Goal: Task Accomplishment & Management: Manage account settings

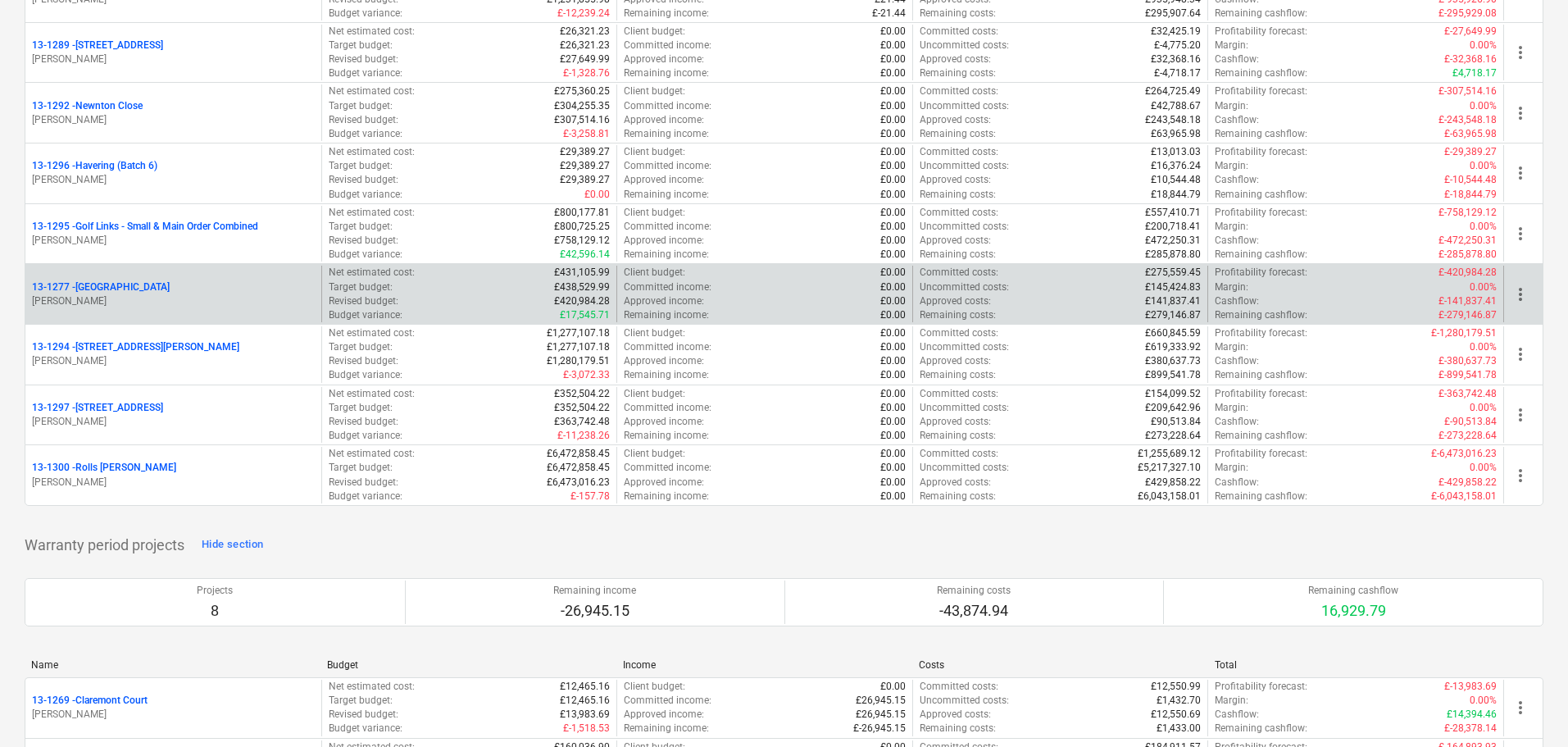
scroll to position [2050, 0]
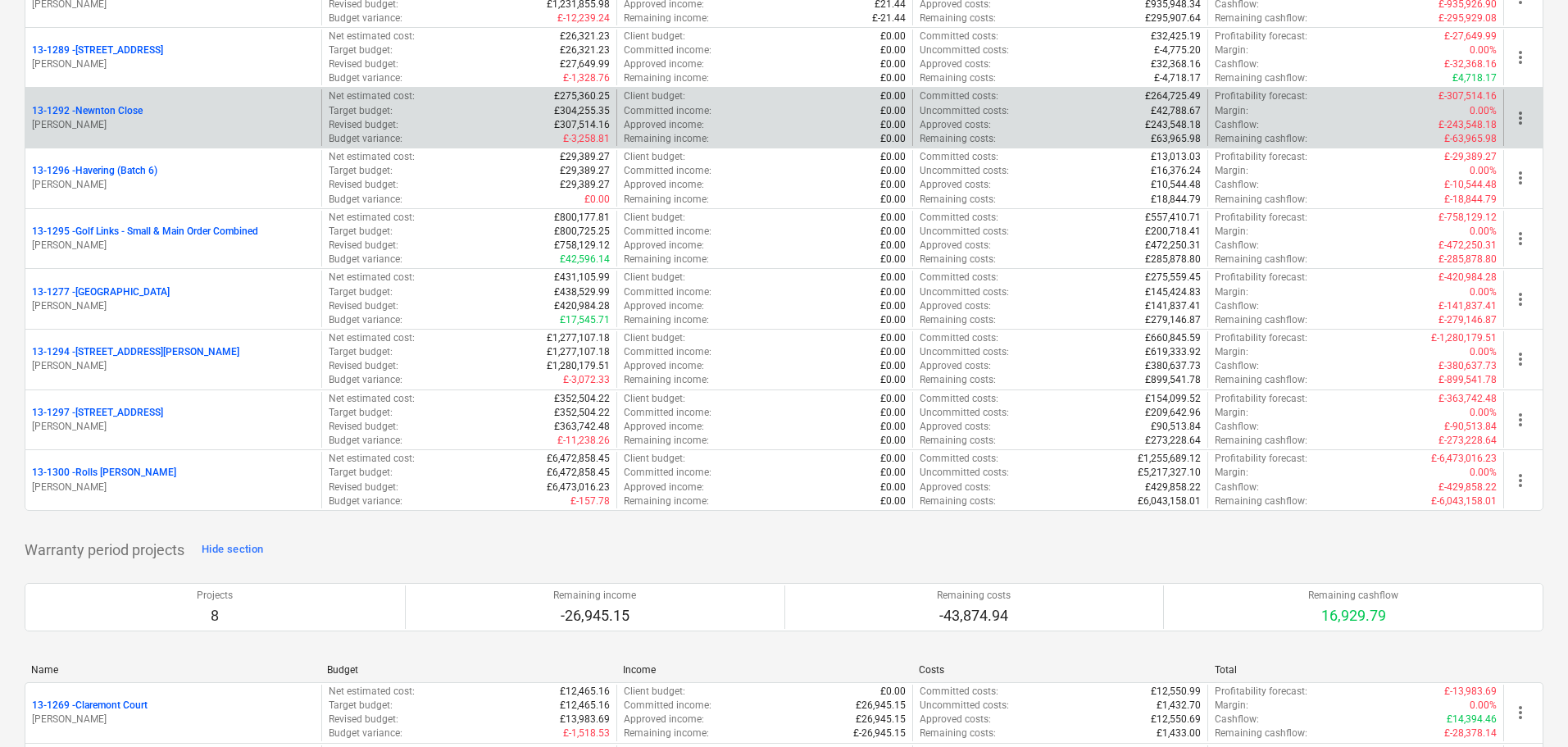
click at [211, 119] on p "[PERSON_NAME]" at bounding box center [173, 125] width 283 height 13
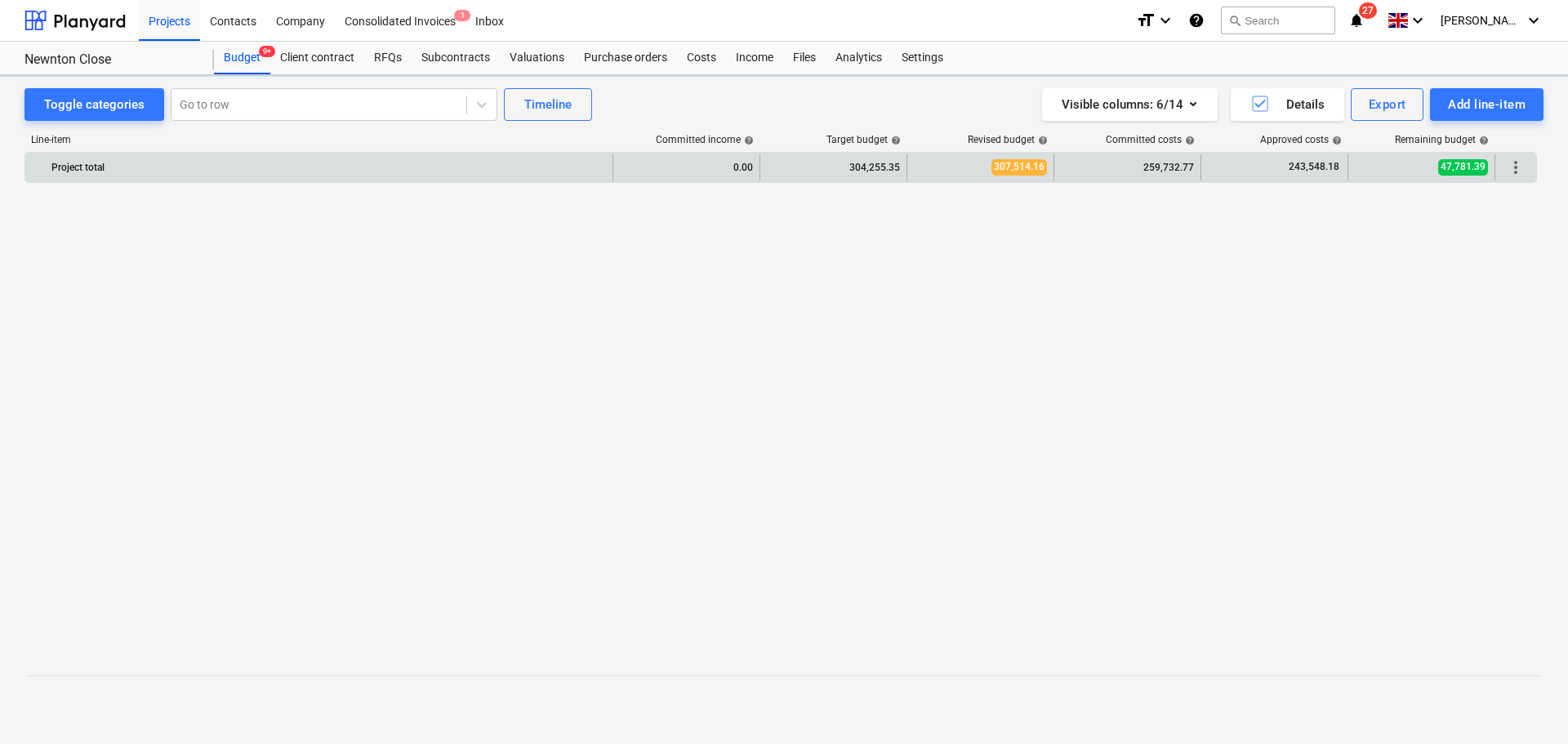
scroll to position [1085, 0]
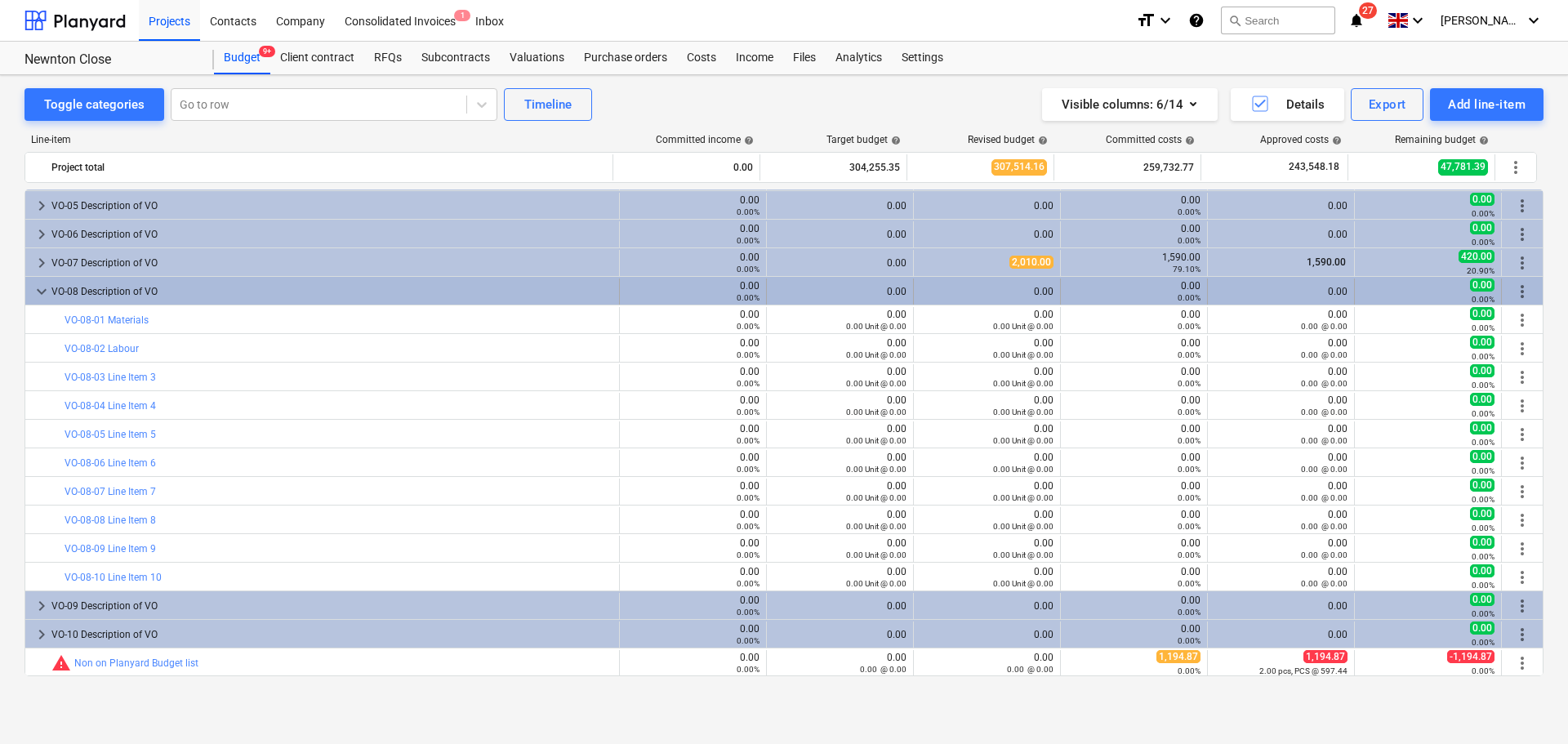
click at [300, 287] on div "VO-08 Description of VO" at bounding box center [332, 291] width 561 height 26
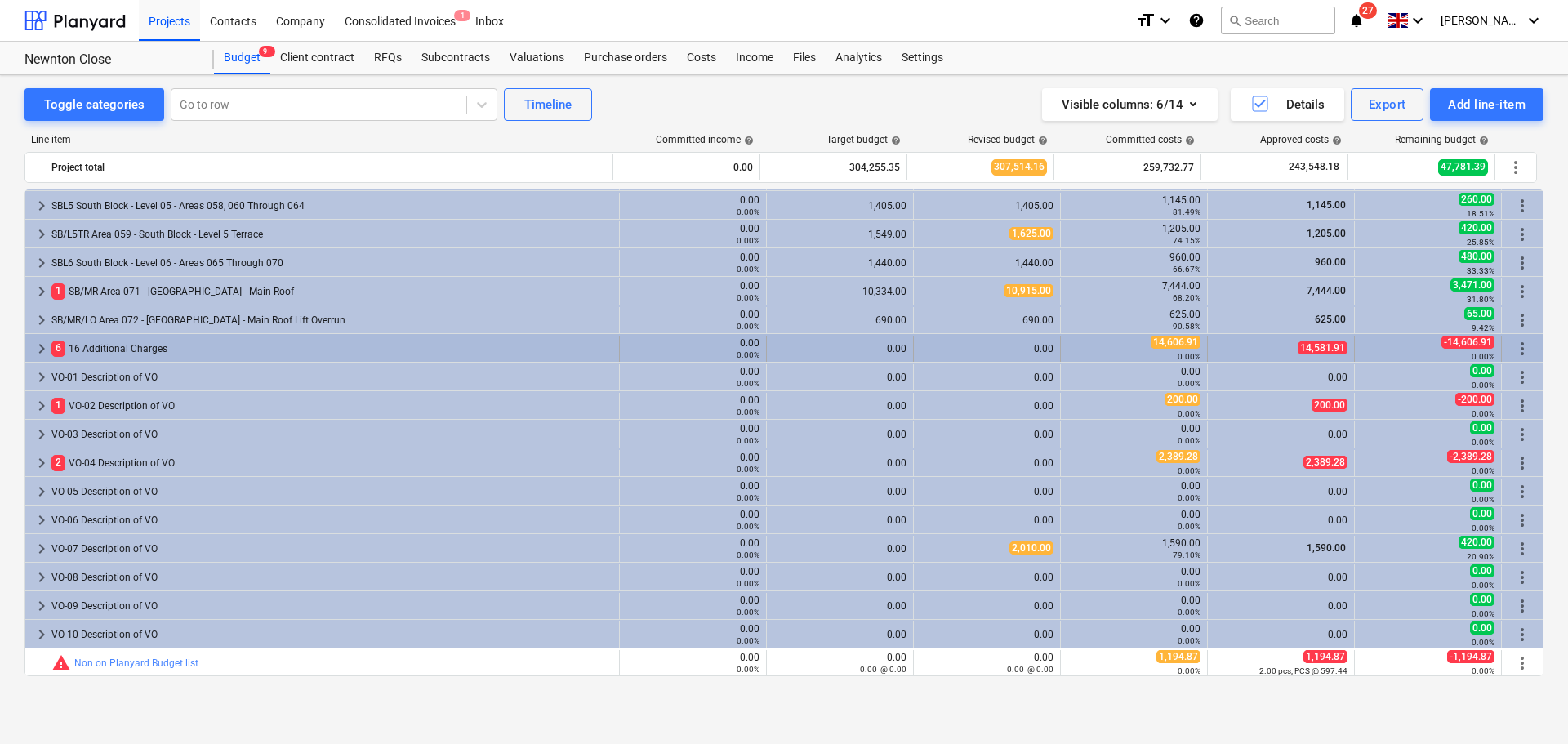
scroll to position [800, 0]
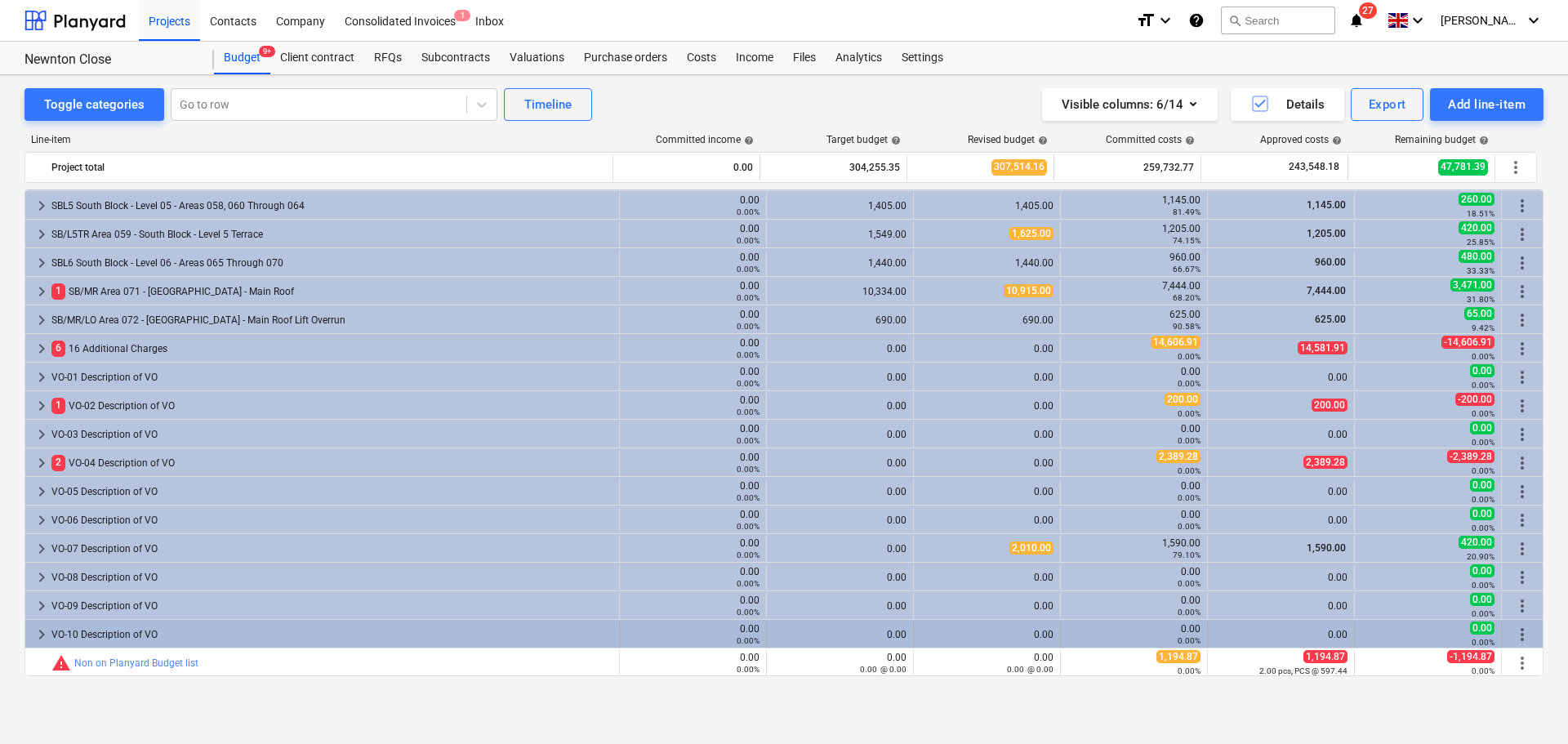
click at [274, 644] on div "VO-10 Description of VO" at bounding box center [332, 634] width 561 height 26
click at [267, 637] on div "VO-10 Description of VO" at bounding box center [332, 634] width 561 height 26
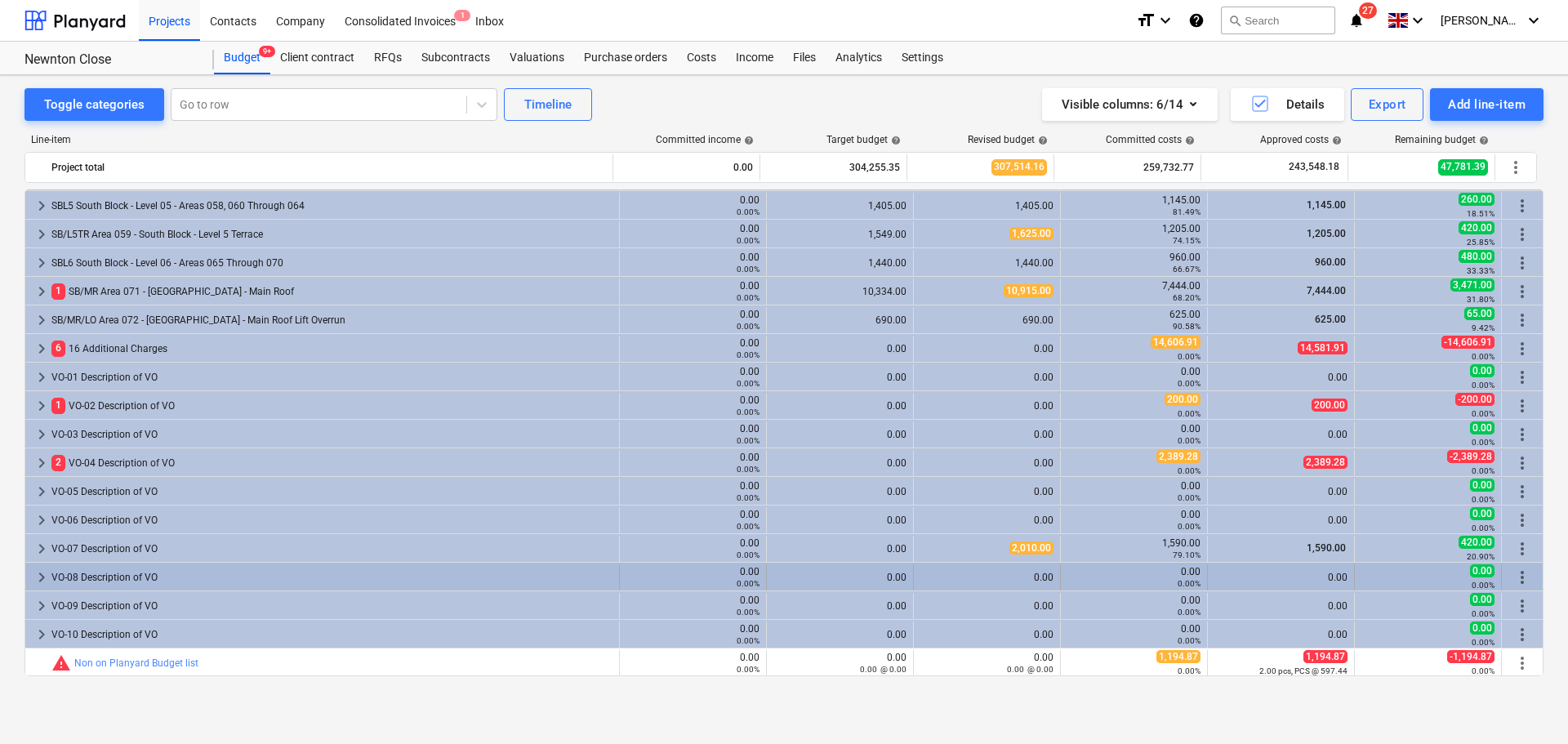
click at [186, 587] on div "VO-08 Description of VO" at bounding box center [332, 576] width 561 height 26
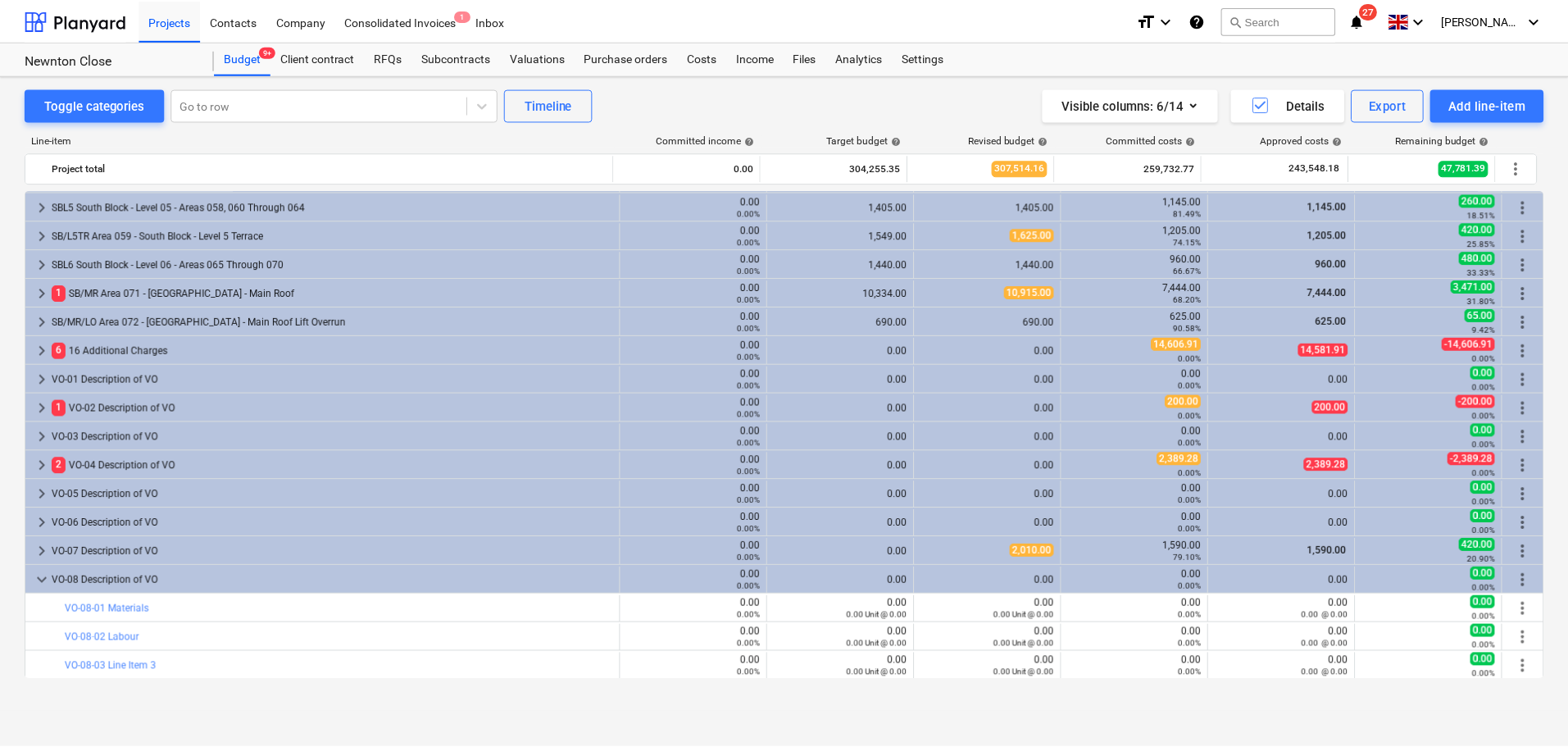
scroll to position [1049, 0]
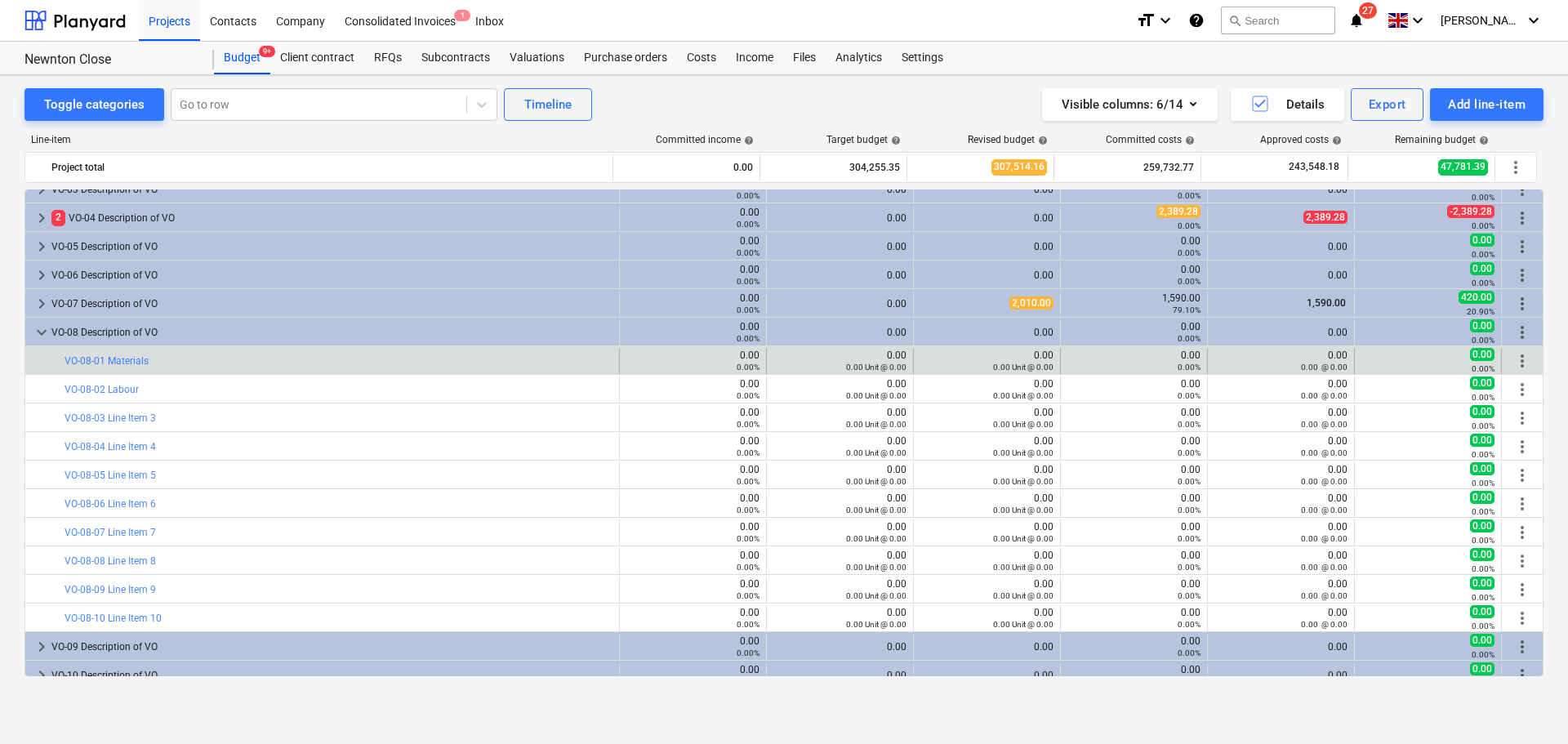
click at [250, 350] on div "bar_chart VO-08-01 Materials" at bounding box center [338, 360] width 548 height 26
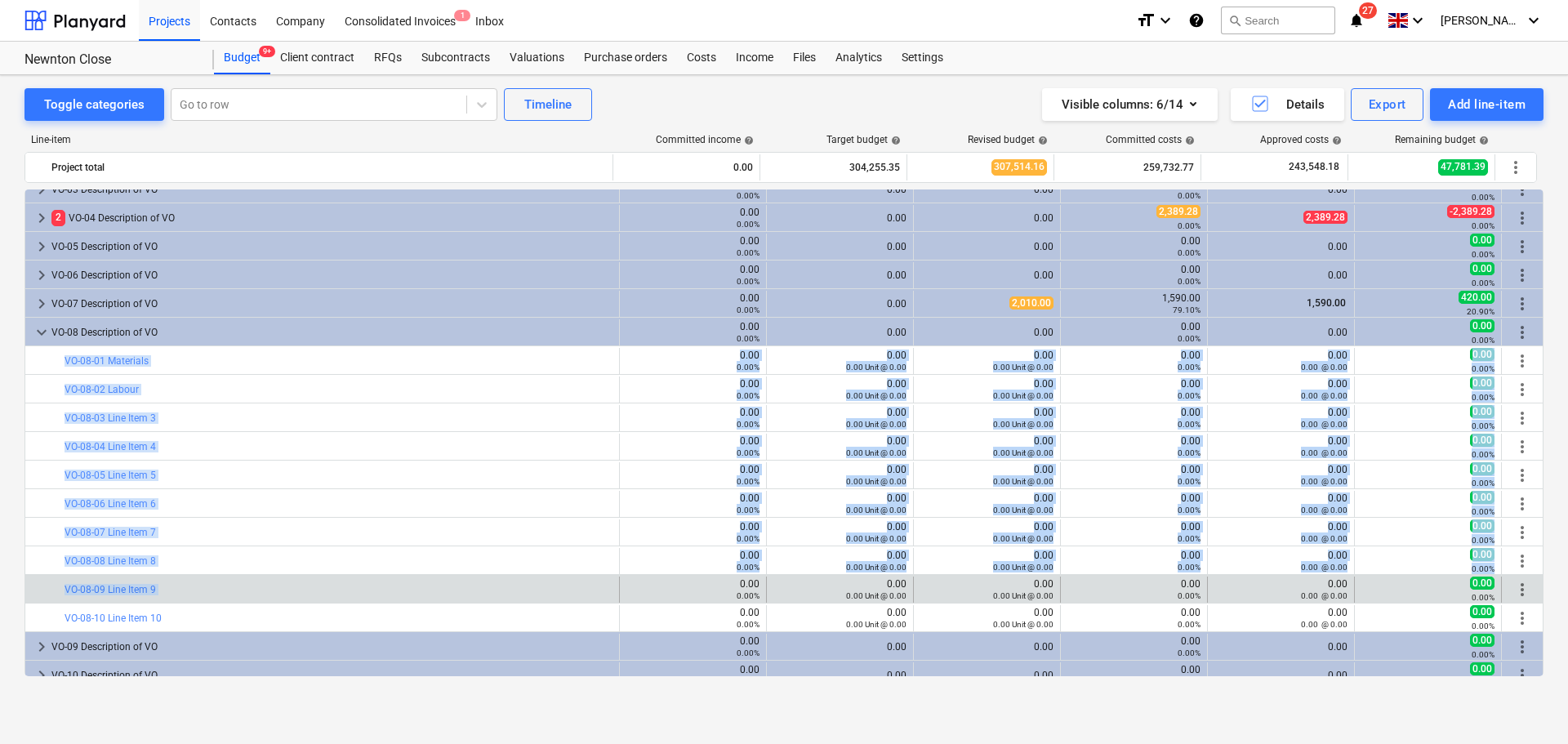
drag, startPoint x: 250, startPoint y: 350, endPoint x: 418, endPoint y: 597, distance: 298.7
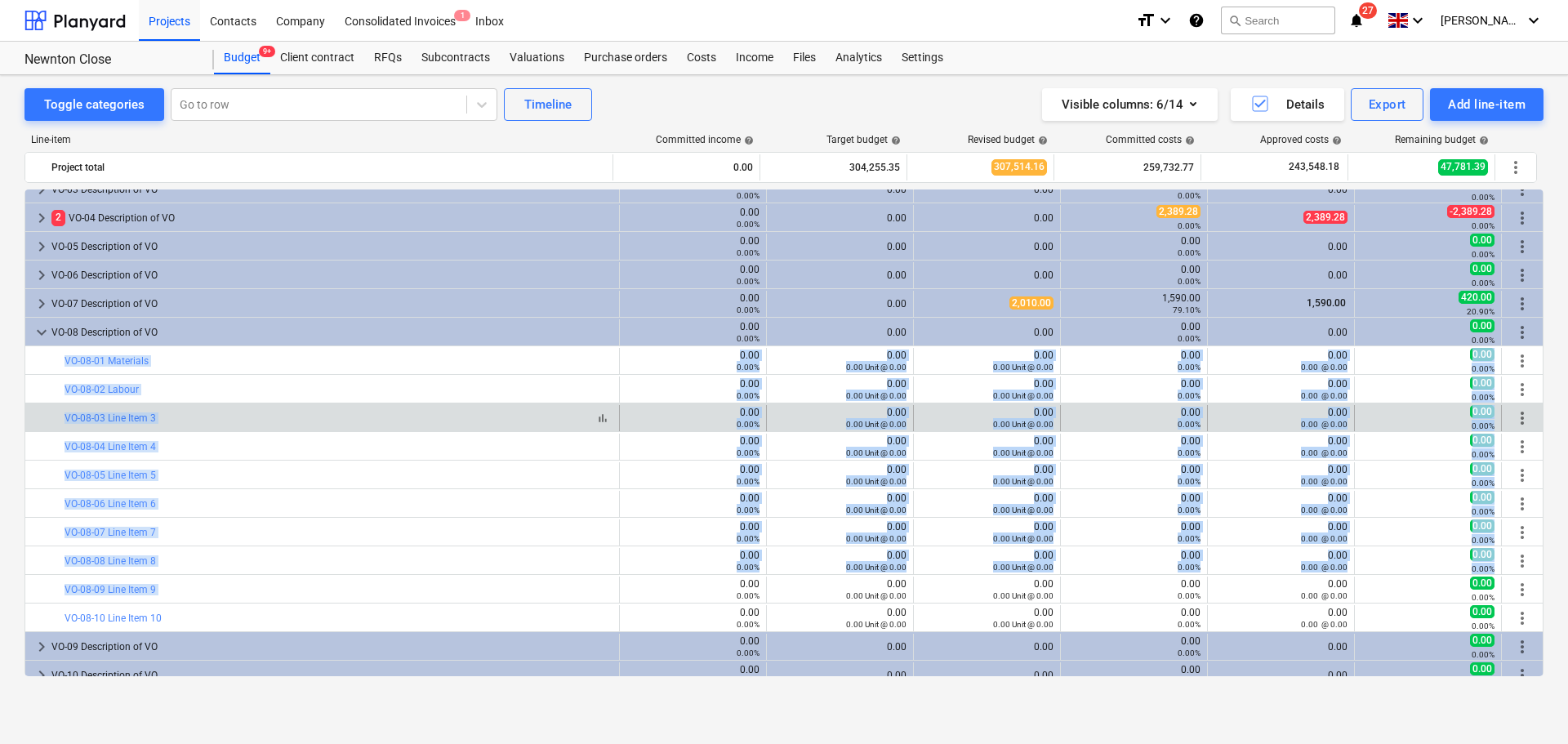
click at [402, 413] on div "bar_chart VO-08-03 Line Item 3" at bounding box center [338, 418] width 548 height 11
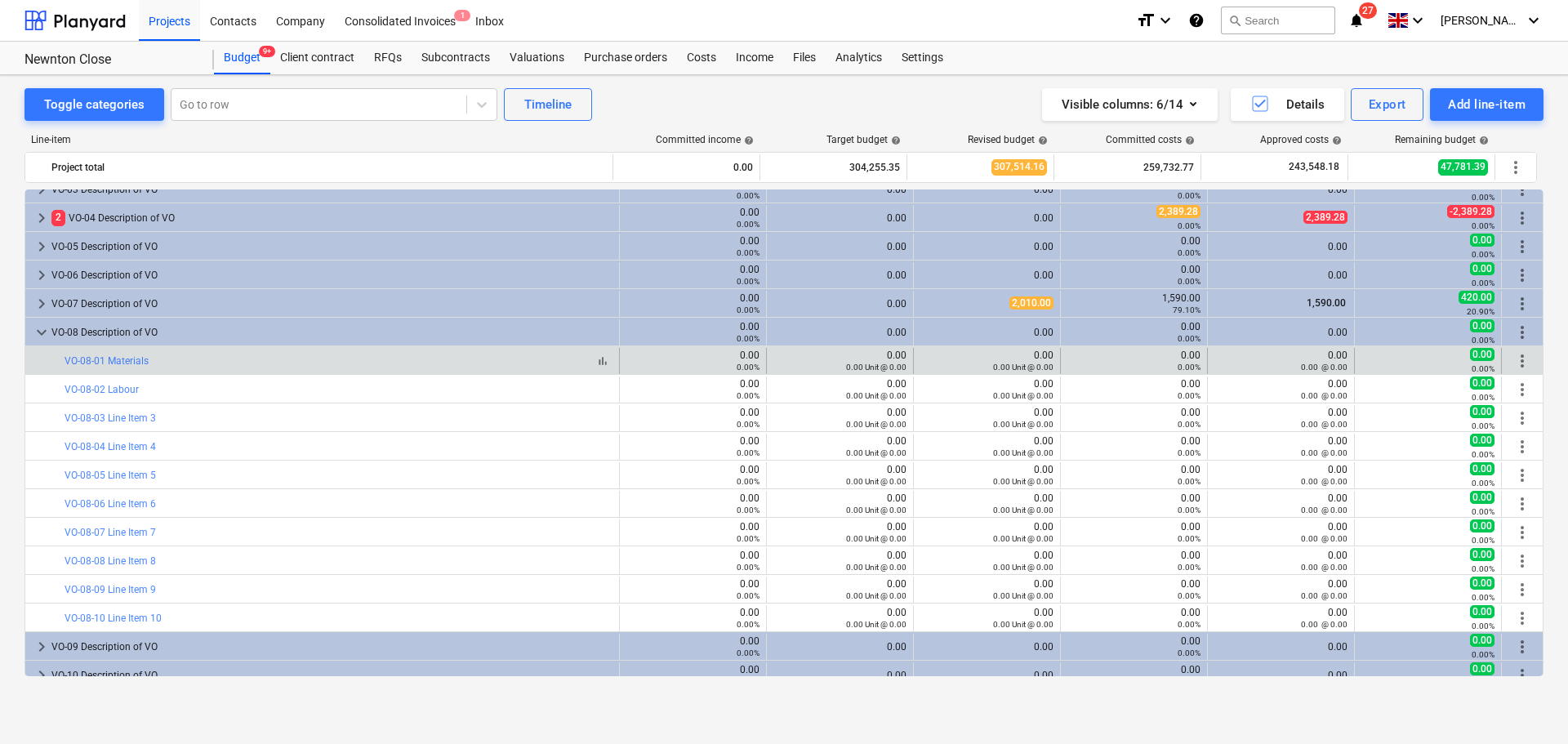
click at [409, 357] on div "bar_chart VO-08-01 Materials" at bounding box center [338, 361] width 548 height 11
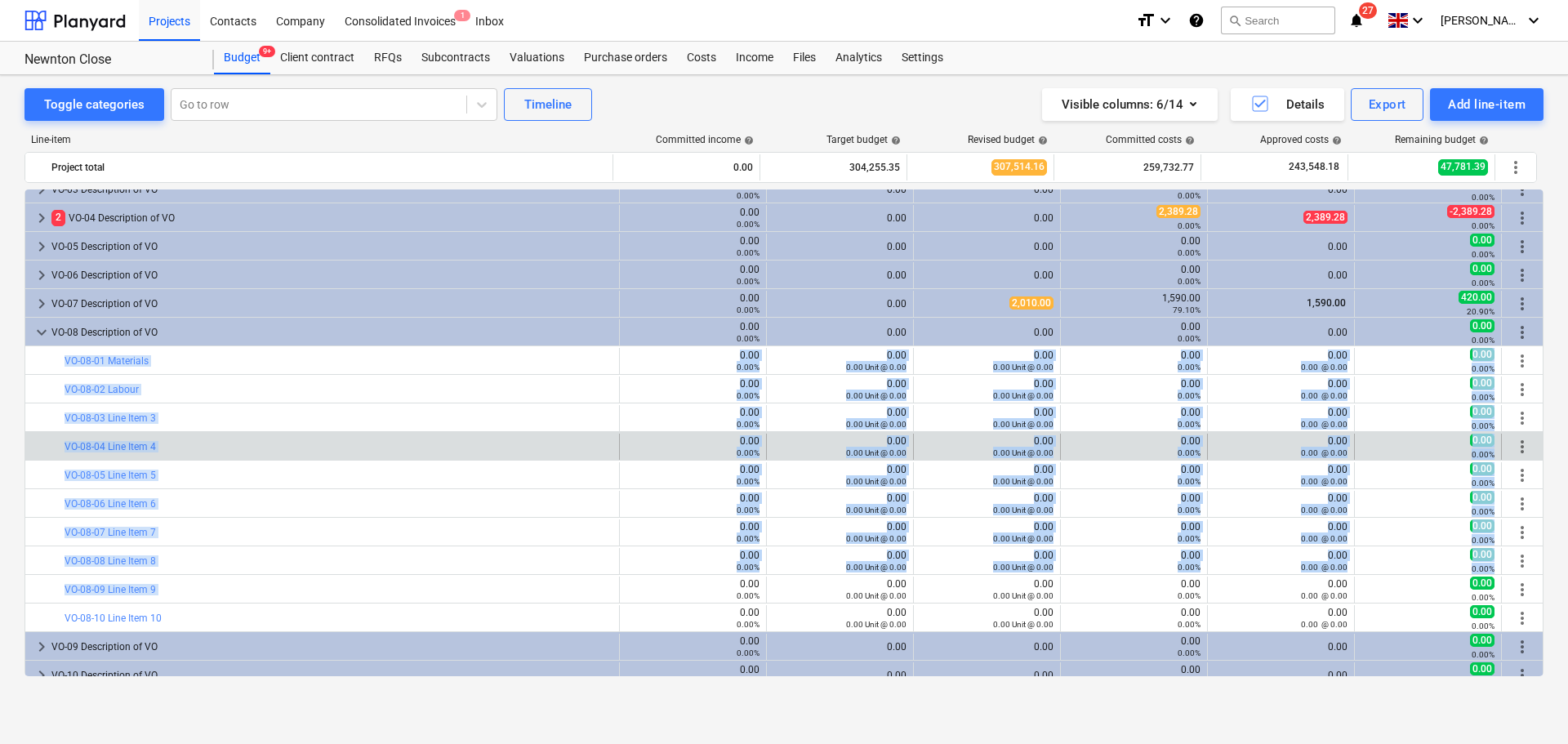
drag, startPoint x: 409, startPoint y: 357, endPoint x: 433, endPoint y: 455, distance: 100.9
click at [434, 454] on div "bar_chart VO-08-04 Line Item 4" at bounding box center [338, 446] width 548 height 26
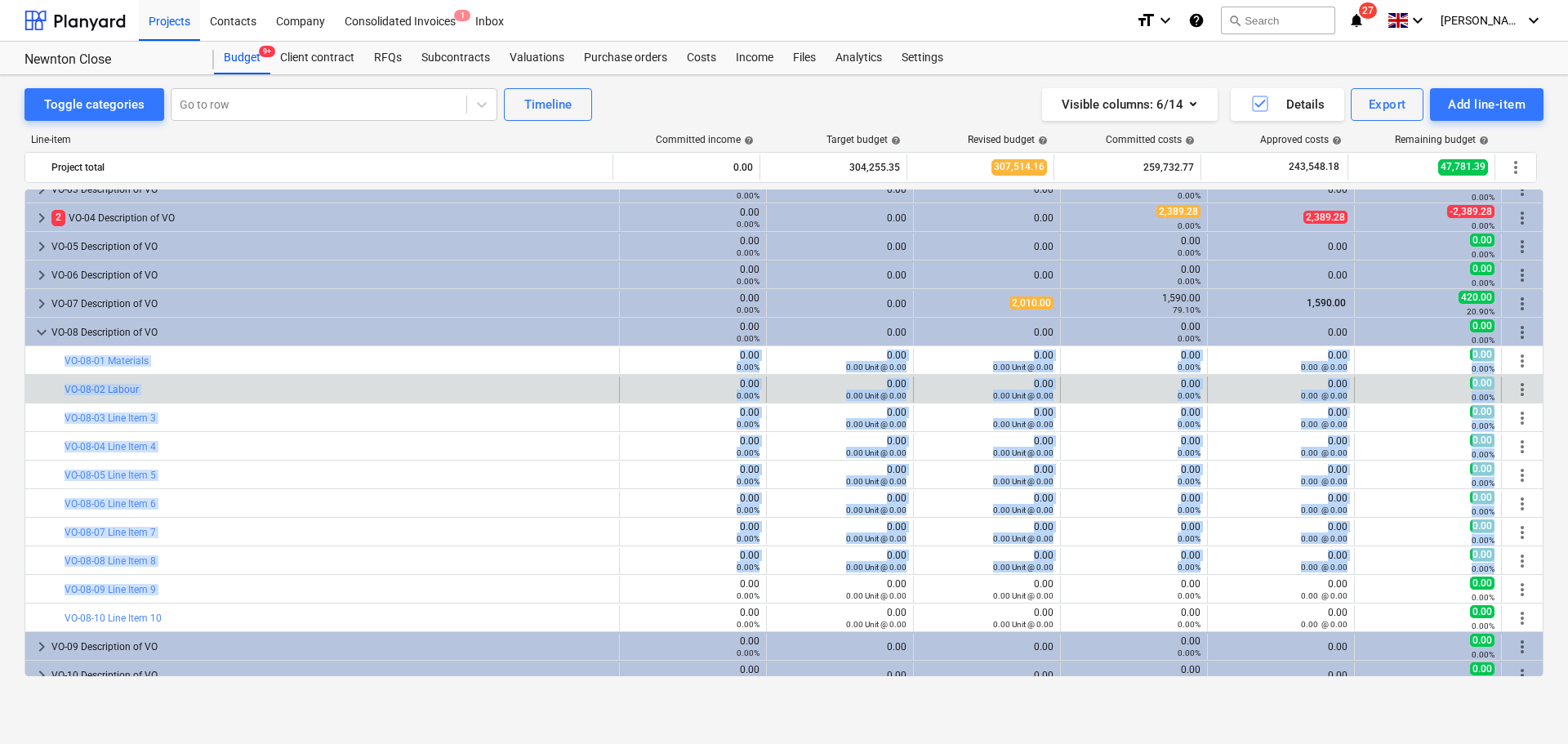
click at [969, 375] on div "bar_chart VO-08-02 Labour 0.00 0.00% edit 0.00 0.00 Unit @ 0.00 edit 0.00 0.00 …" at bounding box center [784, 388] width 1517 height 28
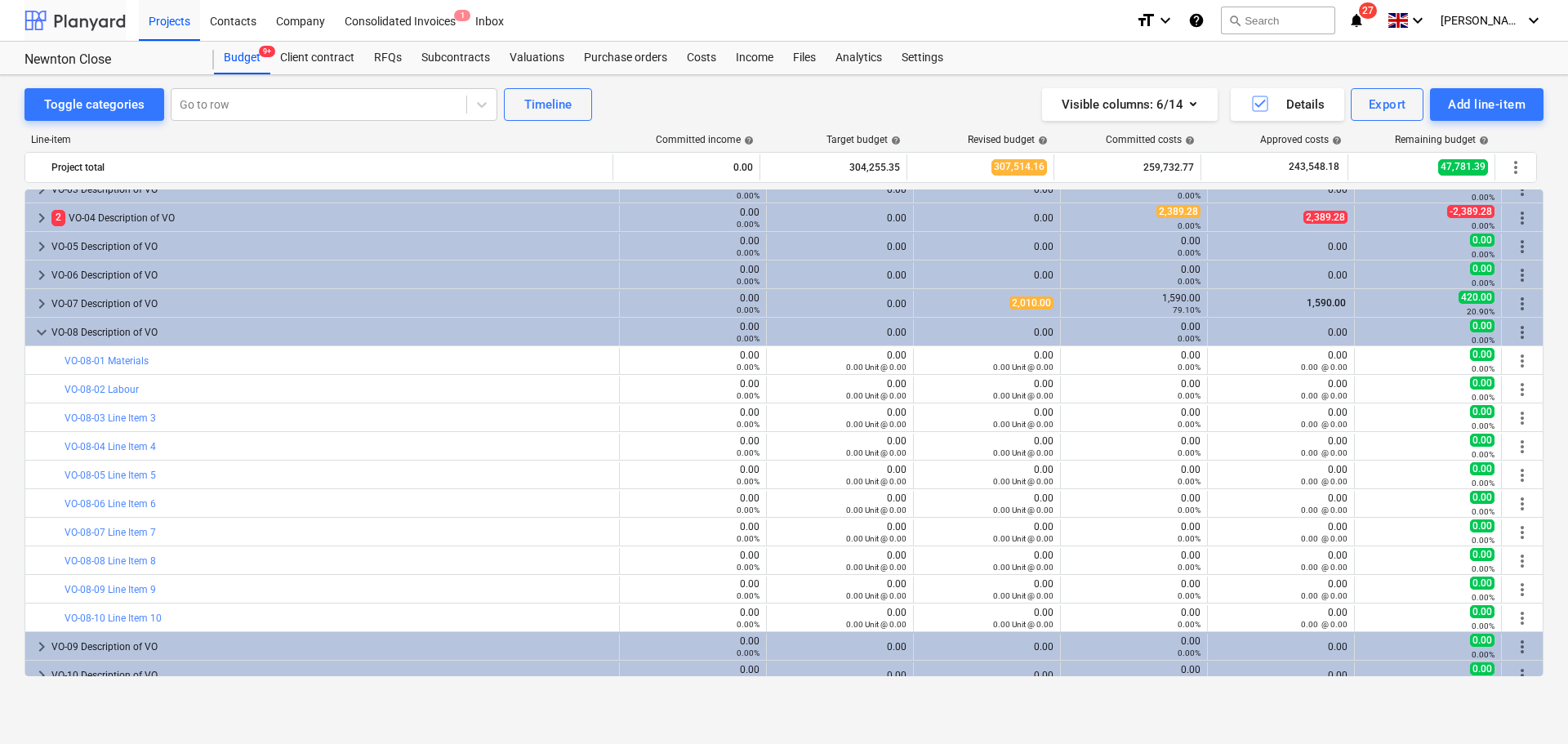
drag, startPoint x: 103, startPoint y: 19, endPoint x: 119, endPoint y: 9, distance: 18.9
click at [103, 19] on div at bounding box center [76, 20] width 102 height 41
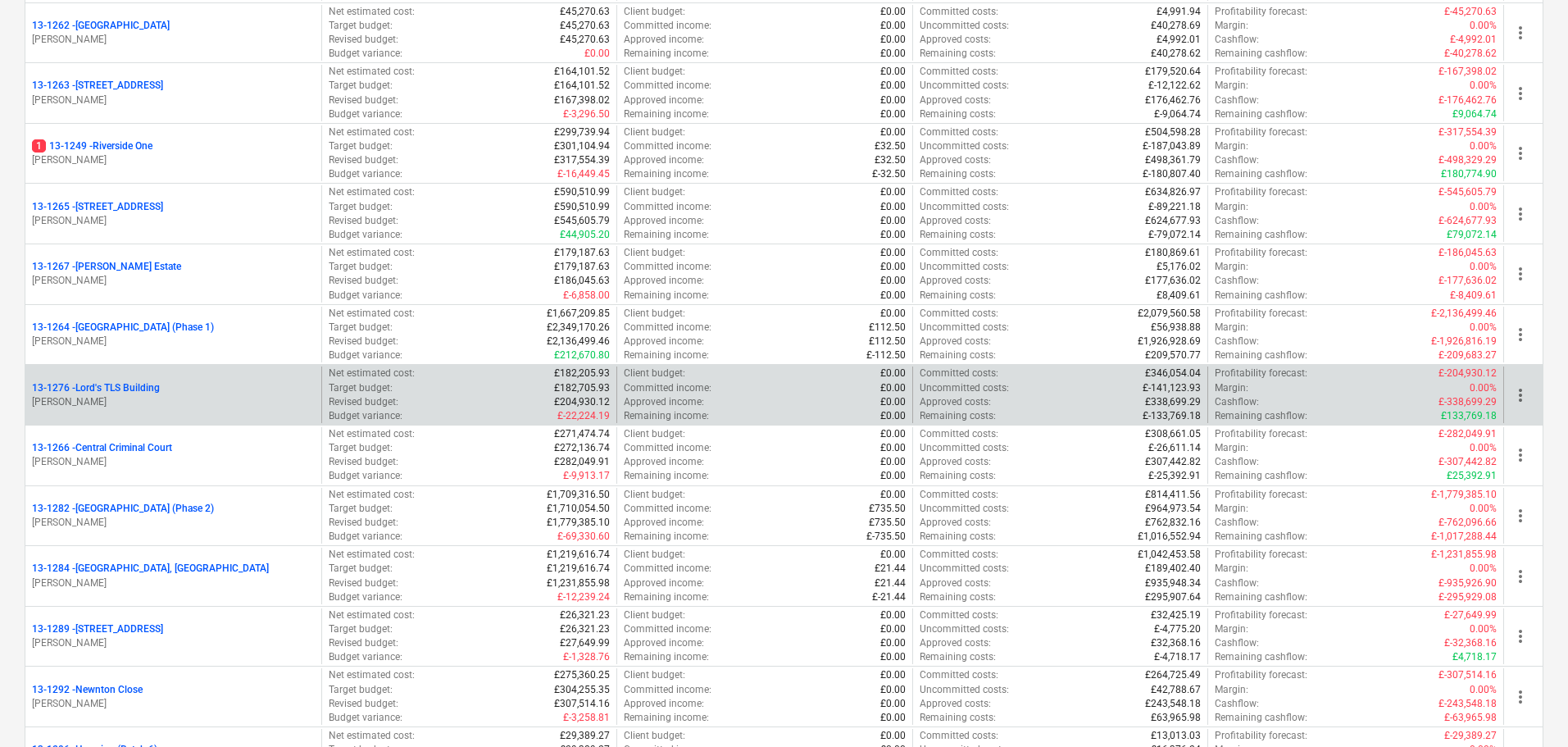
scroll to position [1476, 0]
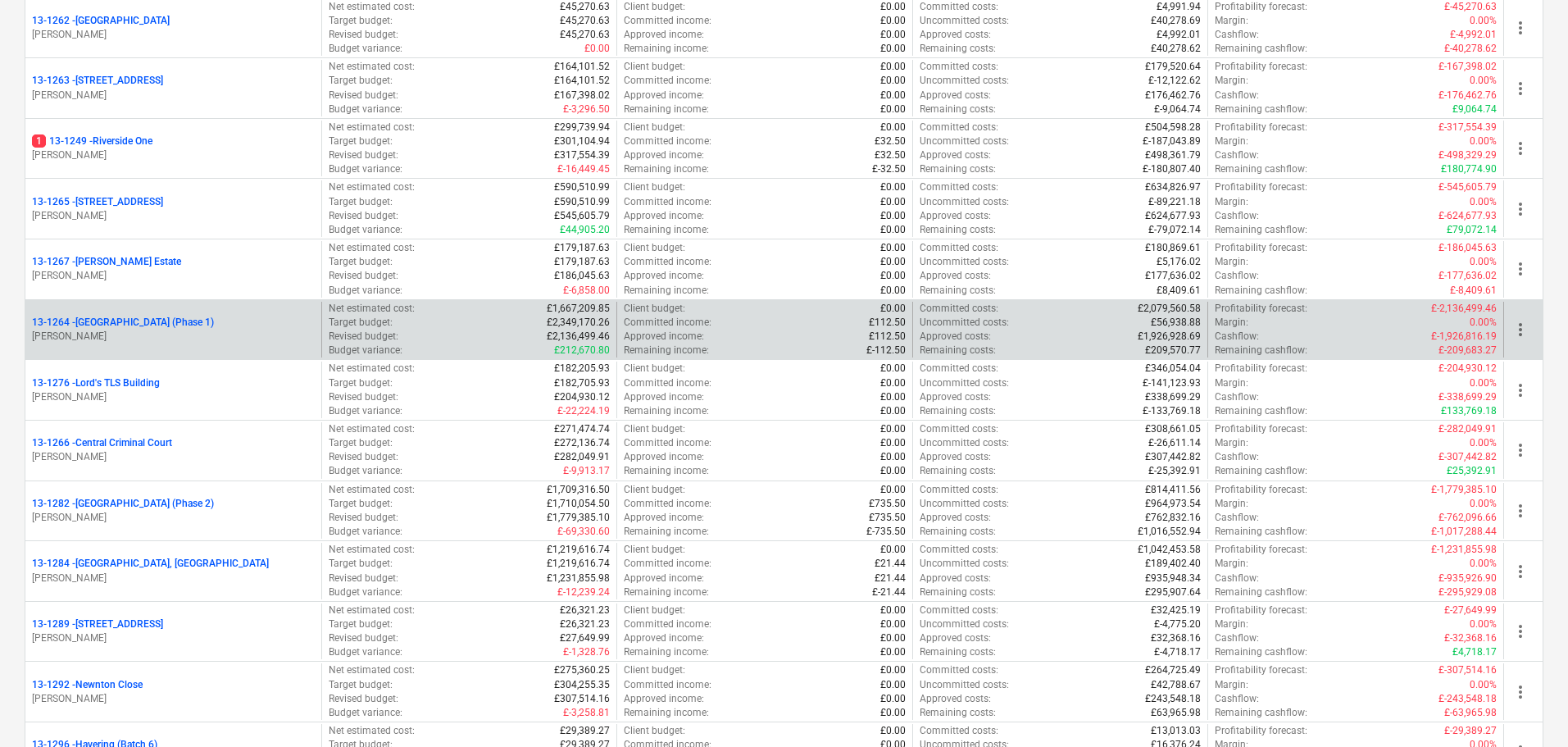
click at [195, 332] on p "[PERSON_NAME]" at bounding box center [173, 336] width 283 height 13
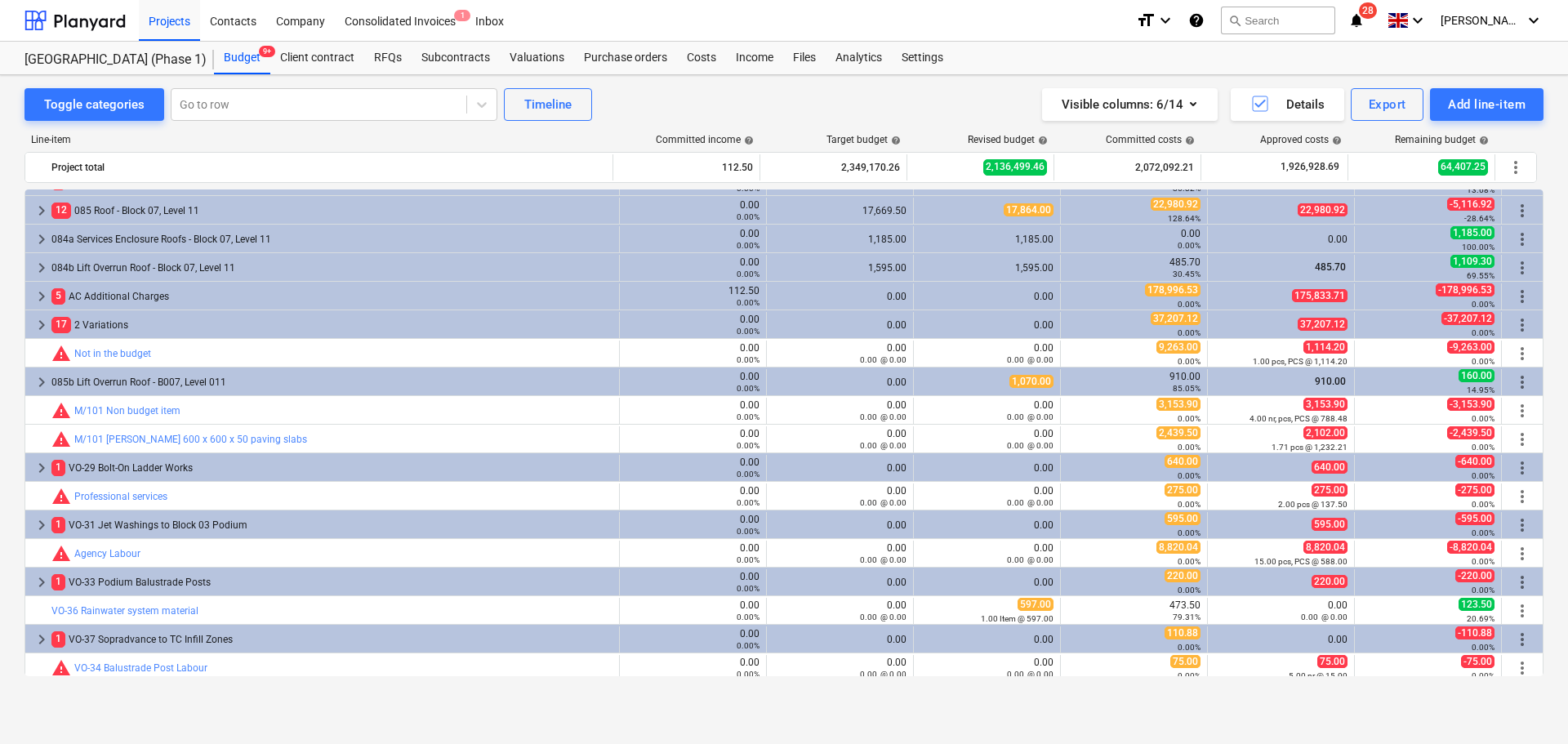
scroll to position [2771, 0]
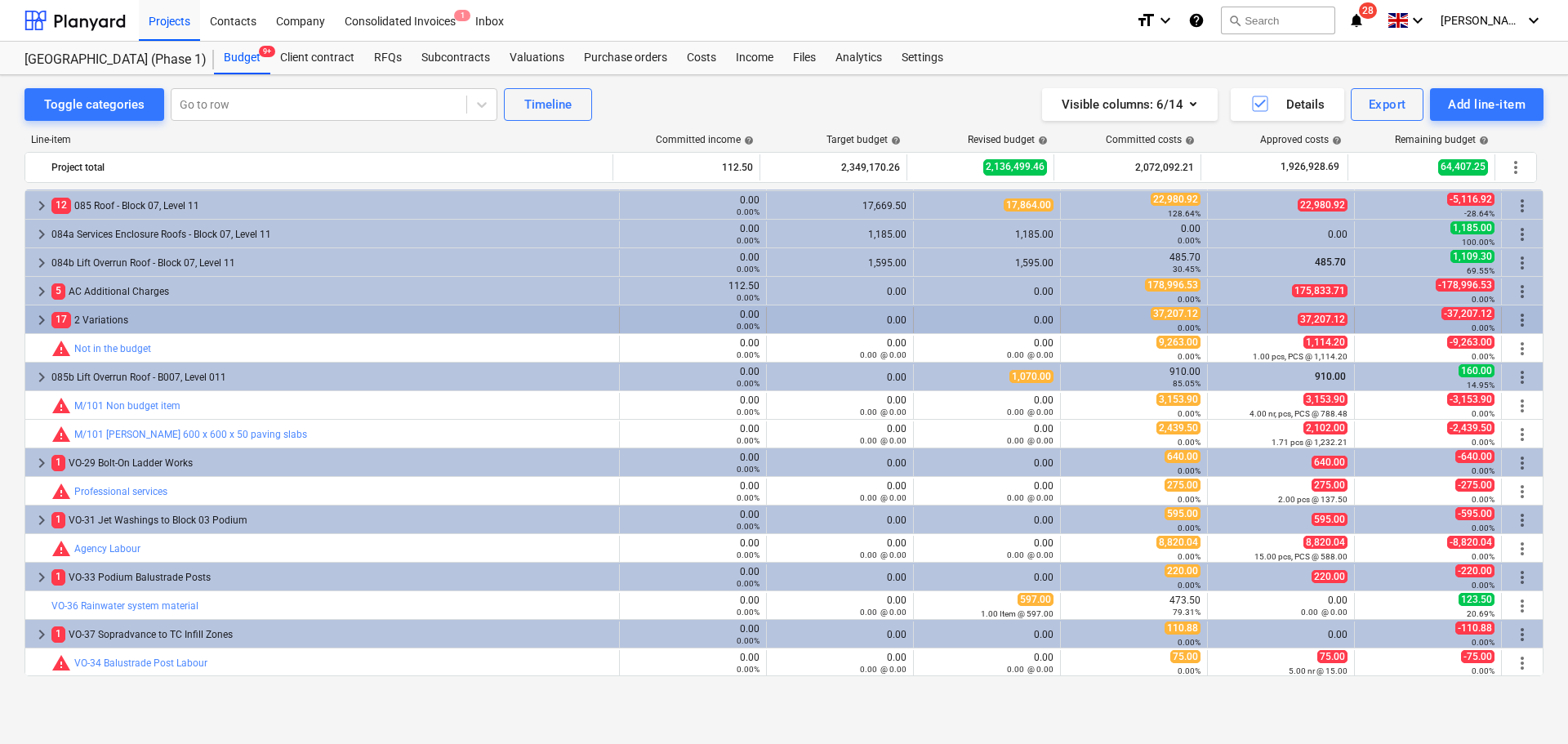
click at [128, 324] on div "17 2 Variations" at bounding box center [332, 320] width 561 height 26
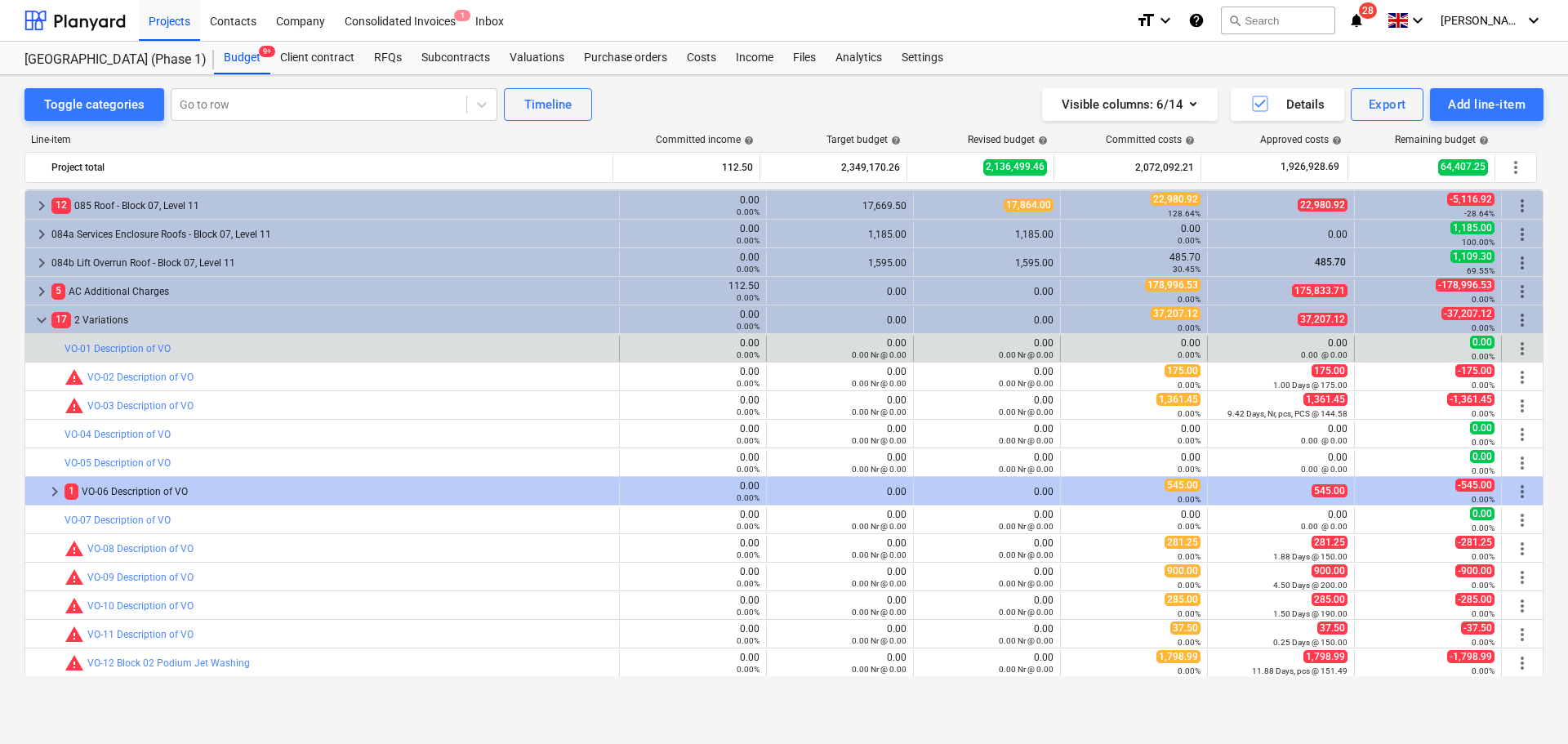
click at [294, 337] on div "bar_chart VO-01 Description of VO" at bounding box center [338, 348] width 548 height 26
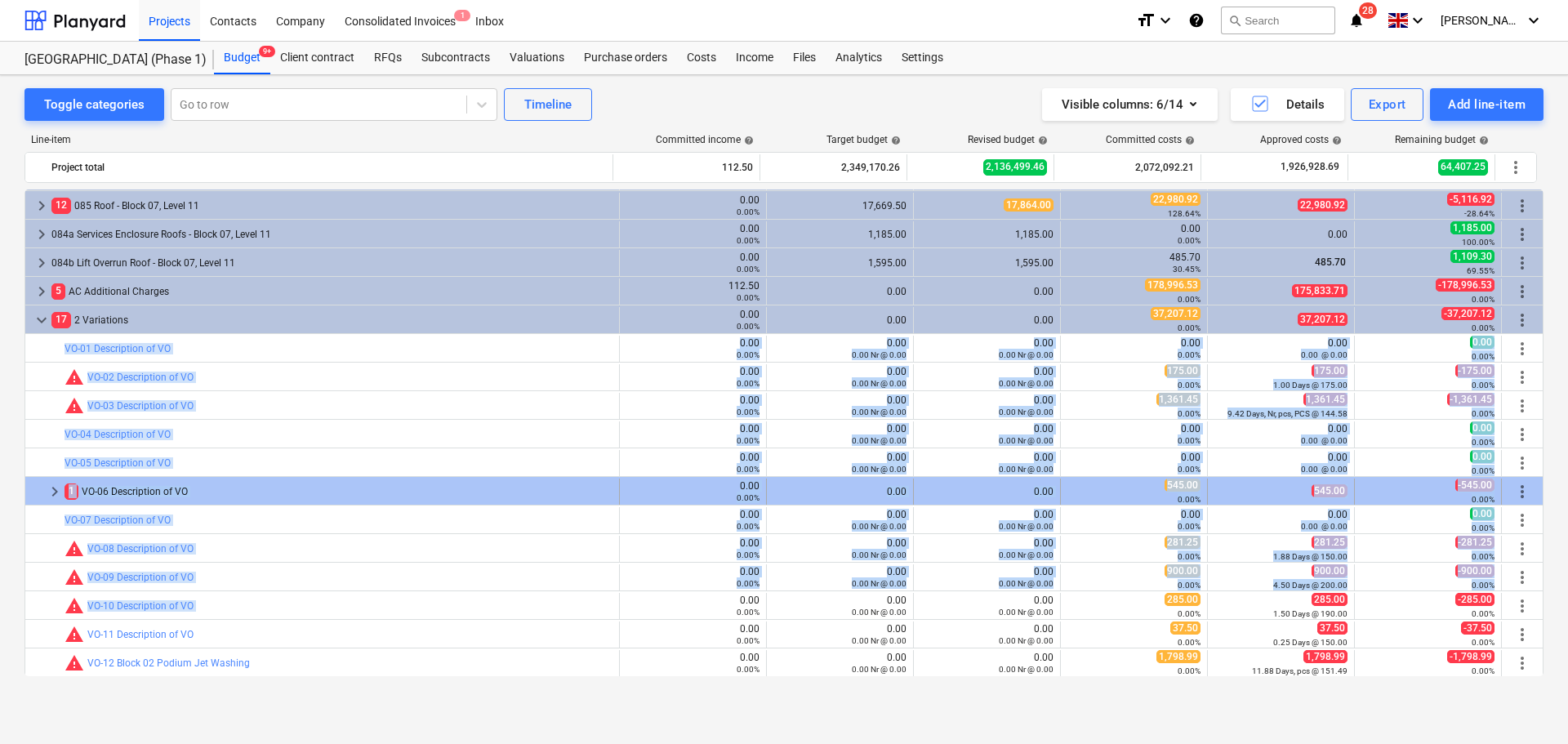
drag, startPoint x: 294, startPoint y: 337, endPoint x: 405, endPoint y: 489, distance: 188.2
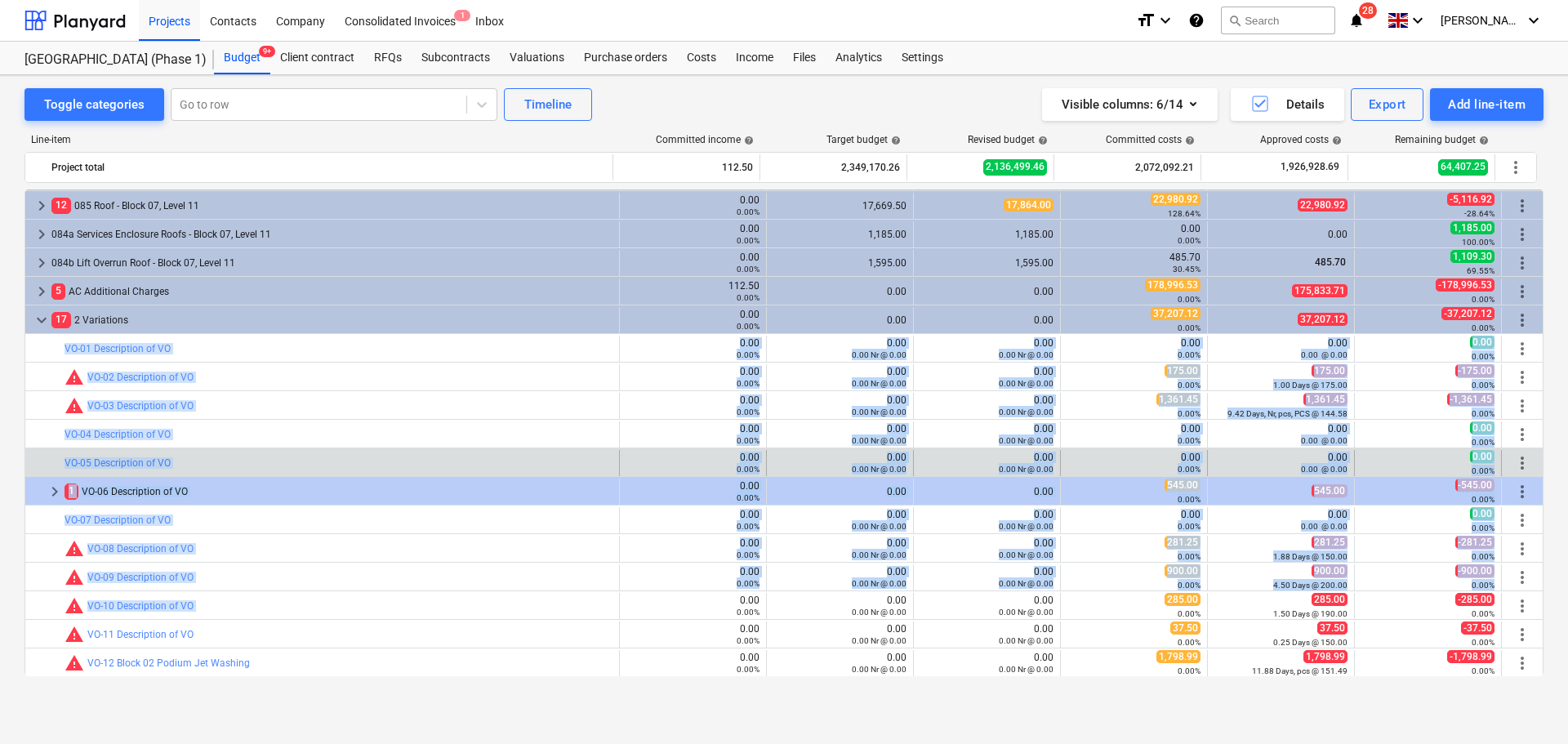
click at [400, 452] on div "bar_chart VO-05 Description of VO" at bounding box center [338, 462] width 548 height 26
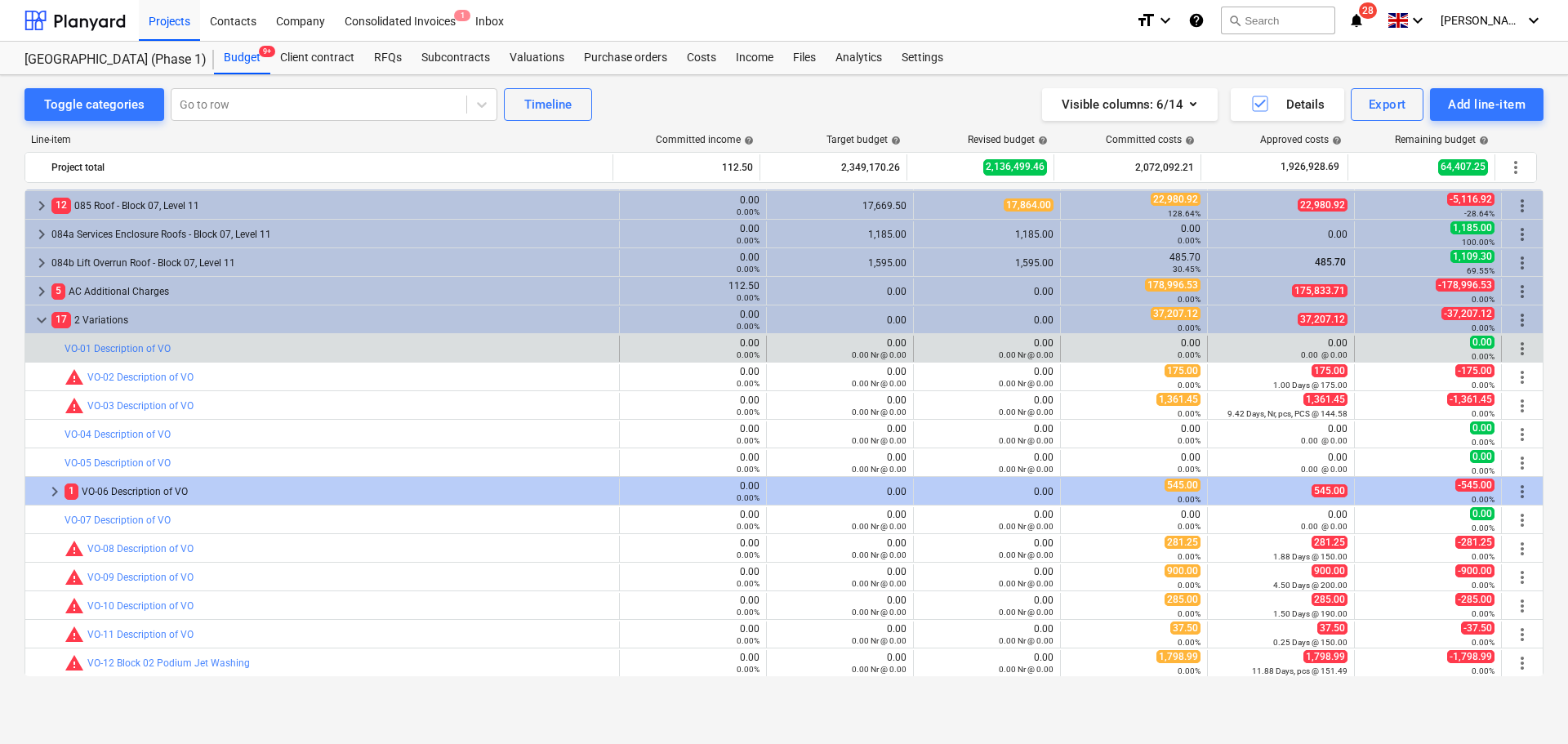
click at [1518, 352] on span "more_vert" at bounding box center [1522, 349] width 19 height 19
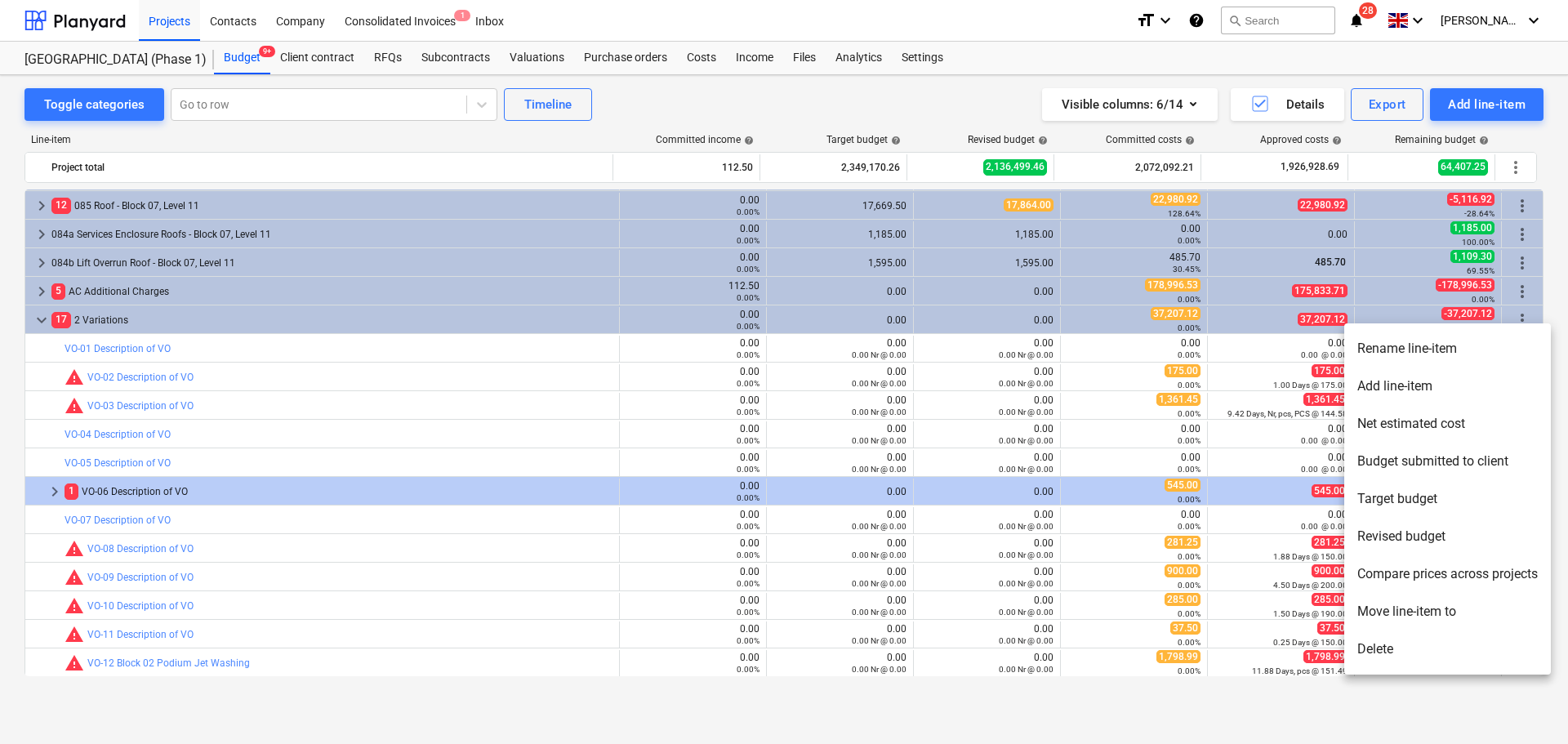
click at [1485, 351] on li "Rename line-item" at bounding box center [1447, 348] width 207 height 37
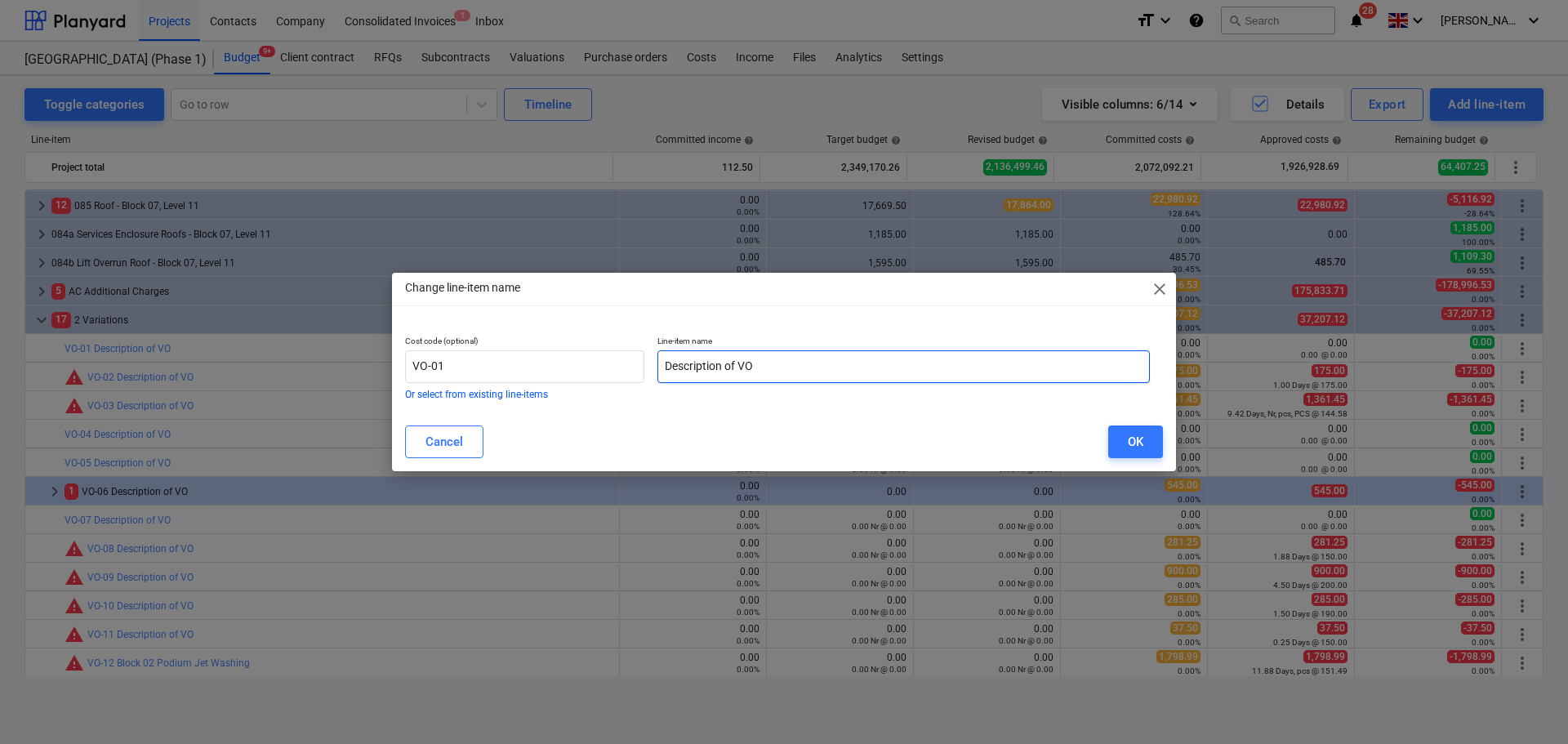
click at [764, 359] on input "Description of VO" at bounding box center [903, 367] width 492 height 33
type input "Omitted"
click at [1144, 443] on button "OK" at bounding box center [1135, 441] width 55 height 33
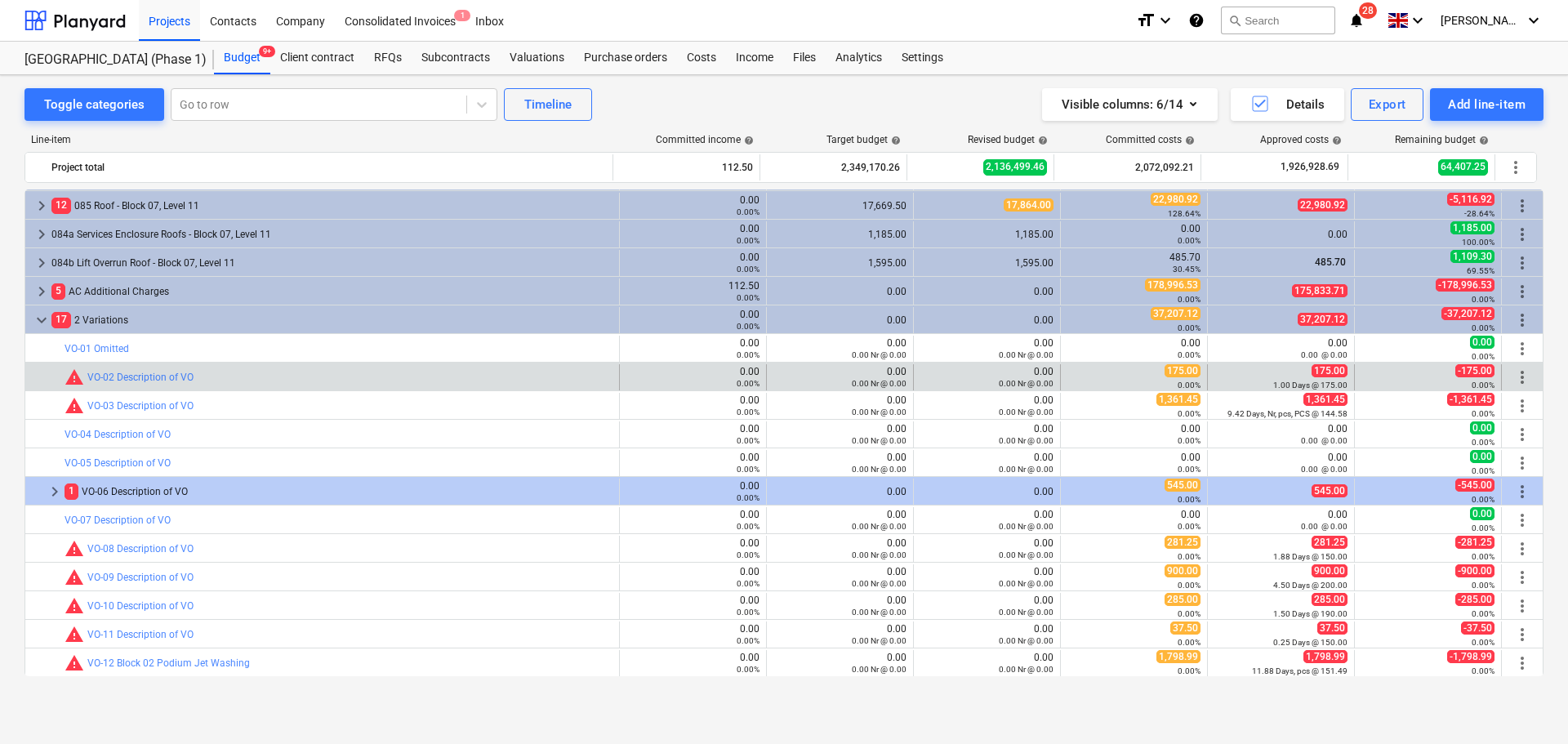
click at [1519, 377] on span "more_vert" at bounding box center [1522, 377] width 19 height 19
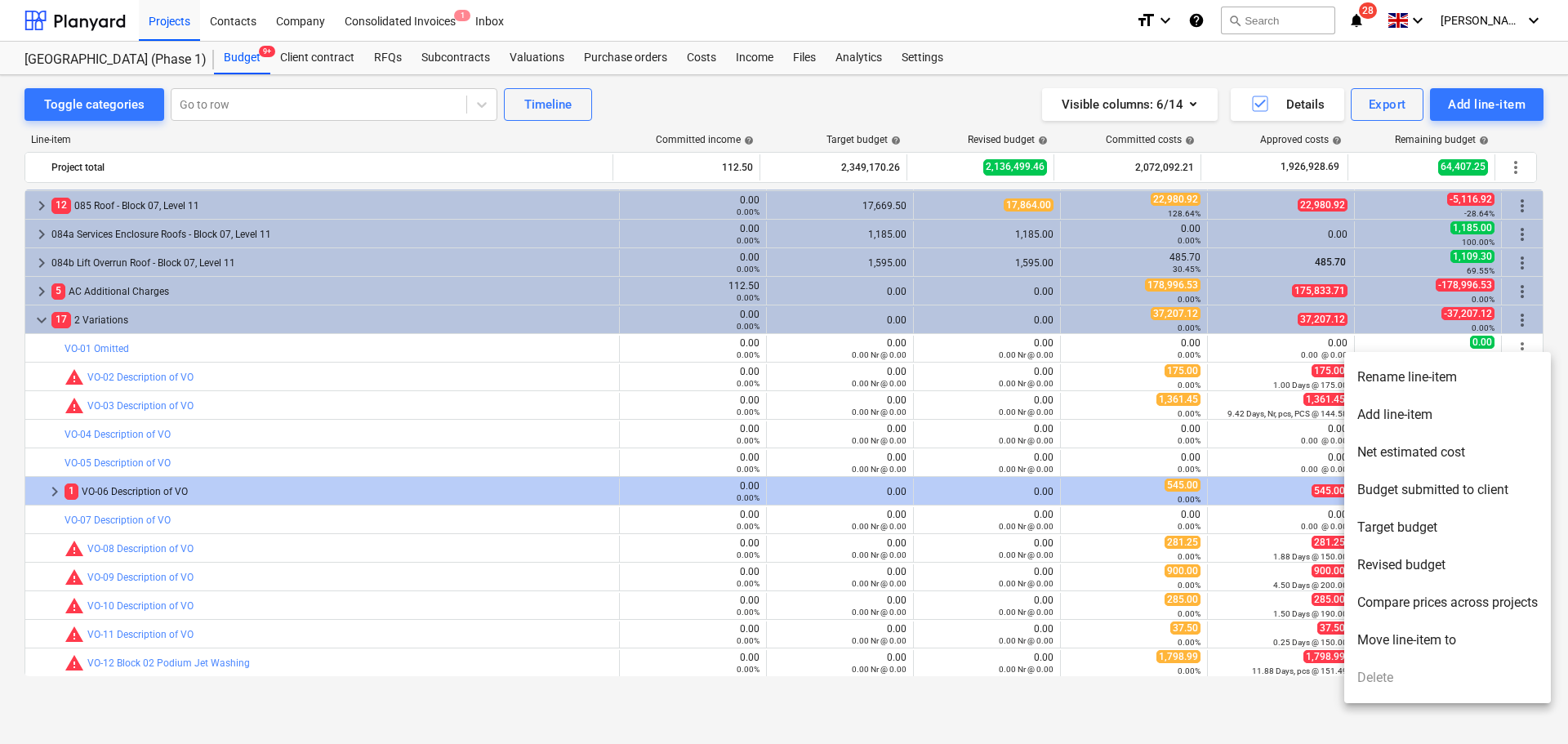
click at [1475, 387] on li "Rename line-item" at bounding box center [1447, 376] width 207 height 37
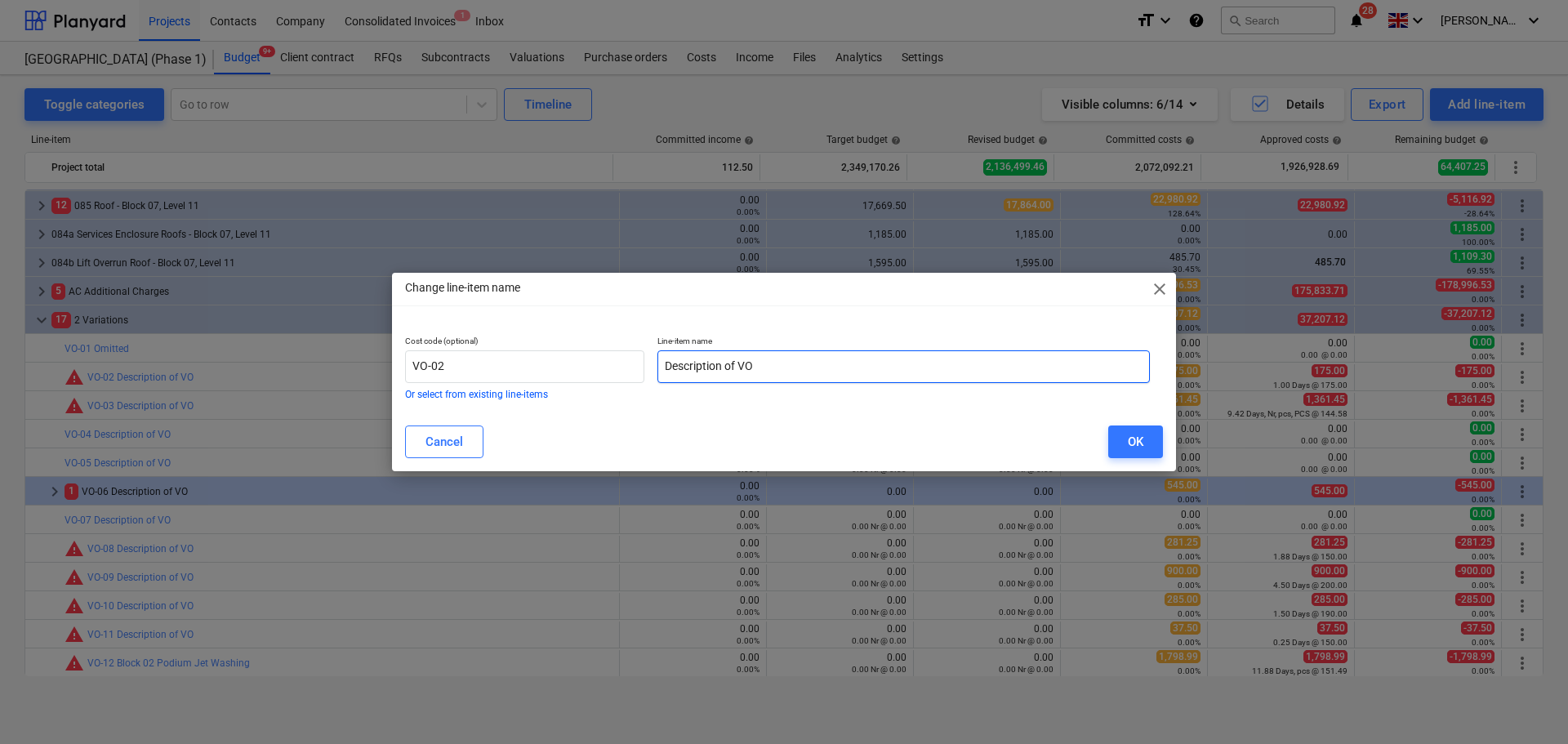
click at [818, 357] on input "Description of VO" at bounding box center [903, 367] width 492 height 33
click at [819, 358] on input "Description of VO" at bounding box center [903, 367] width 492 height 33
type input "Toureen Repair Works"
click at [1133, 432] on div "OK" at bounding box center [1136, 441] width 15 height 21
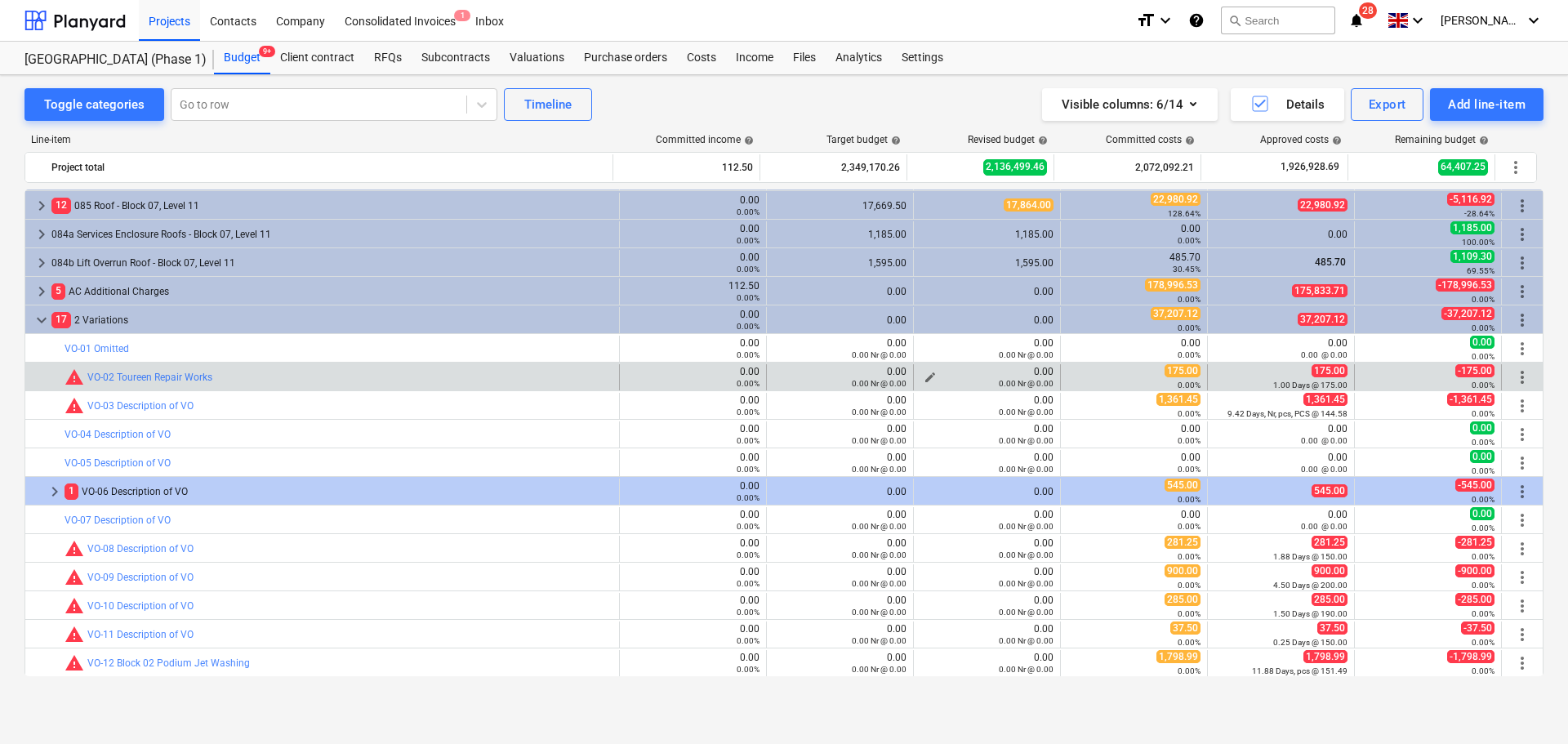
click at [925, 375] on span "edit" at bounding box center [930, 377] width 13 height 13
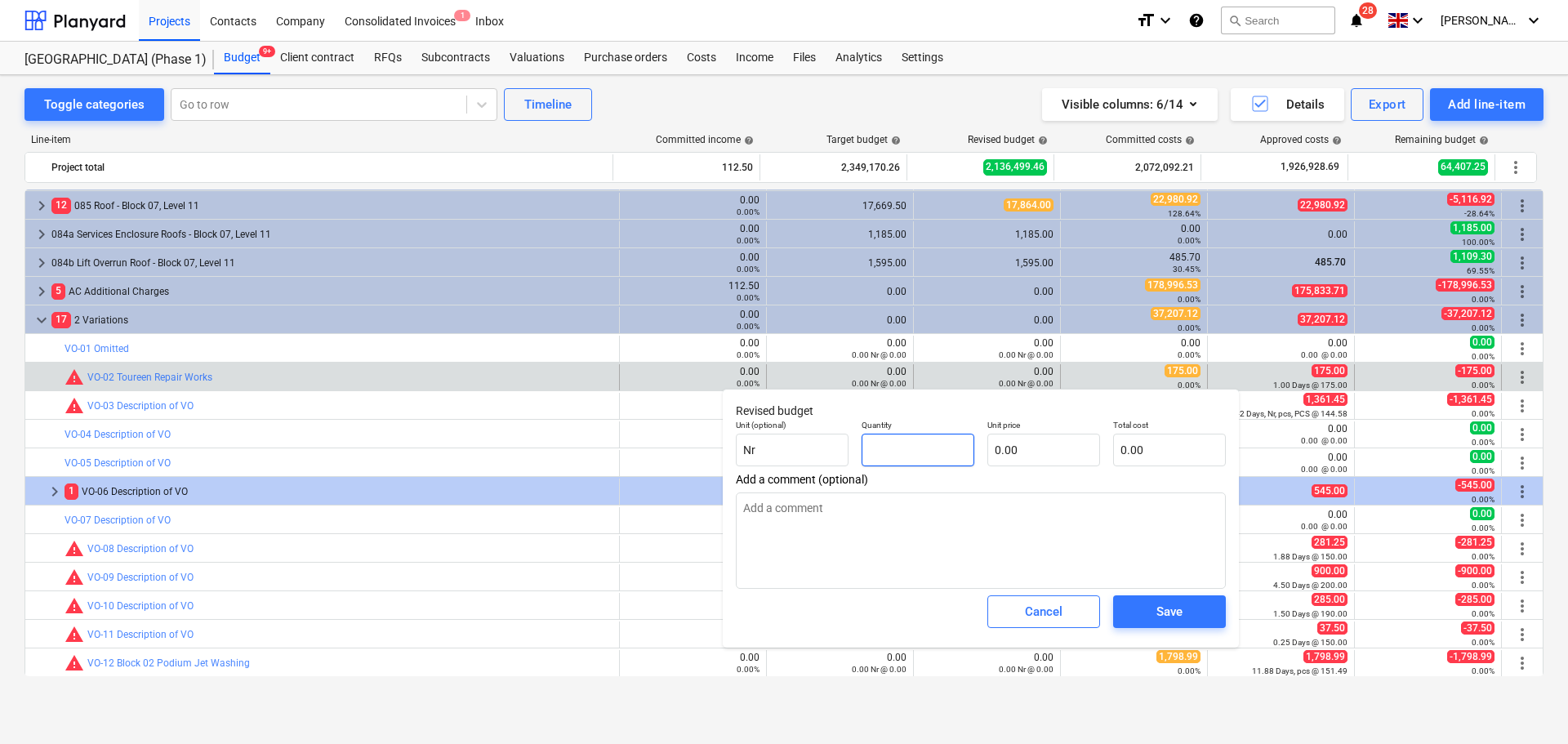
click at [887, 452] on input "text" at bounding box center [919, 450] width 113 height 33
type input "1"
type textarea "x"
type input "1.00"
type textarea "x"
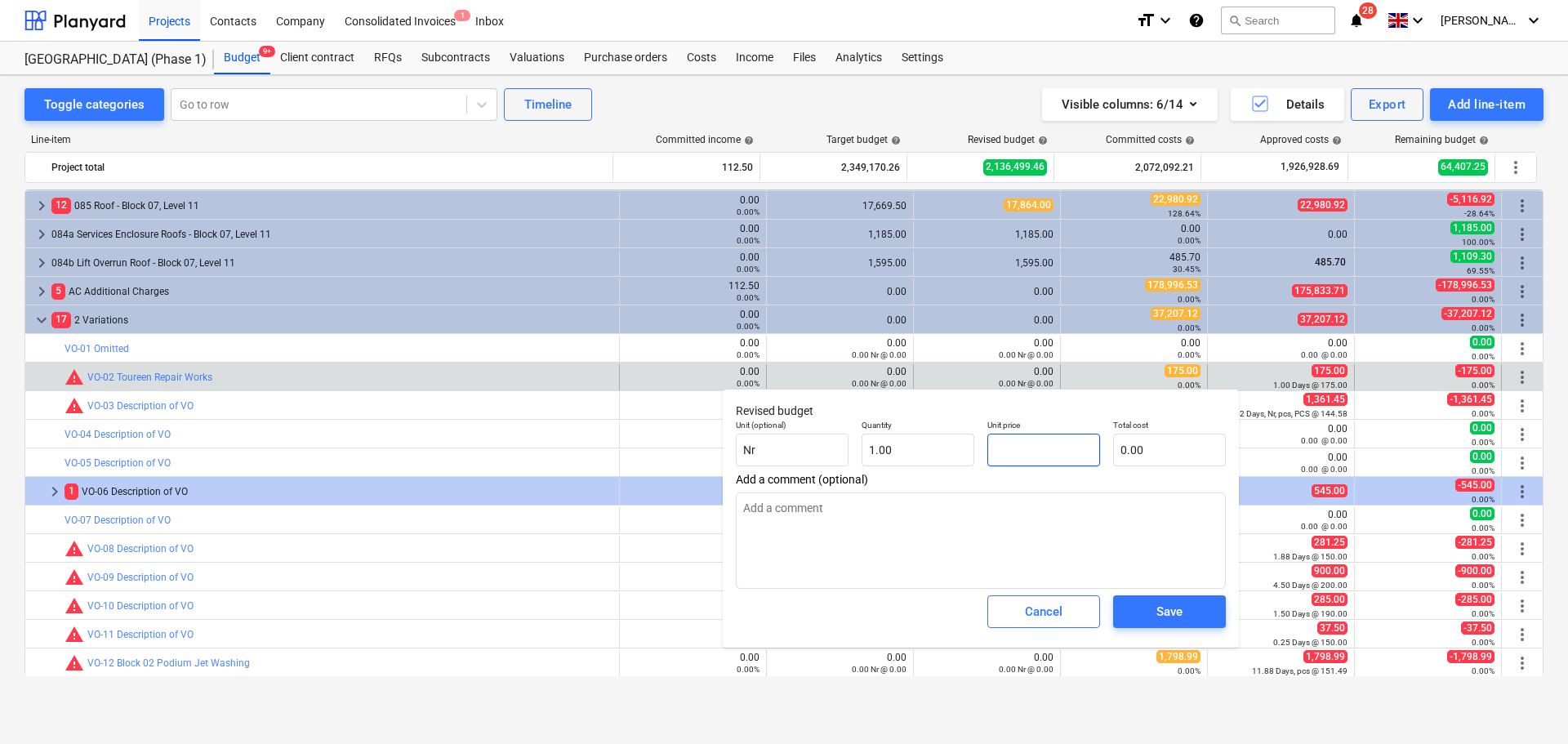
click at [1026, 450] on input "text" at bounding box center [1044, 450] width 113 height 33
type input "1"
type textarea "x"
type input "1.00"
type input "12"
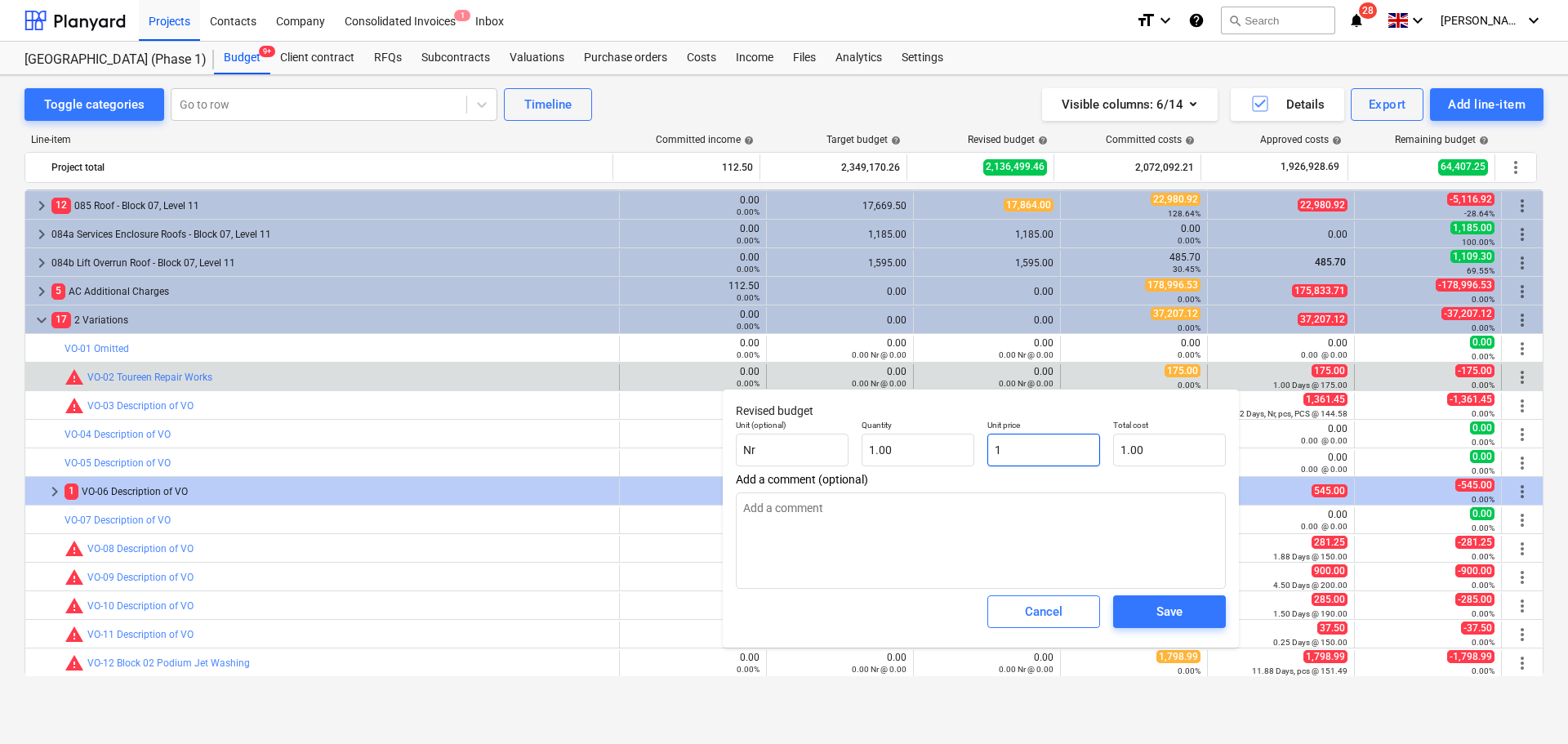
type textarea "x"
type input "12.00"
type input "125"
type textarea "x"
type input "125.00"
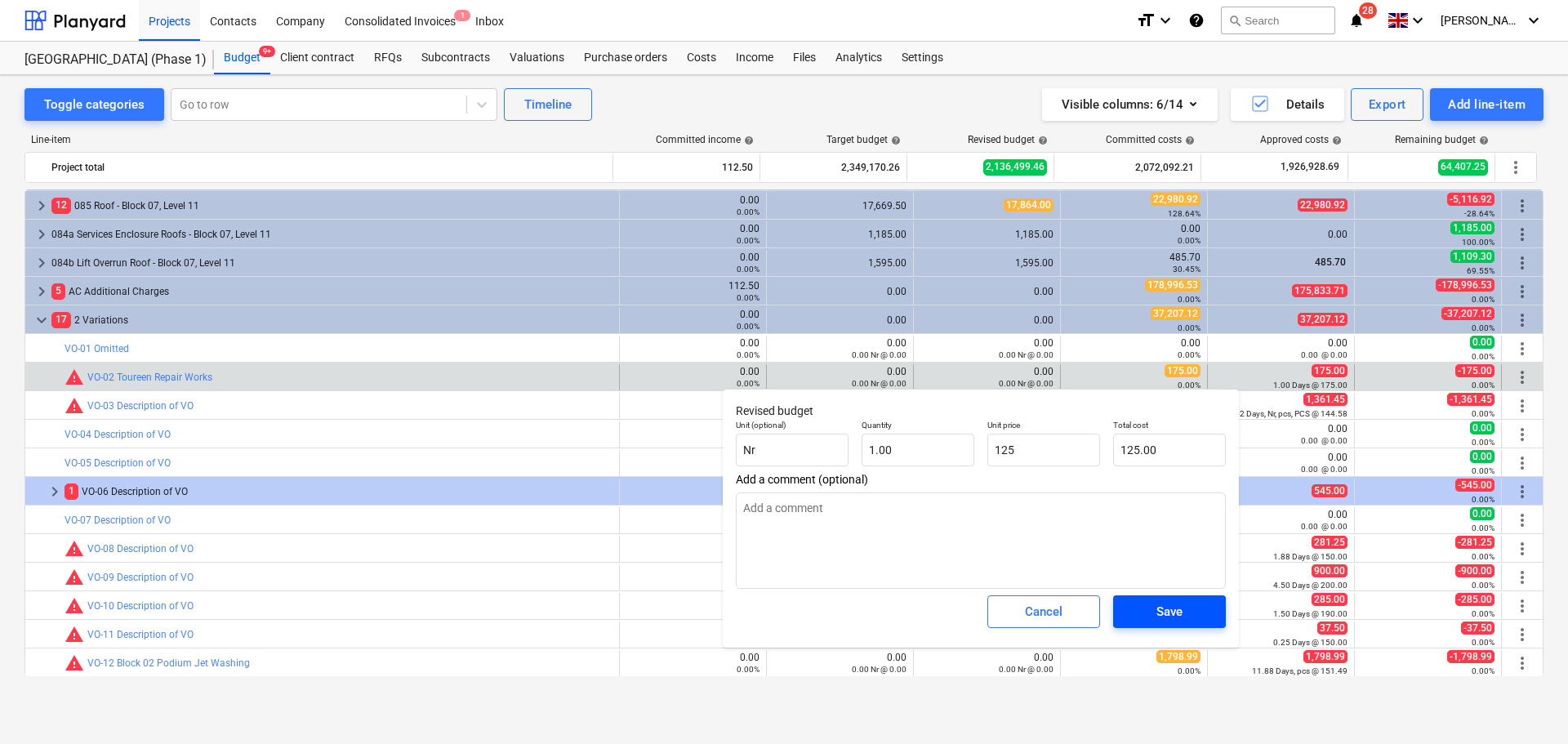
type input "125.00"
click at [1139, 620] on span "Save" at bounding box center [1170, 612] width 74 height 21
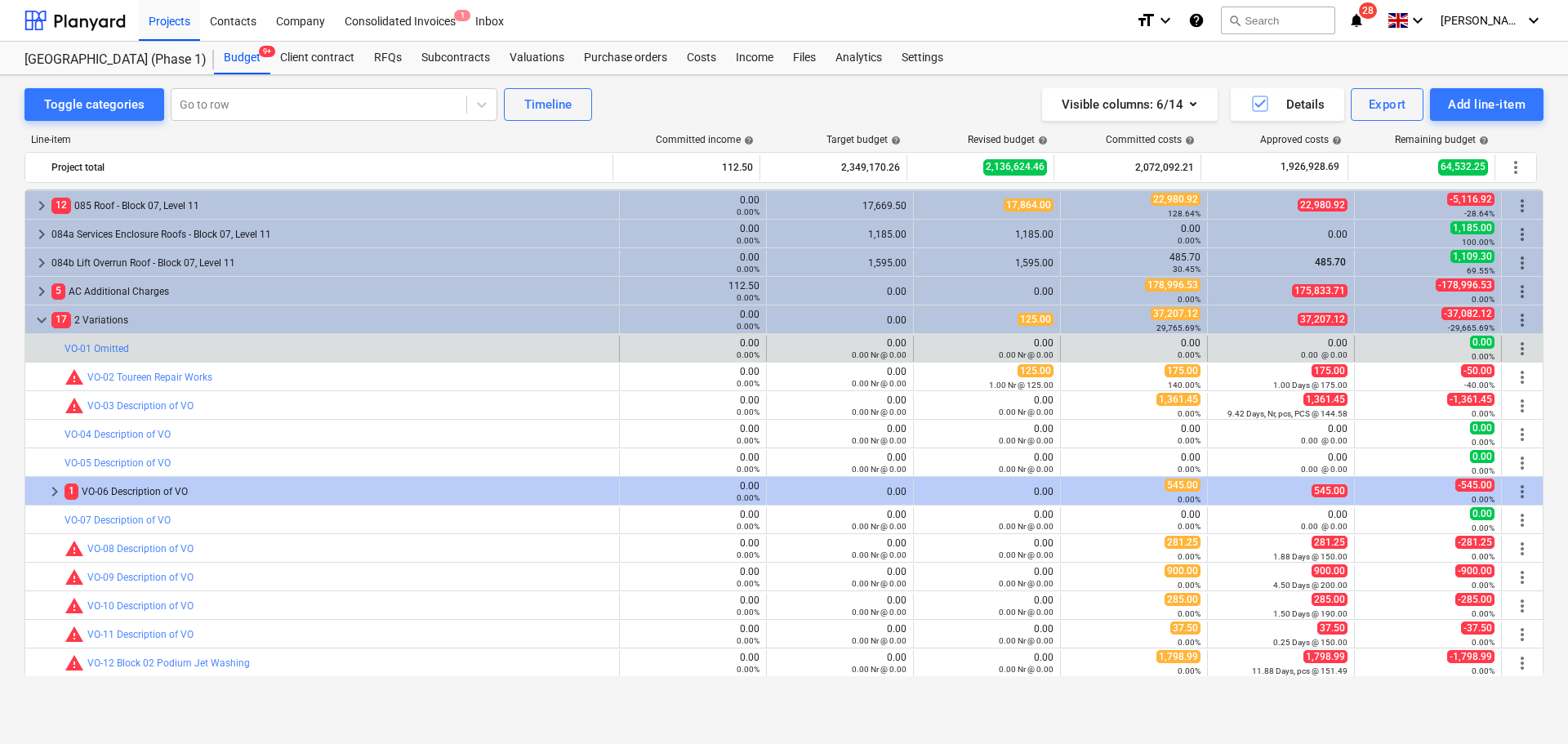
click at [160, 341] on div "bar_chart VO-01 Omitted" at bounding box center [338, 348] width 548 height 26
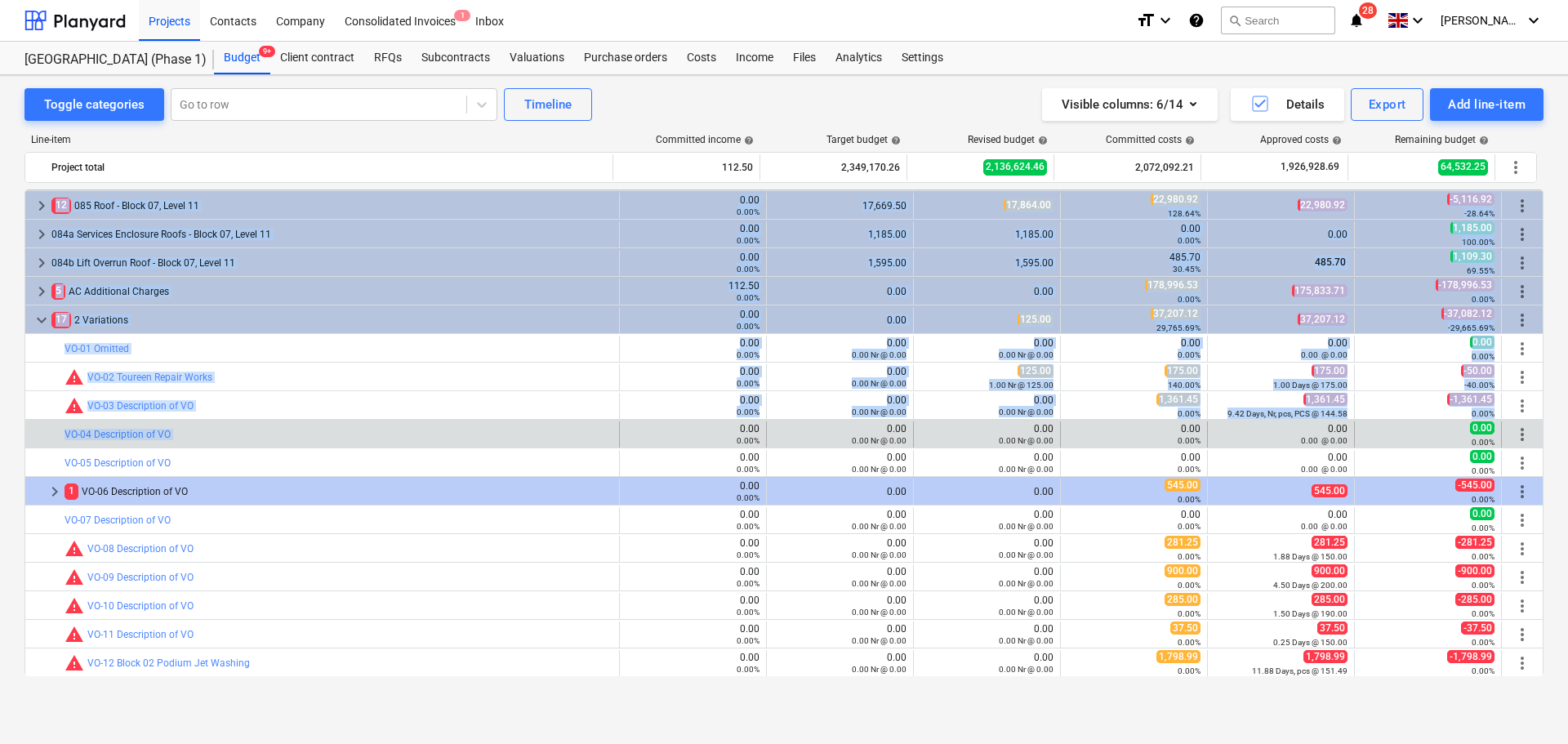
drag, startPoint x: 160, startPoint y: 341, endPoint x: 389, endPoint y: 425, distance: 243.9
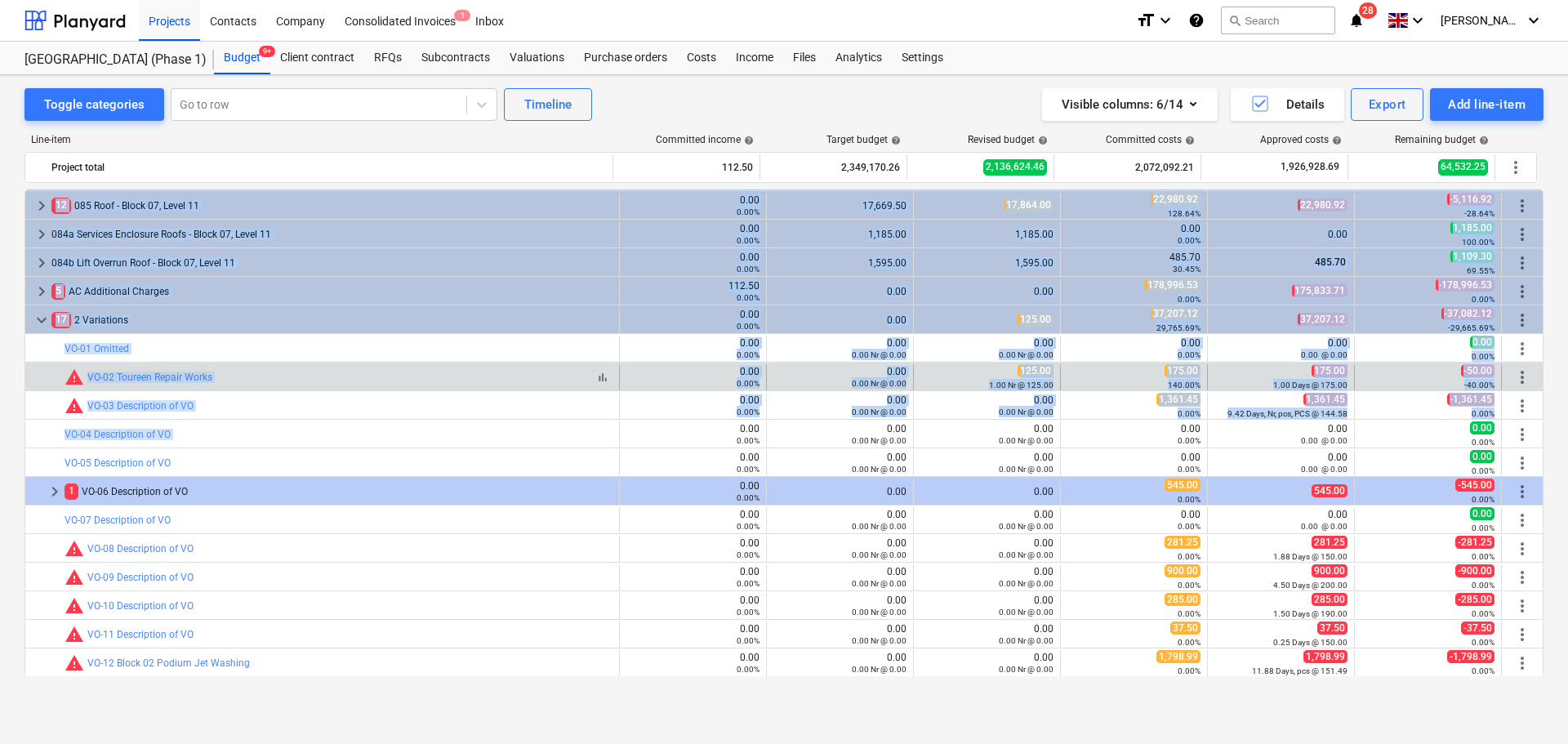
click at [373, 378] on div "bar_chart warning VO-02 Toureen Repair Works" at bounding box center [338, 377] width 548 height 19
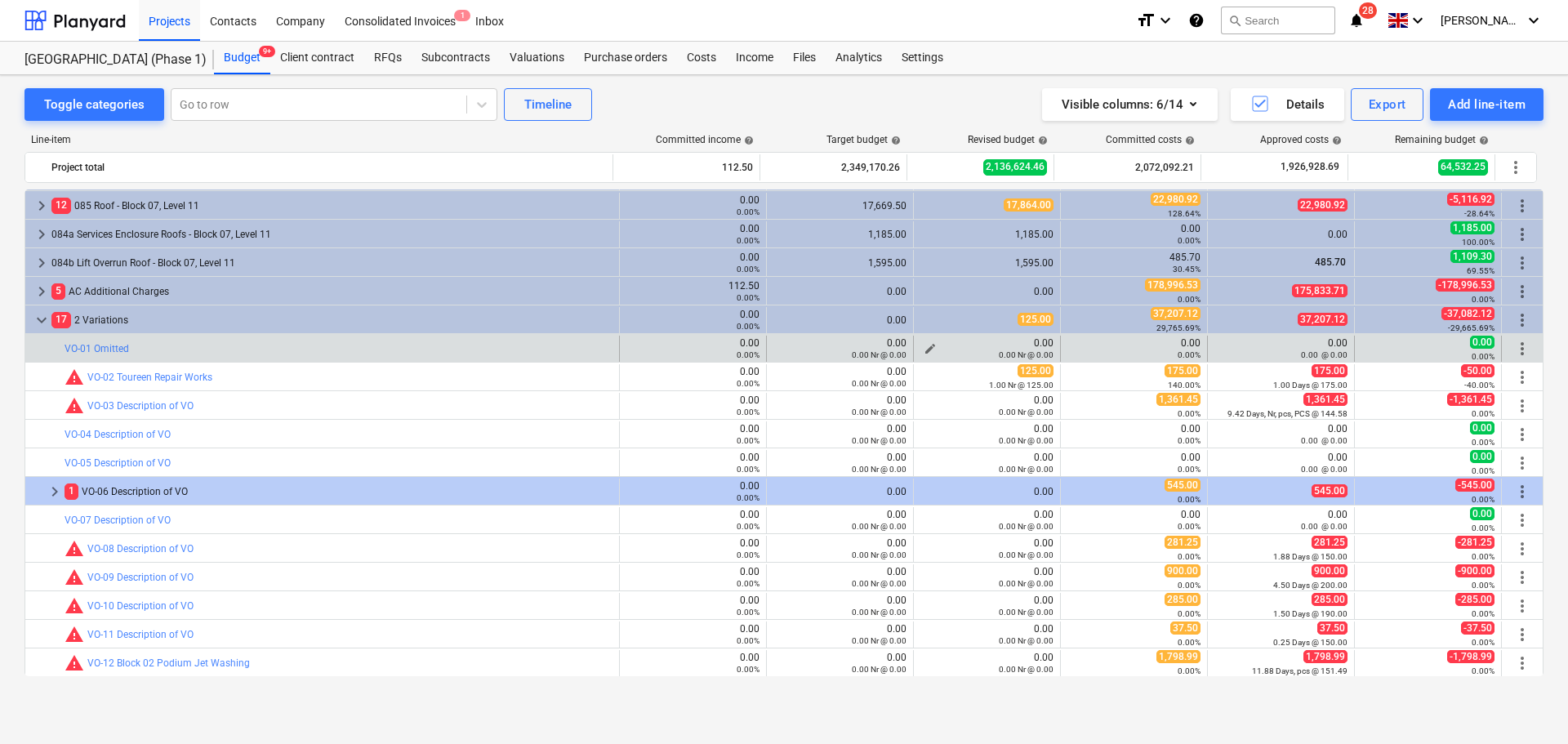
click at [1020, 350] on small "0.00 Nr @ 0.00" at bounding box center [1026, 354] width 55 height 9
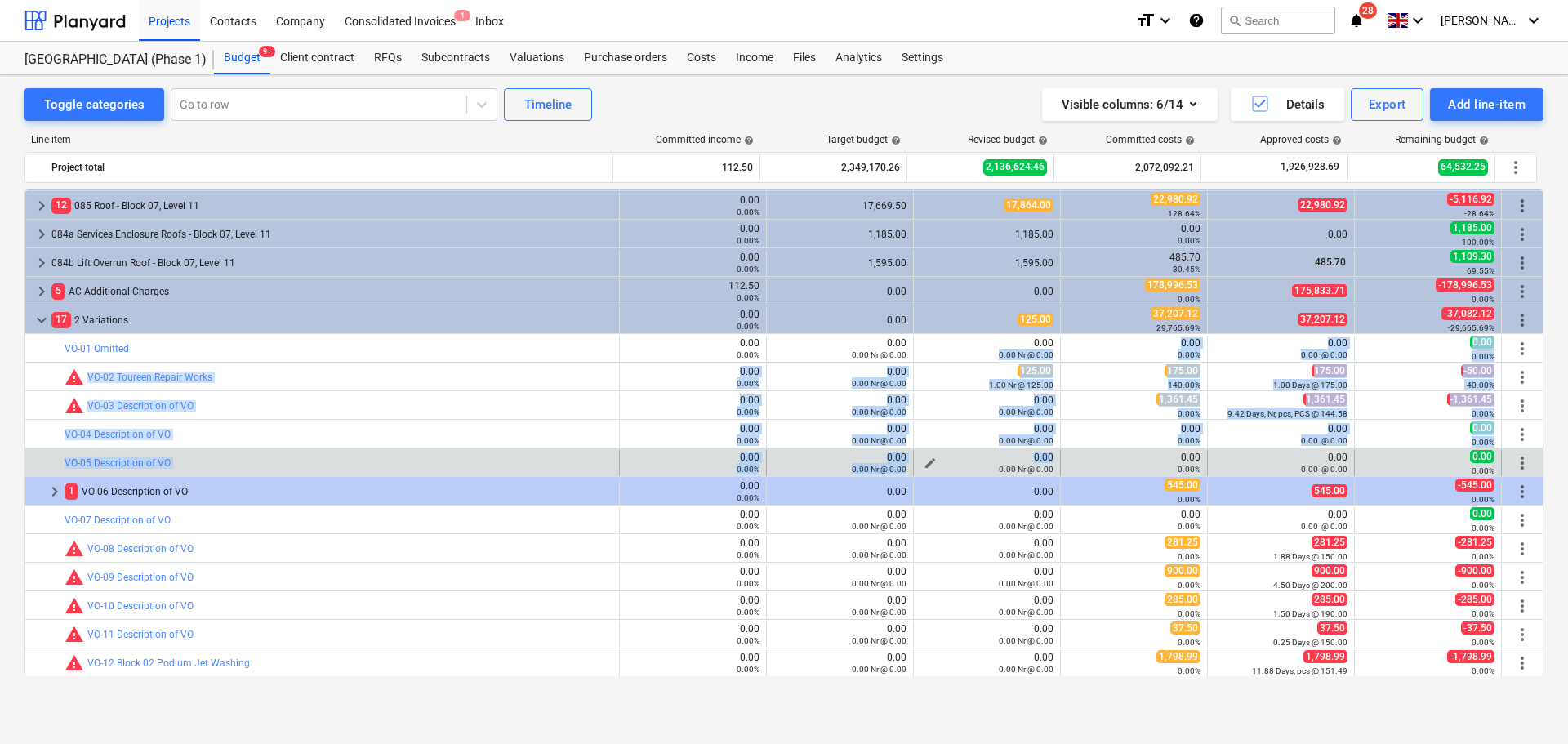
drag, startPoint x: 1020, startPoint y: 349, endPoint x: 1011, endPoint y: 457, distance: 108.4
click at [1011, 457] on div "0.00 0.00 Nr @ 0.00" at bounding box center [987, 463] width 133 height 23
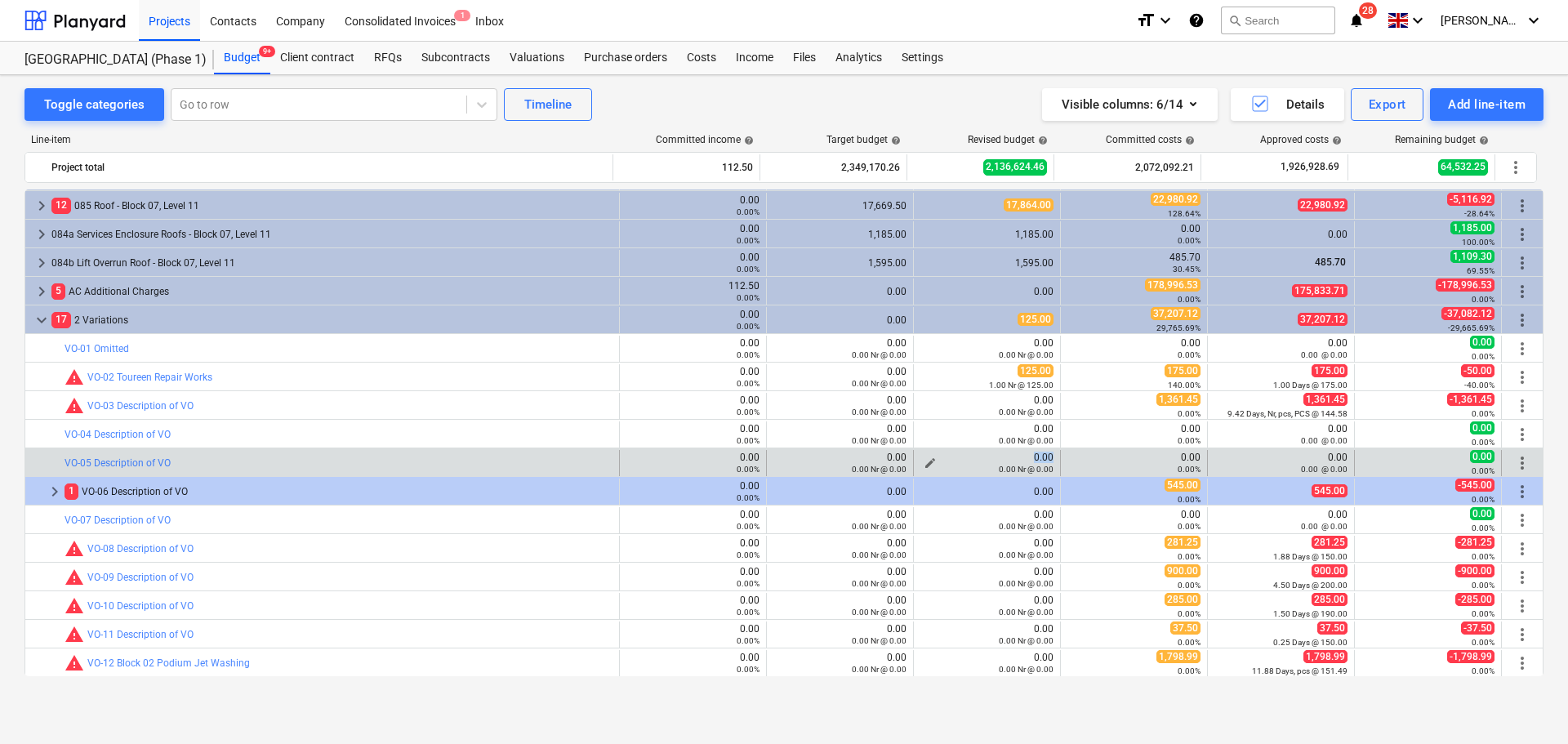
click at [1011, 457] on div "0.00 0.00 Nr @ 0.00" at bounding box center [987, 463] width 133 height 23
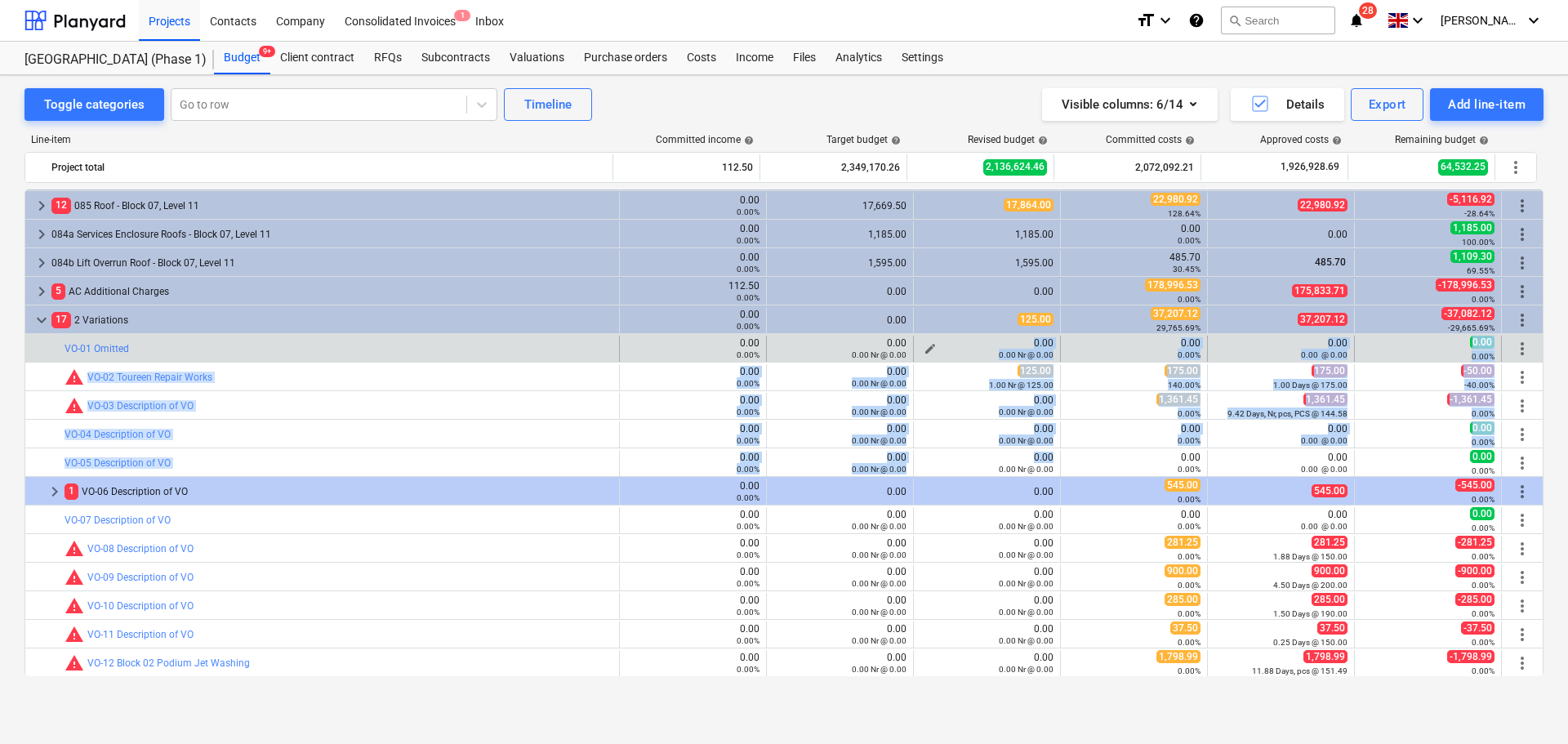
drag, startPoint x: 1011, startPoint y: 457, endPoint x: 1010, endPoint y: 345, distance: 112.0
click at [1011, 343] on div "0.00 0.00 Nr @ 0.00" at bounding box center [987, 349] width 133 height 23
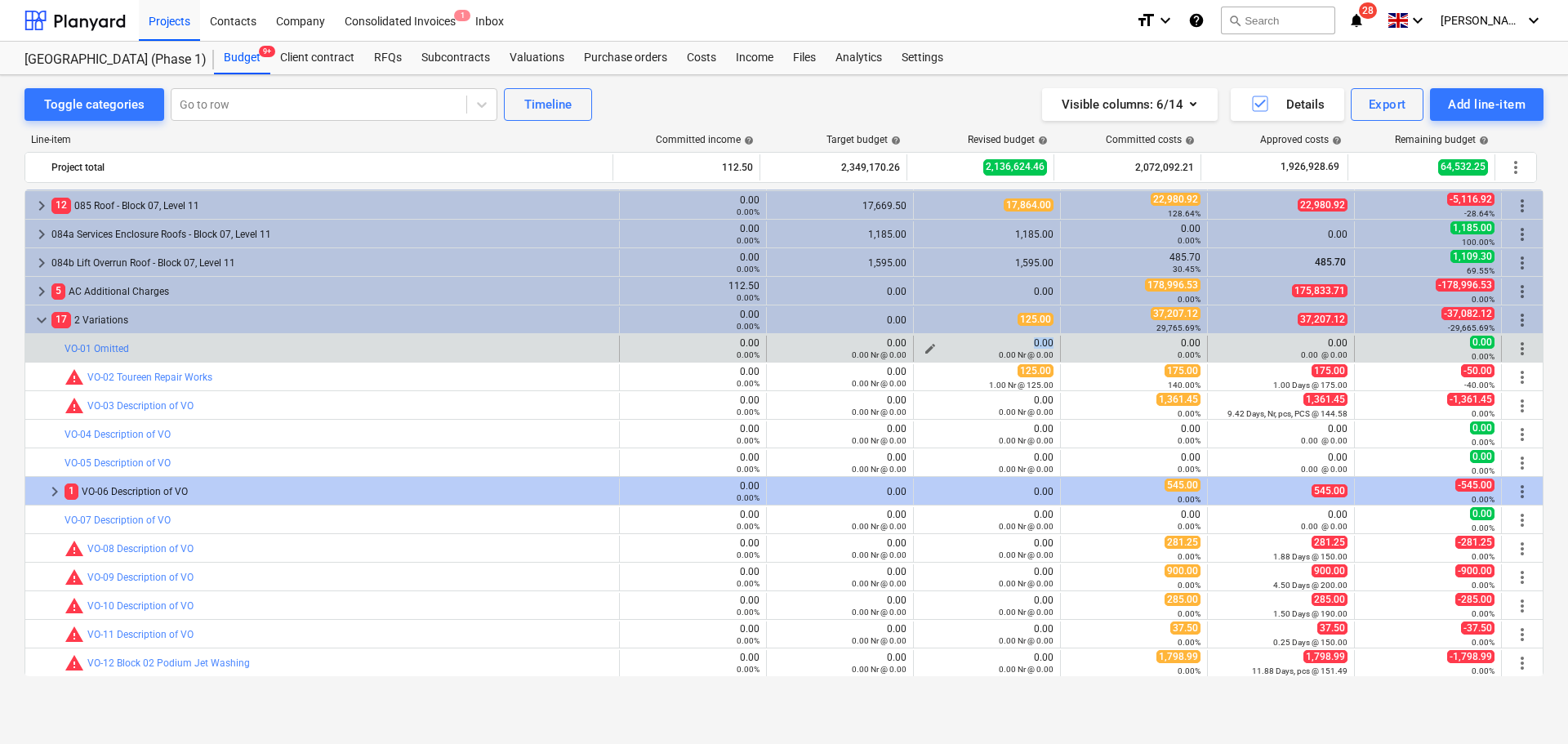
click at [1011, 343] on div "0.00 0.00 Nr @ 0.00" at bounding box center [987, 349] width 133 height 23
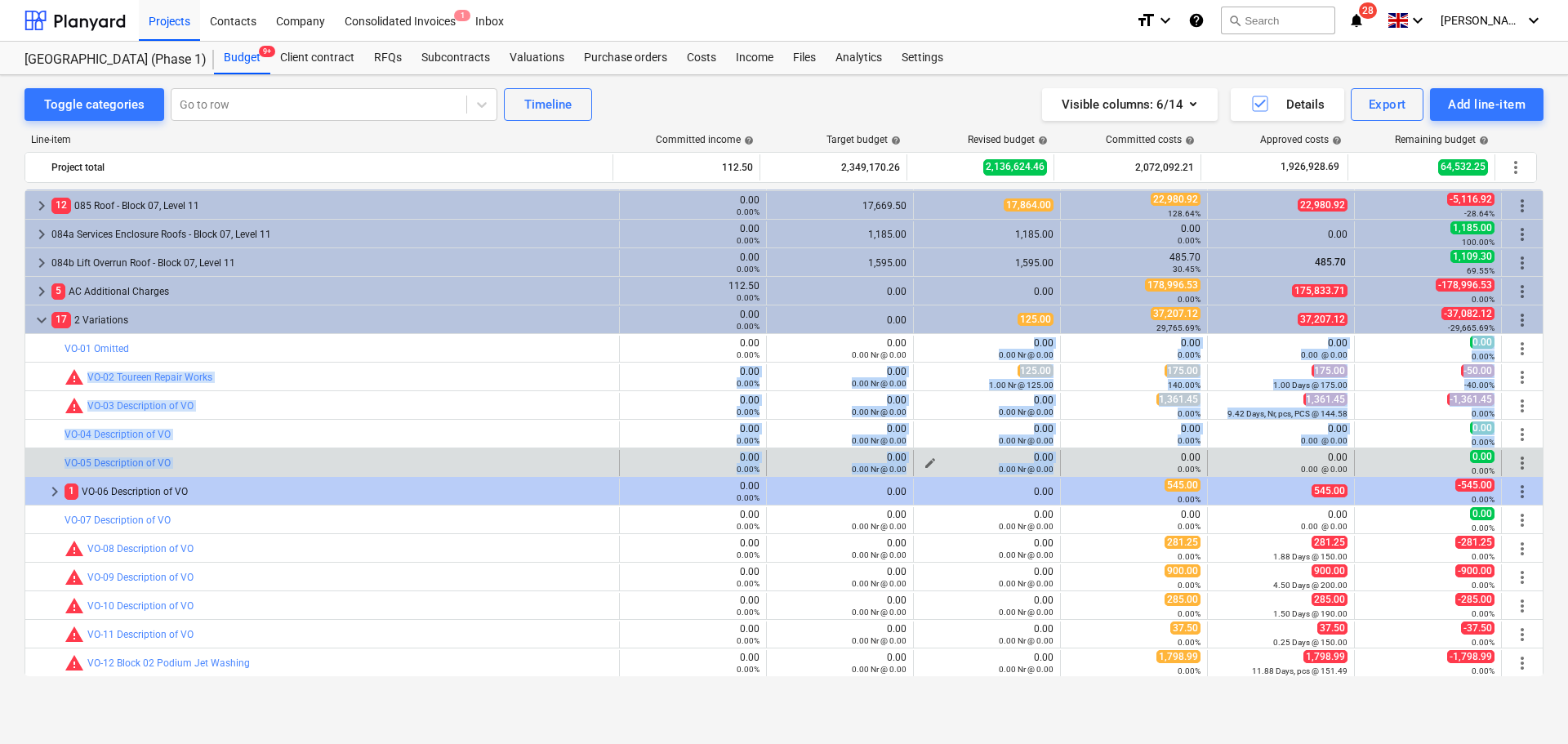
drag, startPoint x: 1011, startPoint y: 343, endPoint x: 1007, endPoint y: 463, distance: 120.1
click at [1007, 464] on small "0.00 Nr @ 0.00" at bounding box center [1026, 468] width 55 height 9
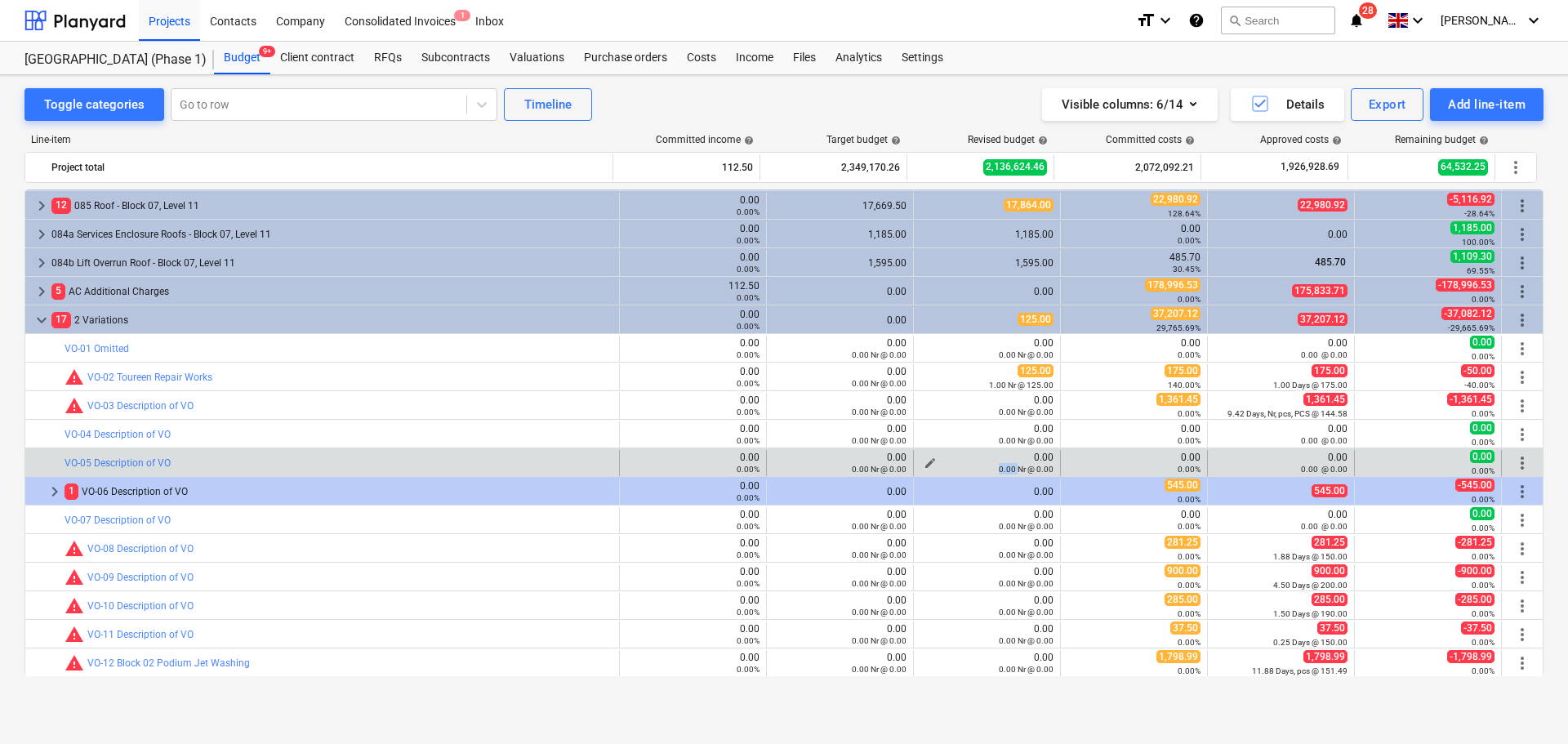
click at [1007, 464] on small "0.00 Nr @ 0.00" at bounding box center [1026, 468] width 55 height 9
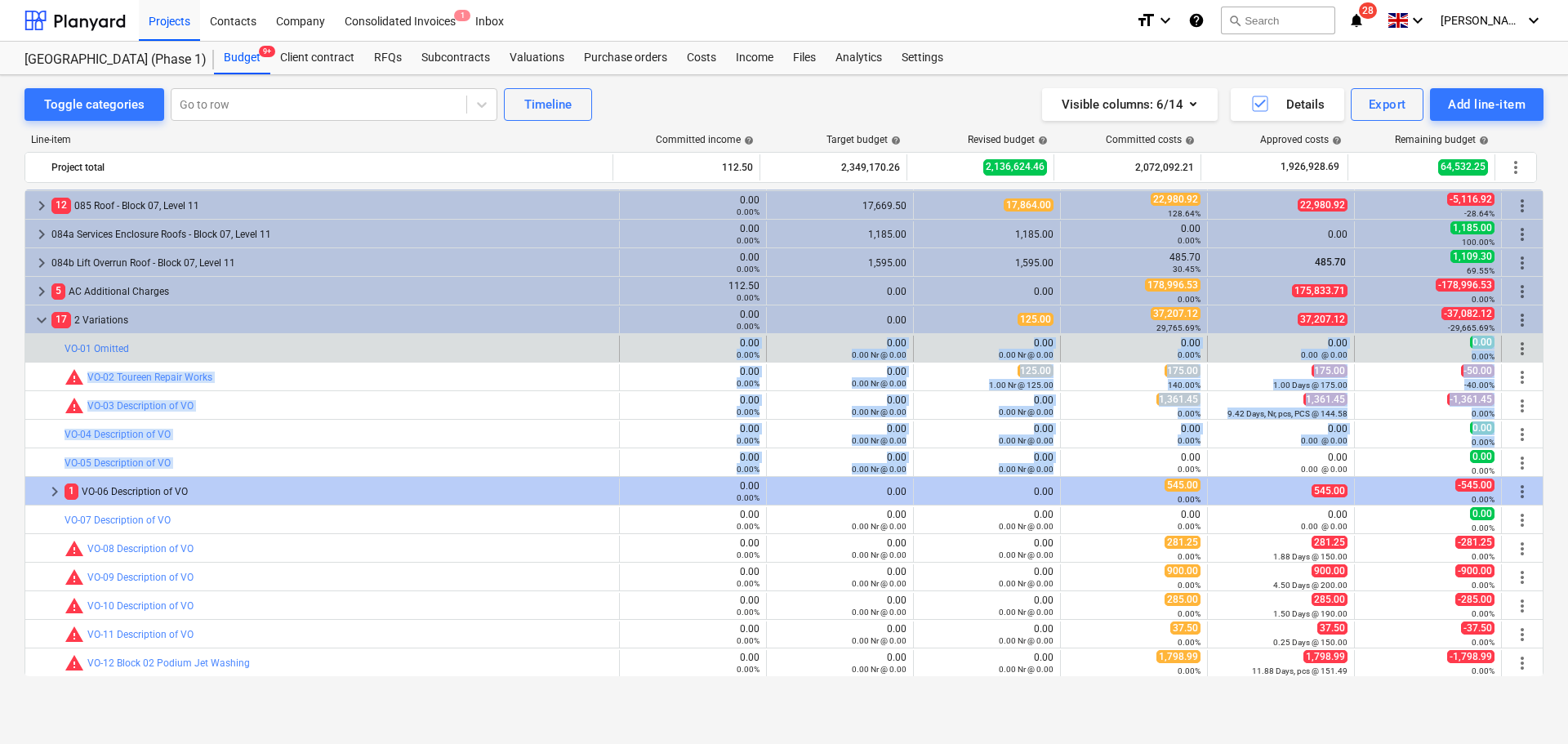
drag, startPoint x: 1007, startPoint y: 463, endPoint x: 656, endPoint y: 339, distance: 372.3
click at [656, 339] on div "0.00 0.00%" at bounding box center [693, 349] width 133 height 23
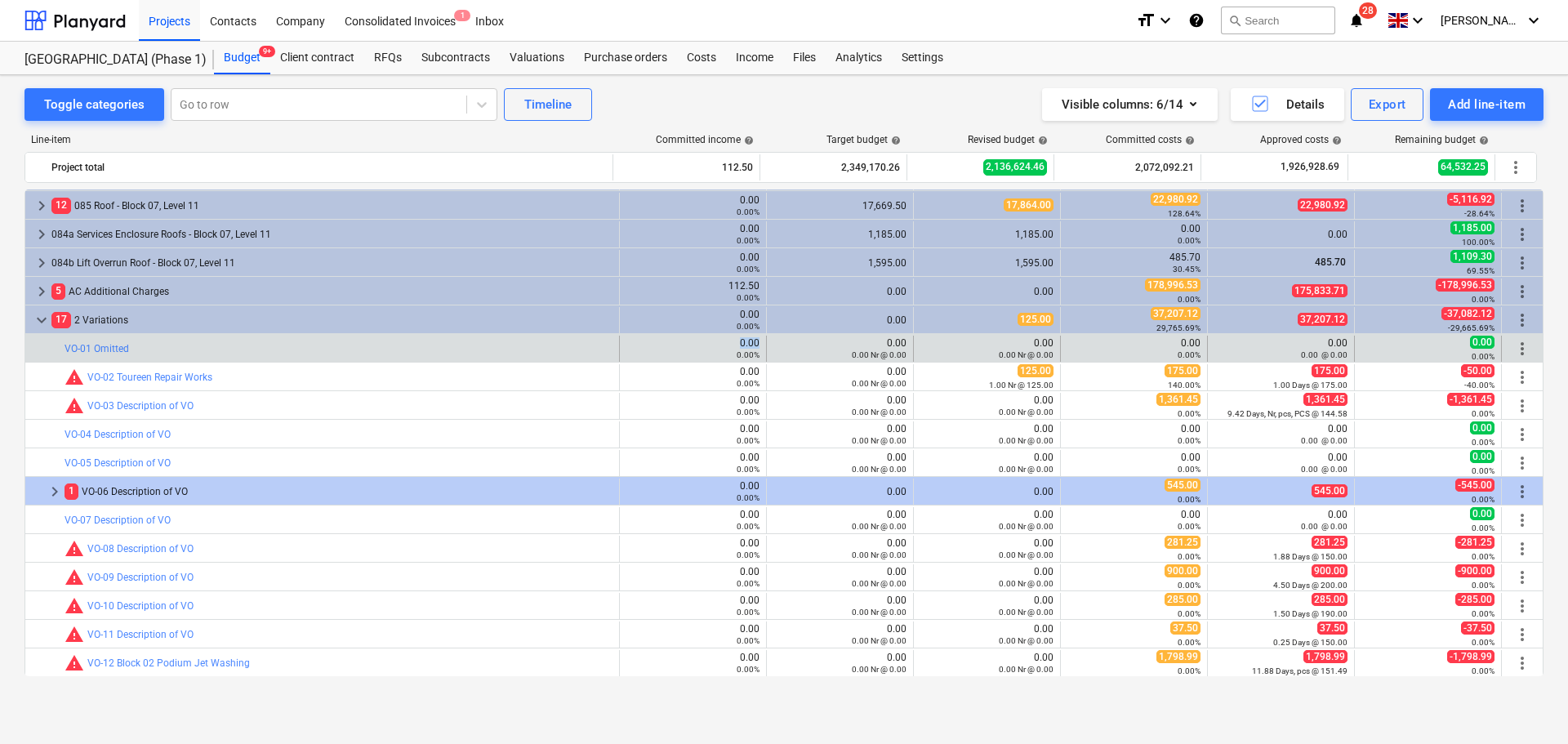
click at [656, 339] on div "0.00 0.00%" at bounding box center [693, 349] width 133 height 23
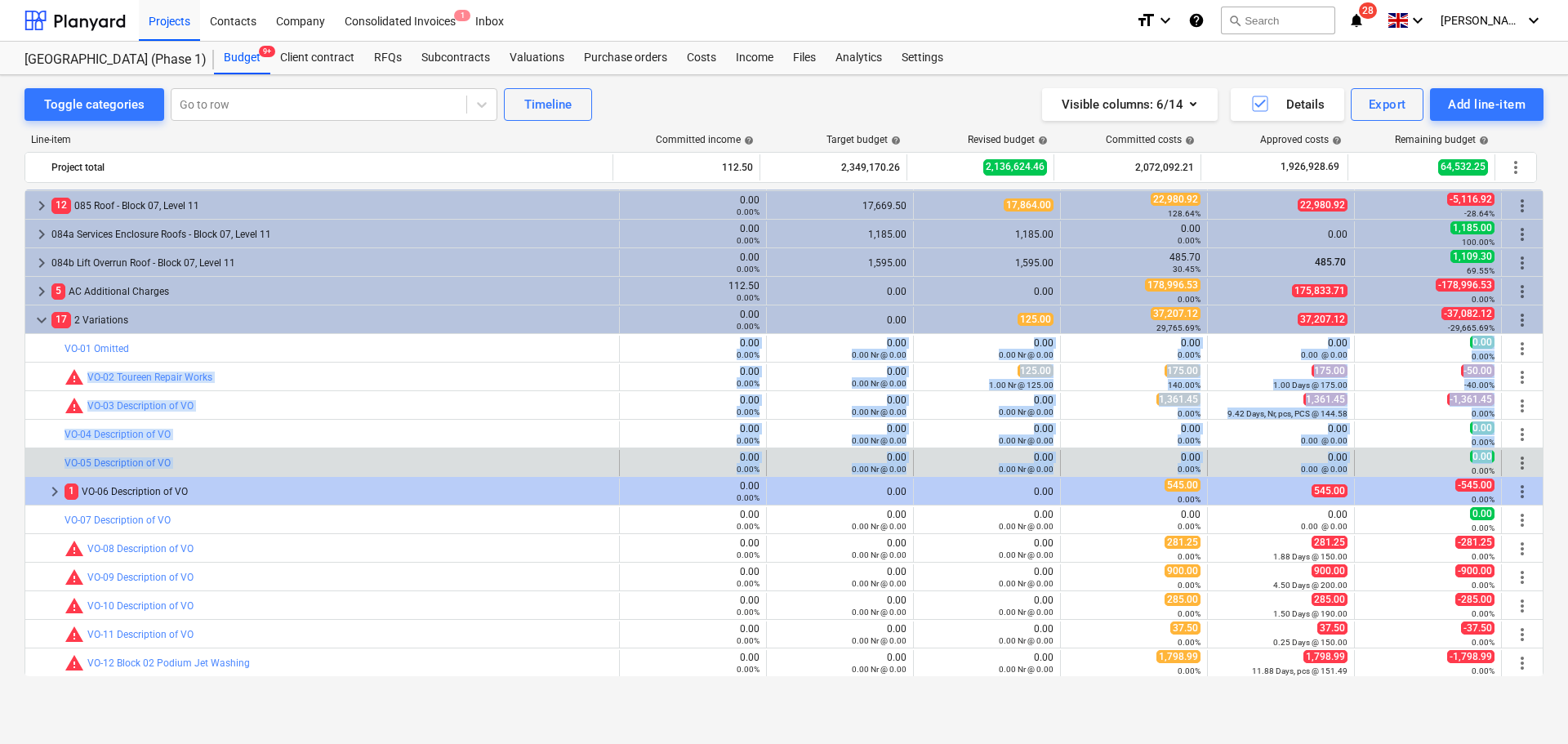
drag, startPoint x: 656, startPoint y: 339, endPoint x: 1398, endPoint y: 455, distance: 751.0
click at [1398, 455] on div "0.00 0.00%" at bounding box center [1427, 462] width 133 height 25
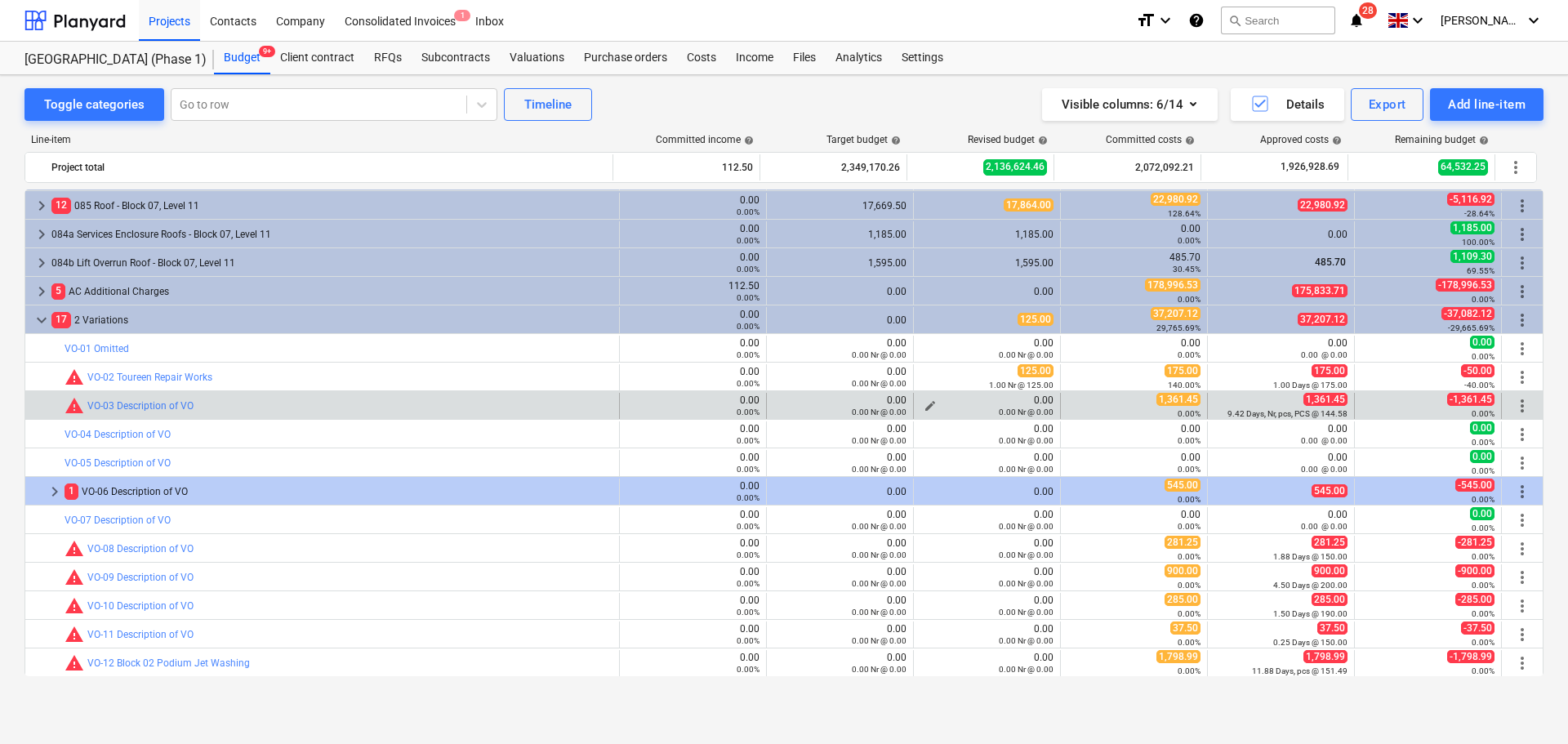
click at [923, 405] on span "edit" at bounding box center [930, 406] width 13 height 13
type textarea "x"
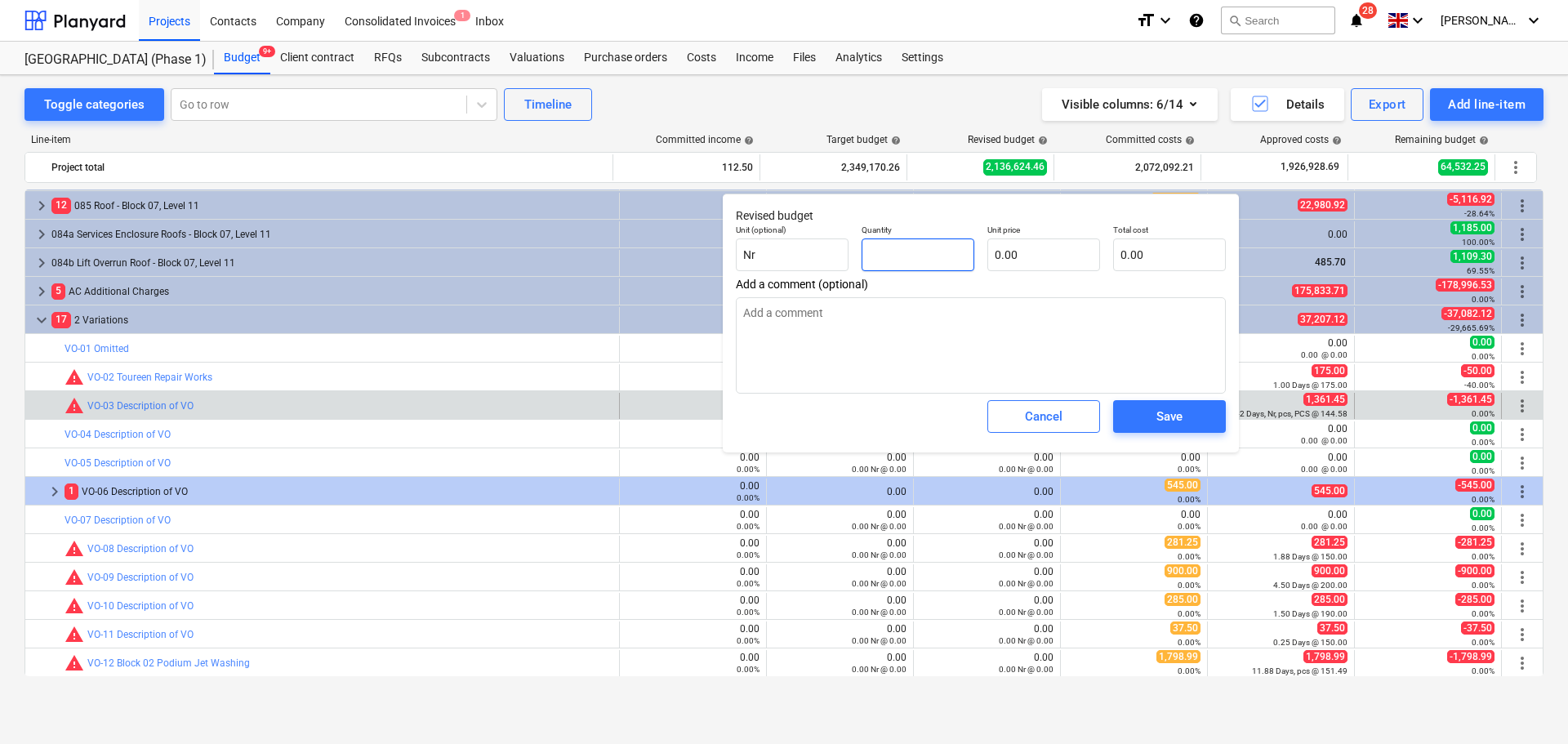
click at [940, 258] on input "text" at bounding box center [919, 255] width 113 height 33
type textarea "x"
type input "0.00"
click at [1045, 418] on div "Cancel" at bounding box center [1043, 417] width 37 height 21
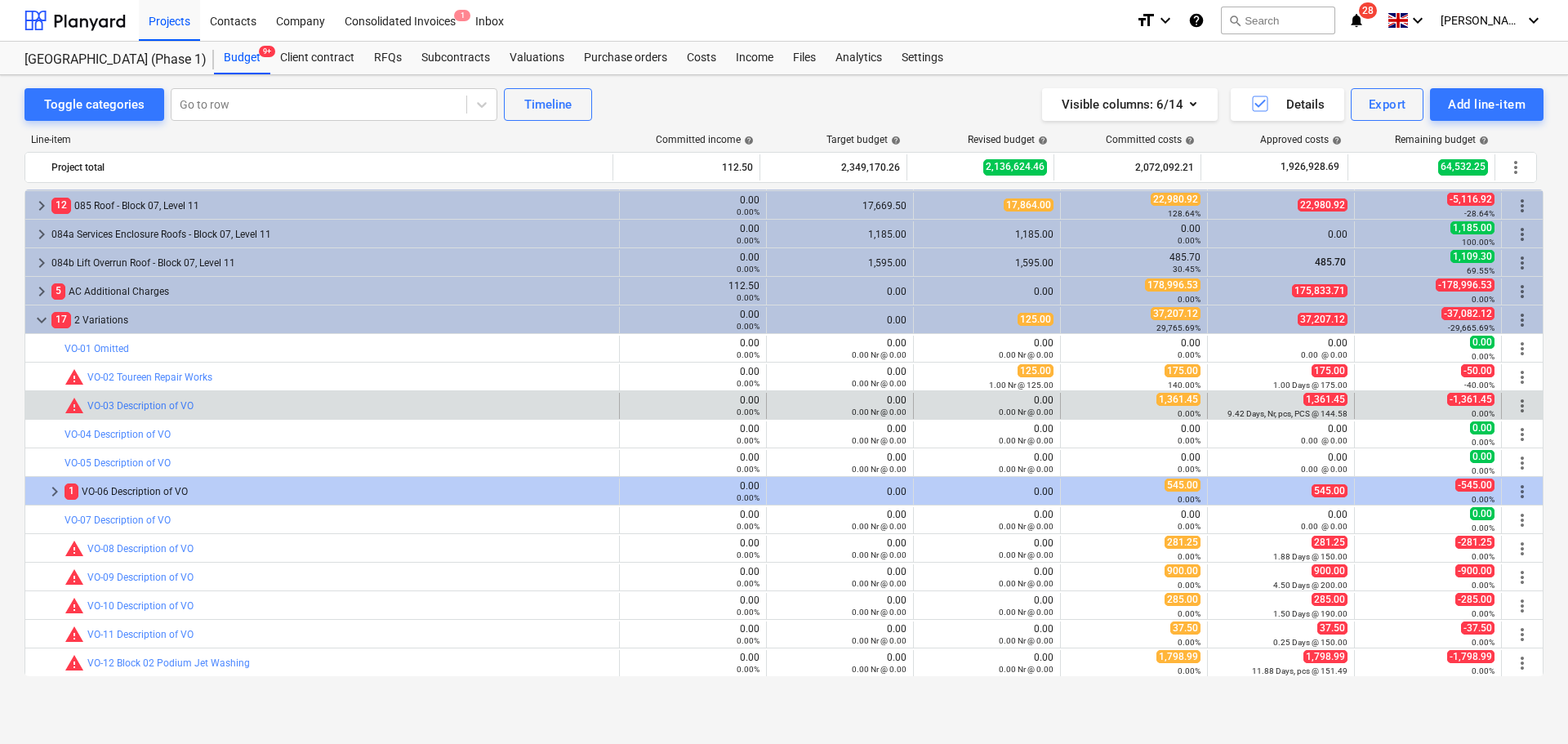
click at [1520, 411] on span "more_vert" at bounding box center [1522, 406] width 19 height 19
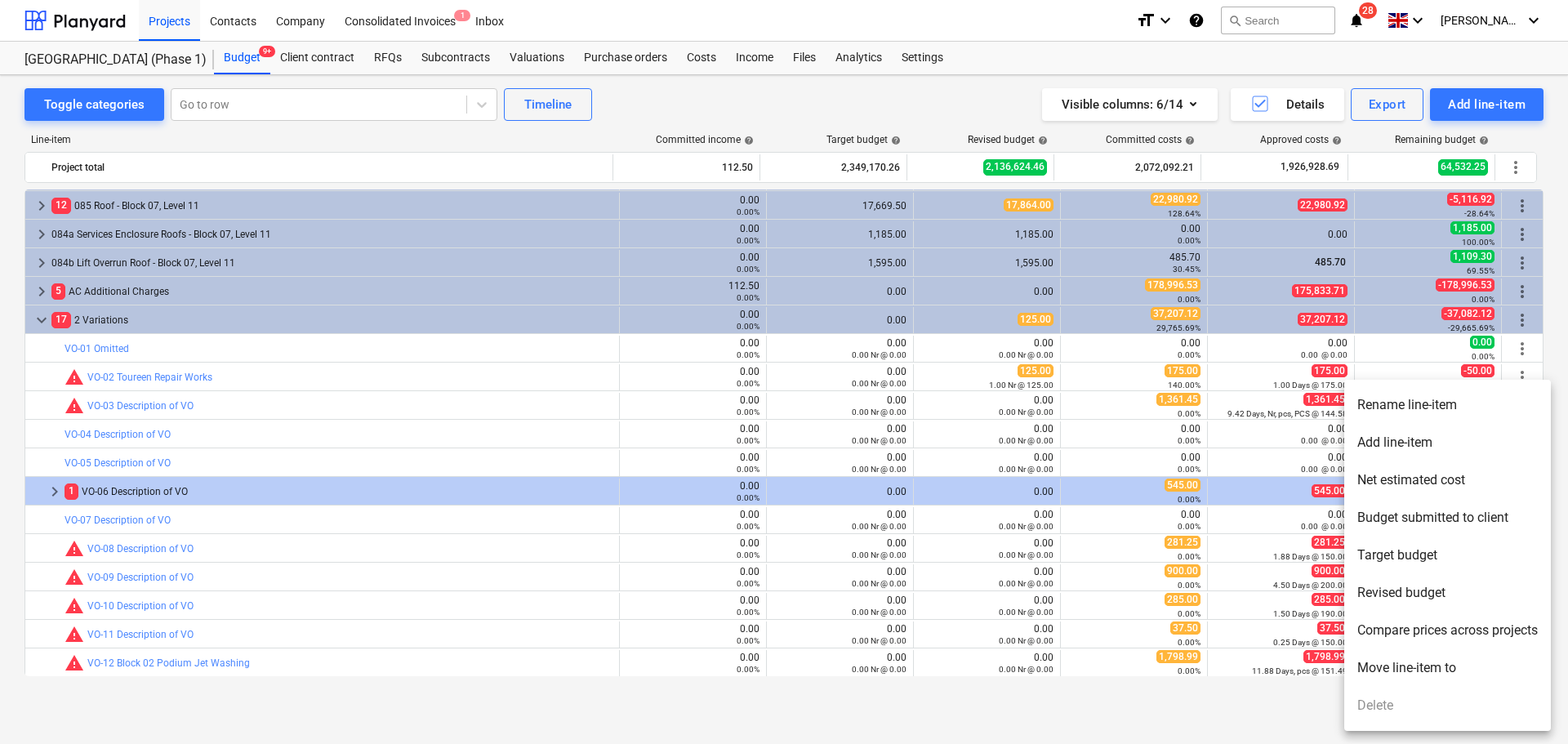
click at [1449, 408] on li "Rename line-item" at bounding box center [1447, 404] width 207 height 37
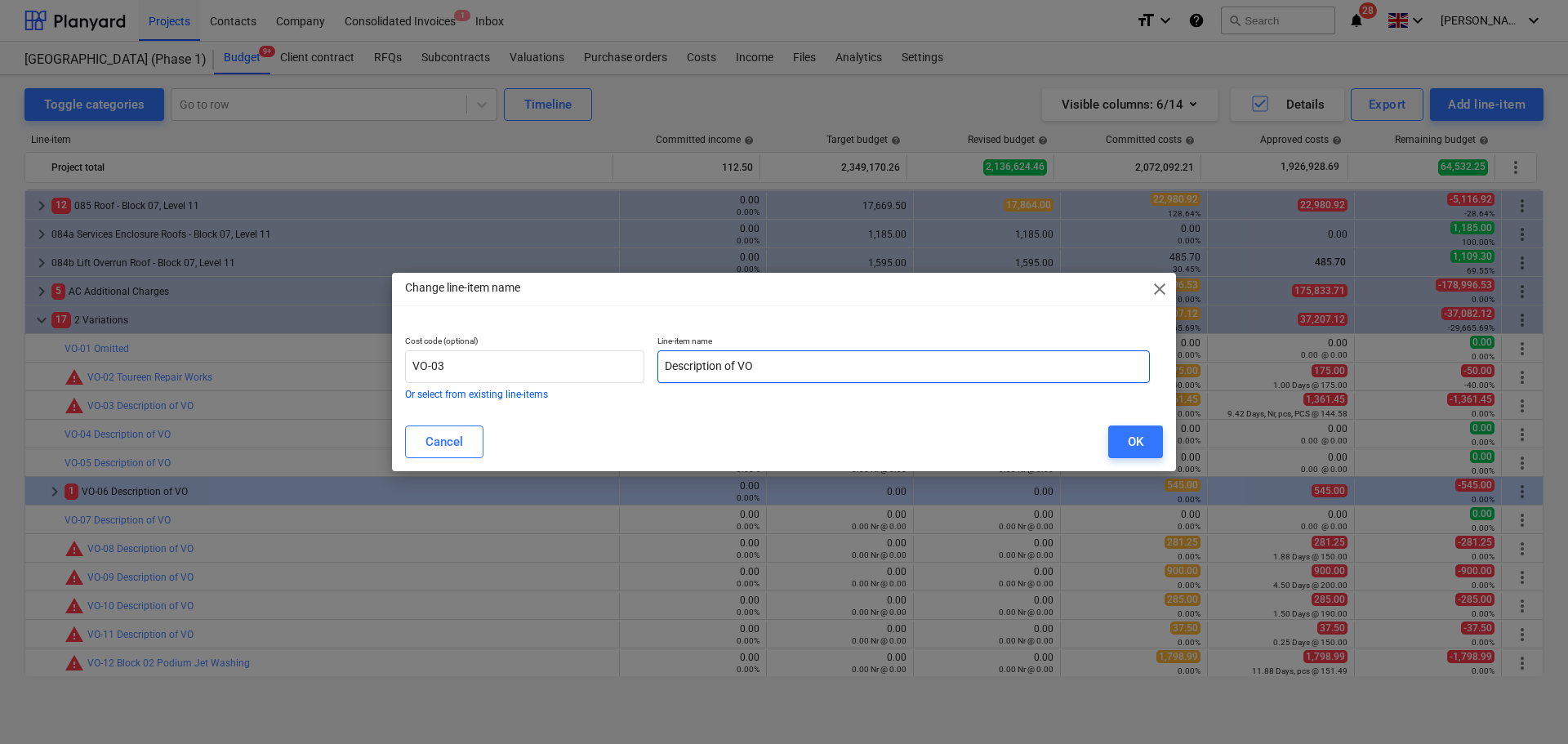
click at [828, 371] on input "Description of VO" at bounding box center [903, 367] width 492 height 33
click at [828, 370] on input "Description of VO" at bounding box center [903, 367] width 492 height 33
type input "Site Cabin Waterproofing"
click at [1145, 435] on button "OK" at bounding box center [1135, 441] width 55 height 33
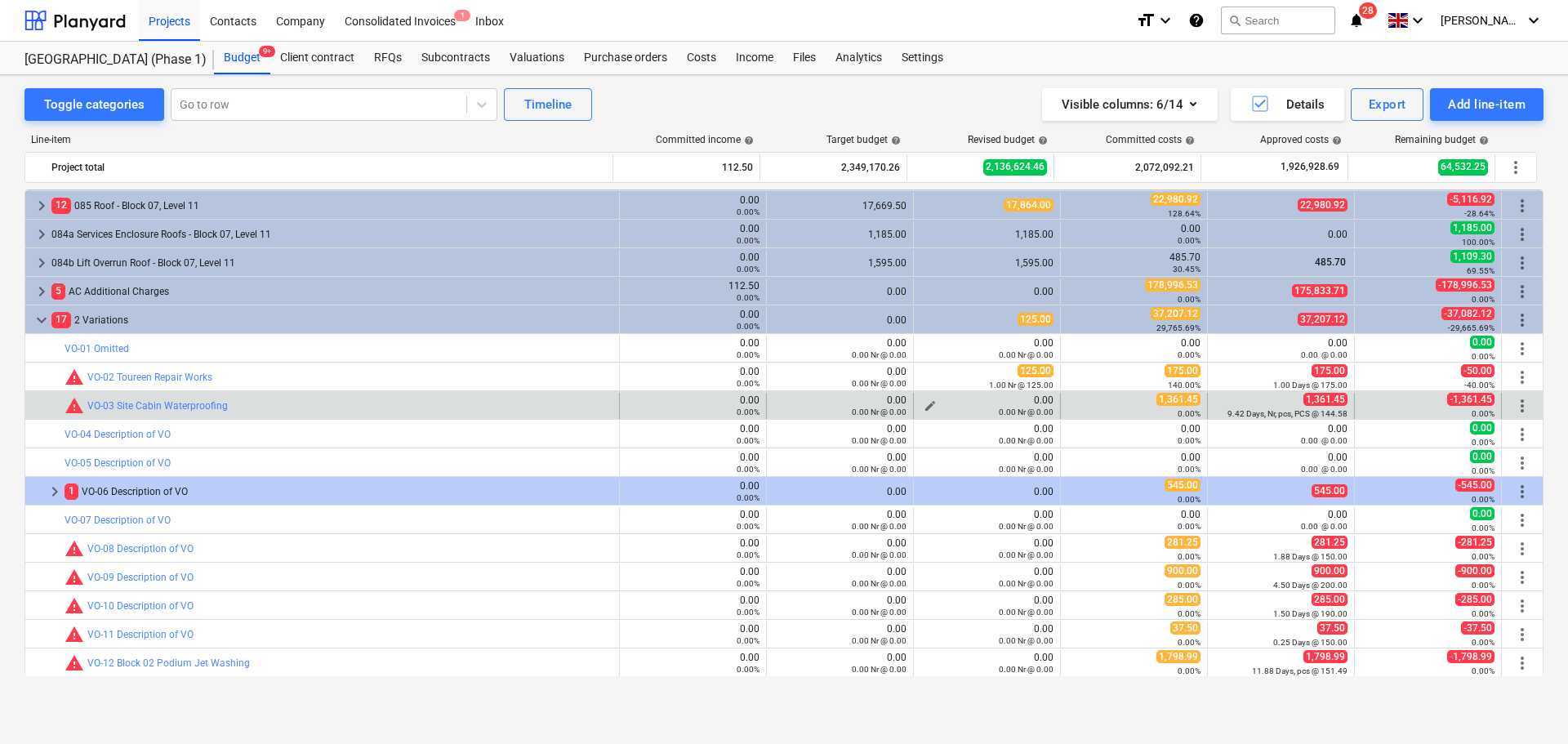
click at [923, 403] on span "edit" at bounding box center [930, 406] width 13 height 13
type textarea "x"
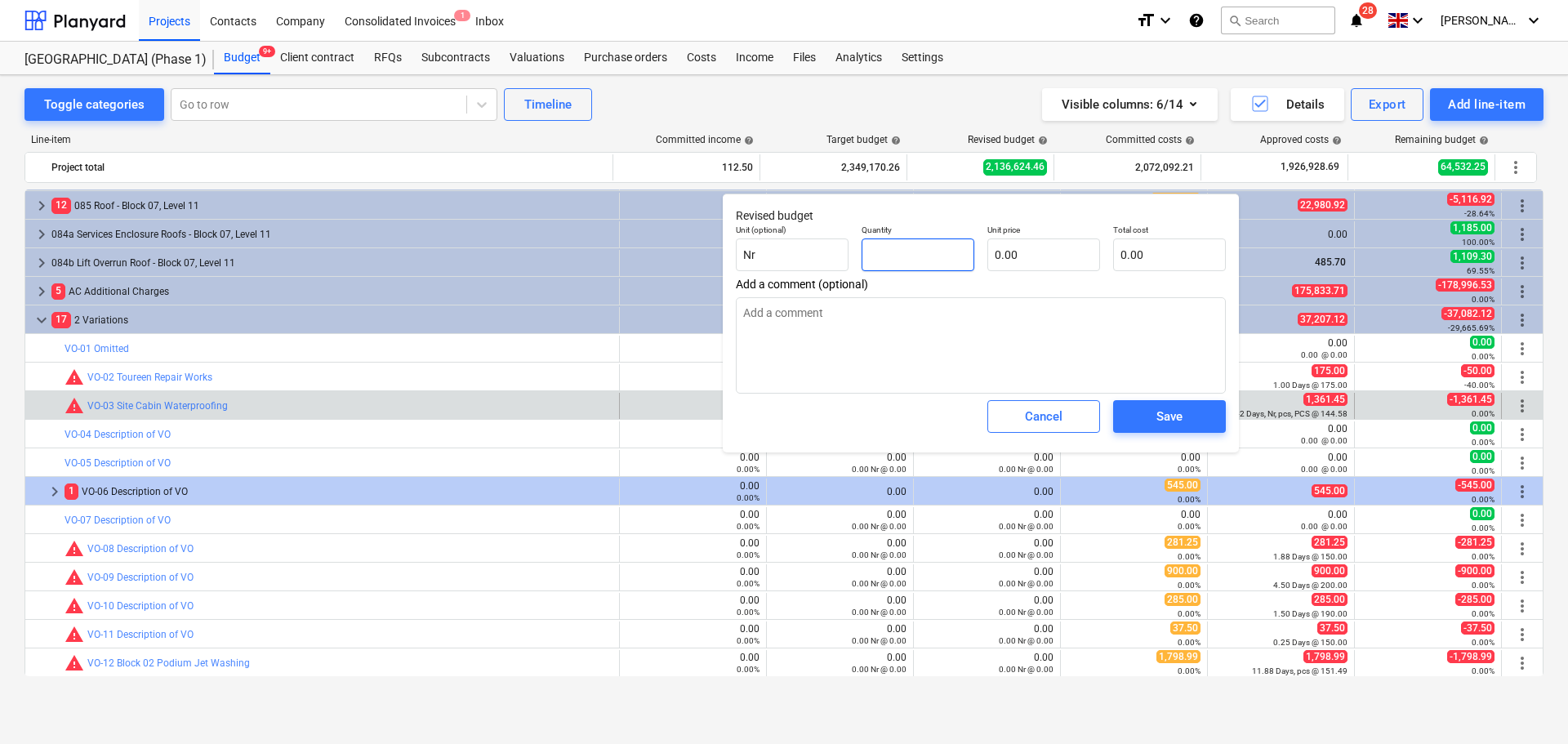
click at [927, 261] on input "text" at bounding box center [919, 255] width 113 height 33
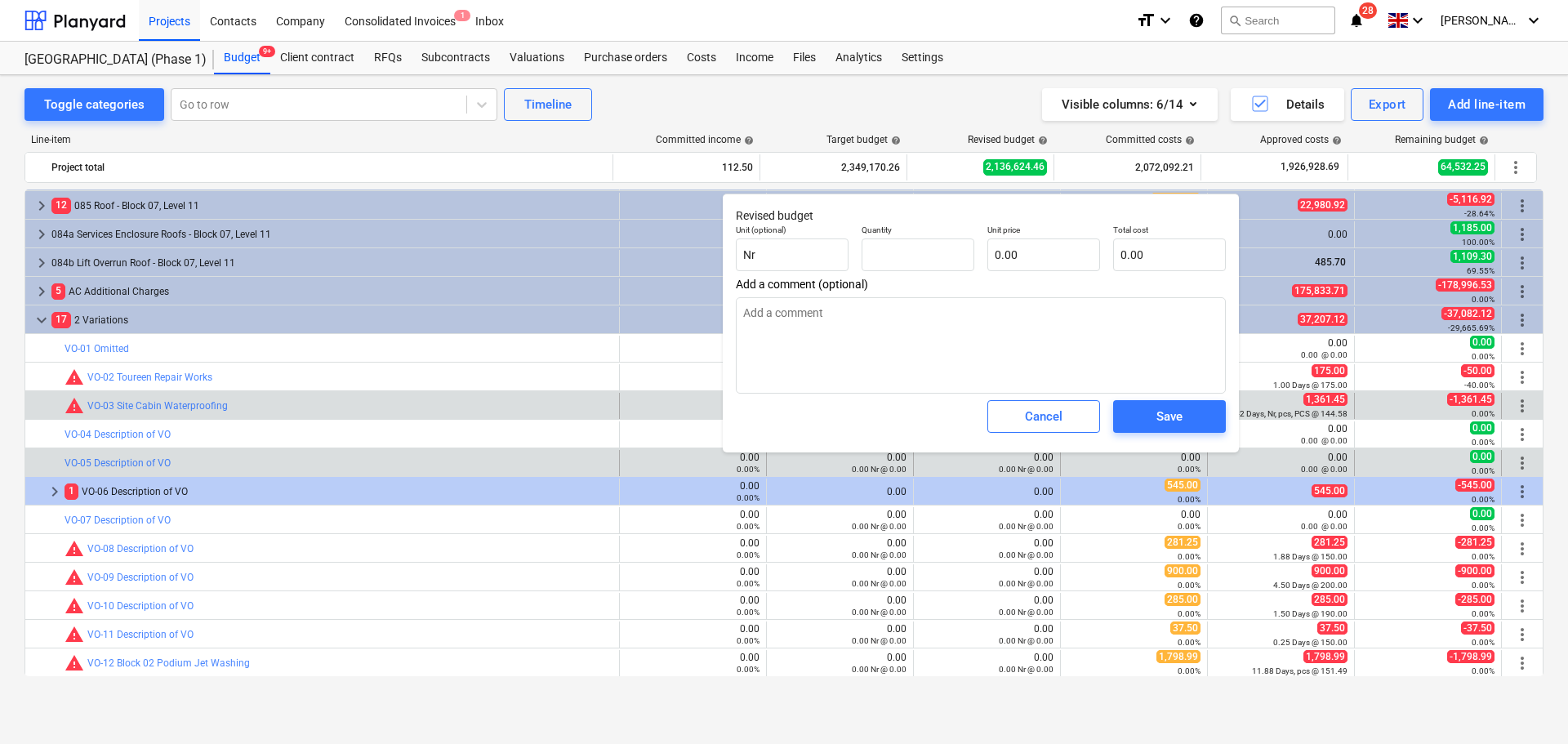
type textarea "x"
type input "0.00"
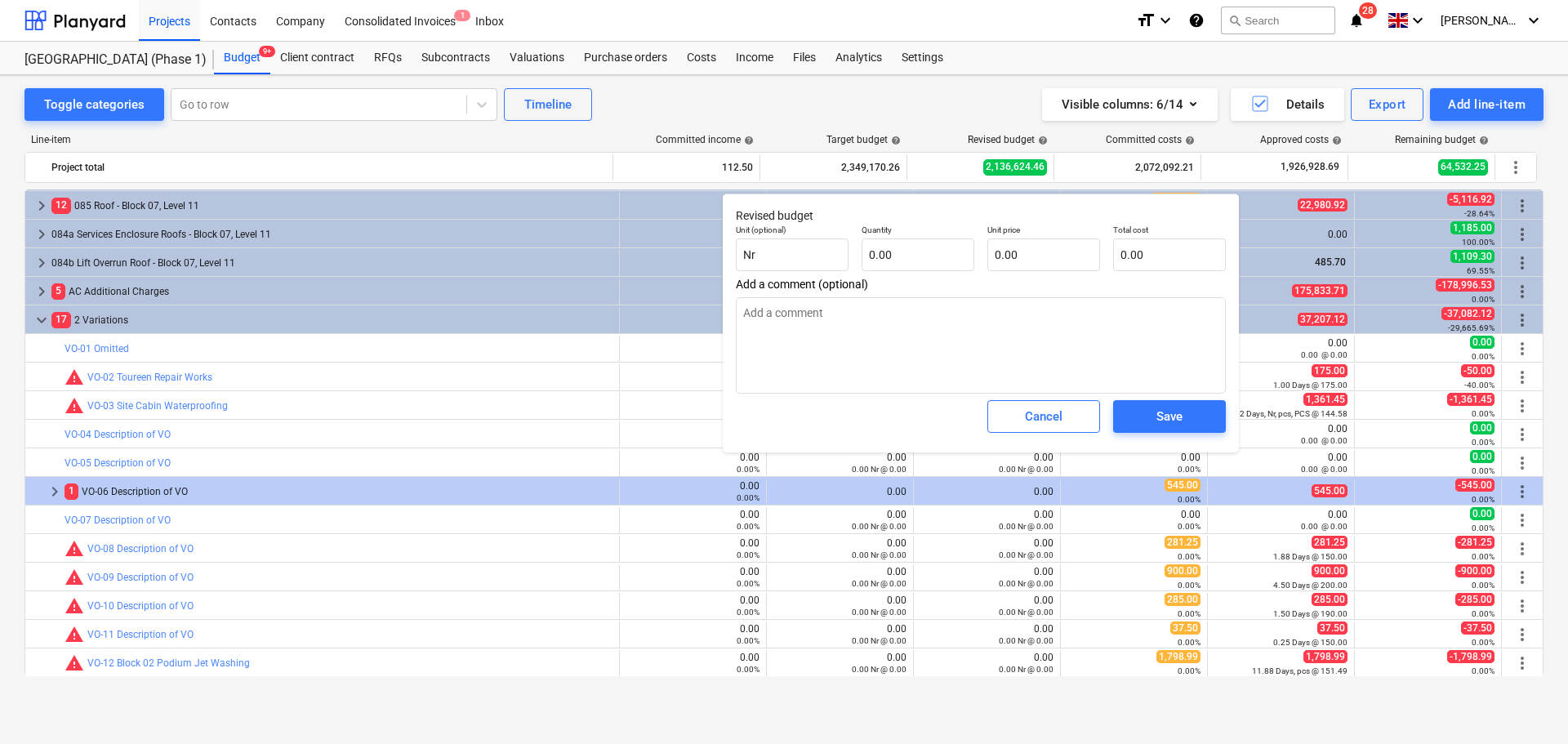
type textarea "x"
click at [945, 262] on input "text" at bounding box center [919, 255] width 113 height 33
type textarea "x"
type input "1"
type textarea "x"
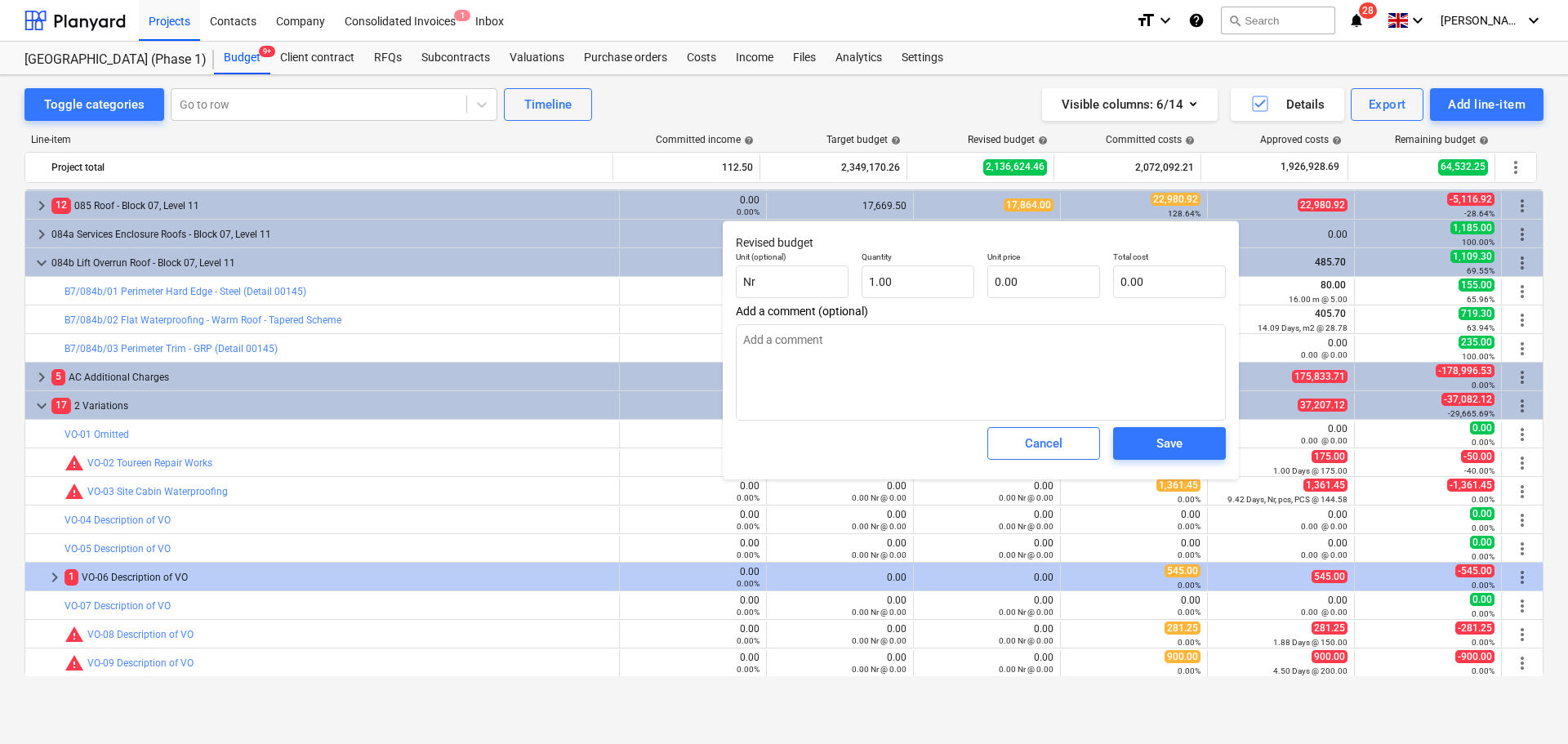
click at [1037, 258] on p "Unit price" at bounding box center [1044, 259] width 113 height 13
click at [1029, 281] on input "text" at bounding box center [1044, 282] width 113 height 33
click at [1005, 283] on input "text" at bounding box center [1044, 282] width 113 height 33
type textarea "x"
type input "1"
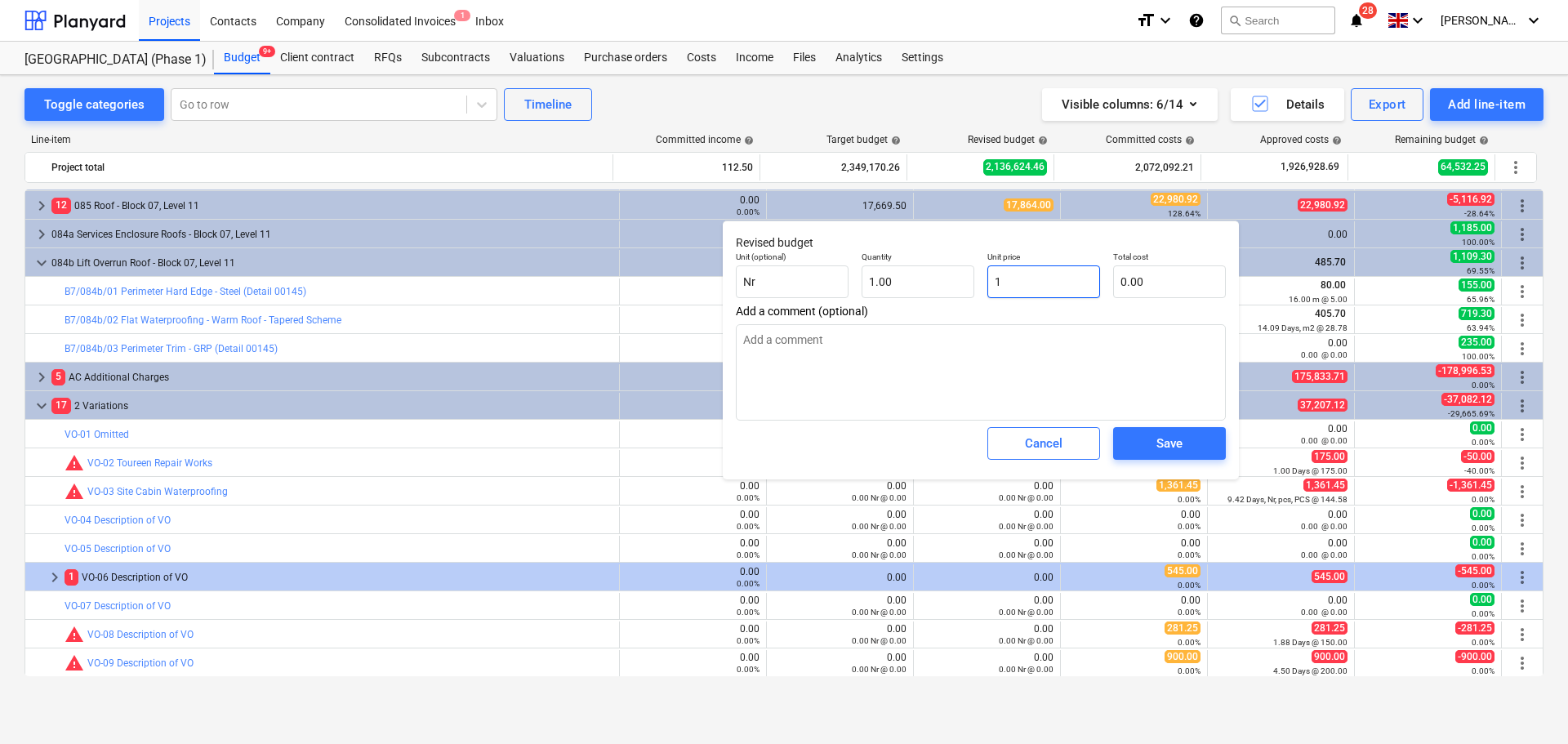
type input "1.00"
type textarea "x"
type input "17"
type input "17.00"
type textarea "x"
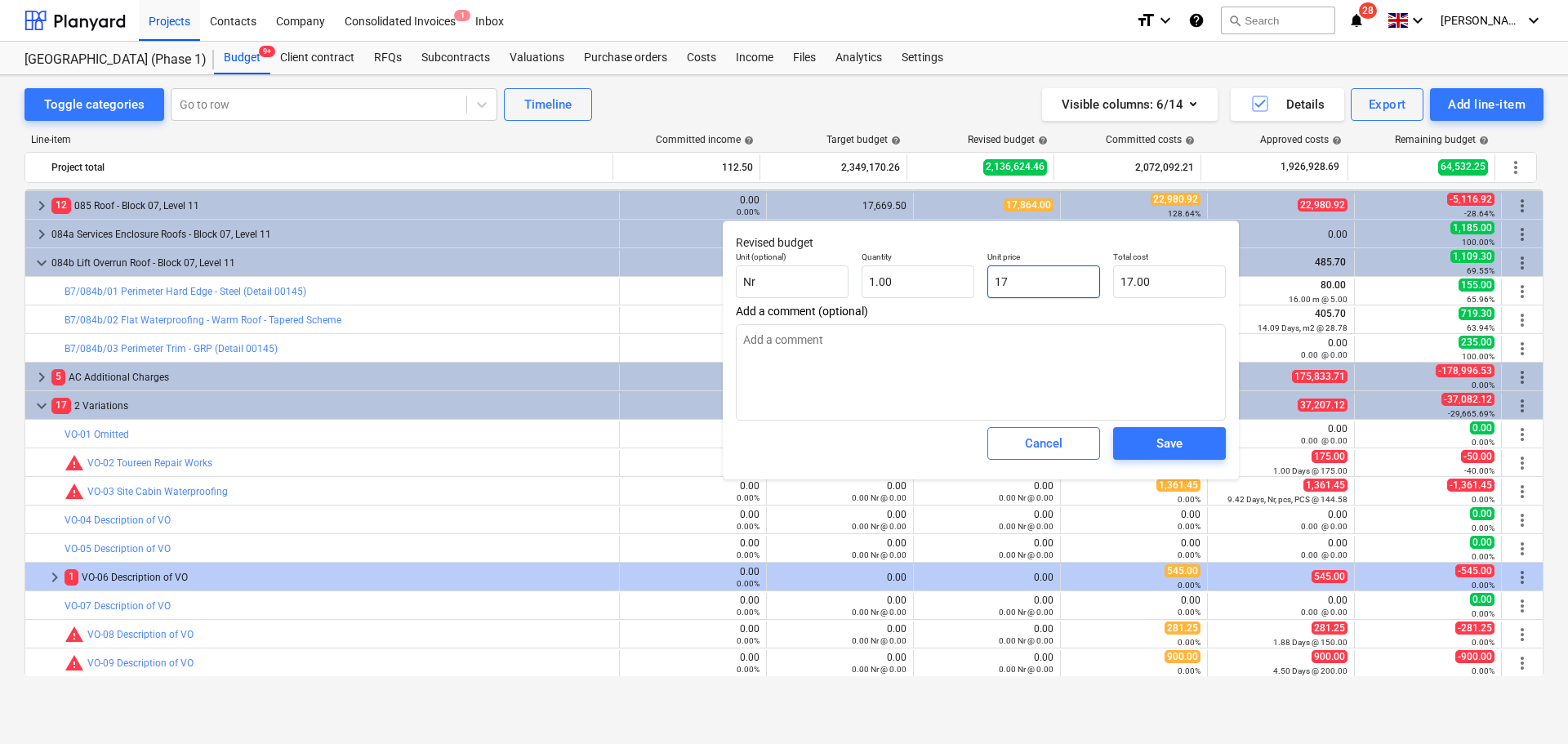
type input "176"
type input "176.00"
type textarea "x"
type input "1764"
type input "1,764.00"
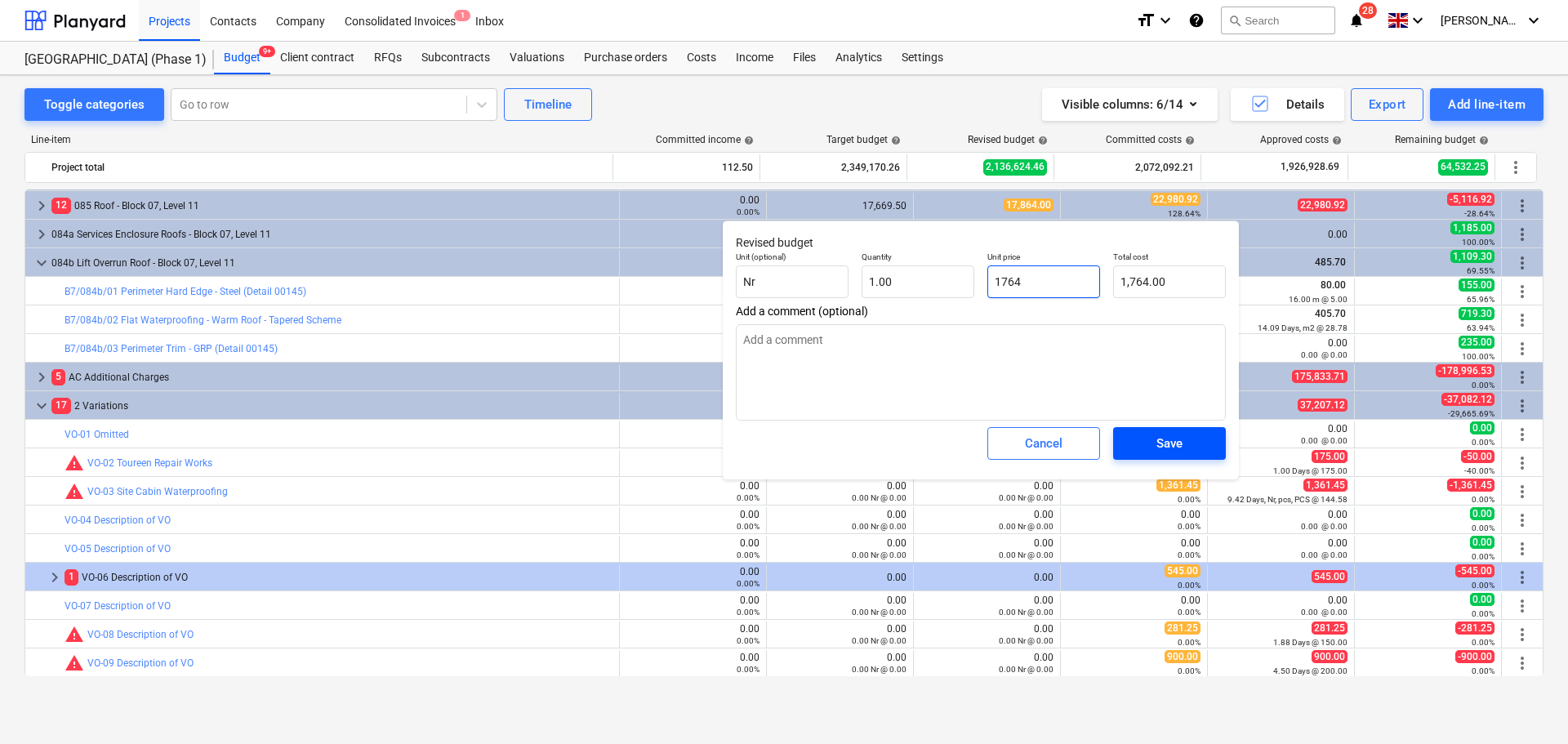
type input "1764"
type textarea "x"
type input "1,764.00"
click at [1174, 440] on div "Save" at bounding box center [1169, 443] width 26 height 21
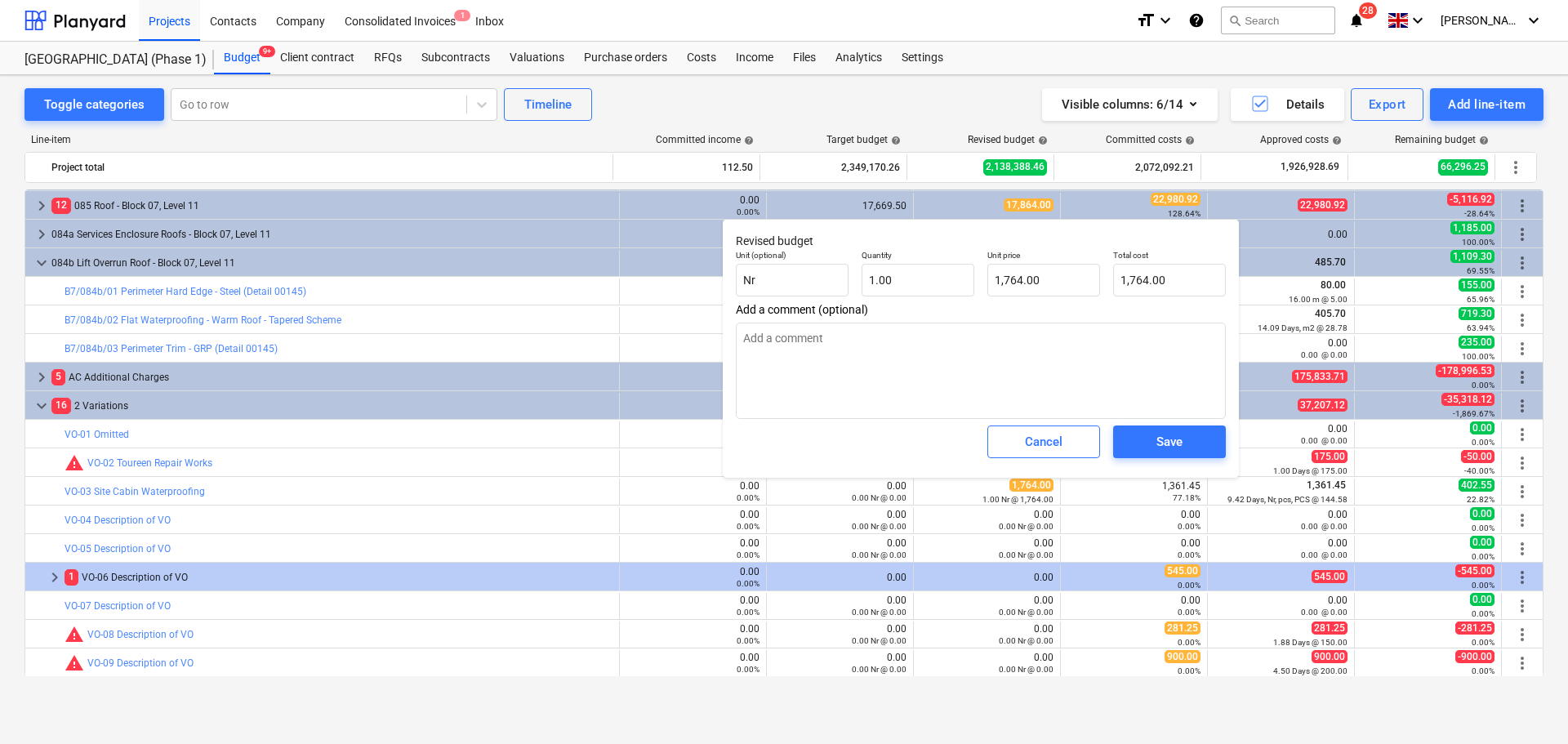
type textarea "x"
type input "1764"
click at [1045, 276] on input "1764" at bounding box center [1044, 280] width 113 height 33
type textarea "x"
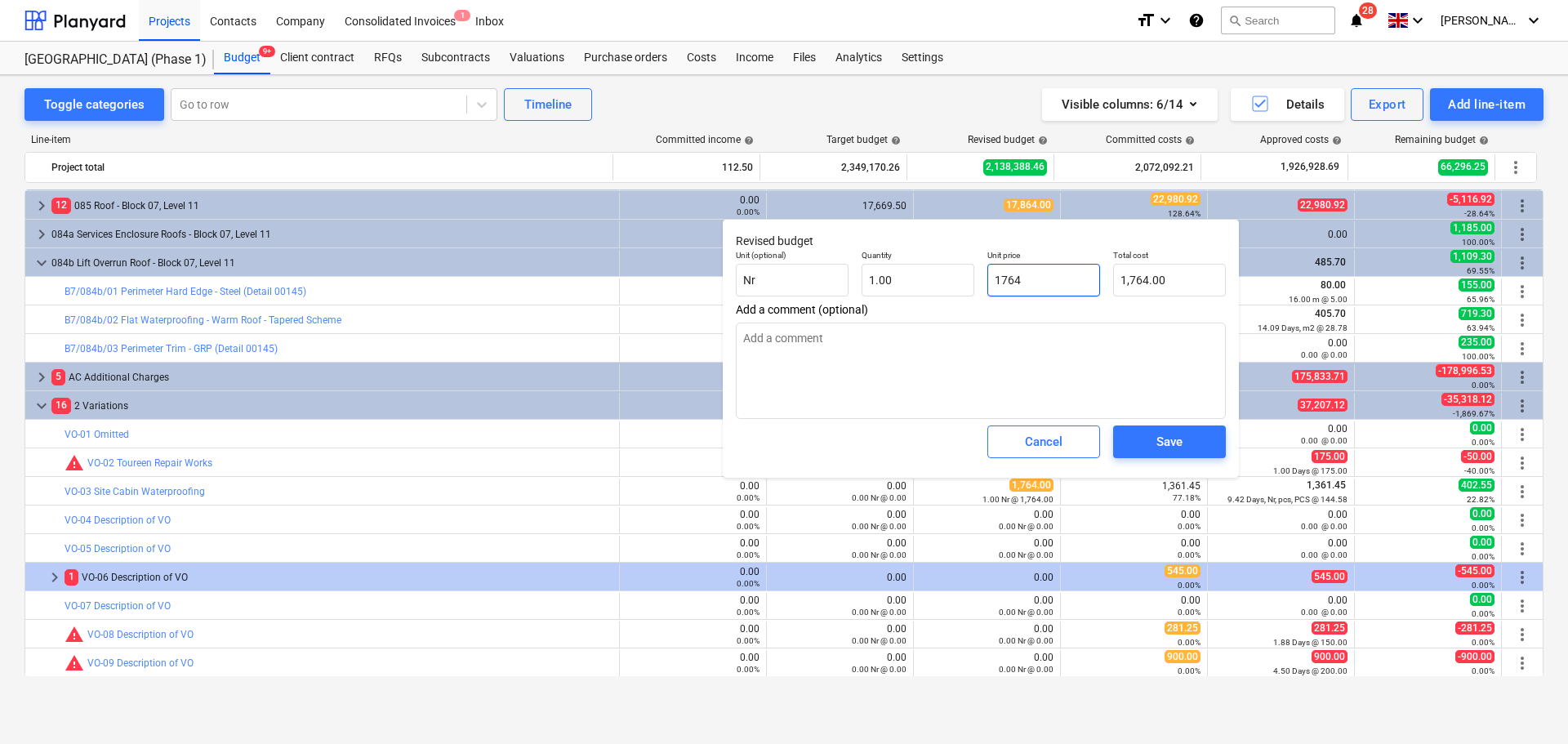
type input "1"
type input "1.00"
click at [1039, 442] on div "Cancel" at bounding box center [1043, 441] width 37 height 21
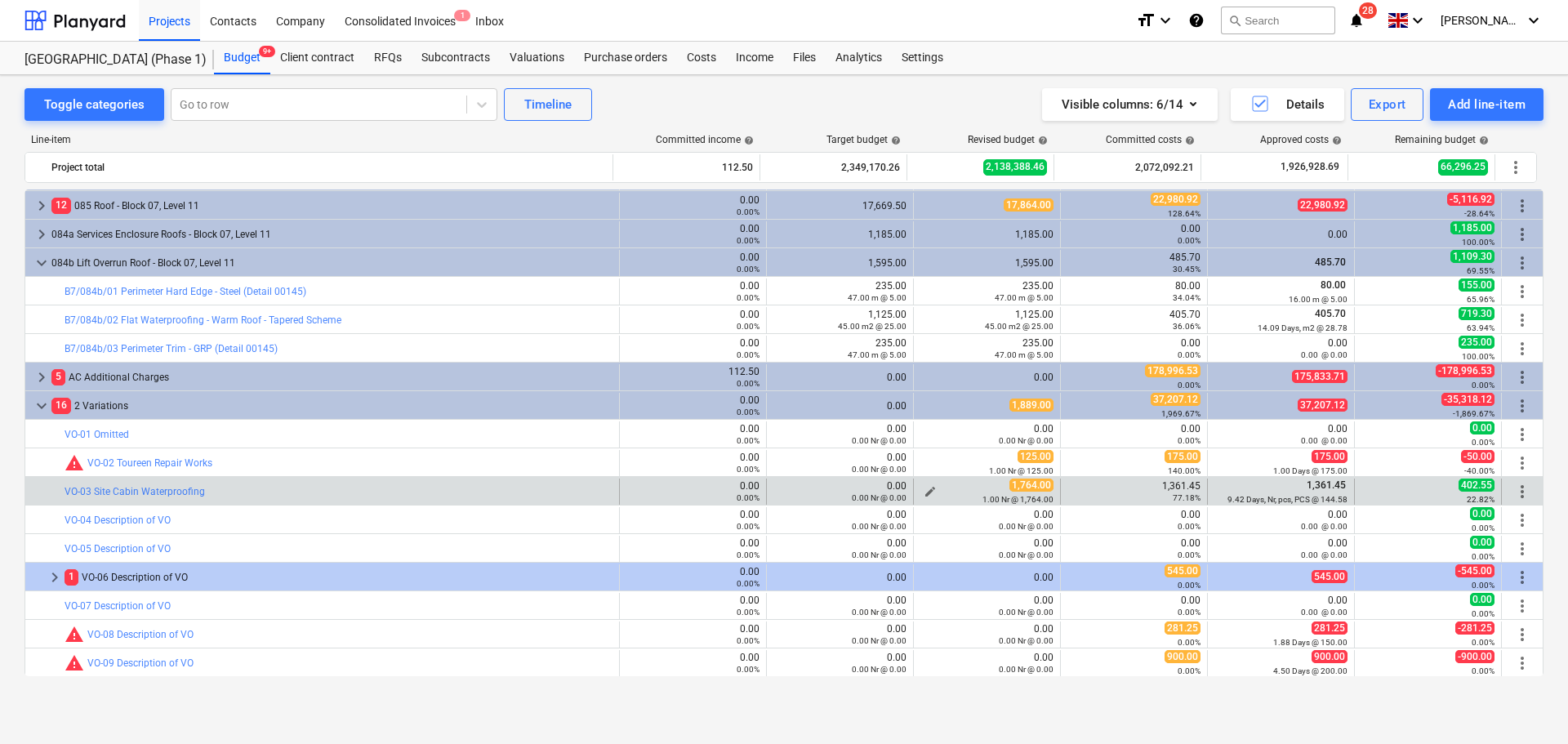
click at [924, 489] on span "edit" at bounding box center [930, 491] width 13 height 13
type textarea "x"
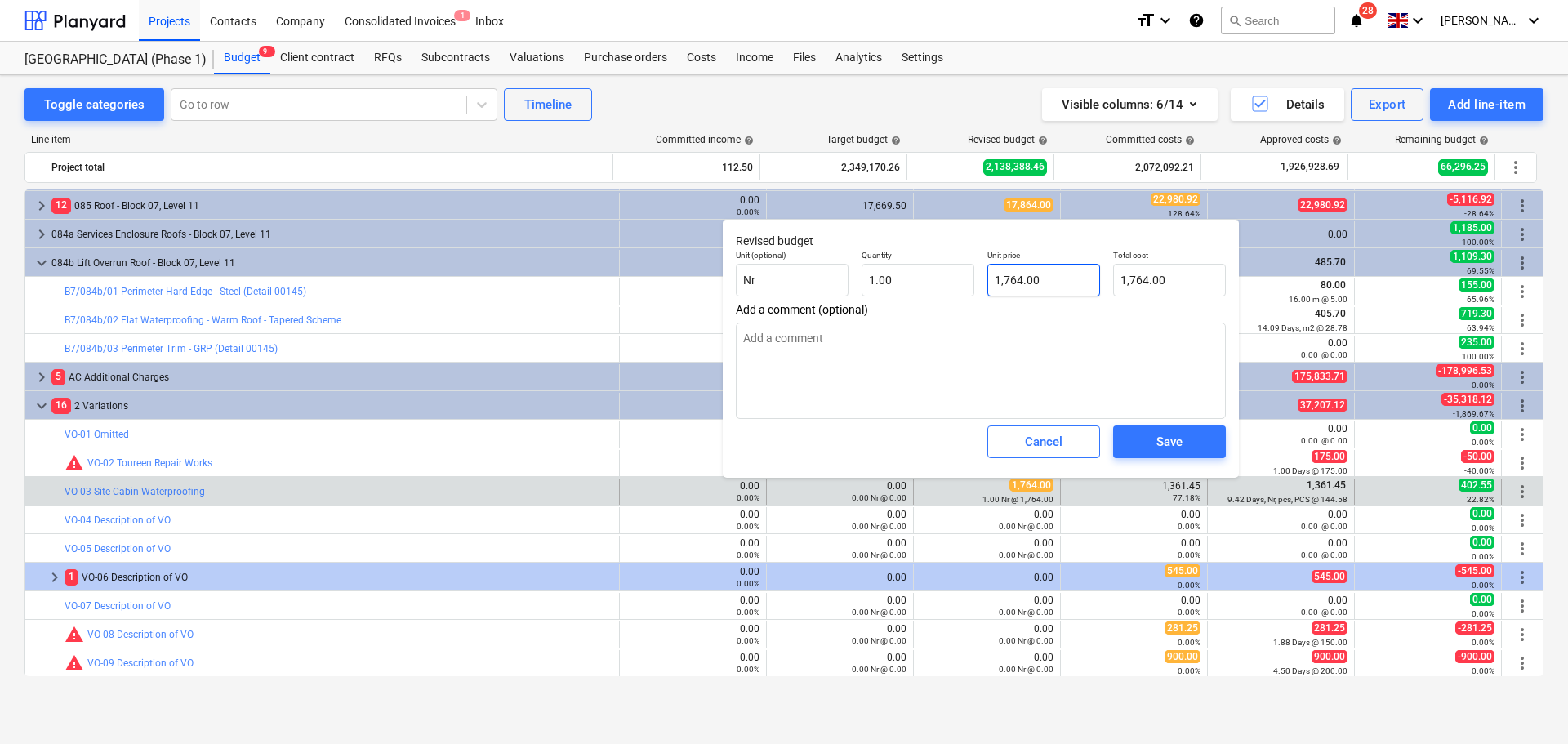
type input "1764"
click at [1017, 276] on input "1764" at bounding box center [1044, 280] width 113 height 33
type textarea "x"
type input "1"
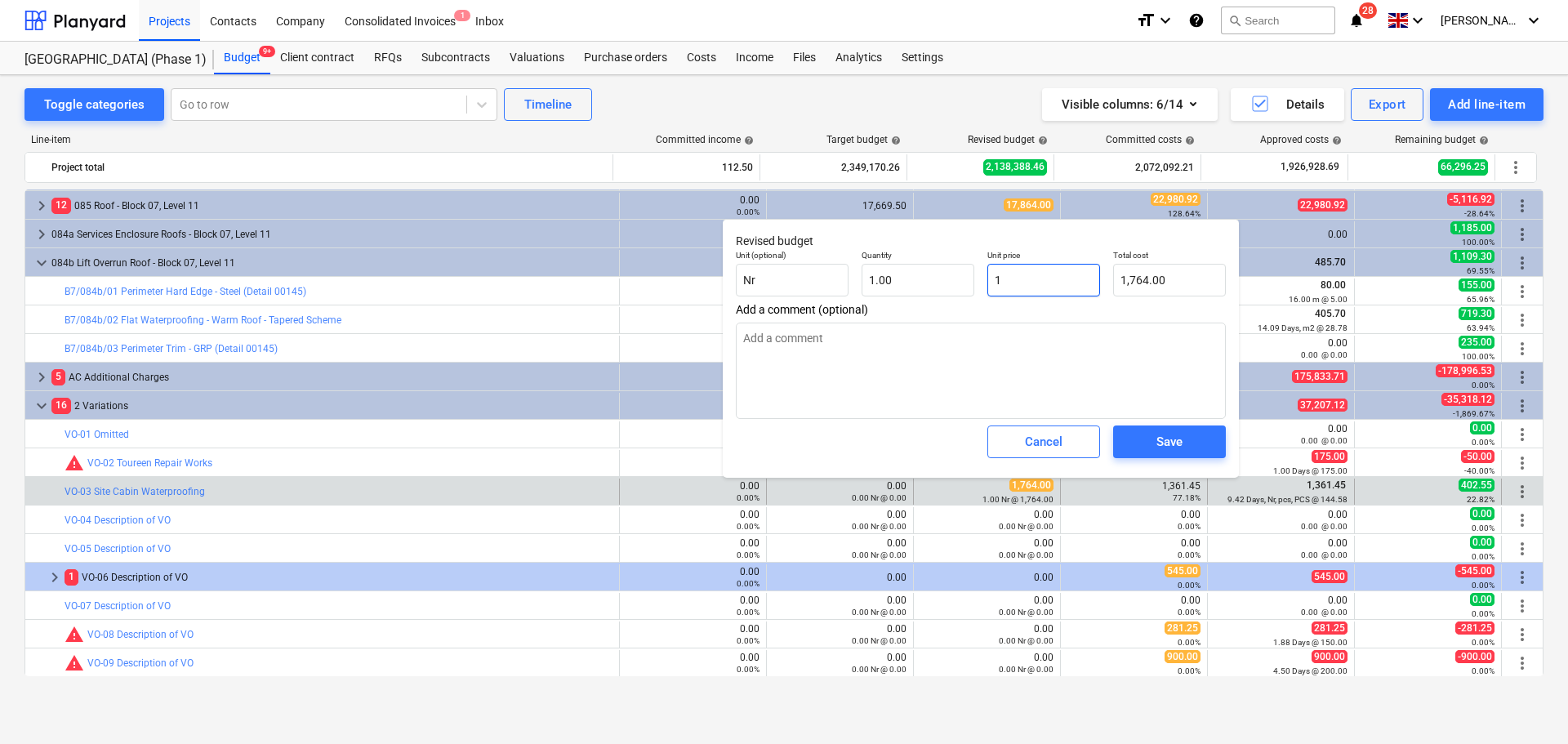
type input "1.00"
type textarea "x"
type input "13"
type input "13.00"
type textarea "x"
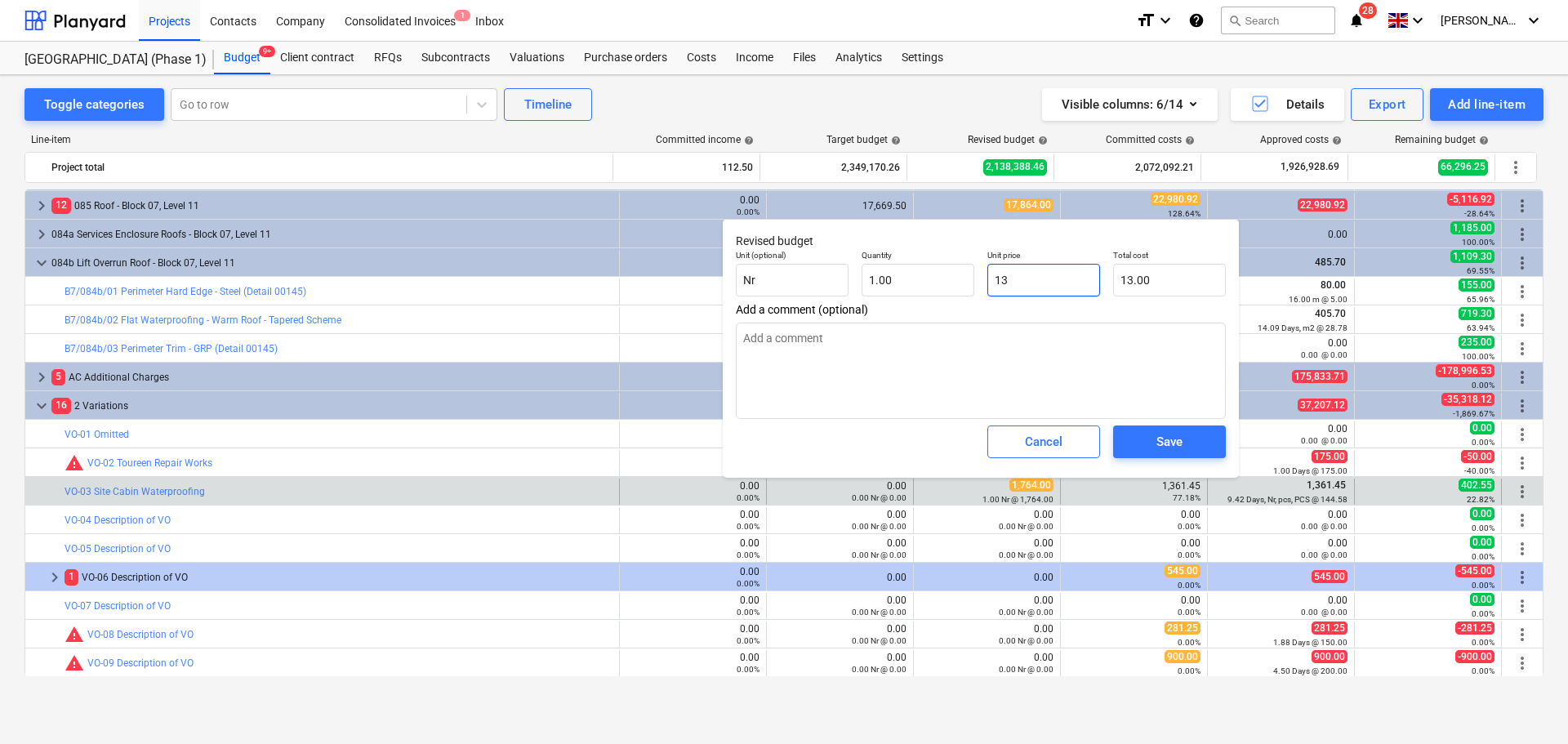
type input "136"
type input "136.00"
type textarea "x"
type input "1364"
type input "1,364.00"
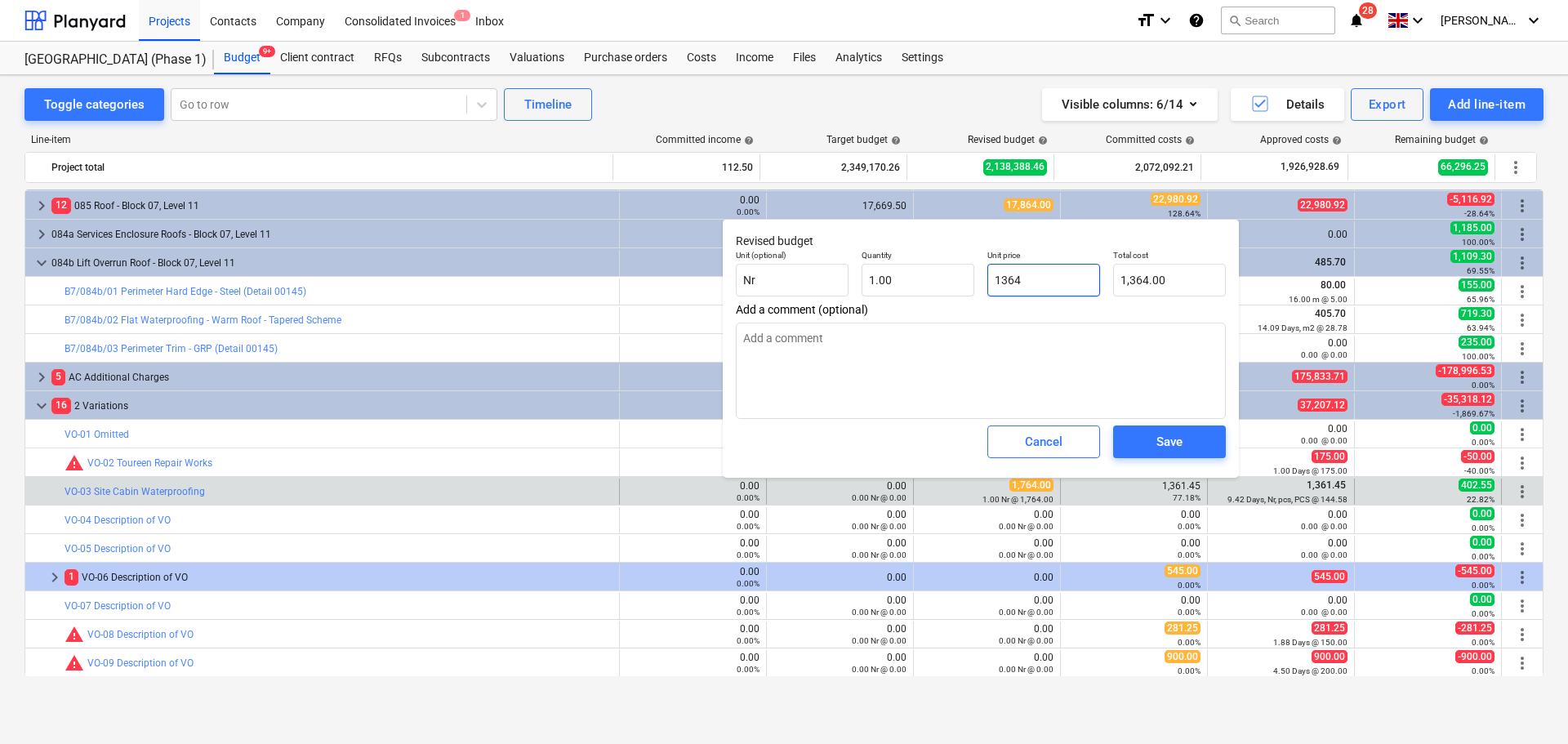
type textarea "x"
type input "1364."
type textarea "x"
type input "1364"
type textarea "x"
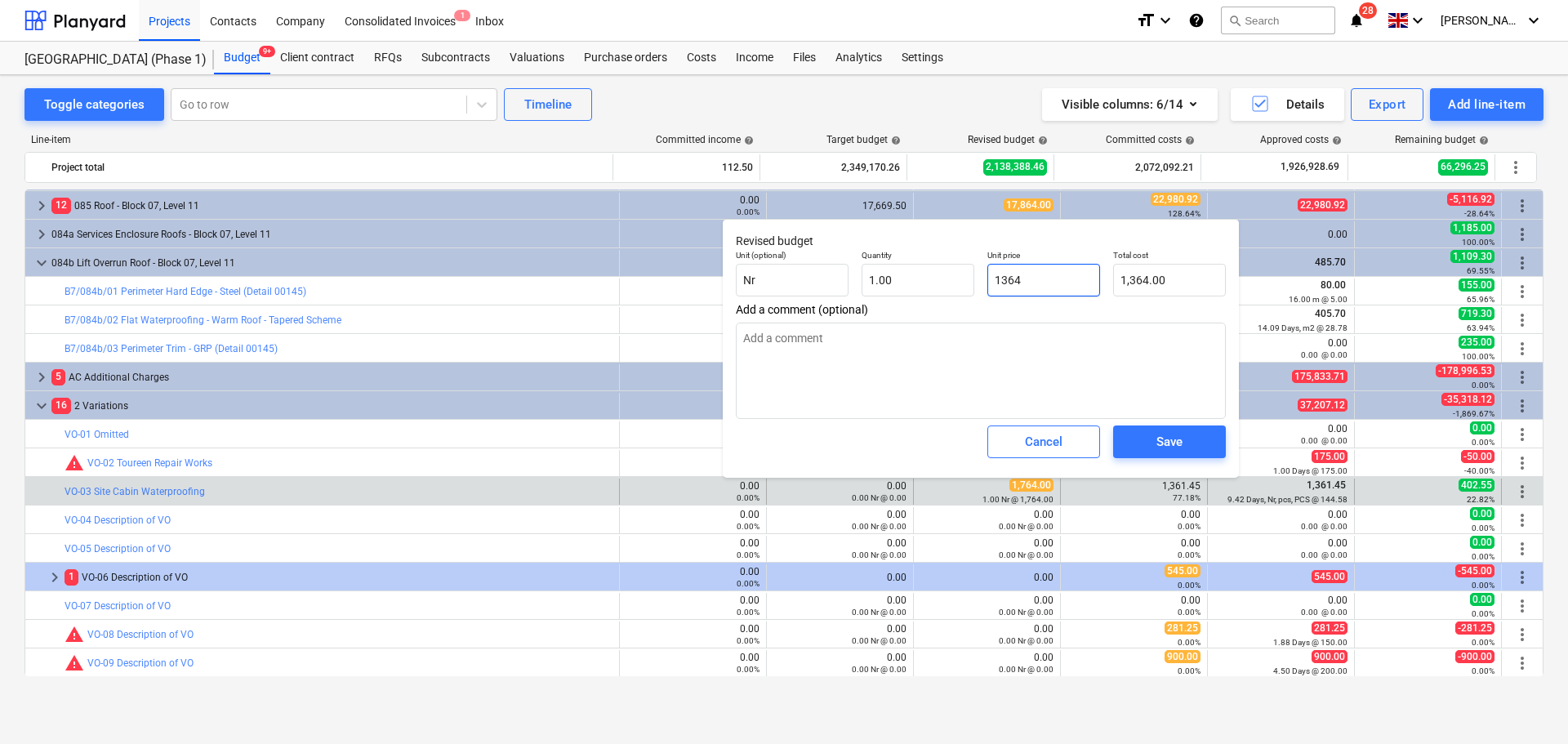
type input "136"
type input "136.00"
type textarea "x"
type input "1361"
type input "1,361.00"
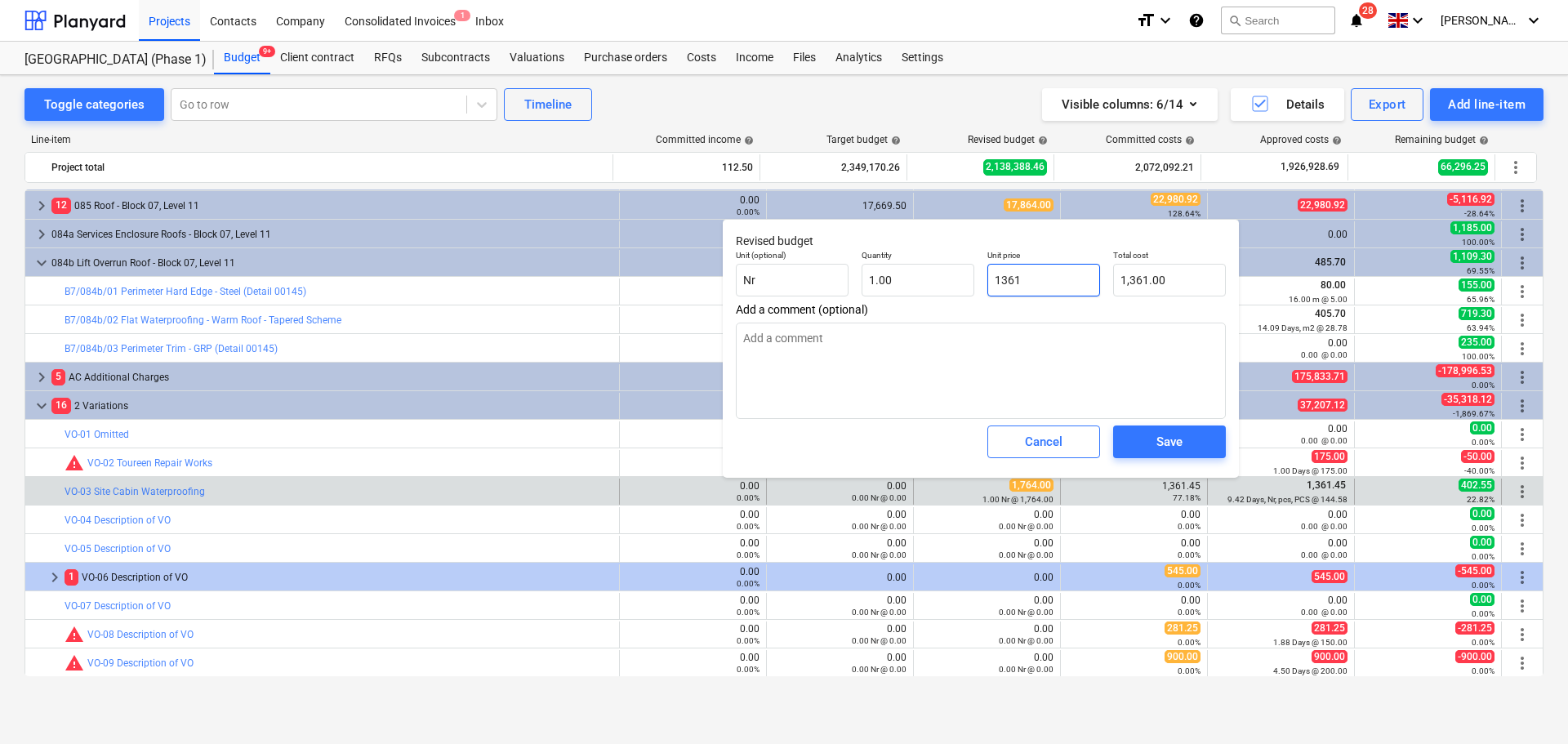
type textarea "x"
type input "1361."
type textarea "x"
type input "1361.4"
type input "1,361.40"
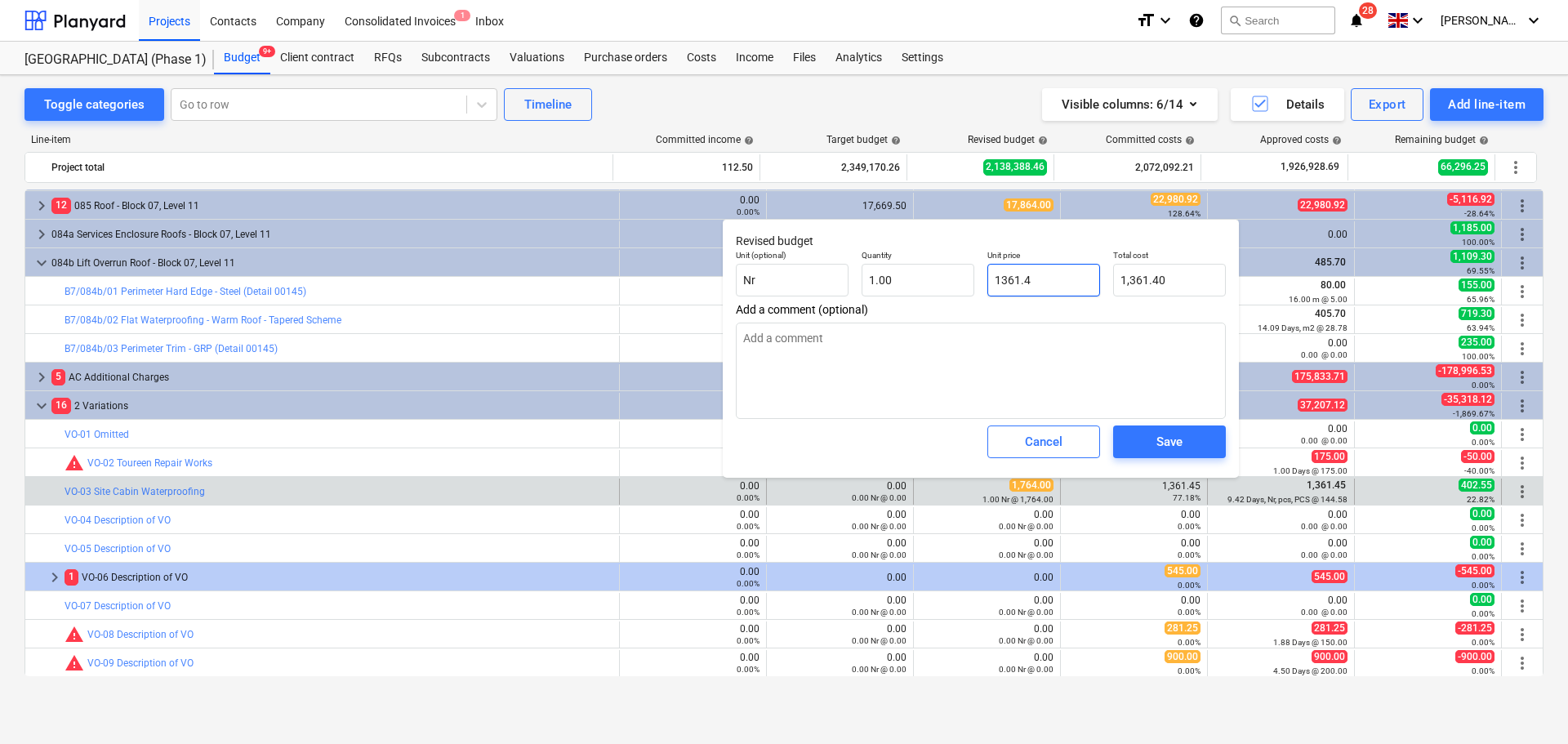
type textarea "x"
type input "1361.45"
type input "1,361.45"
type input "1361.45"
type textarea "x"
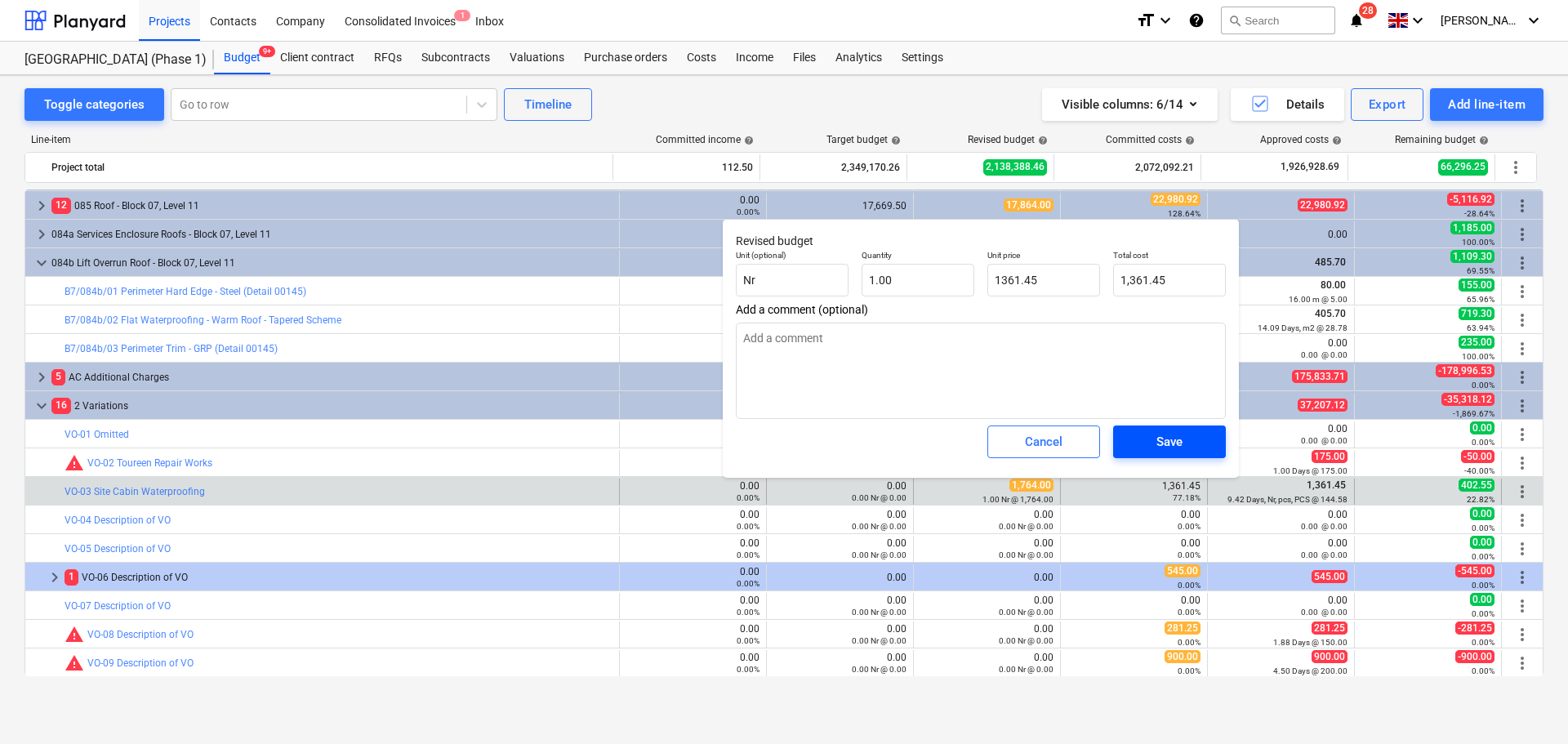
type input "1,361.45"
click at [1132, 445] on button "Save" at bounding box center [1170, 441] width 113 height 33
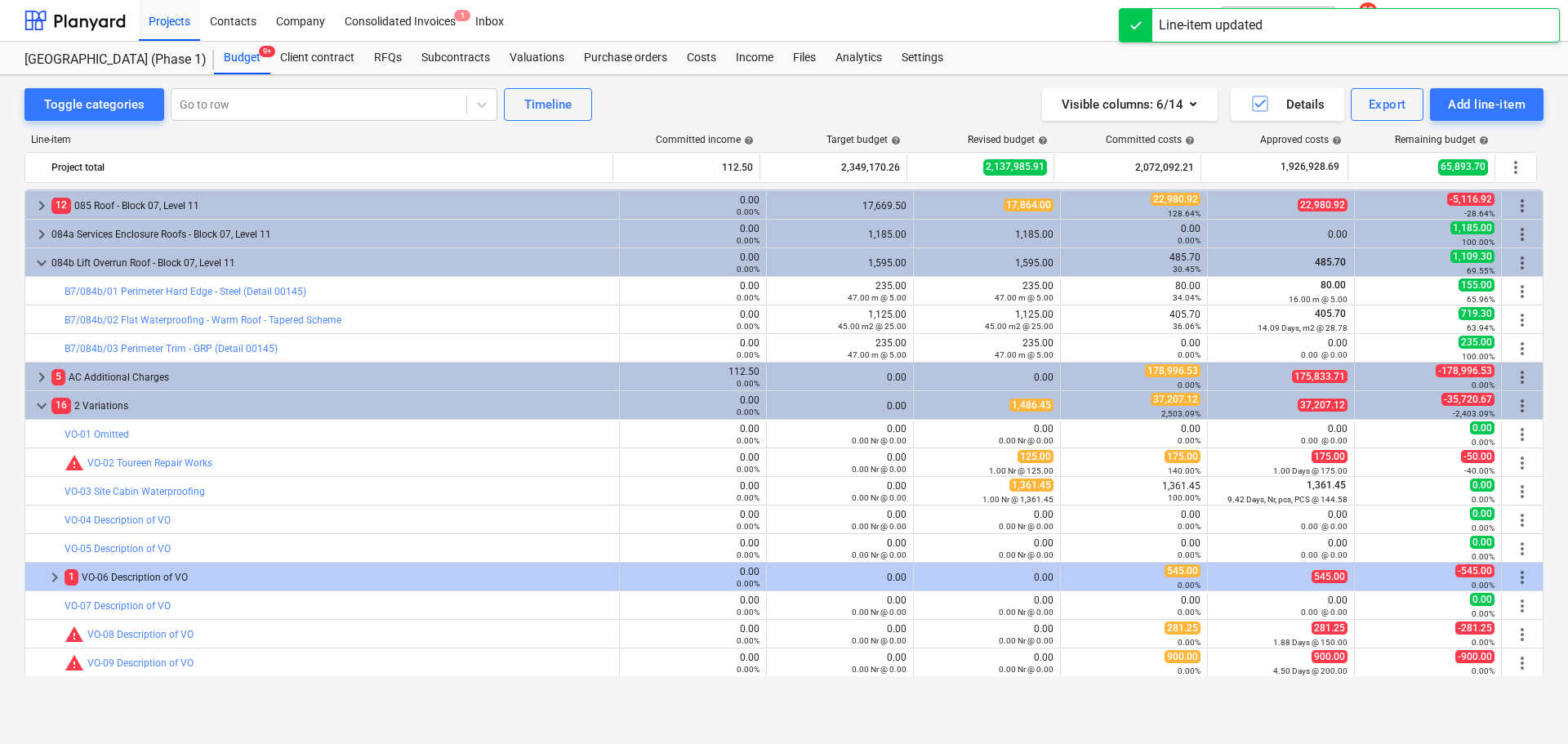
scroll to position [2852, 0]
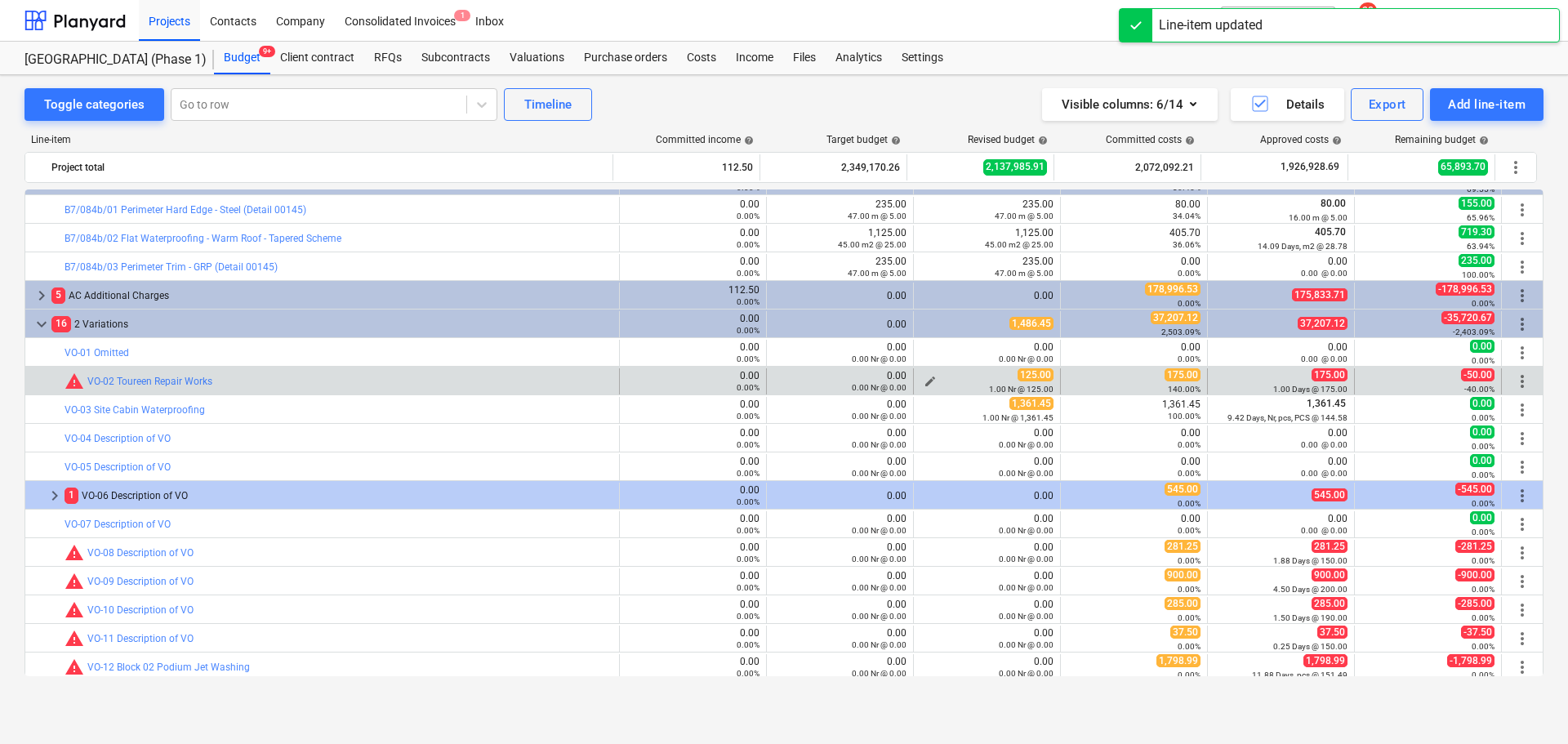
click at [923, 379] on span "edit" at bounding box center [930, 381] width 13 height 13
type textarea "x"
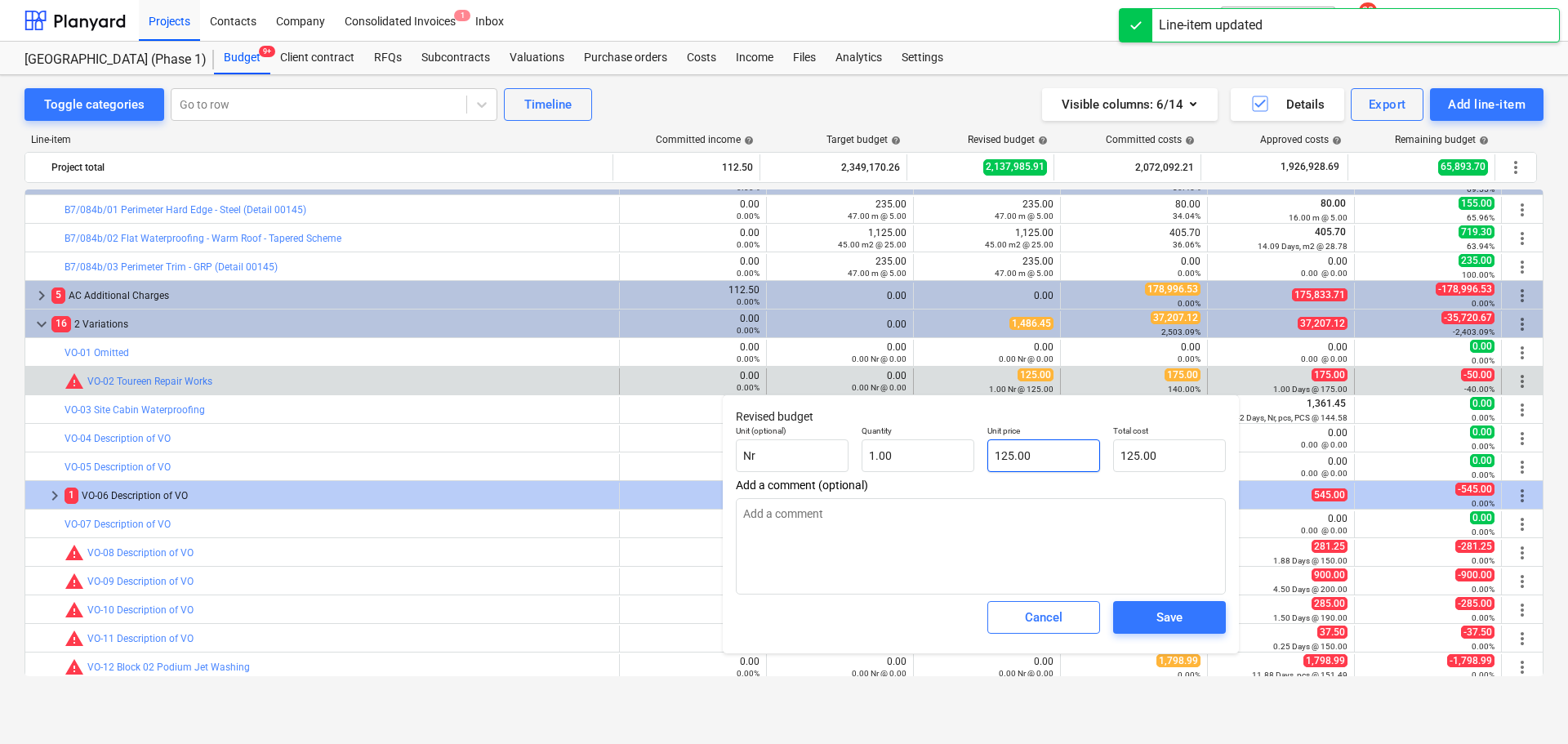
type input "125"
click at [1023, 448] on input "125" at bounding box center [1044, 456] width 113 height 33
type textarea "x"
type input "2"
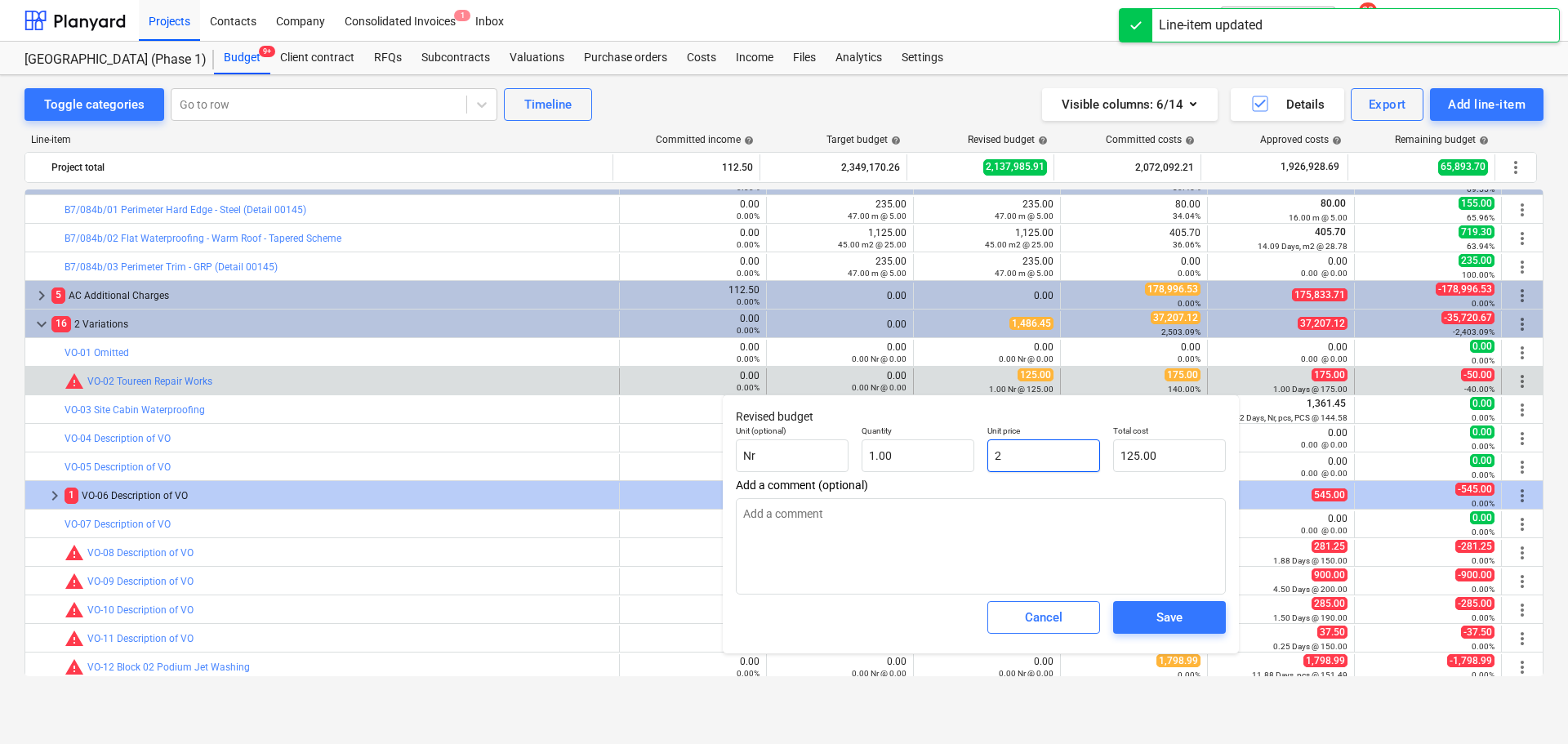
type input "2.00"
type textarea "x"
type input "20"
type input "20.00"
type textarea "x"
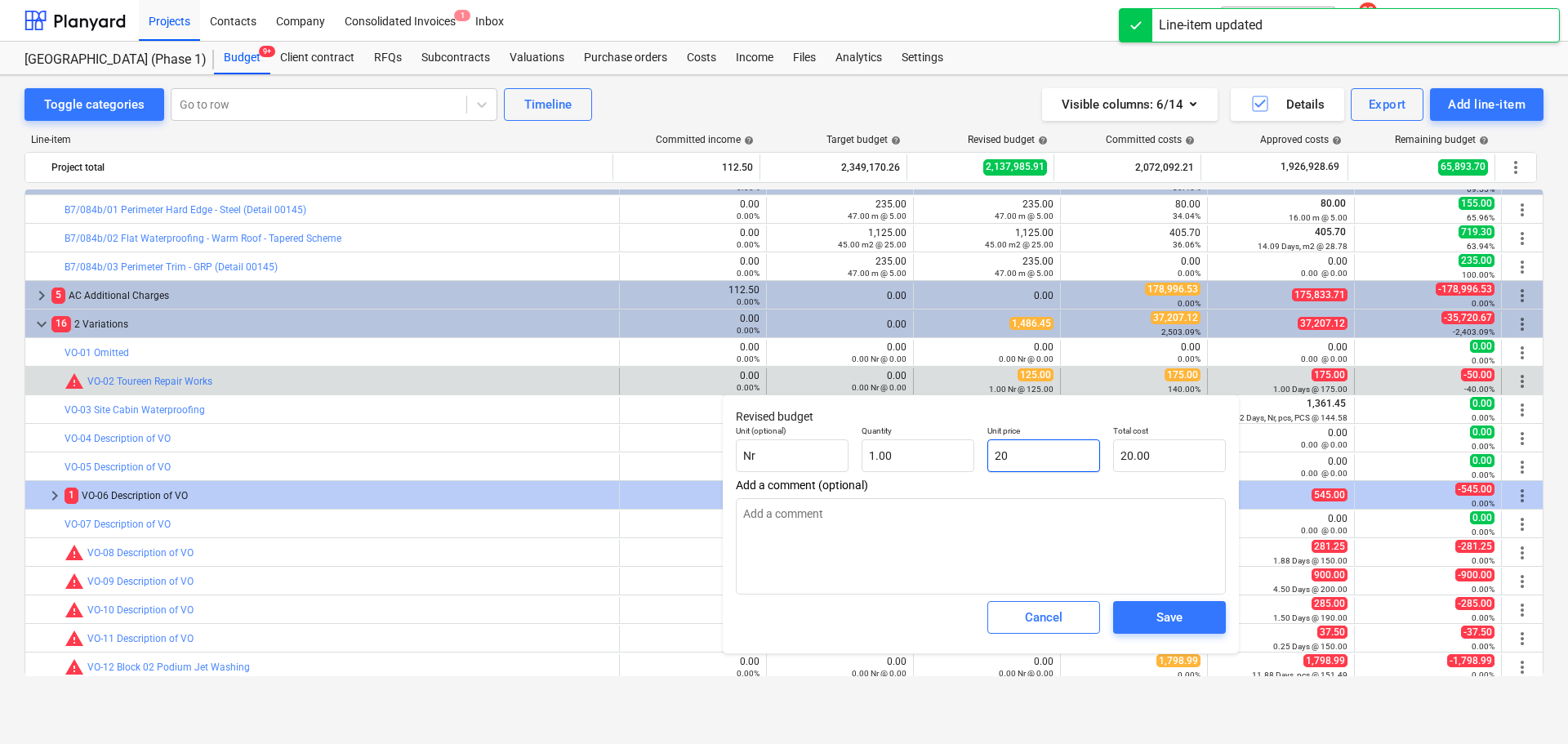
type input "200"
type input "200.00"
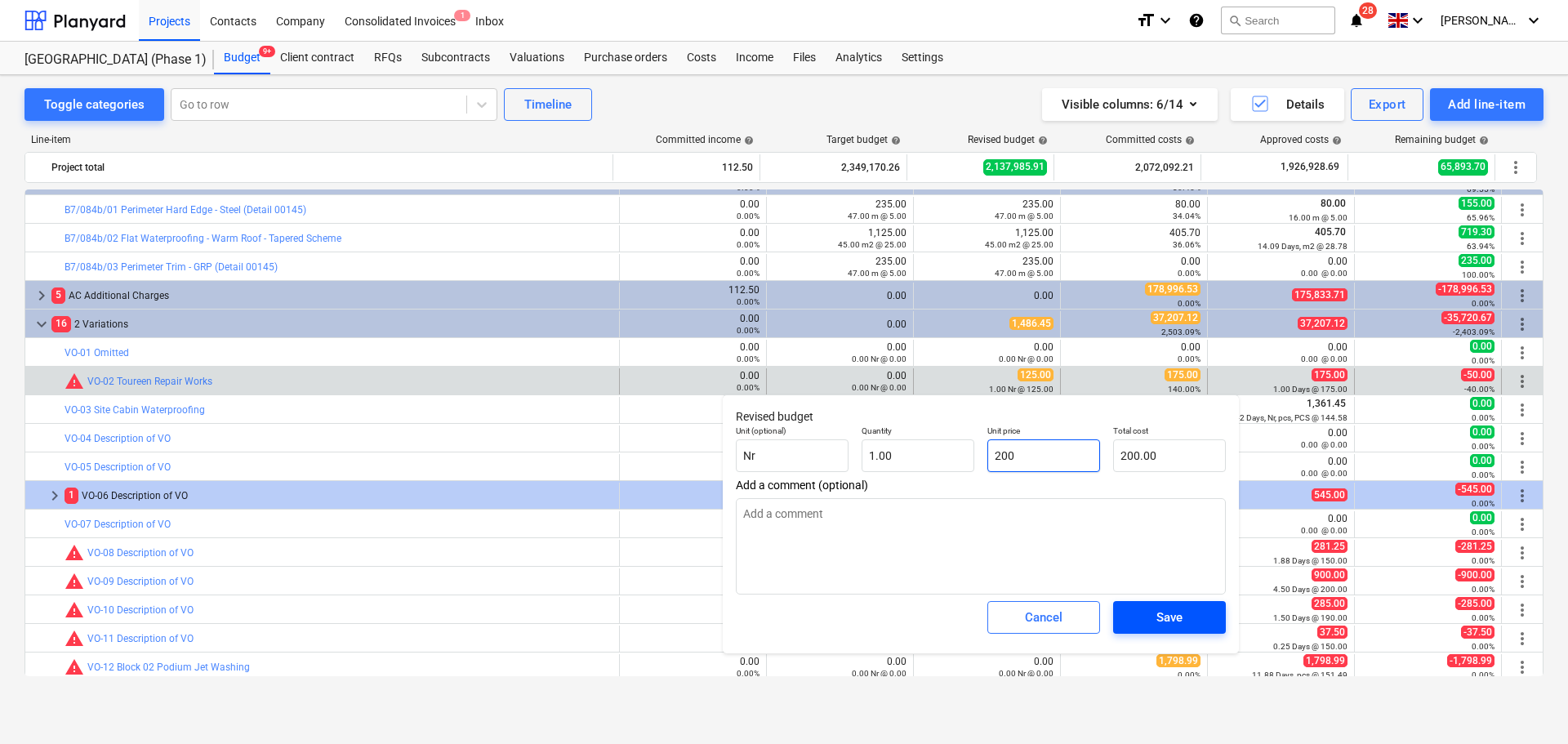
type input "200"
type textarea "x"
type input "200.00"
click at [1152, 613] on span "Save" at bounding box center [1170, 618] width 74 height 21
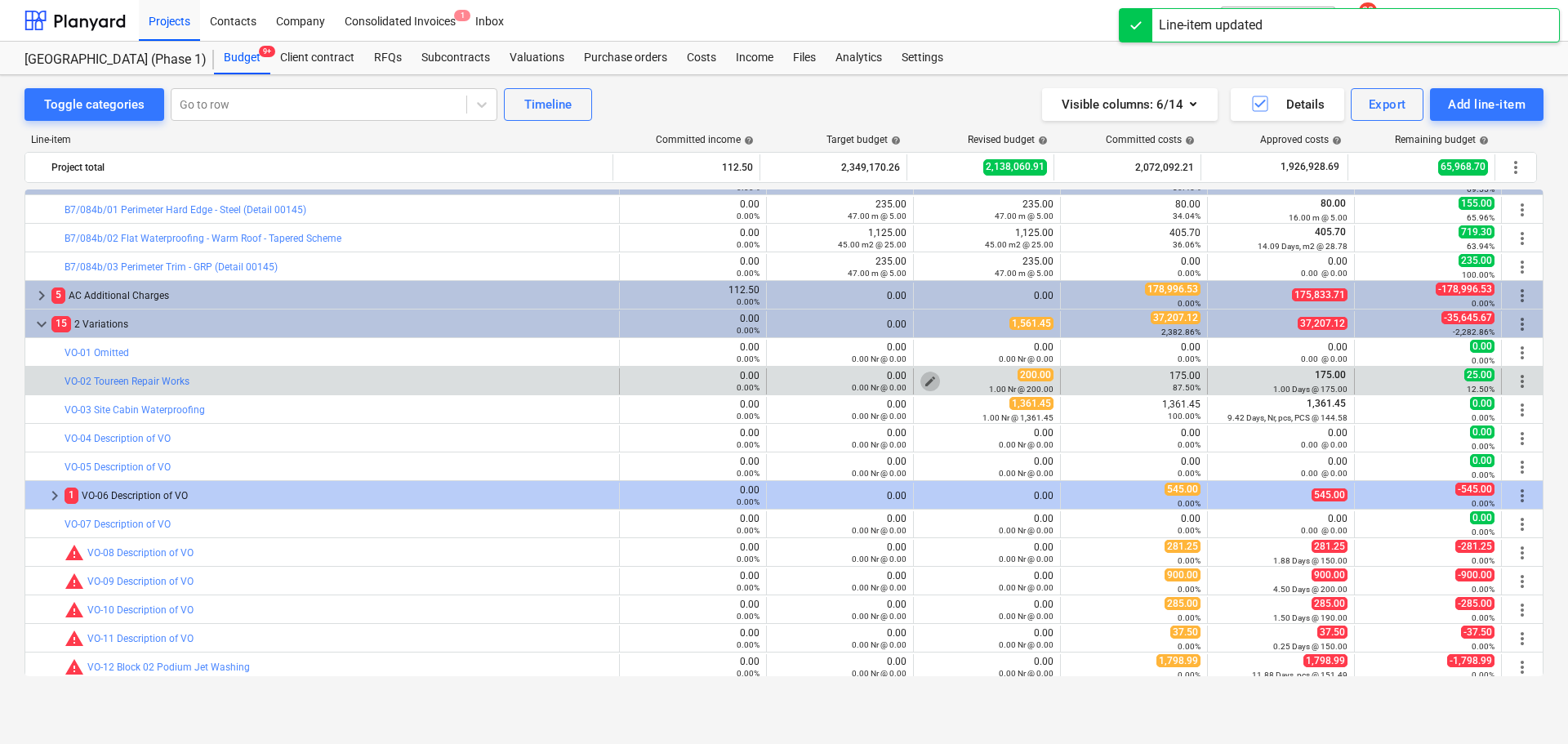
click at [923, 379] on span "edit" at bounding box center [930, 381] width 13 height 13
type textarea "x"
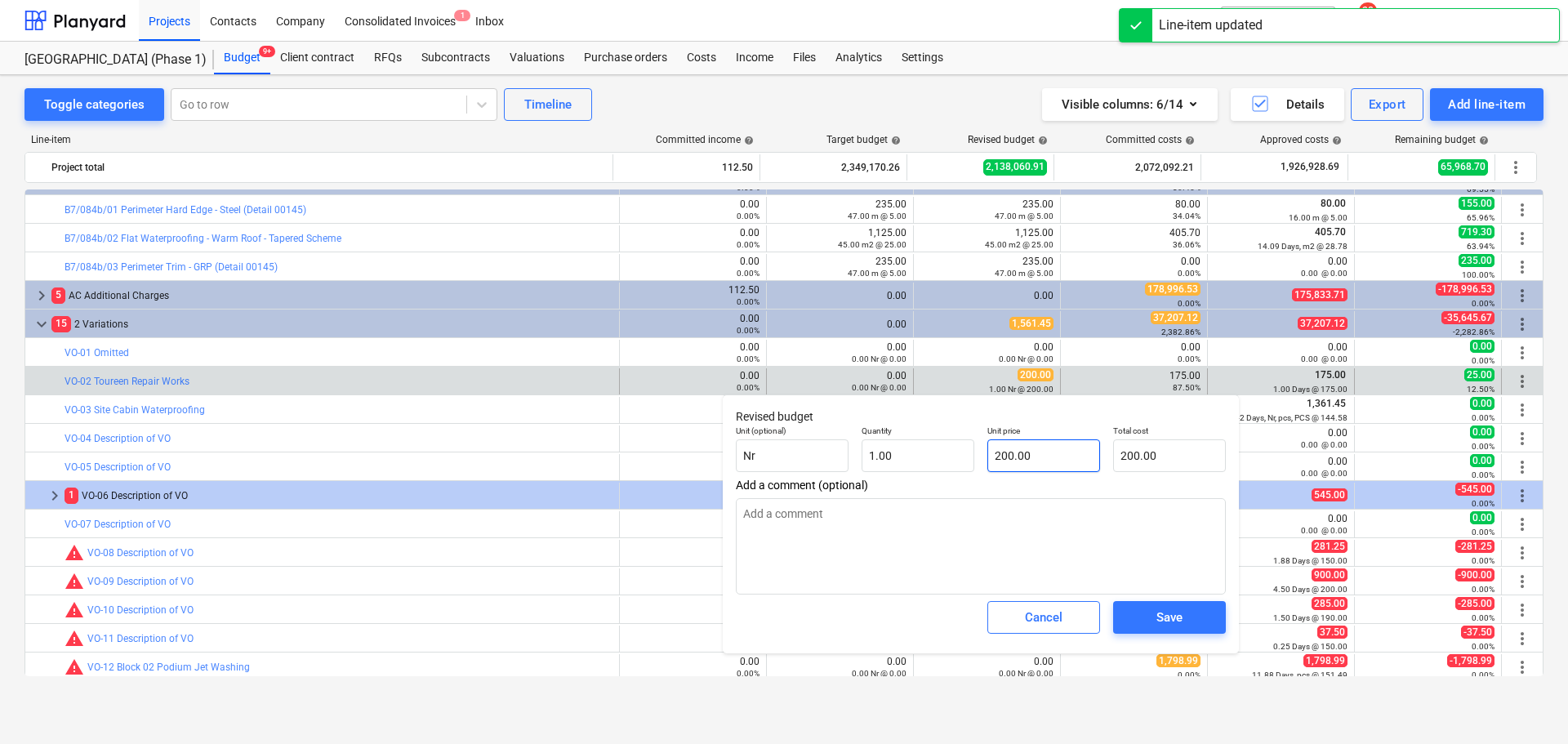
type input "200"
click at [1023, 452] on input "200" at bounding box center [1044, 456] width 113 height 33
type textarea "x"
type input "1"
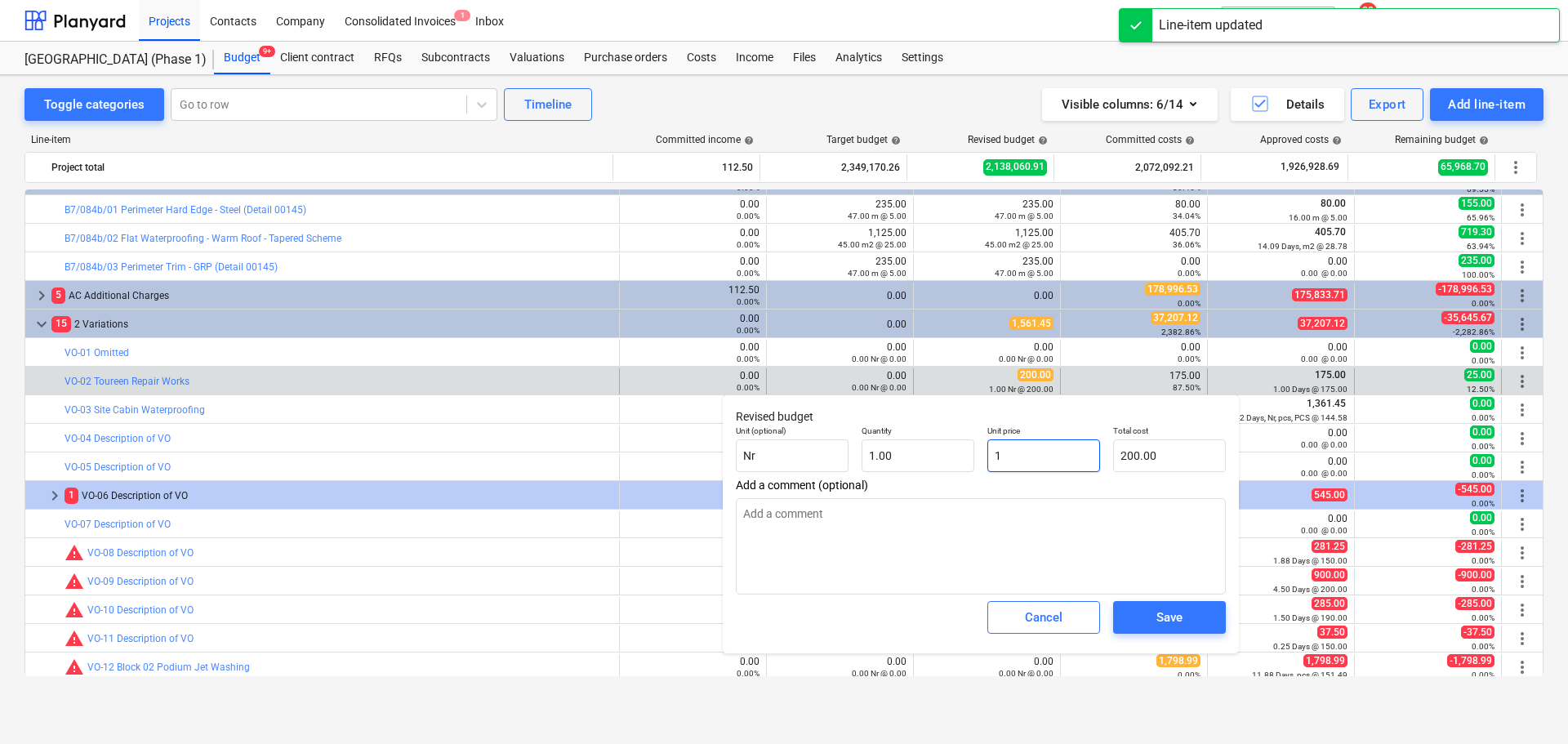
type input "1.00"
type textarea "x"
type input "17"
type input "17.00"
type textarea "x"
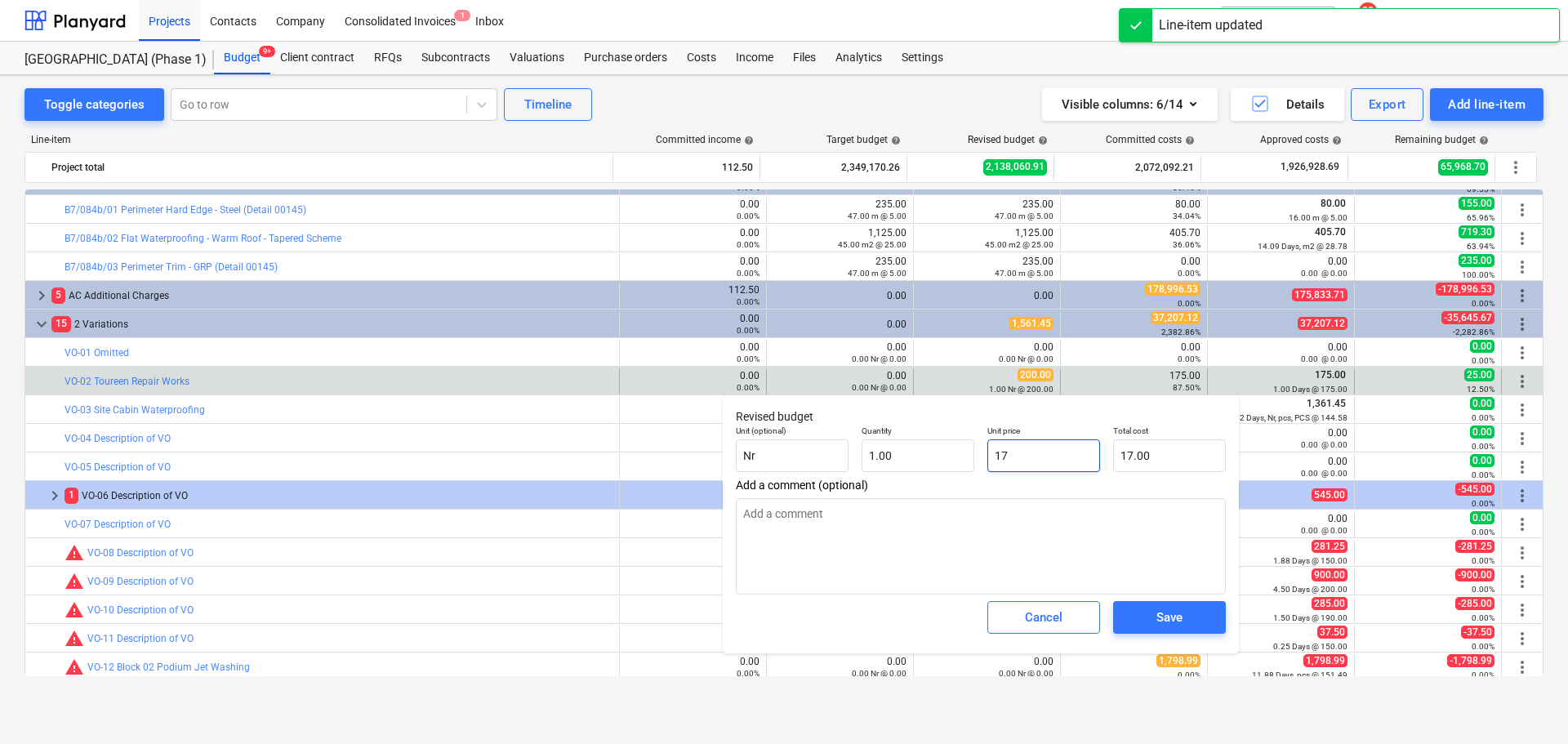
type input "175"
type input "175.00"
type input "175"
type textarea "x"
type input "175.00"
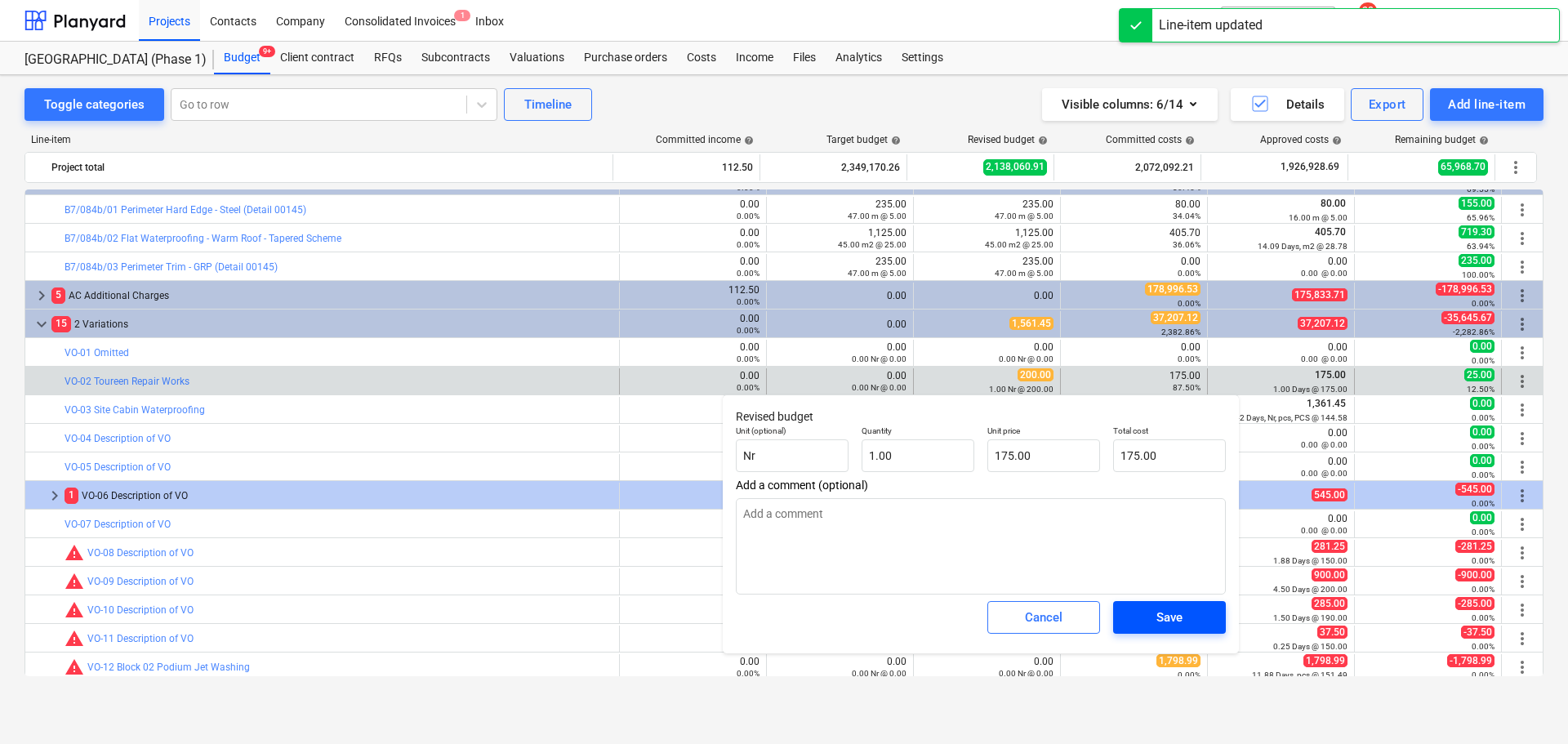
click at [1169, 627] on div "Save" at bounding box center [1169, 618] width 26 height 21
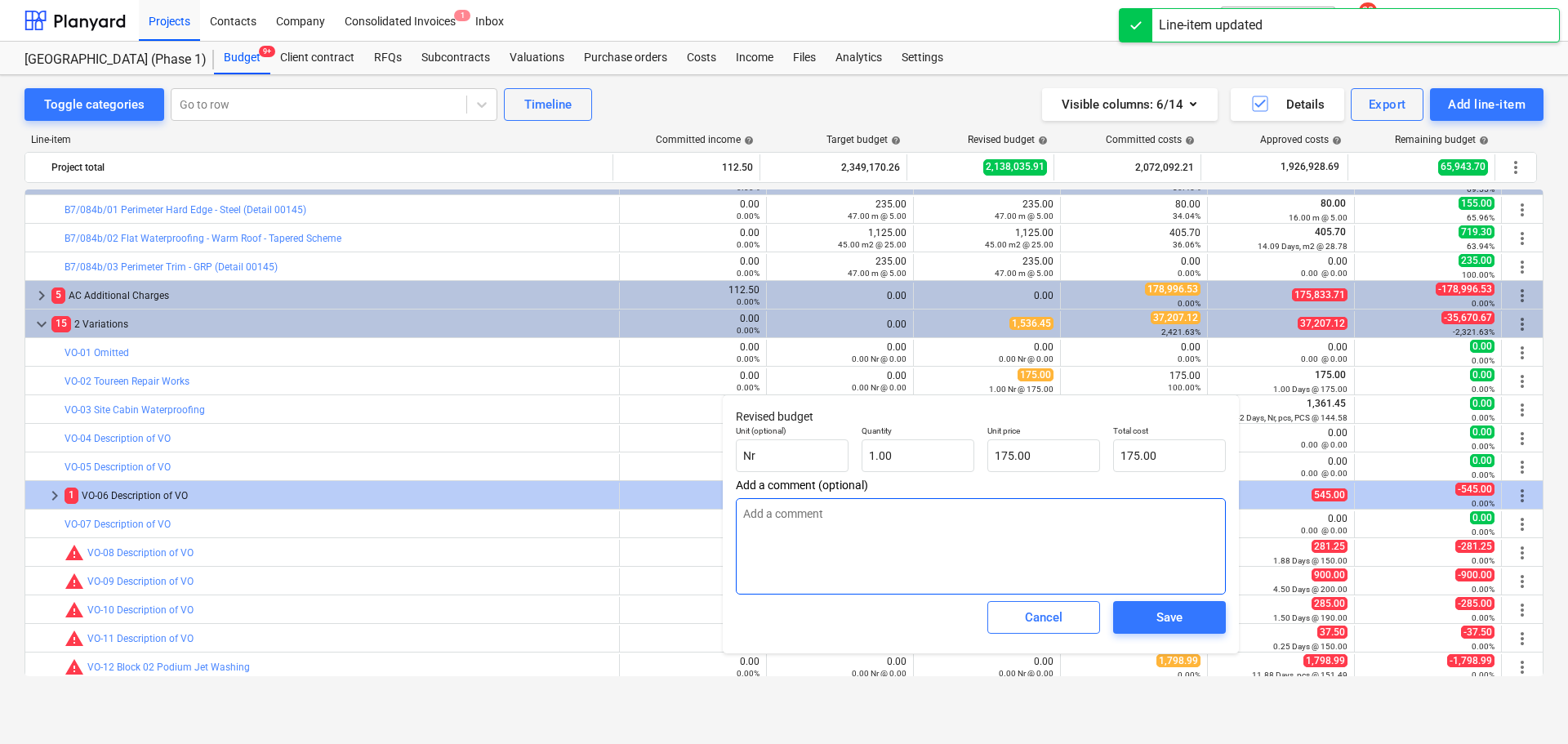
type textarea "x"
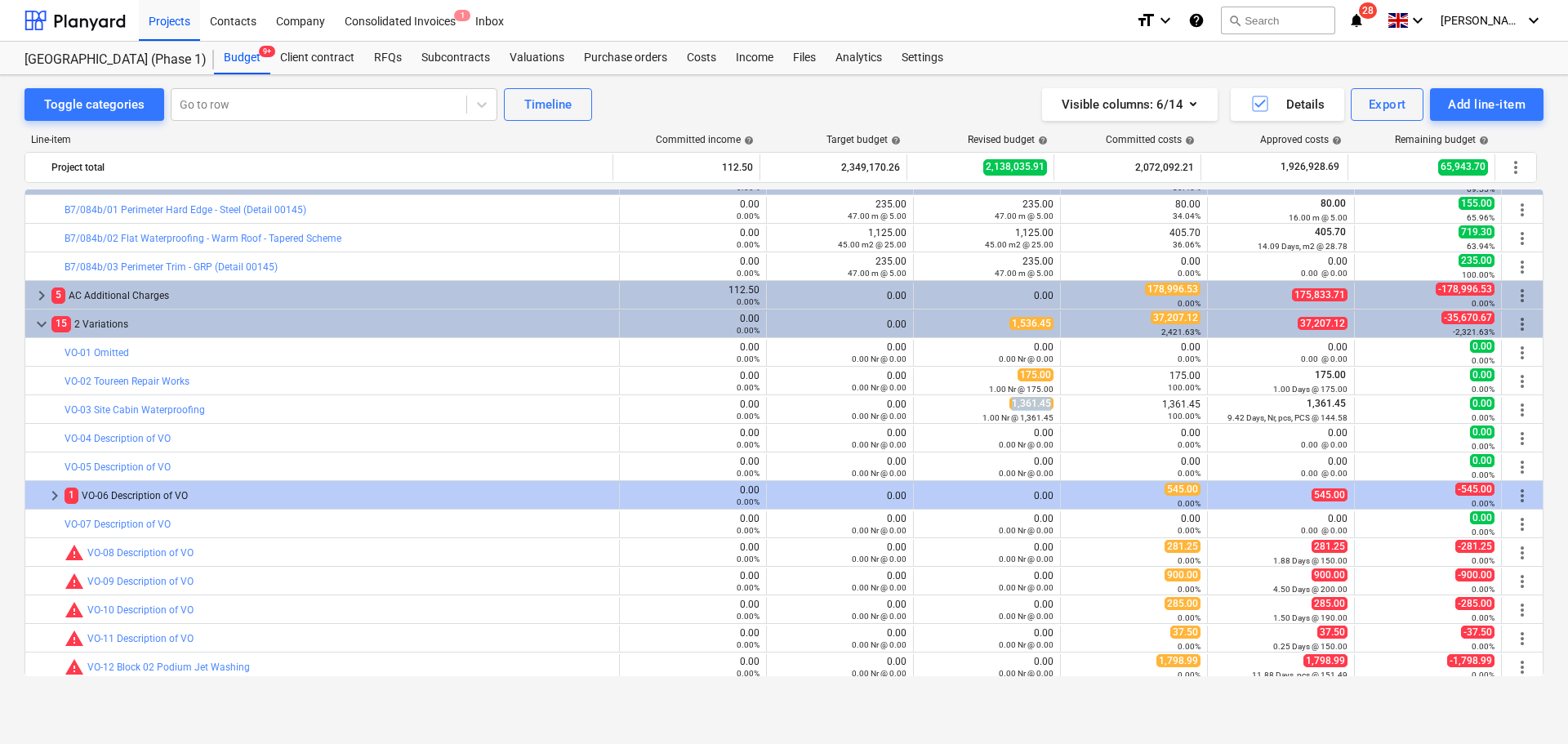
click at [1004, 408] on div "1,361.45 1.00 Nr @ 1,361.45" at bounding box center [987, 409] width 133 height 25
drag, startPoint x: 1004, startPoint y: 408, endPoint x: 1003, endPoint y: 423, distance: 15.0
click at [1003, 423] on div "bar_chart VO-04 Description of VO 0.00 0.00% edit 0.00 0.00 Nr @ 0.00 edit 0.00…" at bounding box center [784, 438] width 1519 height 29
click at [1514, 435] on span "more_vert" at bounding box center [1522, 439] width 19 height 19
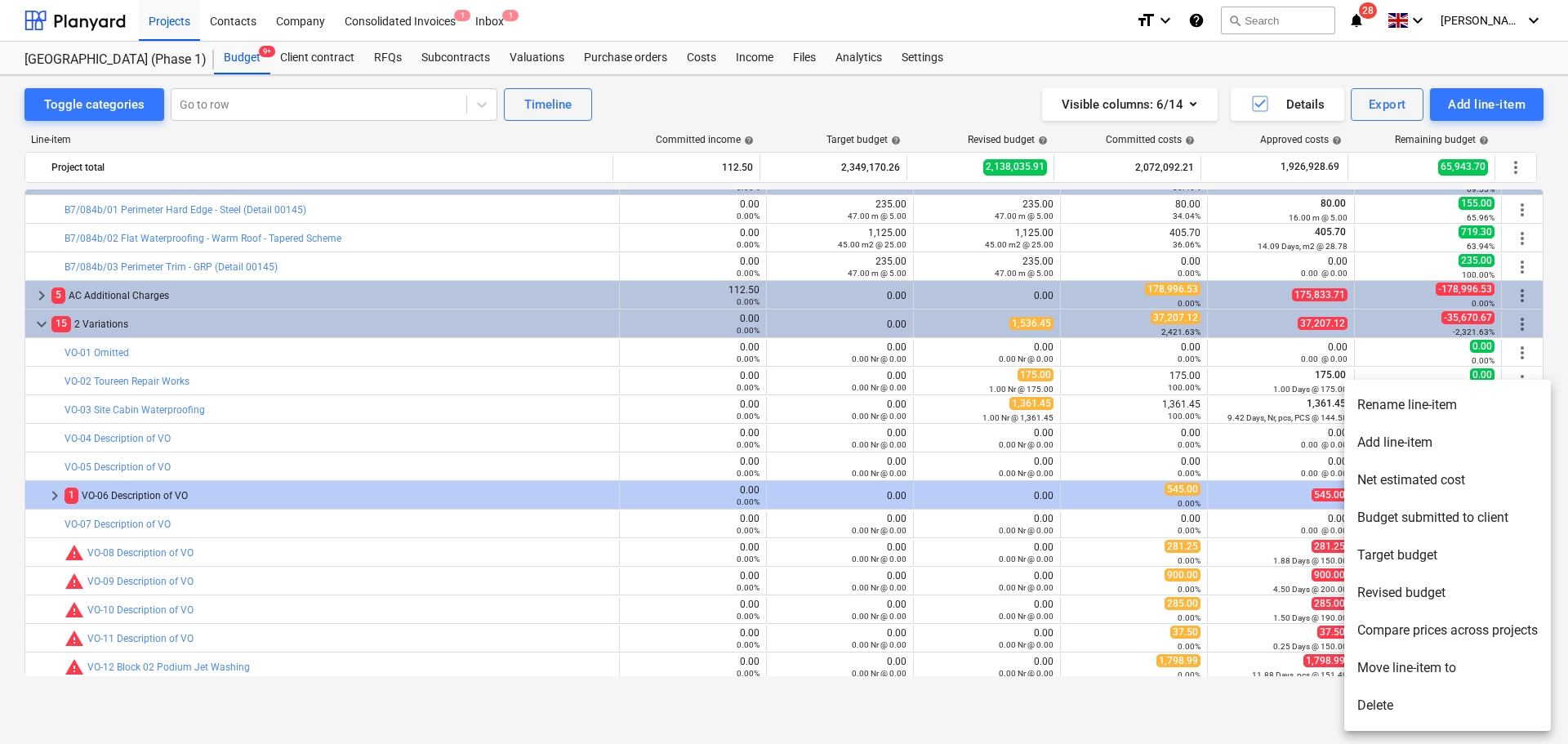
click at [1448, 417] on li "Rename line-item" at bounding box center [1447, 404] width 207 height 37
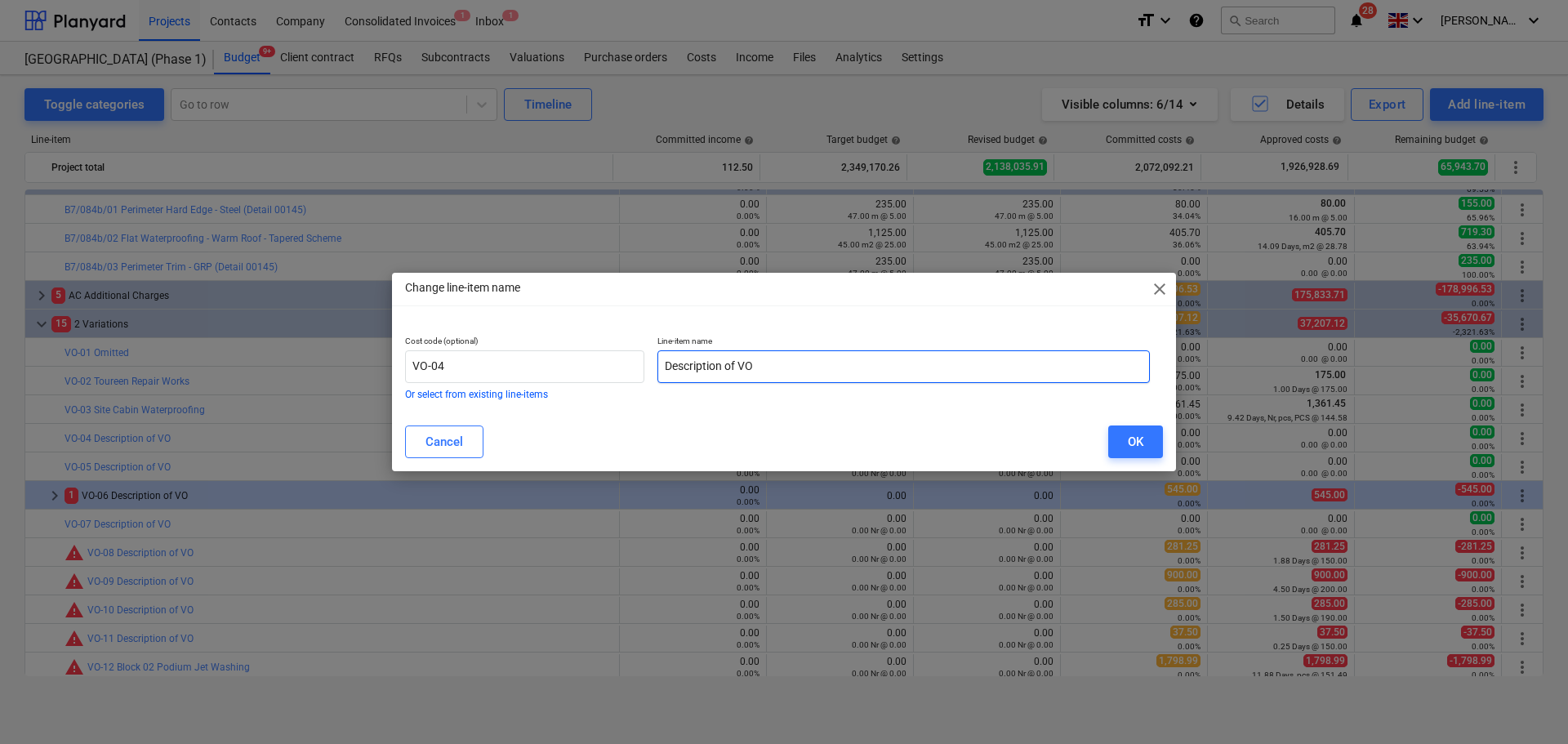
click at [754, 358] on input "Description of VO" at bounding box center [903, 367] width 492 height 33
type input "Removal of Hotmelt"
click at [1124, 431] on button "OK" at bounding box center [1135, 441] width 55 height 33
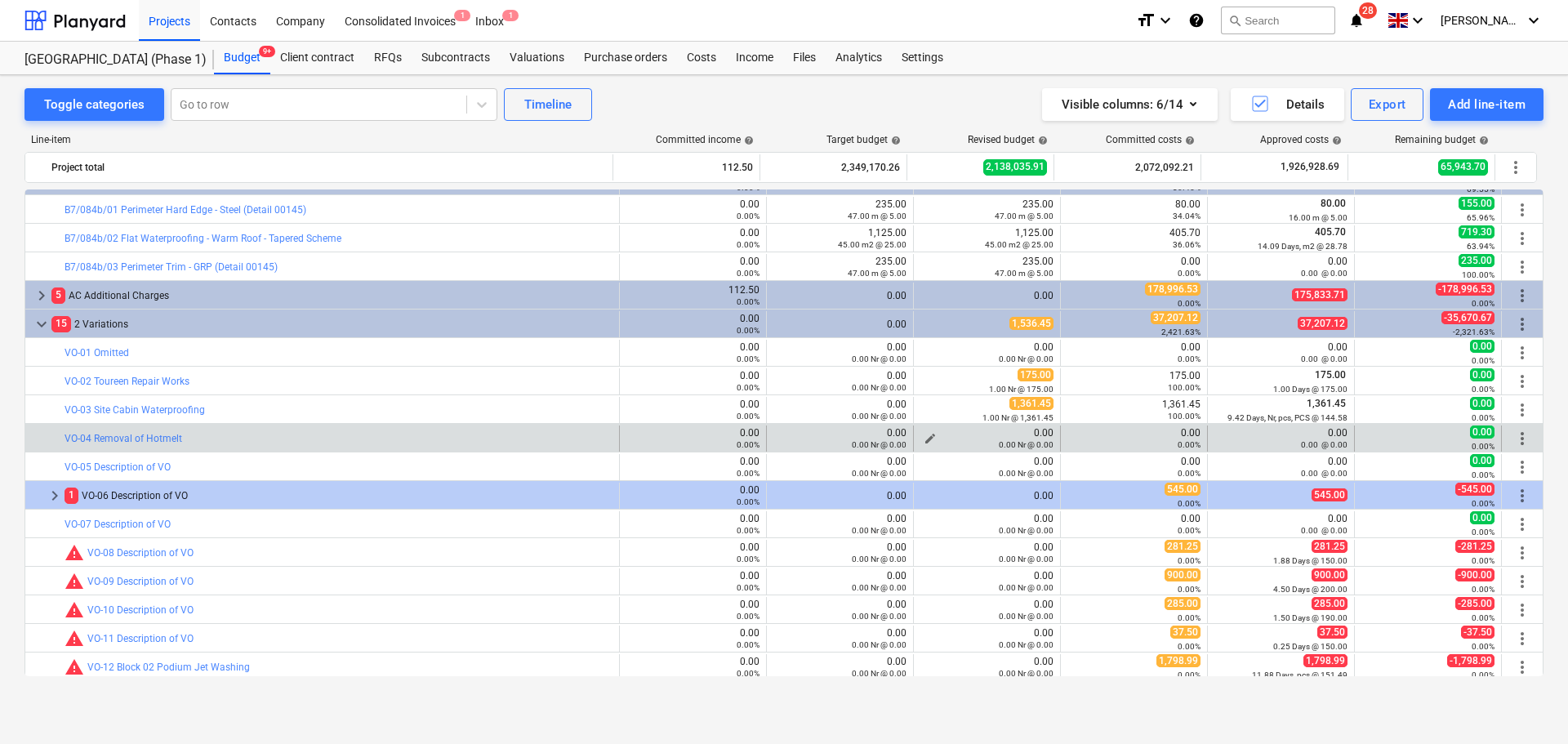
click at [925, 431] on button "edit" at bounding box center [930, 439] width 19 height 19
type textarea "x"
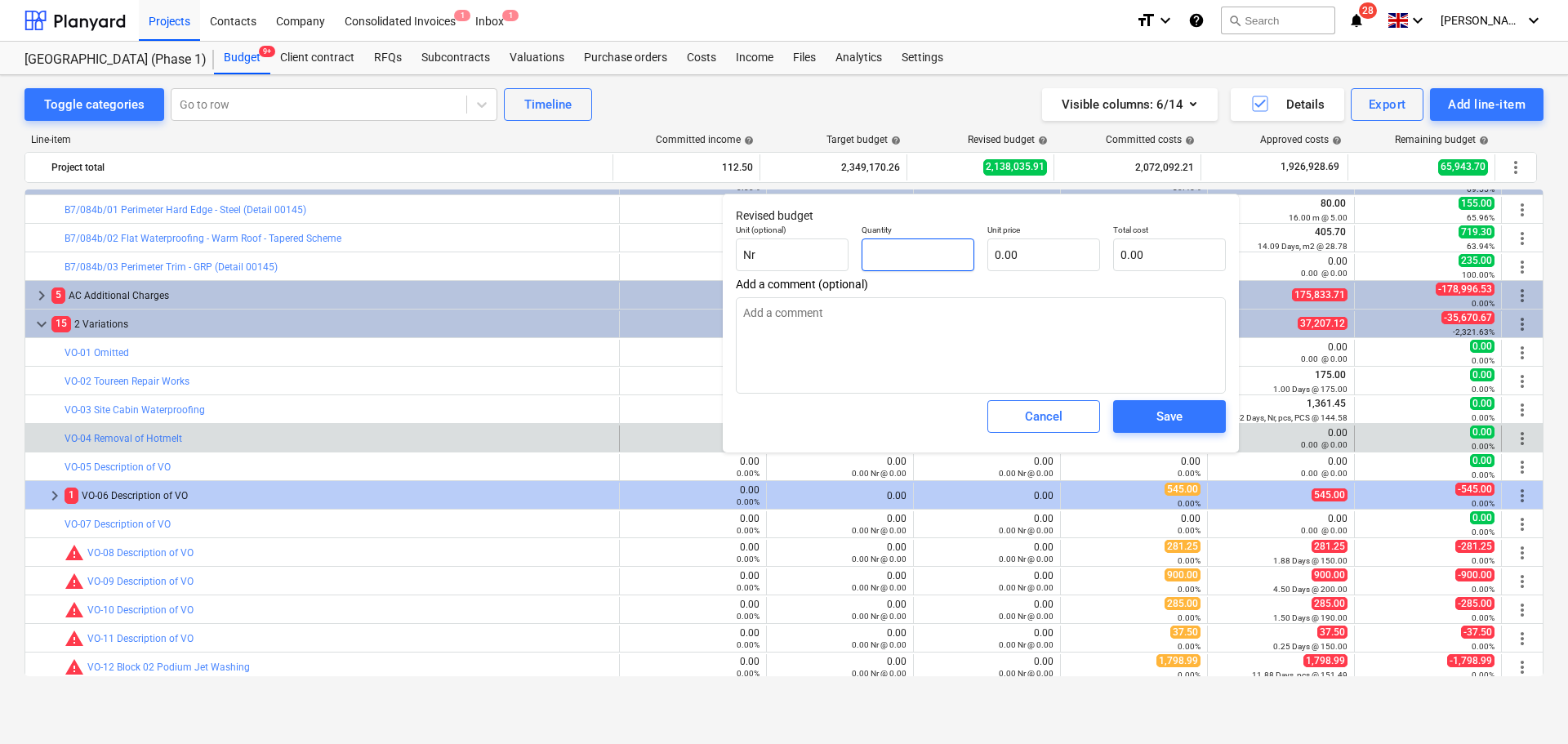
click at [923, 256] on input "text" at bounding box center [919, 255] width 113 height 33
type textarea "x"
type input "1"
type textarea "x"
type input "1.00"
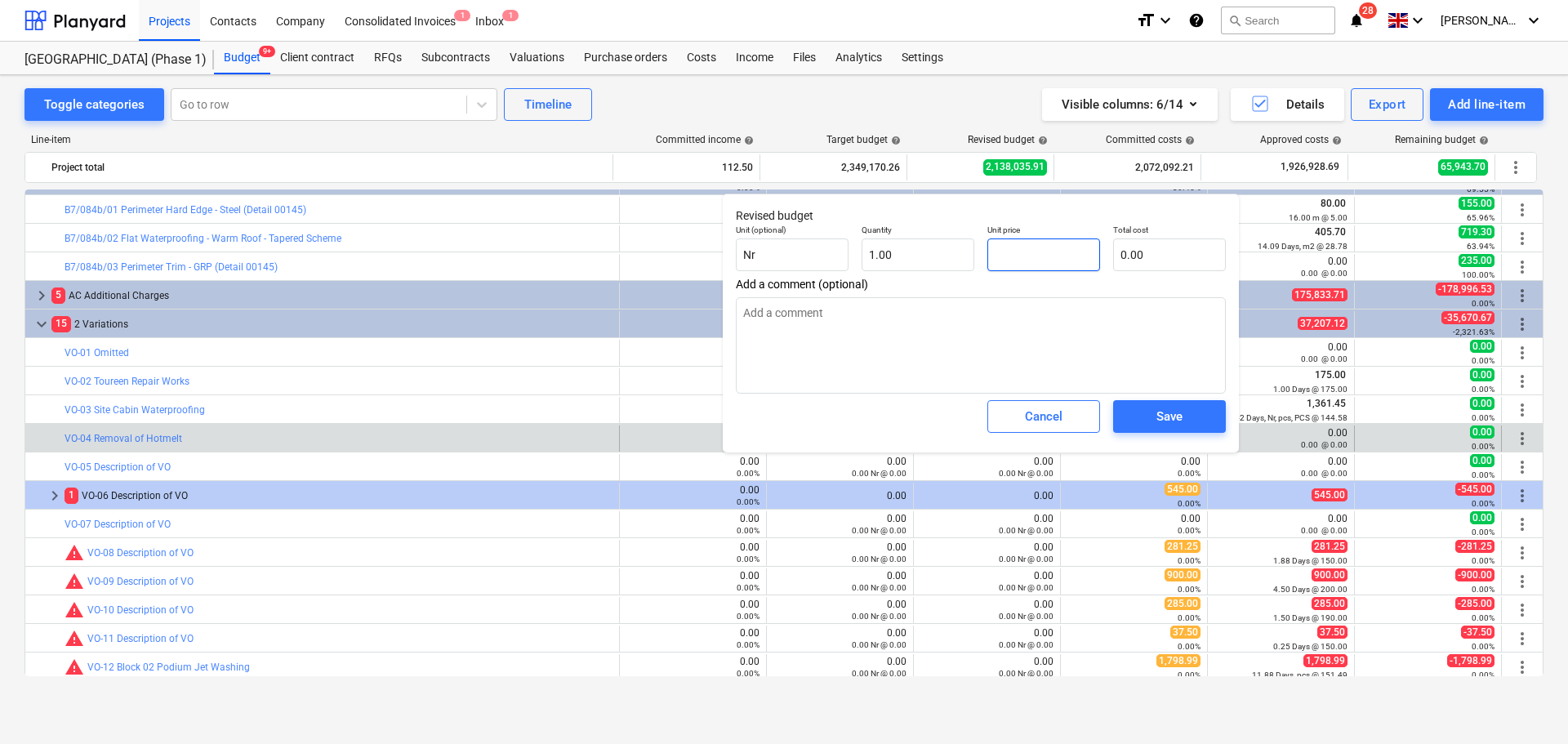
click at [1021, 256] on input "text" at bounding box center [1044, 255] width 113 height 33
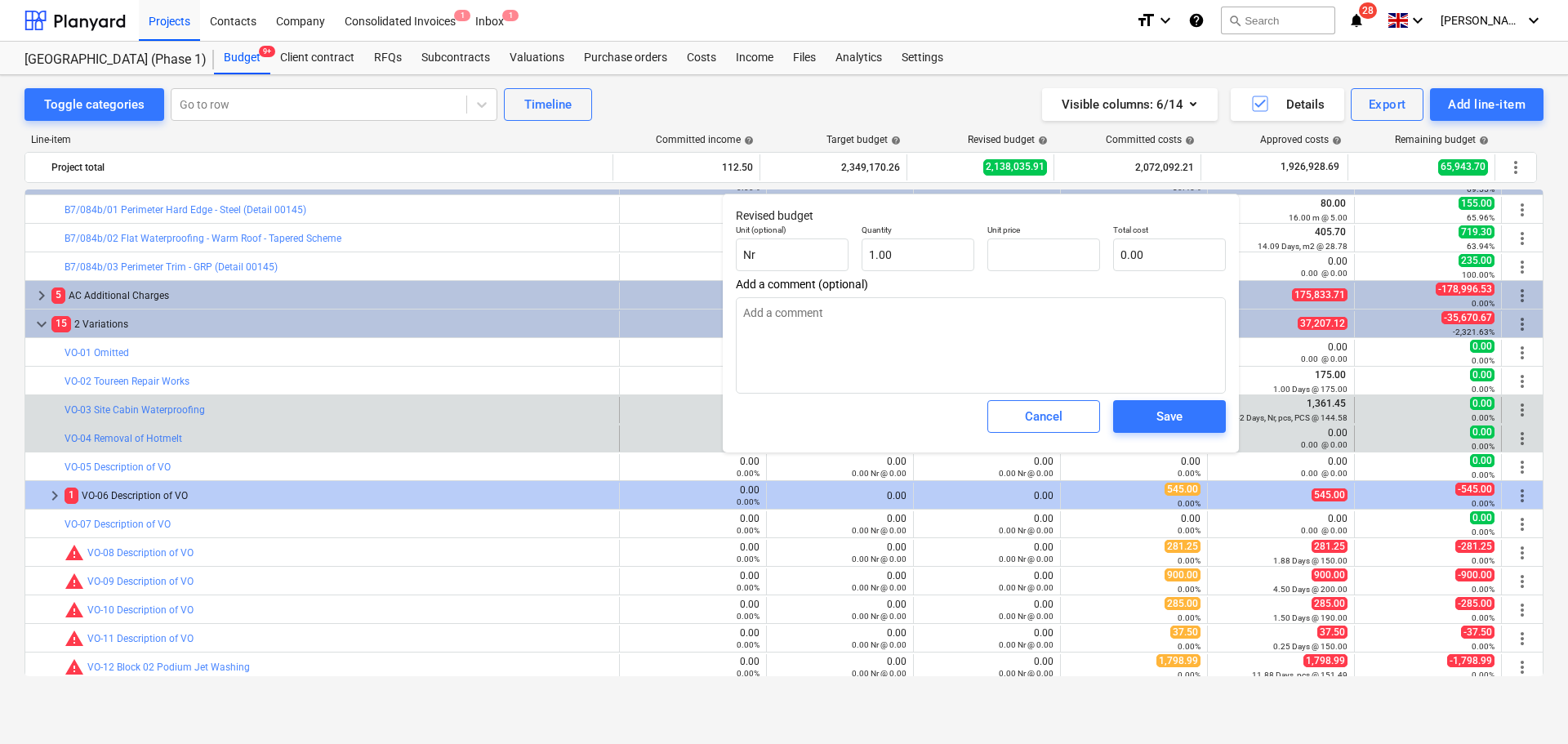
type textarea "x"
type input "0.00"
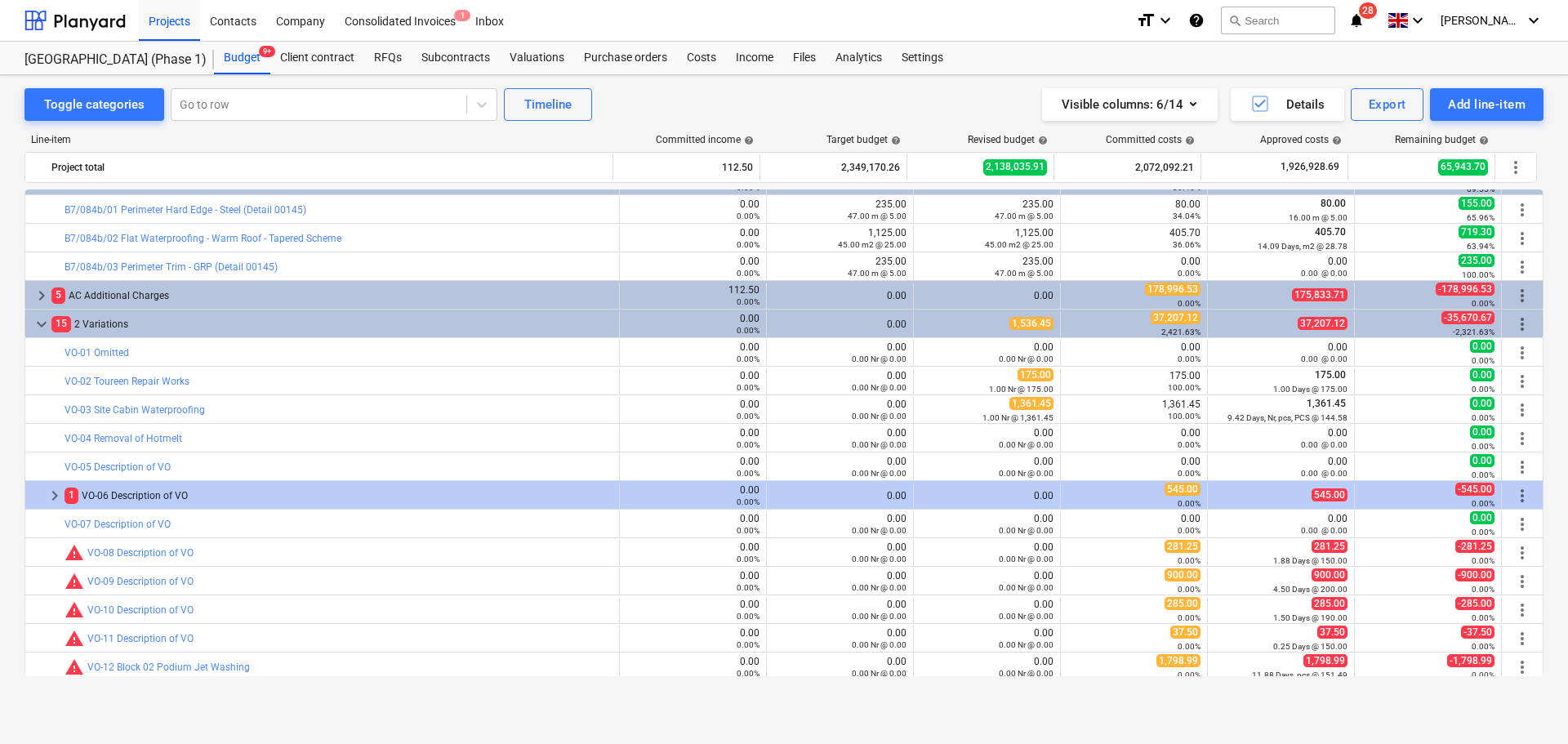
type textarea "x"
type input "1.00"
type input "0.00"
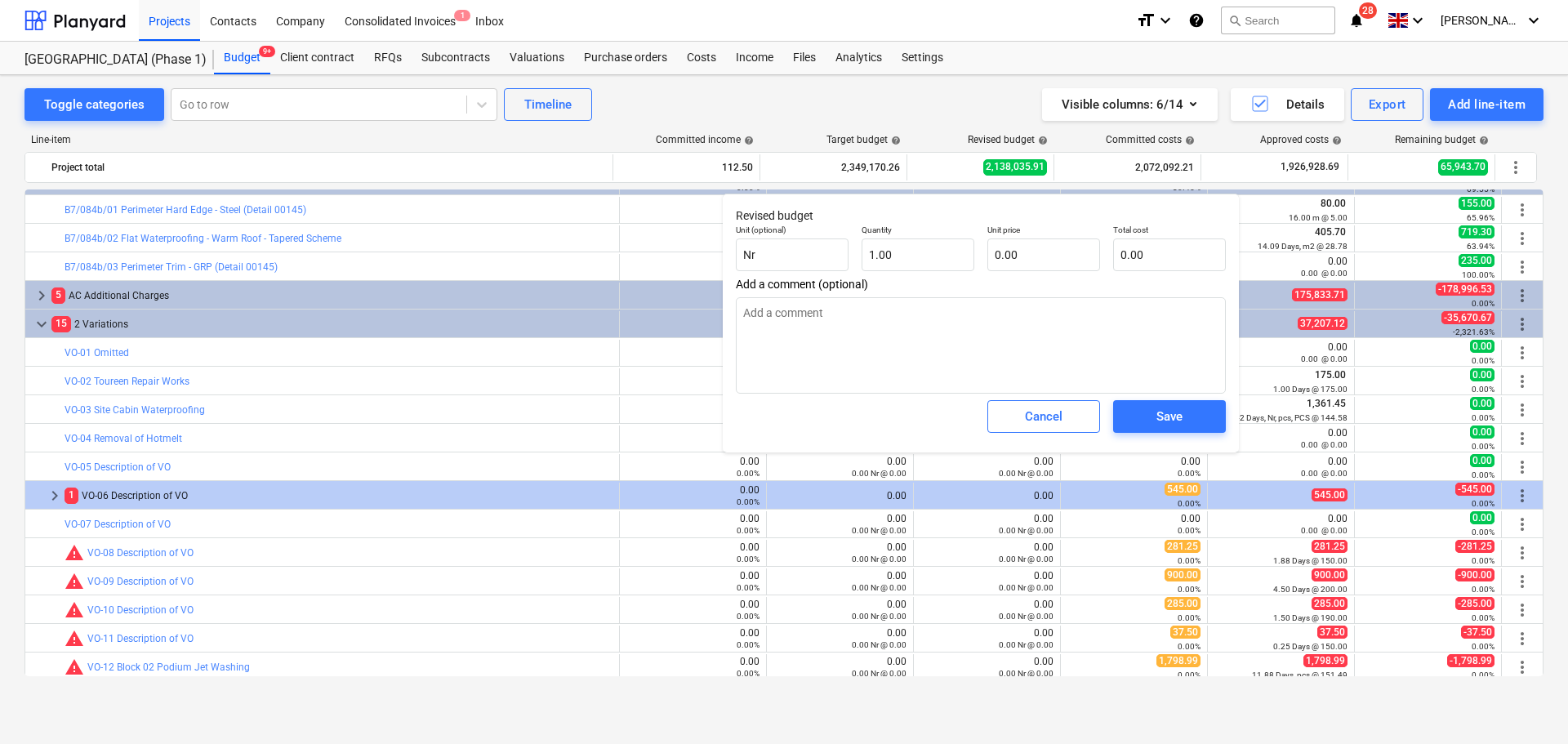
type textarea "x"
click at [1063, 407] on span "Cancel" at bounding box center [1043, 417] width 72 height 21
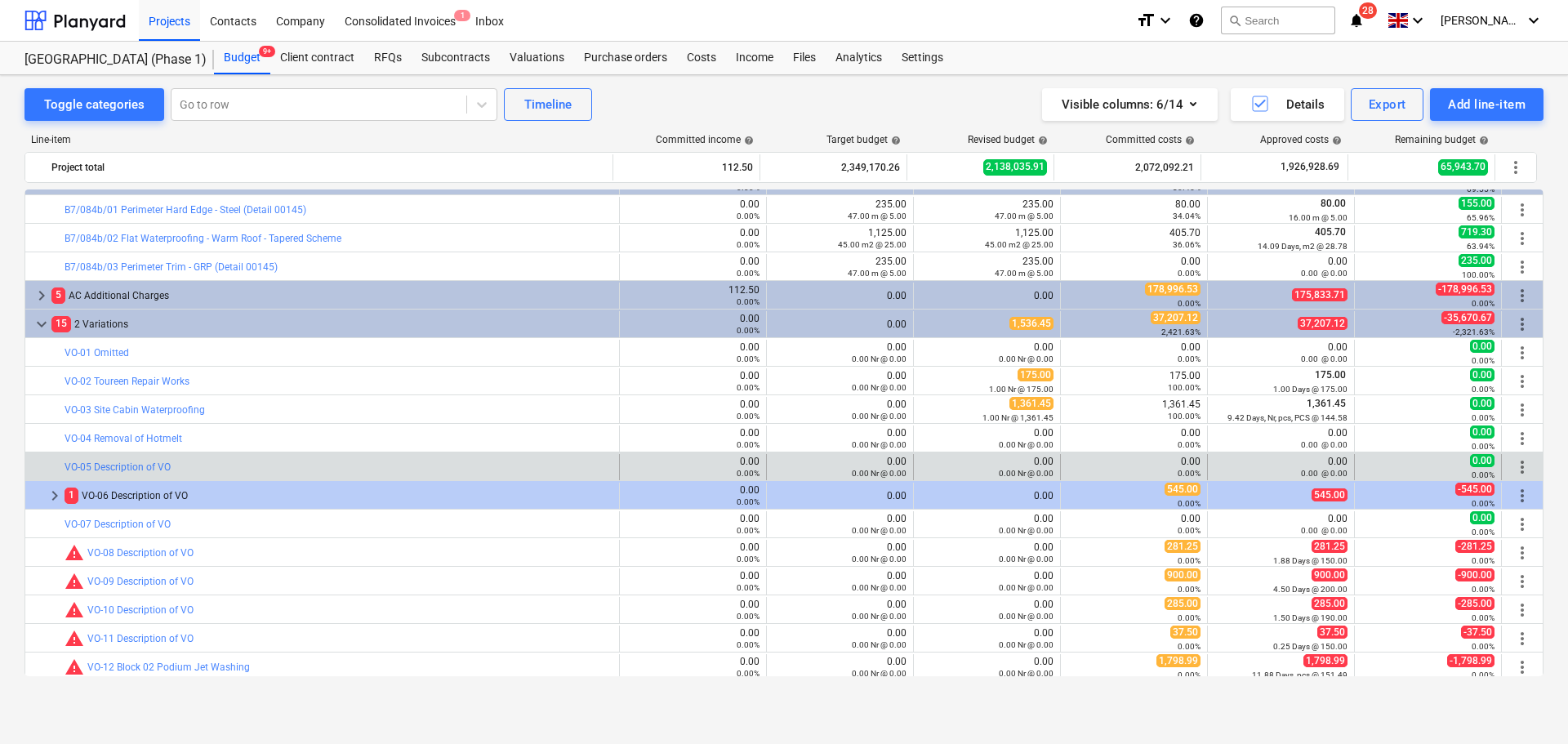
click at [1521, 466] on span "more_vert" at bounding box center [1522, 466] width 19 height 19
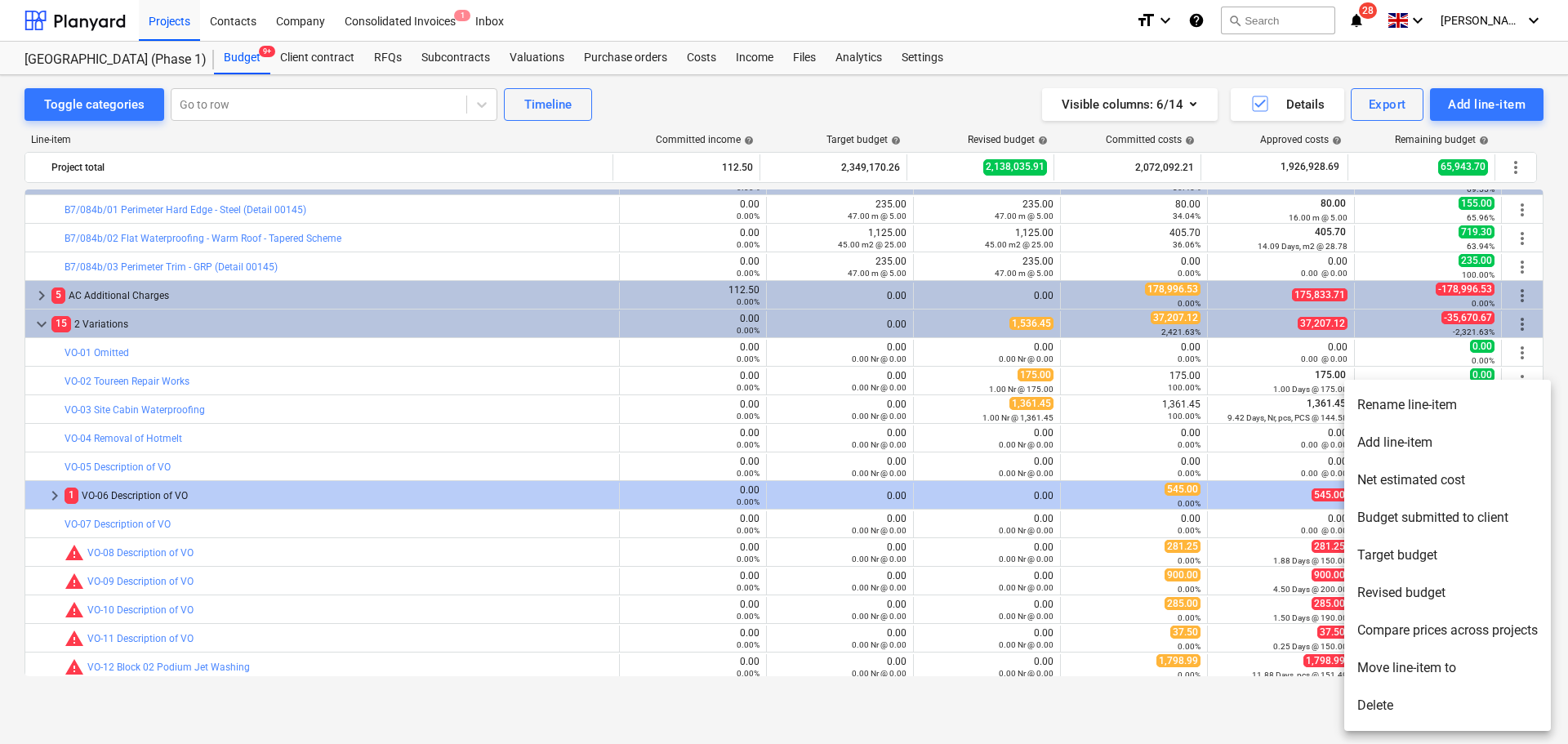
click at [1477, 407] on li "Rename line-item" at bounding box center [1447, 404] width 207 height 37
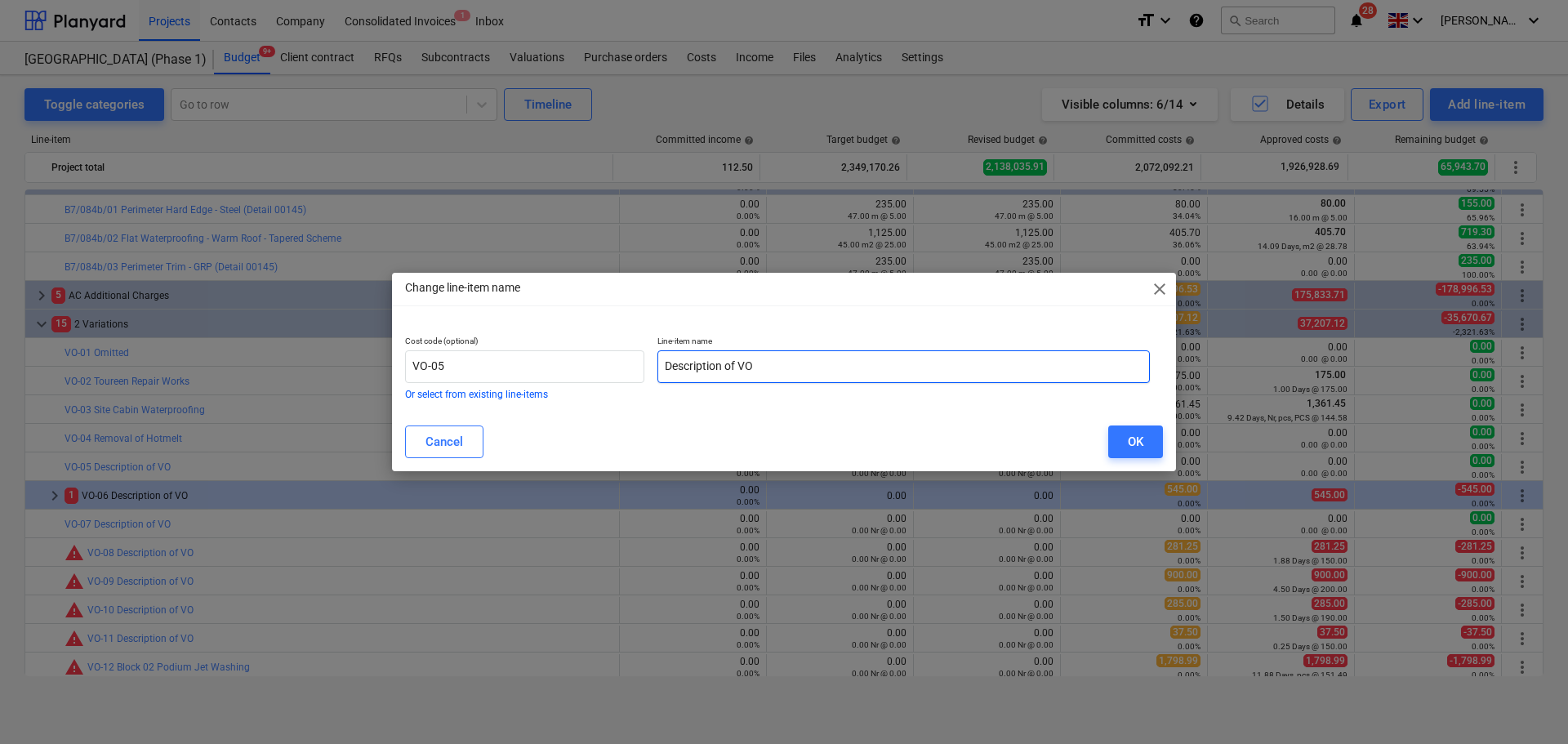
click at [833, 357] on input "Description of VO" at bounding box center [903, 367] width 492 height 33
type input "OCS Repair Works"
click at [1138, 431] on div "OK" at bounding box center [1136, 441] width 15 height 21
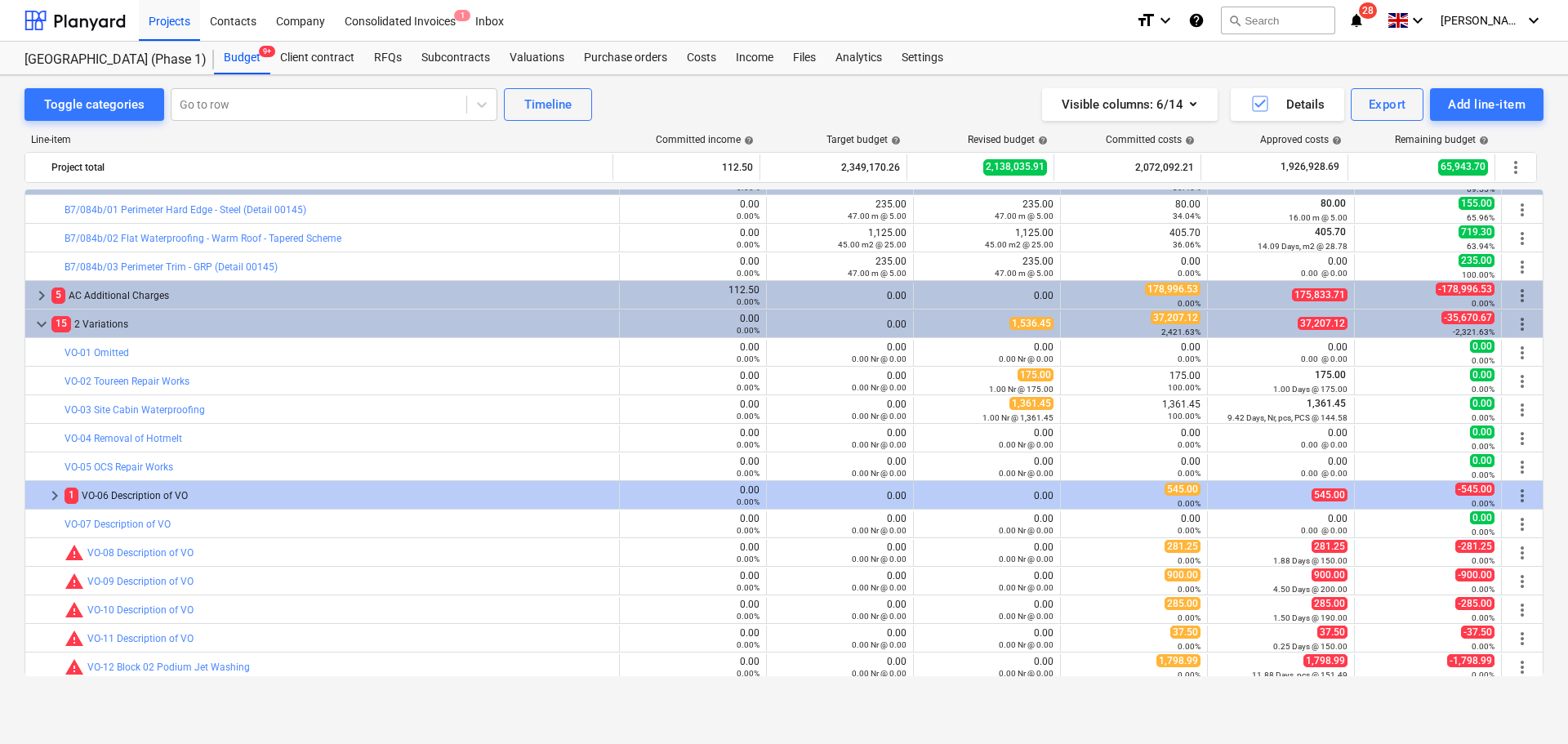
scroll to position [2934, 0]
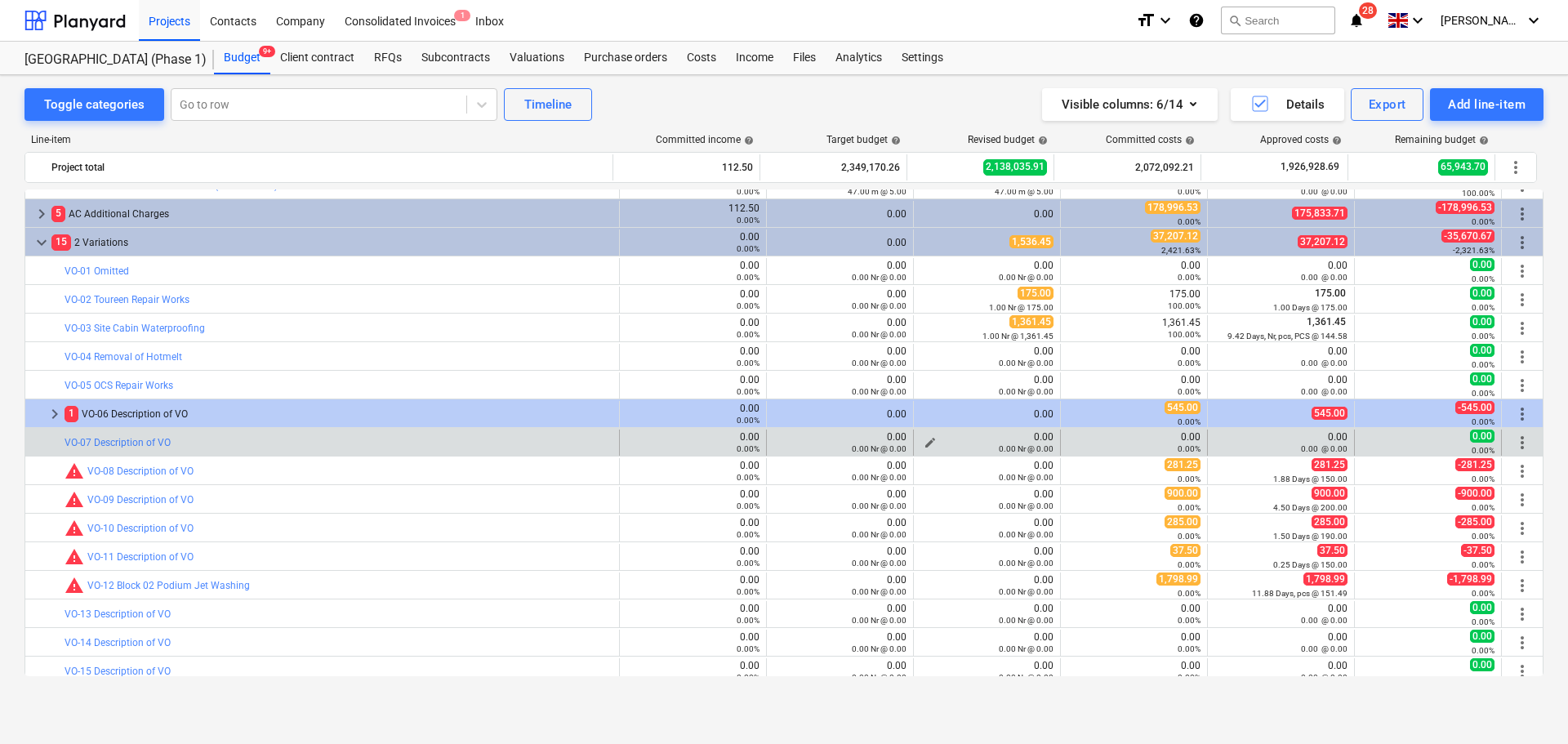
click at [937, 436] on div "0.00 0.00 Nr @ 0.00" at bounding box center [987, 442] width 133 height 23
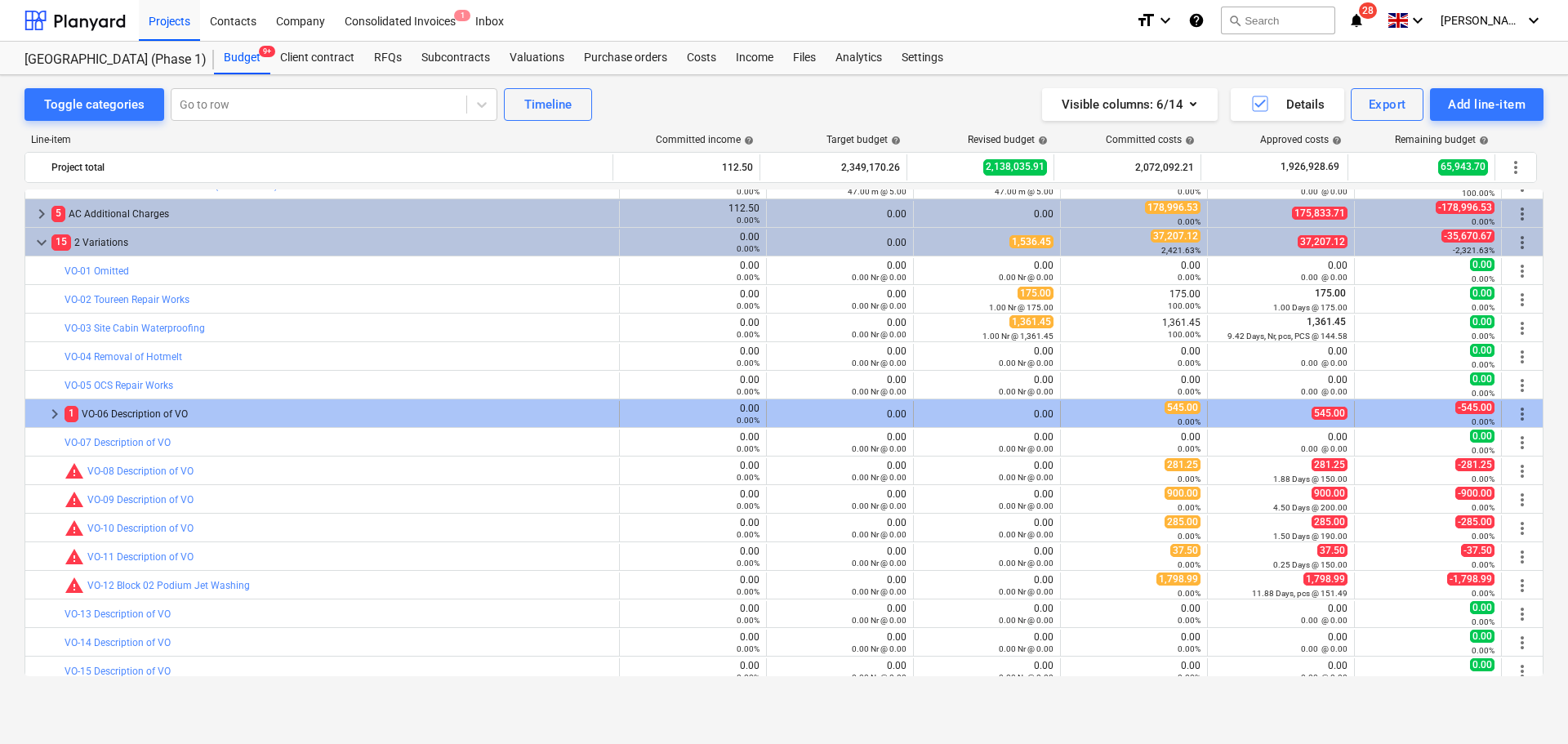
click at [940, 423] on div "0.00" at bounding box center [987, 414] width 133 height 26
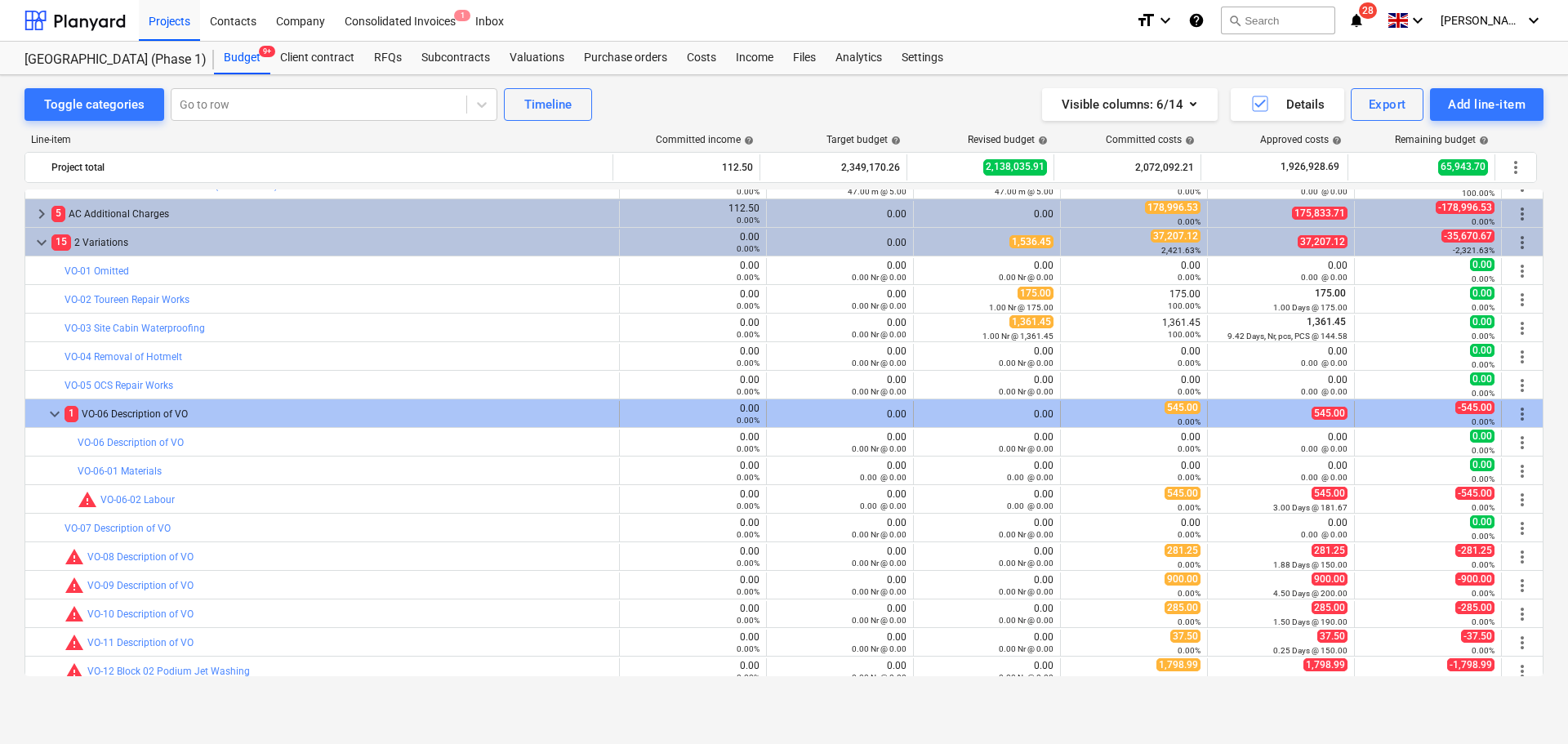
click at [1512, 419] on span "more_vert" at bounding box center [1522, 414] width 19 height 19
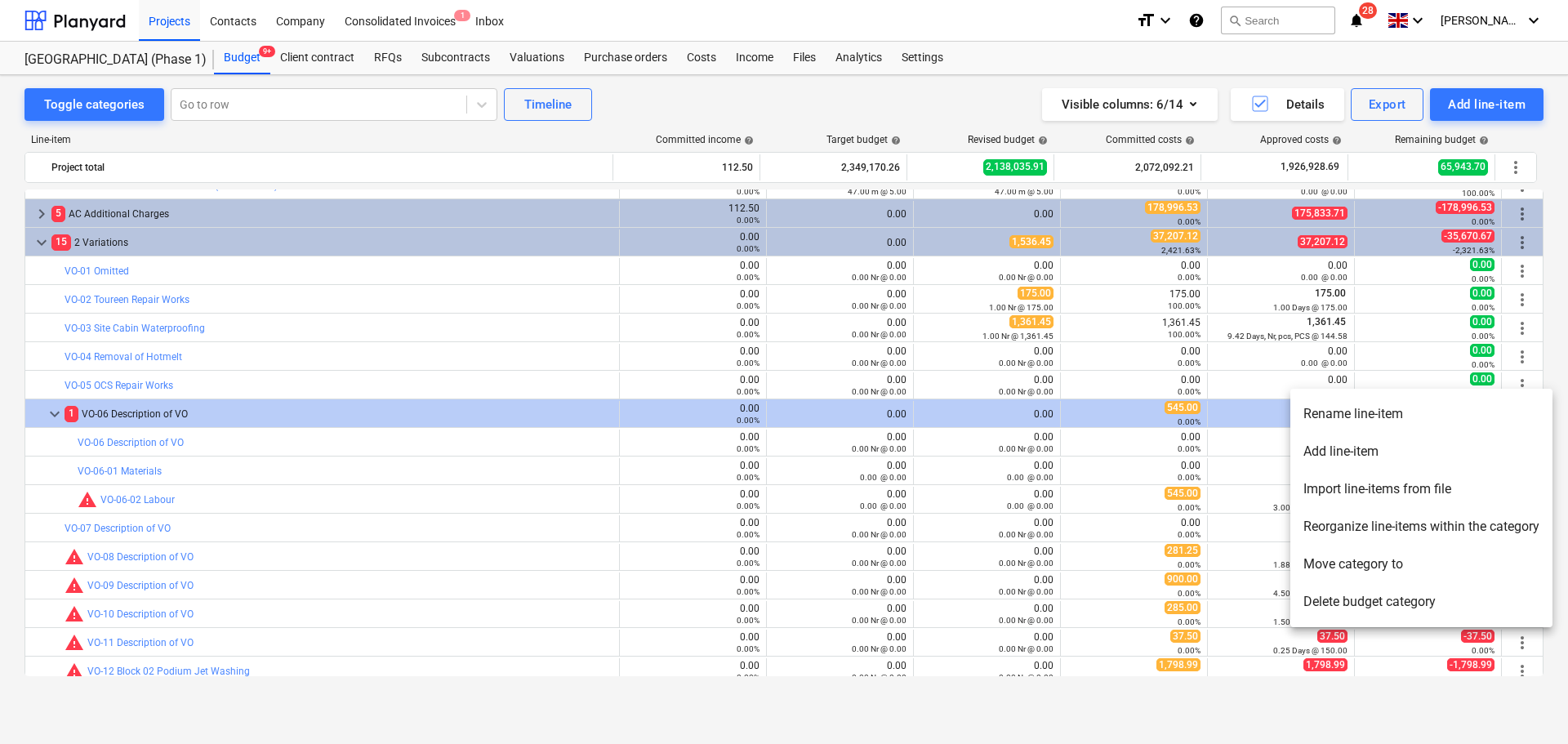
click at [1483, 420] on li "Rename line-item" at bounding box center [1421, 414] width 262 height 37
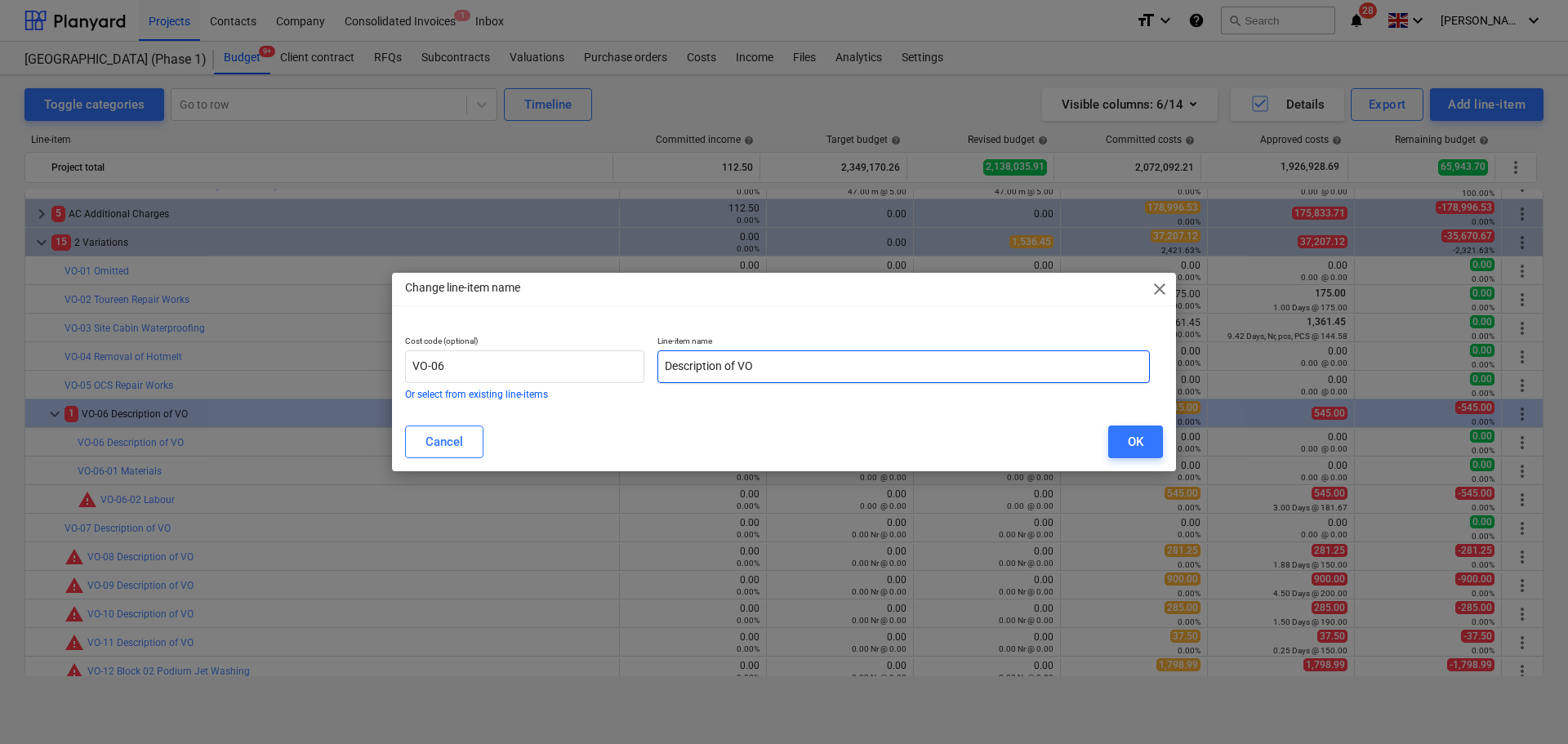
click at [876, 362] on input "Description of VO" at bounding box center [903, 367] width 492 height 33
type input "Temp Flashing Patches - Area 030"
click at [1136, 440] on div "OK" at bounding box center [1136, 441] width 15 height 21
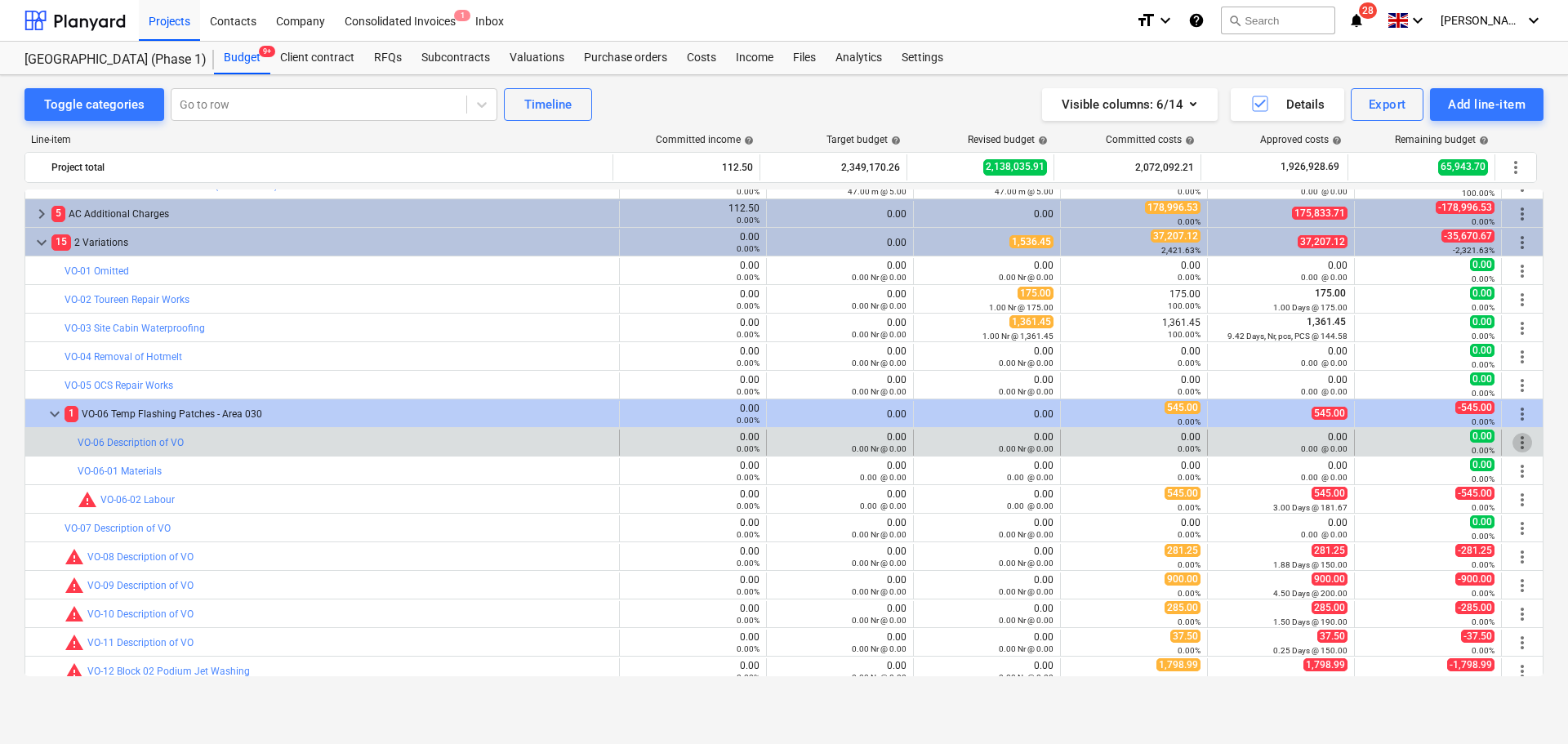
click at [1518, 441] on span "more_vert" at bounding box center [1522, 442] width 19 height 19
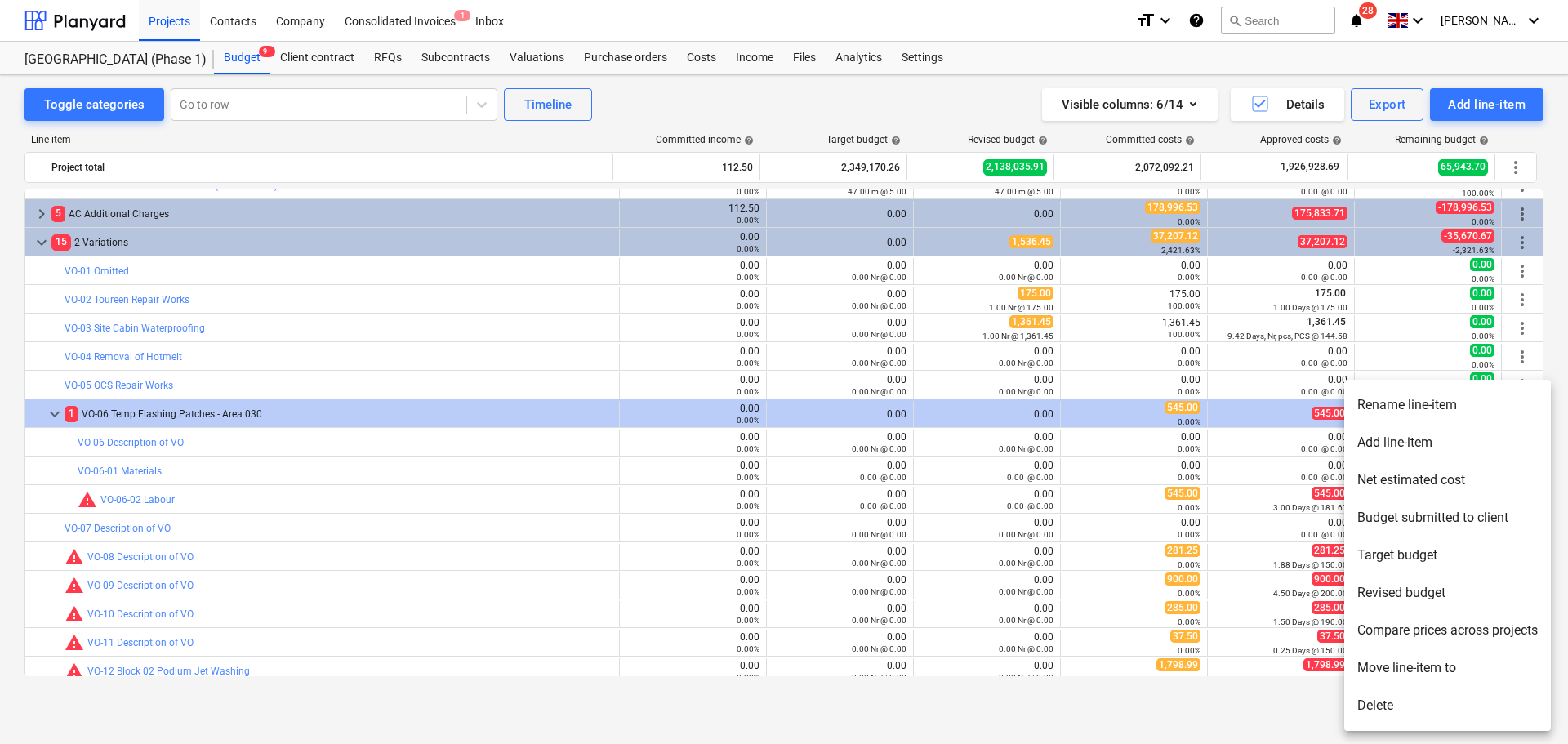
click at [1452, 414] on li "Rename line-item" at bounding box center [1447, 404] width 207 height 37
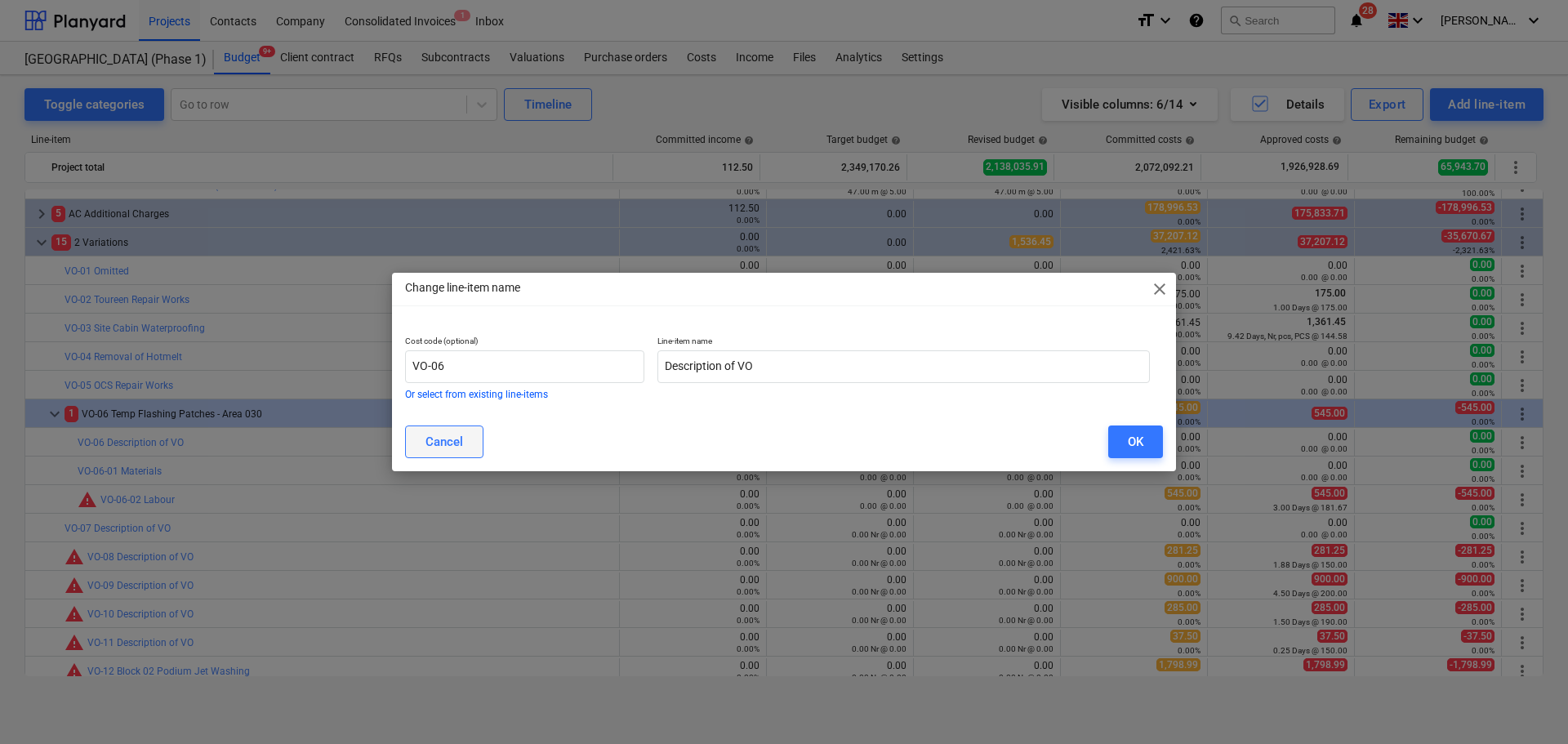
click at [420, 442] on button "Cancel" at bounding box center [444, 441] width 79 height 33
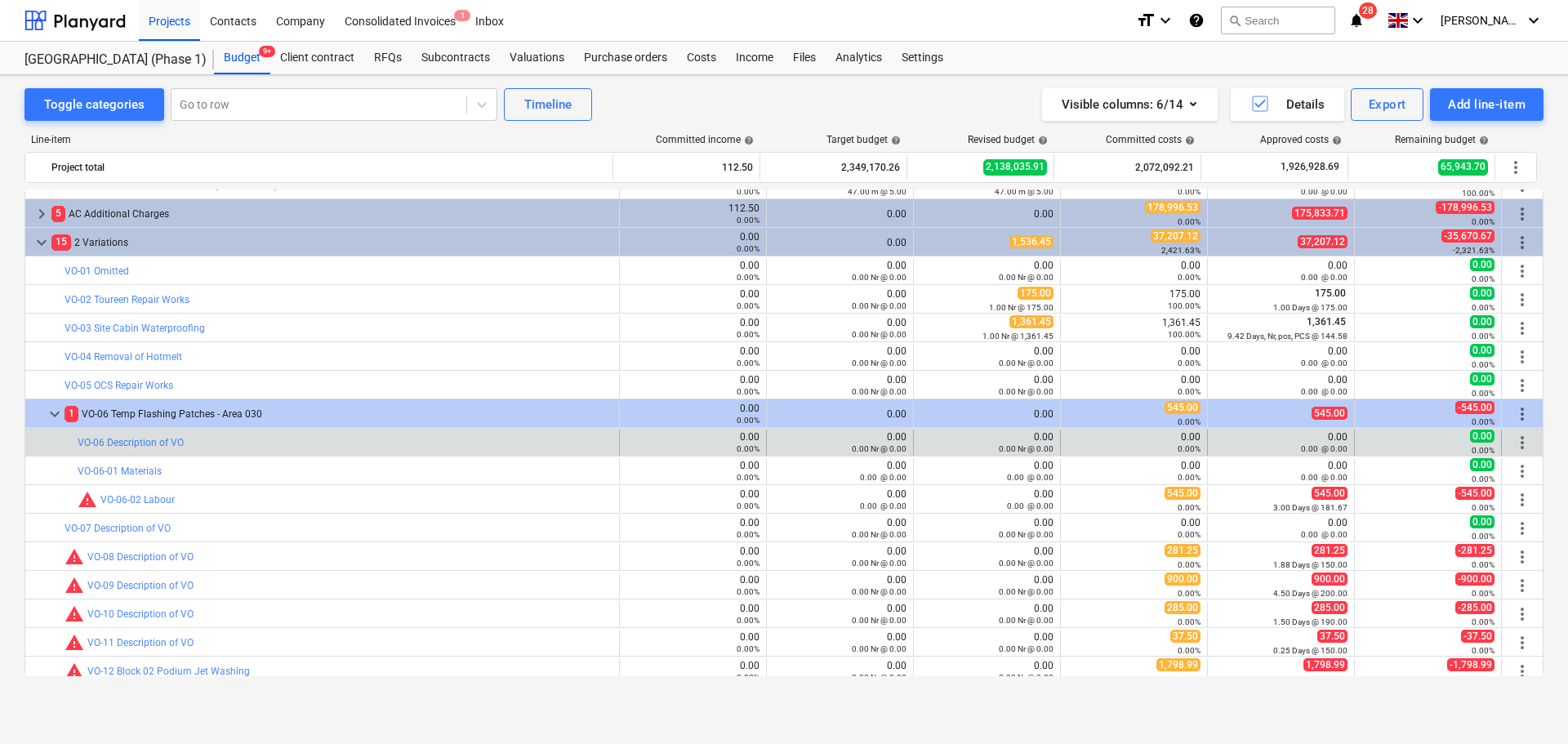
click at [1512, 443] on span "more_vert" at bounding box center [1522, 442] width 19 height 19
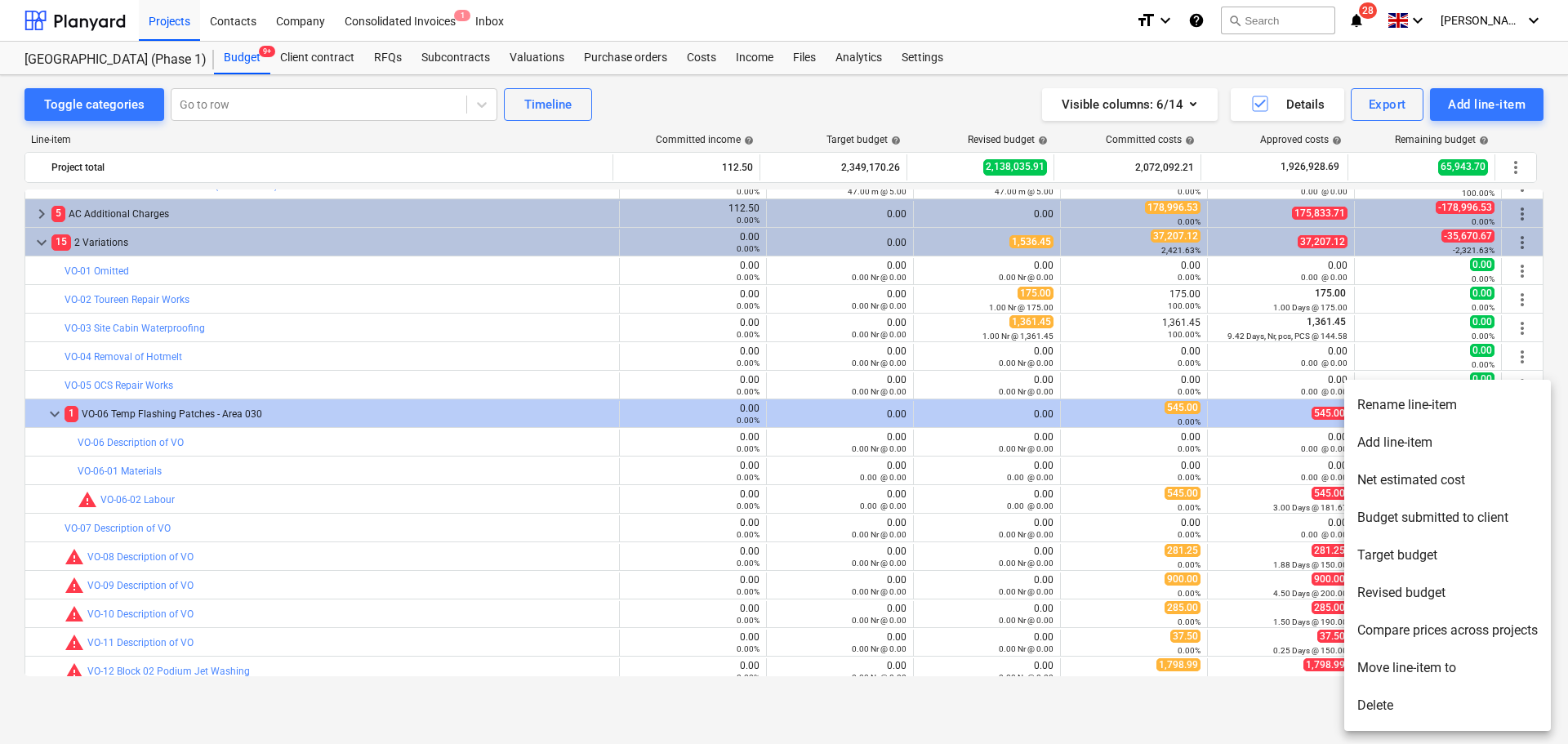
click at [1389, 707] on li "Delete" at bounding box center [1447, 705] width 207 height 37
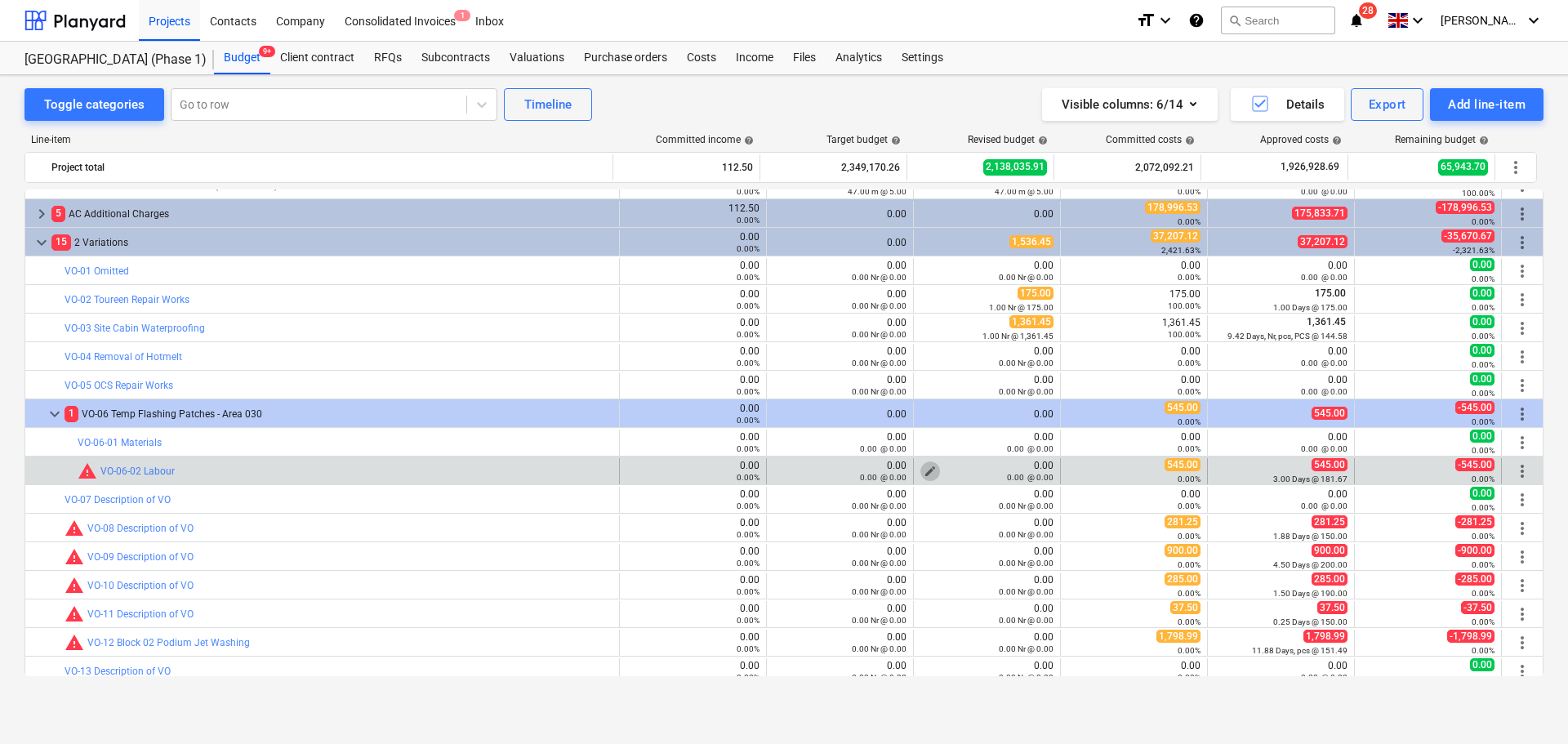
click at [923, 468] on span "edit" at bounding box center [930, 471] width 13 height 13
type textarea "x"
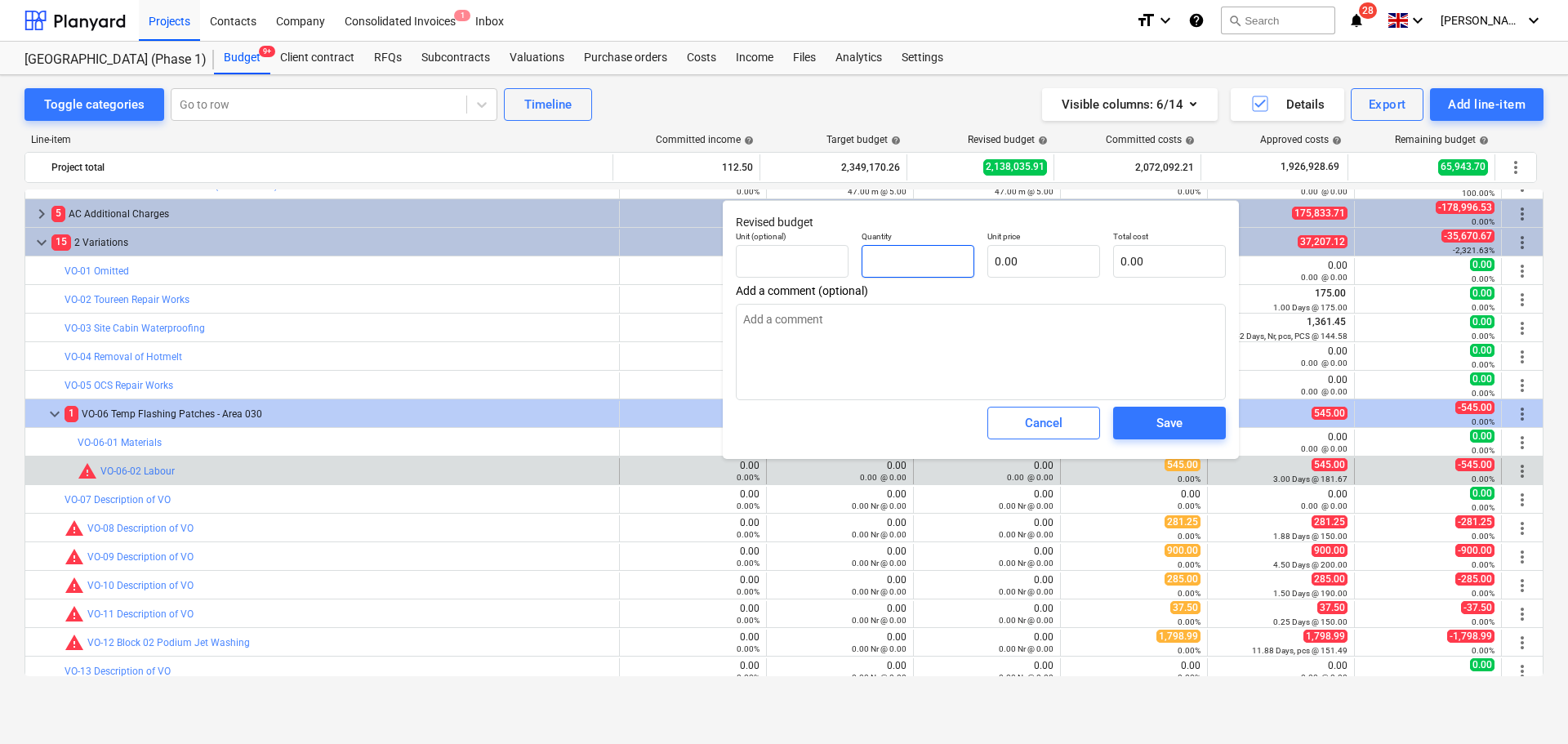
click at [918, 262] on input "text" at bounding box center [919, 261] width 113 height 33
type textarea "x"
type input "0.00"
click at [828, 265] on input "text" at bounding box center [792, 261] width 113 height 33
type textarea "x"
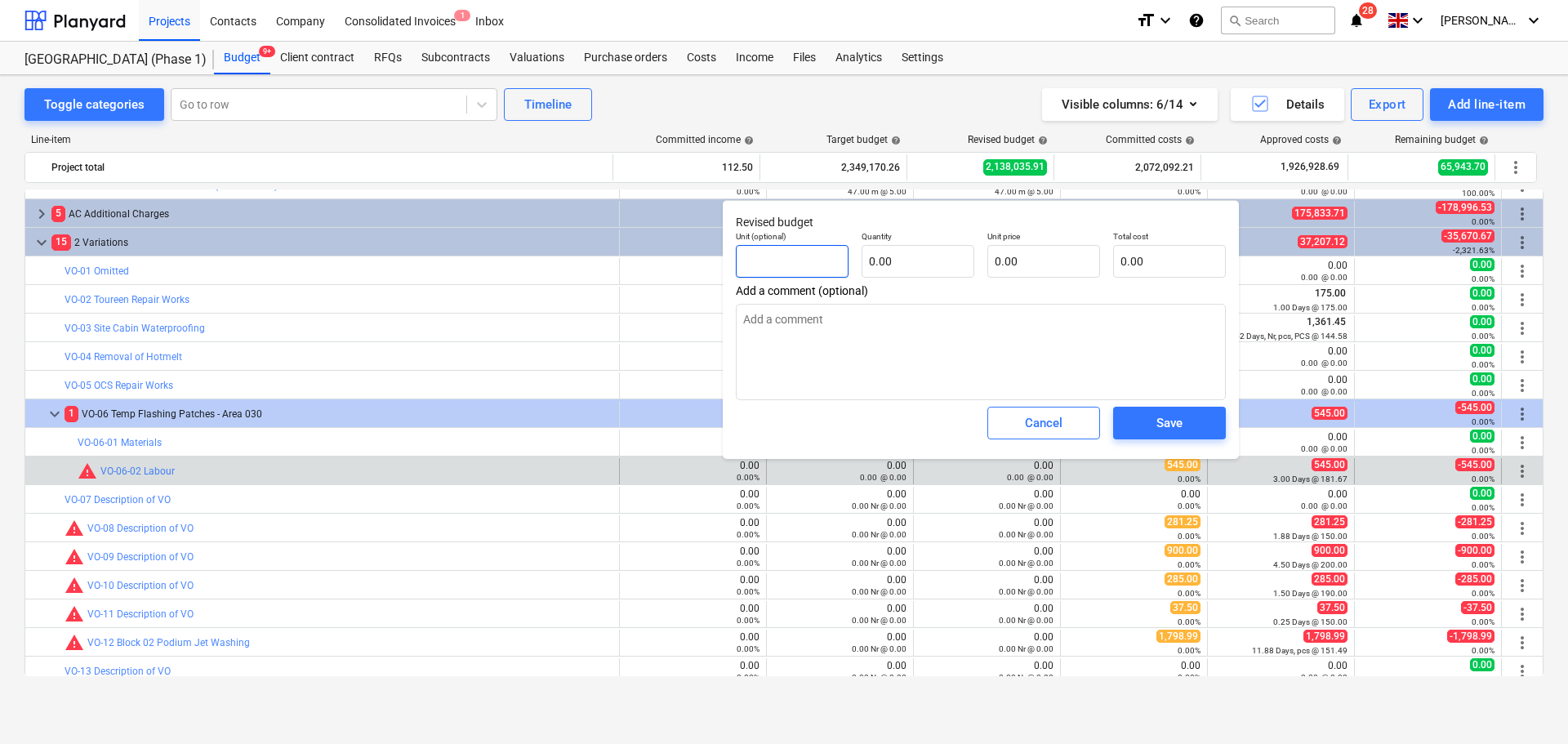
type input "D"
type textarea "x"
type input "Da"
type textarea "x"
type input "Day"
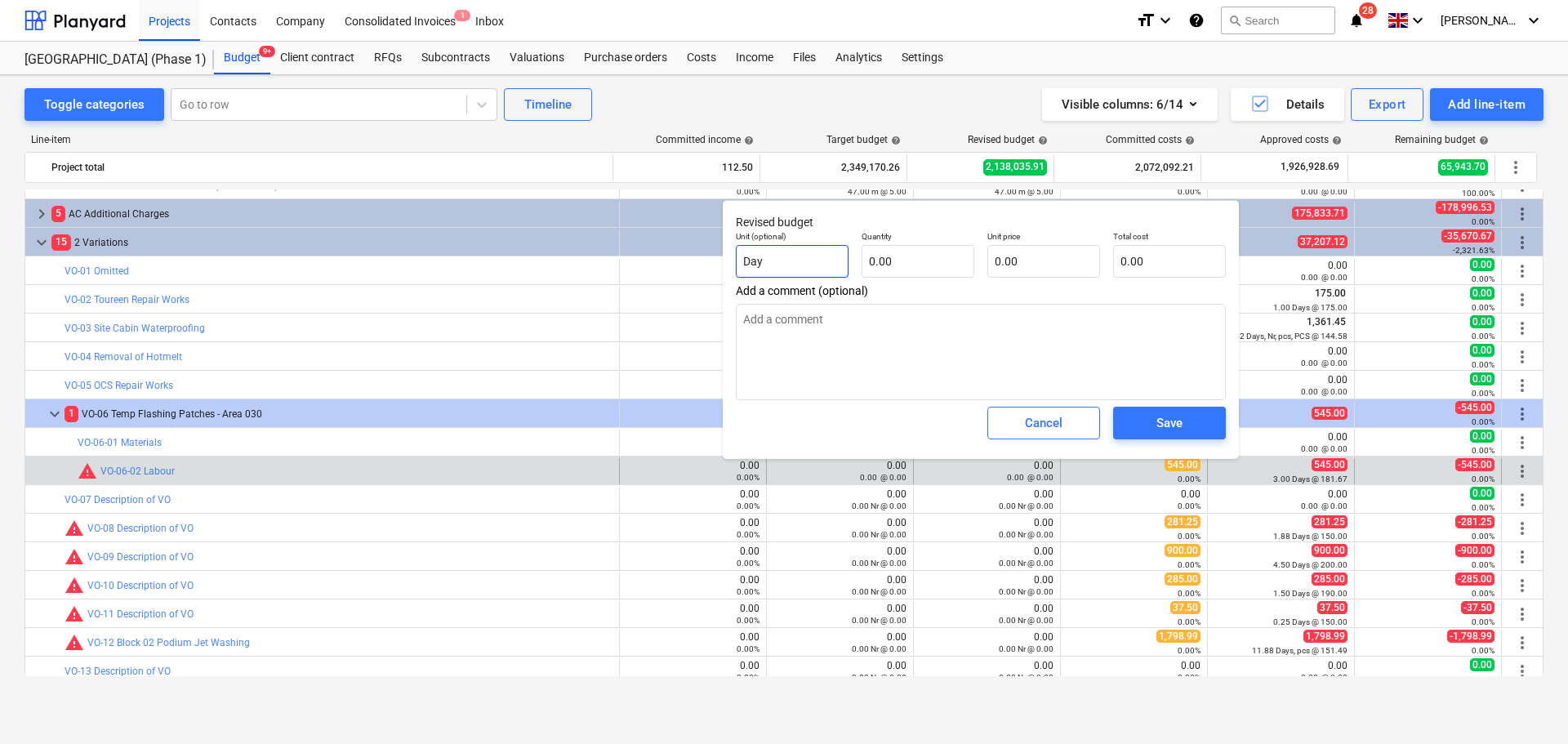
type textarea "x"
type input "Days"
type textarea "x"
type input "3"
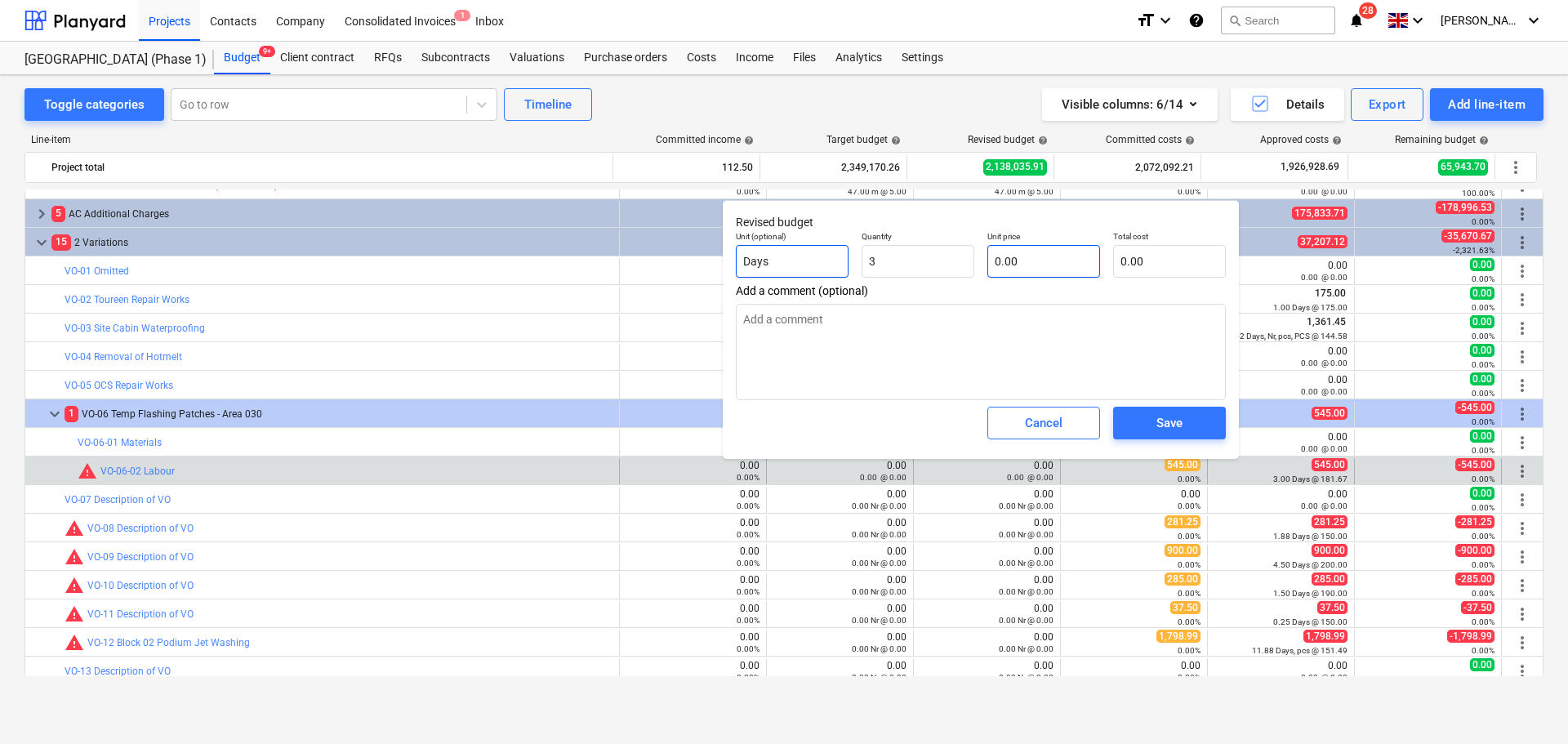
type textarea "x"
type input "3.00"
type textarea "x"
type input "2"
type input "6.00"
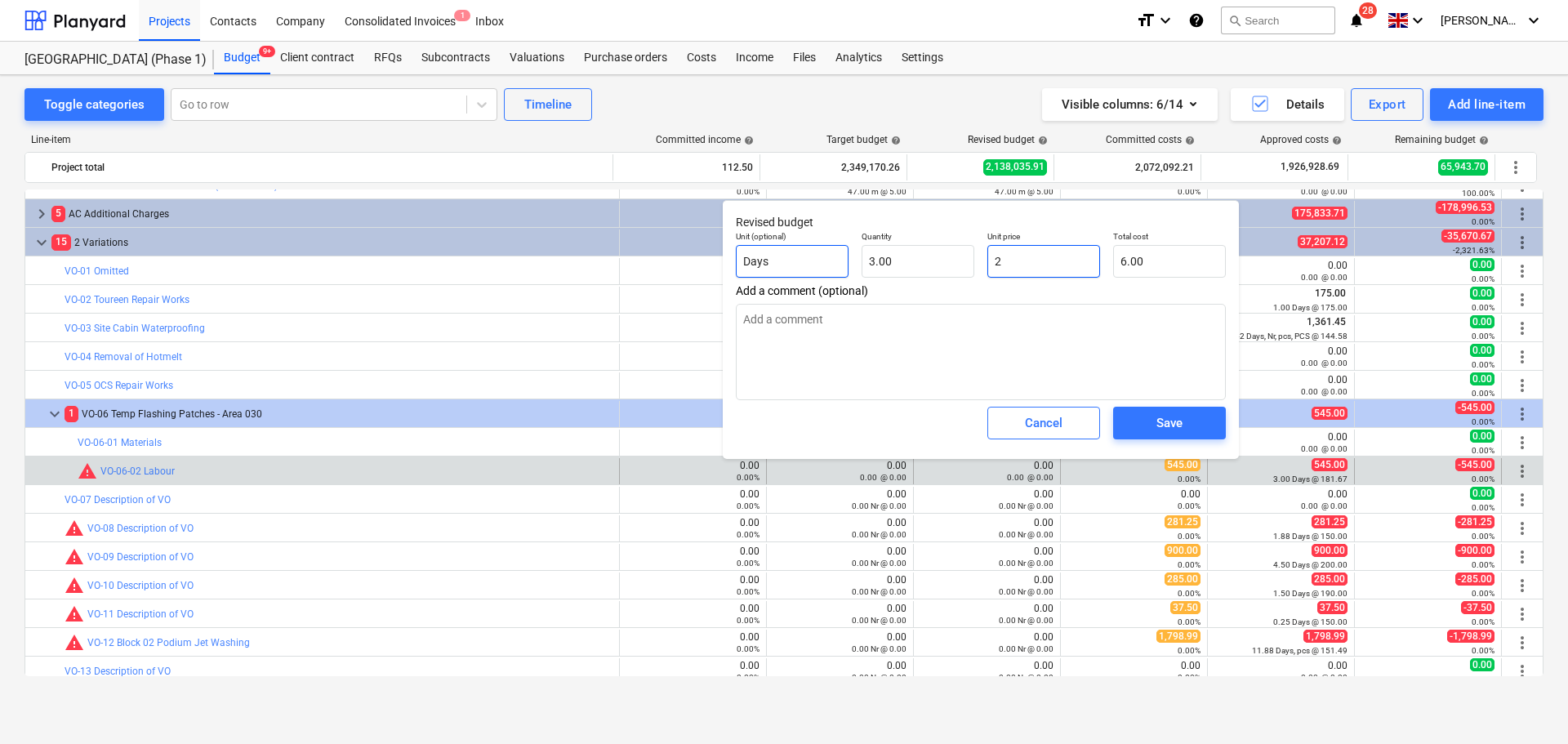
type textarea "x"
type input "20"
type input "60.00"
type textarea "x"
type input "200"
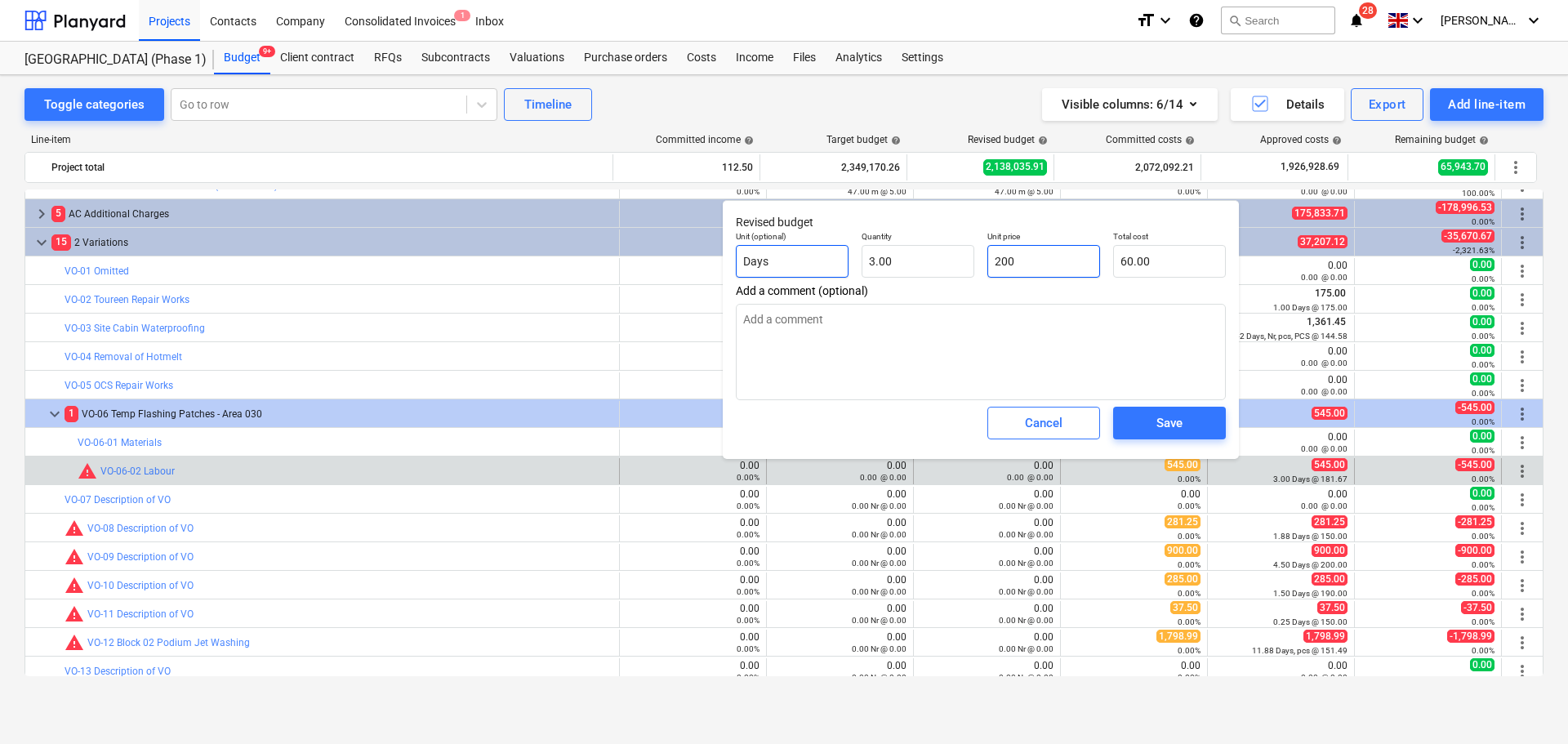
type input "600.00"
type input "200"
type textarea "x"
type input "200.00"
click at [1193, 432] on span "Save" at bounding box center [1170, 423] width 74 height 21
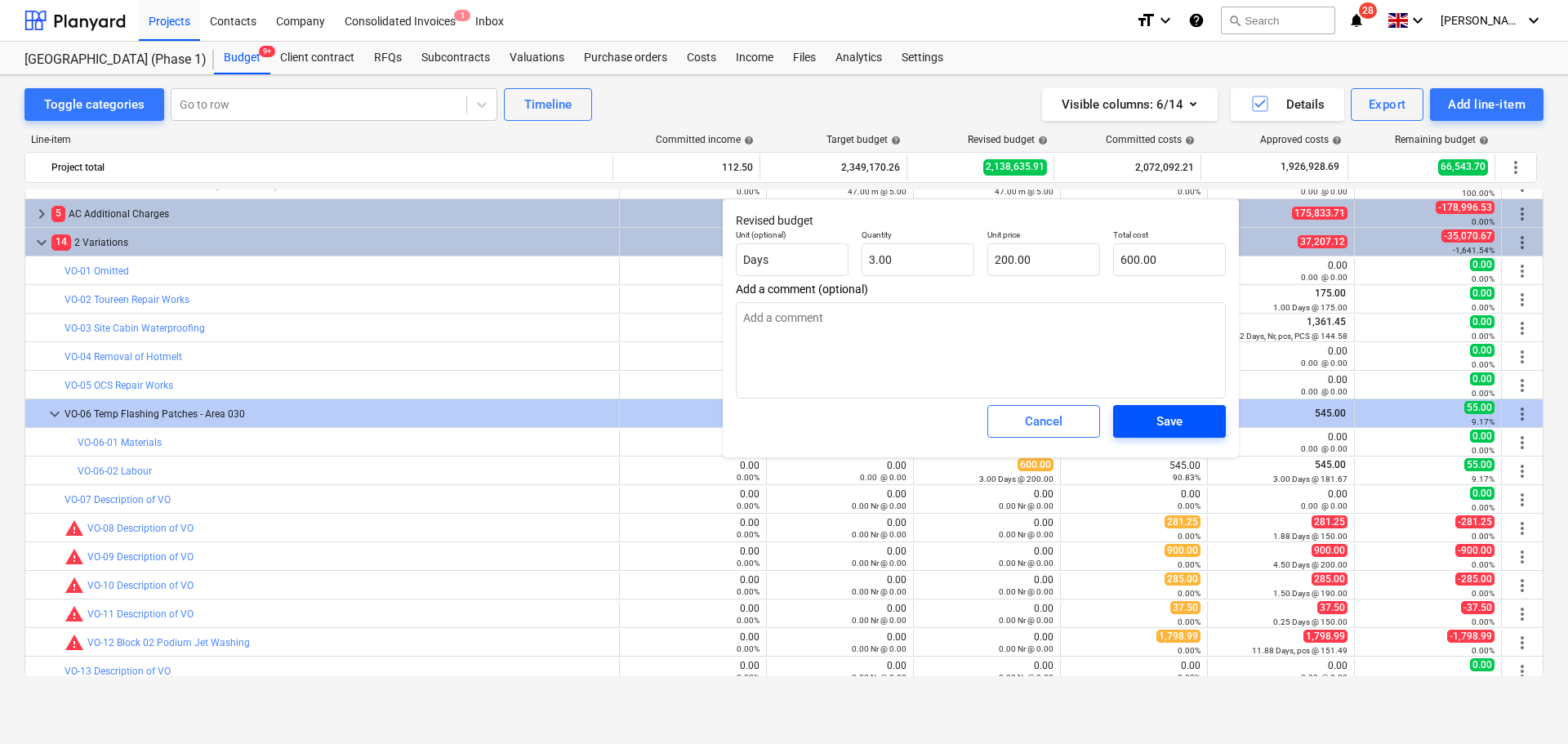
type textarea "x"
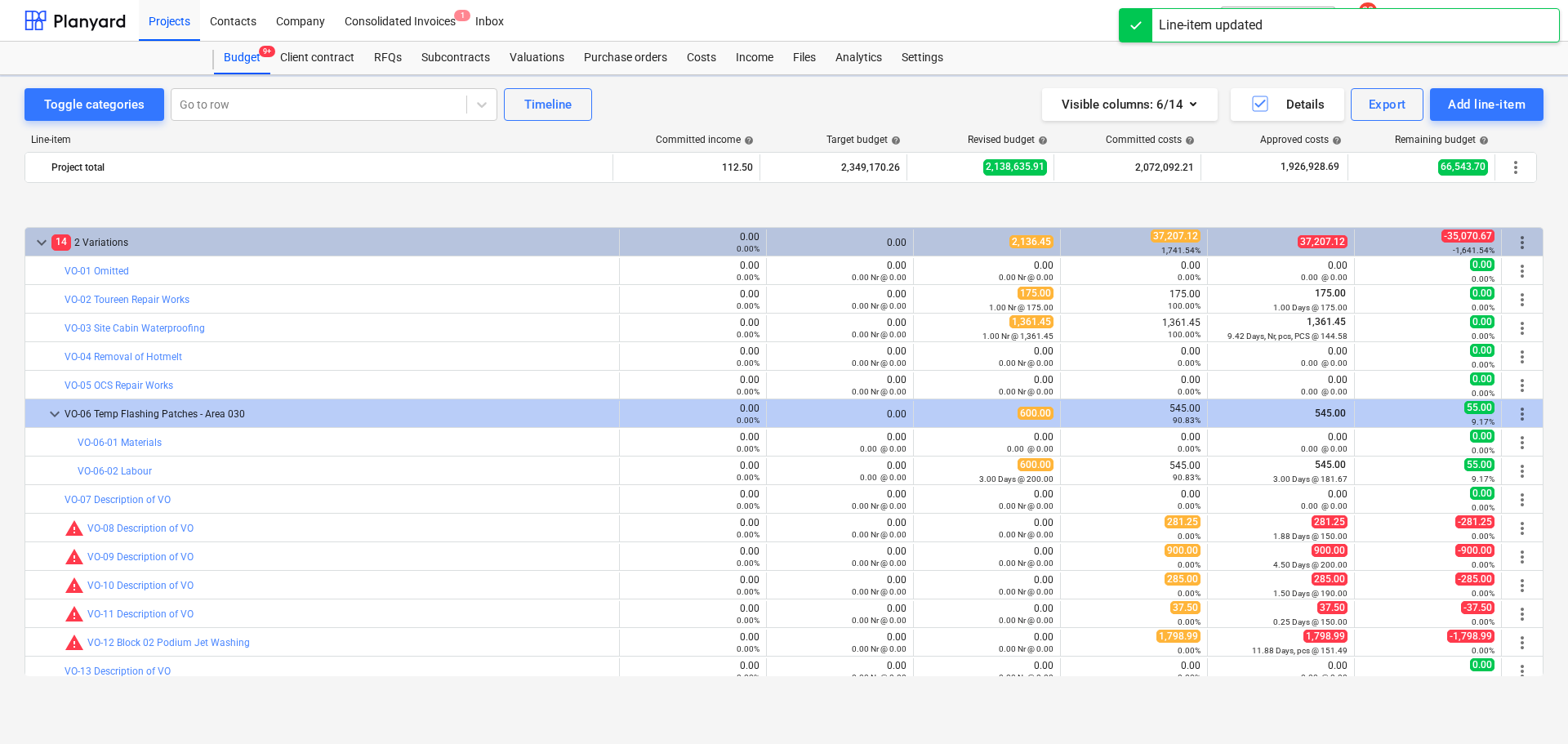
scroll to position [3016, 0]
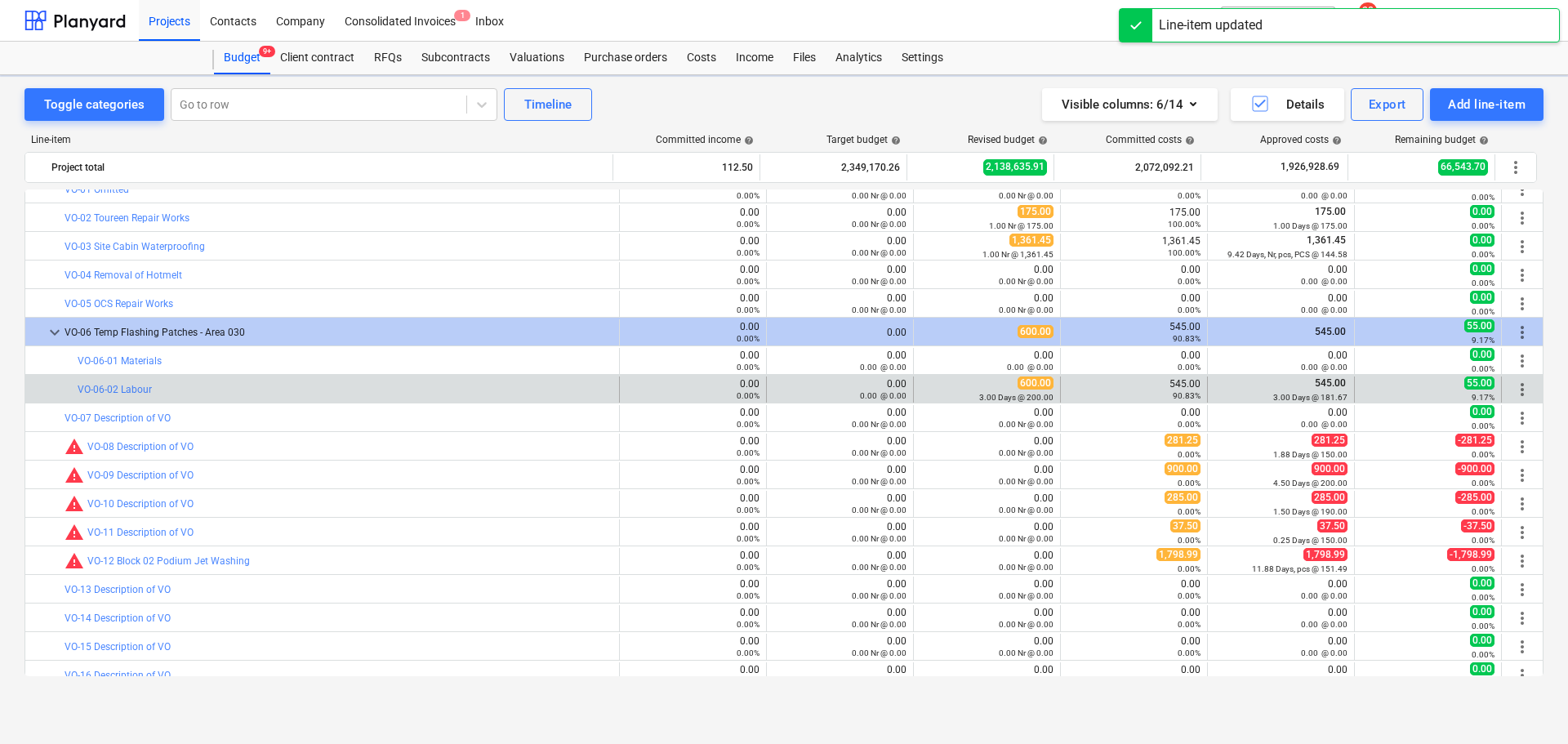
click at [1123, 377] on div "545.00 90.83%" at bounding box center [1133, 389] width 133 height 26
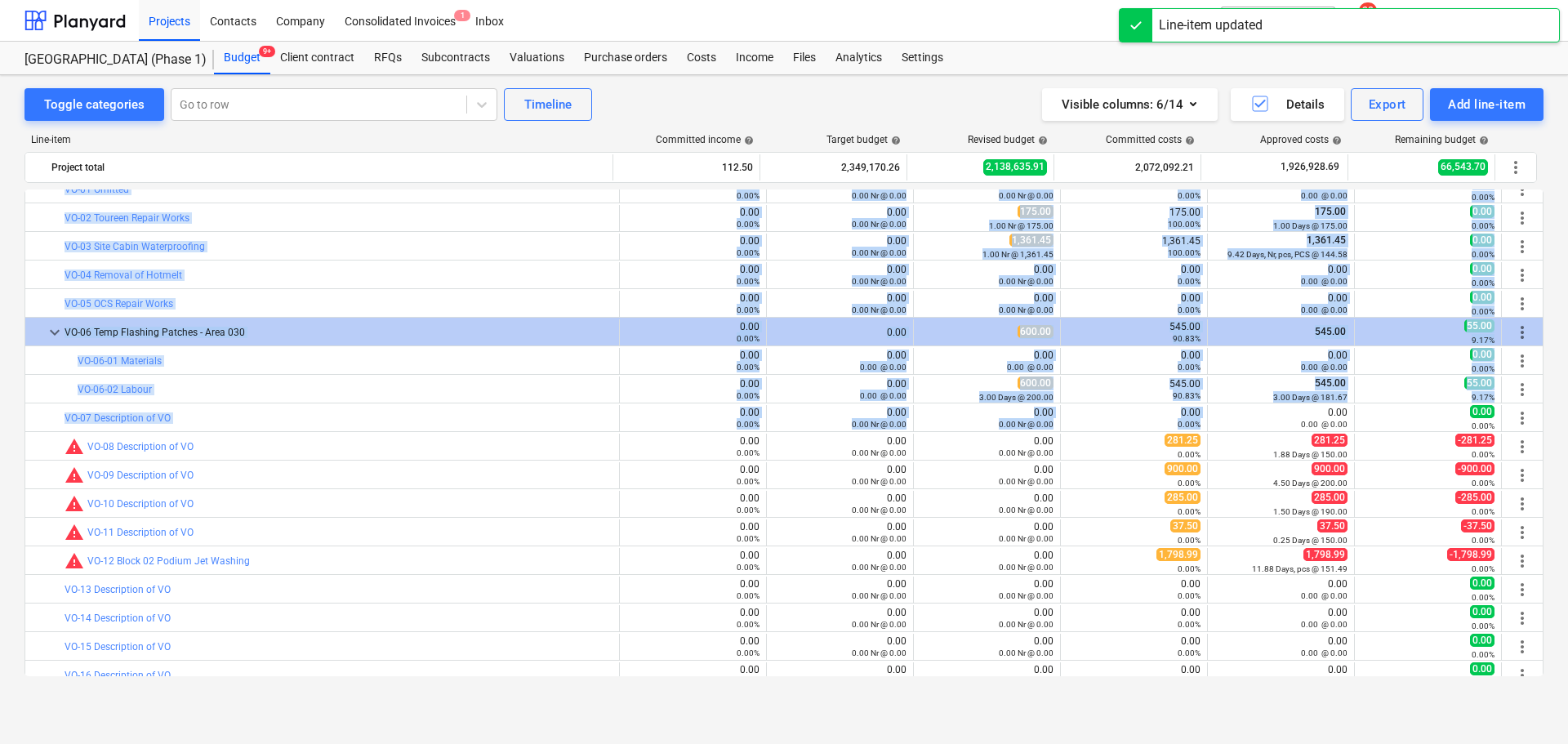
click at [1122, 419] on div "0.00%" at bounding box center [1133, 424] width 133 height 11
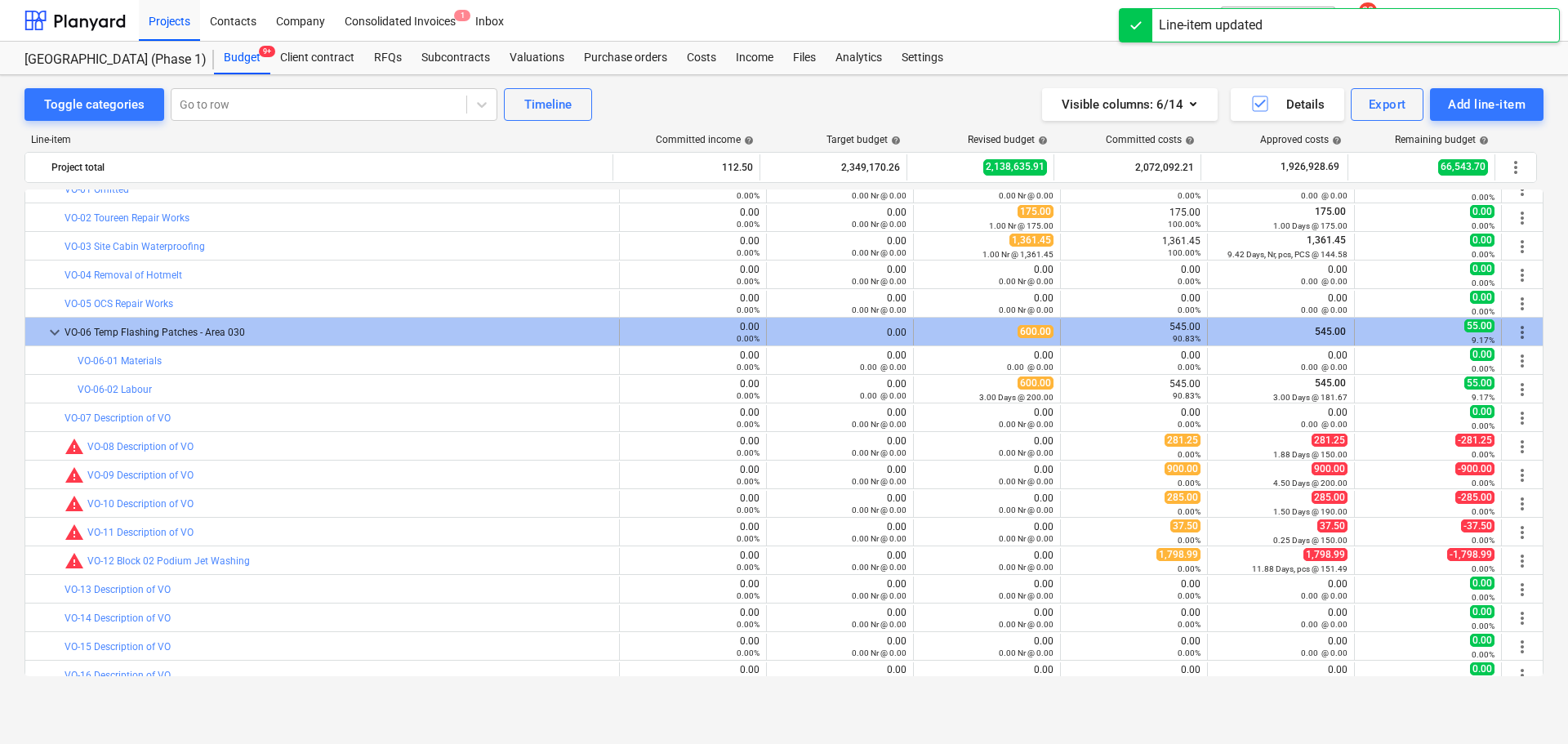
click at [149, 342] on div "VO-06 Temp Flashing Patches - Area 030" at bounding box center [338, 331] width 548 height 26
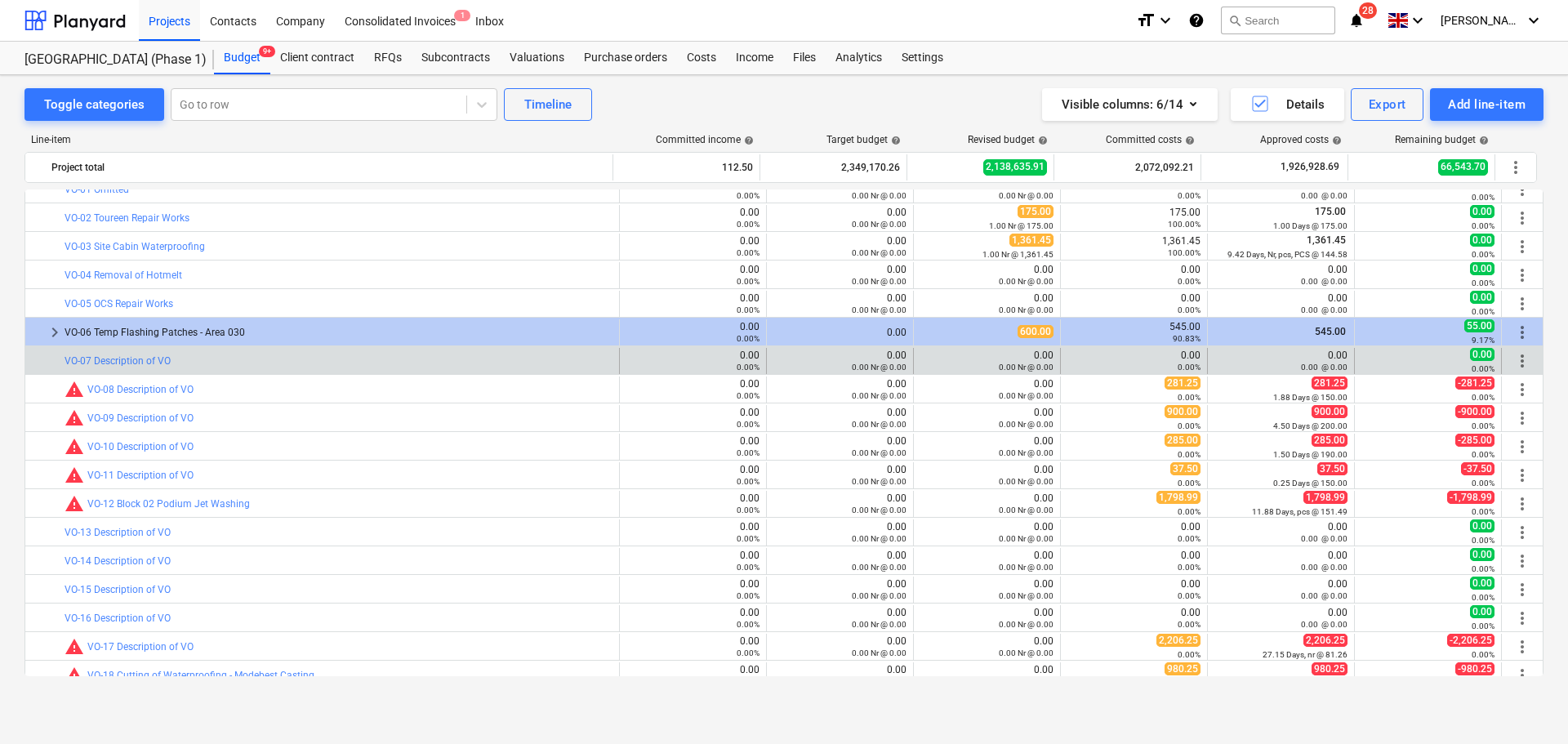
click at [240, 353] on div "bar_chart VO-07 Description of VO" at bounding box center [338, 360] width 548 height 26
click at [256, 351] on div "bar_chart VO-07 Description of VO" at bounding box center [338, 360] width 548 height 26
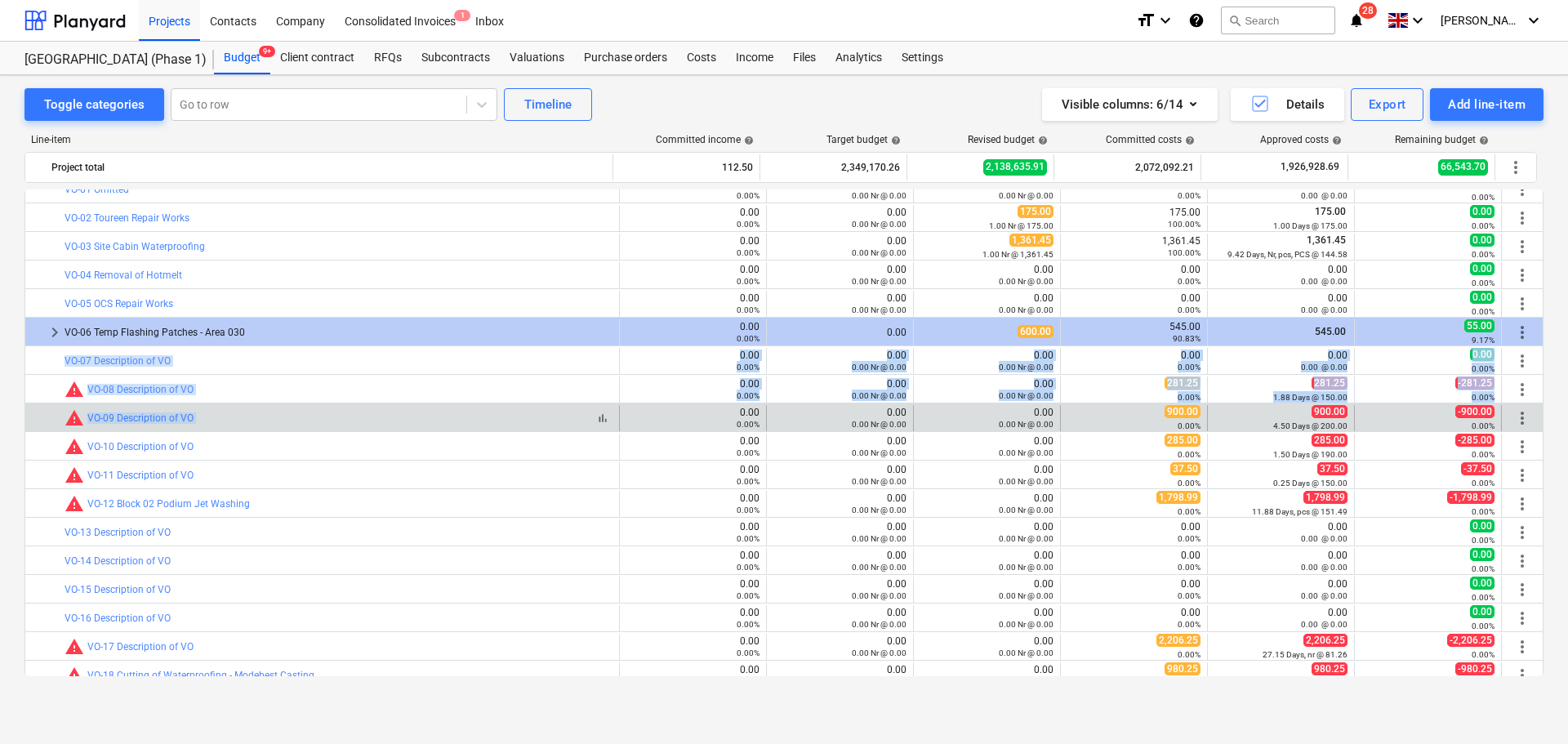
drag, startPoint x: 256, startPoint y: 351, endPoint x: 261, endPoint y: 419, distance: 68.2
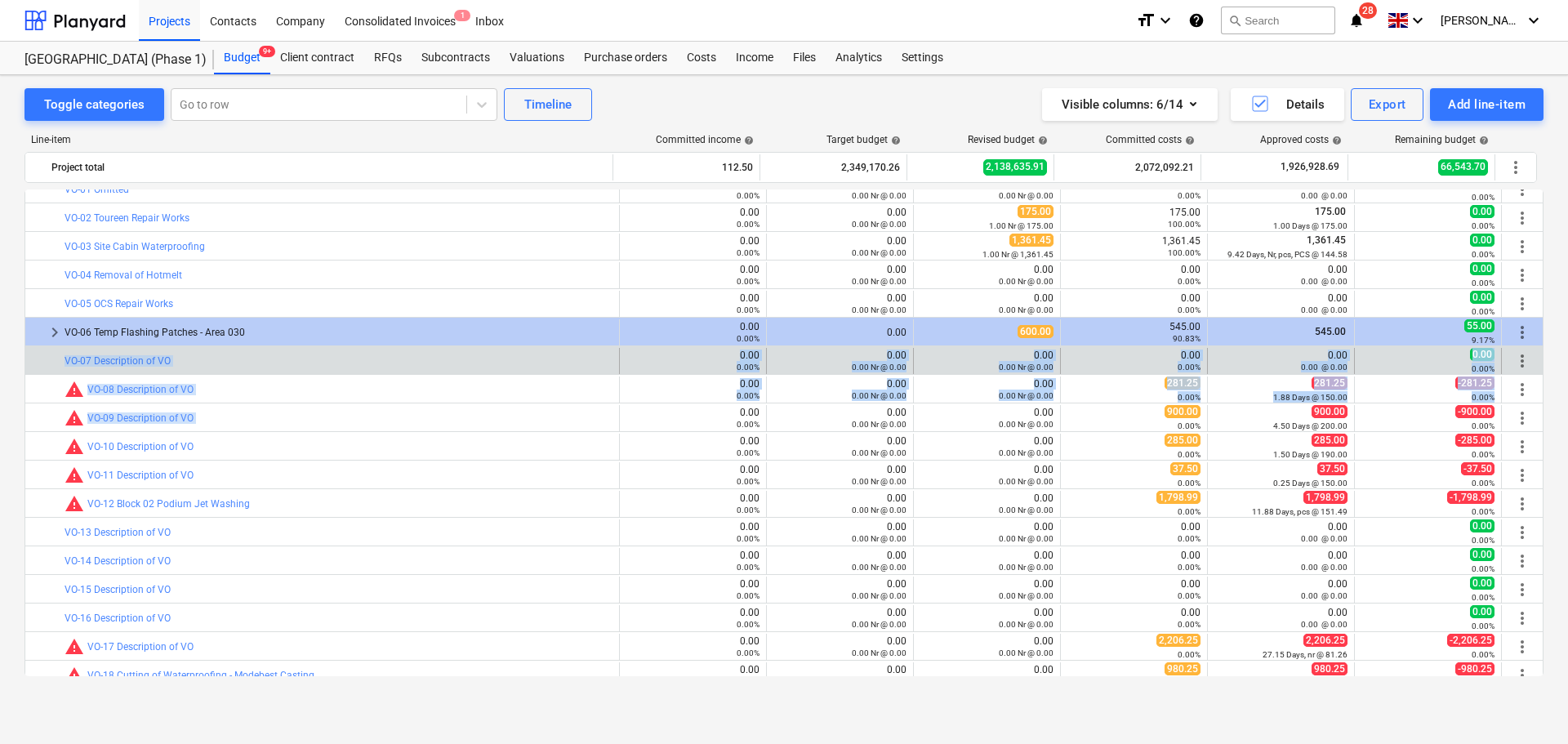
click at [292, 370] on div "bar_chart VO-07 Description of VO" at bounding box center [338, 360] width 548 height 26
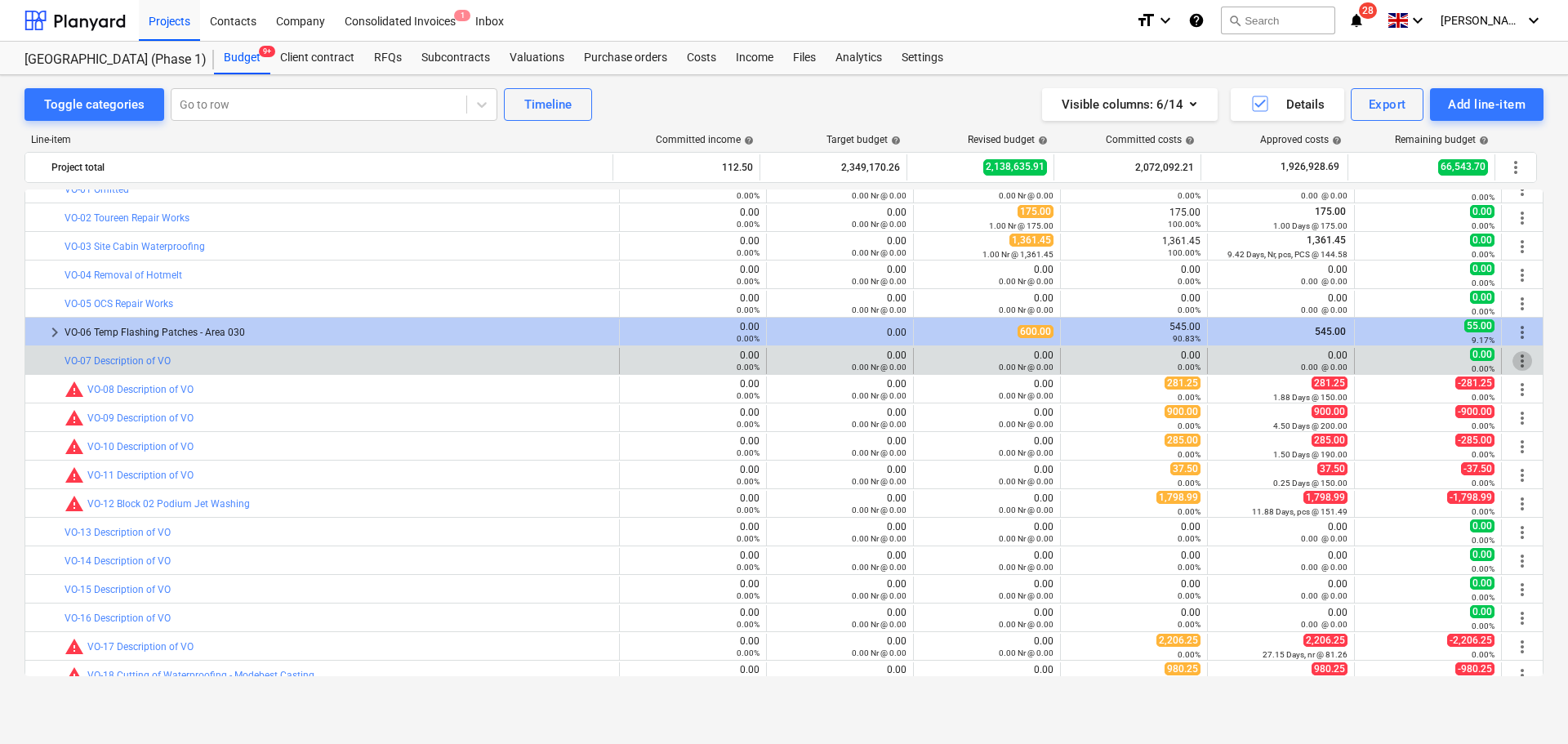
click at [1517, 360] on span "more_vert" at bounding box center [1522, 361] width 19 height 19
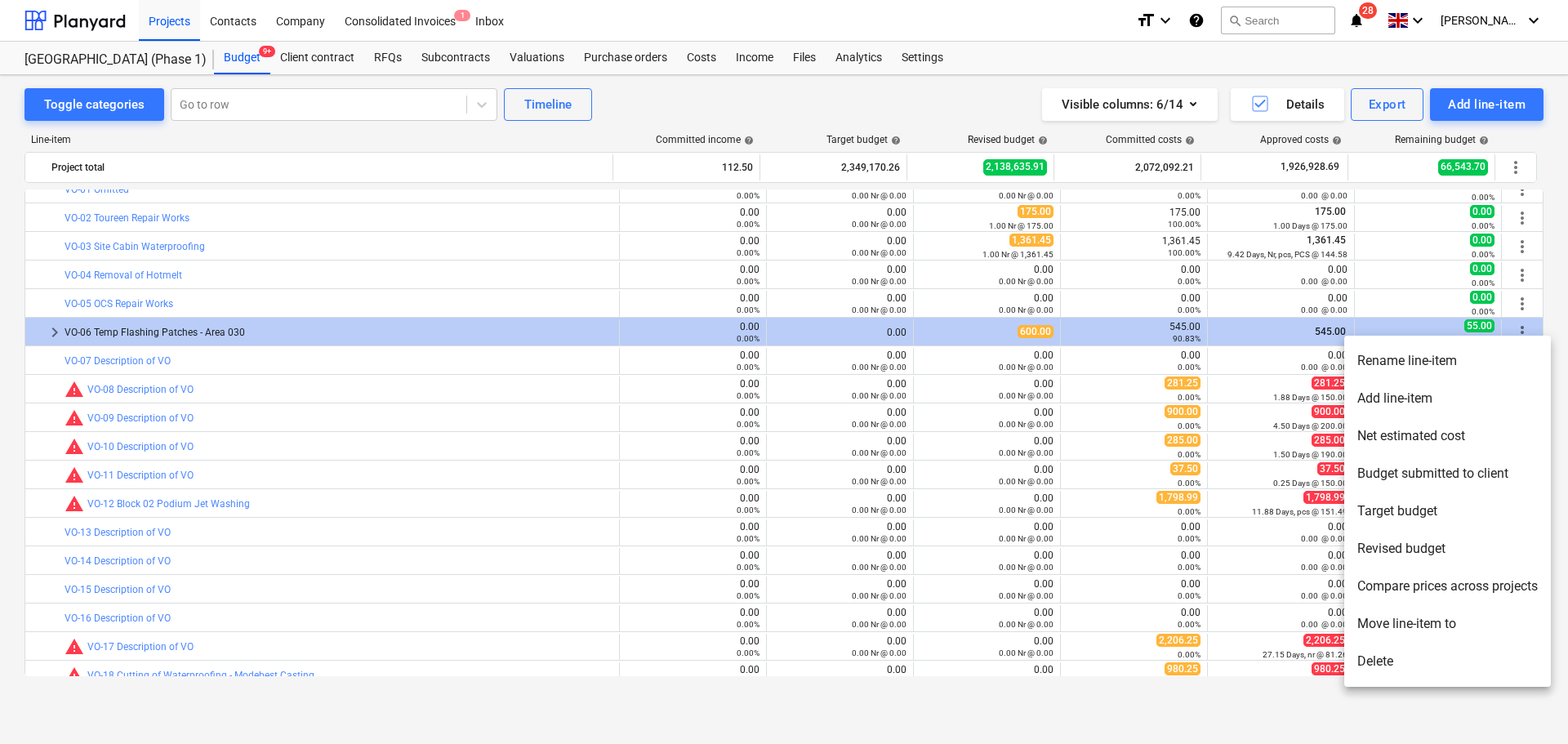
click at [1511, 369] on li "Rename line-item" at bounding box center [1447, 360] width 207 height 37
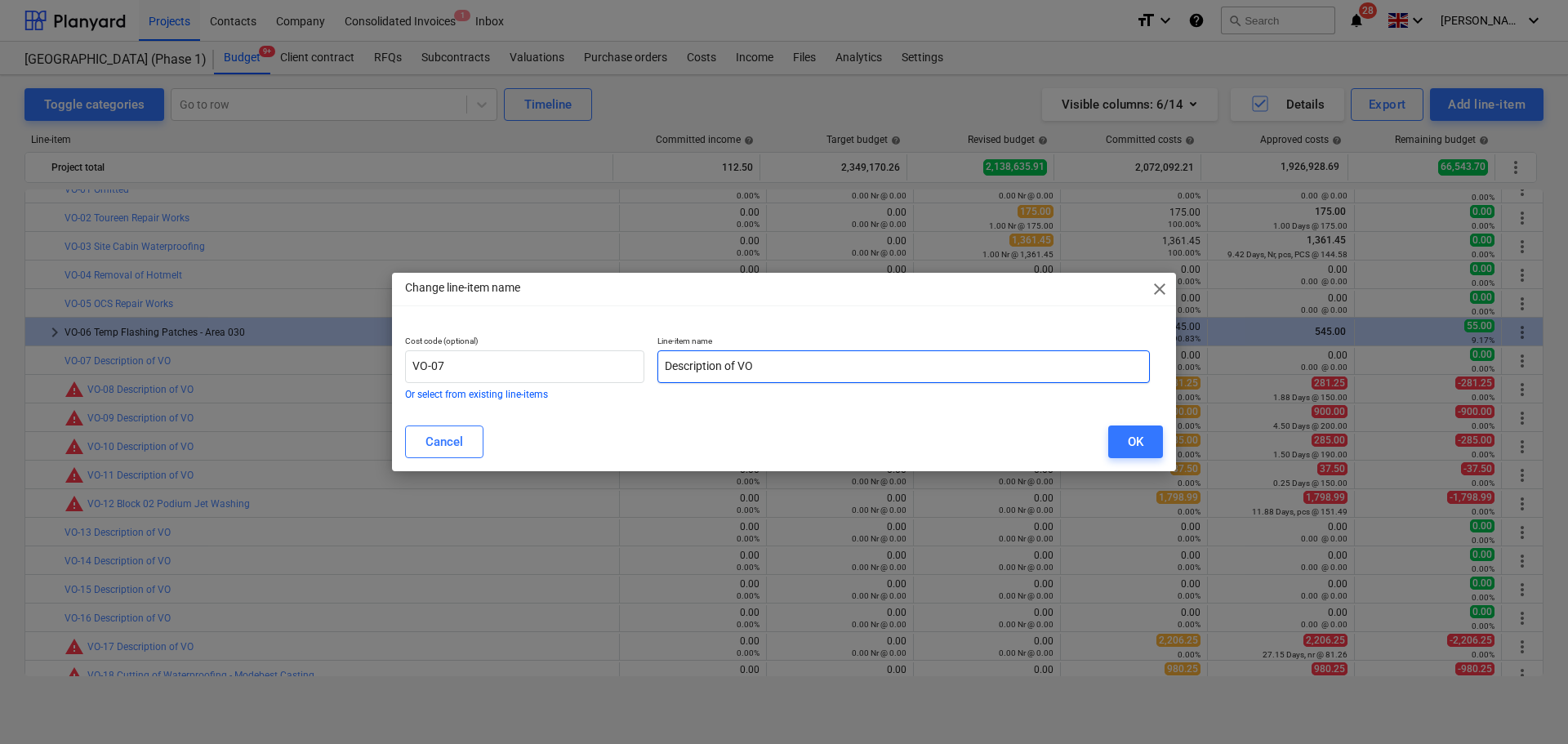
click at [716, 370] on input "Description of VO" at bounding box center [903, 367] width 492 height 33
type input "Additional SVP's to Roof 042"
click at [1118, 436] on button "OK" at bounding box center [1135, 441] width 55 height 33
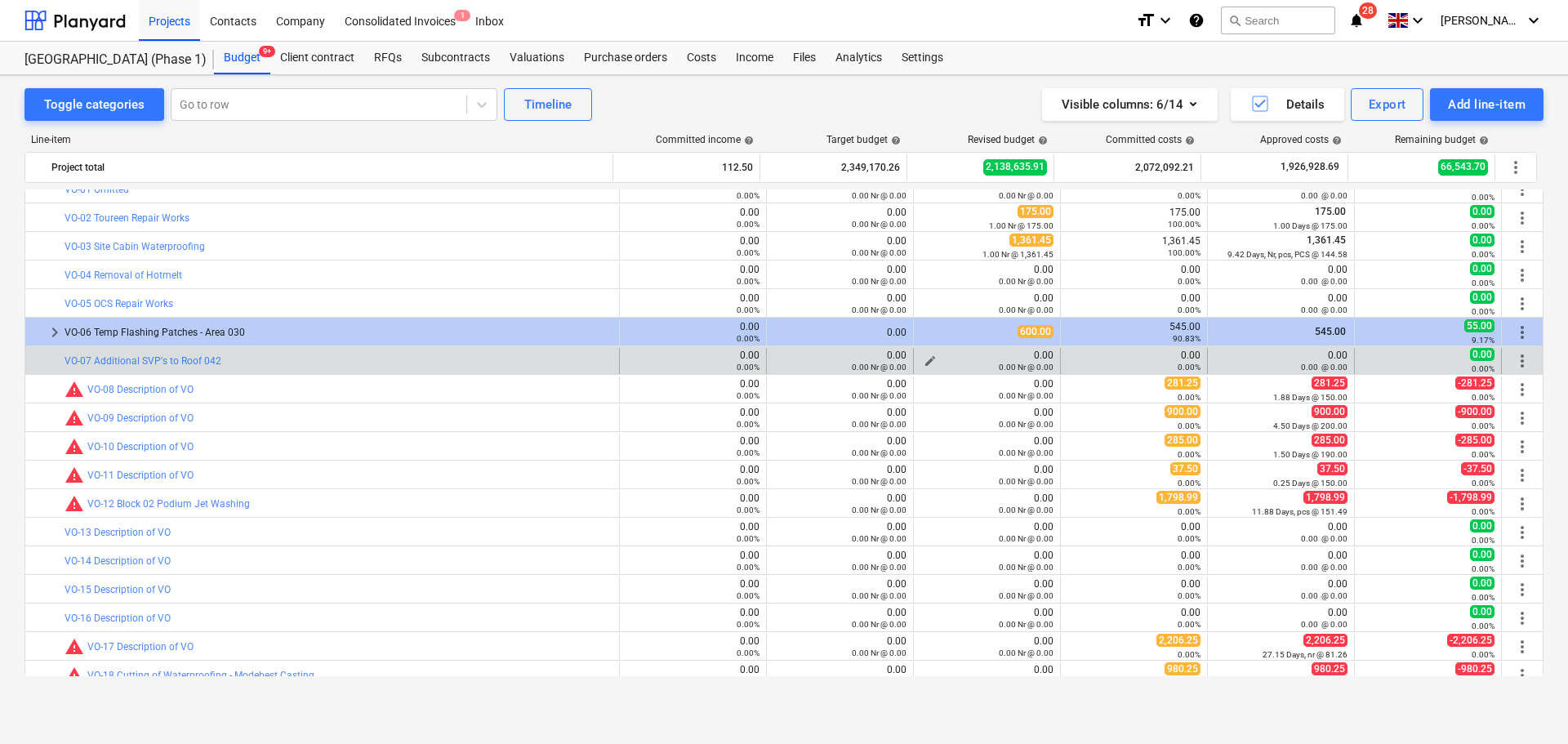
click at [923, 362] on div "0.00 Nr @ 0.00" at bounding box center [987, 367] width 133 height 11
click at [926, 360] on span "edit" at bounding box center [930, 361] width 13 height 13
type textarea "x"
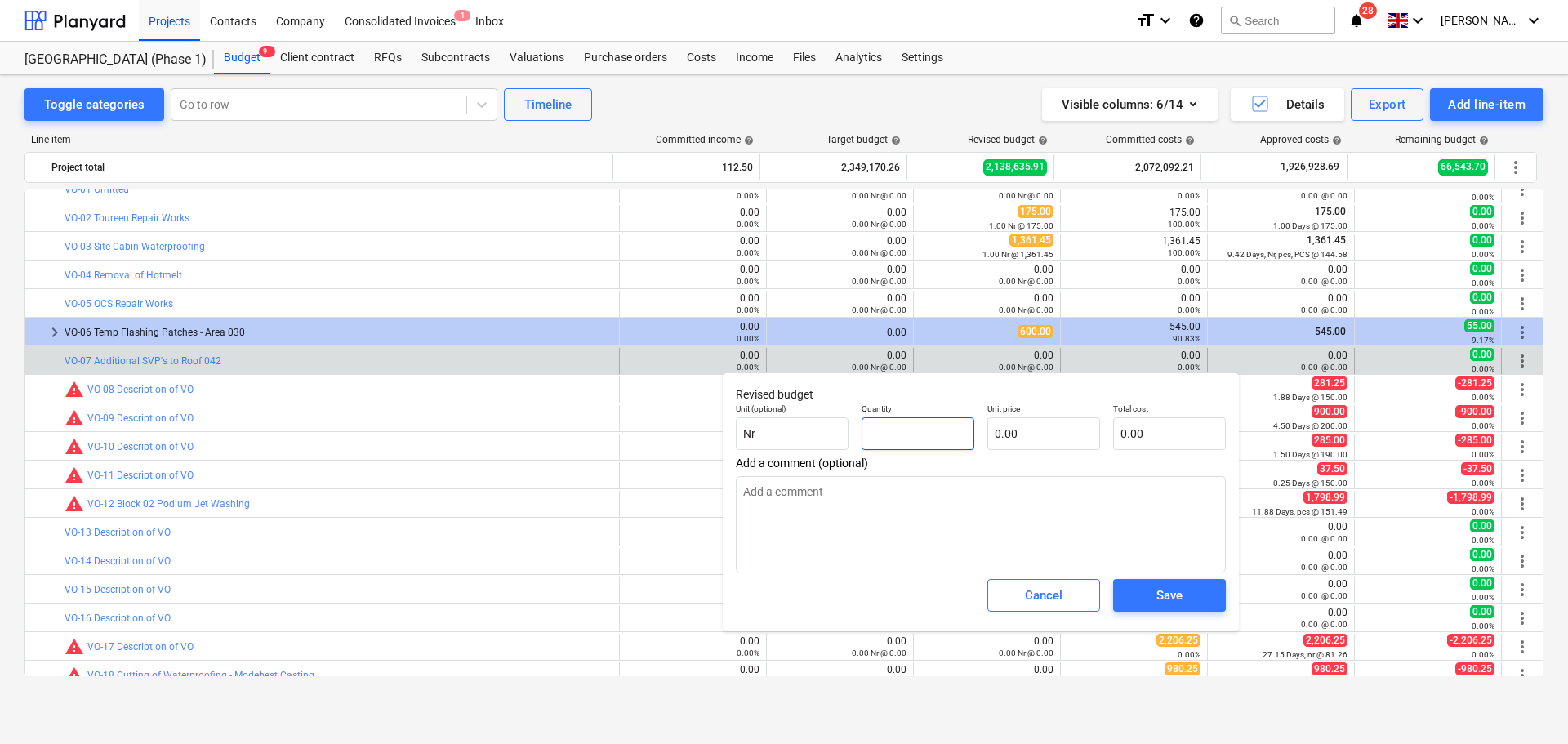
click at [907, 442] on input "text" at bounding box center [919, 434] width 113 height 33
type textarea "x"
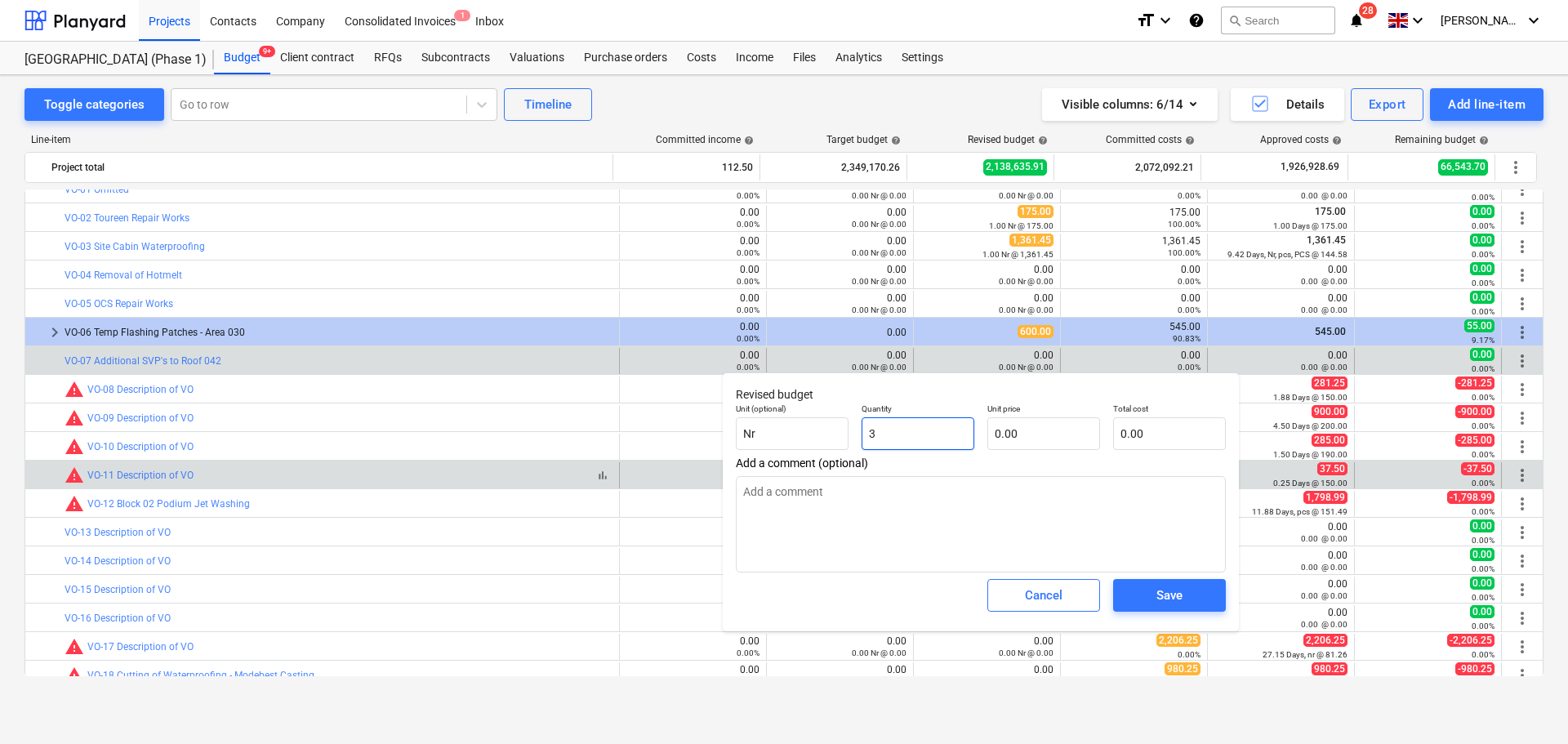
type input "3"
type textarea "x"
type input "3.00"
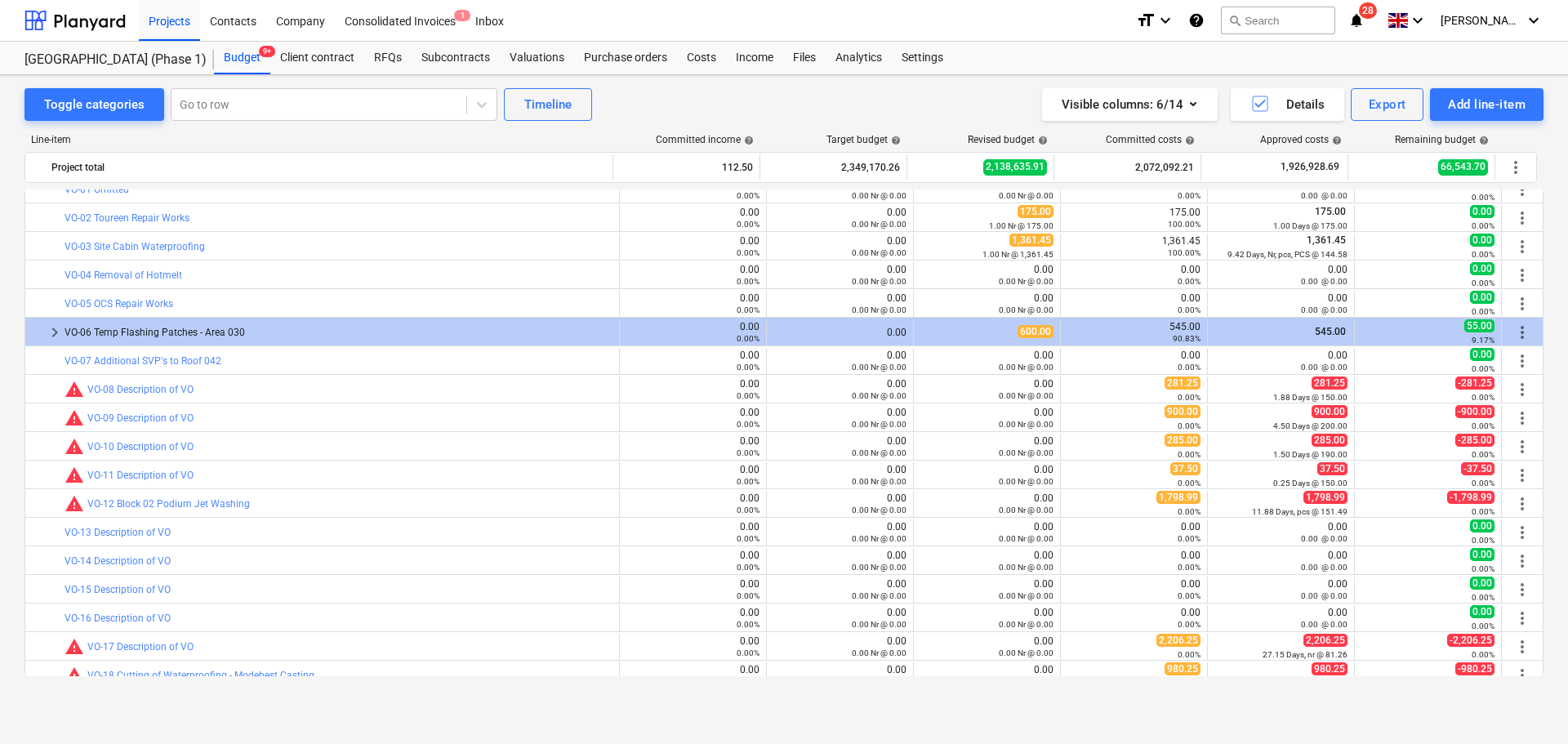
type textarea "x"
type input "3.00"
type input "0.00"
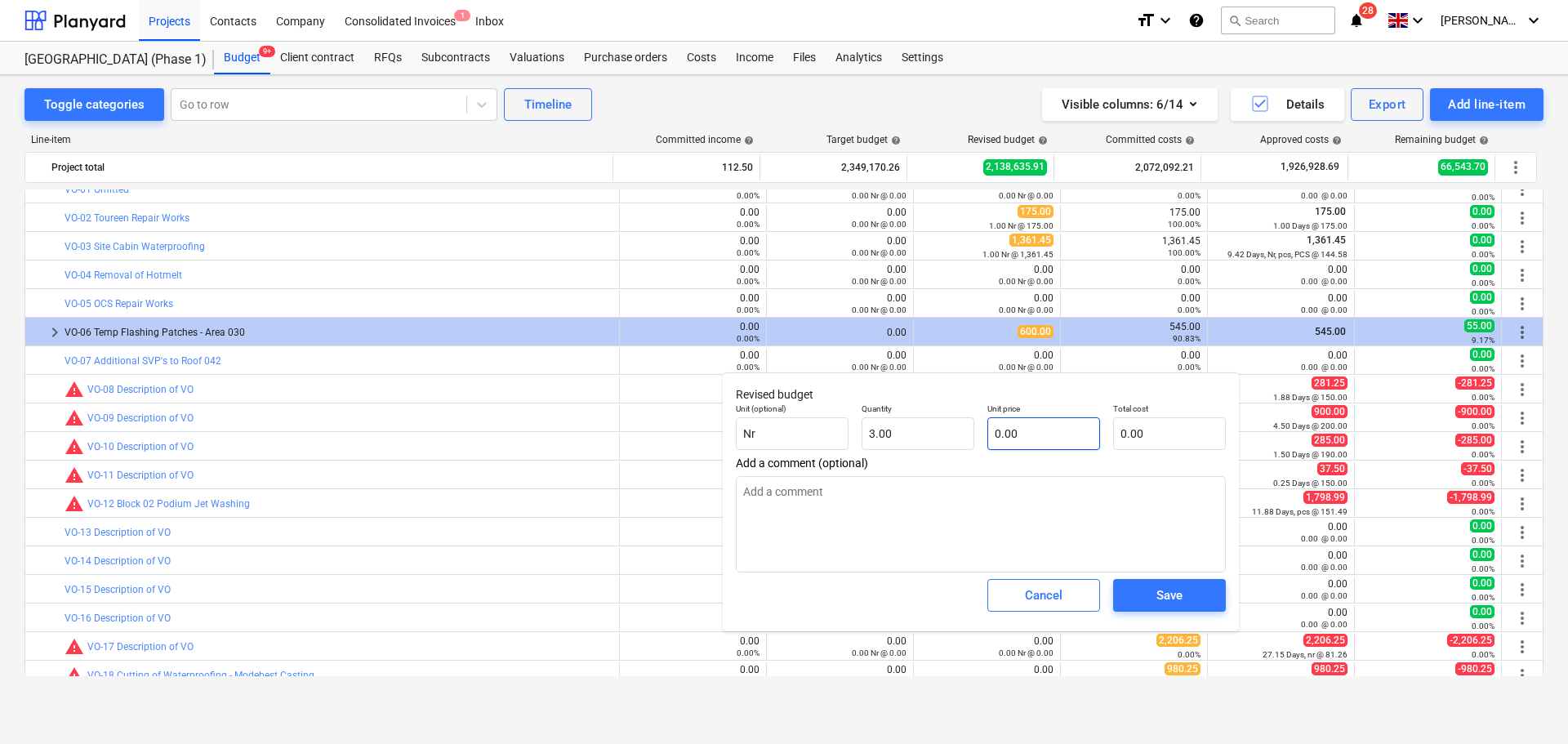
type textarea "x"
click at [1036, 431] on input "text" at bounding box center [1044, 434] width 113 height 33
type textarea "x"
type input "1"
type input "3.00"
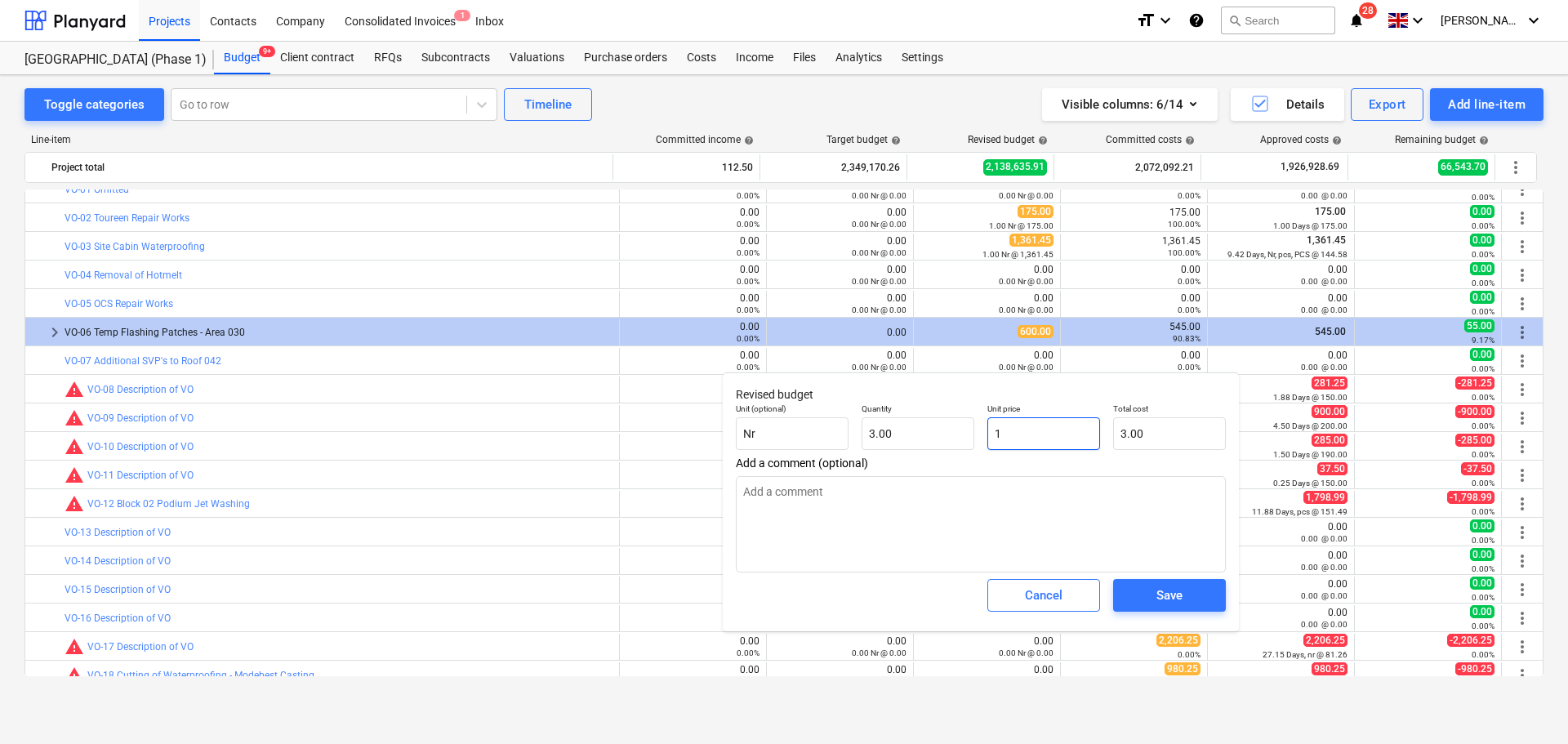
type textarea "x"
type input "15"
type input "45.00"
type textarea "x"
type input "150"
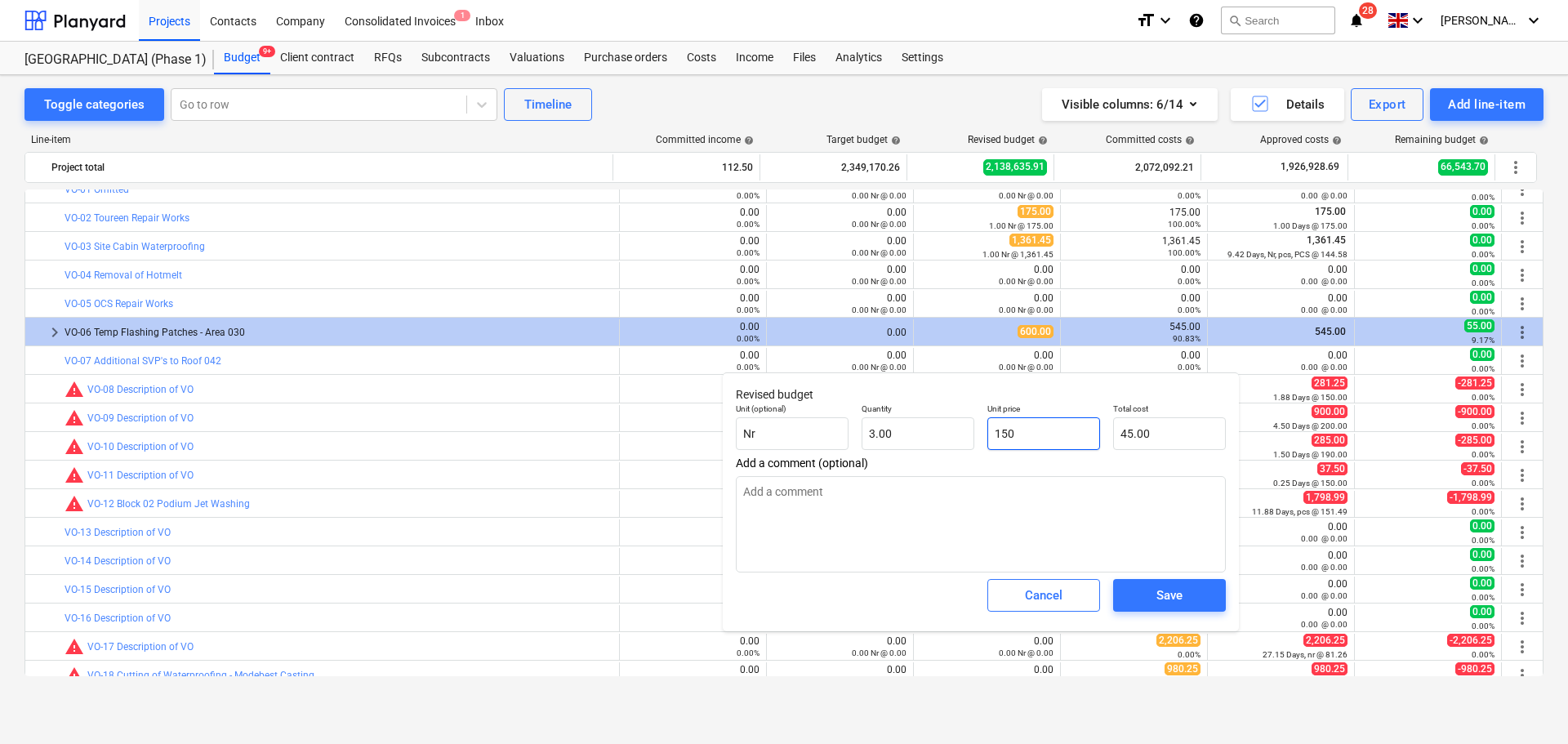
type input "450.00"
type input "150"
type textarea "x"
type input "150.00"
click at [1168, 598] on div "Save" at bounding box center [1169, 596] width 26 height 21
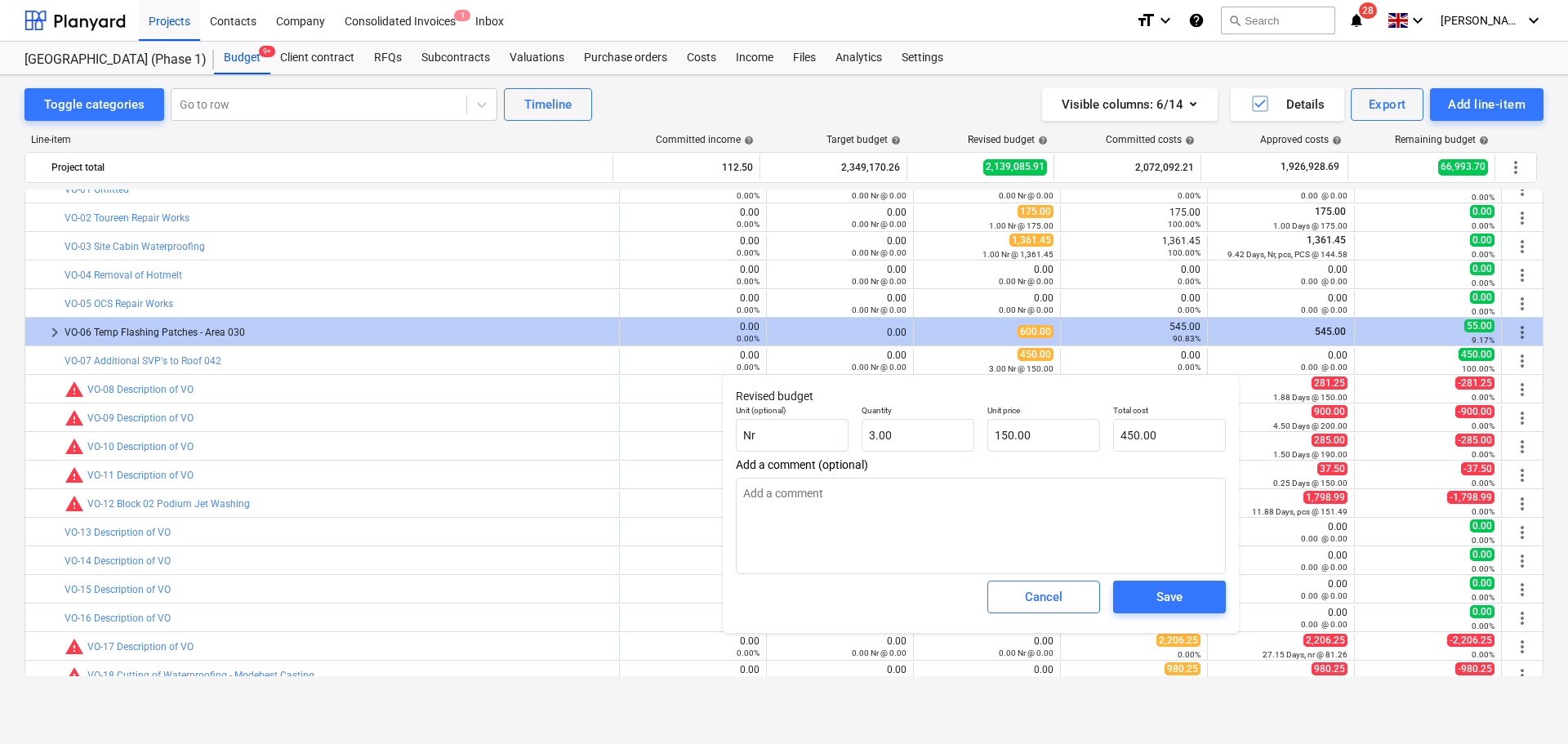
type textarea "x"
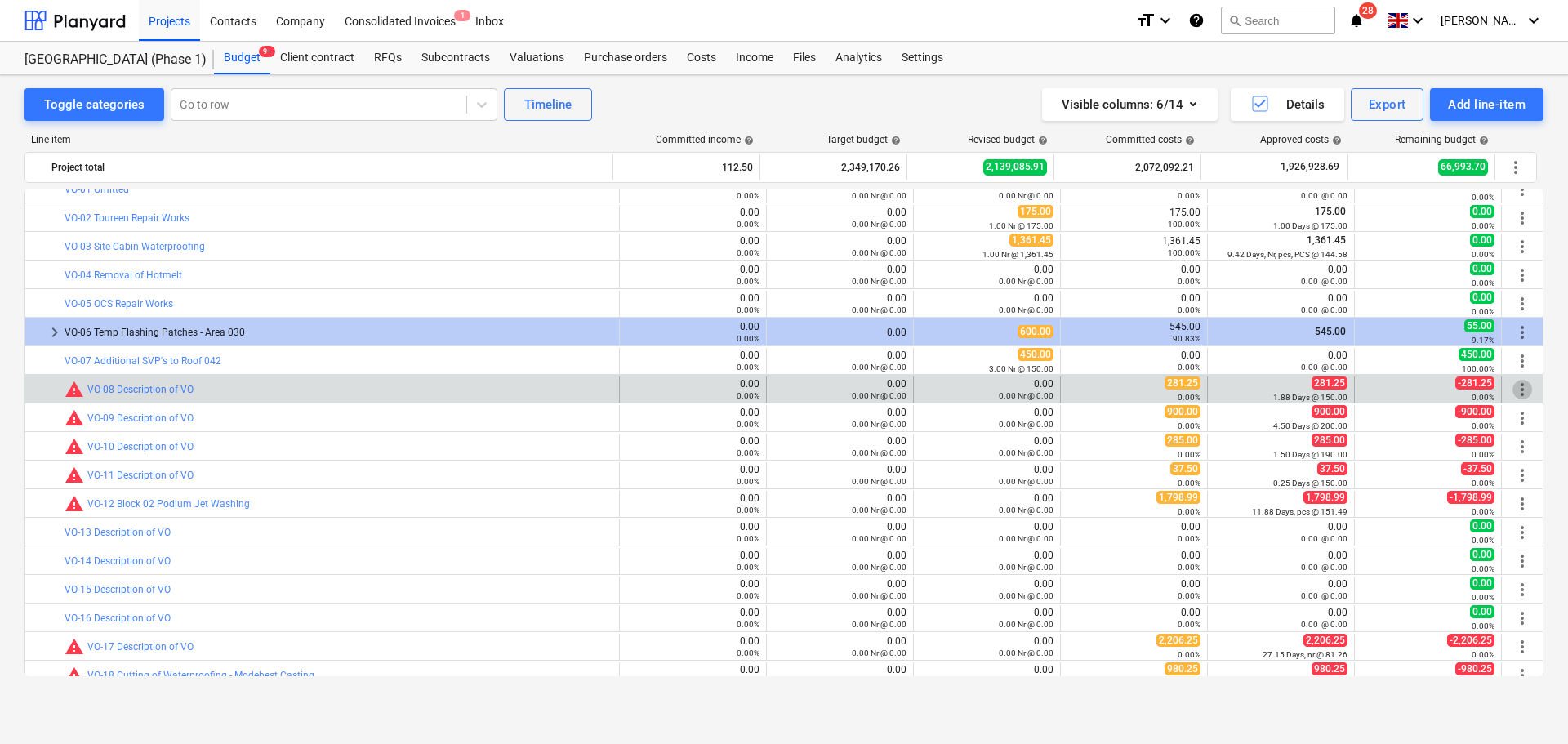
click at [1522, 393] on span "more_vert" at bounding box center [1522, 389] width 19 height 19
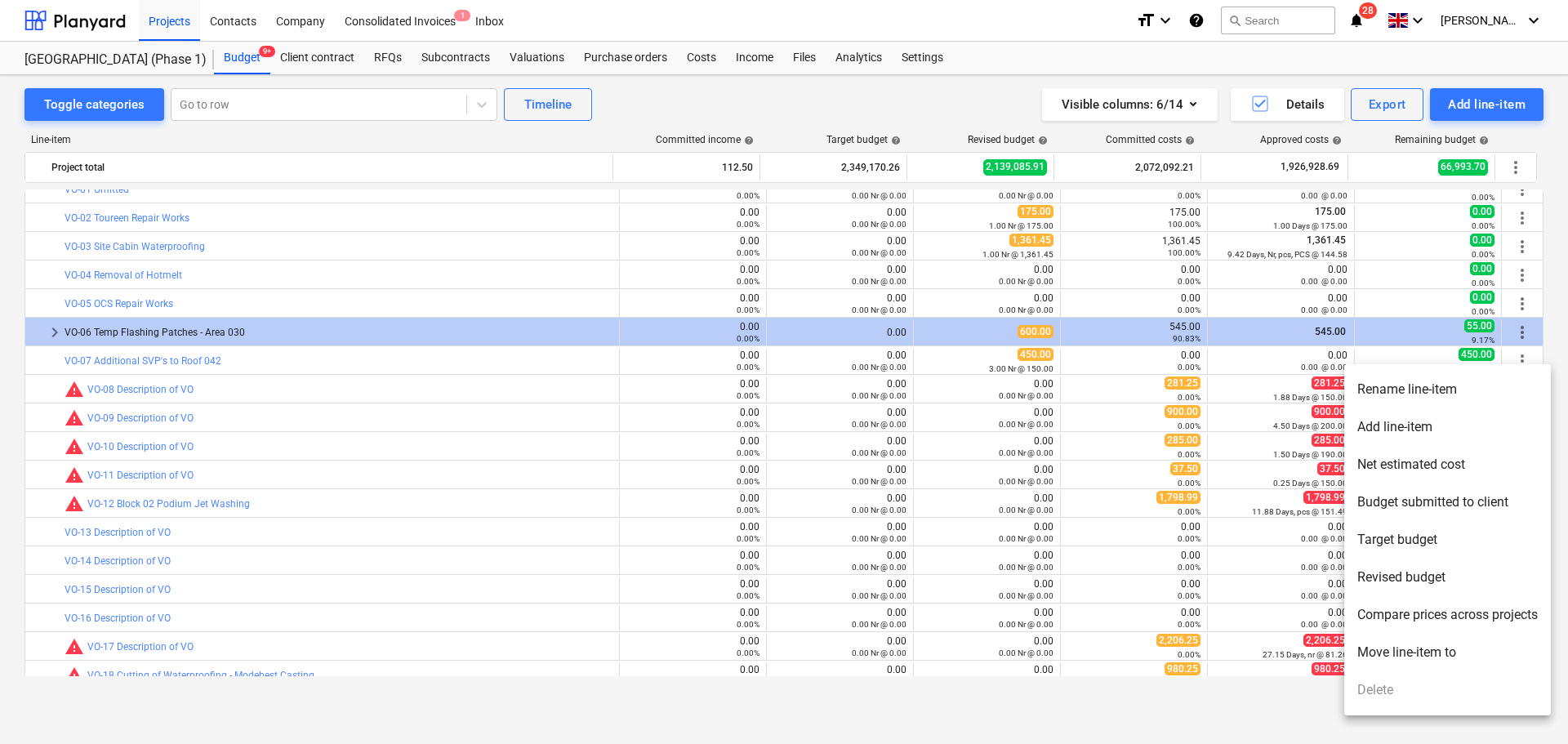
click at [1495, 397] on li "Rename line-item" at bounding box center [1447, 389] width 207 height 37
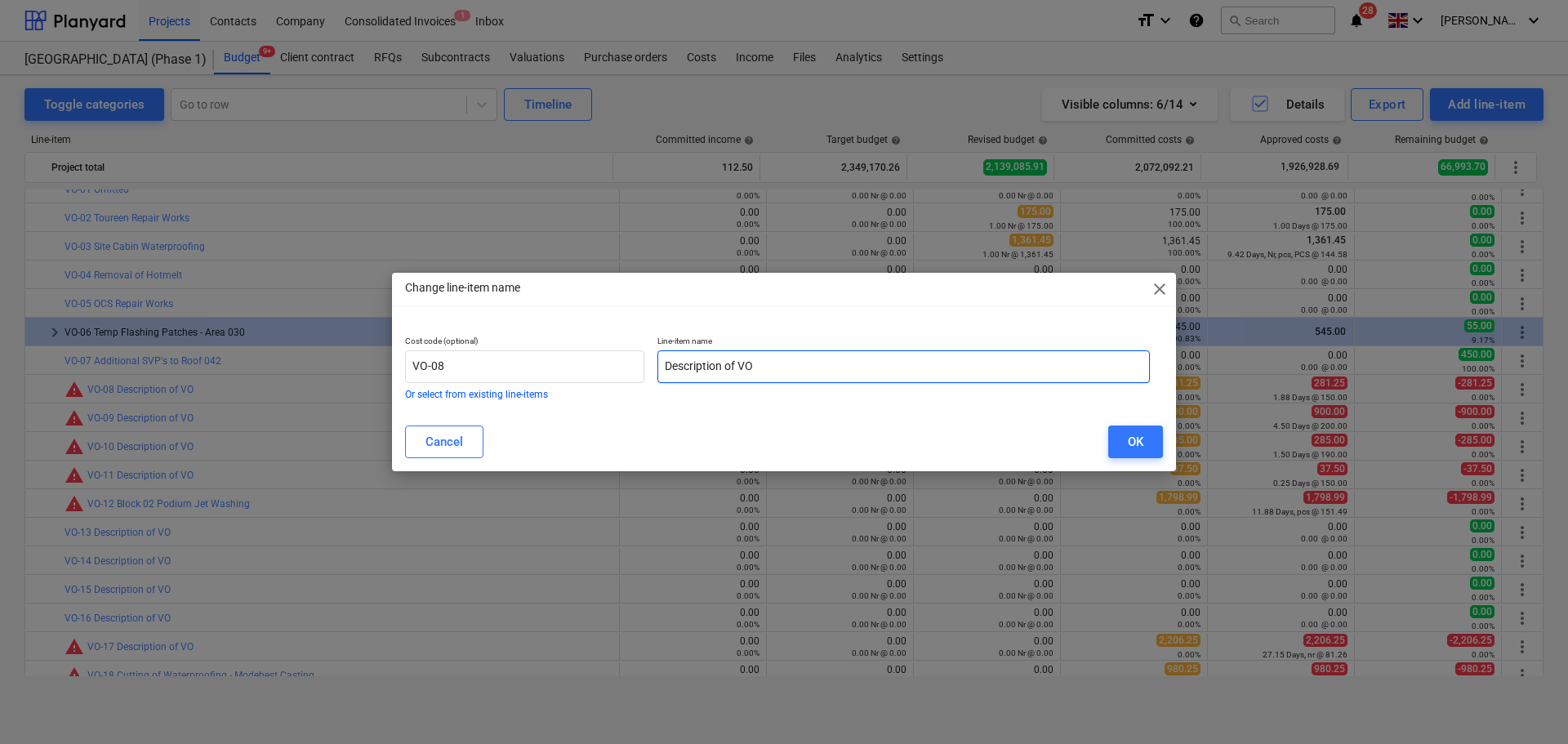
click at [841, 377] on input "Description of VO" at bounding box center [903, 367] width 492 height 33
type input "Block 07 Jet Washing"
click at [1147, 436] on button "OK" at bounding box center [1135, 441] width 55 height 33
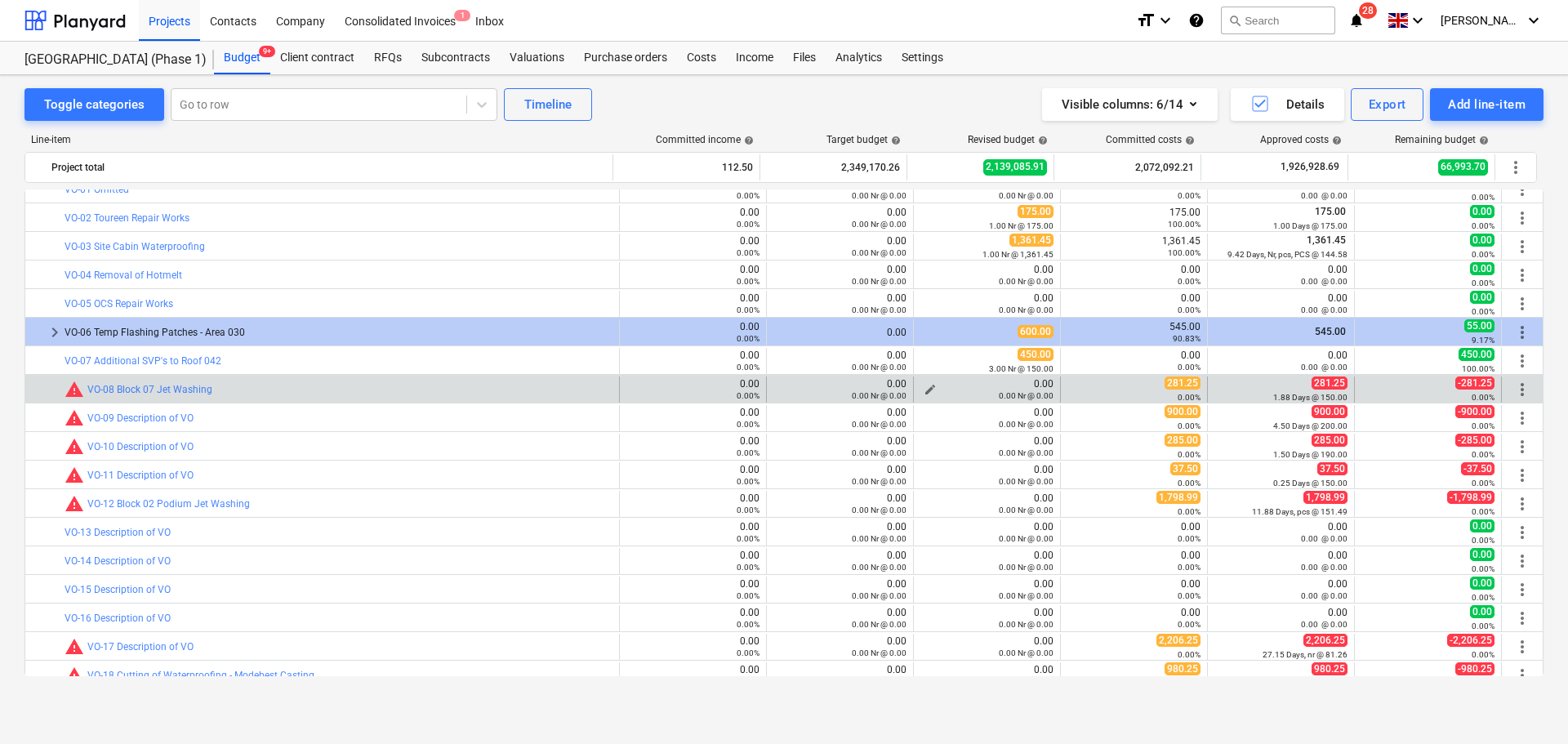
click at [925, 386] on span "edit" at bounding box center [930, 390] width 13 height 13
type textarea "x"
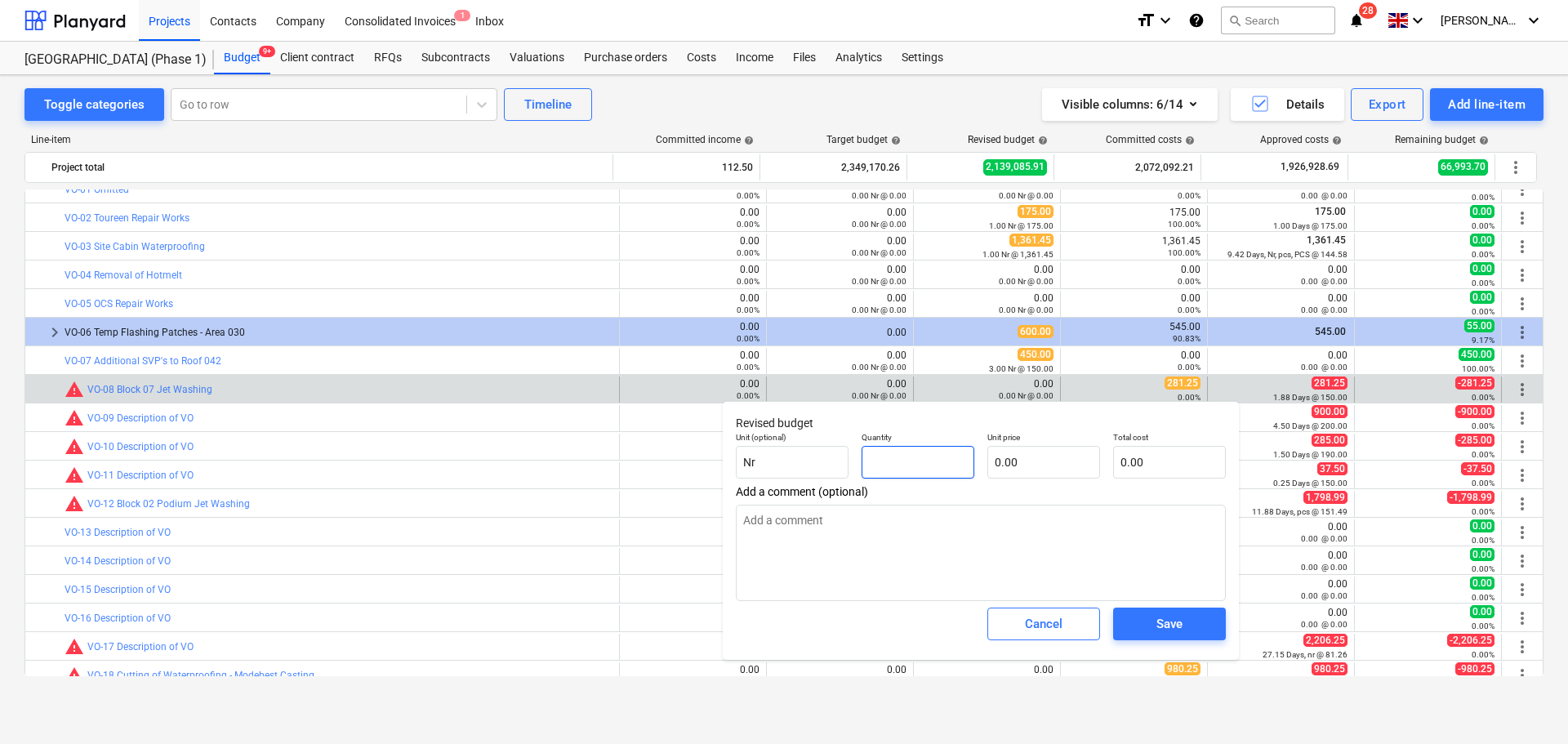
click at [923, 457] on input "text" at bounding box center [919, 462] width 113 height 33
type textarea "x"
type input "1"
type textarea "x"
type input "1.00"
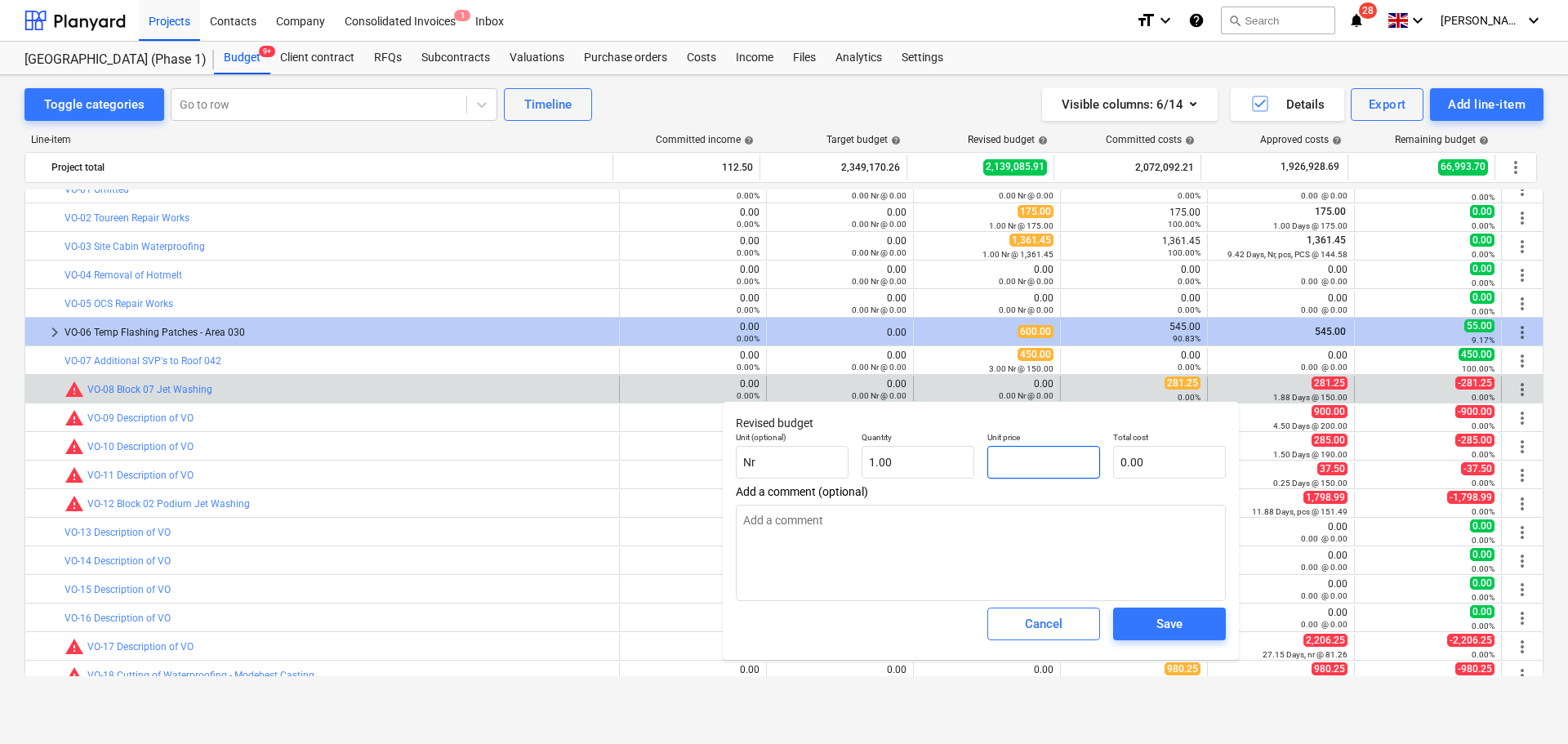
click at [1012, 457] on input "text" at bounding box center [1044, 462] width 113 height 33
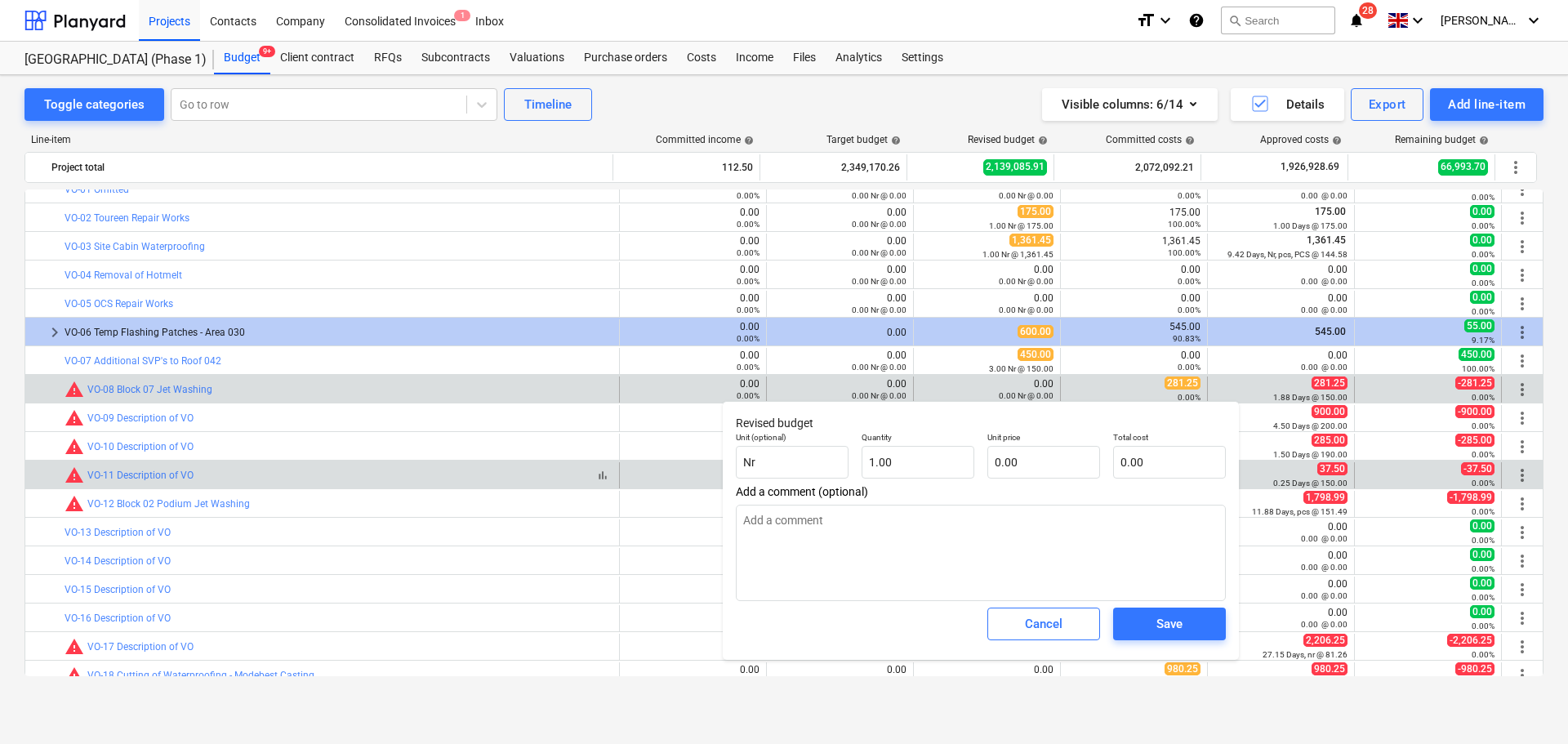
click at [596, 474] on span "bar_chart" at bounding box center [602, 475] width 13 height 13
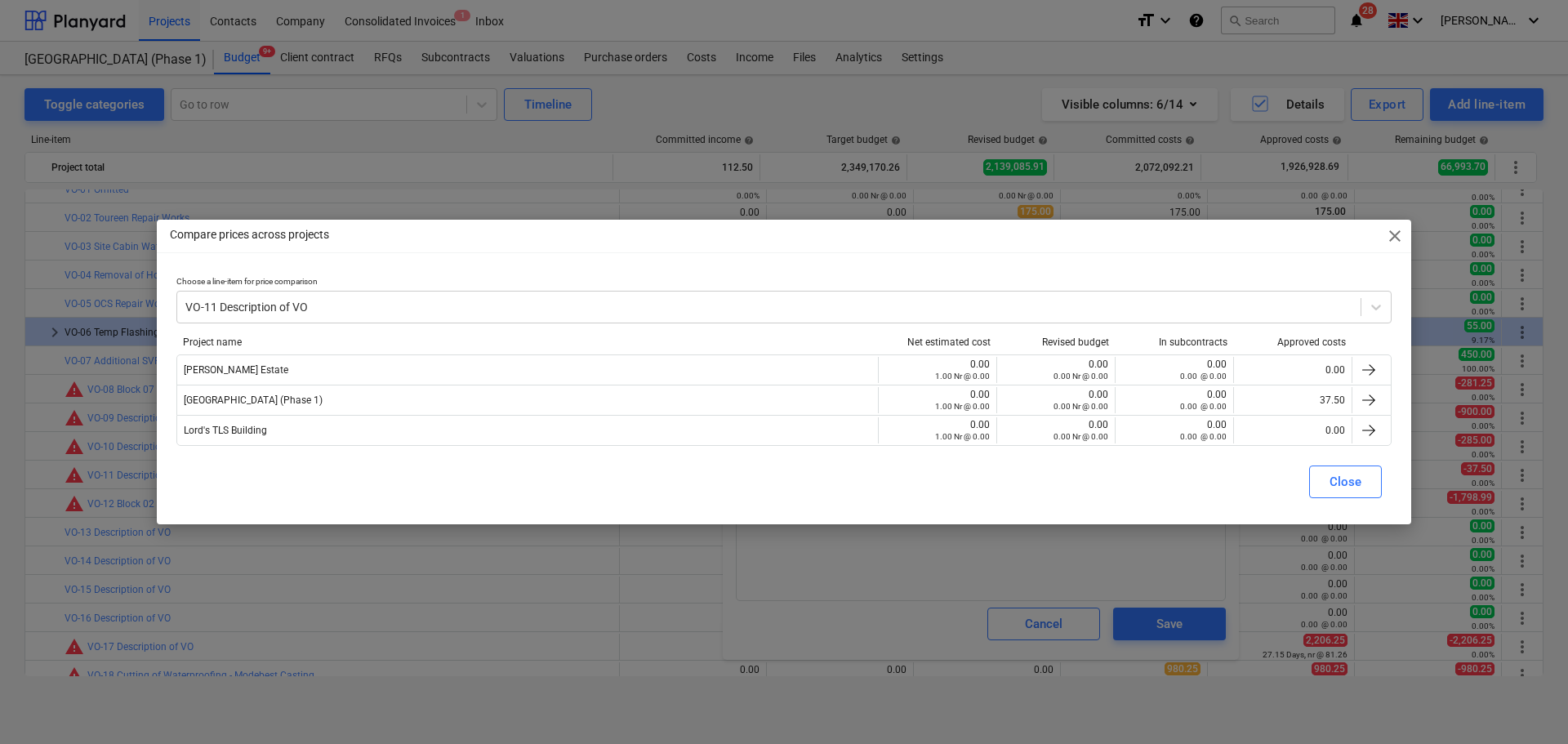
click at [1412, 240] on div "Compare prices across projects close Choose a line-item for price comparison VO…" at bounding box center [784, 372] width 1568 height 744
type textarea "x"
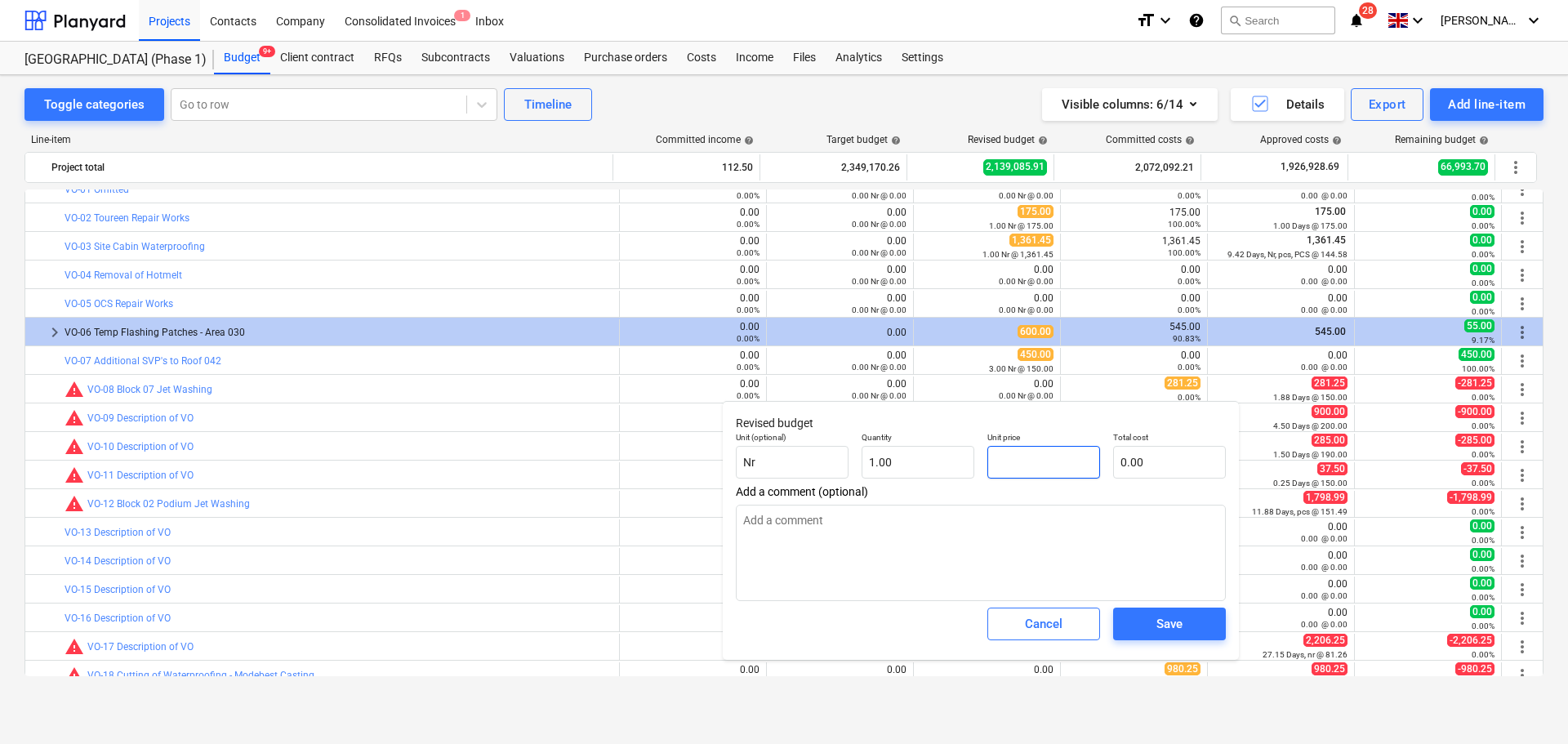
click at [1062, 471] on input "text" at bounding box center [1044, 462] width 113 height 33
click at [1152, 624] on span "Save" at bounding box center [1170, 623] width 74 height 21
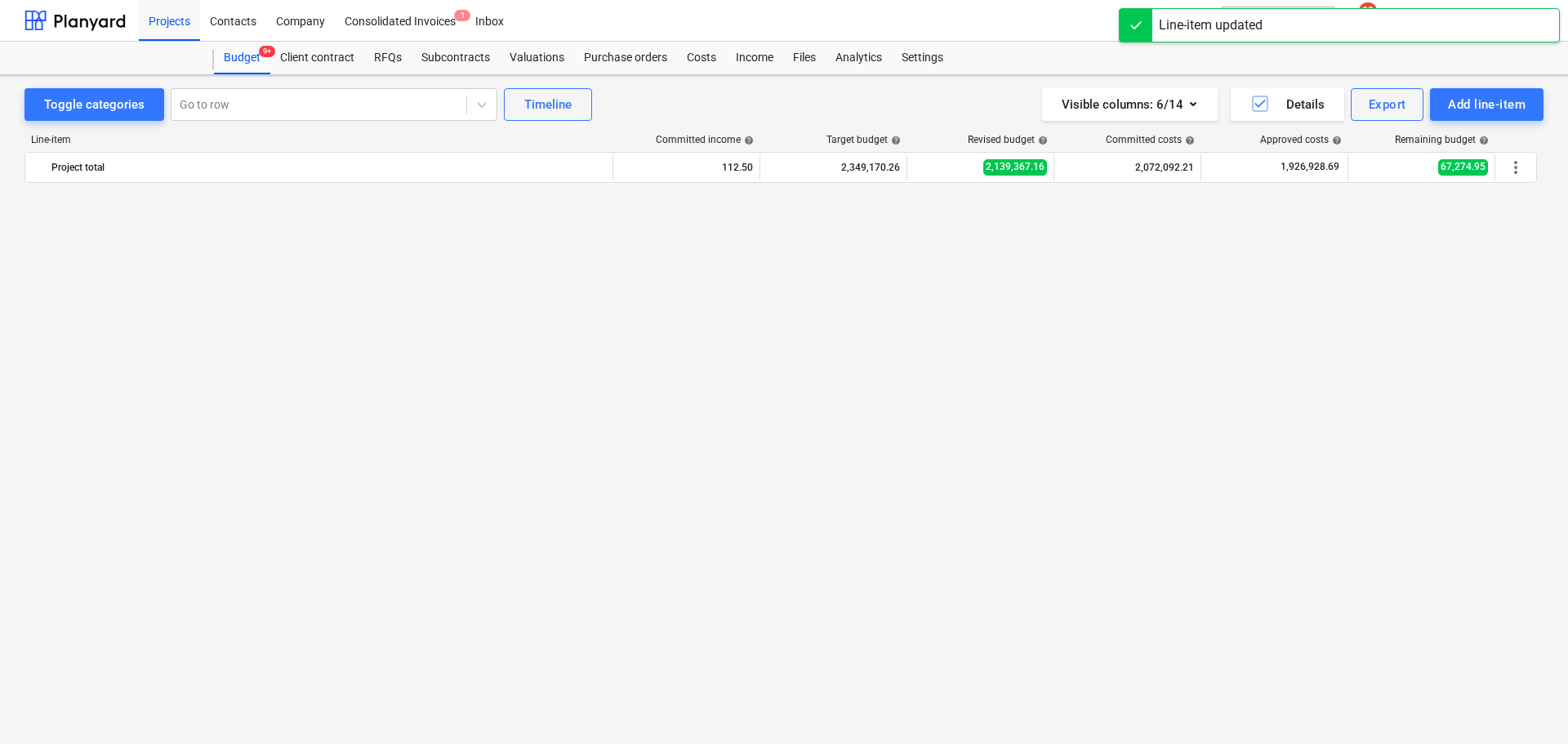
scroll to position [3016, 0]
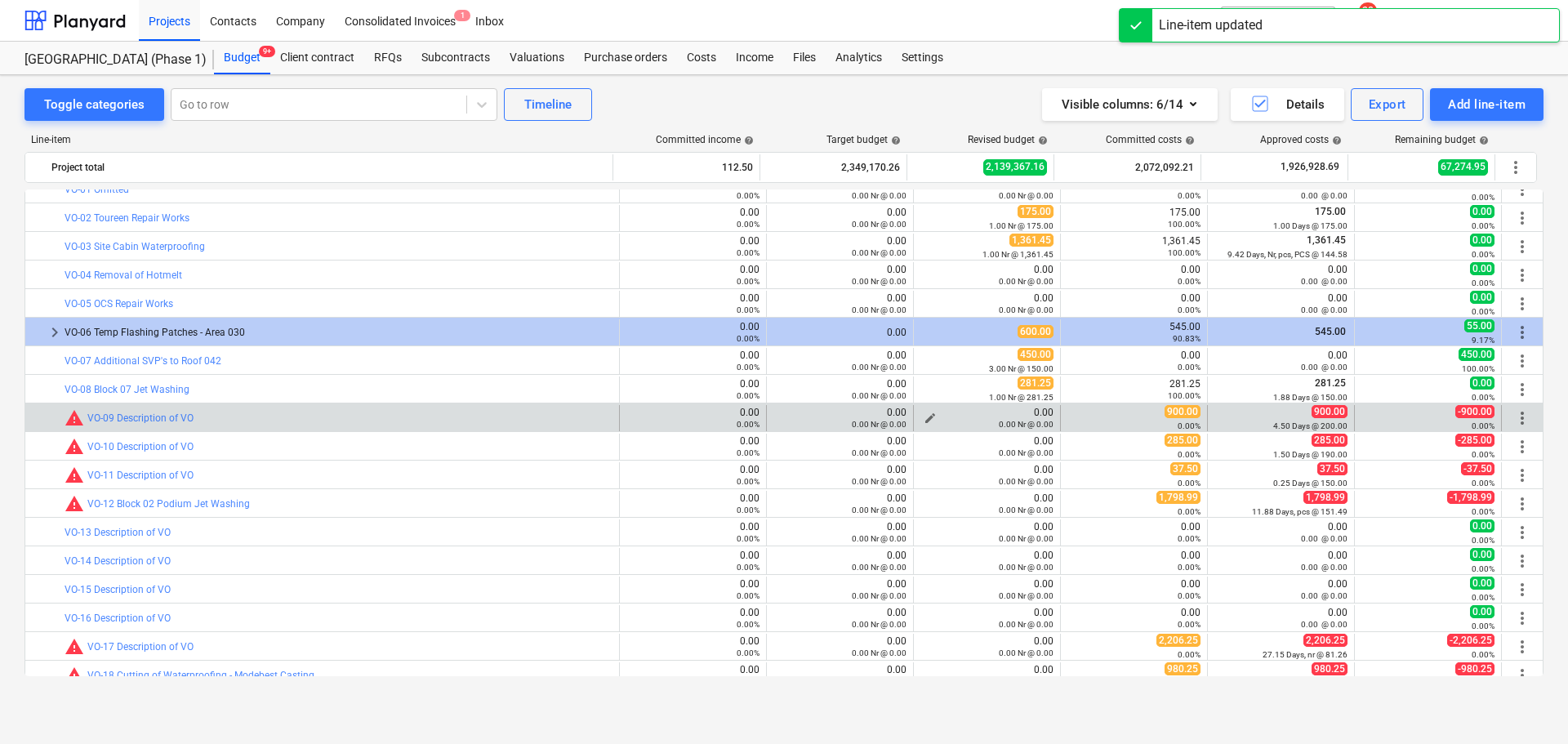
click at [924, 417] on span "edit" at bounding box center [930, 418] width 13 height 13
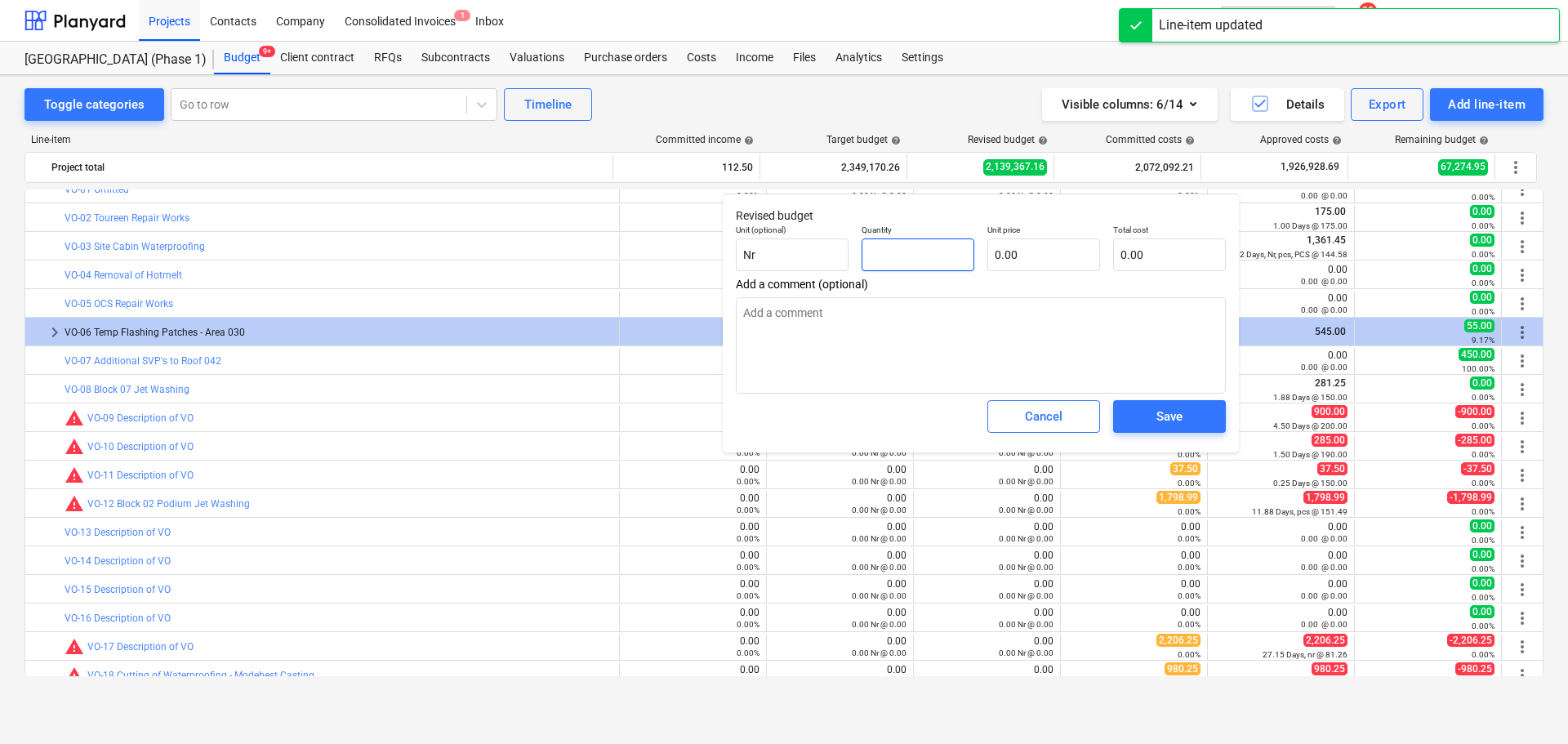
click at [914, 252] on input "text" at bounding box center [919, 255] width 113 height 33
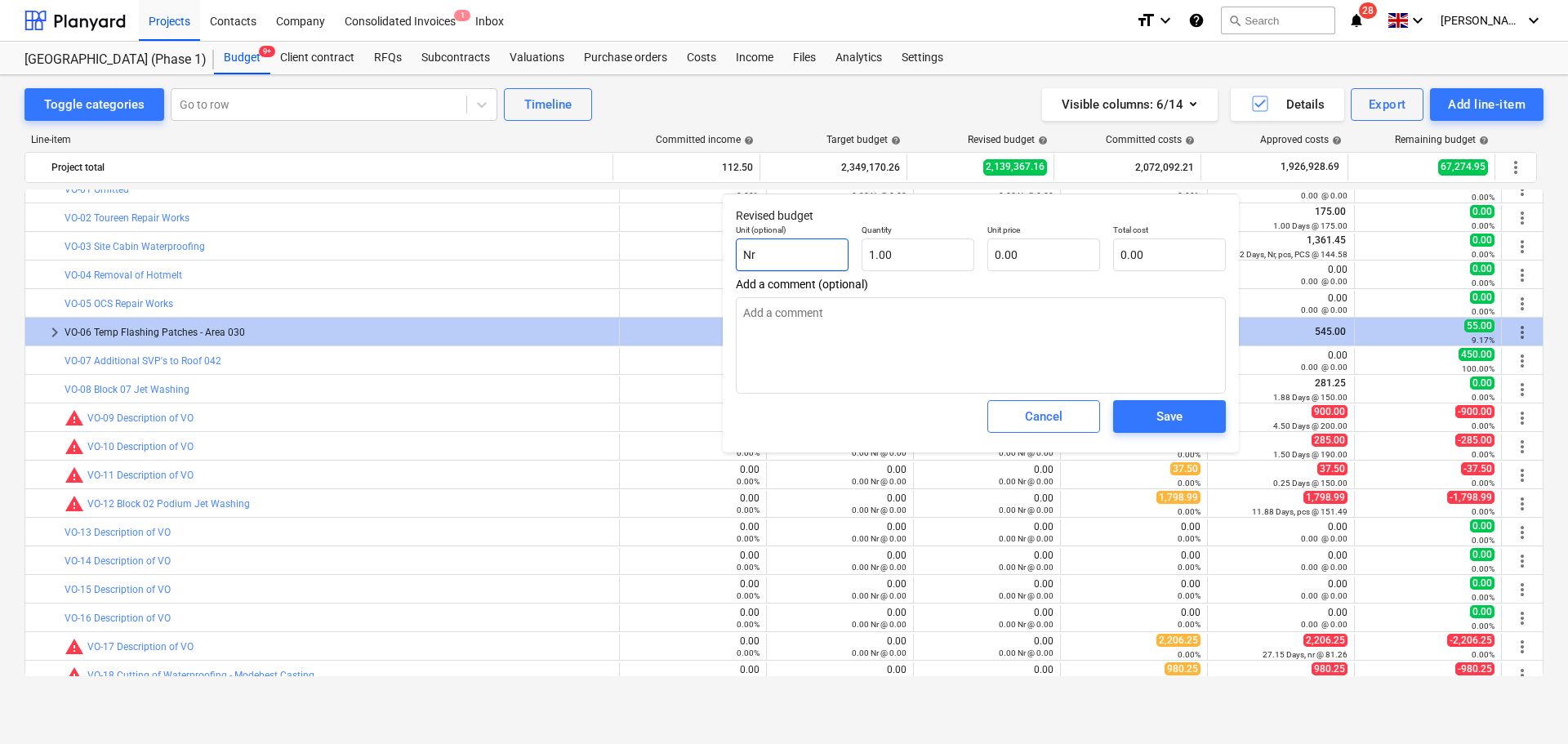
click at [825, 263] on input "Nr" at bounding box center [792, 255] width 113 height 33
click at [825, 263] on input "text" at bounding box center [792, 255] width 113 height 33
click at [898, 253] on input "12" at bounding box center [919, 255] width 113 height 33
click at [898, 252] on input "12" at bounding box center [919, 255] width 113 height 33
click at [909, 241] on input "2" at bounding box center [919, 255] width 113 height 33
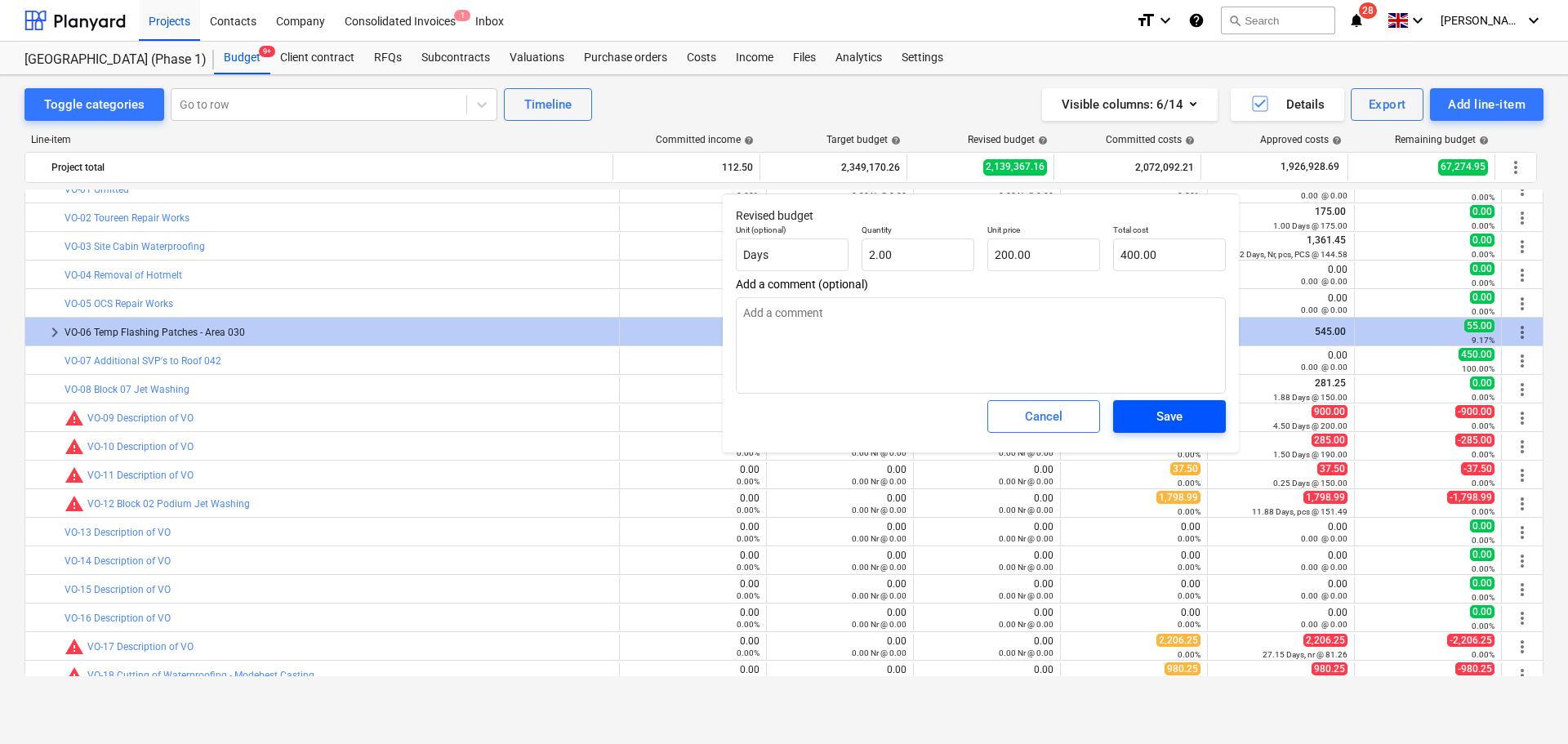
click at [1161, 425] on div "Save" at bounding box center [1169, 417] width 26 height 21
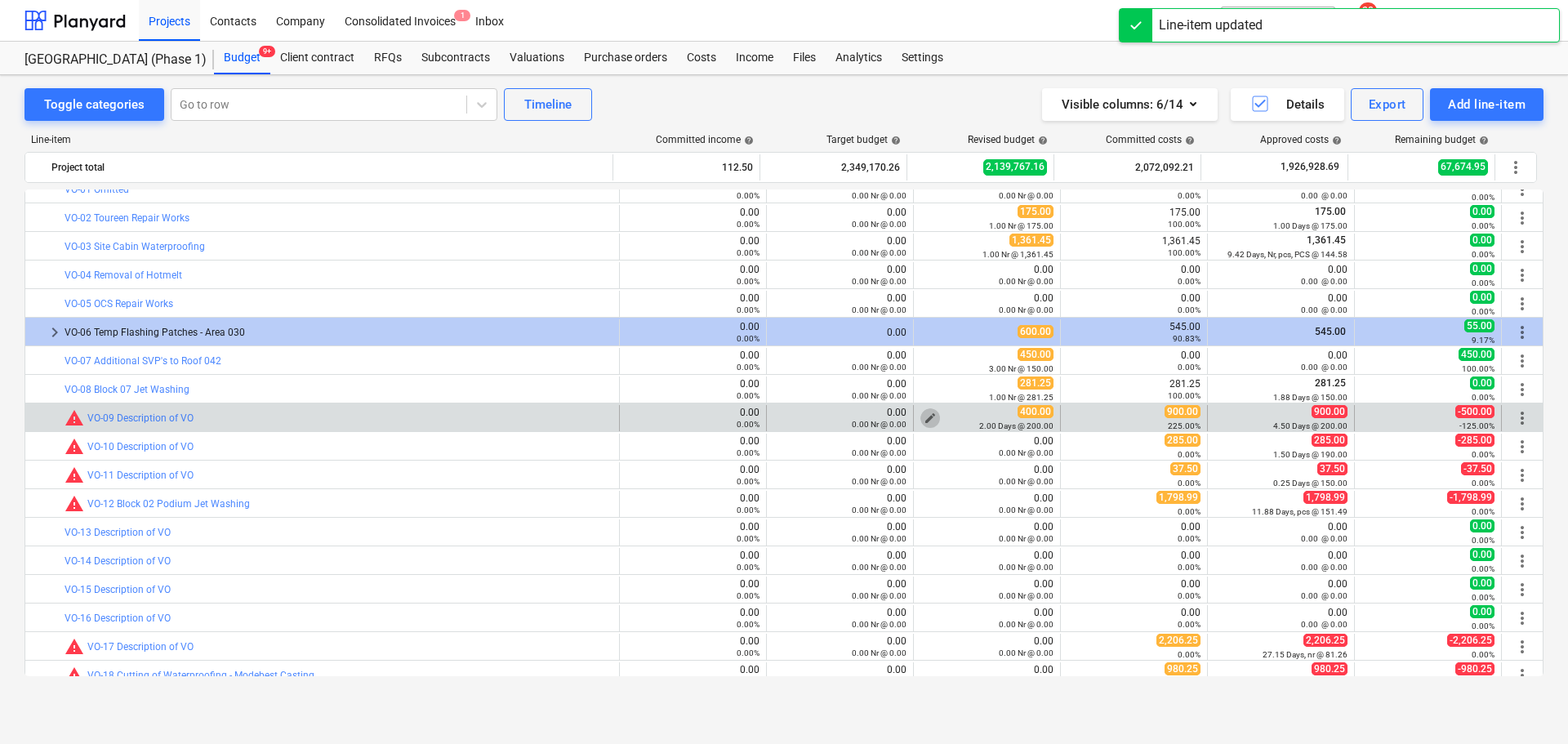
click at [920, 418] on button "edit" at bounding box center [930, 417] width 19 height 19
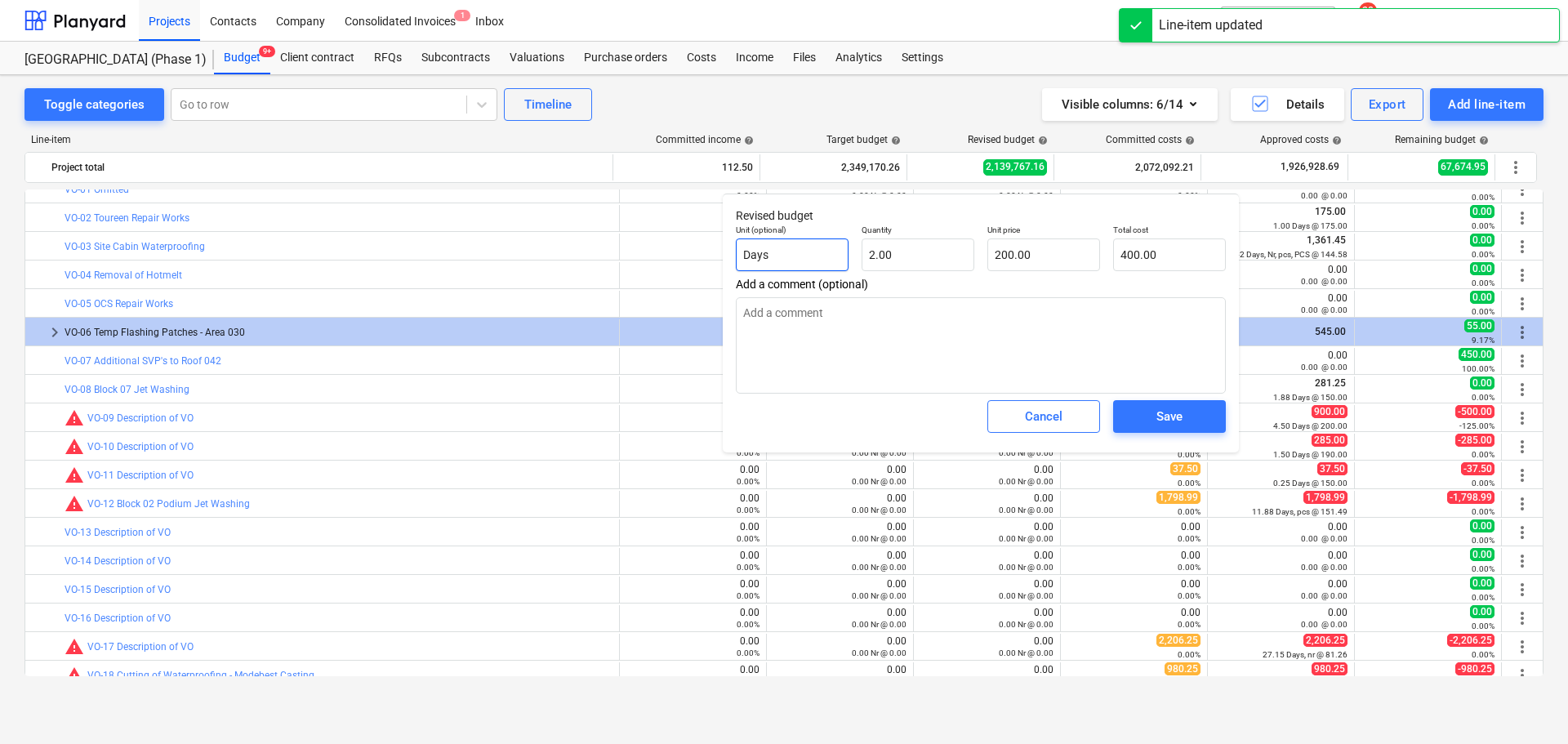
click at [782, 263] on input "Days" at bounding box center [792, 255] width 113 height 33
click at [781, 263] on input "Days" at bounding box center [792, 255] width 113 height 33
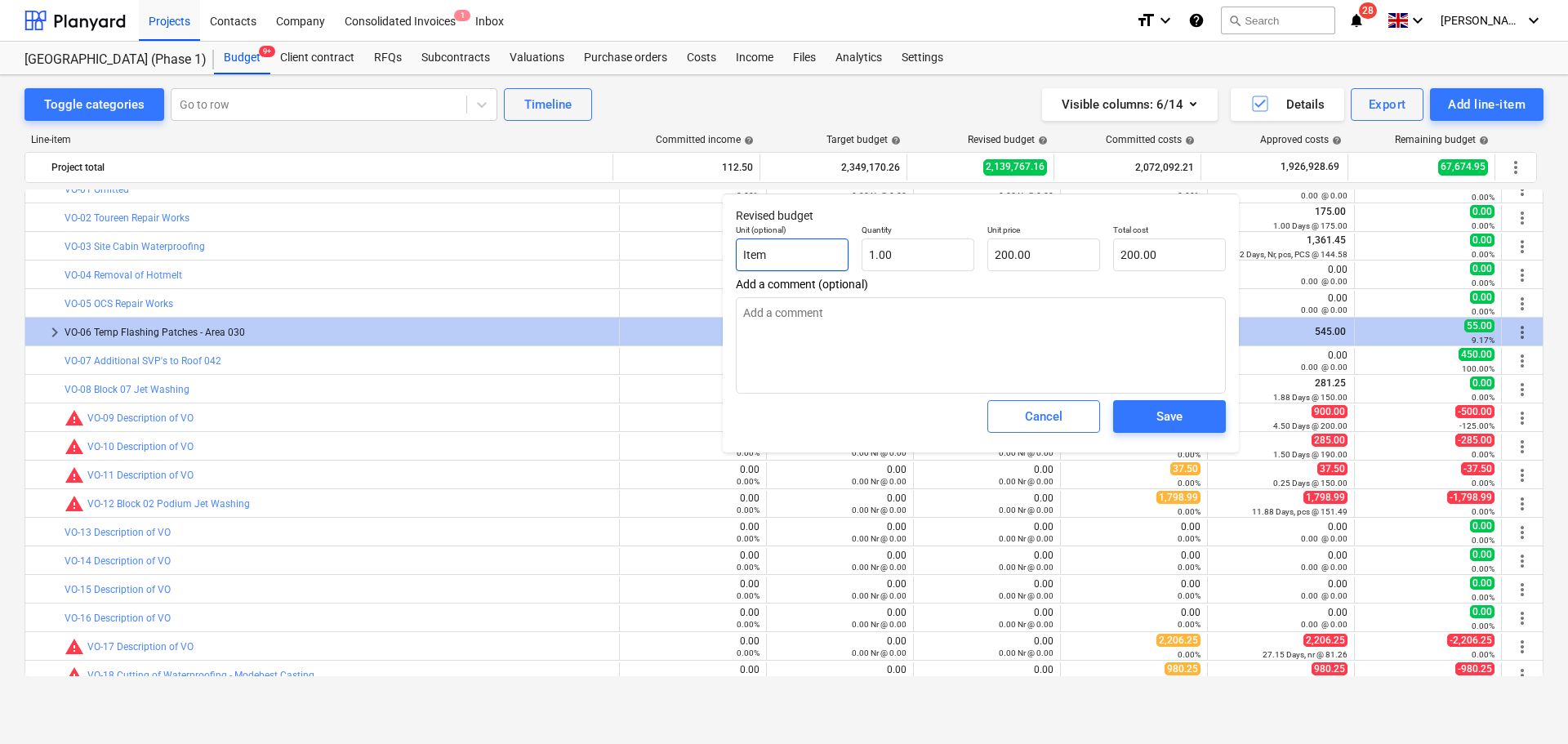
click at [782, 263] on input "Item" at bounding box center [792, 255] width 113 height 33
click at [1133, 417] on span "Save" at bounding box center [1170, 417] width 74 height 21
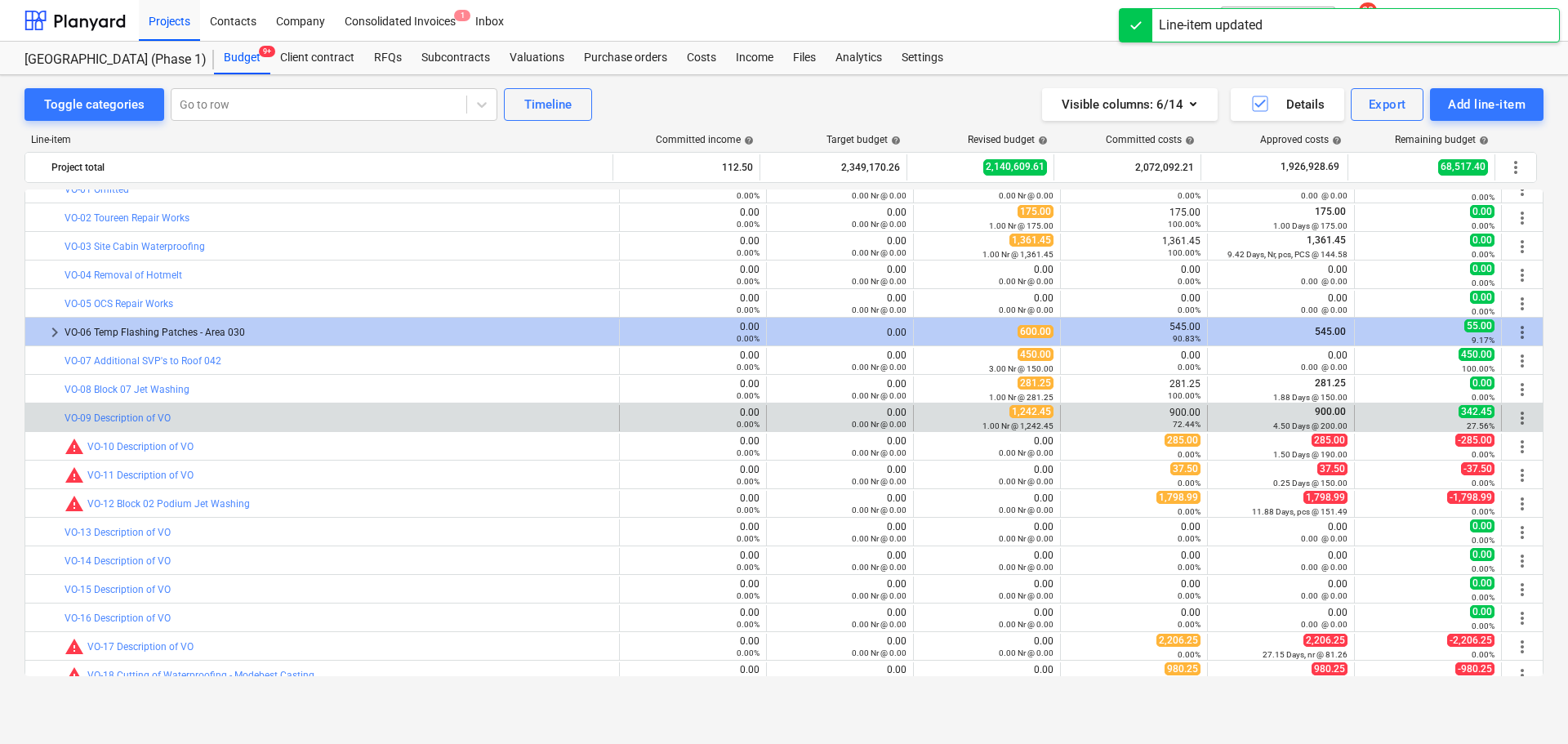
click at [1512, 412] on span "more_vert" at bounding box center [1522, 417] width 19 height 19
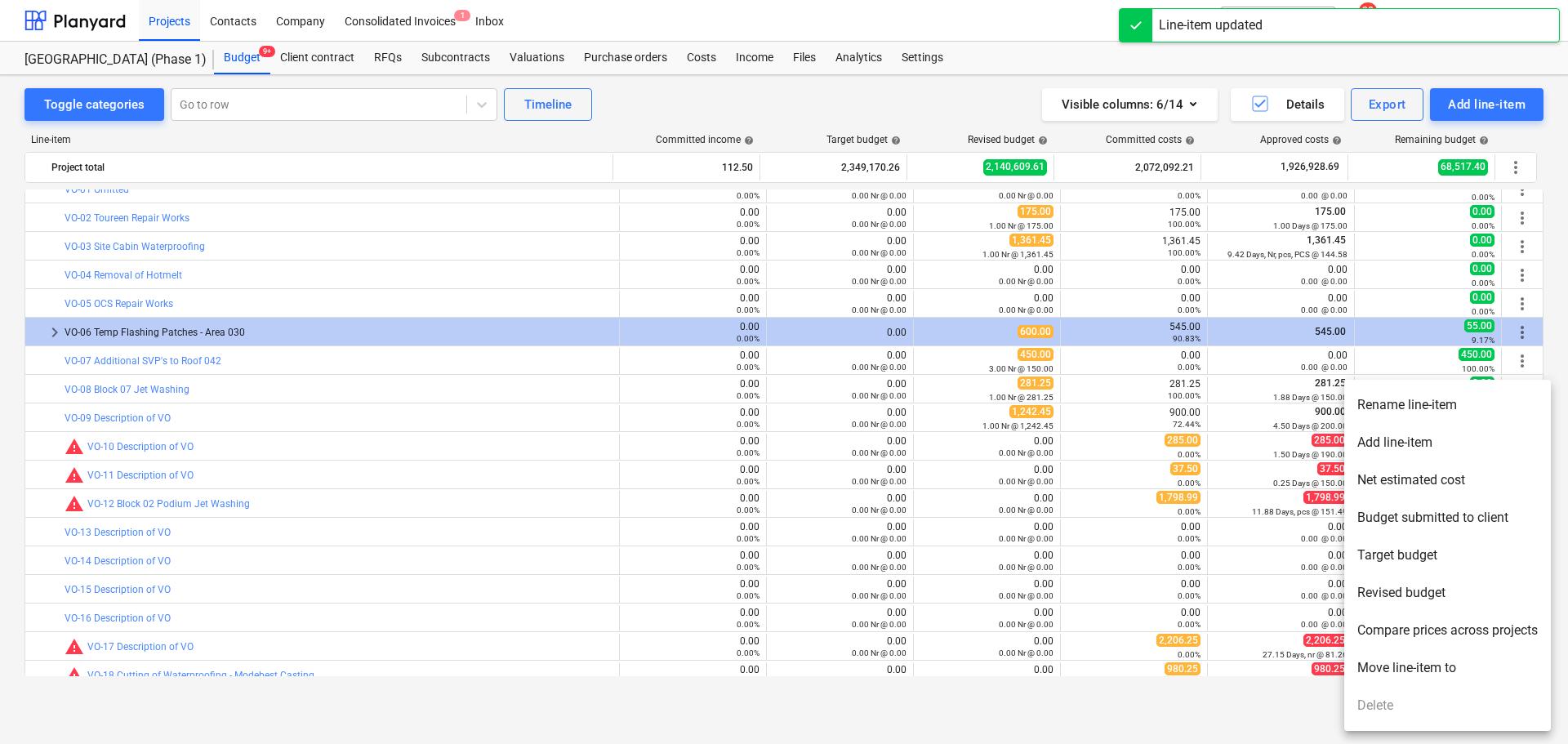
click at [1478, 411] on li "Rename line-item" at bounding box center [1447, 404] width 207 height 37
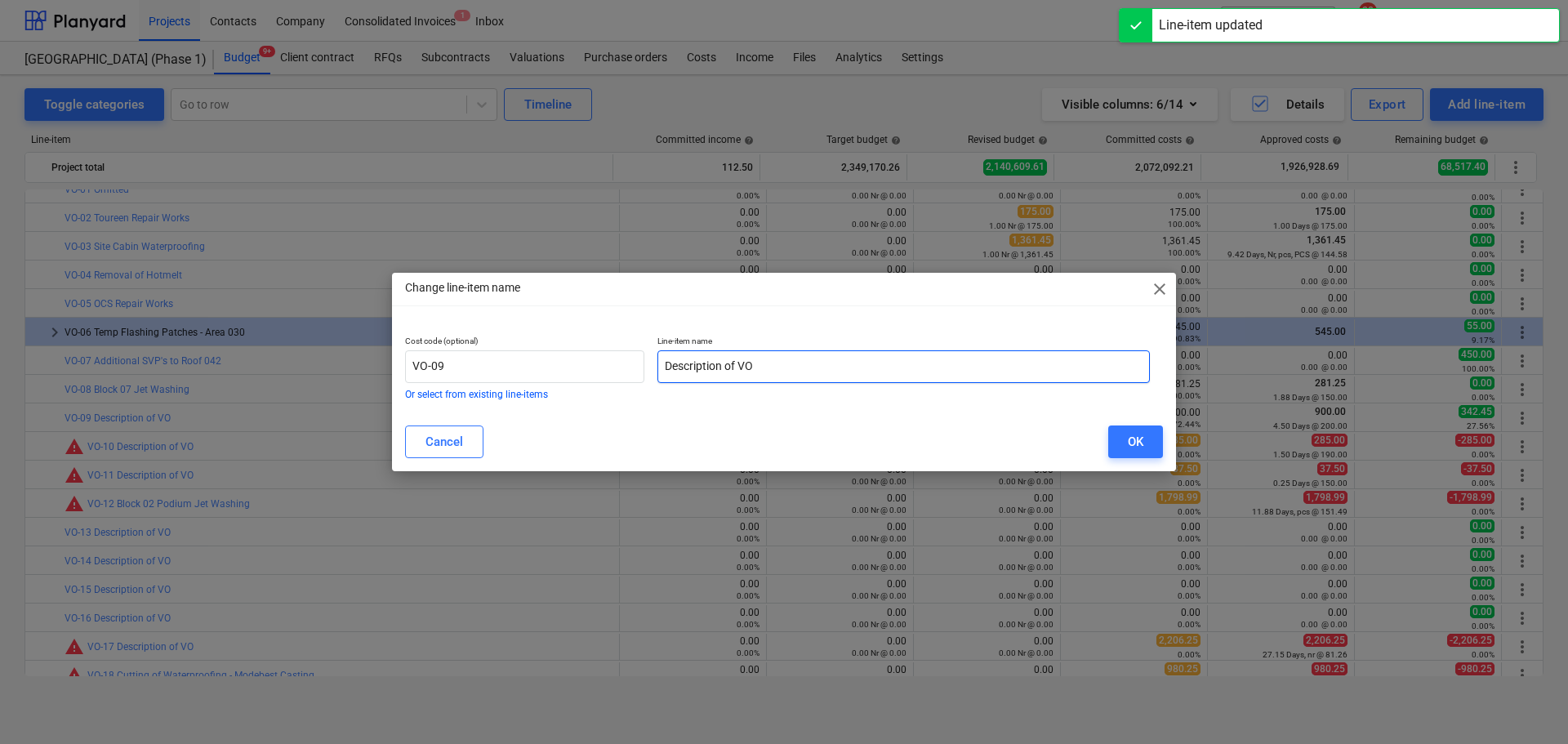
click at [782, 354] on input "Description of VO" at bounding box center [903, 367] width 492 height 33
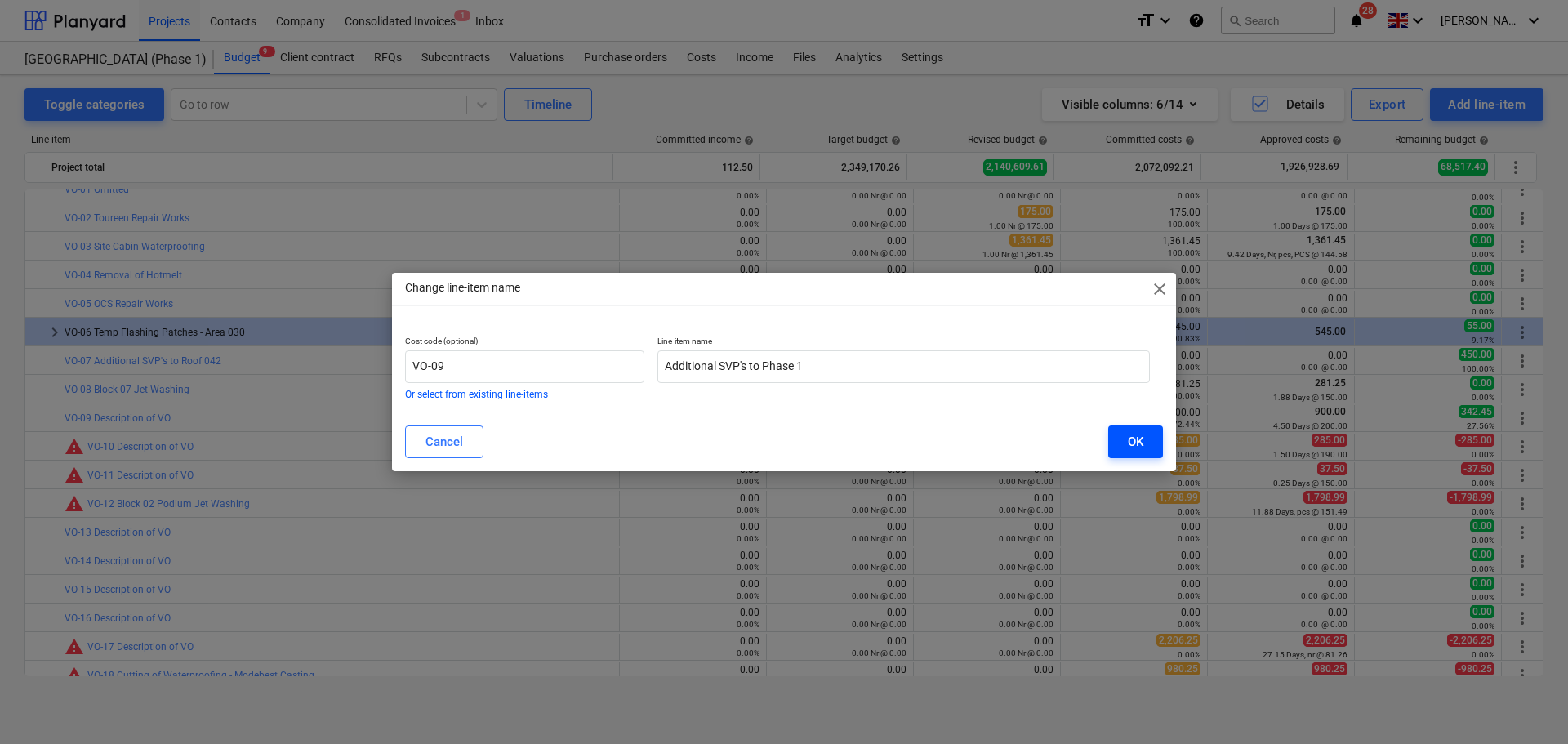
click at [1138, 431] on div "OK" at bounding box center [1136, 441] width 15 height 21
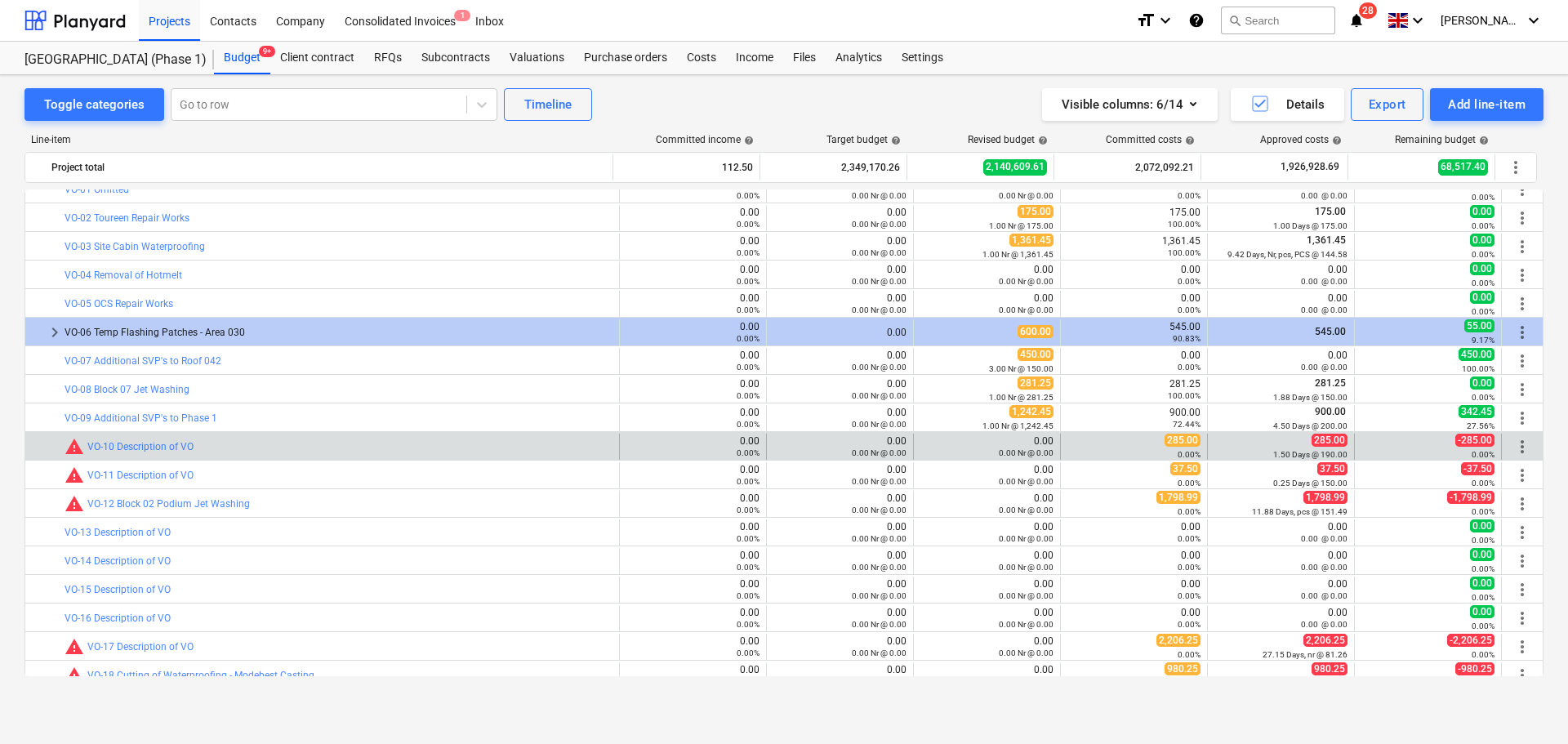
click at [1515, 443] on span "more_vert" at bounding box center [1522, 446] width 19 height 19
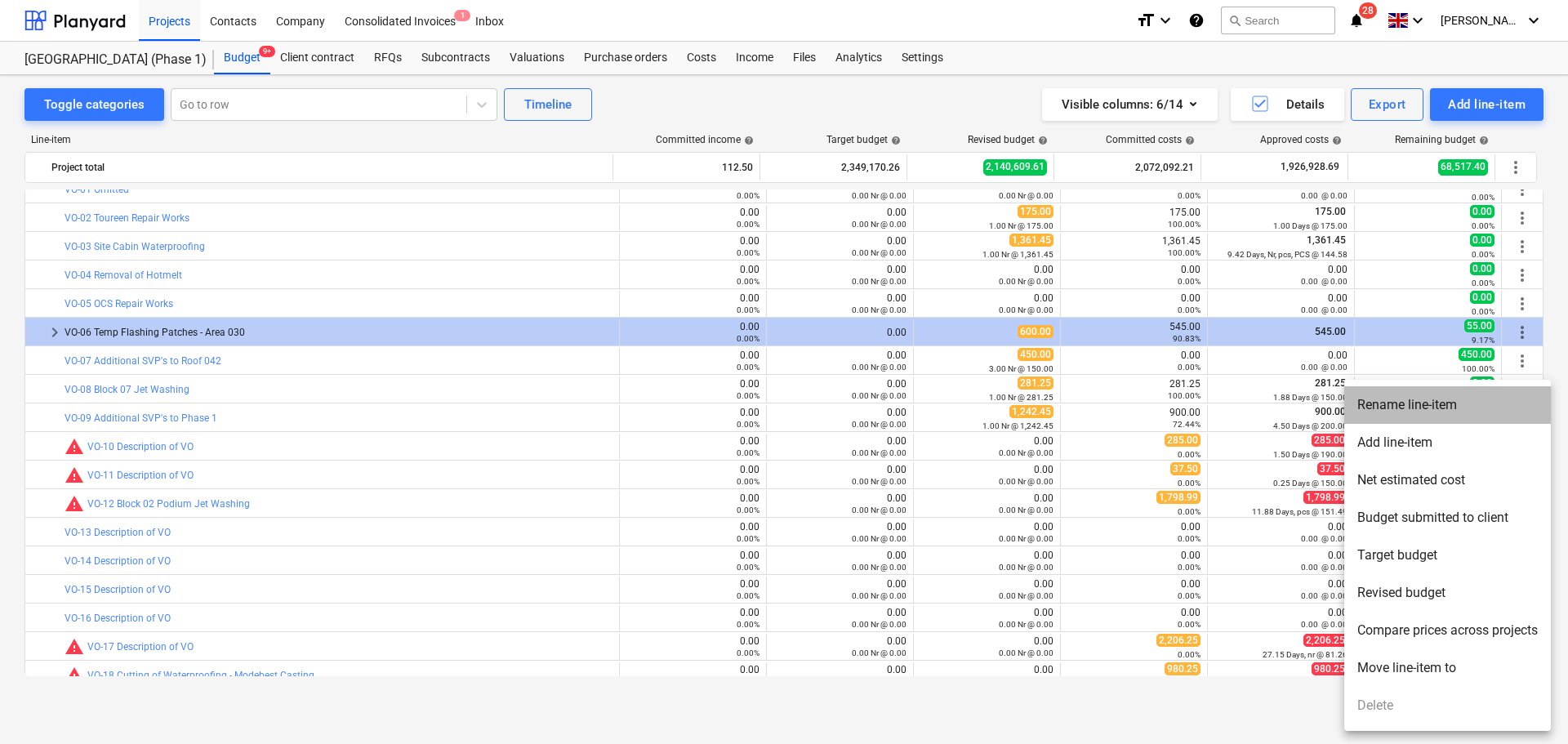
click at [1476, 413] on li "Rename line-item" at bounding box center [1447, 404] width 207 height 37
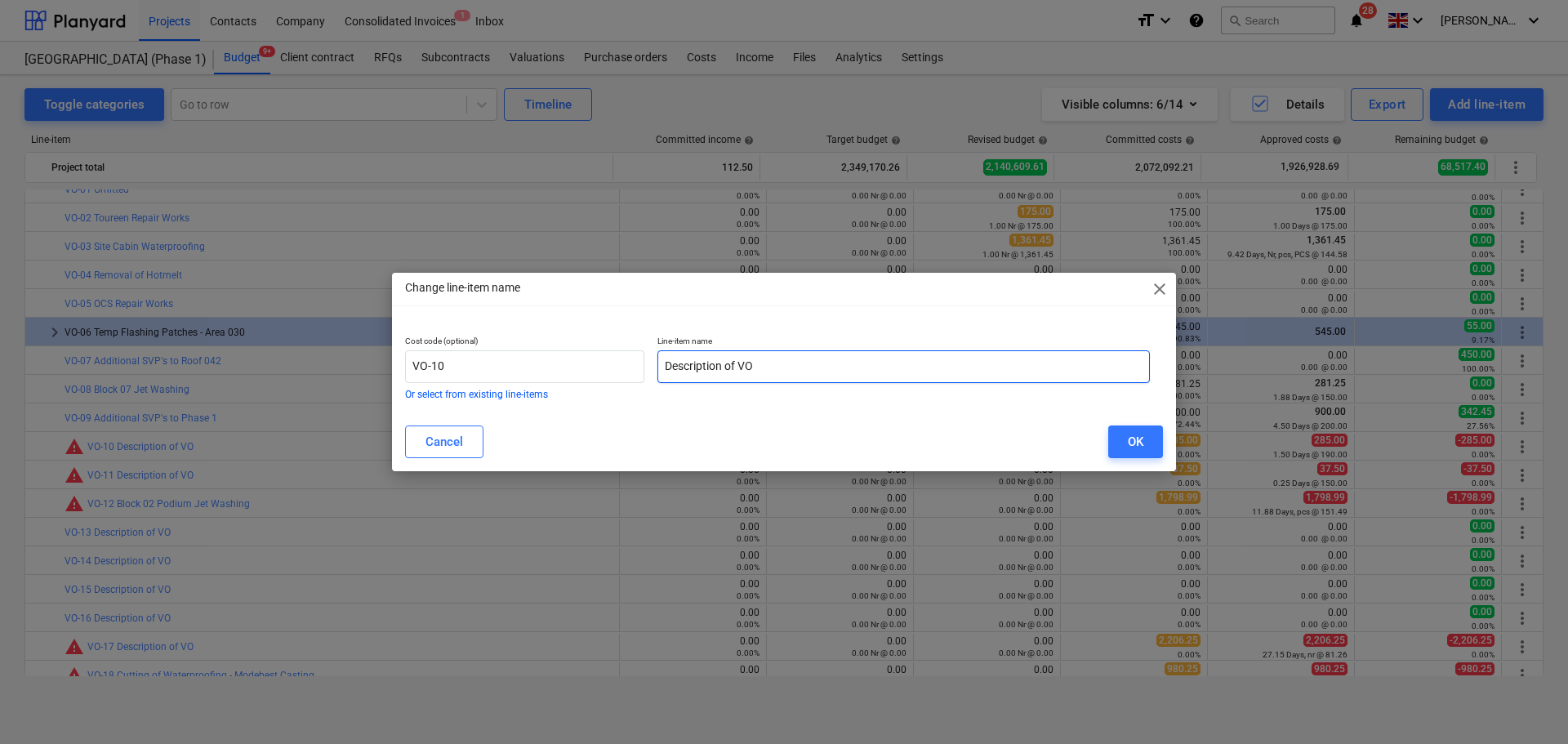
click at [749, 380] on input "Description of VO" at bounding box center [903, 367] width 492 height 33
click at [723, 369] on input "text" at bounding box center [903, 367] width 492 height 33
click at [1118, 438] on button "OK" at bounding box center [1135, 441] width 55 height 33
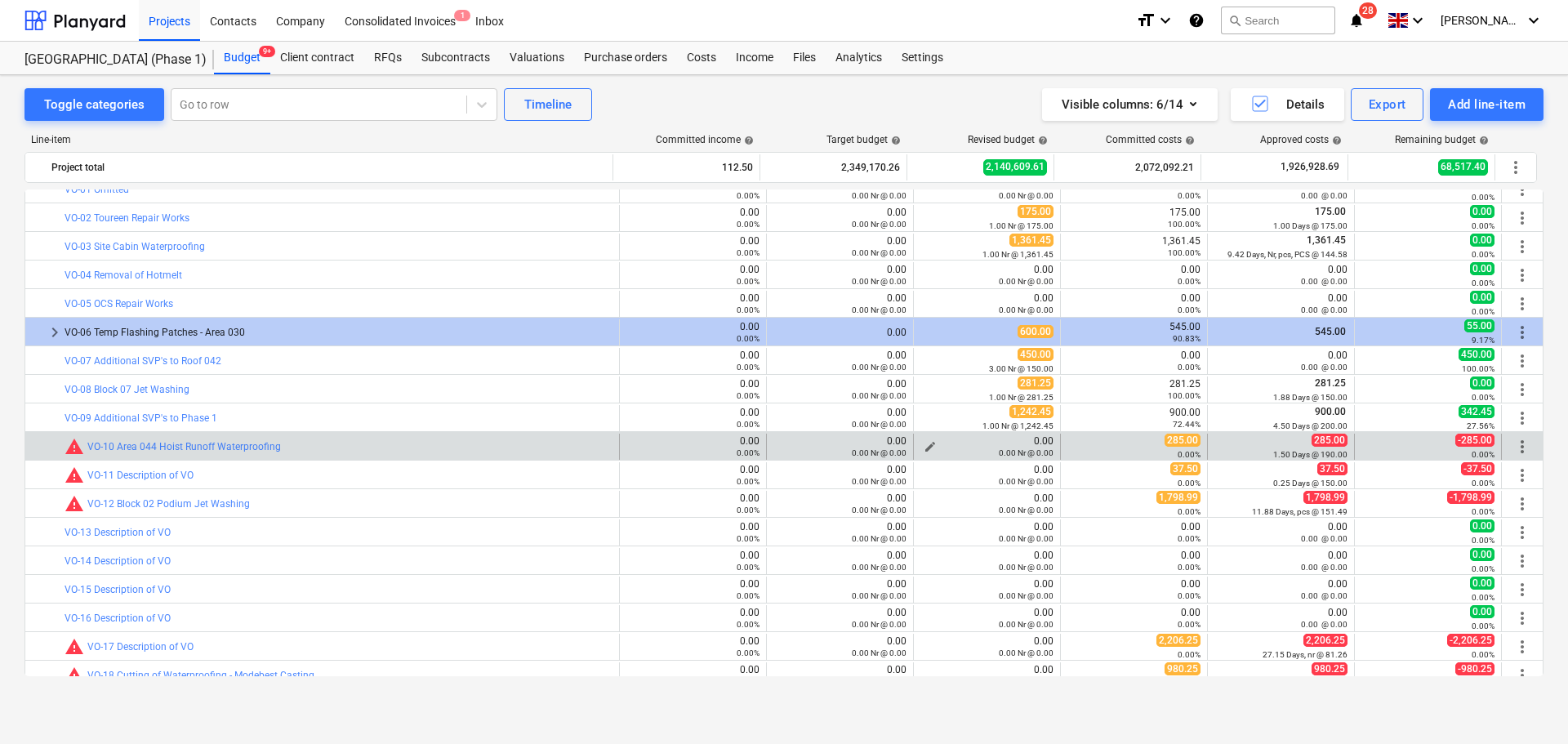
click at [925, 440] on span "edit" at bounding box center [930, 447] width 13 height 13
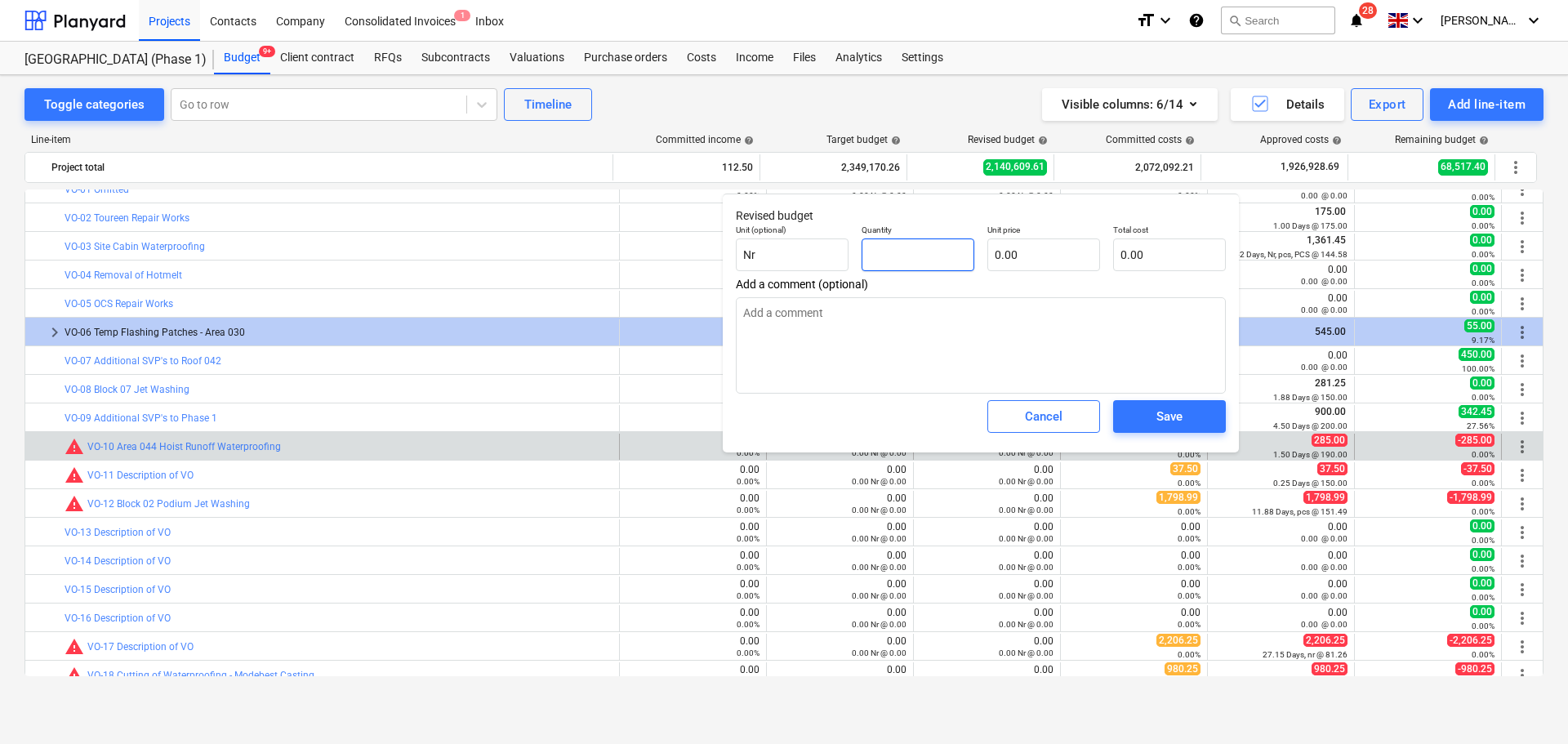
click at [931, 254] on input "text" at bounding box center [919, 255] width 113 height 33
click at [1152, 402] on button "Save" at bounding box center [1170, 417] width 113 height 33
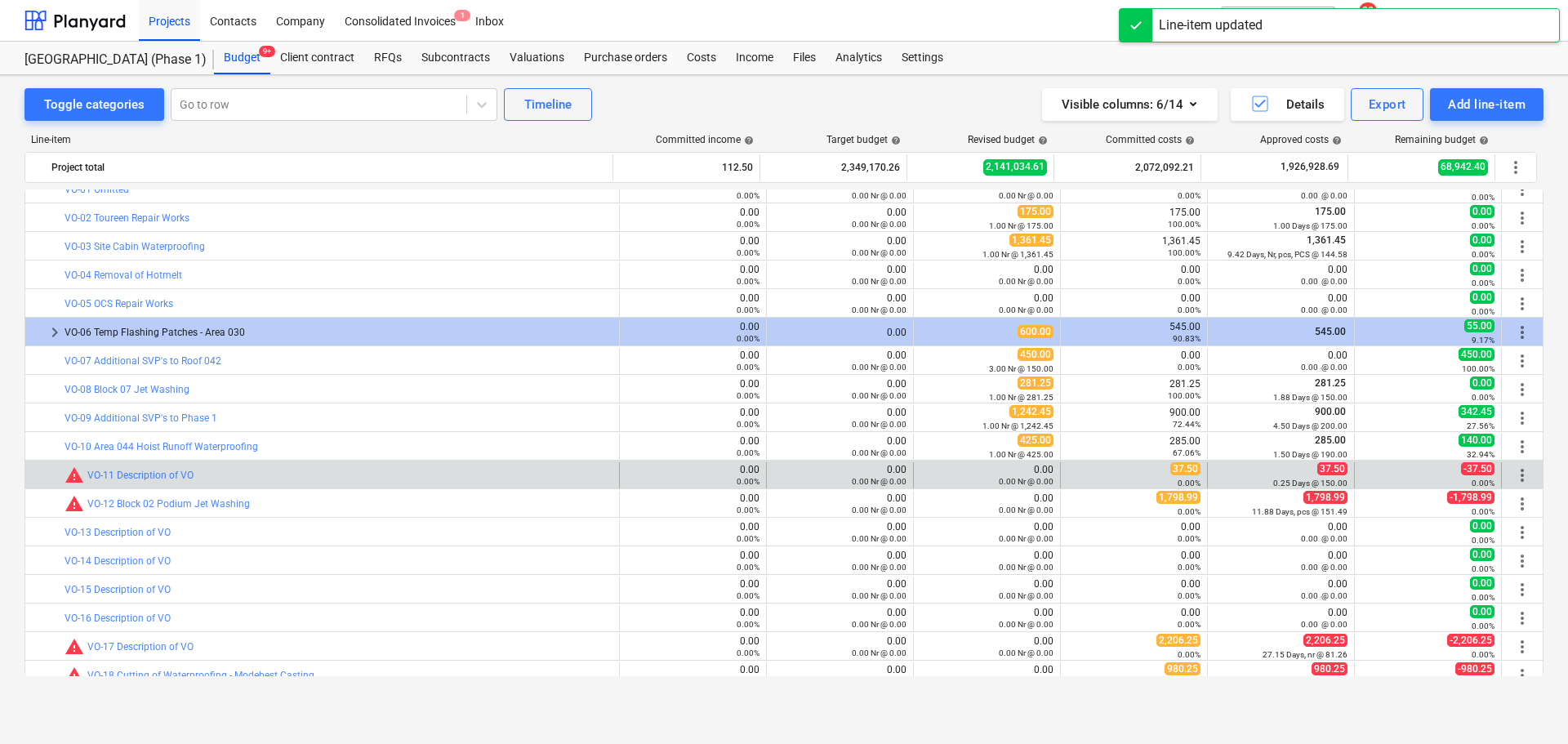
click at [1522, 473] on span "more_vert" at bounding box center [1522, 475] width 19 height 19
click at [1516, 477] on span "more_vert" at bounding box center [1522, 475] width 19 height 19
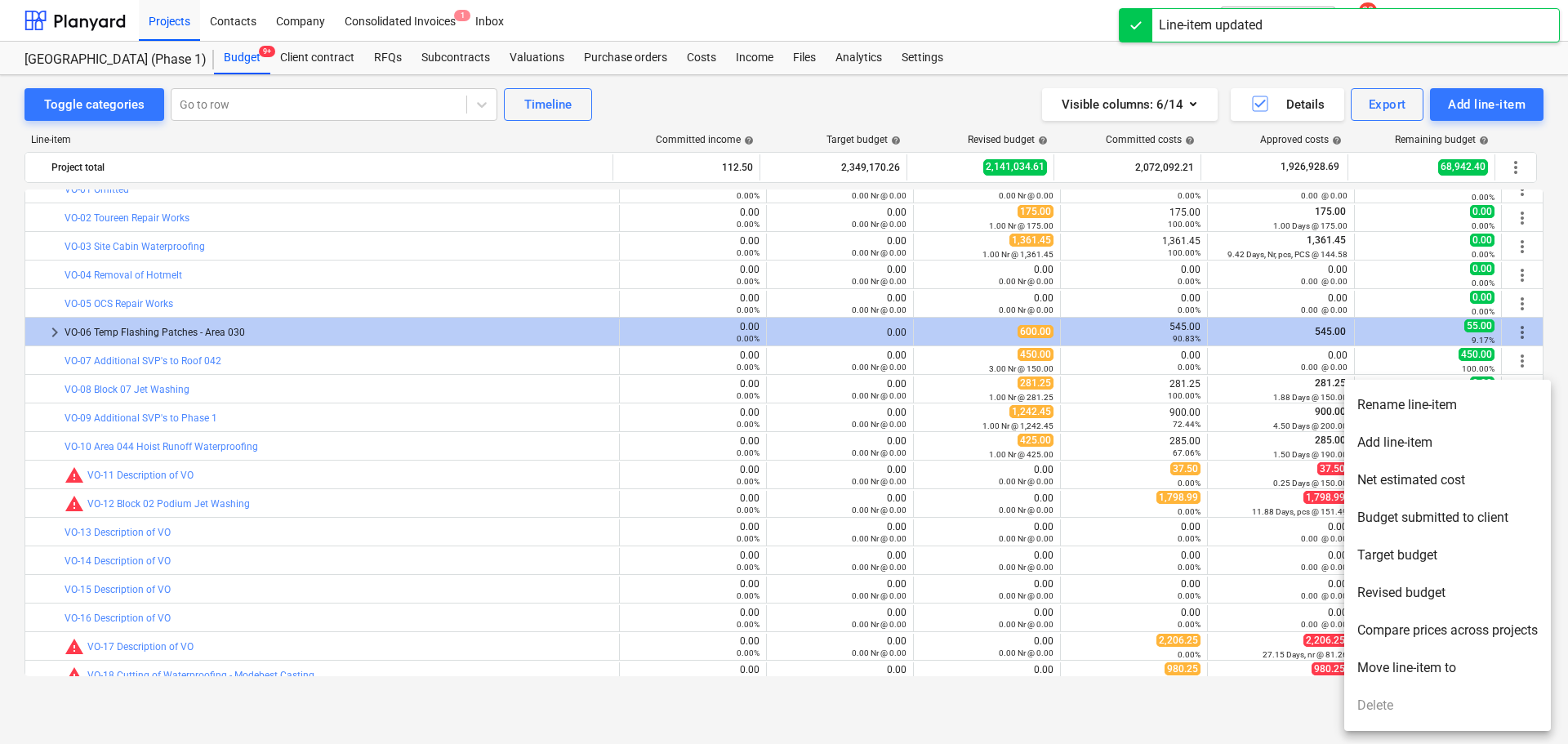
click at [1429, 406] on li "Rename line-item" at bounding box center [1447, 404] width 207 height 37
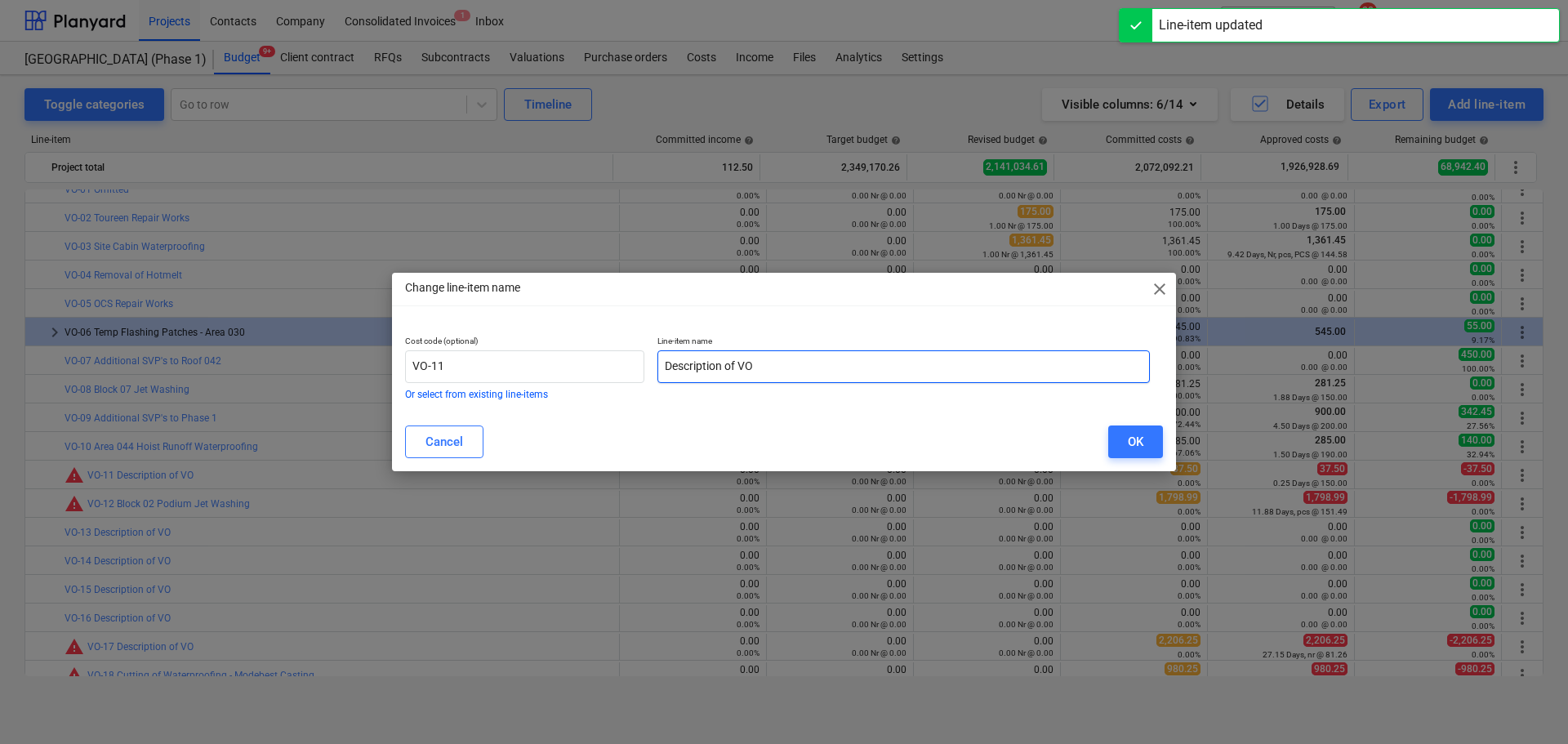
click at [741, 372] on input "Description of VO" at bounding box center [903, 367] width 492 height 33
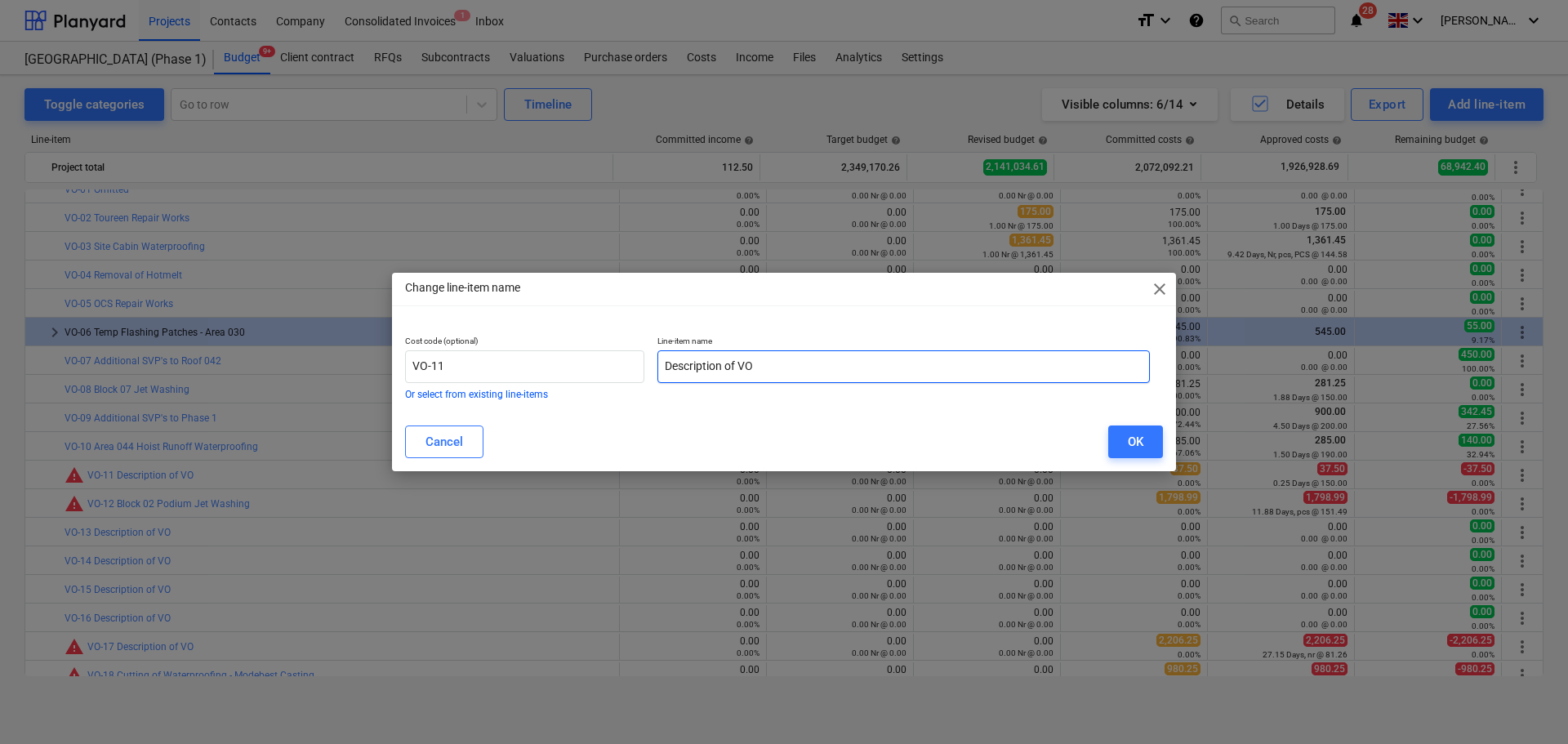
click at [716, 367] on input "Description of VO" at bounding box center [903, 367] width 492 height 33
click at [1111, 437] on button "OK" at bounding box center [1135, 441] width 55 height 33
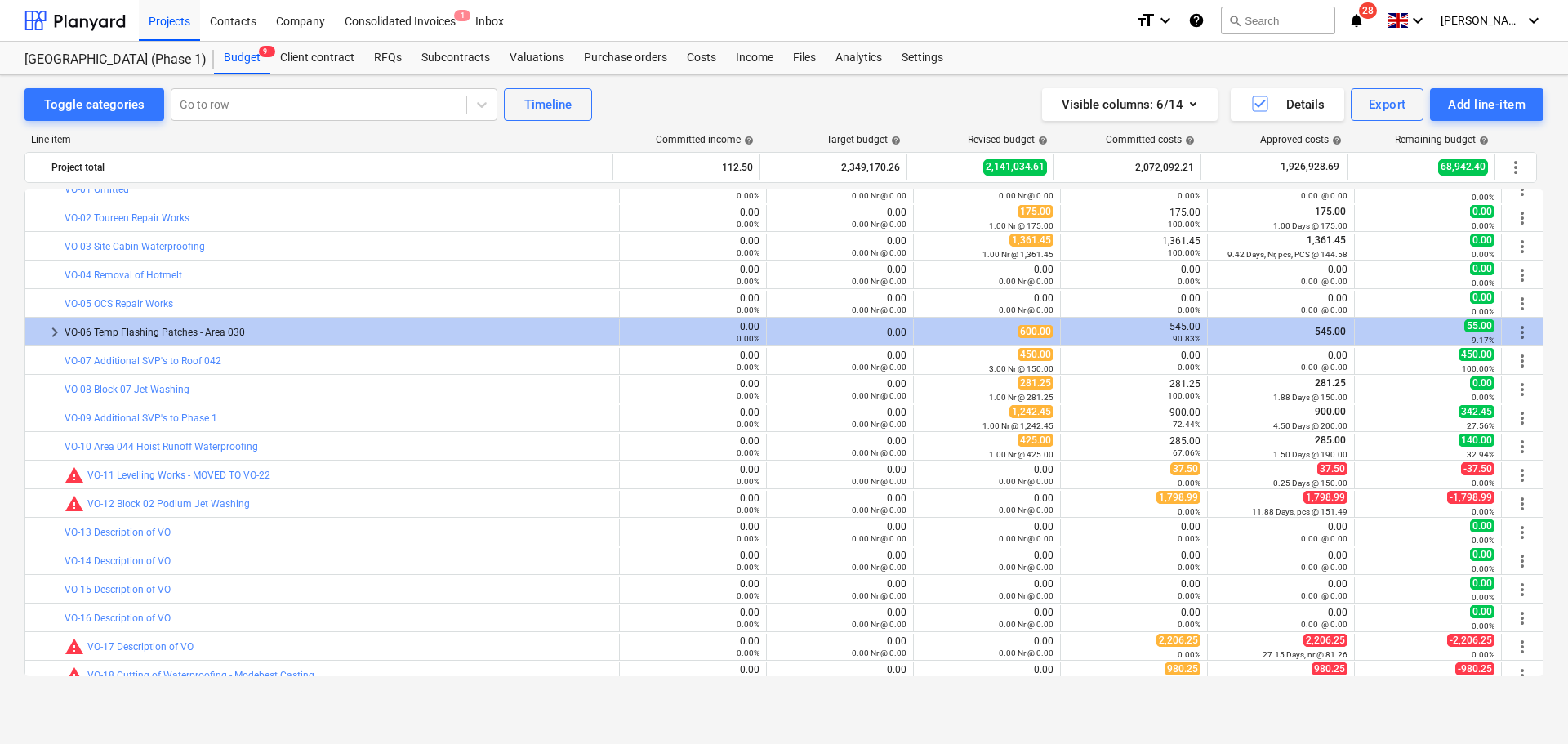
scroll to position [3098, 0]
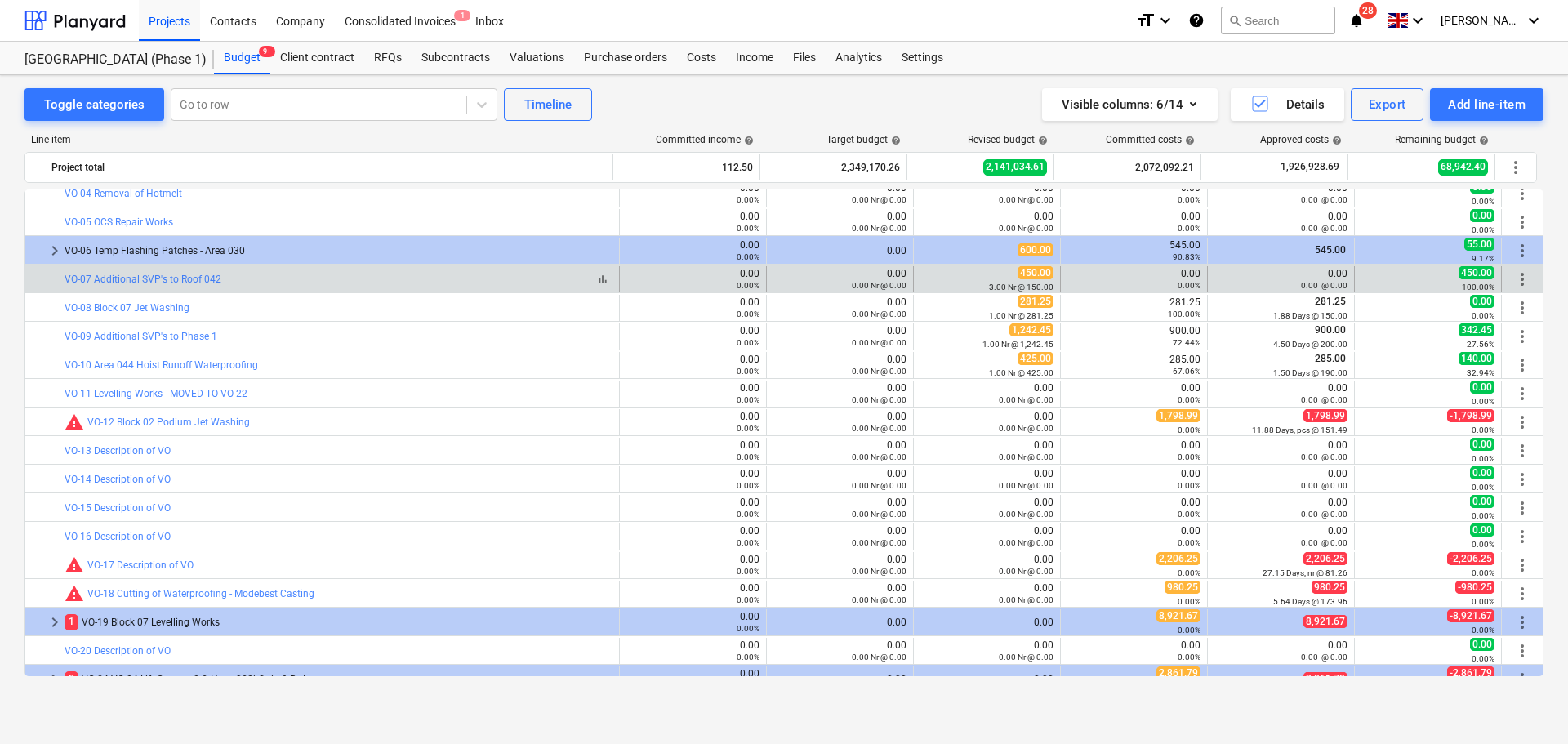
click at [300, 278] on div "bar_chart VO-07 Additional SVP's to Roof 042" at bounding box center [338, 280] width 548 height 11
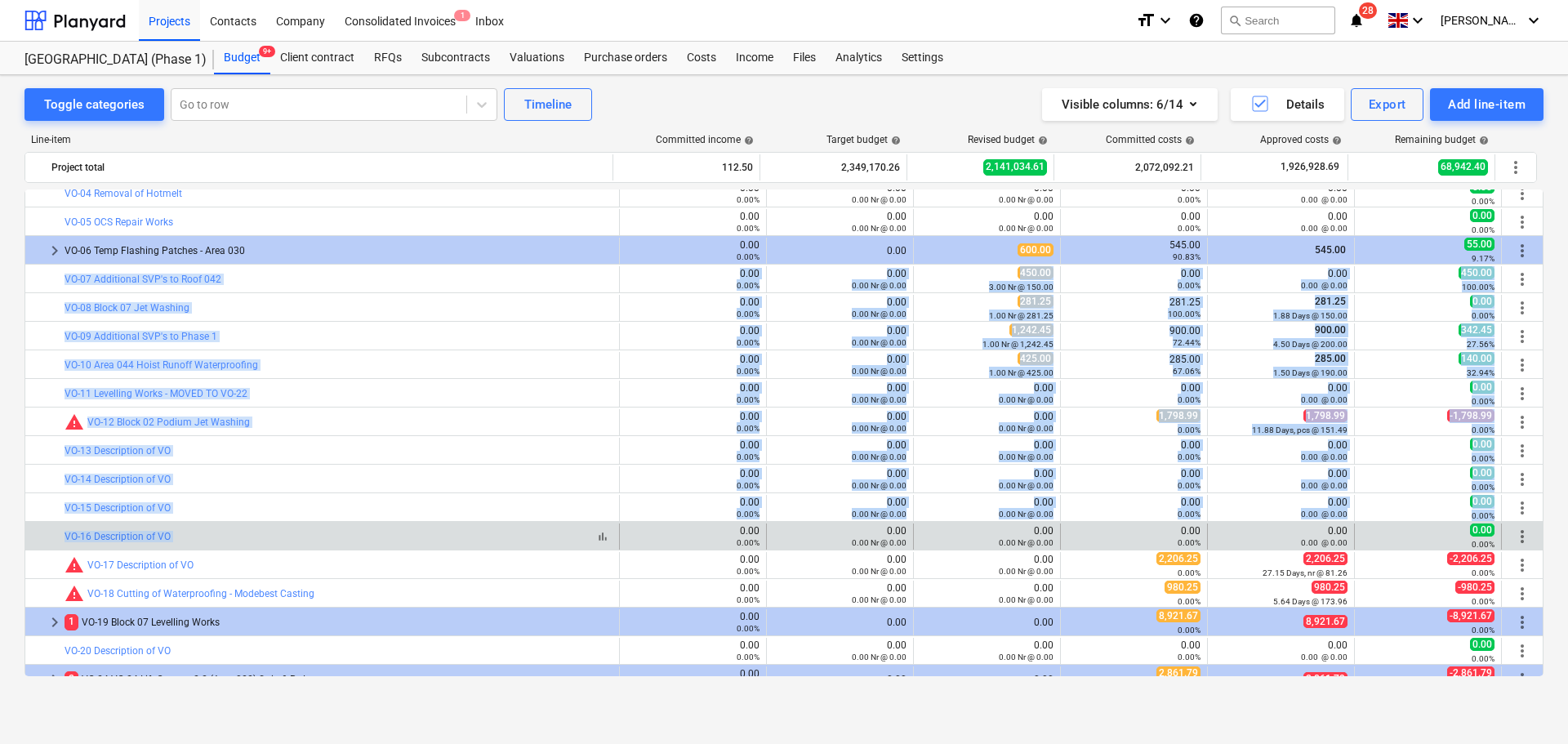
drag, startPoint x: 300, startPoint y: 278, endPoint x: 334, endPoint y: 536, distance: 260.2
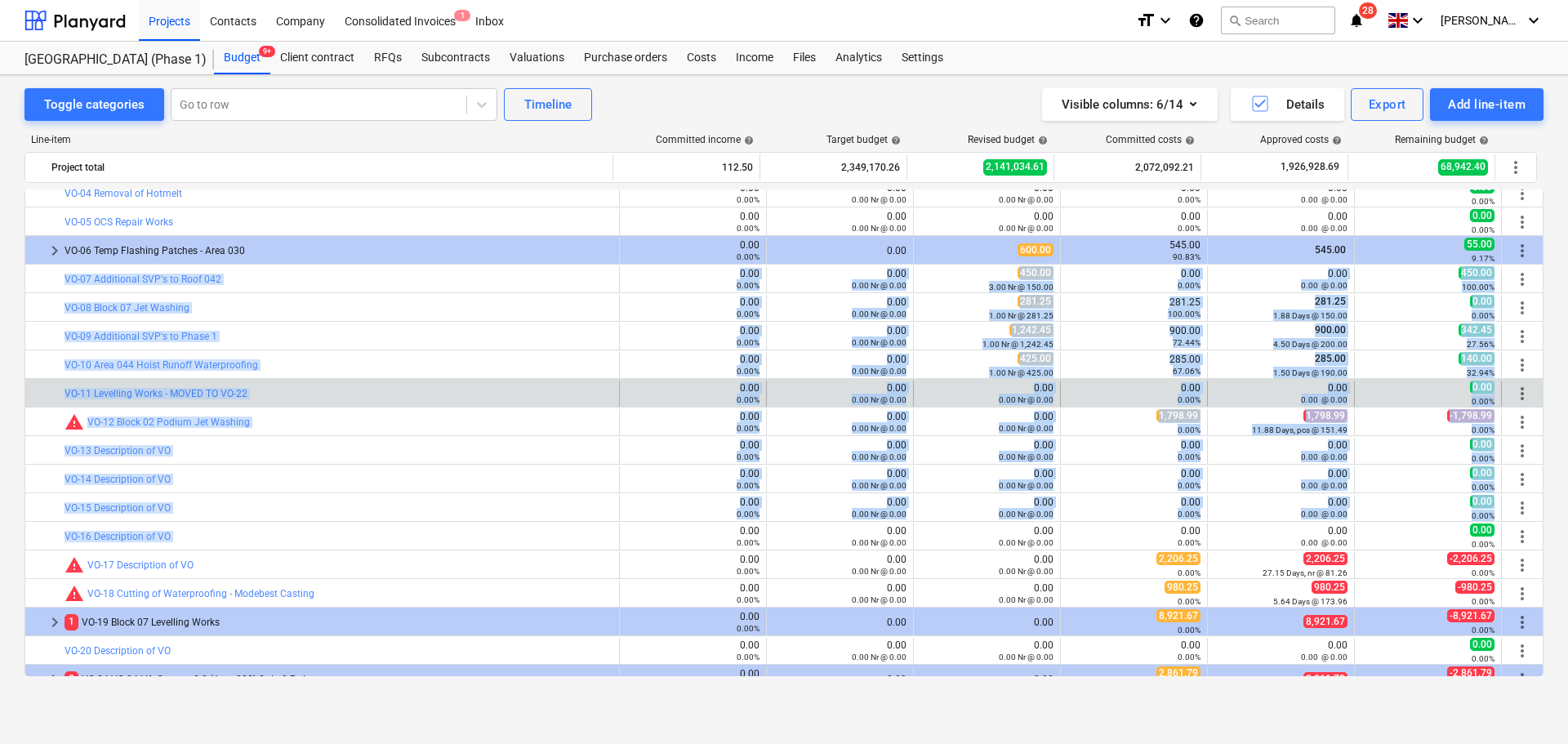
click at [331, 402] on div "bar_chart VO-11 Levelling Works - MOVED TO VO-22" at bounding box center [338, 393] width 548 height 26
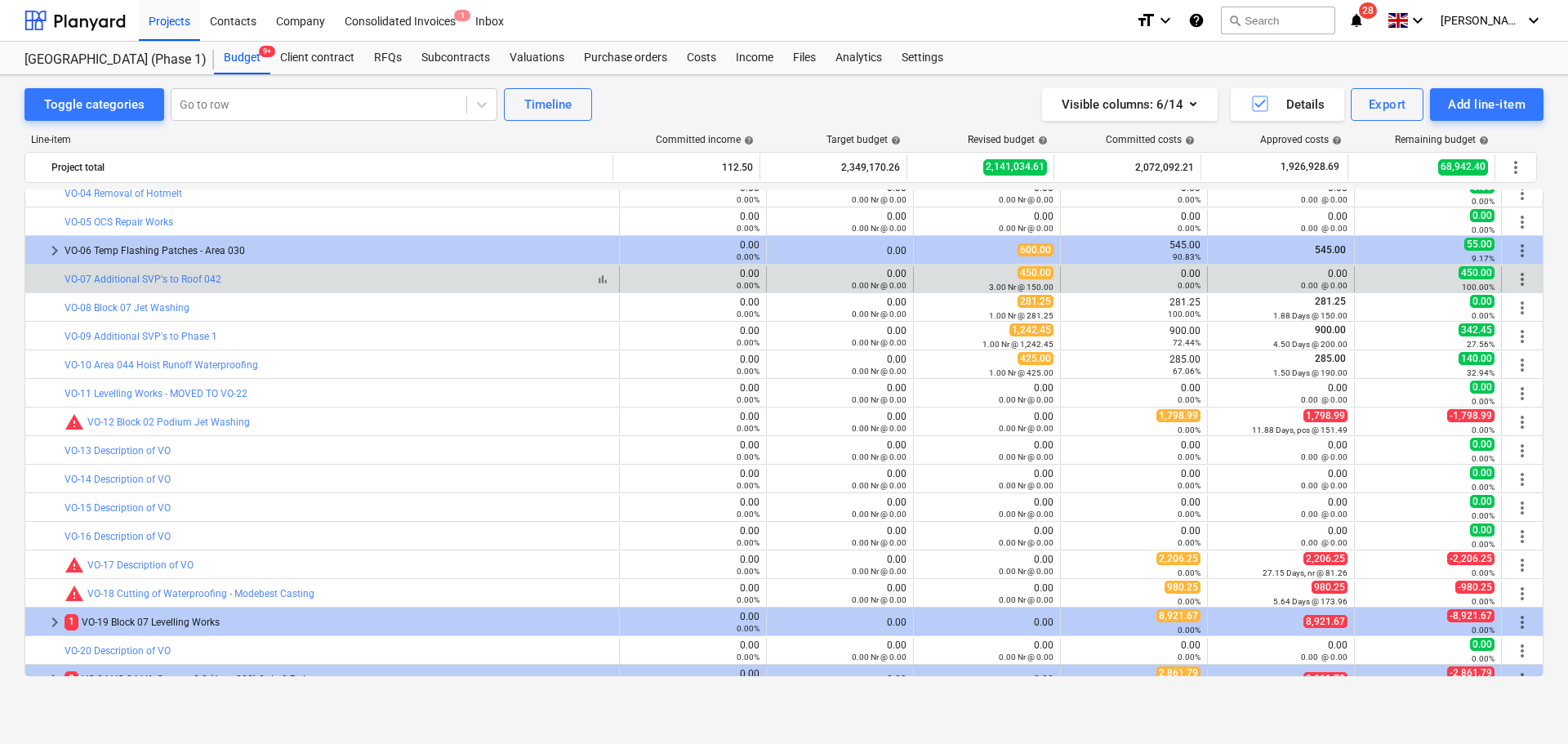
click at [324, 281] on div "bar_chart VO-07 Additional SVP's to Roof 042" at bounding box center [338, 280] width 548 height 11
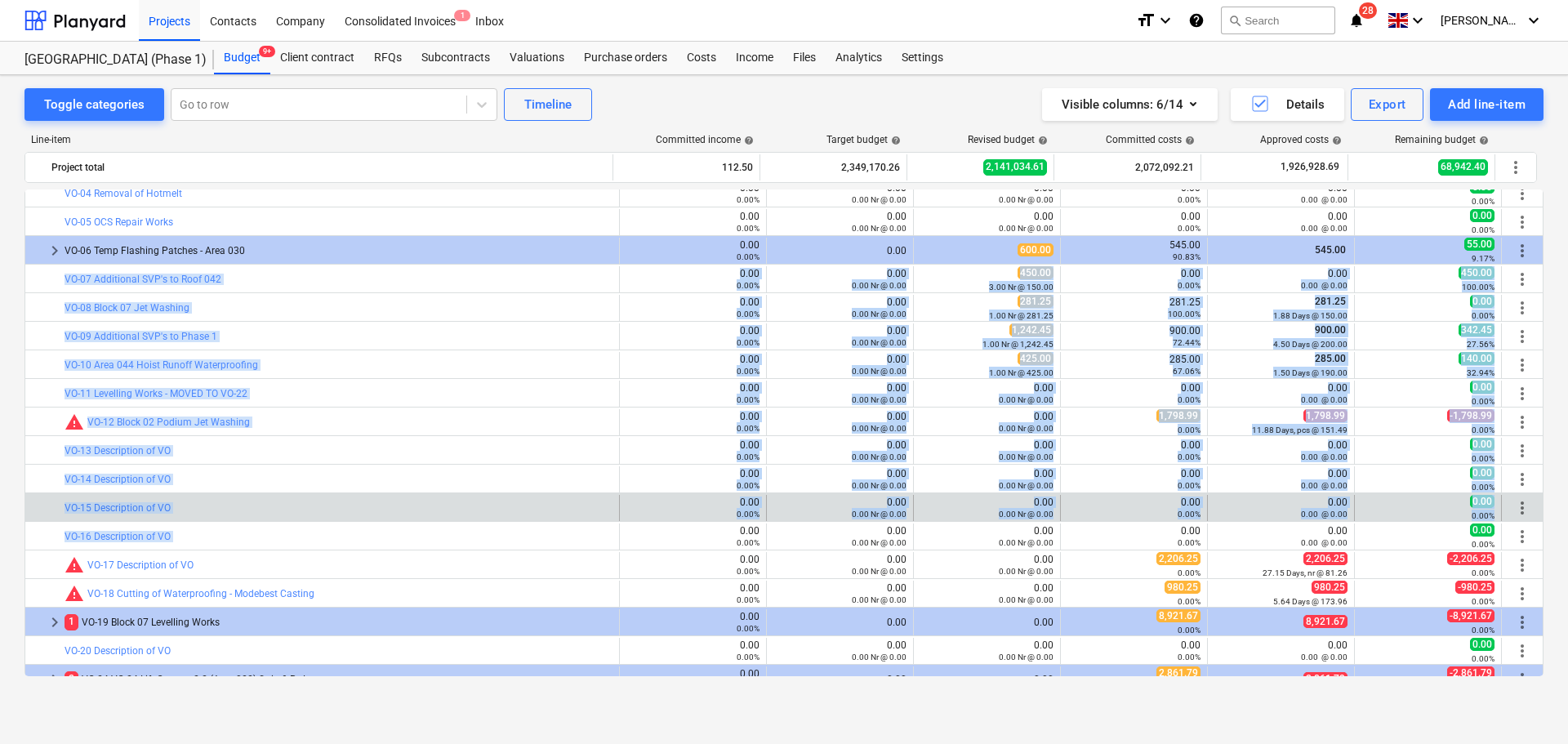
drag, startPoint x: 324, startPoint y: 281, endPoint x: 360, endPoint y: 495, distance: 217.0
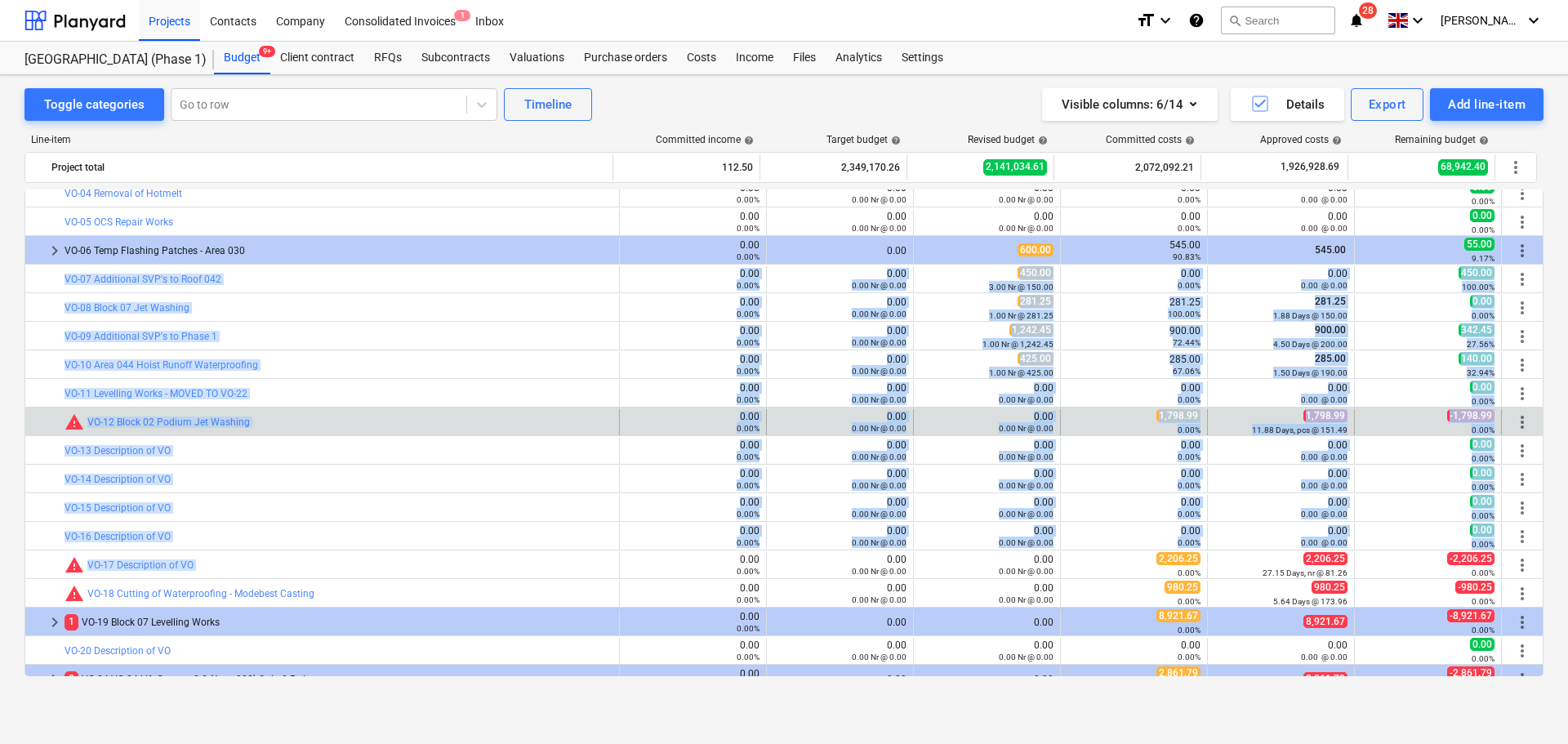
click at [344, 407] on div "bar_chart warning VO-12 Block 02 Podium Jet Washing 0.00 0.00% edit 0.00 0.00 N…" at bounding box center [784, 420] width 1517 height 28
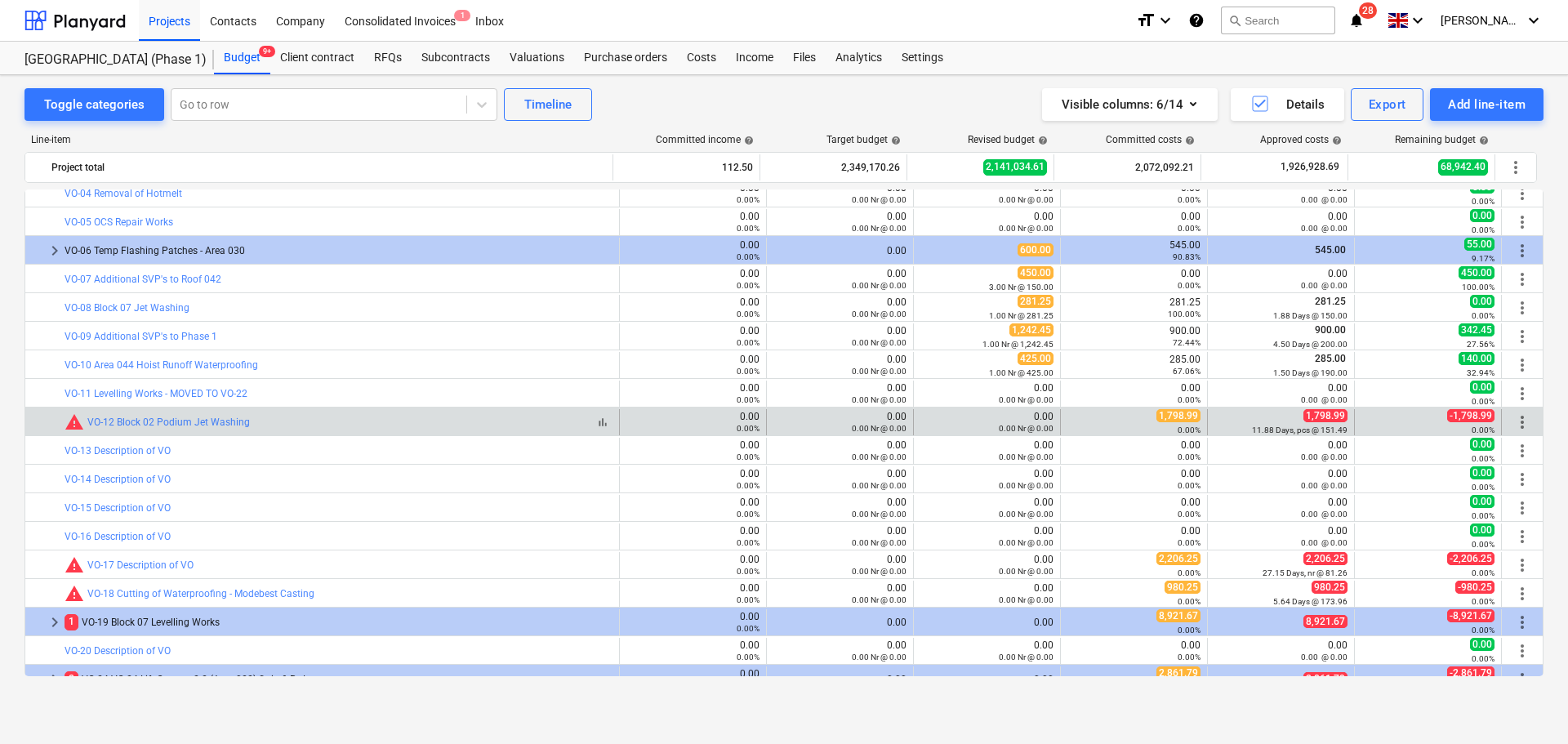
click at [378, 422] on div "bar_chart warning VO-12 Block 02 Podium Jet Washing" at bounding box center [338, 422] width 548 height 19
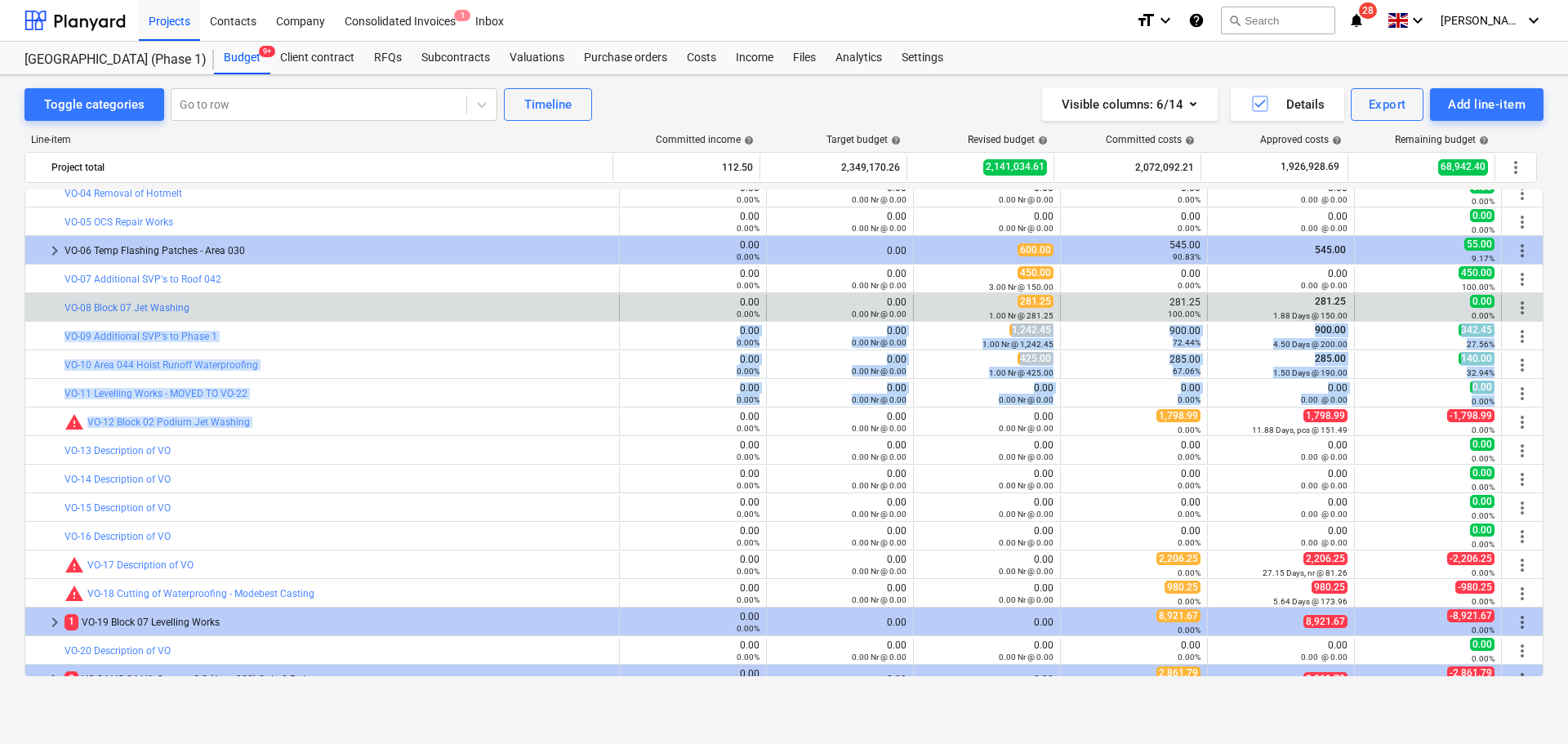
drag, startPoint x: 378, startPoint y: 422, endPoint x: 398, endPoint y: 319, distance: 104.9
click at [398, 319] on div "bar_chart VO-08 Block 07 Jet Washing" at bounding box center [338, 307] width 548 height 26
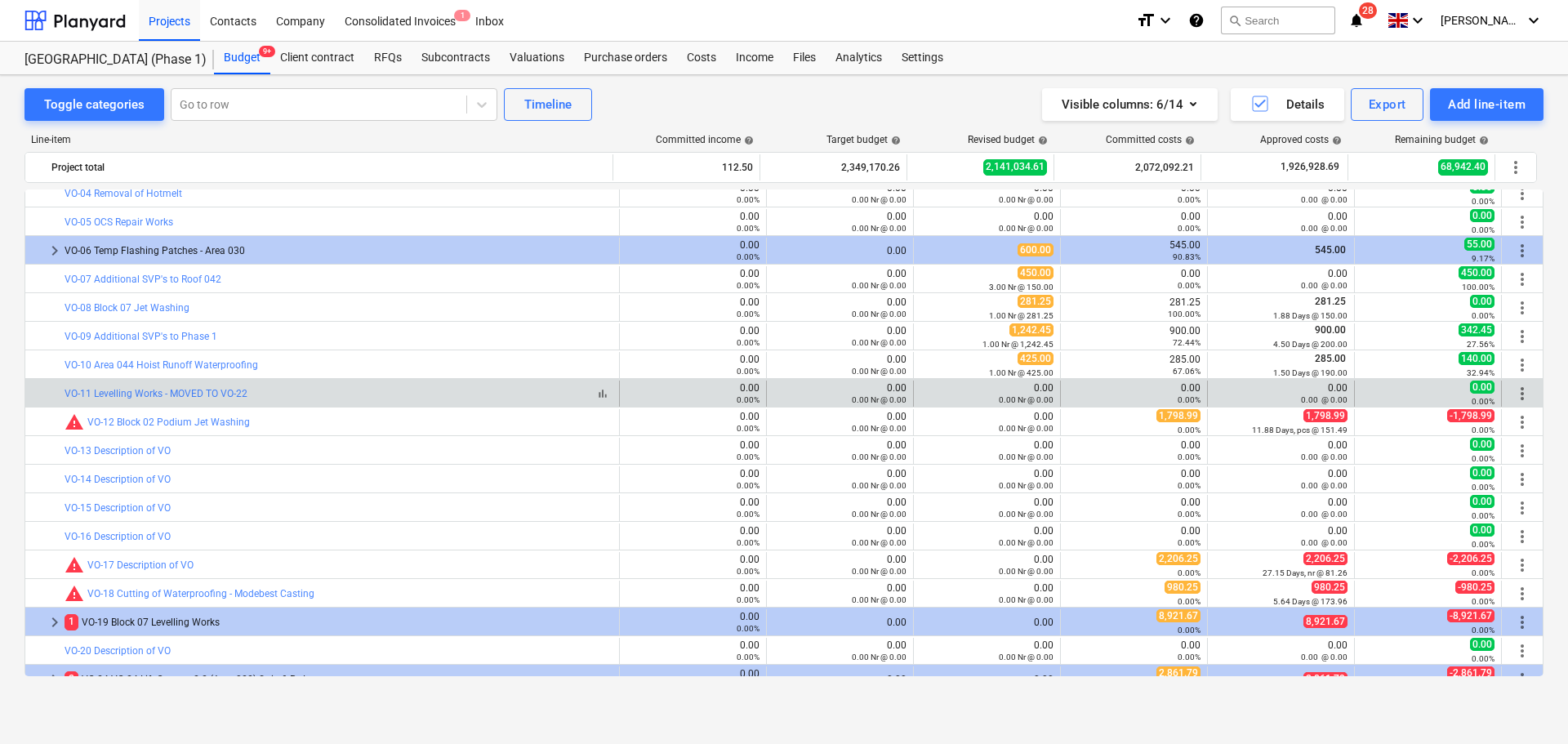
click at [378, 395] on div "bar_chart VO-11 Levelling Works - MOVED TO VO-22" at bounding box center [338, 394] width 548 height 11
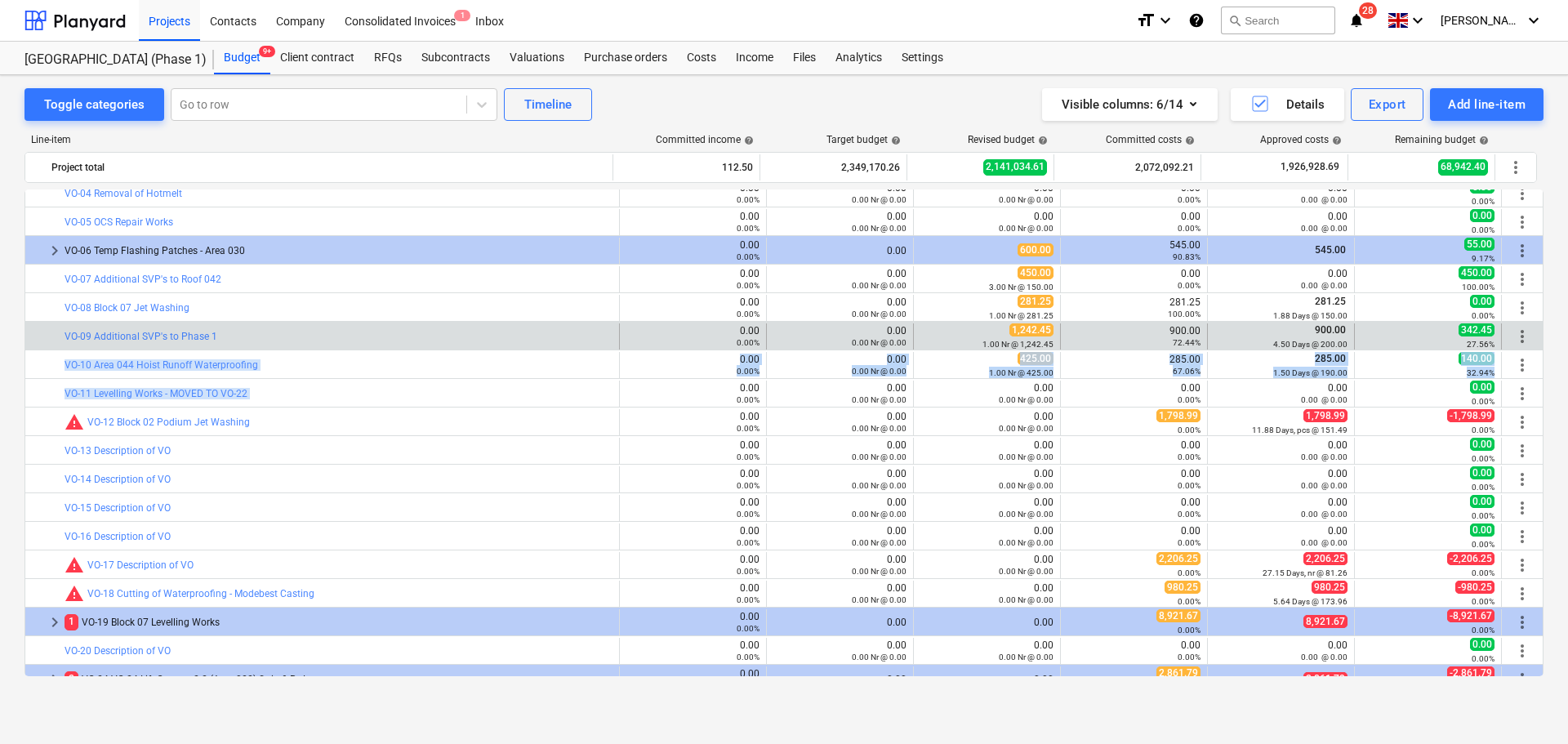
drag, startPoint x: 378, startPoint y: 395, endPoint x: 386, endPoint y: 347, distance: 48.7
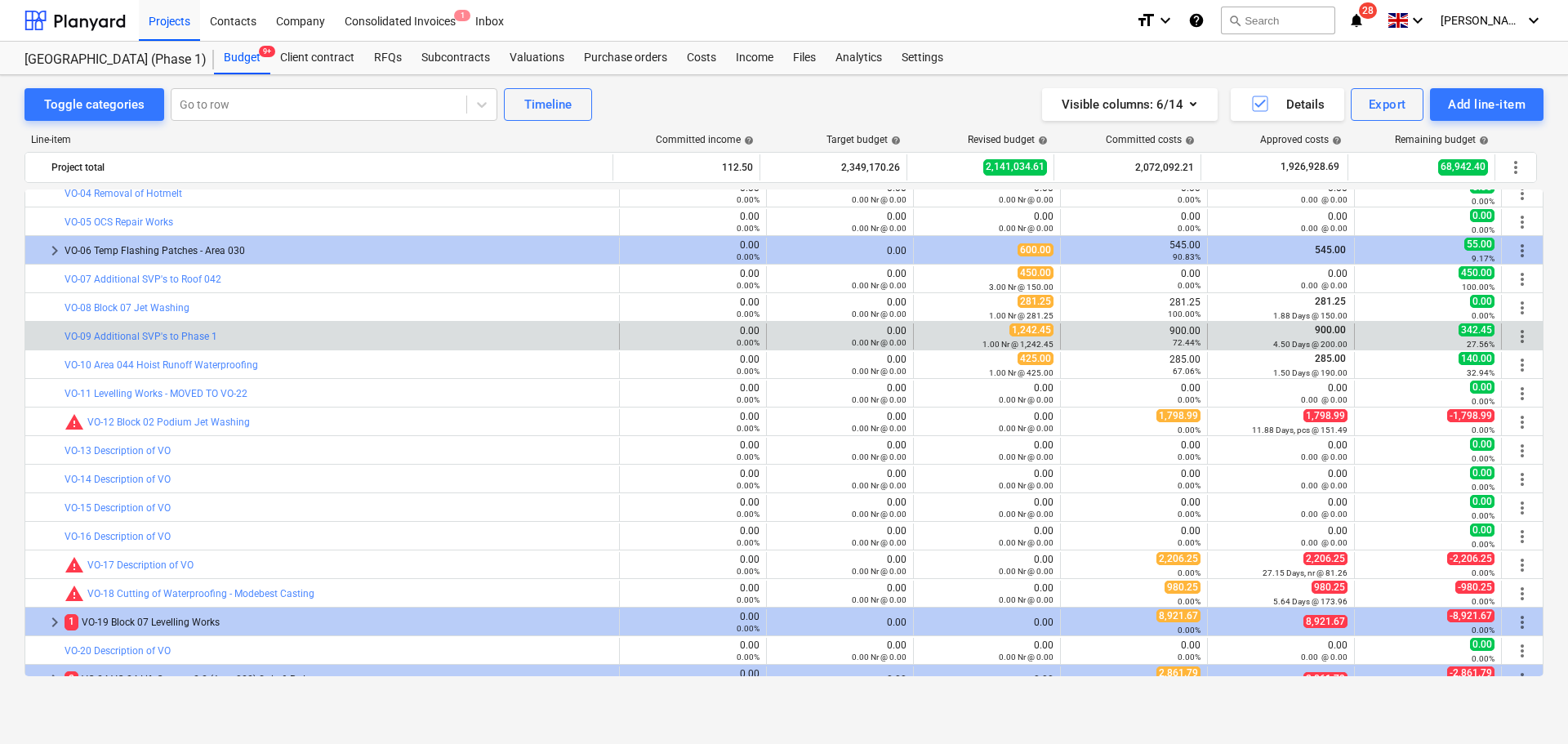
click at [386, 347] on div "bar_chart VO-09 Additional SVP's to Phase 1" at bounding box center [338, 336] width 548 height 26
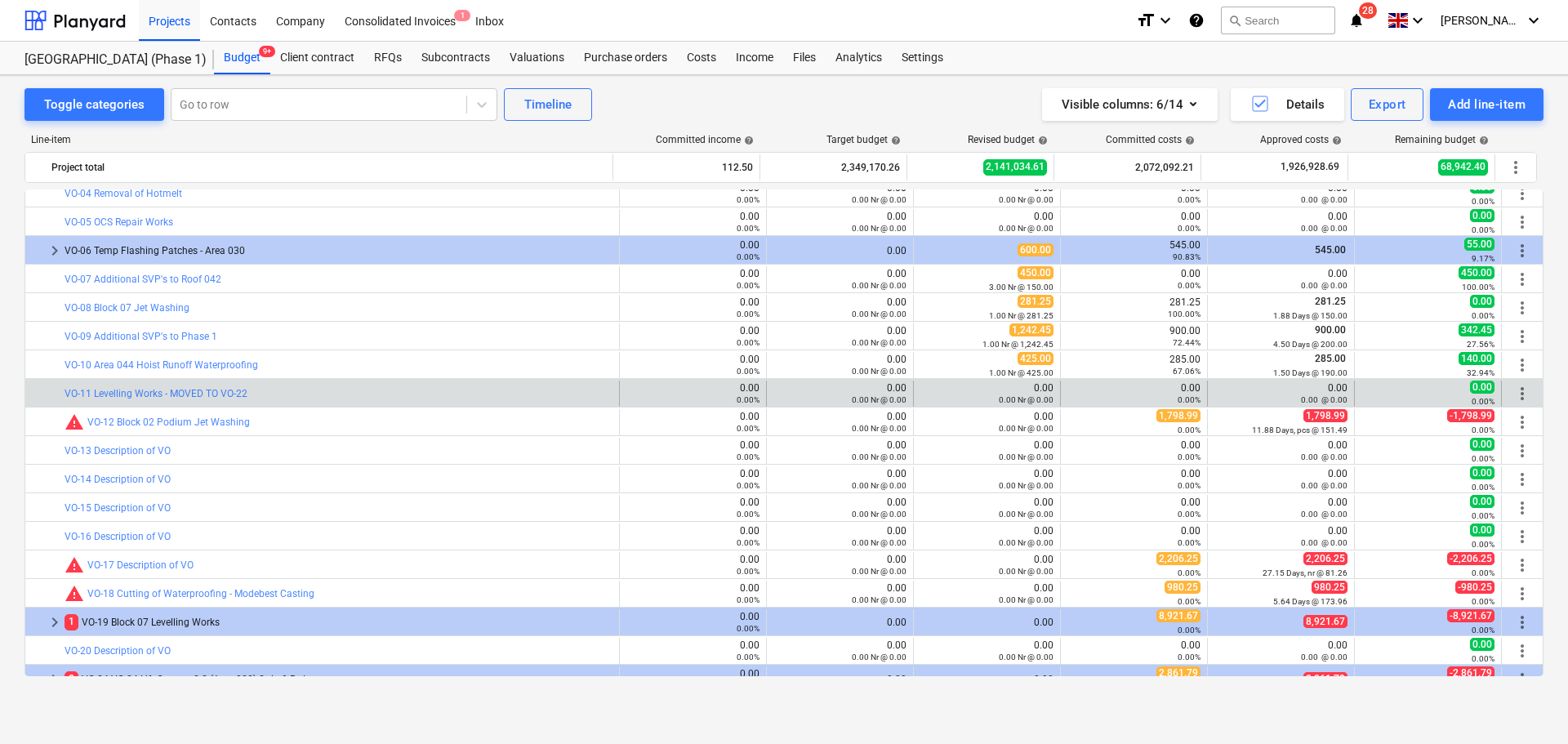
click at [1516, 388] on span "more_vert" at bounding box center [1522, 394] width 19 height 19
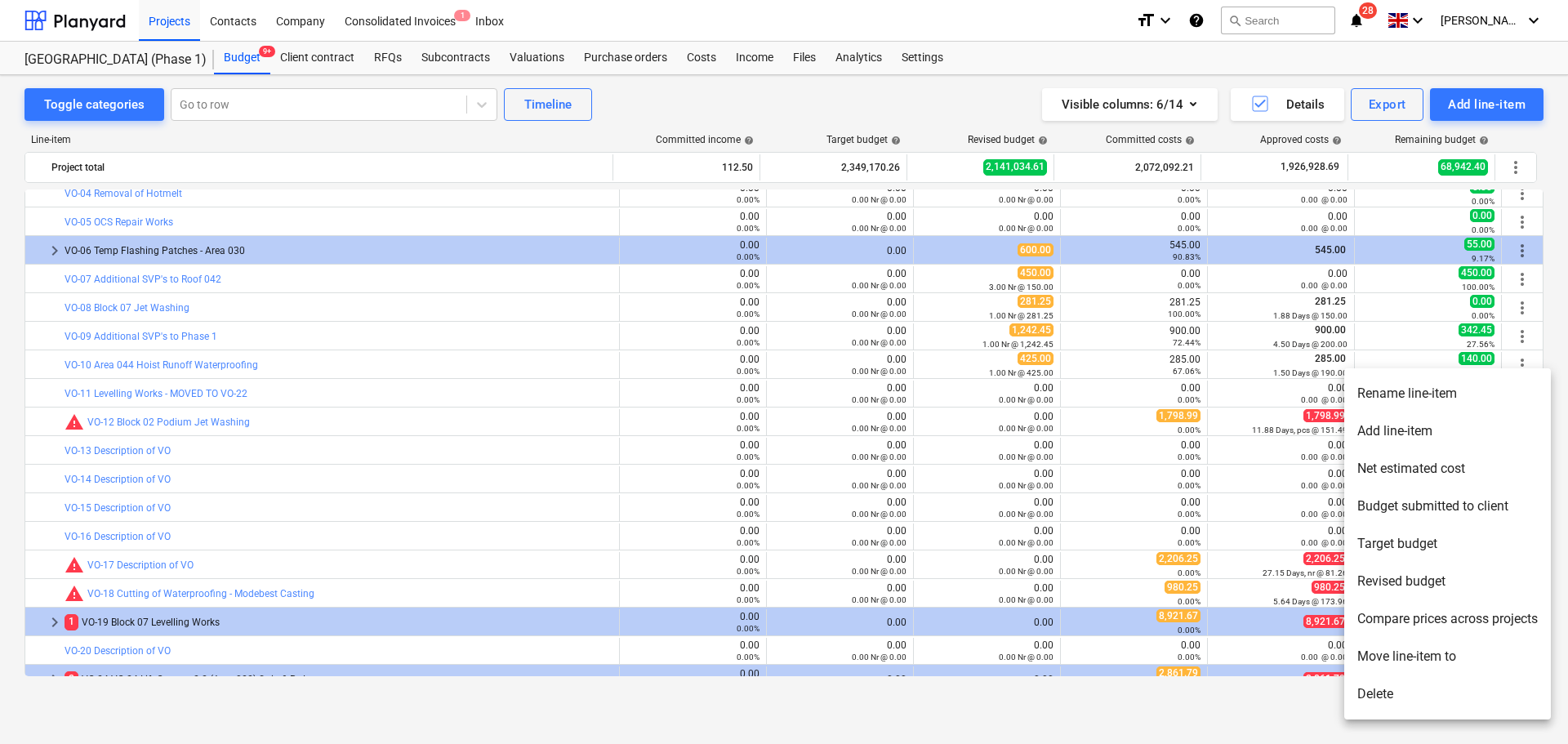
click at [1466, 404] on li "Rename line-item" at bounding box center [1447, 393] width 207 height 37
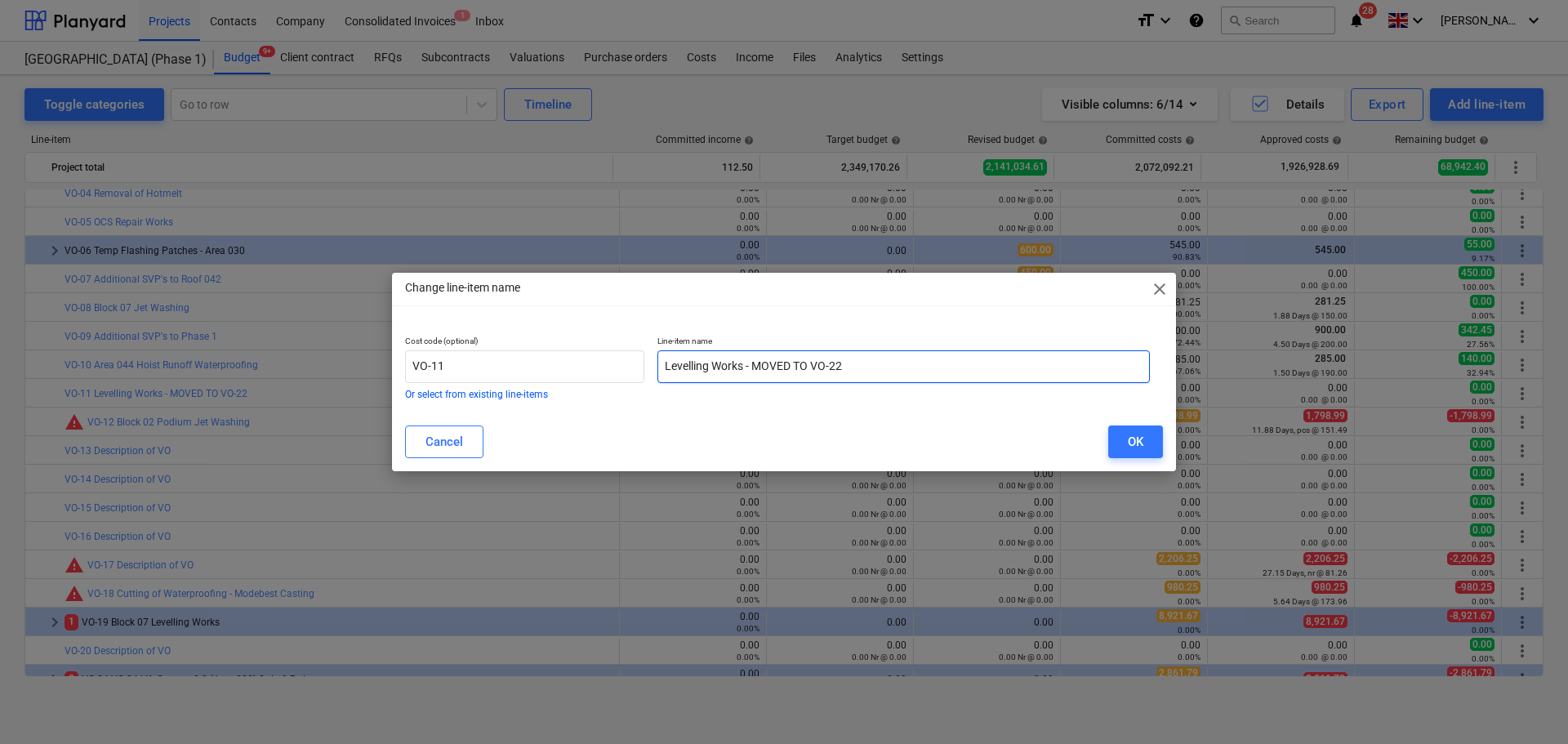
click at [851, 377] on input "Levelling Works - MOVED TO VO-22" at bounding box center [903, 367] width 492 height 33
click at [852, 377] on input "Levelling Works - MOVED TO VO-22" at bounding box center [903, 367] width 492 height 33
click at [1134, 444] on div "OK" at bounding box center [1136, 441] width 15 height 21
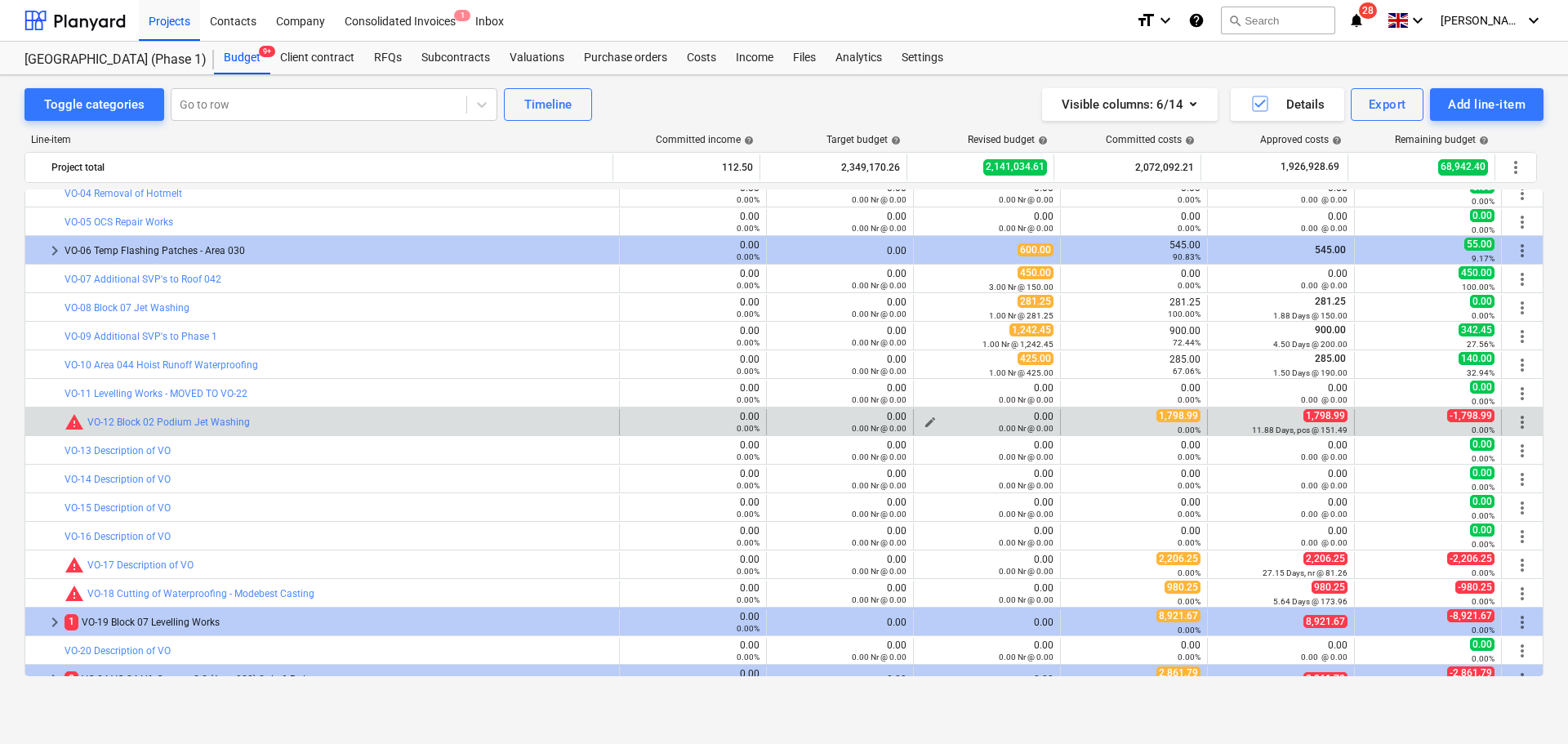
click at [923, 419] on span "edit" at bounding box center [930, 422] width 13 height 13
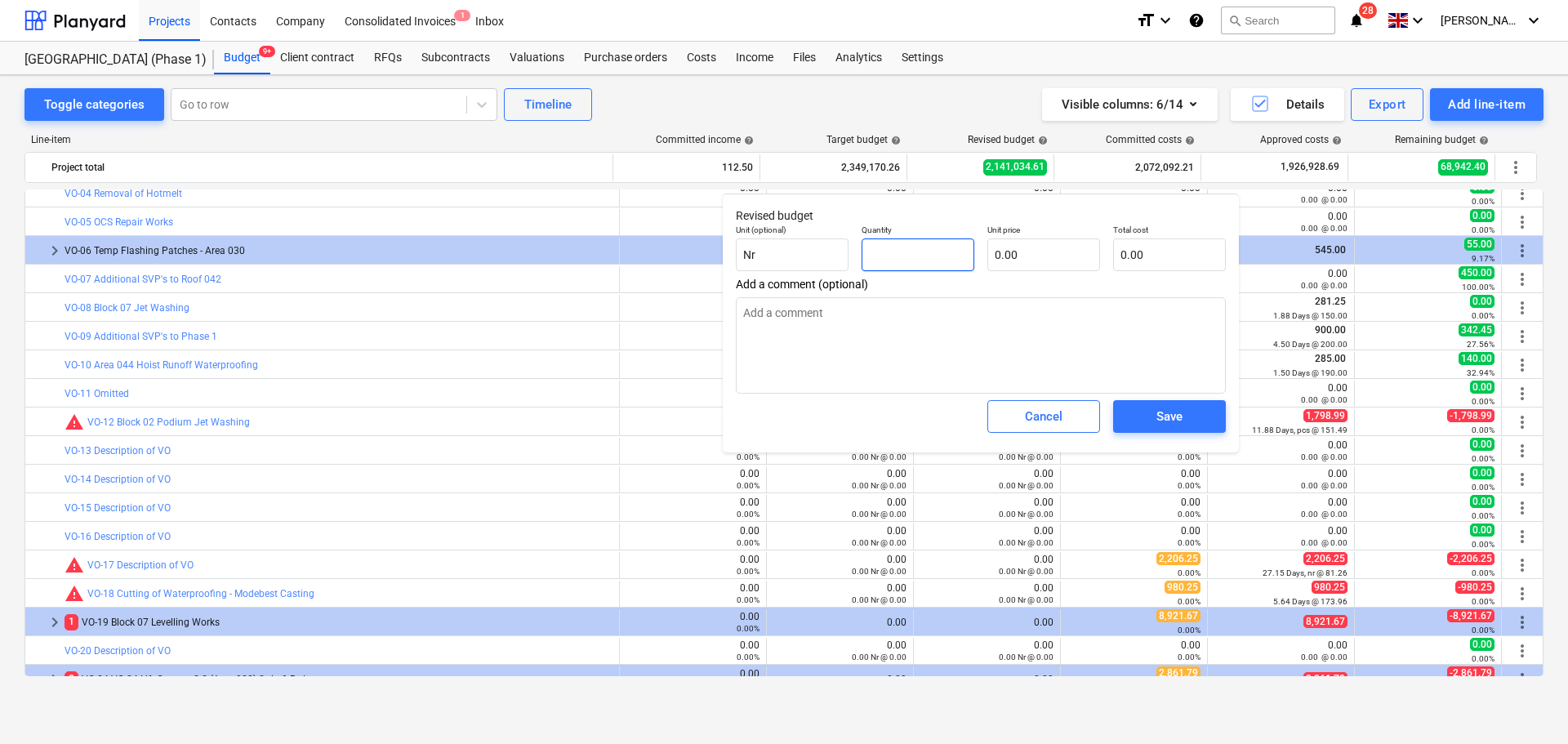
click at [933, 259] on input "text" at bounding box center [919, 255] width 113 height 33
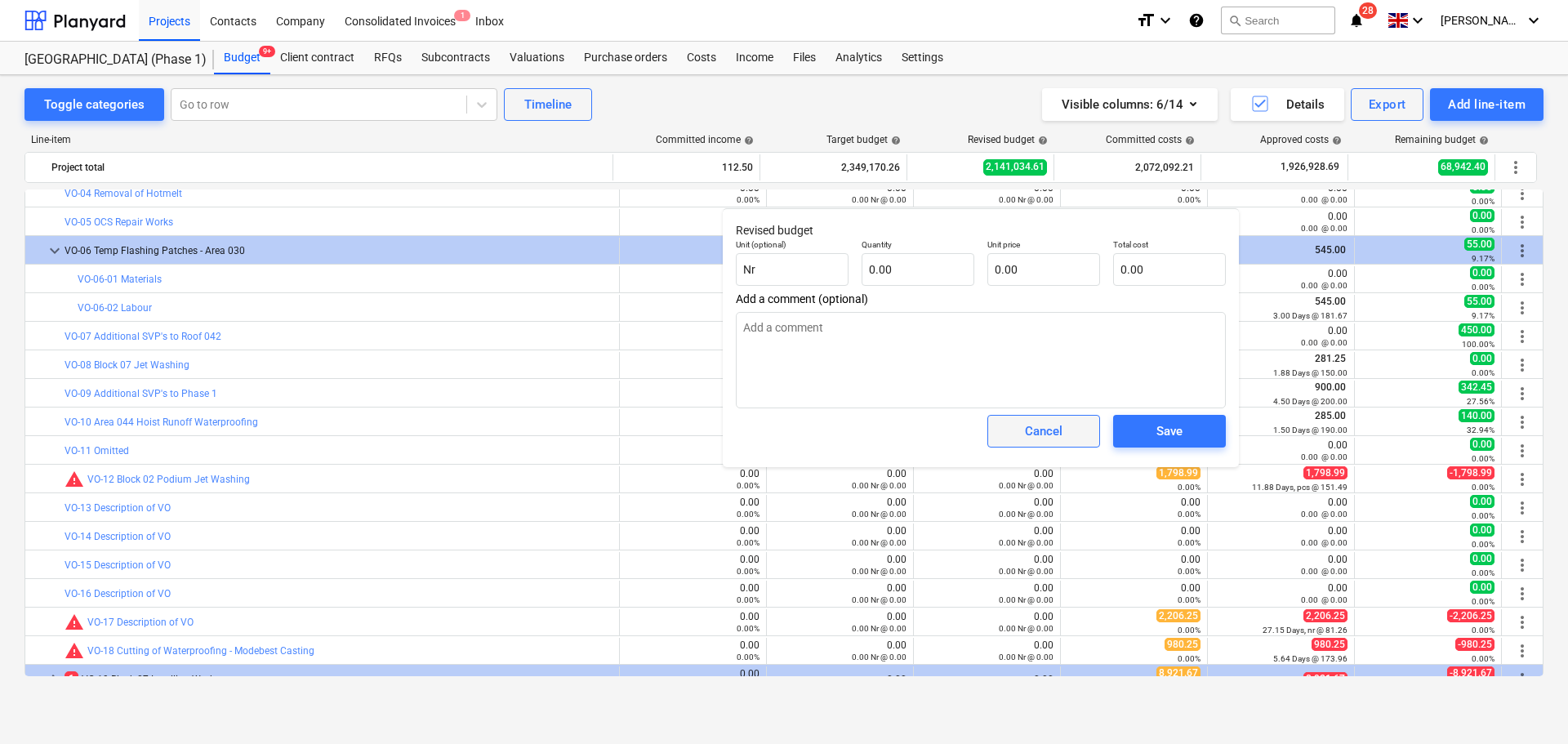
click at [1041, 427] on div "Cancel" at bounding box center [1043, 431] width 37 height 21
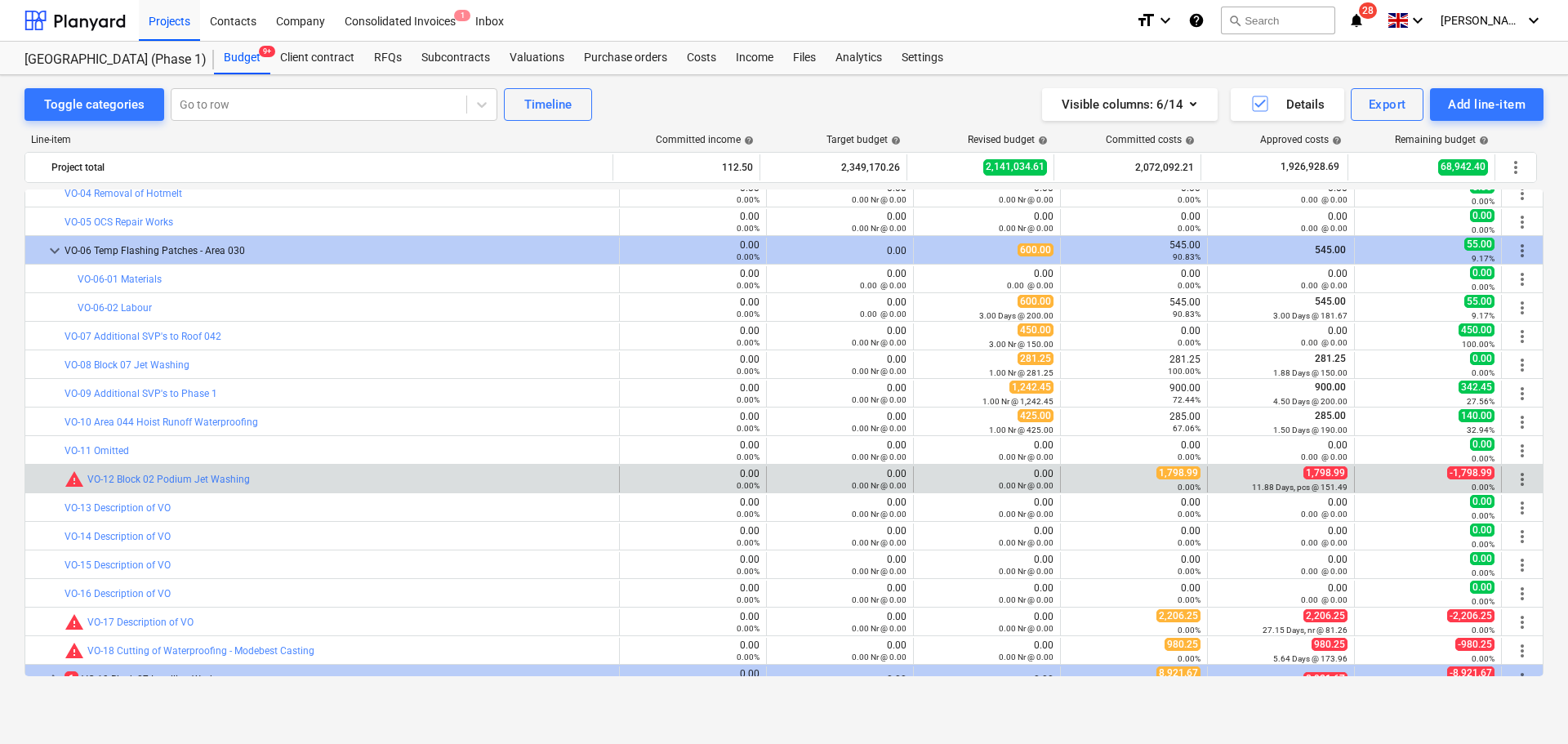
click at [1513, 482] on span "more_vert" at bounding box center [1522, 479] width 19 height 19
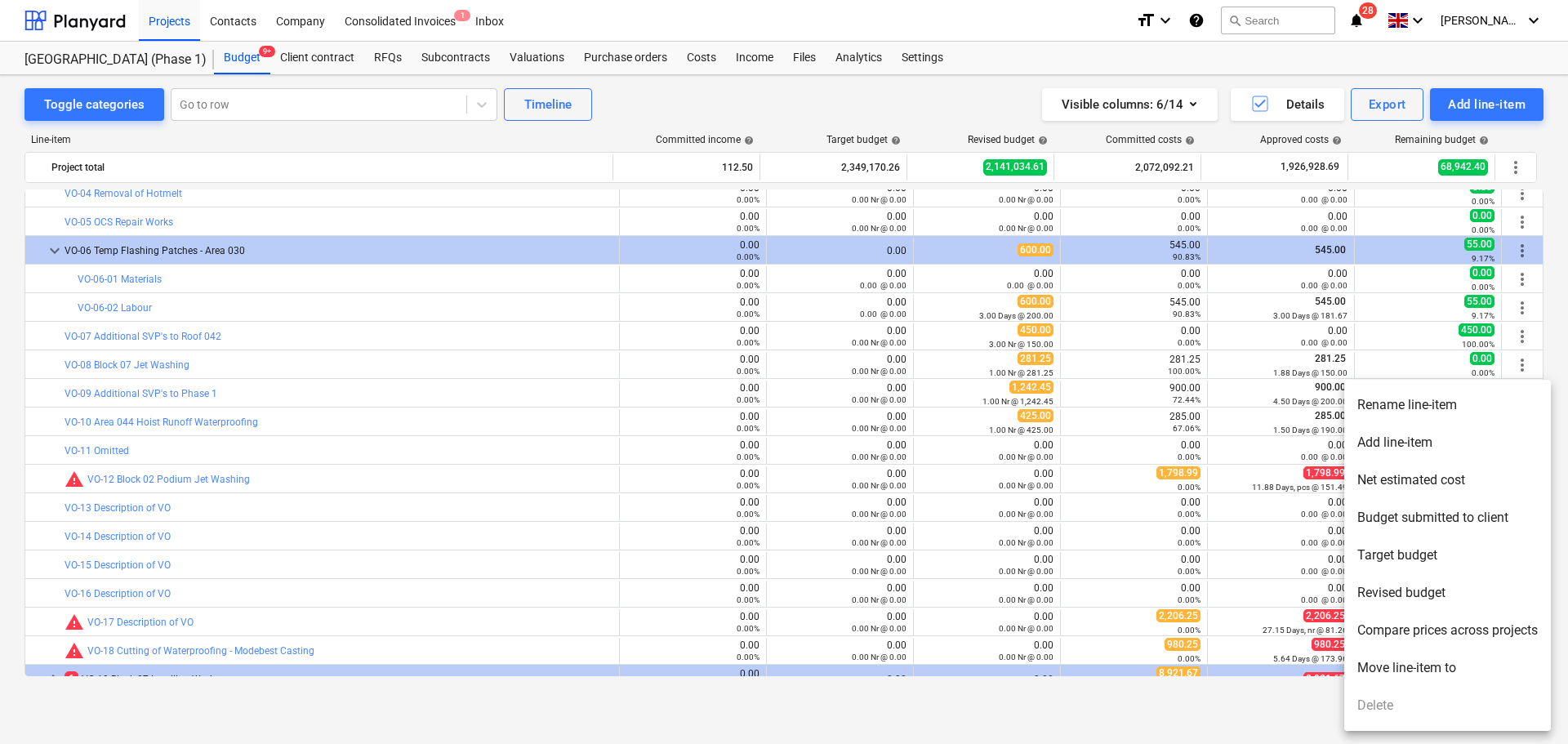
click at [1419, 411] on li "Rename line-item" at bounding box center [1447, 404] width 207 height 37
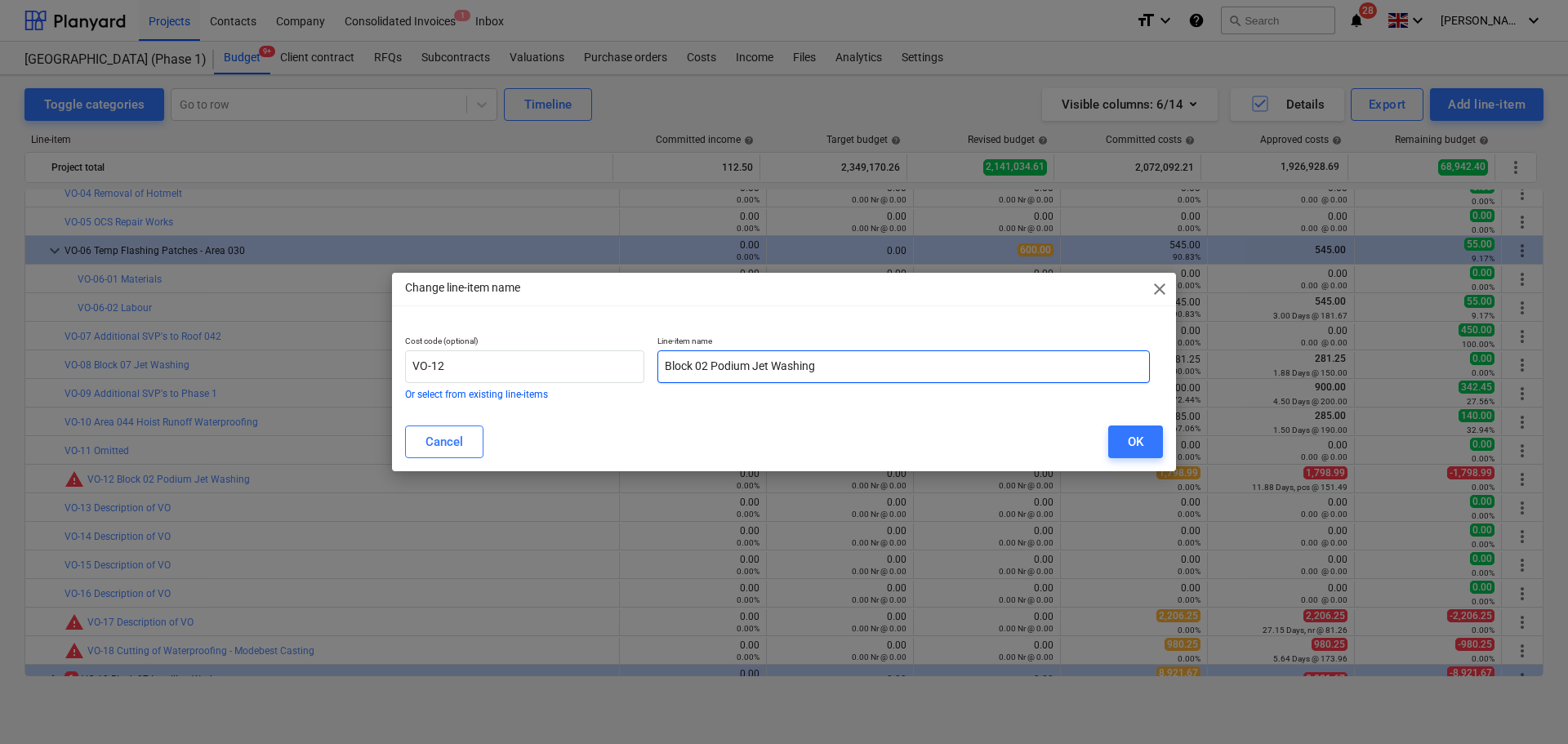
click at [726, 367] on input "Block 02 Podium Jet Washing" at bounding box center [903, 367] width 492 height 33
click at [1111, 439] on button "OK" at bounding box center [1135, 441] width 55 height 33
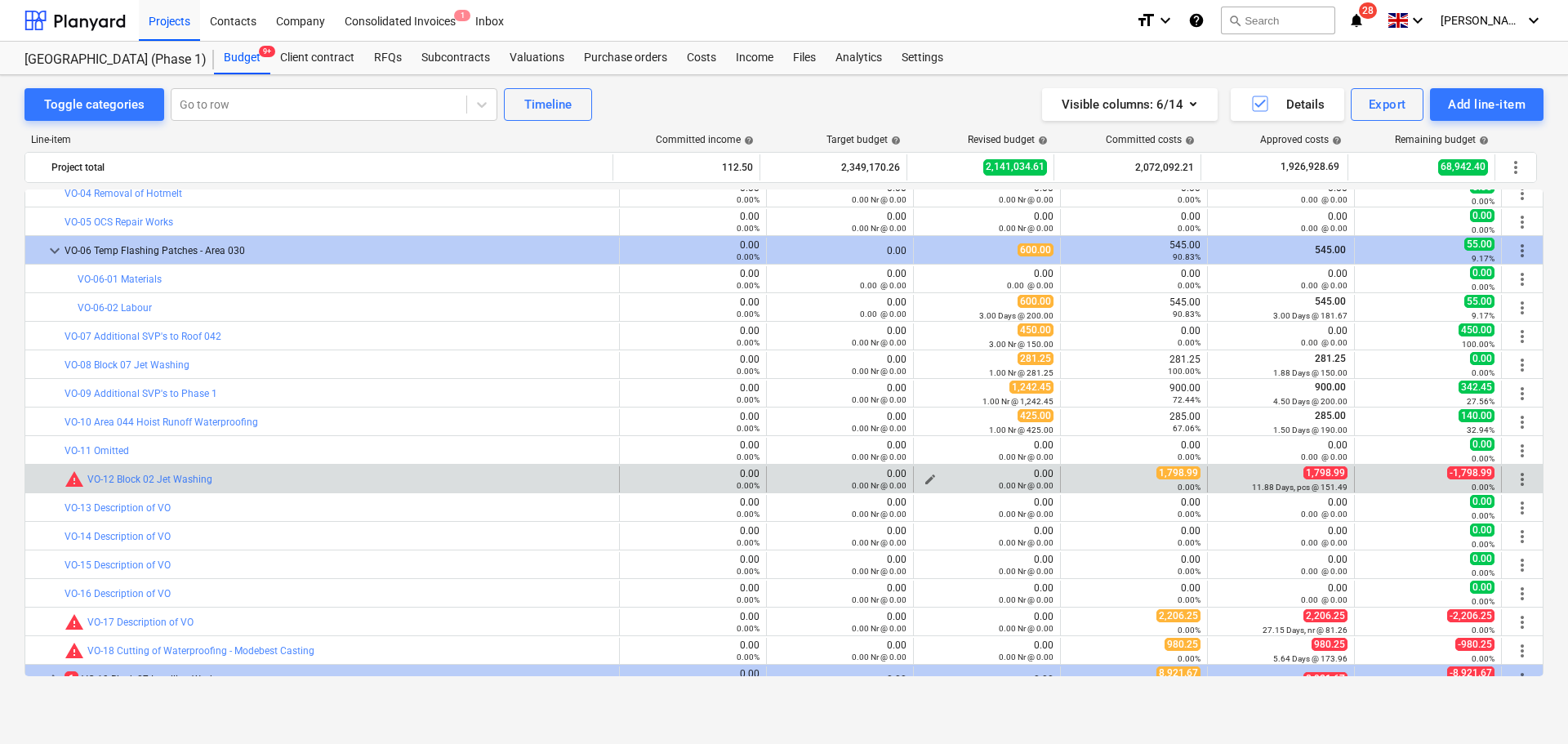
click at [923, 479] on span "edit" at bounding box center [930, 480] width 13 height 13
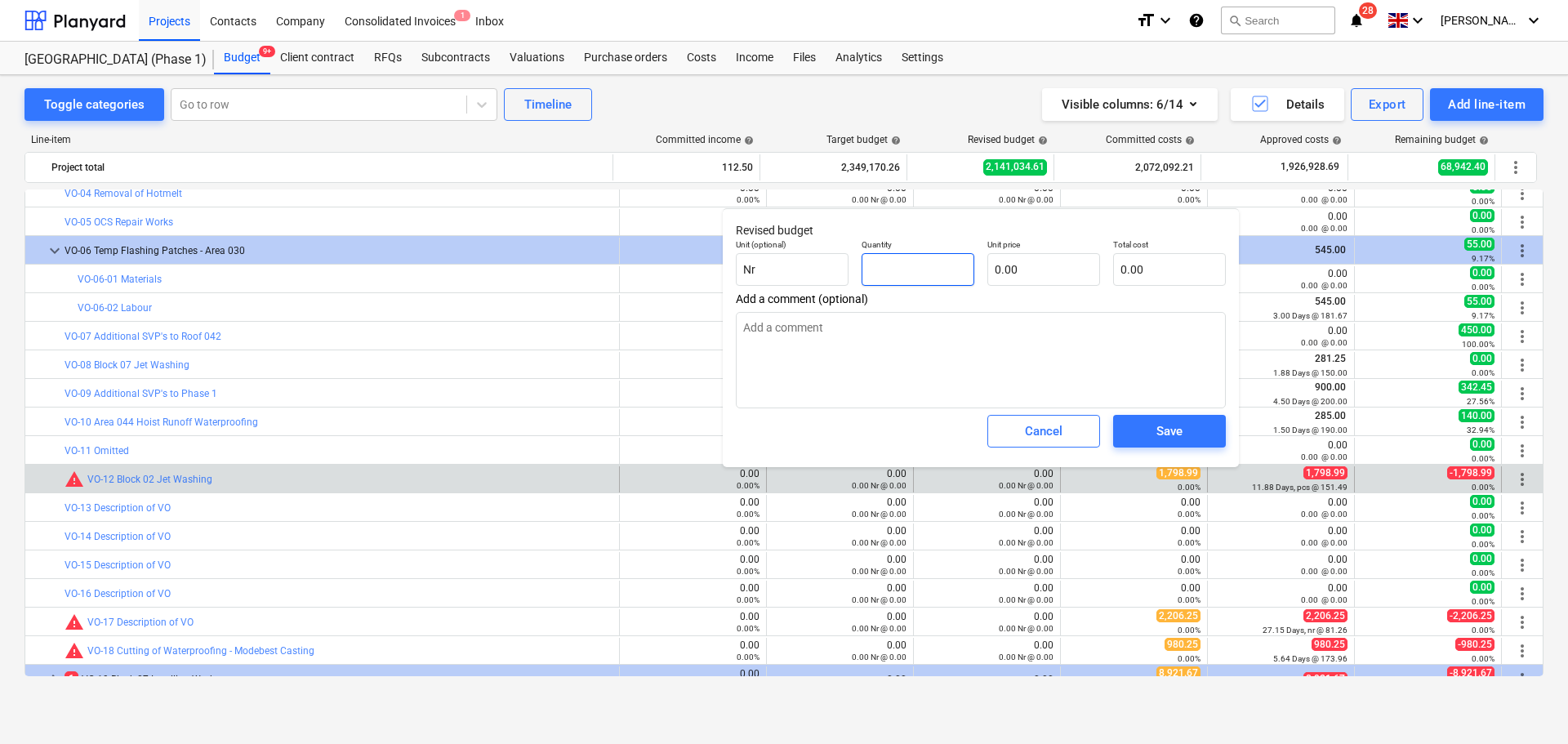
click at [920, 278] on input "text" at bounding box center [919, 269] width 113 height 33
click at [1020, 275] on input "text" at bounding box center [1044, 269] width 113 height 33
click at [1138, 420] on button "Save" at bounding box center [1170, 431] width 113 height 33
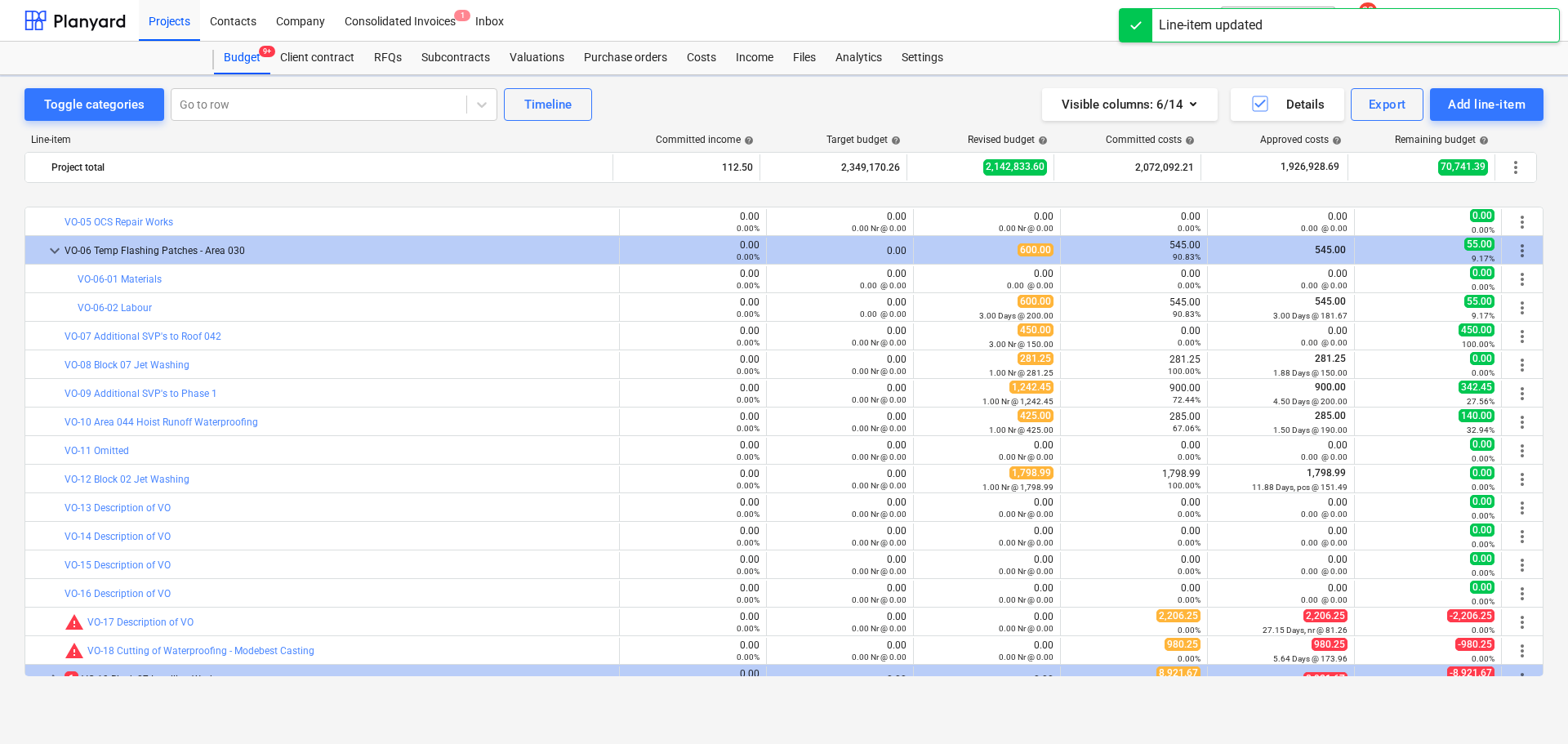
scroll to position [3179, 0]
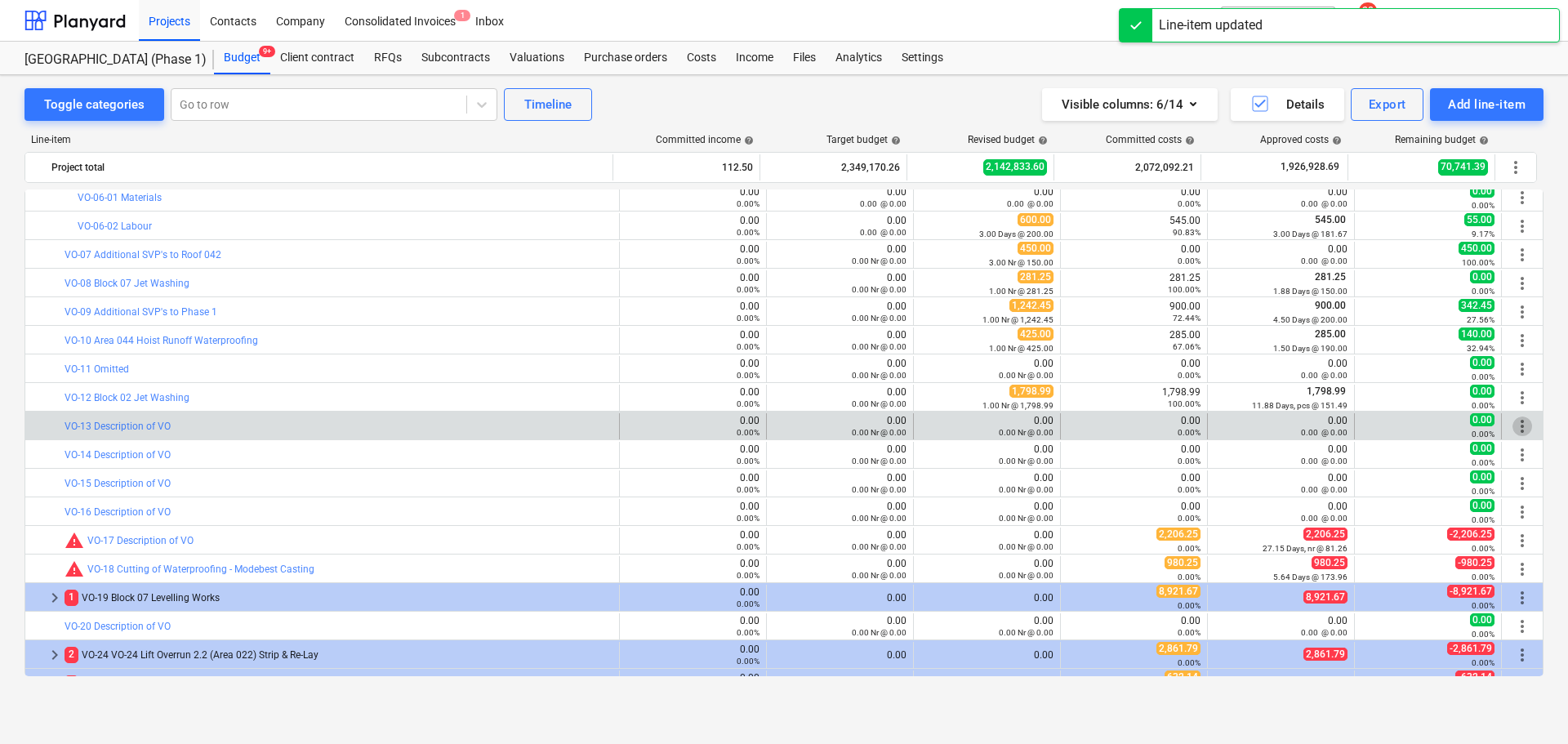
click at [1513, 430] on span "more_vert" at bounding box center [1522, 426] width 19 height 19
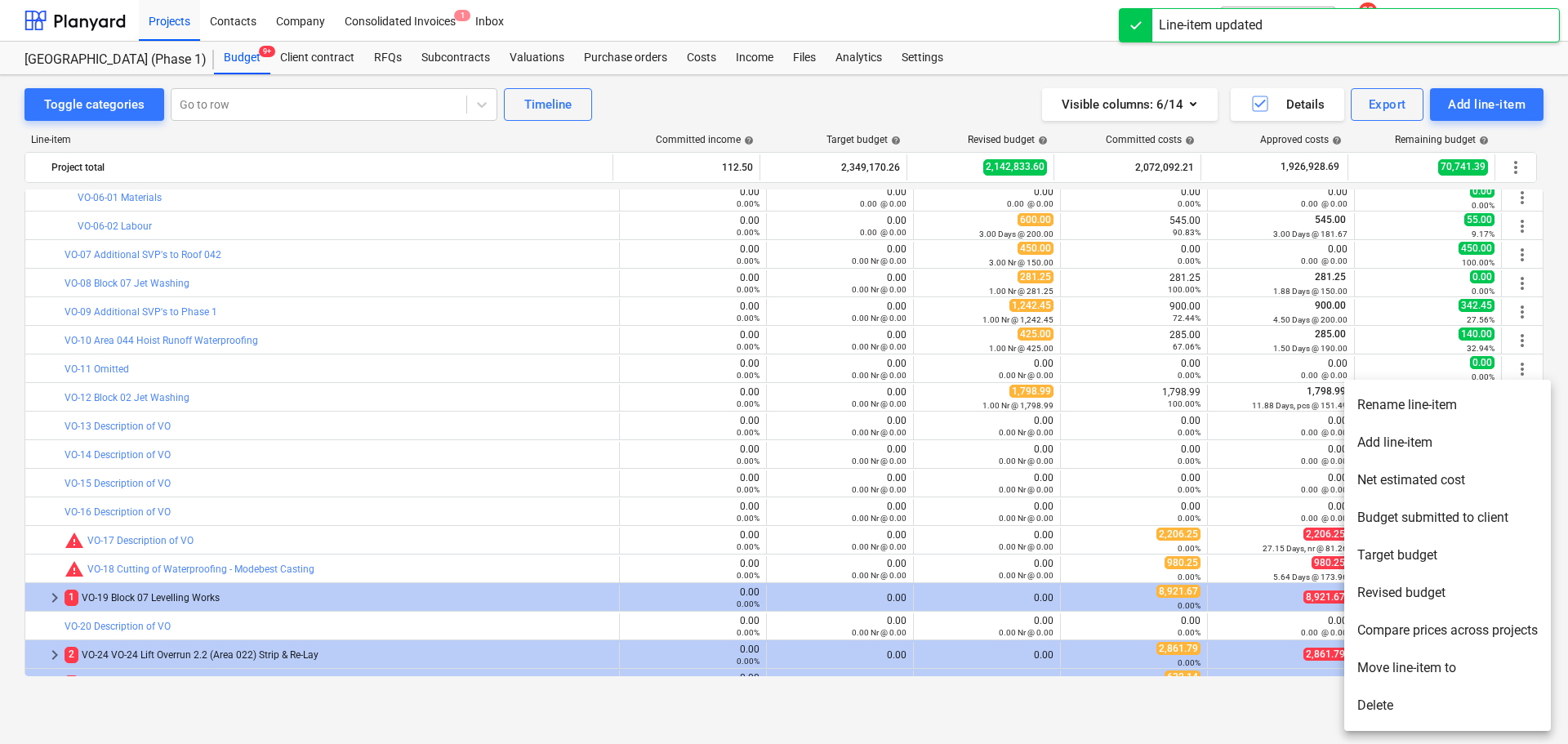
click at [1439, 417] on li "Rename line-item" at bounding box center [1447, 404] width 207 height 37
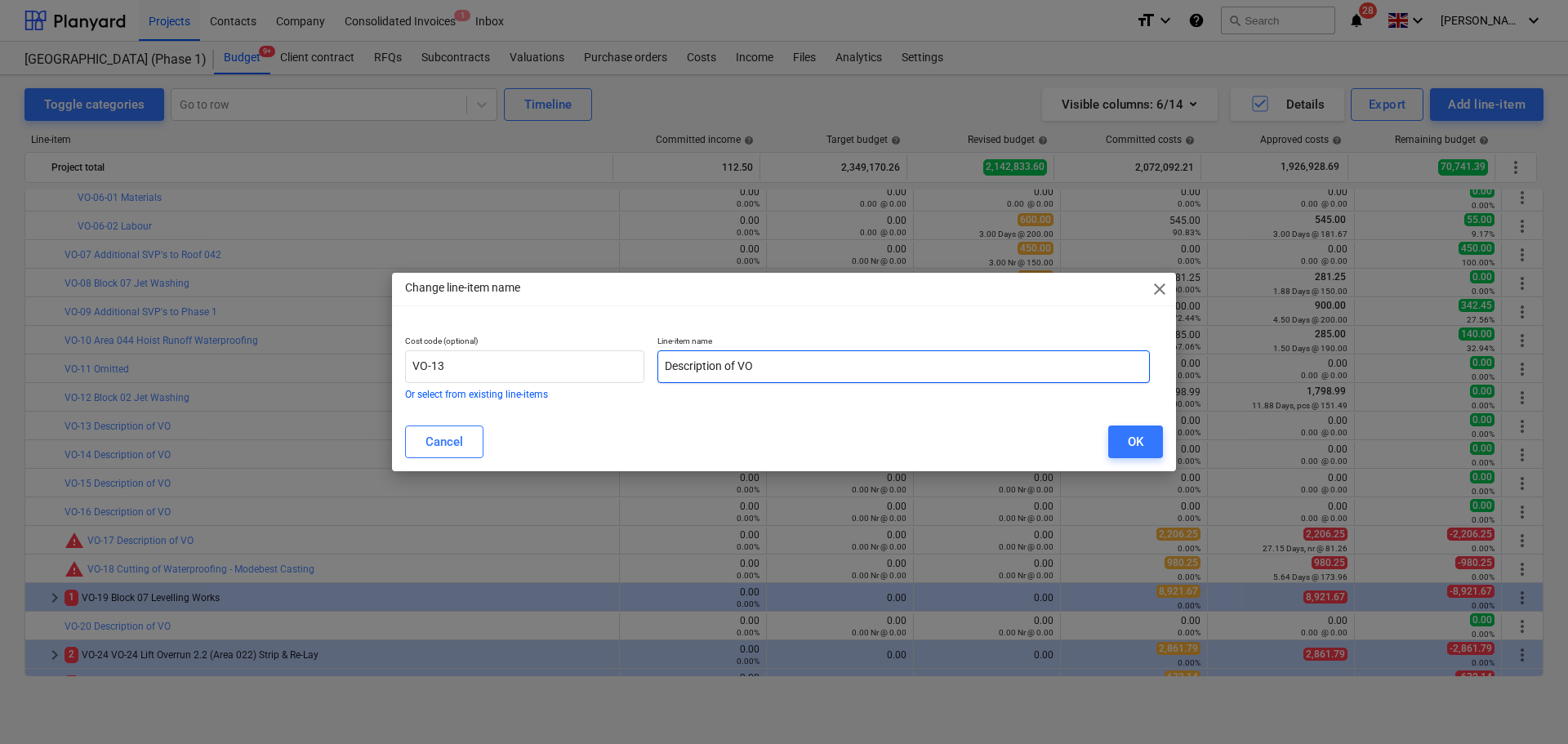
click at [807, 355] on input "Description of VO" at bounding box center [903, 367] width 492 height 33
click at [1120, 440] on button "OK" at bounding box center [1135, 441] width 55 height 33
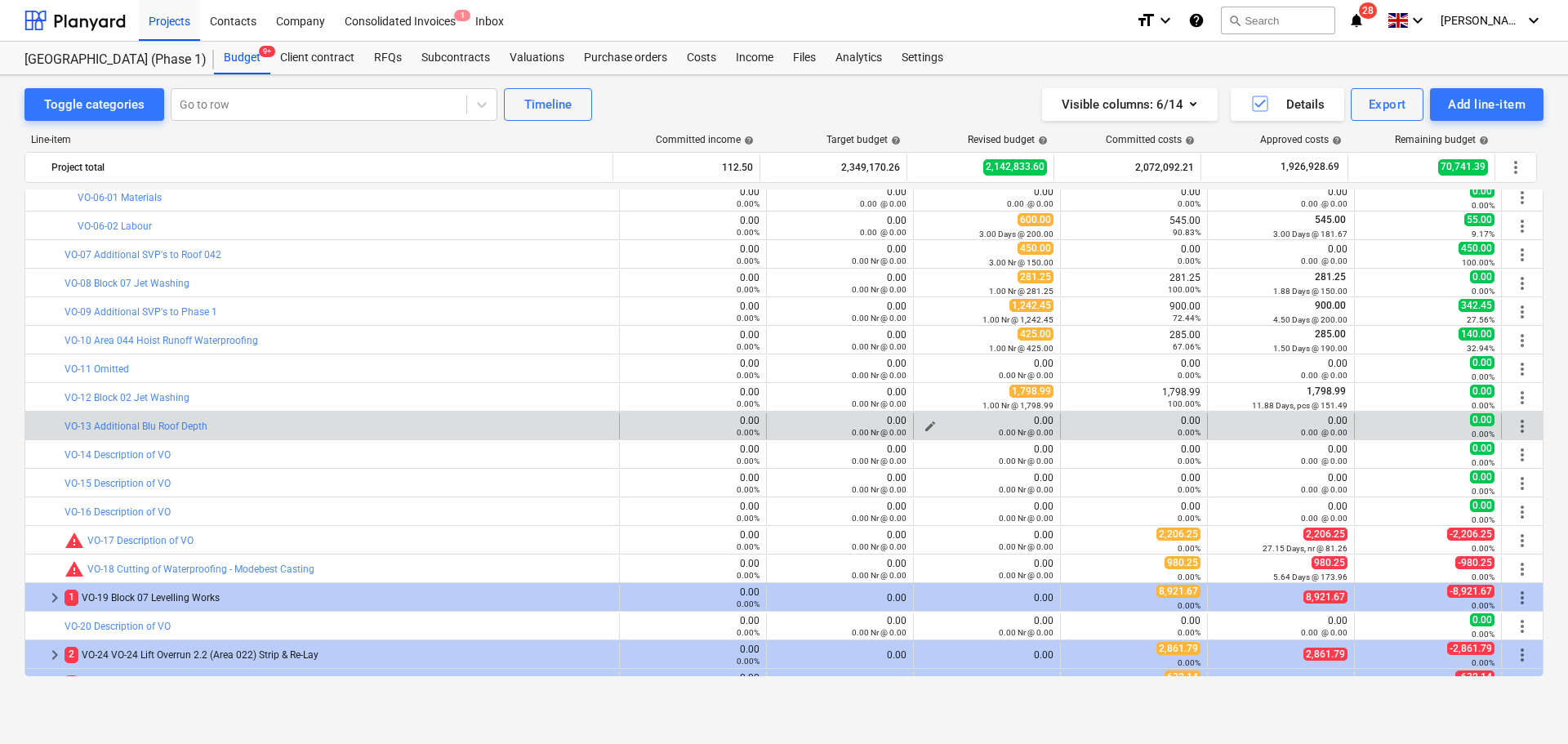
click at [982, 426] on div "0.00 Nr @ 0.00" at bounding box center [987, 432] width 133 height 11
drag, startPoint x: 982, startPoint y: 426, endPoint x: 997, endPoint y: 413, distance: 19.8
click at [997, 413] on div "edit 0.00 0.00 Nr @ 0.00" at bounding box center [987, 425] width 133 height 26
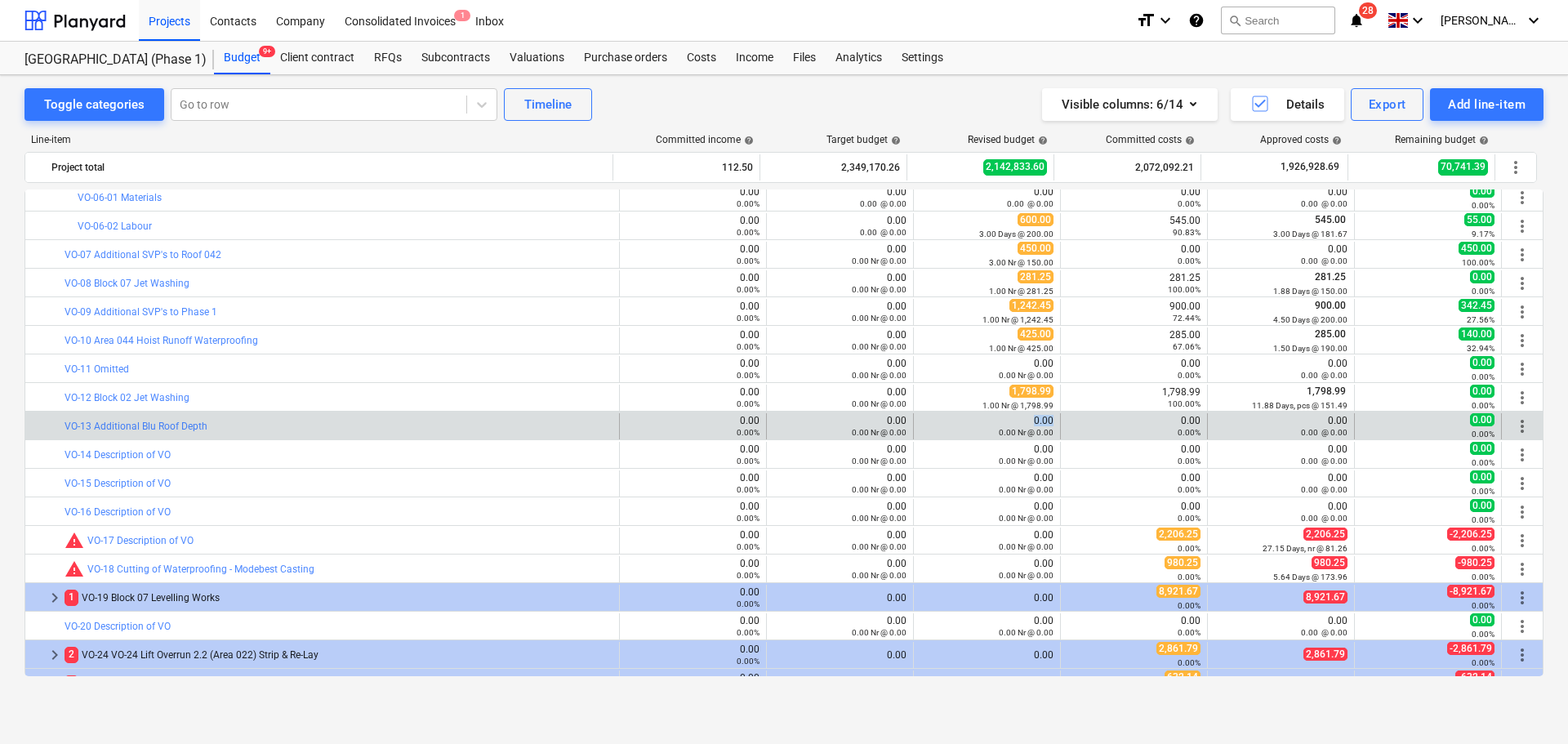
click at [997, 413] on div "edit 0.00 0.00 Nr @ 0.00" at bounding box center [987, 425] width 133 height 26
drag, startPoint x: 997, startPoint y: 413, endPoint x: 995, endPoint y: 436, distance: 23.1
click at [995, 436] on div "edit 0.00 0.00 Nr @ 0.00" at bounding box center [987, 425] width 133 height 26
click at [999, 436] on small "0.00 Nr @ 0.00" at bounding box center [1026, 432] width 55 height 9
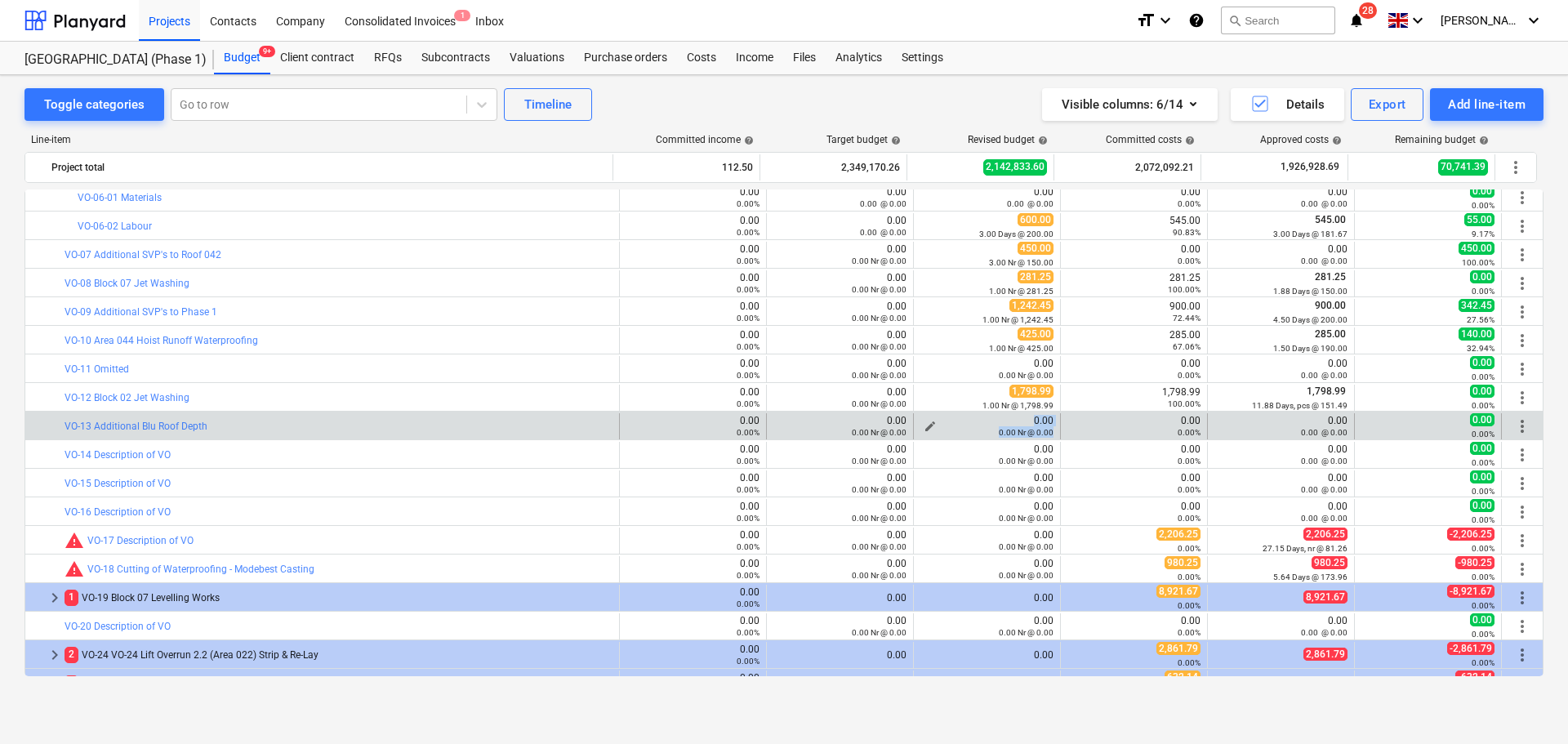
drag, startPoint x: 995, startPoint y: 436, endPoint x: 995, endPoint y: 418, distance: 18.0
click at [995, 418] on div "0.00 0.00 Nr @ 0.00" at bounding box center [987, 426] width 133 height 23
click at [1515, 431] on span "more_vert" at bounding box center [1522, 426] width 19 height 19
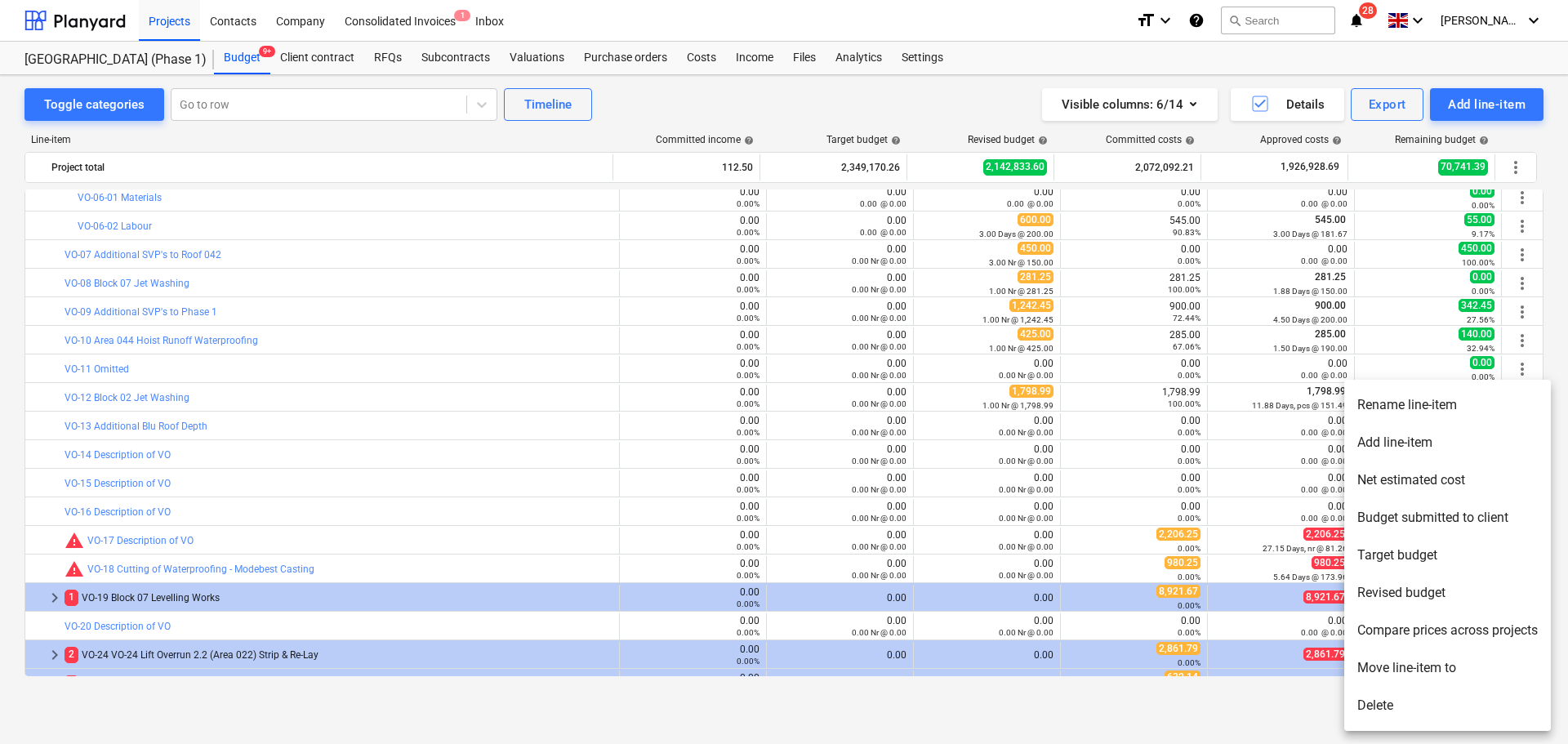
click at [1427, 413] on li "Rename line-item" at bounding box center [1447, 404] width 207 height 37
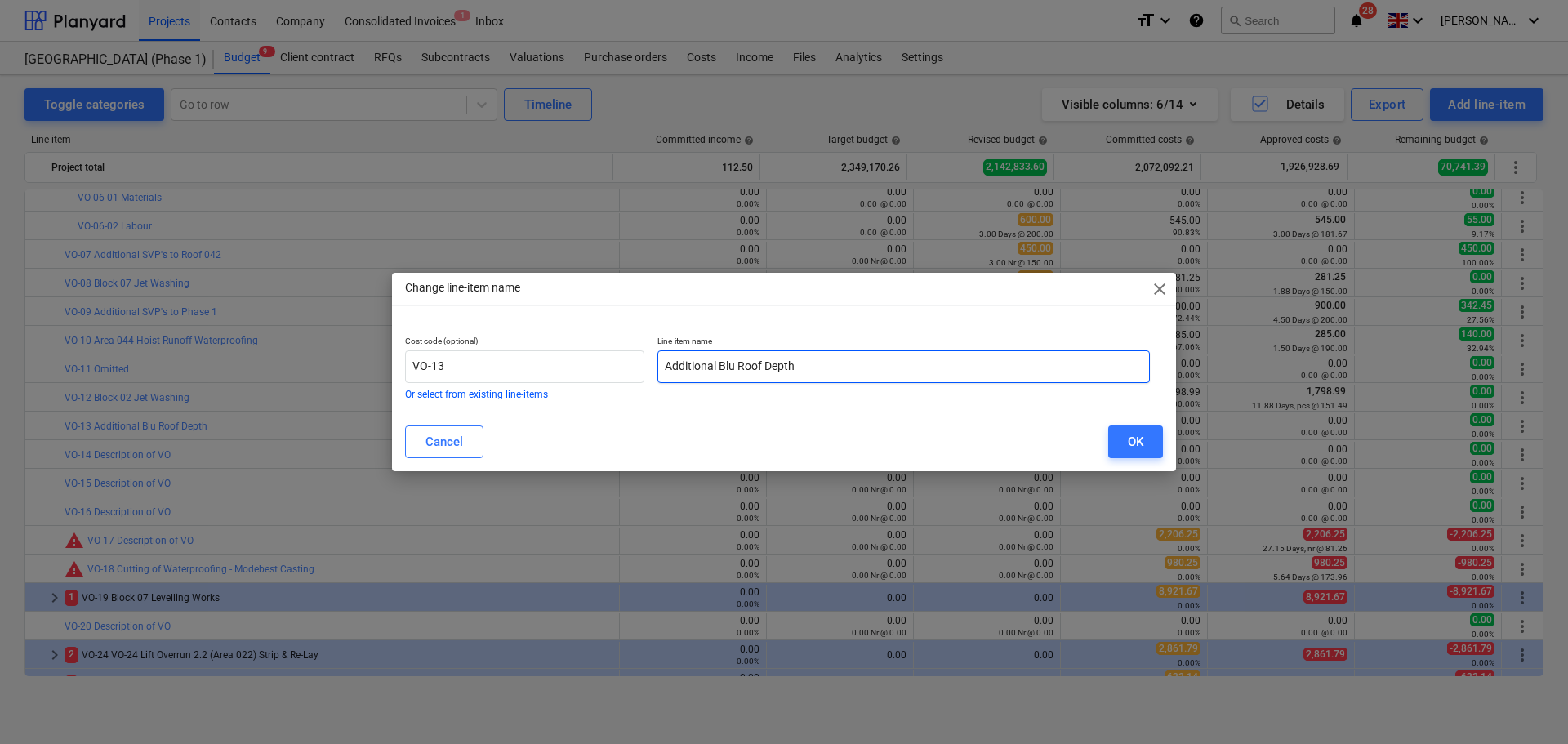
click at [819, 355] on input "Additional Blu Roof Depth" at bounding box center [903, 367] width 492 height 33
click at [1134, 437] on div "OK" at bounding box center [1136, 441] width 15 height 21
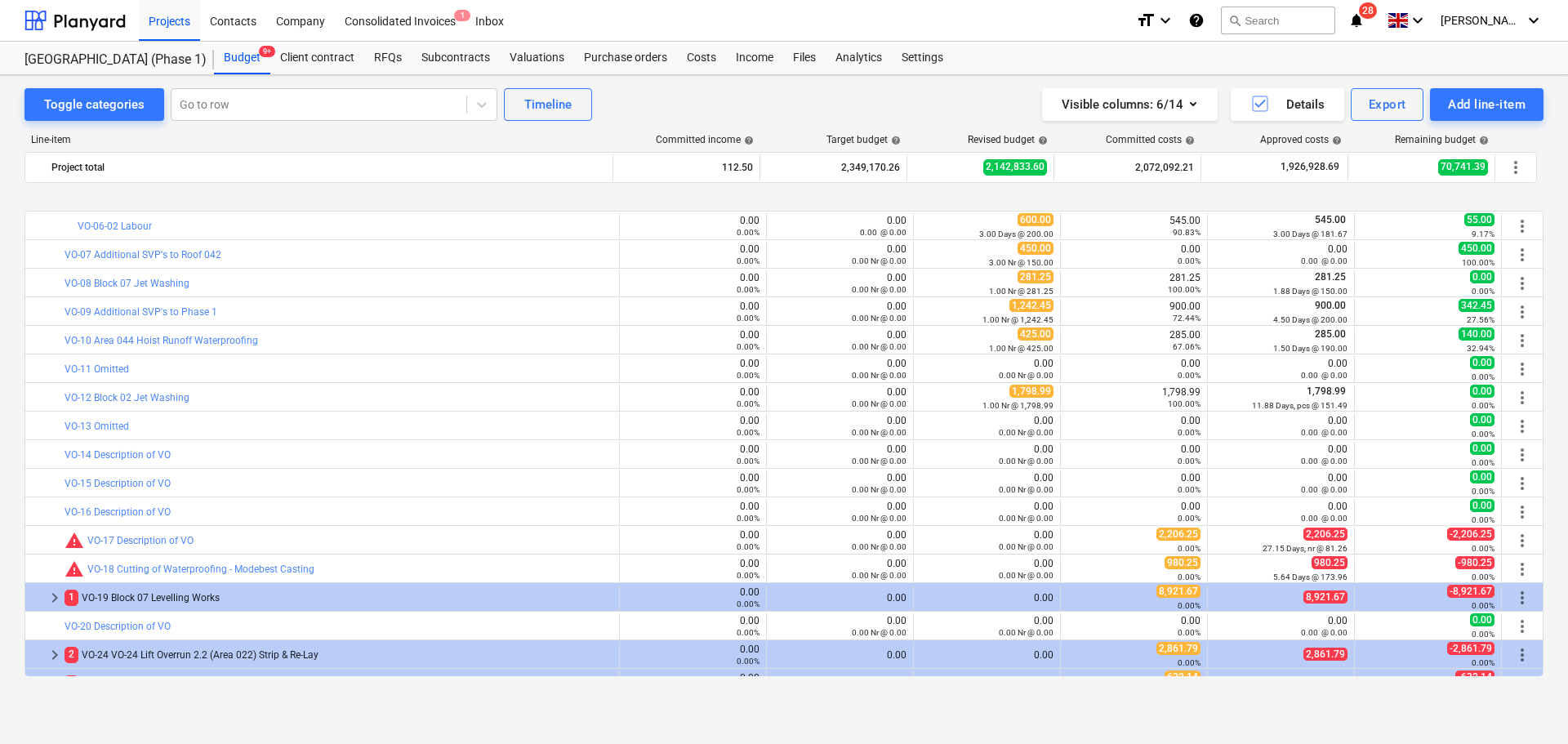
scroll to position [3261, 0]
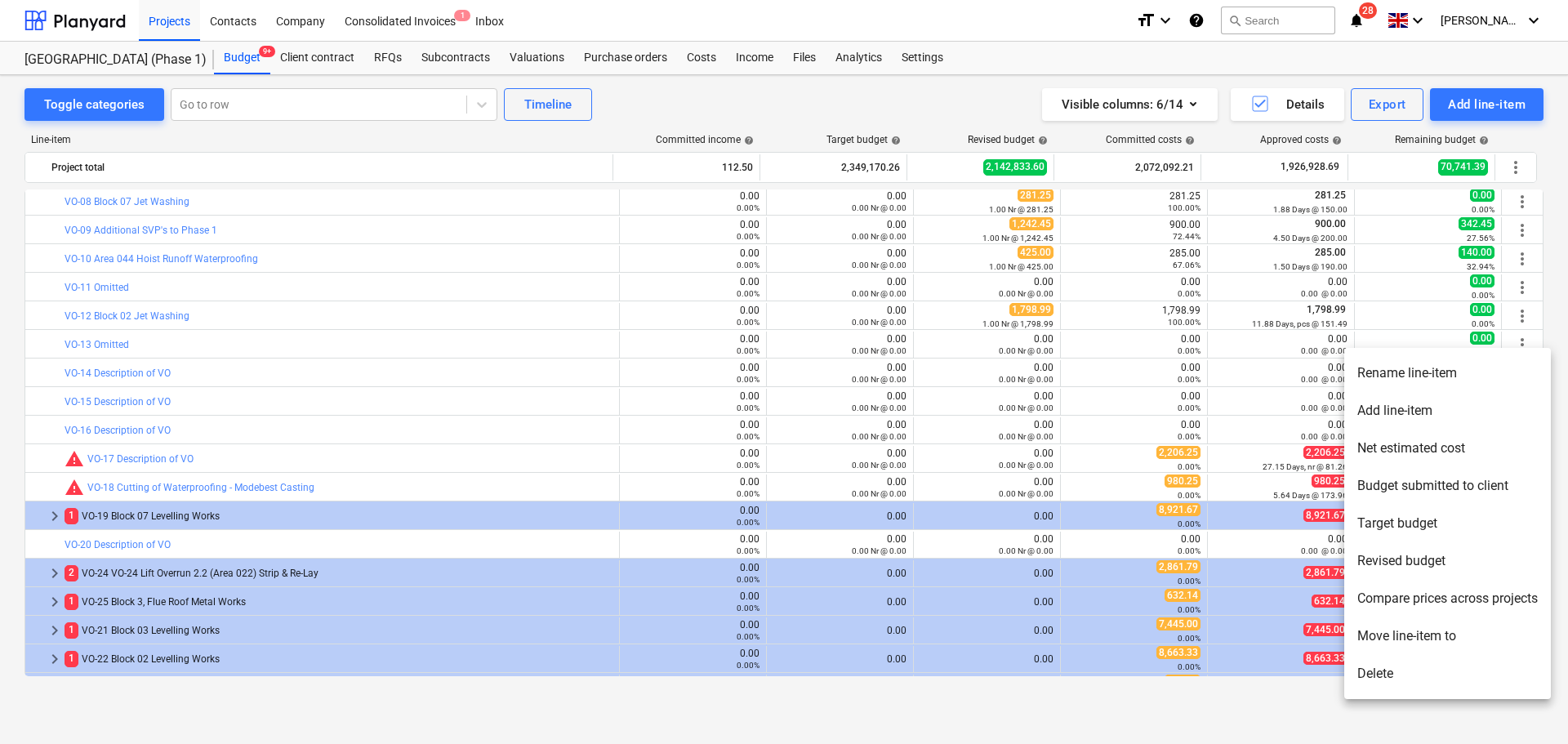
click at [1485, 379] on li "Rename line-item" at bounding box center [1447, 372] width 207 height 37
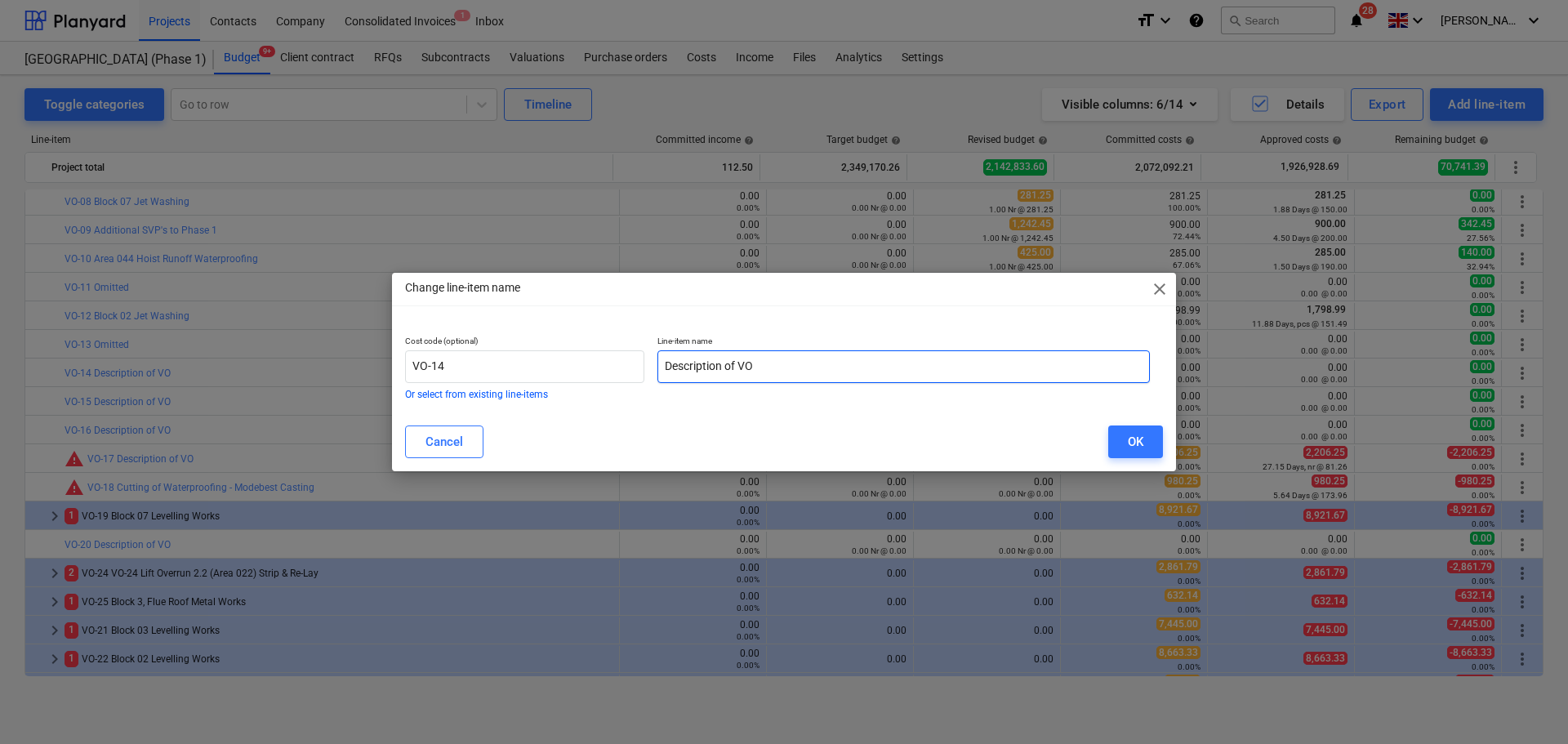
click at [742, 364] on input "Description of VO" at bounding box center [903, 367] width 492 height 33
click at [1121, 434] on button "OK" at bounding box center [1135, 441] width 55 height 33
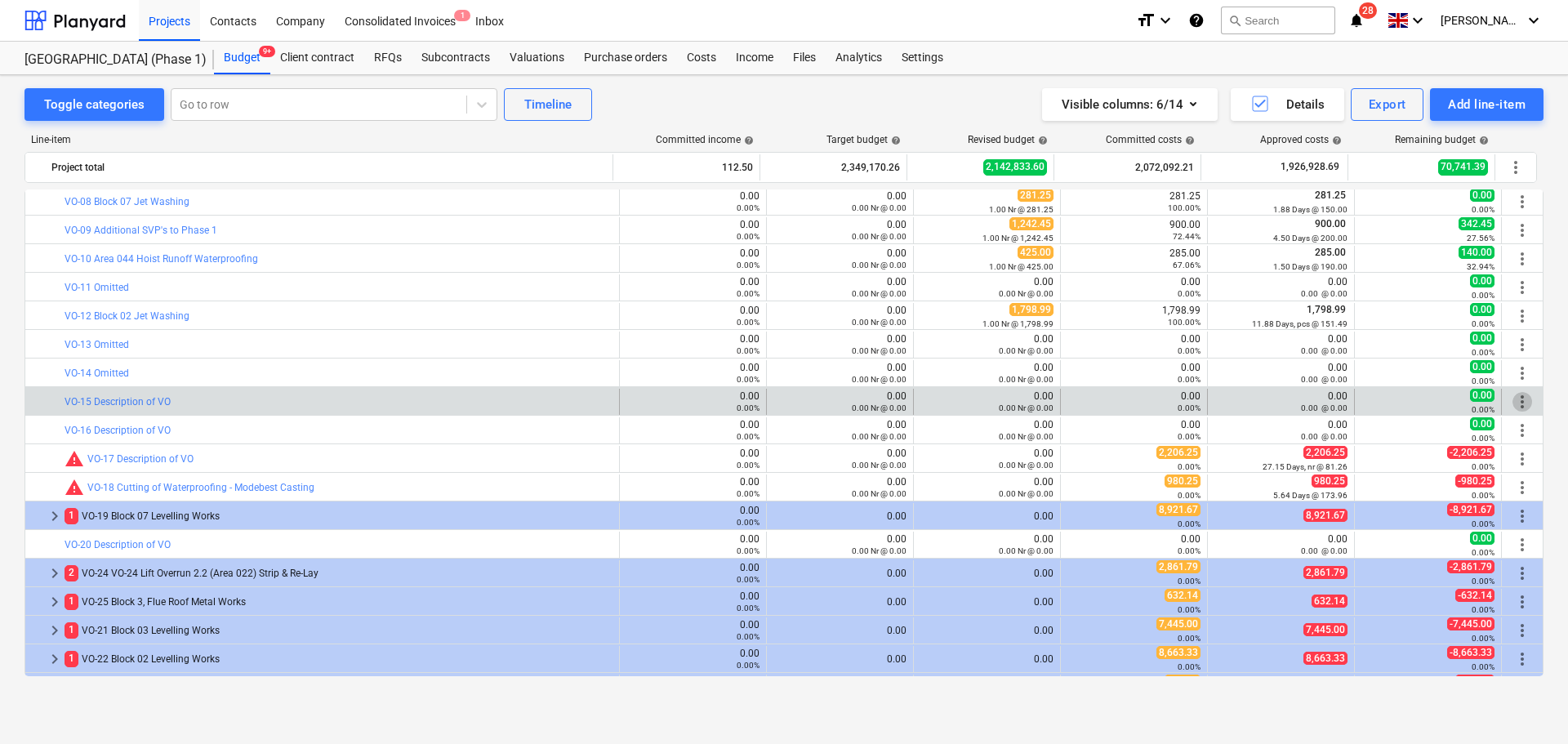
click at [1519, 399] on span "more_vert" at bounding box center [1522, 401] width 19 height 19
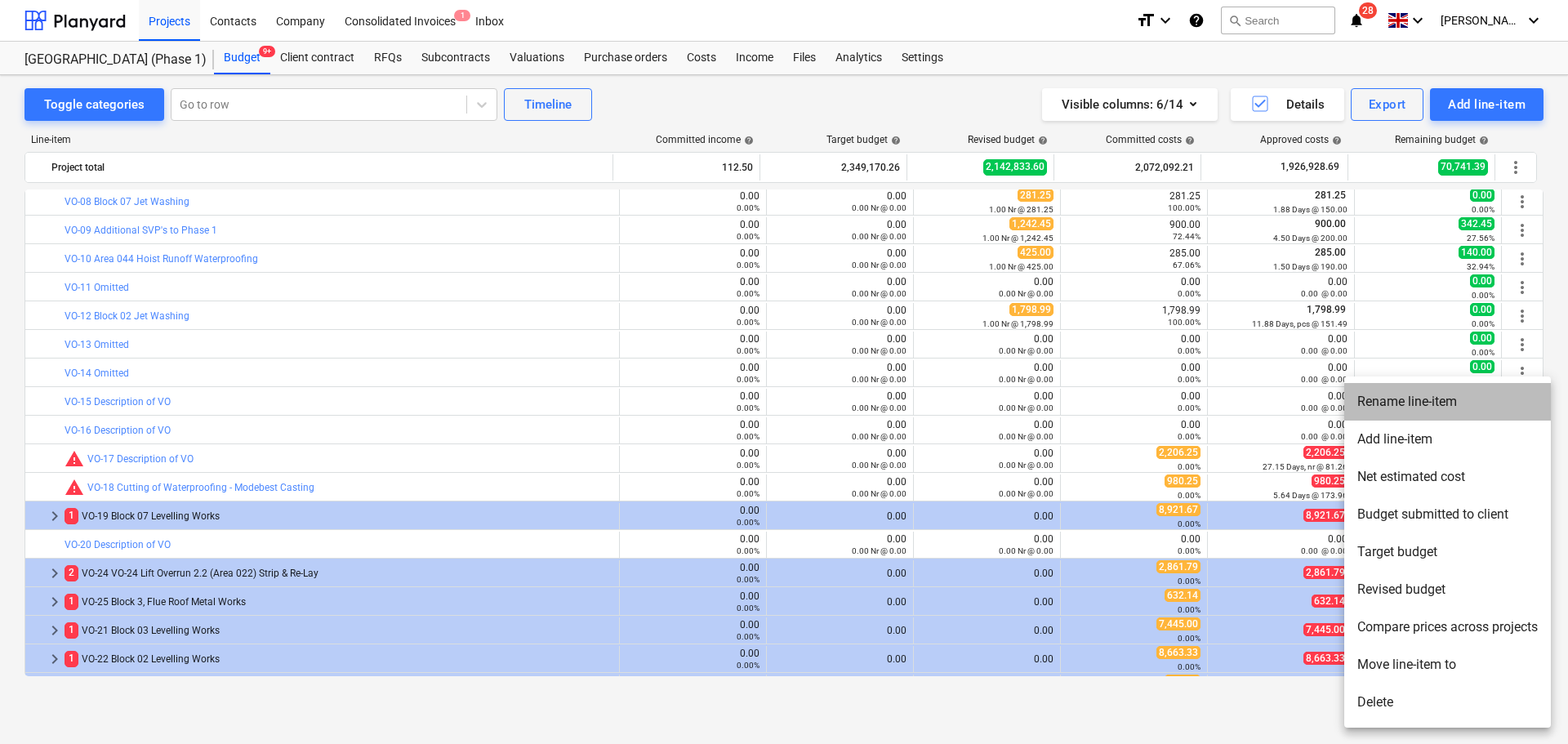
click at [1484, 403] on li "Rename line-item" at bounding box center [1447, 401] width 207 height 37
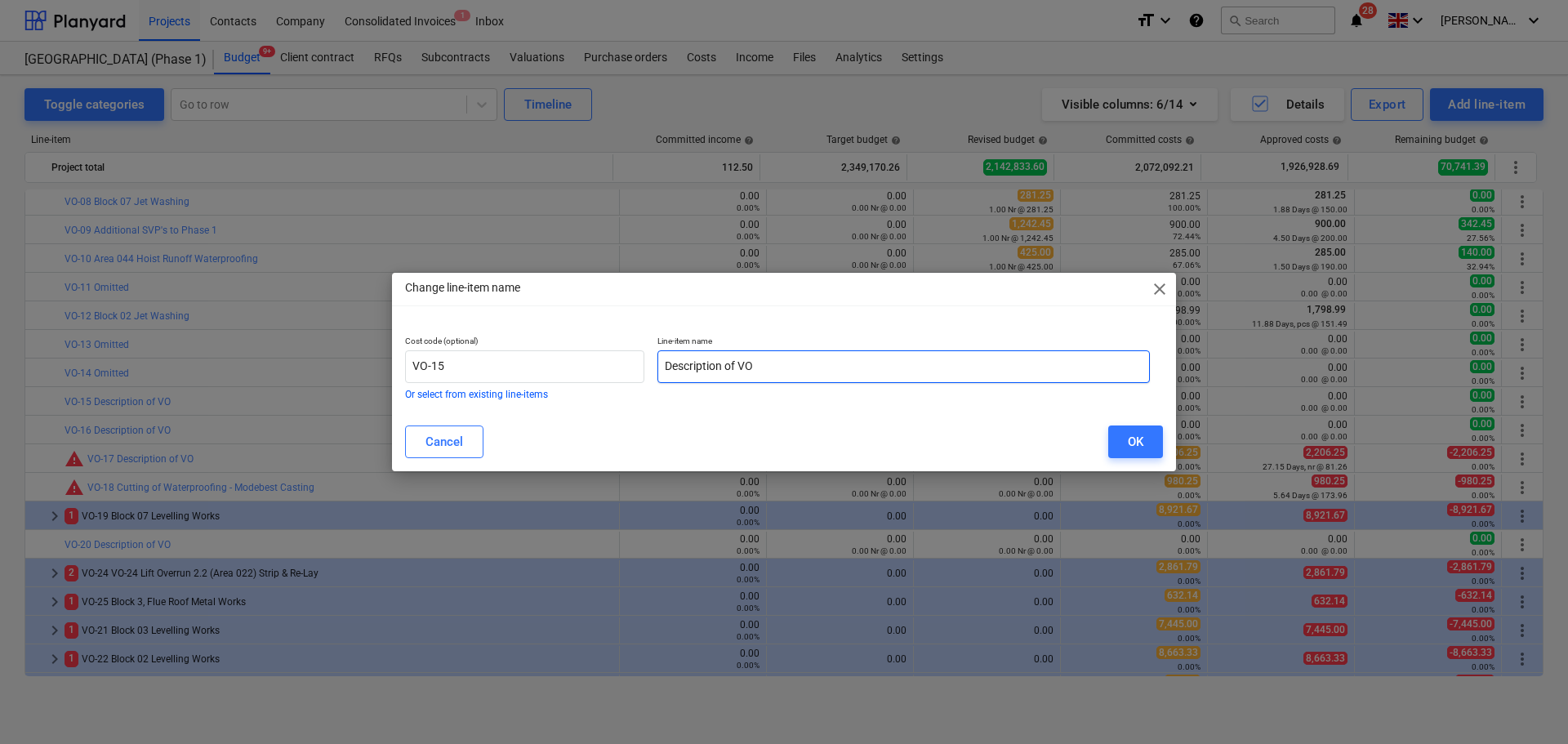
click at [852, 373] on input "Description of VO" at bounding box center [903, 367] width 492 height 33
paste input "Omitted"
click at [1147, 433] on button "OK" at bounding box center [1135, 441] width 55 height 33
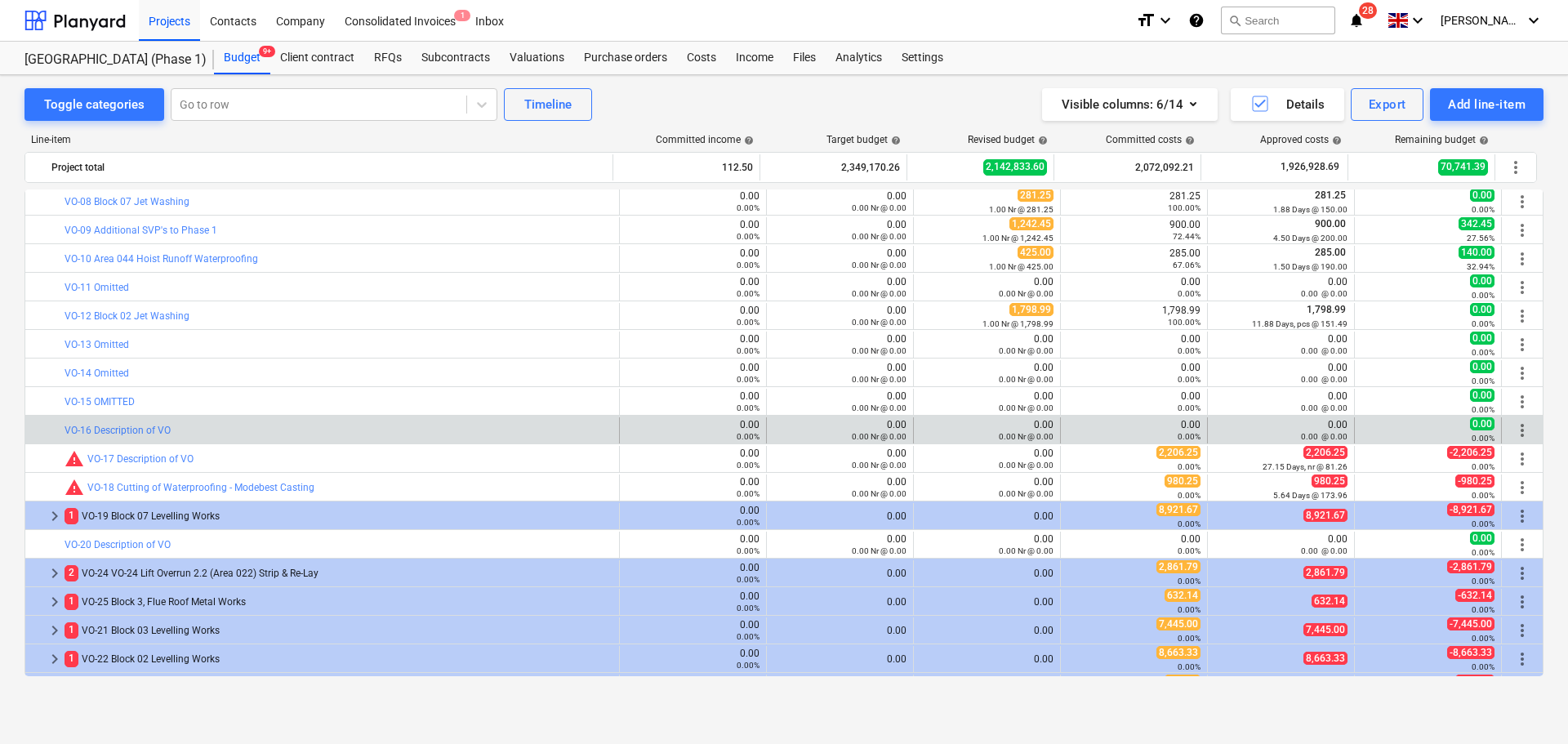
click at [1516, 434] on span "more_vert" at bounding box center [1522, 430] width 19 height 19
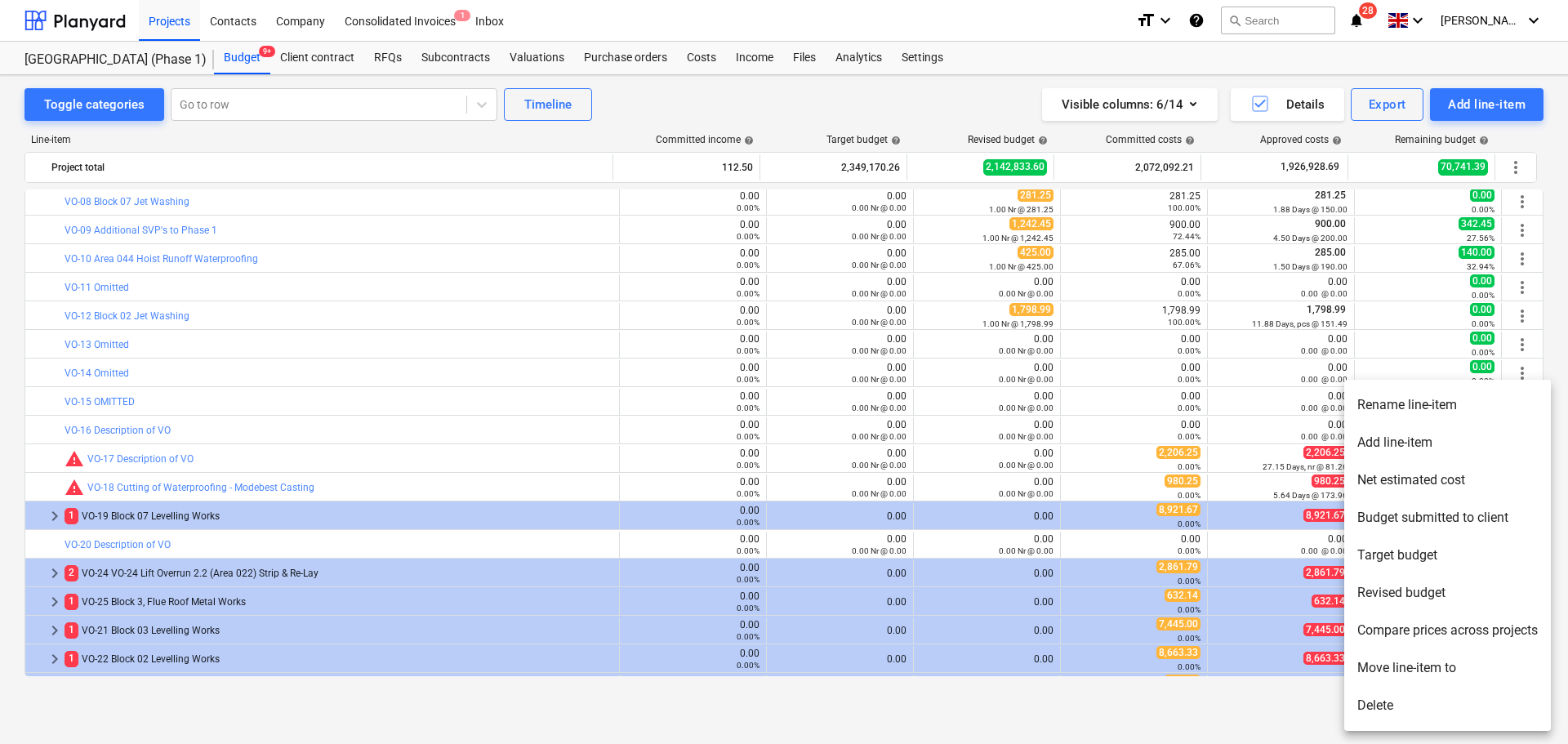
click at [1466, 418] on li "Rename line-item" at bounding box center [1447, 404] width 207 height 37
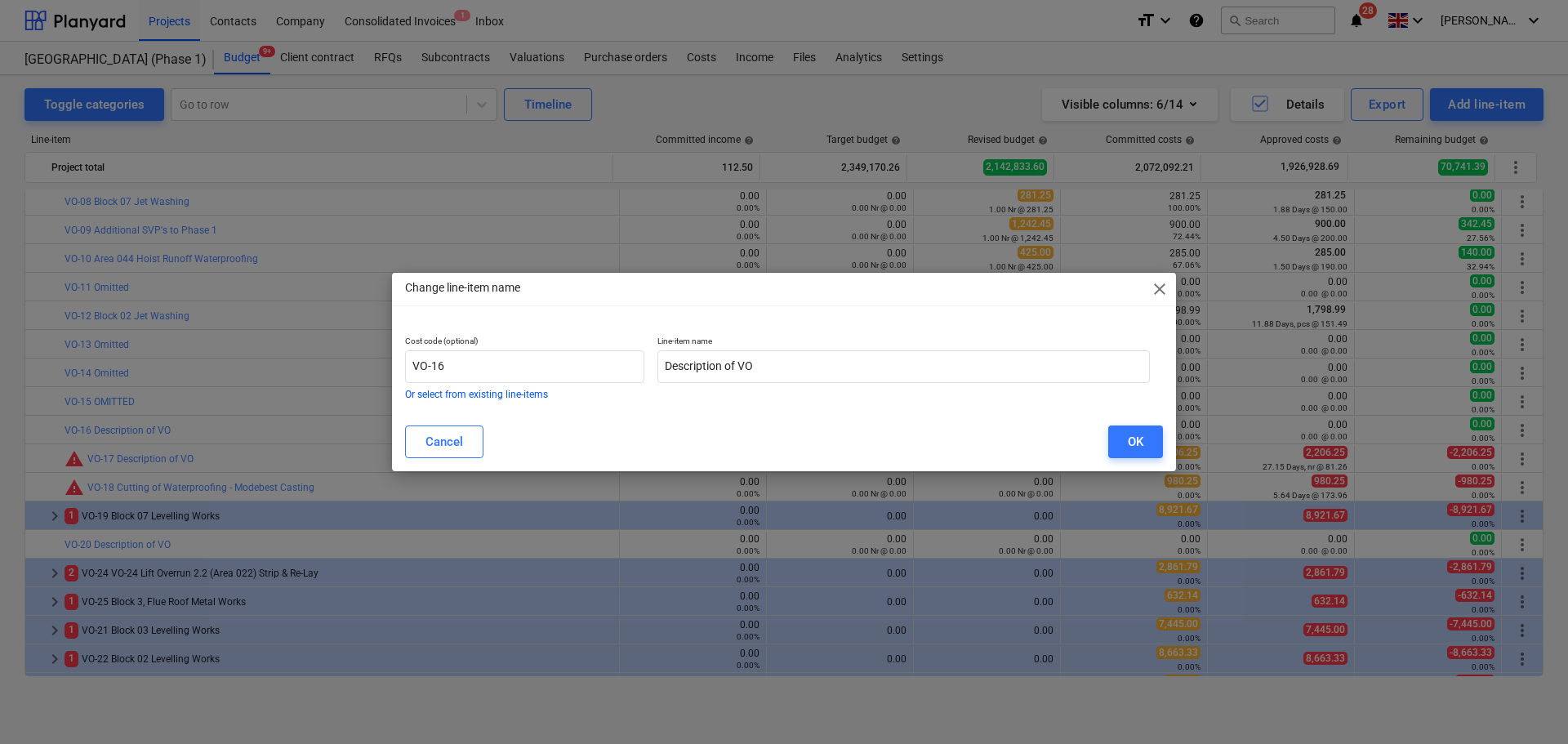
click at [1010, 395] on div "Line-item name Description of VO" at bounding box center [904, 367] width 506 height 76
click at [999, 376] on input "Description of VO" at bounding box center [903, 367] width 492 height 33
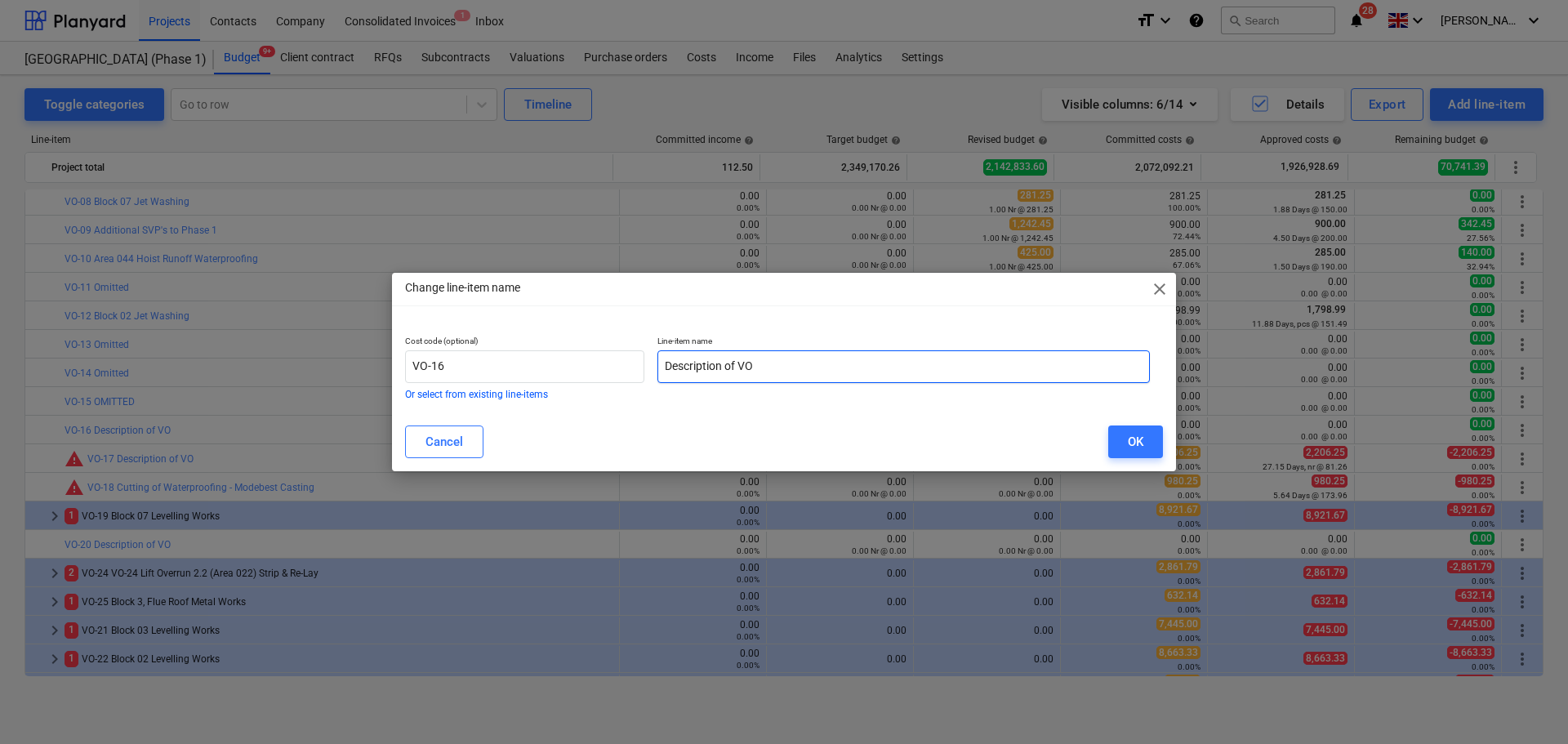
paste input "Omitted"
click at [967, 319] on div "Change line-item name close Cost code (optional) VO-16 Or select from existing …" at bounding box center [784, 372] width 784 height 197
click at [1128, 440] on div "OK" at bounding box center [1136, 441] width 15 height 21
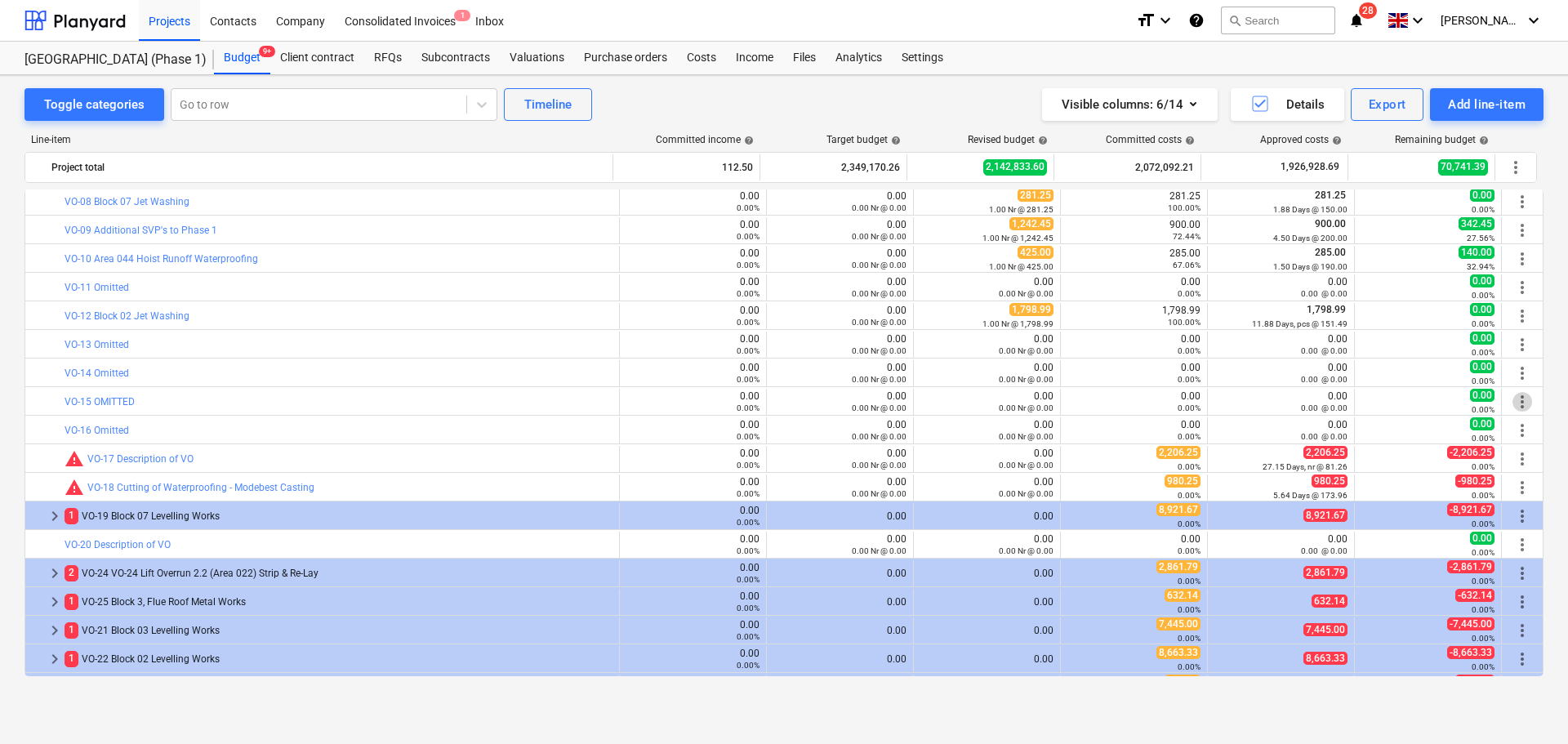
click at [1514, 401] on span "more_vert" at bounding box center [1522, 401] width 19 height 19
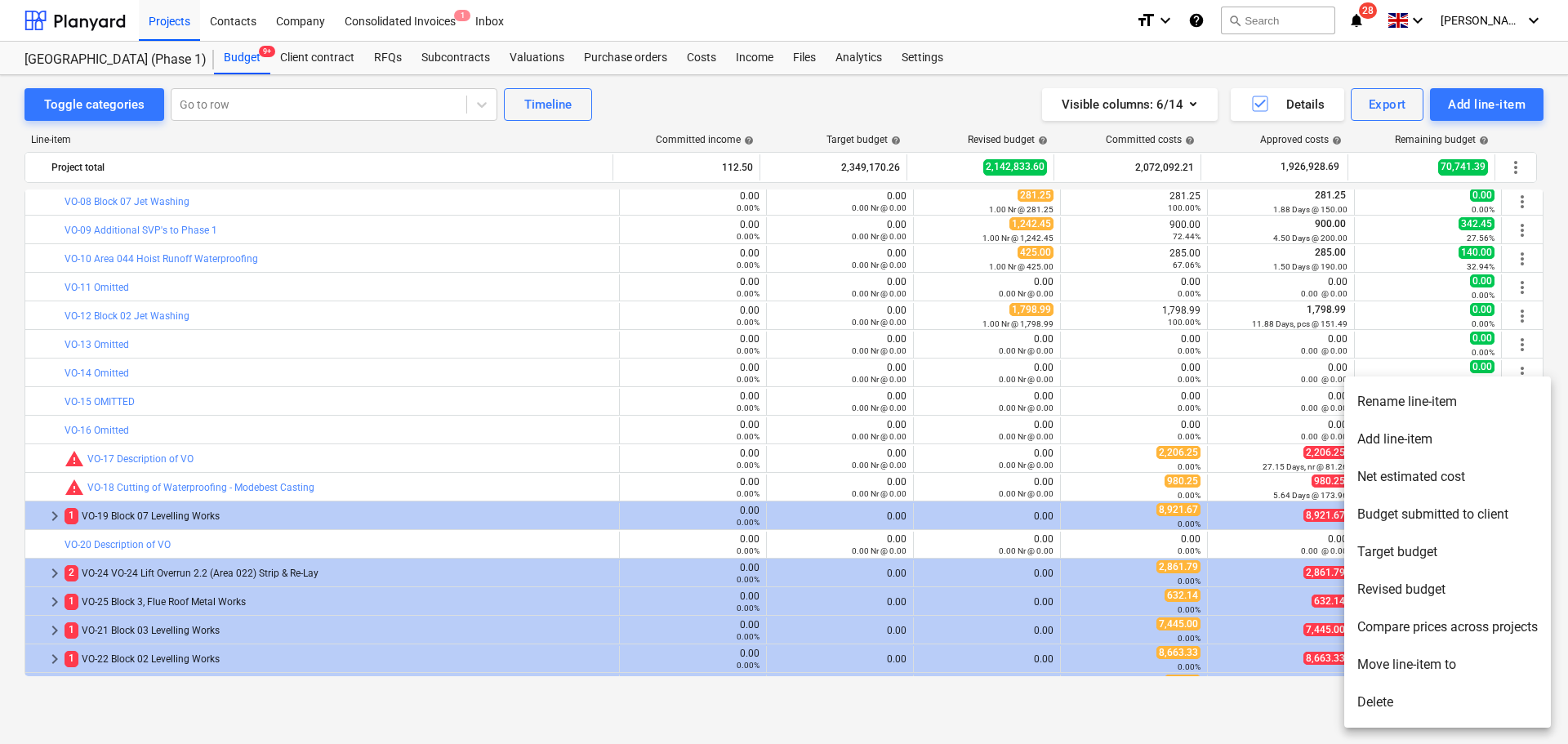
click at [1456, 395] on li "Rename line-item" at bounding box center [1447, 401] width 207 height 37
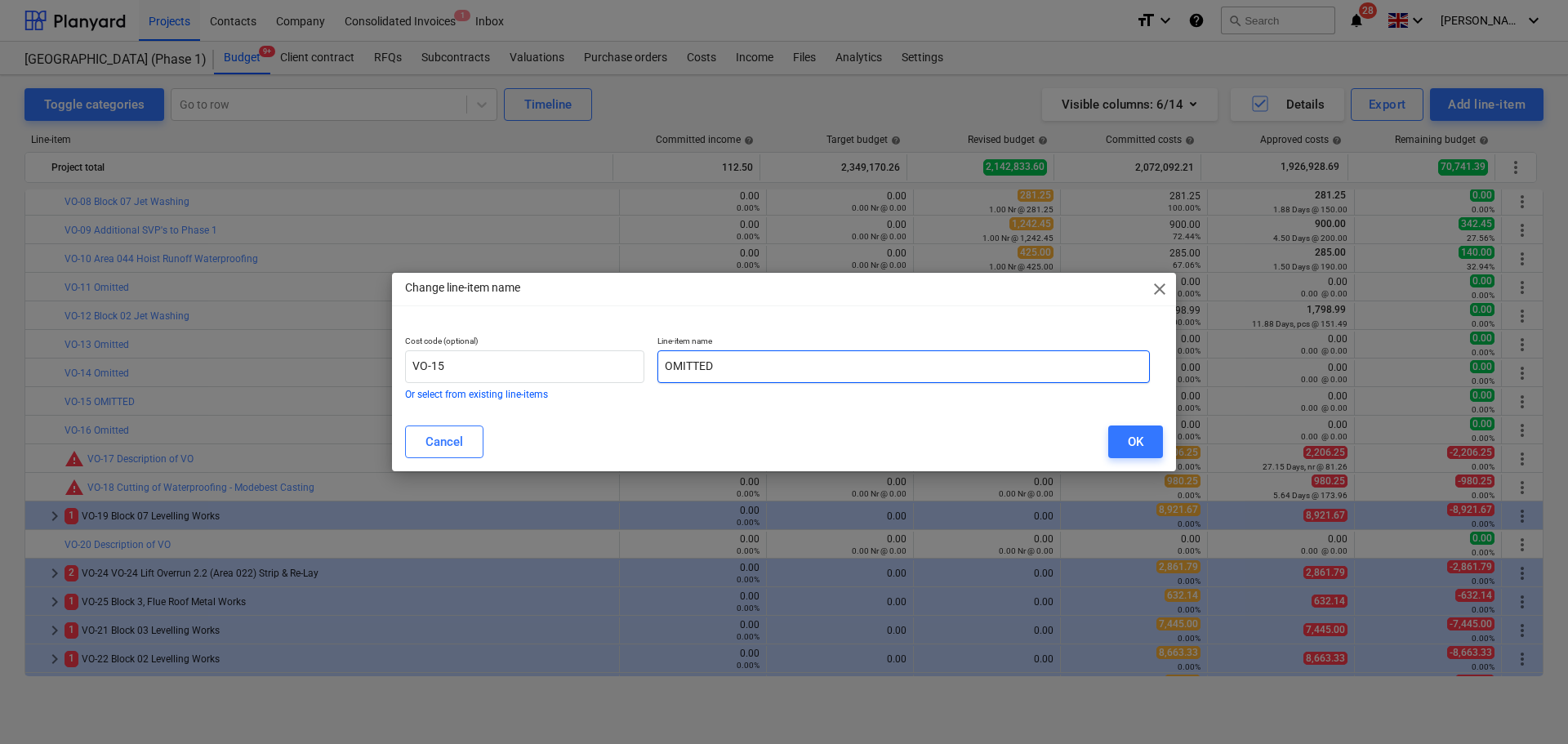
click at [931, 363] on input "OMITTED" at bounding box center [903, 367] width 492 height 33
paste input "mitted"
click at [1121, 451] on button "OK" at bounding box center [1135, 441] width 55 height 33
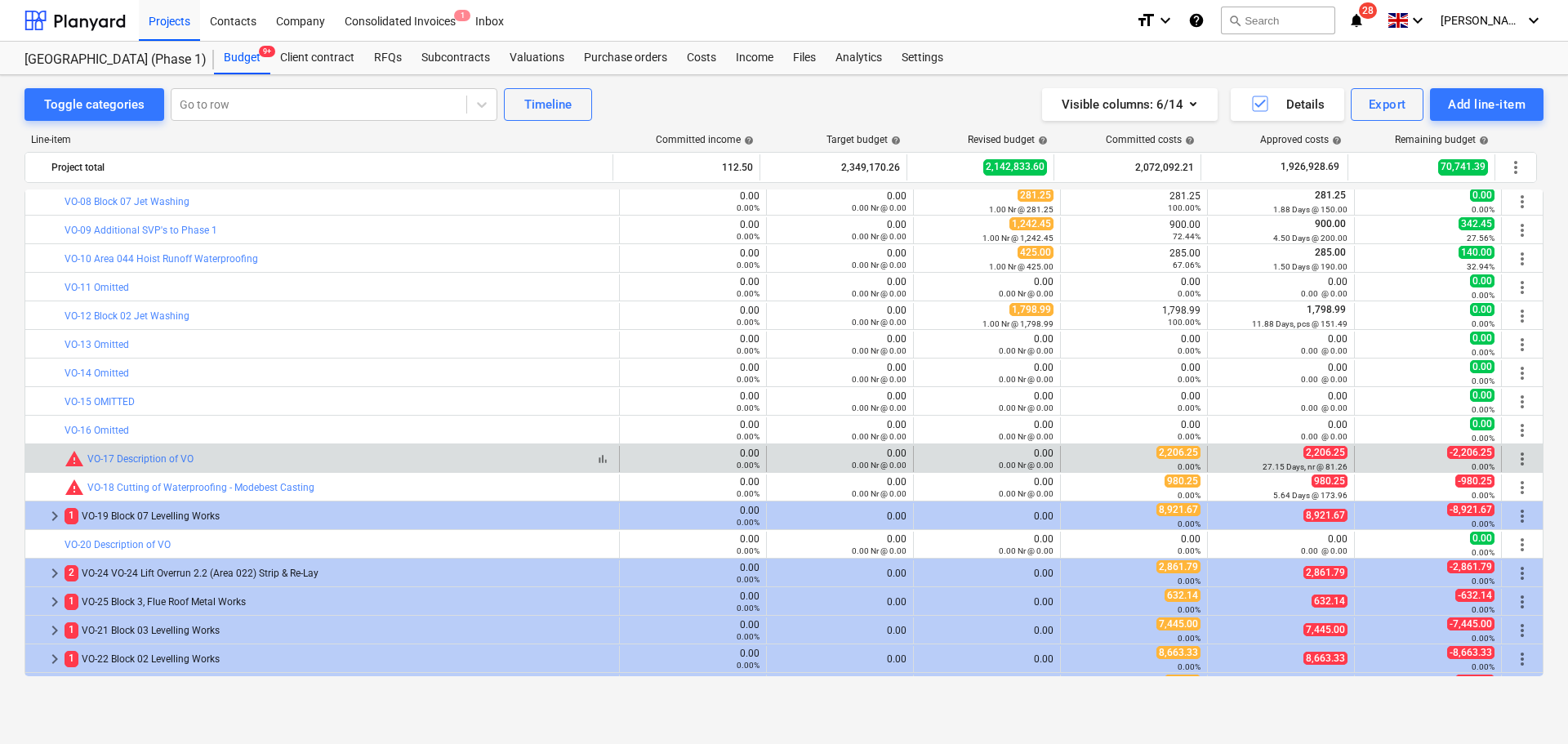
click at [361, 460] on div "bar_chart warning VO-17 Description of VO" at bounding box center [338, 459] width 548 height 19
click at [352, 464] on div "bar_chart warning VO-17 Description of VO" at bounding box center [338, 459] width 548 height 19
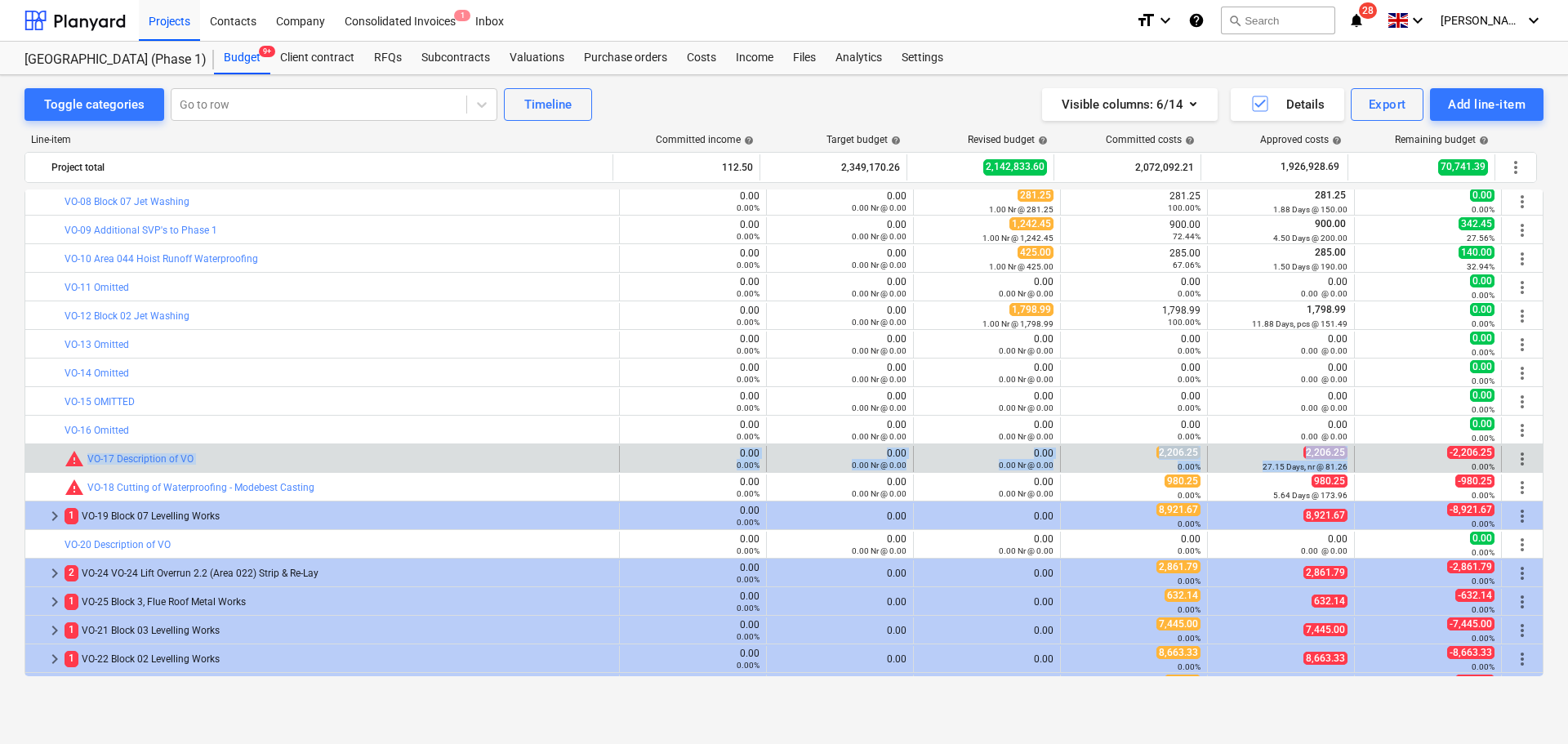
drag, startPoint x: 352, startPoint y: 464, endPoint x: 1463, endPoint y: 466, distance: 1111.0
click at [1367, 467] on div "bar_chart warning VO-17 Description of VO 0.00 0.00% edit 0.00 0.00 Nr @ 0.00 e…" at bounding box center [784, 459] width 1517 height 26
click at [1531, 460] on div "more_vert" at bounding box center [1522, 459] width 41 height 26
click at [1522, 462] on span "more_vert" at bounding box center [1522, 459] width 19 height 19
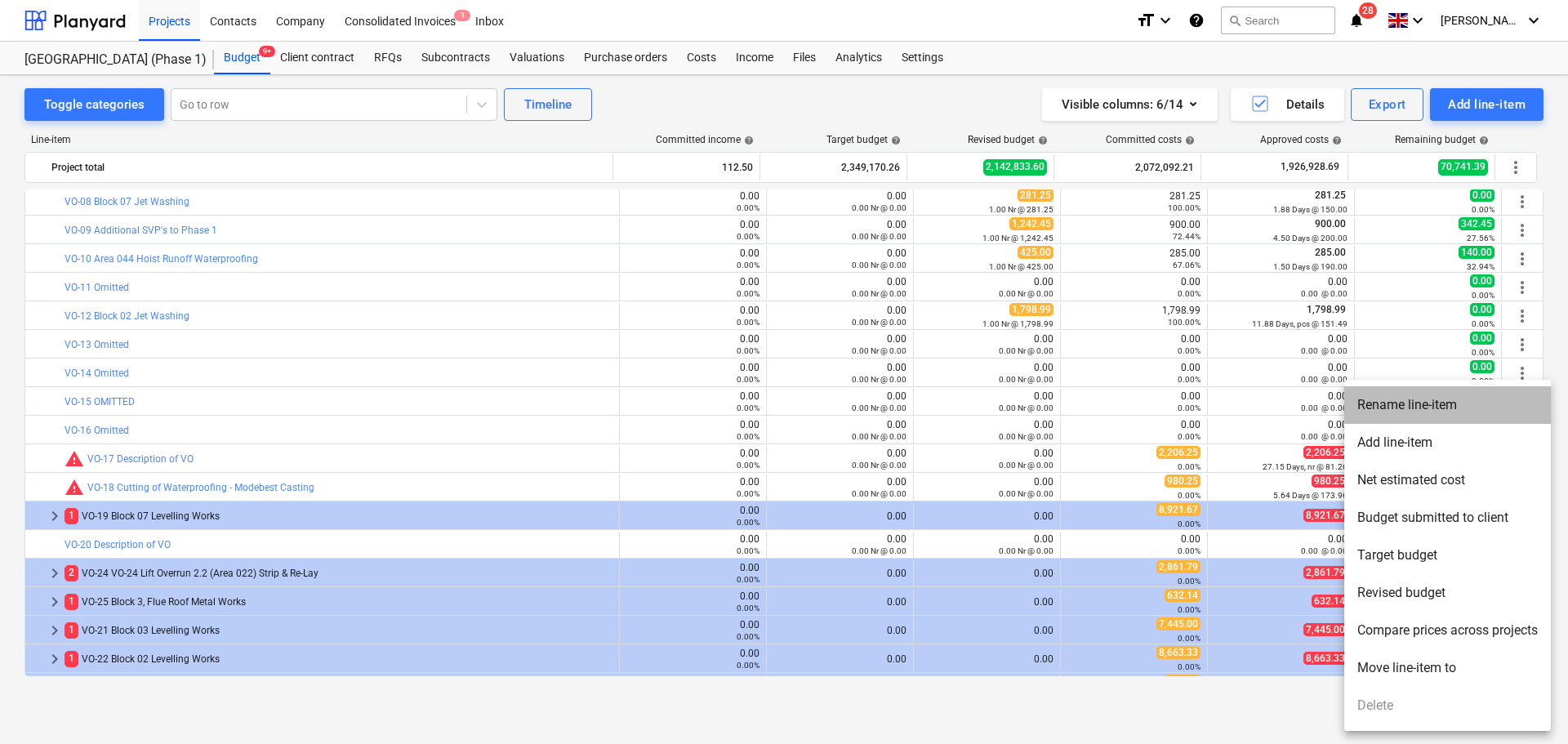
click at [1389, 394] on li "Rename line-item" at bounding box center [1447, 404] width 207 height 37
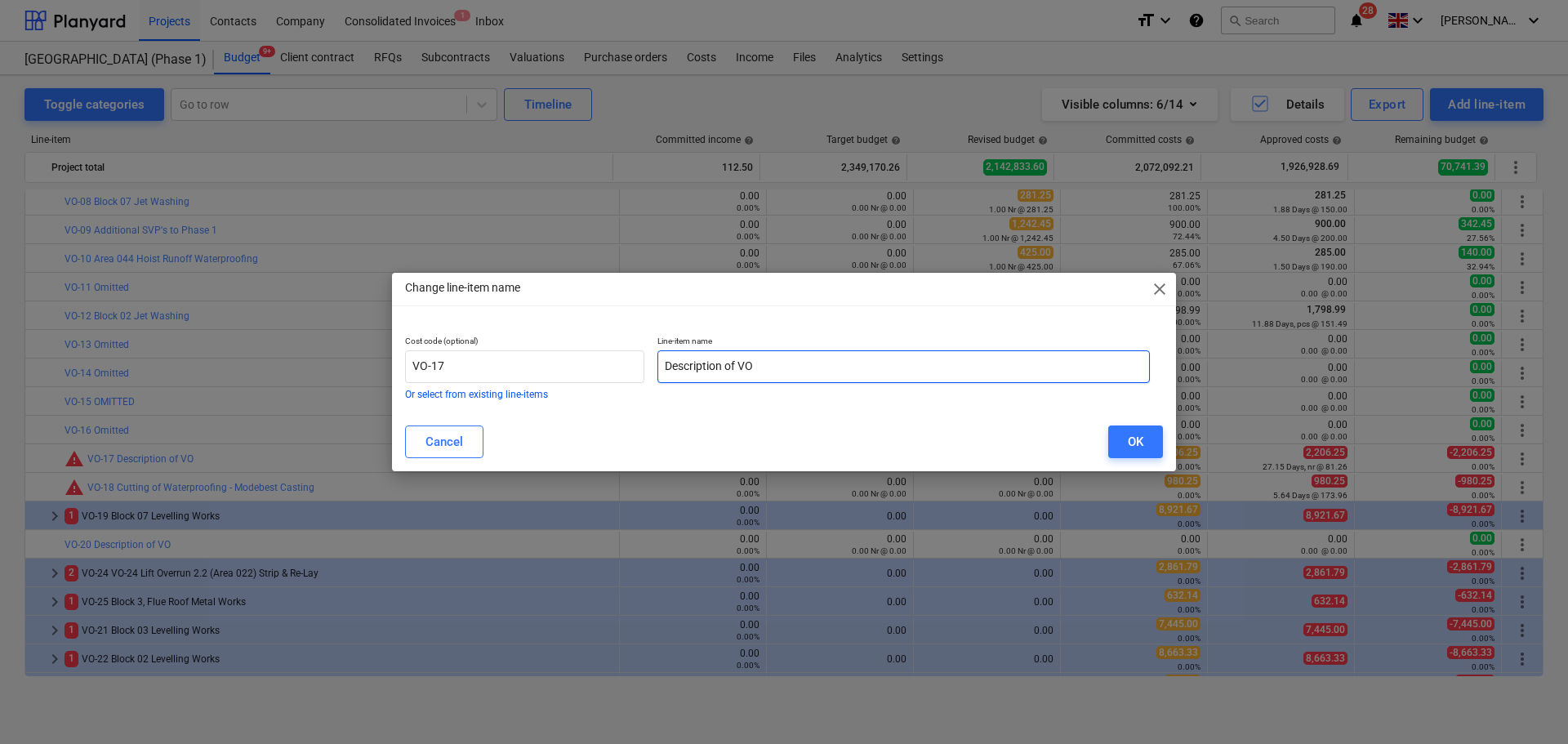
click at [884, 366] on input "Description of VO" at bounding box center [903, 367] width 492 height 33
click at [1135, 428] on button "OK" at bounding box center [1135, 441] width 55 height 33
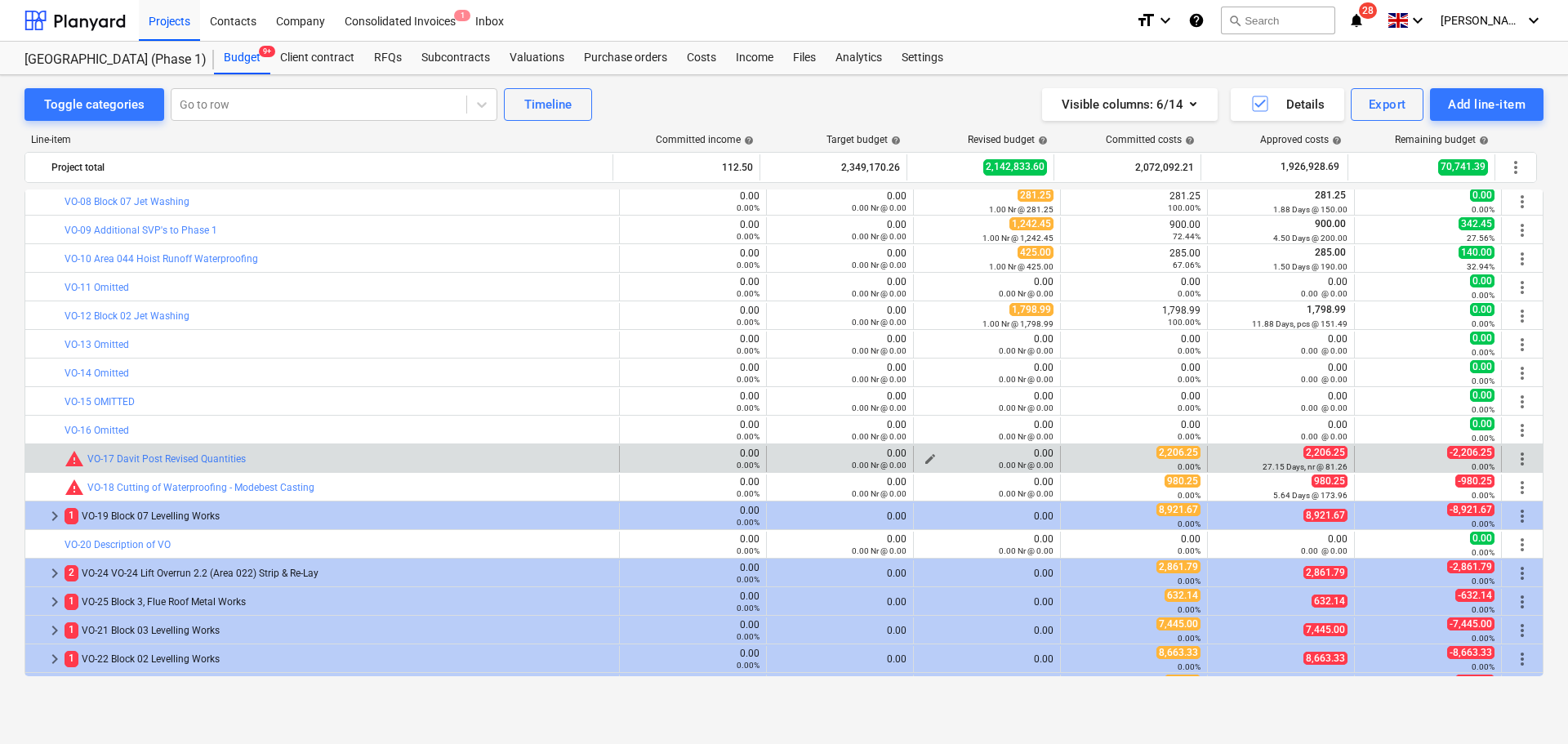
click at [928, 459] on div "0.00 Nr @ 0.00" at bounding box center [987, 464] width 133 height 11
click at [925, 456] on span "edit" at bounding box center [930, 459] width 13 height 13
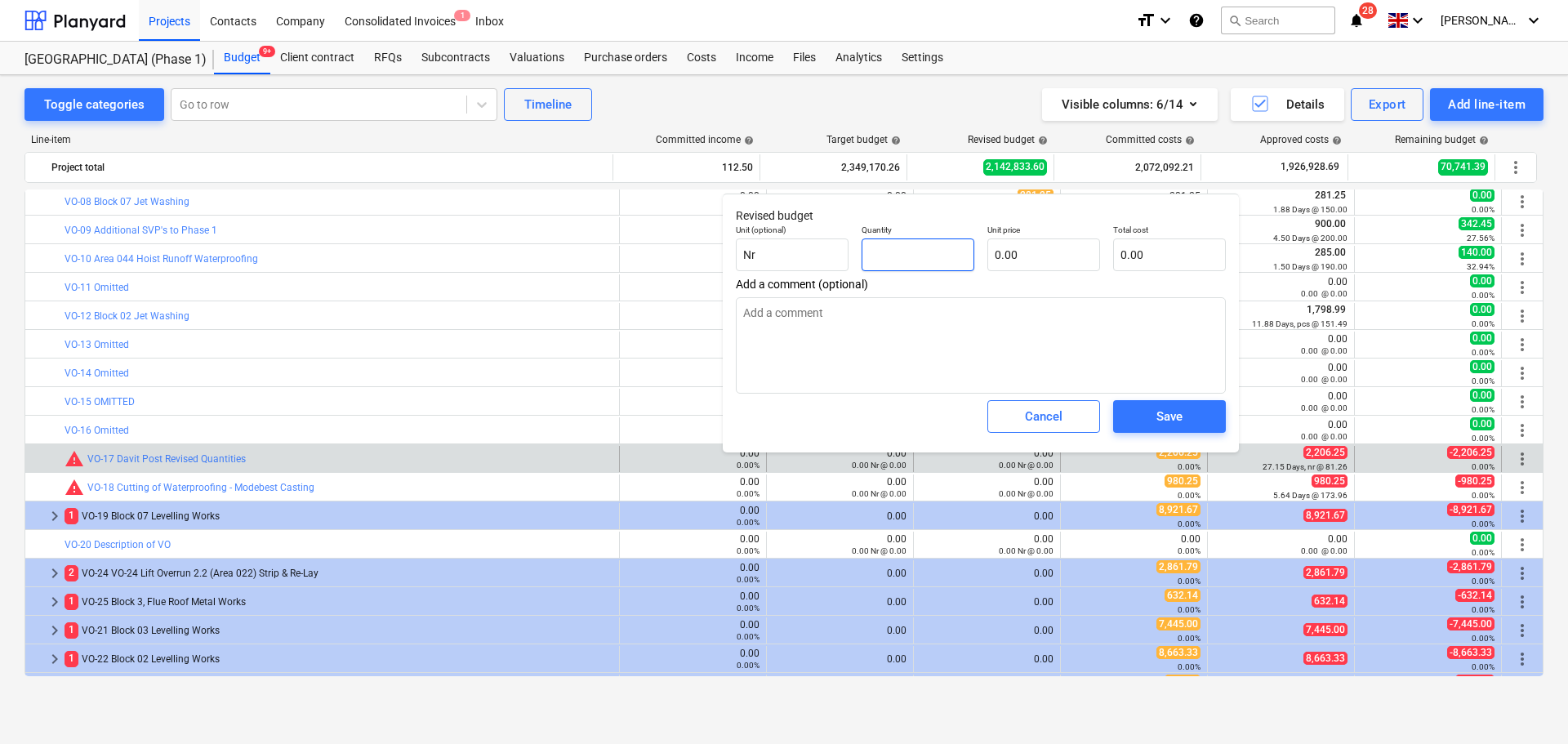
click at [953, 260] on input "text" at bounding box center [919, 255] width 113 height 33
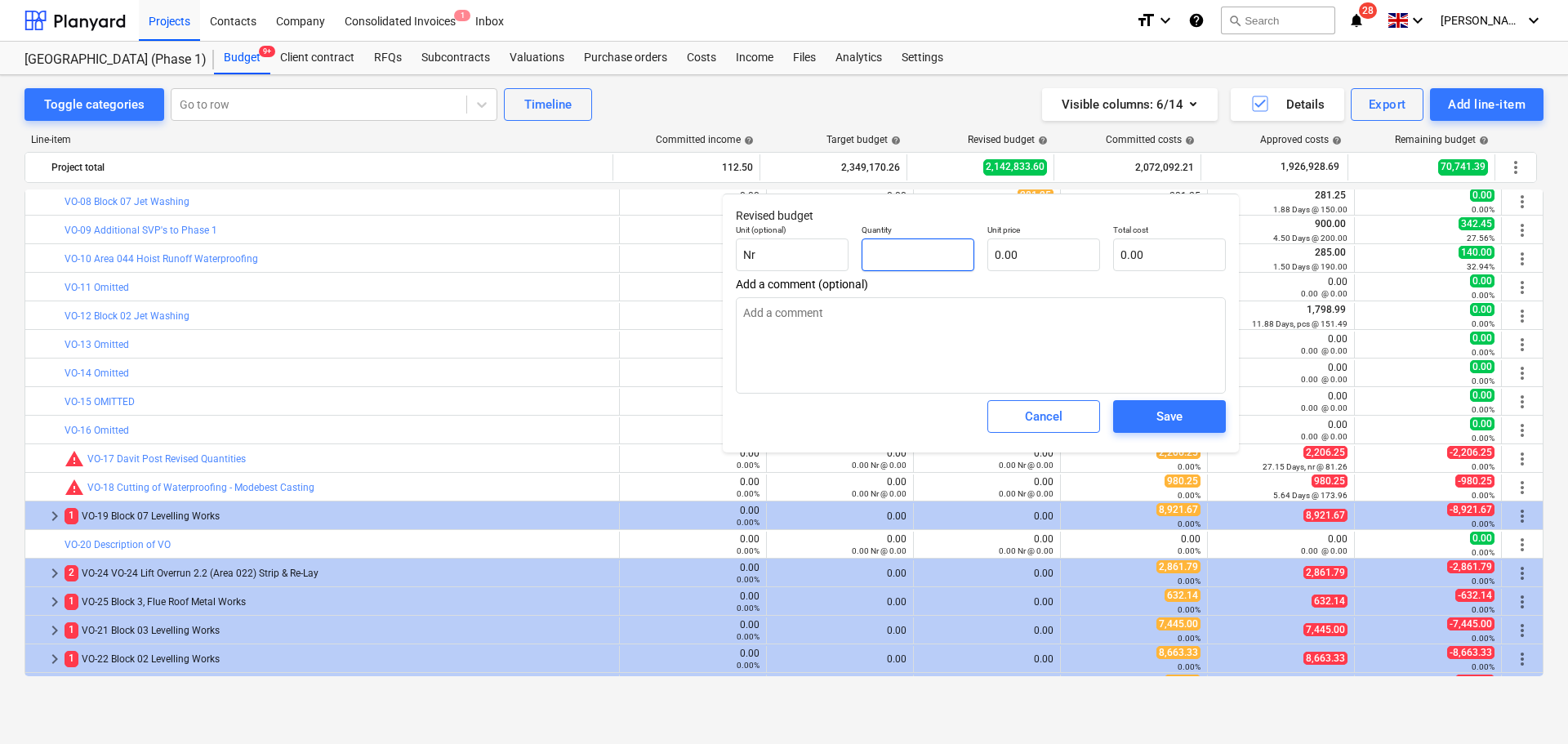
click at [911, 263] on input "text" at bounding box center [919, 255] width 113 height 33
click at [912, 225] on p "Quantity" at bounding box center [919, 231] width 113 height 13
click at [999, 259] on input "text" at bounding box center [1044, 255] width 113 height 33
click at [1145, 425] on span "Save" at bounding box center [1170, 417] width 74 height 21
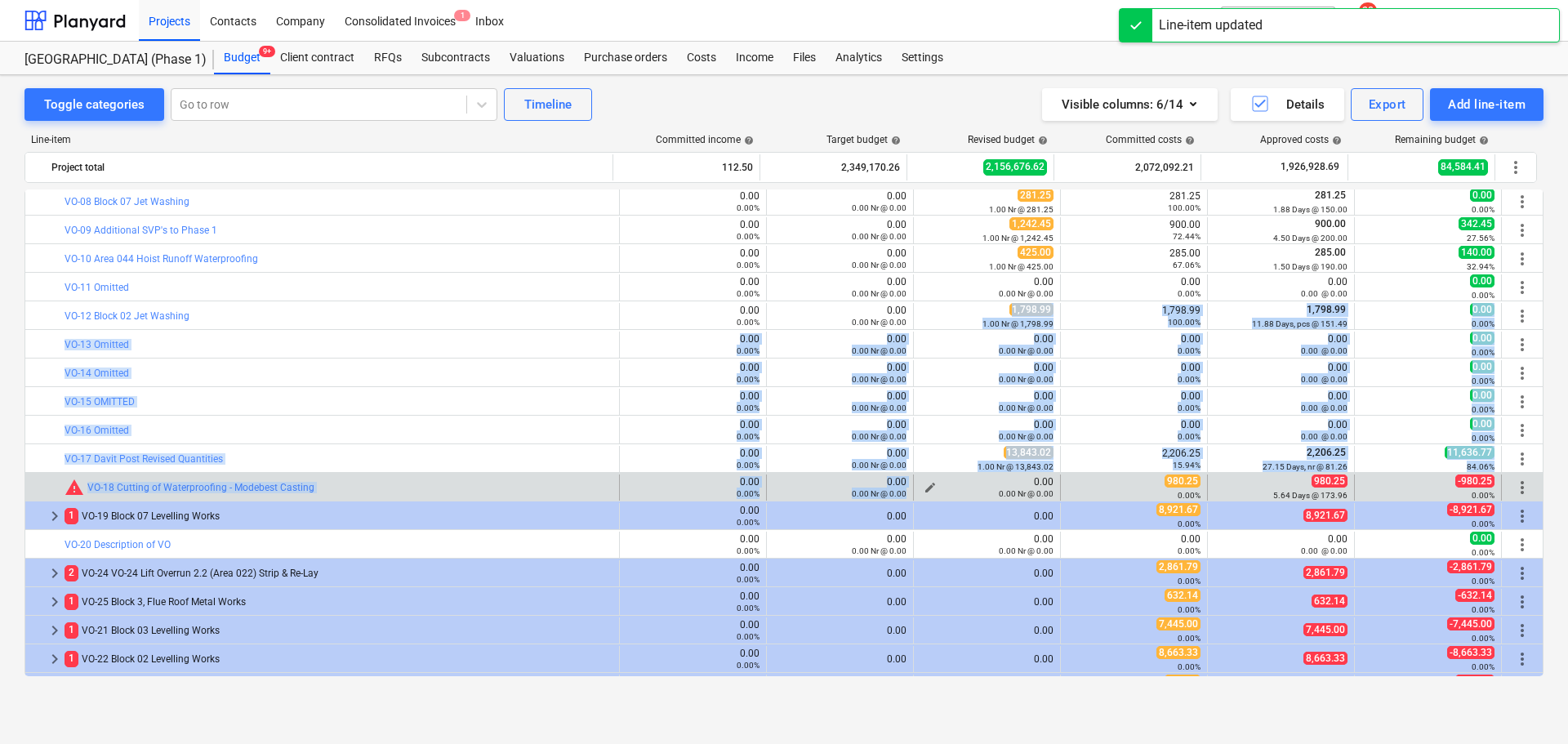
drag, startPoint x: 999, startPoint y: 305, endPoint x: 992, endPoint y: 482, distance: 177.1
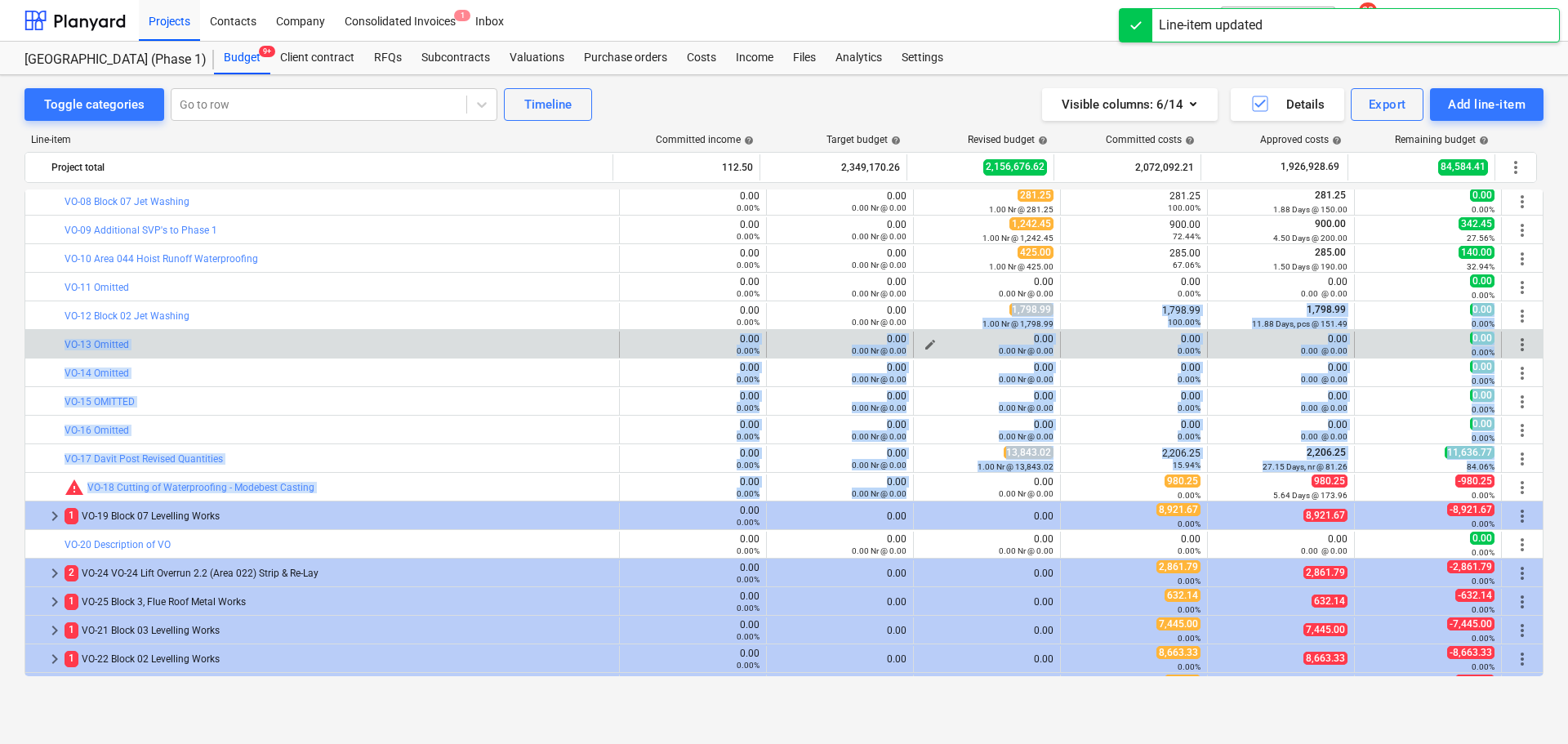
click at [989, 348] on div "0.00 Nr @ 0.00" at bounding box center [987, 350] width 133 height 11
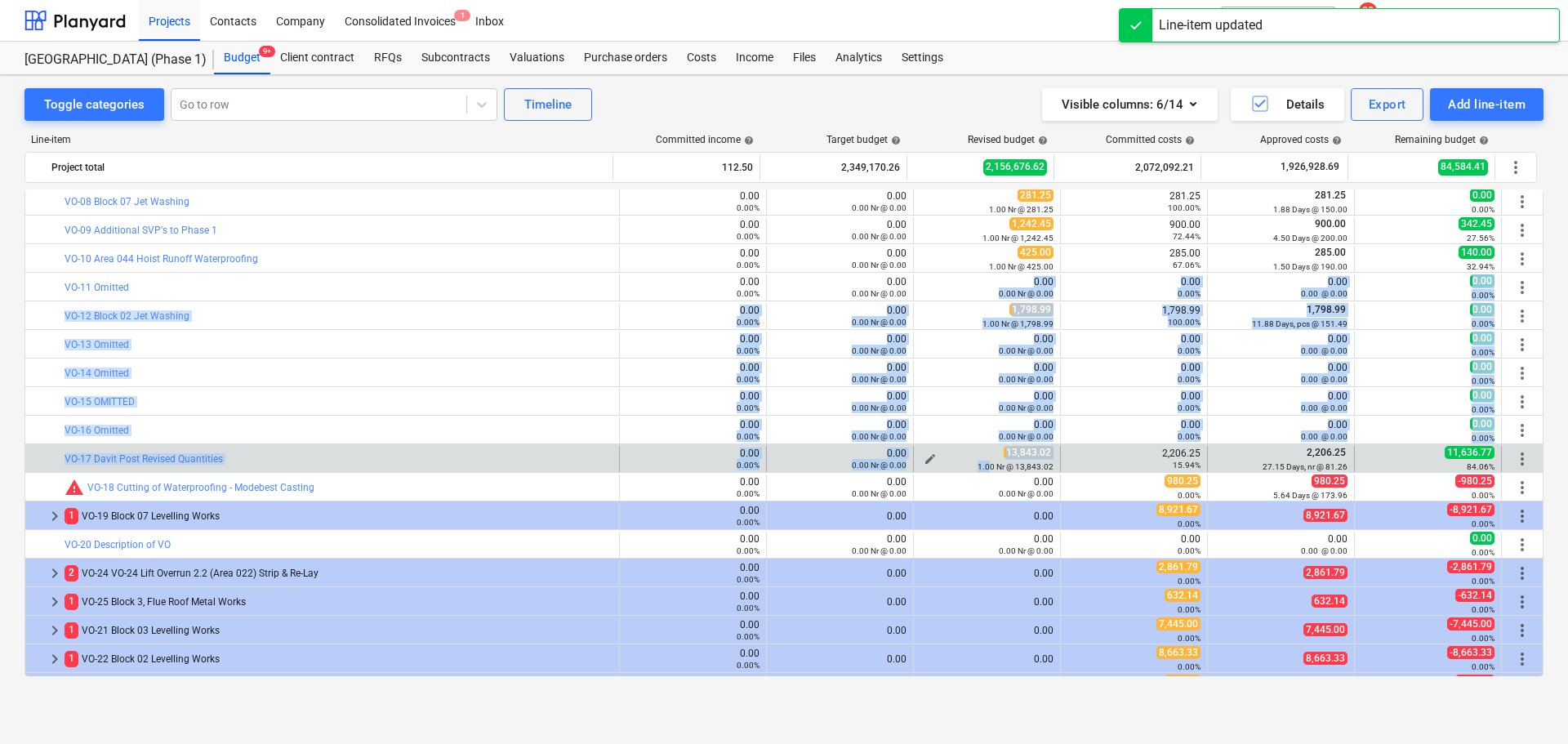
drag, startPoint x: 986, startPoint y: 312, endPoint x: 984, endPoint y: 467, distance: 155.0
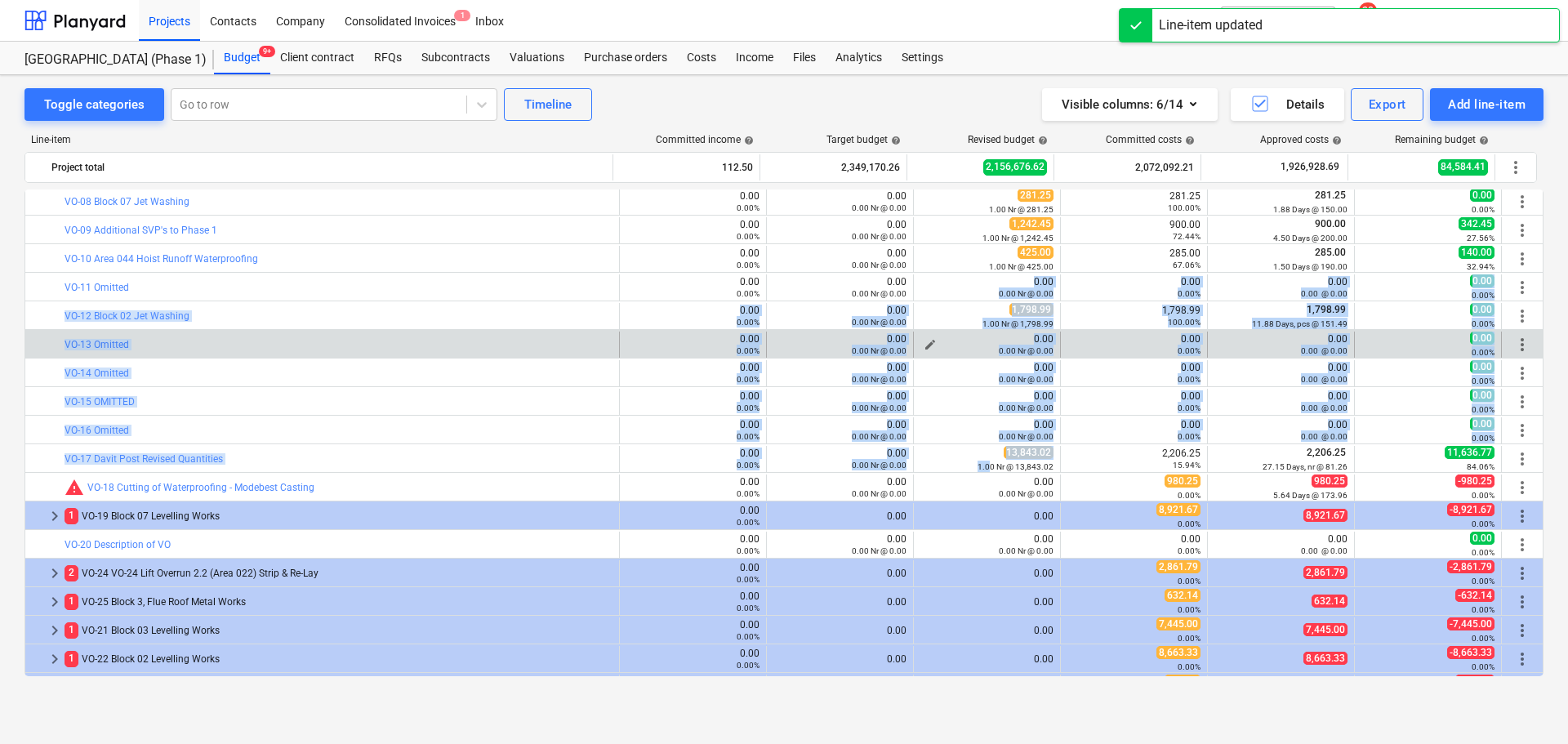
click at [984, 346] on div "0.00 Nr @ 0.00" at bounding box center [987, 350] width 133 height 11
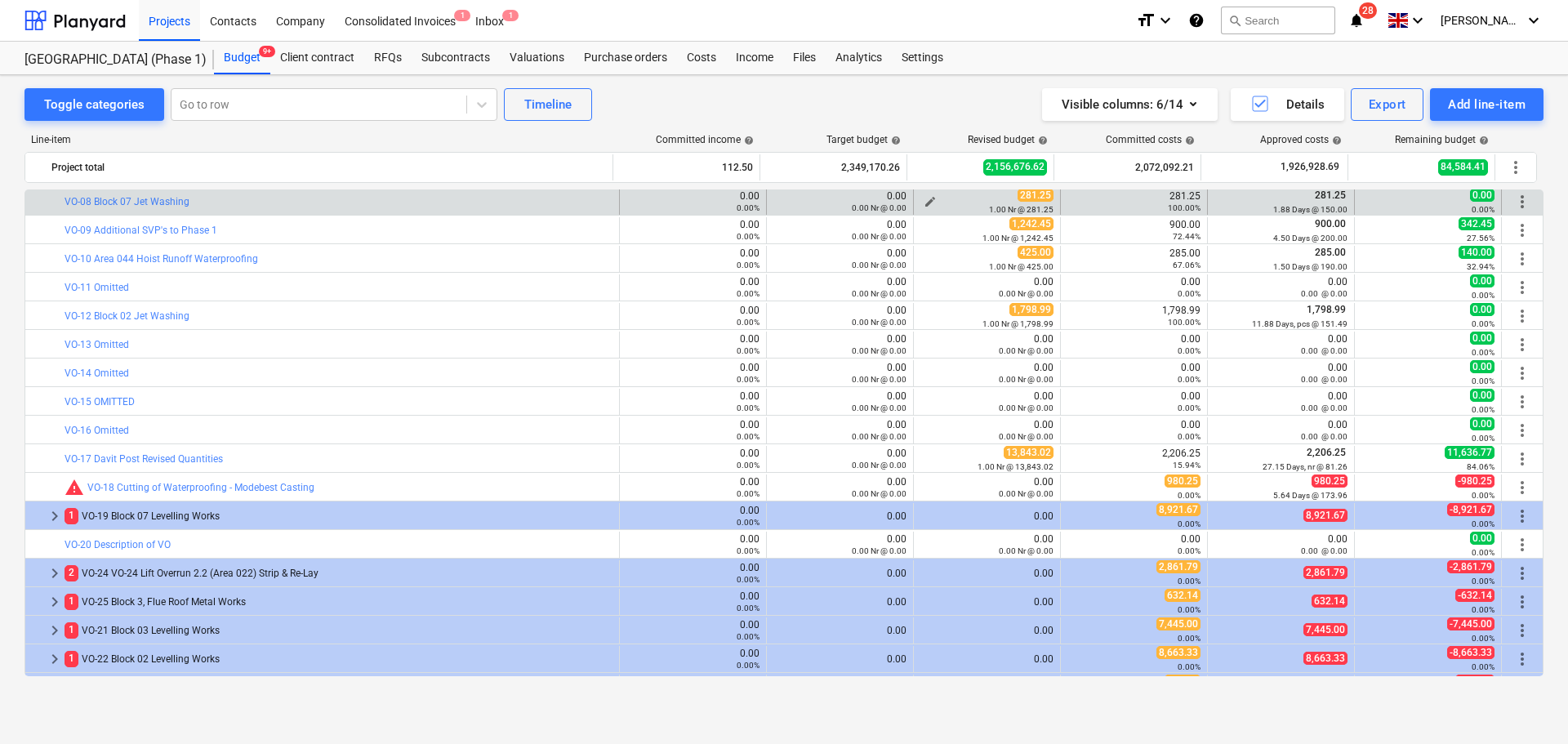
click at [996, 195] on div "281.25 1.00 Nr @ 281.25" at bounding box center [987, 201] width 133 height 25
click at [995, 196] on div "281.25 1.00 Nr @ 281.25" at bounding box center [987, 201] width 133 height 25
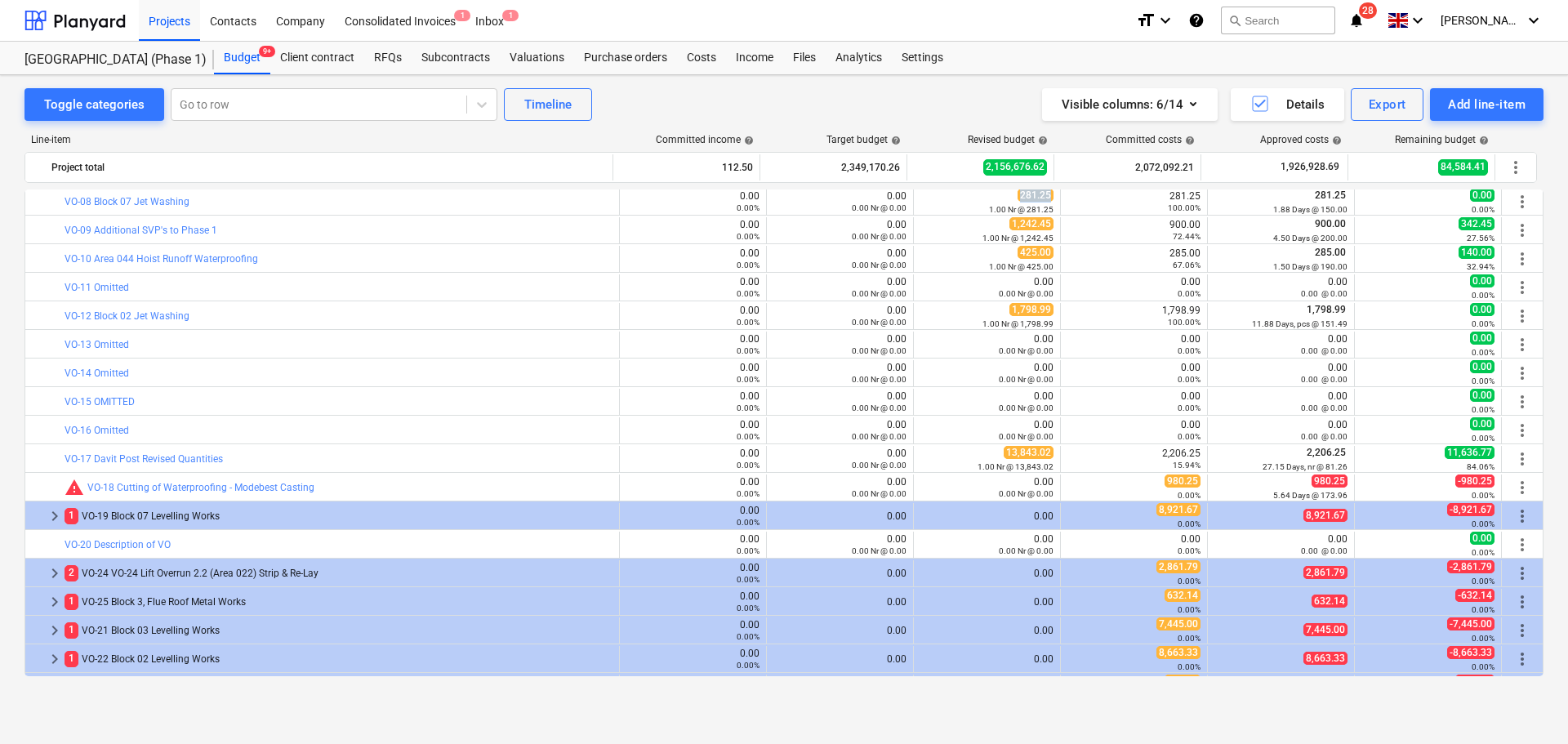
scroll to position [3252, 0]
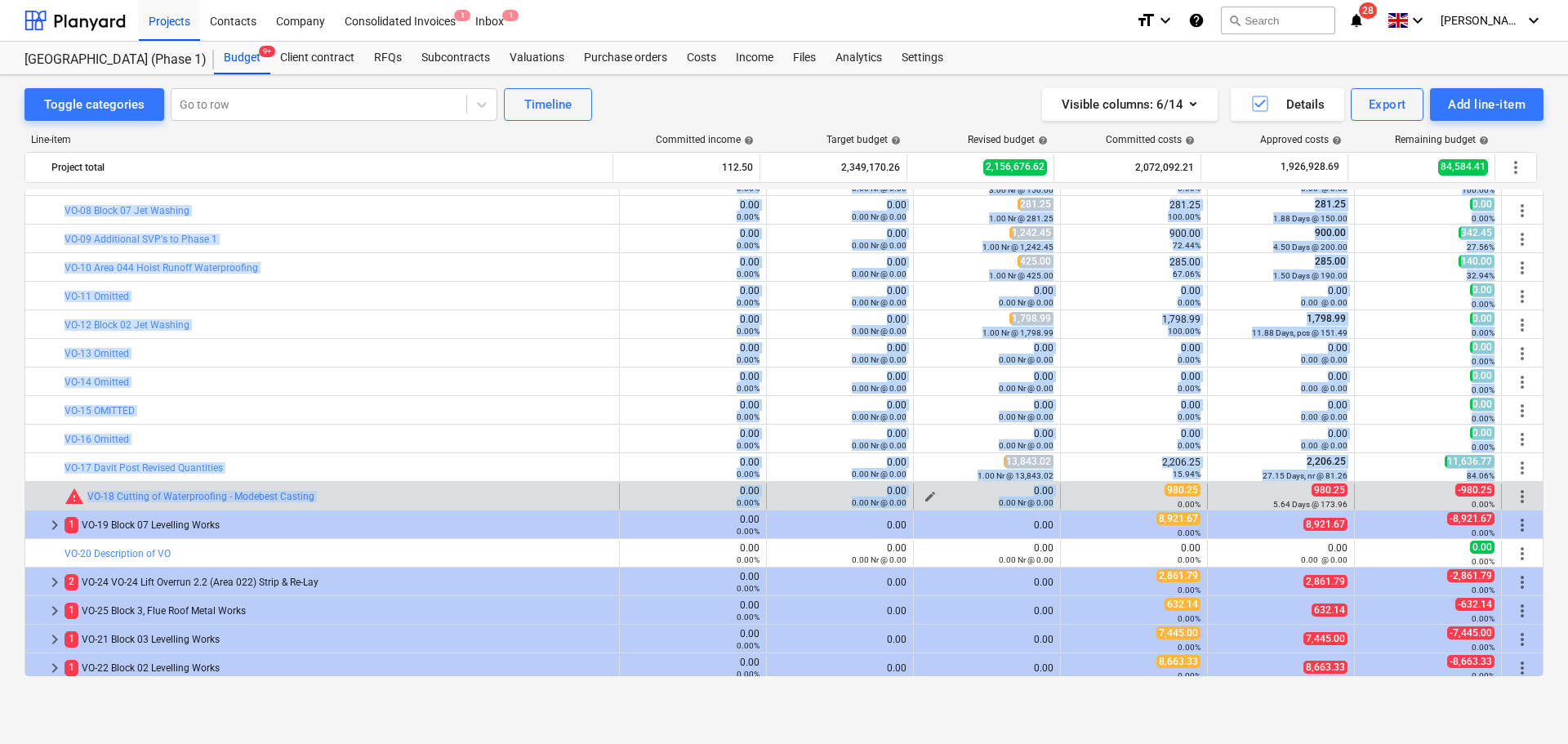
drag, startPoint x: 995, startPoint y: 196, endPoint x: 989, endPoint y: 497, distance: 301.1
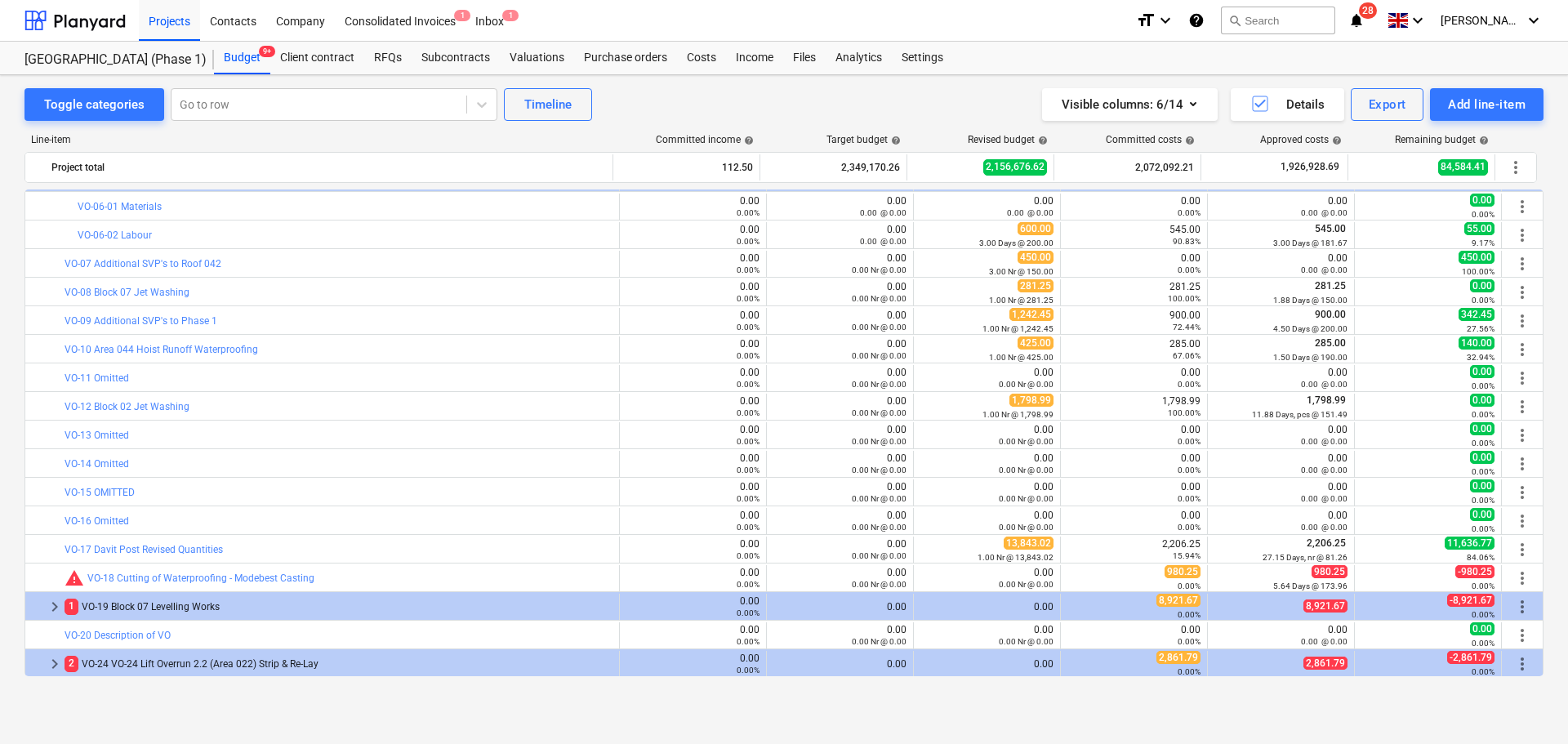
scroll to position [3149, 0]
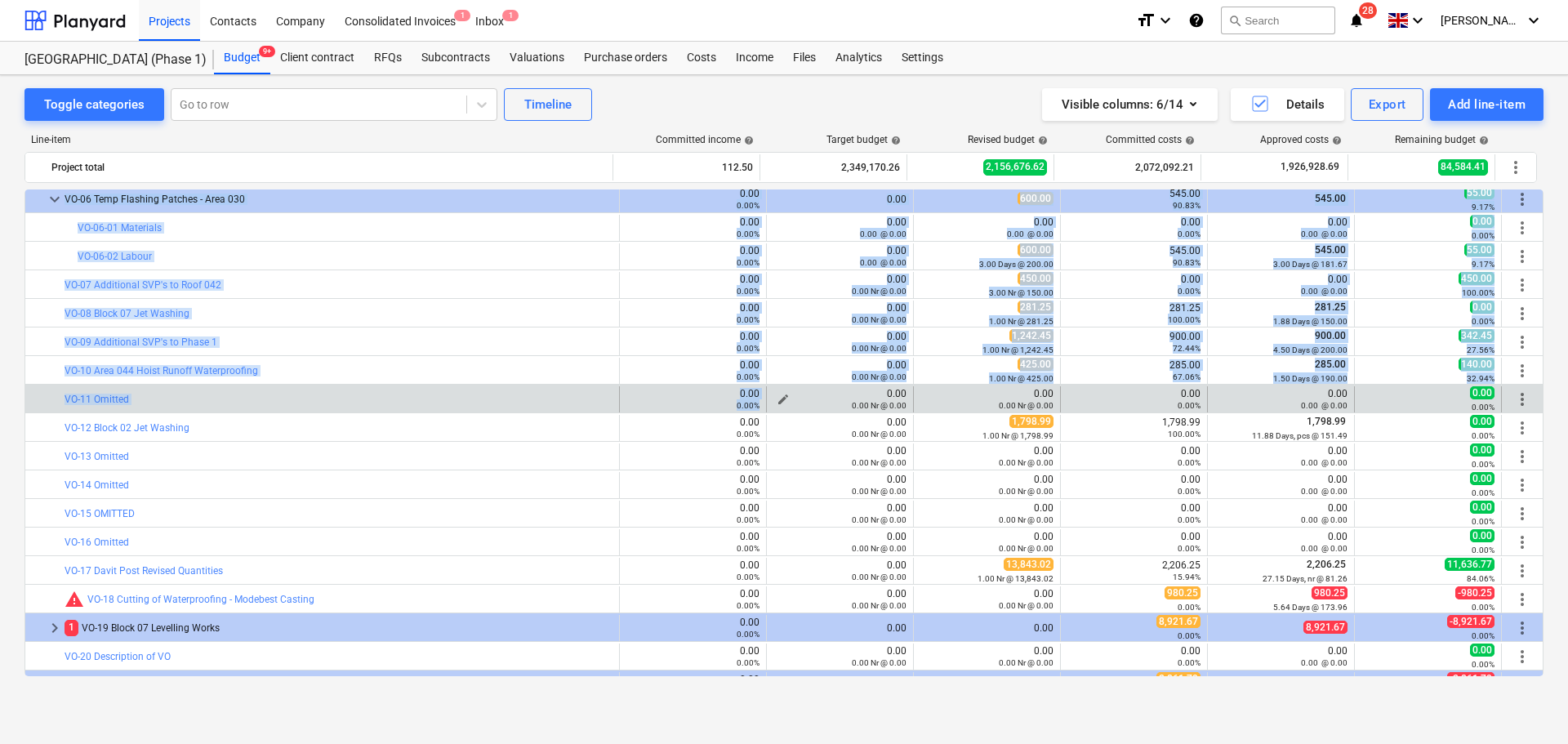
drag, startPoint x: 53, startPoint y: 195, endPoint x: 879, endPoint y: 389, distance: 848.5
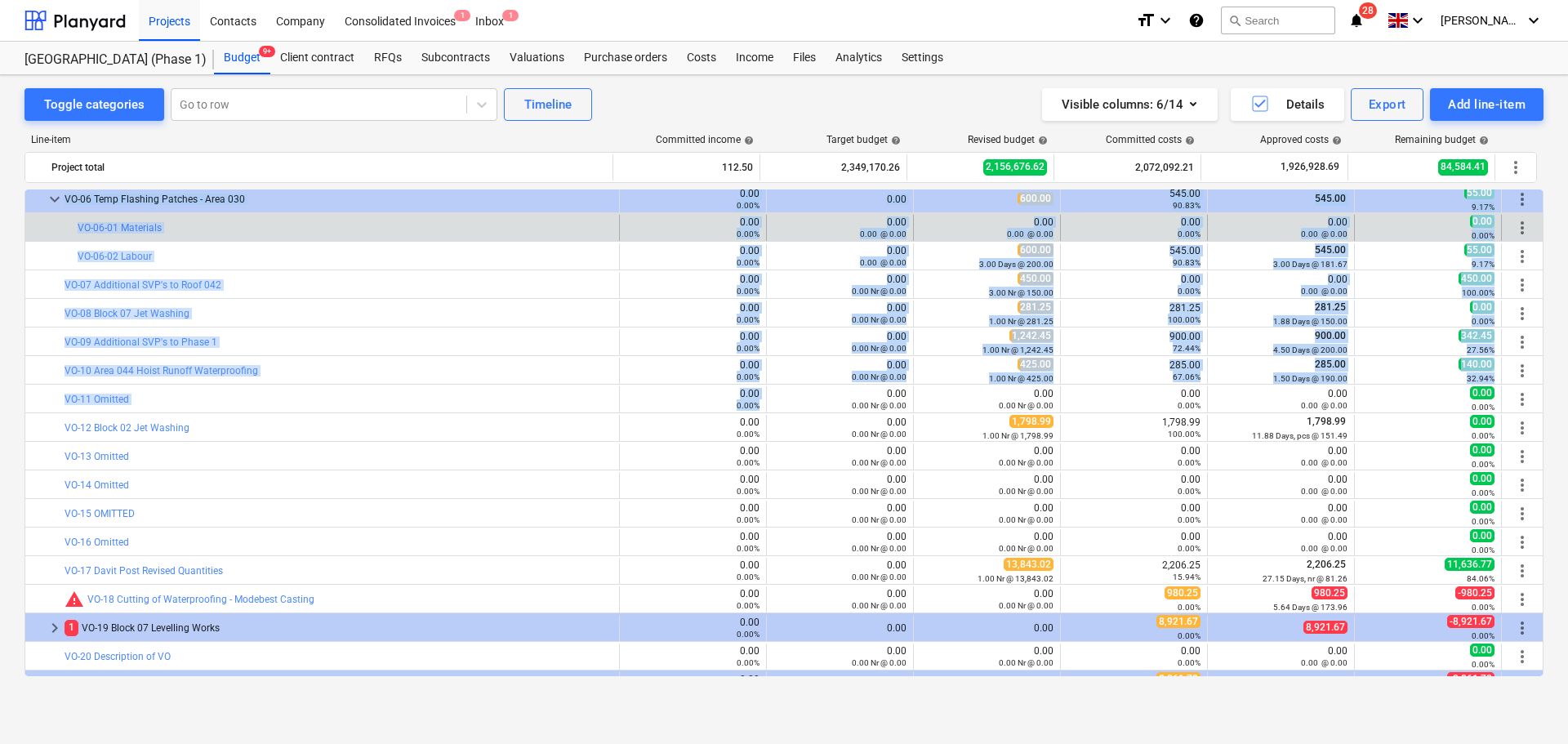
click at [57, 226] on div at bounding box center [44, 227] width 26 height 26
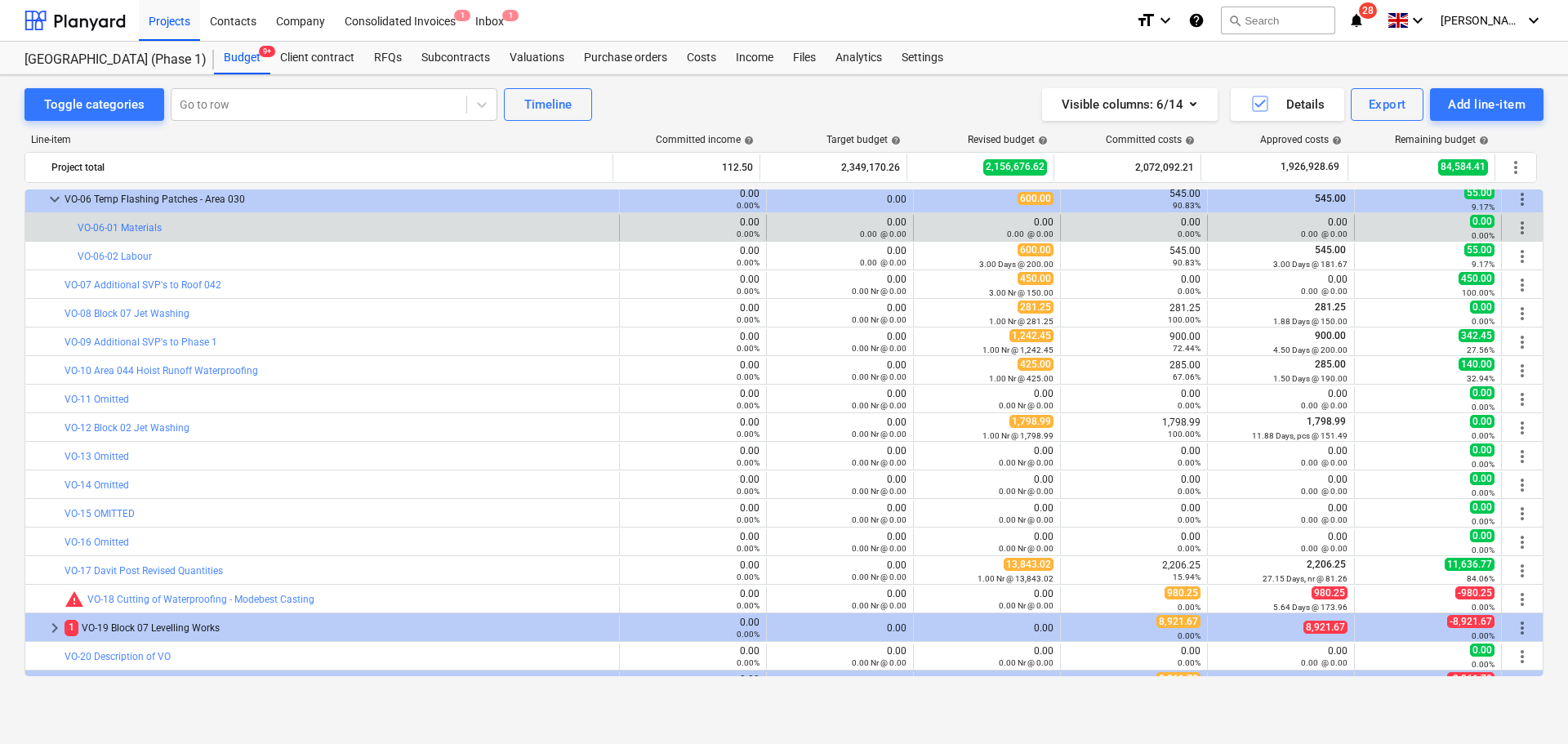
click at [57, 226] on div at bounding box center [44, 227] width 26 height 26
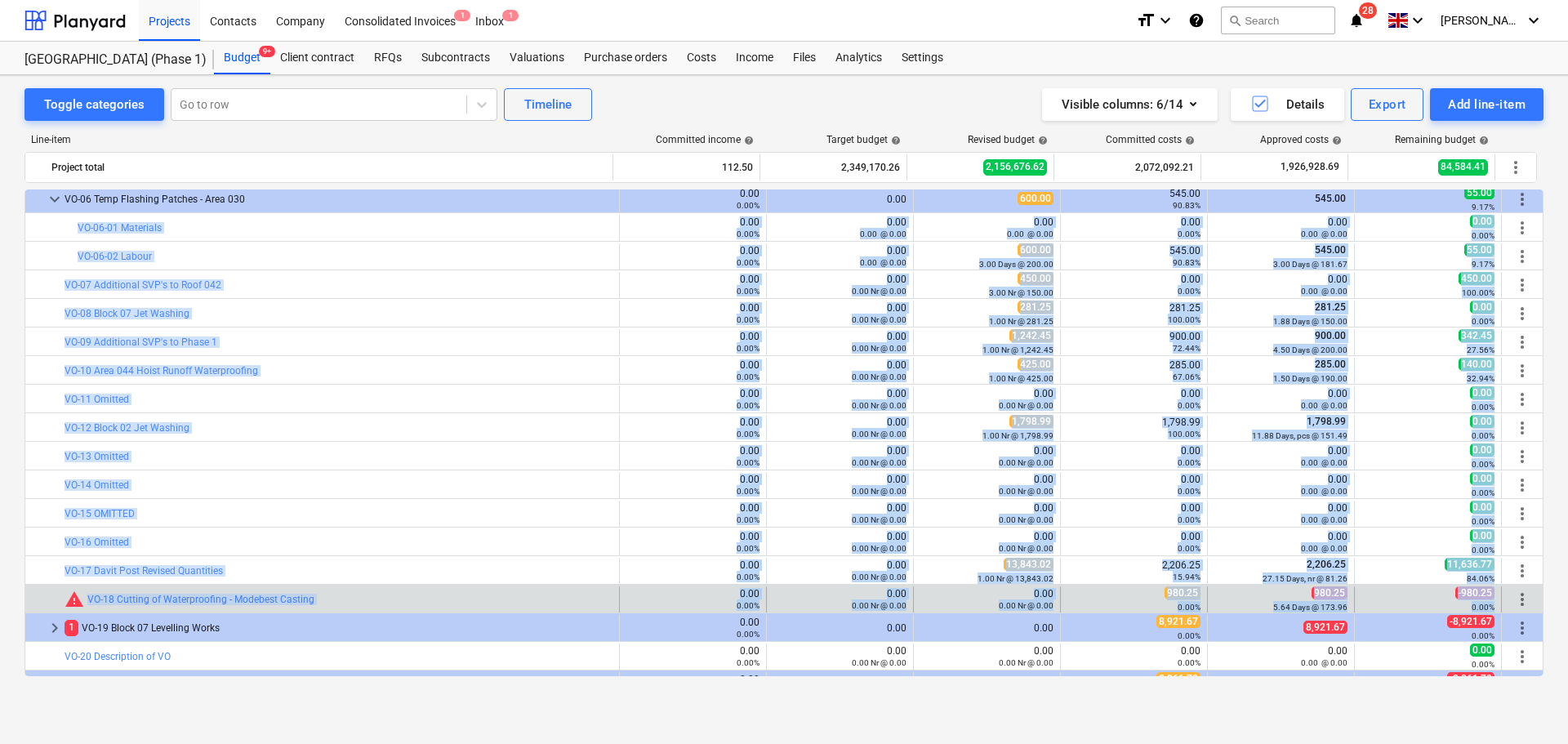
drag, startPoint x: 57, startPoint y: 226, endPoint x: 1483, endPoint y: 609, distance: 1476.5
click at [1483, 610] on small "0.00%" at bounding box center [1484, 606] width 23 height 9
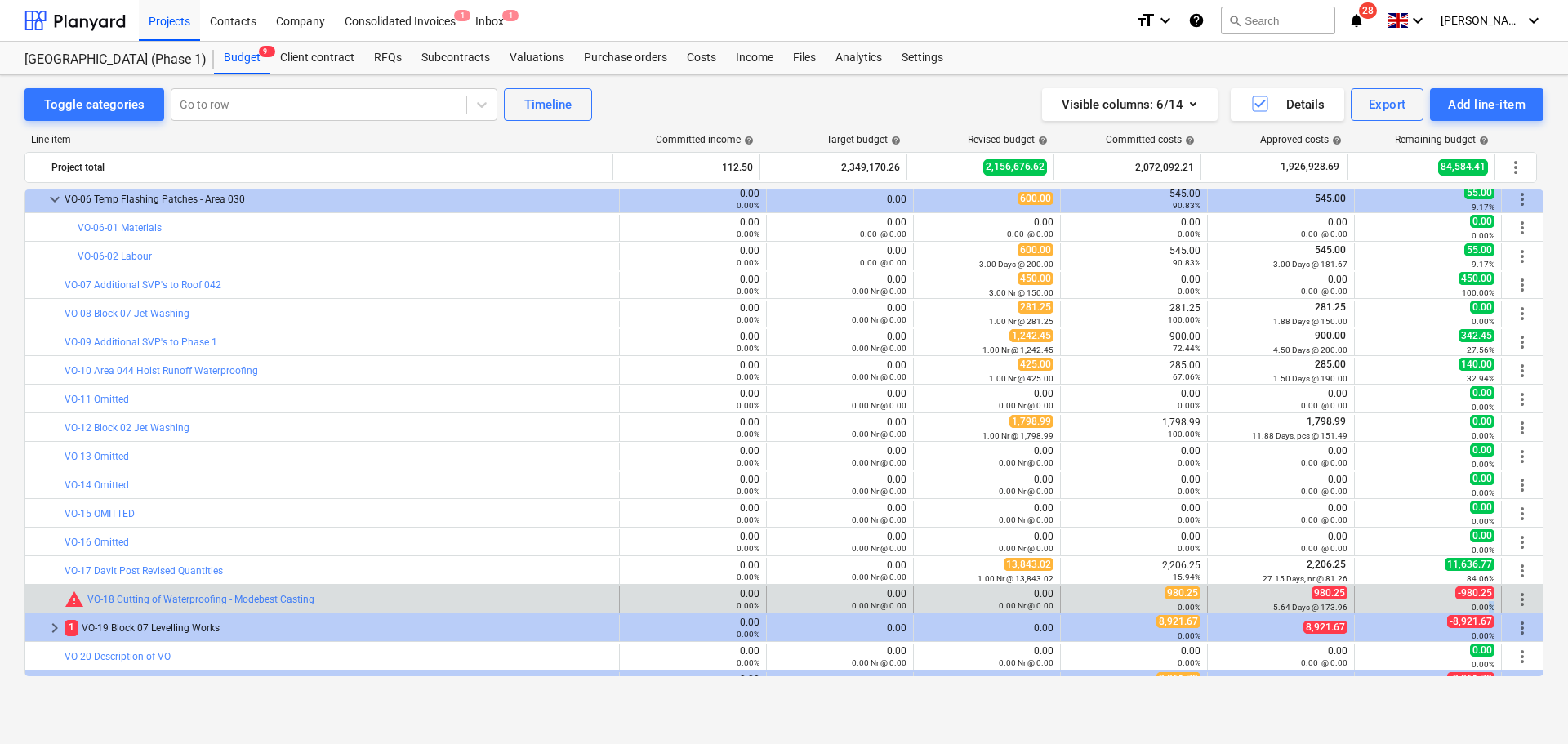
click at [1483, 610] on small "0.00%" at bounding box center [1484, 606] width 23 height 9
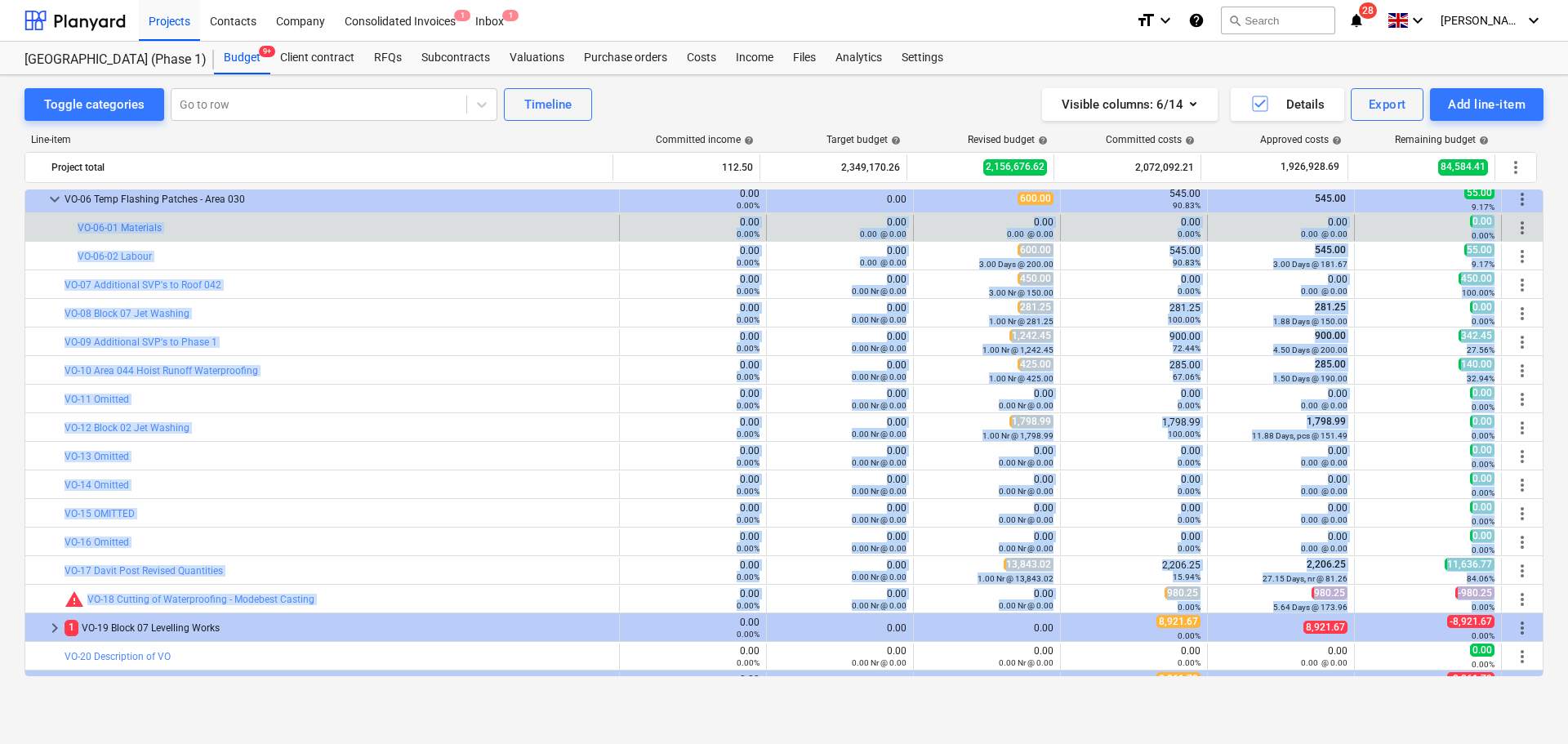
drag, startPoint x: 1483, startPoint y: 610, endPoint x: 53, endPoint y: 230, distance: 1479.6
click at [53, 231] on div at bounding box center [44, 227] width 26 height 26
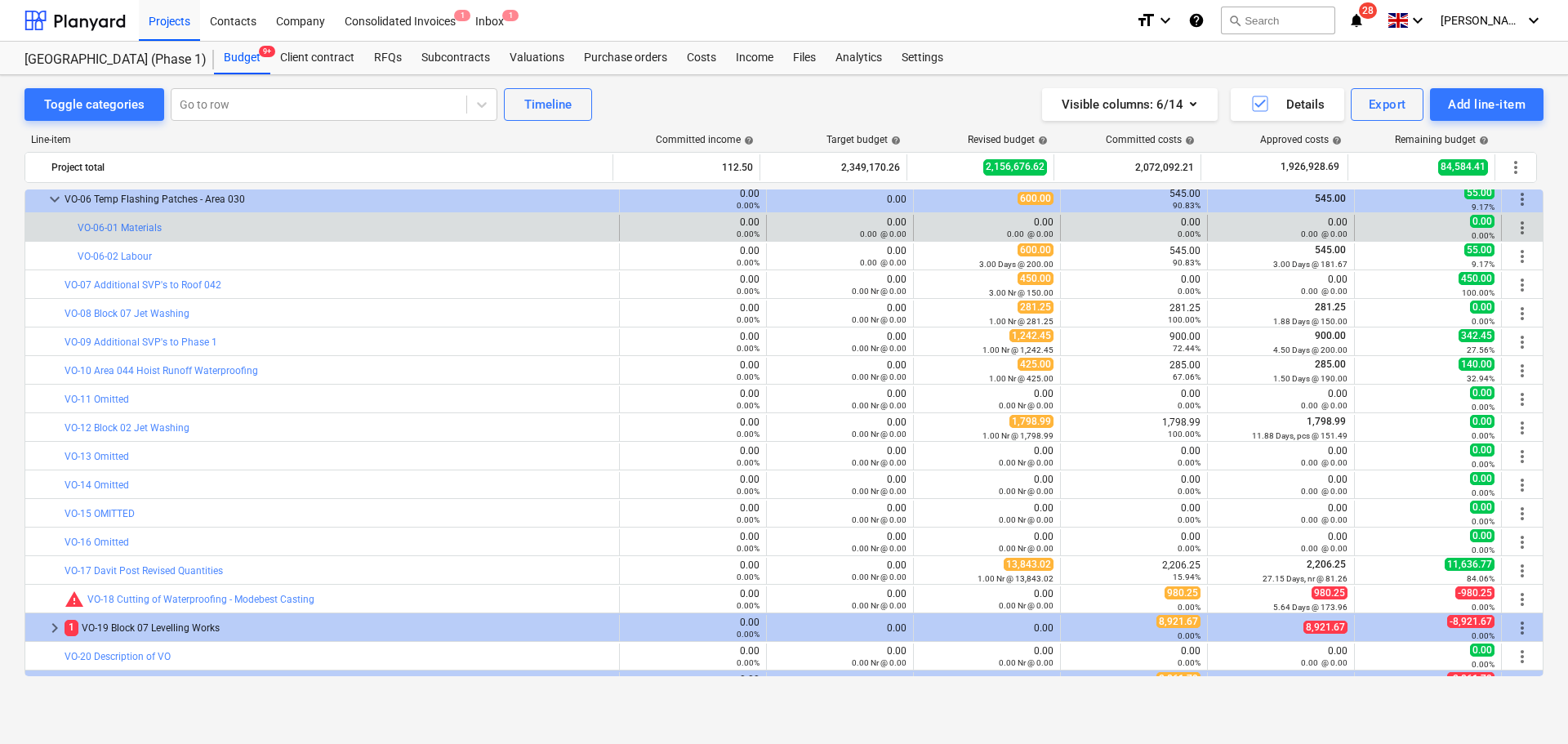
click at [53, 231] on div at bounding box center [44, 227] width 26 height 26
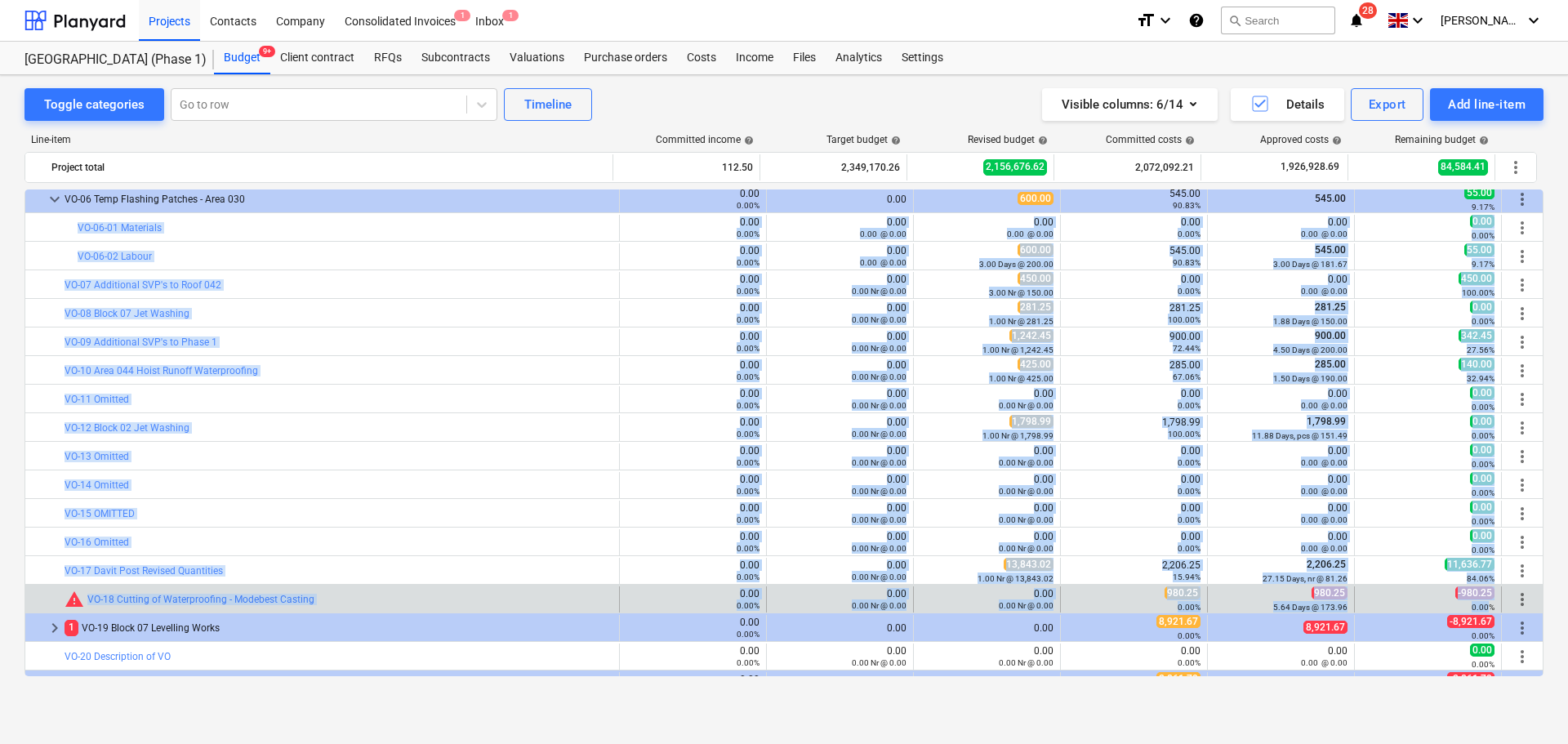
drag, startPoint x: 53, startPoint y: 231, endPoint x: 1466, endPoint y: 603, distance: 1461.1
click at [1466, 603] on div "0.00%" at bounding box center [1427, 607] width 133 height 11
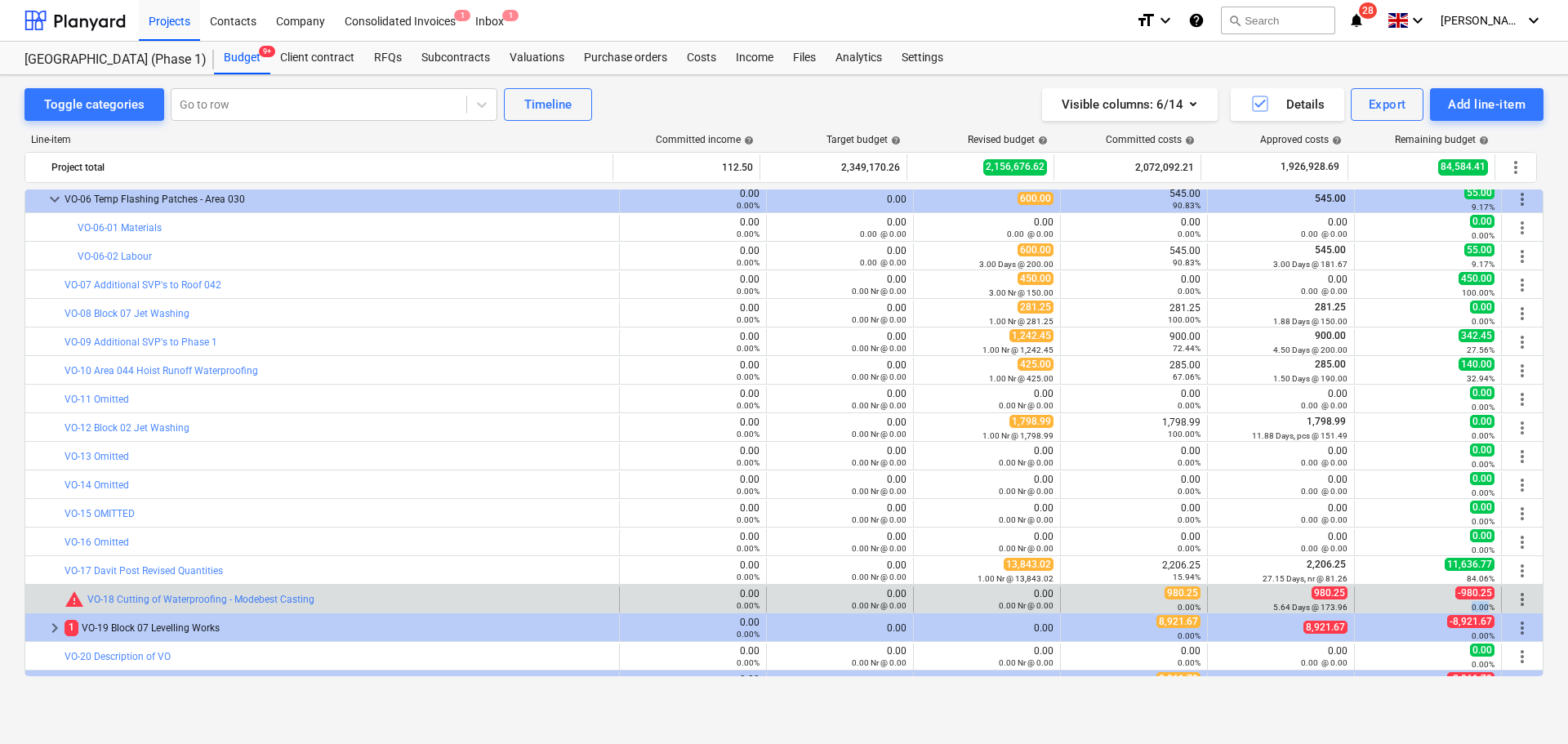
click at [1466, 603] on div "0.00%" at bounding box center [1427, 607] width 133 height 11
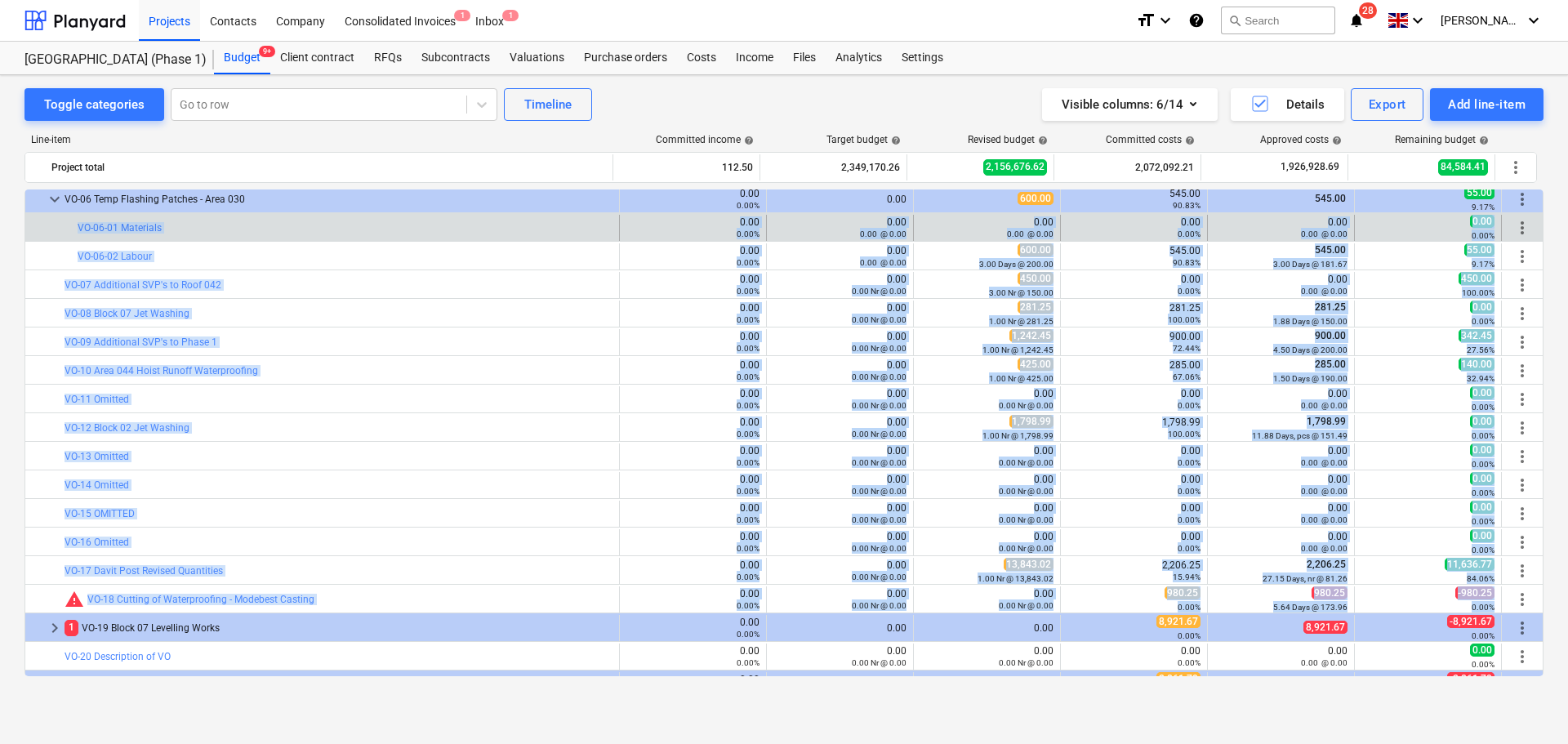
drag, startPoint x: 1466, startPoint y: 603, endPoint x: 60, endPoint y: 223, distance: 1456.4
click at [60, 223] on div at bounding box center [68, 227] width 19 height 26
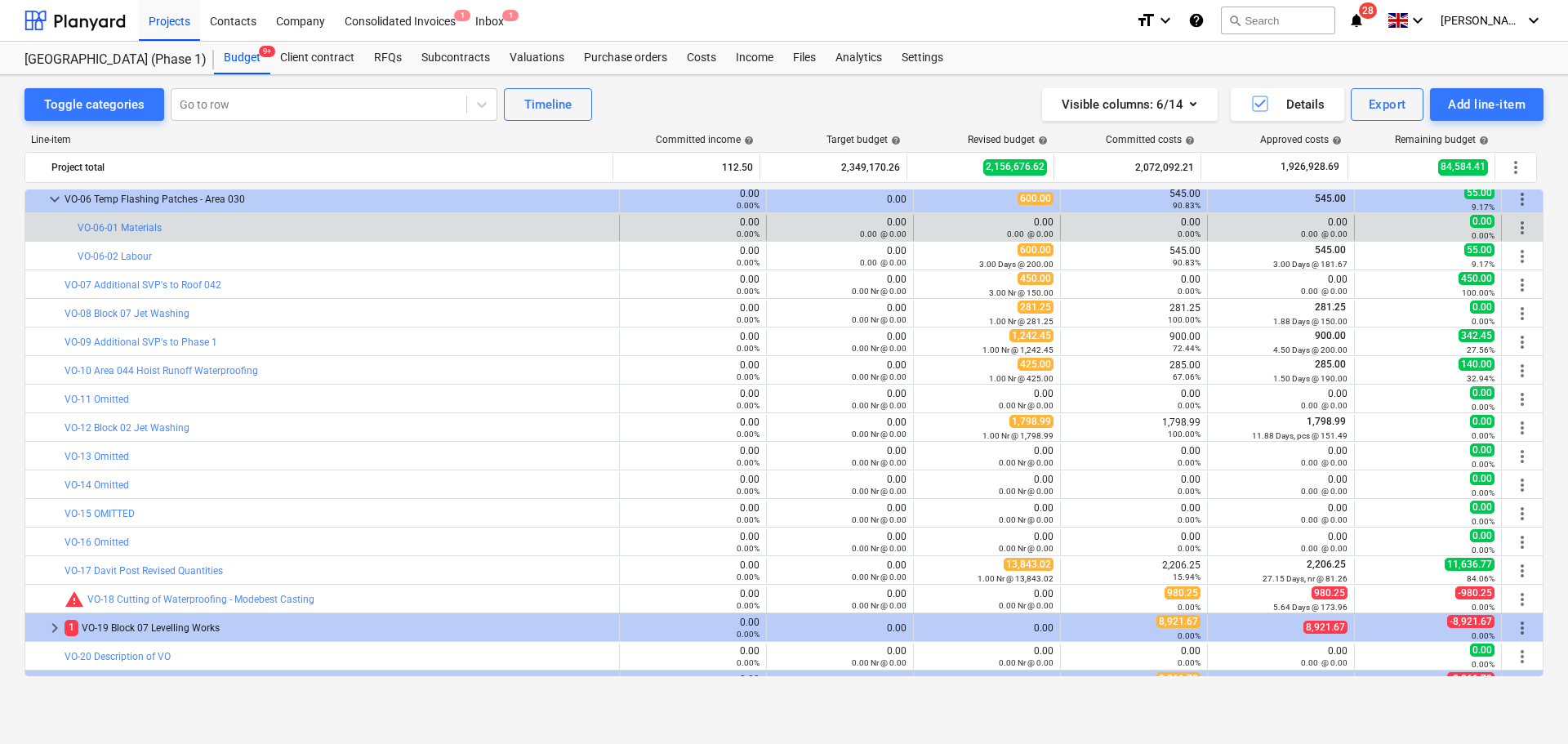
click at [60, 223] on div at bounding box center [68, 227] width 19 height 26
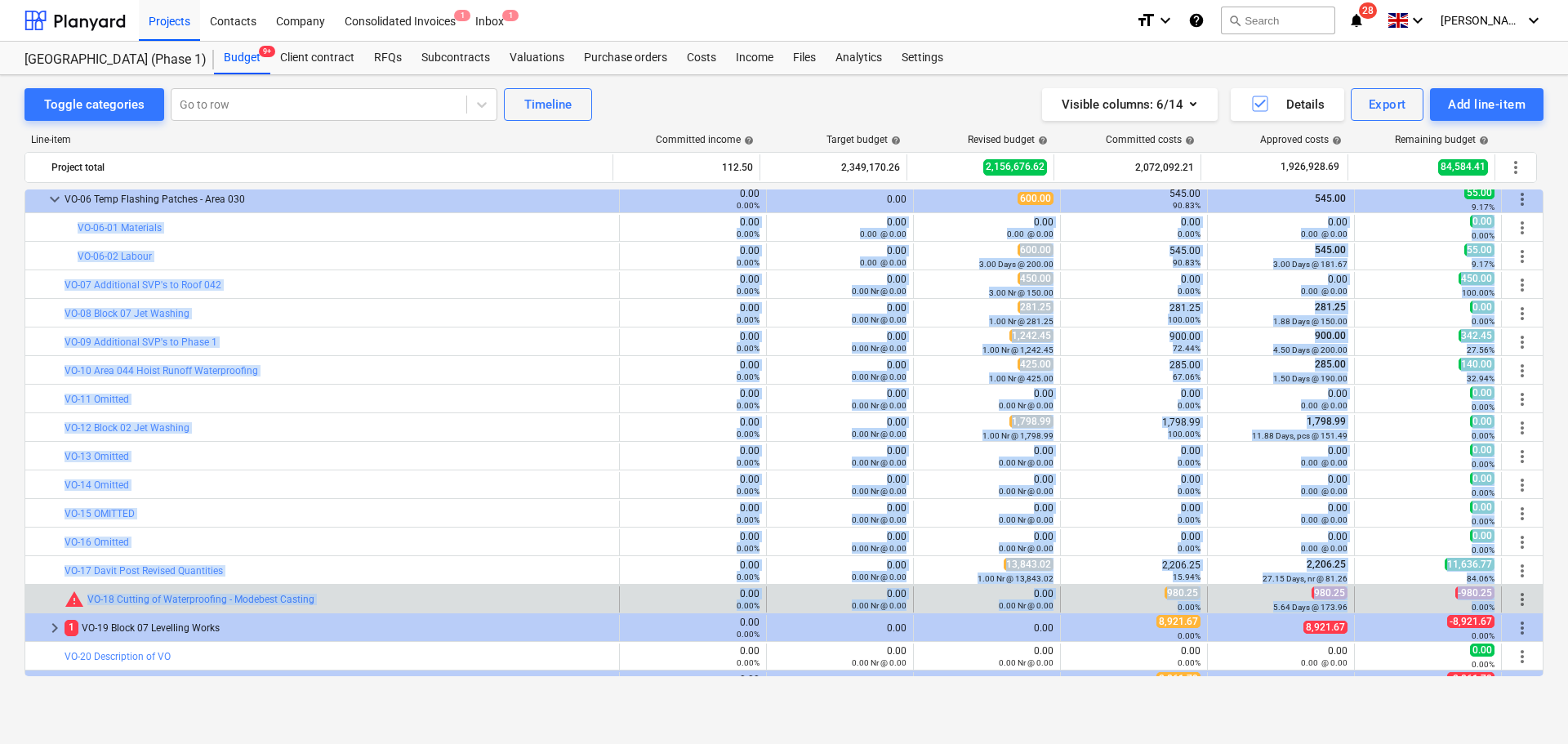
drag, startPoint x: 60, startPoint y: 223, endPoint x: 1472, endPoint y: 605, distance: 1462.8
click at [1472, 605] on small "0.00%" at bounding box center [1484, 606] width 23 height 9
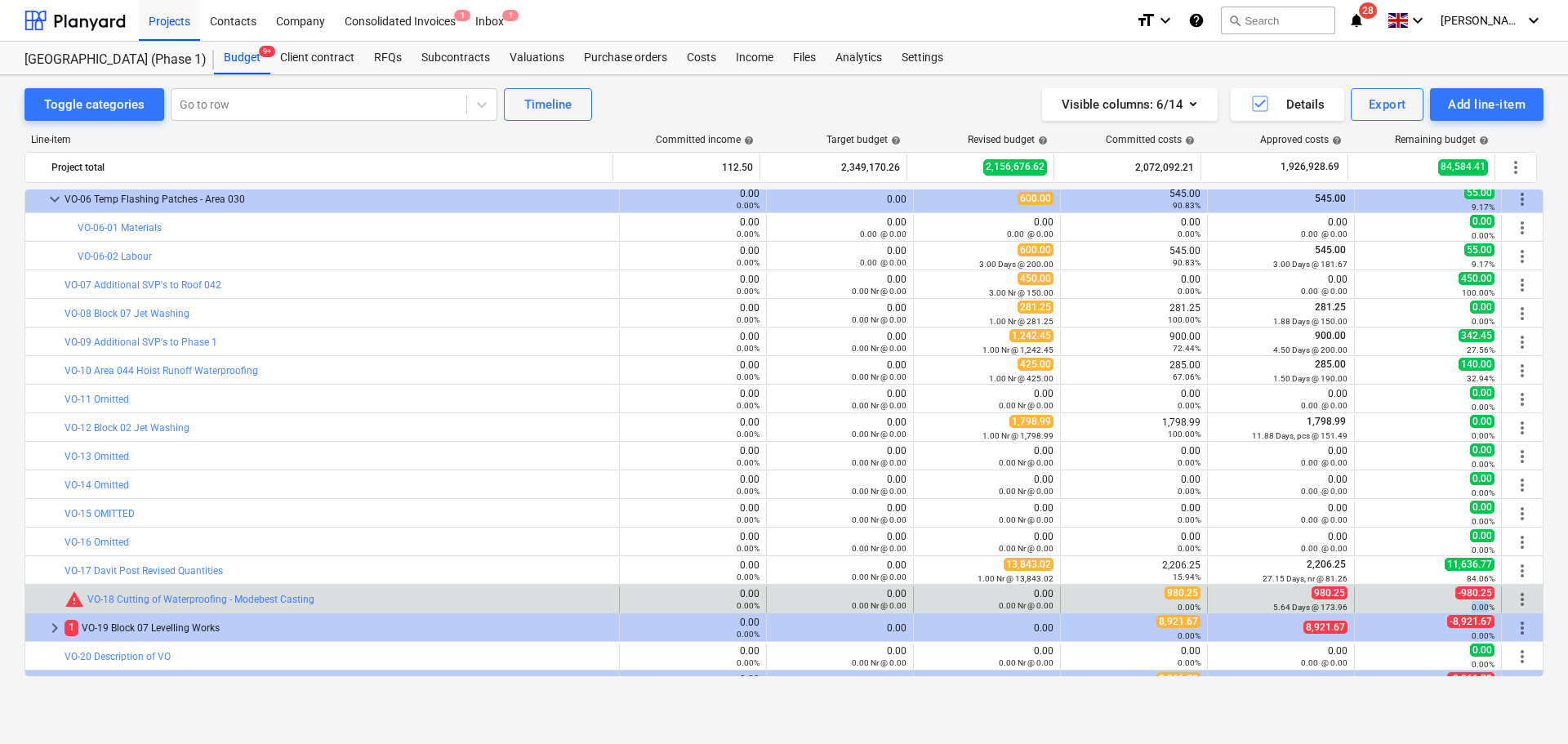
click at [1472, 605] on small "0.00%" at bounding box center [1484, 606] width 23 height 9
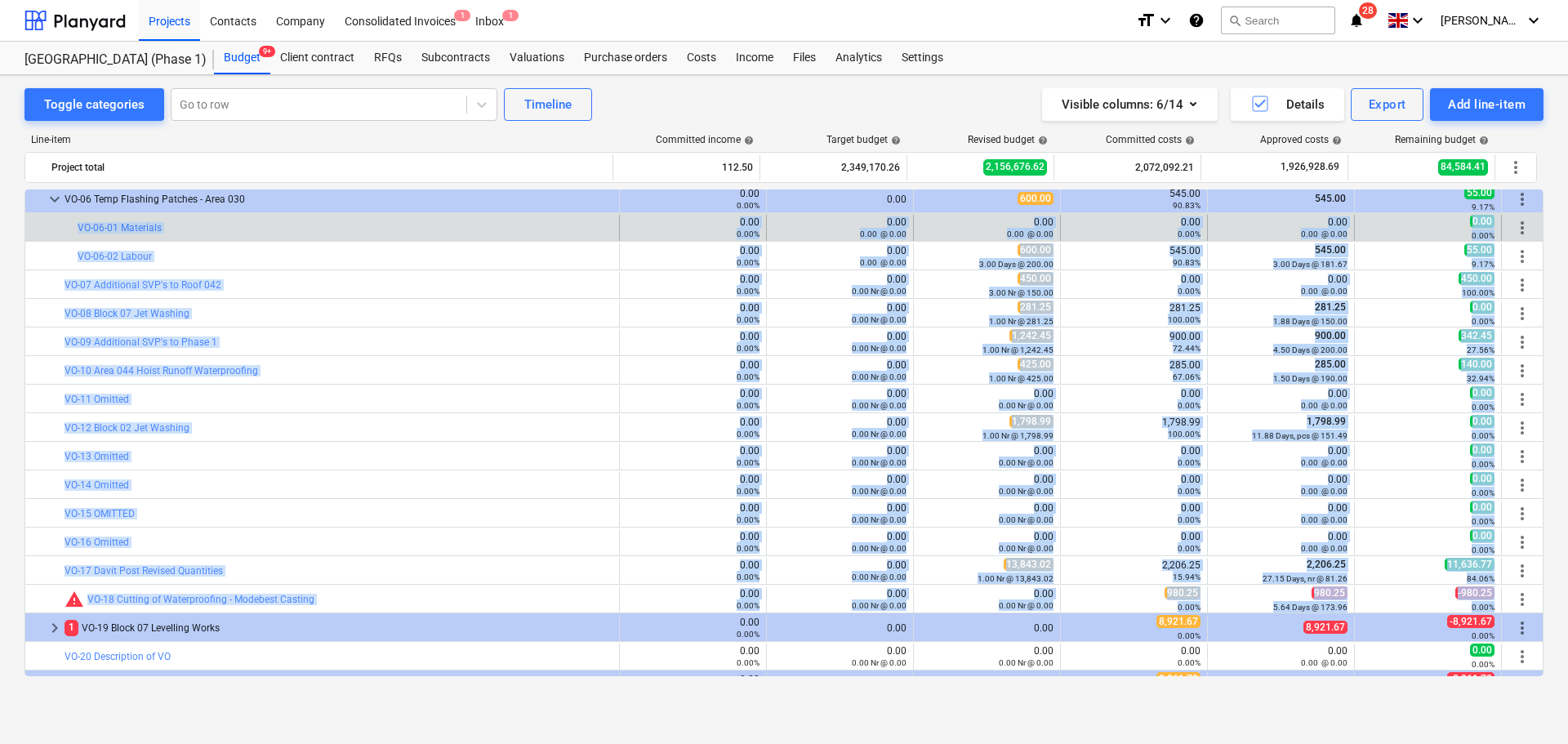
drag, startPoint x: 1472, startPoint y: 605, endPoint x: 50, endPoint y: 235, distance: 1469.3
click at [50, 234] on div at bounding box center [44, 227] width 26 height 26
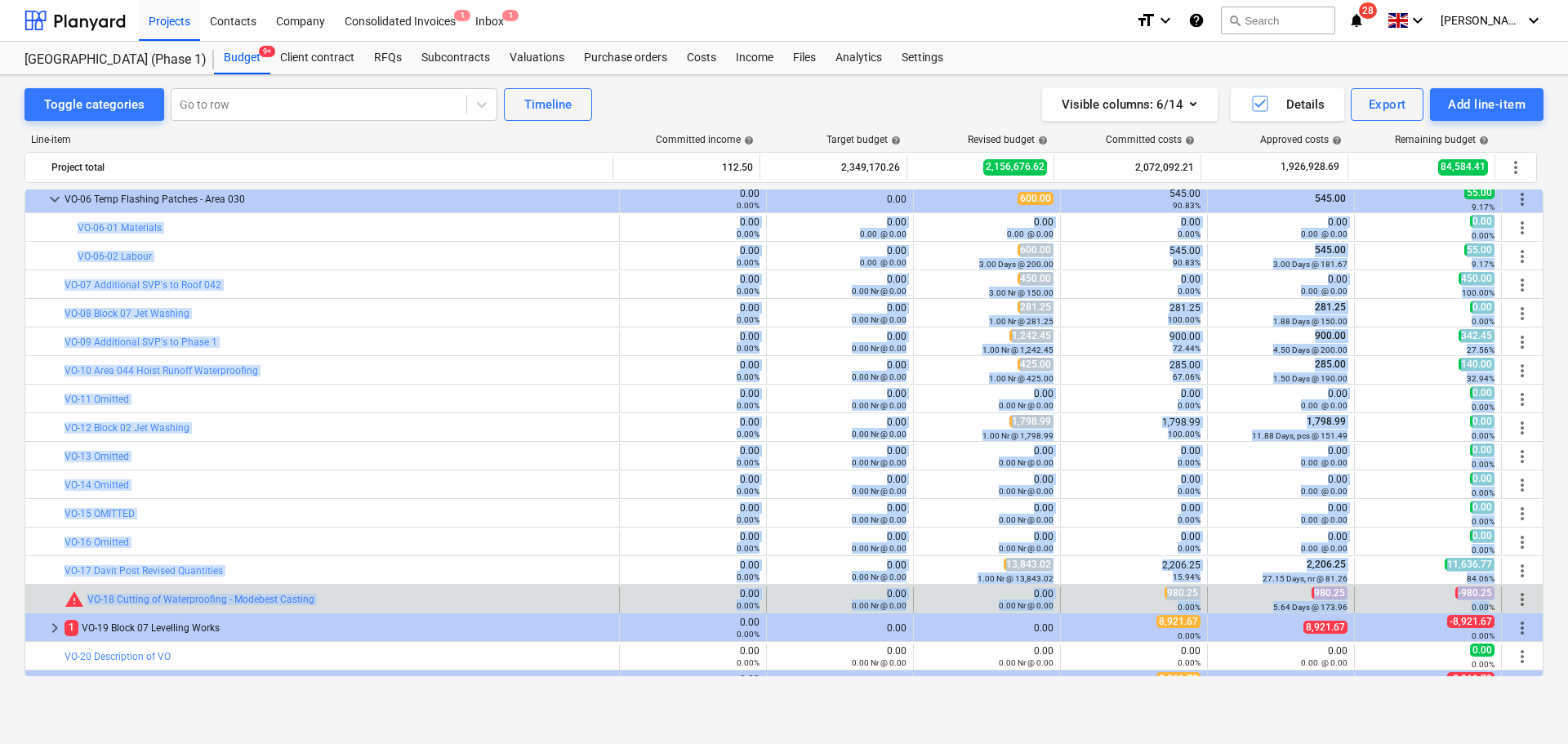
drag, startPoint x: 50, startPoint y: 234, endPoint x: 1477, endPoint y: 602, distance: 1473.7
click at [1477, 602] on small "0.00%" at bounding box center [1484, 606] width 23 height 9
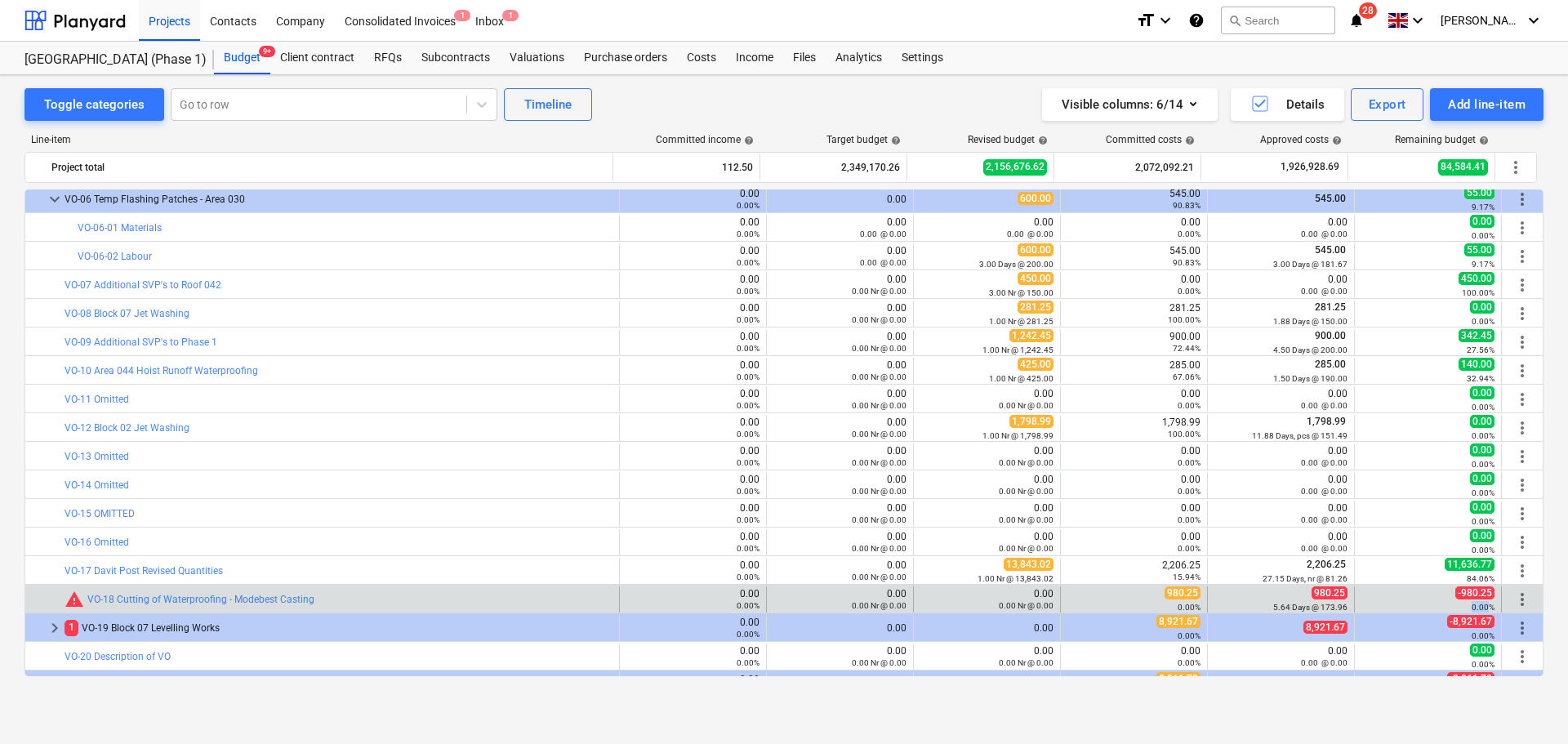
click at [1477, 602] on small "0.00%" at bounding box center [1484, 606] width 23 height 9
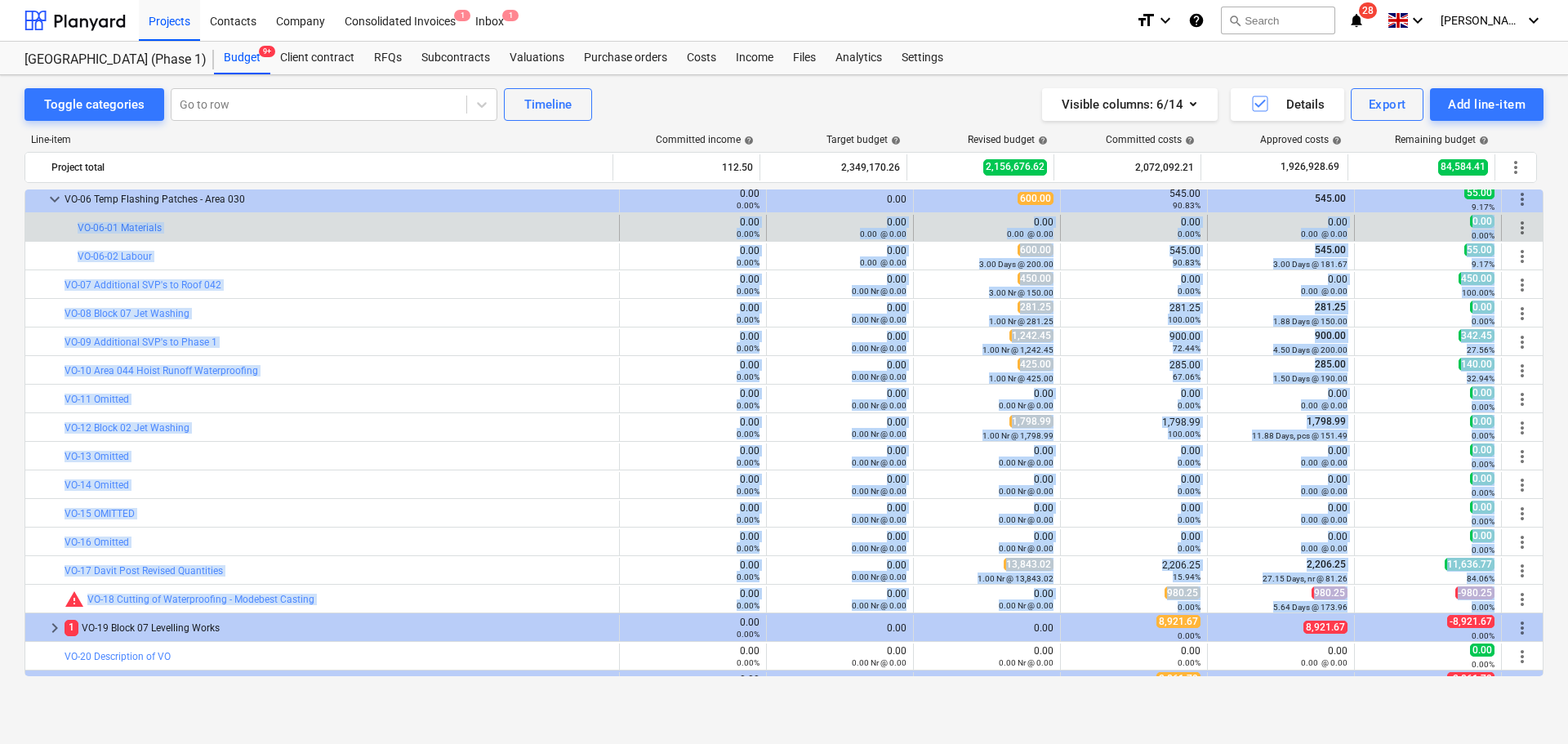
drag, startPoint x: 1477, startPoint y: 602, endPoint x: 57, endPoint y: 226, distance: 1468.9
click at [57, 226] on div at bounding box center [44, 227] width 26 height 26
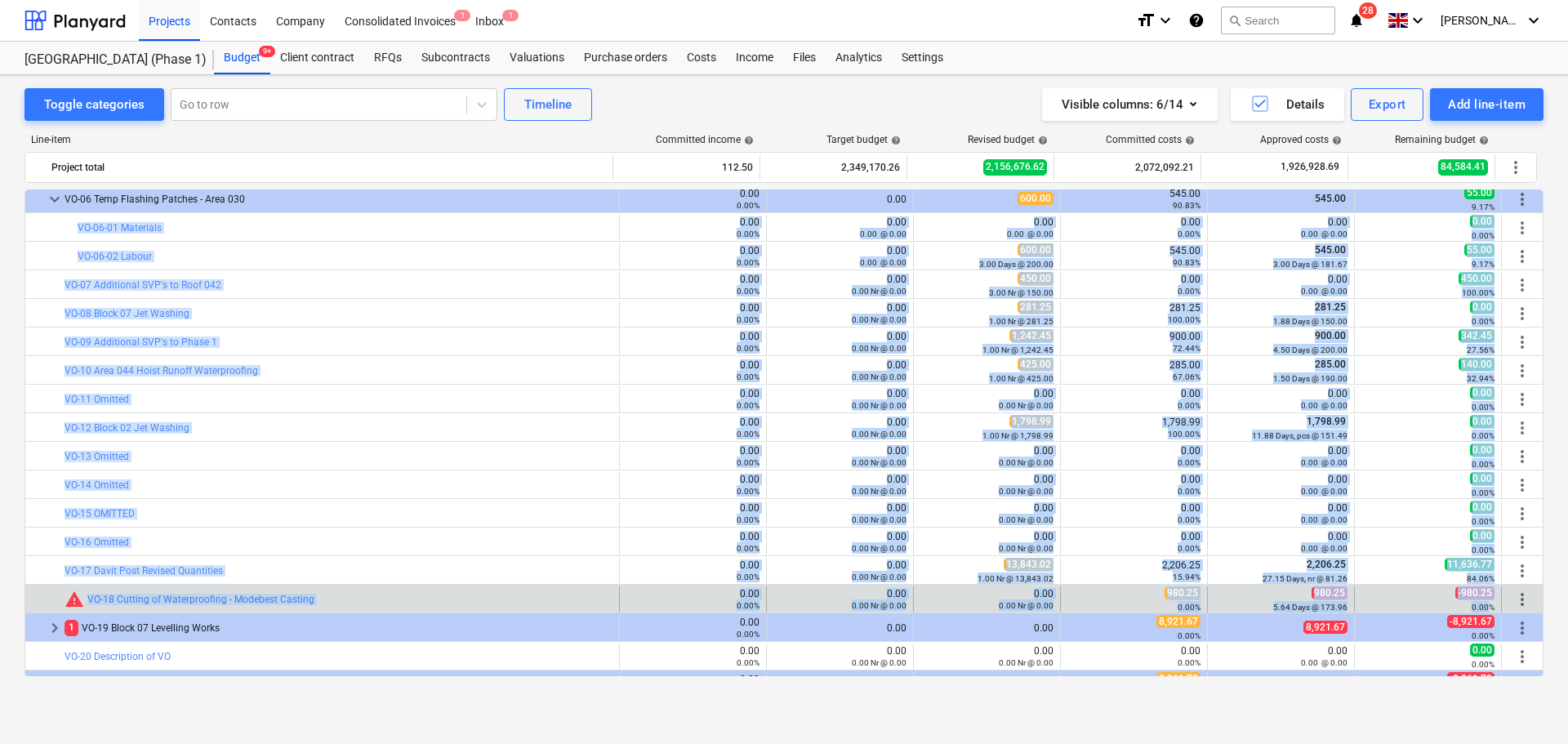
drag, startPoint x: 57, startPoint y: 226, endPoint x: 1475, endPoint y: 606, distance: 1468.0
click at [1475, 606] on small "0.00%" at bounding box center [1484, 606] width 23 height 9
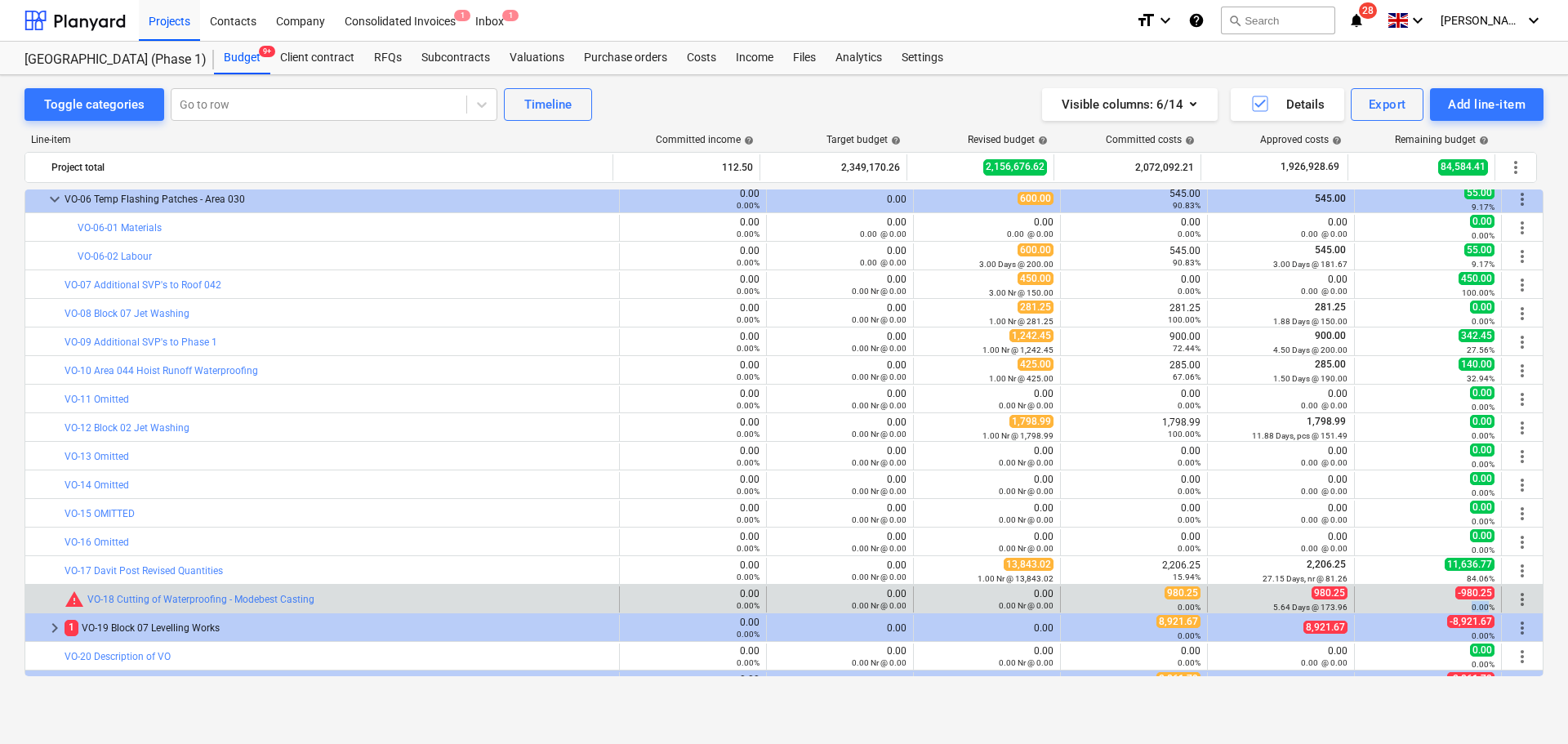
click at [1475, 606] on small "0.00%" at bounding box center [1484, 606] width 23 height 9
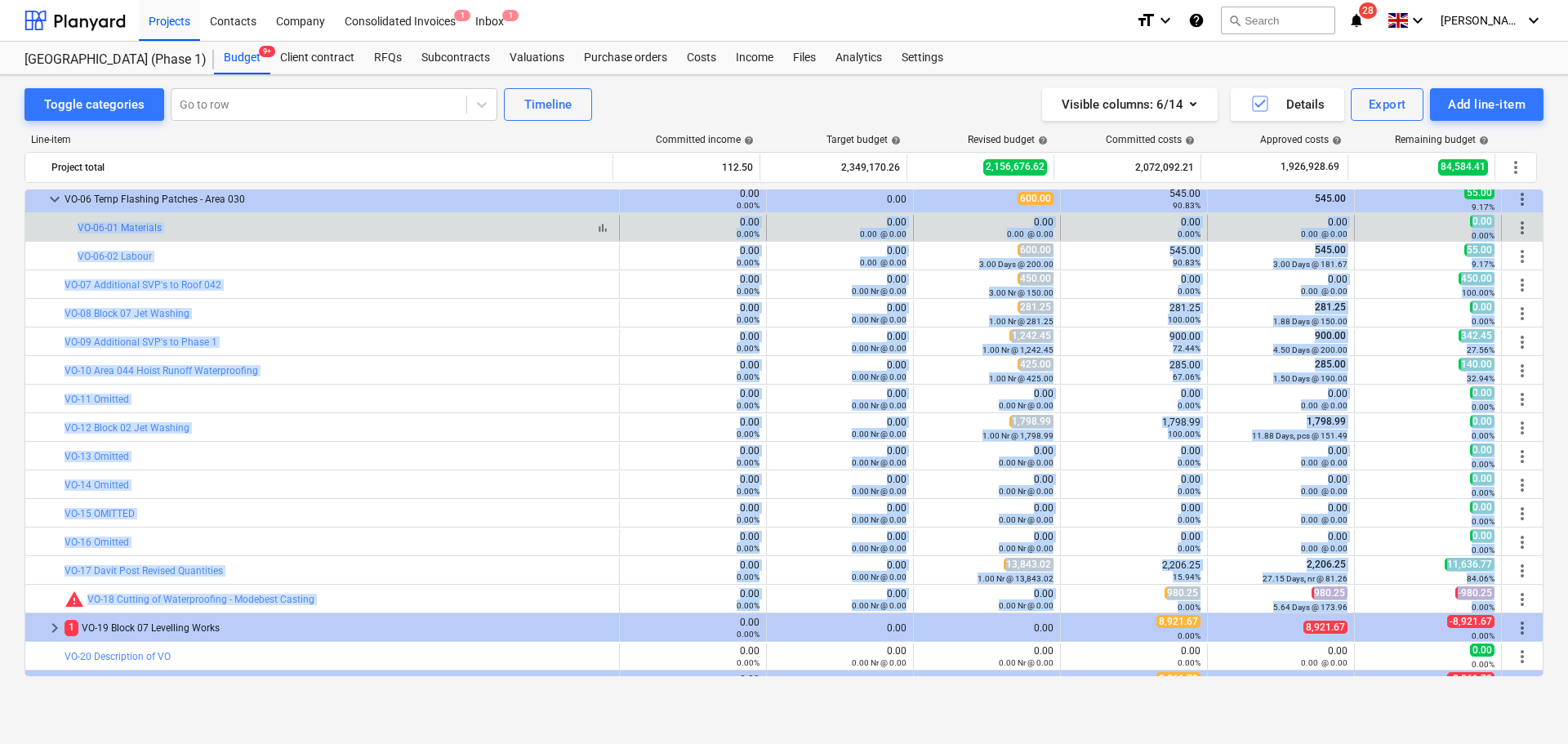
drag, startPoint x: 1475, startPoint y: 606, endPoint x: 172, endPoint y: 230, distance: 1356.2
click at [207, 218] on div "bar_chart VO-06-01 Materials" at bounding box center [345, 227] width 534 height 26
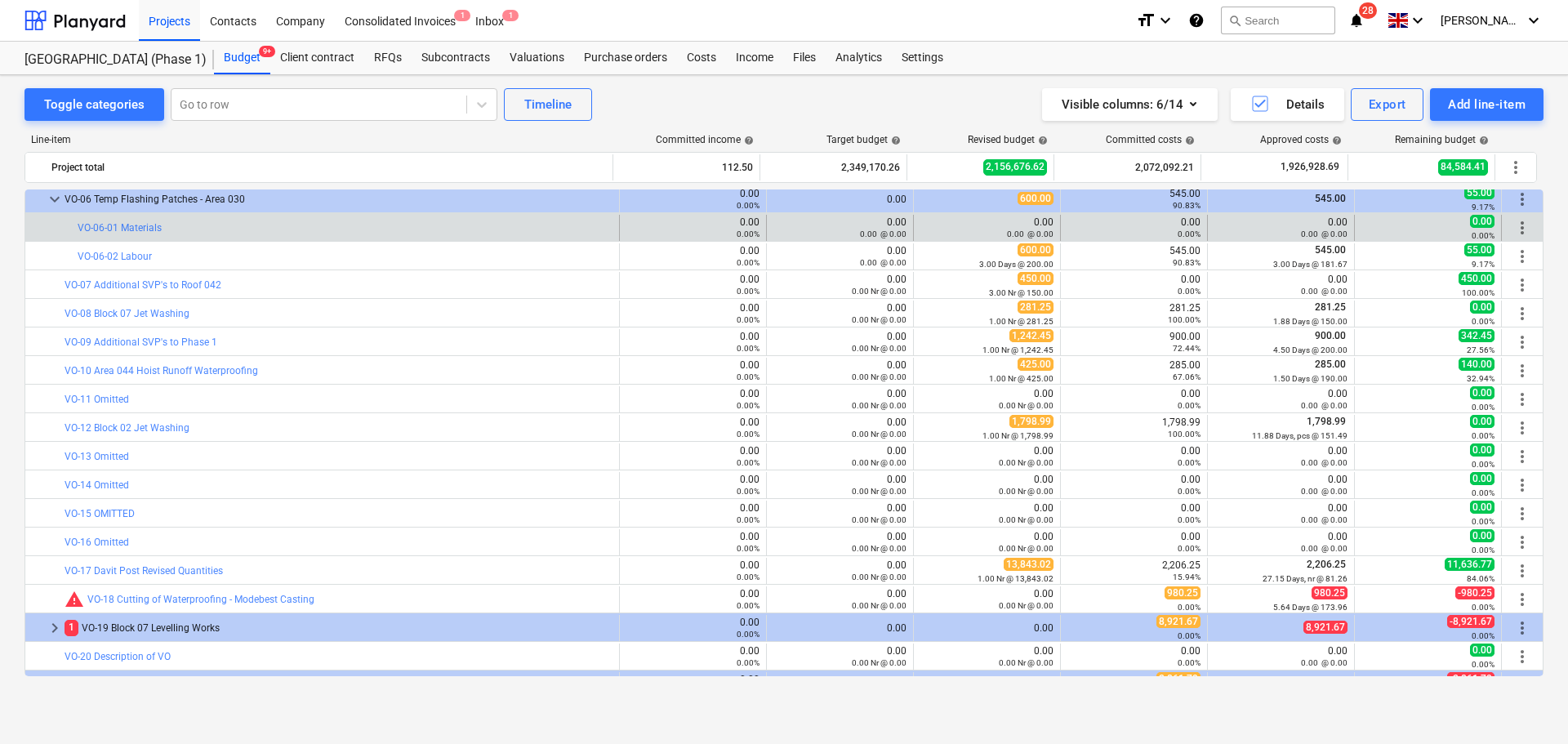
click at [207, 218] on div "bar_chart VO-06-01 Materials" at bounding box center [345, 227] width 534 height 26
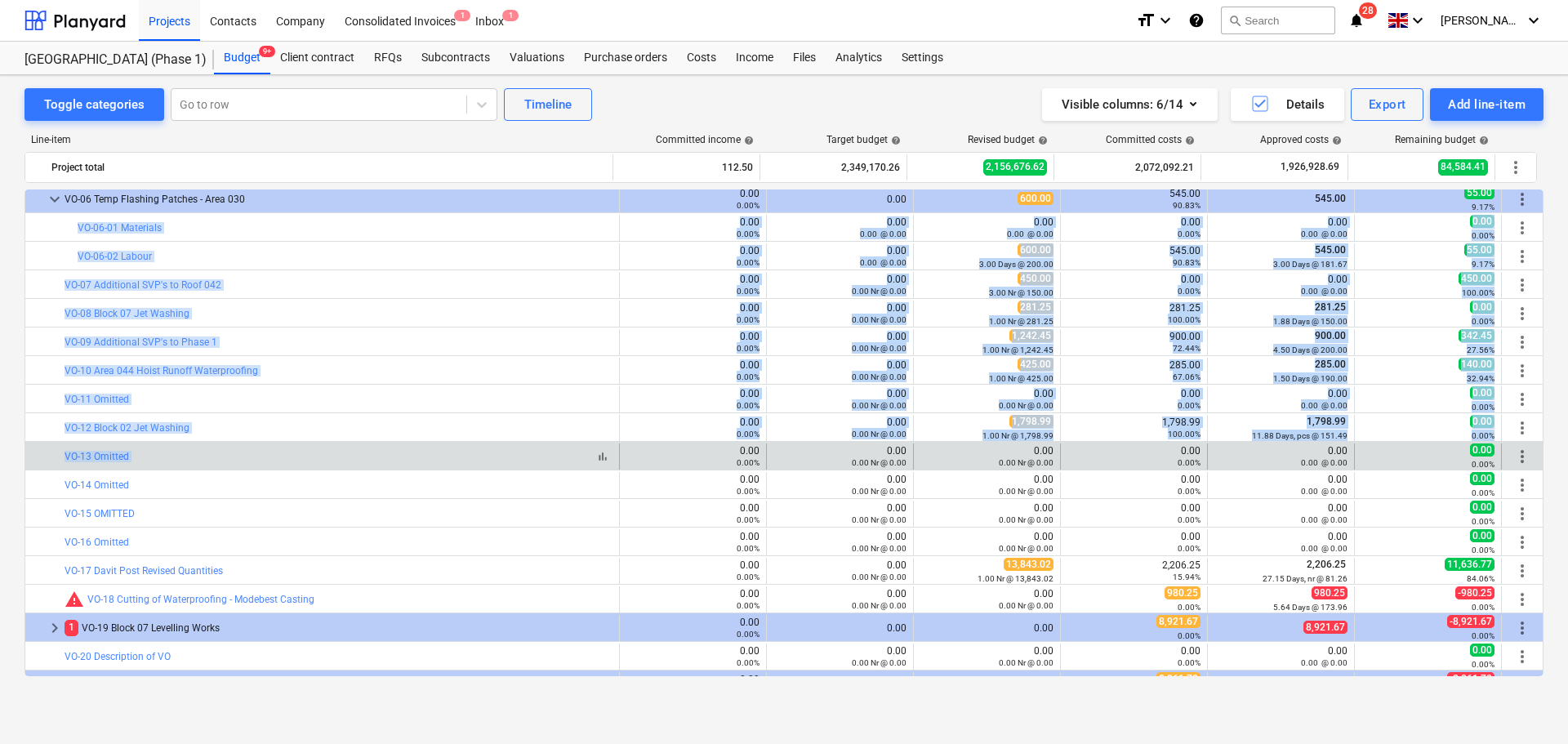
drag, startPoint x: 207, startPoint y: 218, endPoint x: 392, endPoint y: 462, distance: 306.2
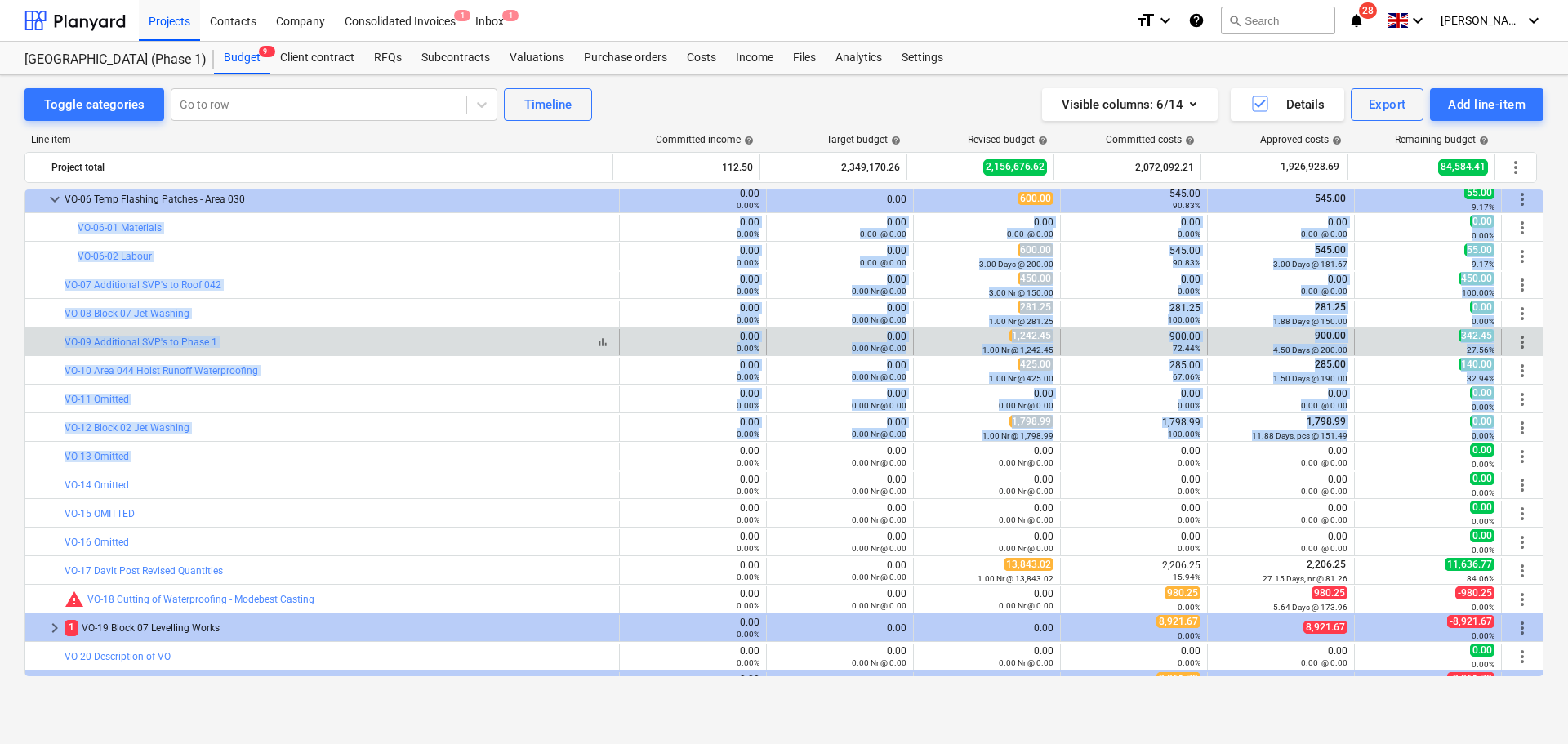
click at [404, 337] on div "bar_chart VO-09 Additional SVP's to Phase 1" at bounding box center [338, 342] width 548 height 11
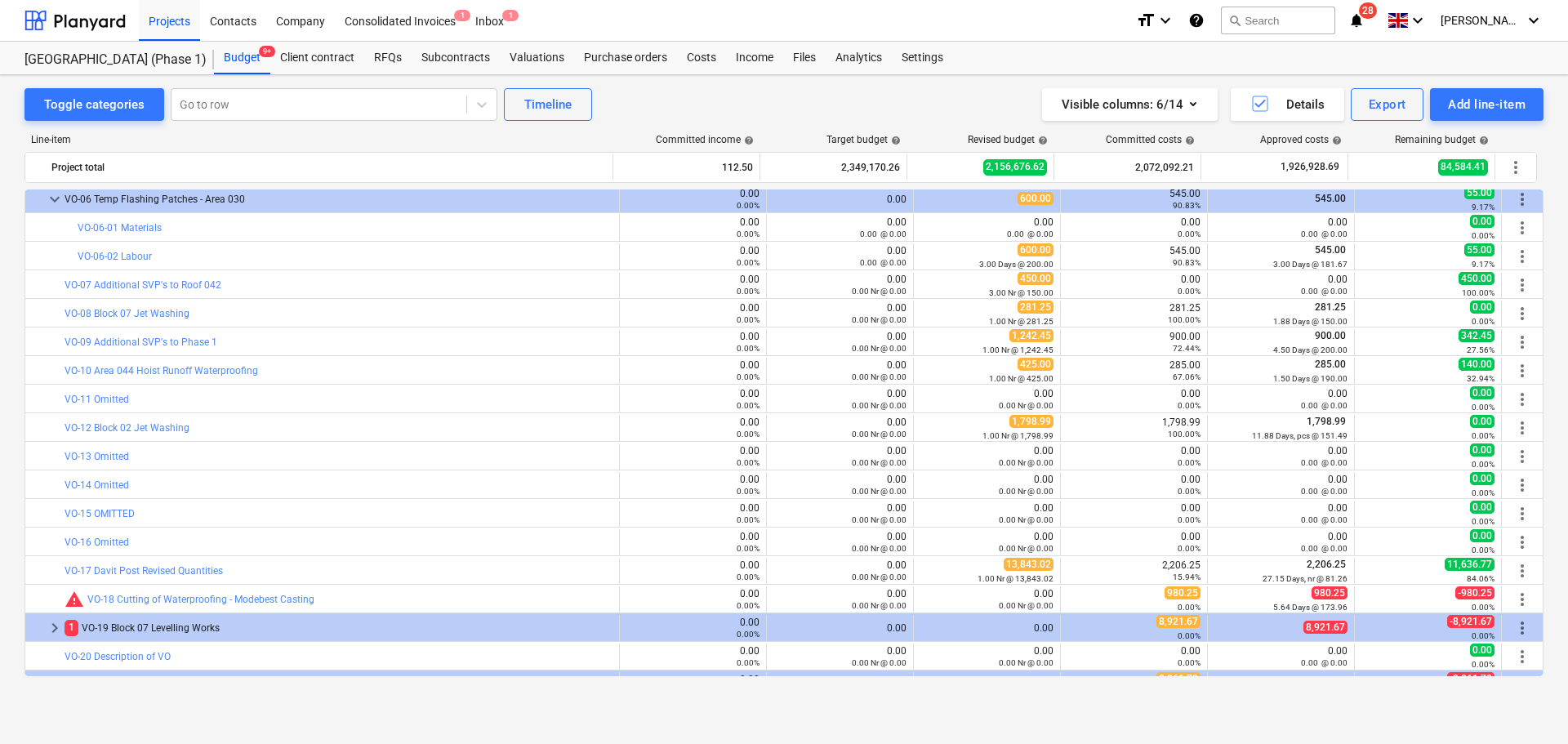
scroll to position [3231, 0]
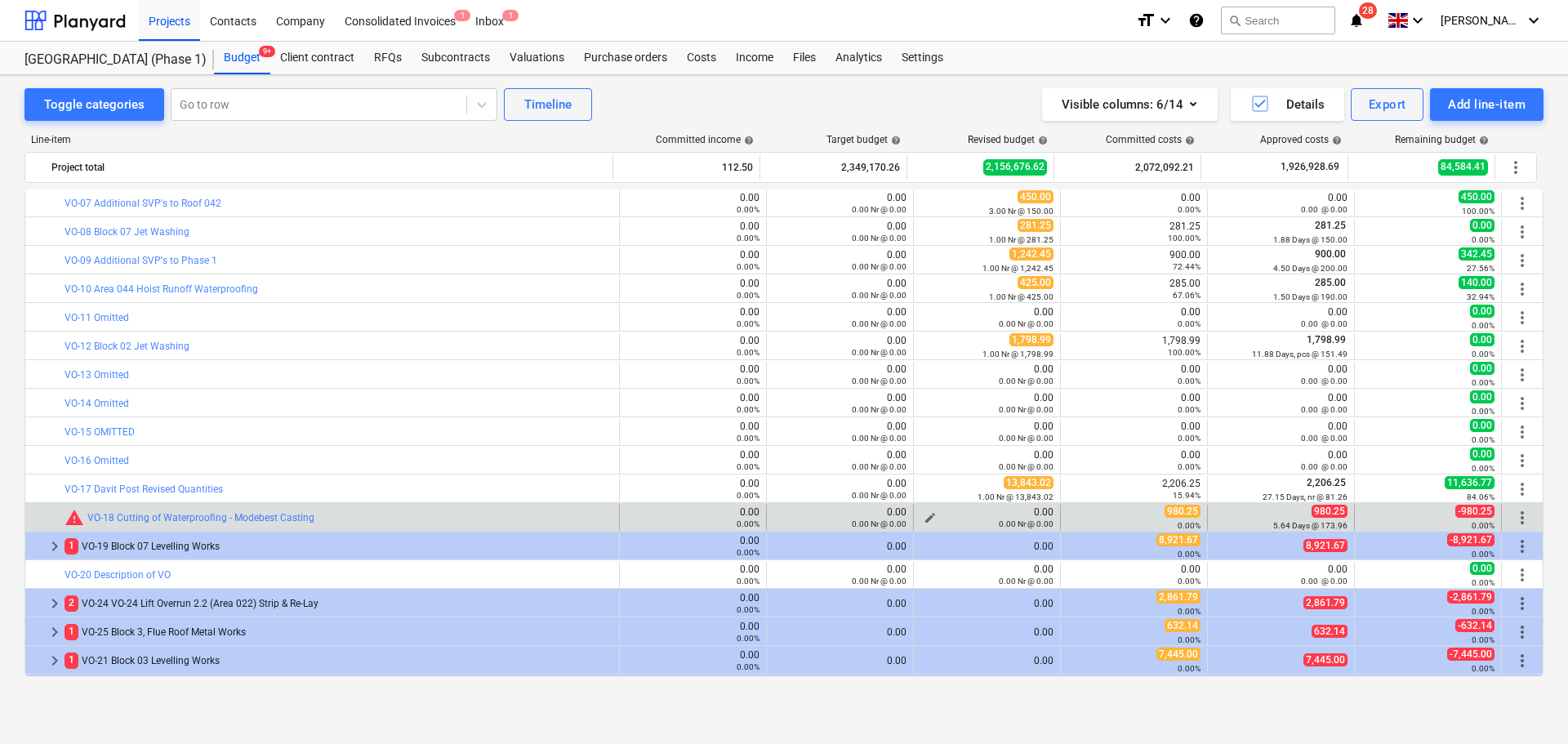
click at [925, 518] on div "0.00 Nr @ 0.00" at bounding box center [987, 524] width 133 height 11
click at [923, 513] on span "edit" at bounding box center [930, 518] width 13 height 13
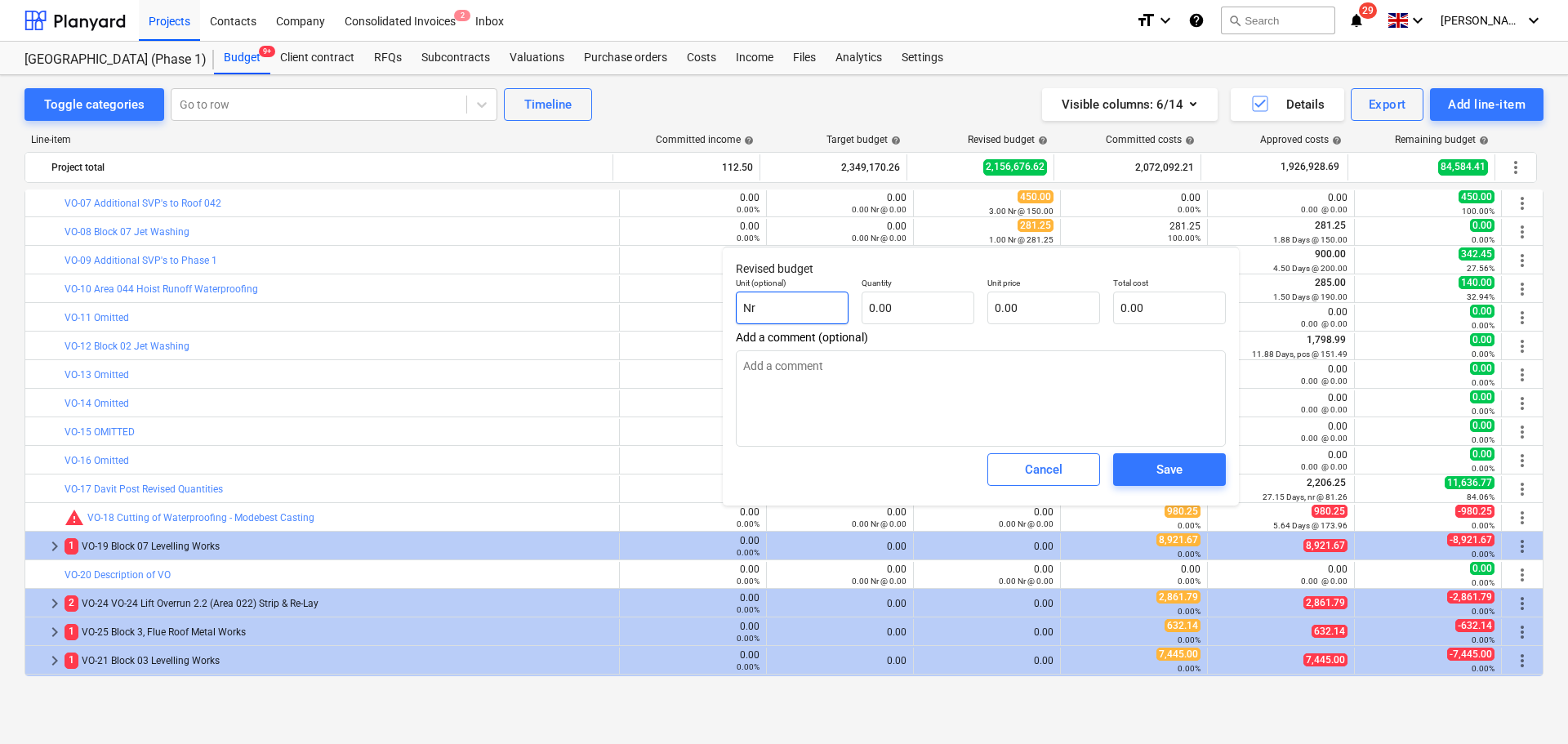
click at [822, 314] on input "Nr" at bounding box center [792, 307] width 113 height 33
click at [914, 310] on input "text" at bounding box center [919, 307] width 113 height 33
click at [1040, 311] on input "text" at bounding box center [1044, 307] width 113 height 33
click at [818, 307] on input "Nr" at bounding box center [792, 307] width 113 height 33
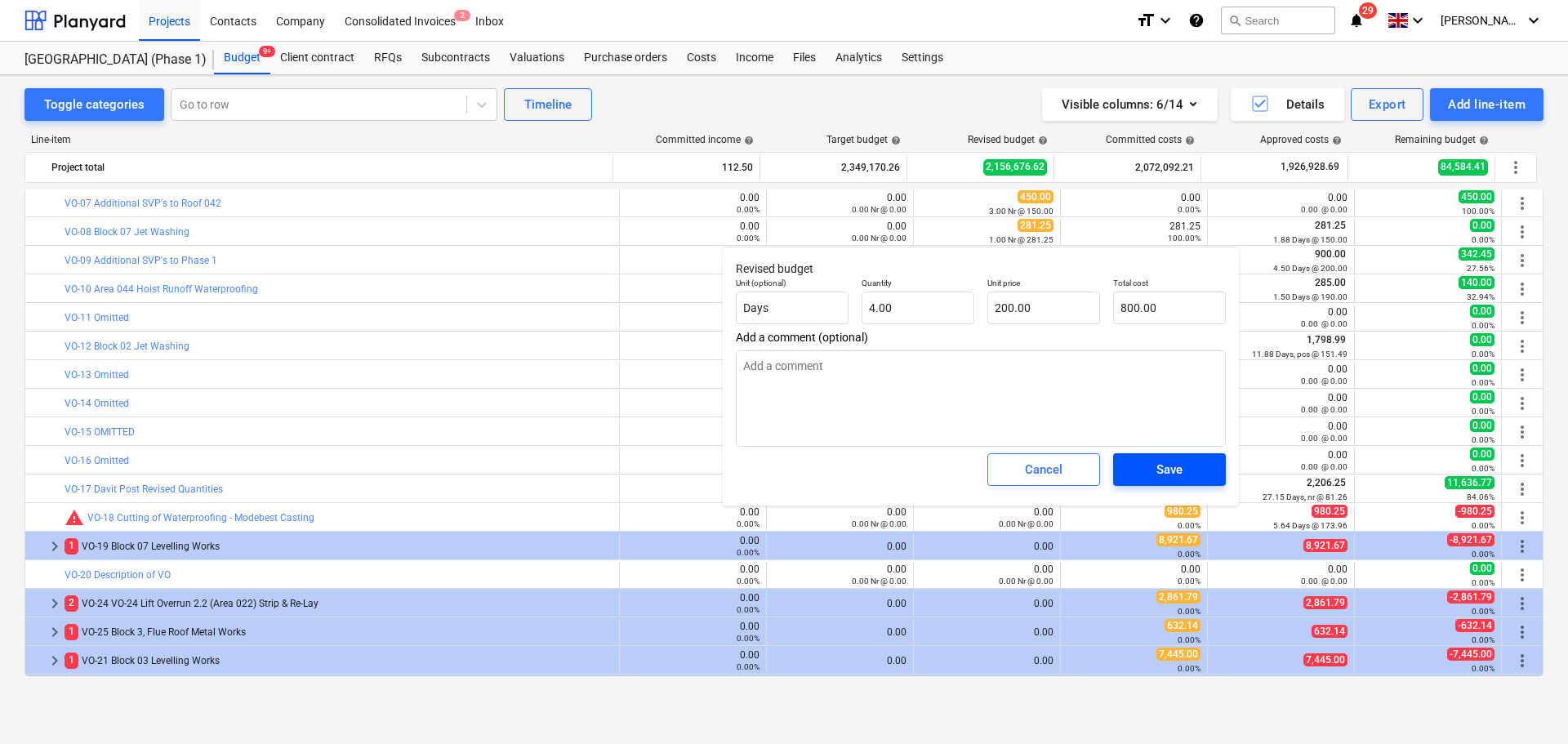
click at [1194, 479] on span "Save" at bounding box center [1170, 469] width 74 height 21
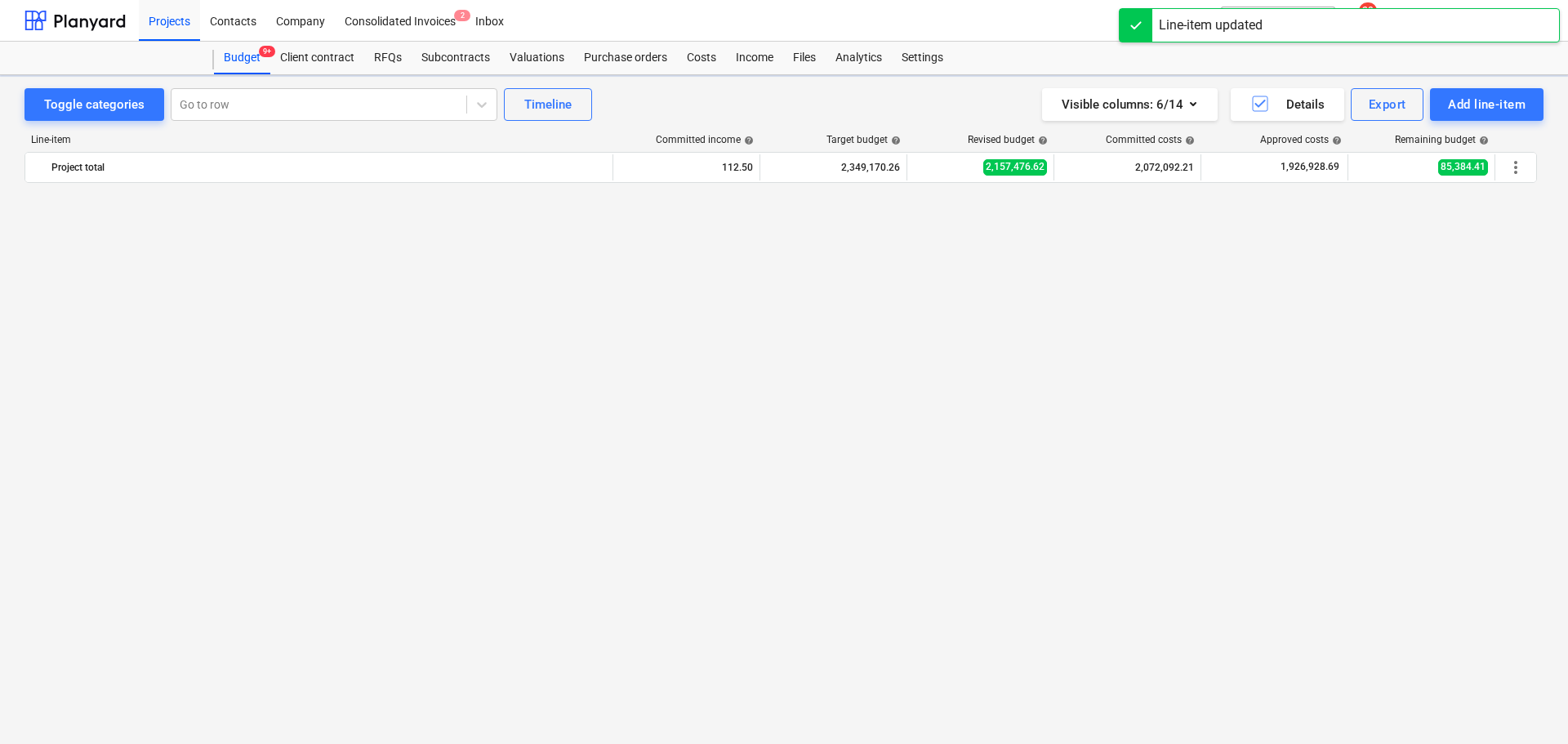
scroll to position [3312, 0]
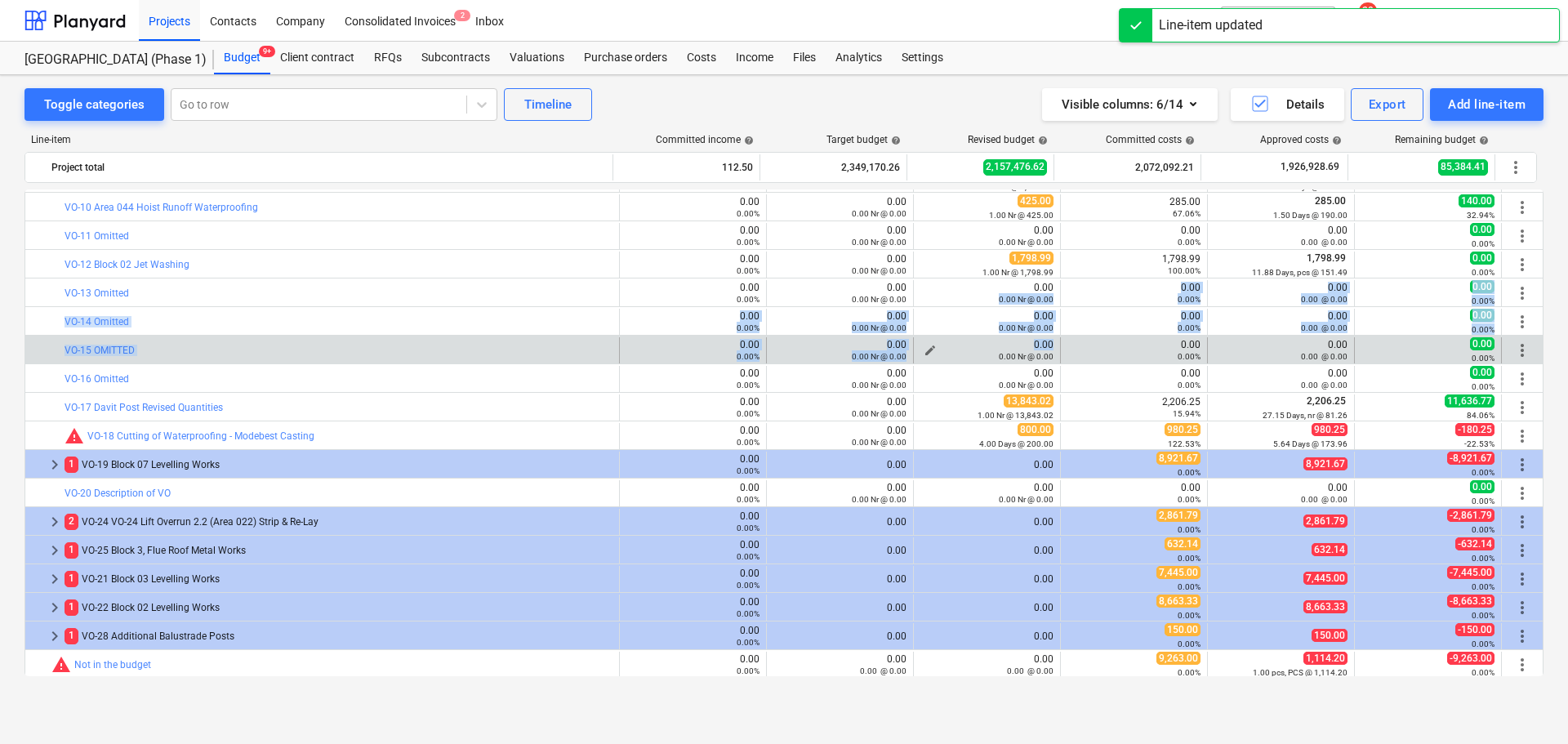
drag, startPoint x: 980, startPoint y: 343, endPoint x: 984, endPoint y: 356, distance: 13.6
click at [984, 357] on div "0.00 Nr @ 0.00" at bounding box center [987, 356] width 133 height 11
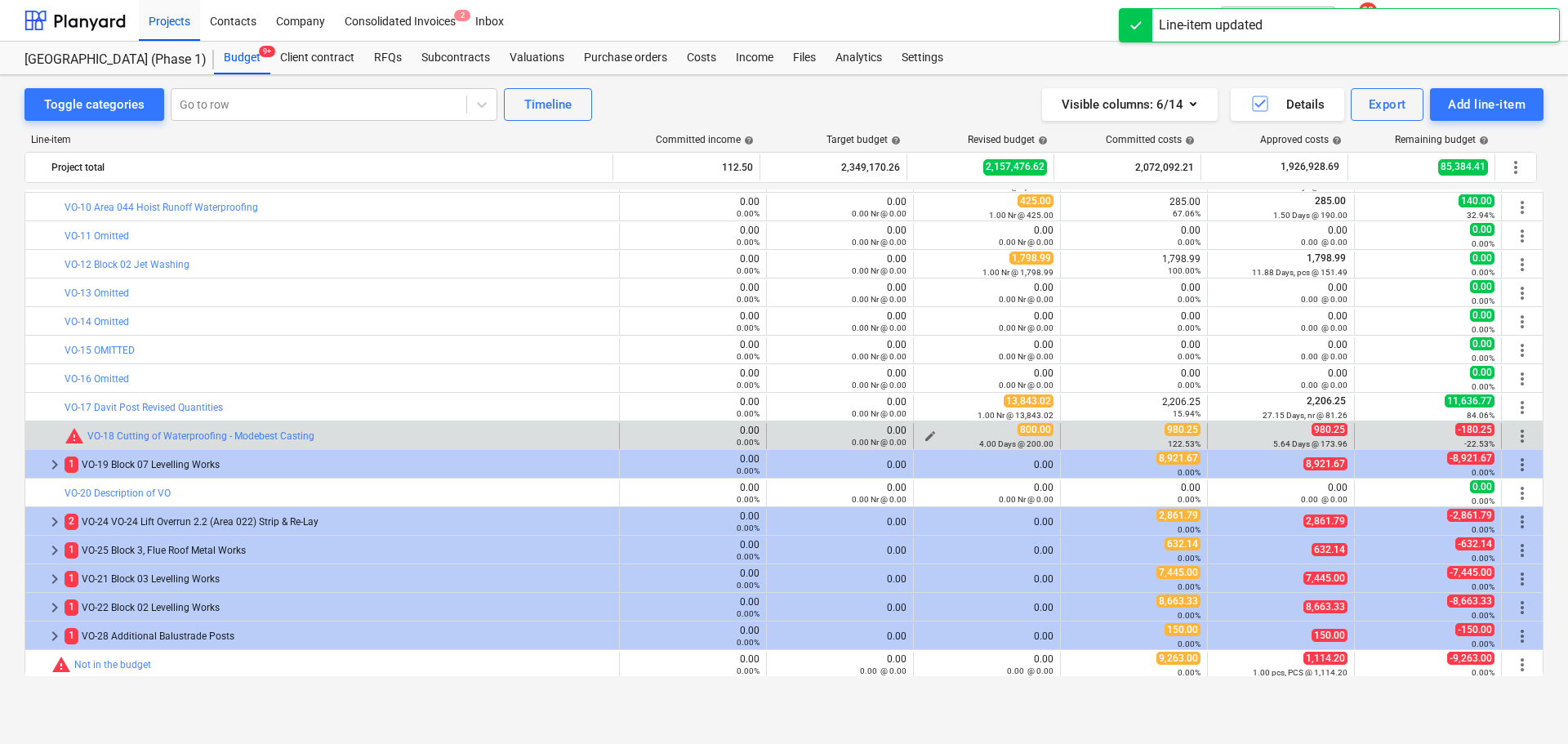
click at [923, 433] on span "edit" at bounding box center [930, 437] width 13 height 13
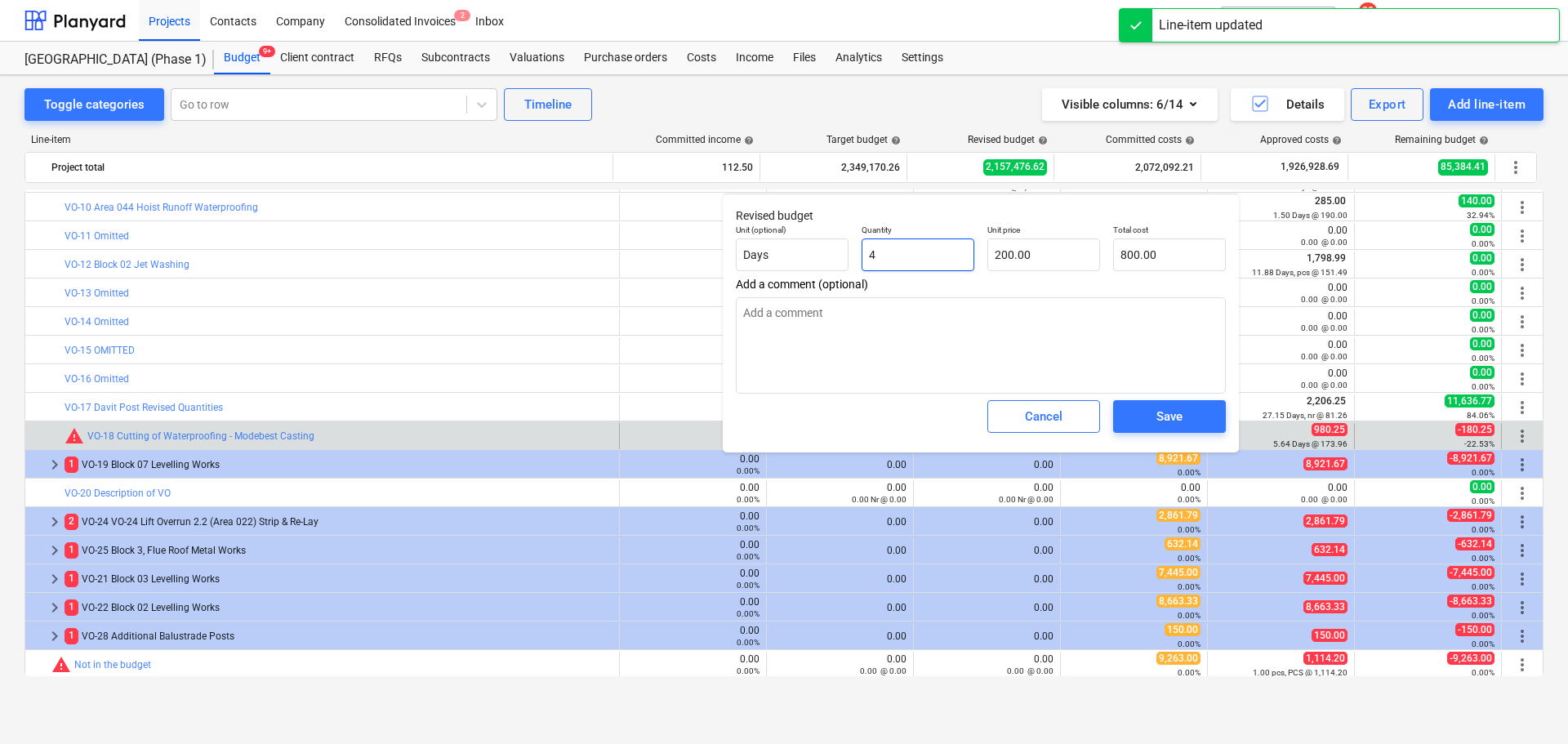
click at [956, 257] on input "4" at bounding box center [919, 255] width 113 height 33
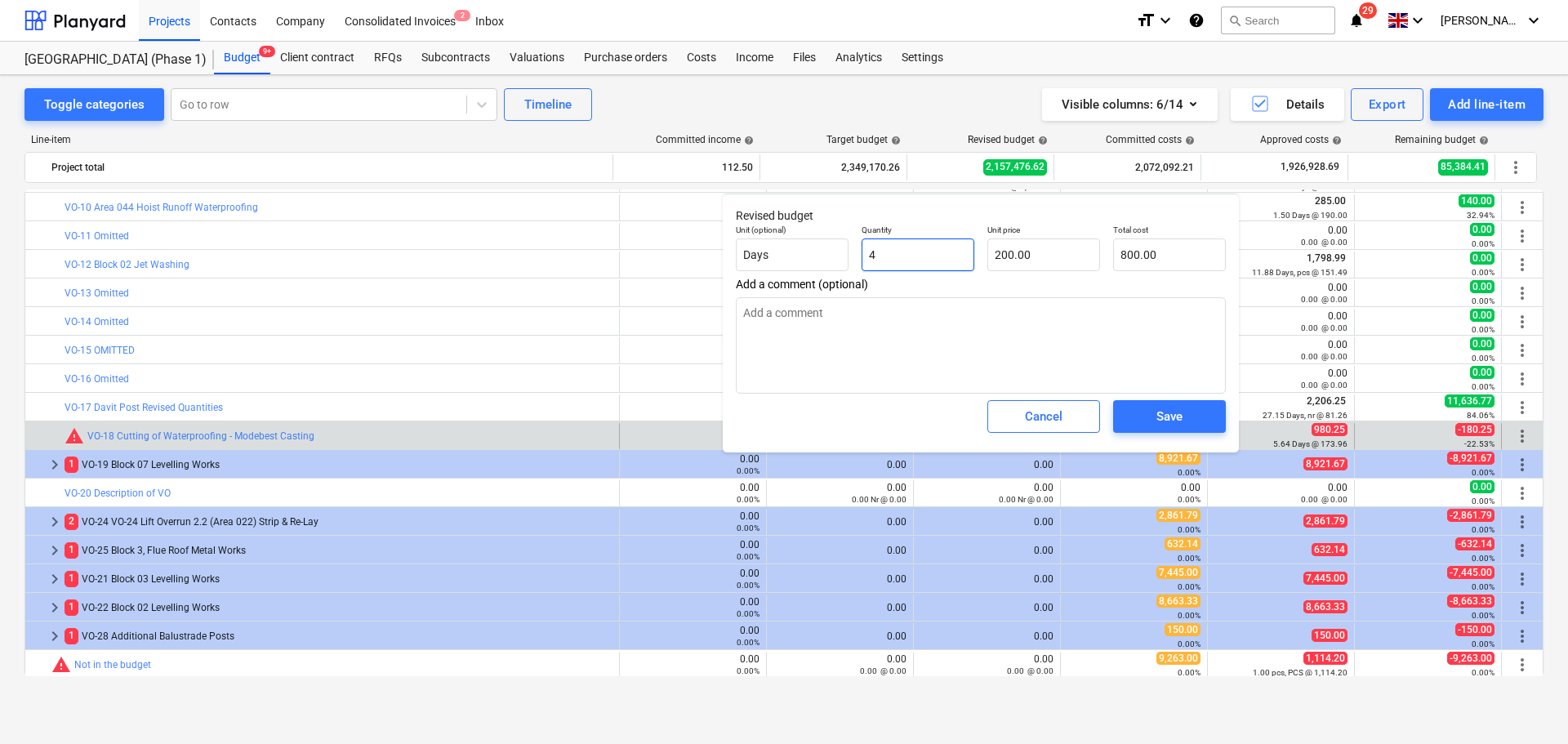
click at [956, 257] on input "4" at bounding box center [919, 255] width 113 height 33
click at [1176, 412] on div "Save" at bounding box center [1169, 417] width 26 height 21
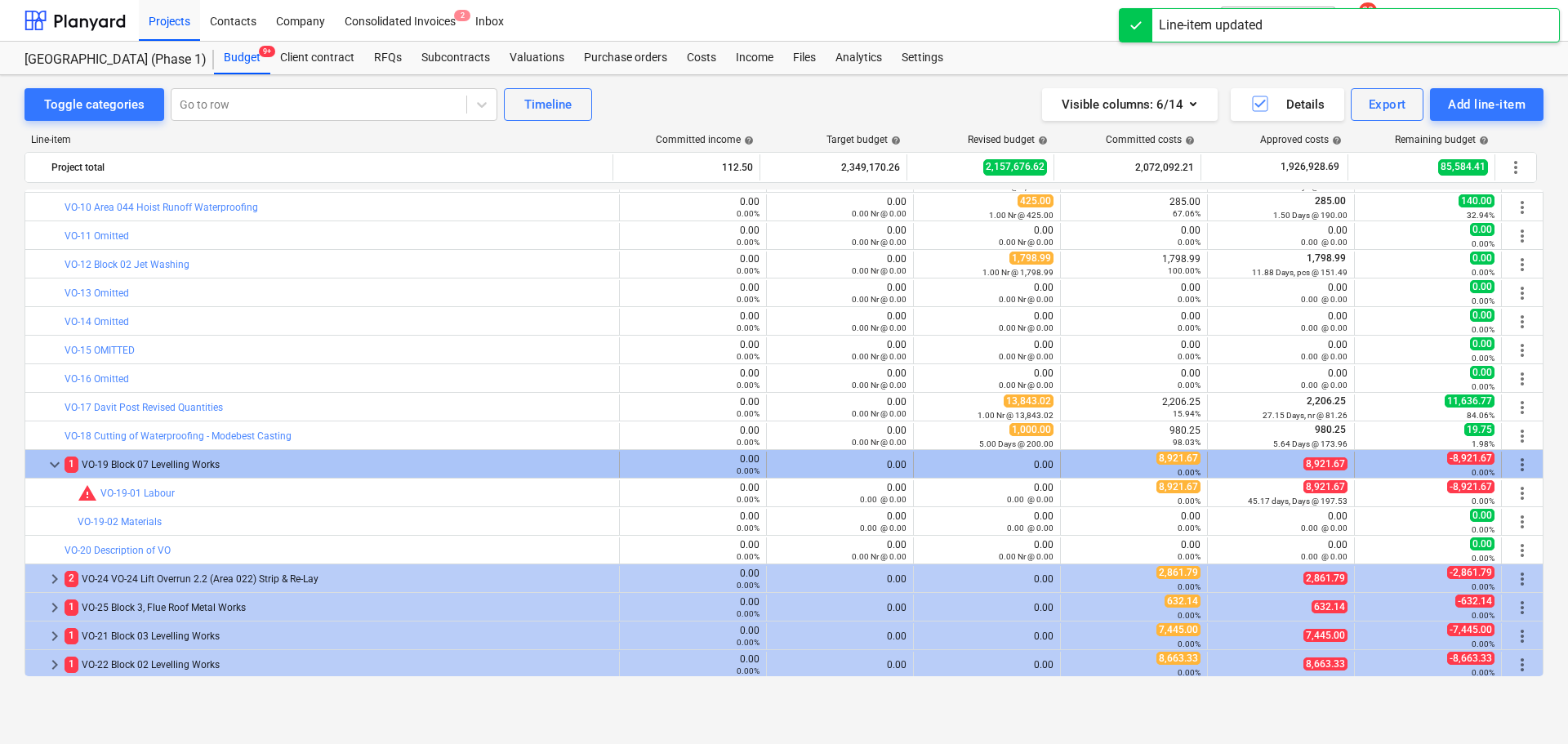
click at [278, 476] on div "1 VO-19 Block 07 Levelling Works" at bounding box center [338, 464] width 548 height 26
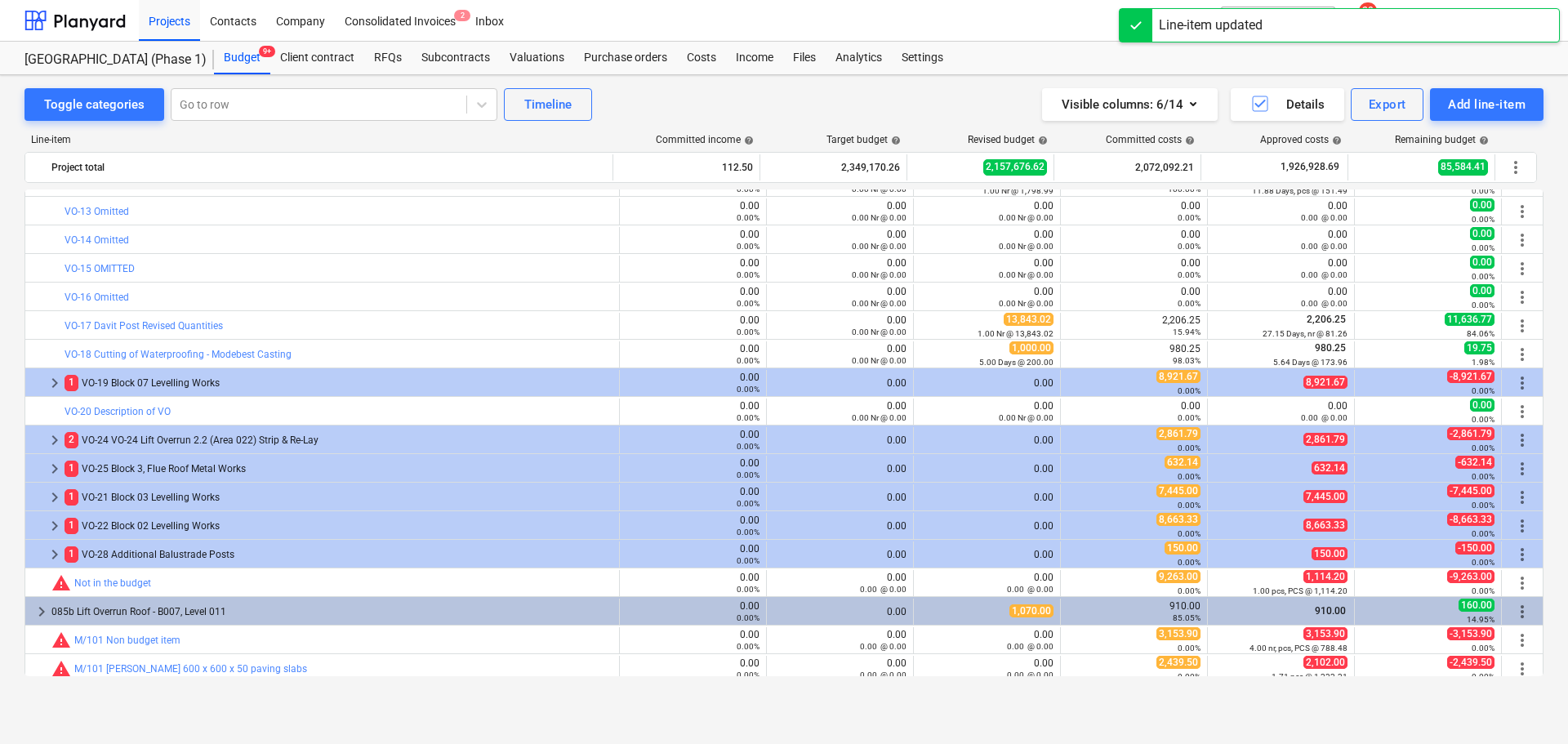
click at [274, 385] on div "1 VO-19 Block 07 Levelling Works" at bounding box center [338, 382] width 548 height 26
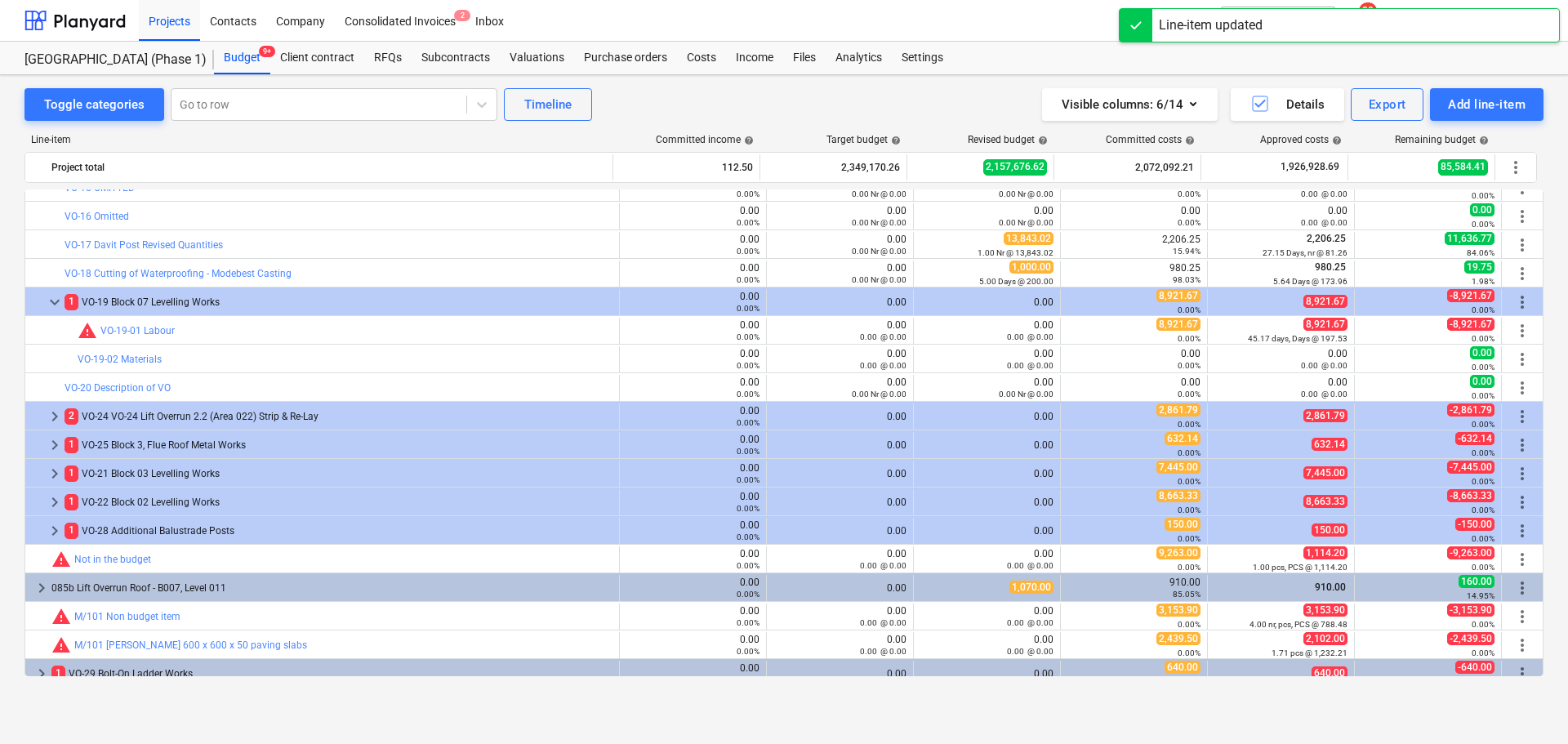
scroll to position [3476, 0]
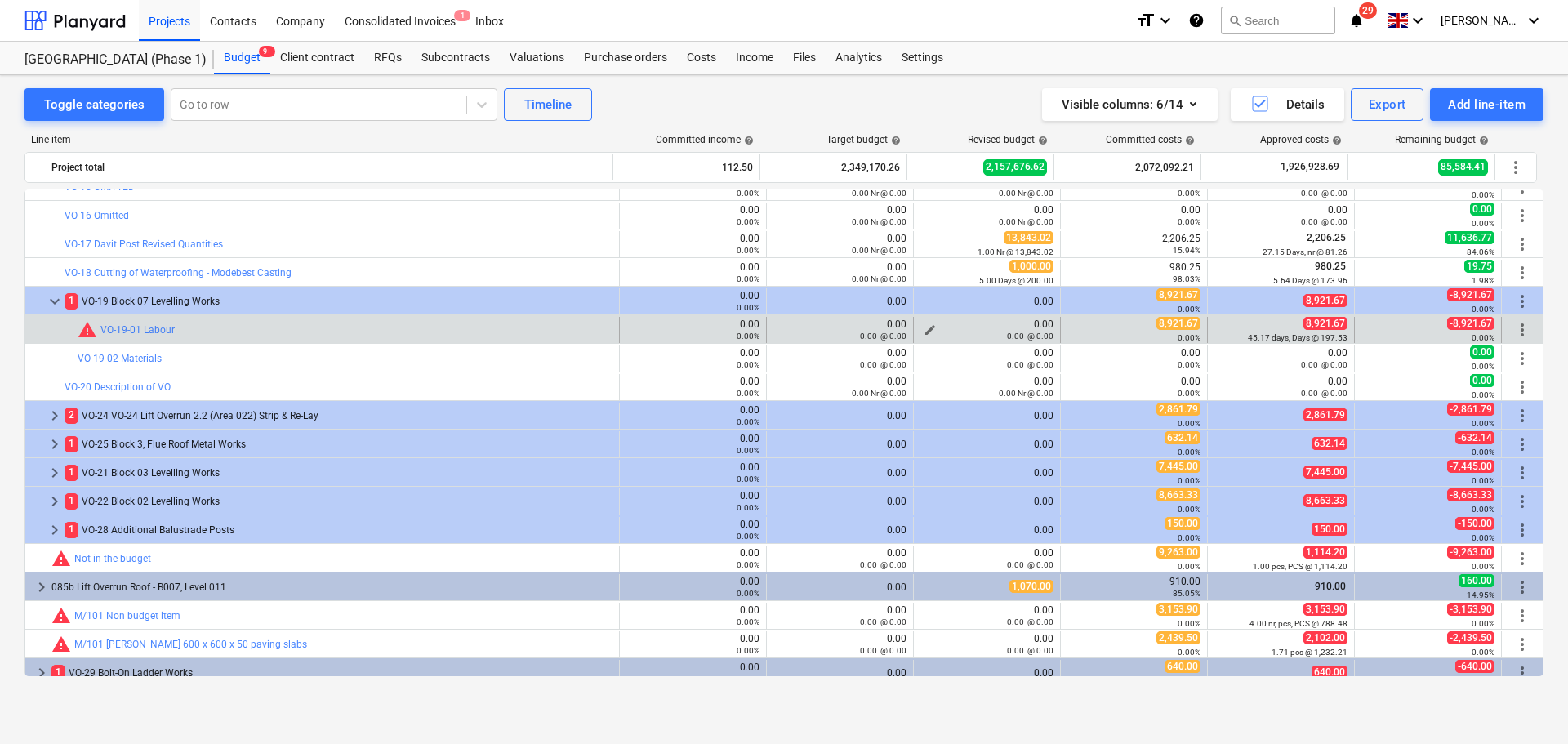
click at [952, 332] on div "0.00 @ 0.00" at bounding box center [987, 335] width 133 height 11
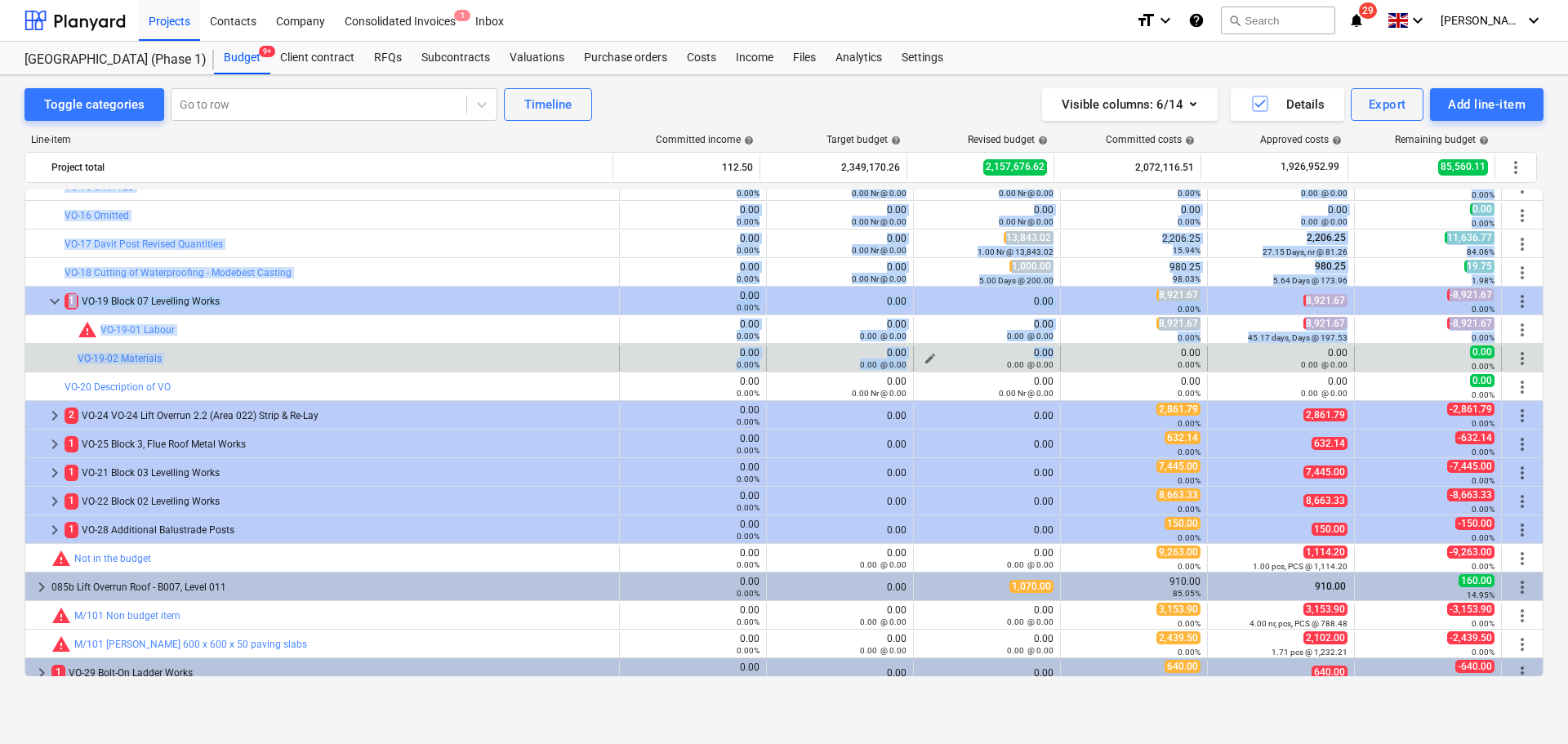
drag, startPoint x: 952, startPoint y: 332, endPoint x: 961, endPoint y: 356, distance: 25.6
click at [961, 345] on div "bar_chart VO-19-02 Materials 0.00 0.00% edit 0.00 0.00 @ 0.00 edit 0.00 0.00 @ …" at bounding box center [784, 357] width 1517 height 28
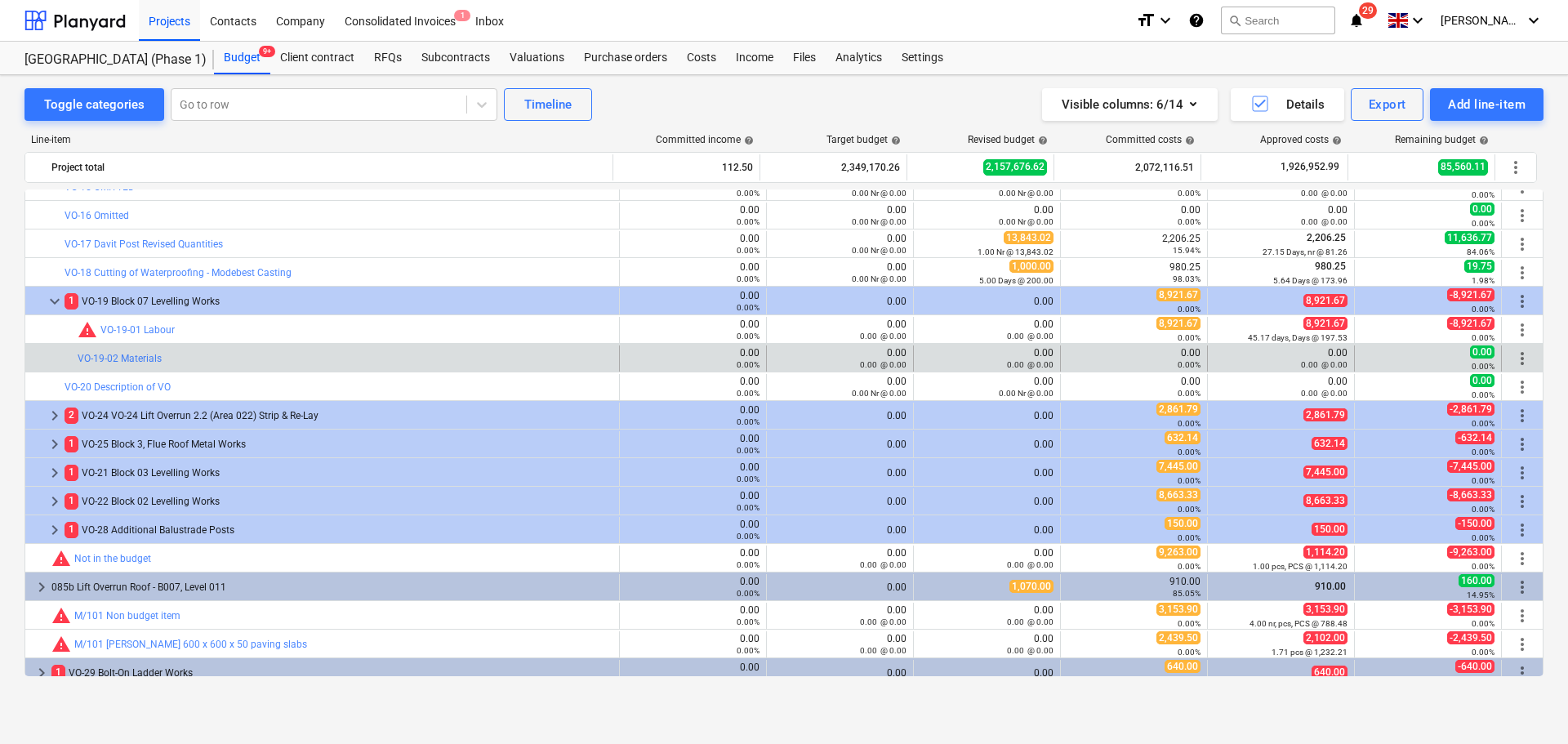
click at [968, 346] on div "edit 0.00 0.00 @ 0.00" at bounding box center [987, 358] width 133 height 26
drag, startPoint x: 968, startPoint y: 346, endPoint x: 967, endPoint y: 365, distance: 19.0
click at [967, 365] on div "edit 0.00 0.00 @ 0.00" at bounding box center [987, 358] width 133 height 26
click at [967, 365] on div "0.00 @ 0.00" at bounding box center [987, 364] width 133 height 11
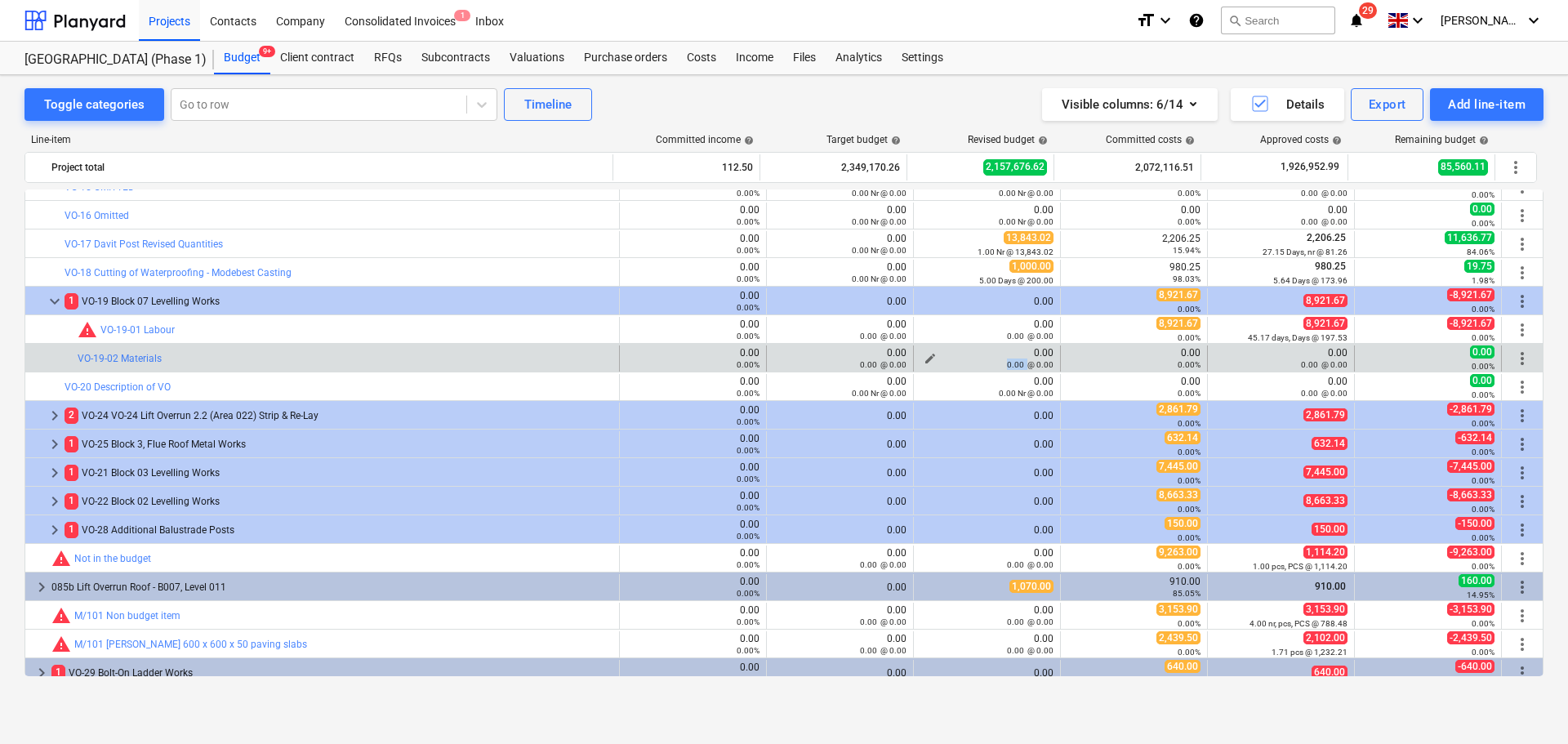
click at [967, 365] on div "0.00 @ 0.00" at bounding box center [987, 364] width 133 height 11
click at [973, 358] on div "0.00 @ 0.00" at bounding box center [987, 364] width 133 height 11
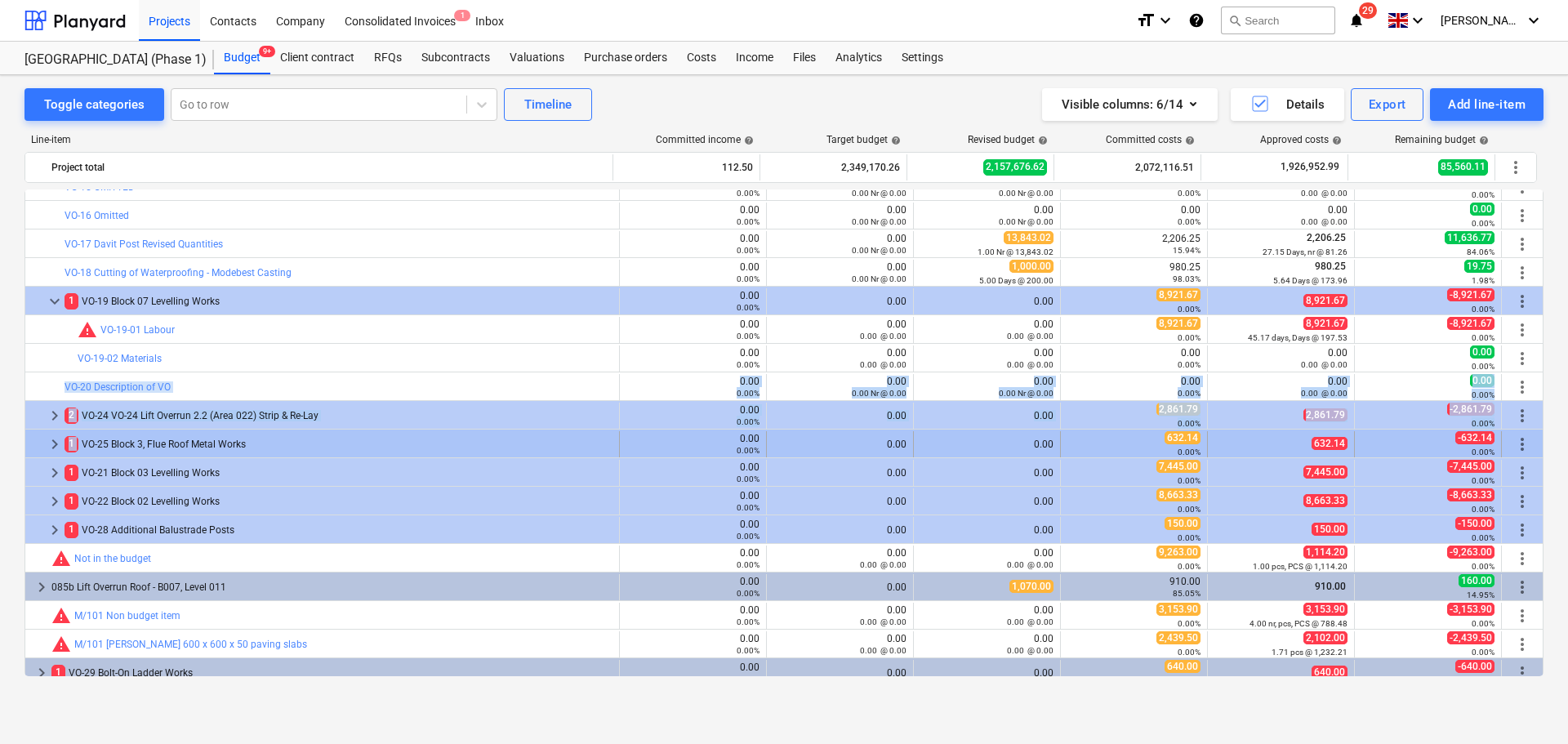
drag, startPoint x: 234, startPoint y: 386, endPoint x: 301, endPoint y: 438, distance: 84.8
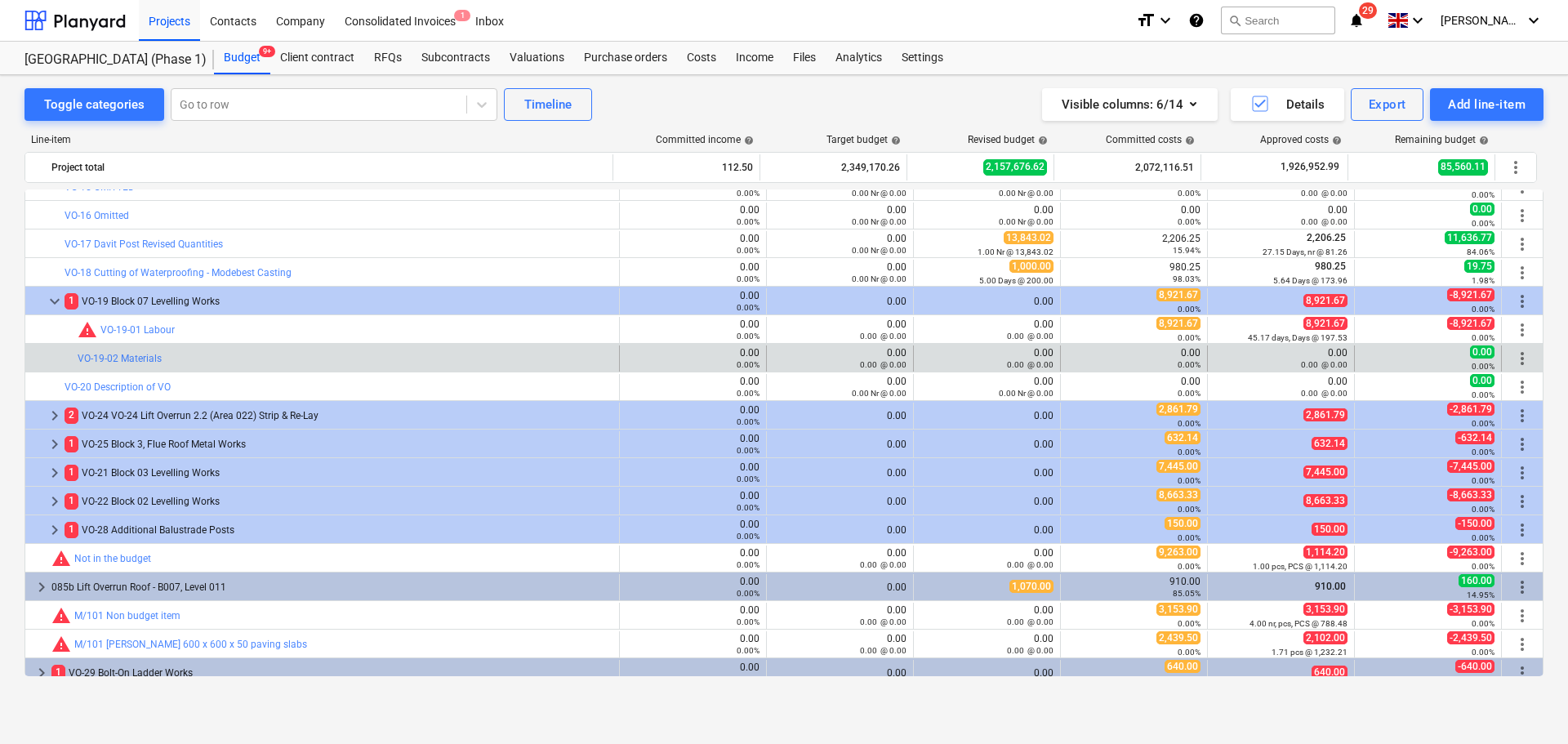
click at [337, 371] on div "bar_chart VO-19-02 Materials" at bounding box center [345, 358] width 534 height 26
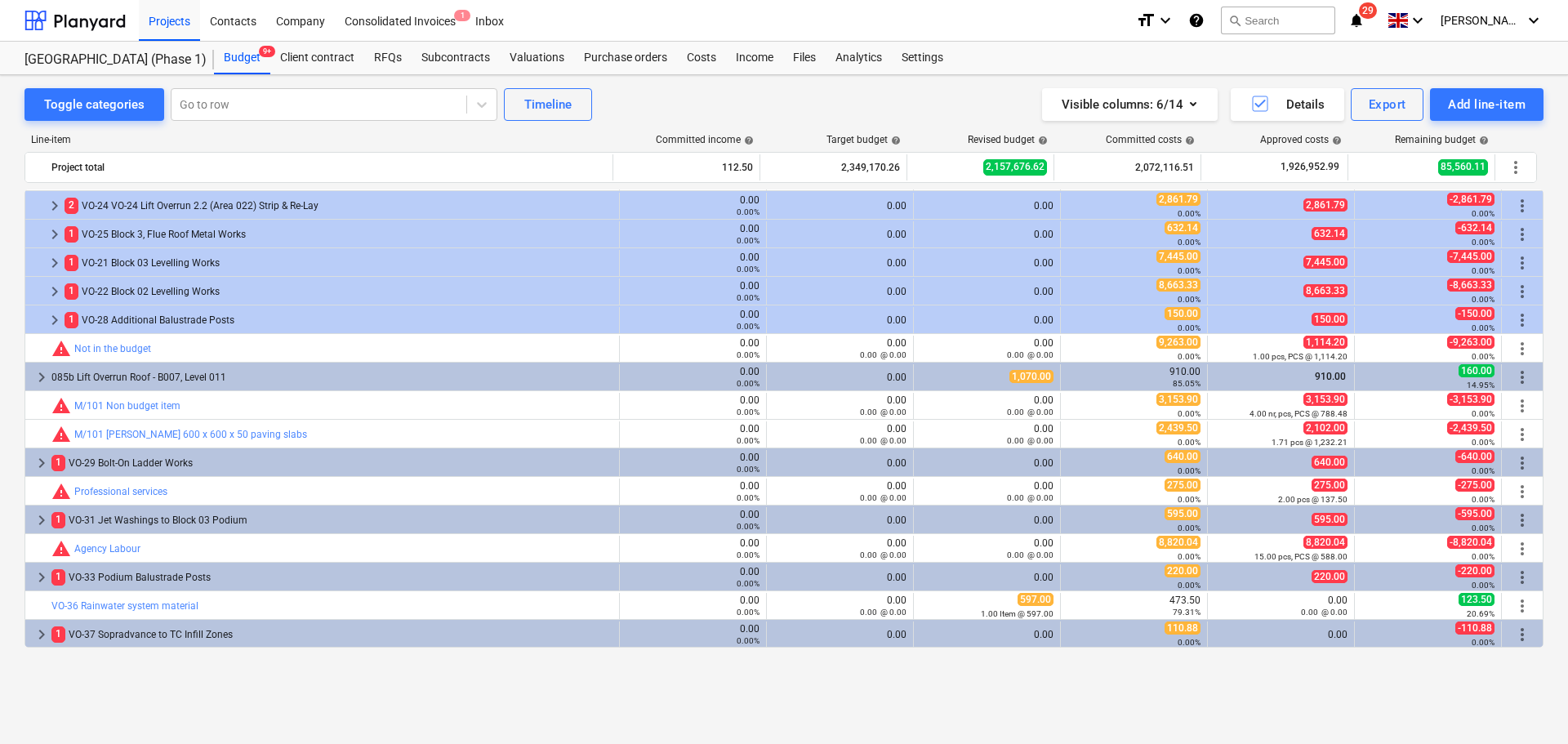
scroll to position [3604, 0]
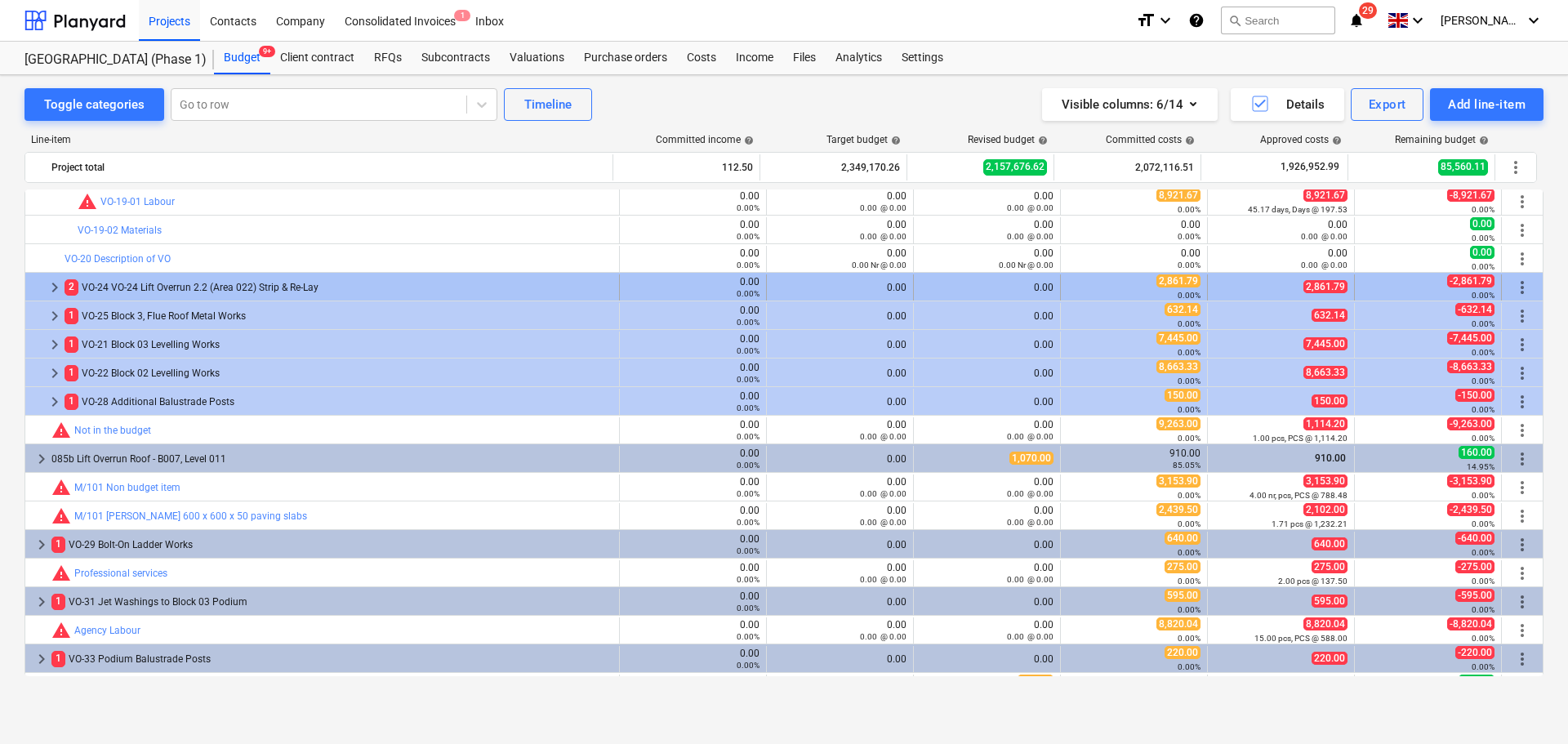
click at [120, 289] on div "2 VO-24 VO-24 Lift Overrun 2.2 (Area 022) Strip & Re-Lay" at bounding box center [338, 286] width 548 height 26
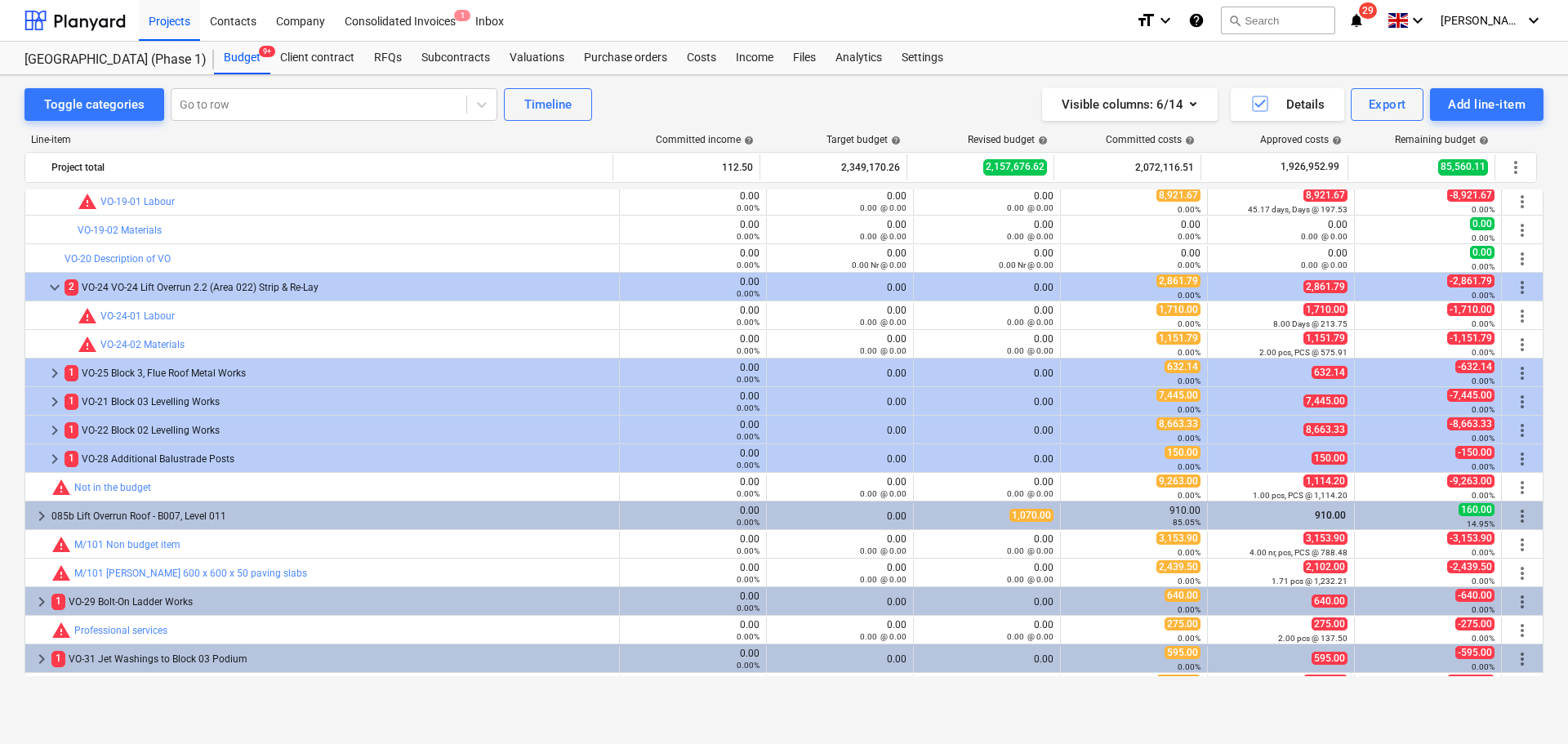
click at [120, 289] on div "2 VO-24 VO-24 Lift Overrun 2.2 (Area 022) Strip & Re-Lay" at bounding box center [338, 286] width 548 height 26
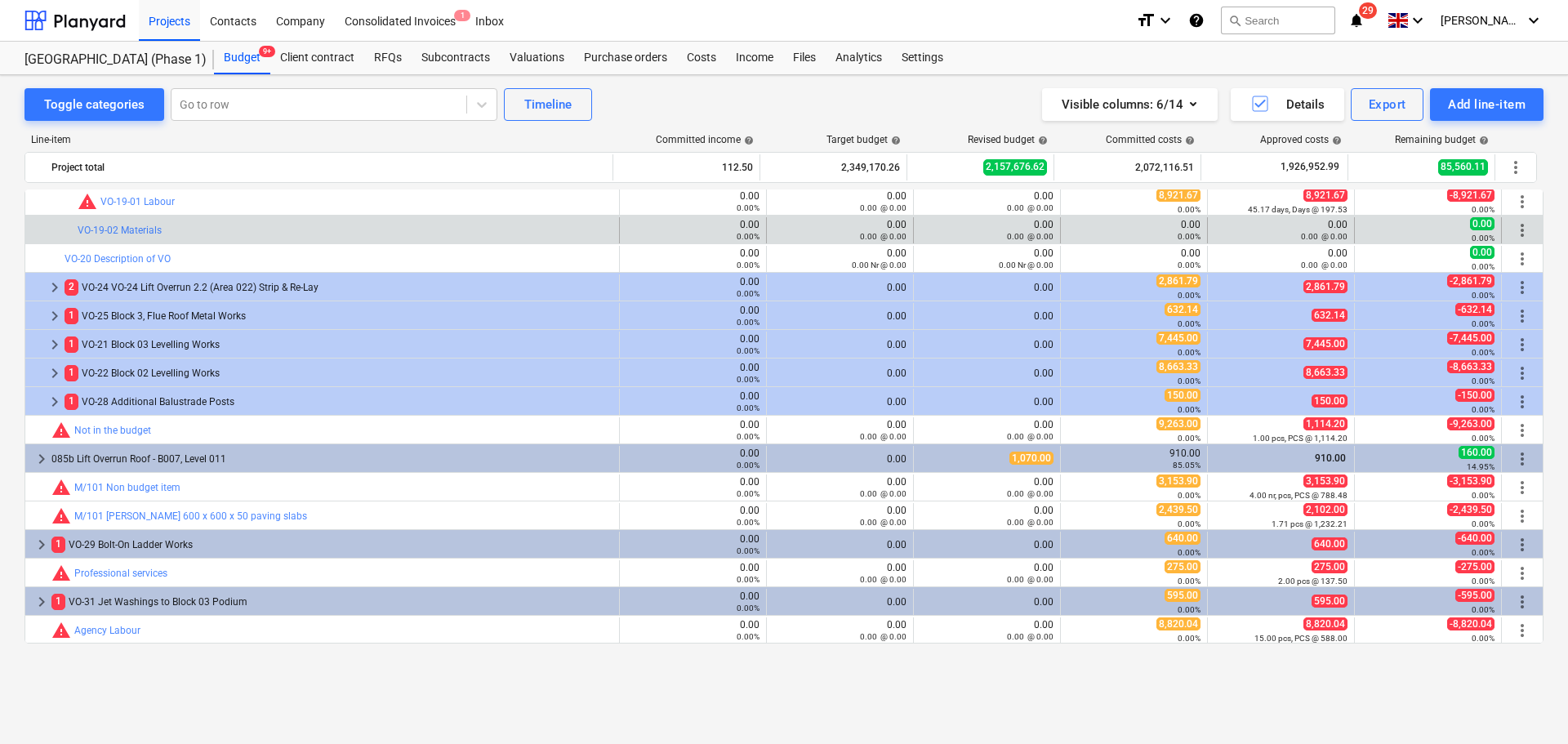
scroll to position [3522, 0]
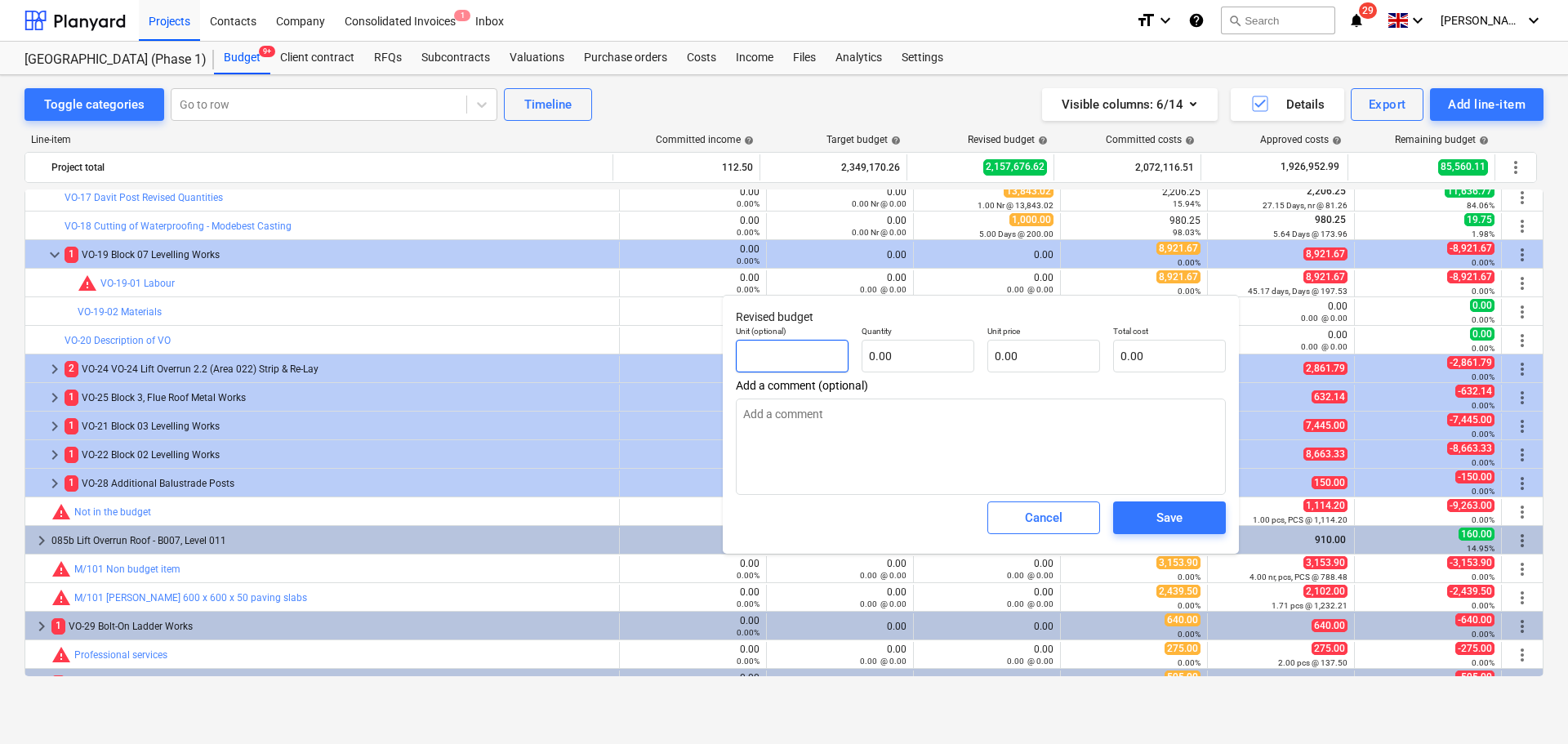
click at [794, 360] on input "text" at bounding box center [792, 356] width 113 height 33
click at [1142, 514] on span "Save" at bounding box center [1170, 518] width 74 height 21
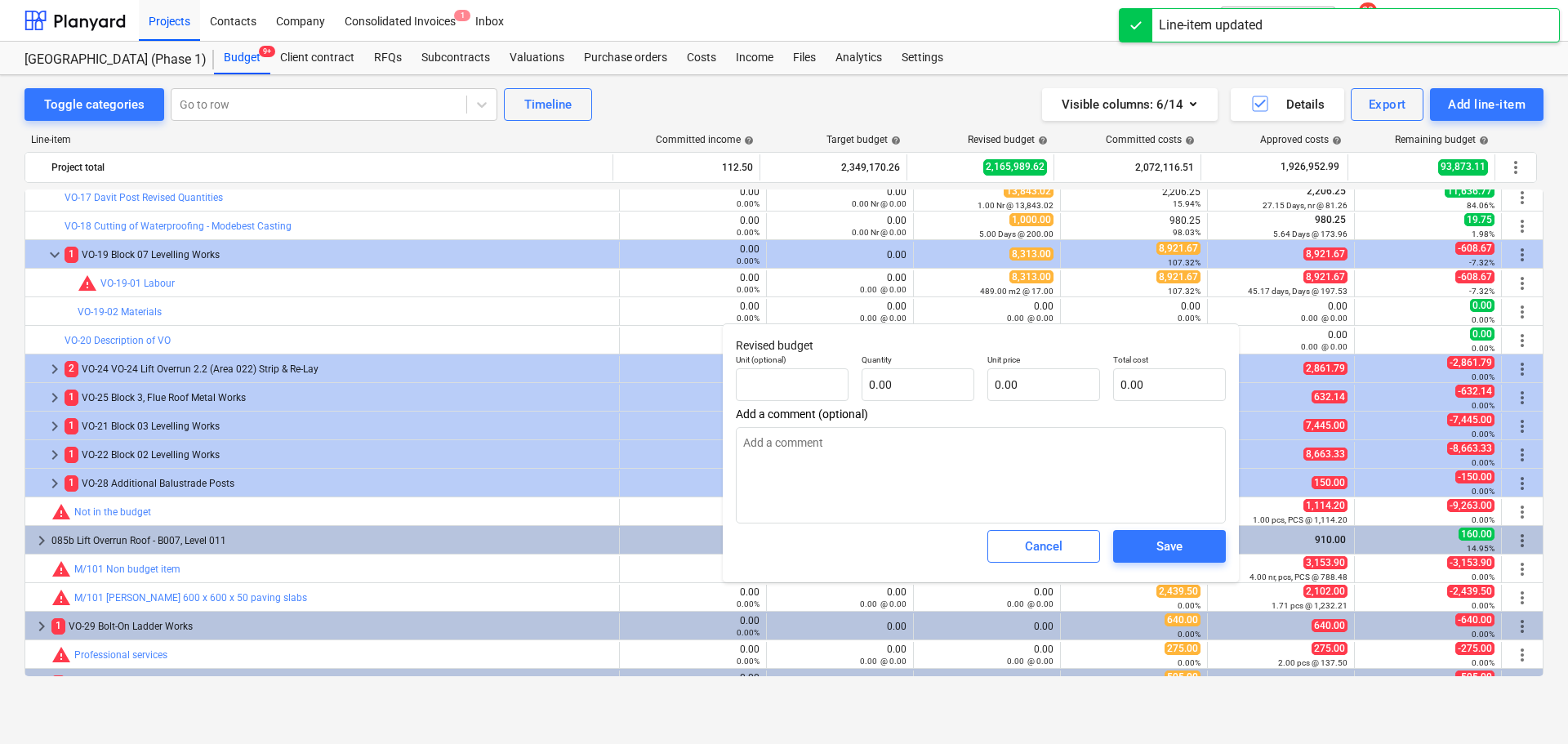
click at [851, 370] on div "Unit (optional)" at bounding box center [791, 377] width 125 height 59
click at [833, 377] on input "text" at bounding box center [792, 385] width 113 height 33
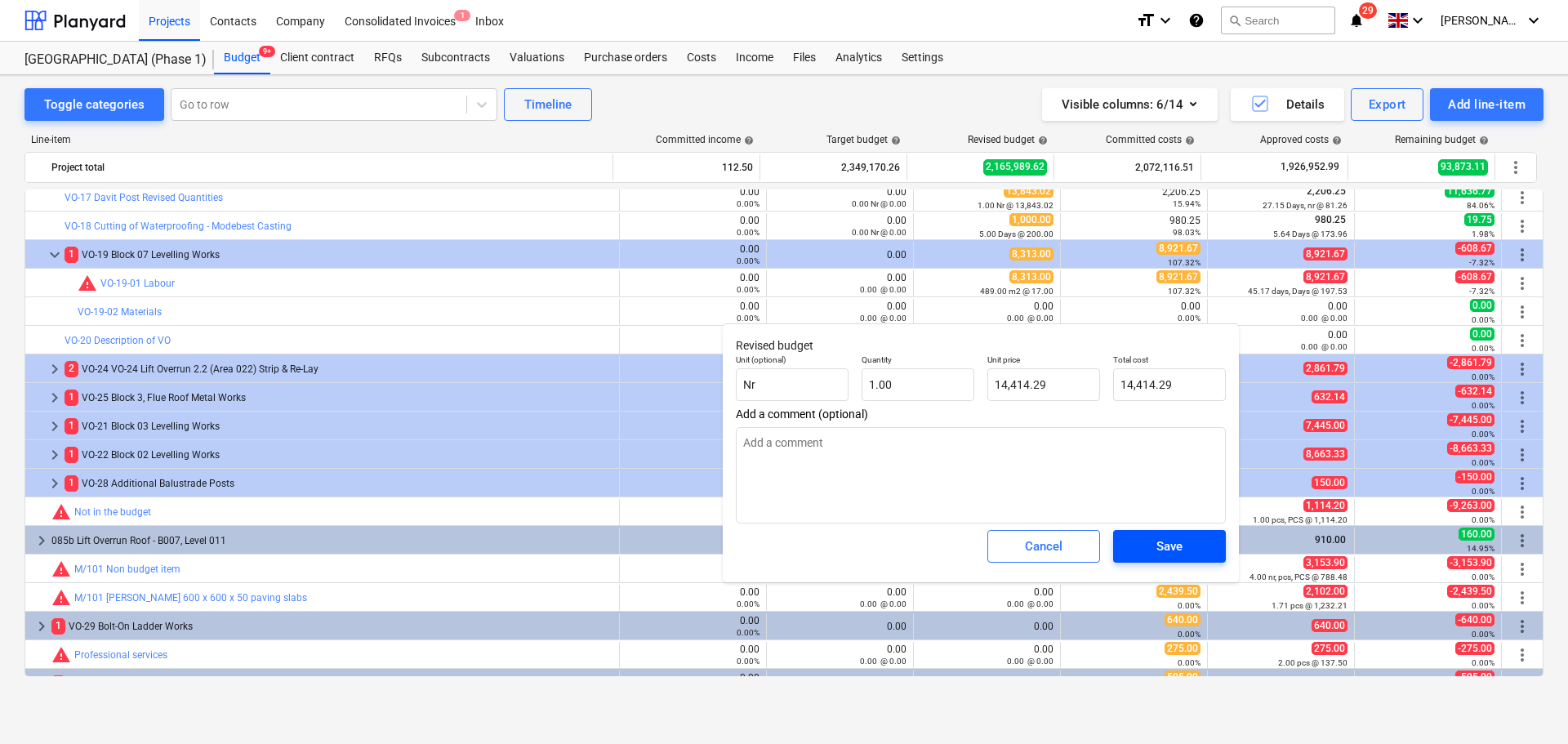
click at [1180, 562] on button "Save" at bounding box center [1170, 546] width 113 height 33
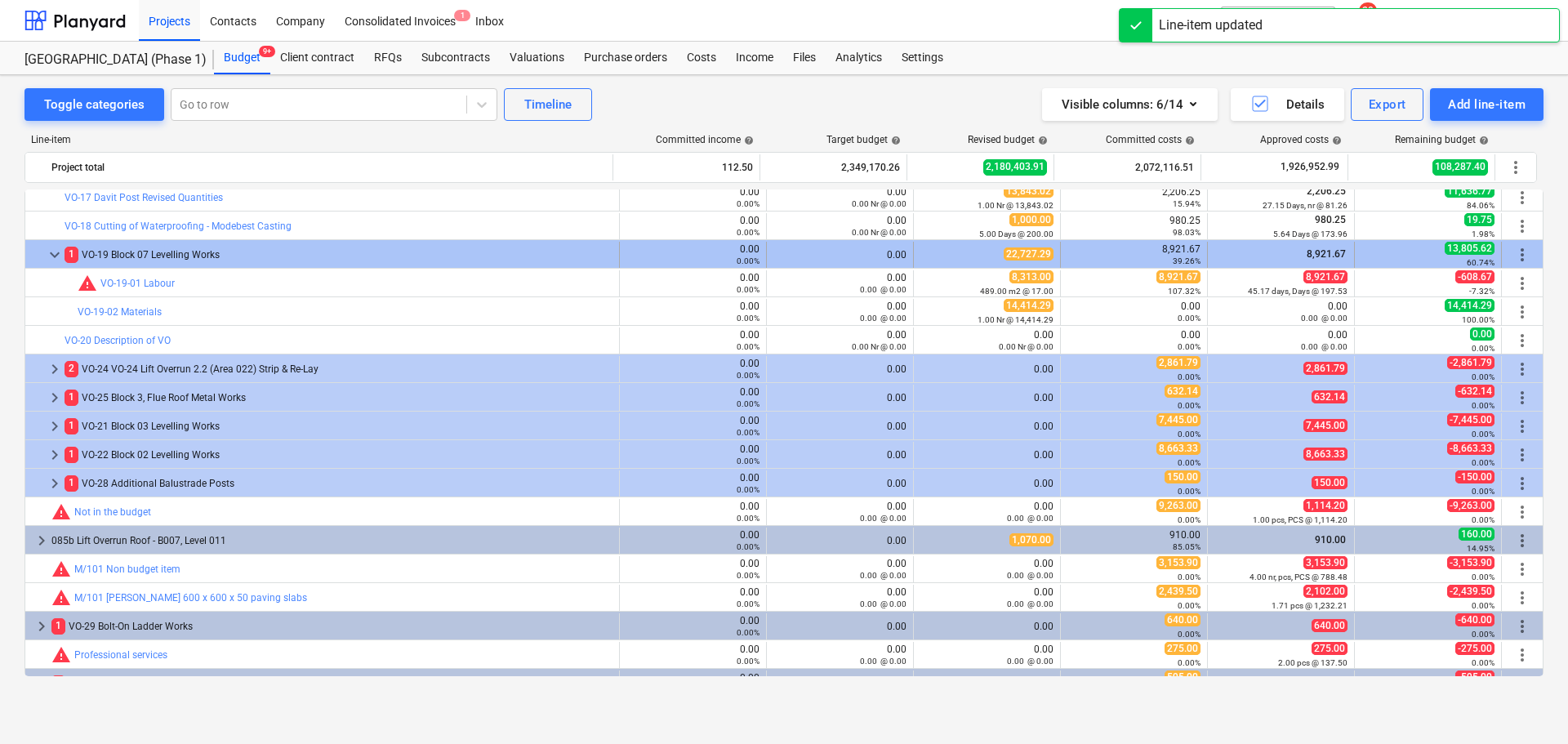
click at [940, 261] on div "22,727.29" at bounding box center [987, 254] width 133 height 13
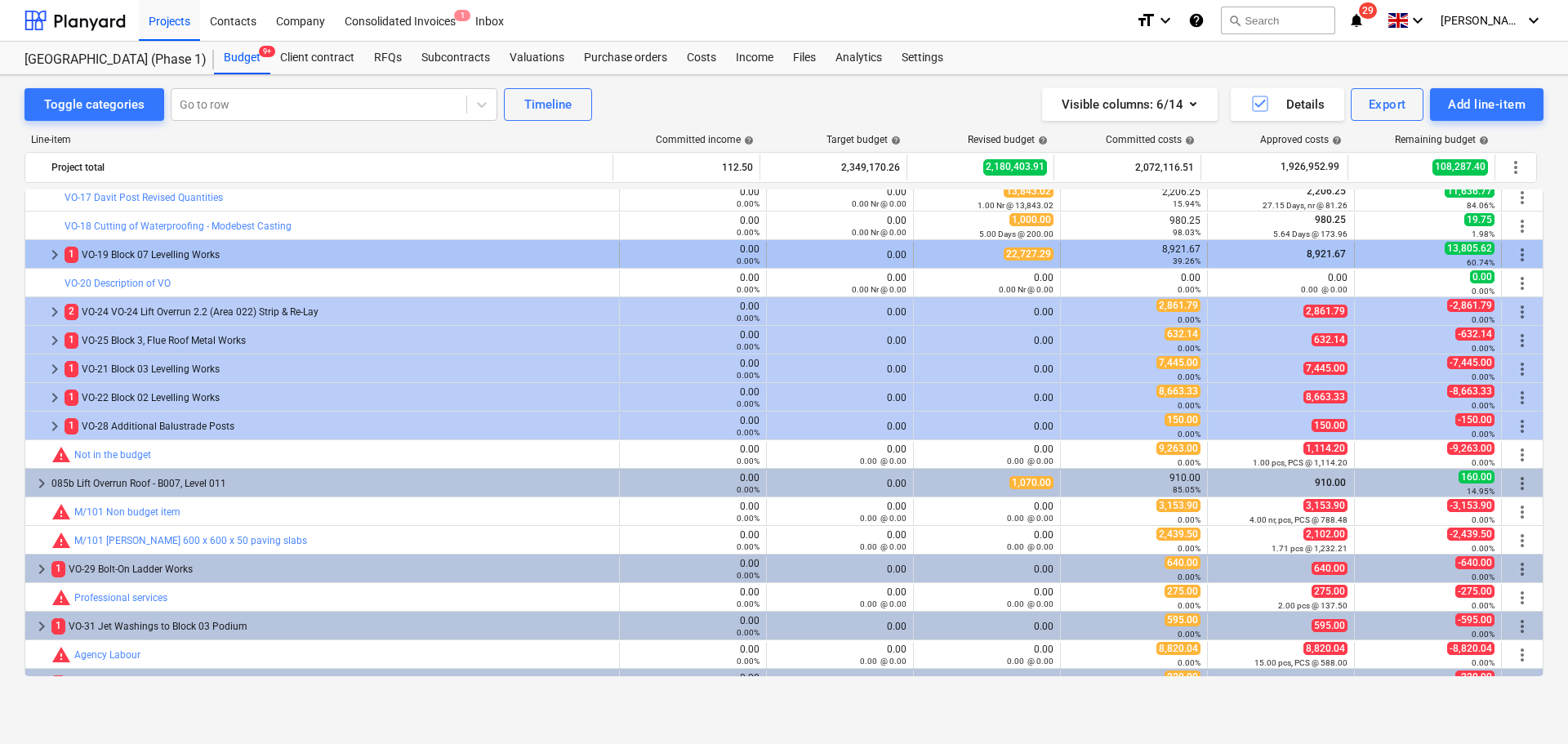
click at [1093, 254] on div "8,921.67 39.26%" at bounding box center [1133, 255] width 133 height 23
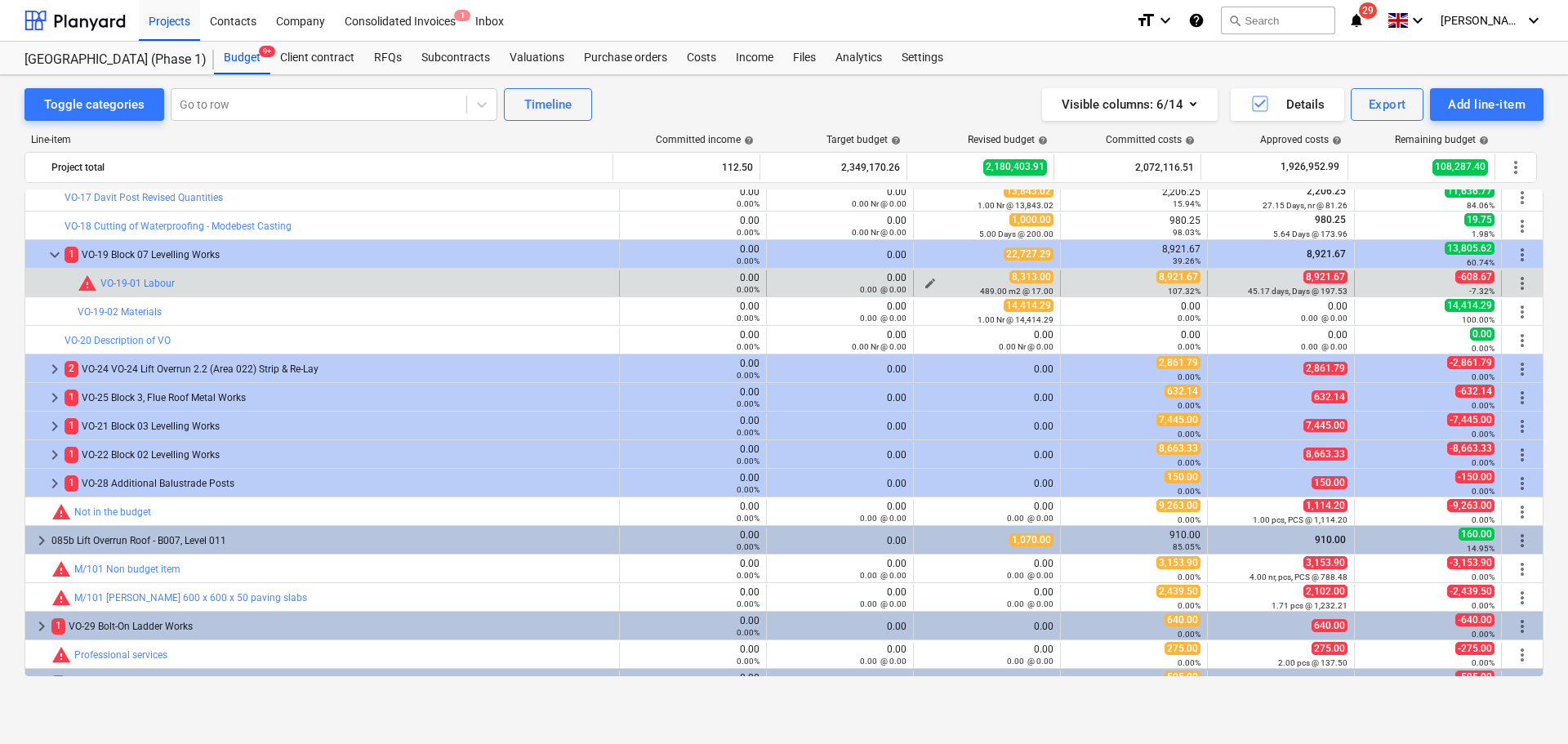
click at [1003, 276] on div "8,313.00 489.00 m2 @ 17.00" at bounding box center [987, 282] width 133 height 25
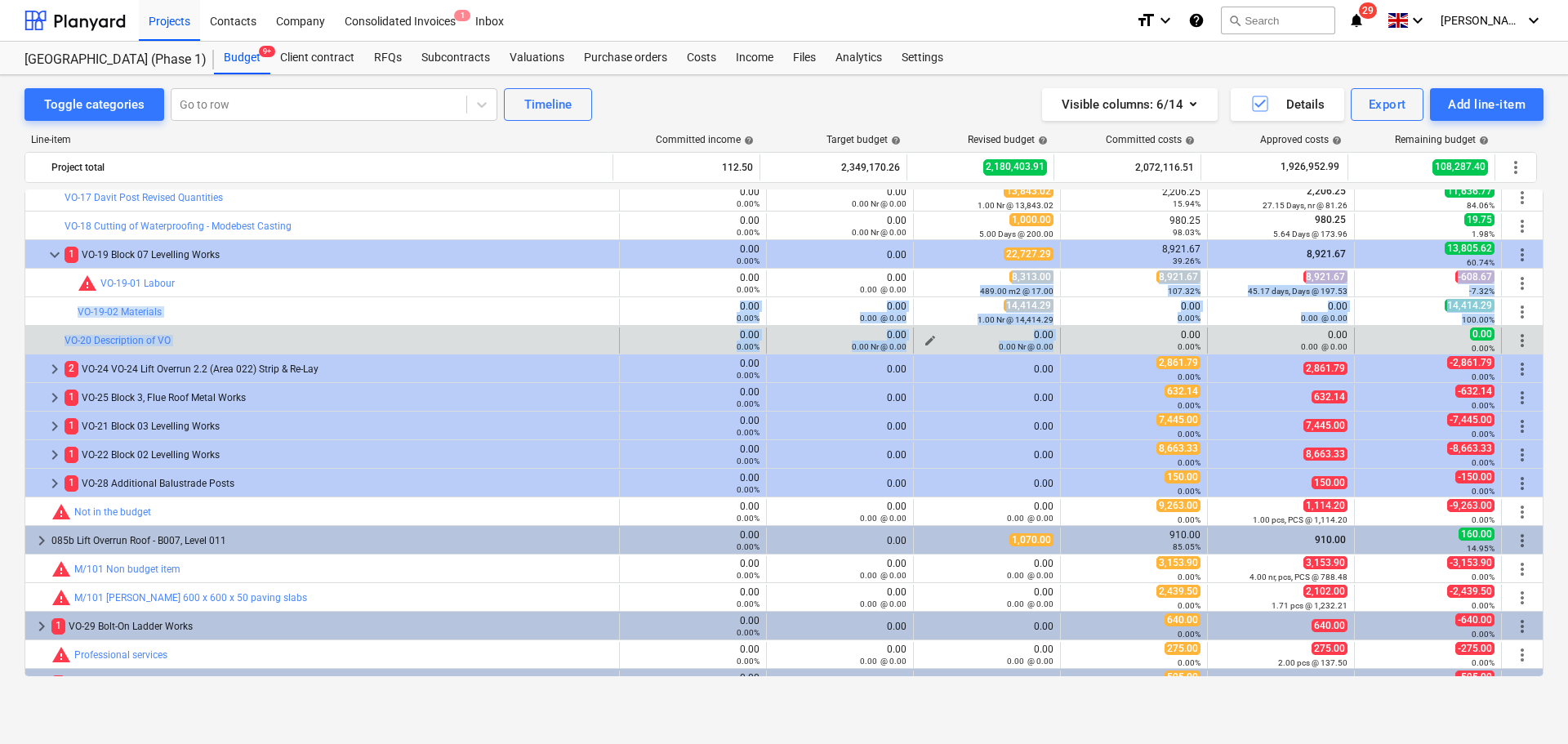
drag, startPoint x: 1003, startPoint y: 276, endPoint x: 996, endPoint y: 343, distance: 67.4
click at [999, 343] on small "0.00 Nr @ 0.00" at bounding box center [1026, 346] width 55 height 9
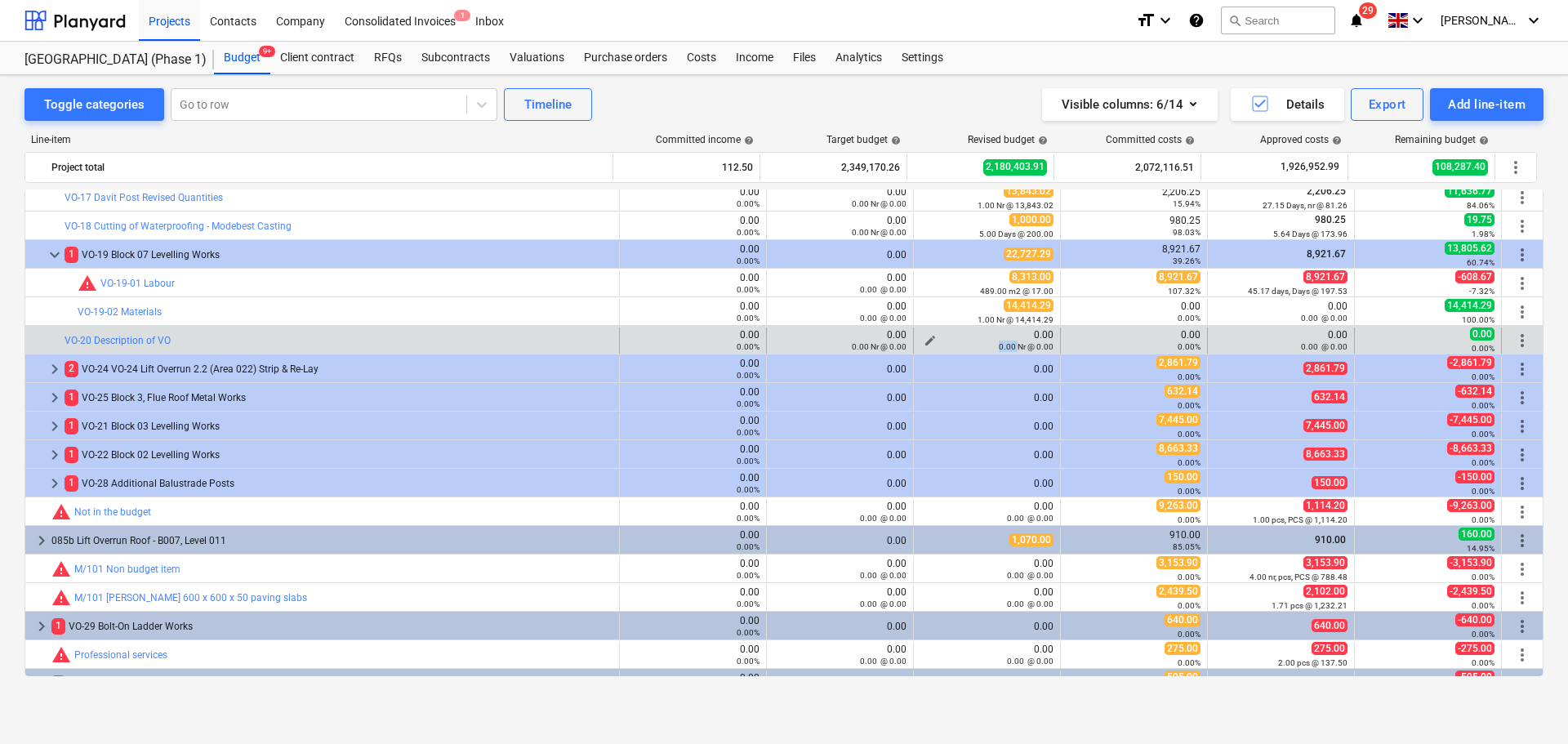
click at [999, 343] on small "0.00 Nr @ 0.00" at bounding box center [1026, 346] width 55 height 9
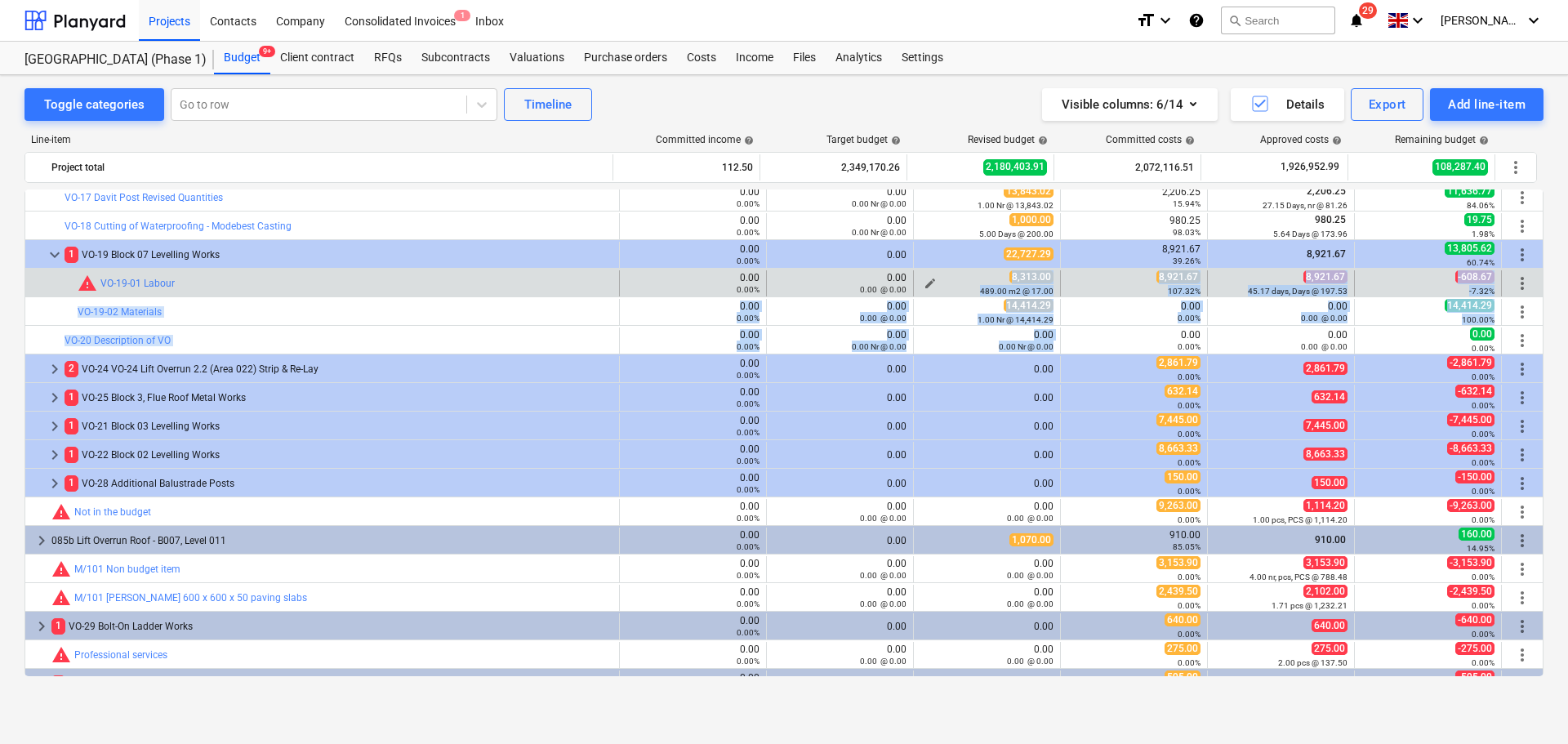
drag, startPoint x: 996, startPoint y: 343, endPoint x: 1001, endPoint y: 276, distance: 67.2
click at [1001, 276] on div "8,313.00 489.00 m2 @ 17.00" at bounding box center [987, 282] width 133 height 25
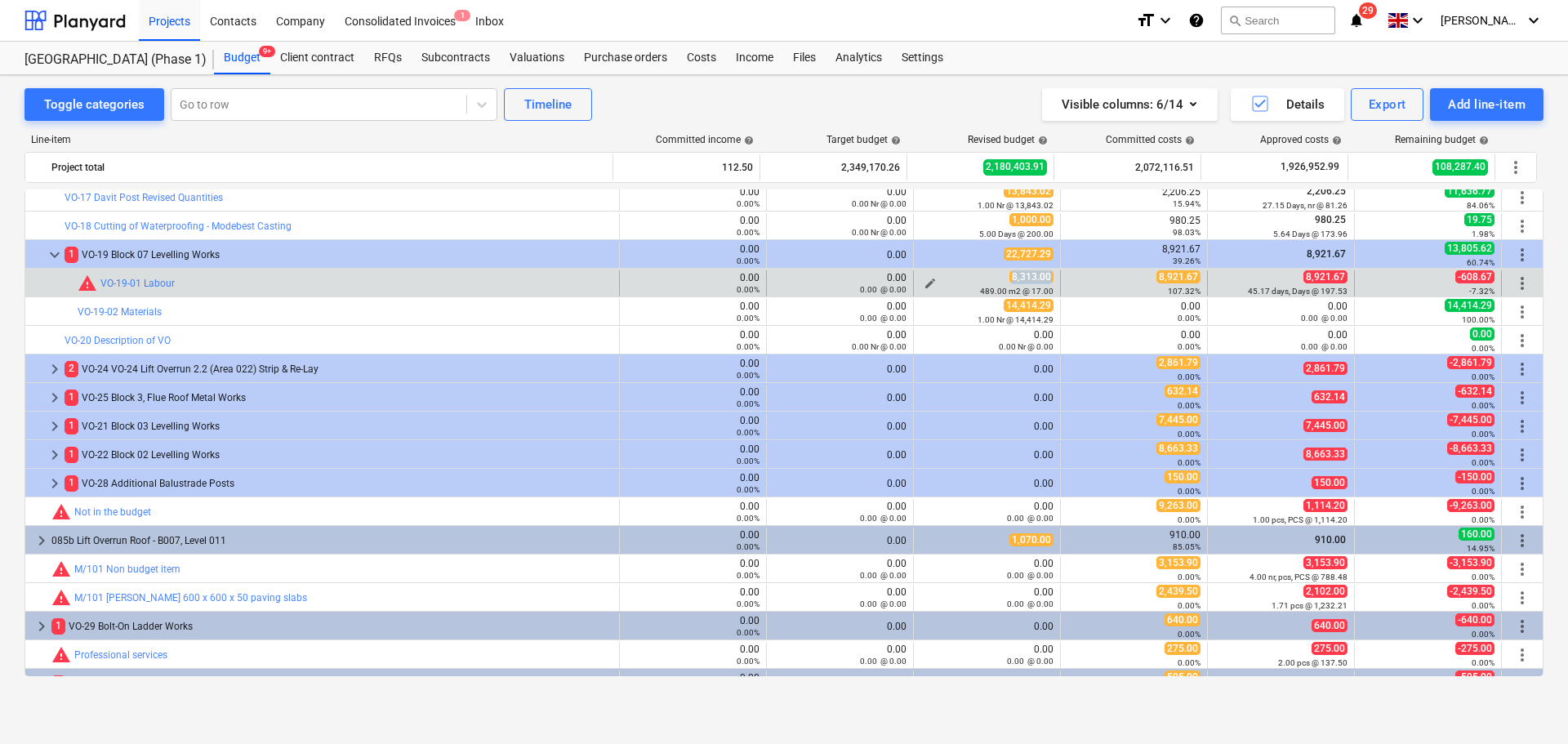
click at [1001, 276] on div "8,313.00 489.00 m2 @ 17.00" at bounding box center [987, 282] width 133 height 25
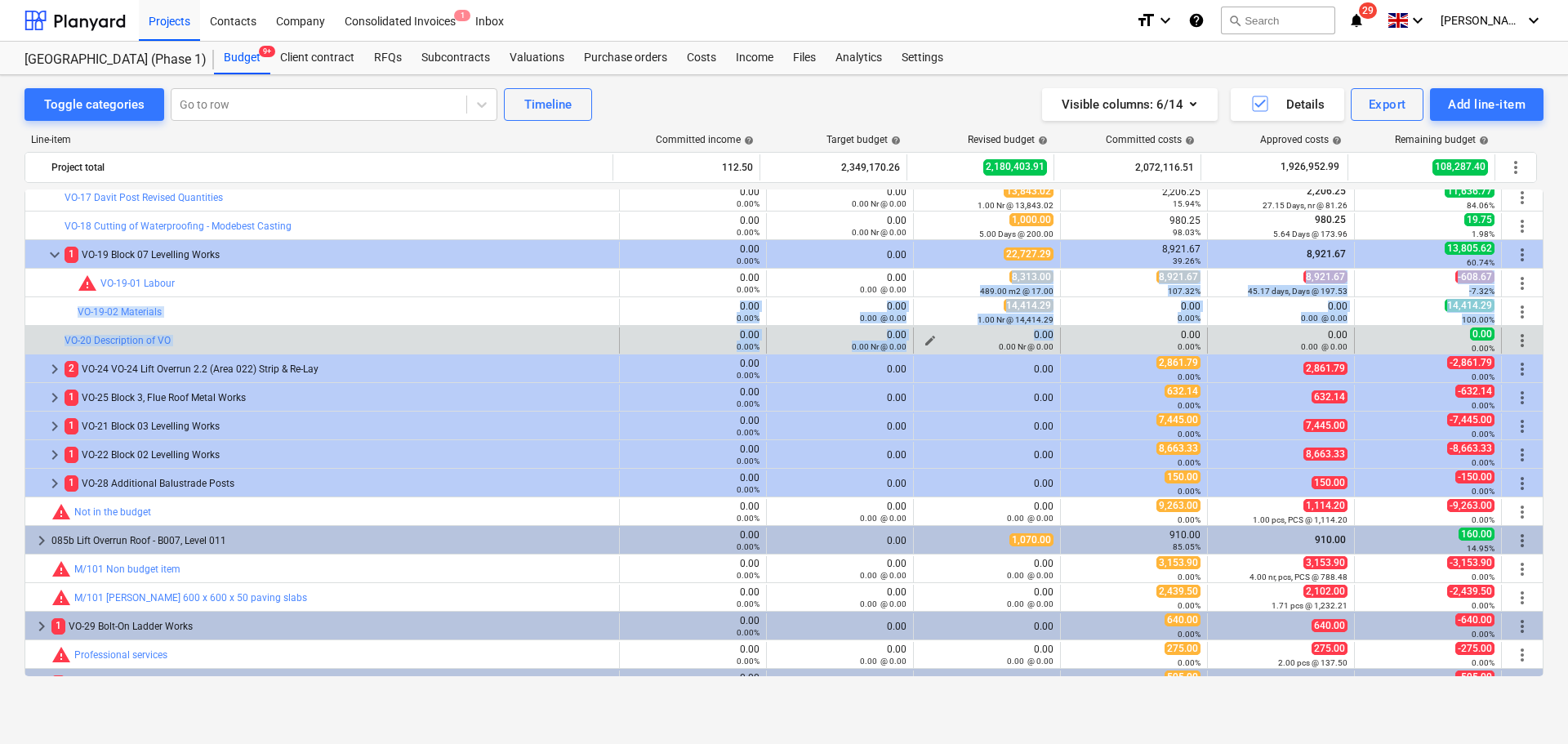
drag, startPoint x: 1001, startPoint y: 276, endPoint x: 1011, endPoint y: 340, distance: 64.8
click at [1011, 339] on div "0.00 0.00 Nr @ 0.00" at bounding box center [987, 341] width 133 height 23
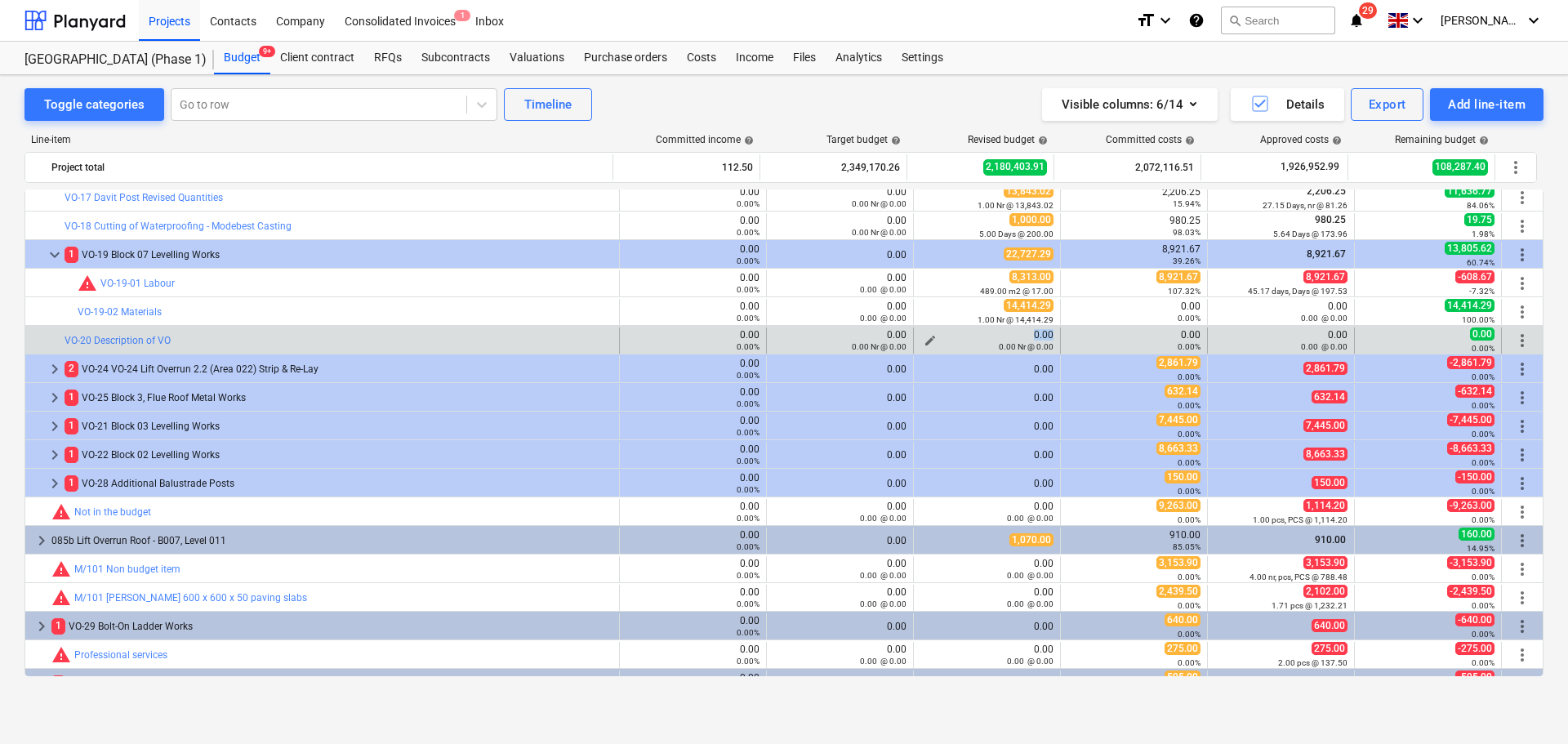
click at [1011, 339] on div "0.00 0.00 Nr @ 0.00" at bounding box center [987, 341] width 133 height 23
drag, startPoint x: 1011, startPoint y: 339, endPoint x: 1007, endPoint y: 347, distance: 8.9
click at [1007, 347] on div "0.00 0.00 Nr @ 0.00" at bounding box center [987, 341] width 133 height 23
click at [1007, 347] on small "0.00 Nr @ 0.00" at bounding box center [1026, 346] width 55 height 9
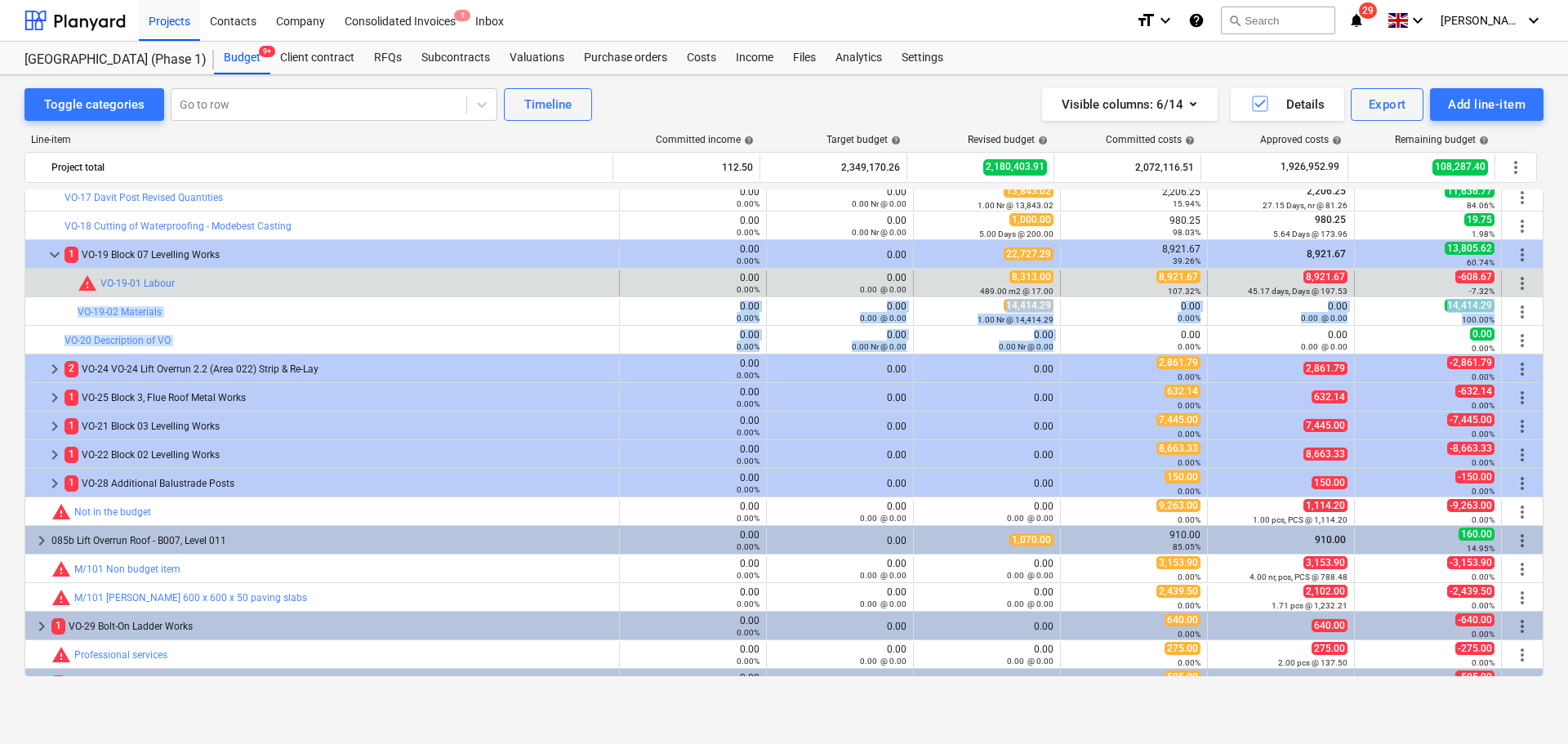
drag, startPoint x: 1007, startPoint y: 347, endPoint x: 386, endPoint y: 295, distance: 623.2
click at [386, 293] on div "bar_chart warning VO-19-01 Labour" at bounding box center [345, 282] width 534 height 26
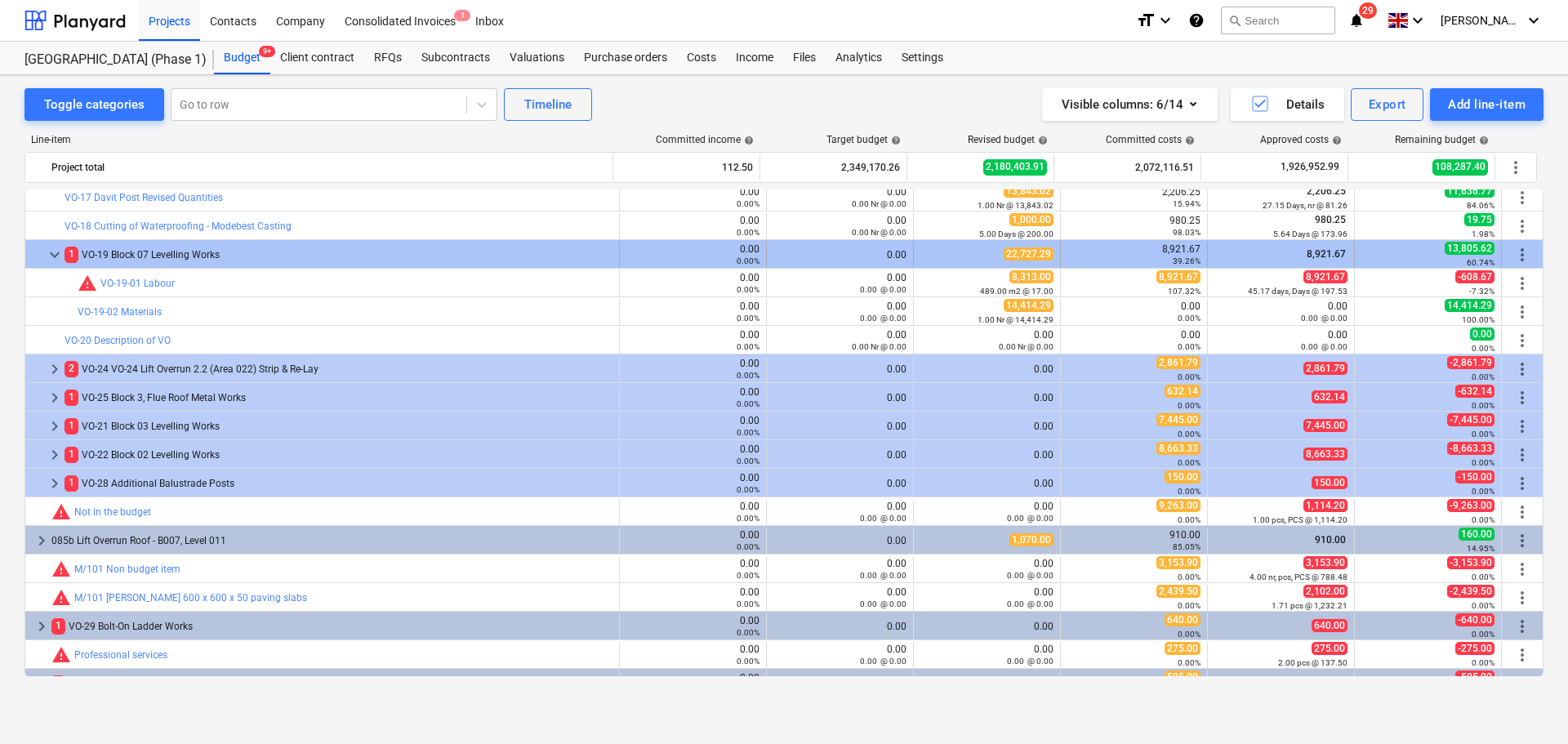
click at [296, 252] on div "1 VO-19 Block 07 Levelling Works" at bounding box center [338, 254] width 548 height 26
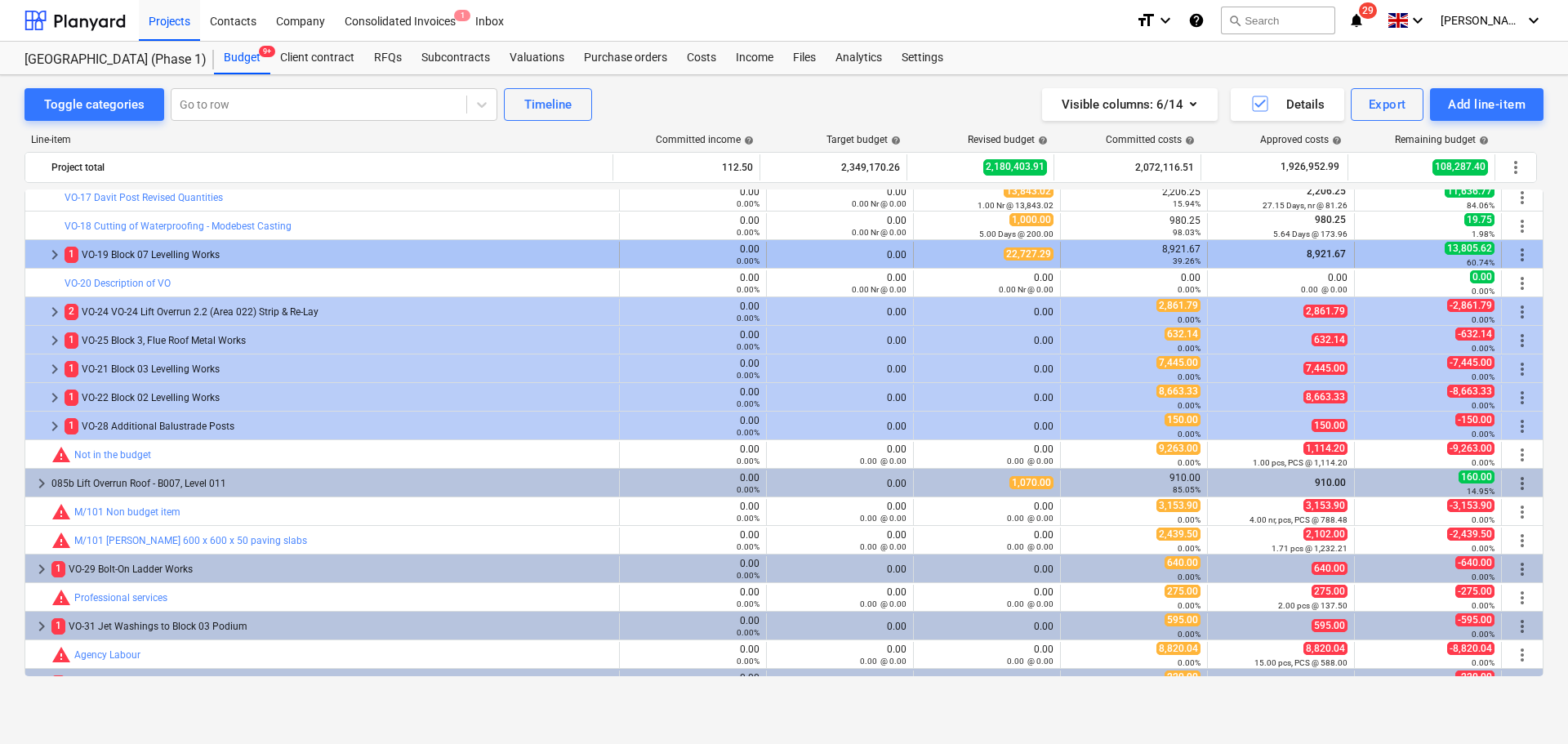
click at [291, 252] on div "1 VO-19 Block 07 Levelling Works" at bounding box center [338, 254] width 548 height 26
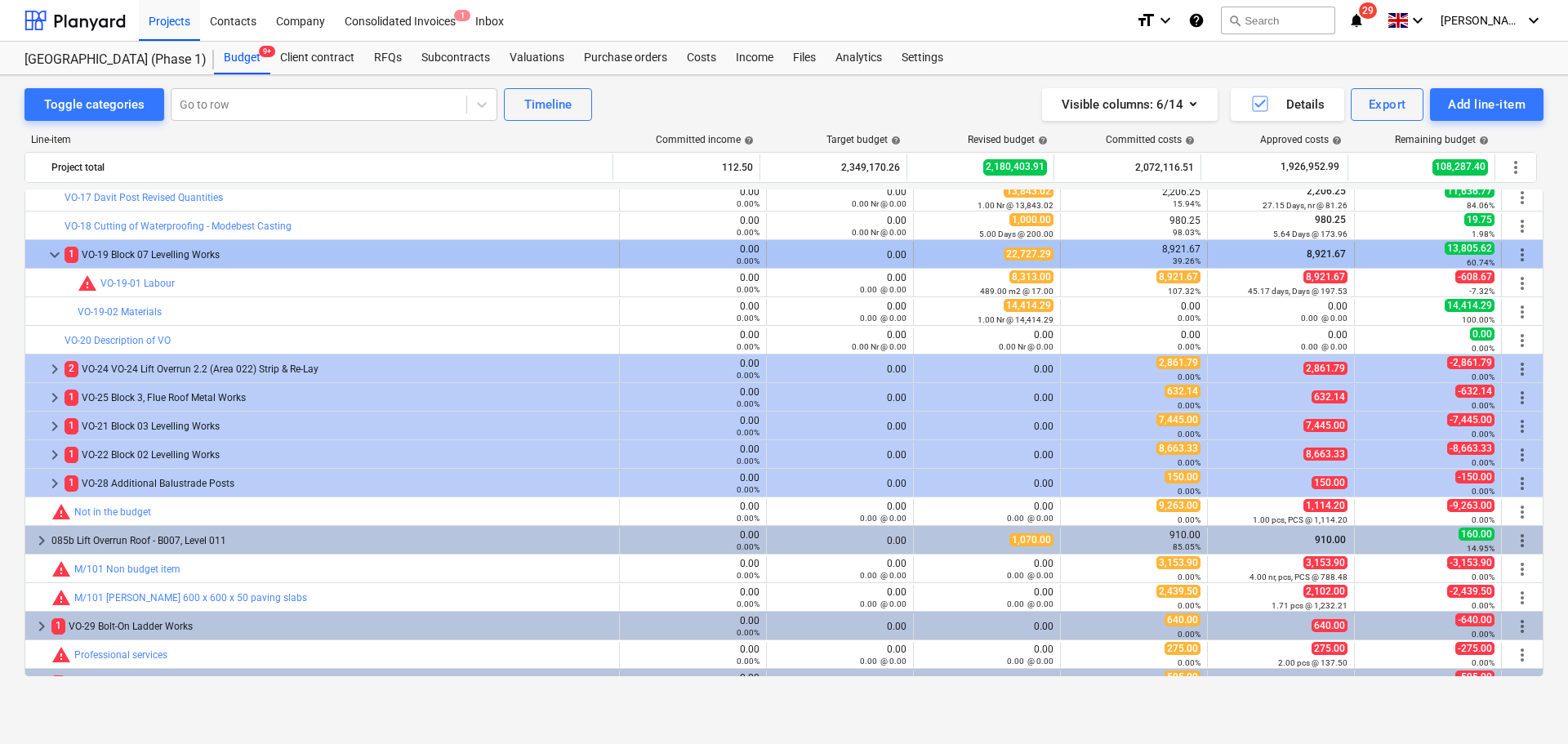
click at [285, 259] on div "1 VO-19 Block 07 Levelling Works" at bounding box center [338, 254] width 548 height 26
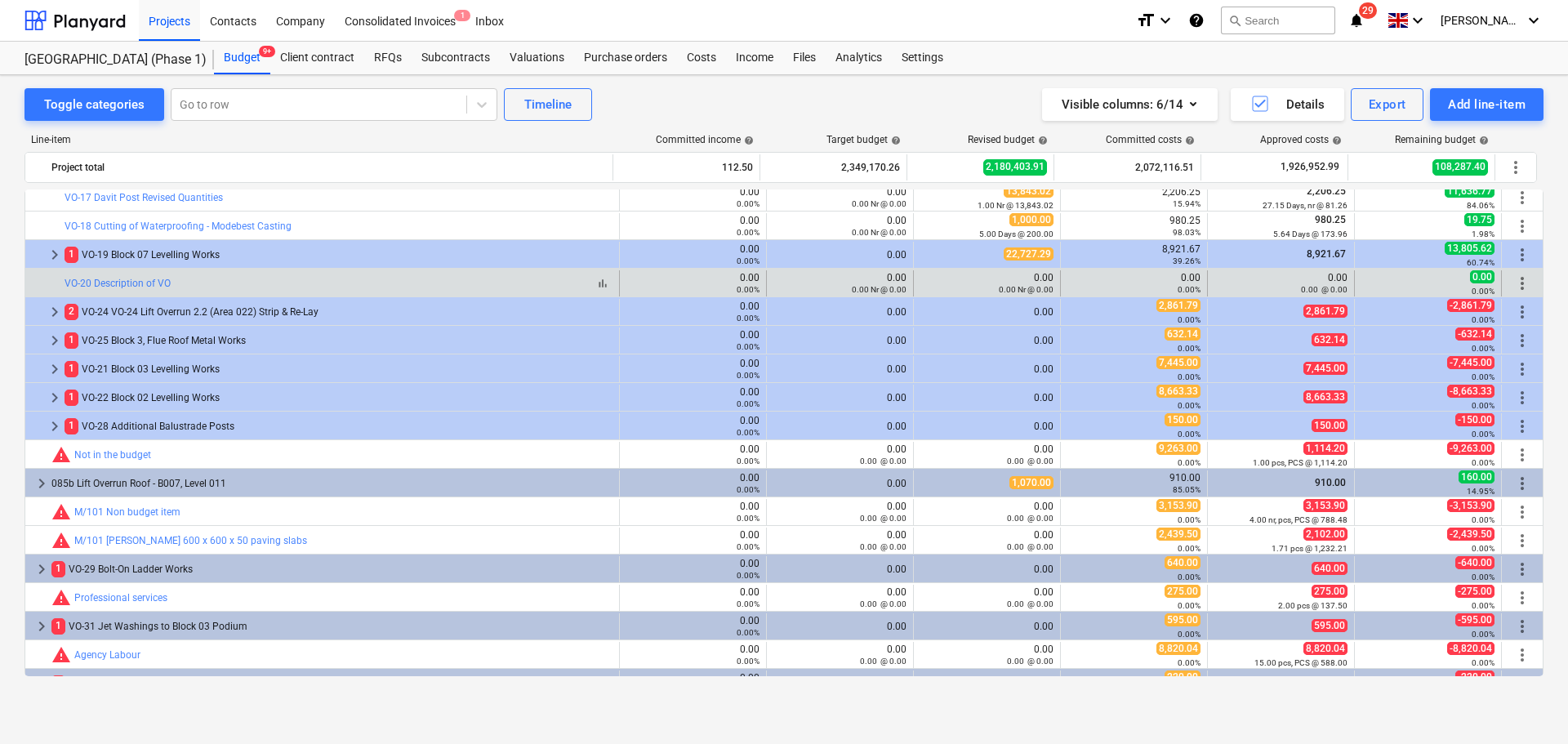
click at [280, 278] on div "bar_chart VO-20 Description of VO" at bounding box center [338, 283] width 548 height 11
click at [1520, 282] on span "more_vert" at bounding box center [1522, 283] width 19 height 19
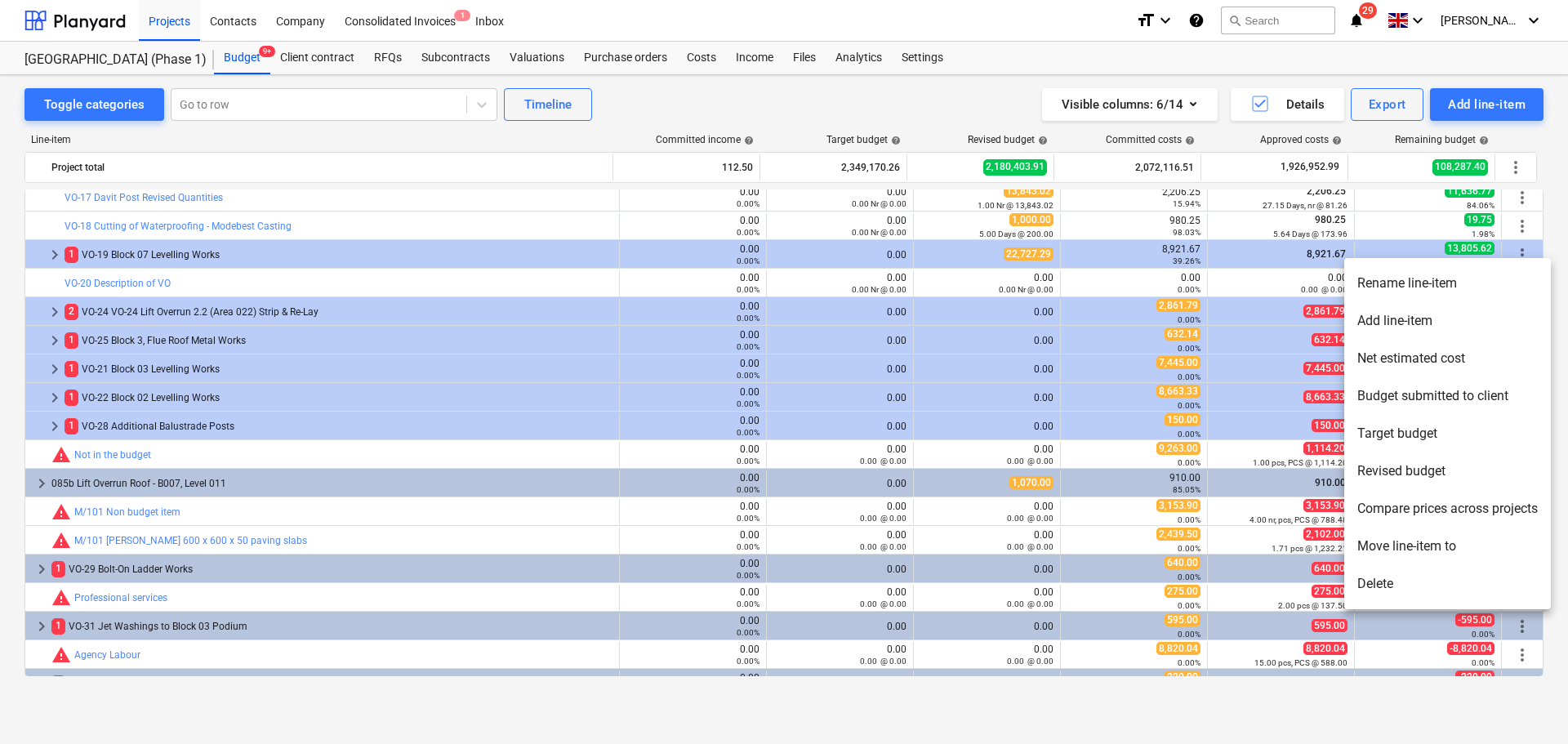
click at [1487, 285] on li "Rename line-item" at bounding box center [1447, 282] width 207 height 37
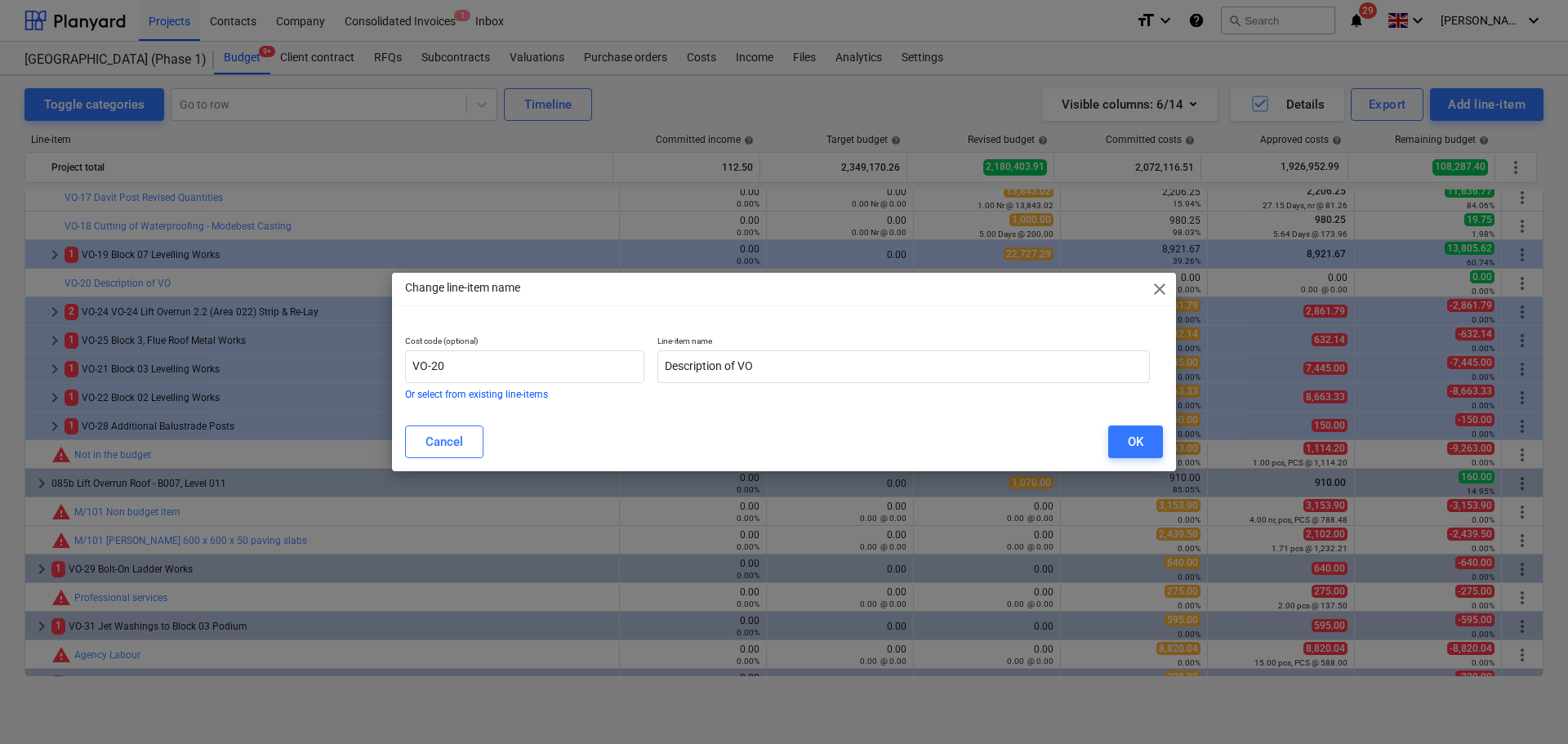
click at [753, 395] on div "Line-item name Description of VO" at bounding box center [904, 367] width 506 height 76
click at [777, 376] on input "Description of VO" at bounding box center [903, 367] width 492 height 33
click at [1126, 434] on button "OK" at bounding box center [1135, 441] width 55 height 33
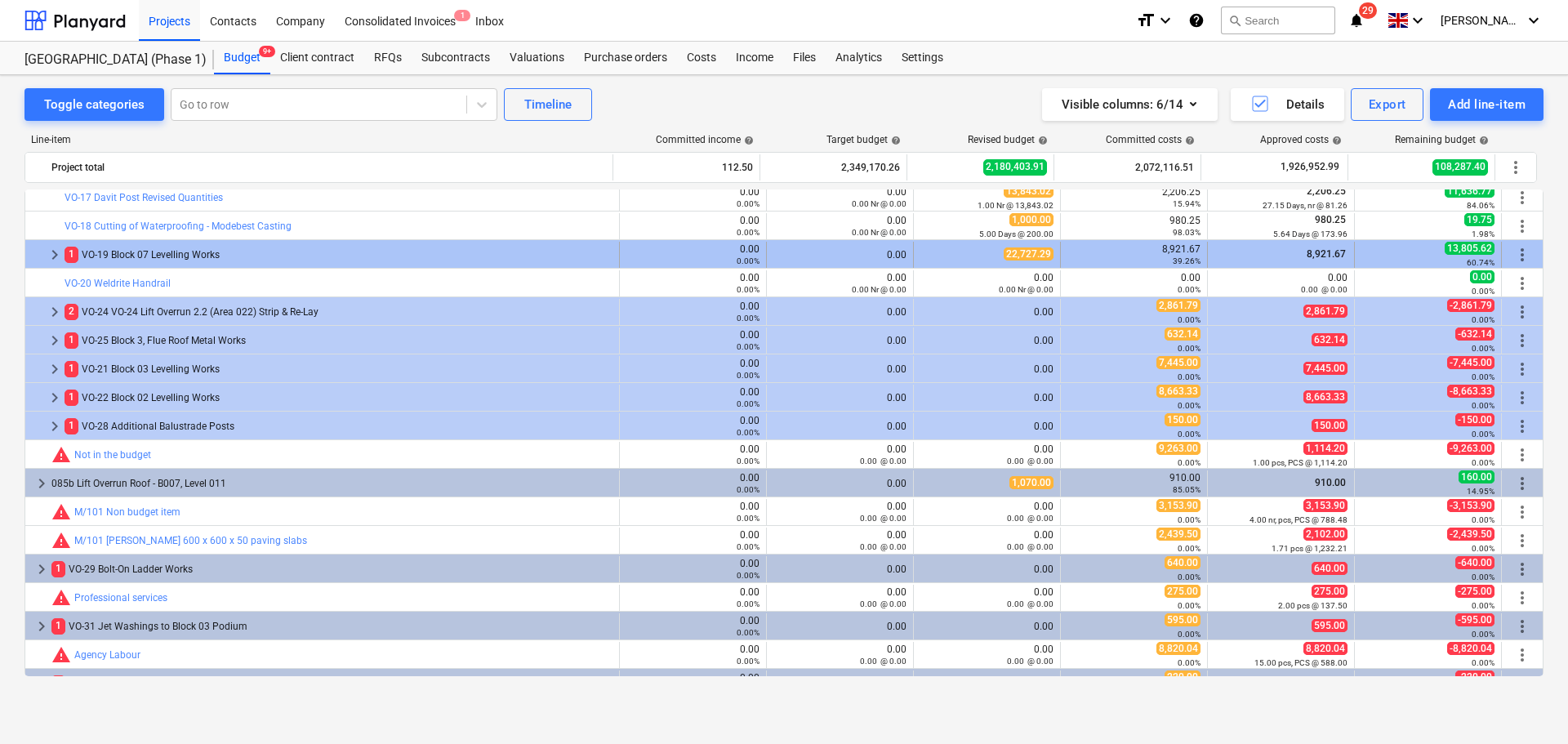
click at [1519, 252] on span "more_vert" at bounding box center [1522, 255] width 19 height 19
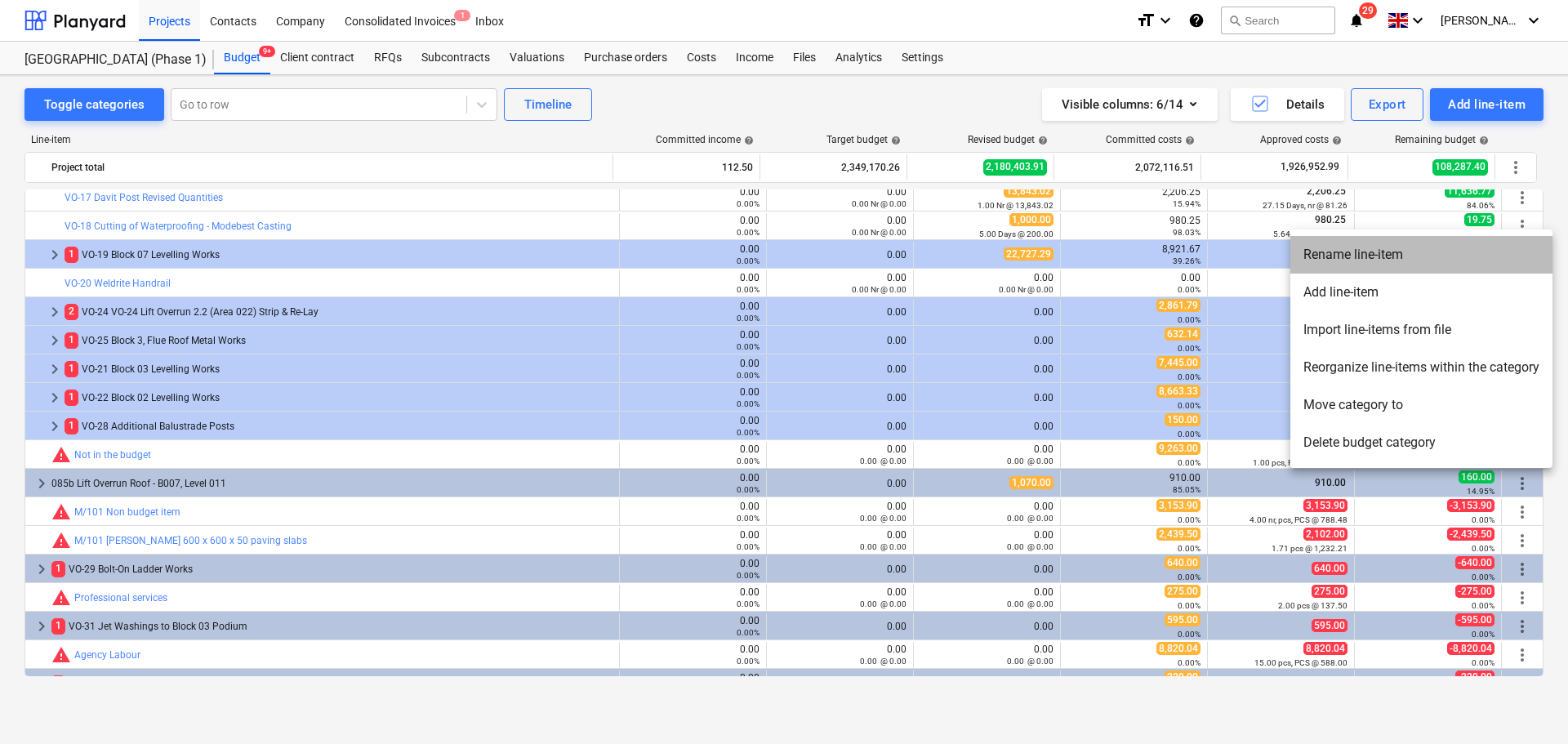
click at [1487, 260] on li "Rename line-item" at bounding box center [1421, 254] width 262 height 37
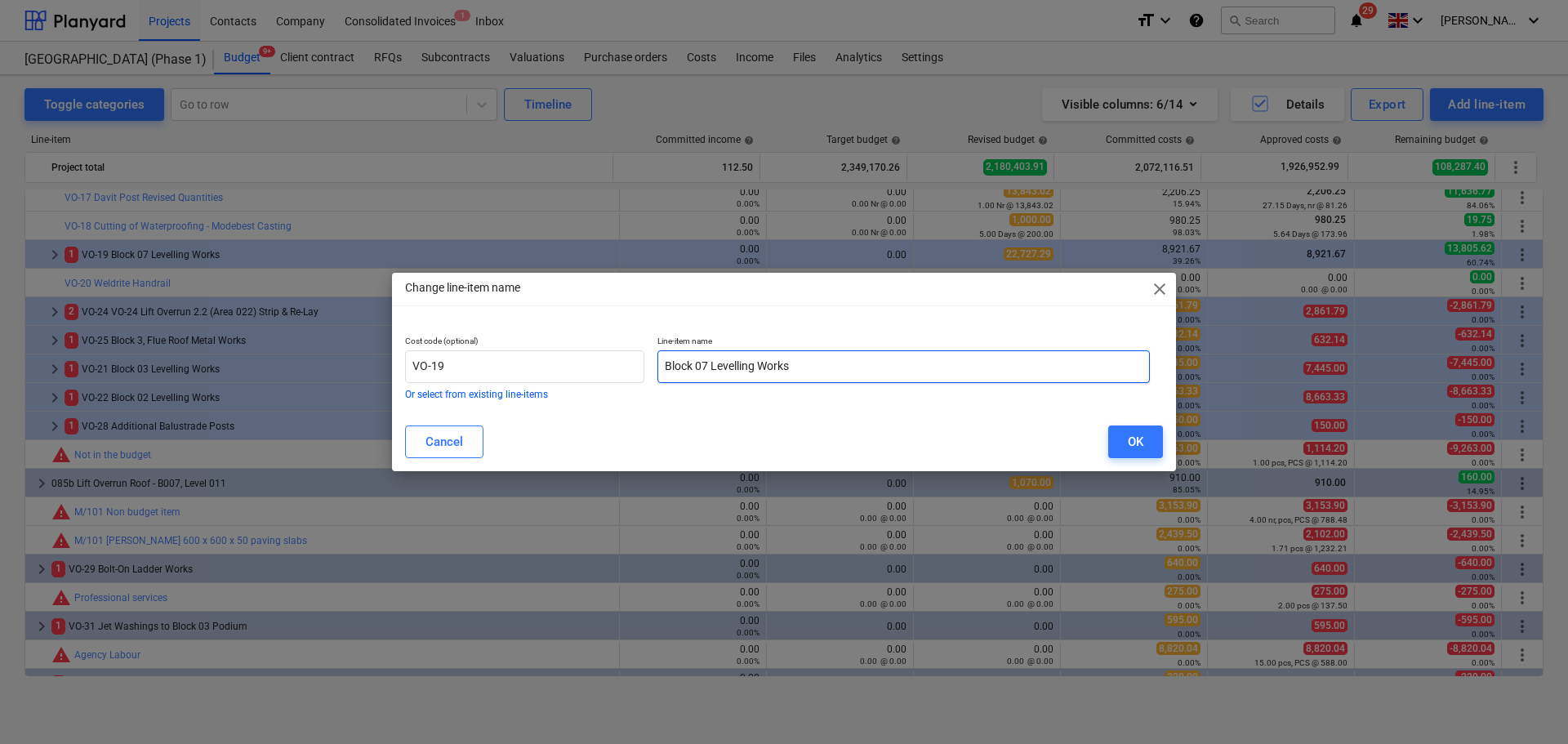
click at [743, 369] on input "Block 07 Levelling Works" at bounding box center [903, 367] width 492 height 33
click at [1125, 435] on button "OK" at bounding box center [1135, 441] width 55 height 33
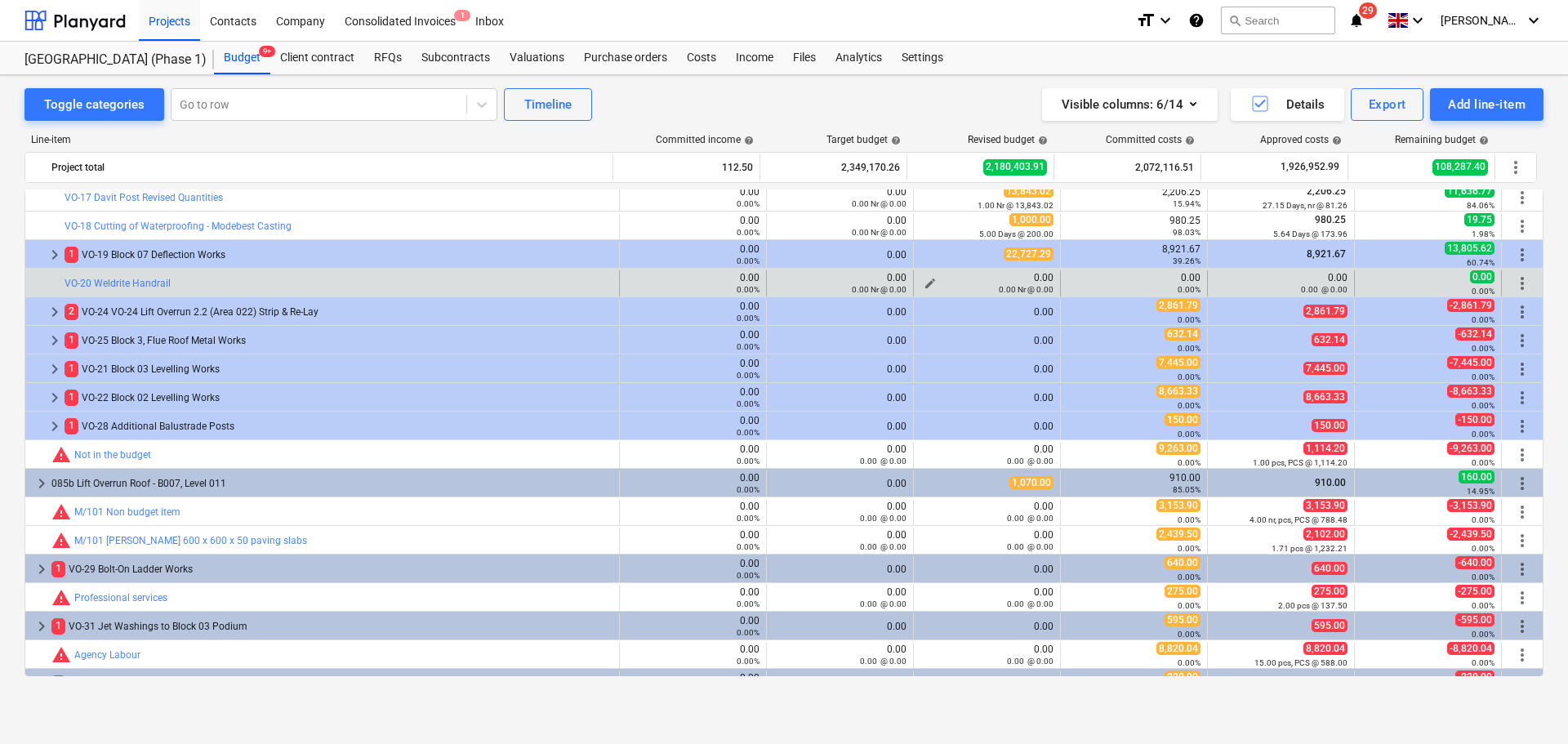
click at [924, 286] on div "0.00 Nr @ 0.00" at bounding box center [987, 289] width 133 height 11
click at [924, 279] on span "edit" at bounding box center [930, 283] width 13 height 13
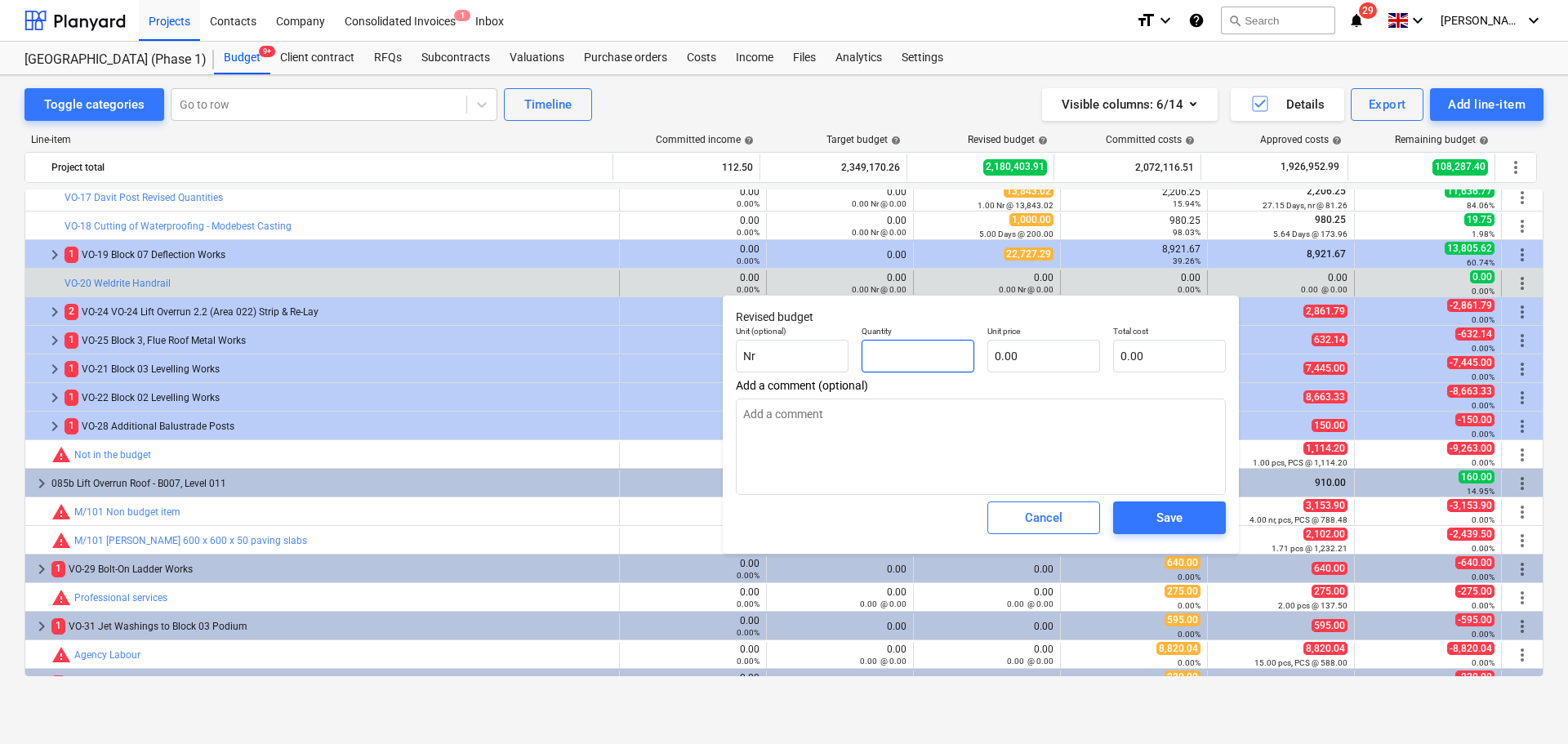
click at [911, 345] on input "text" at bounding box center [919, 356] width 113 height 33
click at [1047, 357] on input "0.00" at bounding box center [1044, 356] width 113 height 33
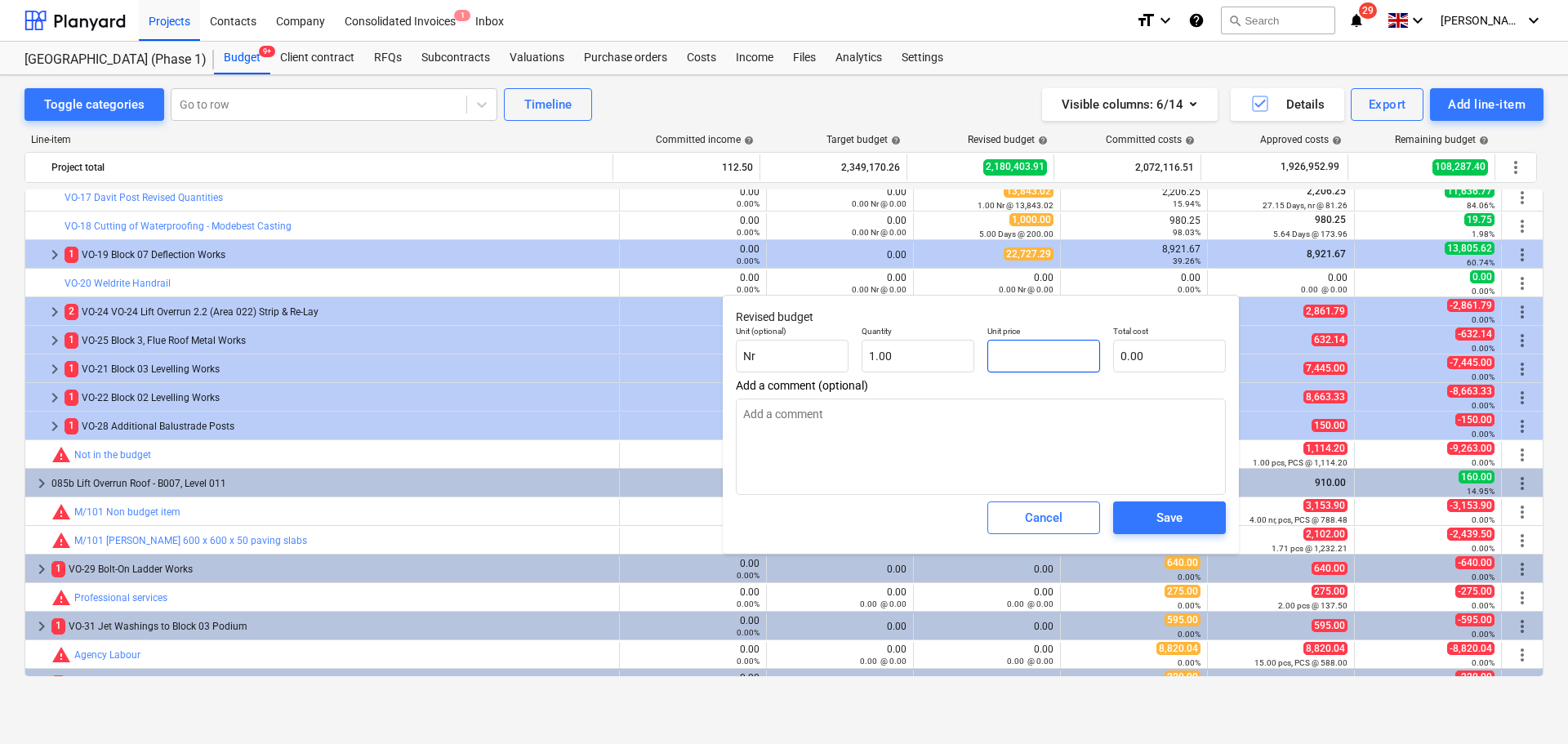
click at [1047, 354] on input "text" at bounding box center [1044, 356] width 113 height 33
click at [1188, 518] on span "Save" at bounding box center [1170, 518] width 74 height 21
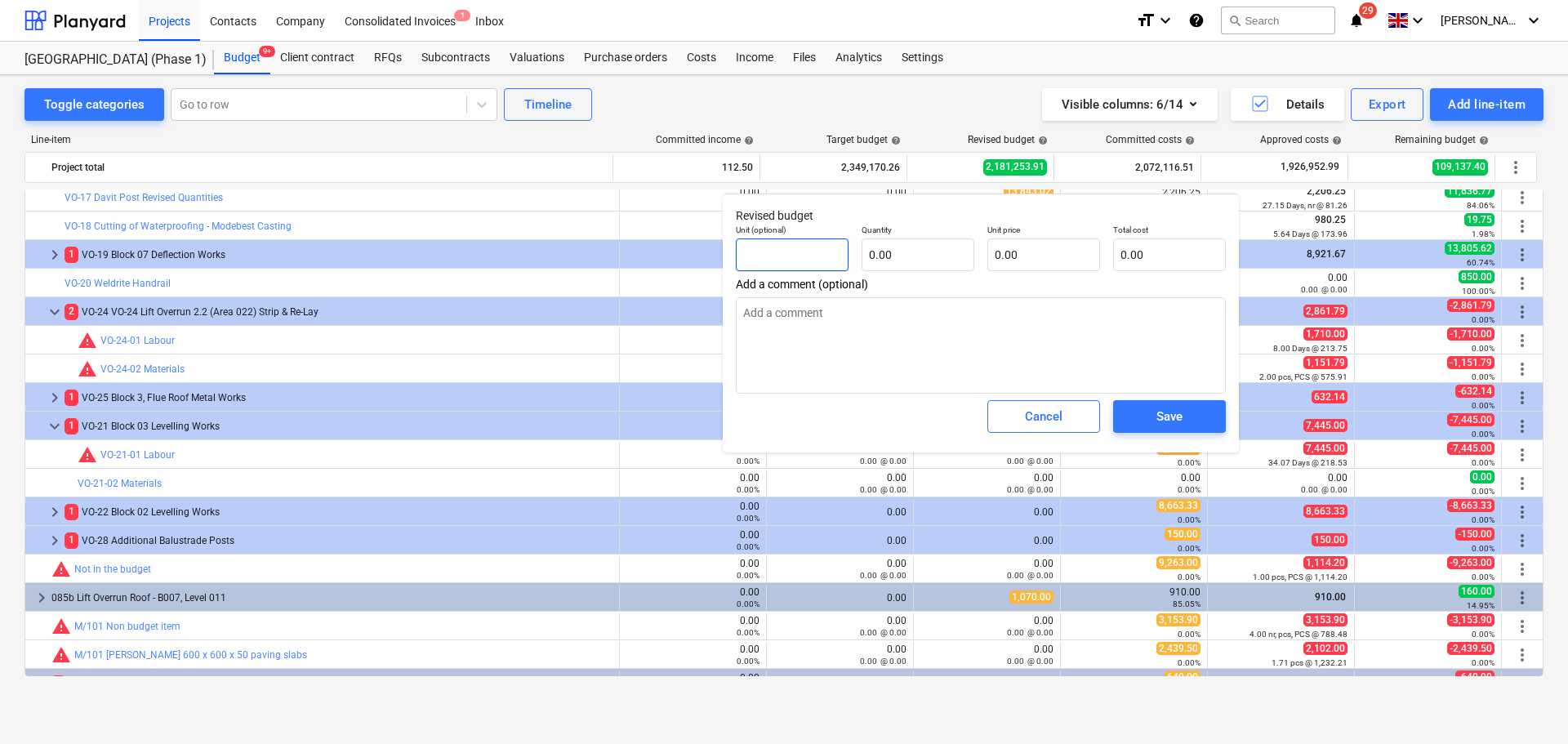
click at [811, 252] on input "text" at bounding box center [792, 255] width 113 height 33
click at [944, 251] on input "text" at bounding box center [919, 255] width 113 height 33
click at [1003, 257] on input "1" at bounding box center [1044, 255] width 113 height 33
click at [1028, 258] on input "11" at bounding box center [1044, 255] width 113 height 33
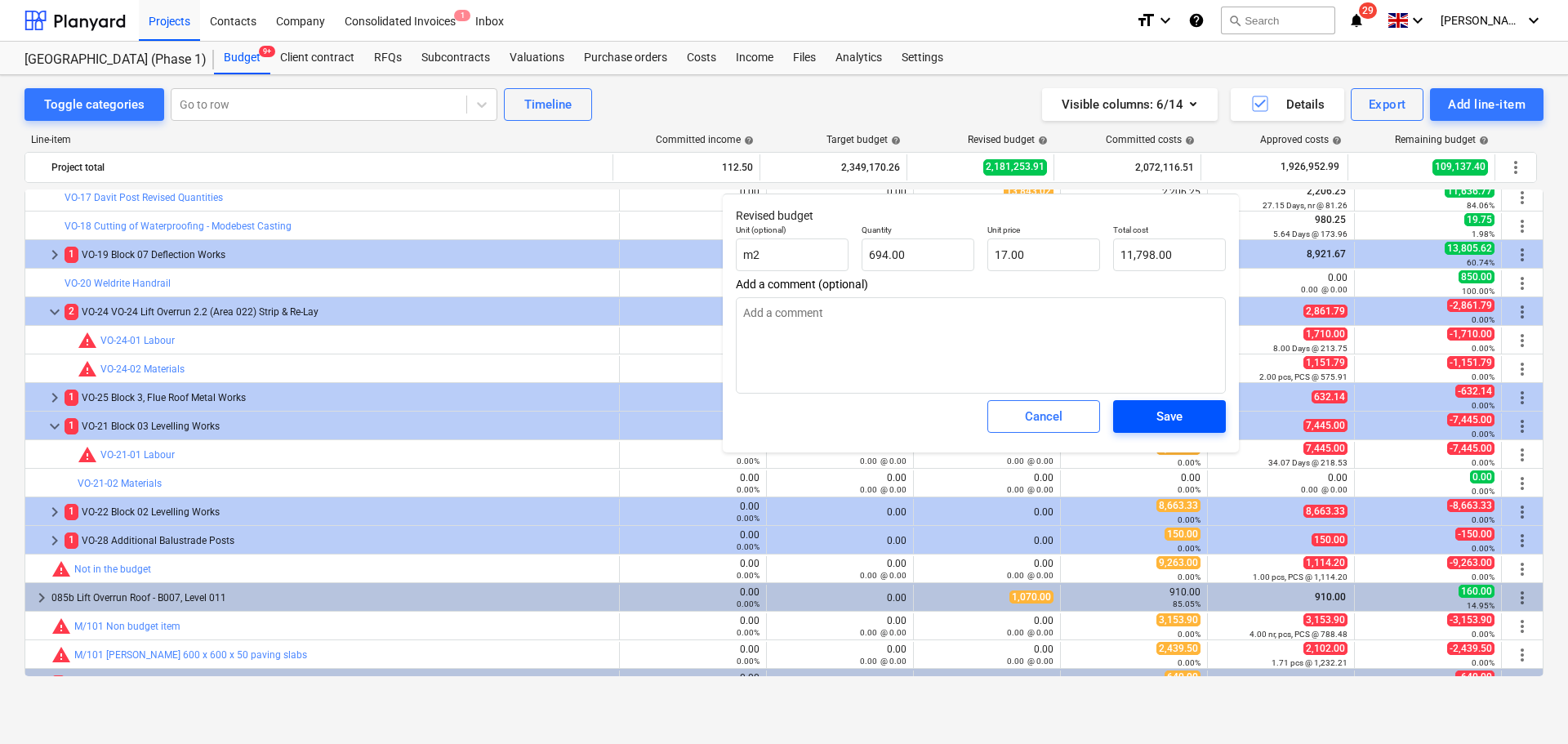
click at [1174, 417] on div "Save" at bounding box center [1169, 417] width 26 height 21
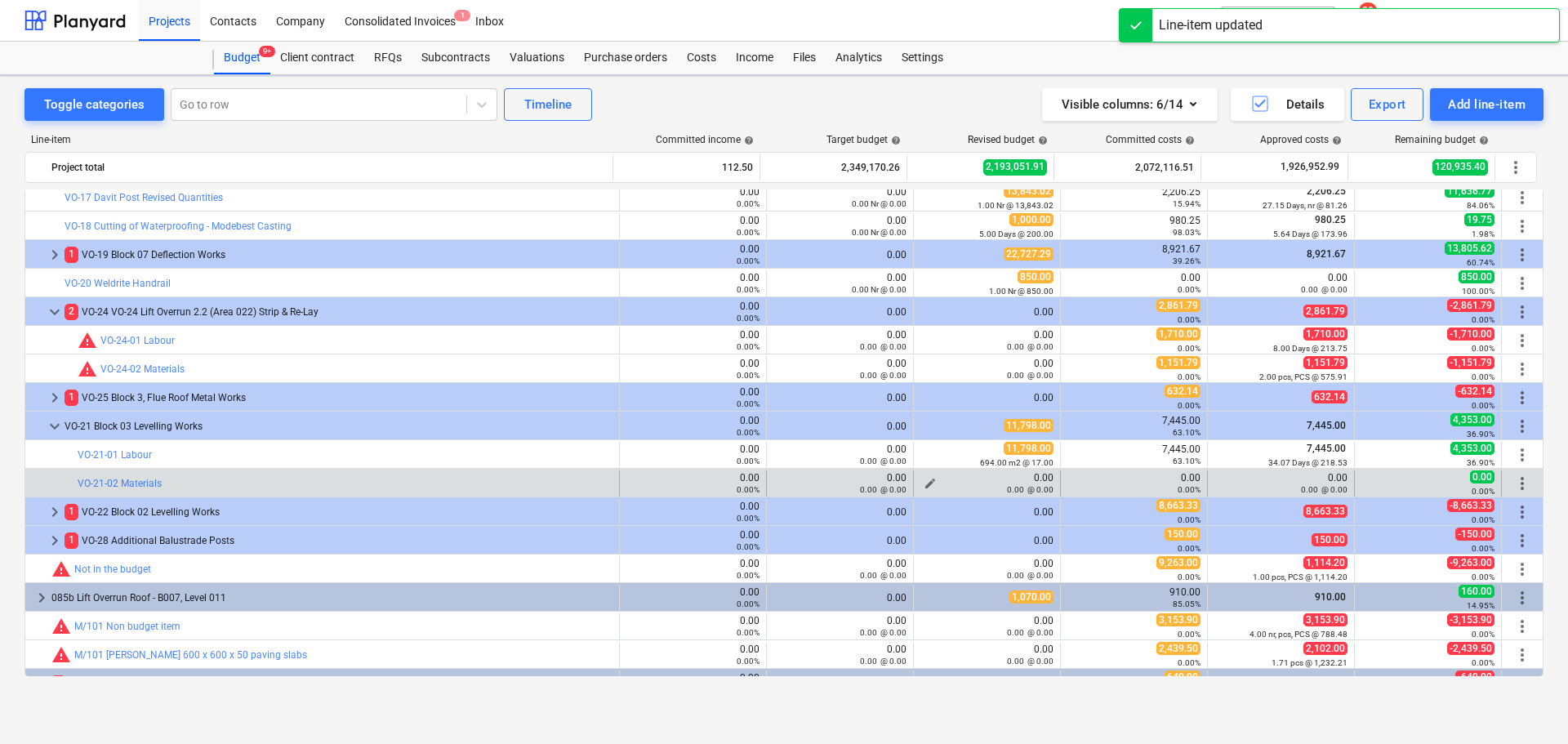
click at [924, 480] on span "edit" at bounding box center [930, 484] width 13 height 13
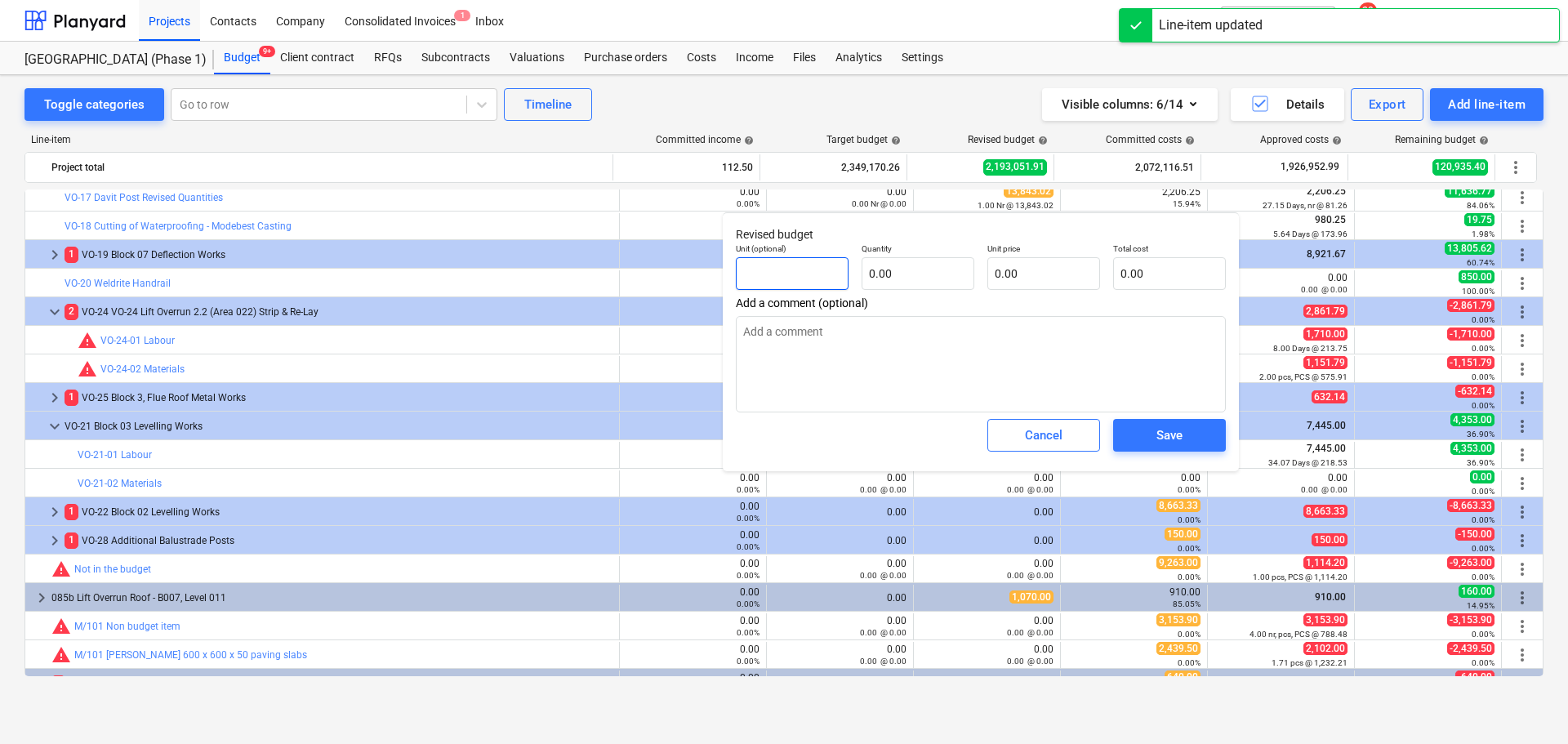
click at [789, 276] on input "text" at bounding box center [792, 274] width 113 height 33
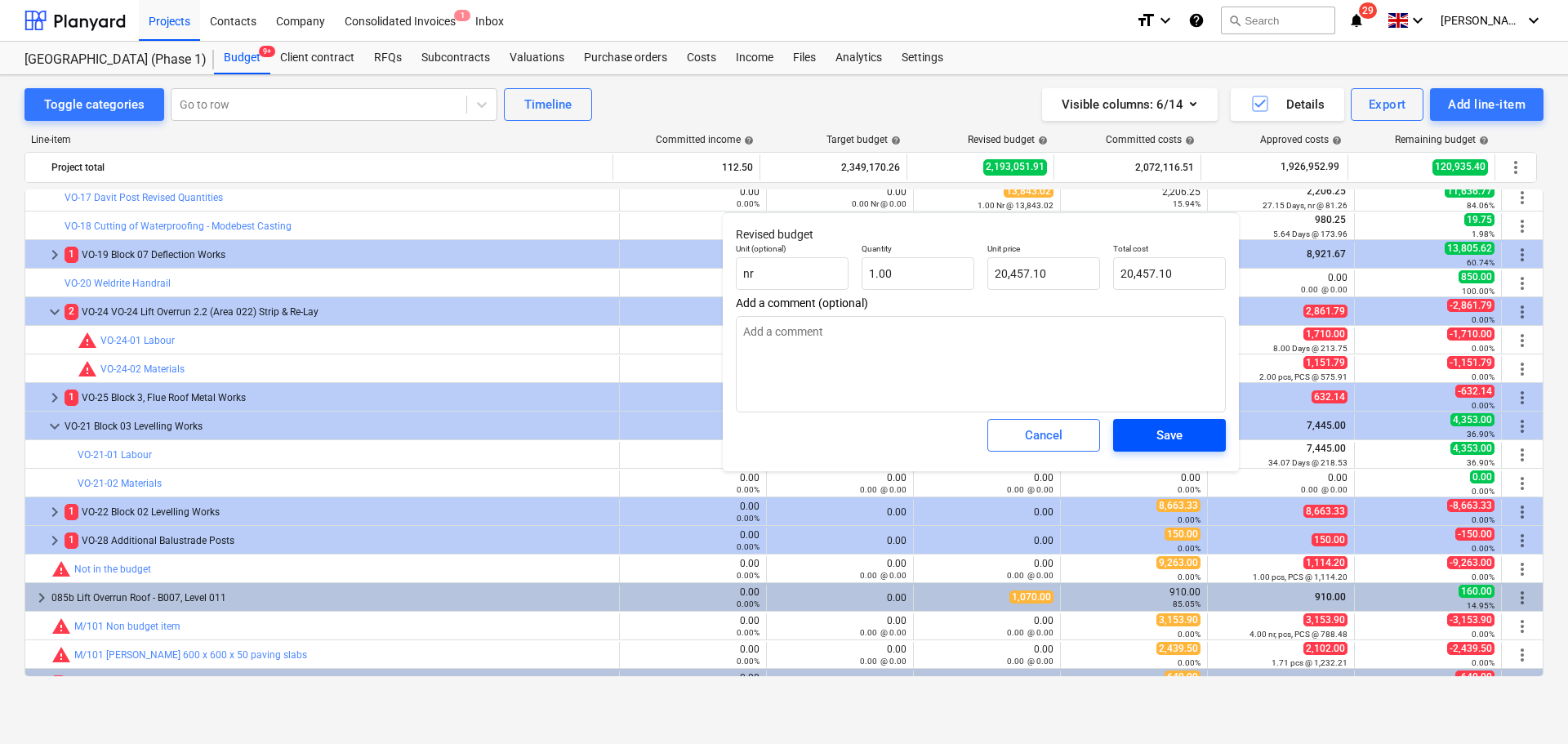
click at [1148, 436] on span "Save" at bounding box center [1170, 435] width 74 height 21
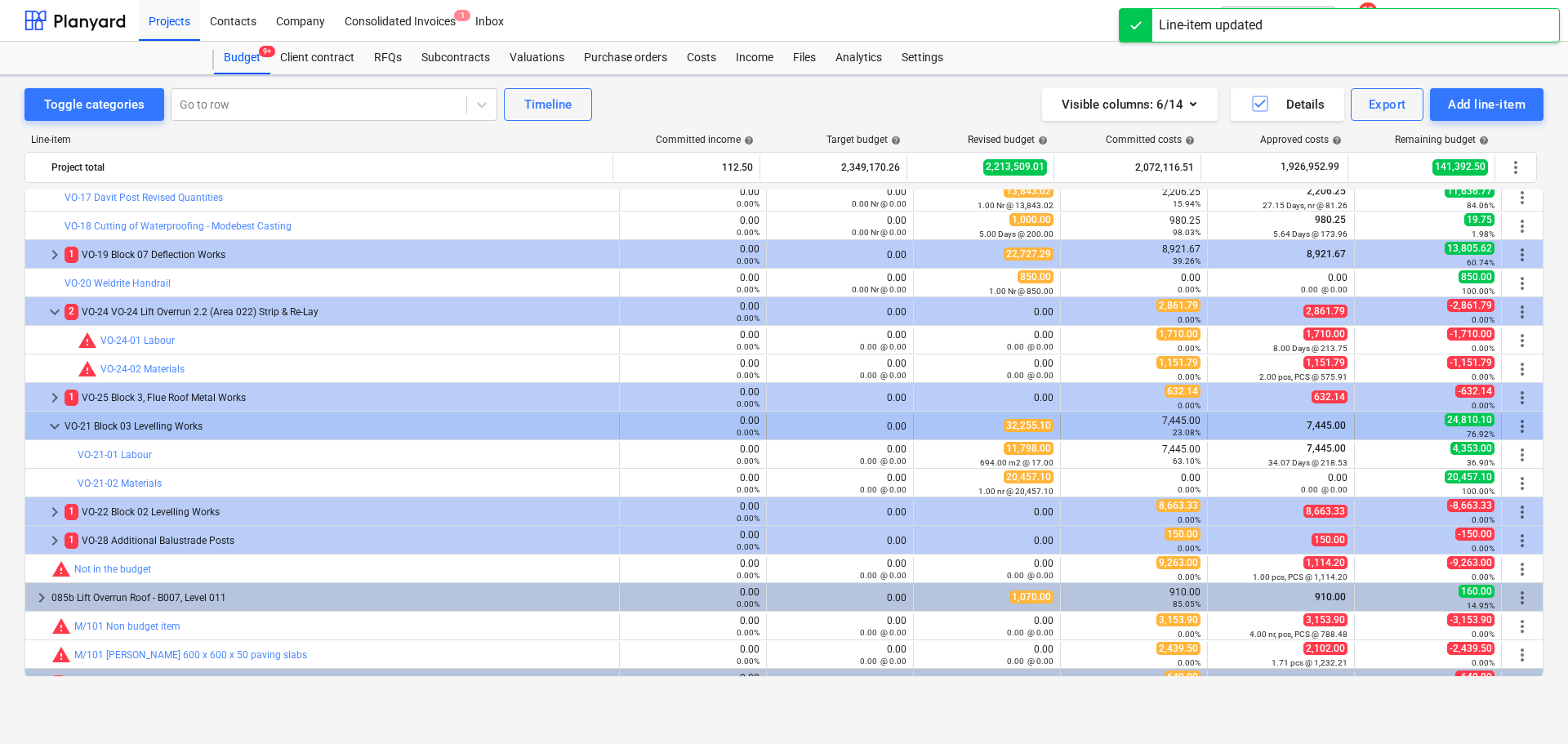
click at [982, 429] on div "32,255.10" at bounding box center [987, 425] width 133 height 13
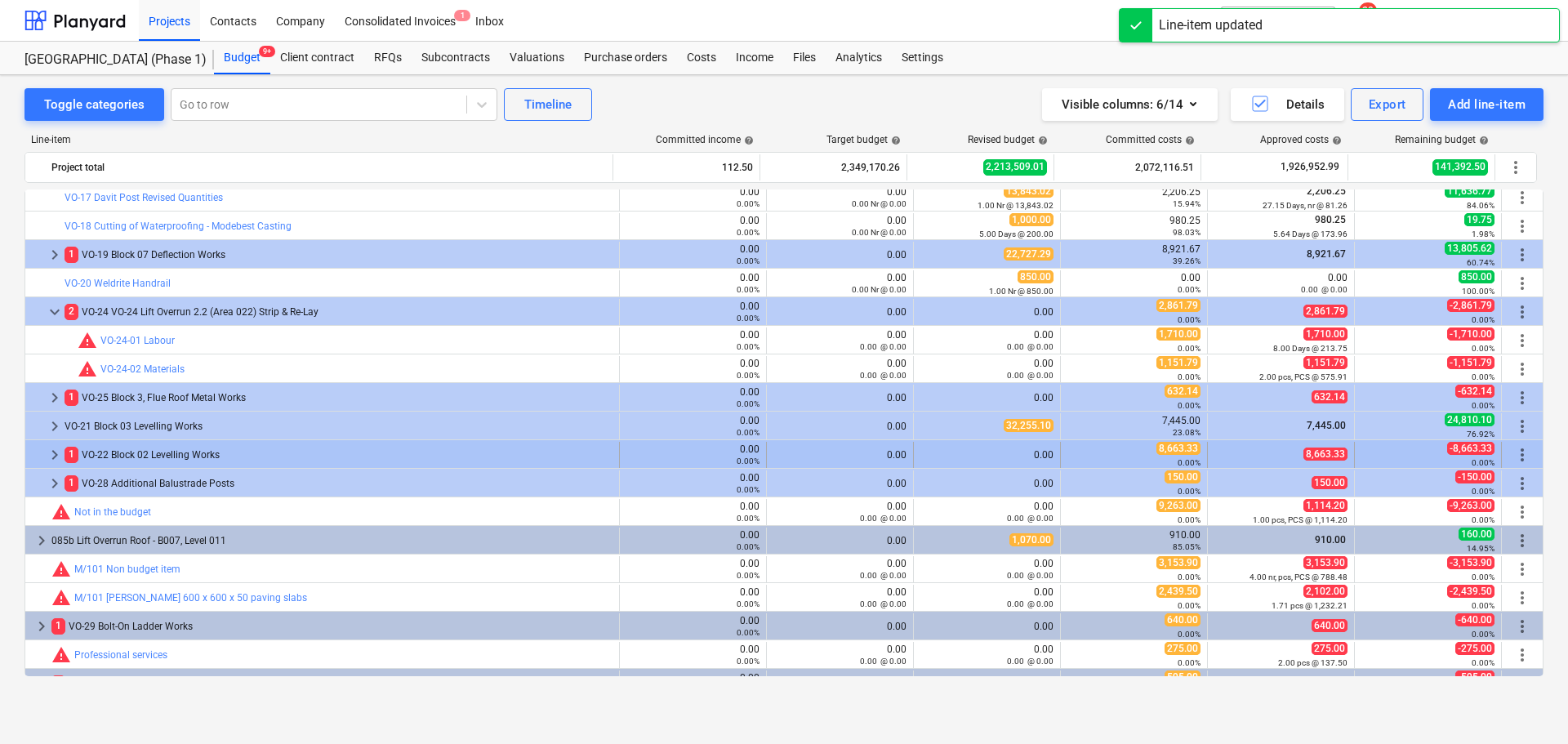
click at [989, 456] on div "0.00" at bounding box center [987, 455] width 133 height 11
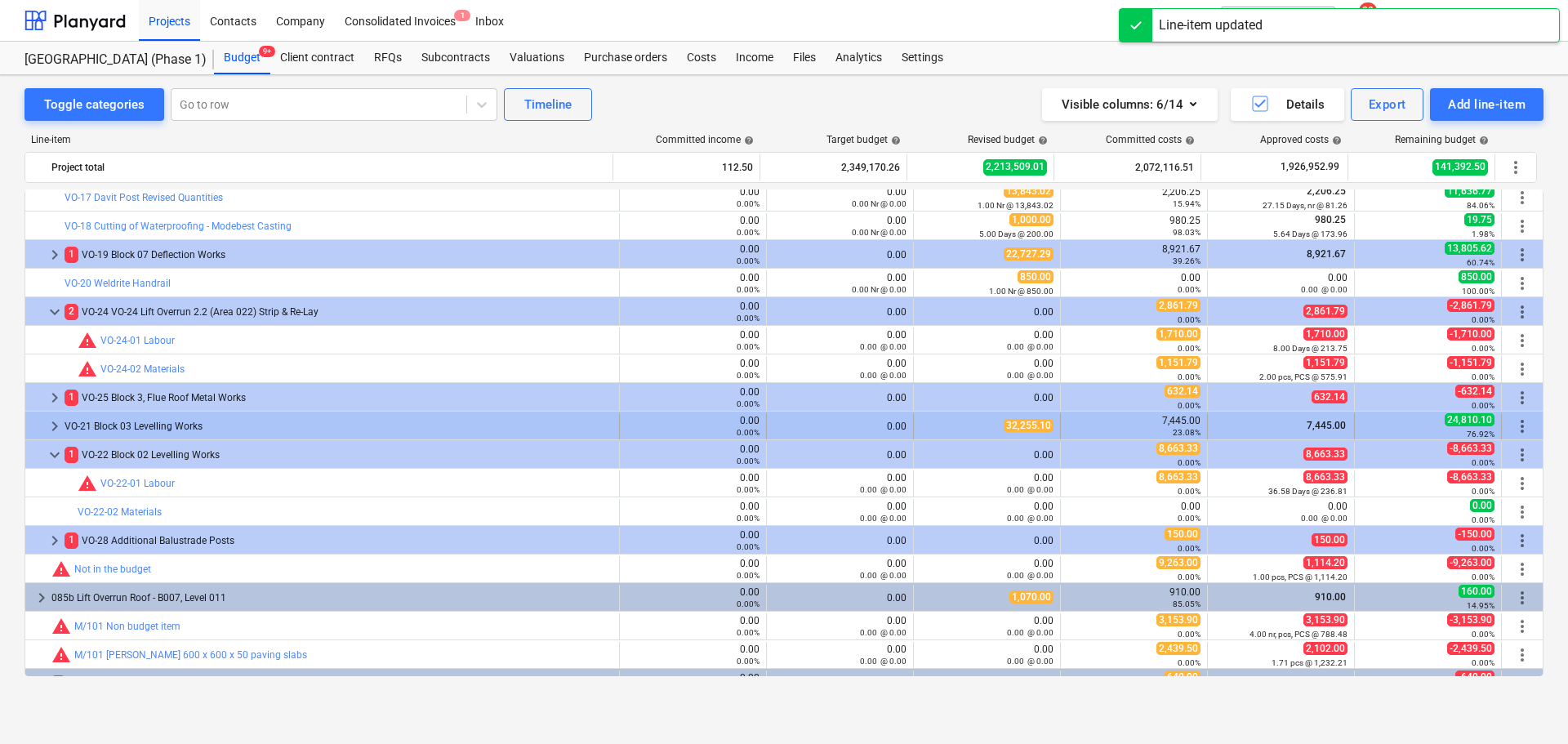
click at [1522, 428] on span "more_vert" at bounding box center [1522, 426] width 19 height 19
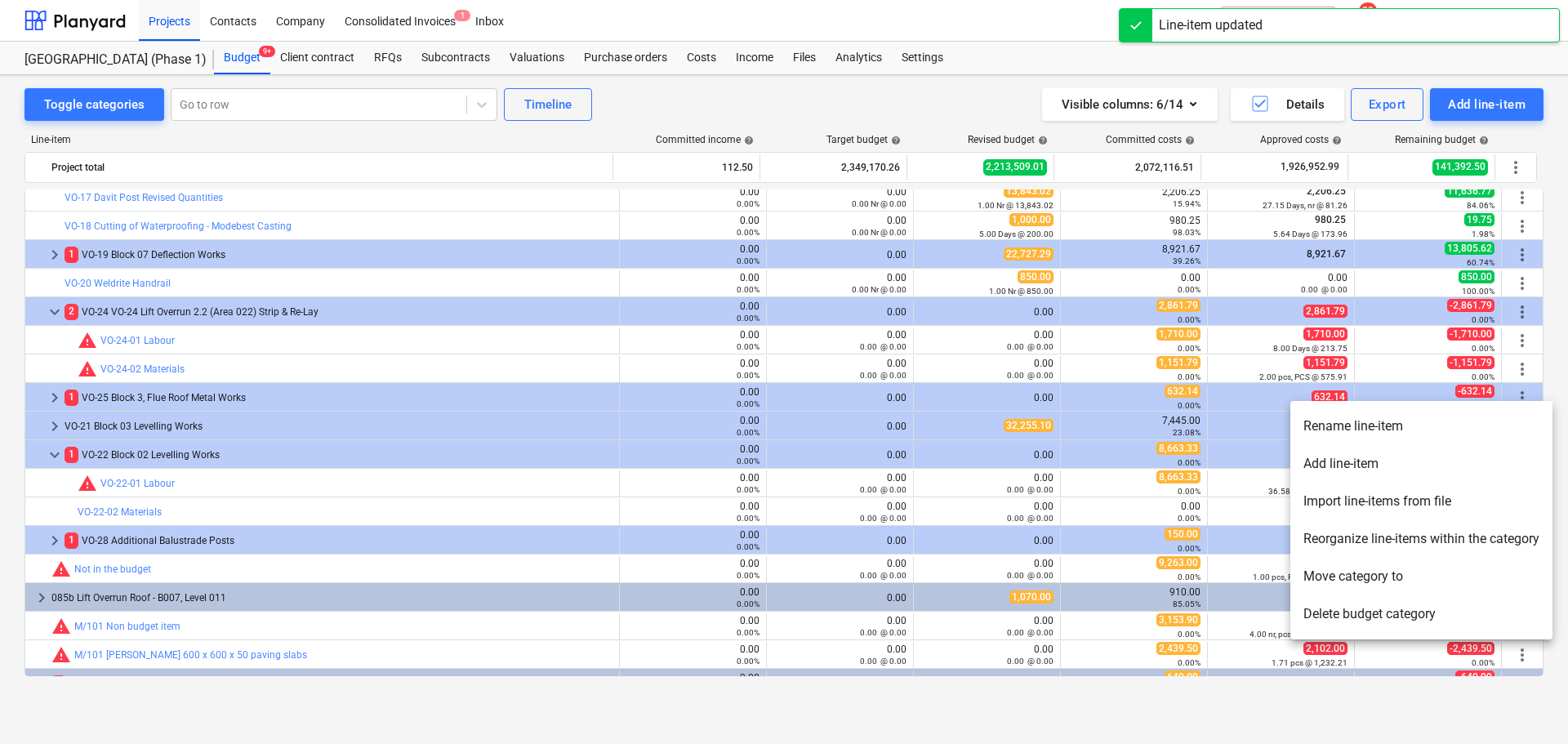
click at [1473, 430] on li "Rename line-item" at bounding box center [1421, 425] width 262 height 37
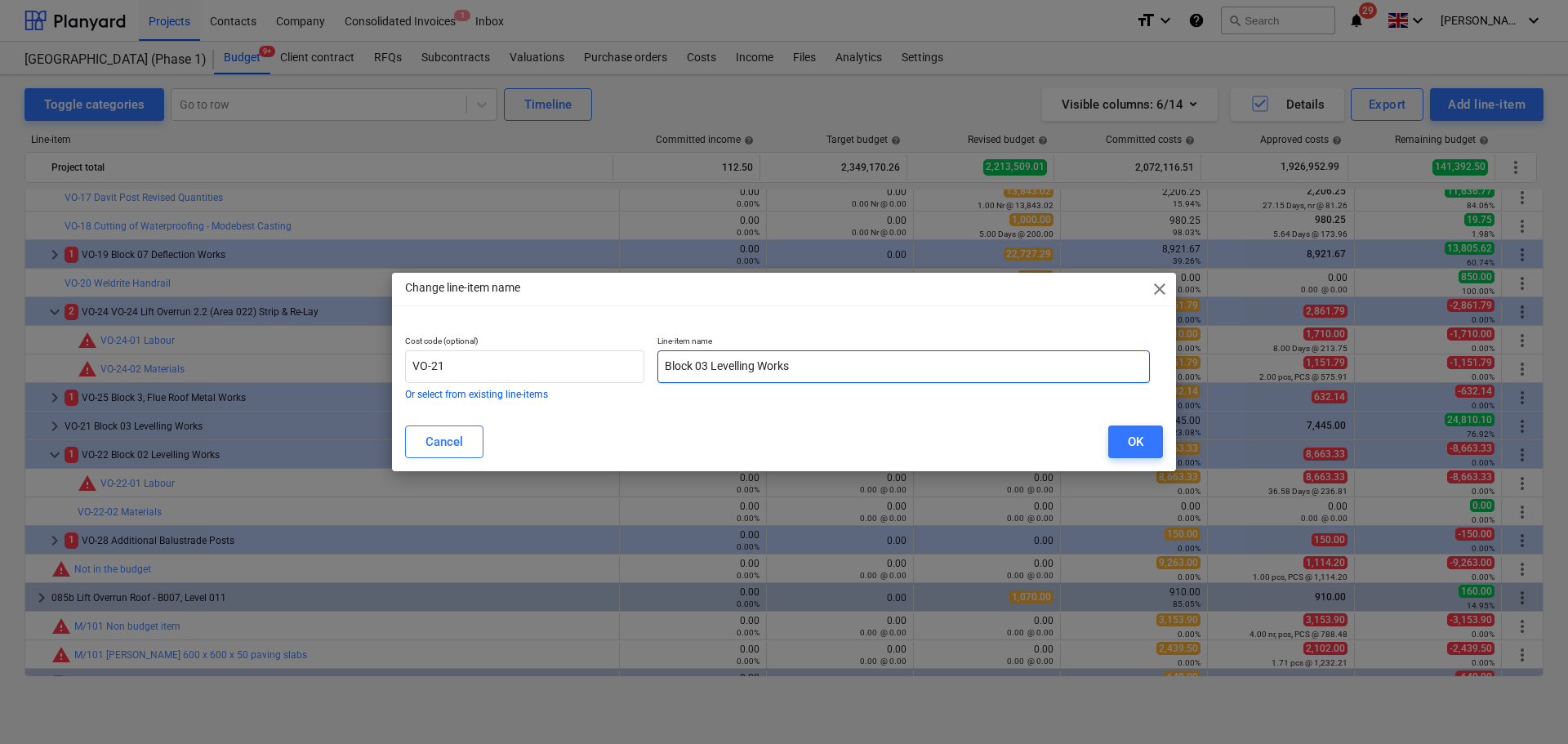
click at [719, 371] on input "Block 03 Levelling Works" at bounding box center [903, 367] width 492 height 33
click at [1132, 426] on button "OK" at bounding box center [1135, 441] width 55 height 33
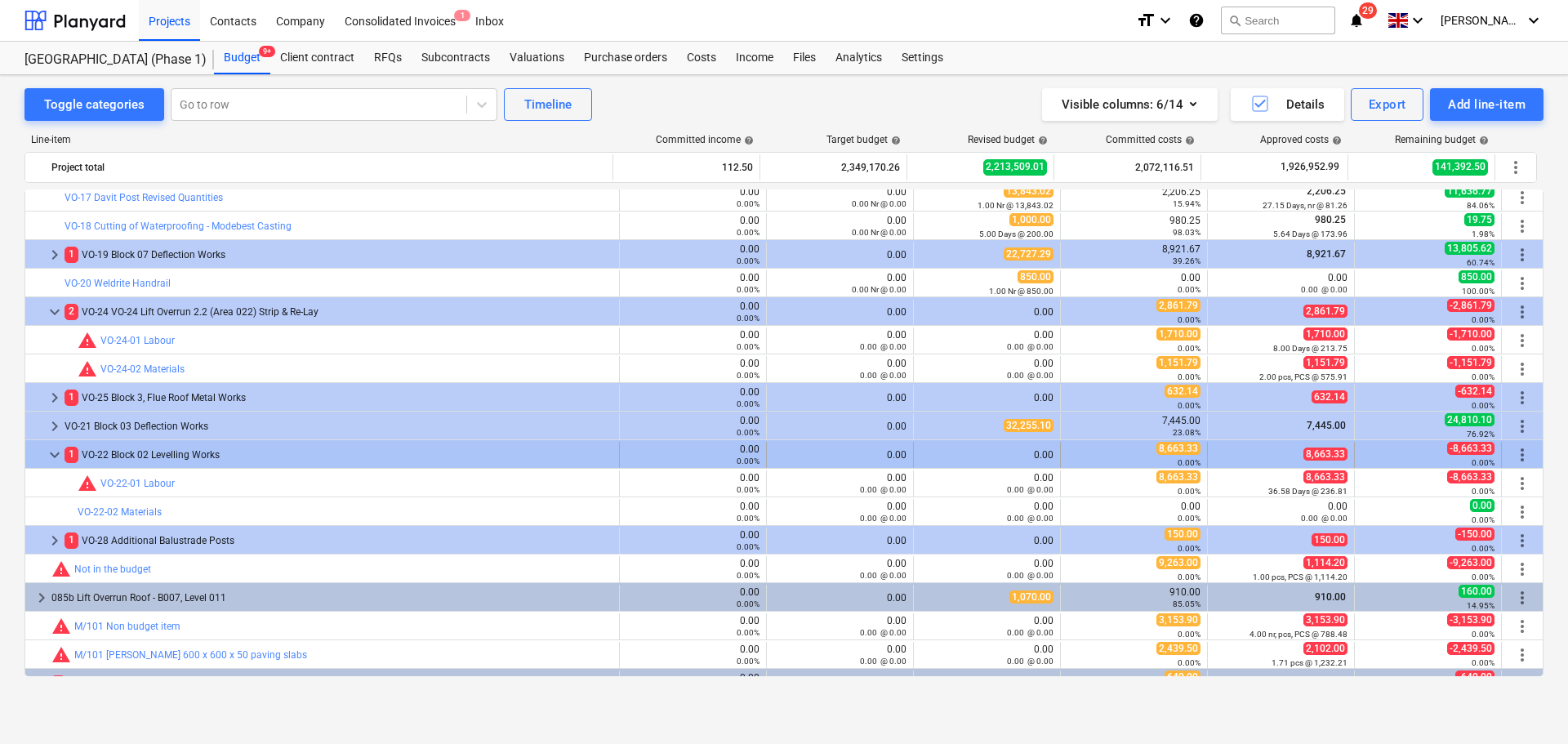
click at [1521, 453] on span "more_vert" at bounding box center [1522, 455] width 19 height 19
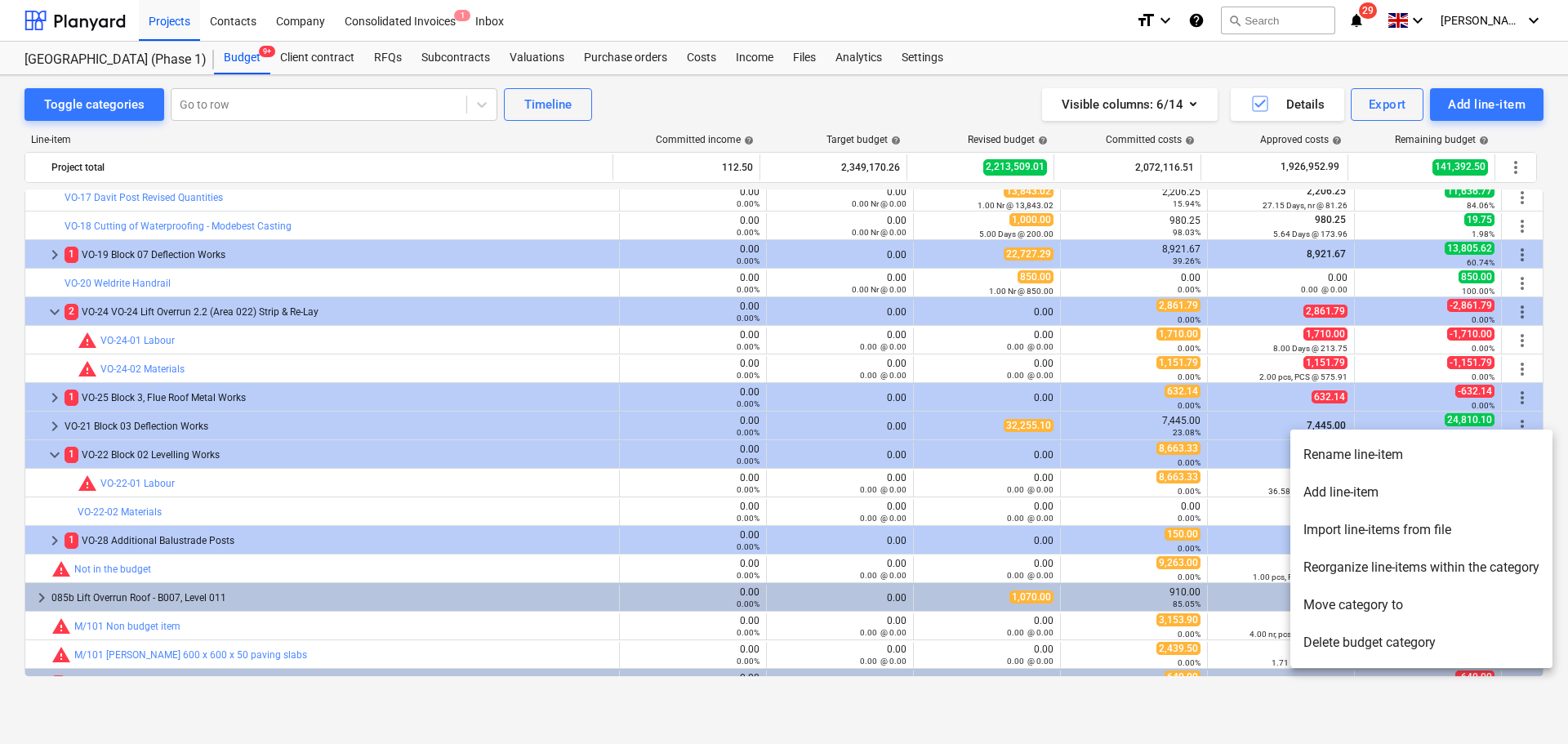
click at [1447, 456] on li "Rename line-item" at bounding box center [1421, 454] width 262 height 37
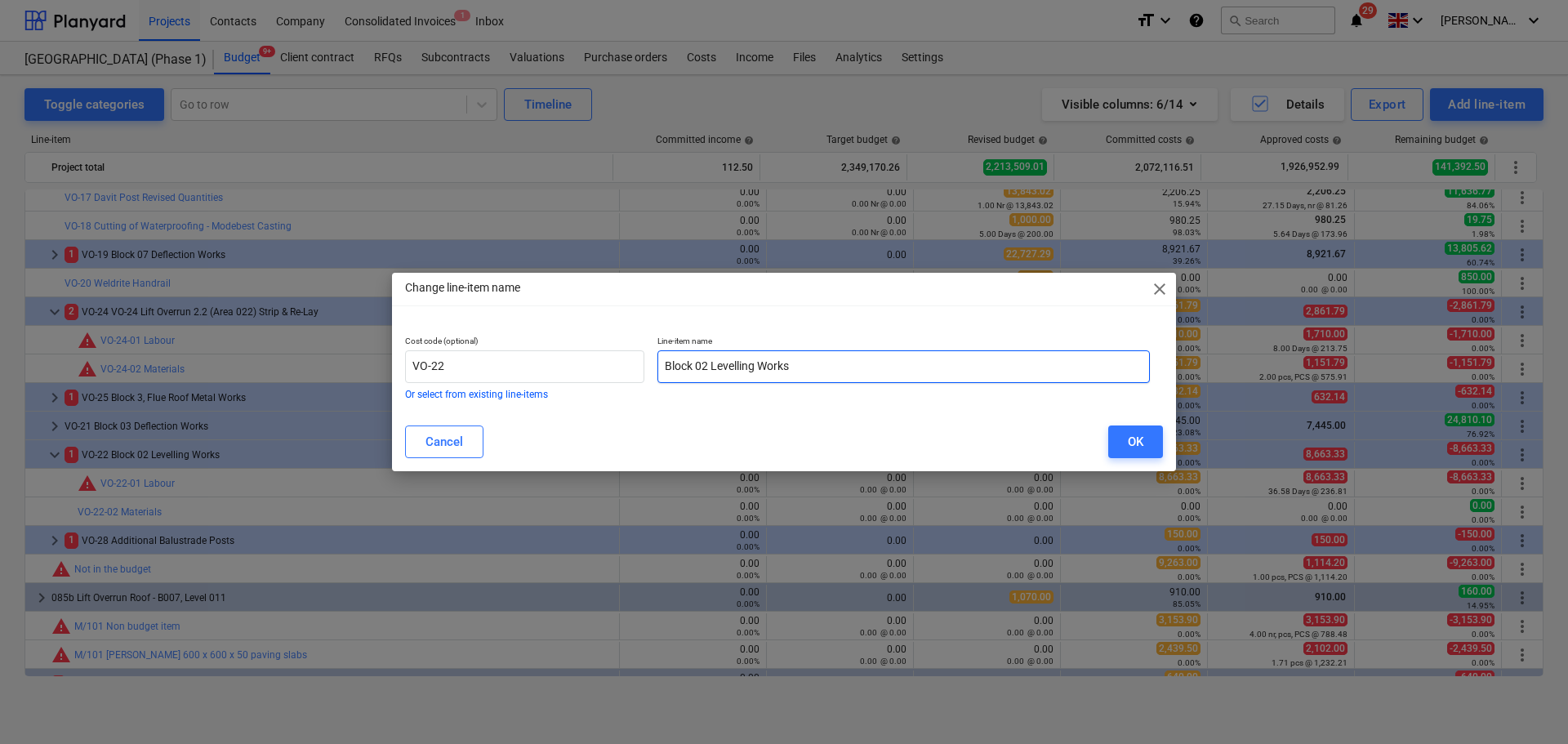
click at [813, 372] on input "Block 02 Levelling Works" at bounding box center [903, 367] width 492 height 33
click at [742, 372] on input "Block 02 Levelling Works" at bounding box center [903, 367] width 492 height 33
click at [1143, 438] on div "OK" at bounding box center [1136, 441] width 15 height 21
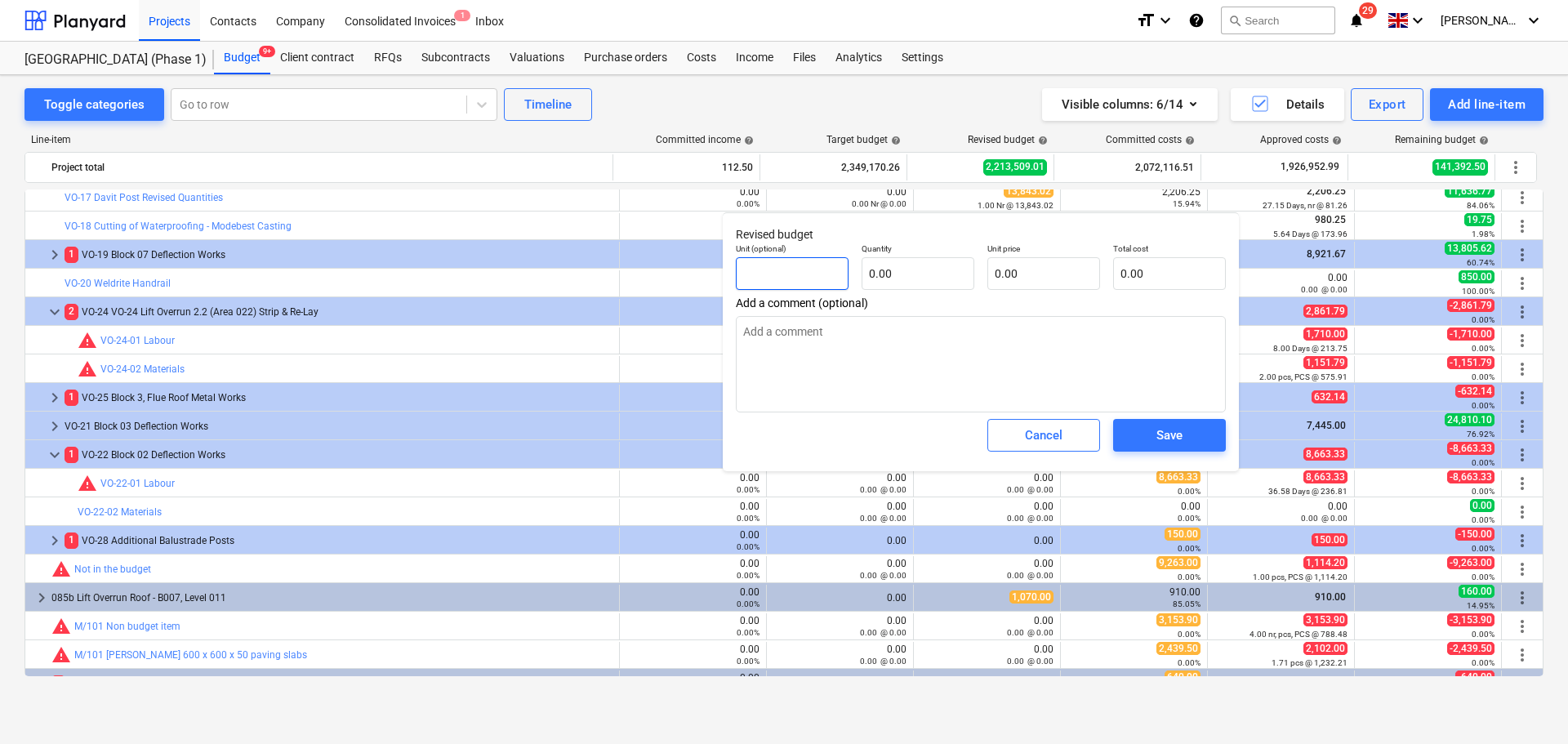
click at [807, 280] on input "text" at bounding box center [792, 274] width 113 height 33
click at [1165, 435] on div "Save" at bounding box center [1169, 435] width 26 height 21
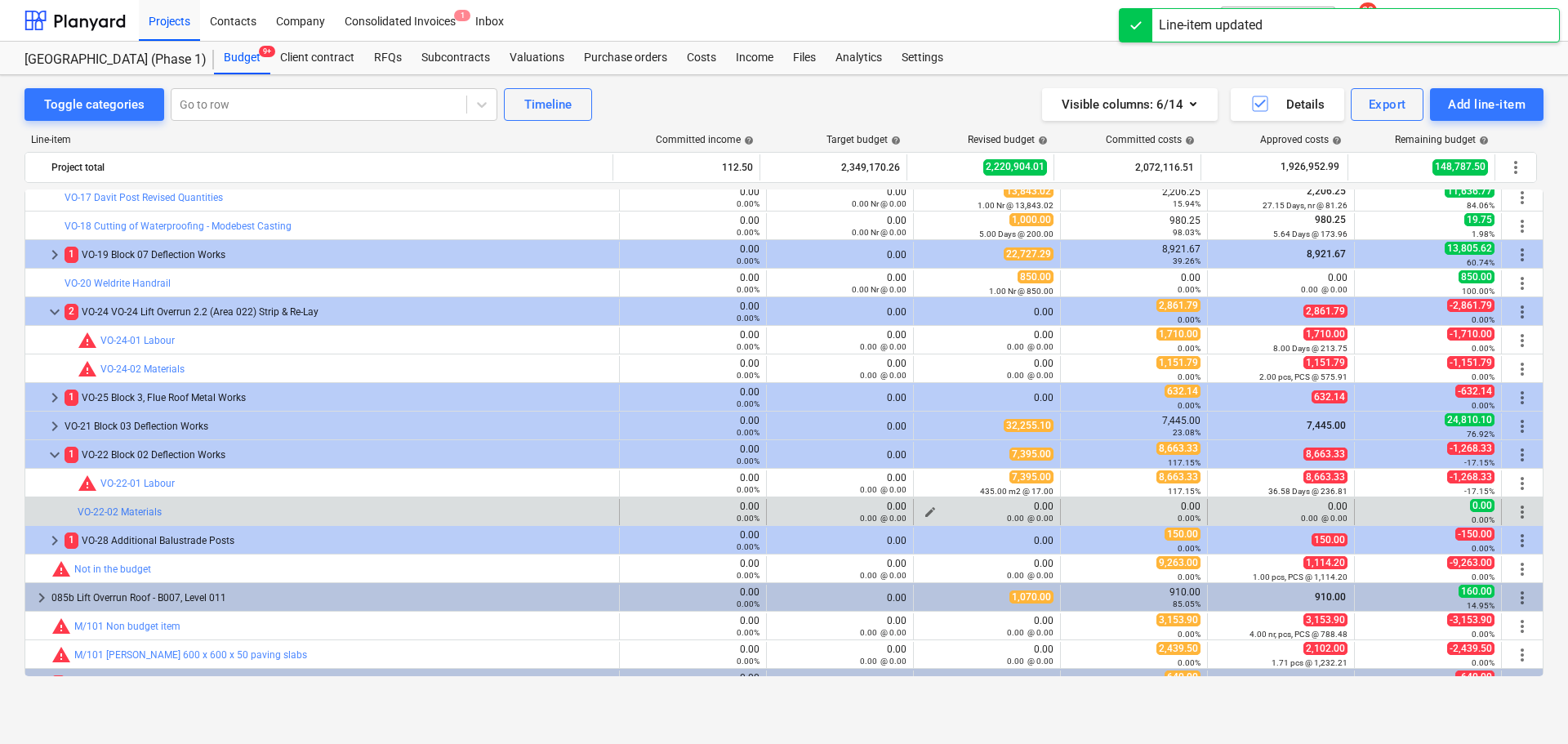
click at [929, 507] on button "edit" at bounding box center [930, 511] width 19 height 19
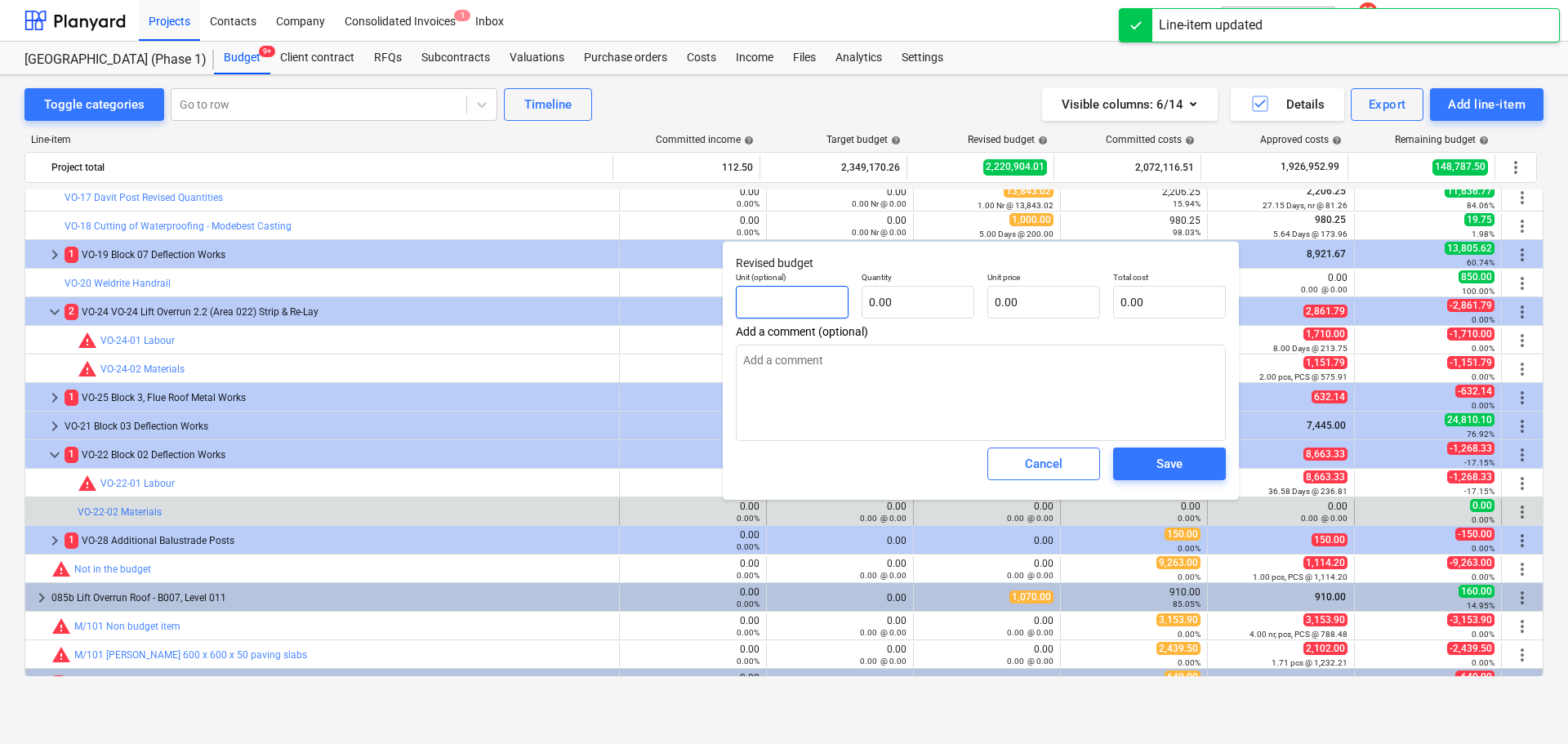
click at [794, 300] on input "text" at bounding box center [792, 302] width 113 height 33
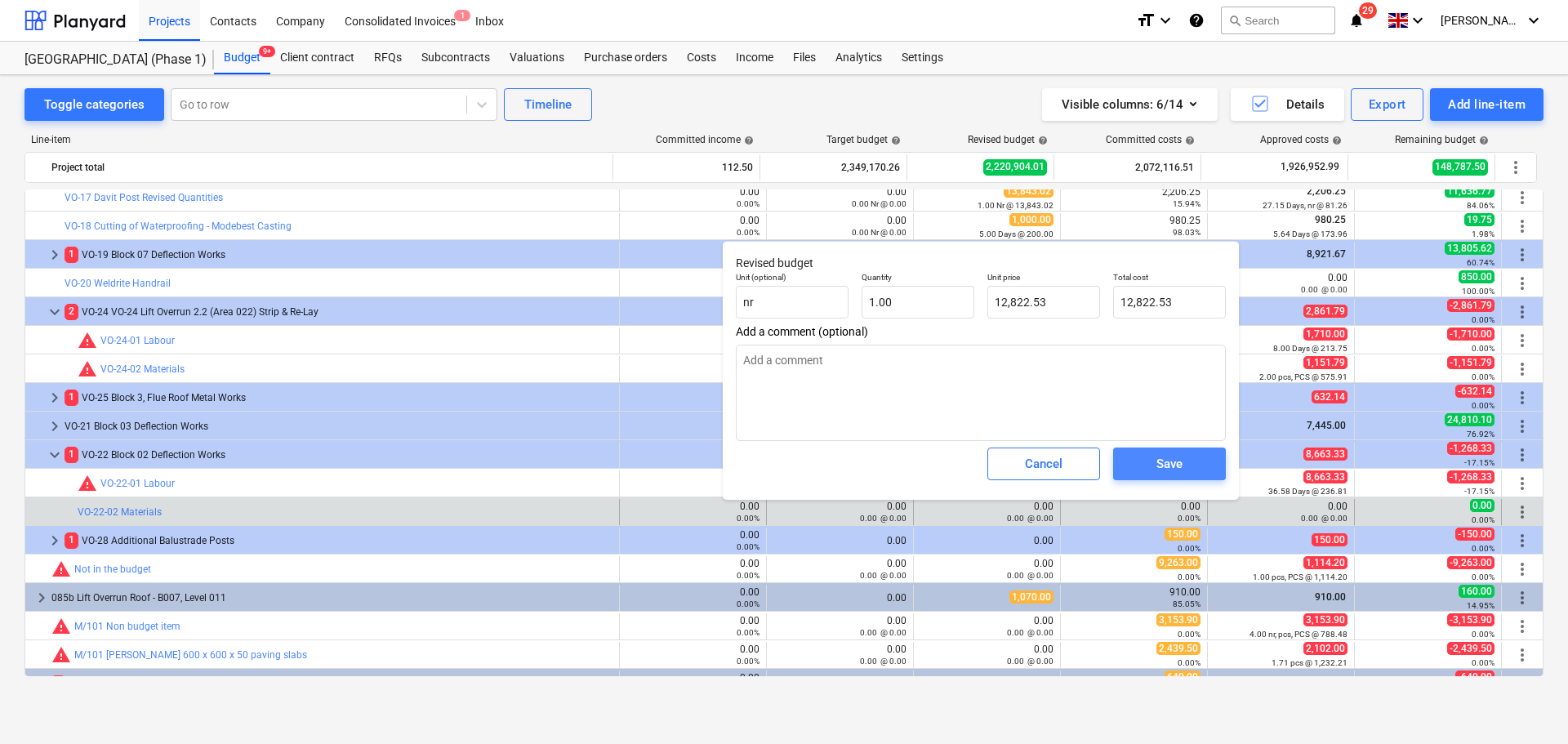
click at [1161, 449] on button "Save" at bounding box center [1170, 463] width 113 height 33
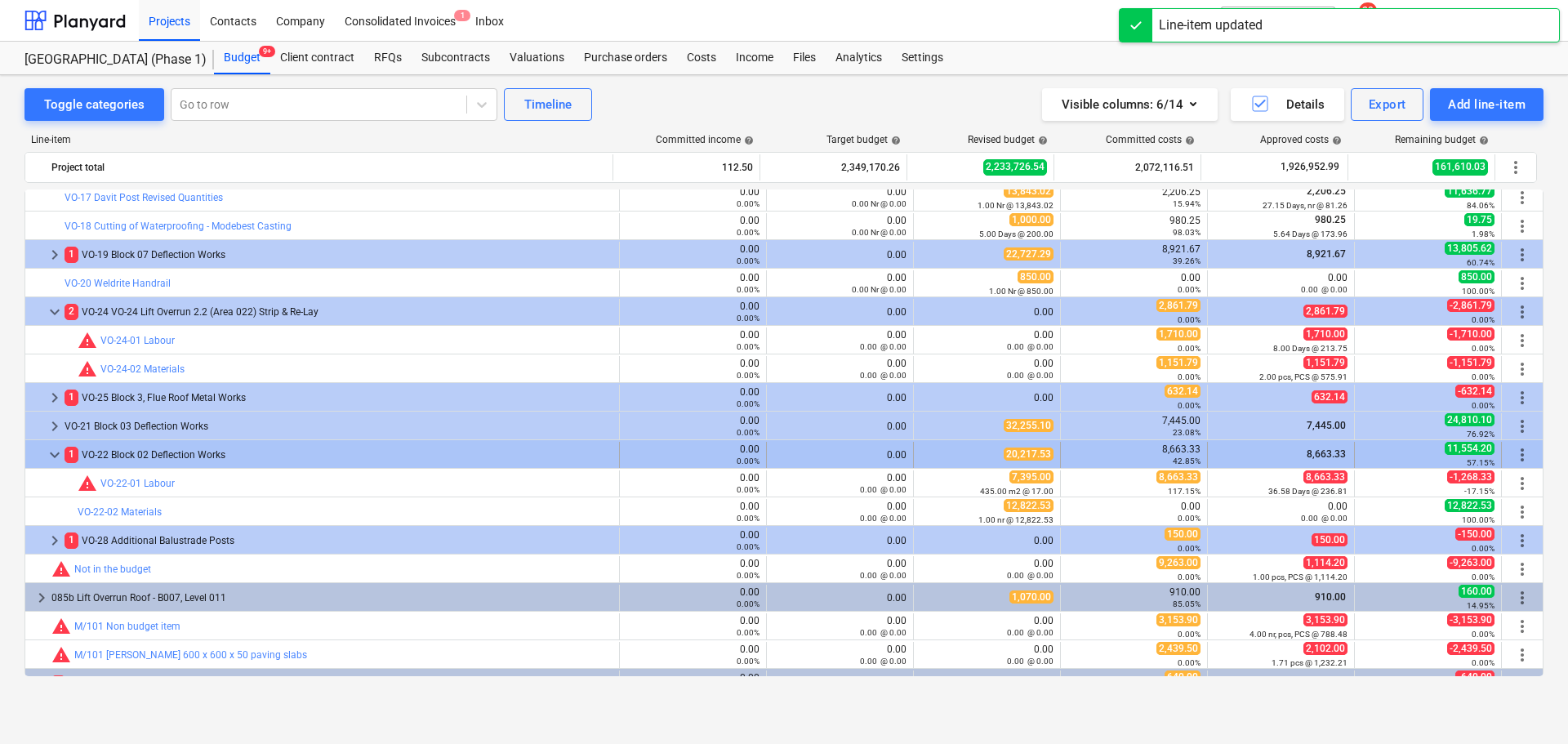
click at [686, 444] on div "0.00 0.00%" at bounding box center [693, 455] width 133 height 23
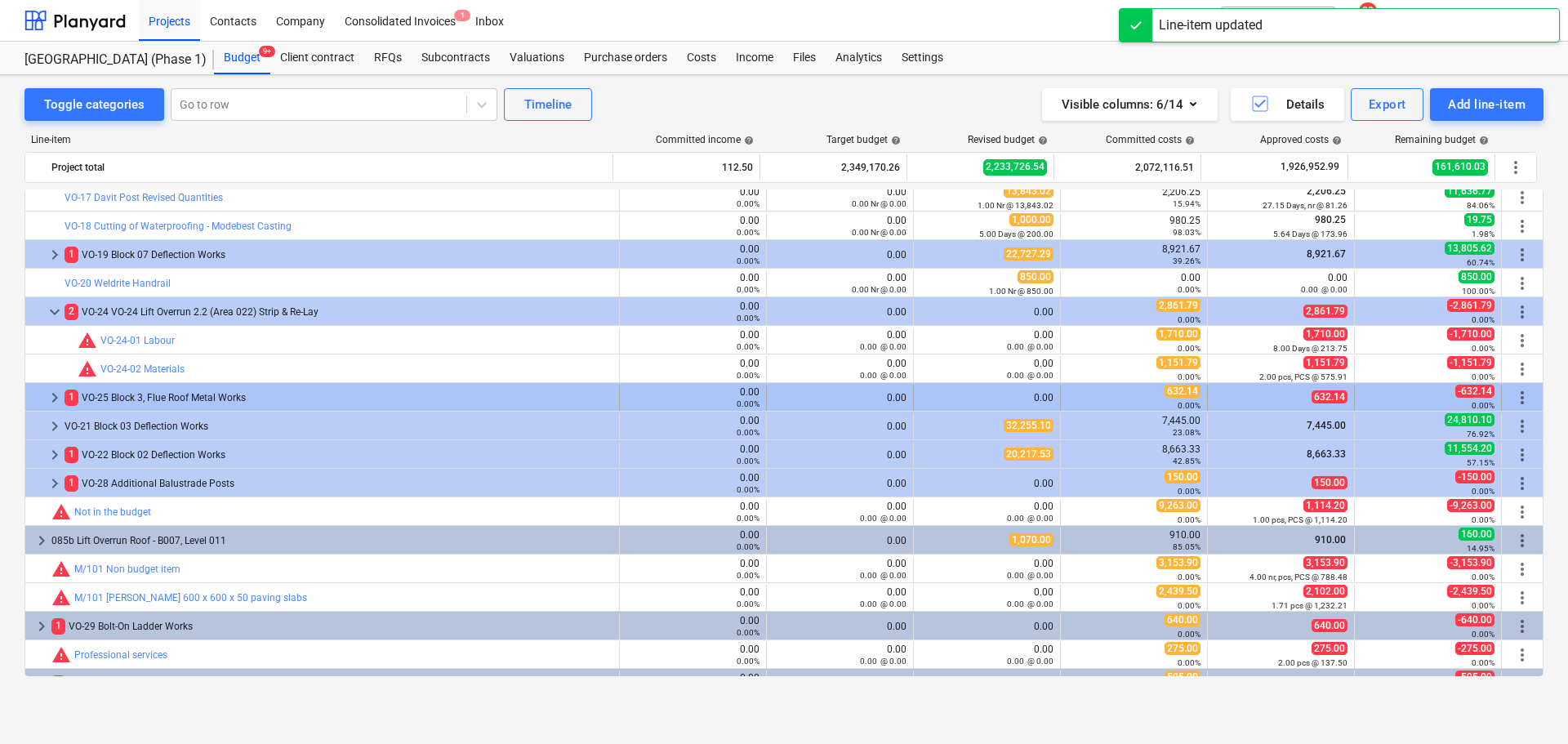
click at [932, 402] on div "0.00" at bounding box center [987, 397] width 133 height 11
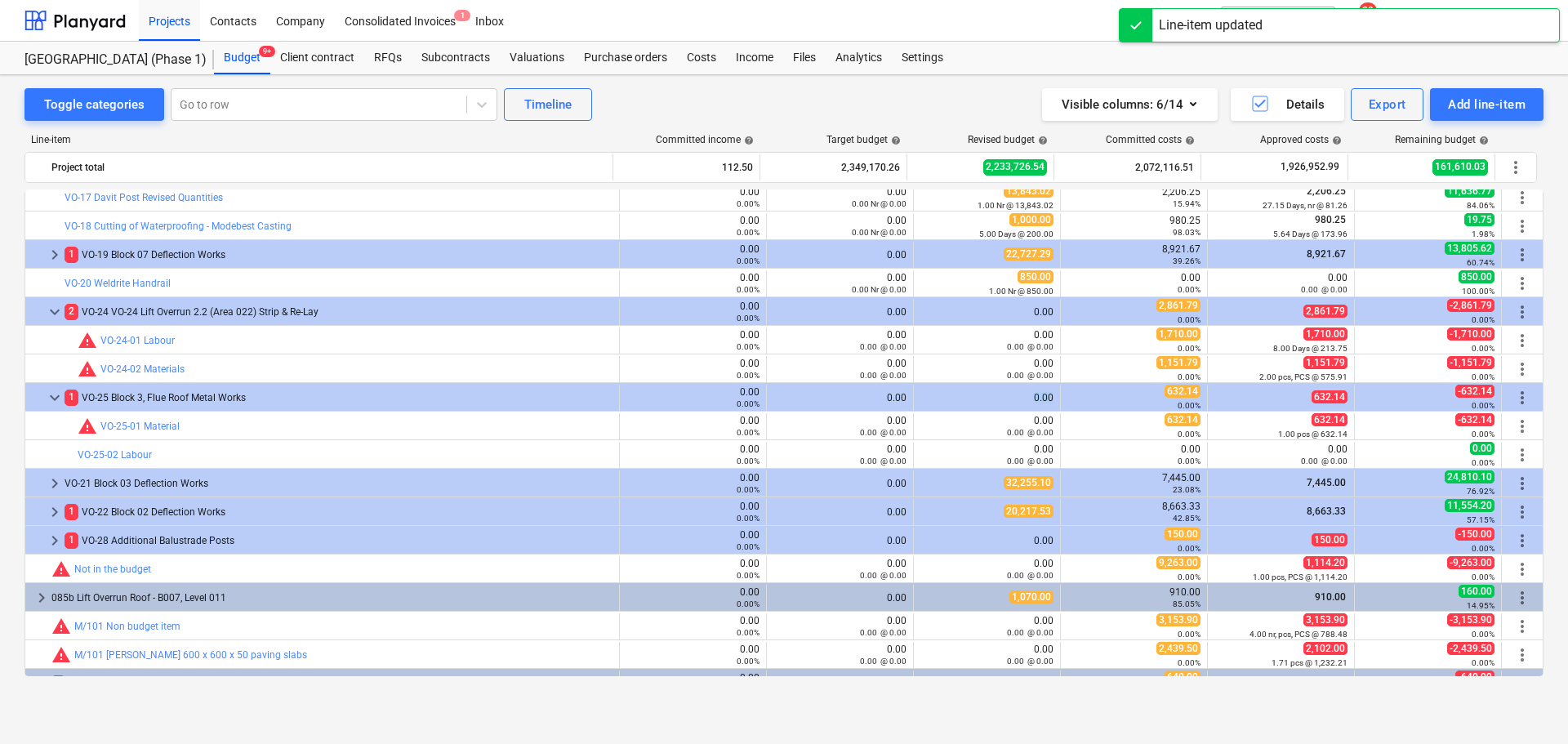
click at [932, 402] on div "0.00" at bounding box center [987, 397] width 133 height 11
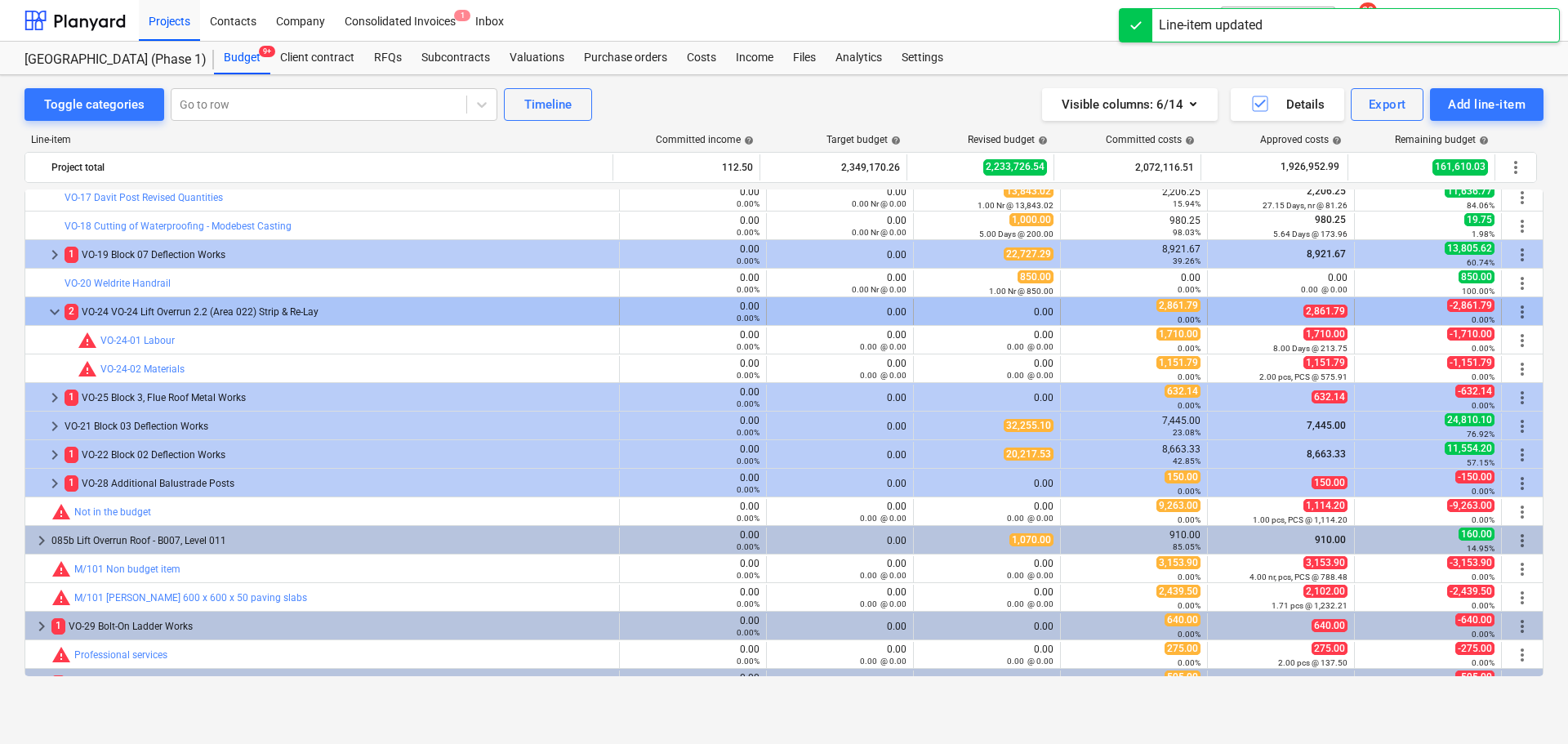
click at [855, 306] on div "0.00" at bounding box center [839, 312] width 133 height 11
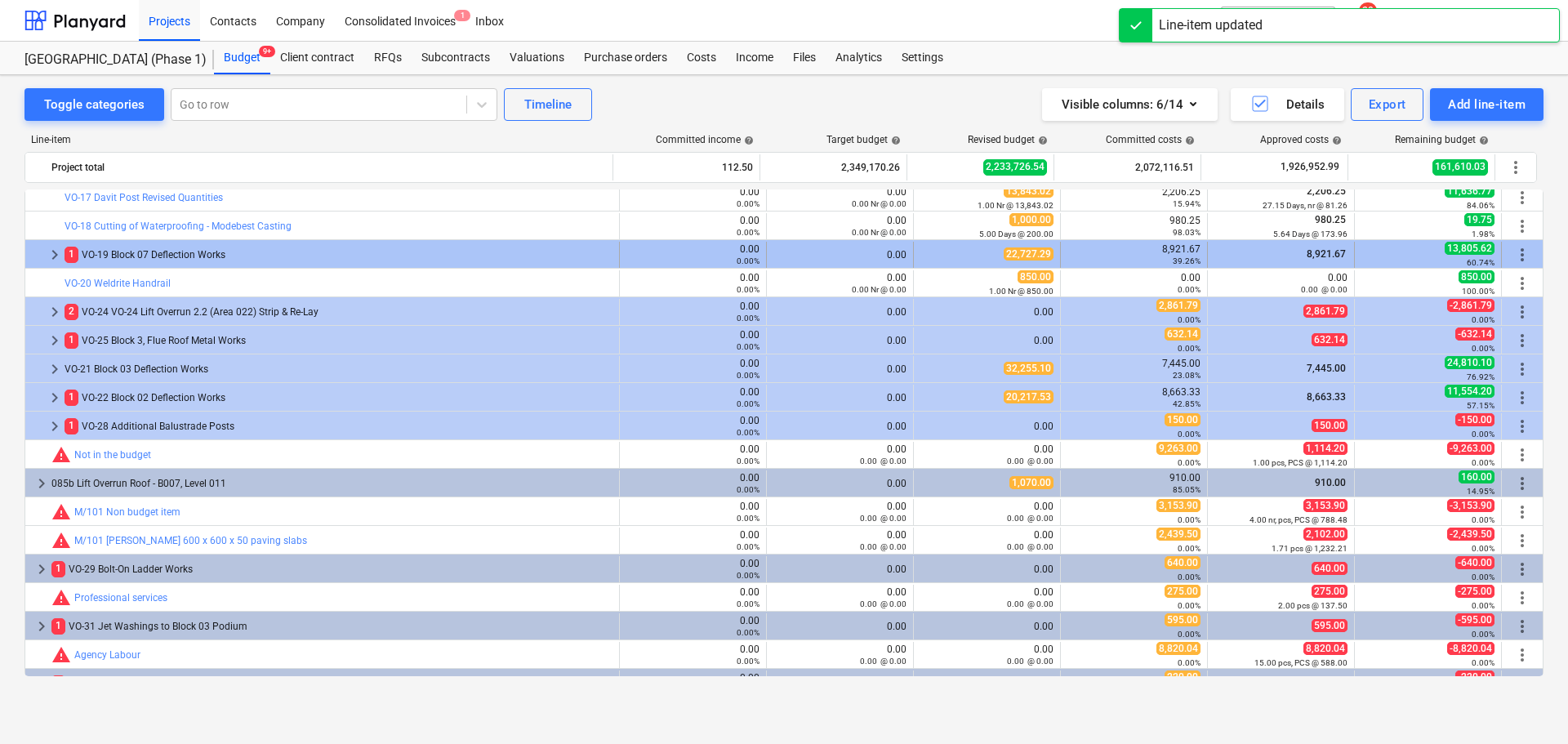
click at [858, 256] on div "0.00" at bounding box center [839, 255] width 133 height 11
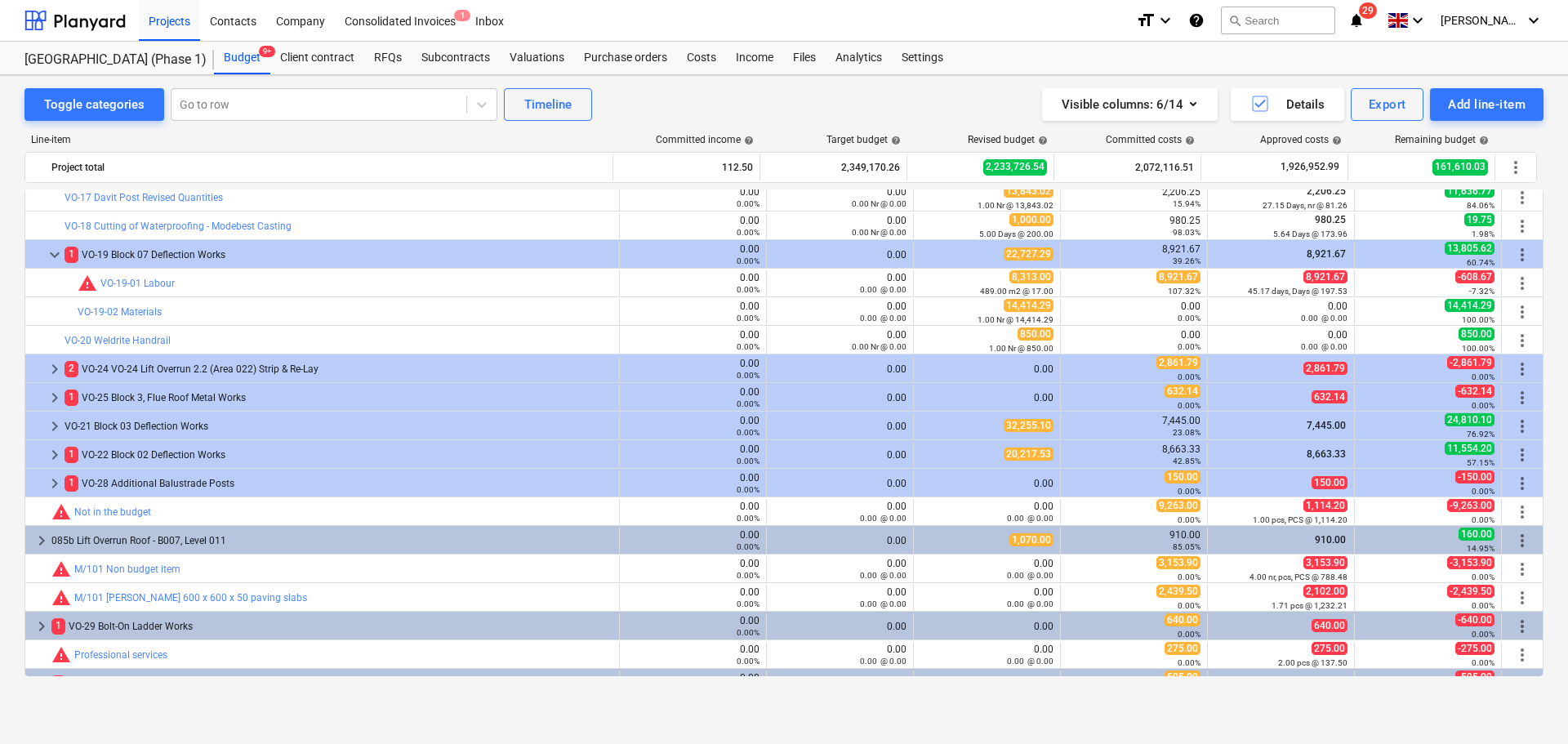
click at [858, 256] on div "0.00" at bounding box center [839, 255] width 133 height 11
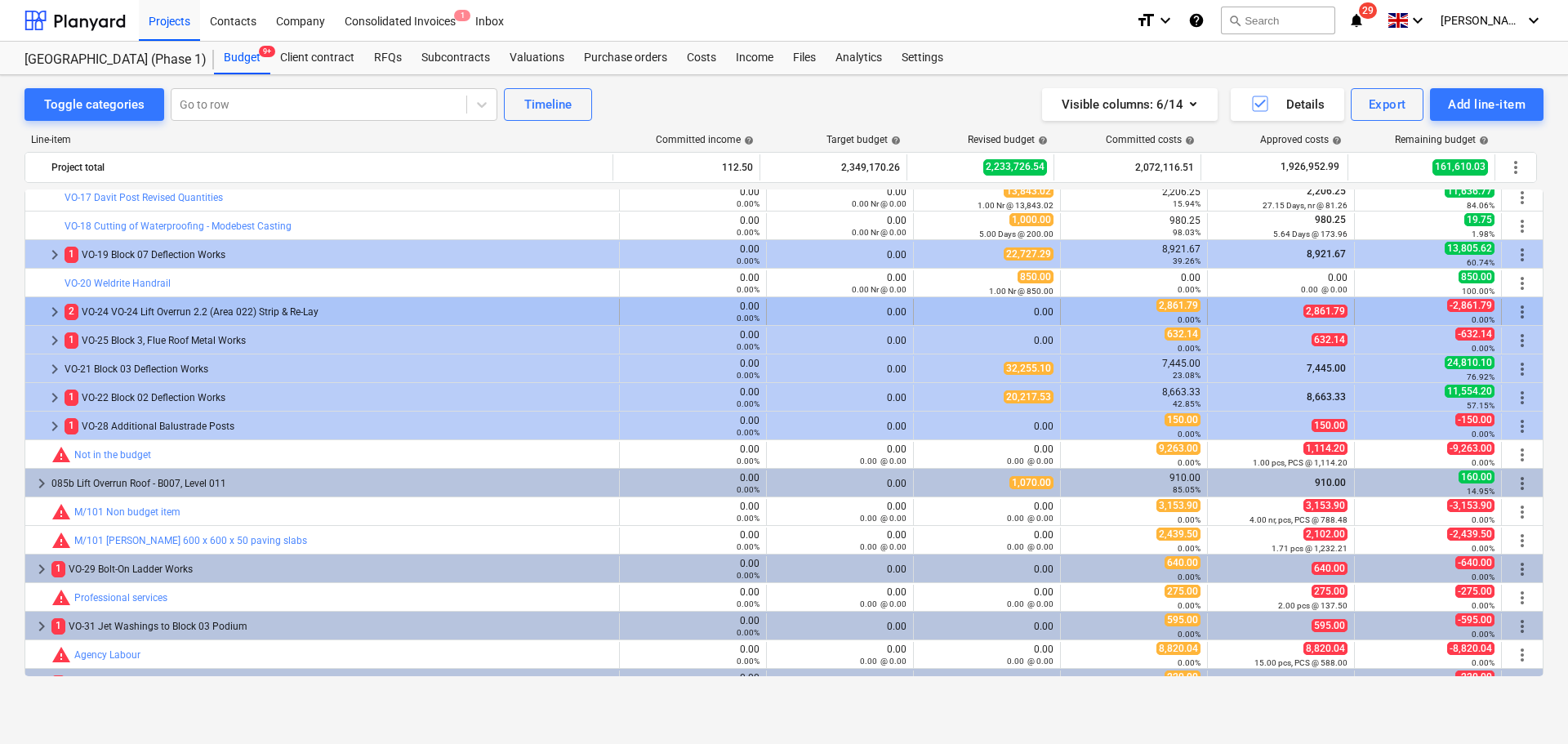
click at [973, 309] on div "0.00" at bounding box center [987, 312] width 133 height 11
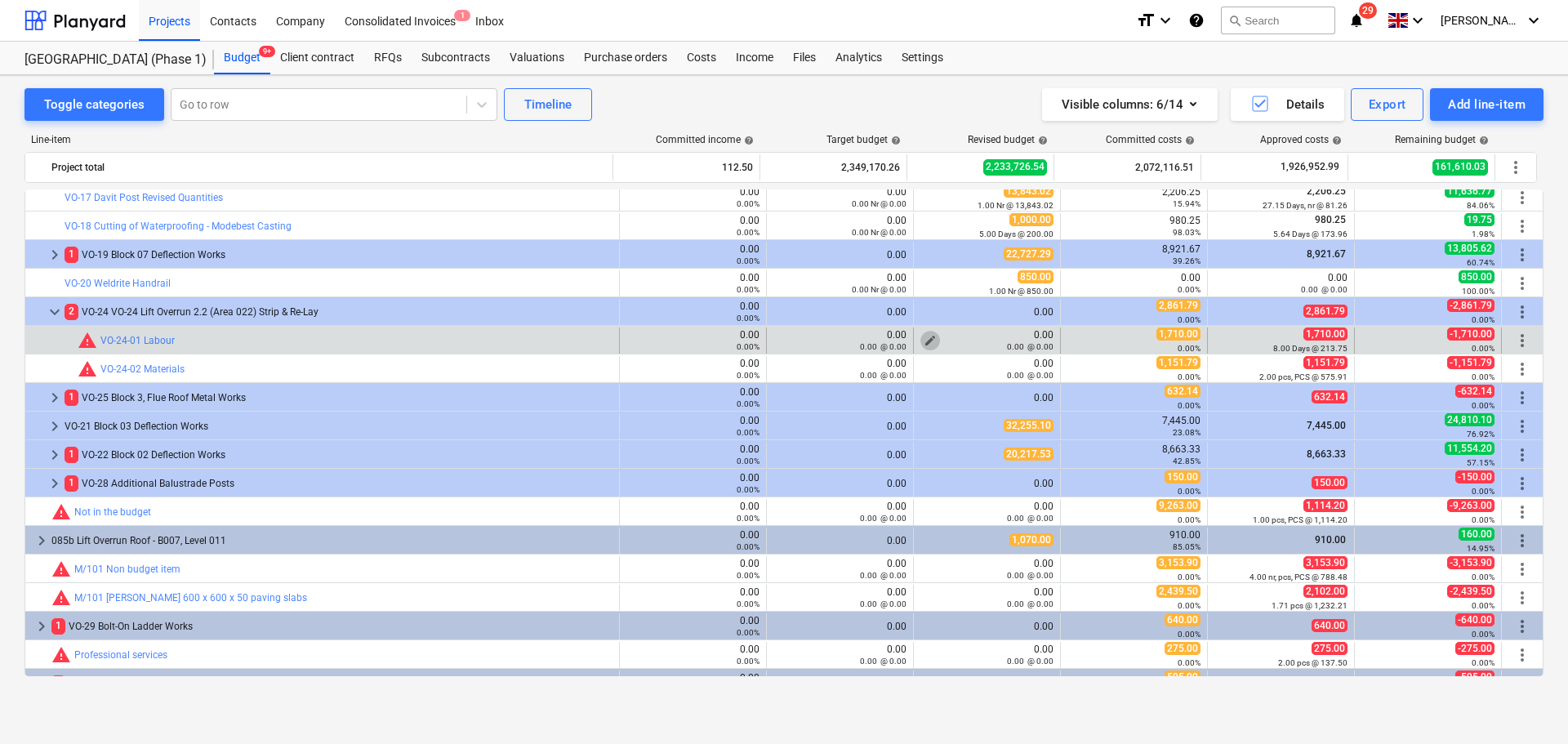
click at [923, 335] on span "edit" at bounding box center [930, 341] width 13 height 13
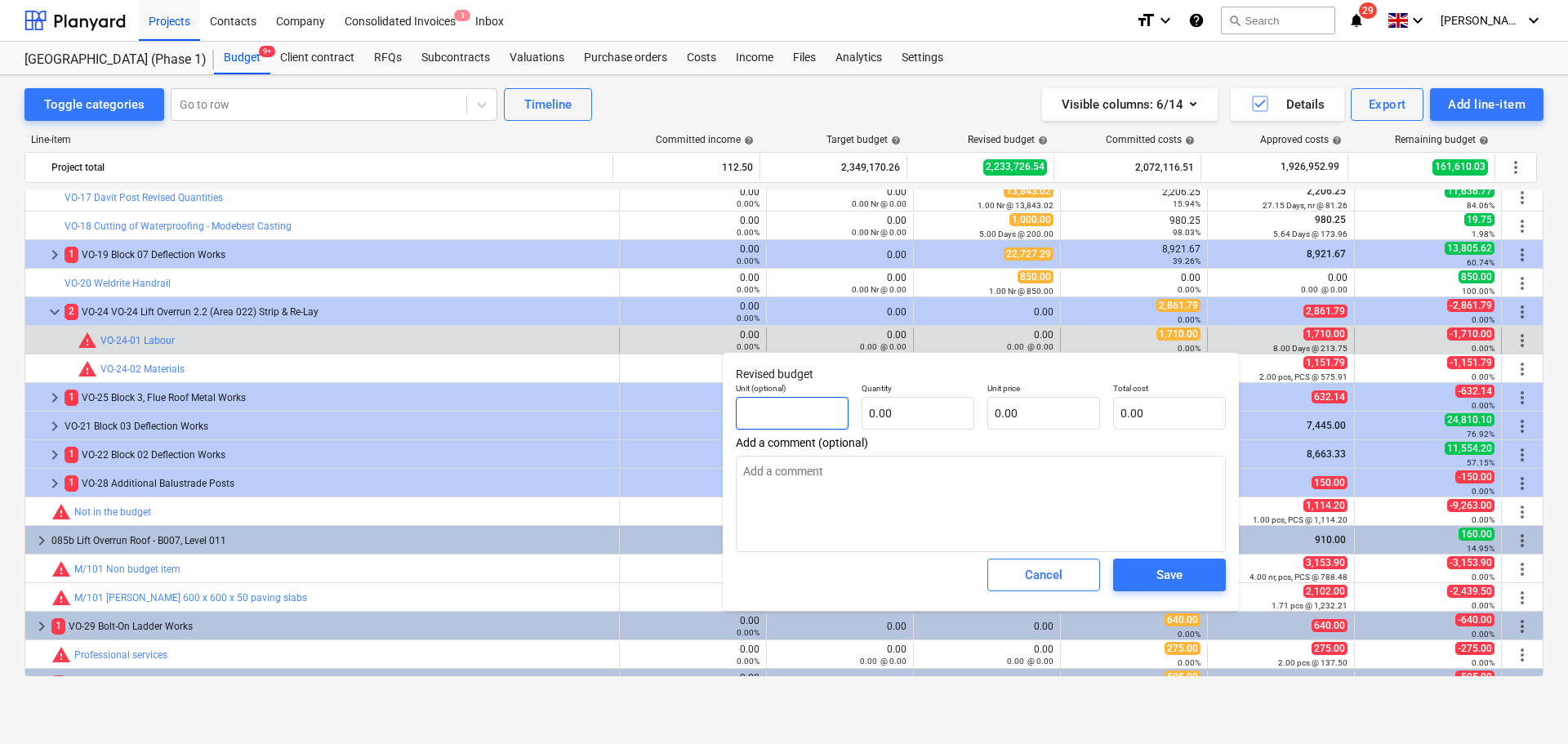
click at [803, 412] on input "text" at bounding box center [792, 413] width 113 height 33
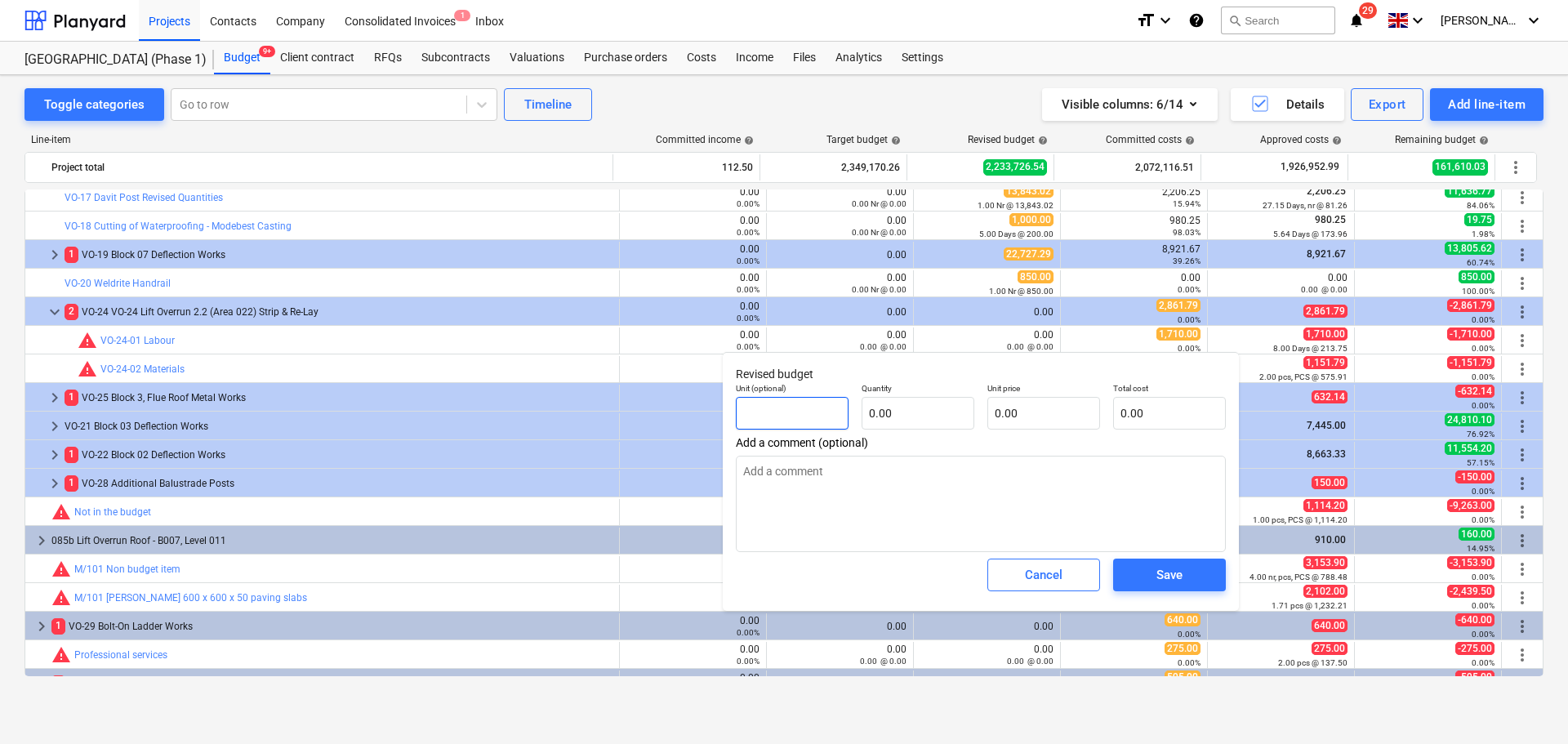
click at [803, 411] on input "text" at bounding box center [792, 413] width 113 height 33
click at [1145, 571] on span "Save" at bounding box center [1170, 575] width 74 height 21
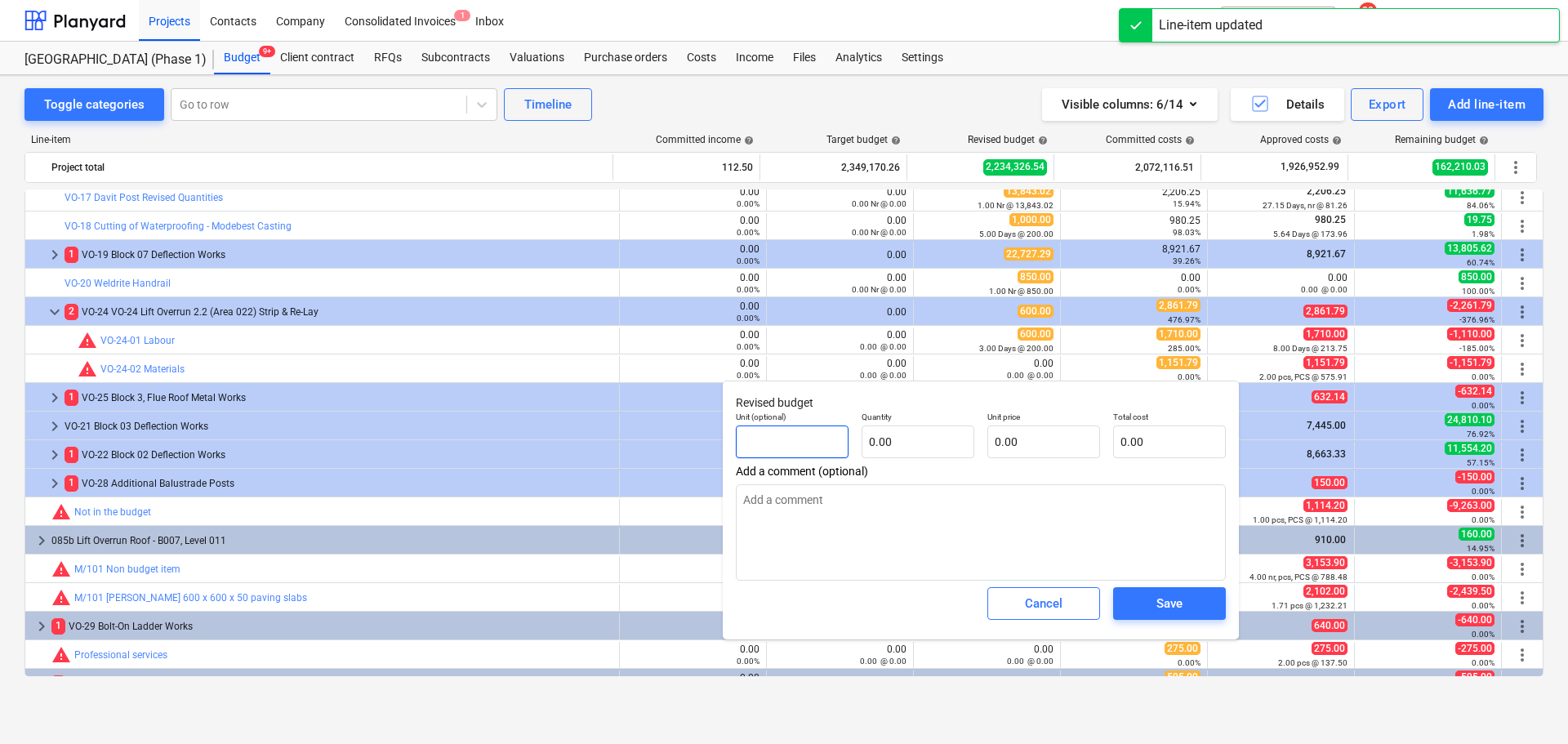
click at [803, 443] on input "text" at bounding box center [792, 441] width 113 height 33
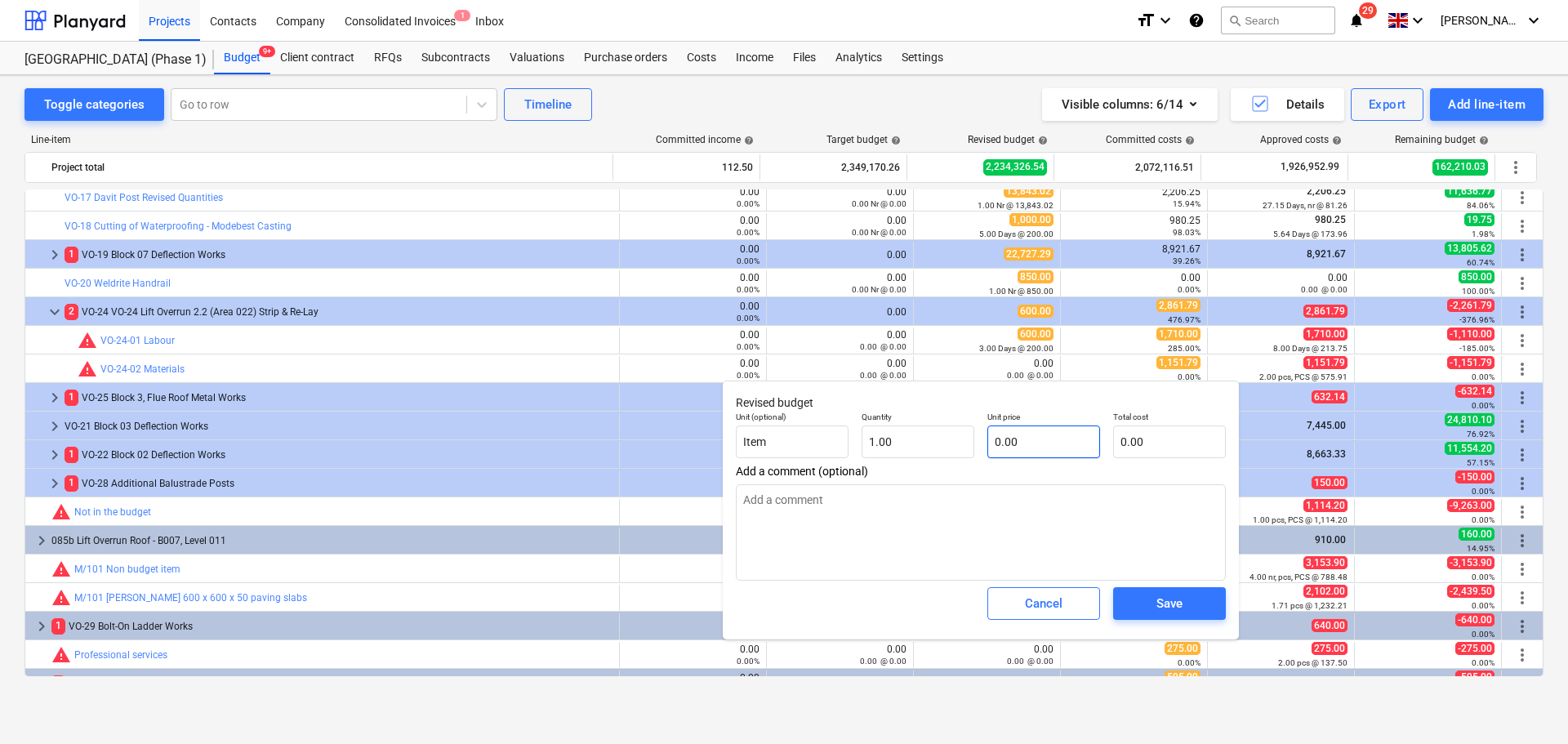
click at [1026, 435] on input "0.00" at bounding box center [1044, 441] width 113 height 33
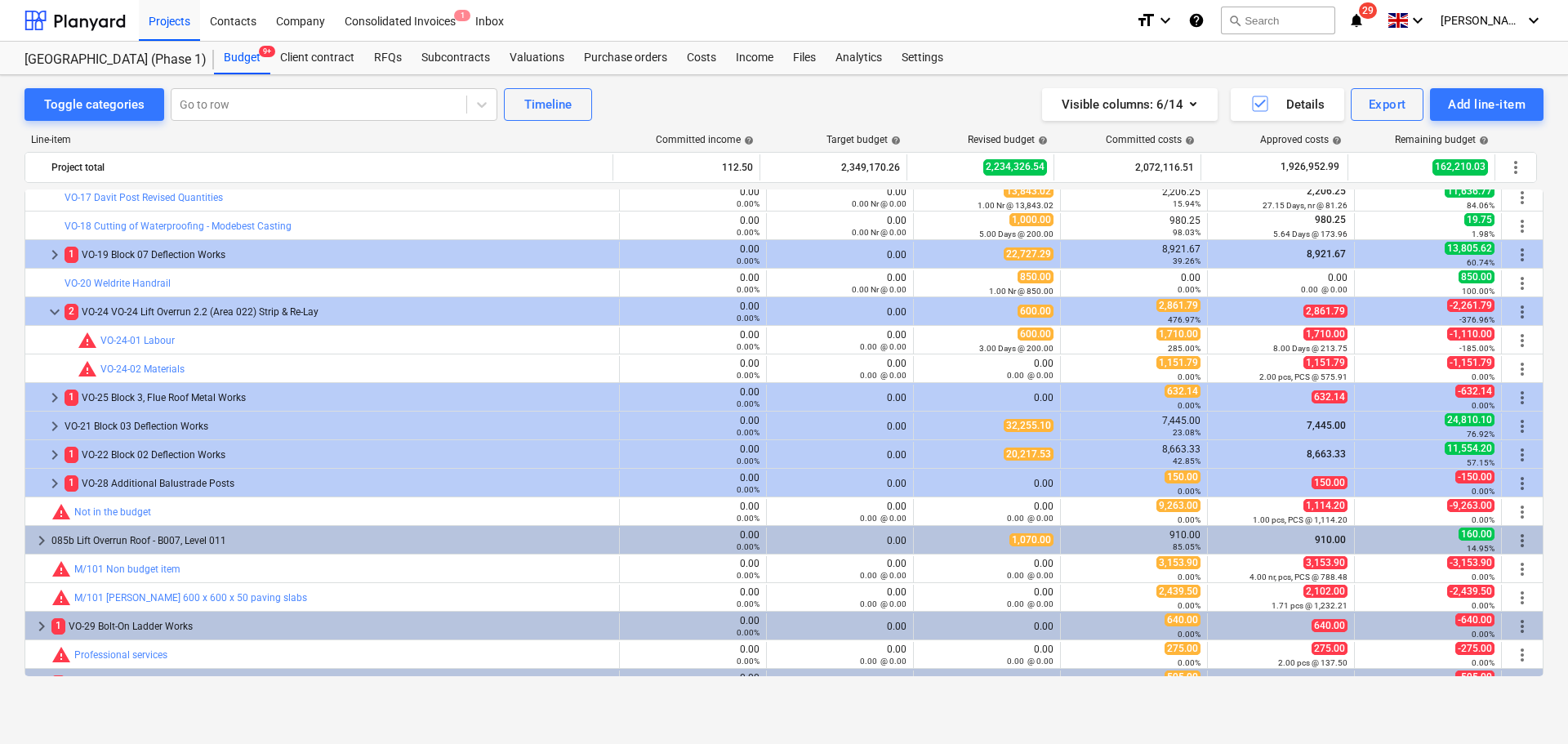
click at [377, 78] on input "text" at bounding box center [321, 61] width 113 height 33
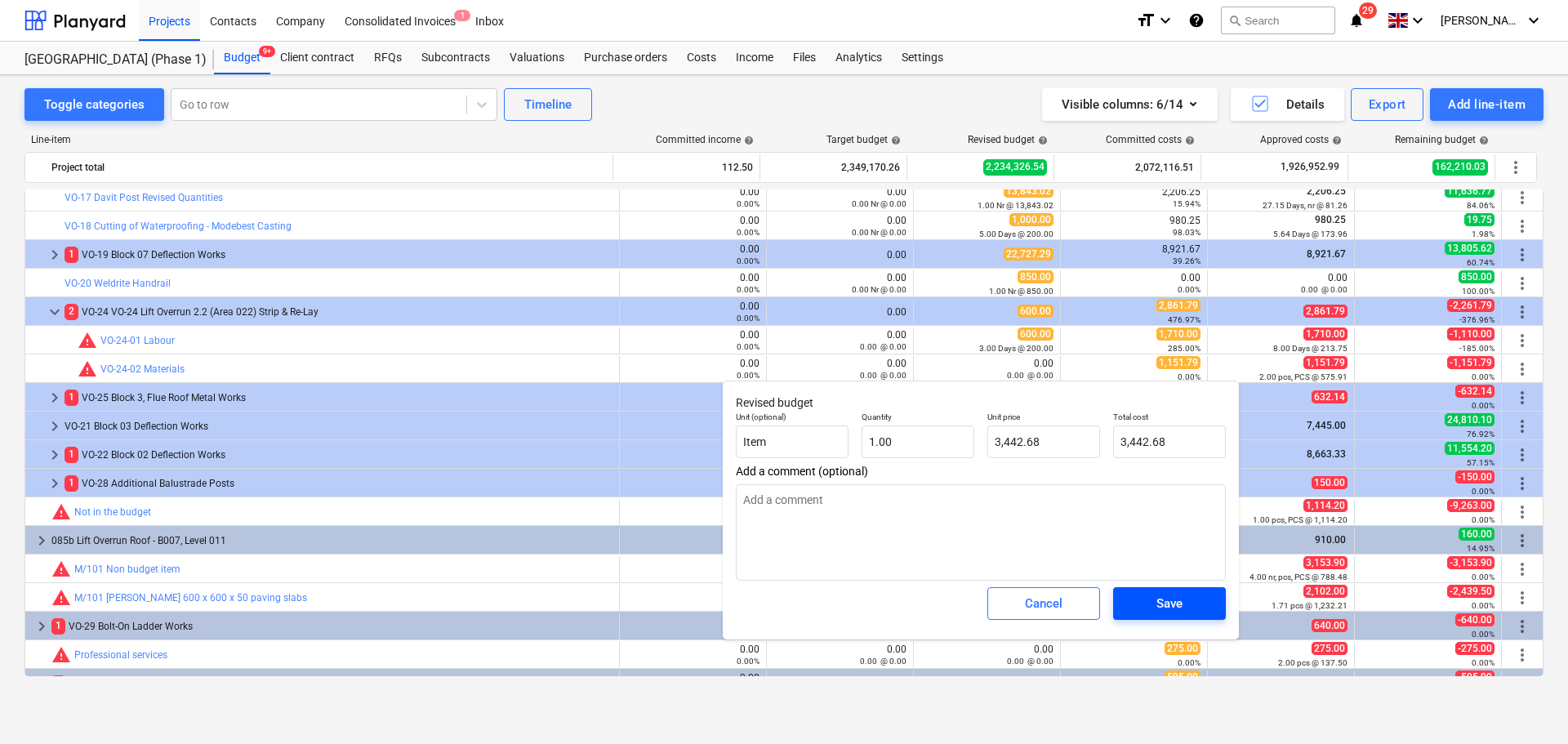
click at [1187, 601] on span "Save" at bounding box center [1170, 603] width 74 height 21
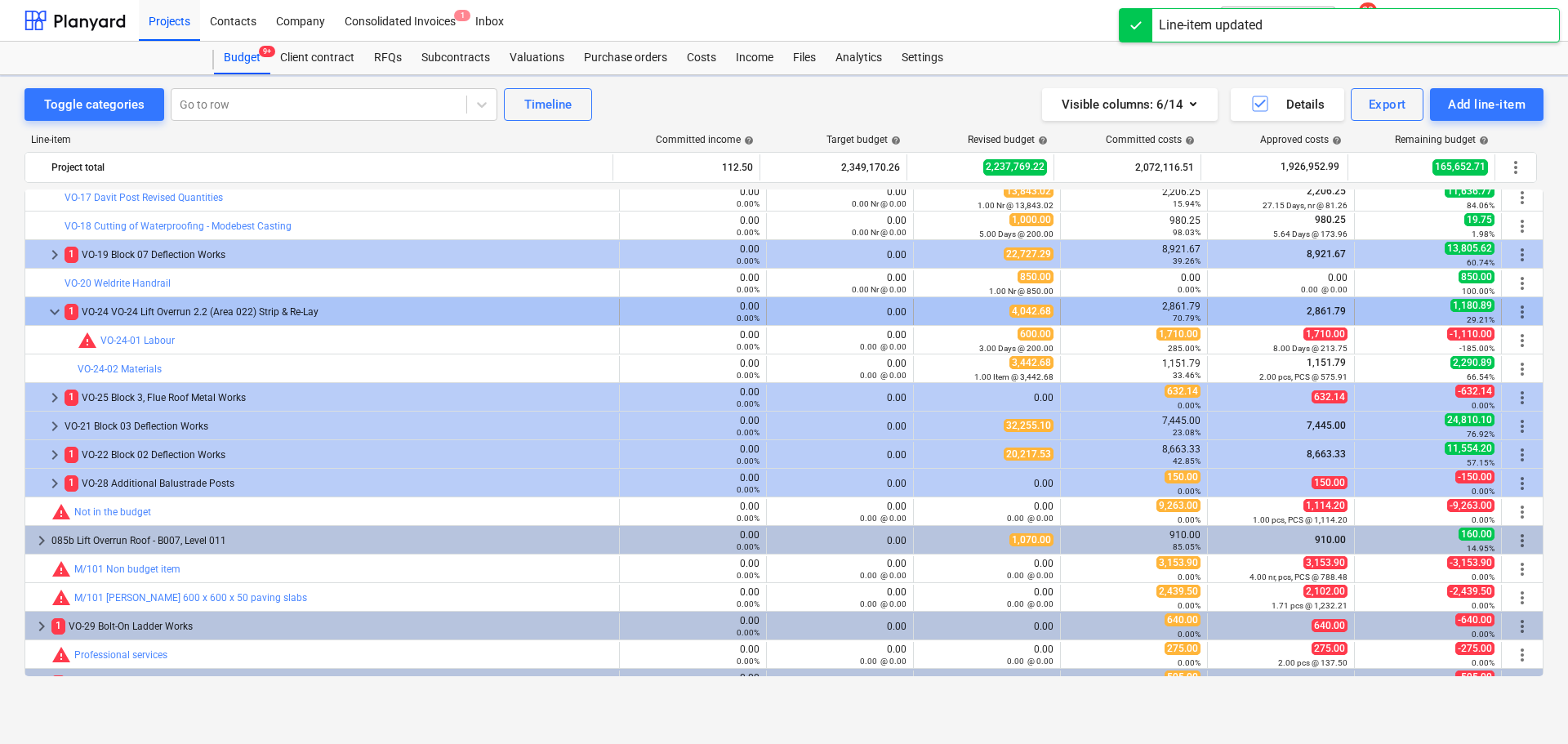
click at [968, 306] on div "4,042.68" at bounding box center [987, 311] width 133 height 13
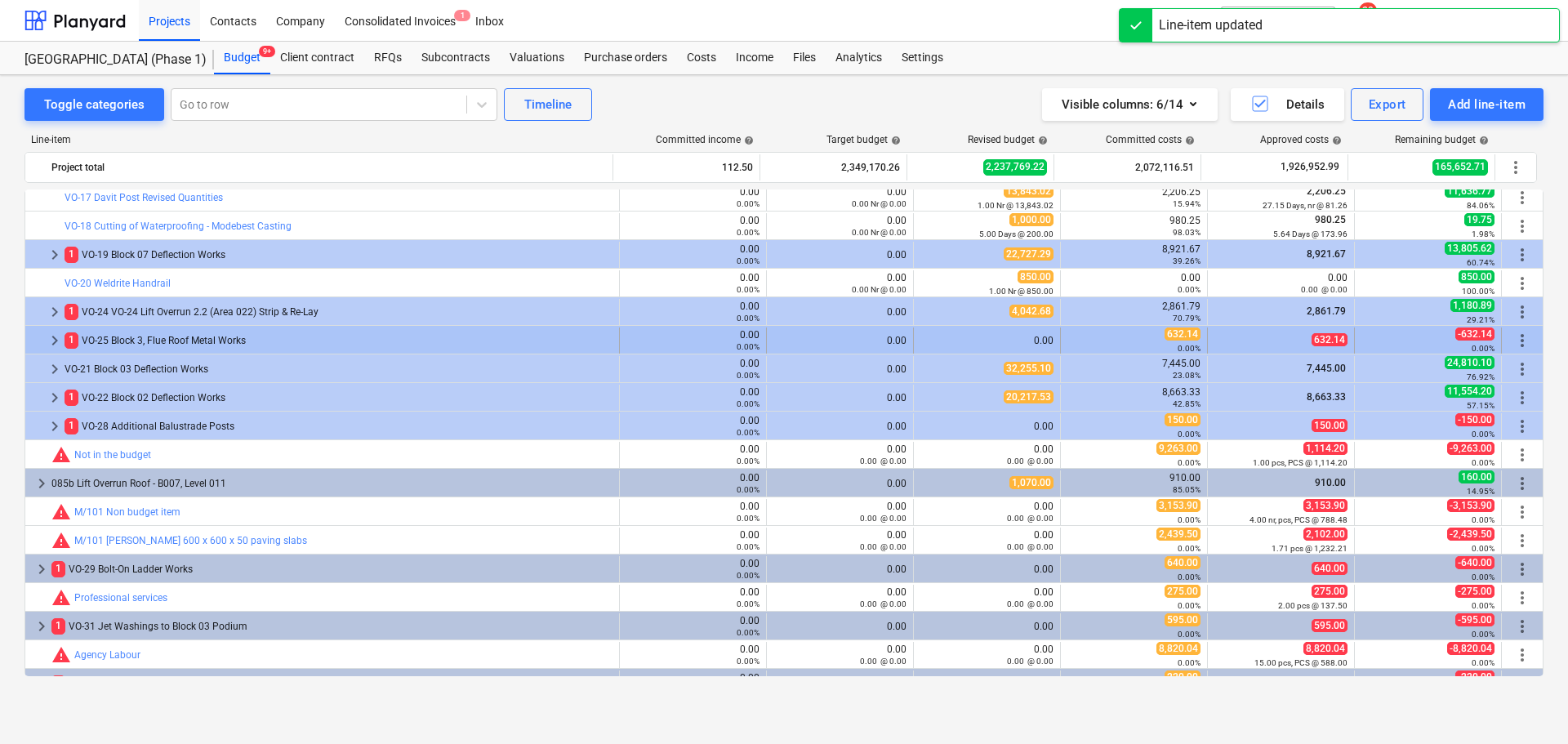
click at [974, 334] on div "0.00" at bounding box center [987, 340] width 133 height 26
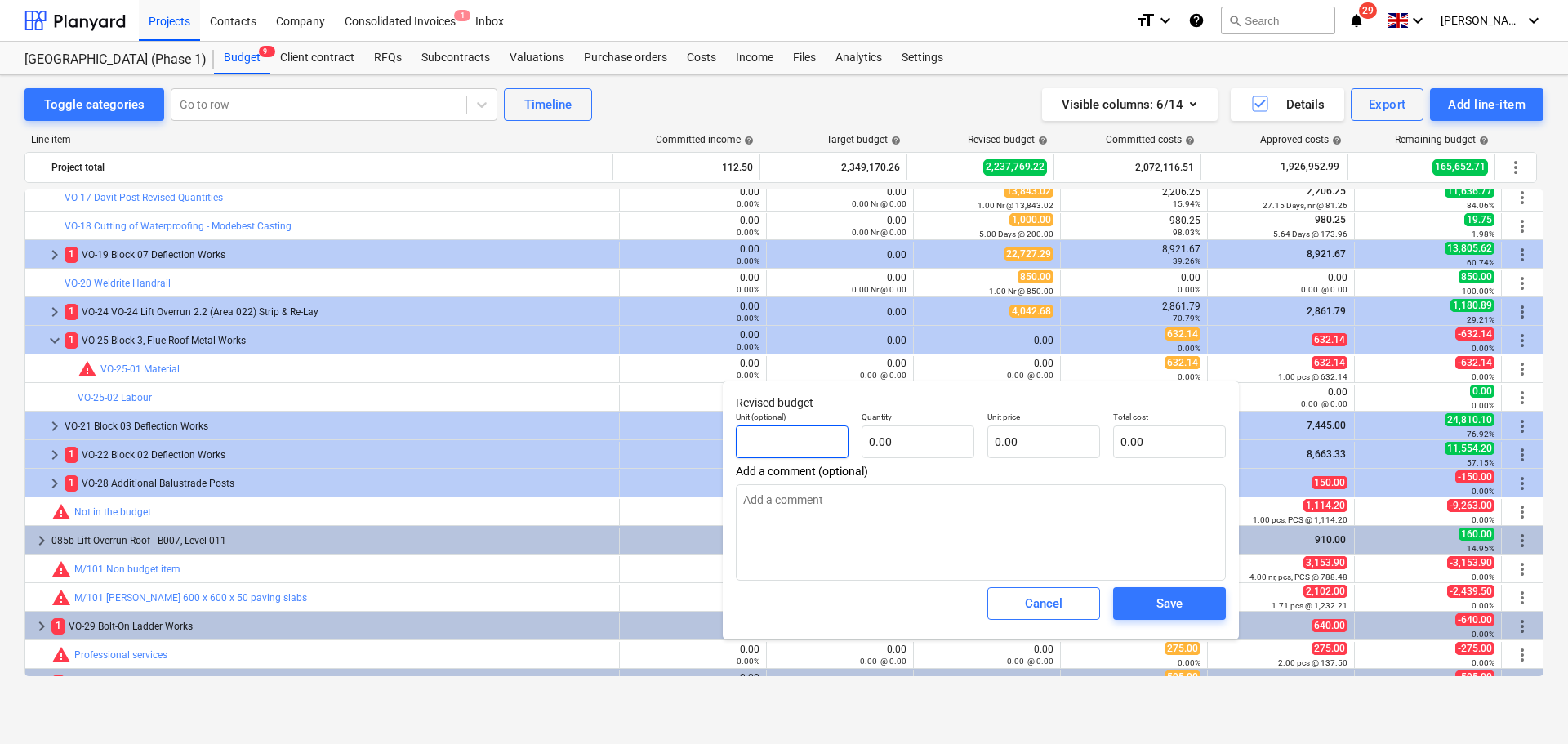
click at [807, 451] on input "text" at bounding box center [792, 441] width 113 height 33
click at [807, 451] on input "1" at bounding box center [792, 441] width 113 height 33
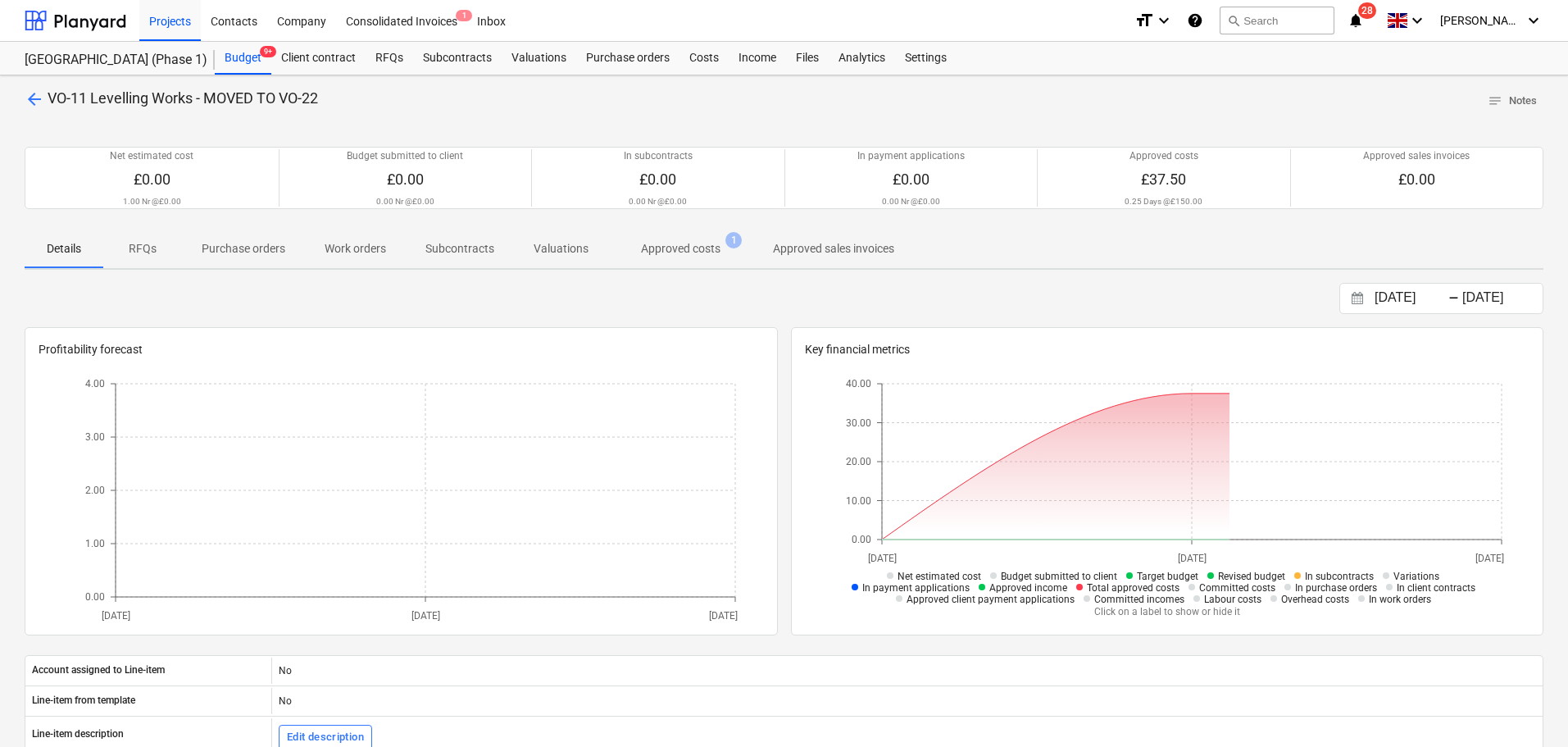
click at [660, 237] on span "Approved costs 1" at bounding box center [681, 248] width 145 height 30
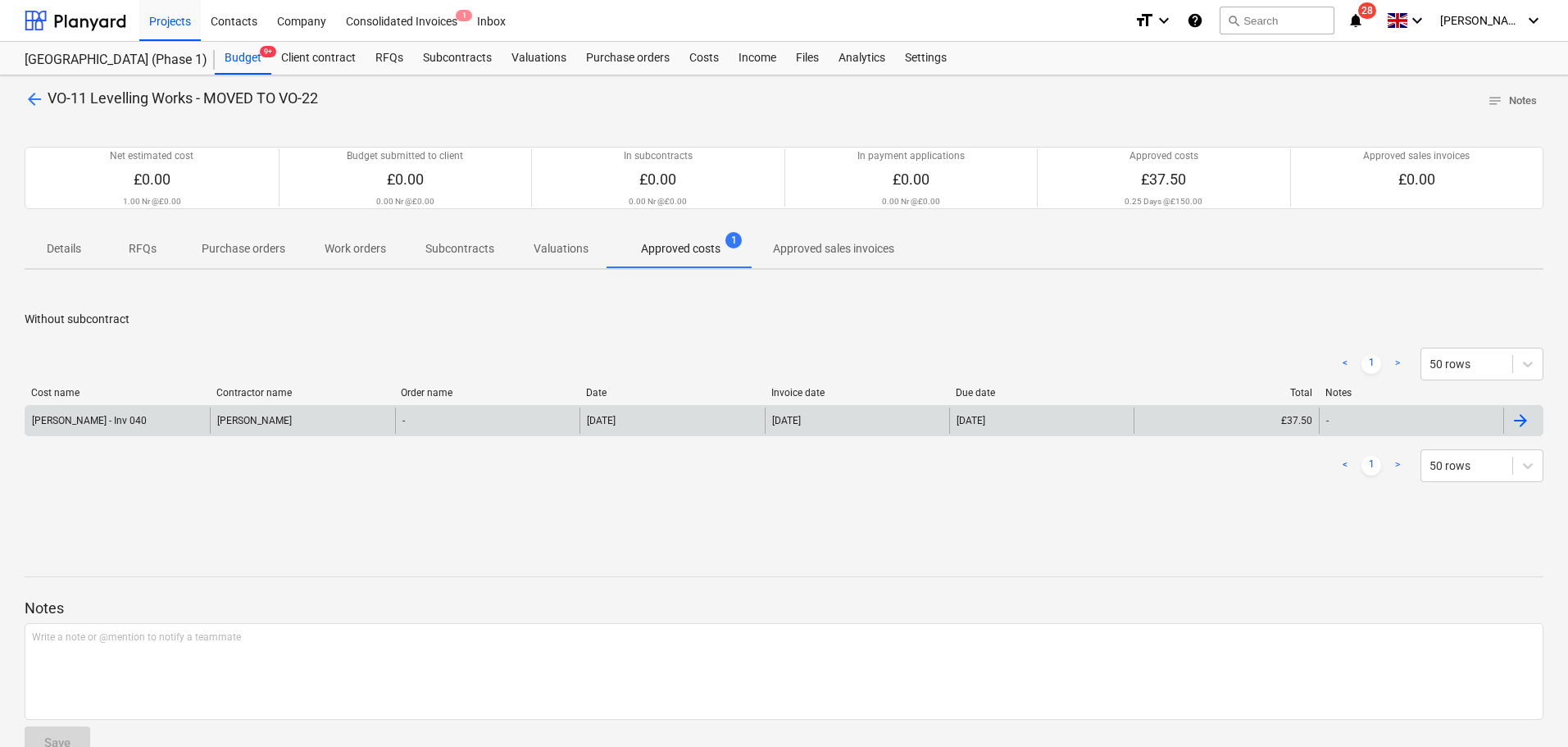
click at [181, 414] on div "[PERSON_NAME] - Inv 040" at bounding box center [117, 420] width 185 height 26
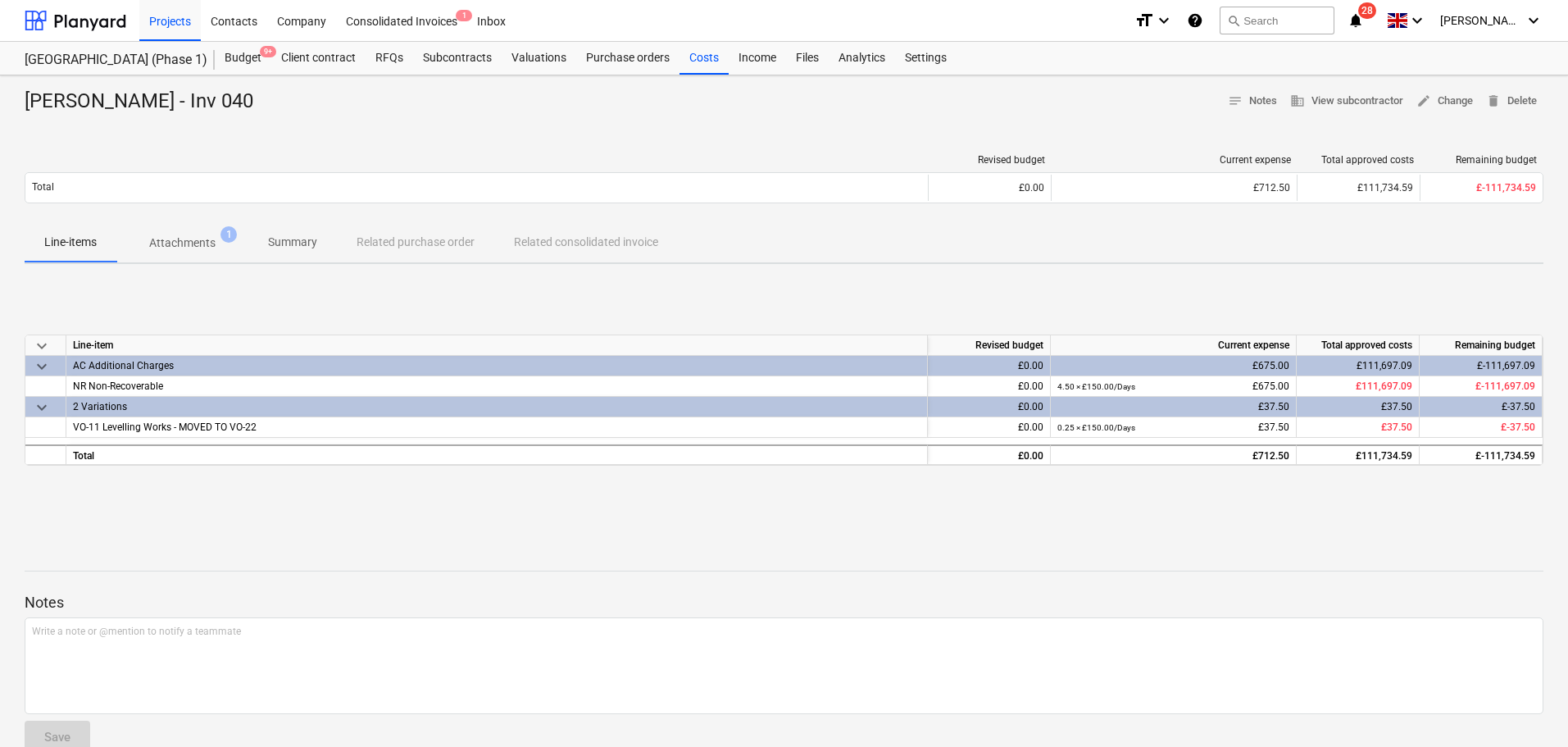
click at [179, 251] on p "Attachments" at bounding box center [182, 243] width 66 height 17
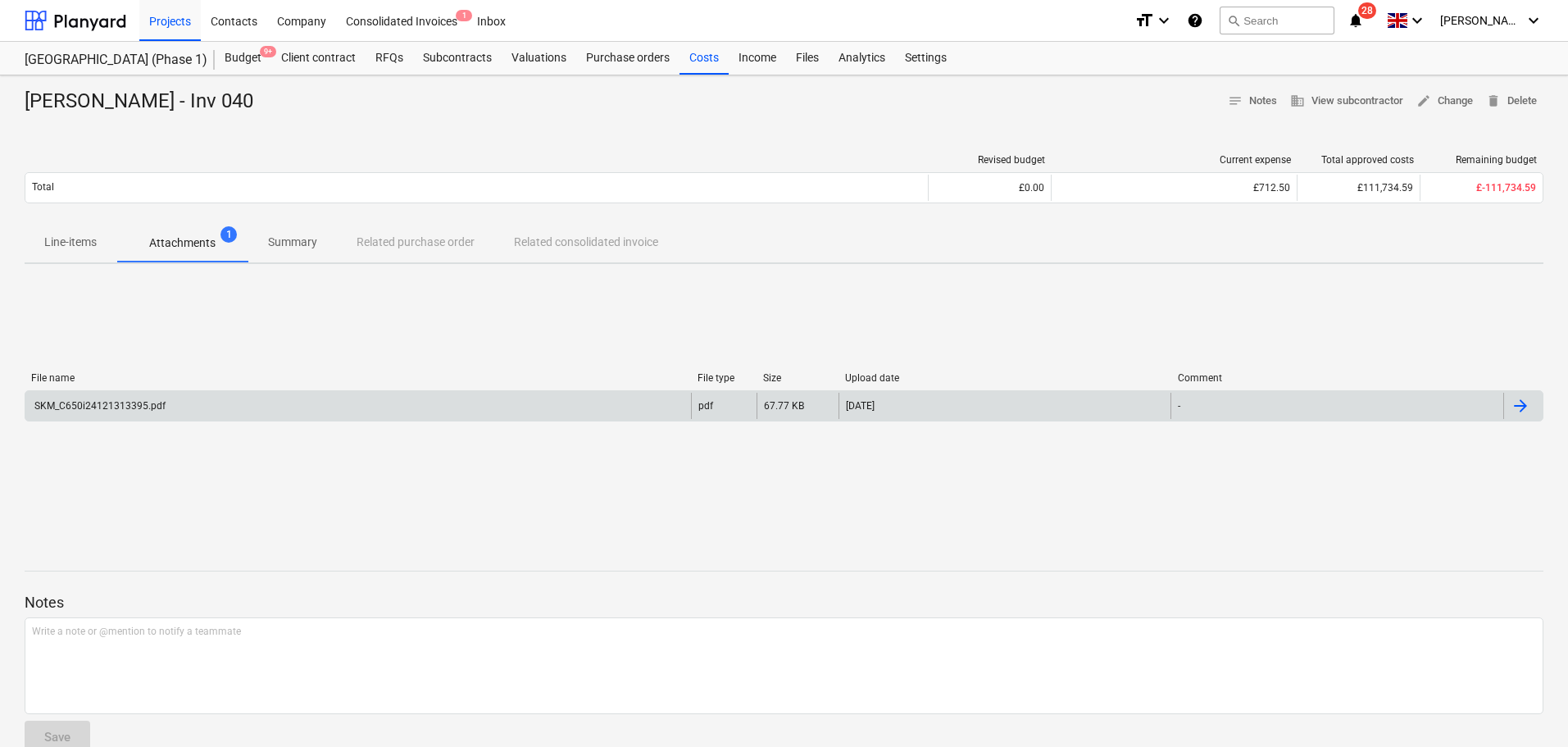
click at [225, 405] on div "SKM_C650i24121313395.pdf" at bounding box center [358, 405] width 665 height 26
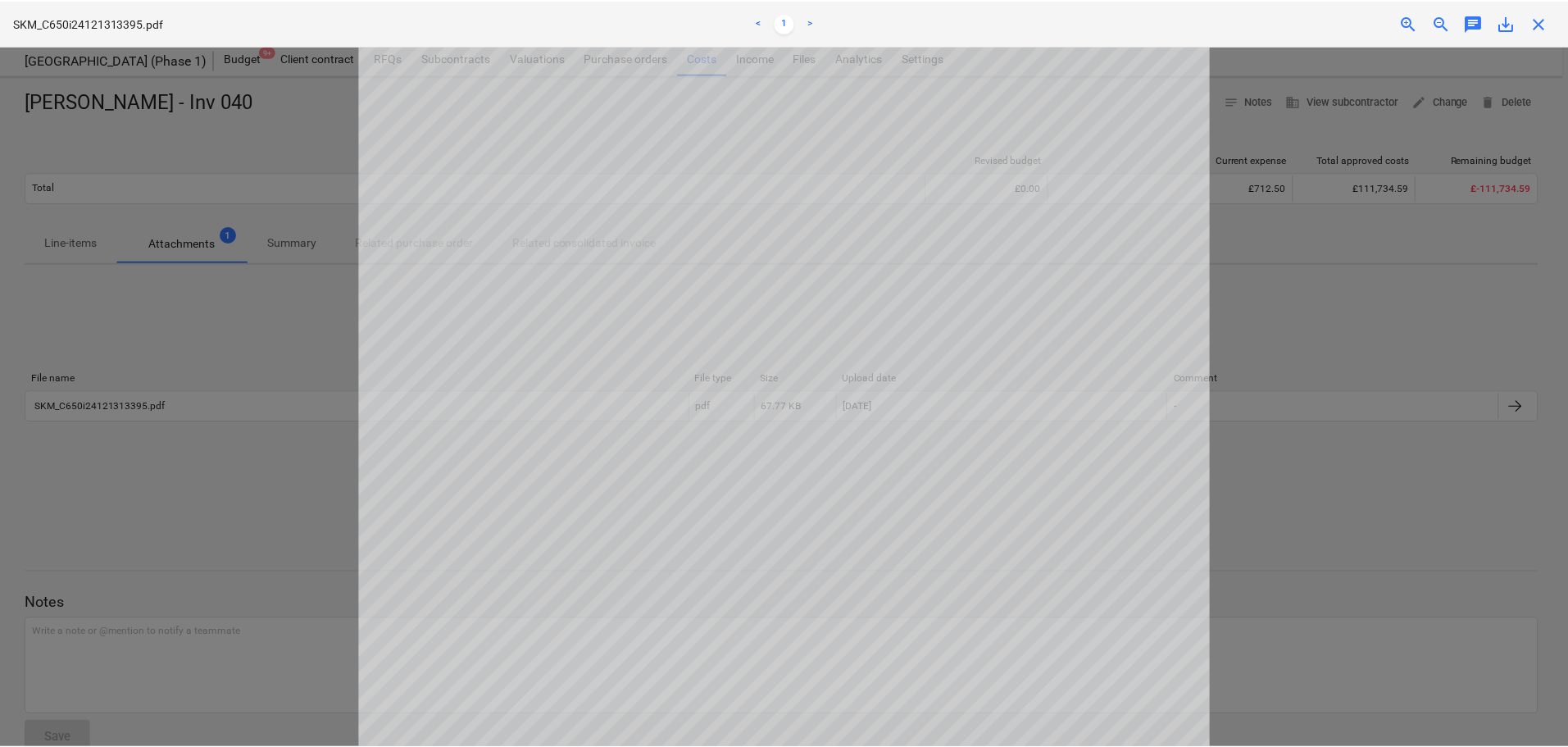
scroll to position [216, 0]
click at [1544, 26] on span "close" at bounding box center [1544, 23] width 19 height 19
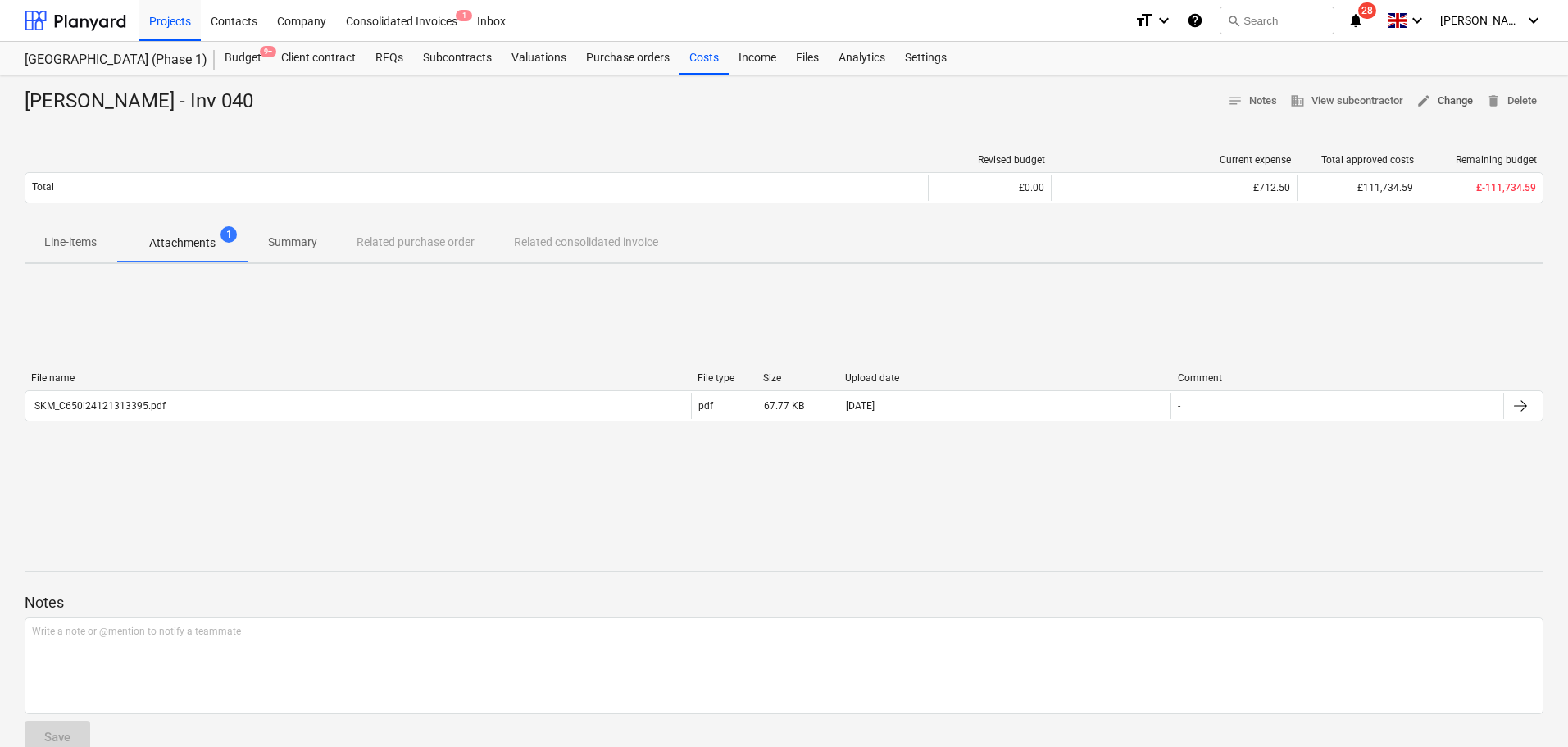
click at [1452, 103] on span "edit Change" at bounding box center [1444, 101] width 57 height 19
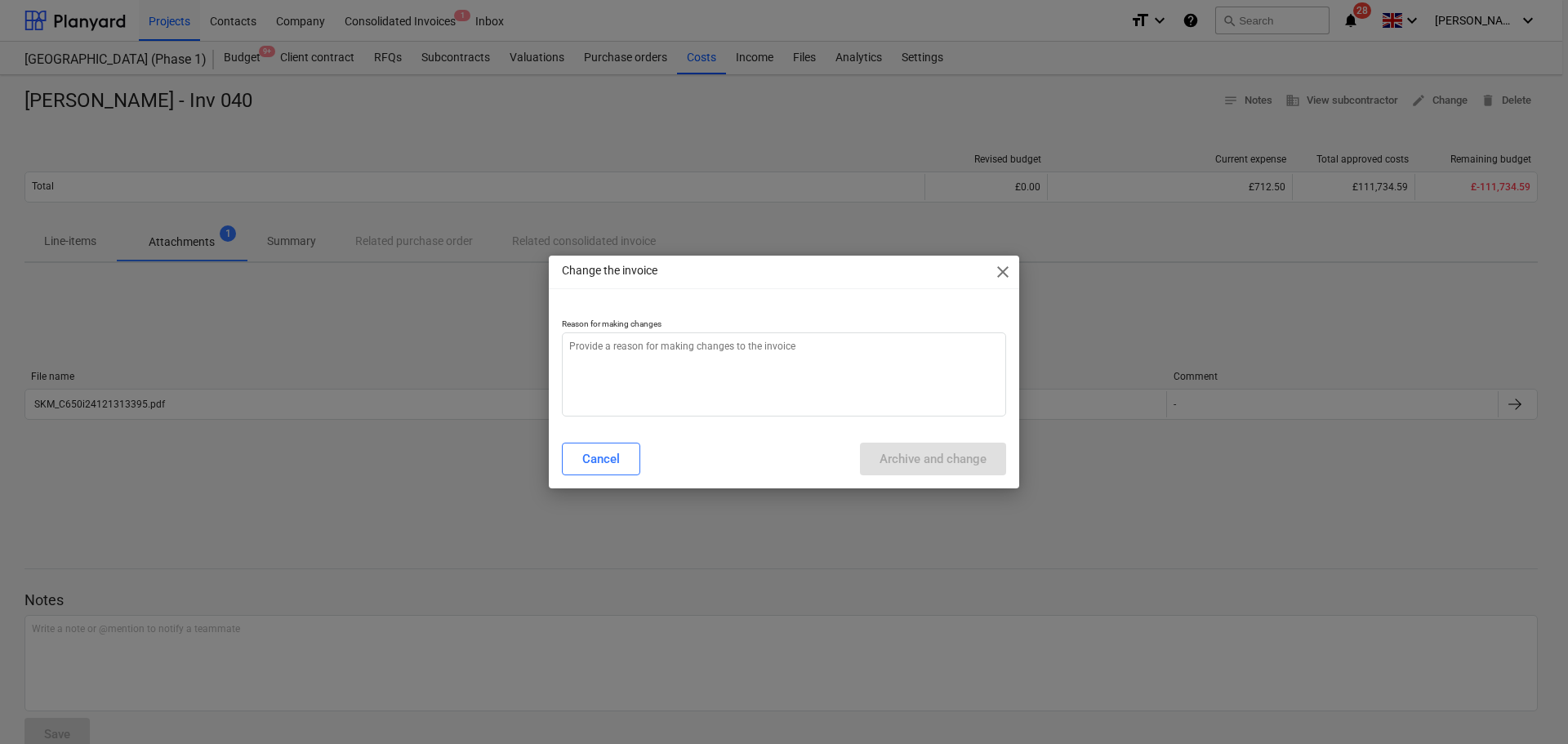
type textarea "x"
click at [872, 375] on textarea at bounding box center [784, 374] width 444 height 84
type textarea "1"
type textarea "x"
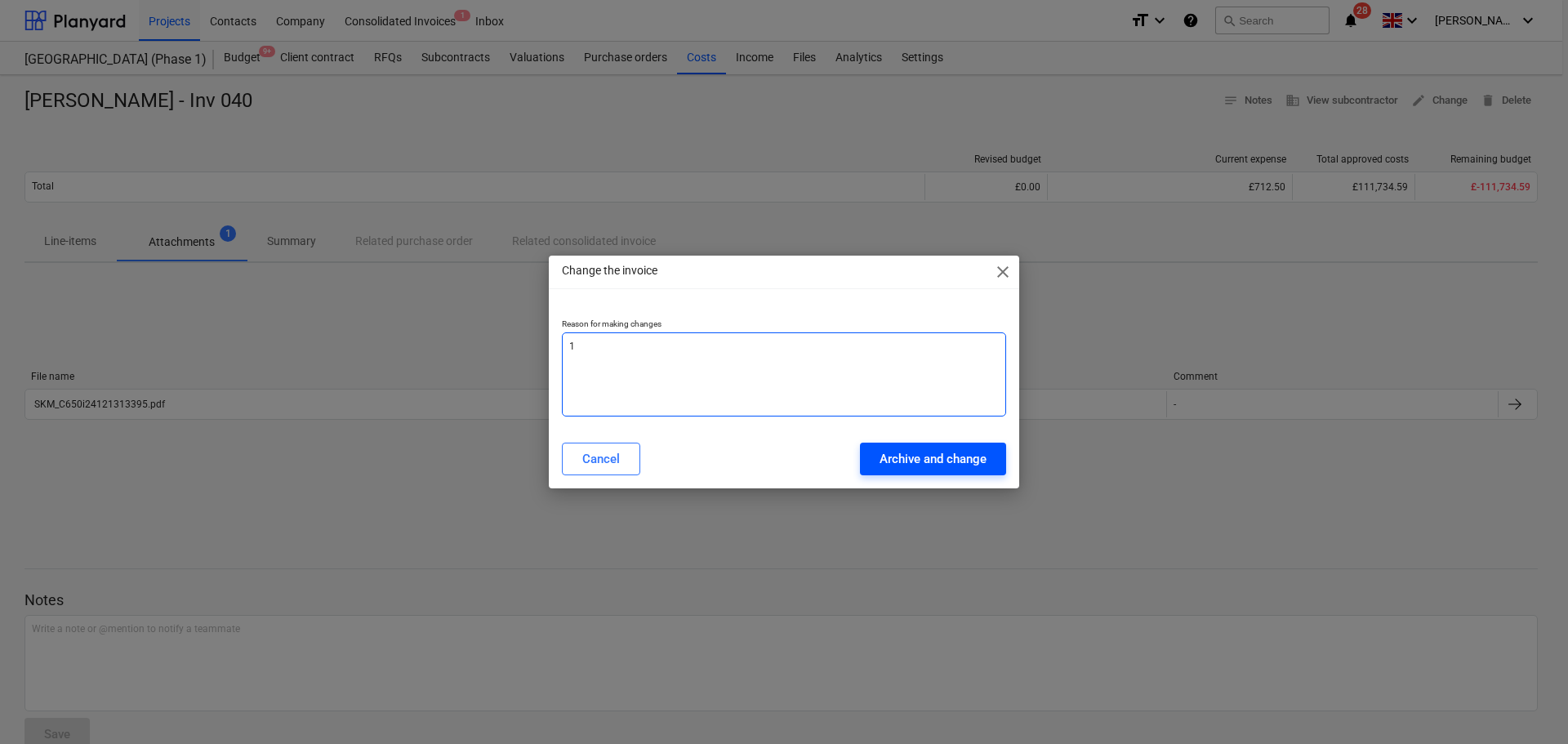
type textarea "1"
click at [896, 458] on div "Archive and change" at bounding box center [933, 459] width 107 height 21
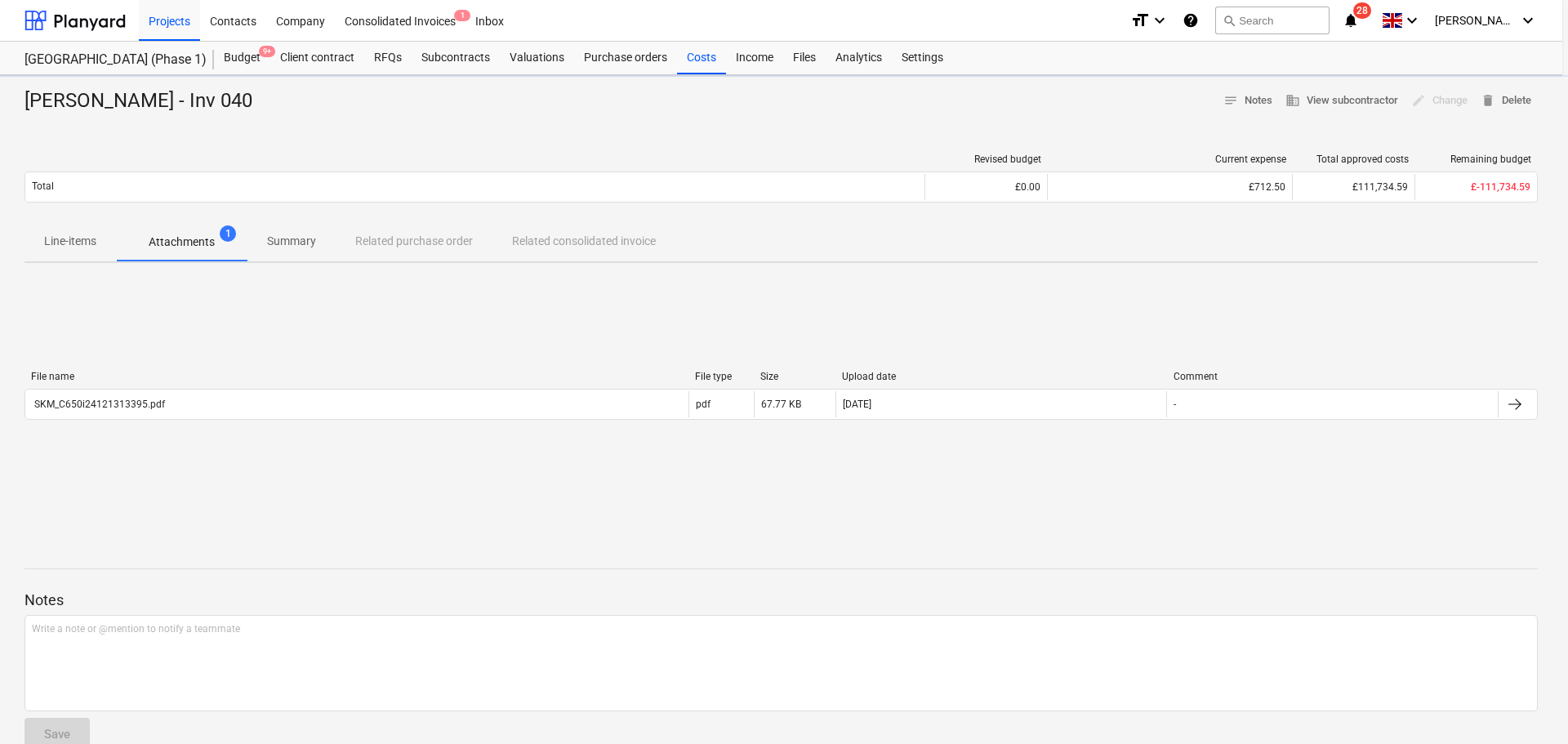
type textarea "x"
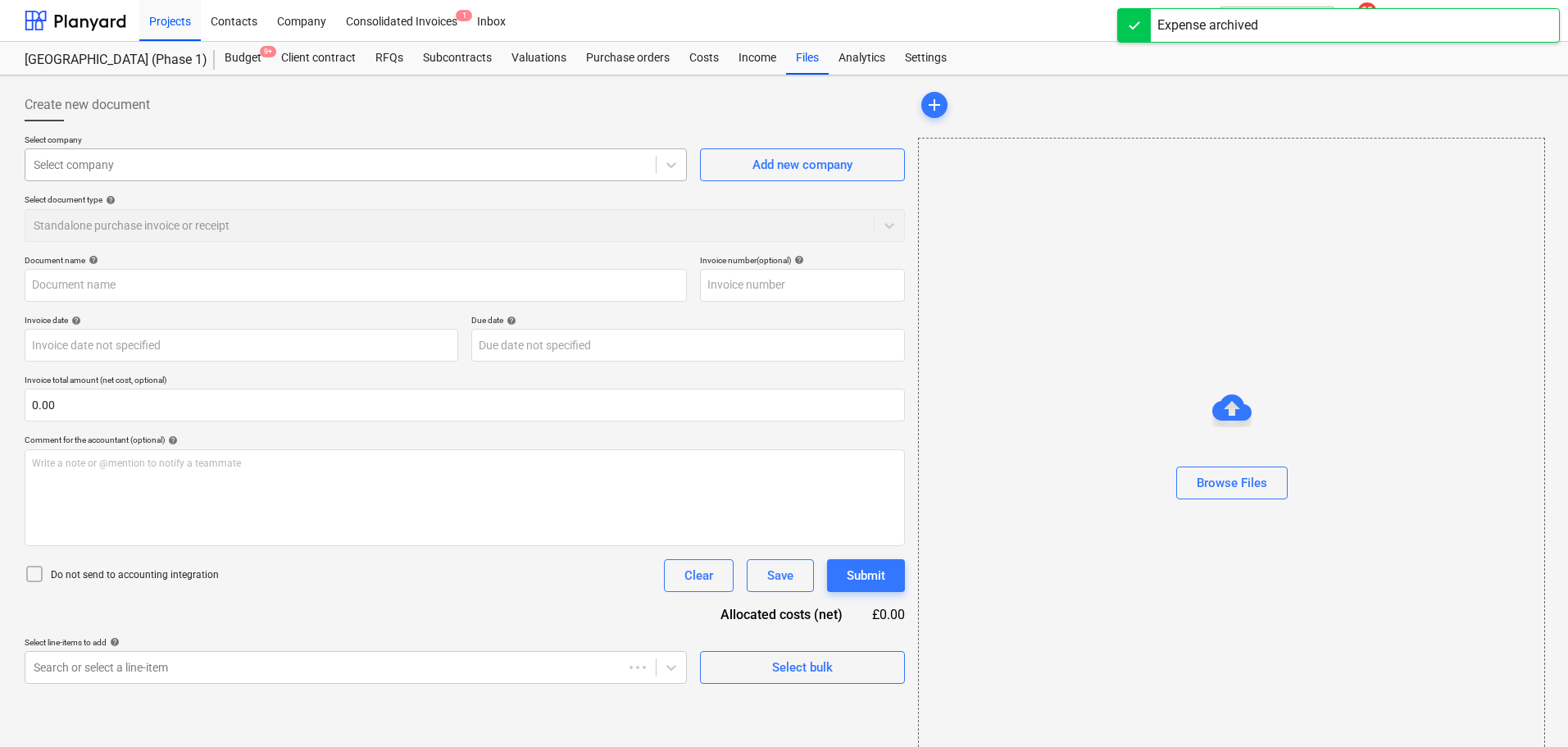
type input "Keith Kelly - Inv 040"
type input "040"
type input "02 Dec 2024"
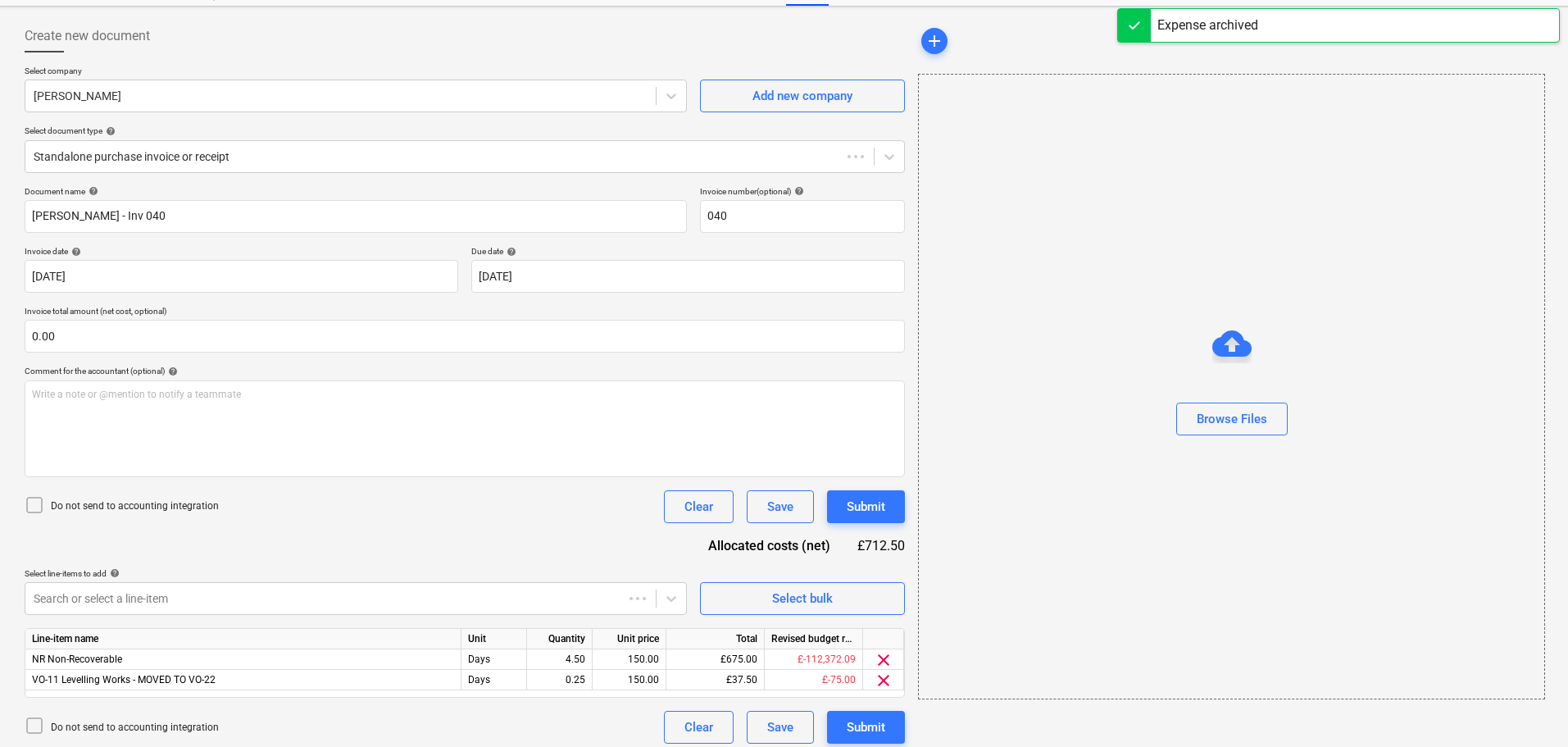
scroll to position [79, 0]
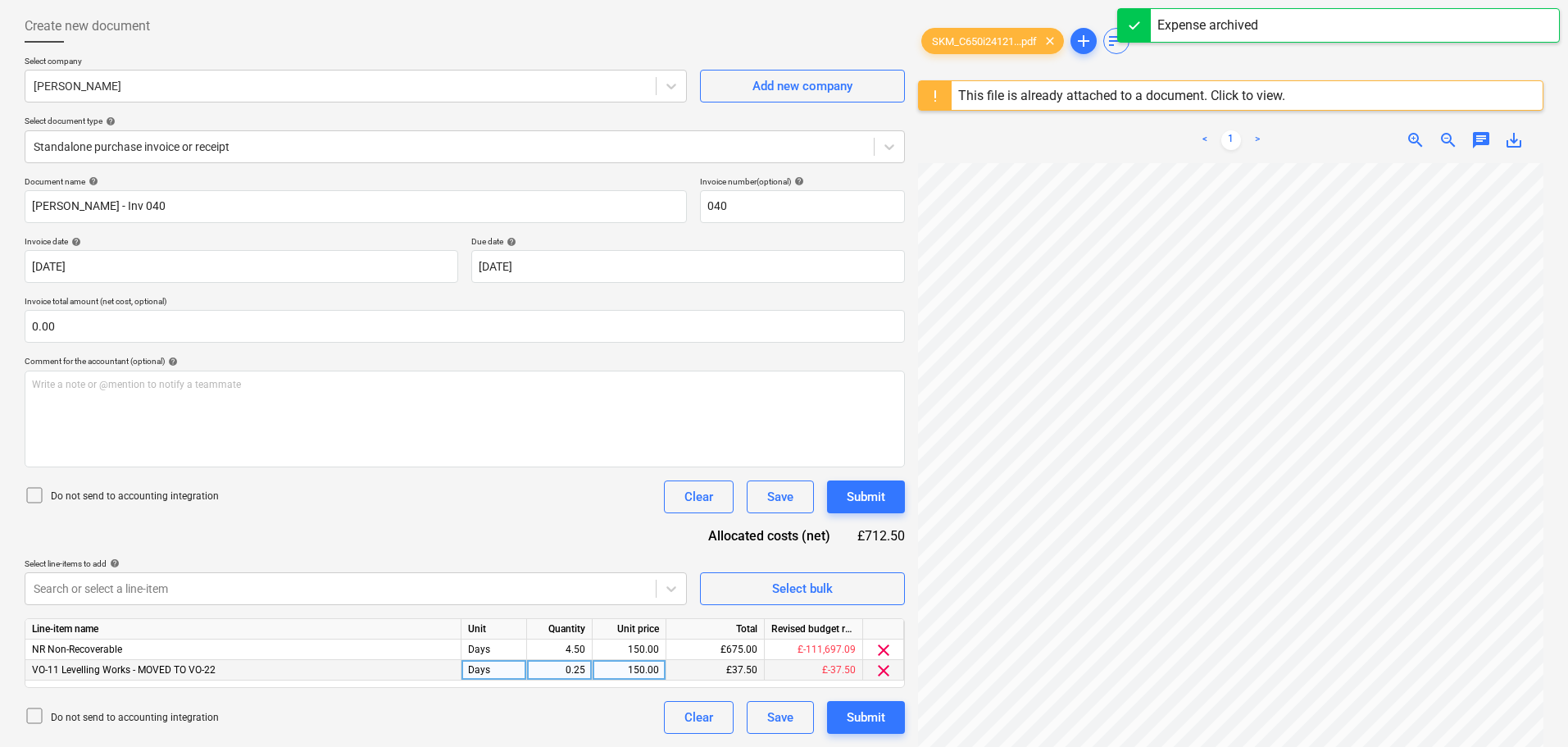
click at [885, 675] on span "clear" at bounding box center [884, 670] width 19 height 19
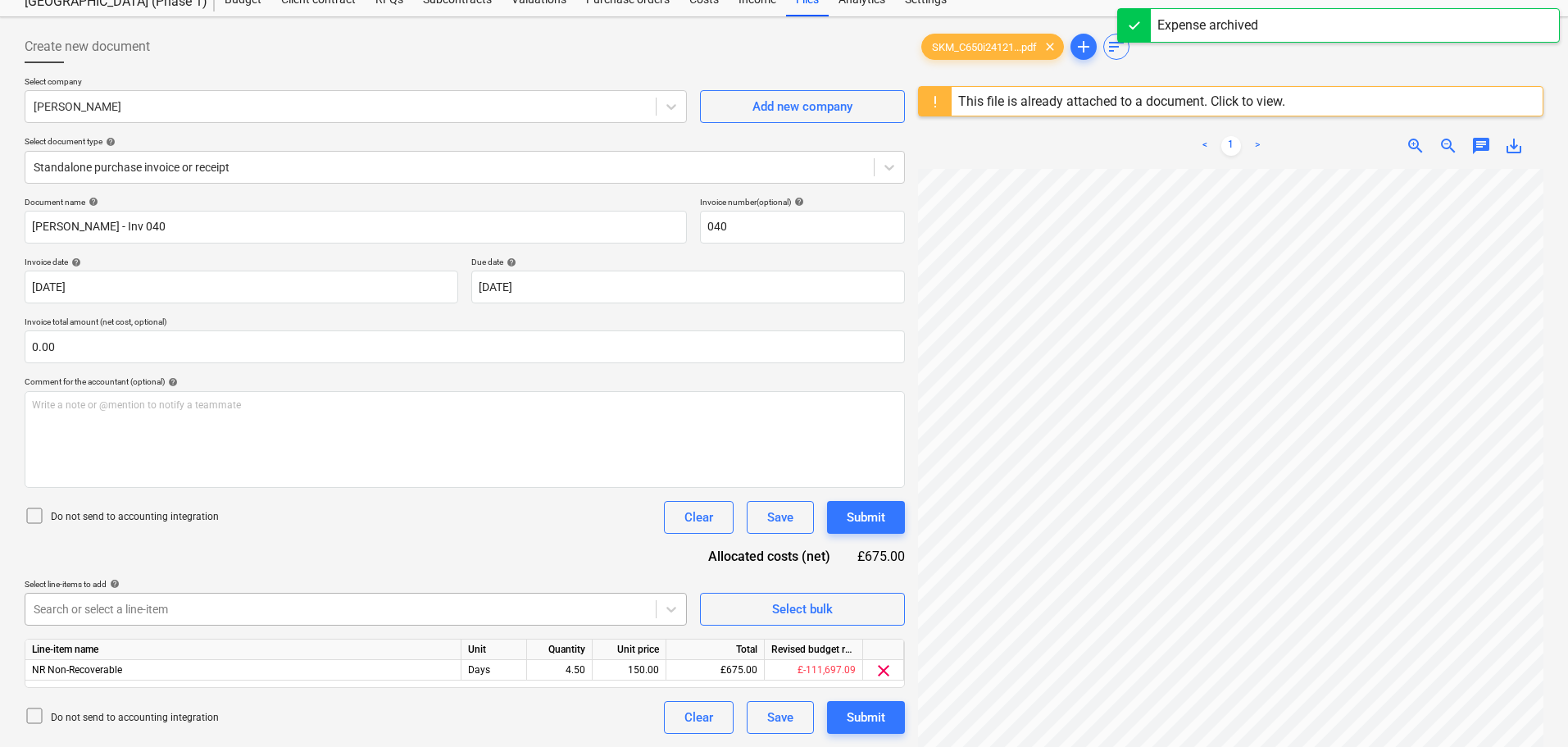
click at [493, 617] on body "Projects Contacts Company Consolidated Invoices 1 Inbox 1 format_size keyboard_…" at bounding box center [784, 314] width 1568 height 747
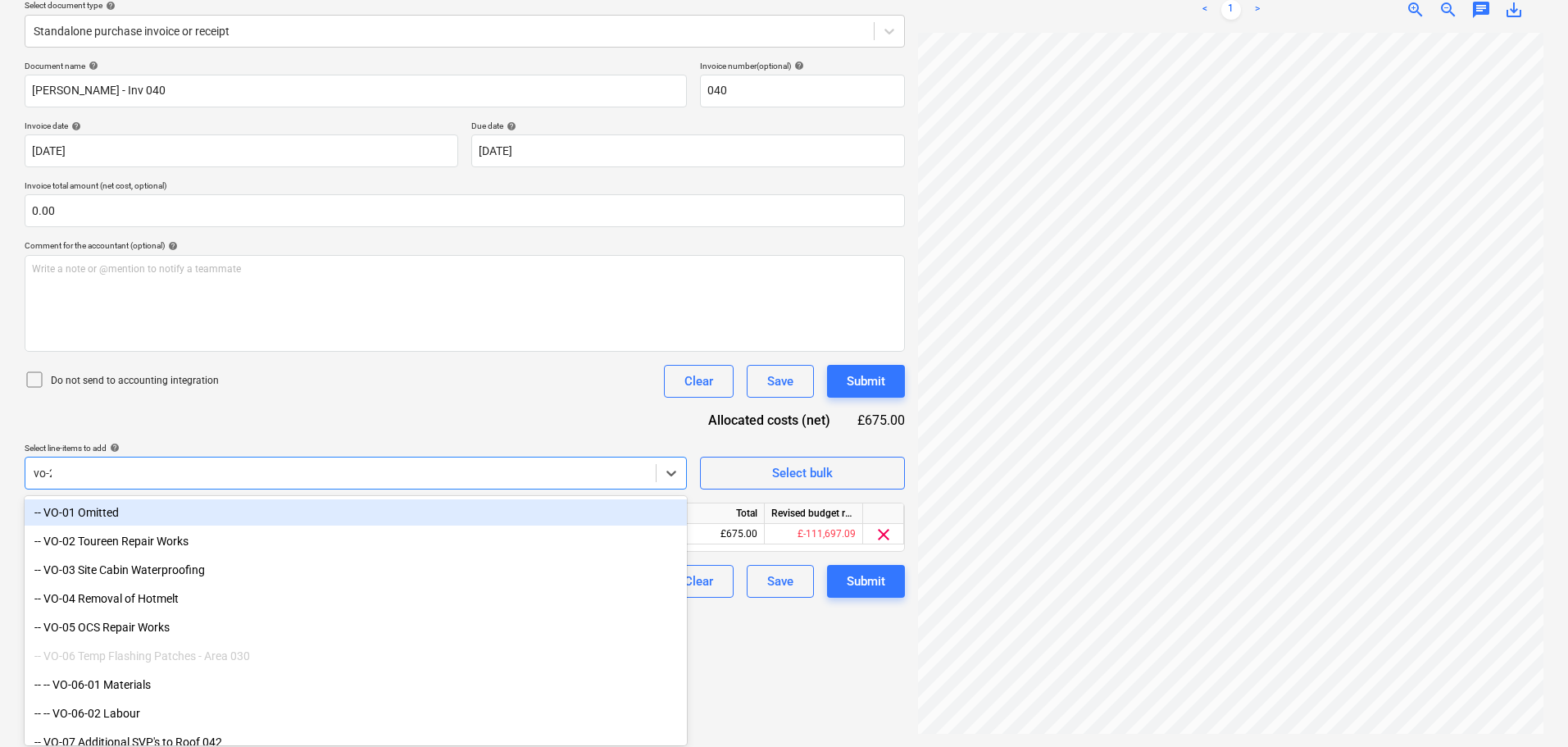
type input "vo-22"
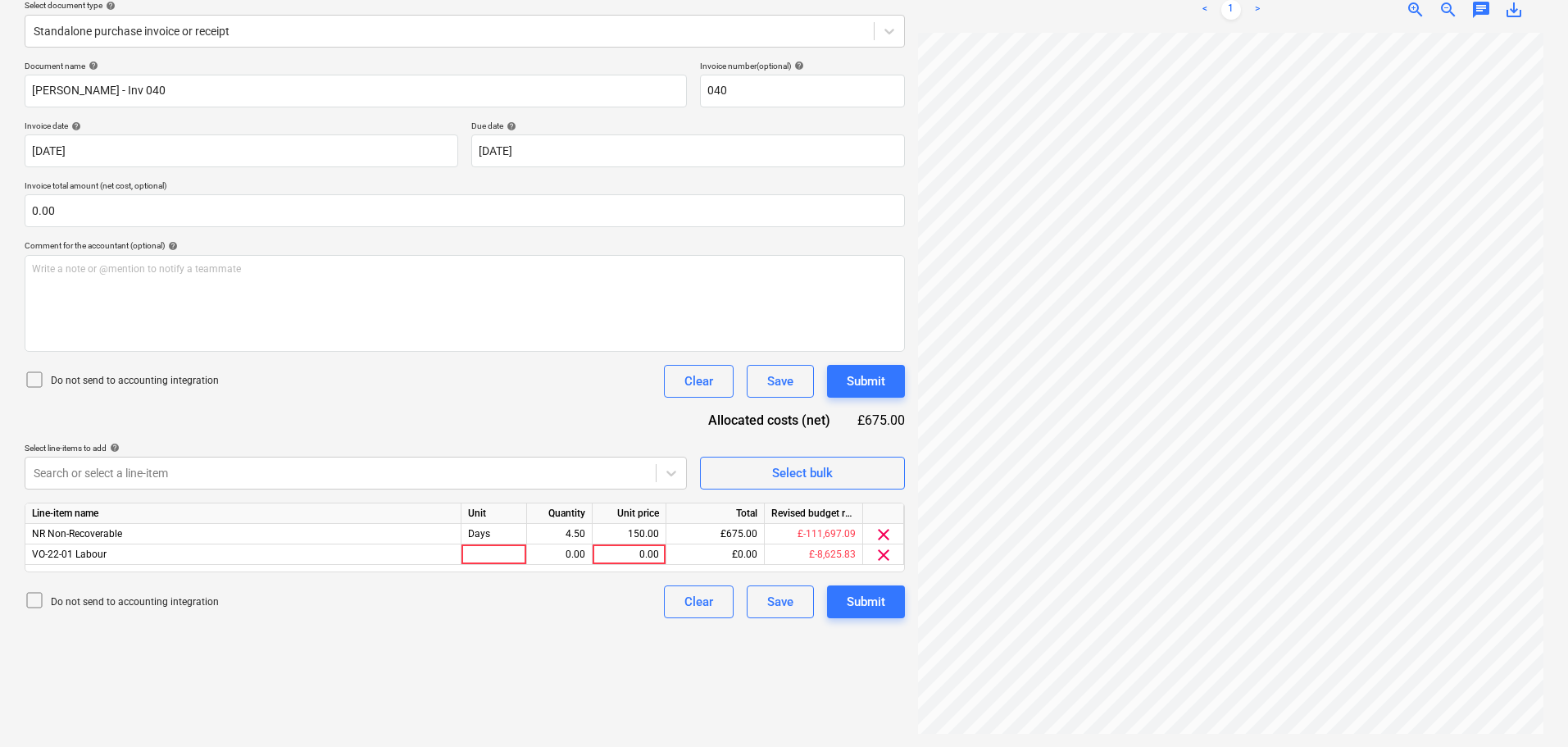
click at [534, 408] on div "Document name help Keith Kelly - Inv 040 Invoice number (optional) help 040 Inv…" at bounding box center [465, 339] width 881 height 558
click at [510, 514] on div "Unit" at bounding box center [494, 513] width 65 height 20
click at [510, 522] on div "Unit" at bounding box center [494, 513] width 65 height 20
click at [510, 537] on div "Days" at bounding box center [494, 534] width 65 height 20
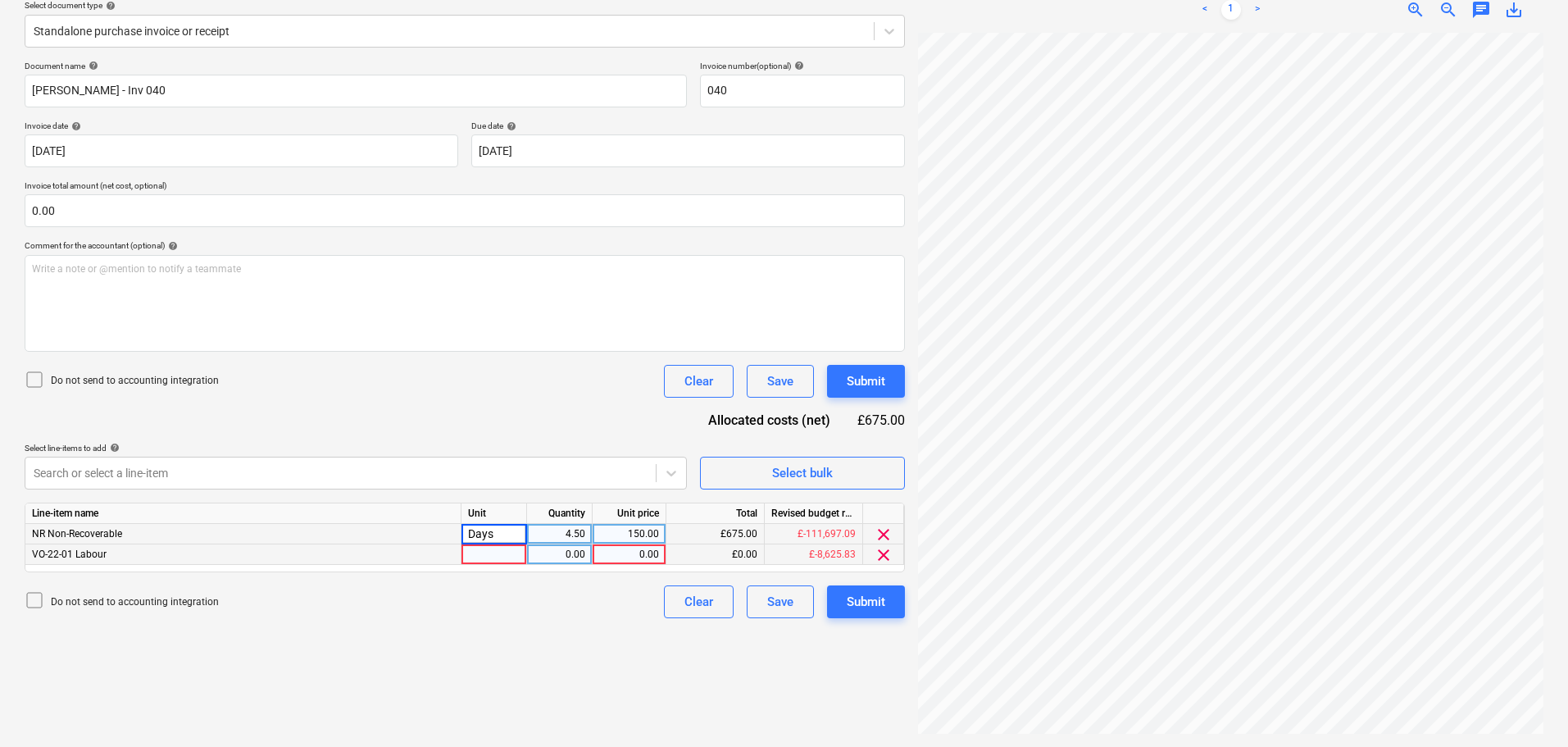
click at [504, 555] on div at bounding box center [494, 554] width 65 height 20
type input "Days"
click at [572, 564] on div "Line-item name Unit Quantity Unit price Total Revised budget remaining NR Non-R…" at bounding box center [465, 537] width 881 height 69
click at [582, 563] on div "0.00" at bounding box center [560, 554] width 52 height 20
type input ".25"
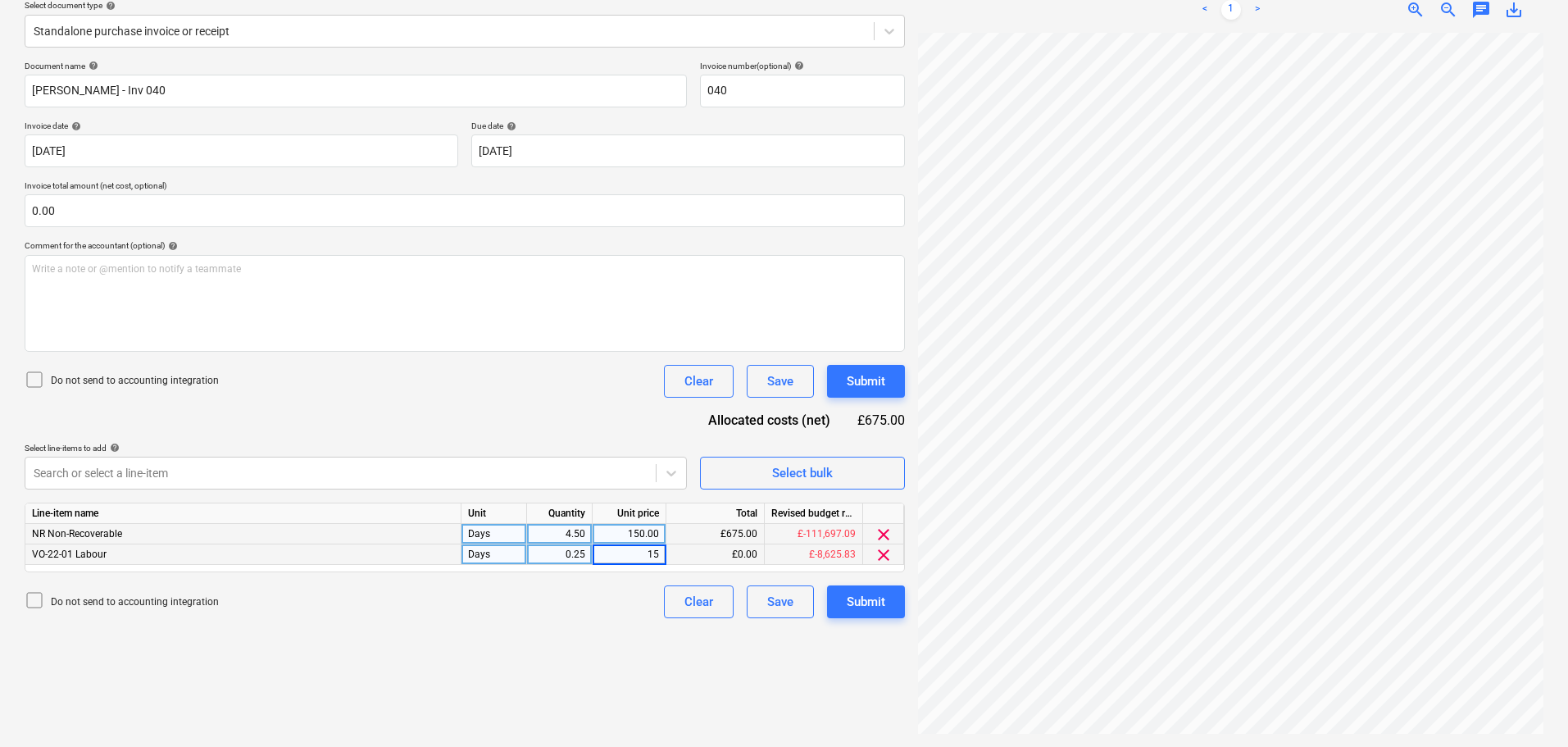
type input "150"
click at [570, 432] on div "Document name help Keith Kelly - Inv 040 Invoice number (optional) help 040 Inv…" at bounding box center [465, 339] width 881 height 558
click at [304, 225] on input "text" at bounding box center [465, 211] width 881 height 33
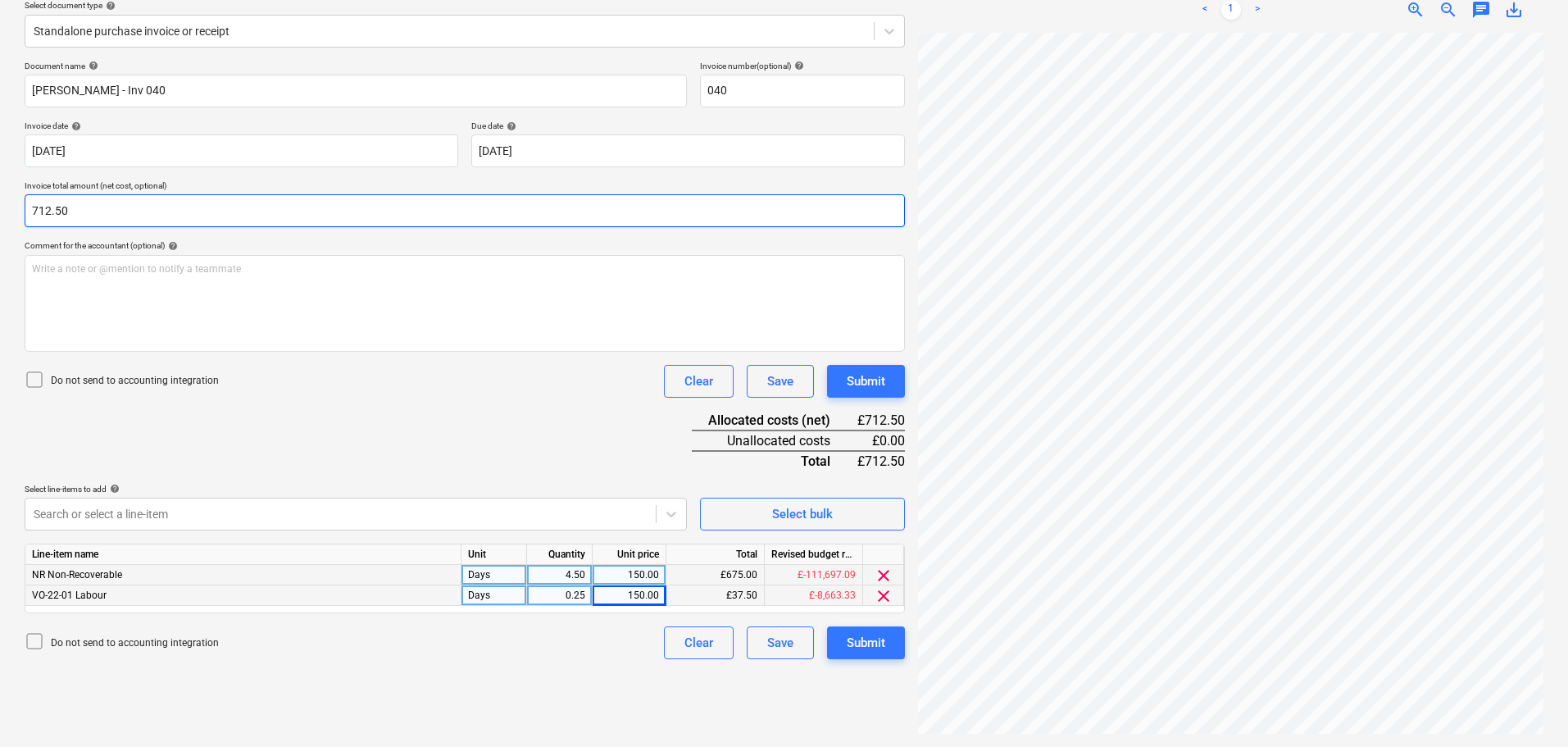
type input "712.50"
click at [414, 427] on div "Document name help Keith Kelly - Inv 040 Invoice number (optional) help 040 Inv…" at bounding box center [465, 360] width 881 height 598
click at [179, 376] on p "Do not send to accounting integration" at bounding box center [135, 381] width 168 height 13
click at [518, 443] on div "Document name help Keith Kelly - Inv 040 Invoice number (optional) help 040 Inv…" at bounding box center [465, 360] width 881 height 598
click at [858, 374] on div "Submit" at bounding box center [866, 381] width 38 height 21
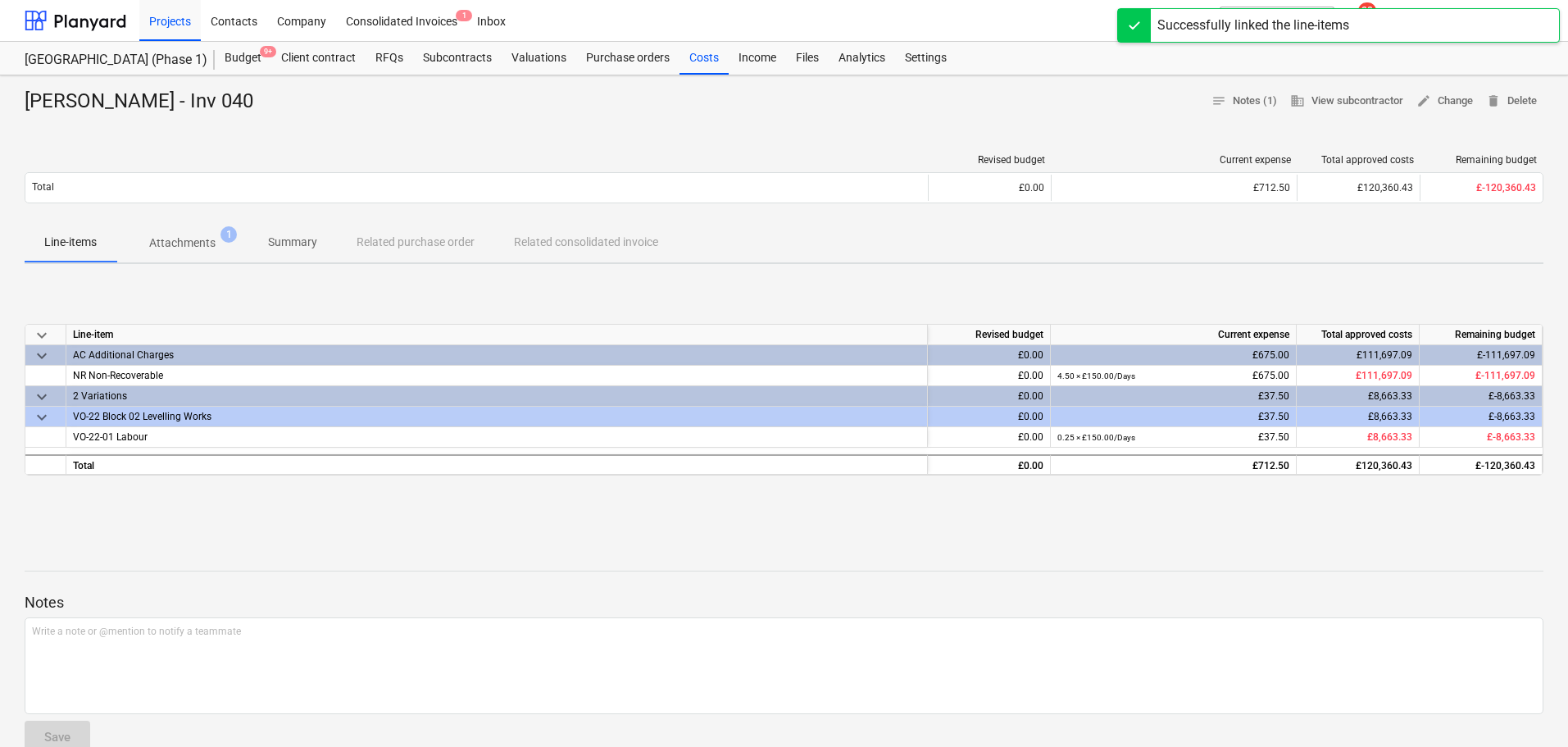
click at [159, 100] on div "Keith Kelly - Inv 040" at bounding box center [146, 101] width 242 height 26
drag, startPoint x: 159, startPoint y: 100, endPoint x: 363, endPoint y: 507, distance: 455.3
click at [363, 507] on div "Keith Kelly - Inv 040 notes Notes (1) business View subcontractor edit Change d…" at bounding box center [784, 517] width 1568 height 884
click at [363, 507] on div "keyboard_arrow_down Line-item Revised budget Current expense Total approved cos…" at bounding box center [784, 400] width 1519 height 246
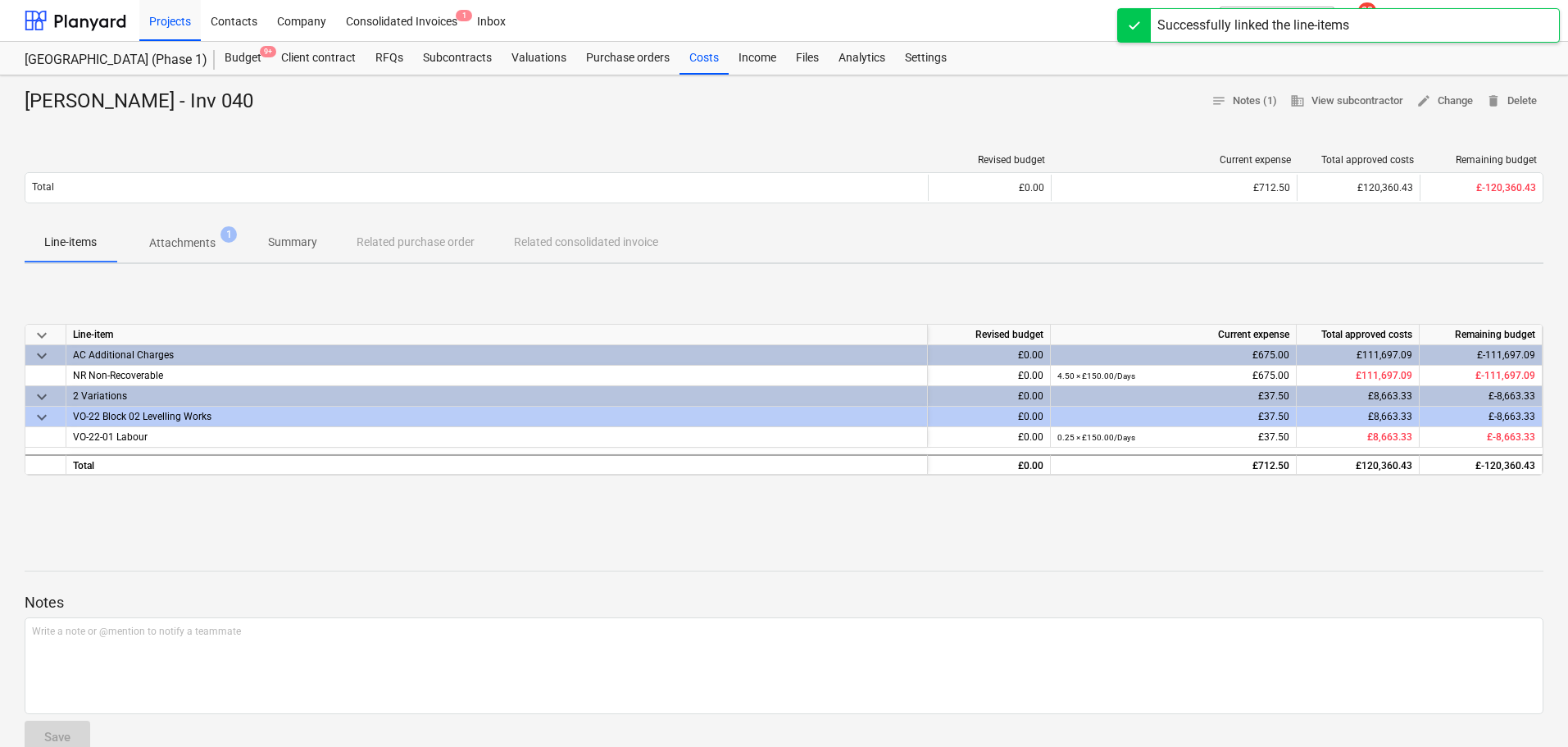
click at [339, 601] on p "Notes" at bounding box center [784, 602] width 1519 height 19
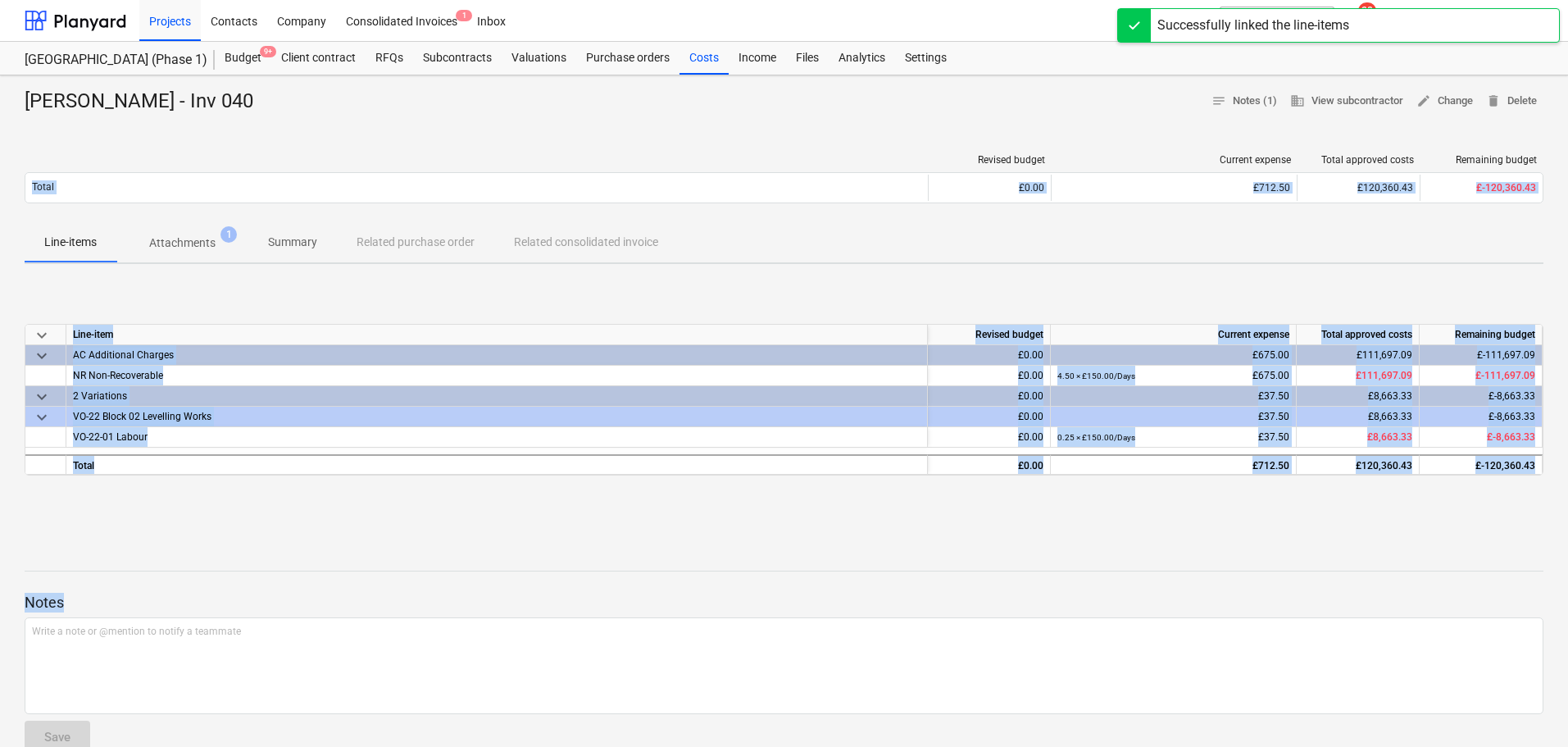
drag, startPoint x: 340, startPoint y: 601, endPoint x: 229, endPoint y: 125, distance: 488.8
click at [229, 125] on div "Keith Kelly - Inv 040 notes Notes (1) business View subcontractor edit Change d…" at bounding box center [784, 517] width 1568 height 884
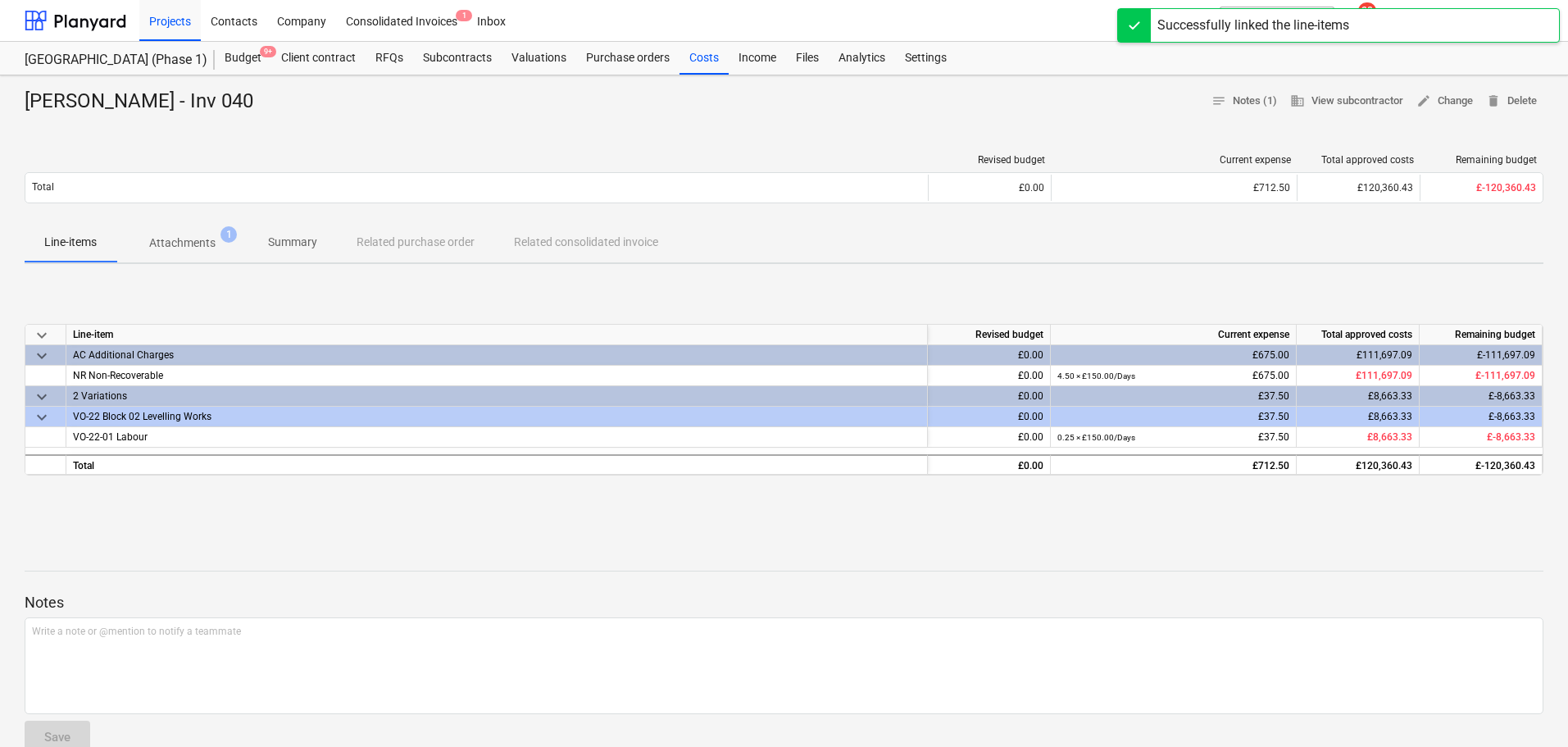
click at [253, 105] on div "Keith Kelly - Inv 040 notes Notes (1) business View subcontractor edit Change d…" at bounding box center [784, 101] width 1519 height 26
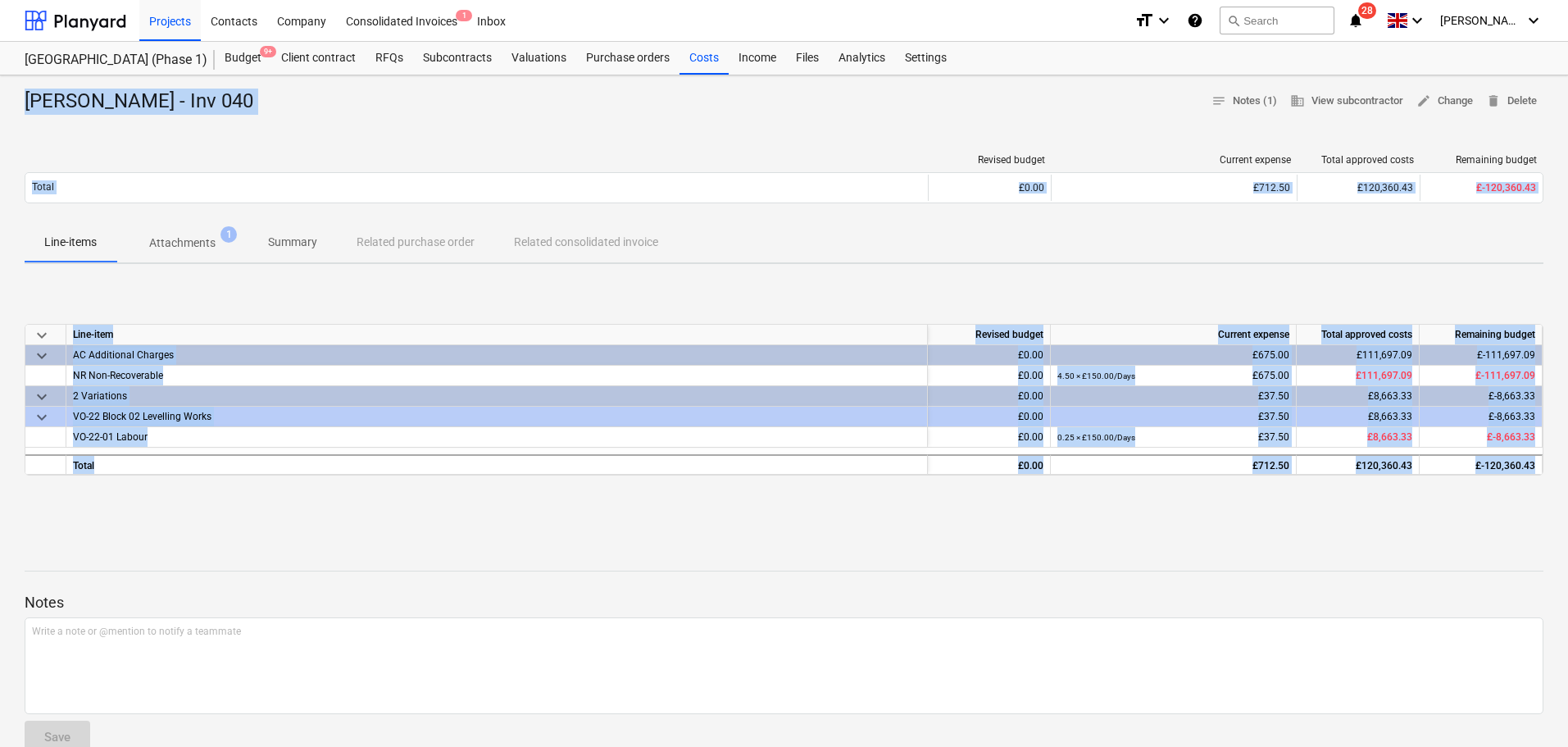
drag, startPoint x: 253, startPoint y: 105, endPoint x: 226, endPoint y: 587, distance: 482.8
click at [226, 587] on div "Keith Kelly - Inv 040 notes Notes (1) business View subcontractor edit Change d…" at bounding box center [784, 517] width 1568 height 884
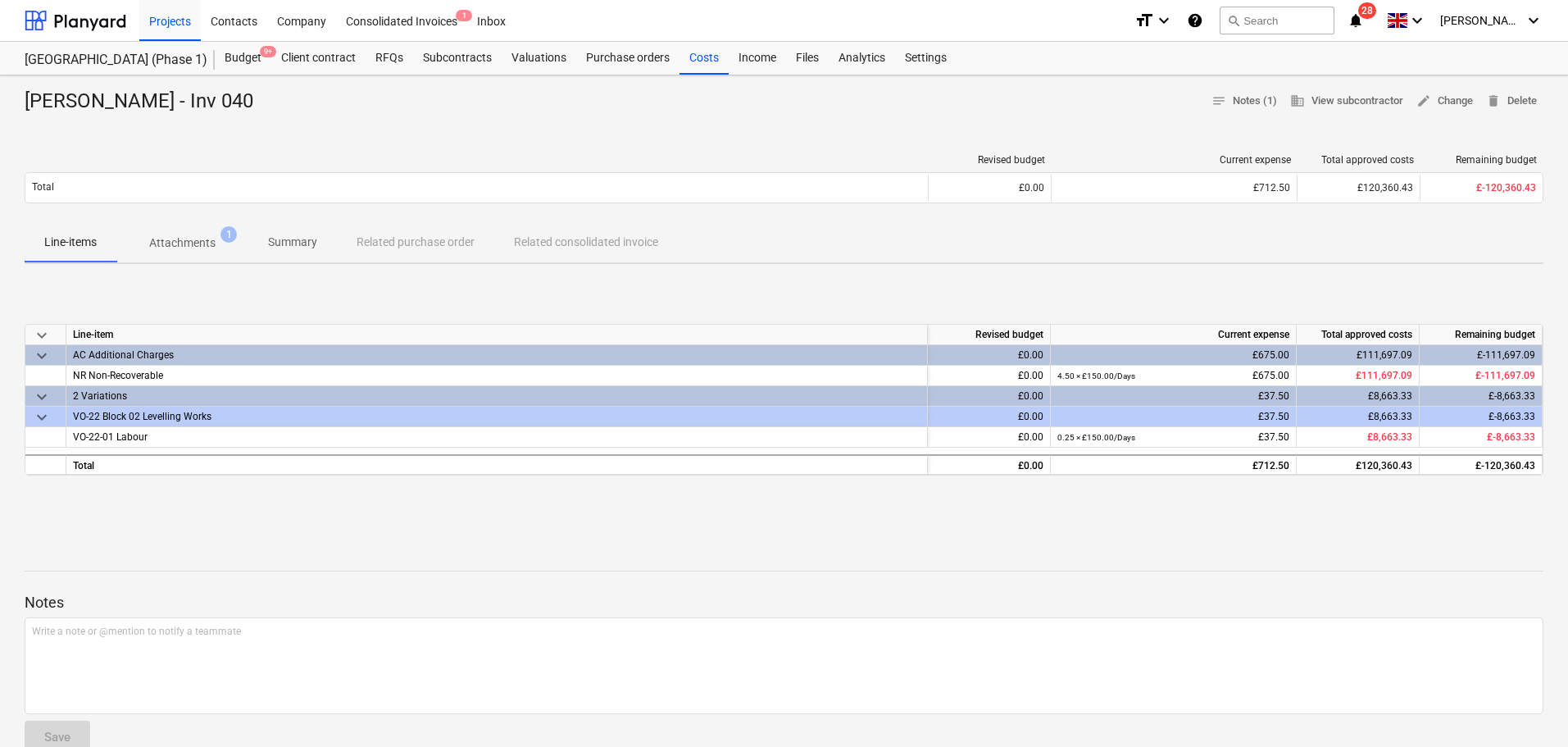
click at [223, 599] on p "Notes" at bounding box center [784, 602] width 1519 height 19
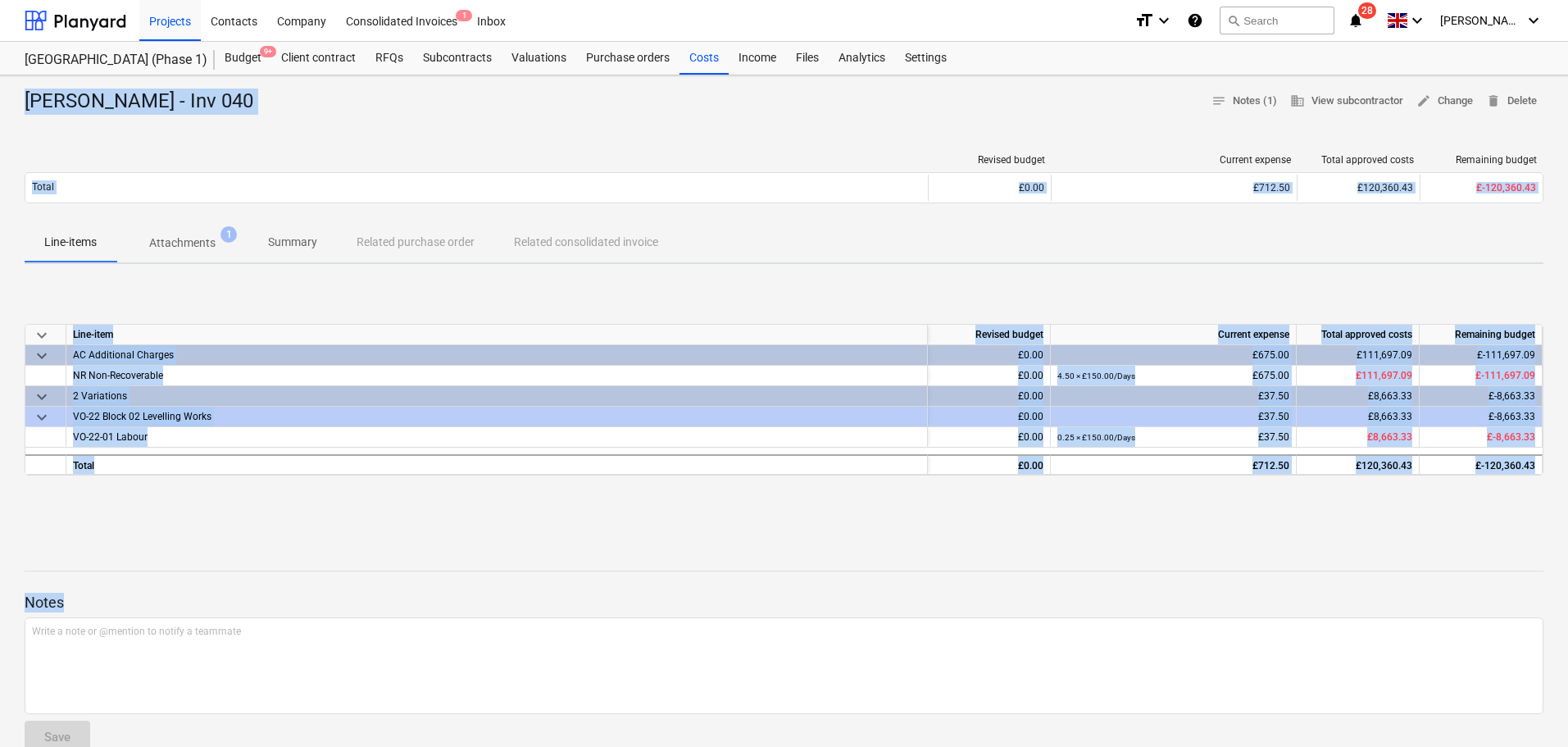
drag, startPoint x: 223, startPoint y: 599, endPoint x: 197, endPoint y: 110, distance: 489.7
click at [197, 110] on div "Keith Kelly - Inv 040 notes Notes (1) business View subcontractor edit Change d…" at bounding box center [784, 517] width 1568 height 884
click at [197, 110] on div "Keith Kelly - Inv 040" at bounding box center [146, 101] width 242 height 26
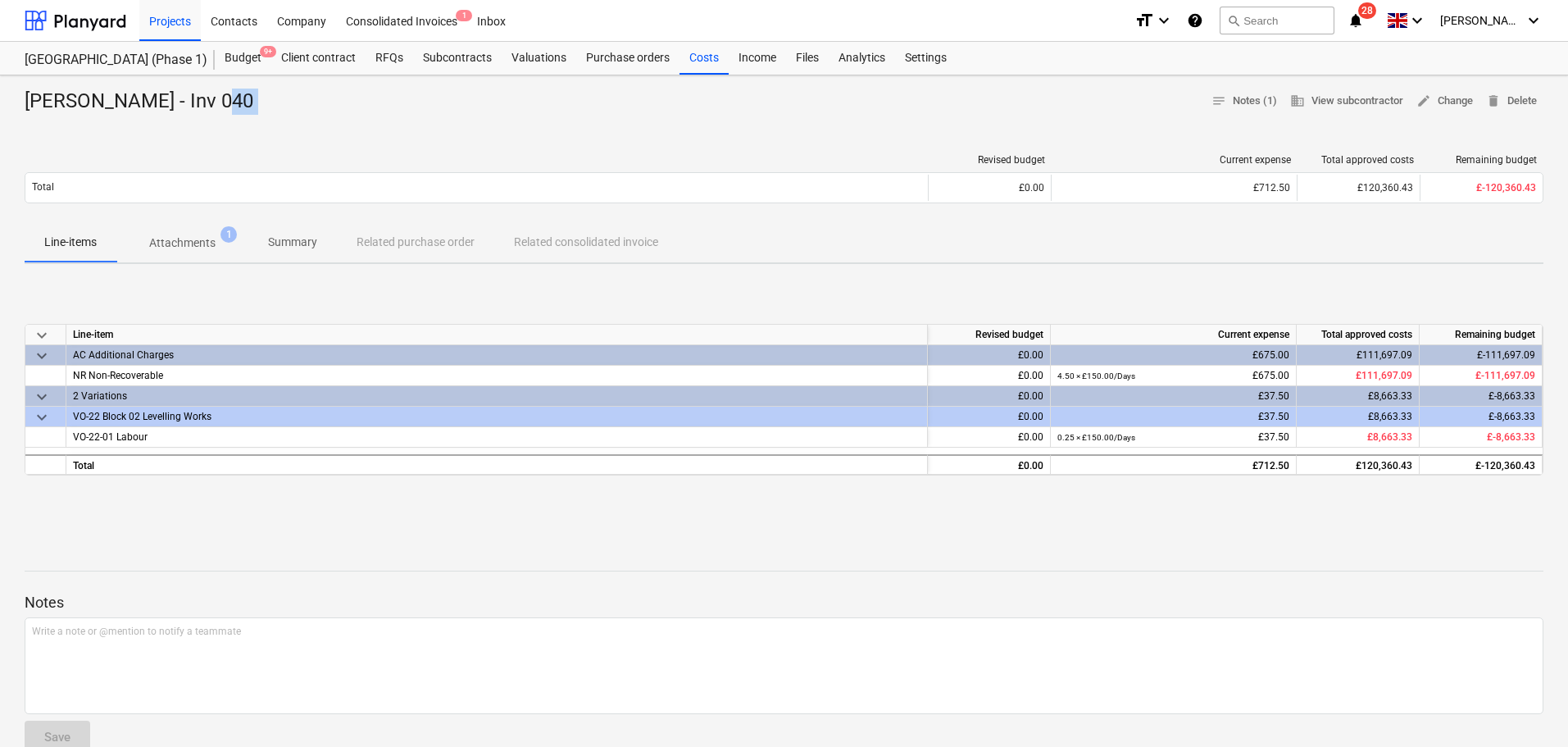
click at [197, 110] on div "Keith Kelly - Inv 040" at bounding box center [146, 101] width 242 height 26
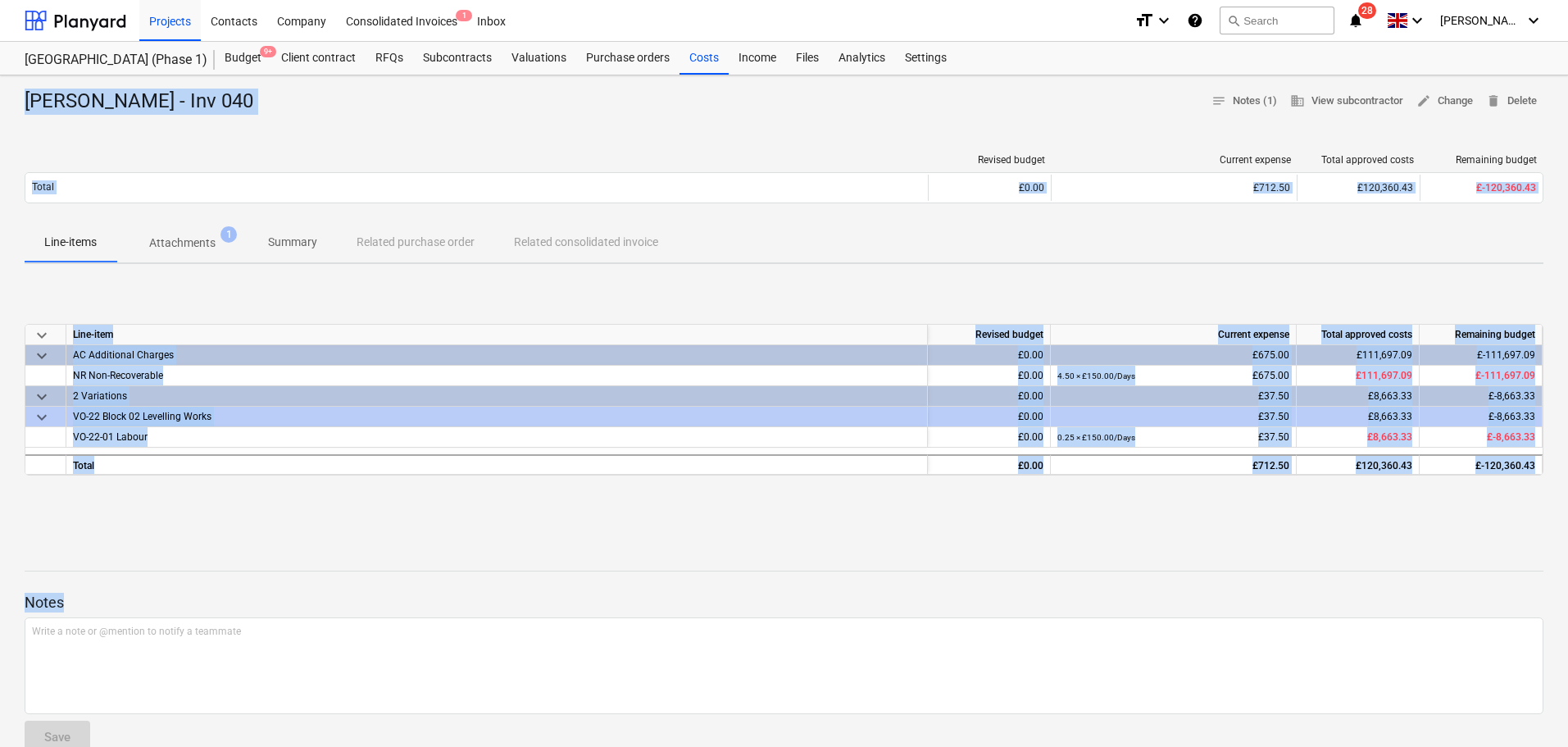
drag, startPoint x: 197, startPoint y: 110, endPoint x: 188, endPoint y: 614, distance: 504.1
click at [188, 614] on div "Keith Kelly - Inv 040 notes Notes (1) business View subcontractor edit Change d…" at bounding box center [784, 517] width 1568 height 884
click at [188, 614] on div at bounding box center [784, 614] width 1519 height 5
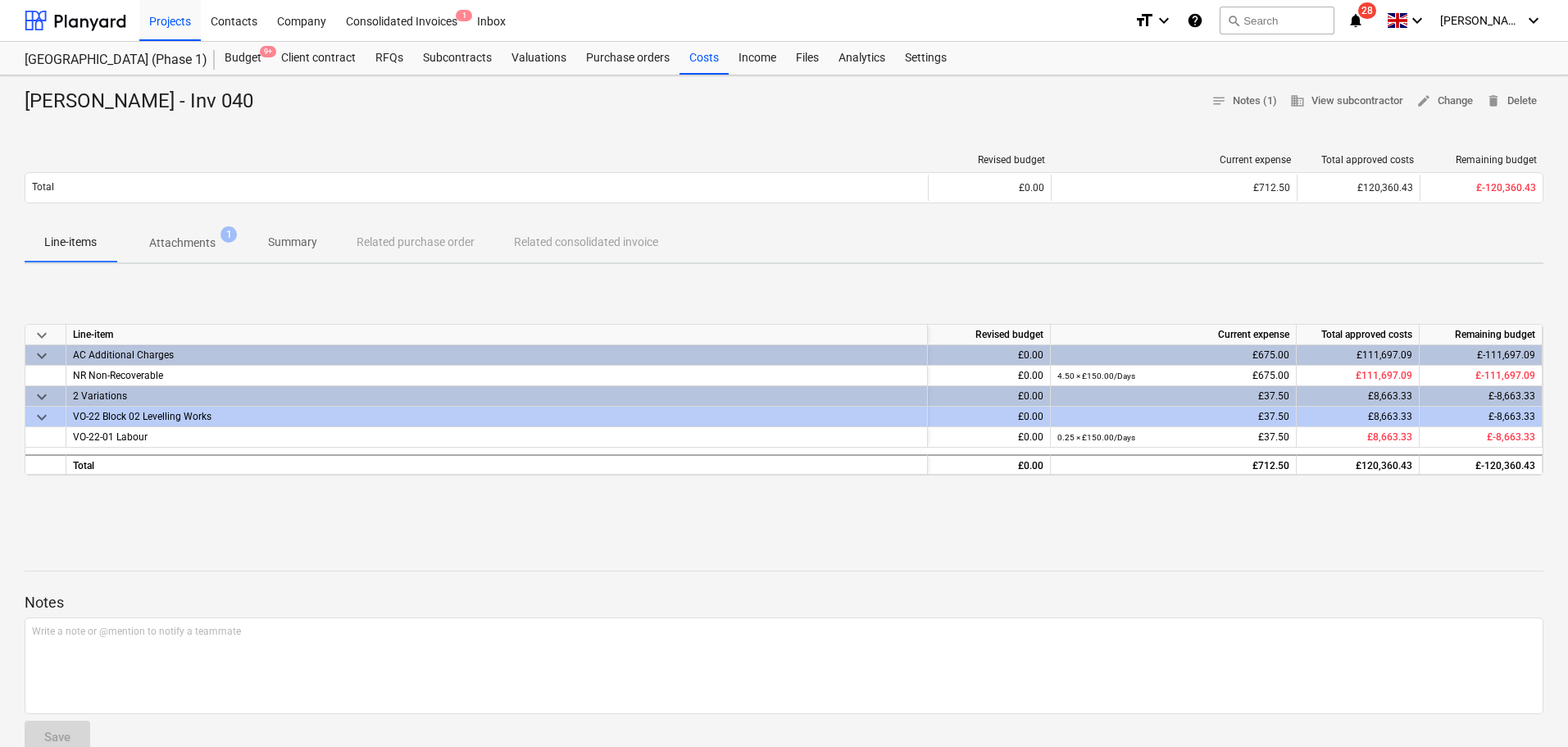
click at [188, 614] on div at bounding box center [784, 614] width 1519 height 5
drag, startPoint x: 188, startPoint y: 614, endPoint x: 105, endPoint y: 92, distance: 528.6
click at [99, 97] on div "Keith Kelly - Inv 040 notes Notes (1) business View subcontractor edit Change d…" at bounding box center [784, 517] width 1568 height 884
click at [106, 92] on div "Keith Kelly - Inv 040" at bounding box center [146, 101] width 242 height 26
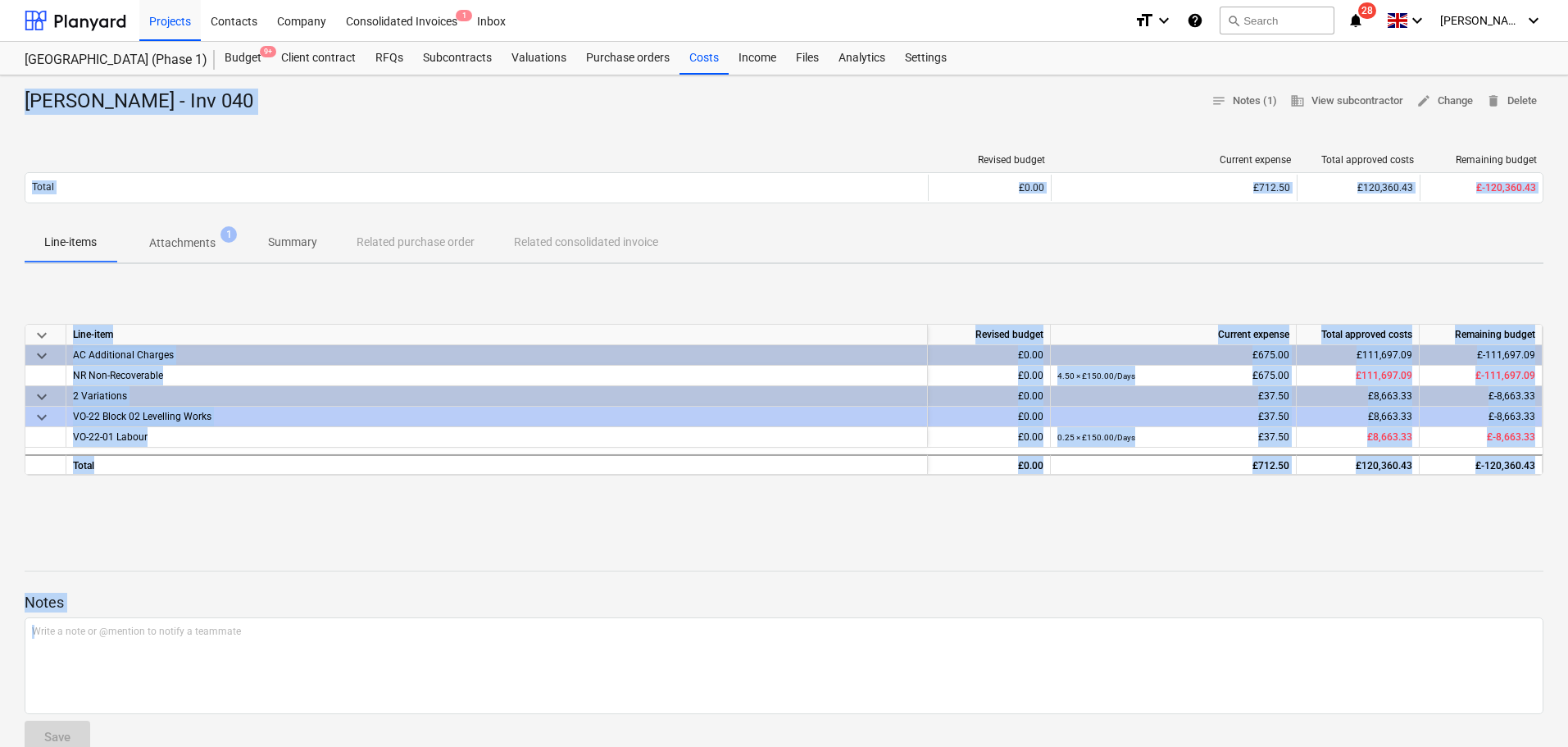
drag, startPoint x: 106, startPoint y: 92, endPoint x: 171, endPoint y: 569, distance: 481.4
click at [184, 688] on div "Keith Kelly - Inv 040 notes Notes (1) business View subcontractor edit Change d…" at bounding box center [784, 517] width 1568 height 884
click at [167, 542] on div at bounding box center [784, 543] width 1519 height 13
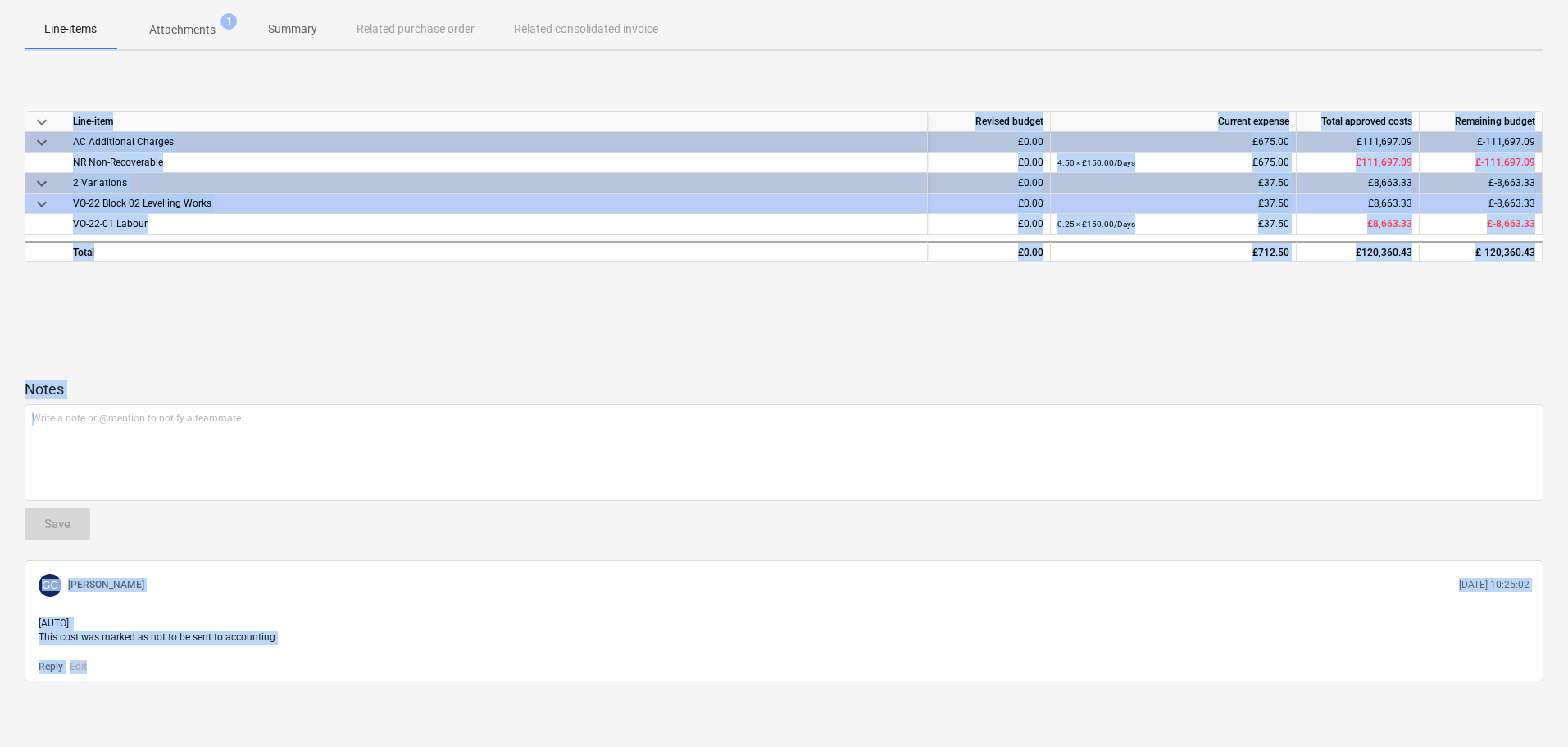
drag, startPoint x: 4, startPoint y: 90, endPoint x: 529, endPoint y: 785, distance: 871.0
click at [529, 534] on html "Projects Contacts Company Consolidated Invoices 1 Inbox format_size keyboard_ar…" at bounding box center [784, 160] width 1568 height 747
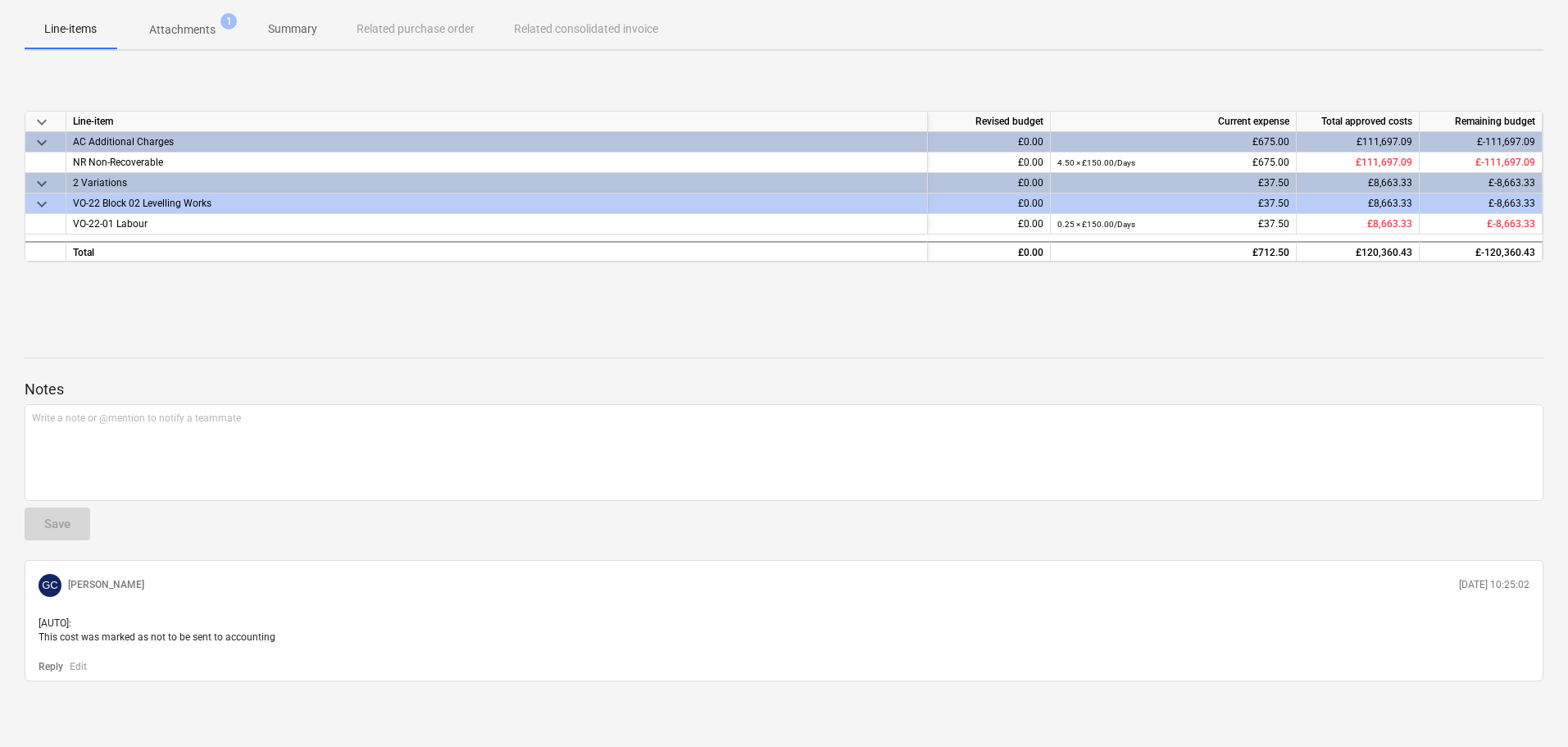
click at [263, 660] on div "Reply Edit" at bounding box center [784, 665] width 1505 height 16
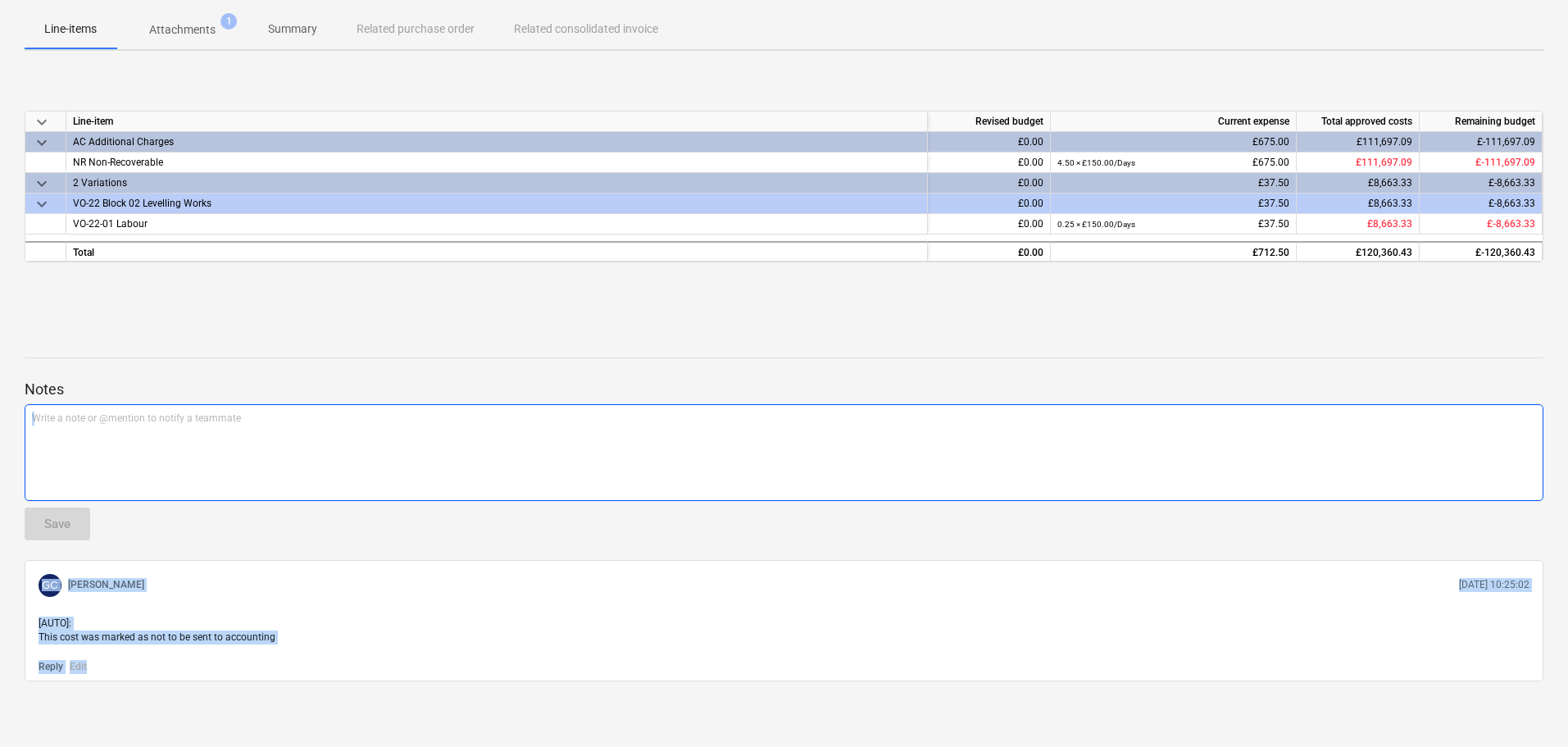
scroll to position [0, 0]
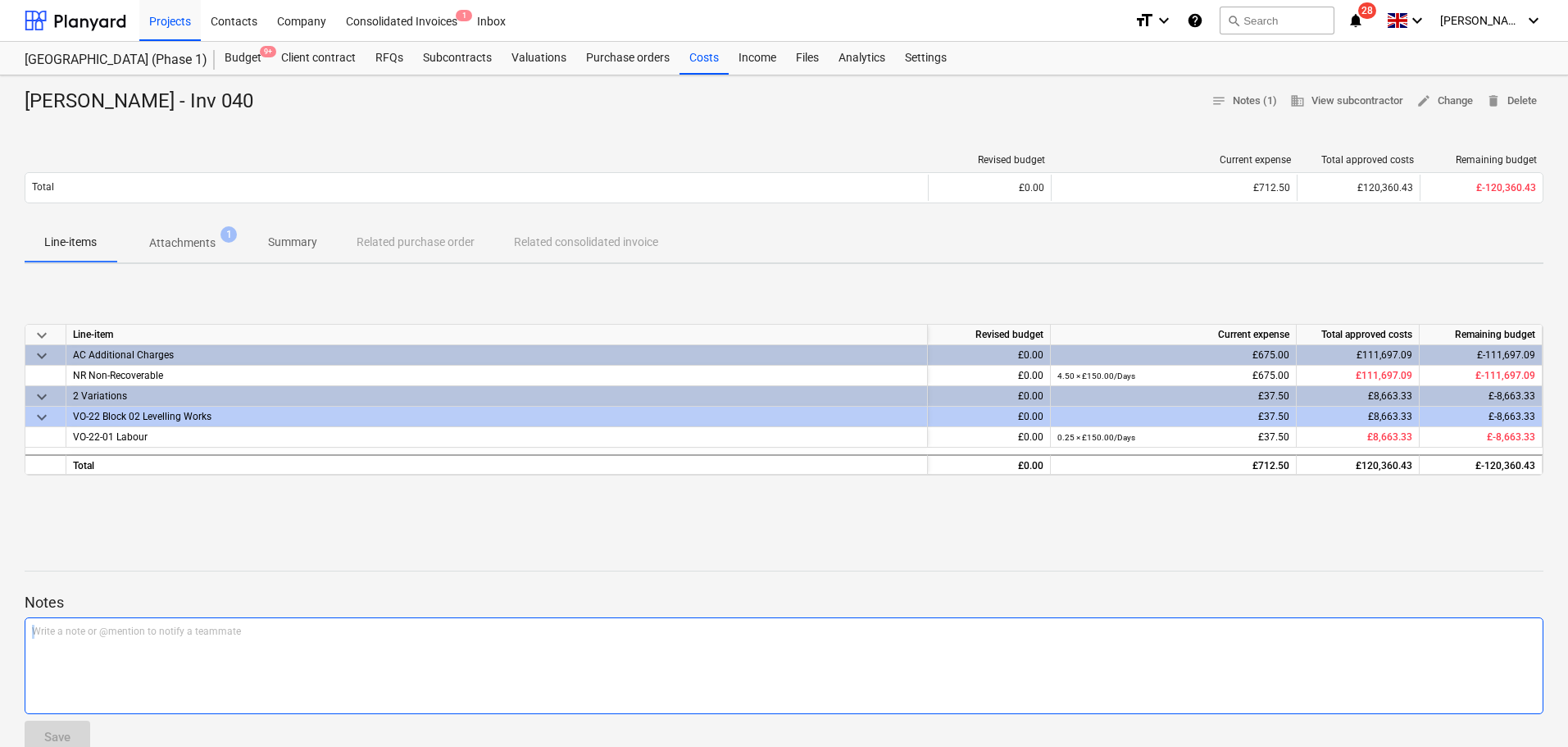
drag, startPoint x: 263, startPoint y: 660, endPoint x: 100, endPoint y: -99, distance: 776.3
click at [100, 0] on html "Projects Contacts Company Consolidated Invoices 1 Inbox format_size keyboard_ar…" at bounding box center [784, 373] width 1568 height 747
click at [197, 112] on div "Keith Kelly - Inv 040" at bounding box center [146, 101] width 242 height 26
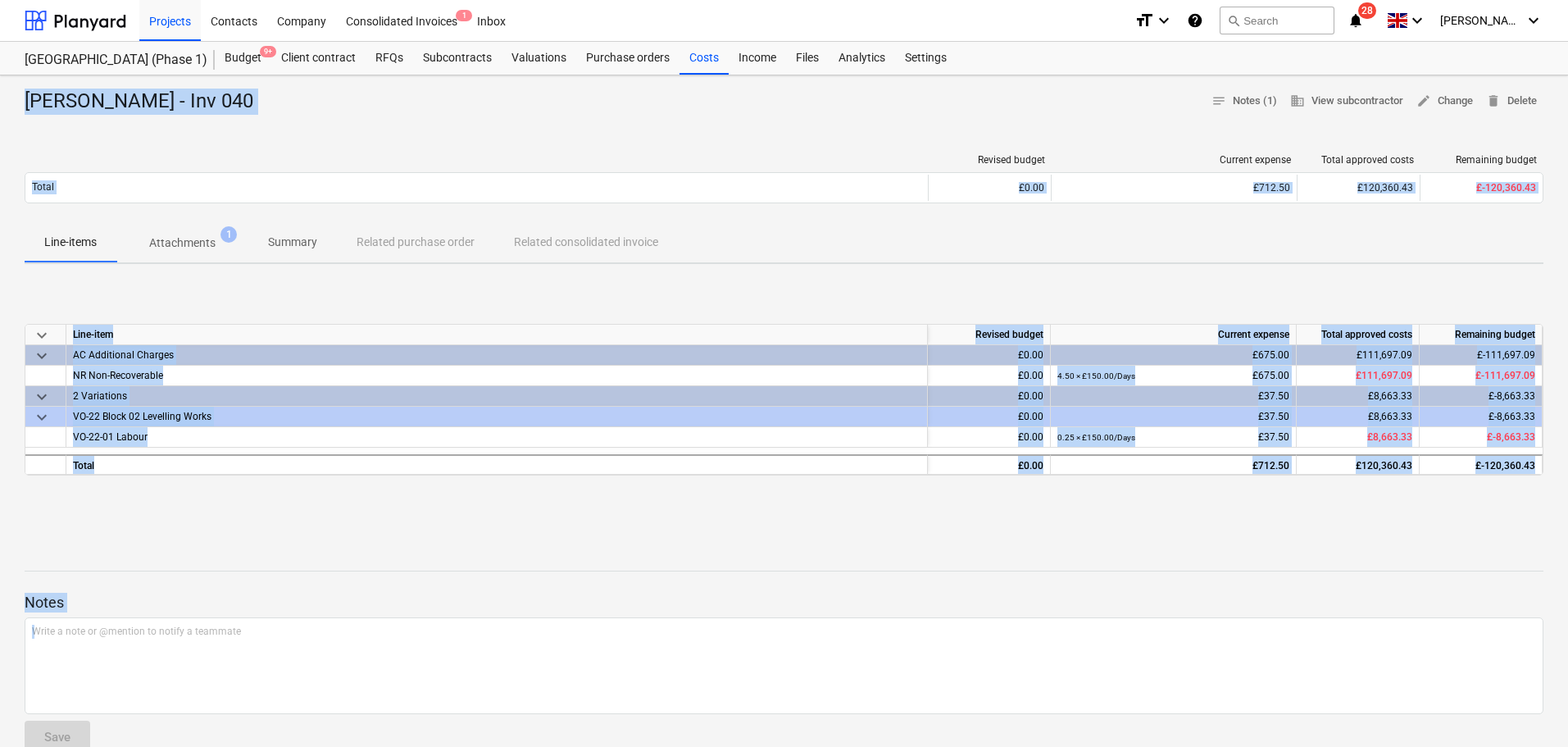
scroll to position [213, 0]
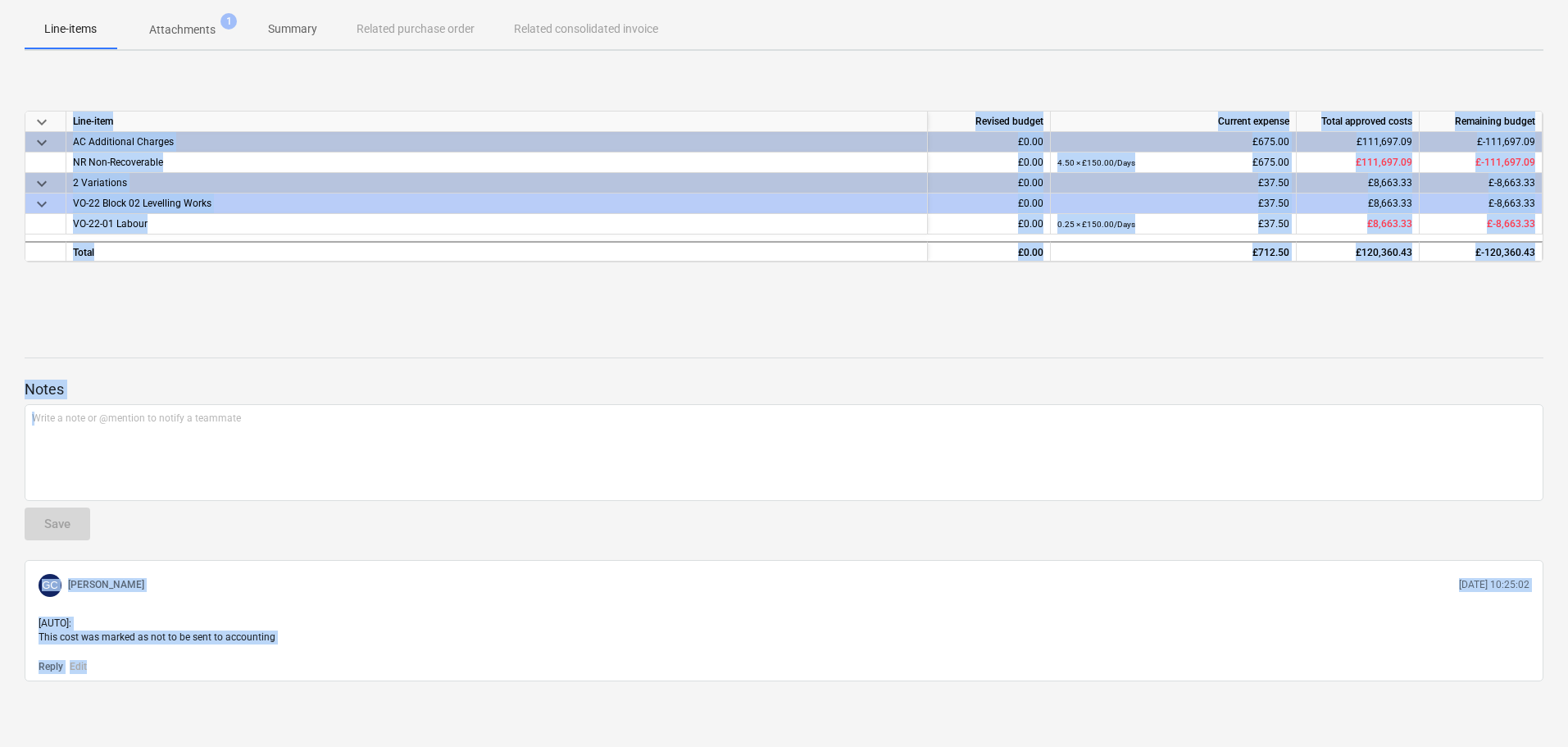
drag, startPoint x: 197, startPoint y: 112, endPoint x: 404, endPoint y: 785, distance: 704.1
click at [404, 534] on html "Projects Contacts Company Consolidated Invoices 1 Inbox format_size keyboard_ar…" at bounding box center [784, 160] width 1568 height 747
click at [330, 361] on div "Notes Write a note or @mention to notify a teammate ﻿ Save GC Grant Collins 15.…" at bounding box center [784, 509] width 1519 height 345
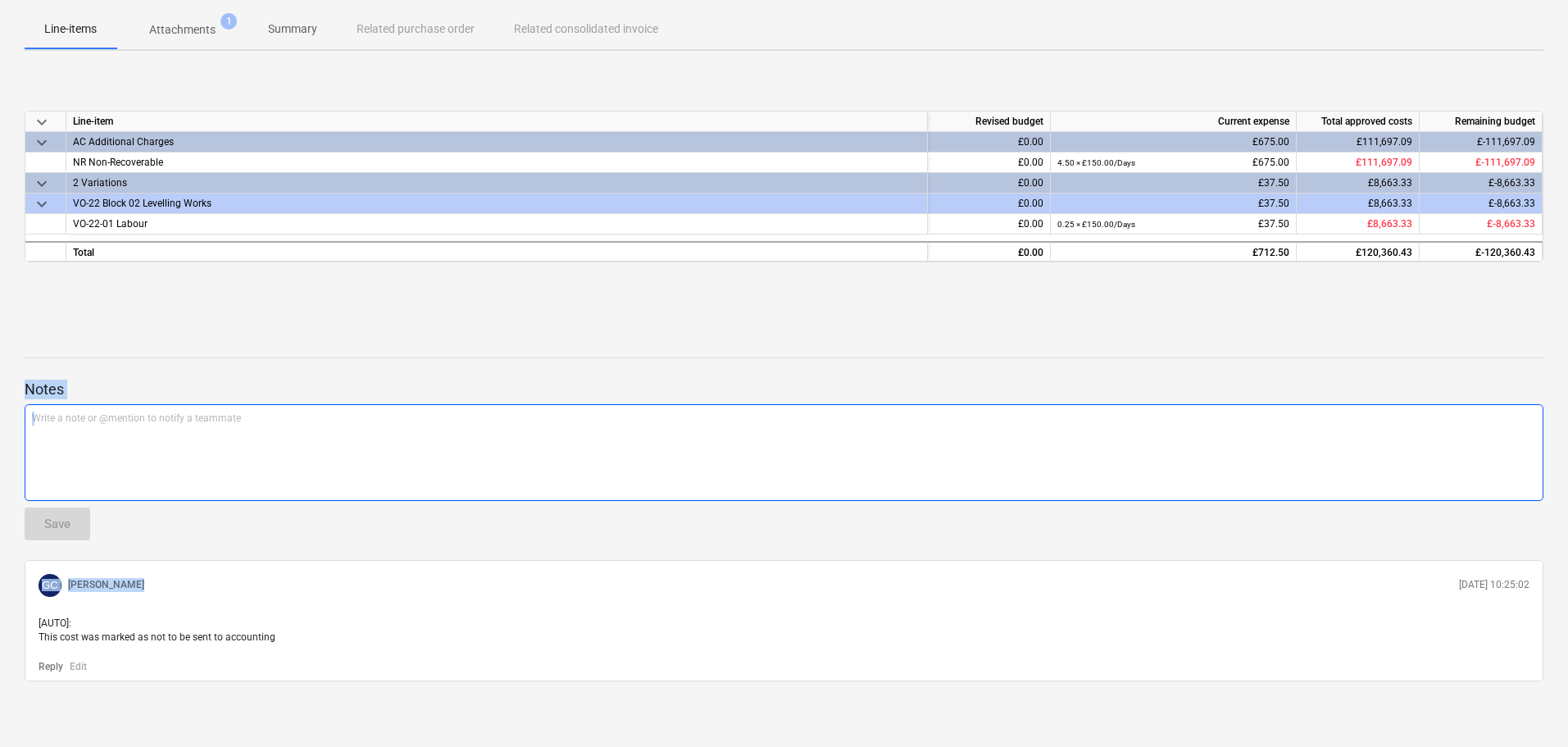
drag, startPoint x: 355, startPoint y: 447, endPoint x: 389, endPoint y: 444, distance: 34.1
click at [386, 592] on div "Keith Kelly - Inv 040 notes Notes (1) business View subcontractor edit Change d…" at bounding box center [784, 305] width 1568 height 884
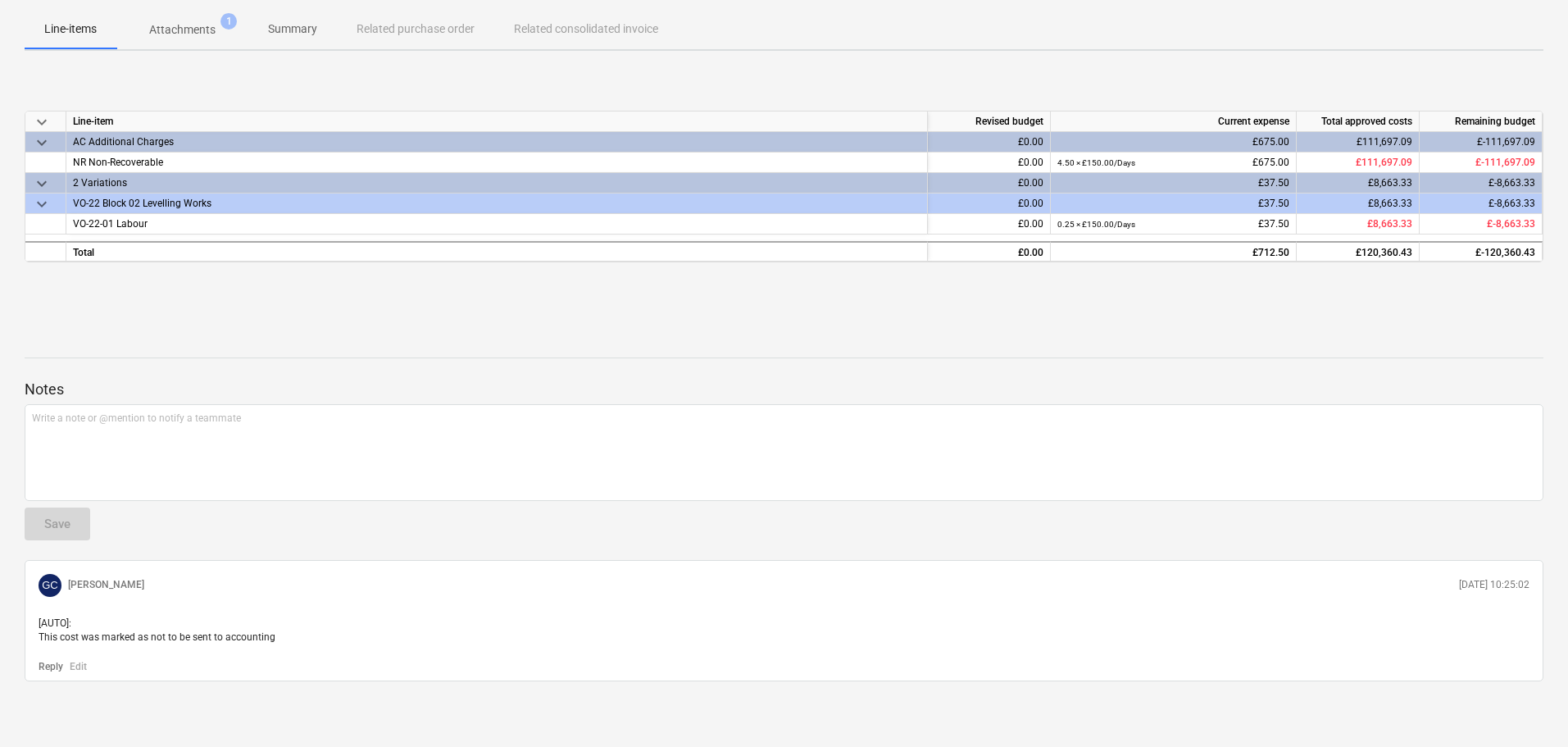
click at [371, 281] on div "keyboard_arrow_down Line-item Revised budget Current expense Total approved cos…" at bounding box center [784, 187] width 1519 height 246
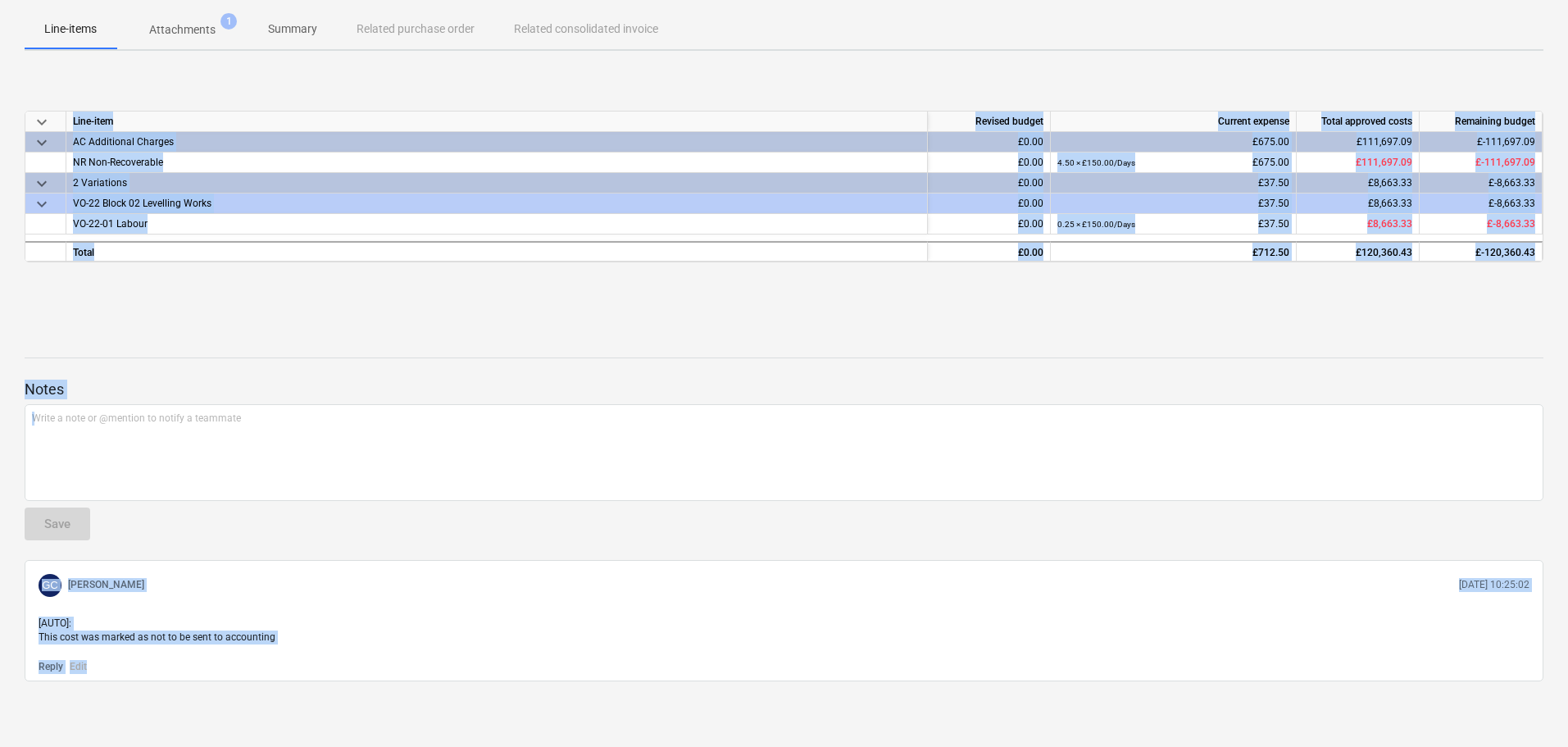
drag, startPoint x: 369, startPoint y: 292, endPoint x: 469, endPoint y: 360, distance: 120.9
click at [458, 698] on div "Keith Kelly - Inv 040 notes Notes (1) business View subcontractor edit Change d…" at bounding box center [784, 305] width 1568 height 884
click at [476, 325] on div at bounding box center [784, 330] width 1519 height 13
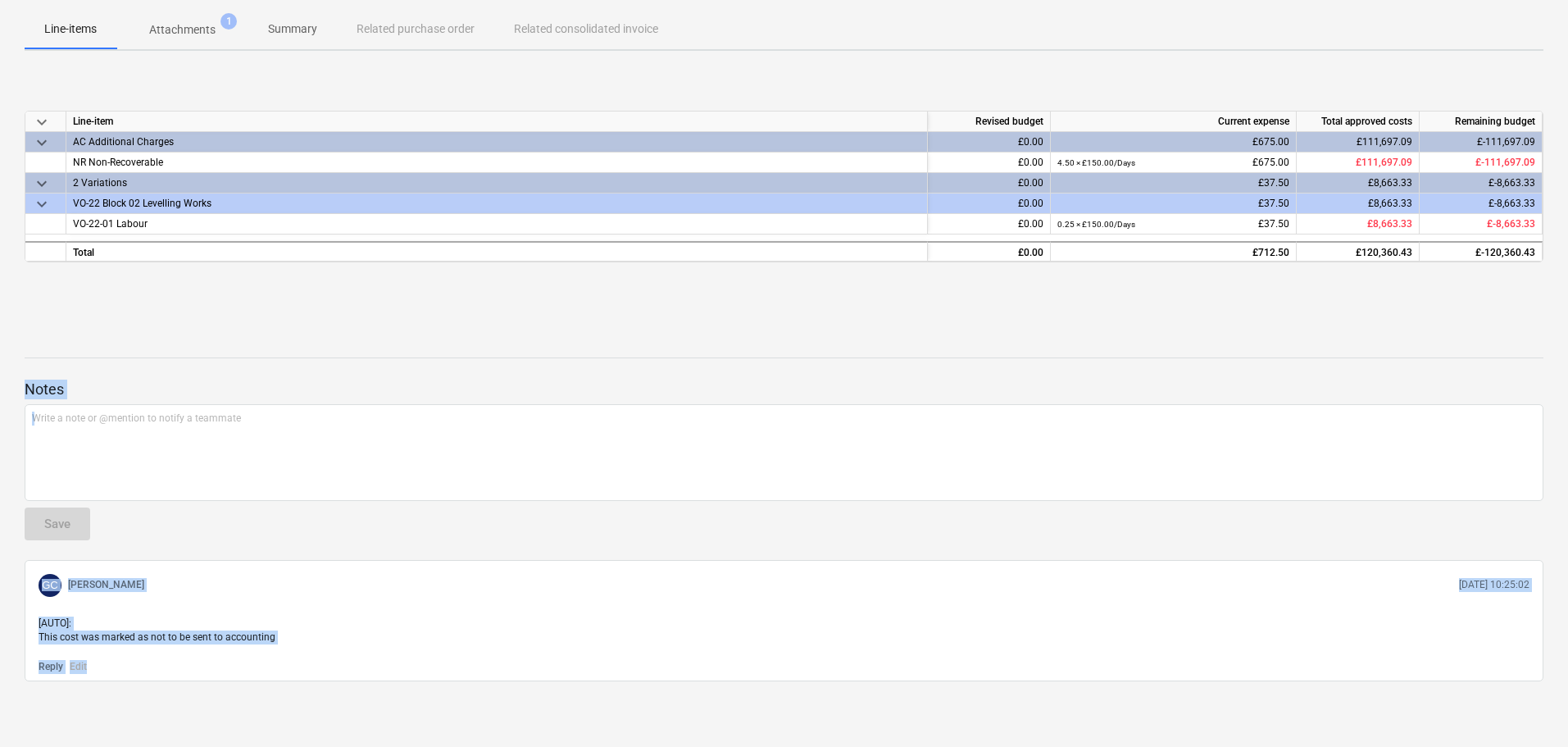
drag, startPoint x: 476, startPoint y: 325, endPoint x: 459, endPoint y: 783, distance: 458.3
click at [459, 534] on html "Projects Contacts Company Consolidated Invoices 1 Inbox format_size keyboard_ar…" at bounding box center [784, 160] width 1568 height 747
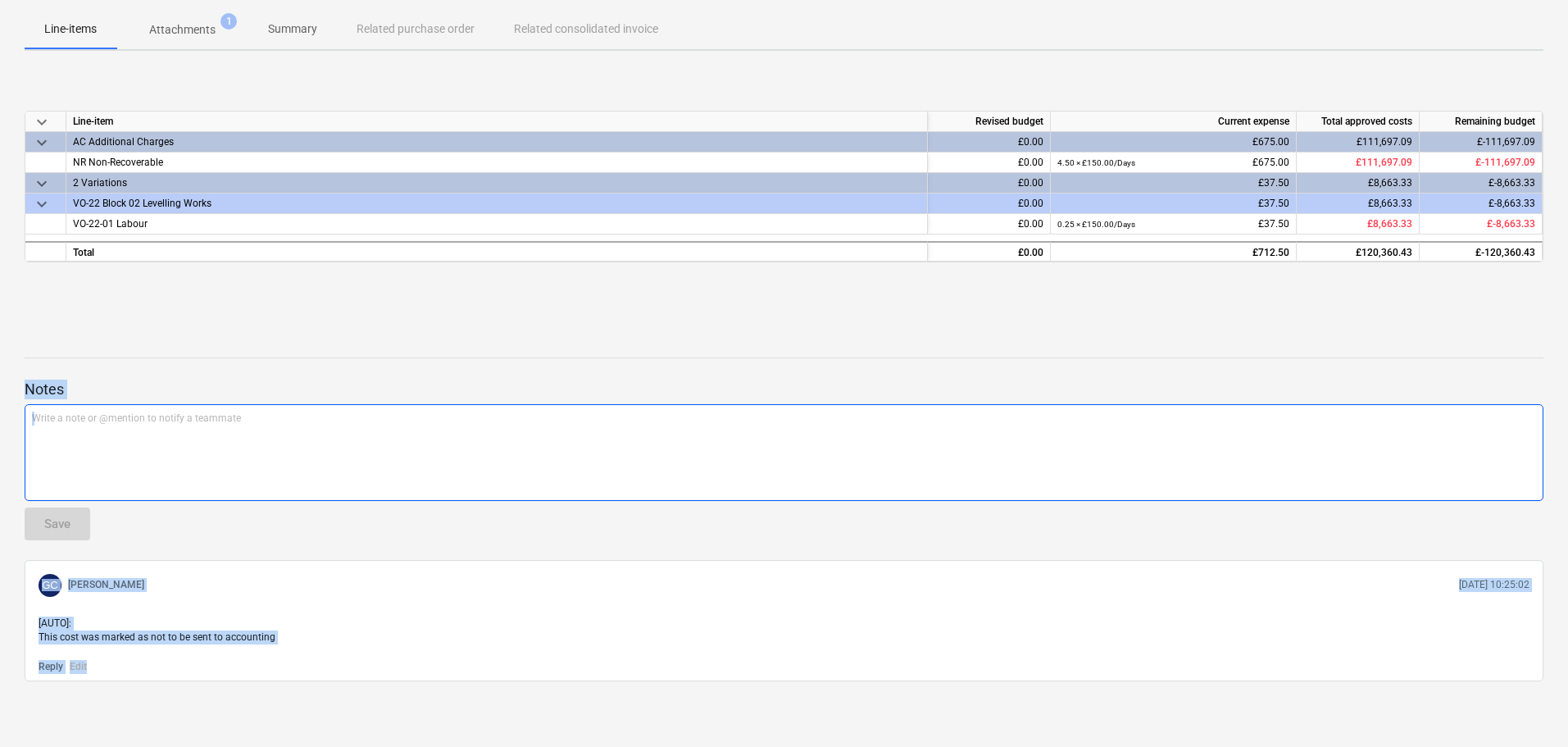
click at [403, 485] on div "Write a note or @mention to notify a teammate ﻿" at bounding box center [784, 452] width 1519 height 97
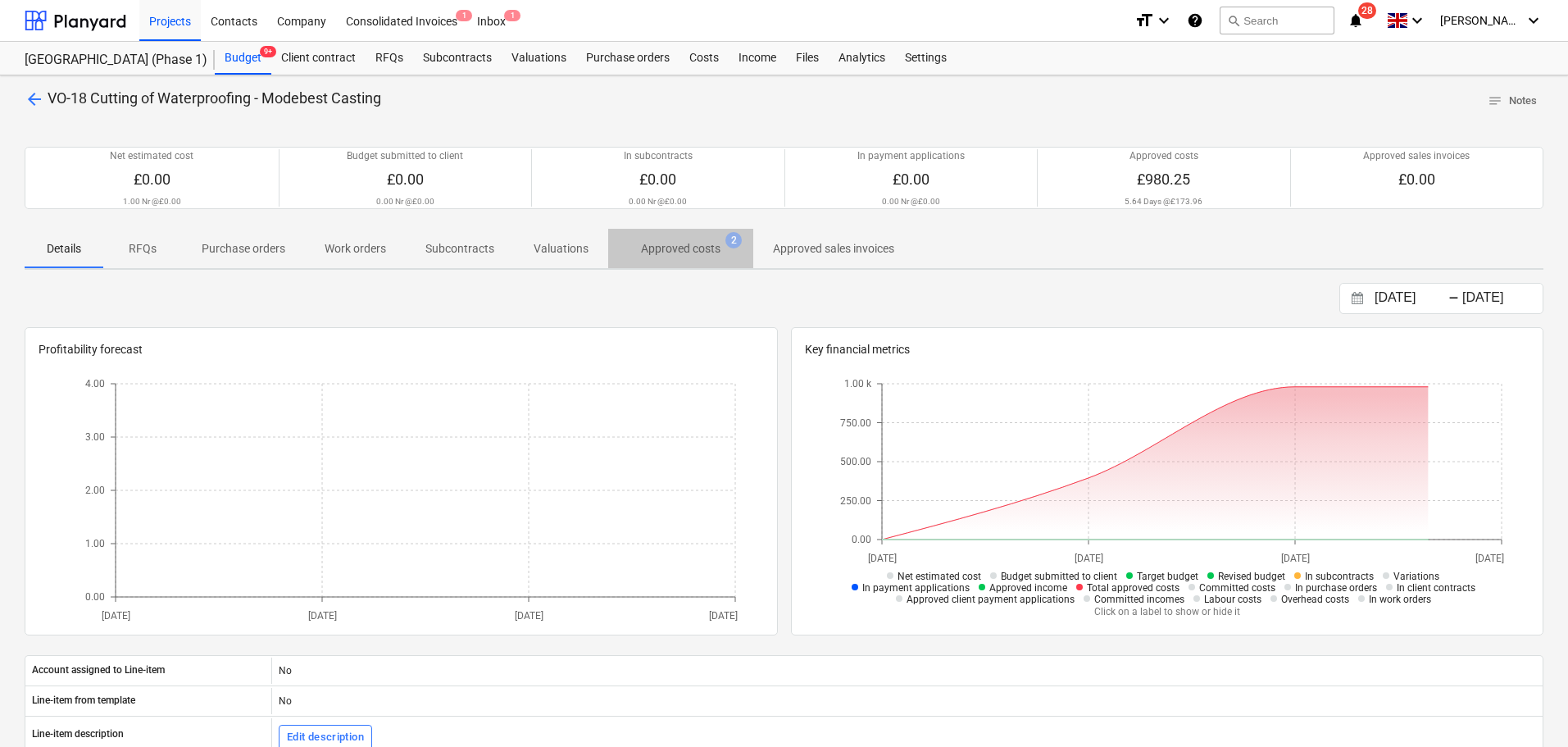
click at [697, 267] on button "Approved costs 2" at bounding box center [681, 248] width 145 height 39
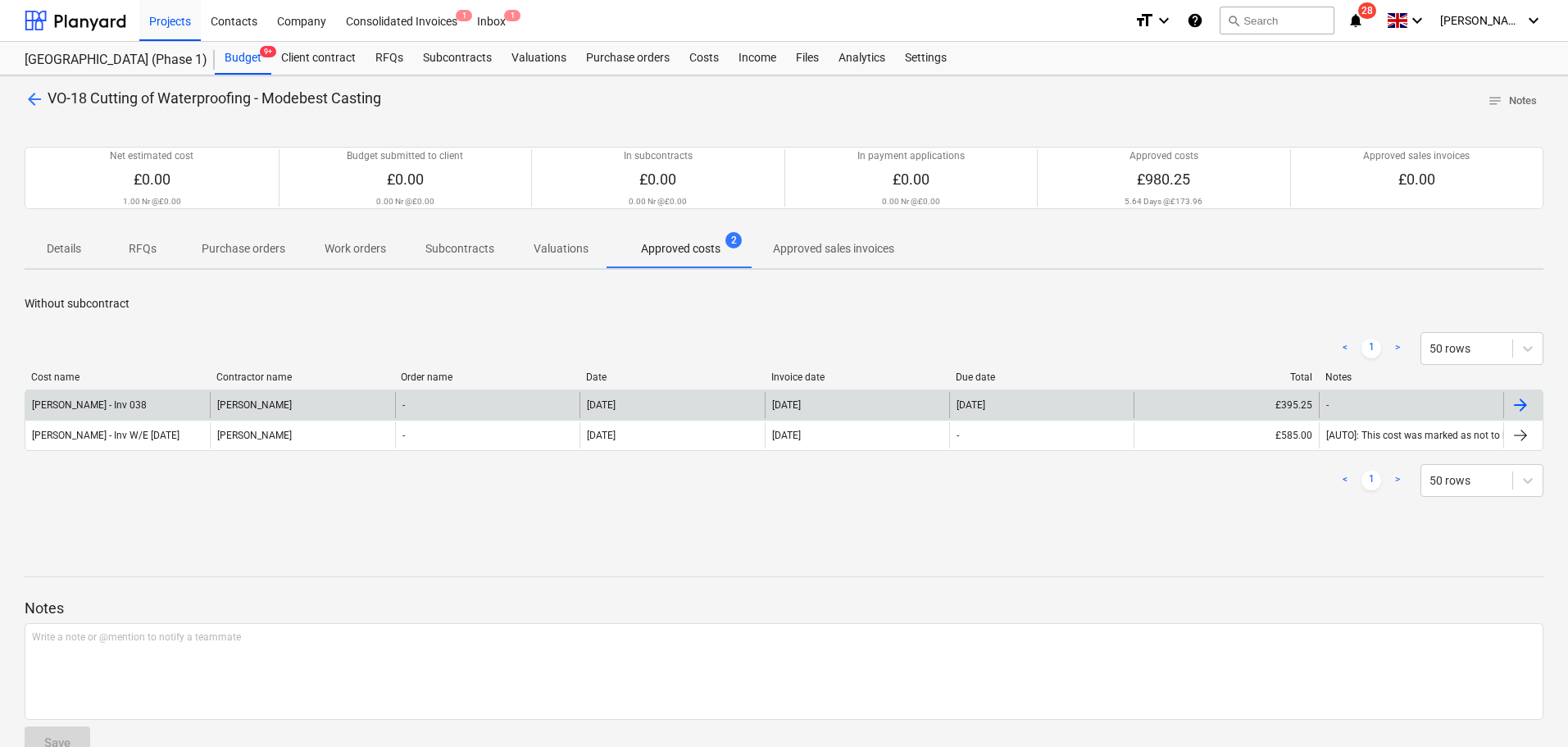
click at [158, 414] on div "Keith Kelly - Inv 038" at bounding box center [117, 405] width 185 height 26
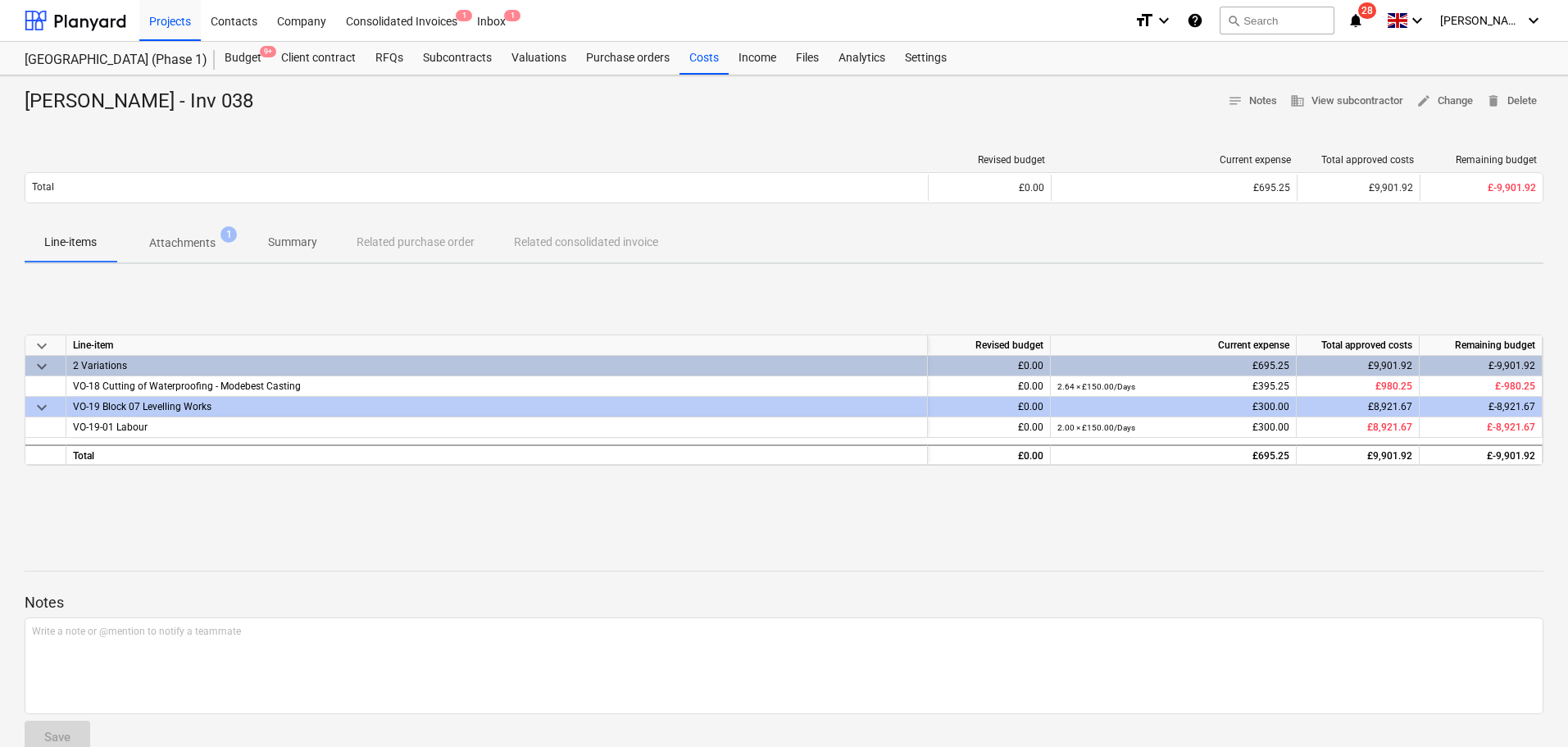
click at [182, 237] on p "Attachments" at bounding box center [182, 243] width 66 height 17
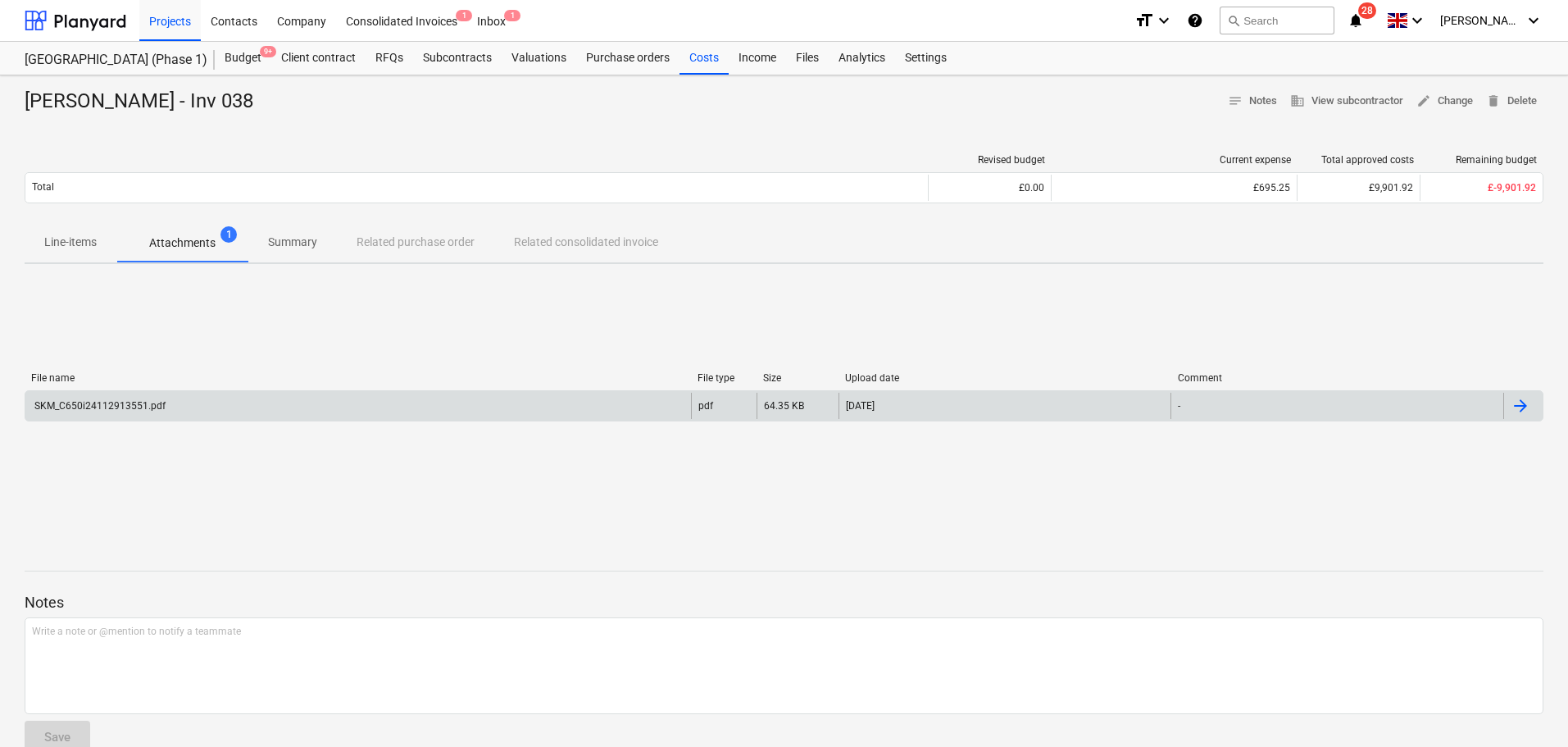
click at [201, 407] on div "SKM_C650i24112913551.pdf" at bounding box center [358, 405] width 665 height 26
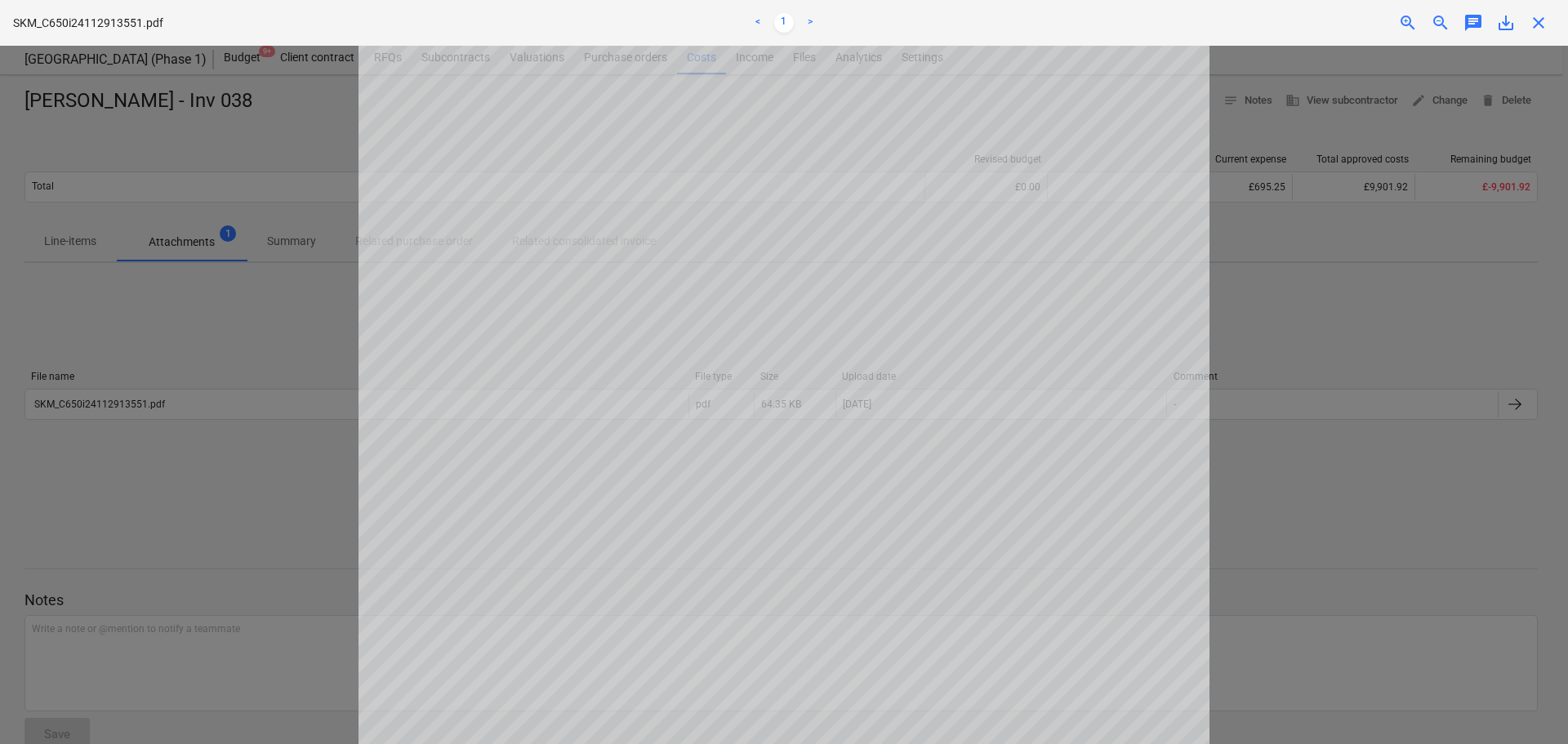
scroll to position [225, 0]
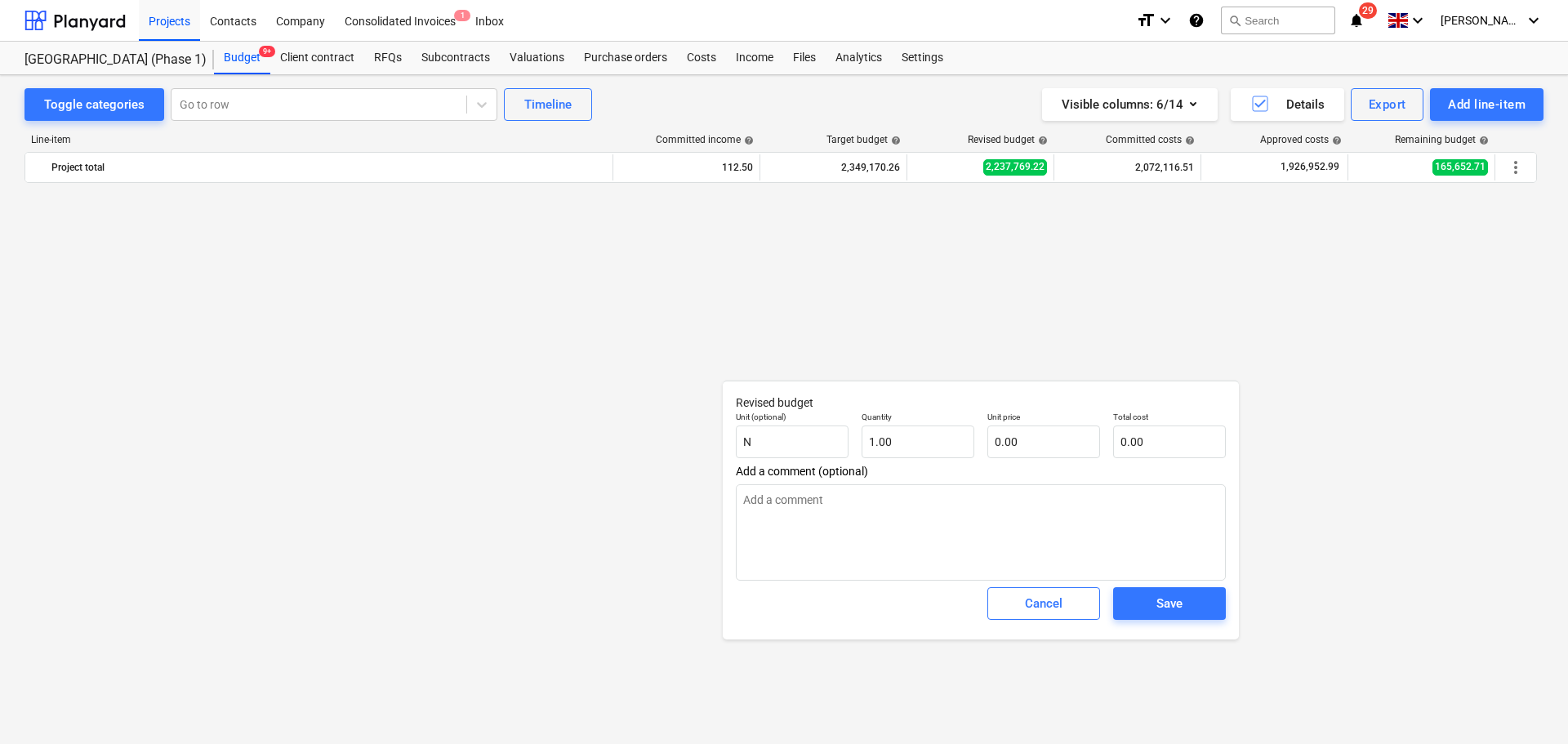
type textarea "x"
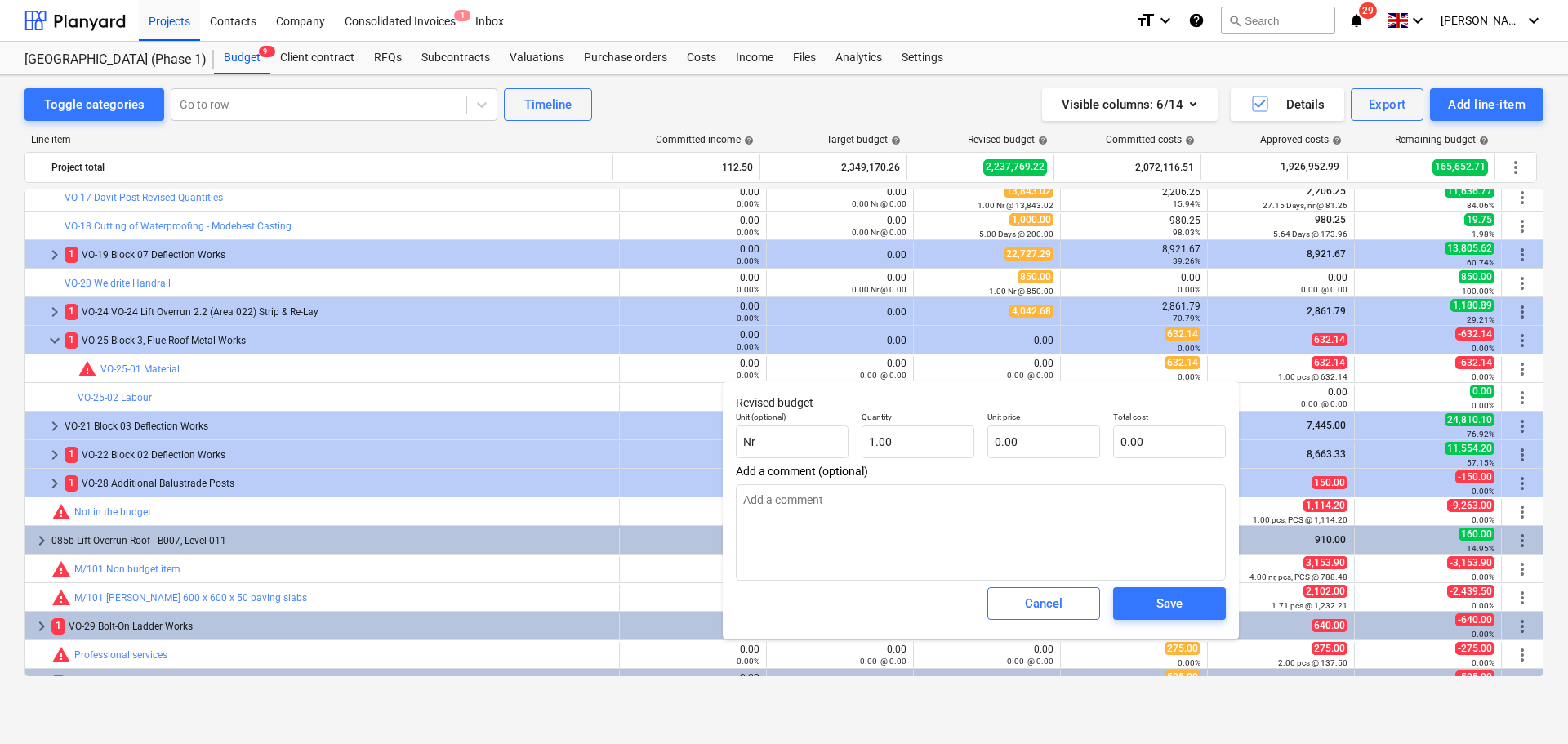
type input "Nr"
type textarea "x"
type input "1"
type textarea "x"
type input "1.00"
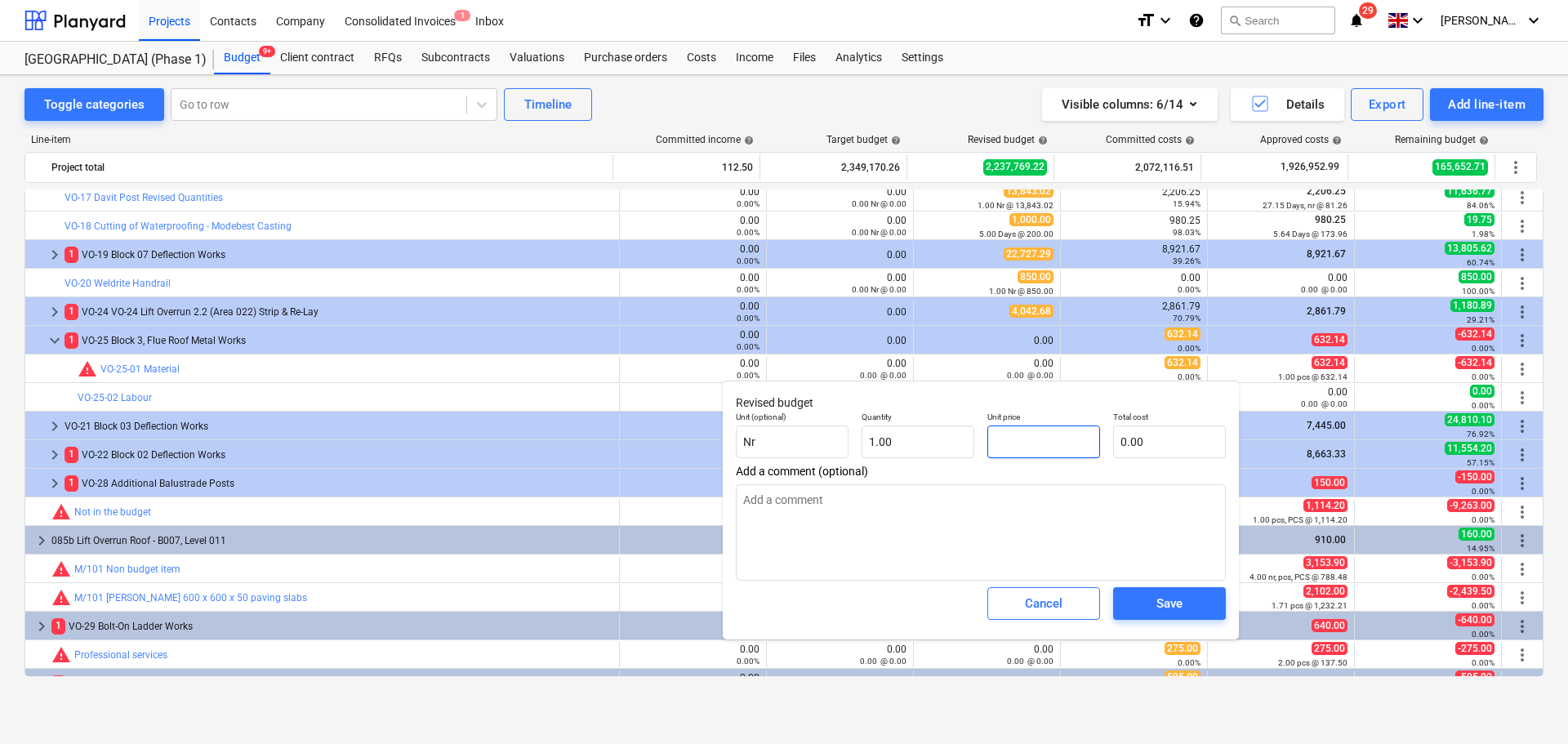
type textarea "x"
type input "3"
type input "3.00"
type textarea "x"
type input "32"
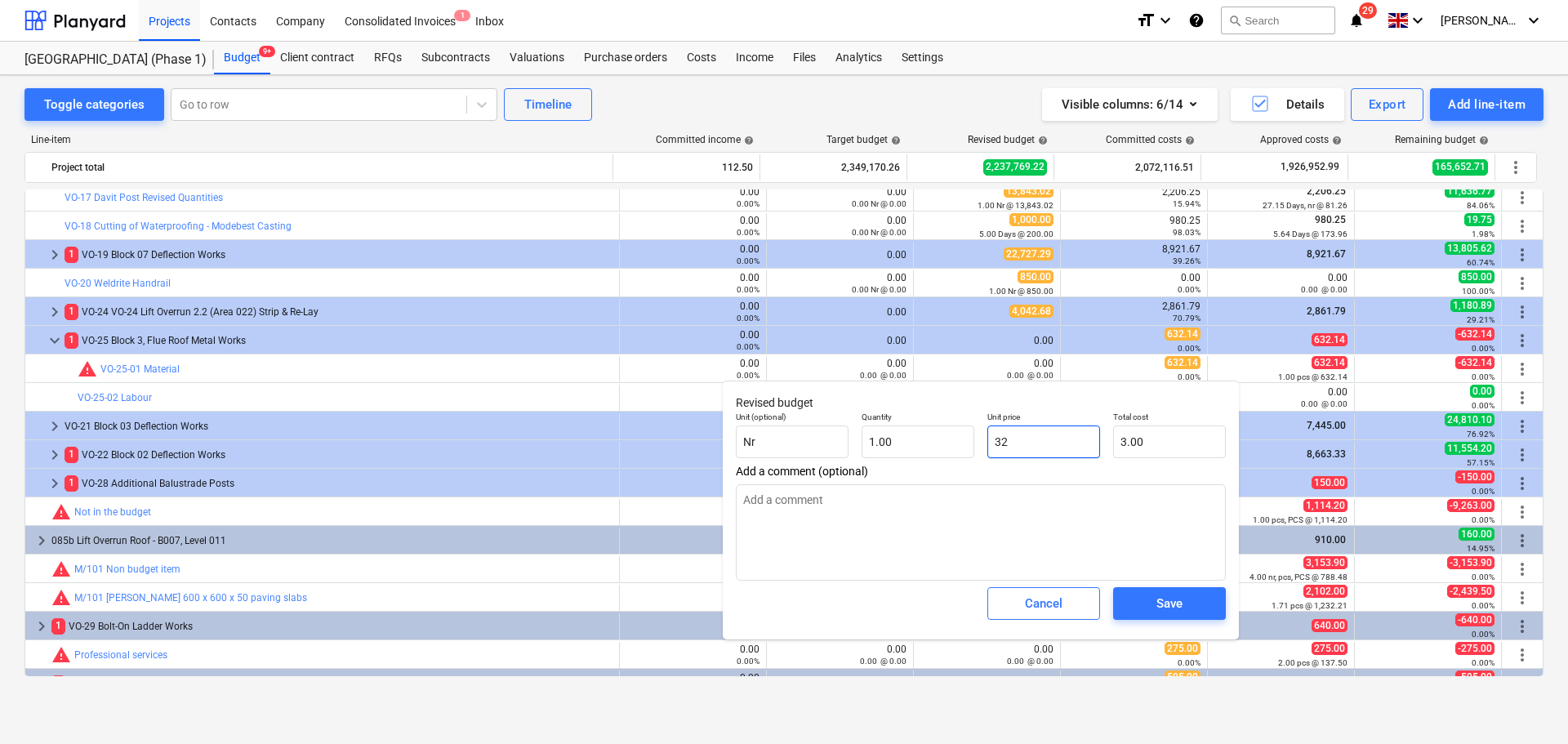
type input "32.00"
type textarea "x"
type input "322"
type input "322.00"
type textarea "x"
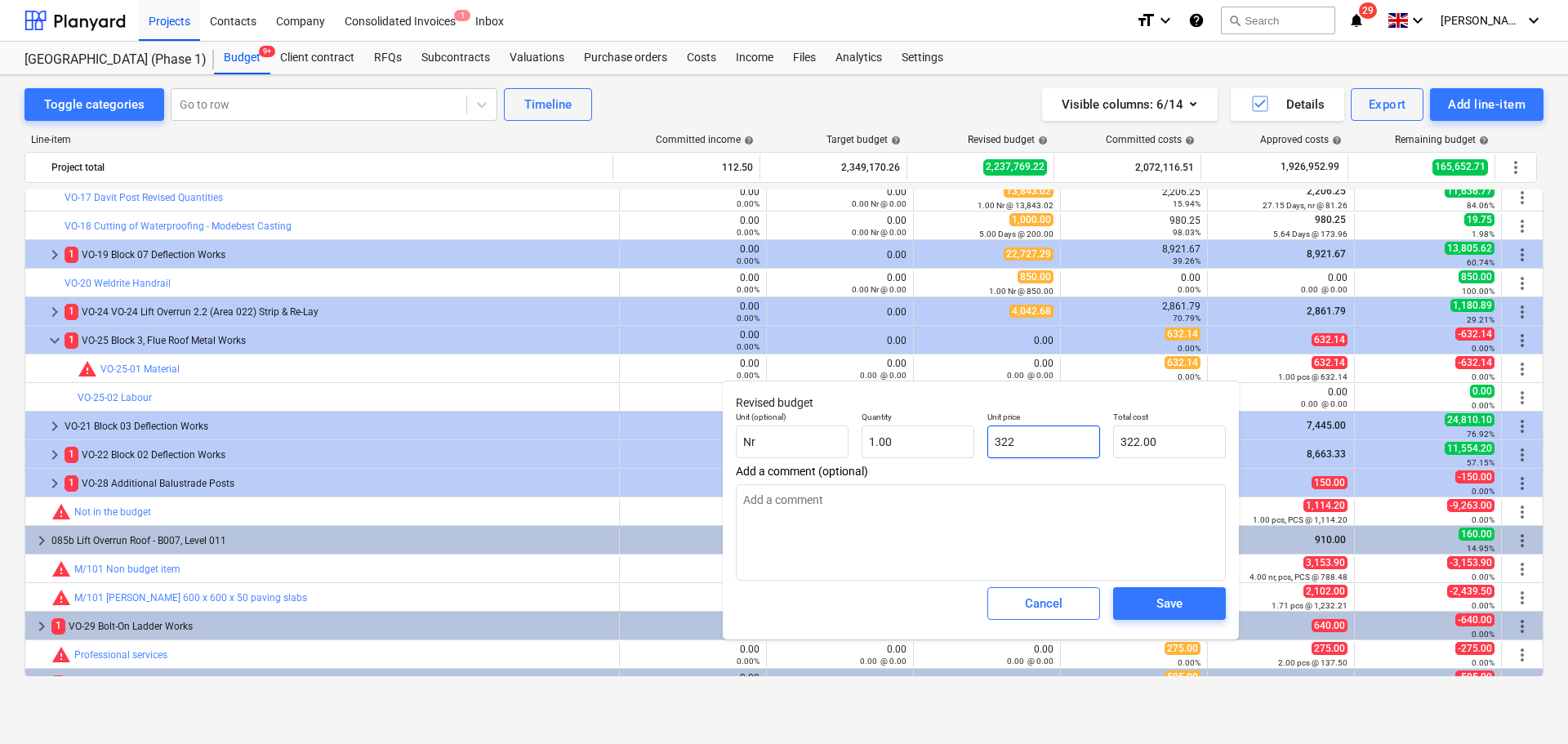
type input "322."
type textarea "x"
type input "322.8"
type input "322.80"
type textarea "x"
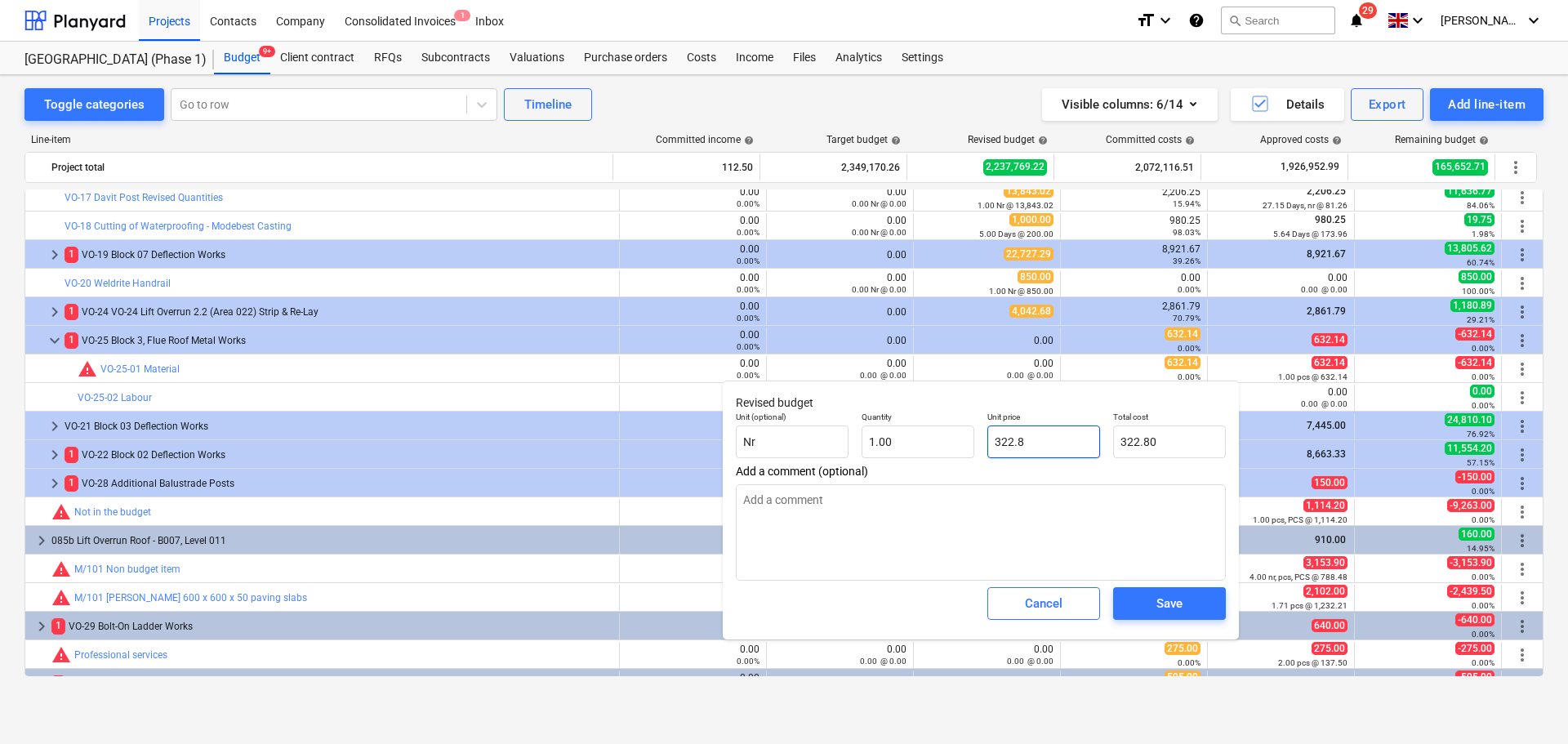
type input "322.84"
type textarea "x"
type input "5"
type input "5.00"
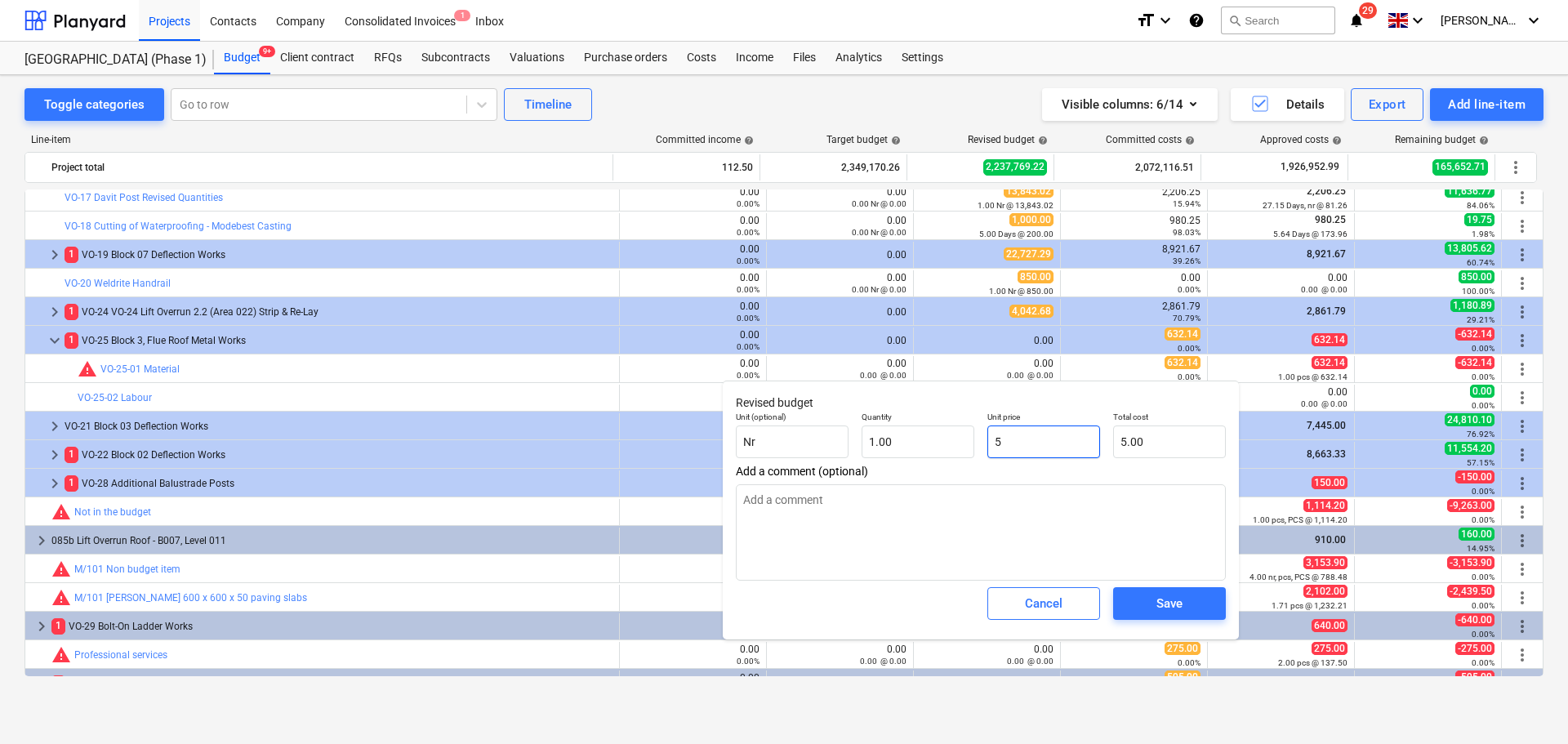
type textarea "x"
type input "53"
type input "53.00"
type textarea "x"
type input "532"
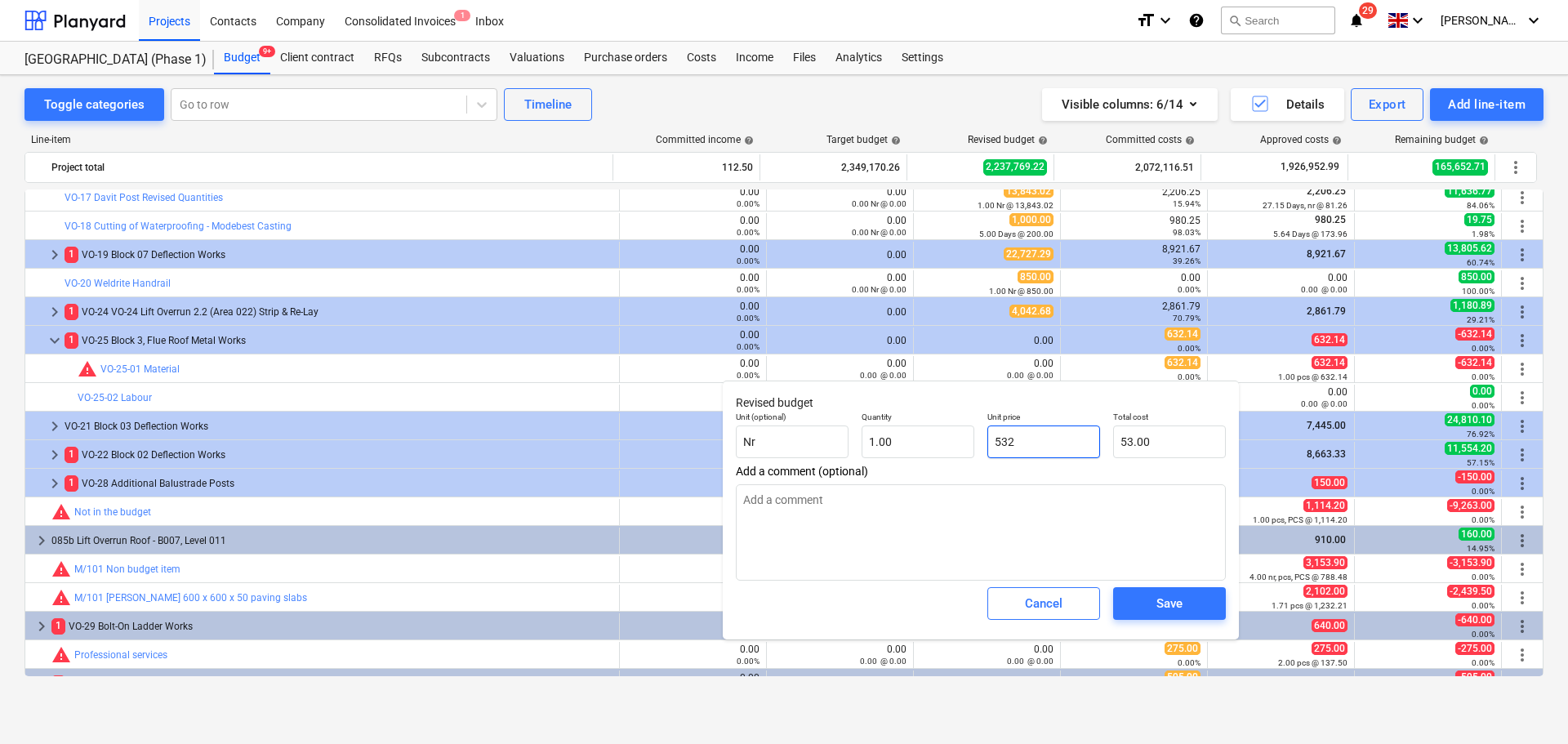
type input "532.00"
type textarea "x"
type input "532."
type textarea "x"
type input "532.1"
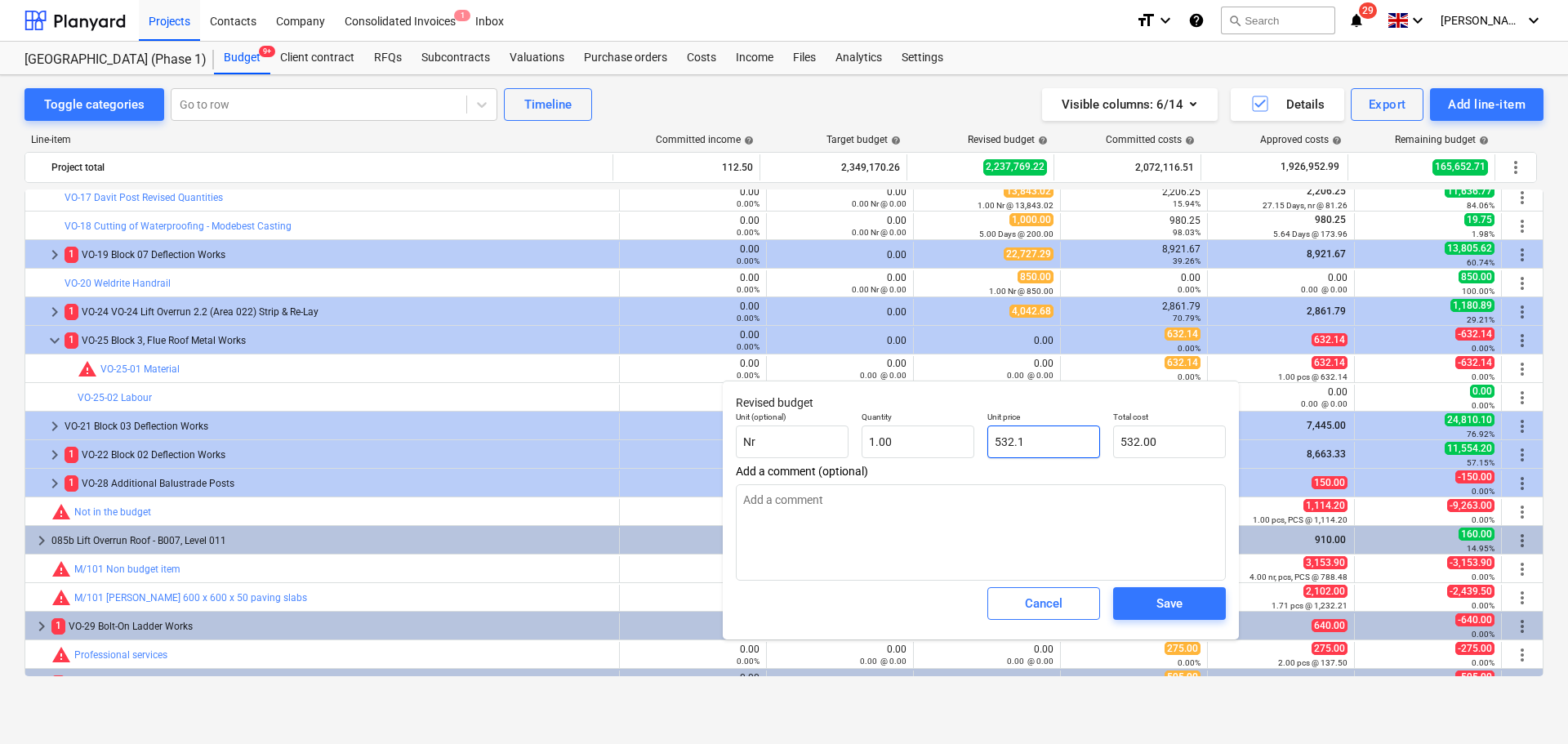
type input "532.10"
type textarea "x"
type input "532.14"
click at [991, 447] on input "532.14" at bounding box center [1044, 441] width 113 height 33
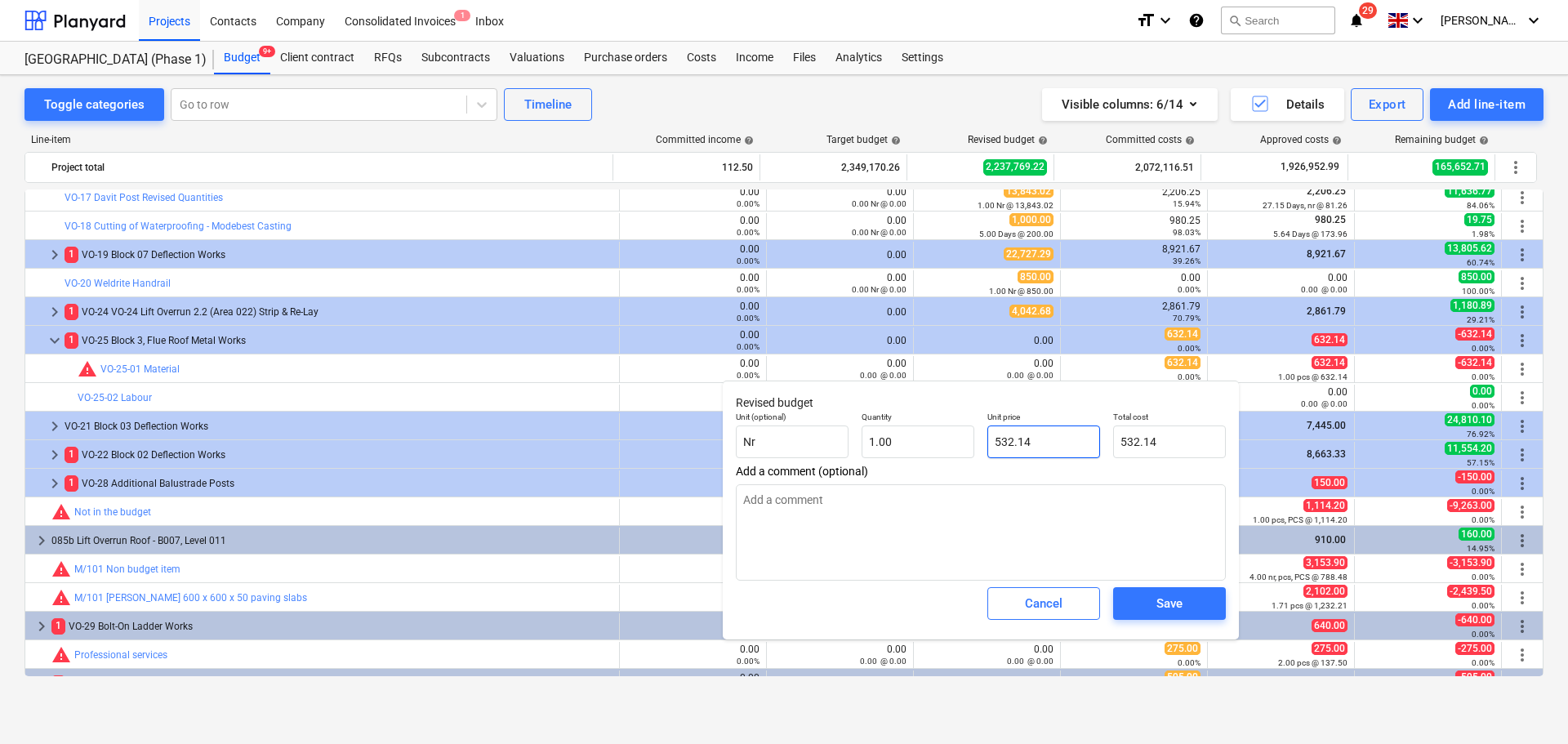
type textarea "x"
type input "32.14"
type textarea "x"
type input "632.14"
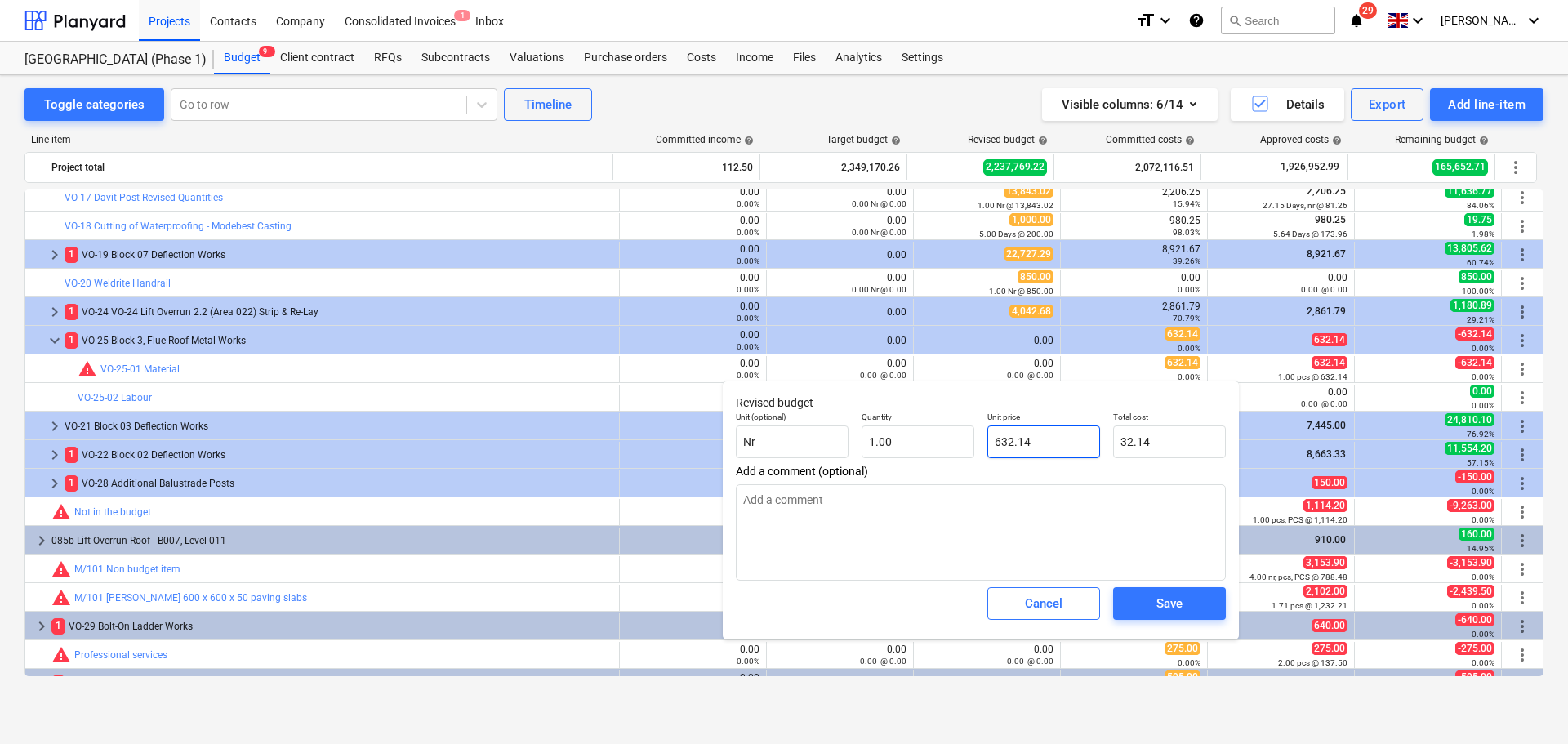
type input "632.14"
click at [1178, 614] on div "Save" at bounding box center [1169, 603] width 26 height 21
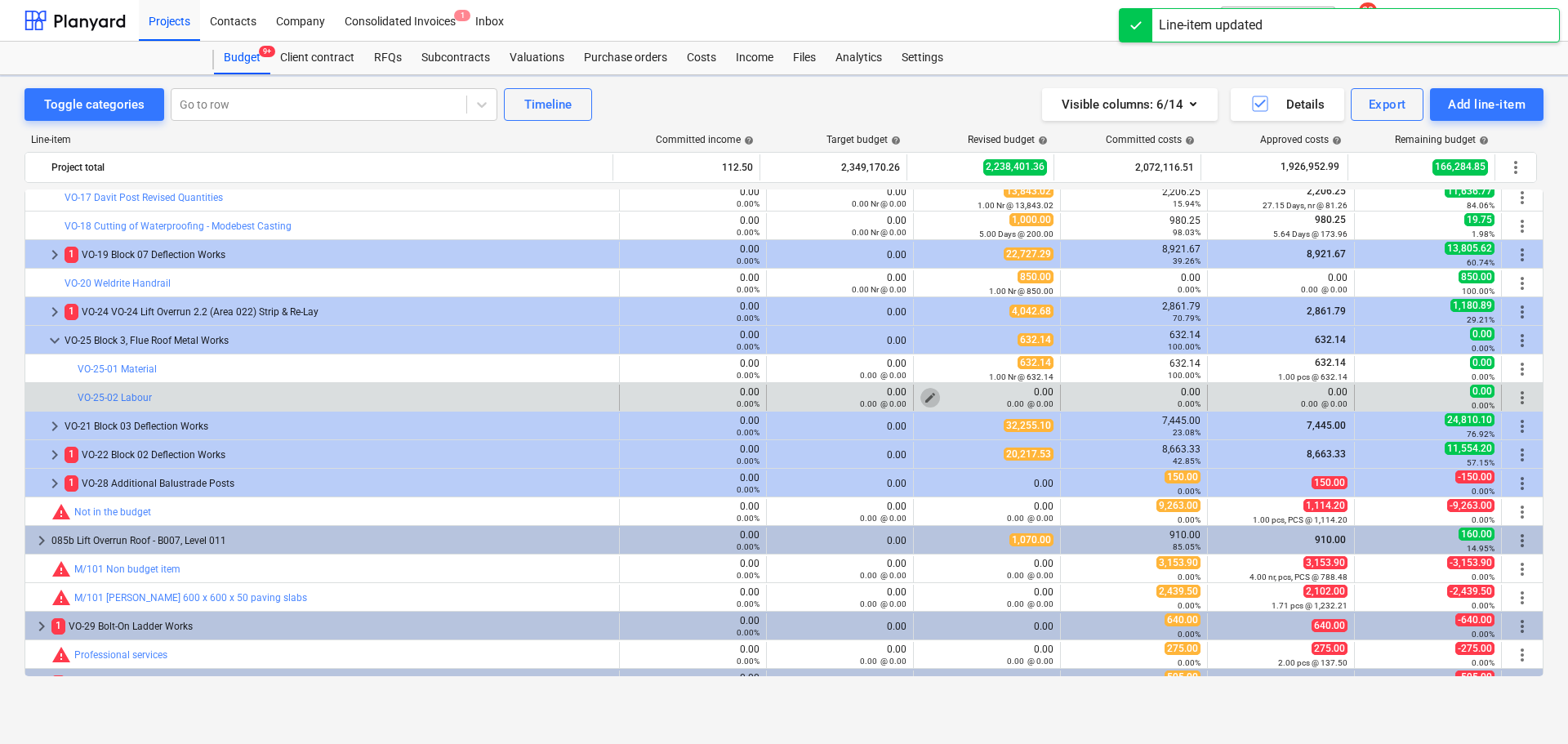
click at [926, 395] on span "edit" at bounding box center [930, 397] width 13 height 13
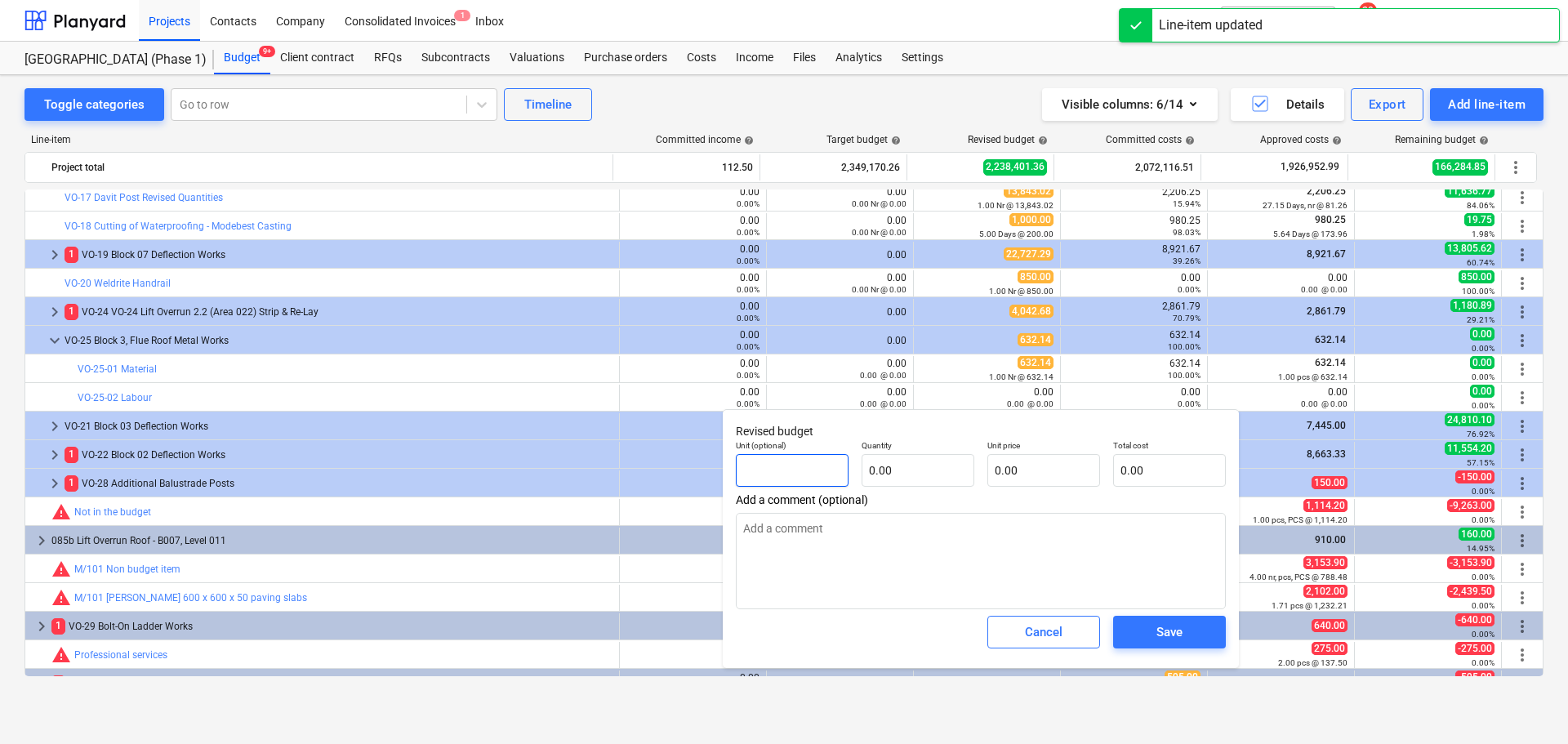
click at [805, 482] on input "text" at bounding box center [792, 470] width 113 height 33
click at [805, 476] on input "text" at bounding box center [792, 470] width 113 height 33
type textarea "x"
type input "D"
type textarea "x"
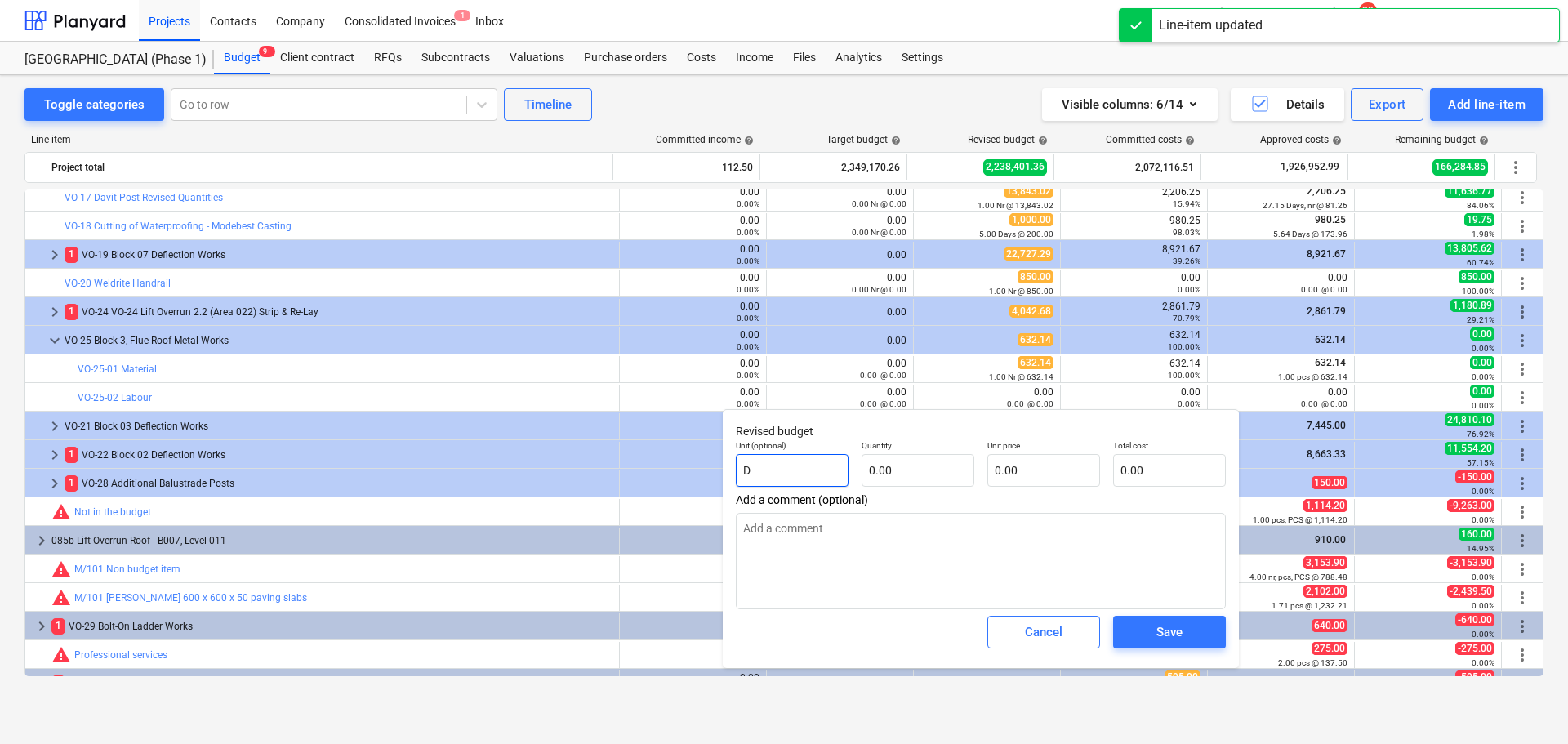
type input "Da"
type textarea "x"
type input "Day"
type textarea "x"
type input "Days"
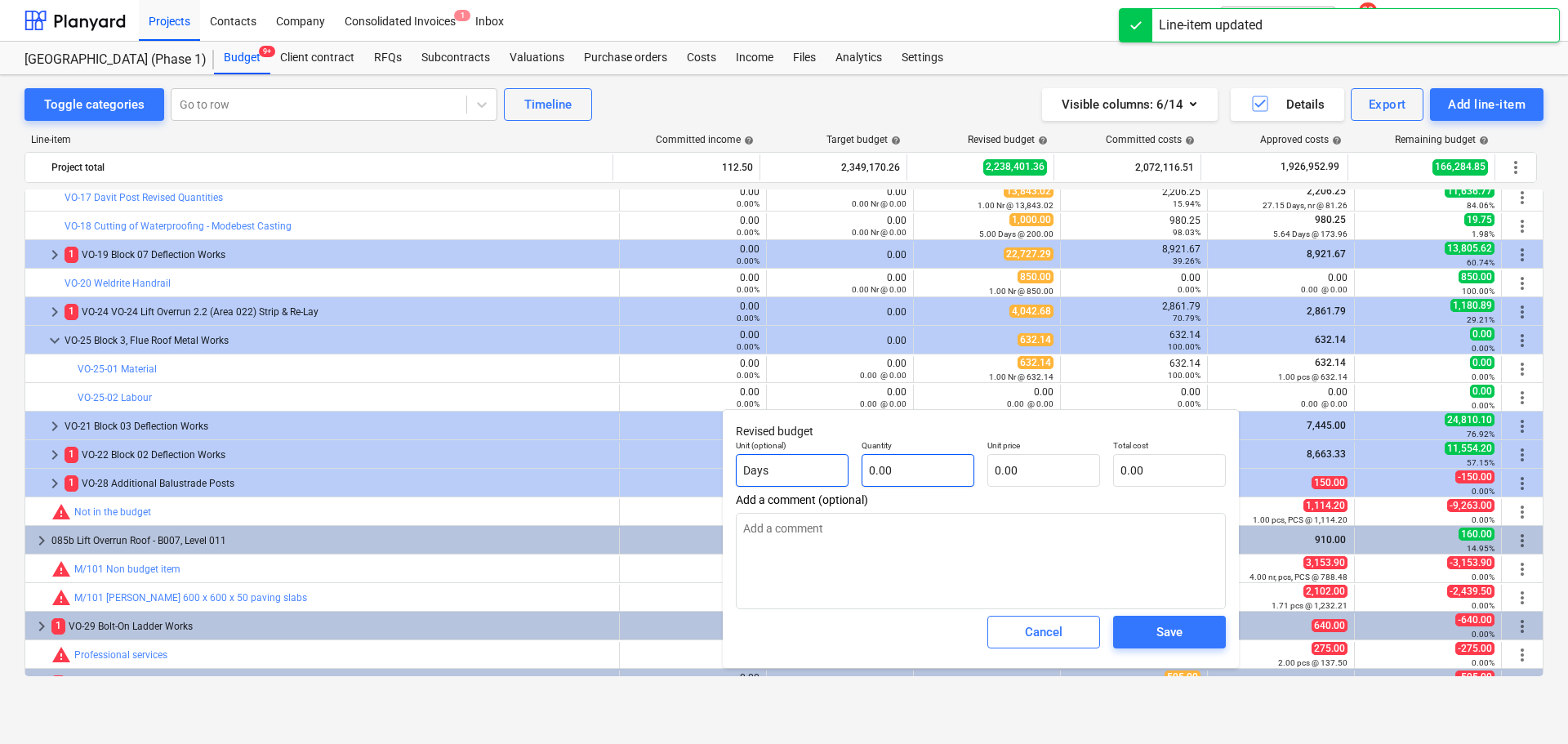
type textarea "x"
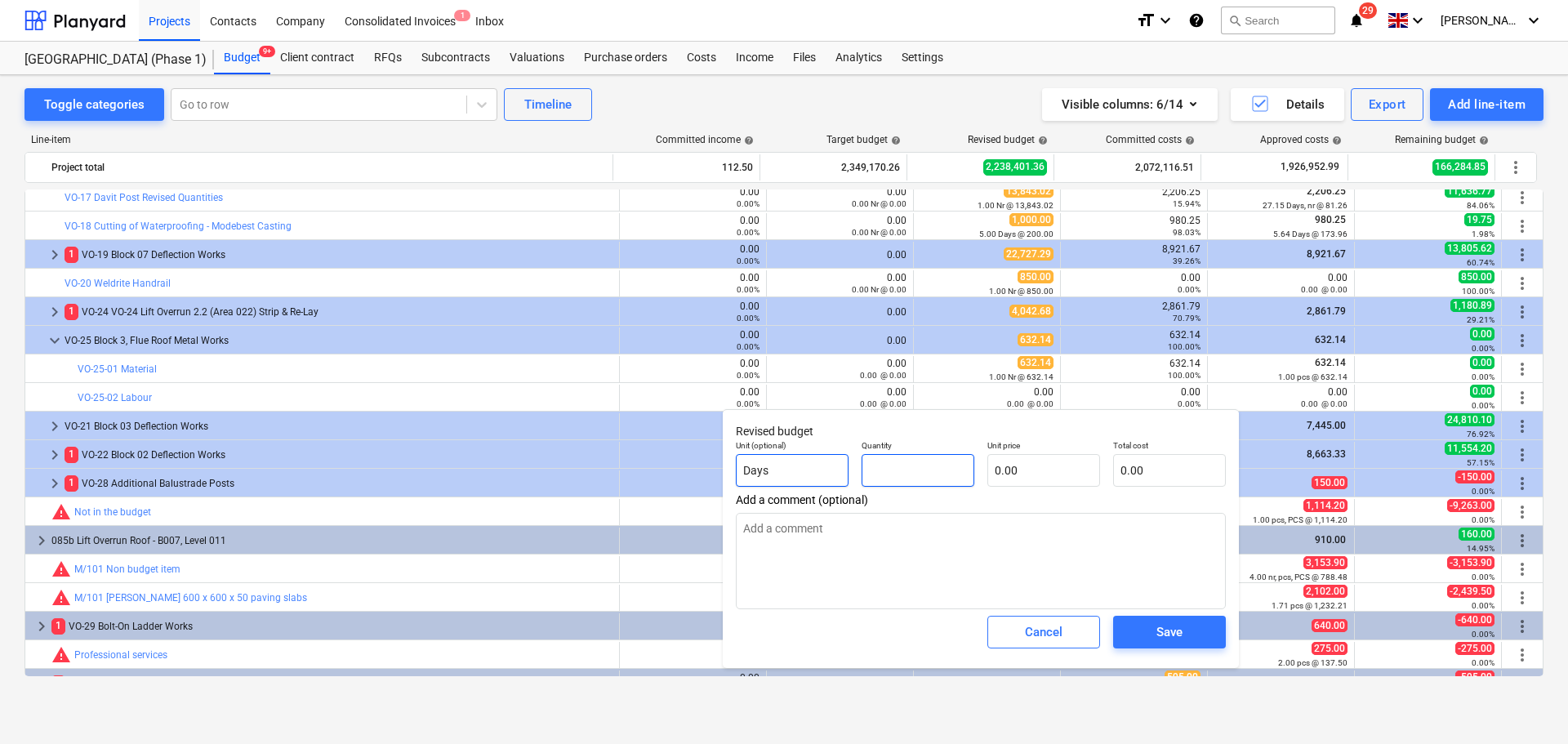
type textarea "x"
type input "3"
type textarea "x"
type input "3.00"
type textarea "x"
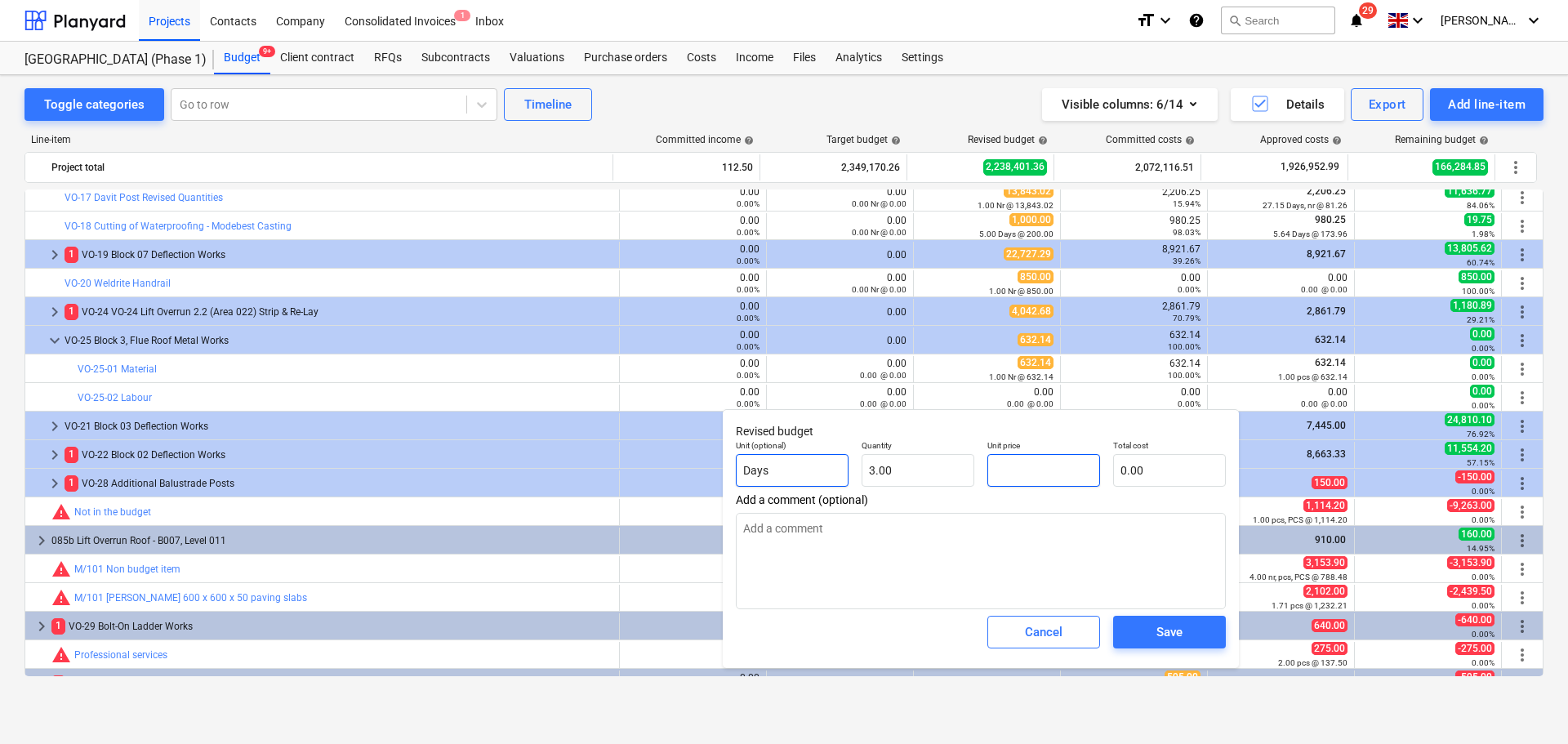
type input "3"
type input "9.00"
type textarea "x"
type input "34"
type input "102.00"
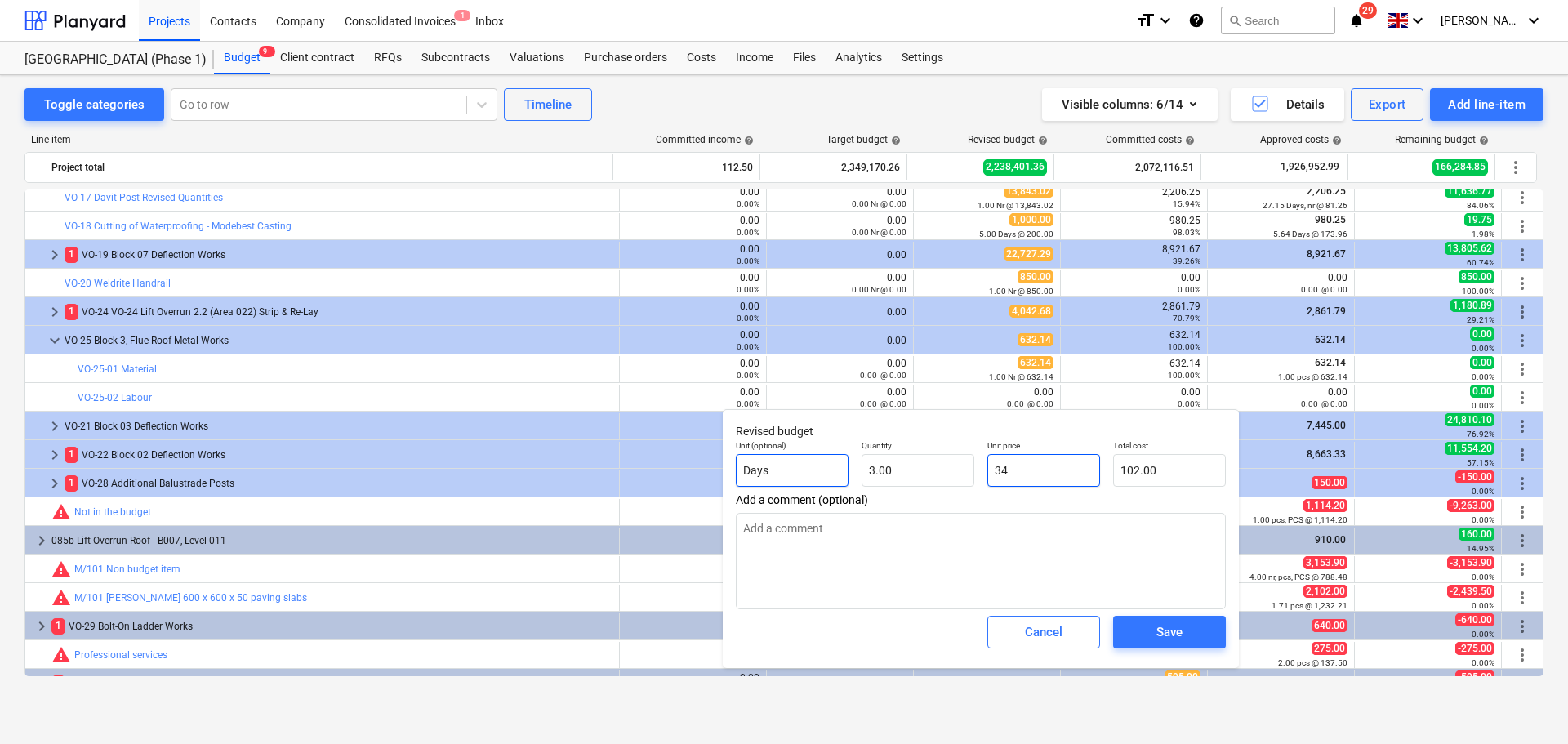
type textarea "x"
type input "34."
type textarea "x"
type input "34.5"
type input "103.50"
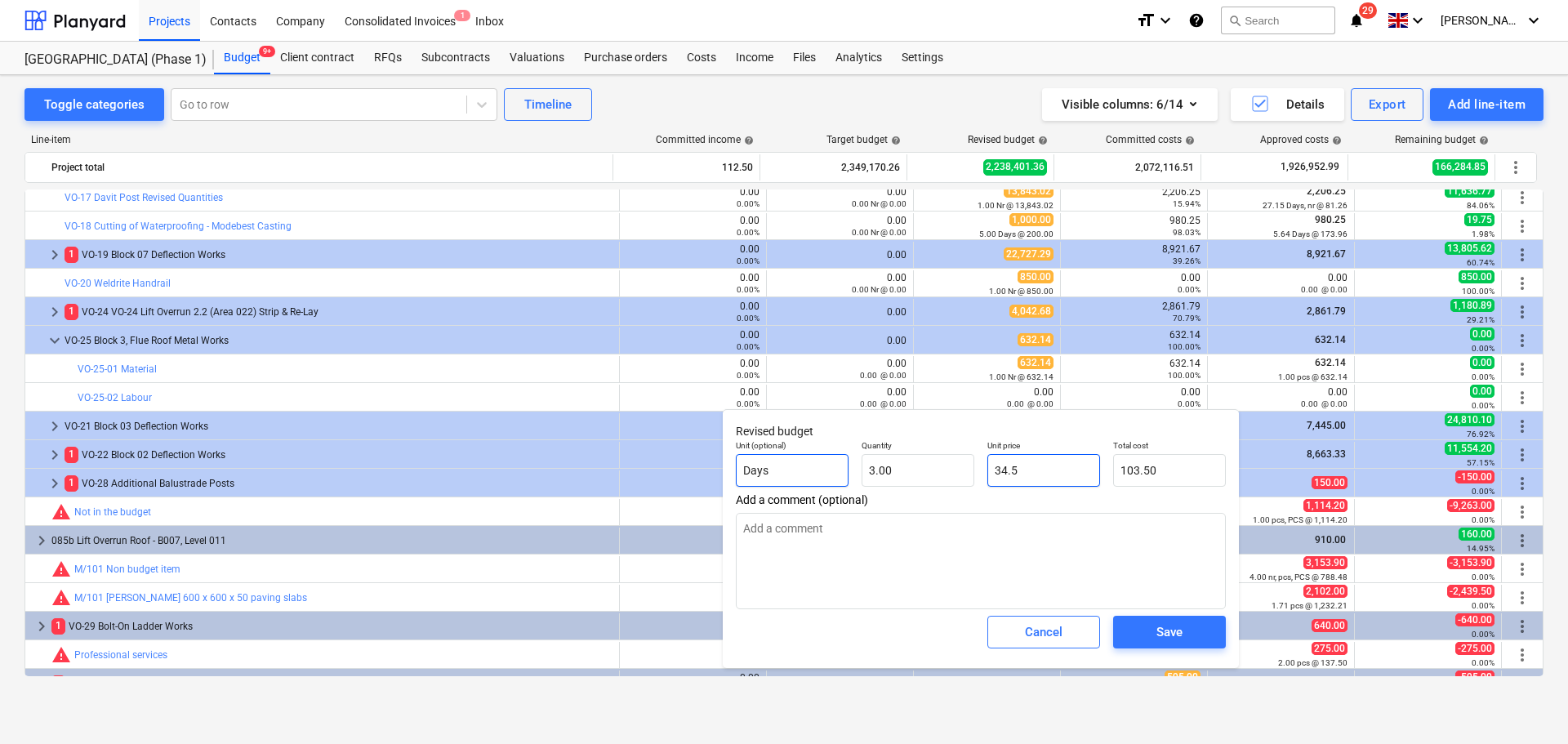
type textarea "x"
type input "34.50"
click at [806, 473] on input "Days" at bounding box center [792, 470] width 113 height 33
type textarea "x"
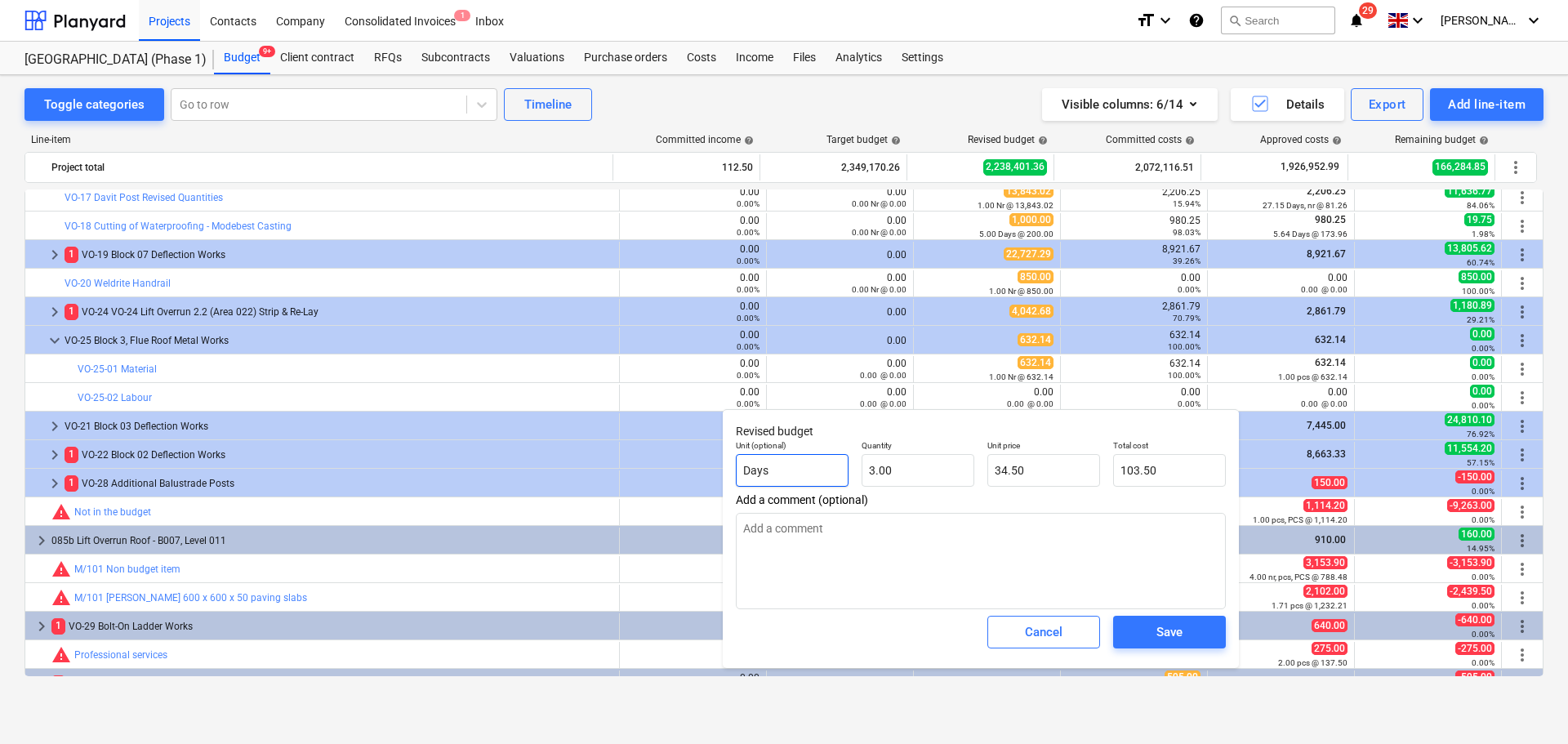
type input "H"
type textarea "x"
type input "Ho"
type textarea "x"
type input "Hou"
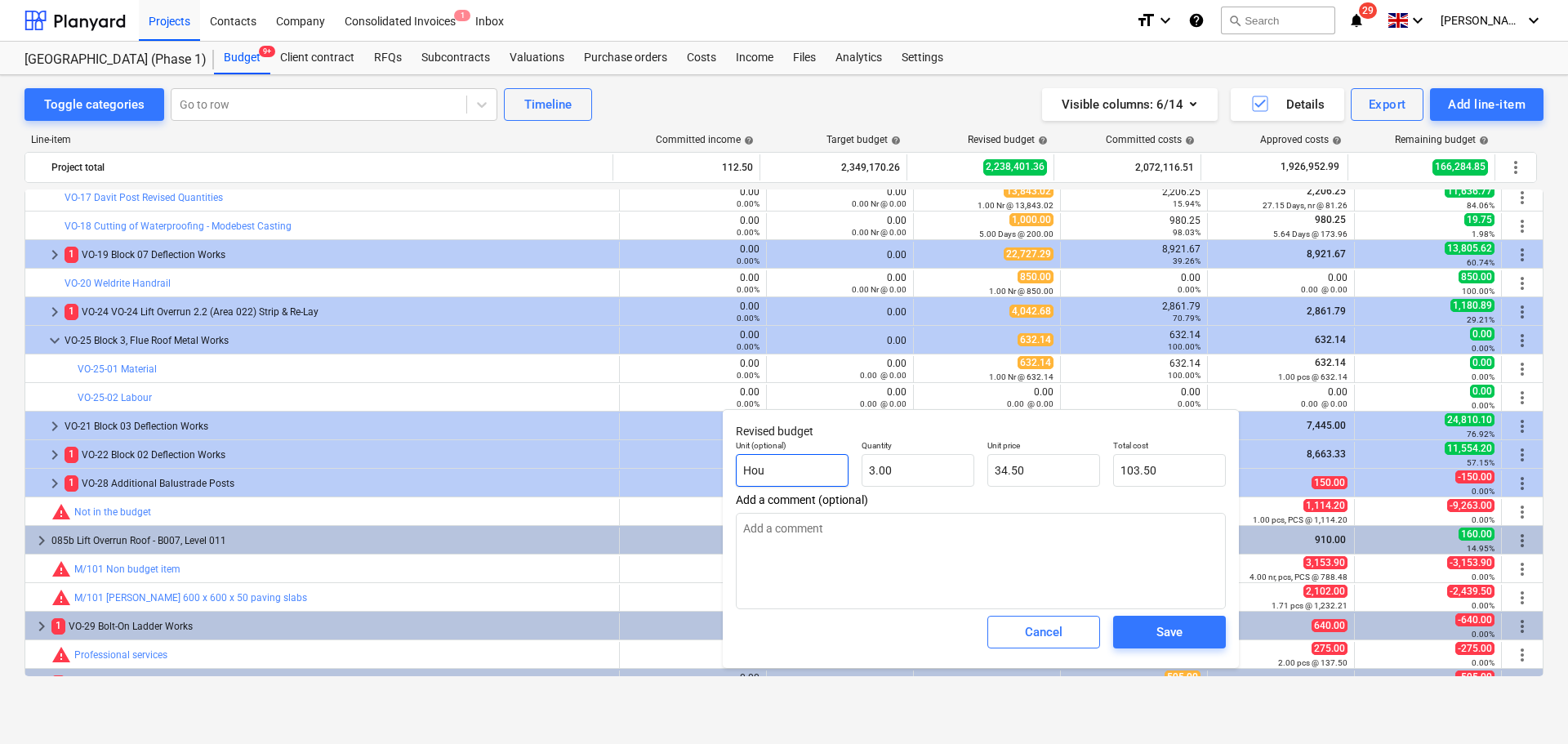
type textarea "x"
type input "Hour"
type textarea "x"
type input "Hours"
type textarea "x"
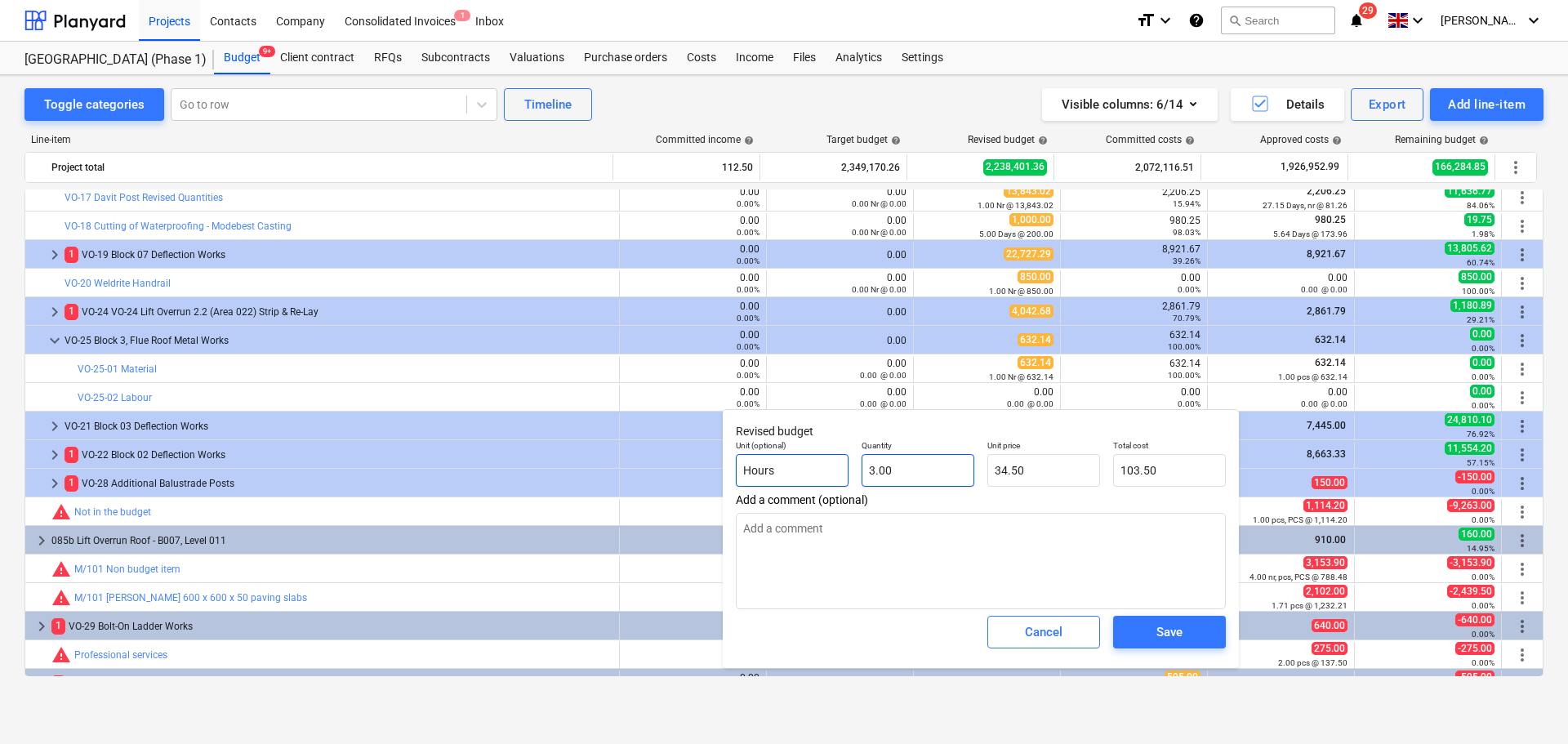
type input "3"
type textarea "x"
type input "3.00"
type input "34.5"
type textarea "x"
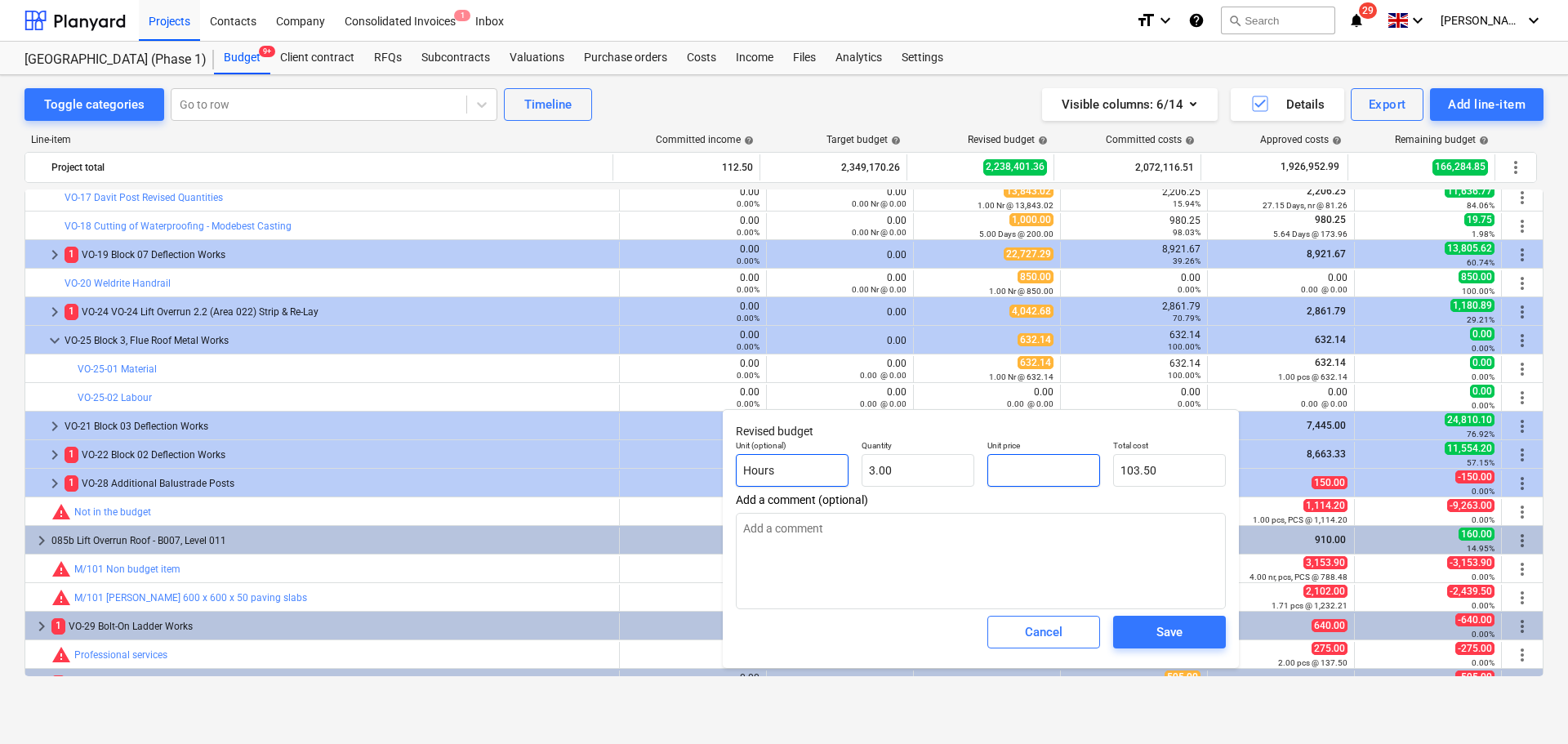
type input "0.00"
type textarea "x"
type input "2"
type input "6.00"
type textarea "x"
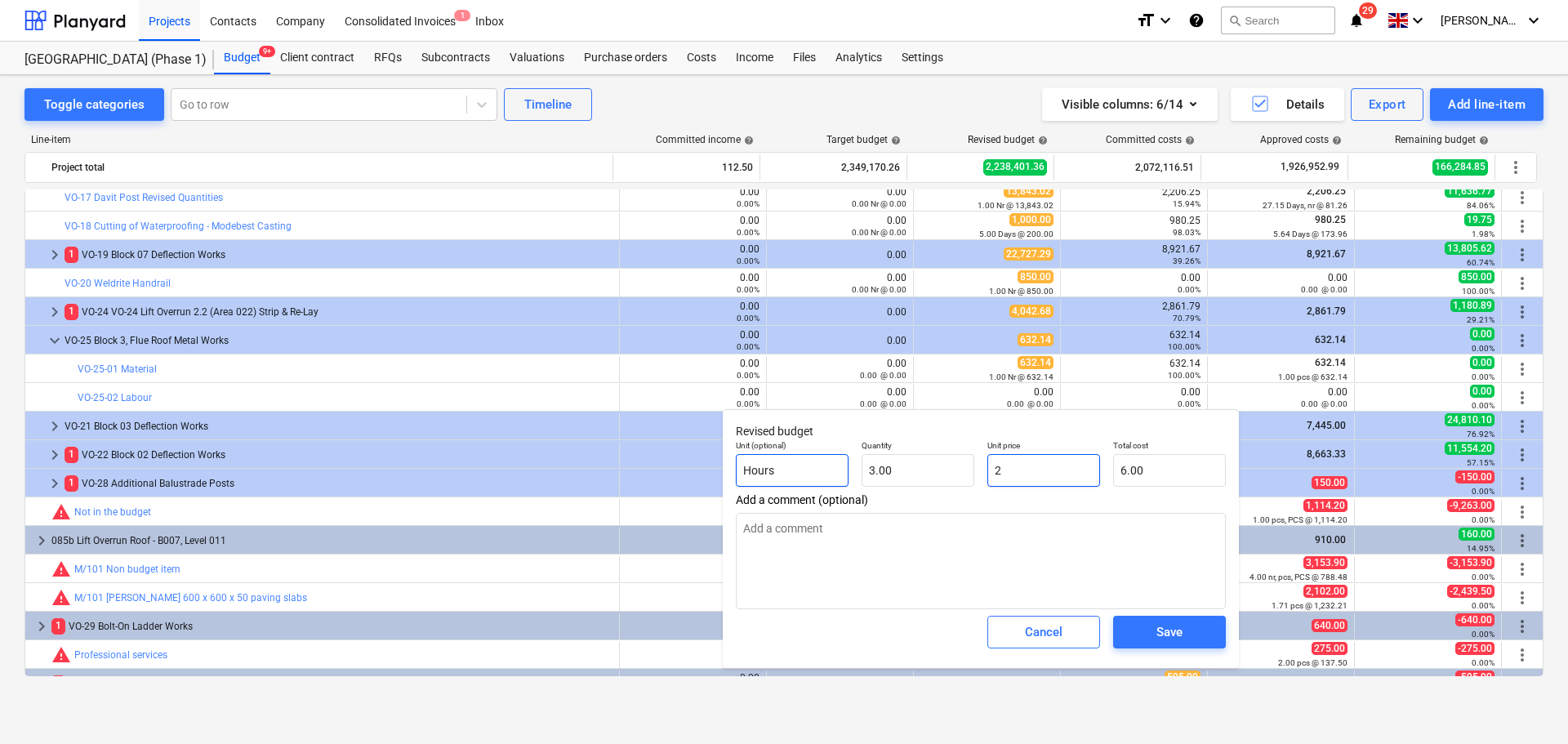
type input "25"
type input "75.00"
type input "25"
type textarea "x"
type input "25.00"
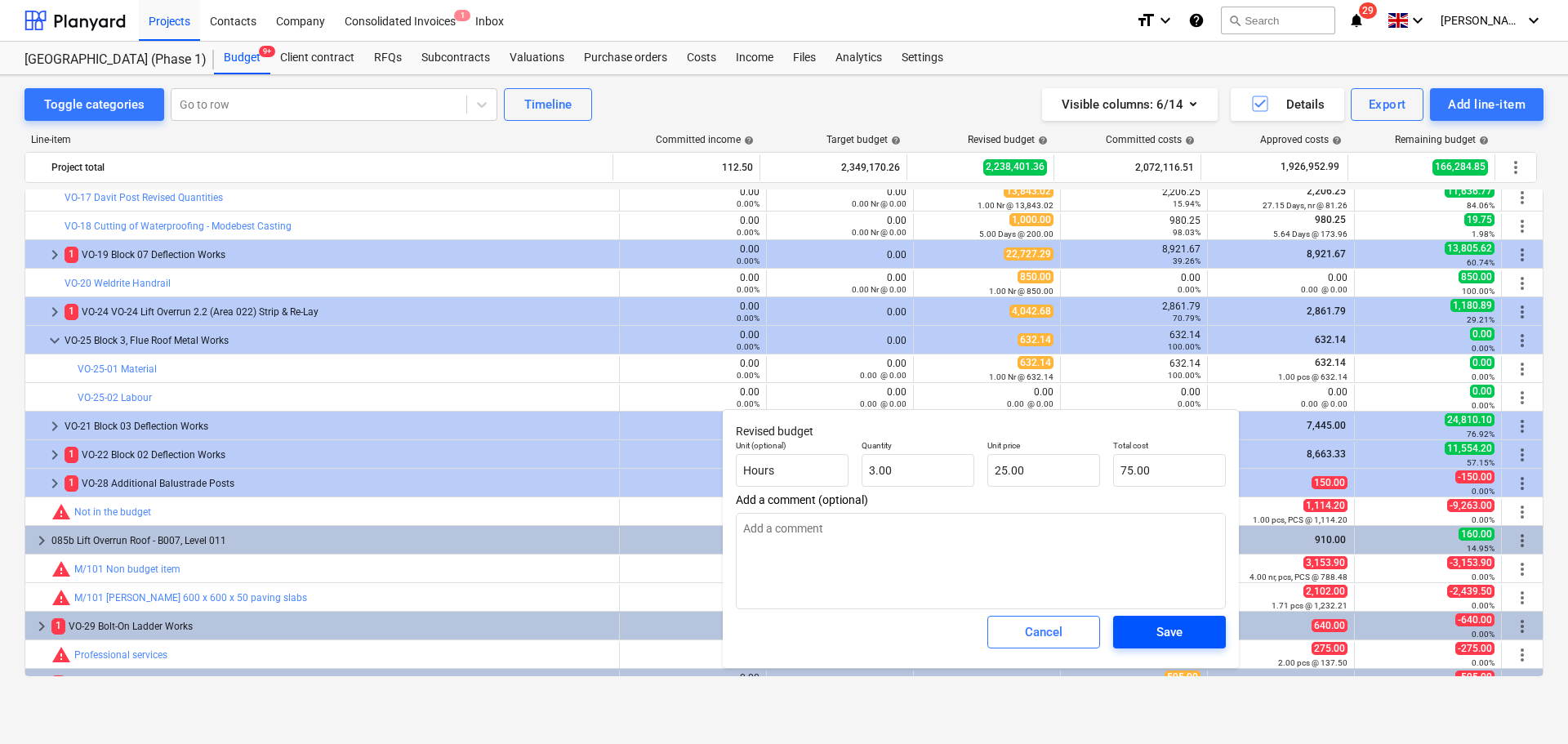
click at [1144, 630] on span "Save" at bounding box center [1170, 632] width 74 height 21
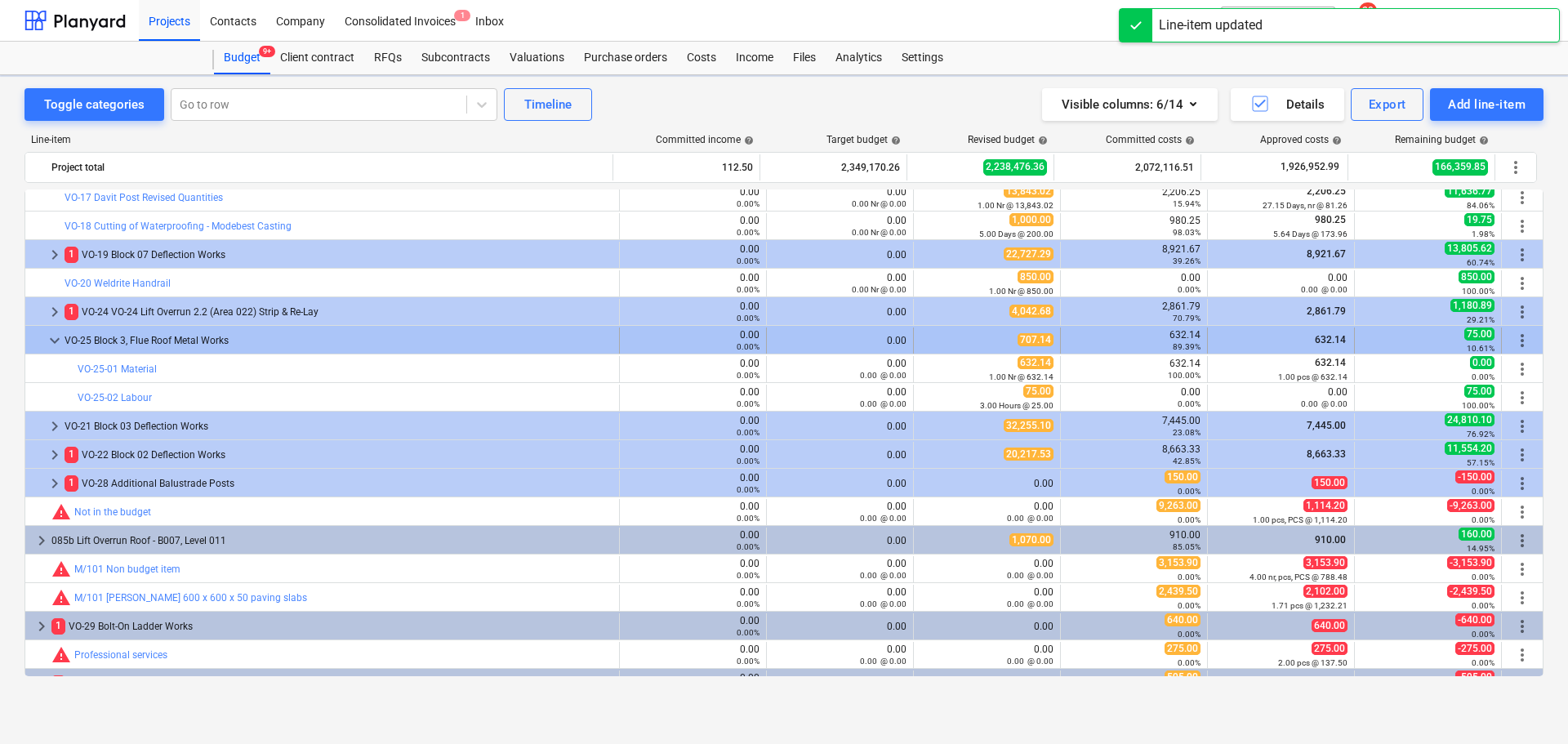
click at [218, 338] on div "VO-25 Block 3, Flue Roof Metal Works" at bounding box center [338, 340] width 548 height 26
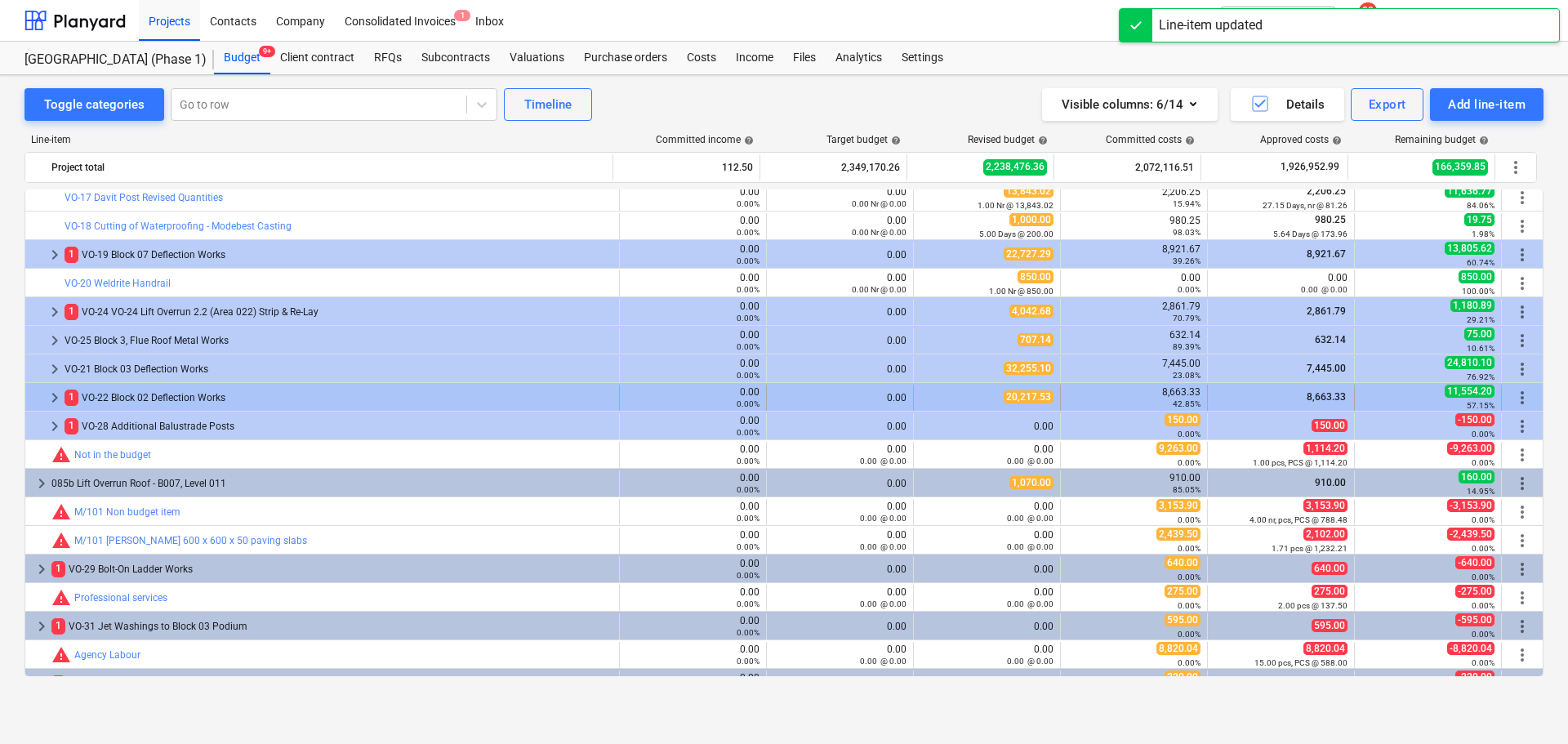
click at [230, 392] on div "1 VO-22 Block 02 Deflection Works" at bounding box center [338, 397] width 548 height 26
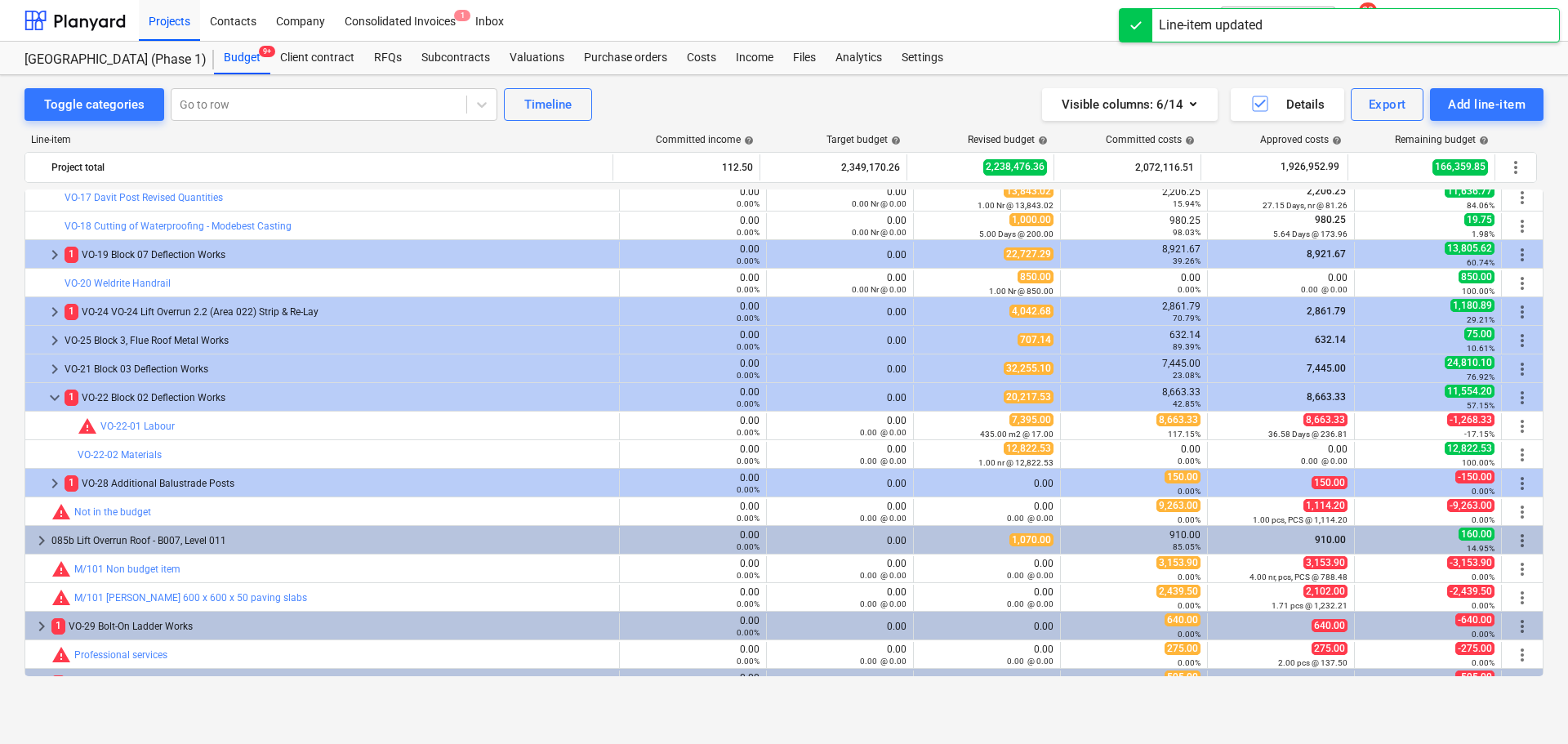
click at [230, 392] on div "1 VO-22 Block 02 Deflection Works" at bounding box center [338, 397] width 548 height 26
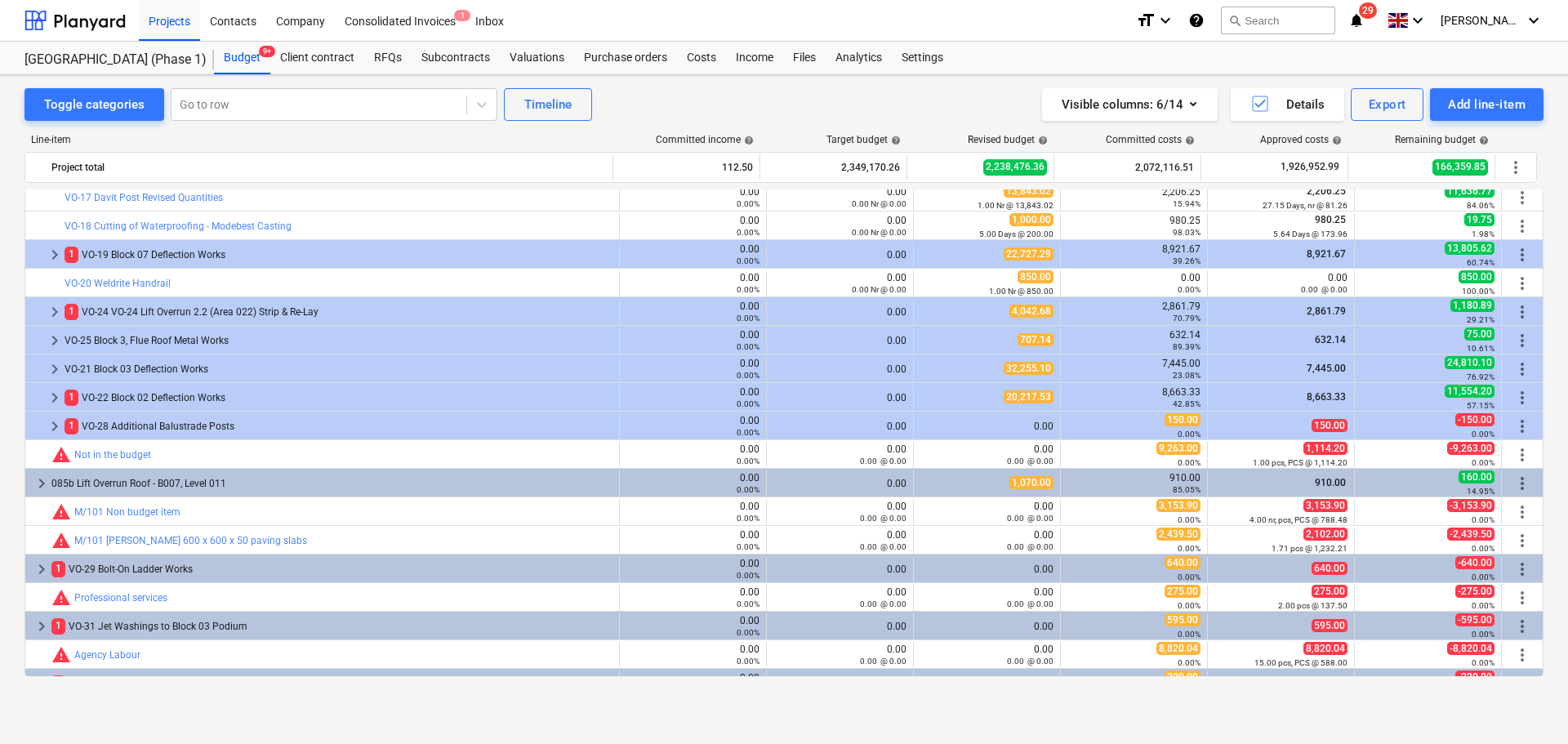
scroll to position [3604, 0]
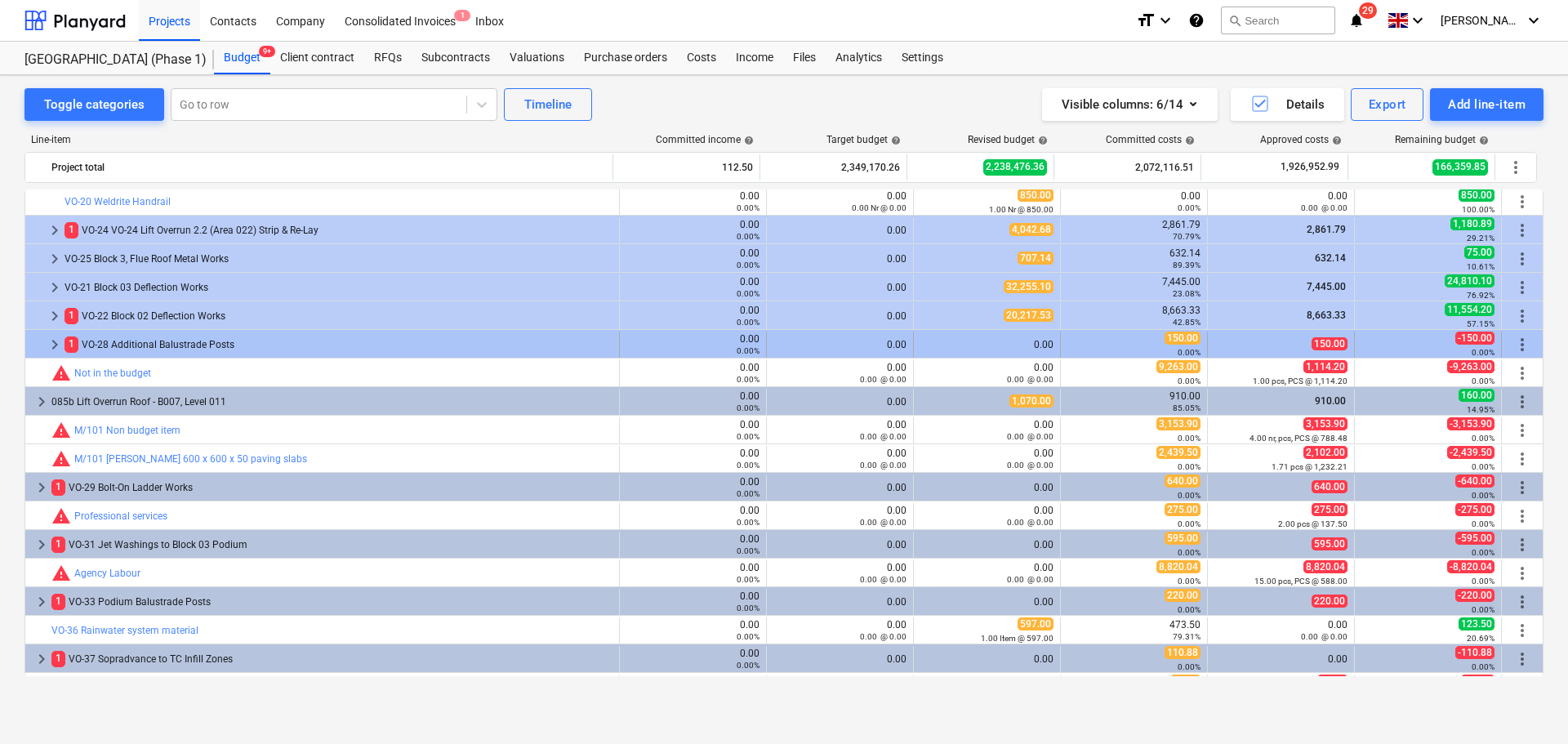
click at [822, 348] on div "0.00" at bounding box center [839, 345] width 133 height 11
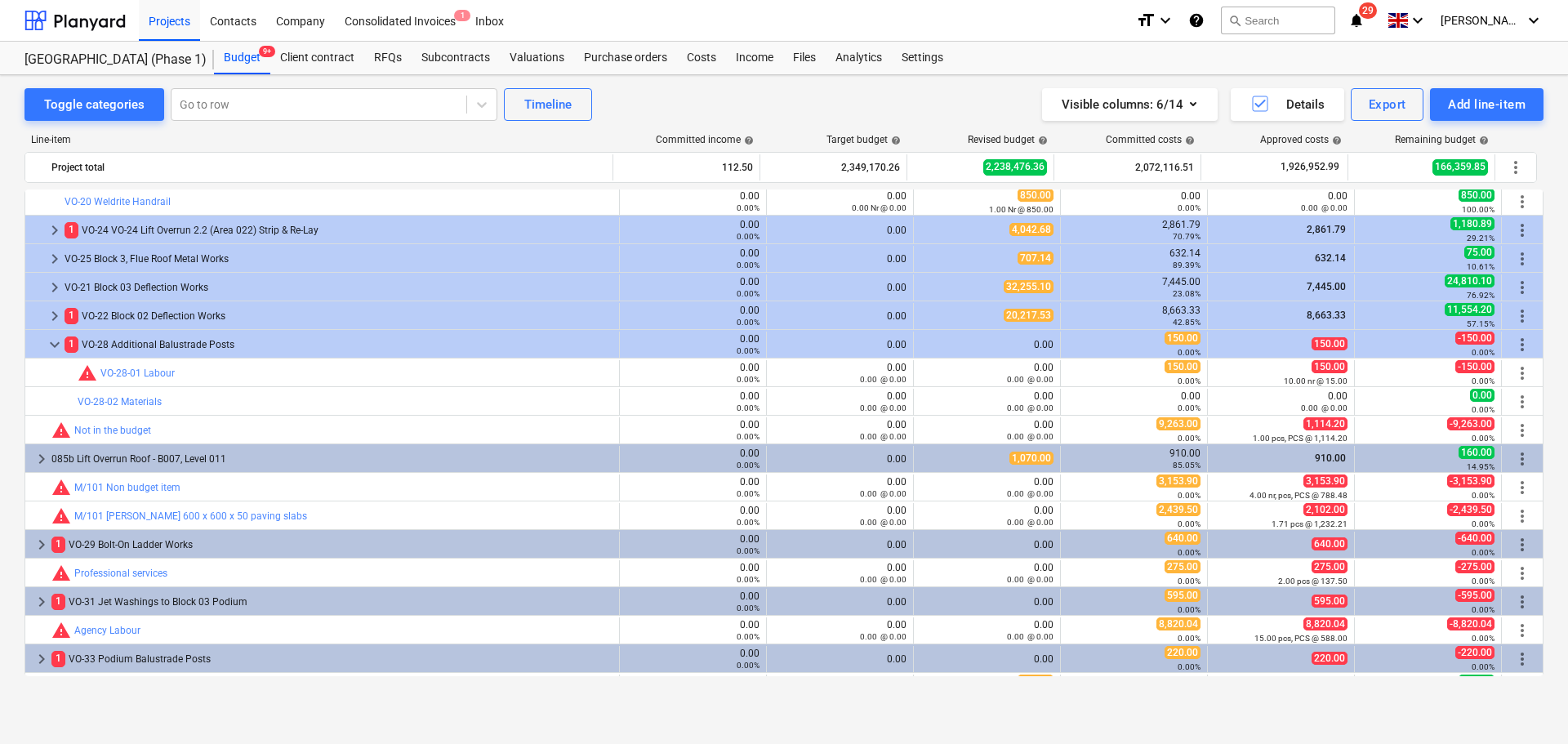
click at [337, 381] on div "bar_chart warning VO-28-01 Labour" at bounding box center [345, 372] width 534 height 19
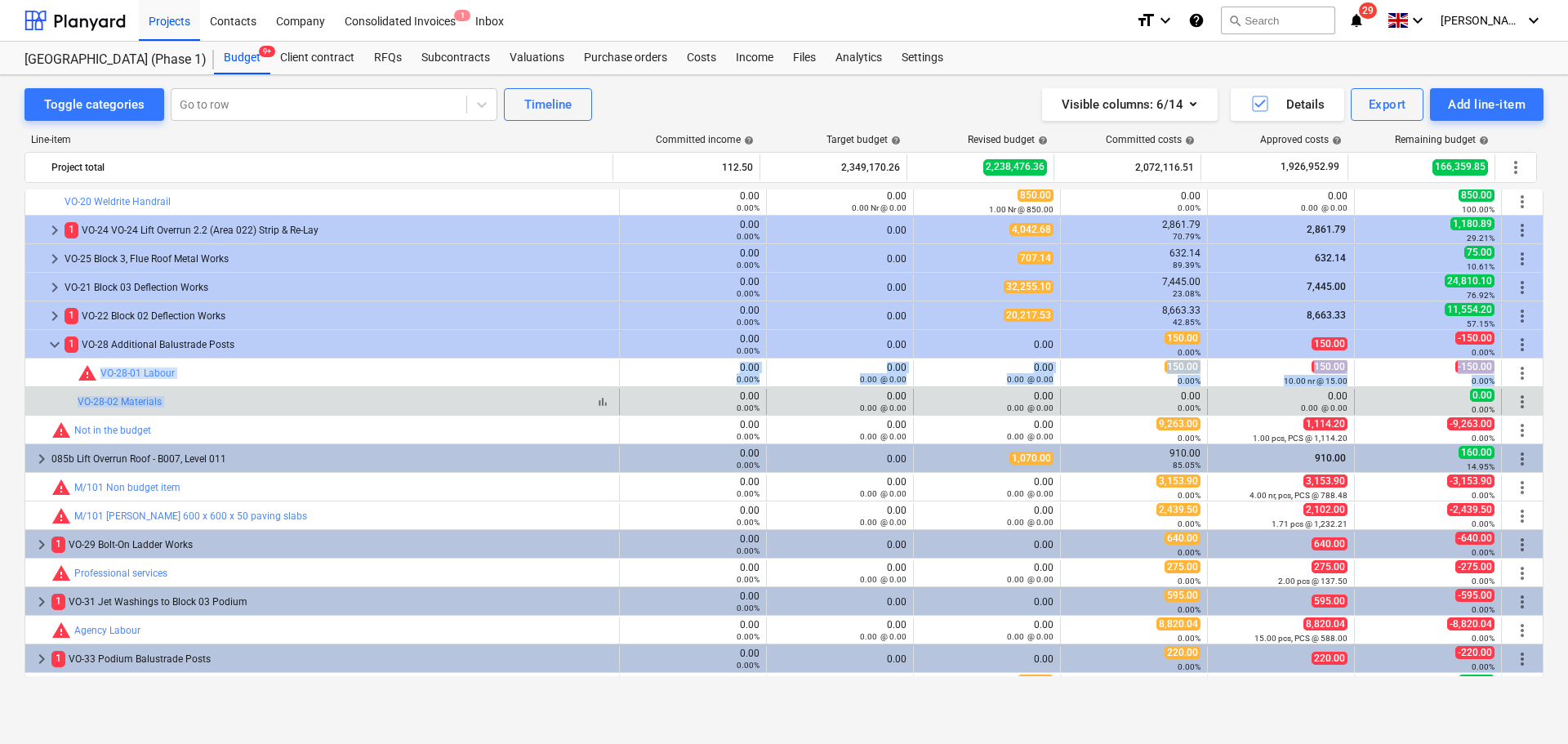
drag, startPoint x: 337, startPoint y: 381, endPoint x: 334, endPoint y: 403, distance: 22.2
click at [334, 403] on div "bar_chart VO-28-02 Materials" at bounding box center [345, 402] width 534 height 11
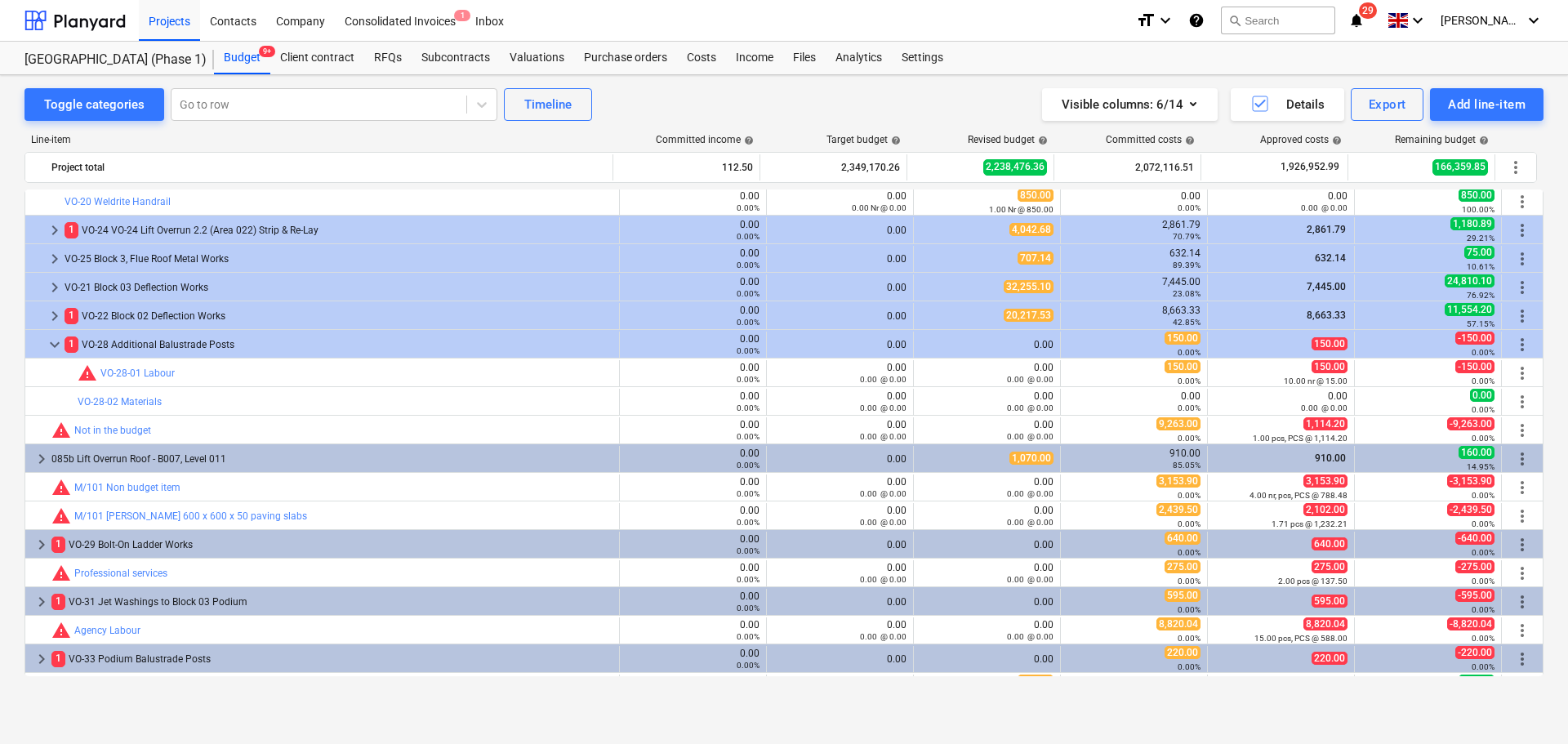
click at [290, 365] on div "bar_chart warning VO-28-01 Labour" at bounding box center [345, 372] width 534 height 19
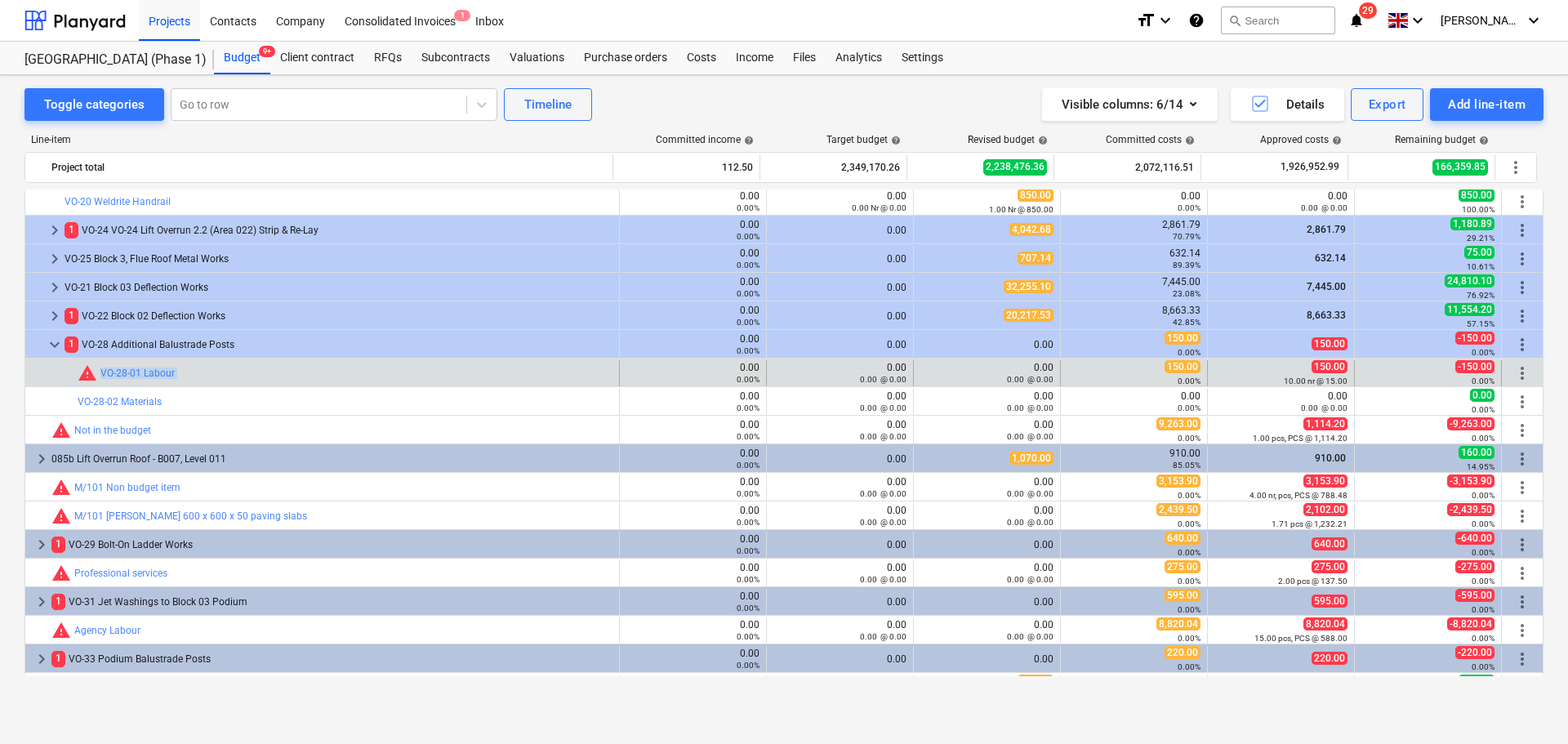
drag, startPoint x: 290, startPoint y: 365, endPoint x: 291, endPoint y: 385, distance: 20.0
click at [291, 385] on div "bar_chart warning VO-28-01 Labour" at bounding box center [345, 372] width 534 height 26
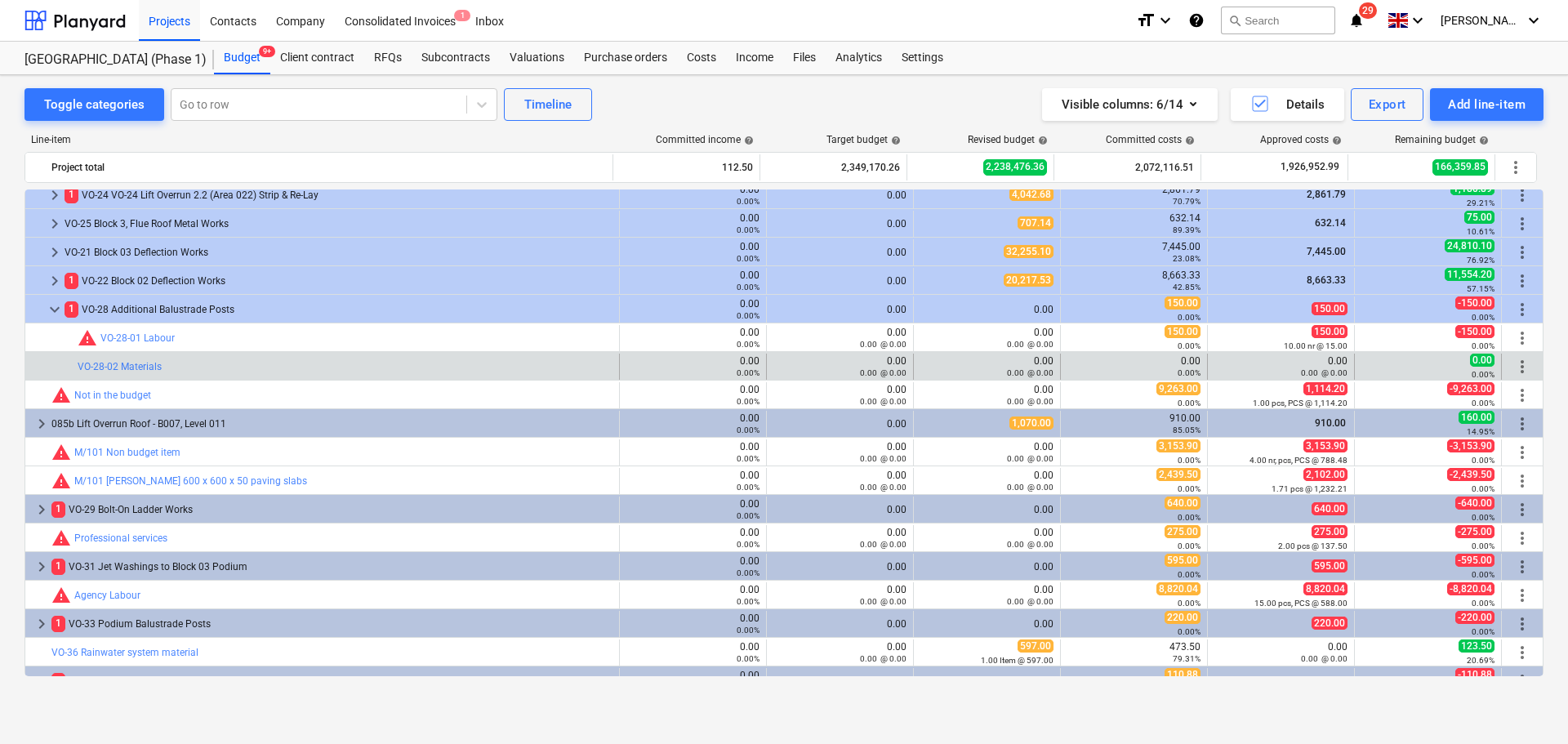
scroll to position [3686, 0]
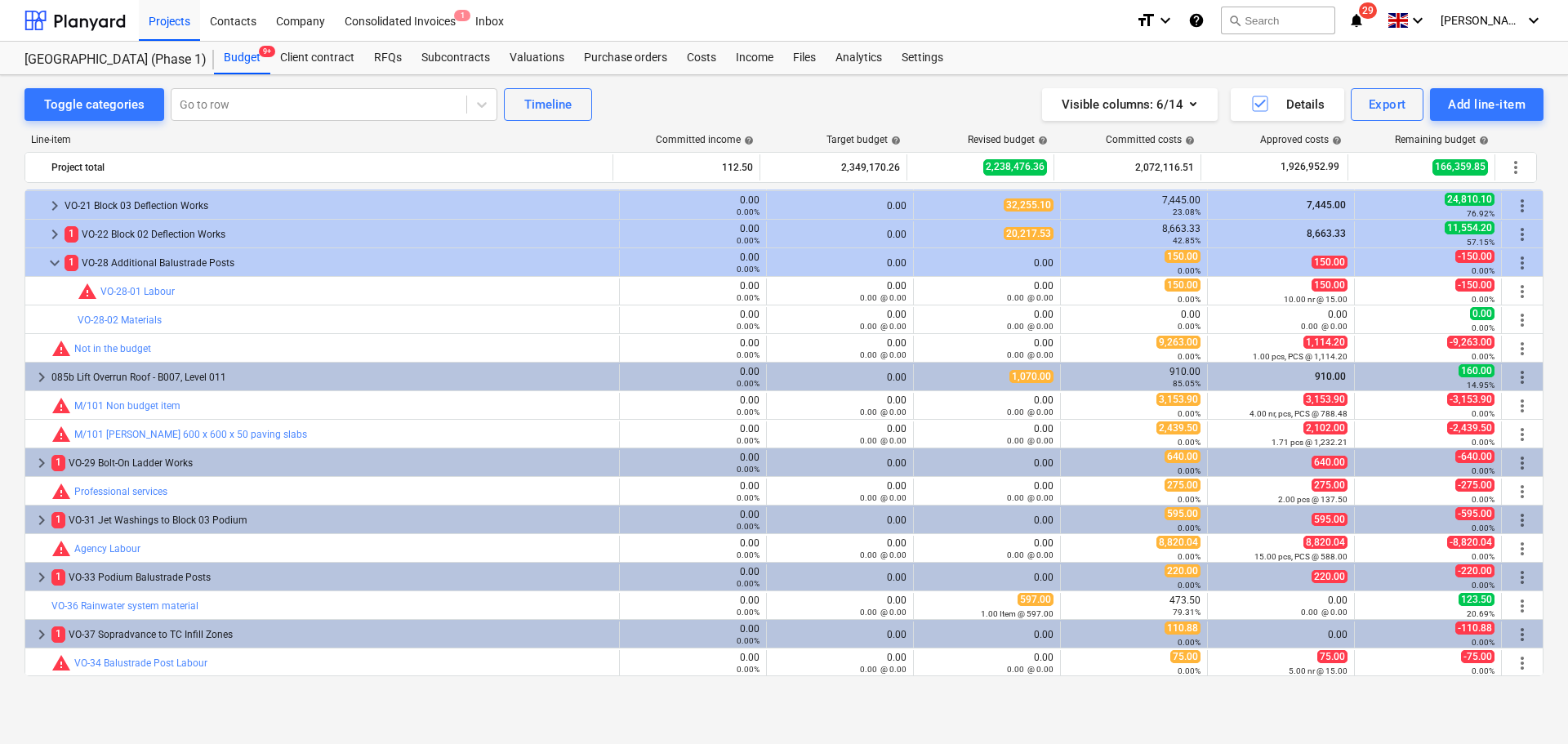
click at [286, 276] on div "bar_chart warning VO-28-01 Labour 0.00 0.00% edit 0.00 0.00 @ 0.00 edit 0.00 0.…" at bounding box center [784, 290] width 1519 height 29
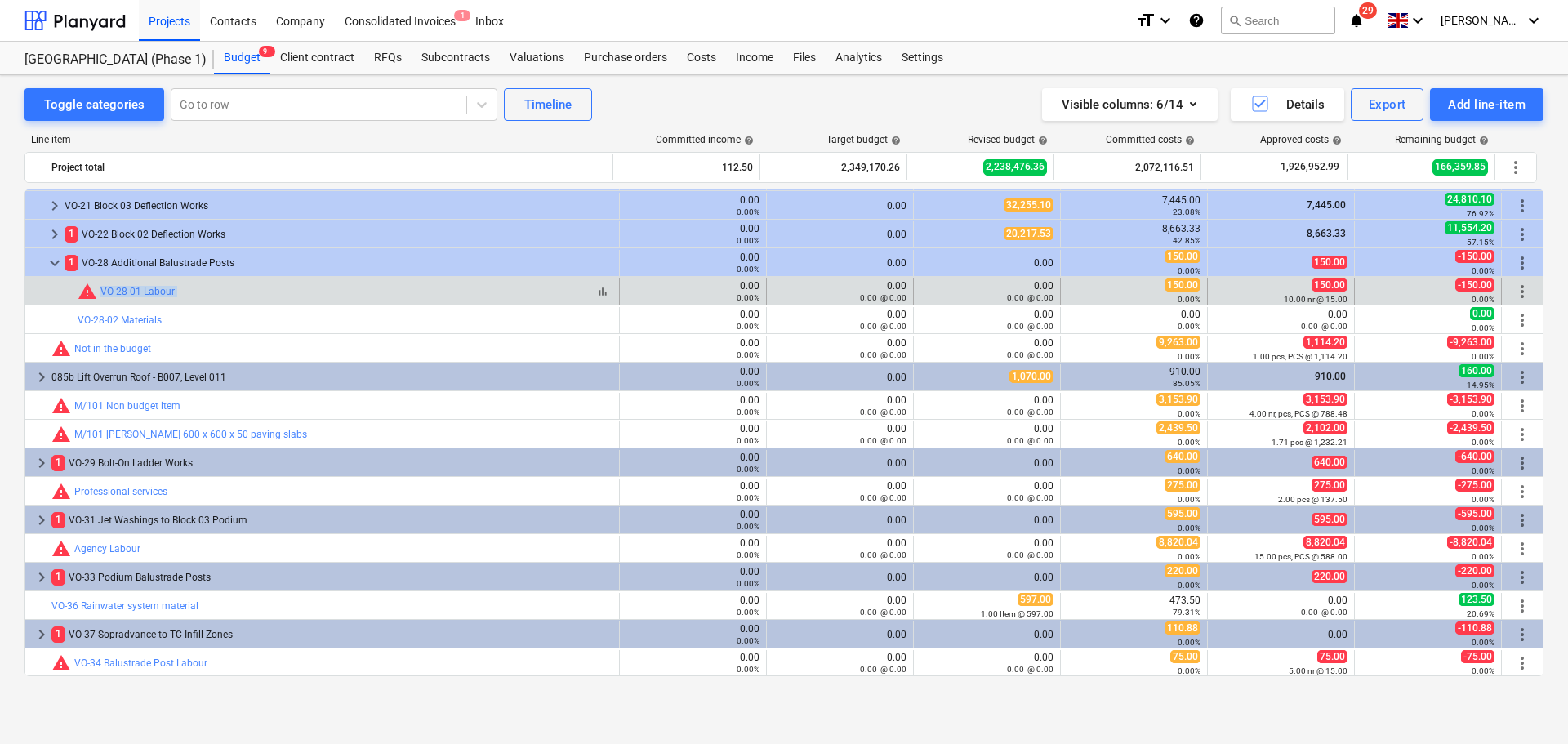
drag, startPoint x: 286, startPoint y: 276, endPoint x: 283, endPoint y: 292, distance: 16.3
click at [283, 292] on div "bar_chart warning VO-28-01 Labour 0.00 0.00% edit 0.00 0.00 @ 0.00 edit 0.00 0.…" at bounding box center [784, 290] width 1519 height 29
click at [283, 292] on div "bar_chart warning VO-28-01 Labour" at bounding box center [345, 291] width 534 height 19
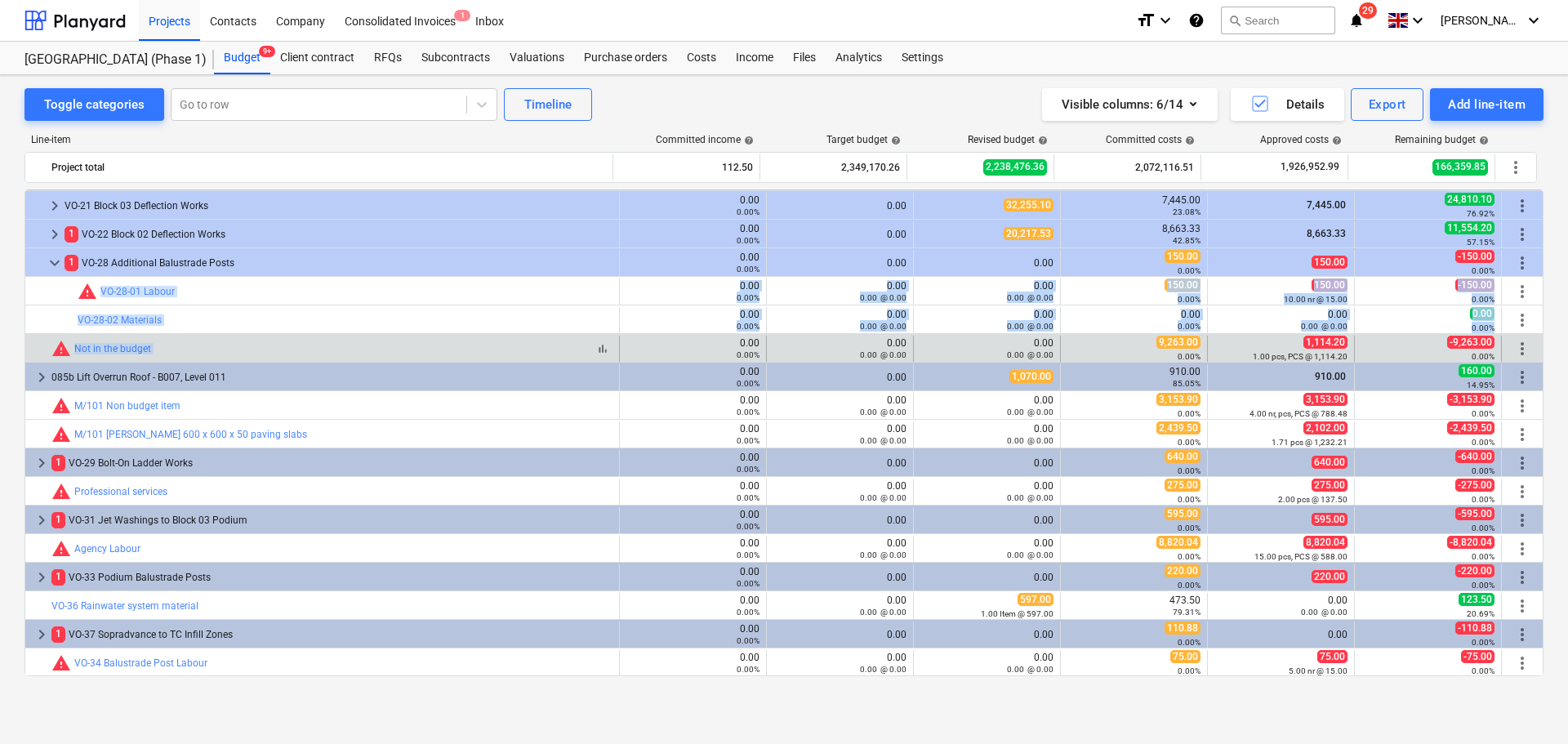
drag, startPoint x: 282, startPoint y: 293, endPoint x: 272, endPoint y: 340, distance: 48.1
click at [271, 341] on div "bar_chart warning Not in the budget" at bounding box center [332, 349] width 561 height 19
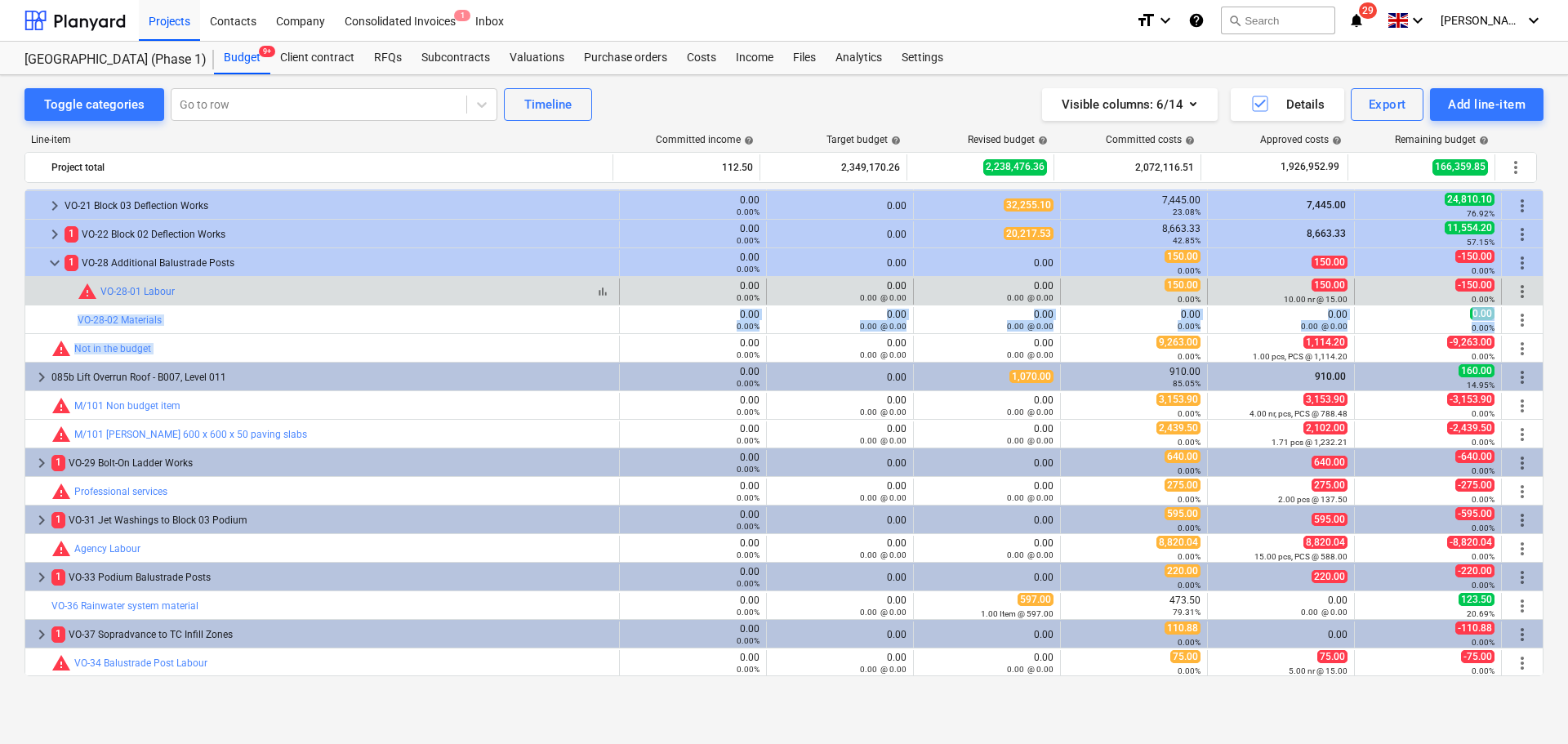
drag, startPoint x: 271, startPoint y: 341, endPoint x: 292, endPoint y: 301, distance: 45.2
click at [293, 300] on div "bar_chart warning VO-28-01 Labour" at bounding box center [345, 291] width 534 height 19
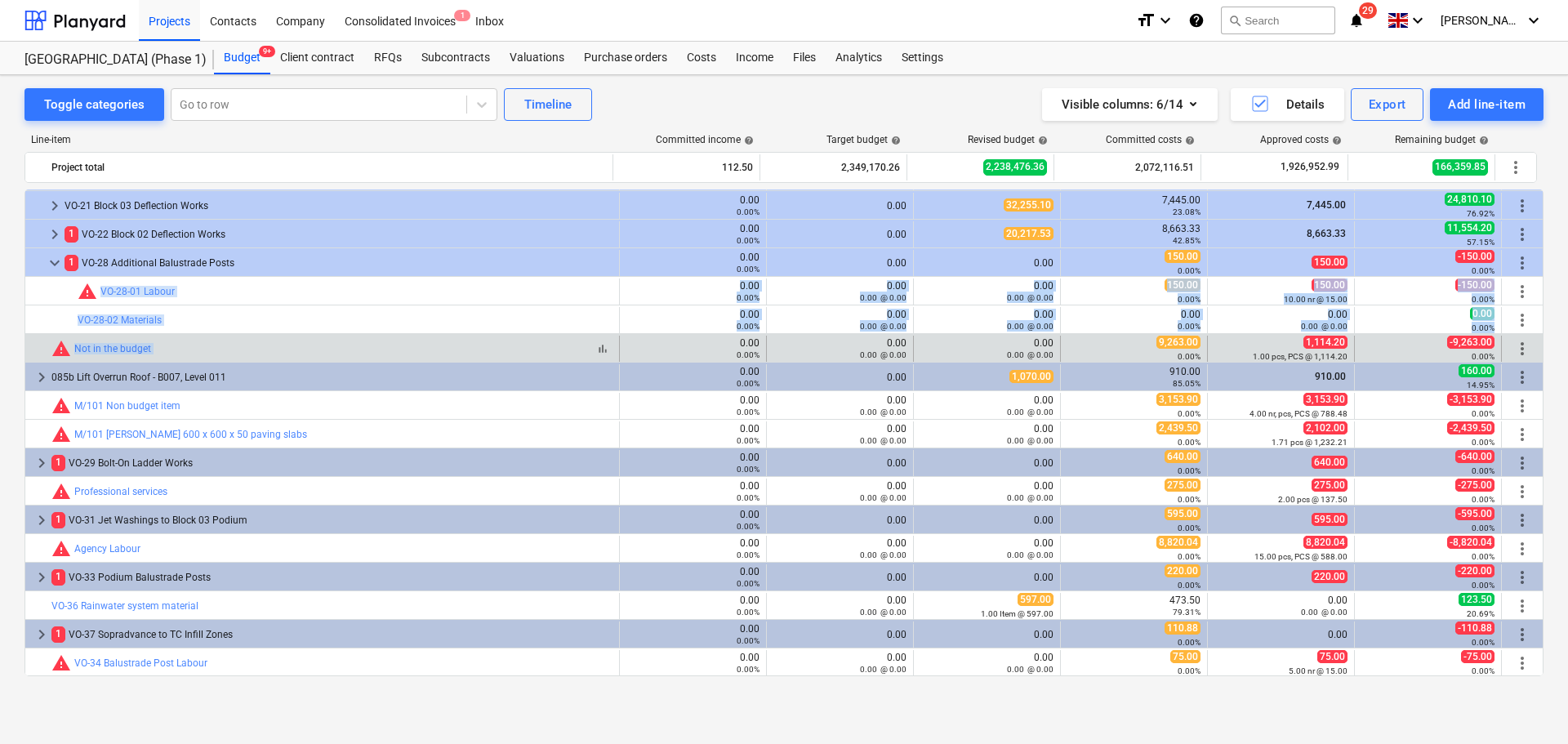
drag, startPoint x: 293, startPoint y: 300, endPoint x: 287, endPoint y: 343, distance: 43.4
click at [287, 343] on div "bar_chart warning Not in the budget" at bounding box center [332, 349] width 561 height 19
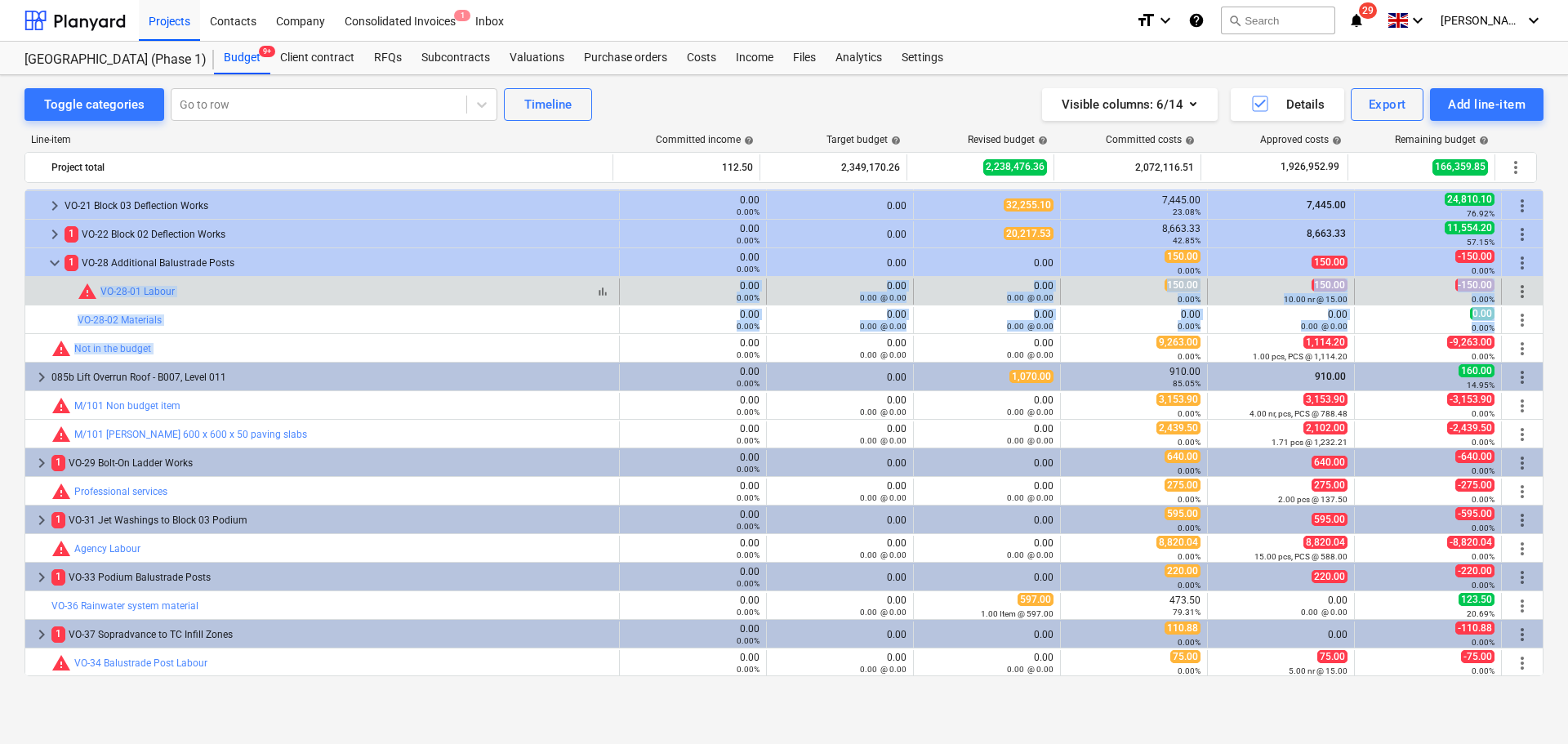
drag, startPoint x: 287, startPoint y: 343, endPoint x: 297, endPoint y: 297, distance: 47.1
click at [298, 296] on div "bar_chart warning VO-28-01 Labour" at bounding box center [345, 291] width 534 height 19
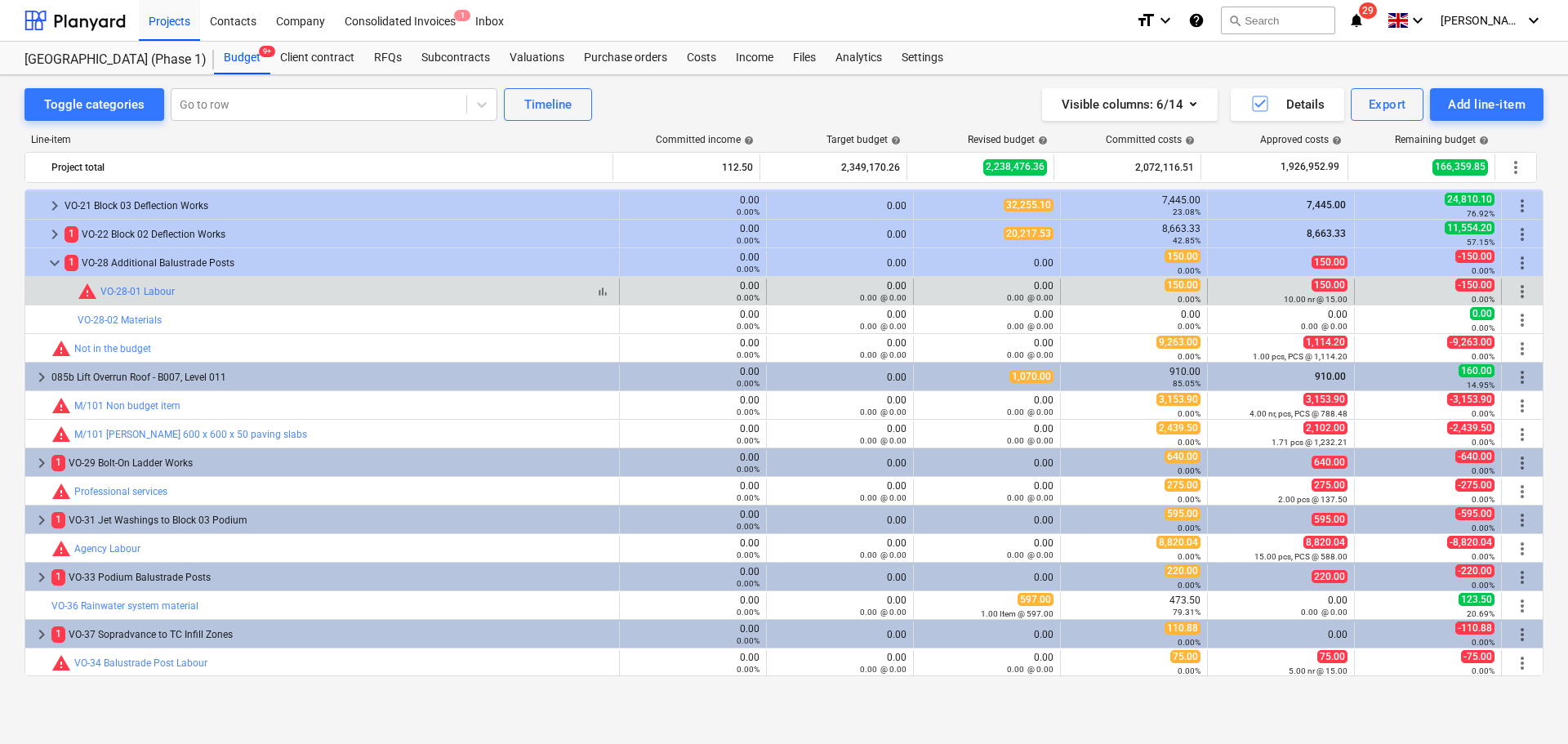
click at [298, 296] on div "bar_chart warning VO-28-01 Labour" at bounding box center [345, 291] width 534 height 19
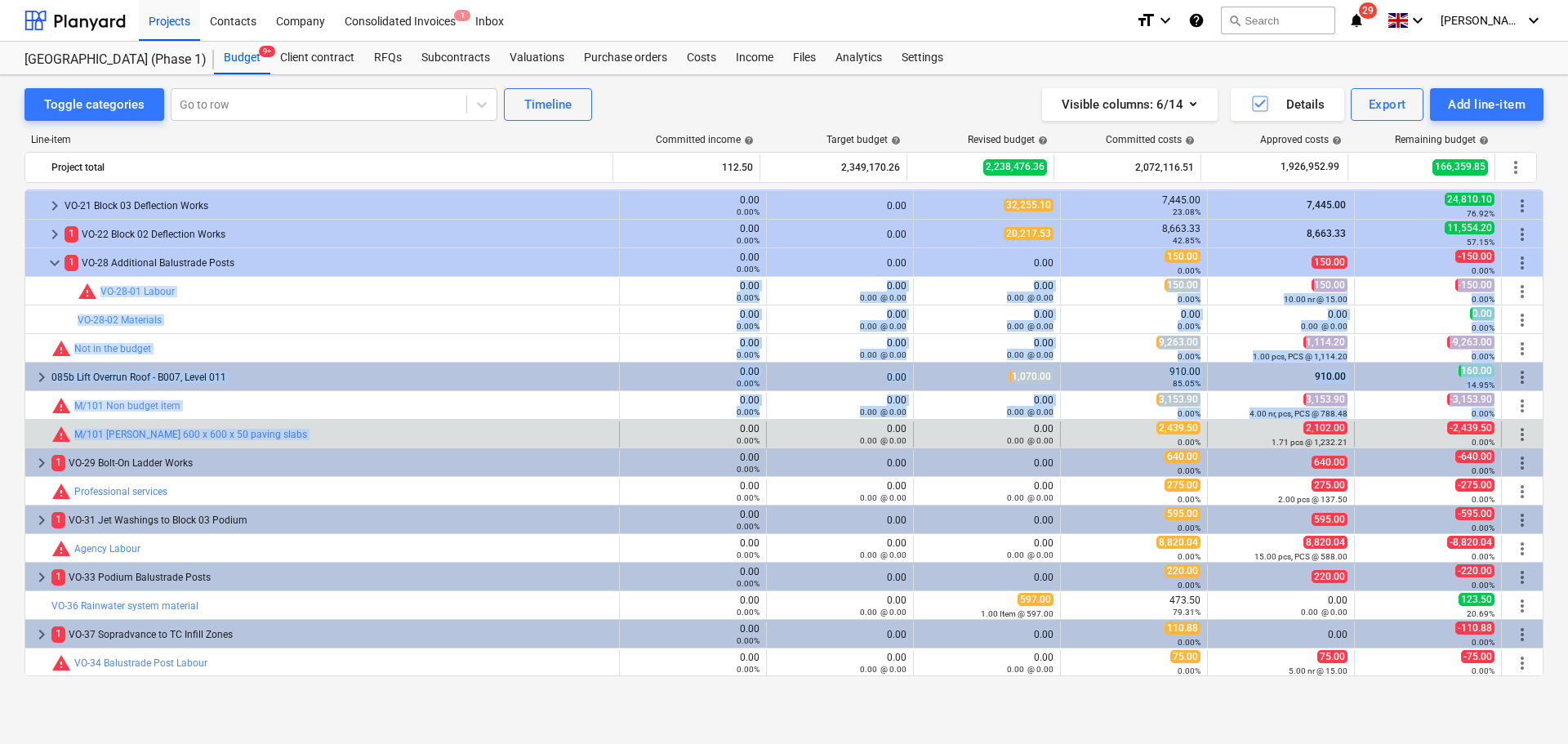
drag, startPoint x: 298, startPoint y: 296, endPoint x: 319, endPoint y: 420, distance: 125.8
click at [319, 423] on div "bar_chart warning M/101 Marshall 600 x 600 x 50 paving slabs" at bounding box center [332, 434] width 561 height 26
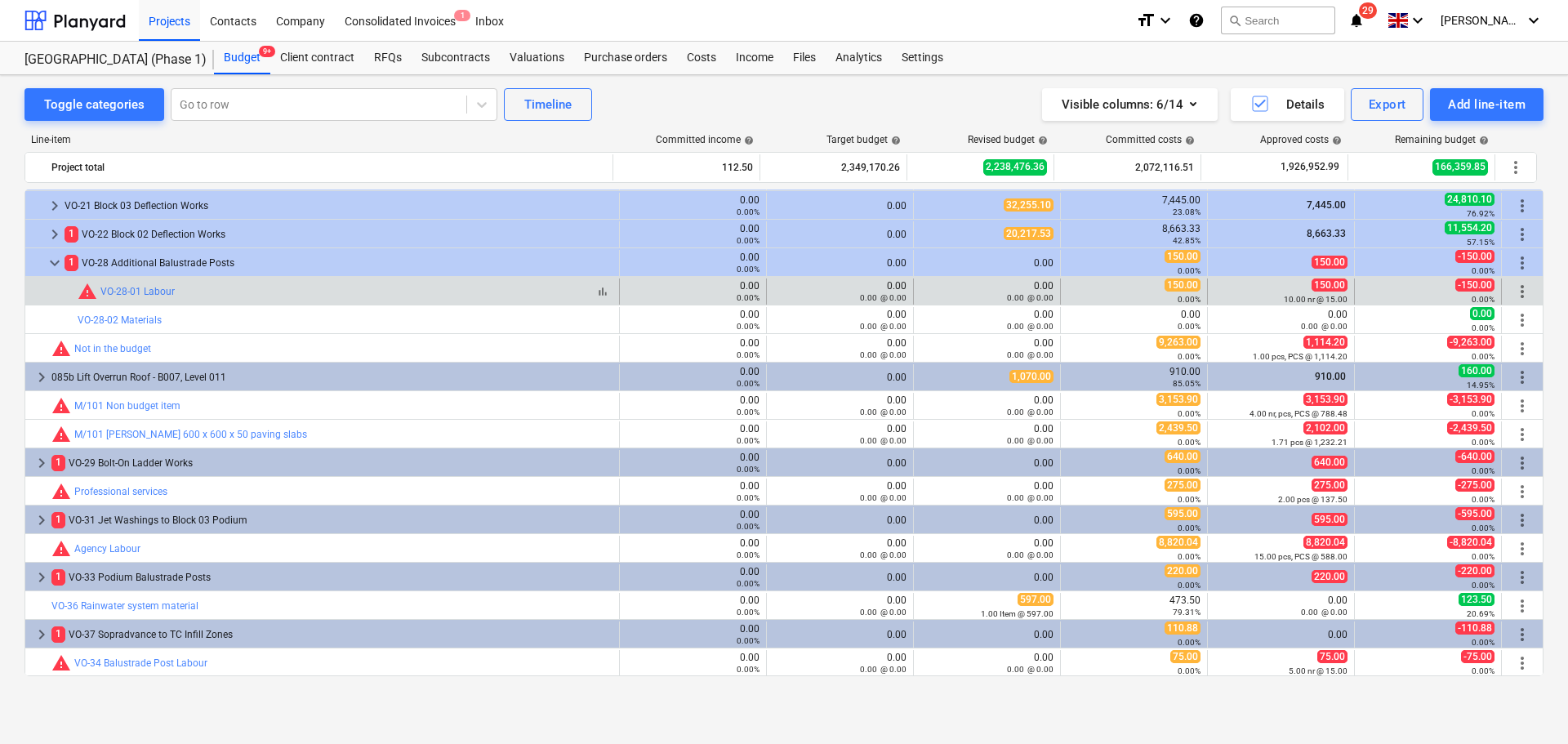
click at [309, 286] on div "bar_chart warning VO-28-01 Labour" at bounding box center [345, 291] width 534 height 19
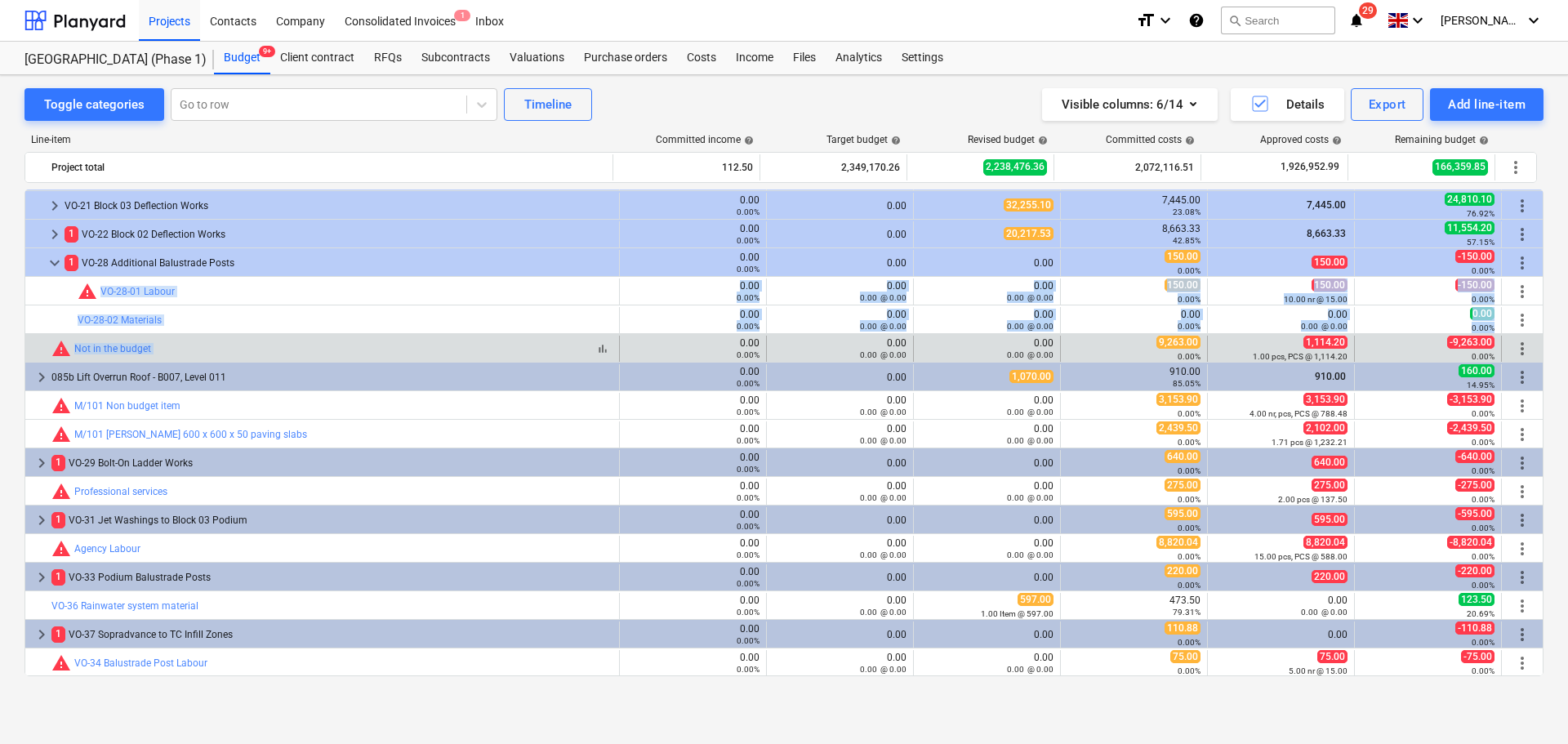
drag, startPoint x: 309, startPoint y: 286, endPoint x: 308, endPoint y: 350, distance: 64.0
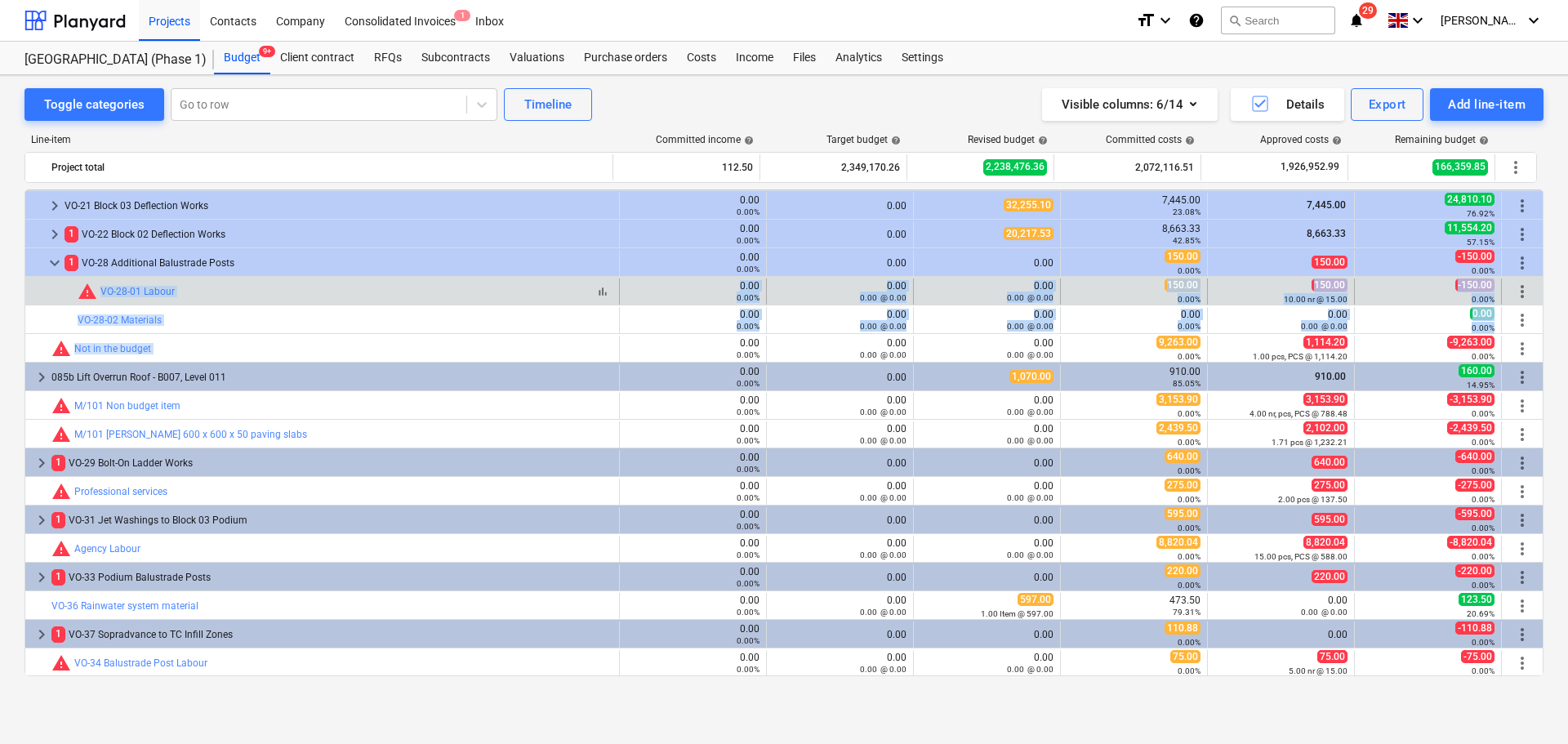
click at [325, 301] on div "bar_chart warning VO-28-01 Labour" at bounding box center [345, 291] width 534 height 26
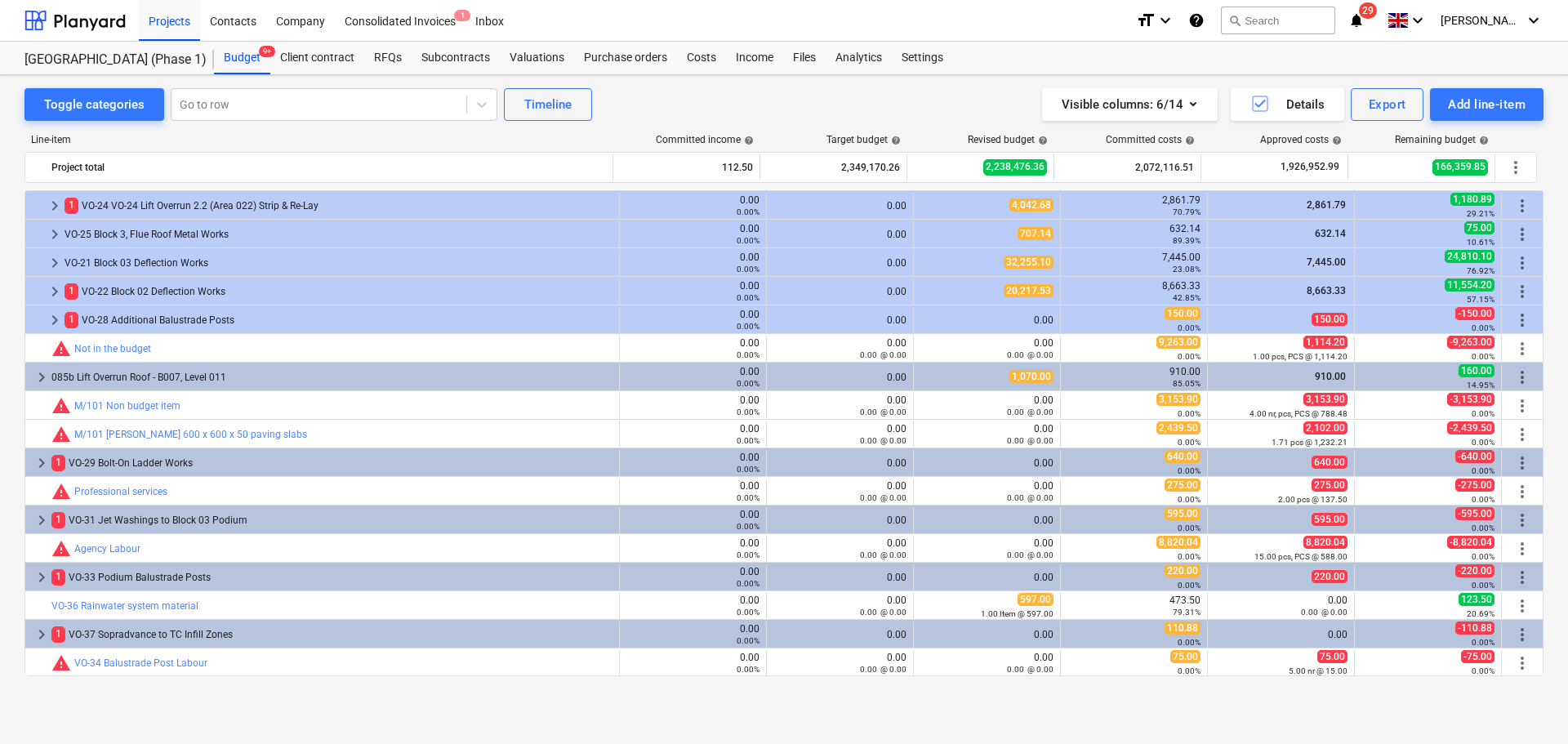
scroll to position [3628, 0]
click at [341, 259] on div "VO-21 Block 03 Deflection Works" at bounding box center [338, 262] width 548 height 26
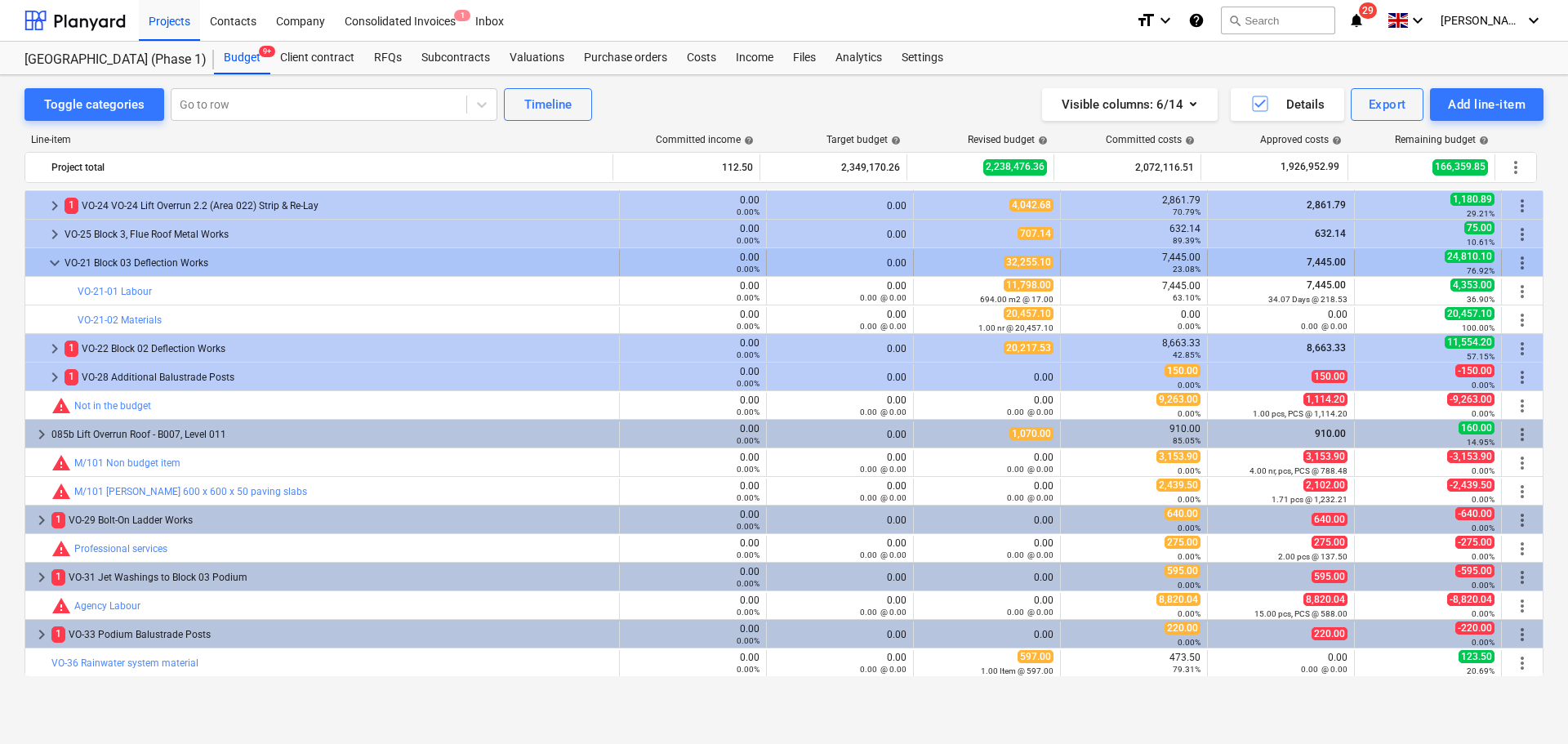
click at [292, 263] on div "VO-21 Block 03 Deflection Works" at bounding box center [338, 262] width 548 height 26
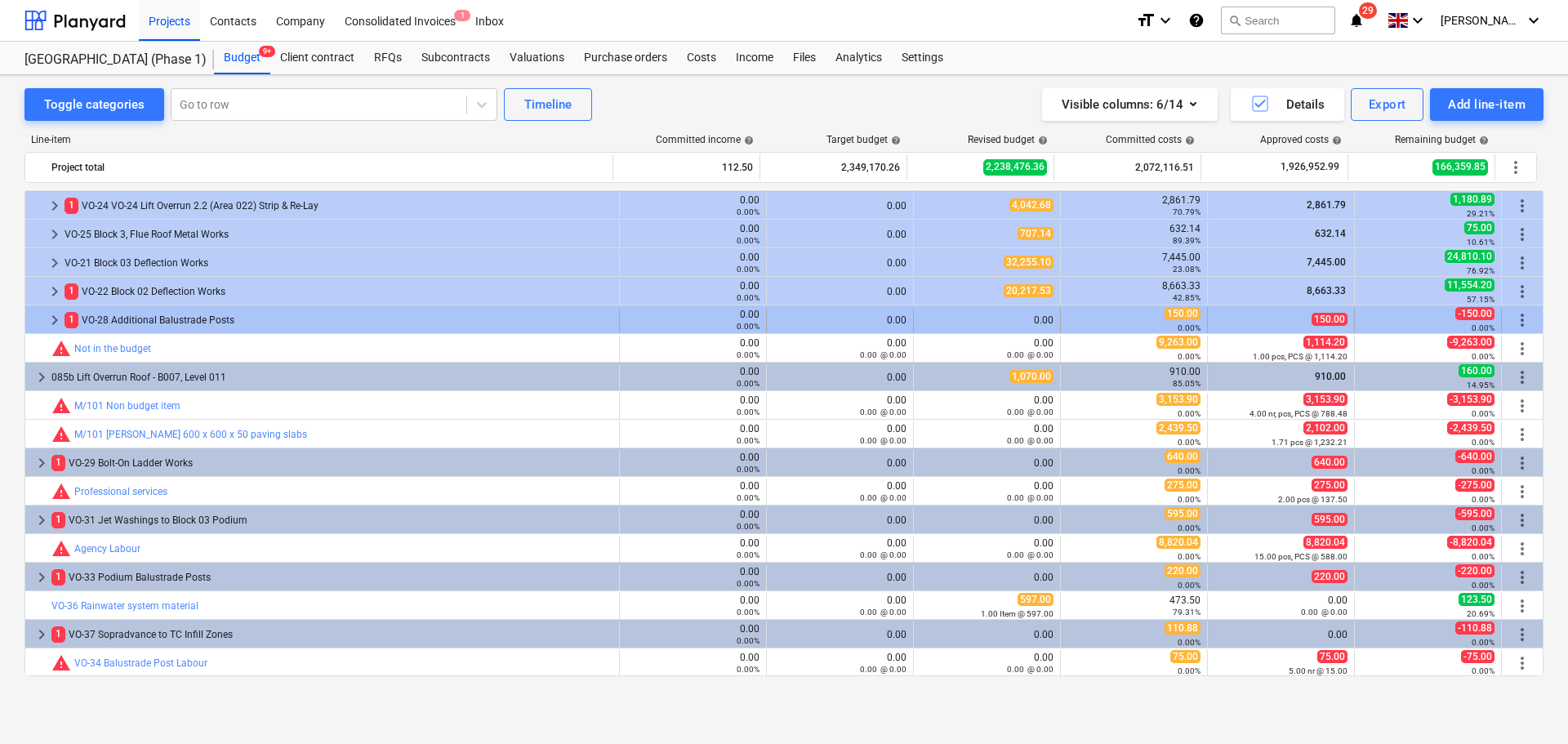
click at [288, 319] on div "1 VO-28 Additional Balustrade Posts" at bounding box center [338, 320] width 548 height 26
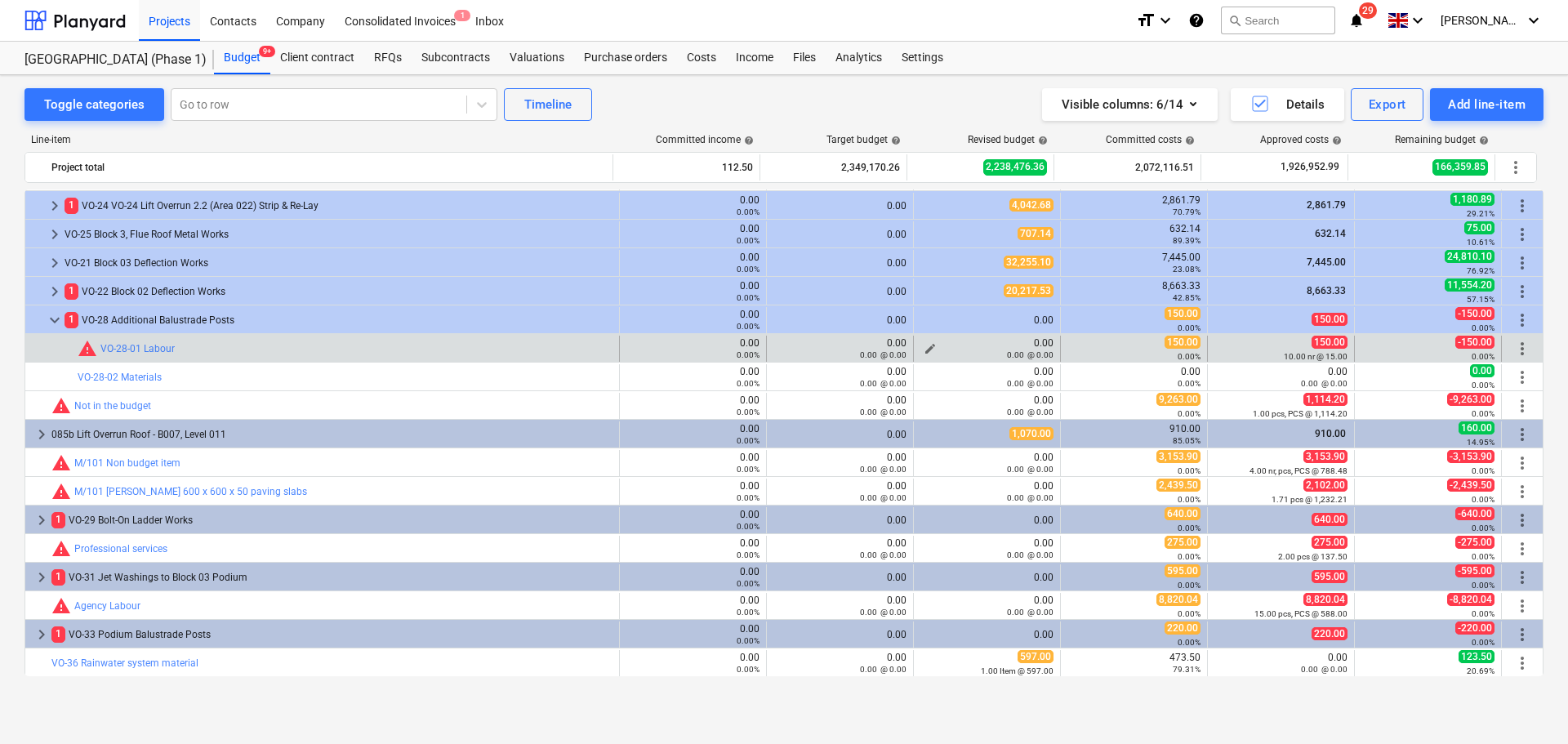
click at [925, 349] on div "0.00 @ 0.00" at bounding box center [987, 354] width 133 height 11
click at [923, 343] on span "edit" at bounding box center [930, 349] width 13 height 13
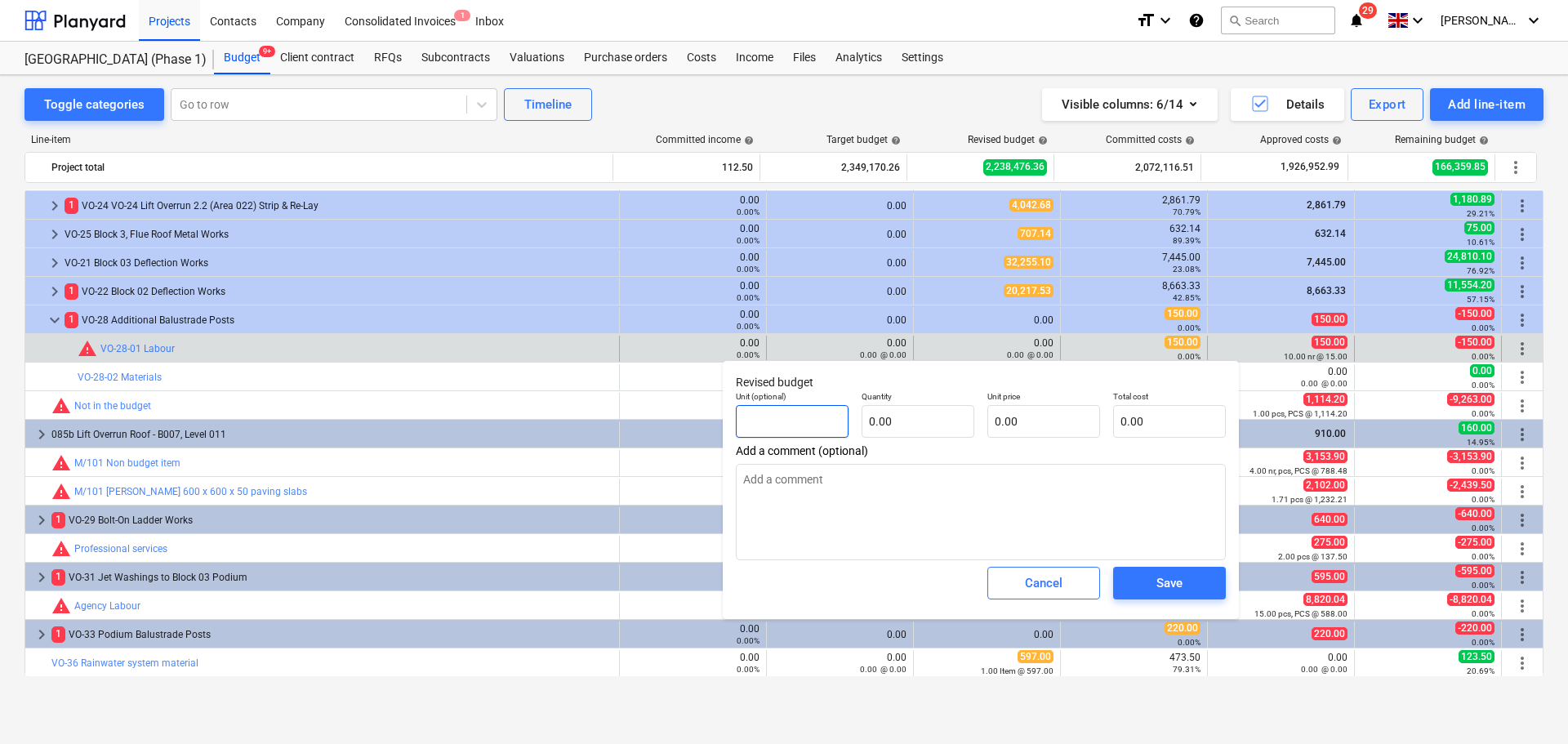
click at [788, 424] on input "text" at bounding box center [792, 421] width 113 height 33
type textarea "x"
type input "N"
type textarea "x"
type input "Nr"
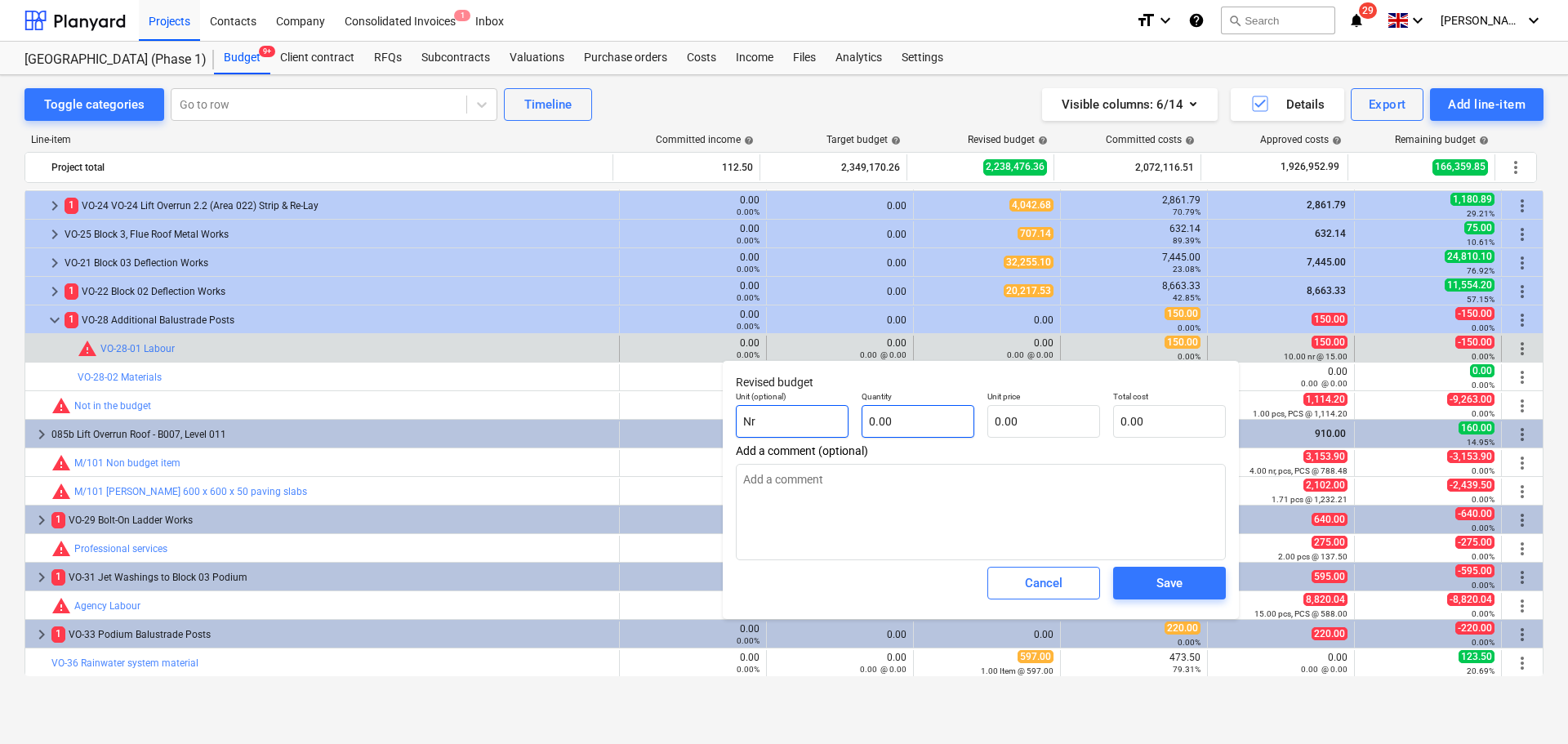
type textarea "x"
type input "1"
type textarea "x"
type input "10"
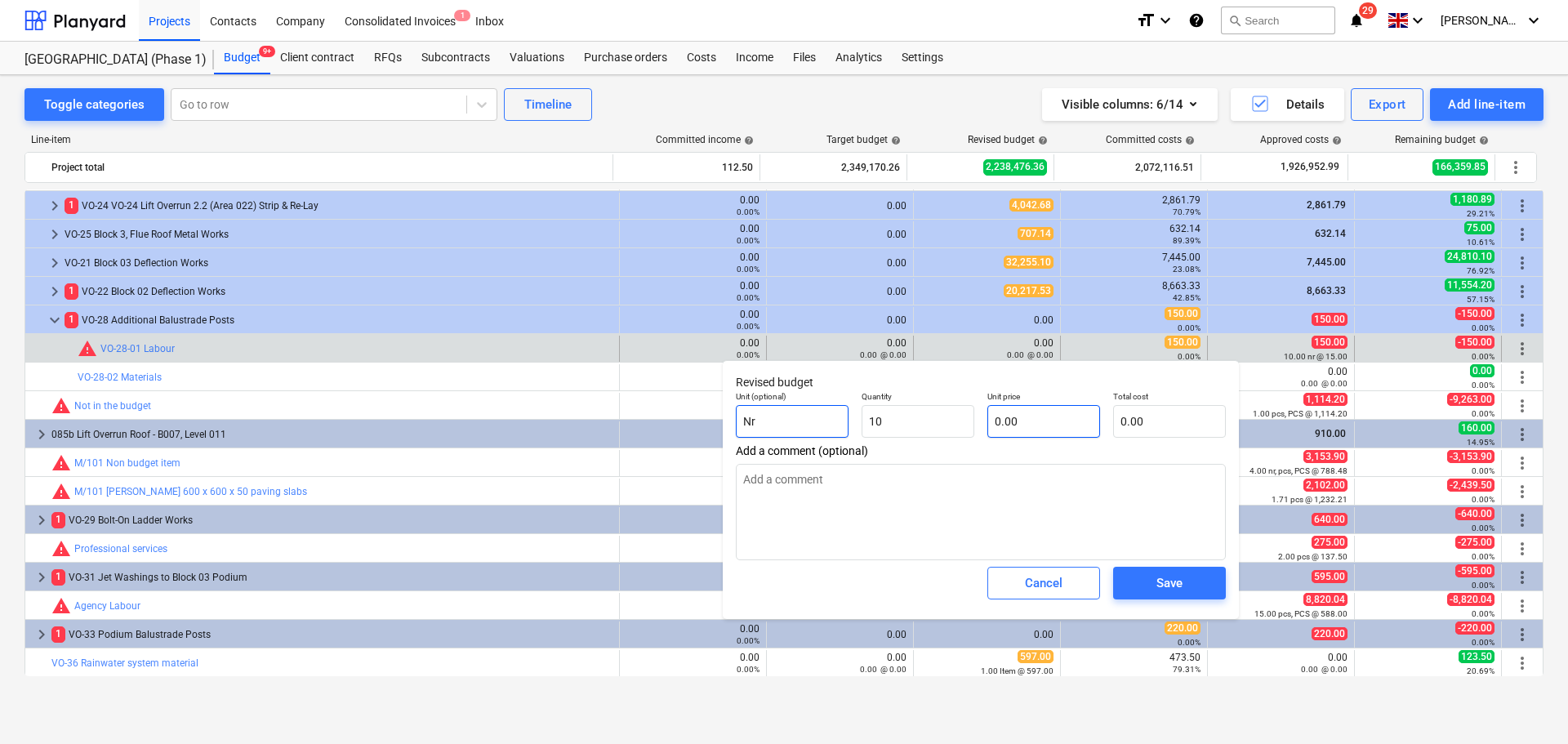
type textarea "x"
type input "10.00"
type textarea "x"
type input "1"
type input "10.00"
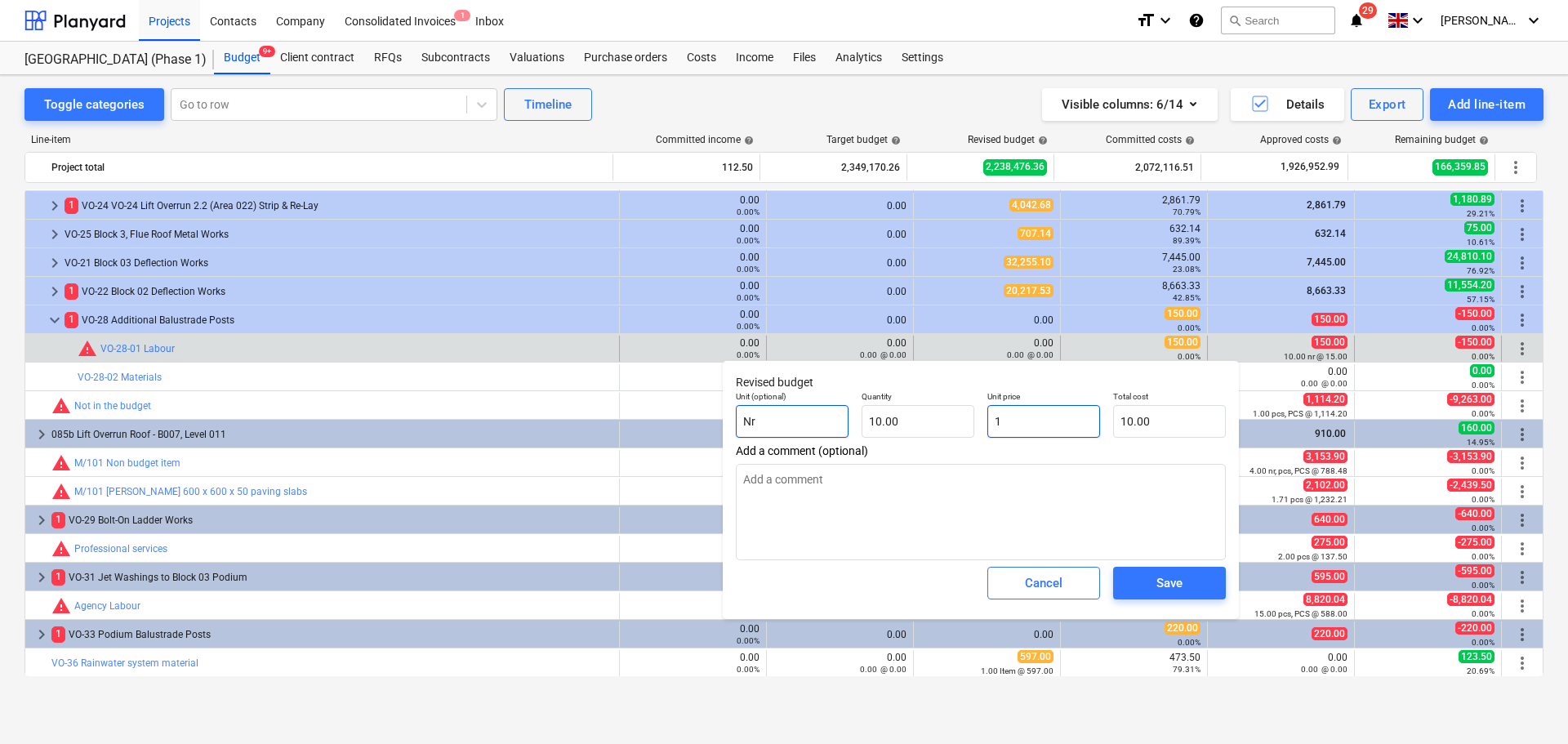
type textarea "x"
type input "15"
type input "150.00"
click at [1148, 596] on button "Save" at bounding box center [1170, 583] width 113 height 33
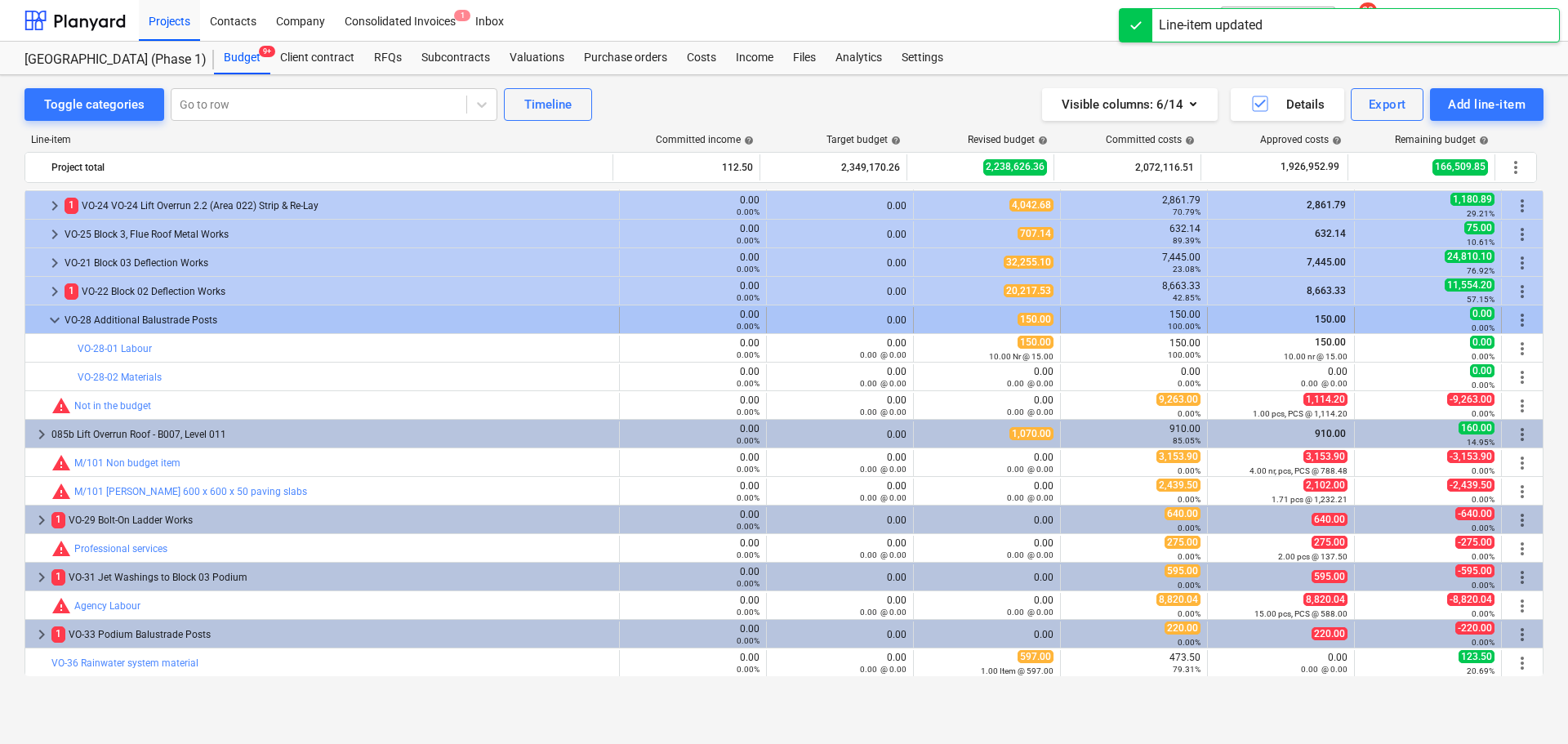
click at [404, 321] on div "VO-28 Additional Balustrade Posts" at bounding box center [338, 320] width 548 height 26
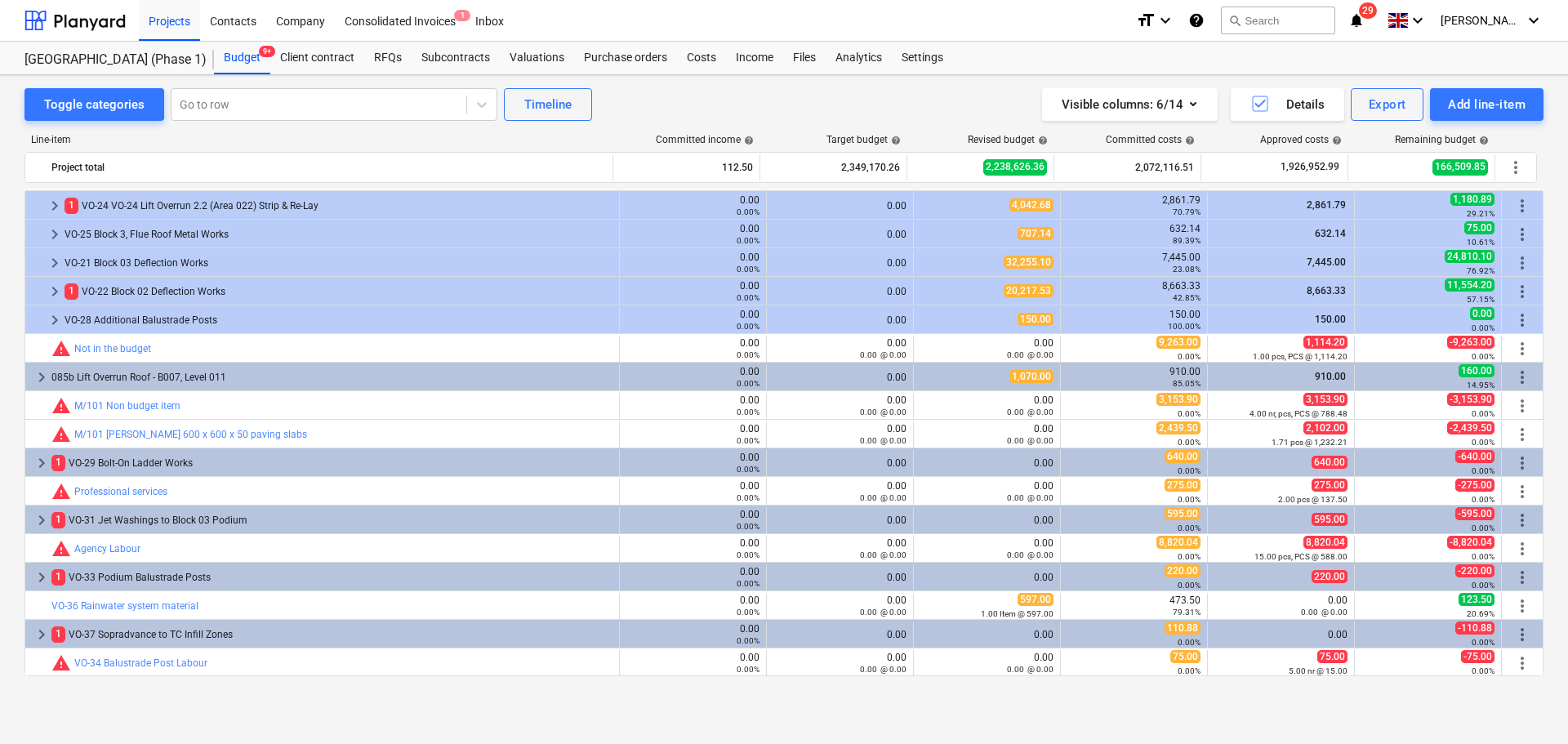
click at [404, 321] on div "VO-28 Additional Balustrade Posts" at bounding box center [338, 320] width 548 height 26
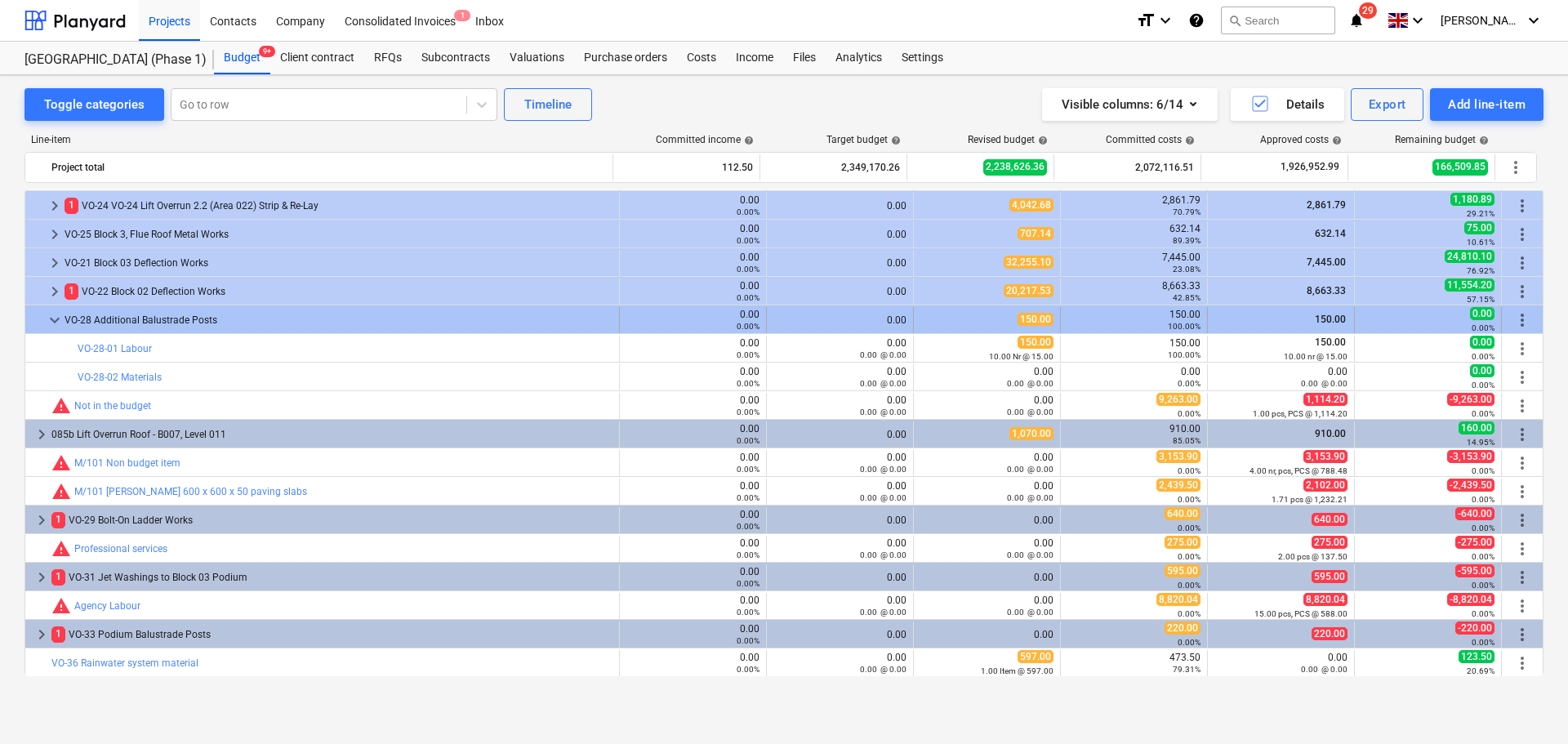
click at [402, 321] on div "VO-28 Additional Balustrade Posts" at bounding box center [338, 320] width 548 height 26
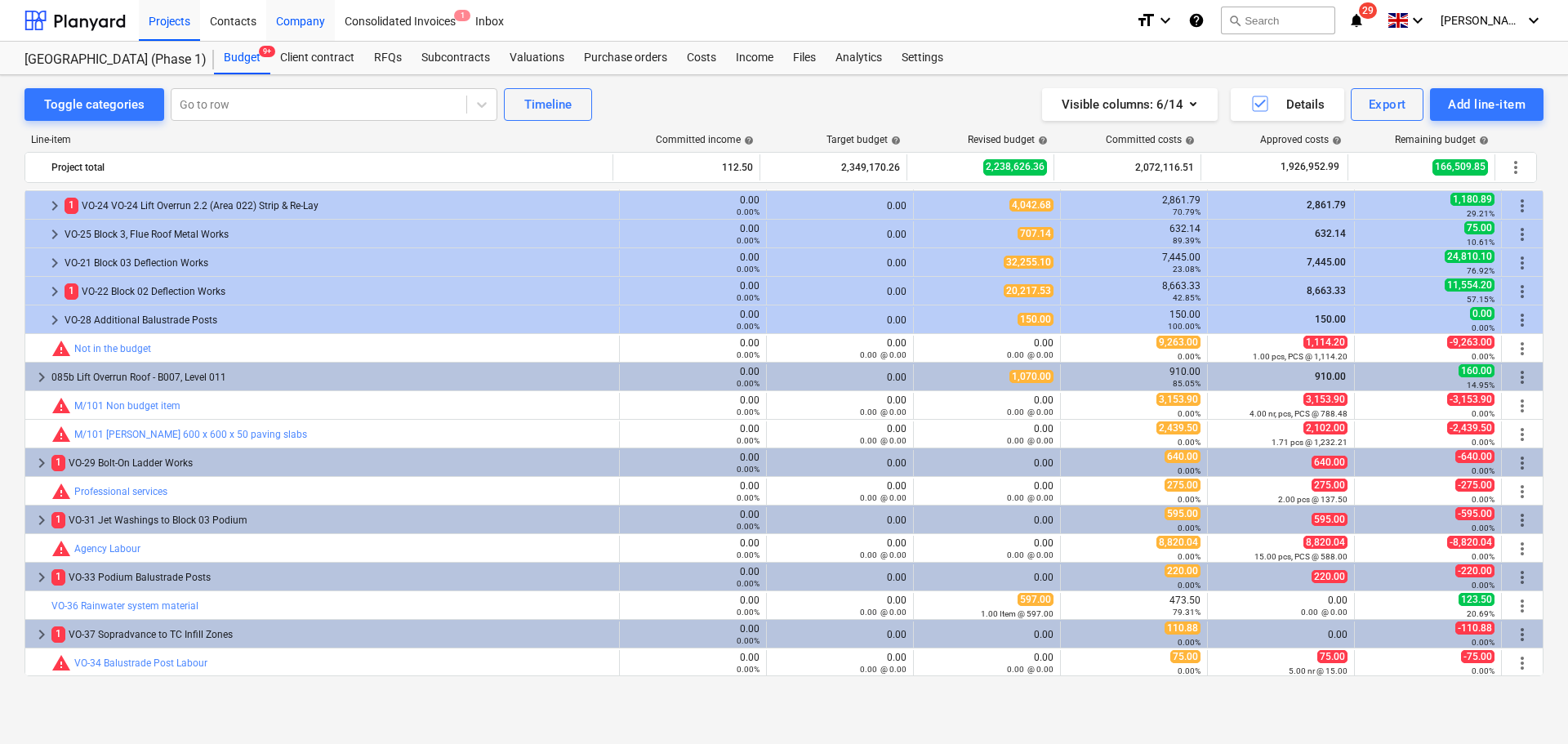
scroll to position [3547, 0]
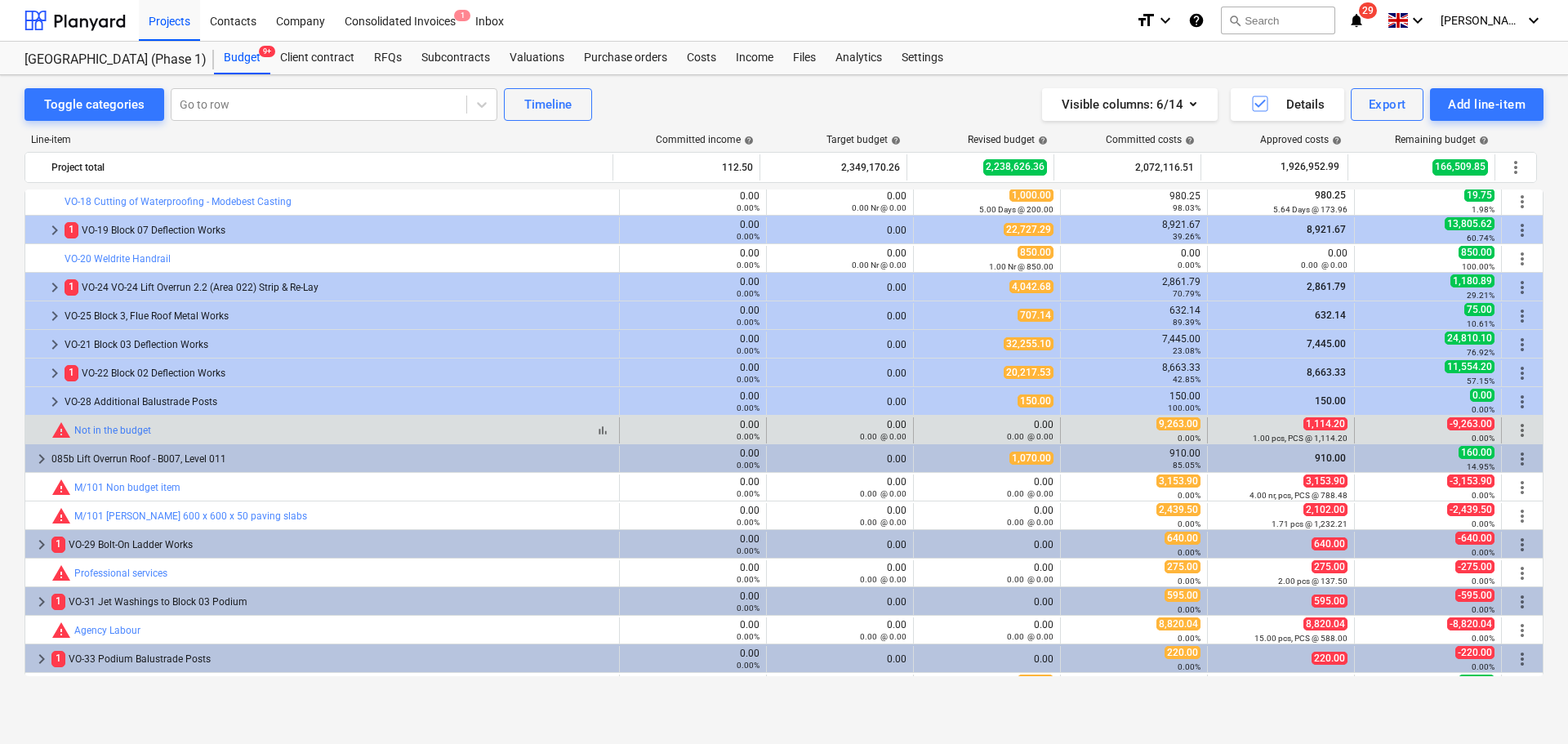
click at [179, 424] on div "bar_chart warning Not in the budget" at bounding box center [332, 430] width 561 height 19
click at [281, 435] on div "bar_chart warning Not in the budget" at bounding box center [332, 430] width 561 height 19
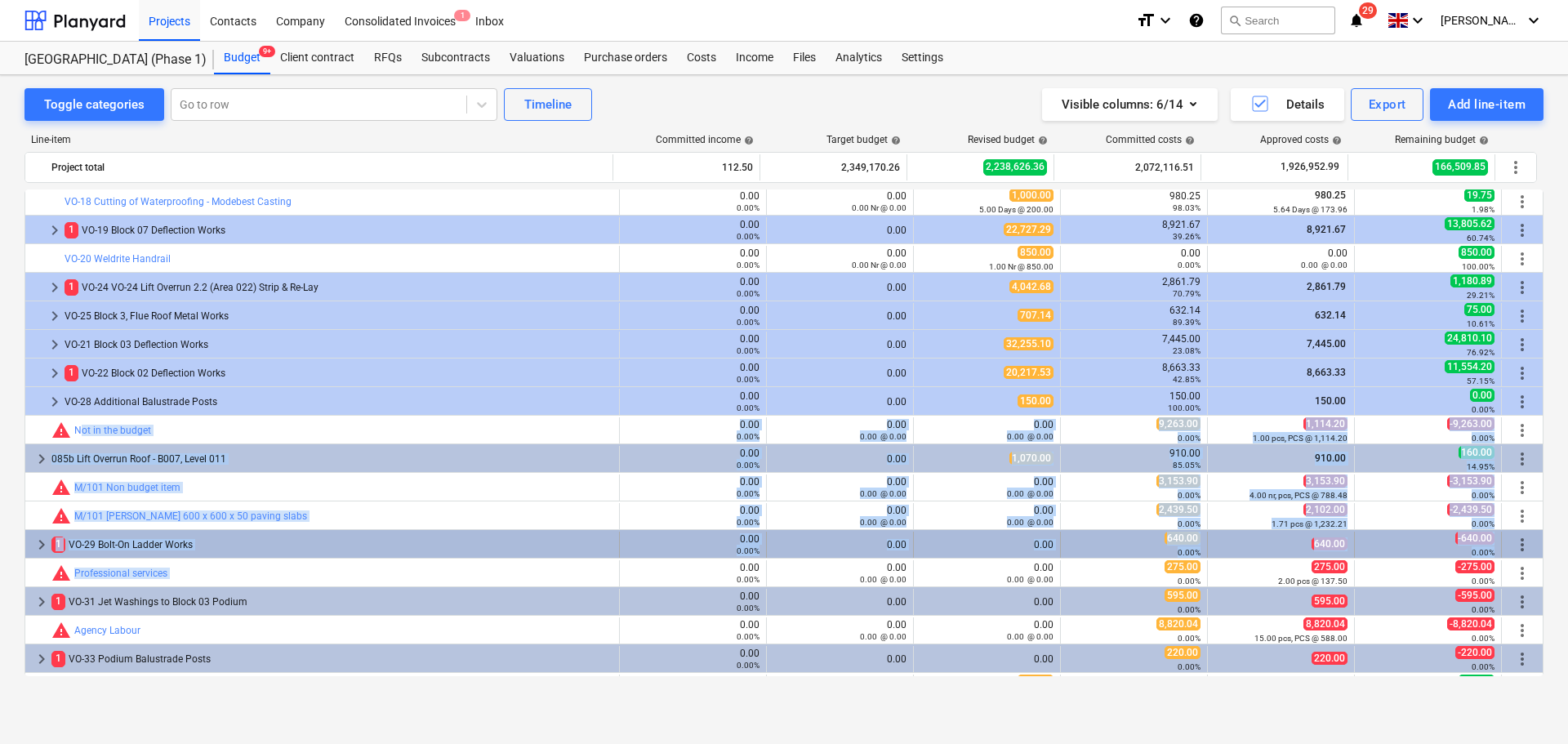
drag, startPoint x: 281, startPoint y: 435, endPoint x: 364, endPoint y: 540, distance: 133.8
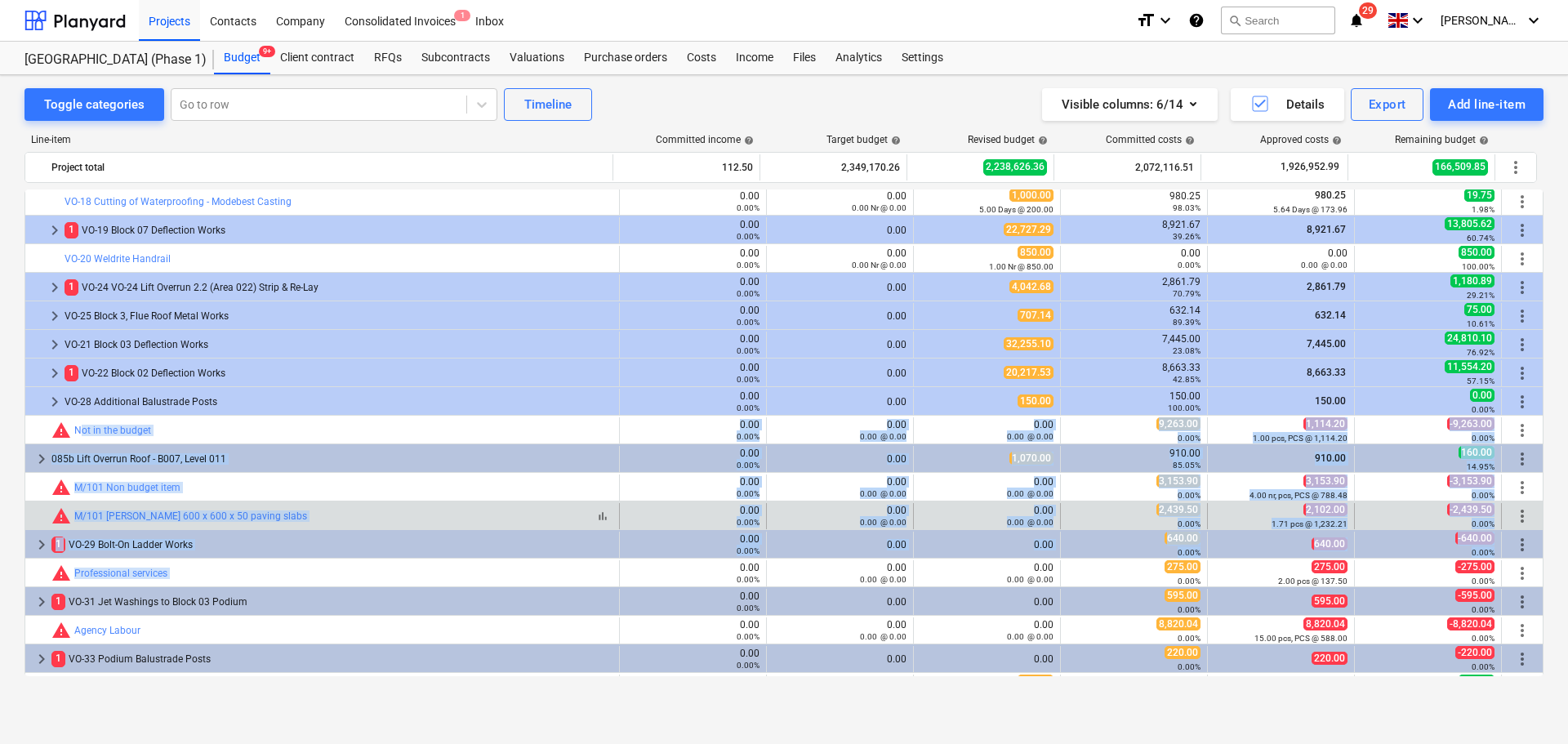
click at [364, 518] on div "bar_chart warning M/101 Marshall 600 x 600 x 50 paving slabs" at bounding box center [332, 516] width 561 height 19
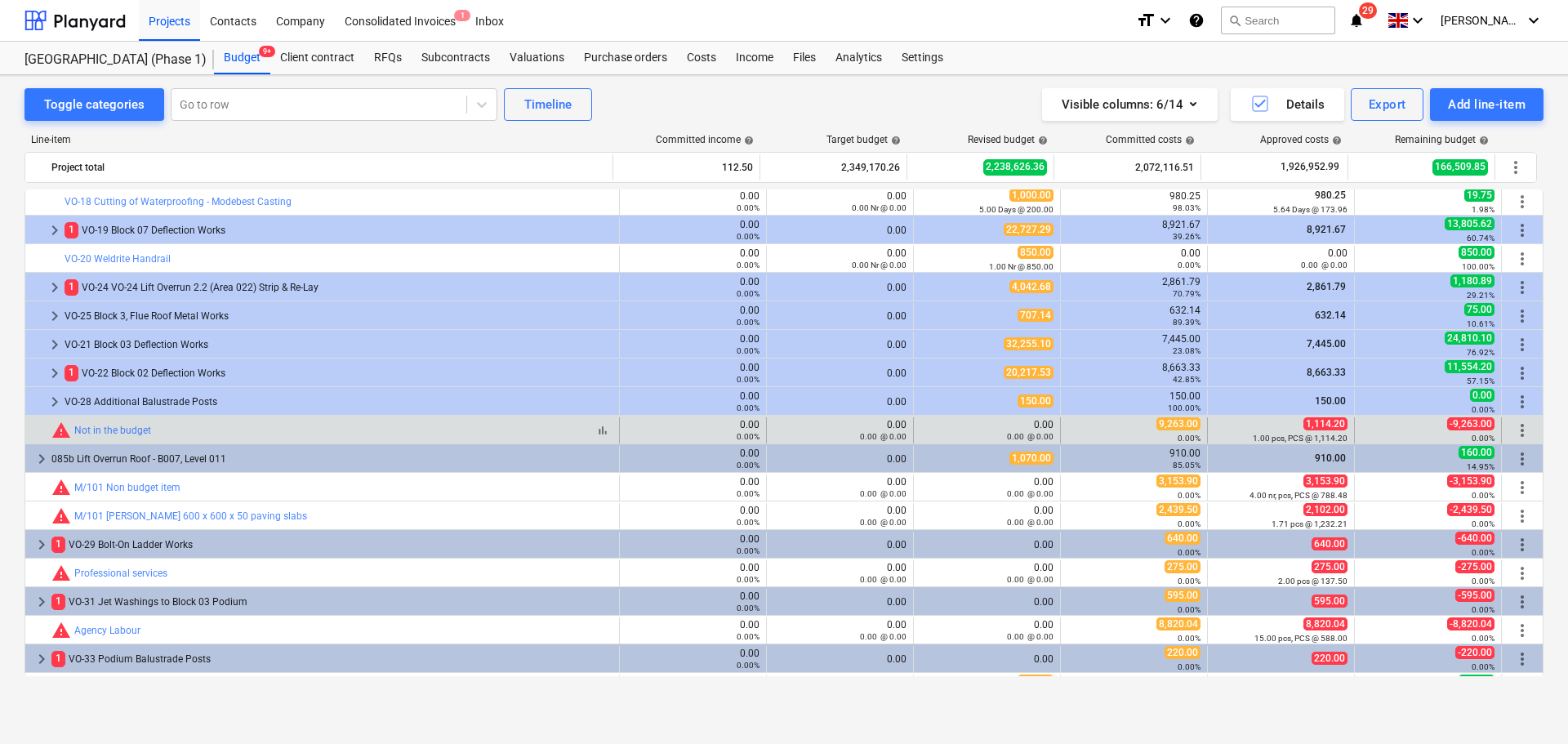
click at [464, 421] on div "bar_chart warning Not in the budget" at bounding box center [332, 430] width 561 height 19
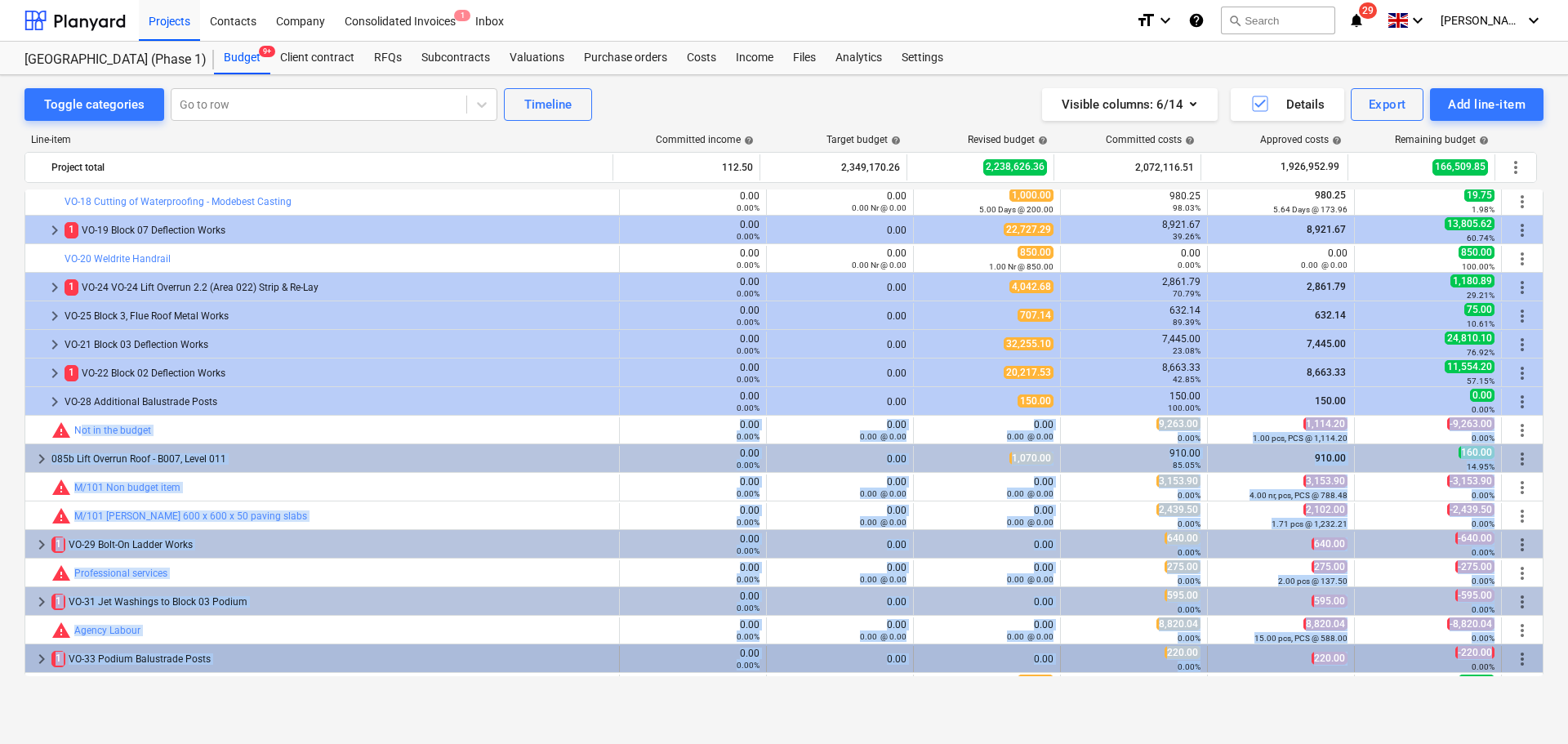
drag, startPoint x: 464, startPoint y: 421, endPoint x: 1455, endPoint y: 645, distance: 1016.0
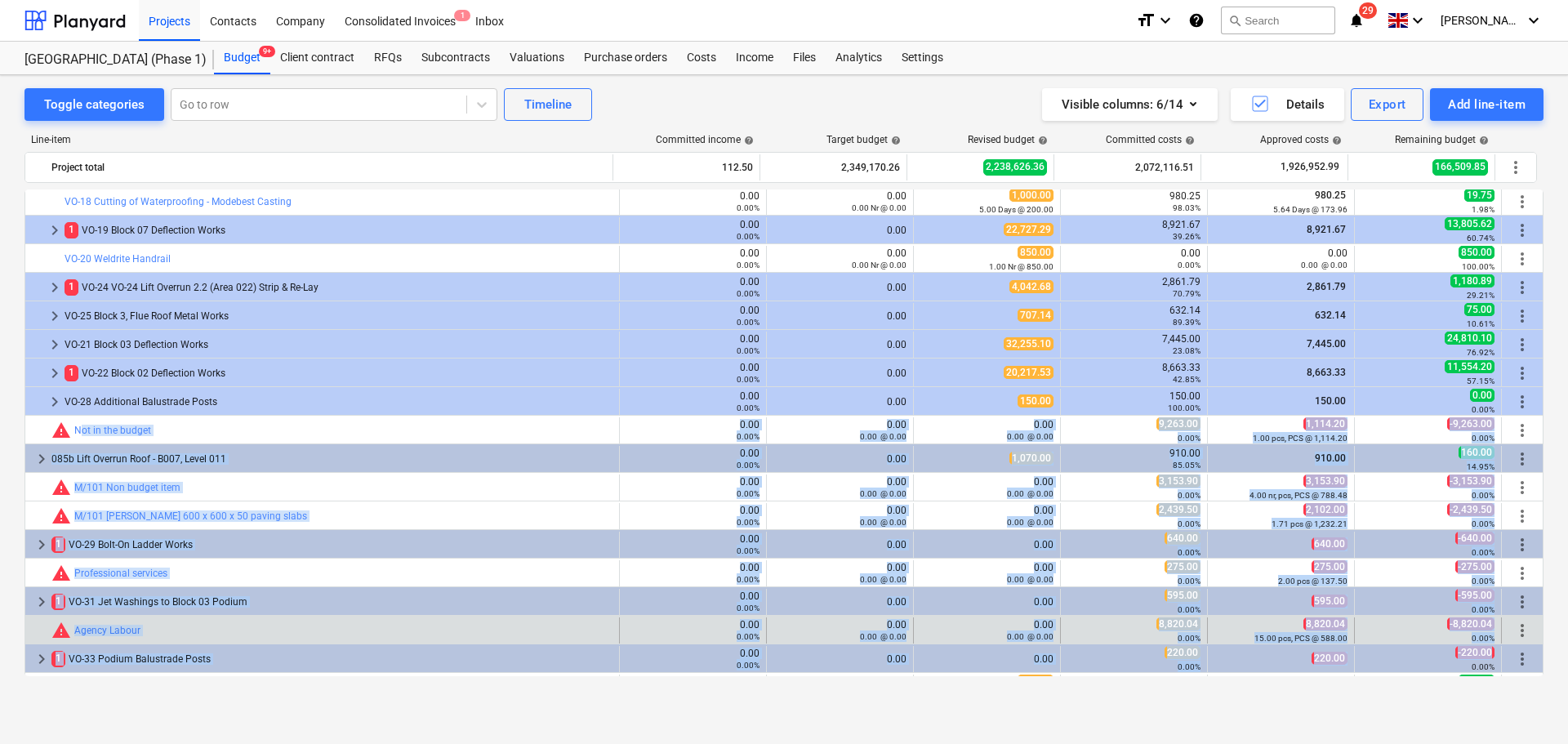
click at [1476, 632] on div "0.00%" at bounding box center [1427, 638] width 133 height 11
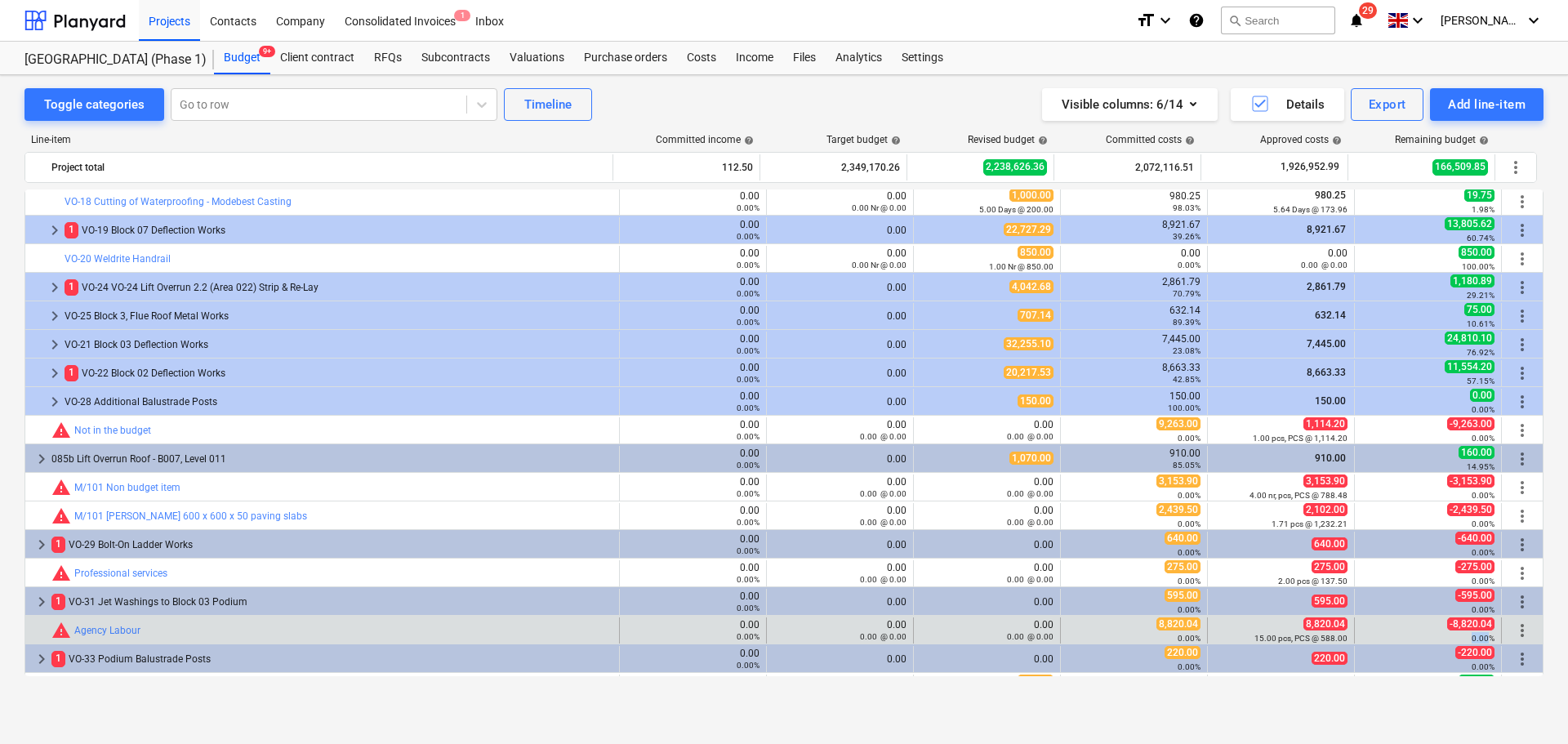
click at [1476, 632] on div "0.00%" at bounding box center [1427, 638] width 133 height 11
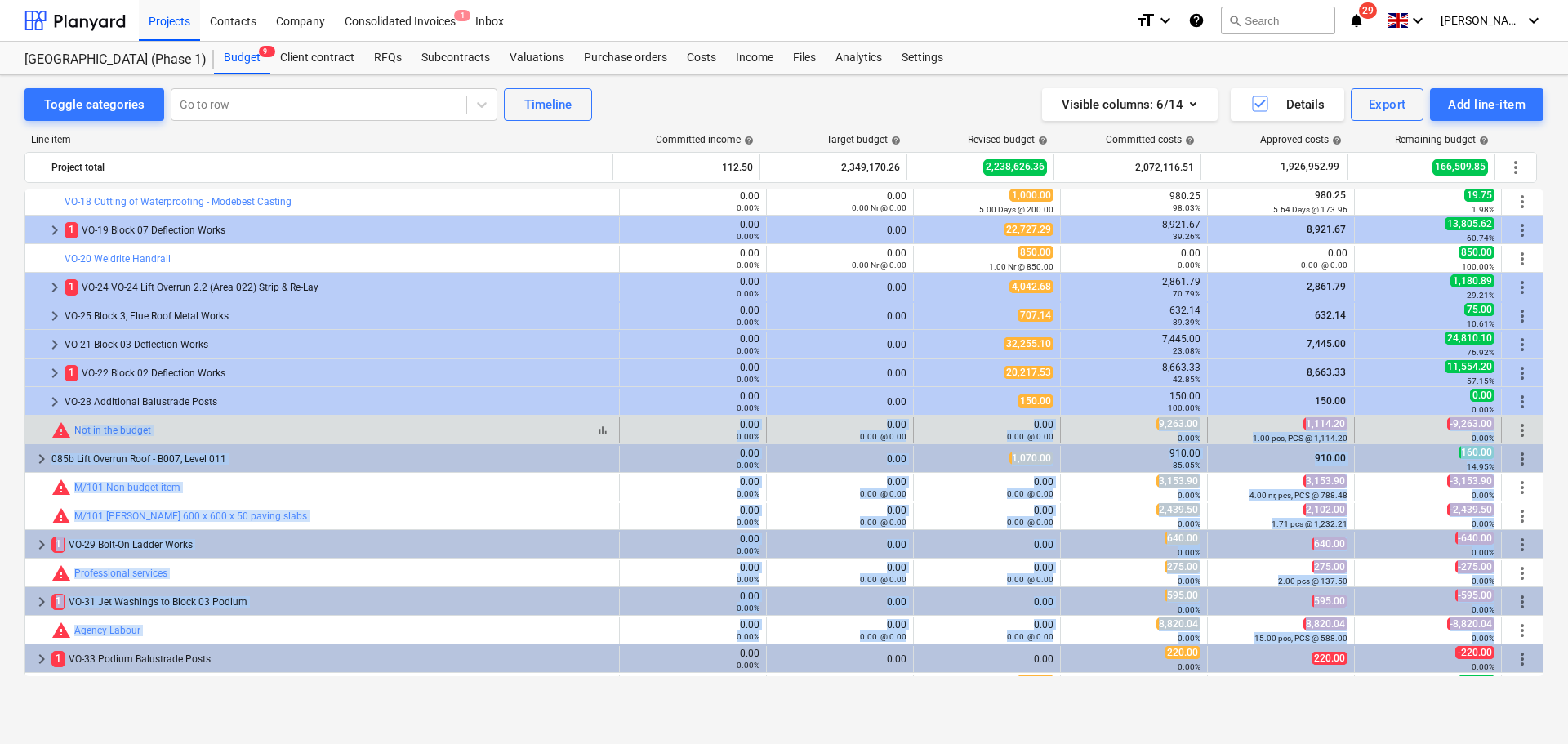
drag, startPoint x: 1476, startPoint y: 631, endPoint x: 312, endPoint y: 430, distance: 1181.2
click at [312, 430] on div "bar_chart warning Not in the budget" at bounding box center [332, 430] width 561 height 19
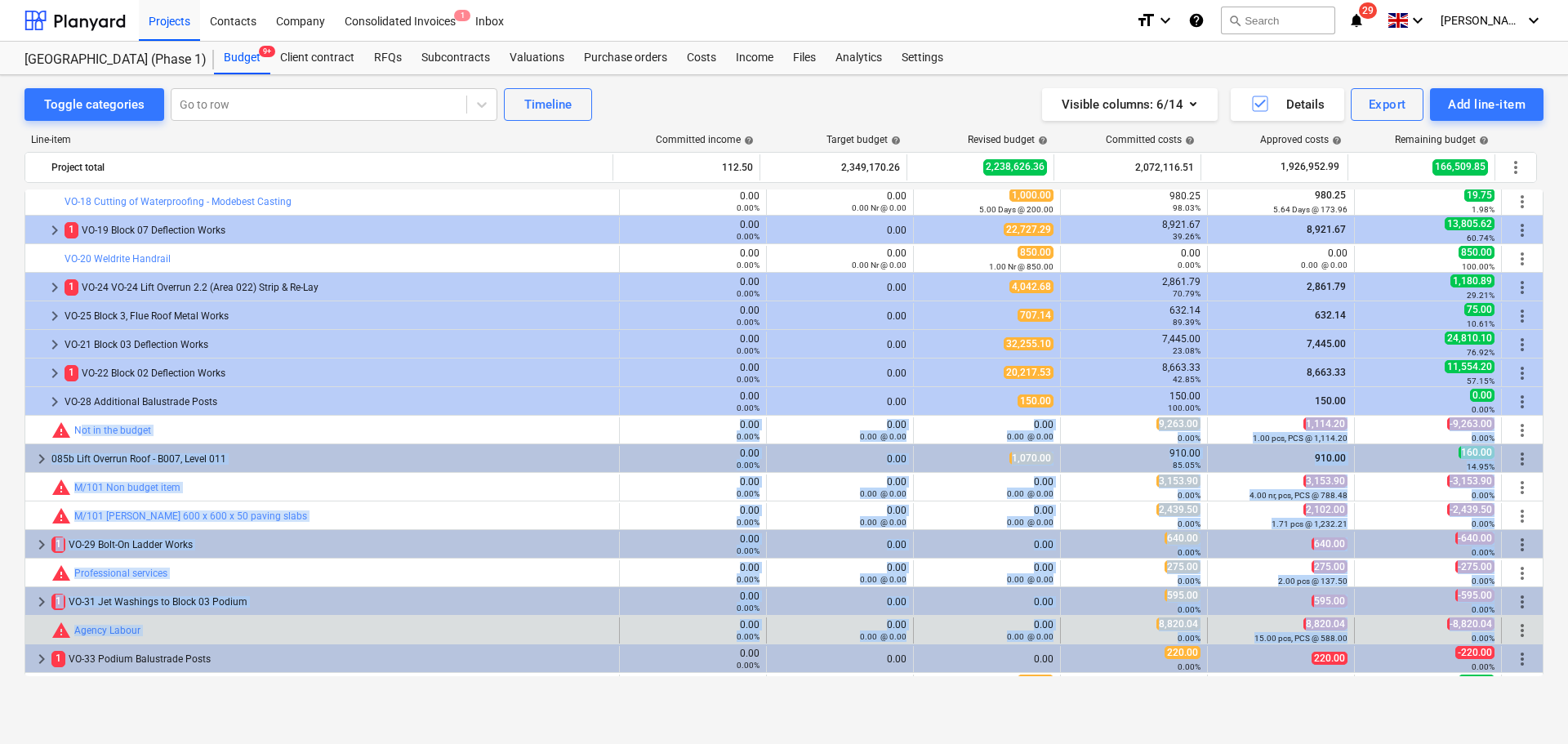
drag, startPoint x: 312, startPoint y: 430, endPoint x: 1472, endPoint y: 639, distance: 1178.7
click at [1473, 638] on small "0.00%" at bounding box center [1484, 638] width 23 height 9
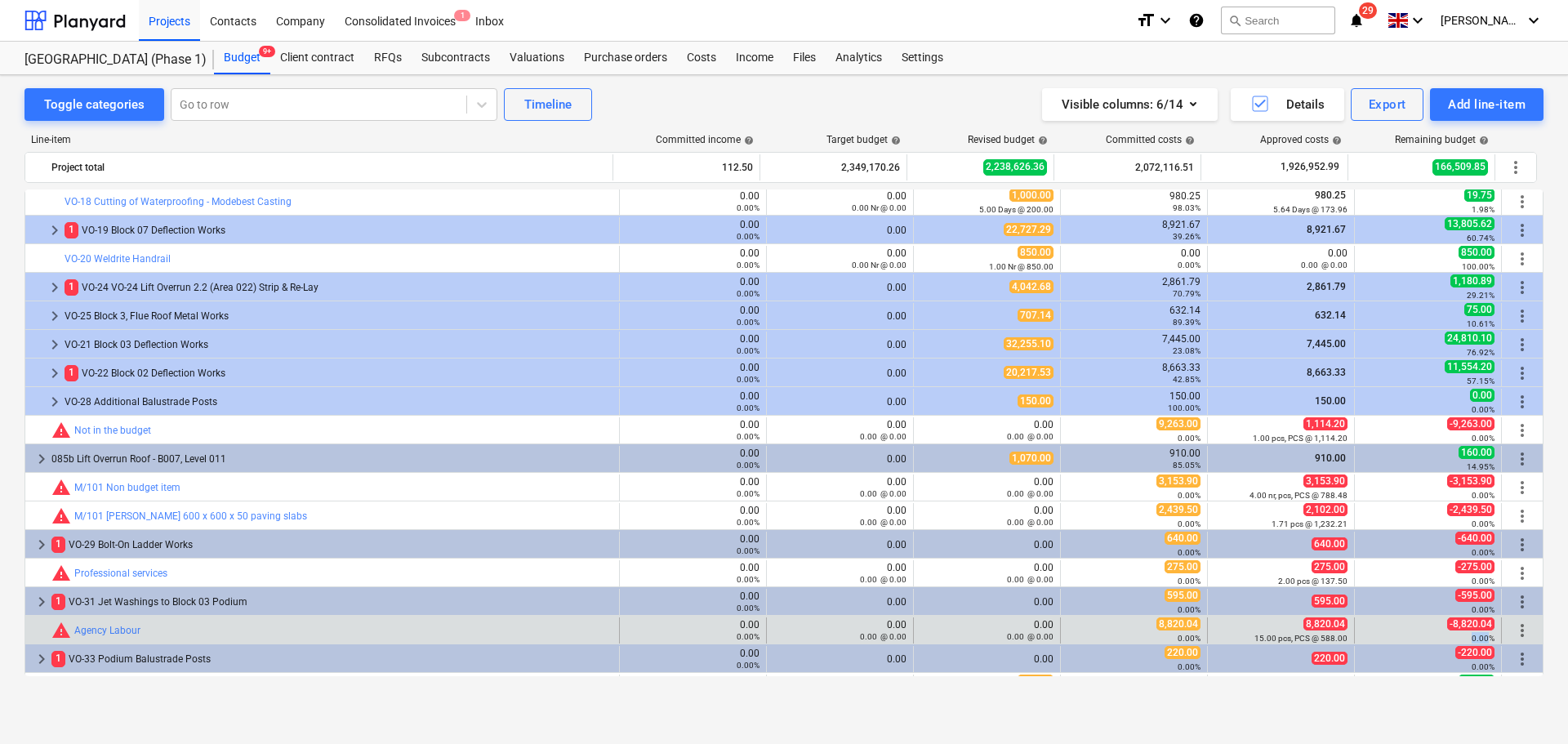
click at [1473, 638] on small "0.00%" at bounding box center [1484, 638] width 23 height 9
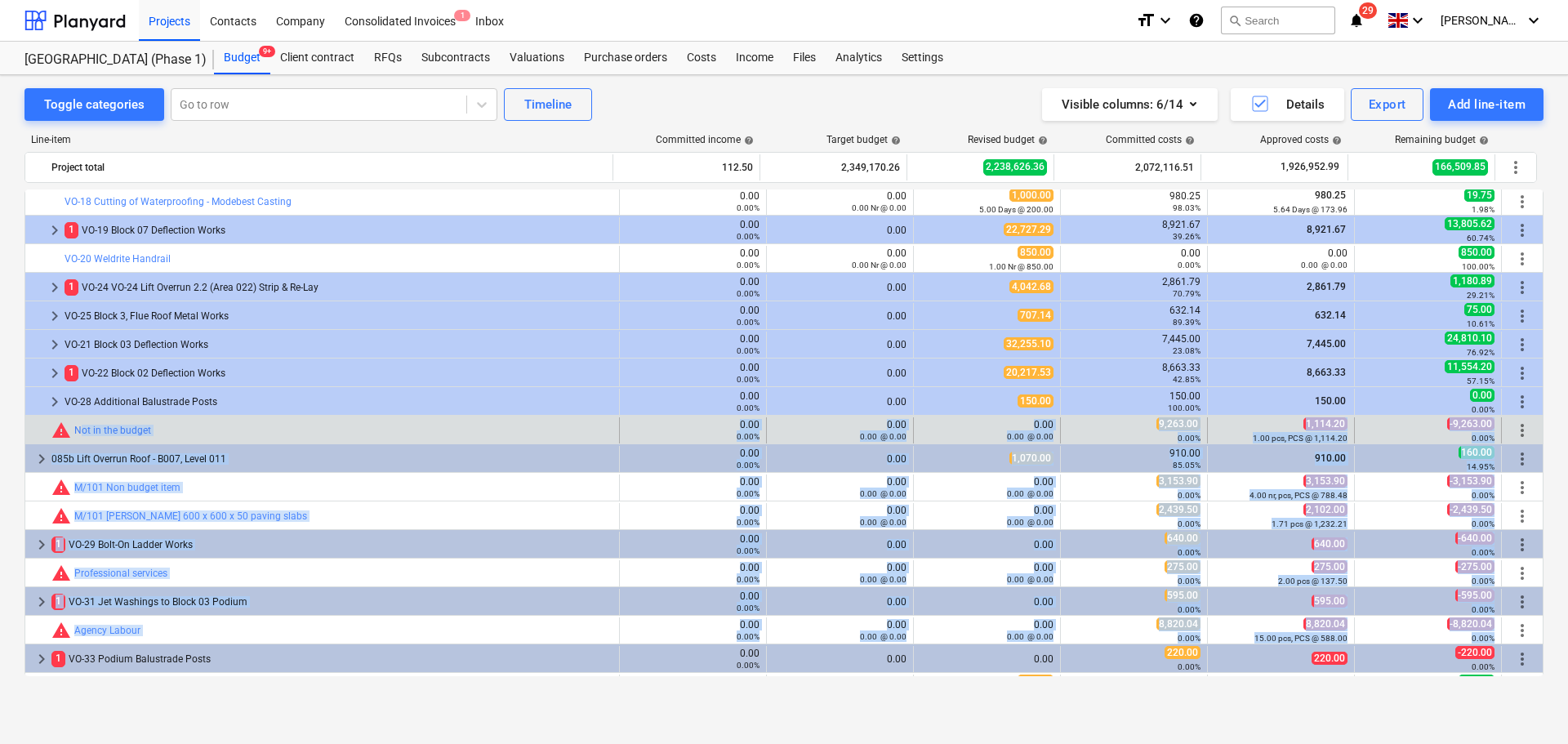
drag, startPoint x: 1473, startPoint y: 638, endPoint x: 490, endPoint y: 418, distance: 1007.3
click at [480, 427] on div "bar_chart warning Not in the budget" at bounding box center [332, 430] width 561 height 19
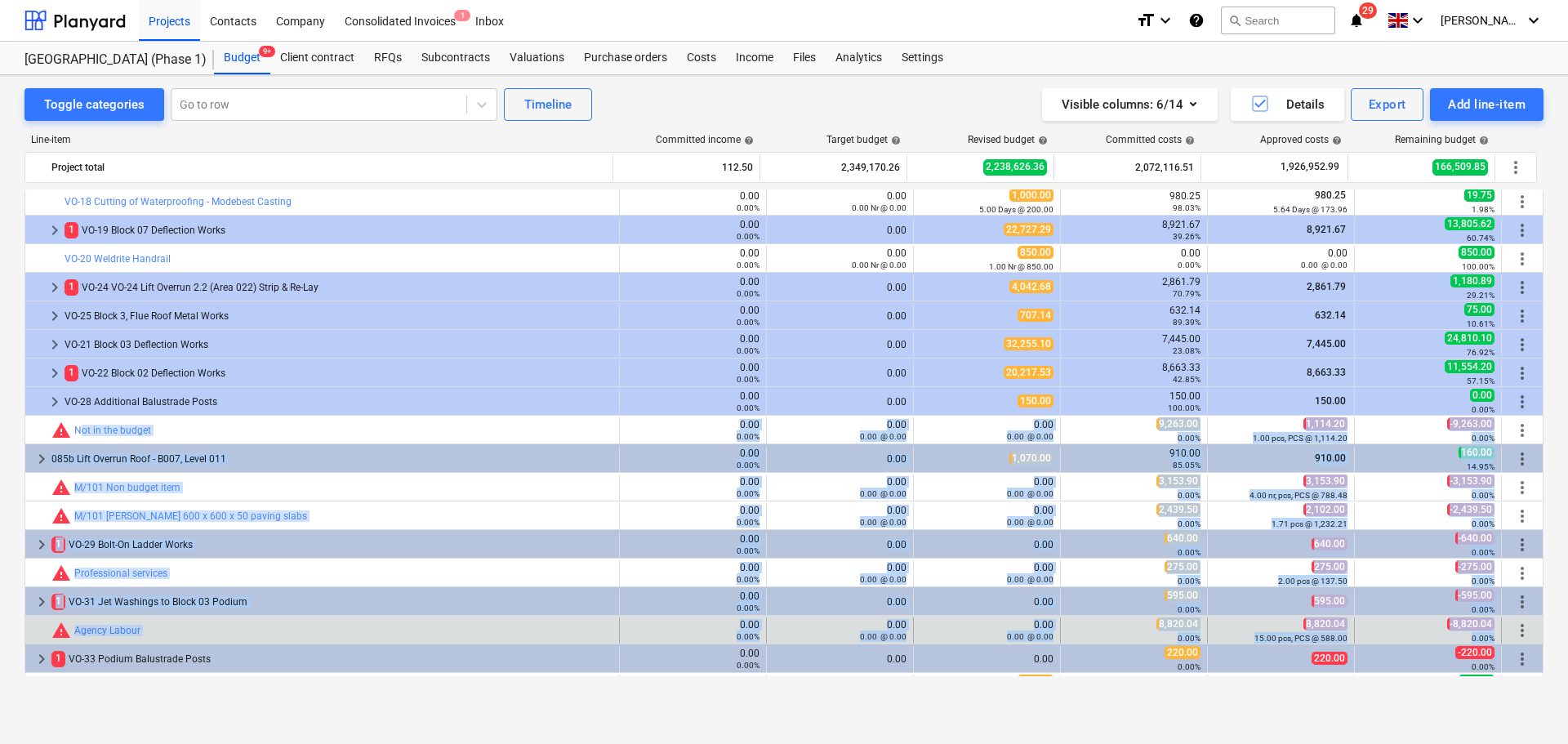
drag, startPoint x: 480, startPoint y: 427, endPoint x: 1460, endPoint y: 640, distance: 1002.9
click at [1472, 635] on small "0.00%" at bounding box center [1484, 638] width 23 height 9
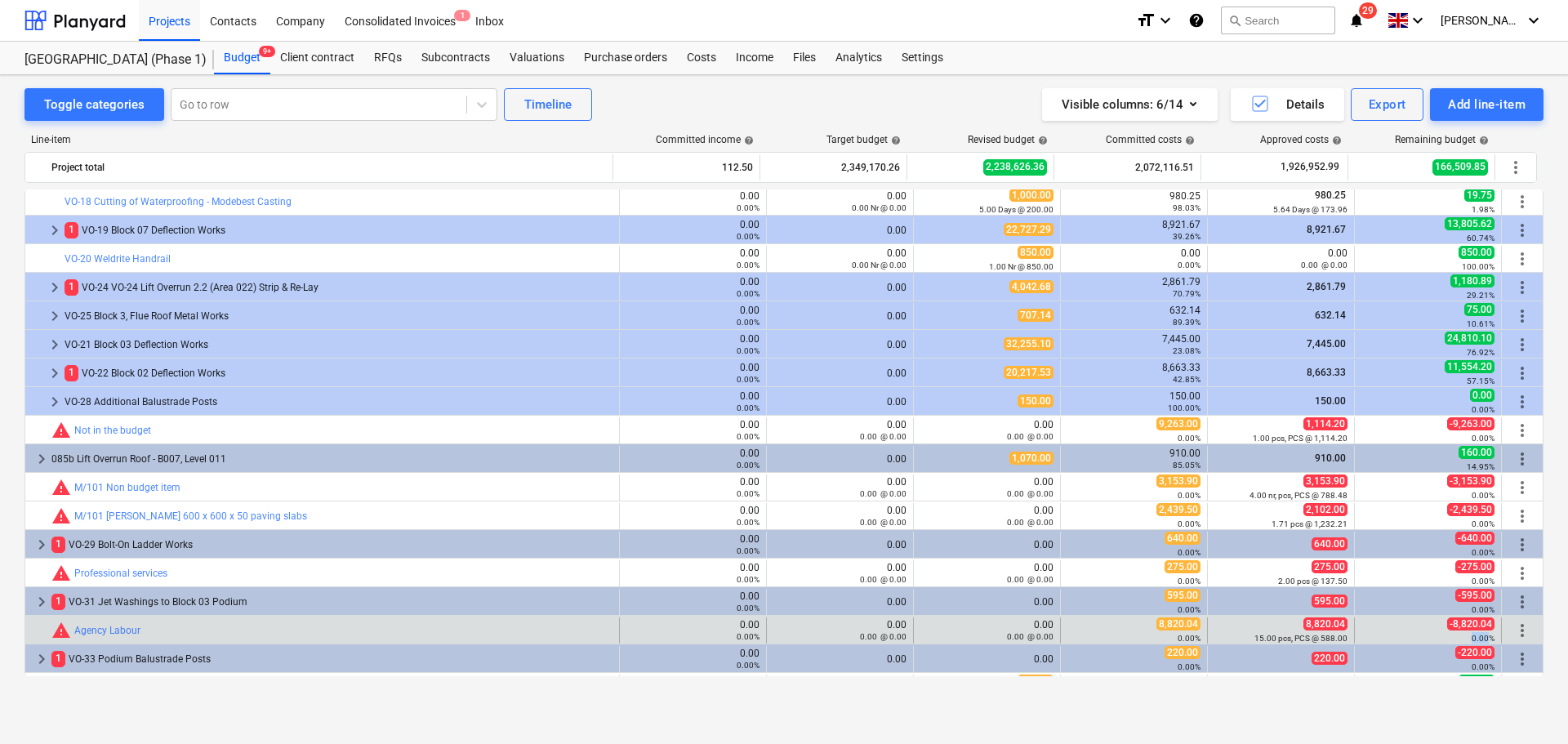
click at [1472, 635] on small "0.00%" at bounding box center [1484, 638] width 23 height 9
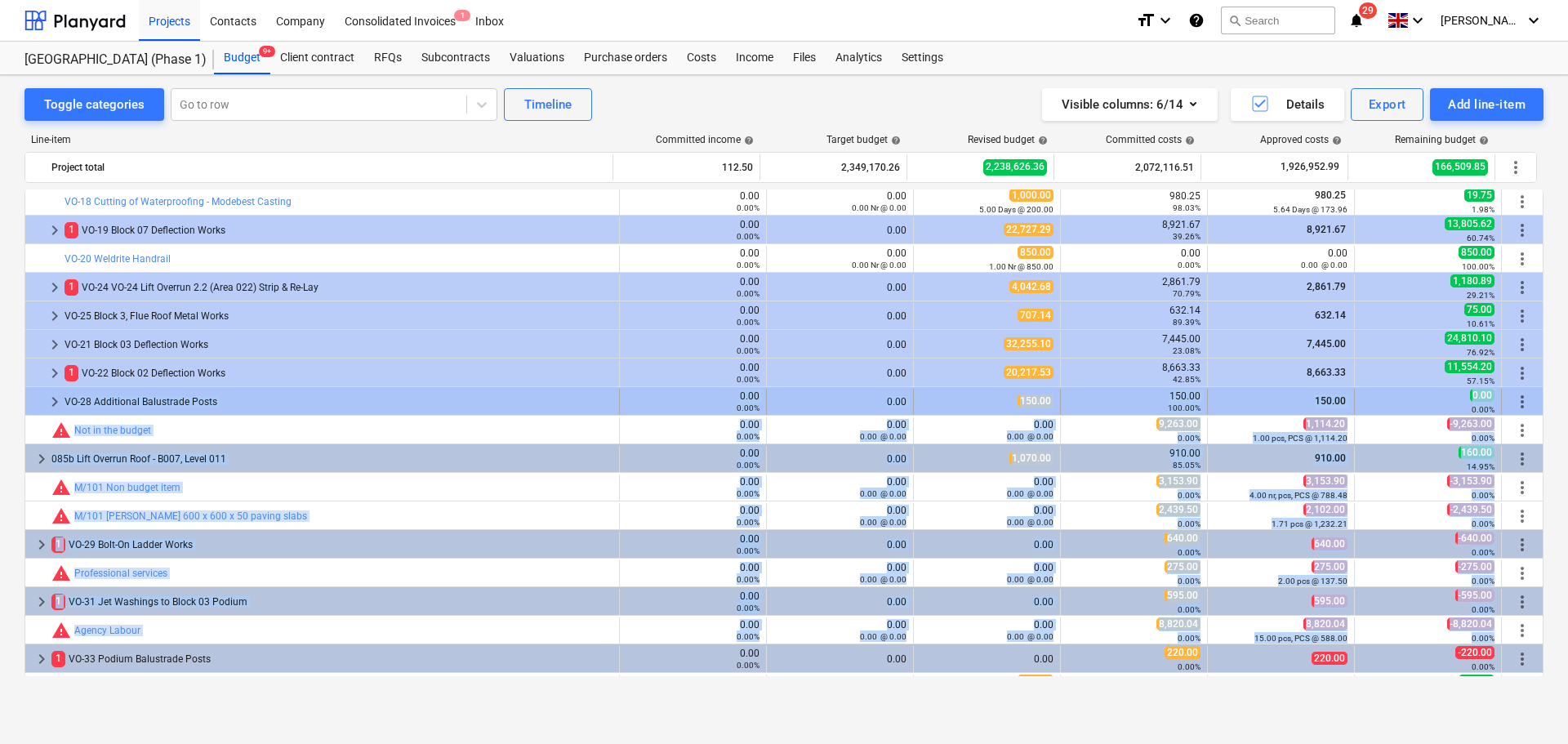
drag, startPoint x: 1468, startPoint y: 635, endPoint x: 536, endPoint y: 413, distance: 958.1
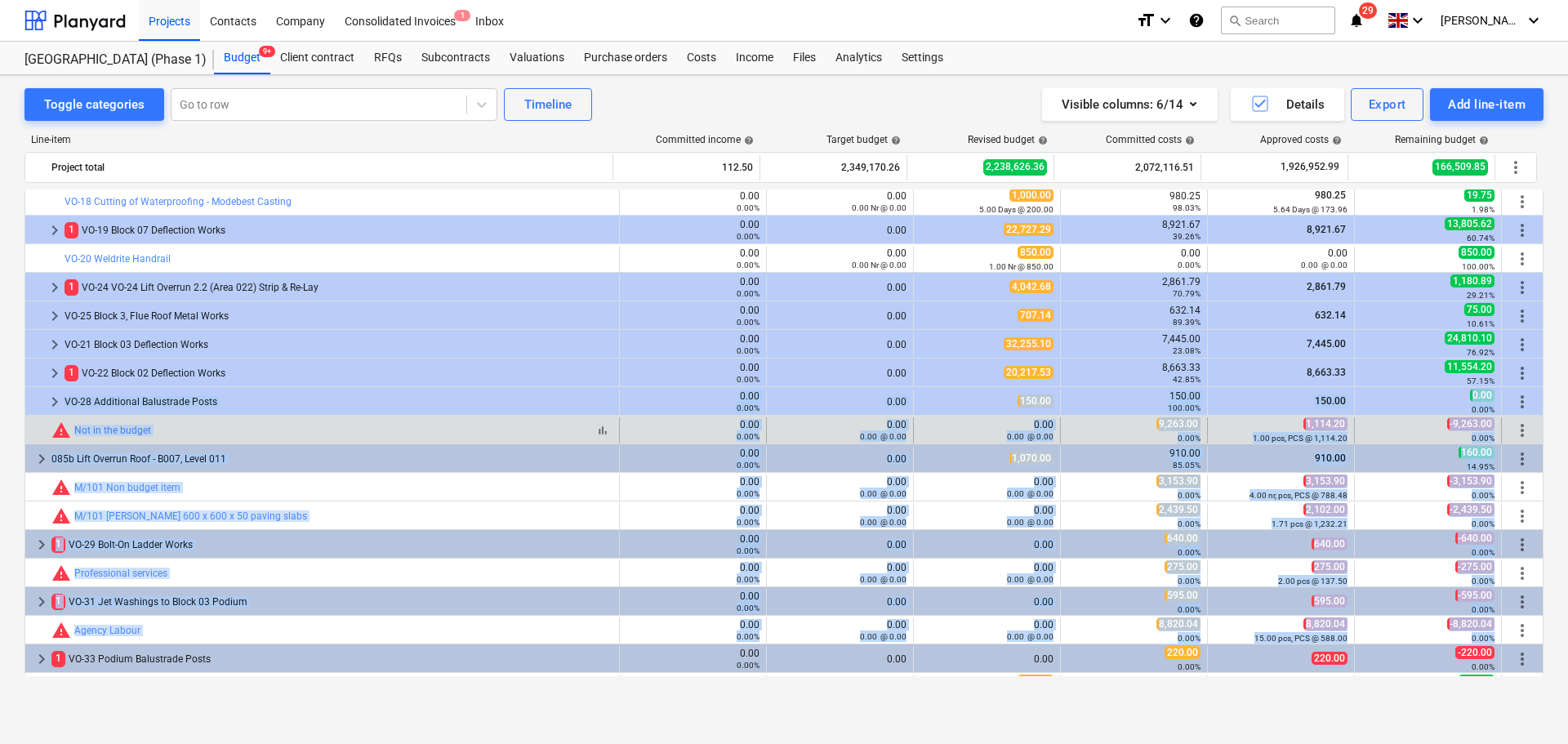
click at [509, 426] on div "bar_chart warning Not in the budget" at bounding box center [332, 430] width 561 height 19
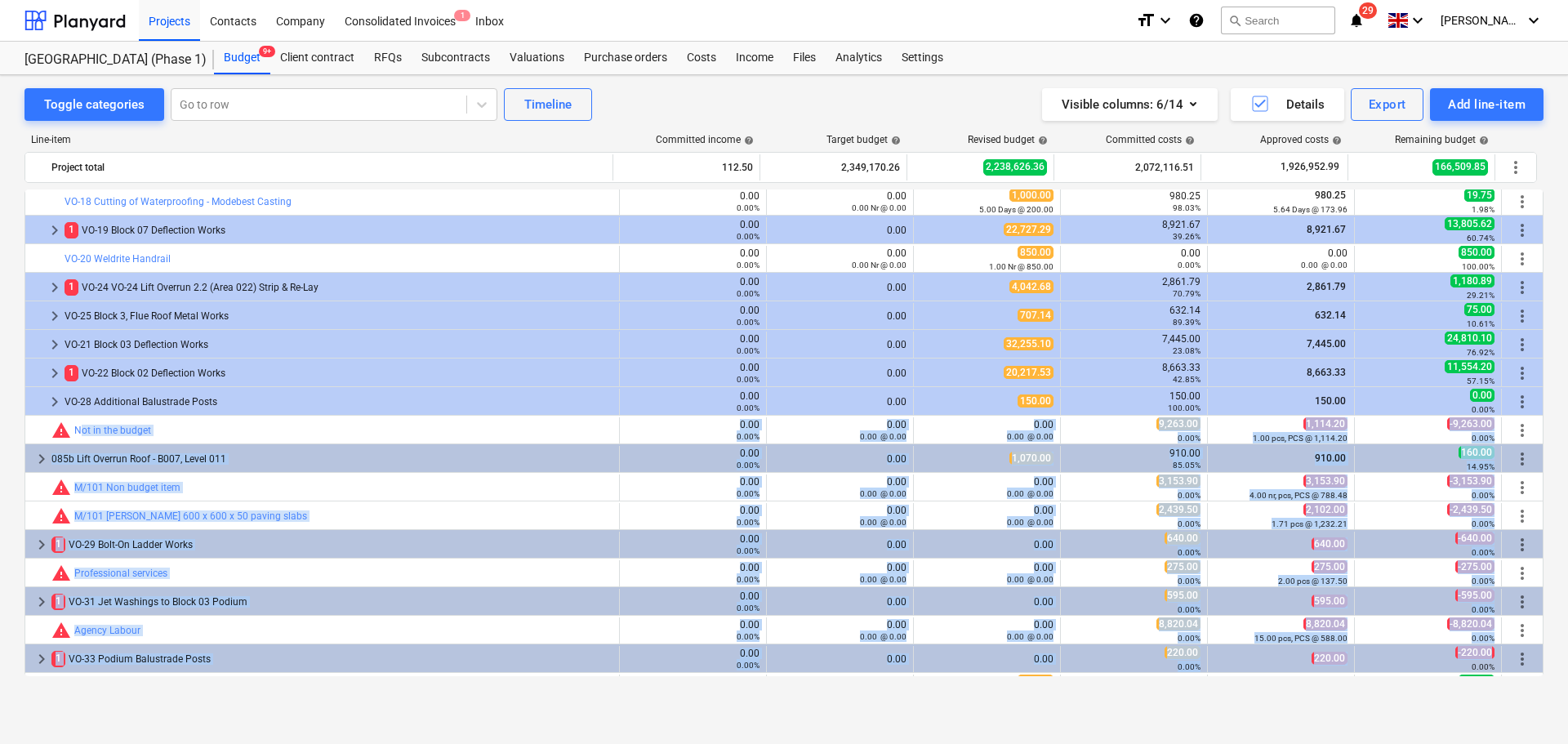
drag, startPoint x: 509, startPoint y: 426, endPoint x: 1465, endPoint y: 664, distance: 985.2
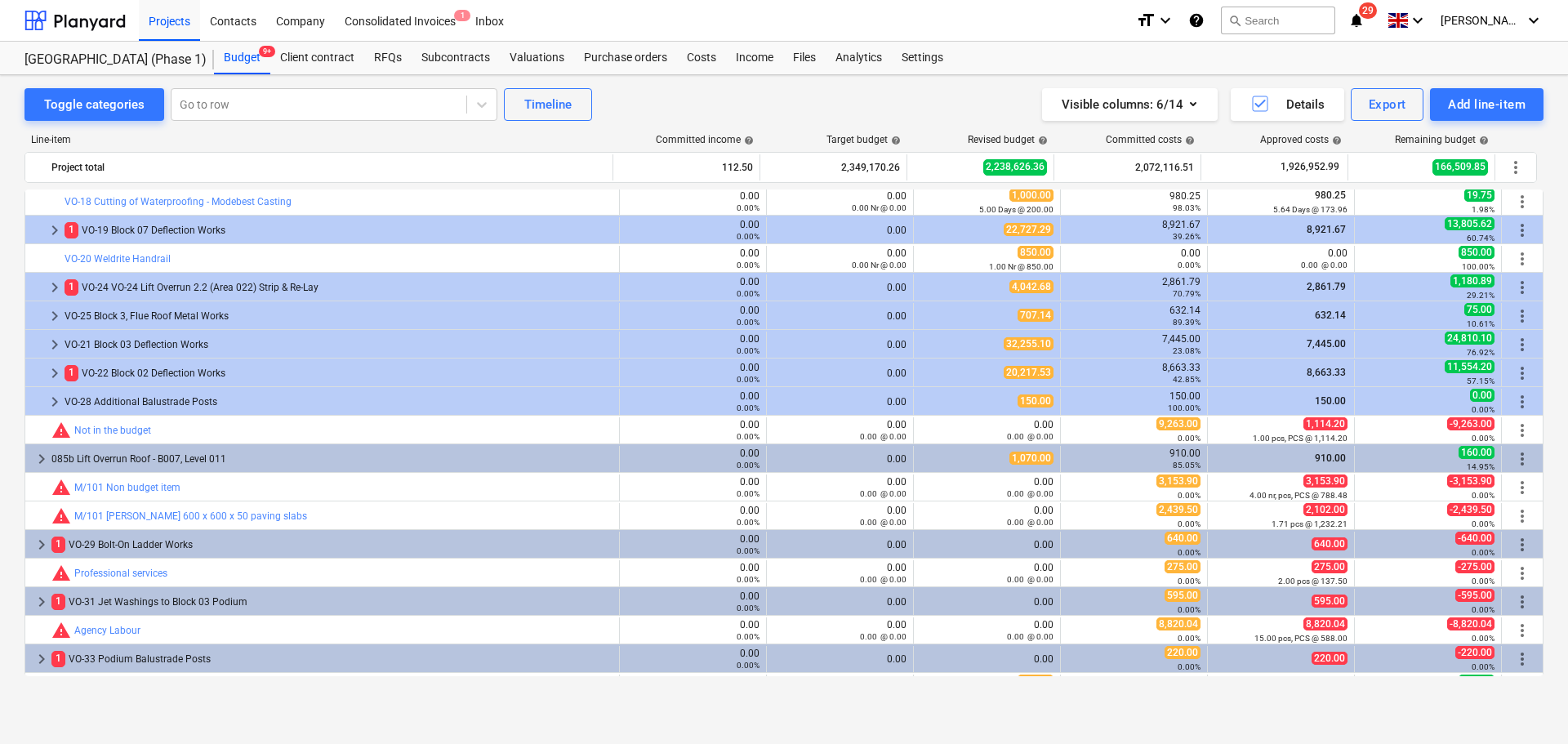
scroll to position [3577, 0]
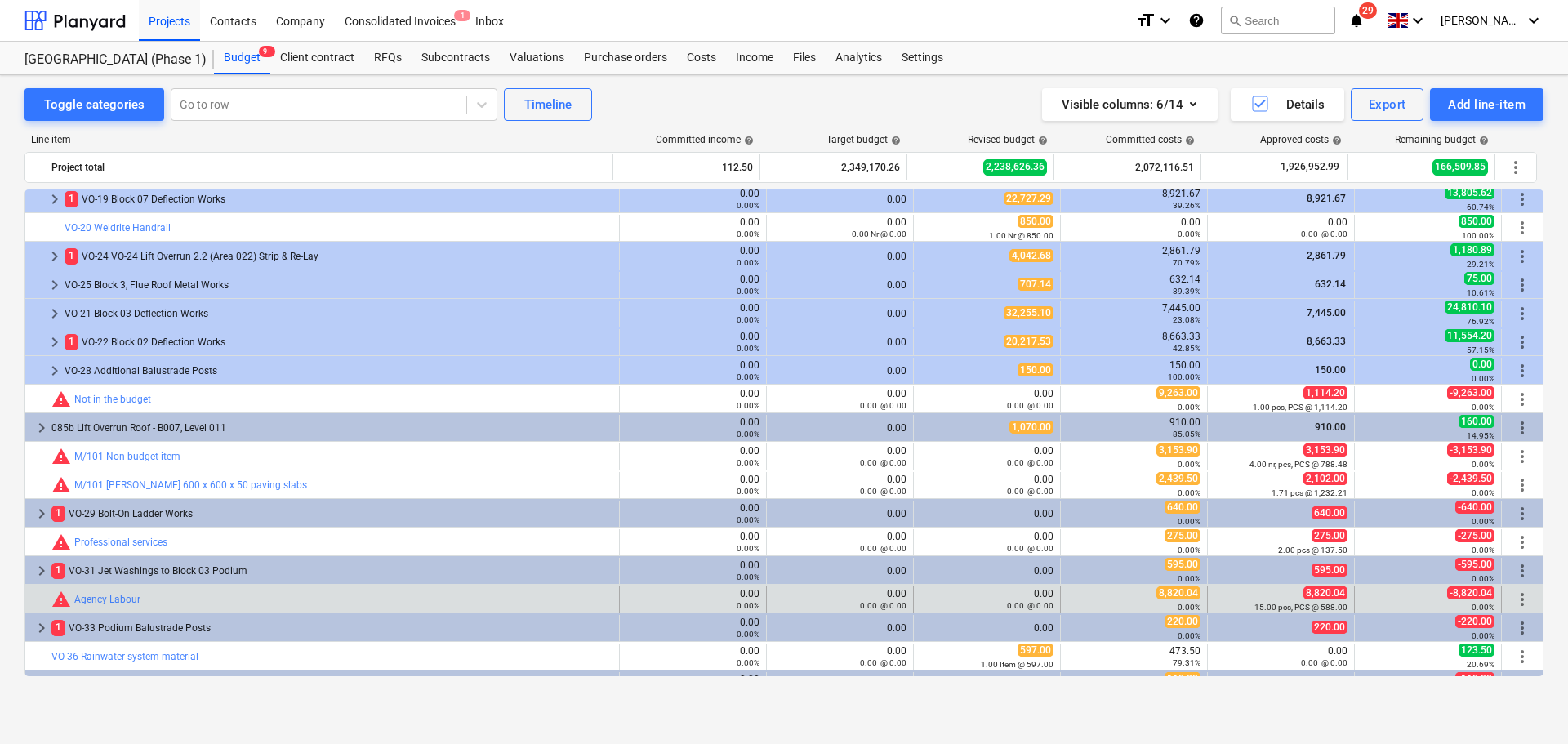
click at [1473, 610] on small "0.00%" at bounding box center [1484, 606] width 23 height 9
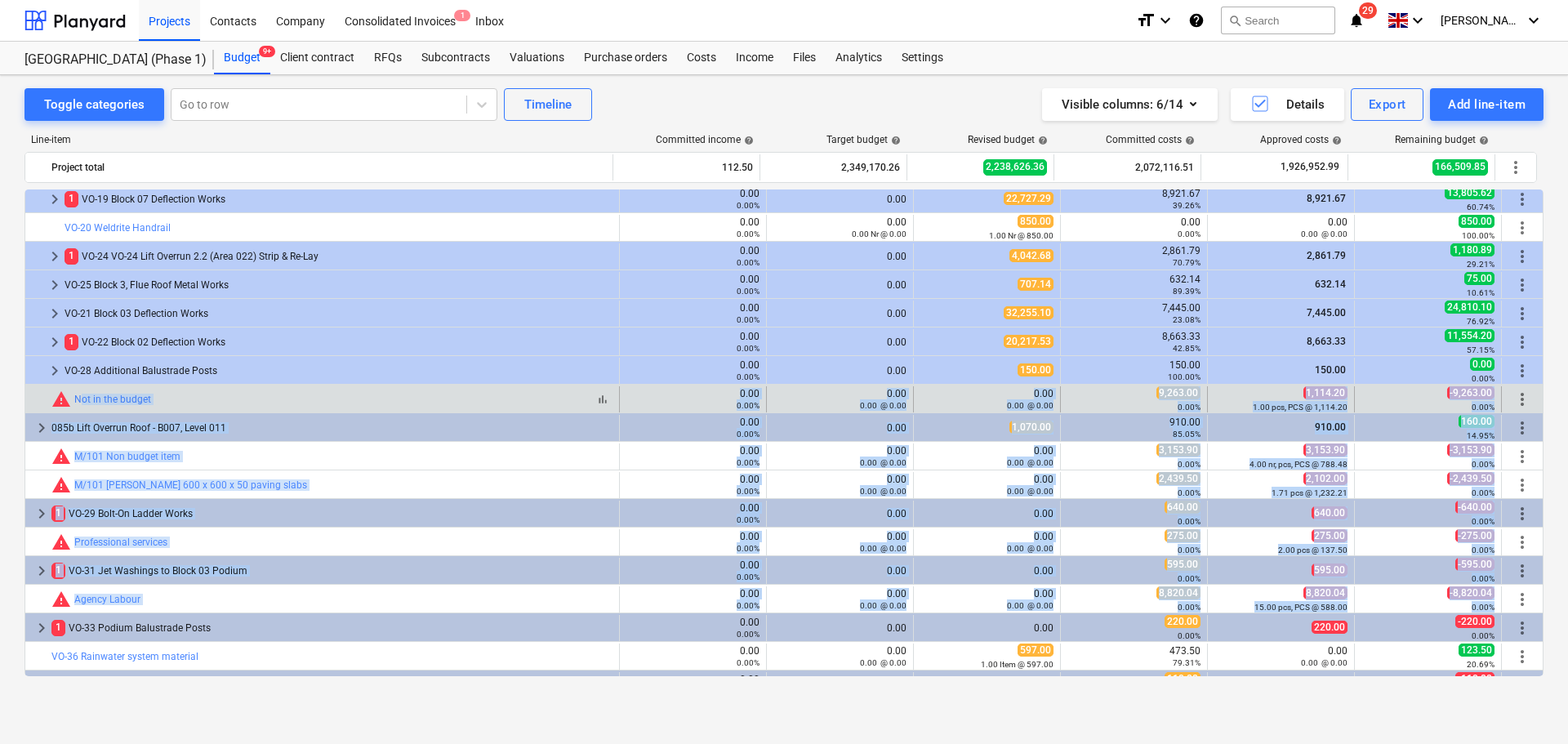
drag, startPoint x: 1473, startPoint y: 610, endPoint x: 493, endPoint y: 406, distance: 1001.0
click at [493, 406] on div "bar_chart warning Not in the budget" at bounding box center [332, 399] width 561 height 19
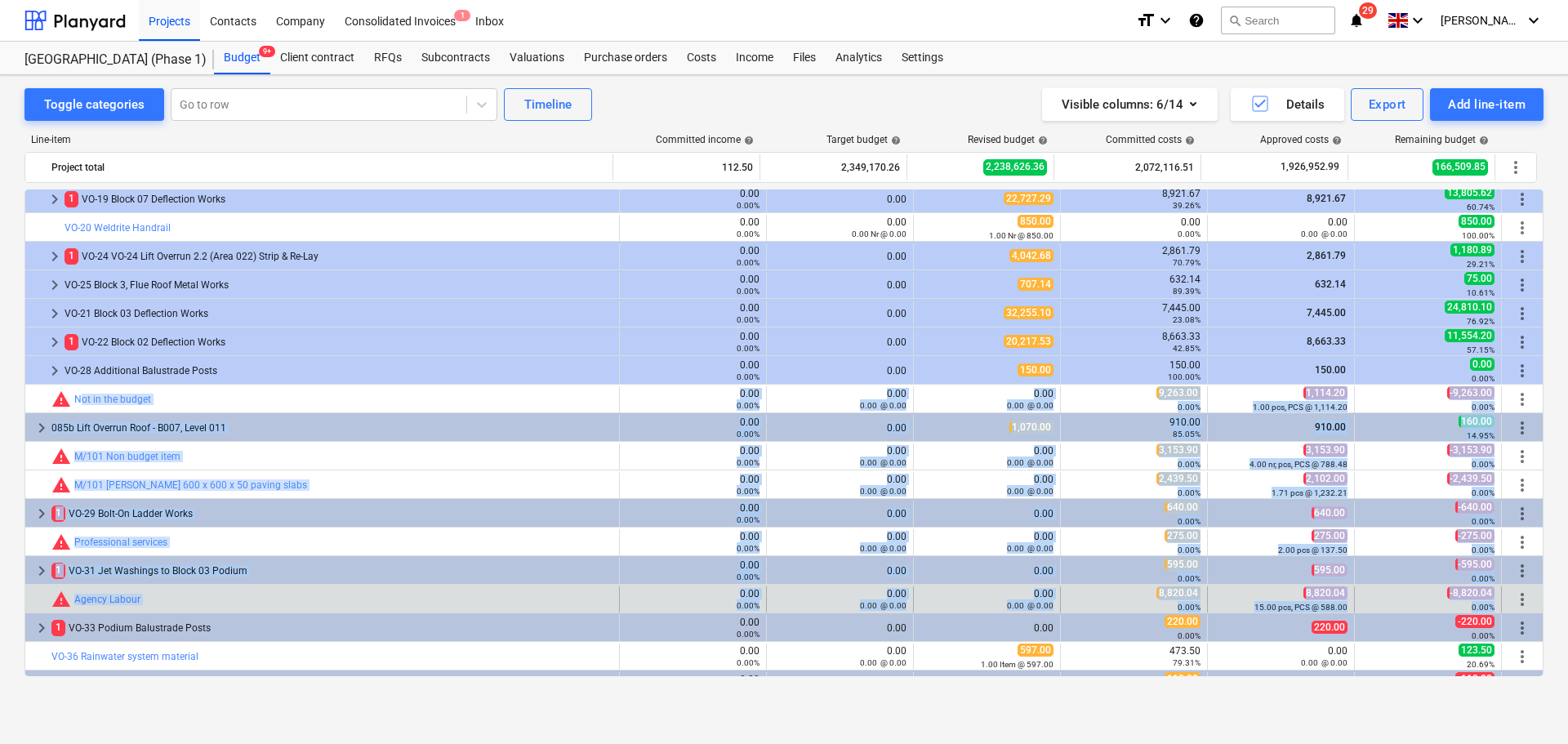
drag, startPoint x: 493, startPoint y: 406, endPoint x: 1456, endPoint y: 606, distance: 983.5
click at [1456, 606] on div "0.00%" at bounding box center [1427, 607] width 133 height 11
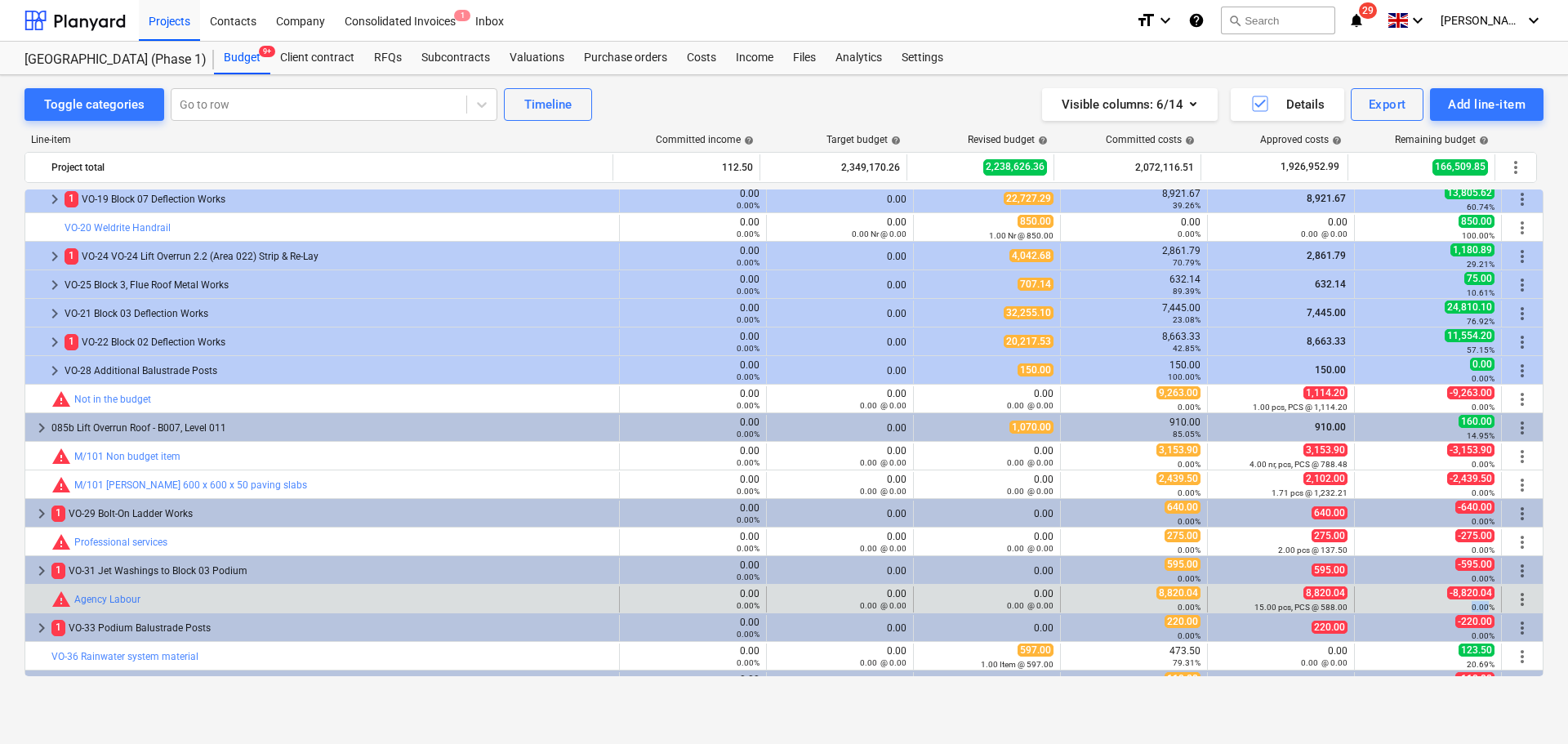
click at [1456, 606] on div "0.00%" at bounding box center [1427, 607] width 133 height 11
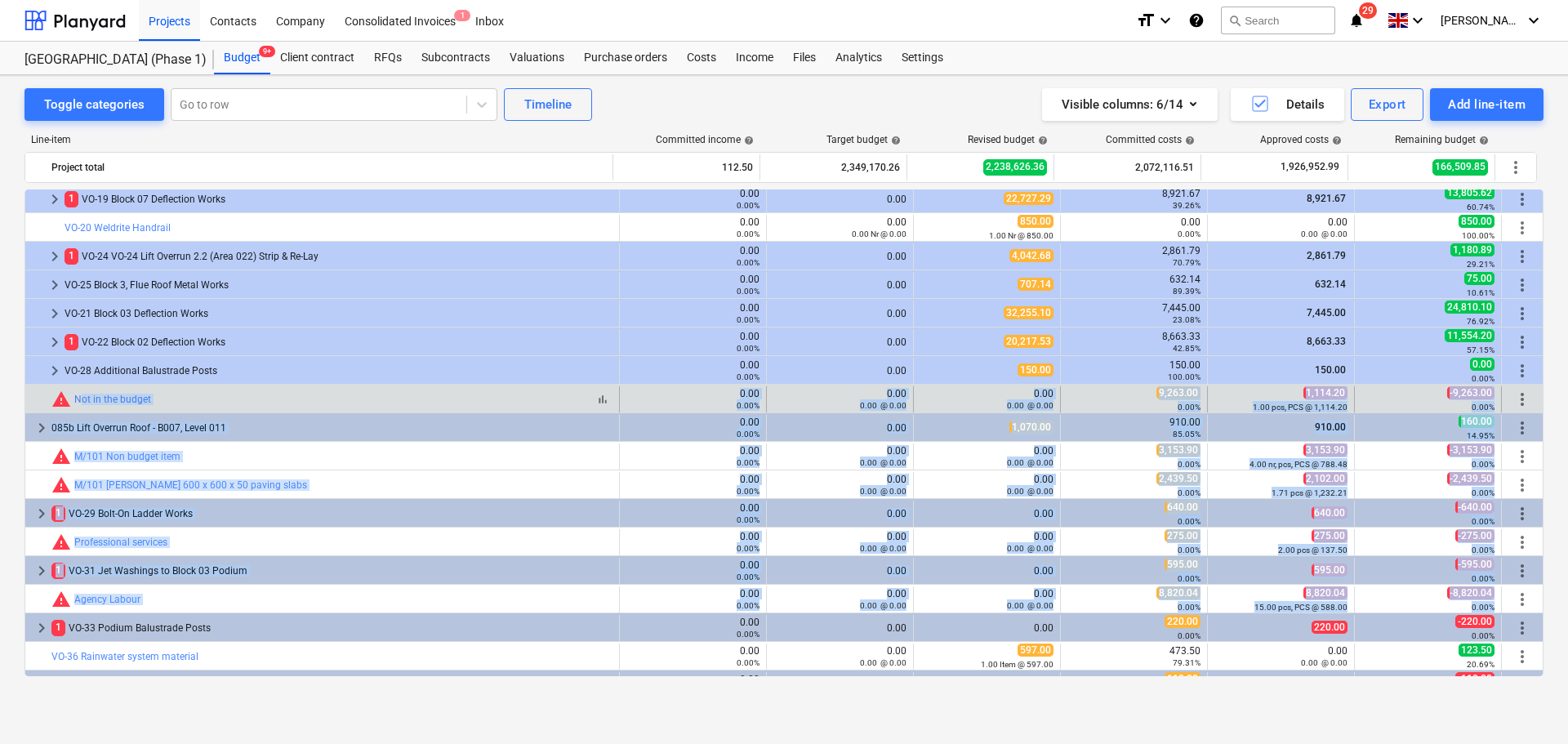
drag, startPoint x: 1456, startPoint y: 606, endPoint x: 504, endPoint y: 395, distance: 975.1
click at [504, 395] on div "bar_chart warning Not in the budget" at bounding box center [332, 399] width 561 height 19
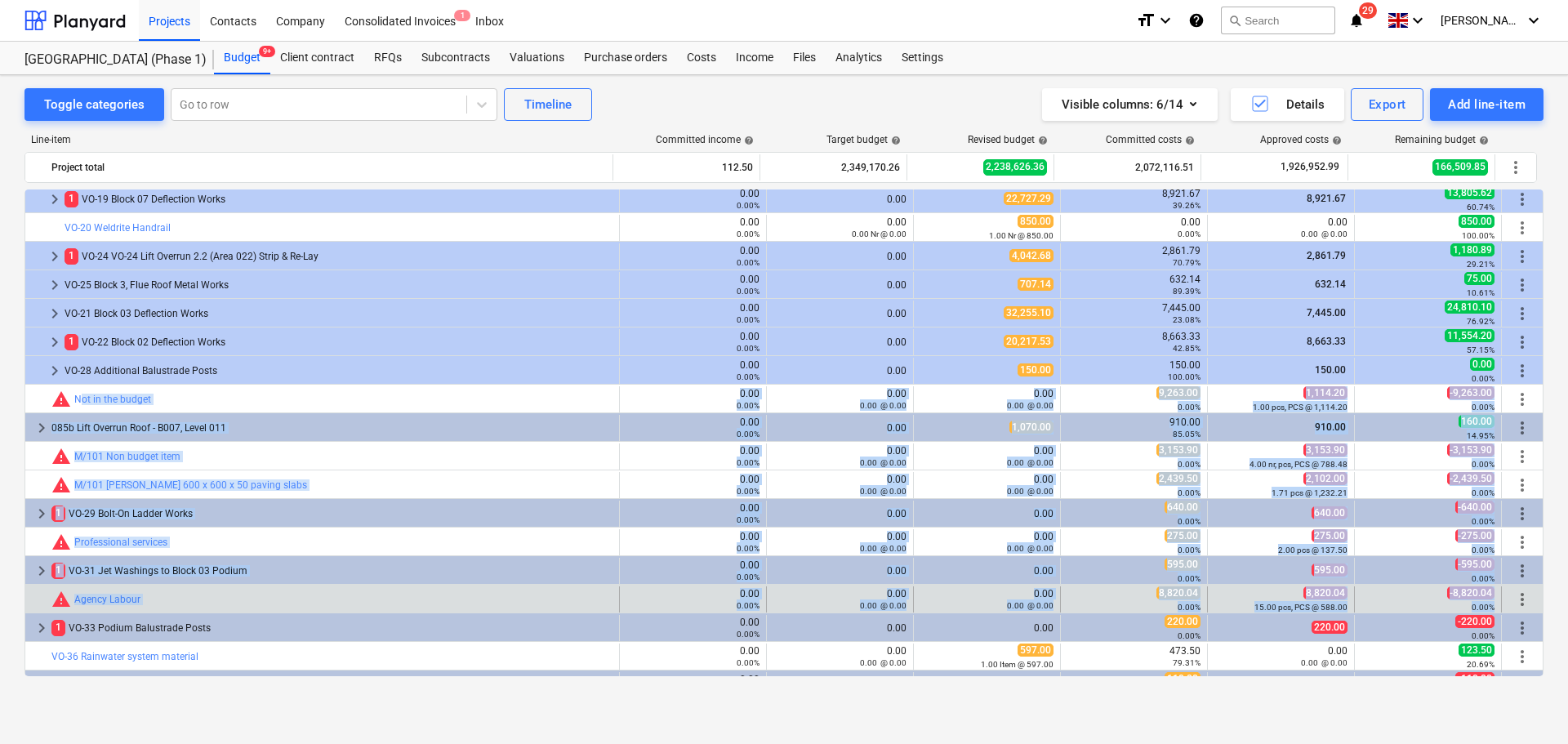
drag, startPoint x: 504, startPoint y: 395, endPoint x: 1469, endPoint y: 608, distance: 988.2
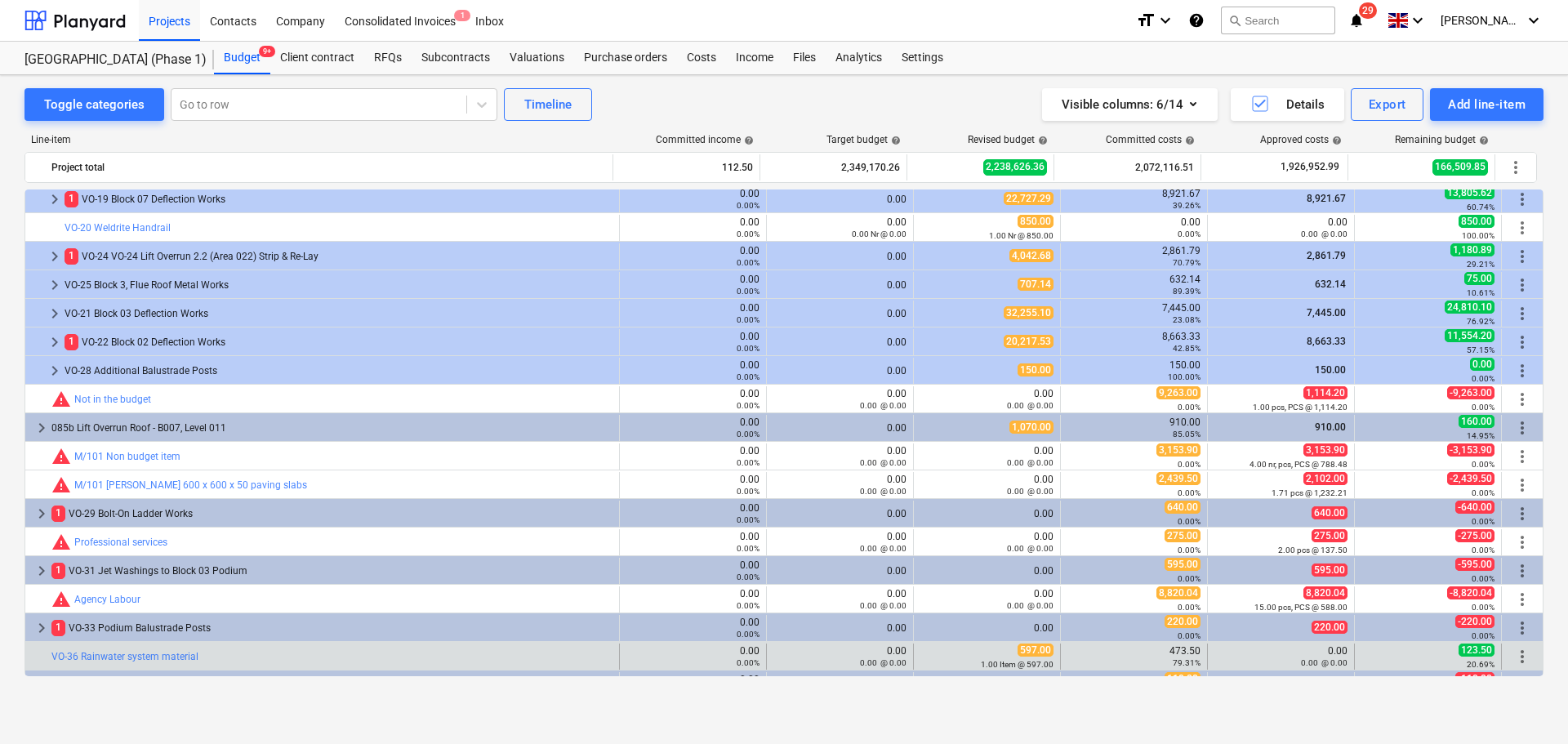
click at [1466, 663] on small "20.69%" at bounding box center [1480, 664] width 28 height 9
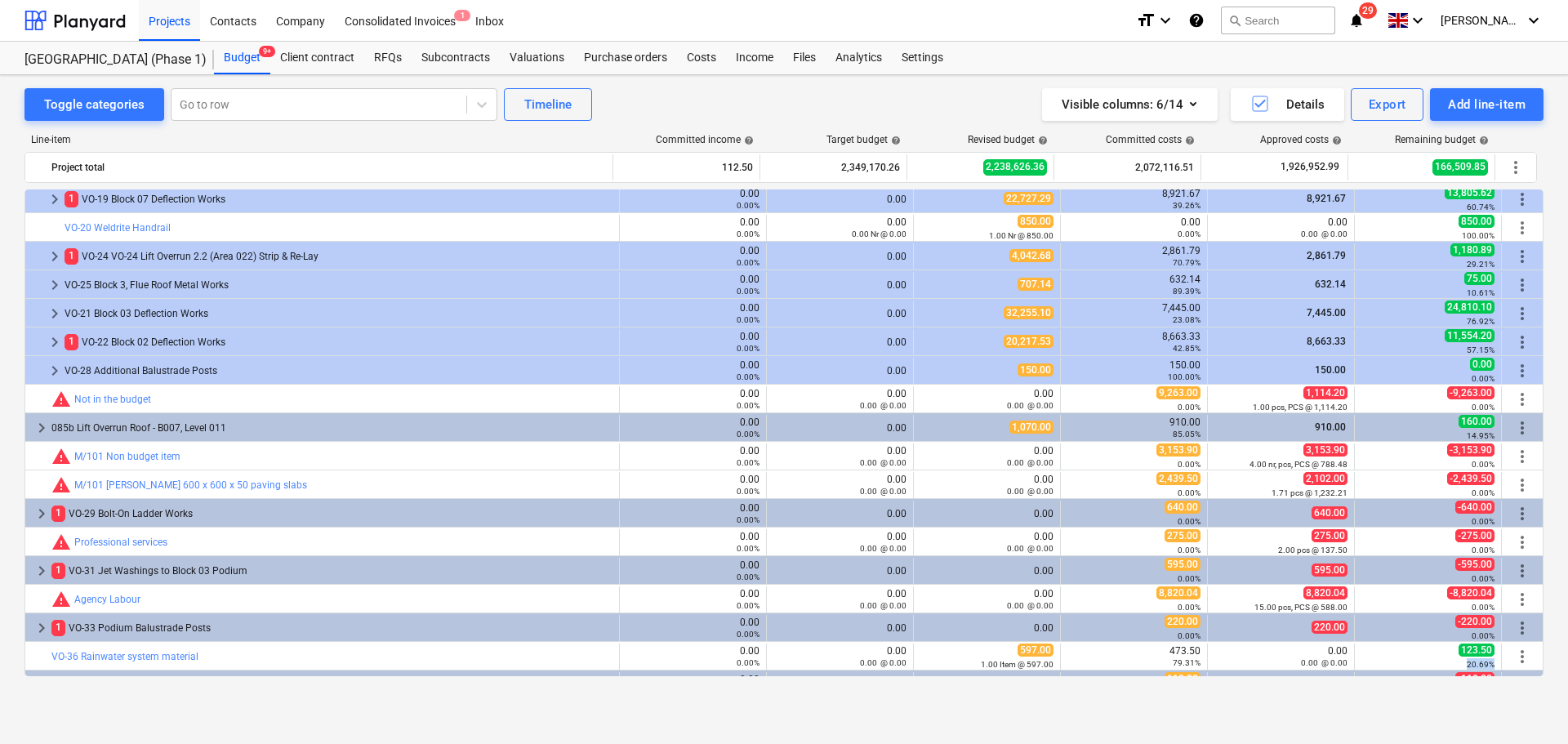
scroll to position [3581, 0]
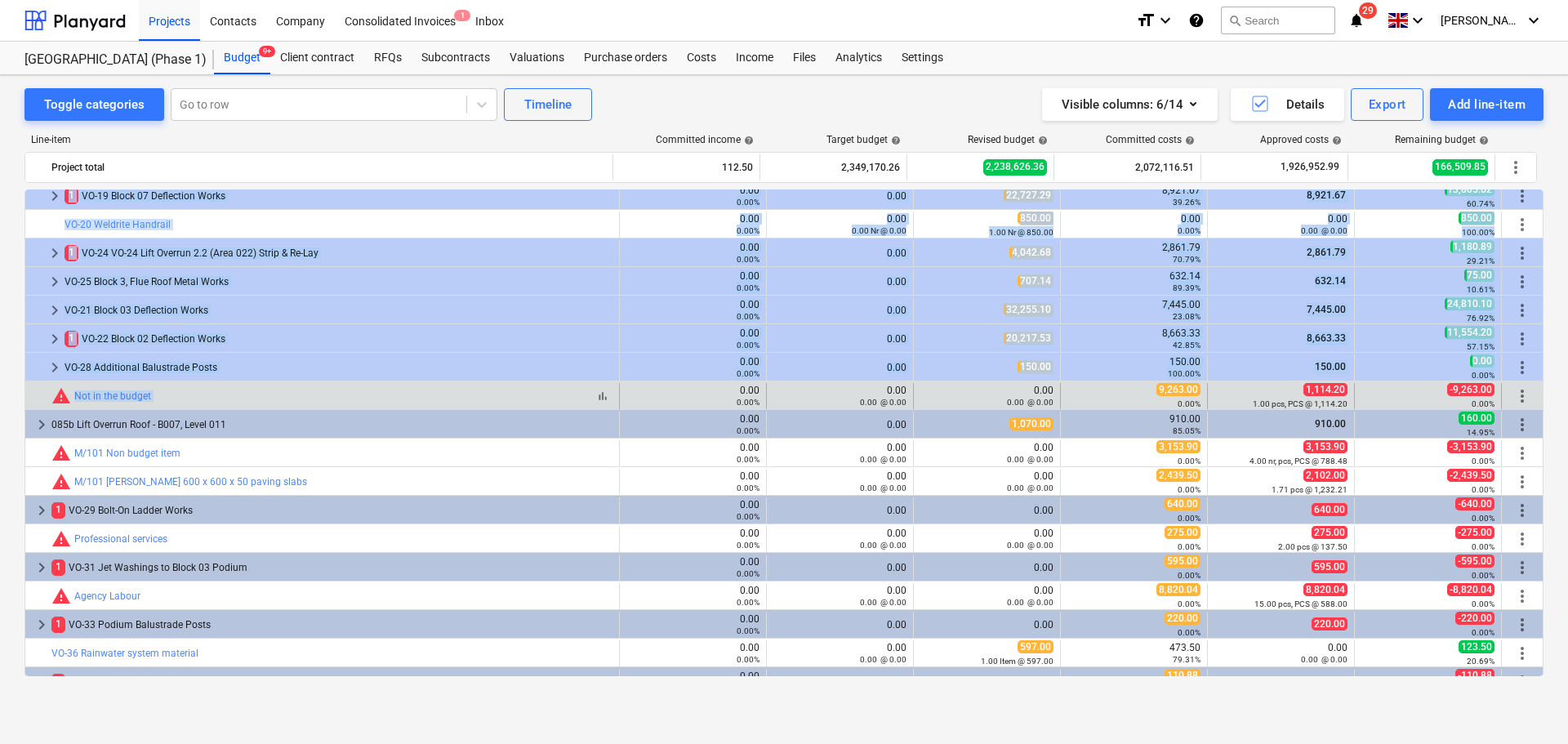
drag, startPoint x: 1466, startPoint y: 663, endPoint x: 498, endPoint y: 402, distance: 1002.6
click at [498, 402] on div "bar_chart warning Not in the budget" at bounding box center [332, 395] width 561 height 19
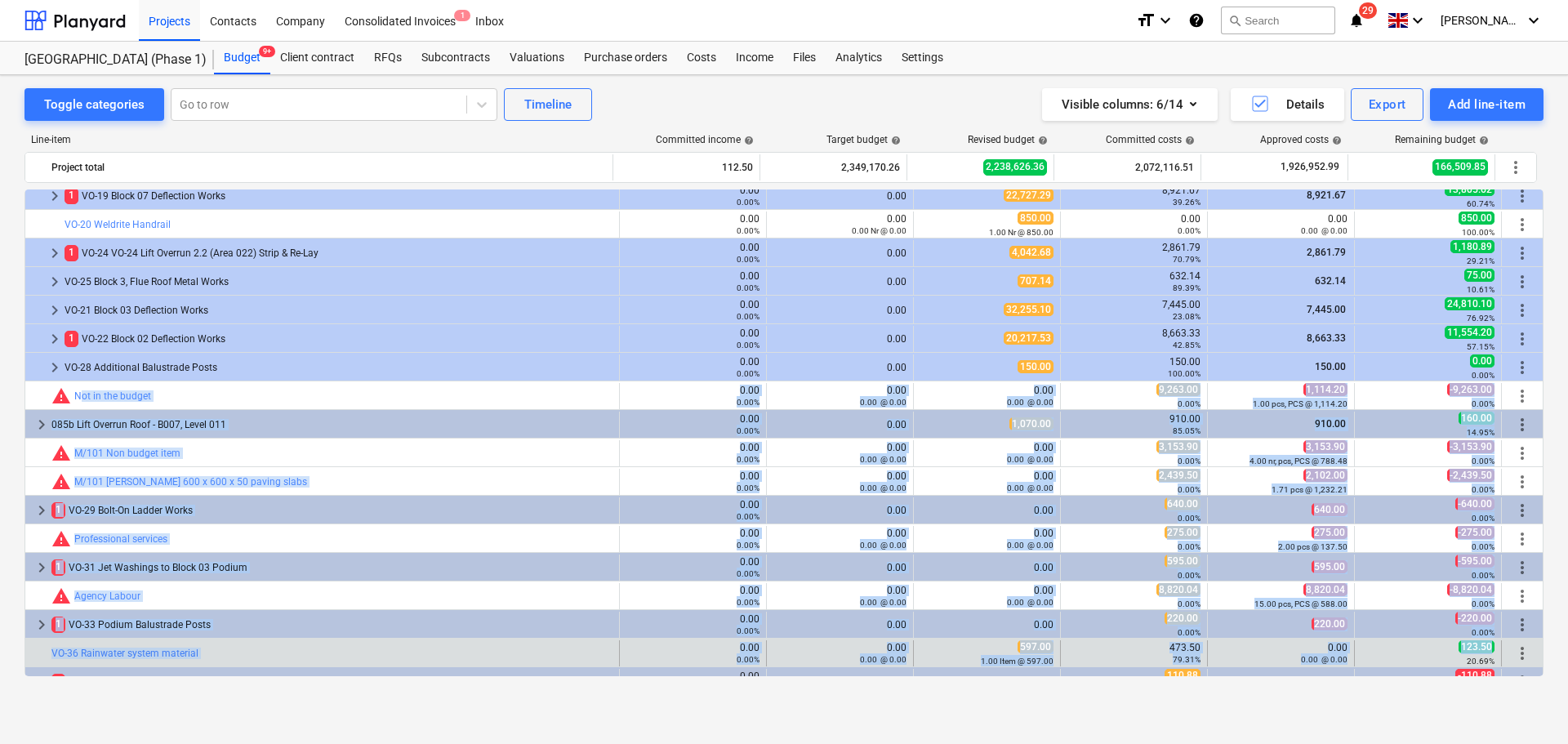
drag, startPoint x: 498, startPoint y: 402, endPoint x: 1455, endPoint y: 652, distance: 989.1
click at [1459, 652] on span "123.50" at bounding box center [1477, 646] width 36 height 13
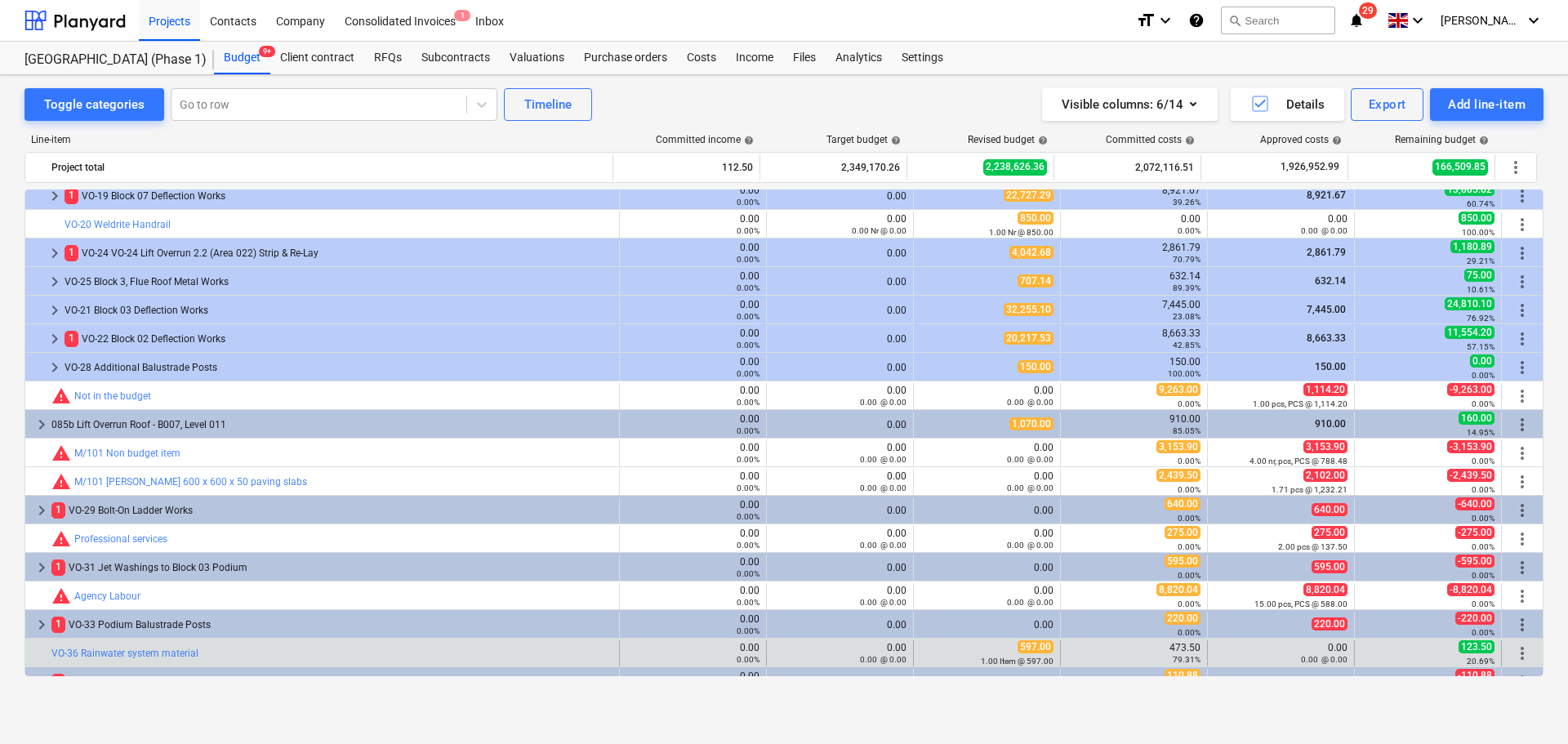
click at [1468, 661] on small "20.69%" at bounding box center [1480, 661] width 28 height 9
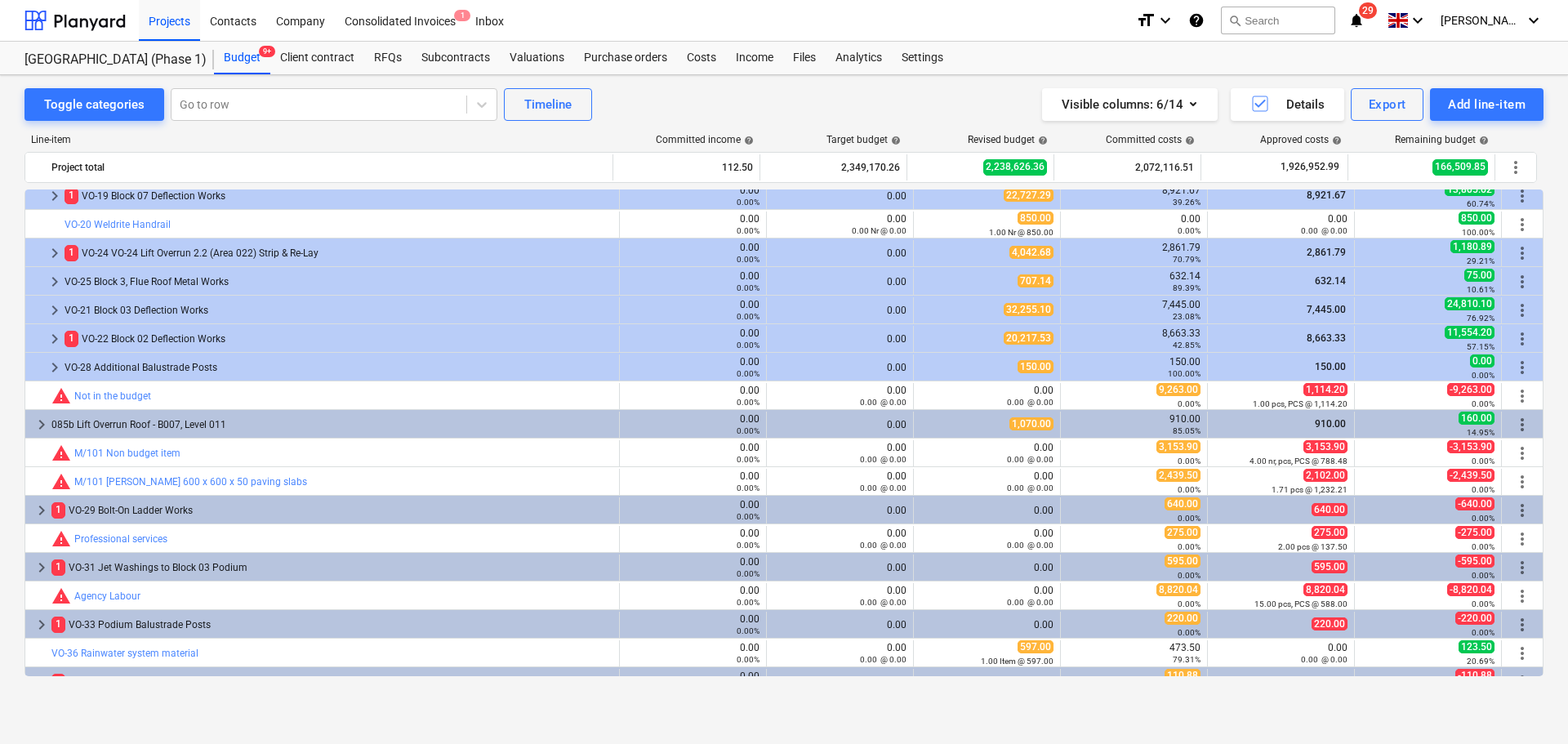
scroll to position [3588, 0]
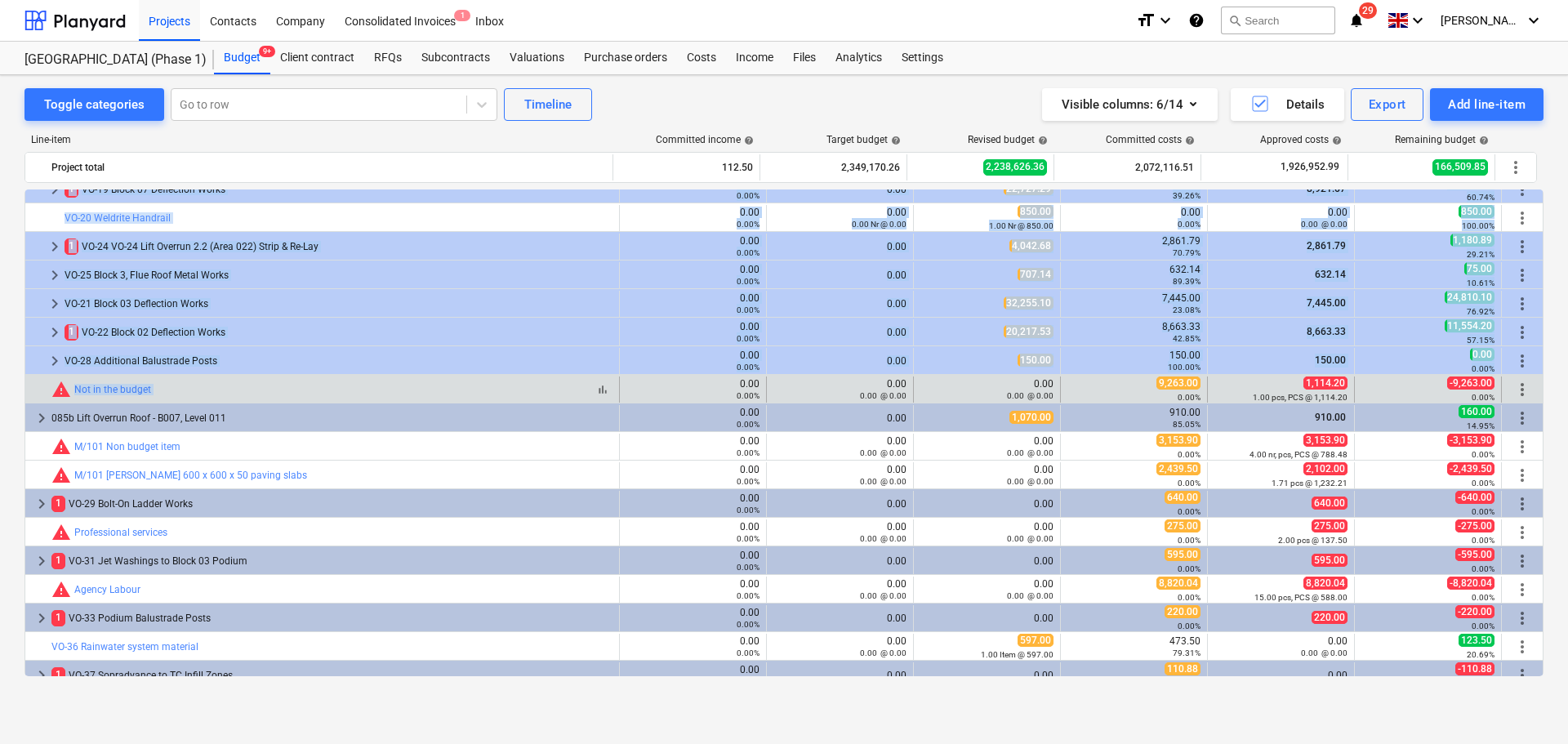
drag, startPoint x: 1468, startPoint y: 661, endPoint x: 398, endPoint y: 391, distance: 1103.5
click at [398, 391] on div "bar_chart warning Not in the budget" at bounding box center [332, 389] width 561 height 19
click at [397, 391] on div "bar_chart warning Not in the budget" at bounding box center [332, 389] width 561 height 19
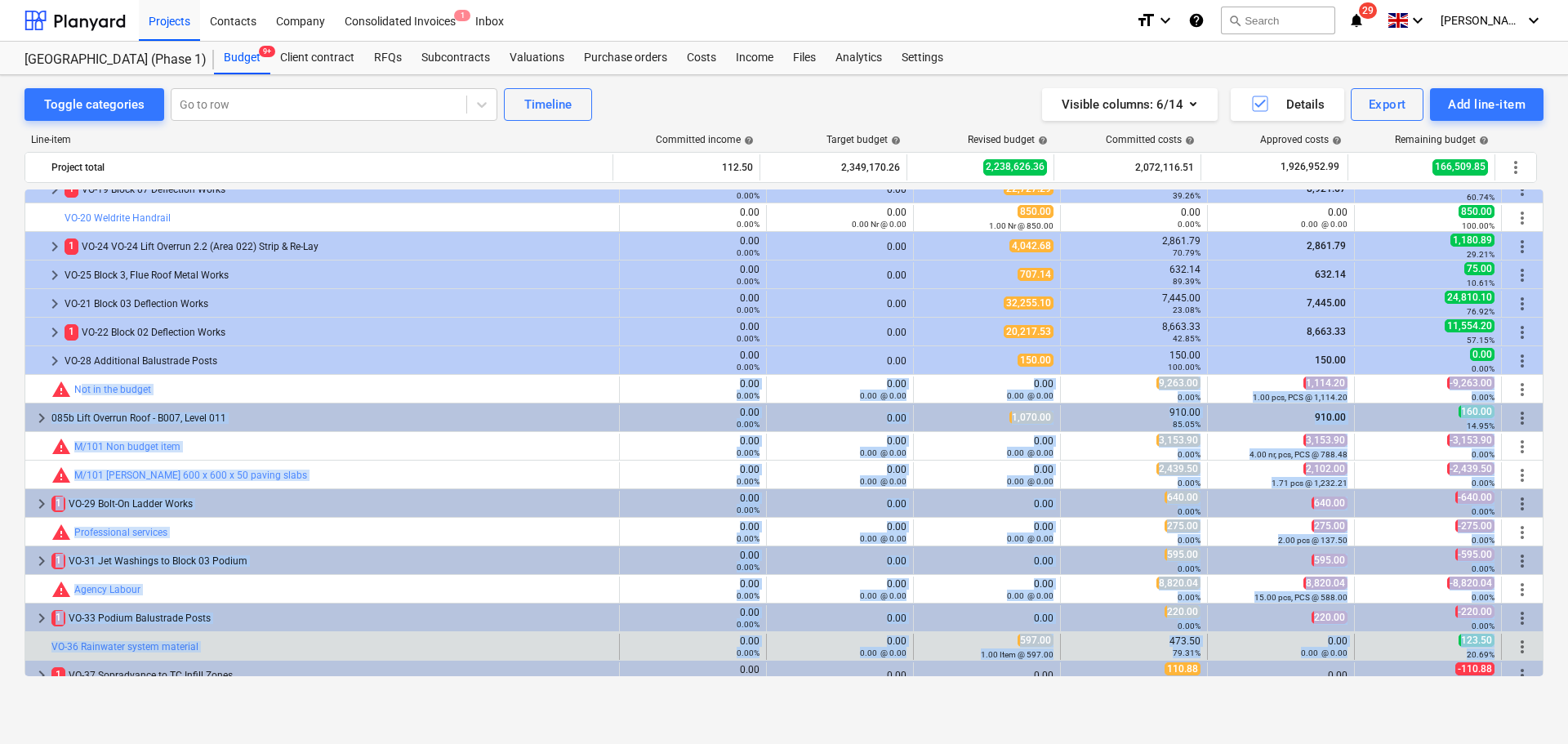
drag, startPoint x: 397, startPoint y: 391, endPoint x: 1469, endPoint y: 654, distance: 1103.8
click at [1469, 654] on small "20.69%" at bounding box center [1480, 654] width 28 height 9
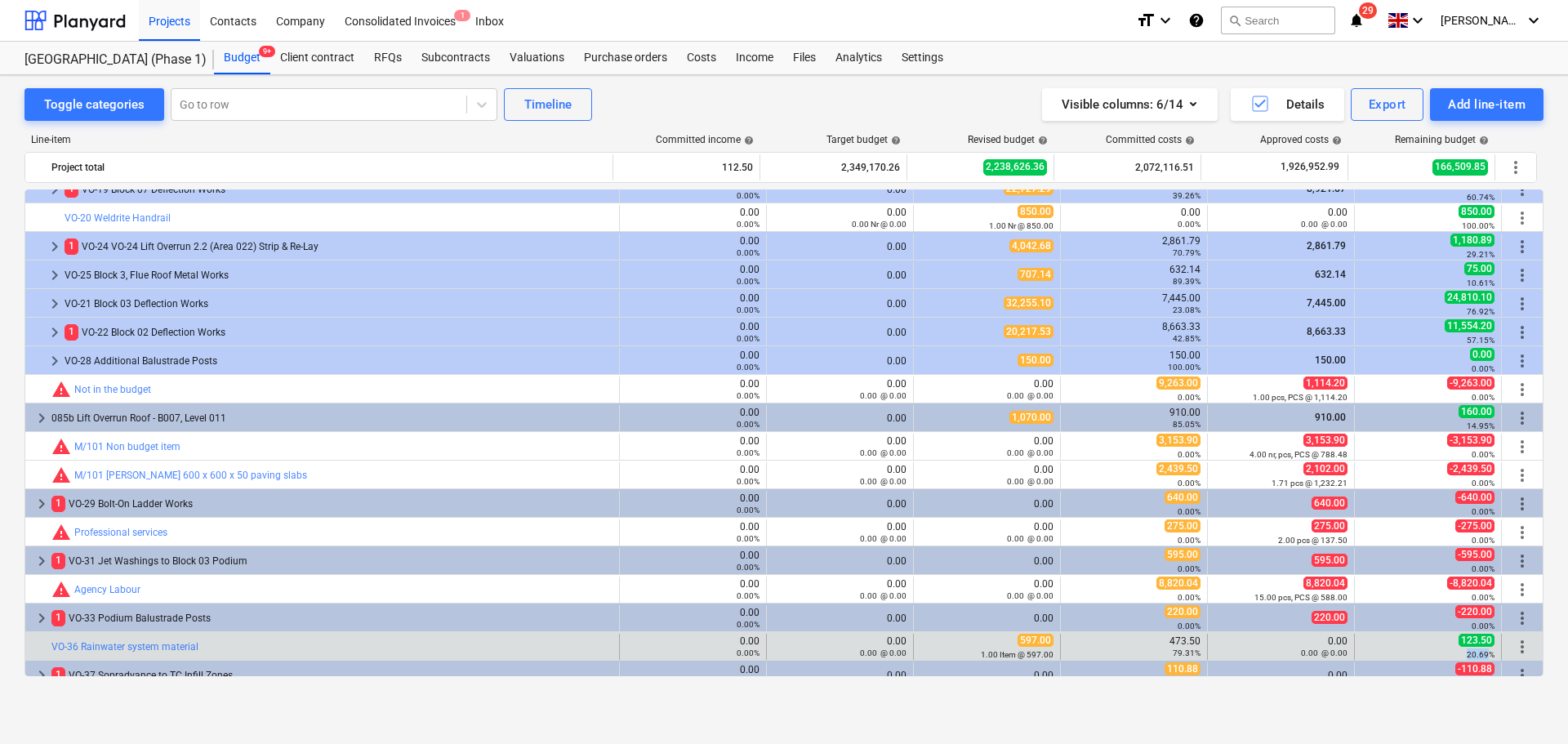
click at [1469, 654] on small "20.69%" at bounding box center [1480, 654] width 28 height 9
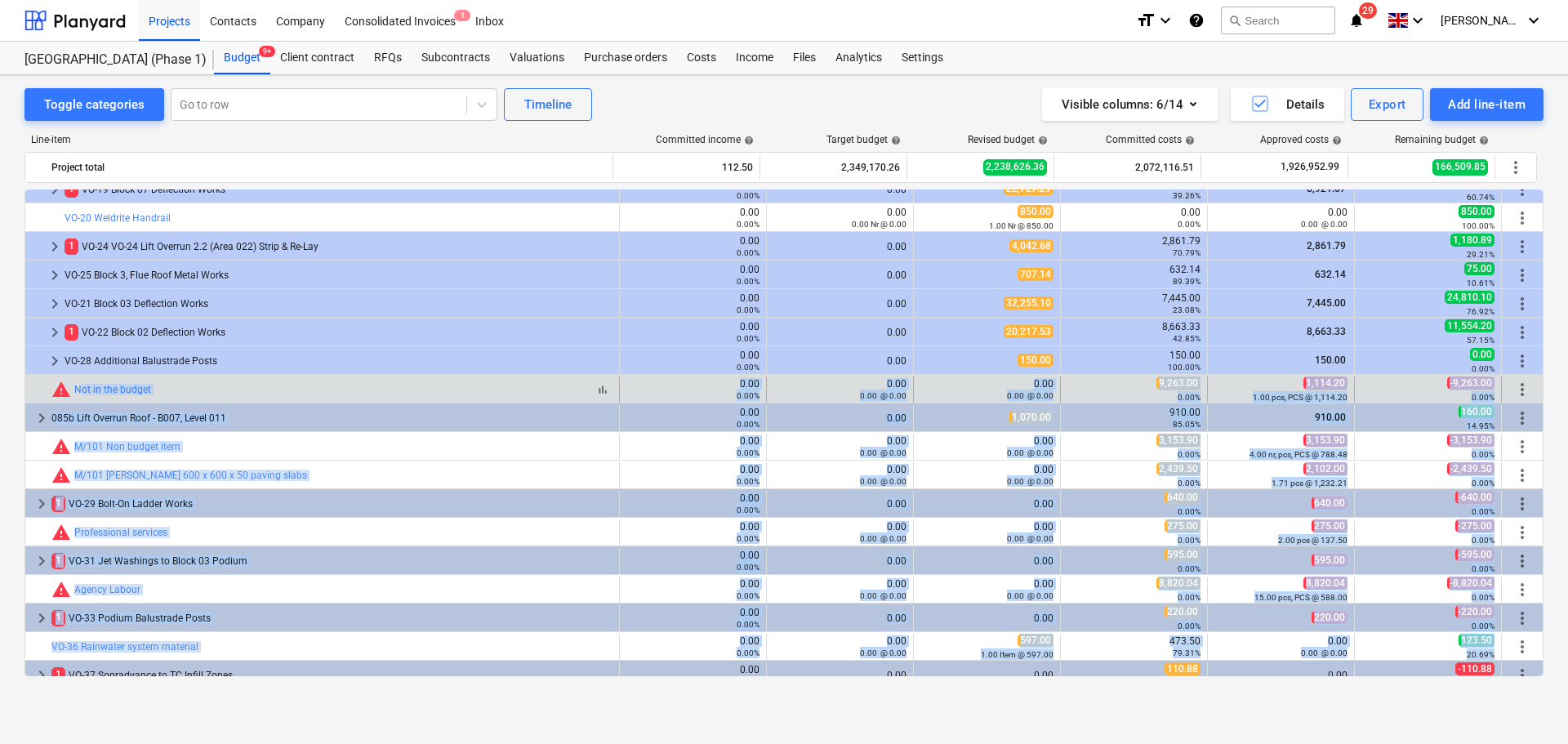
drag, startPoint x: 1469, startPoint y: 654, endPoint x: 548, endPoint y: 392, distance: 957.5
click at [549, 392] on div "bar_chart warning Not in the budget" at bounding box center [332, 389] width 561 height 19
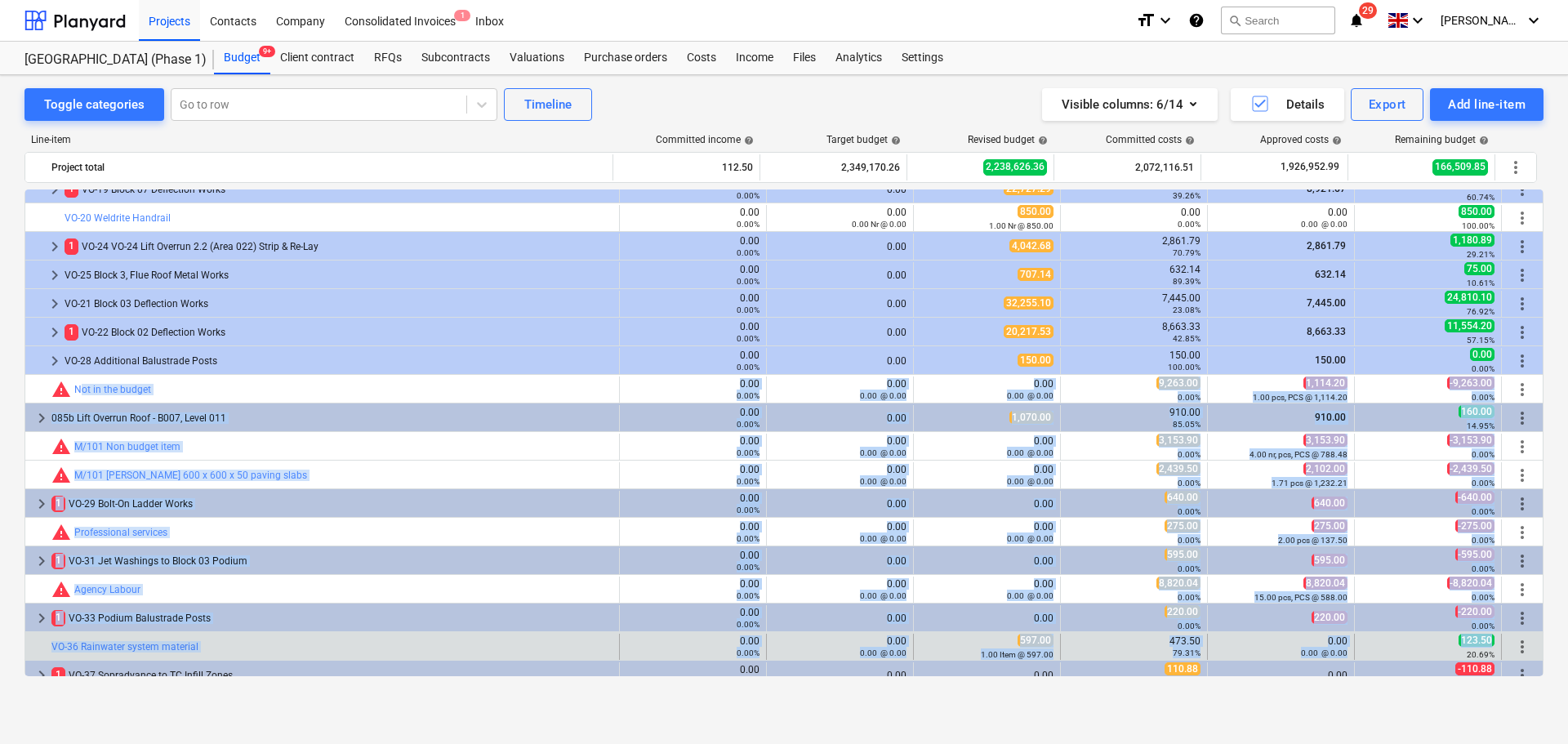
drag, startPoint x: 549, startPoint y: 392, endPoint x: 1466, endPoint y: 645, distance: 951.3
click at [1466, 645] on span "123.50" at bounding box center [1477, 641] width 36 height 13
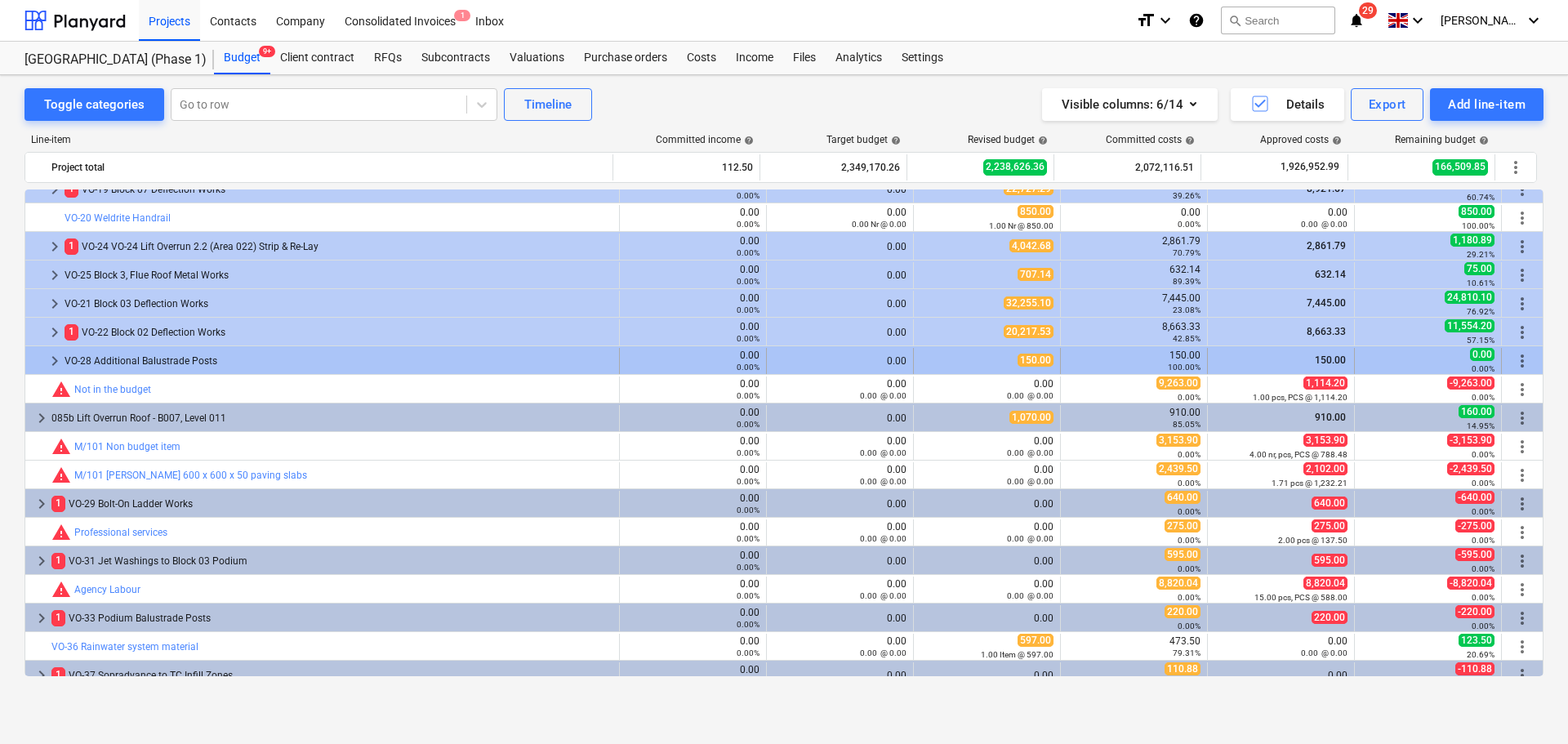
click at [511, 366] on div "VO-28 Additional Balustrade Posts" at bounding box center [338, 360] width 548 height 26
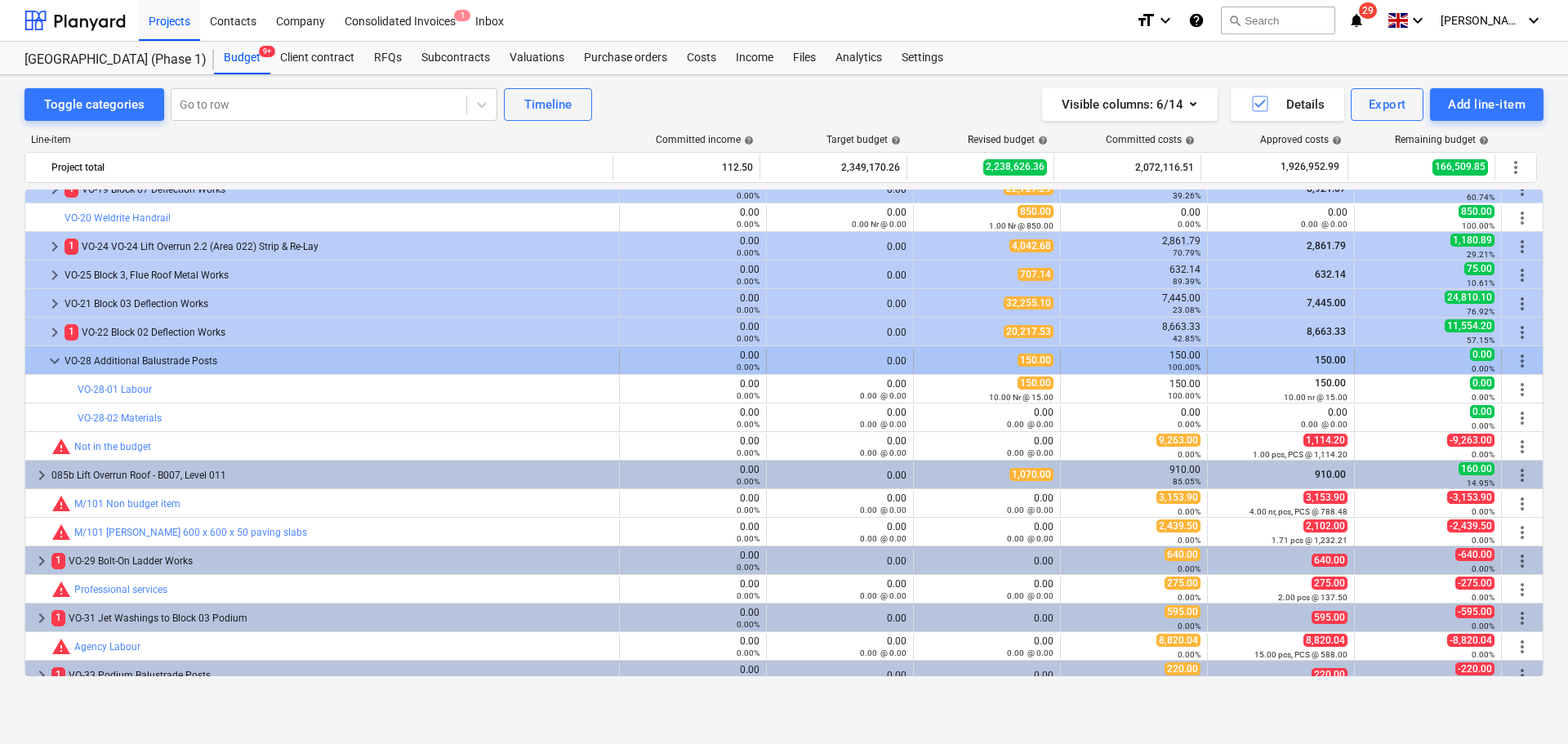
click at [509, 368] on div "VO-28 Additional Balustrade Posts" at bounding box center [338, 360] width 548 height 26
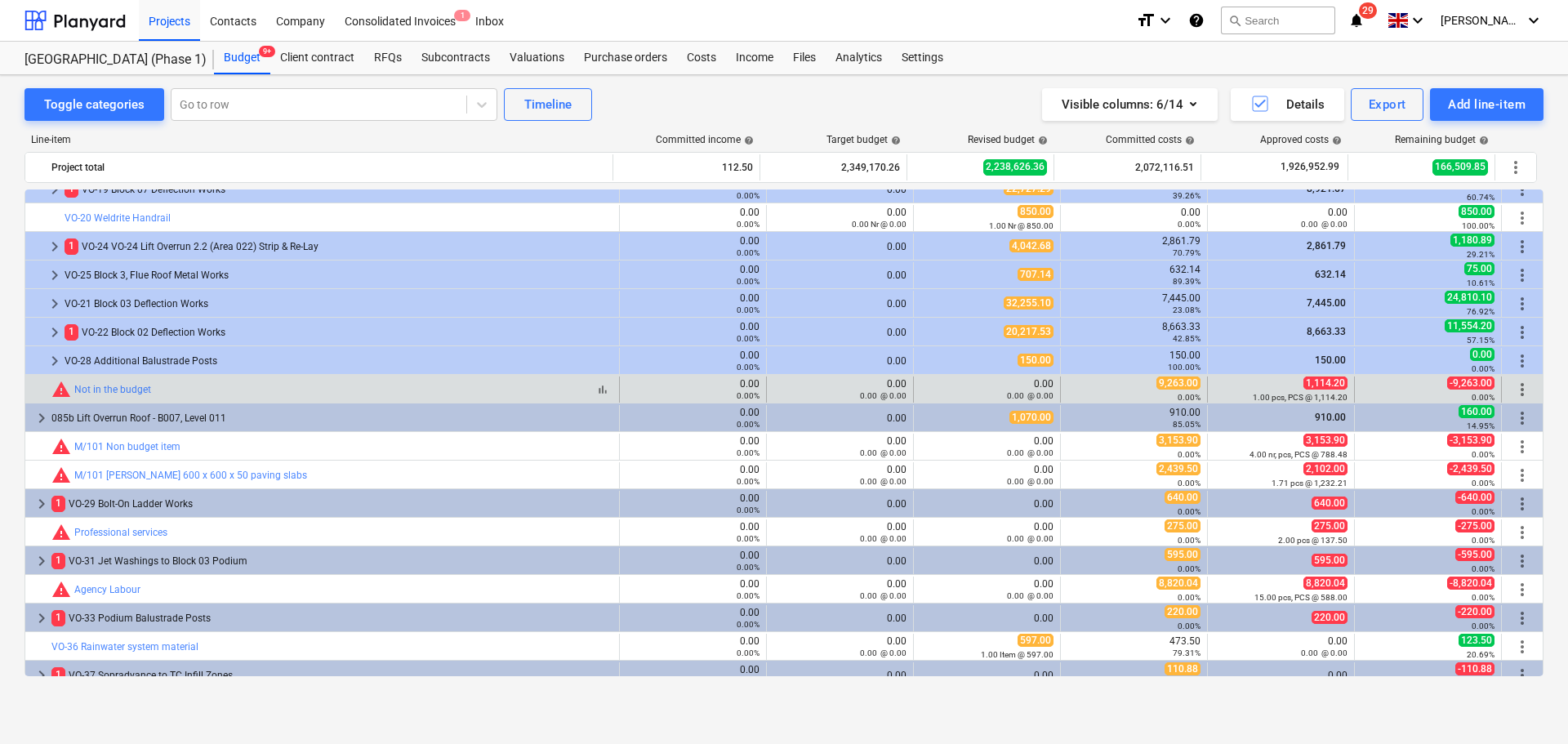
click at [490, 382] on div "bar_chart warning Not in the budget" at bounding box center [332, 389] width 561 height 19
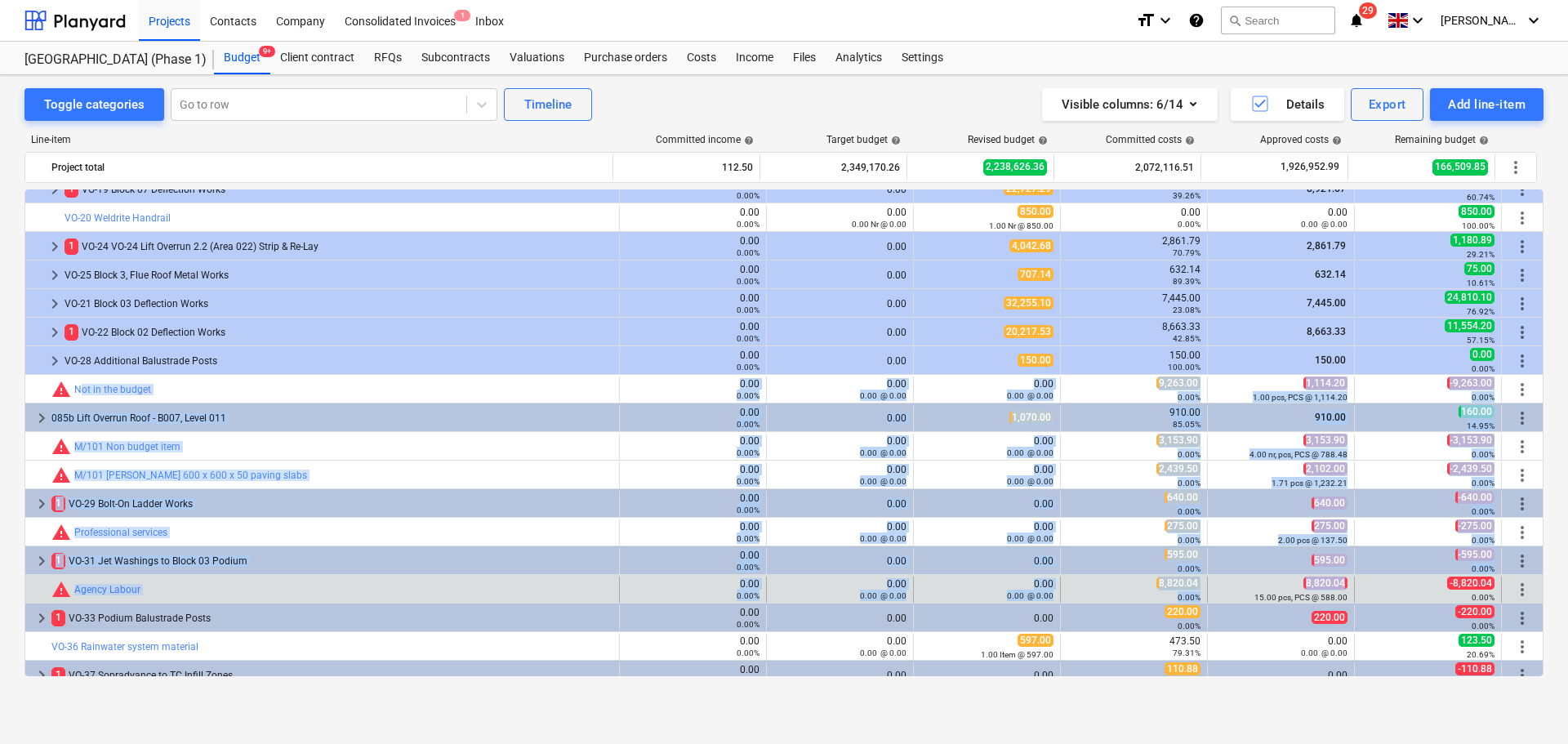
drag, startPoint x: 490, startPoint y: 382, endPoint x: 1275, endPoint y: 577, distance: 808.9
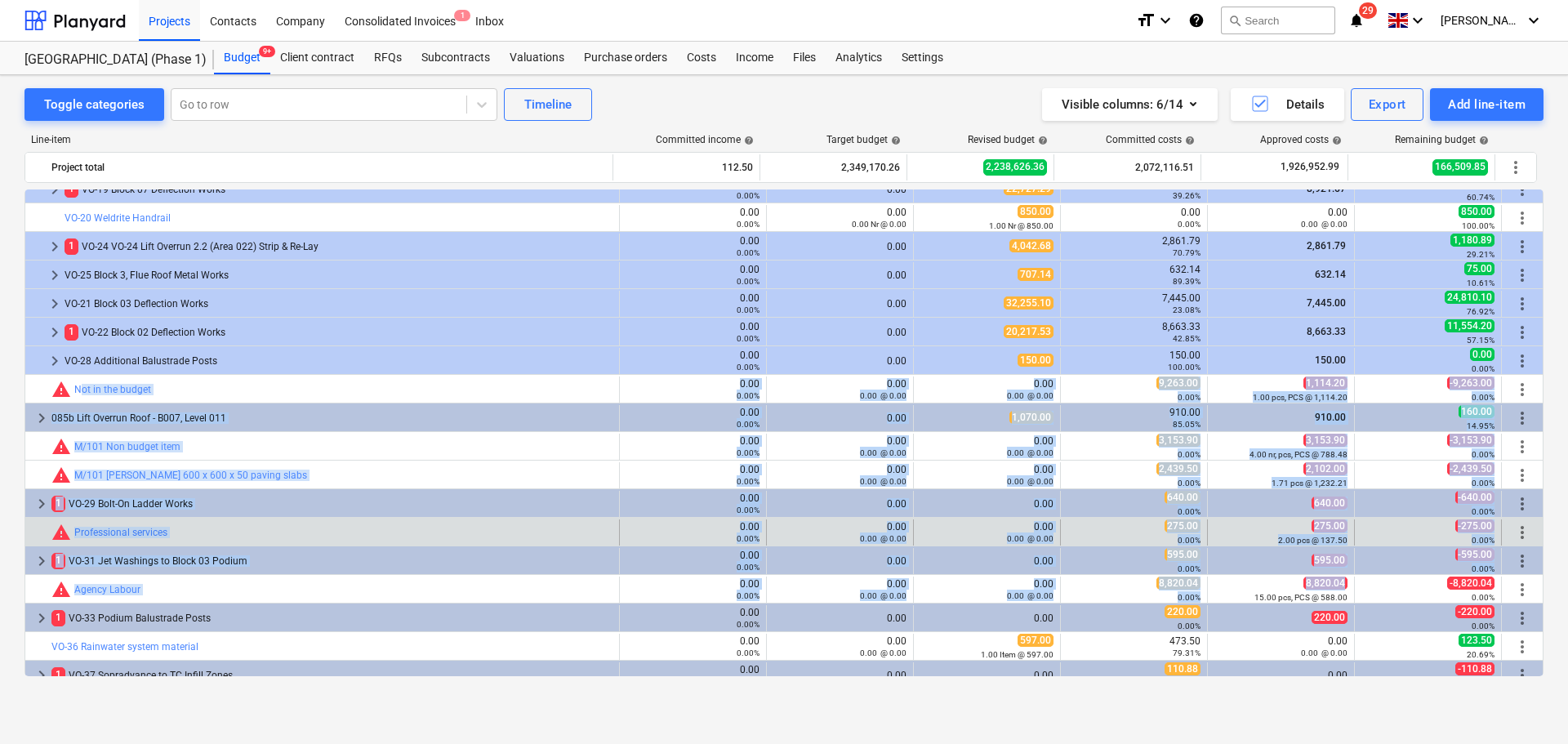
click at [1287, 534] on div "2.00 pcs @ 137.50" at bounding box center [1281, 540] width 133 height 11
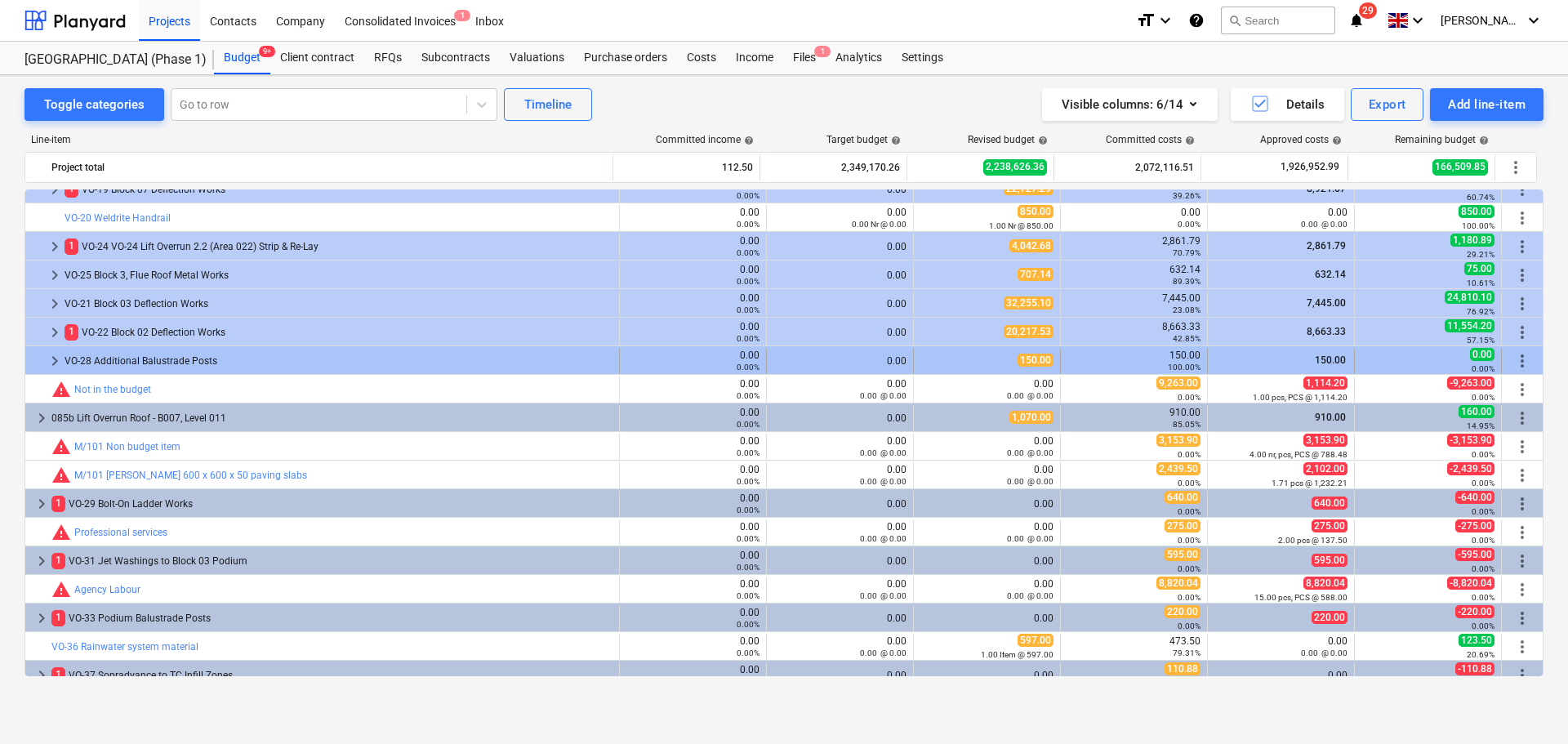
click at [293, 358] on div "VO-28 Additional Balustrade Posts" at bounding box center [338, 360] width 548 height 26
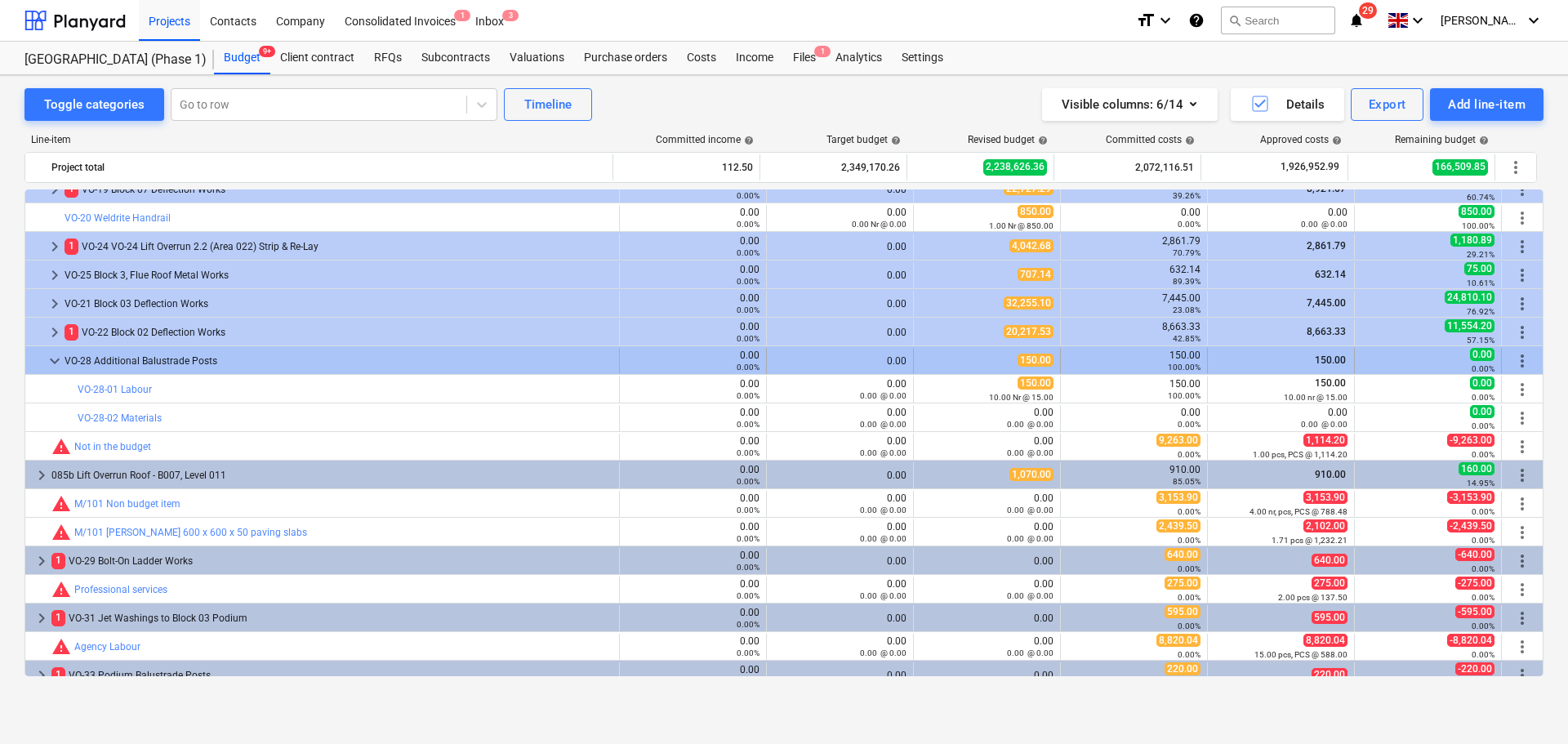
click at [288, 363] on div "VO-28 Additional Balustrade Posts" at bounding box center [338, 360] width 548 height 26
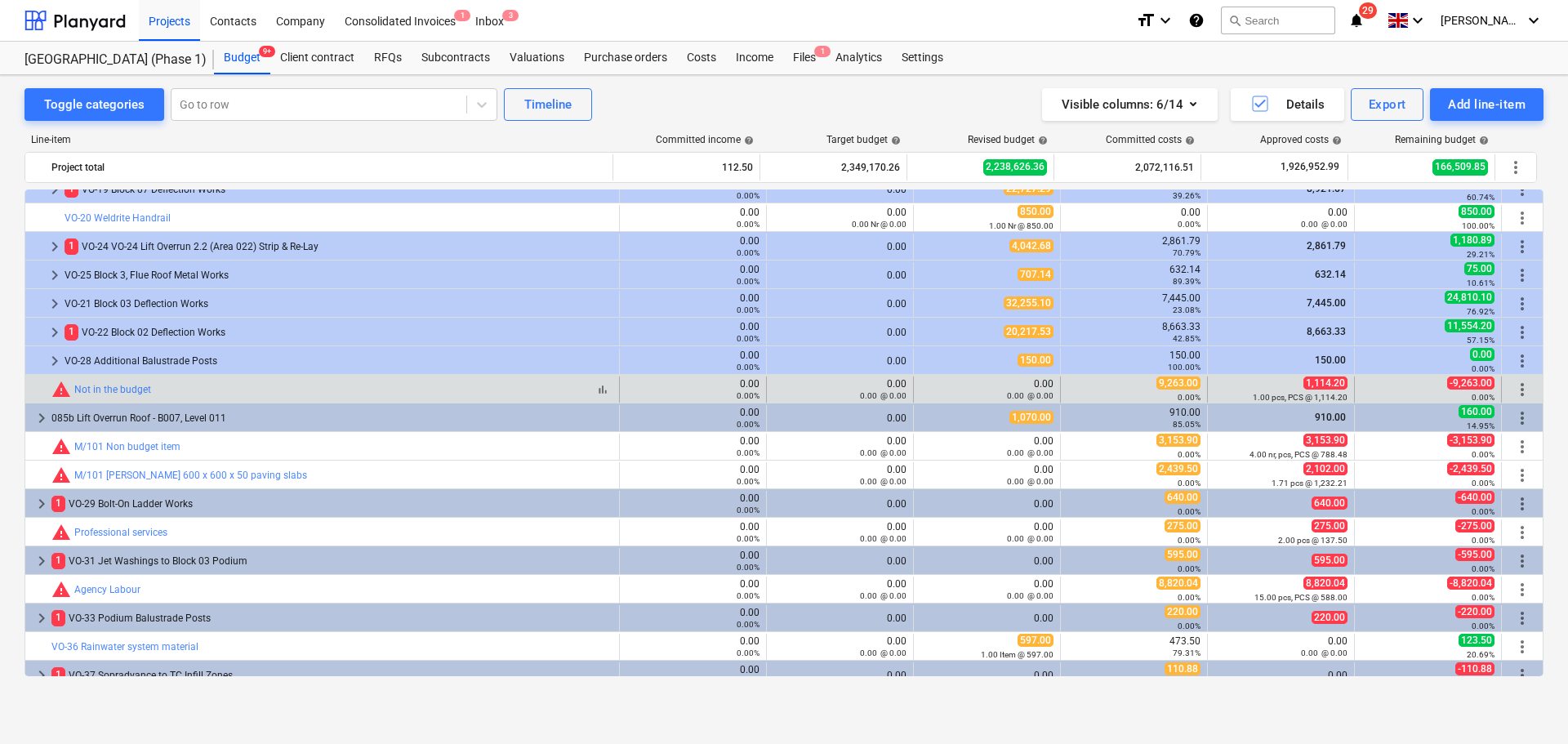
click at [287, 389] on div "bar_chart warning Not in the budget" at bounding box center [332, 389] width 561 height 19
click at [250, 385] on div "bar_chart warning Not in the budget" at bounding box center [332, 389] width 561 height 19
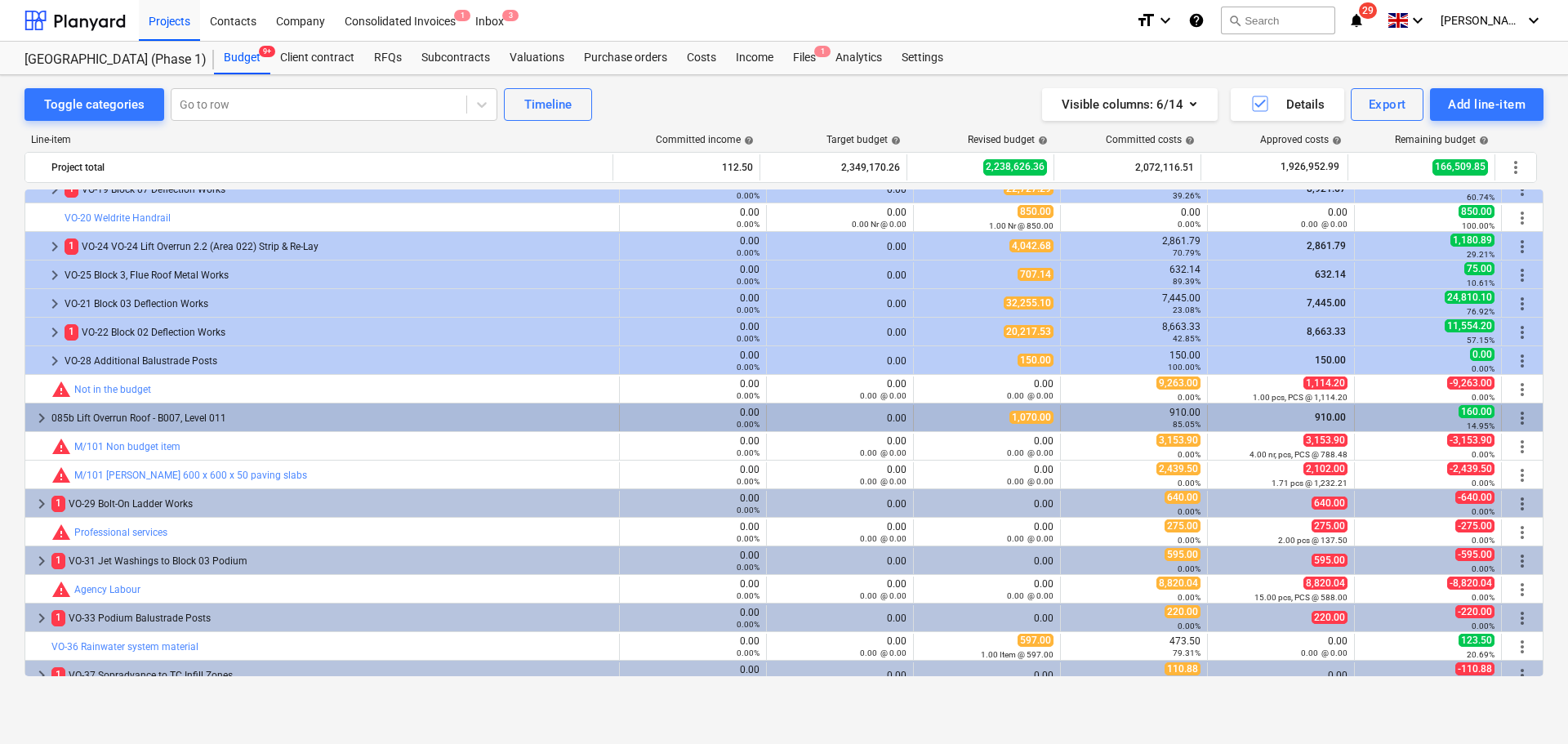
click at [261, 413] on div "085b Lift Overrun Roof - B007, Level 011" at bounding box center [332, 417] width 561 height 26
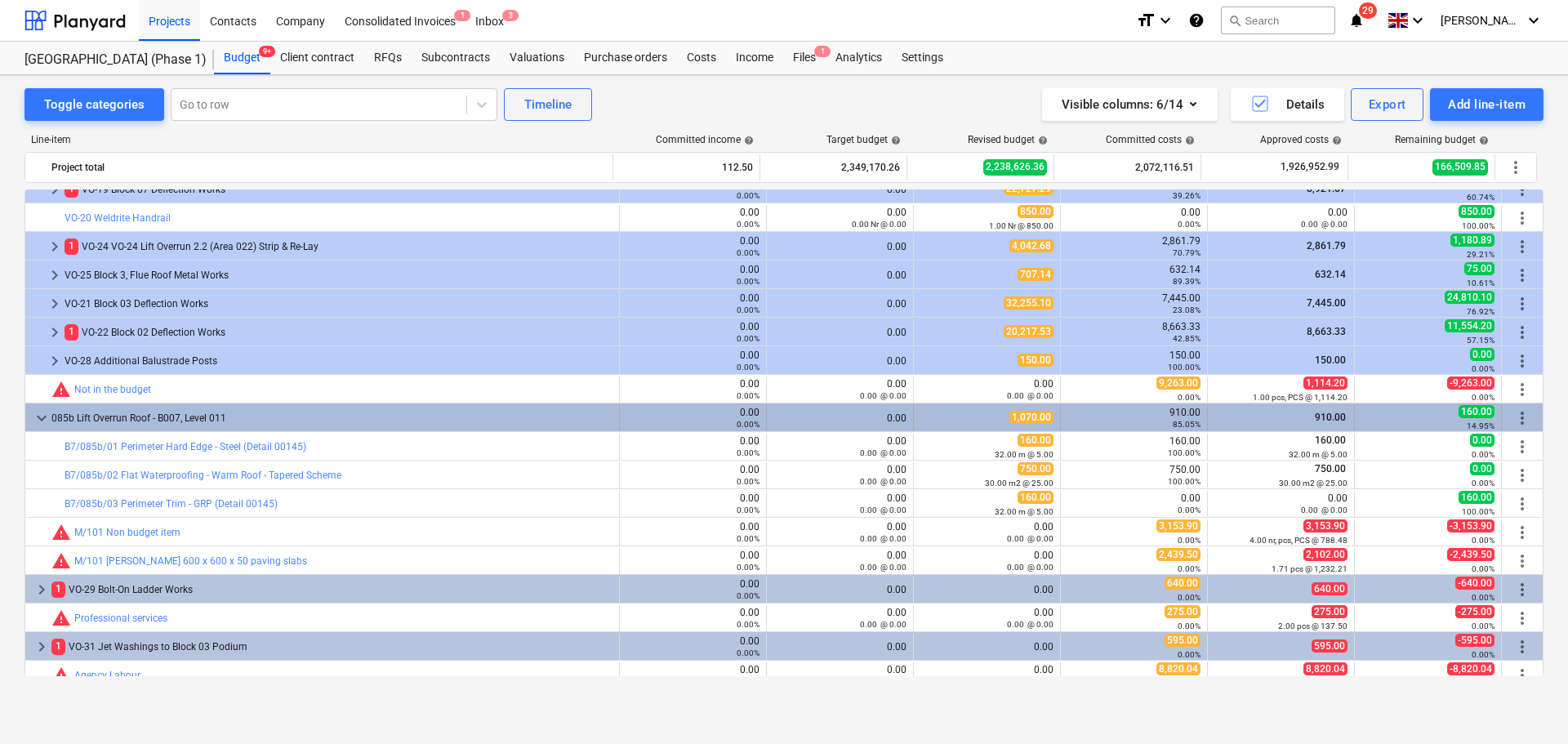
click at [252, 418] on div "085b Lift Overrun Roof - B007, Level 011" at bounding box center [332, 417] width 561 height 26
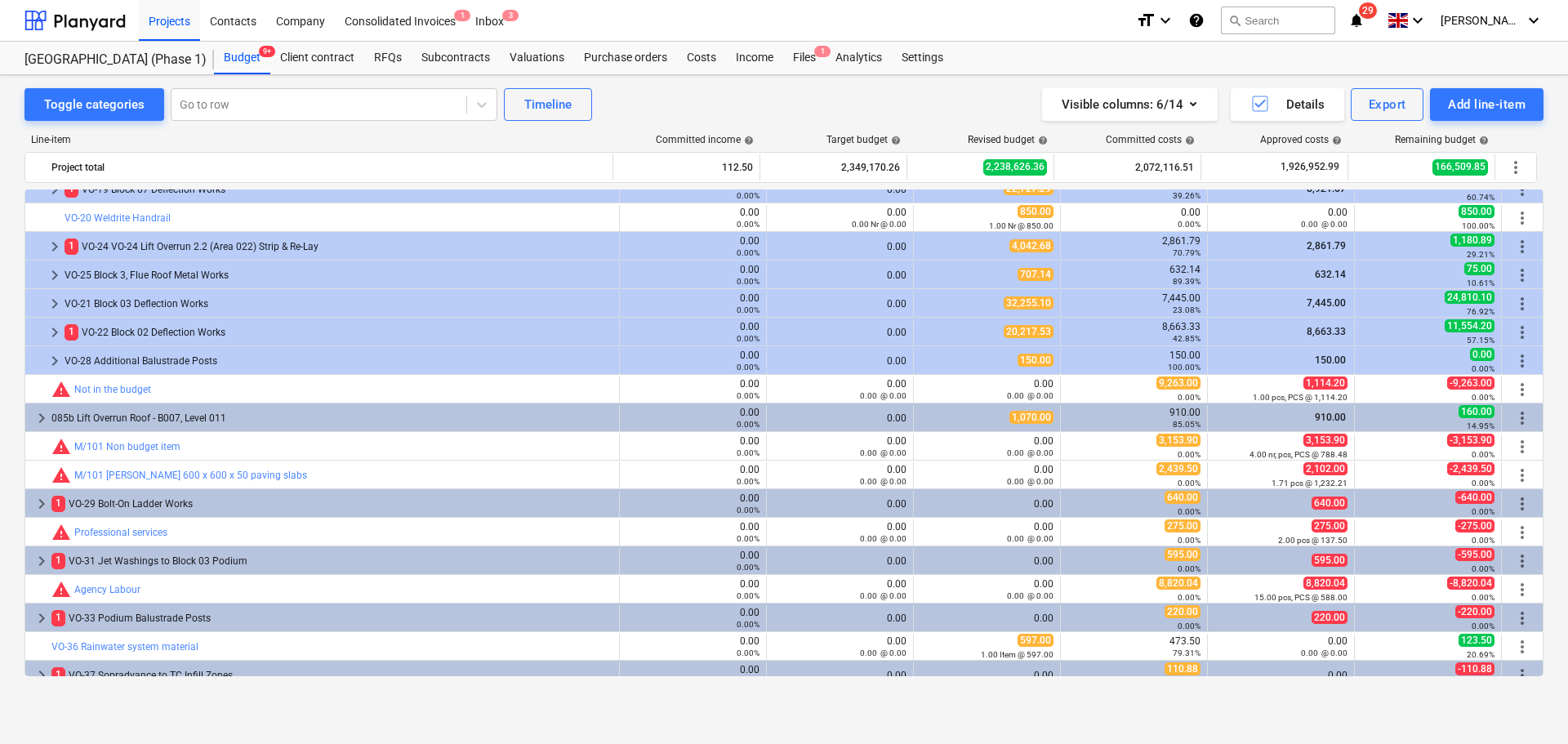
scroll to position [3628, 0]
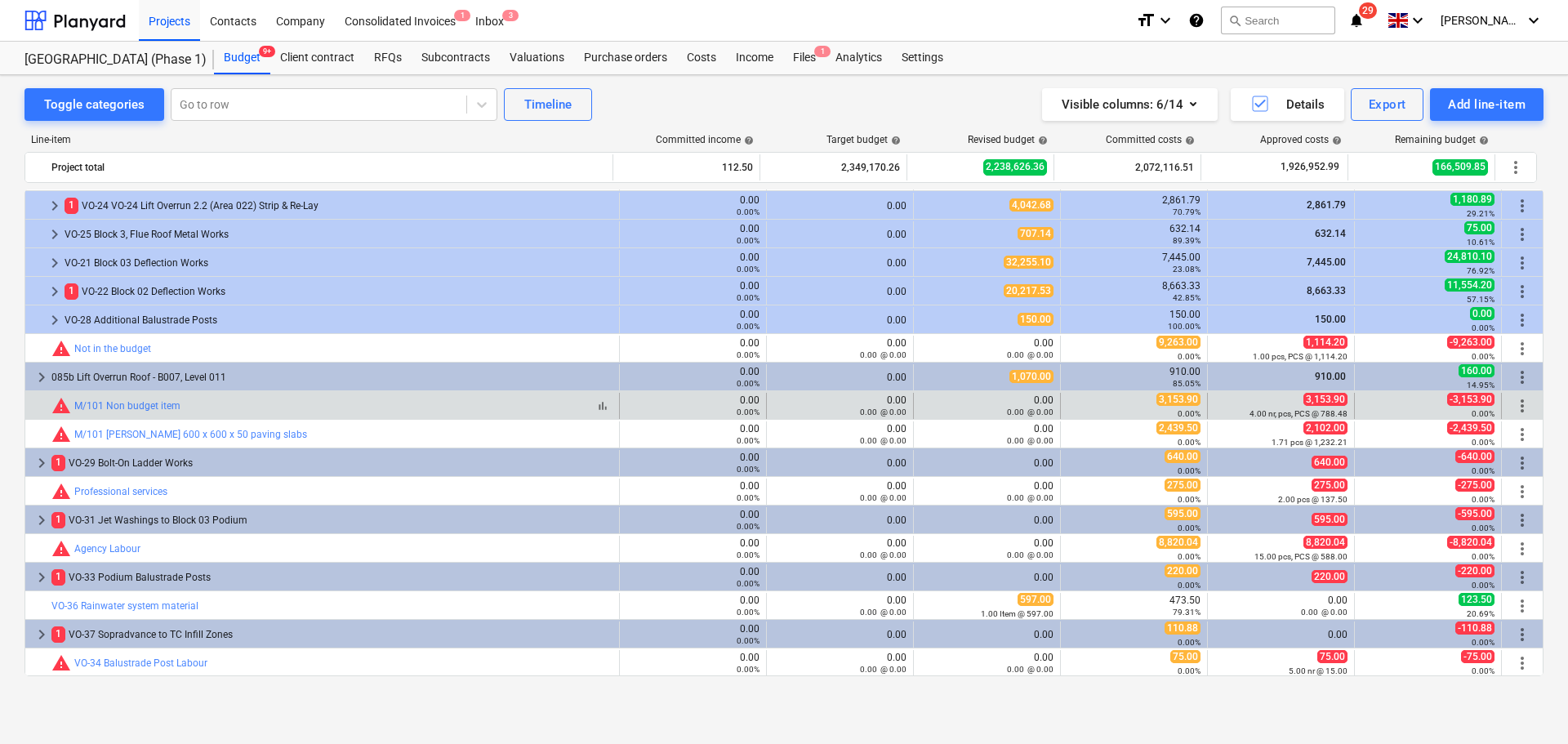
click at [295, 396] on div "bar_chart warning M/101 Non budget item" at bounding box center [332, 406] width 561 height 19
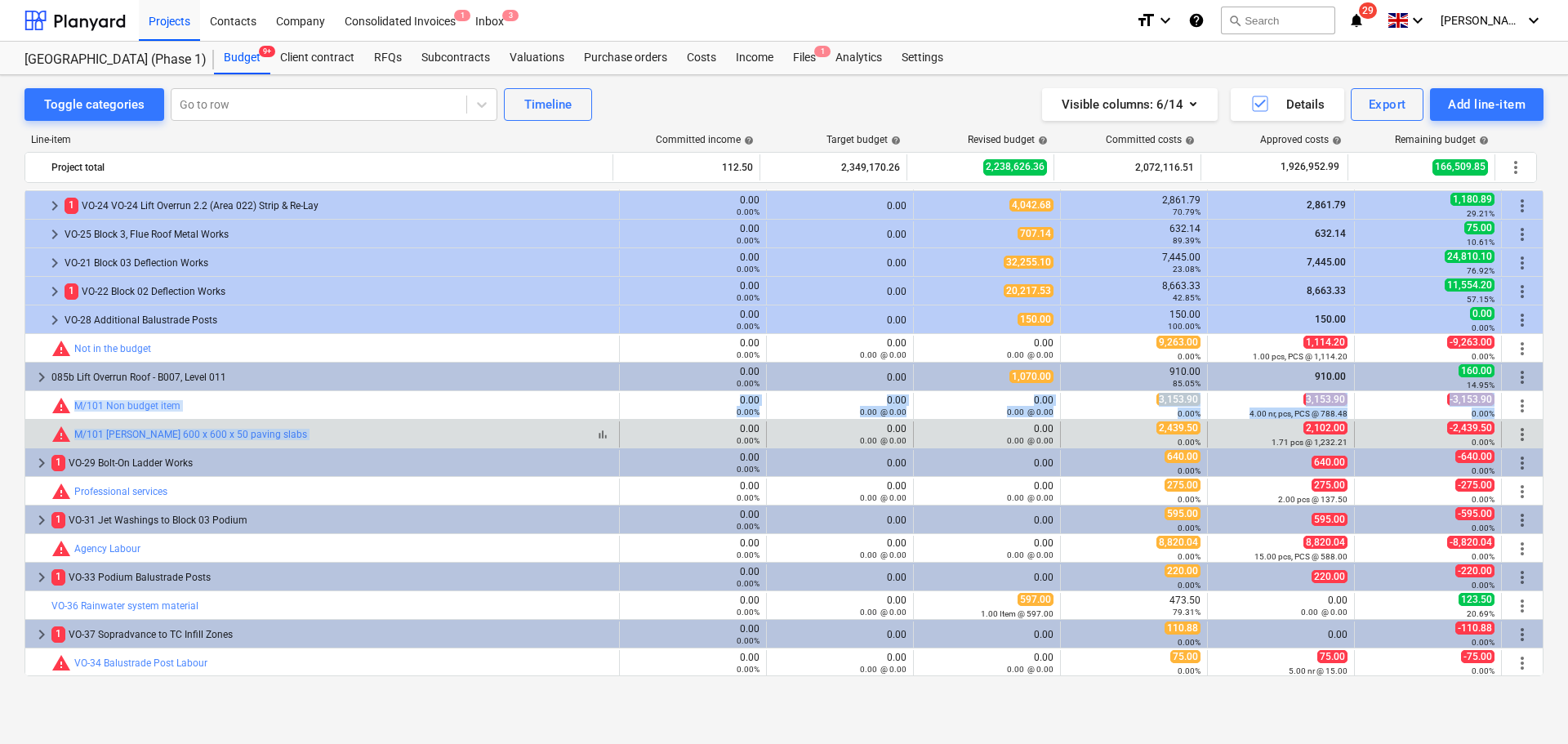
drag, startPoint x: 295, startPoint y: 396, endPoint x: 338, endPoint y: 439, distance: 60.8
click at [338, 439] on div "bar_chart warning M/101 Marshall 600 x 600 x 50 paving slabs" at bounding box center [332, 434] width 561 height 19
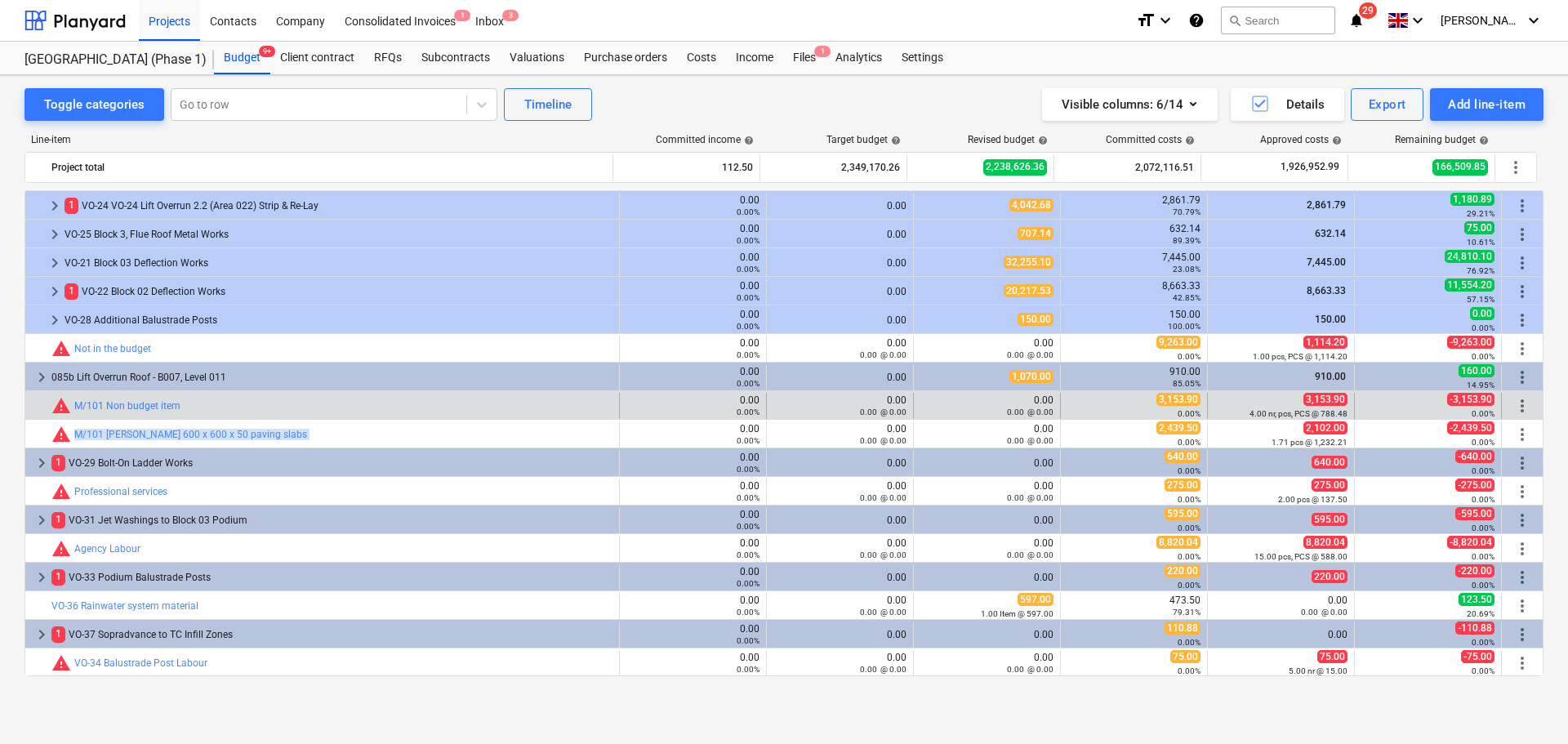
drag, startPoint x: 338, startPoint y: 439, endPoint x: 351, endPoint y: 418, distance: 24.7
click at [351, 418] on div "bar_chart warning M/101 Non budget item" at bounding box center [332, 405] width 561 height 26
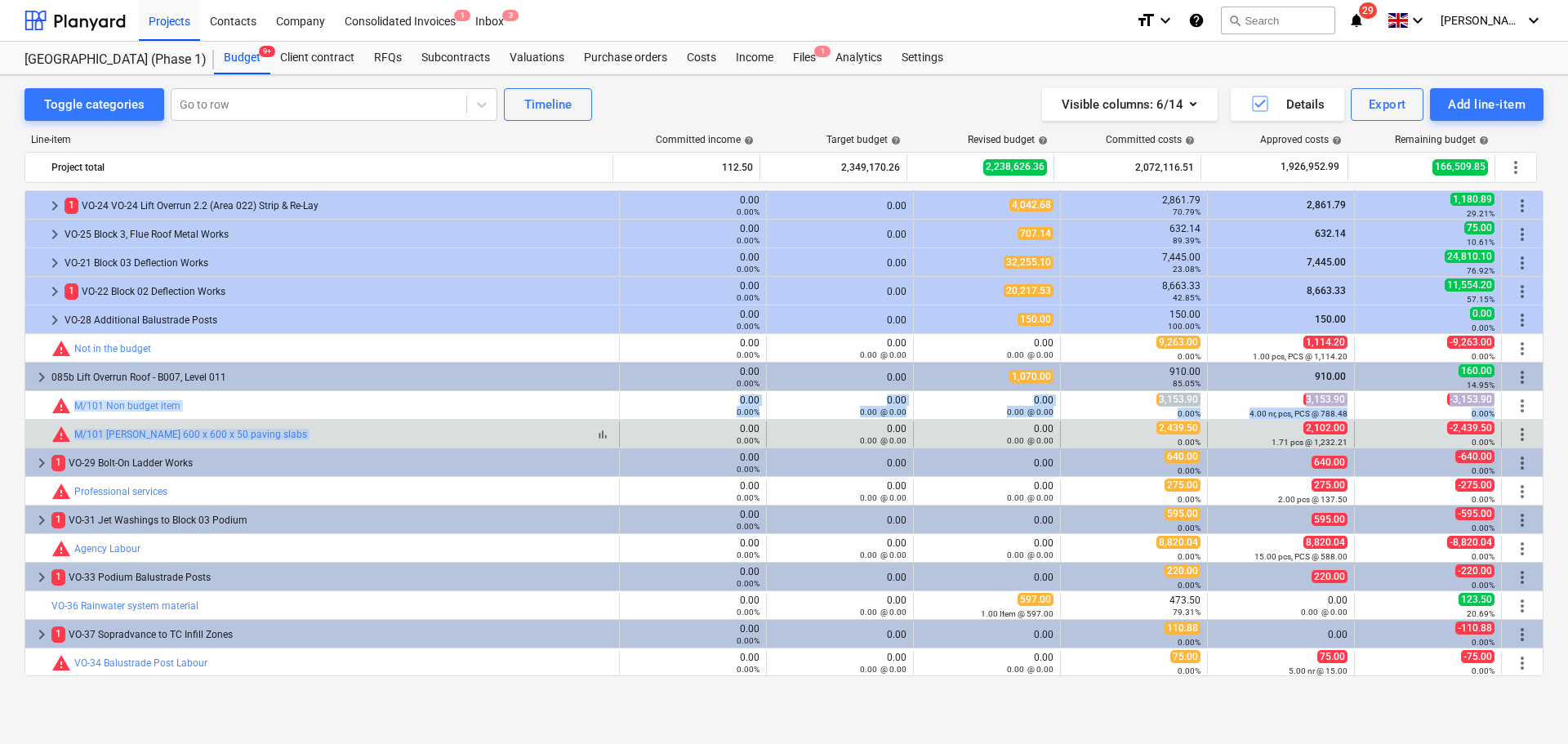
drag, startPoint x: 351, startPoint y: 418, endPoint x: 351, endPoint y: 429, distance: 11.0
click at [351, 429] on div "bar_chart warning M/101 Marshall 600 x 600 x 50 paving slabs" at bounding box center [332, 434] width 561 height 19
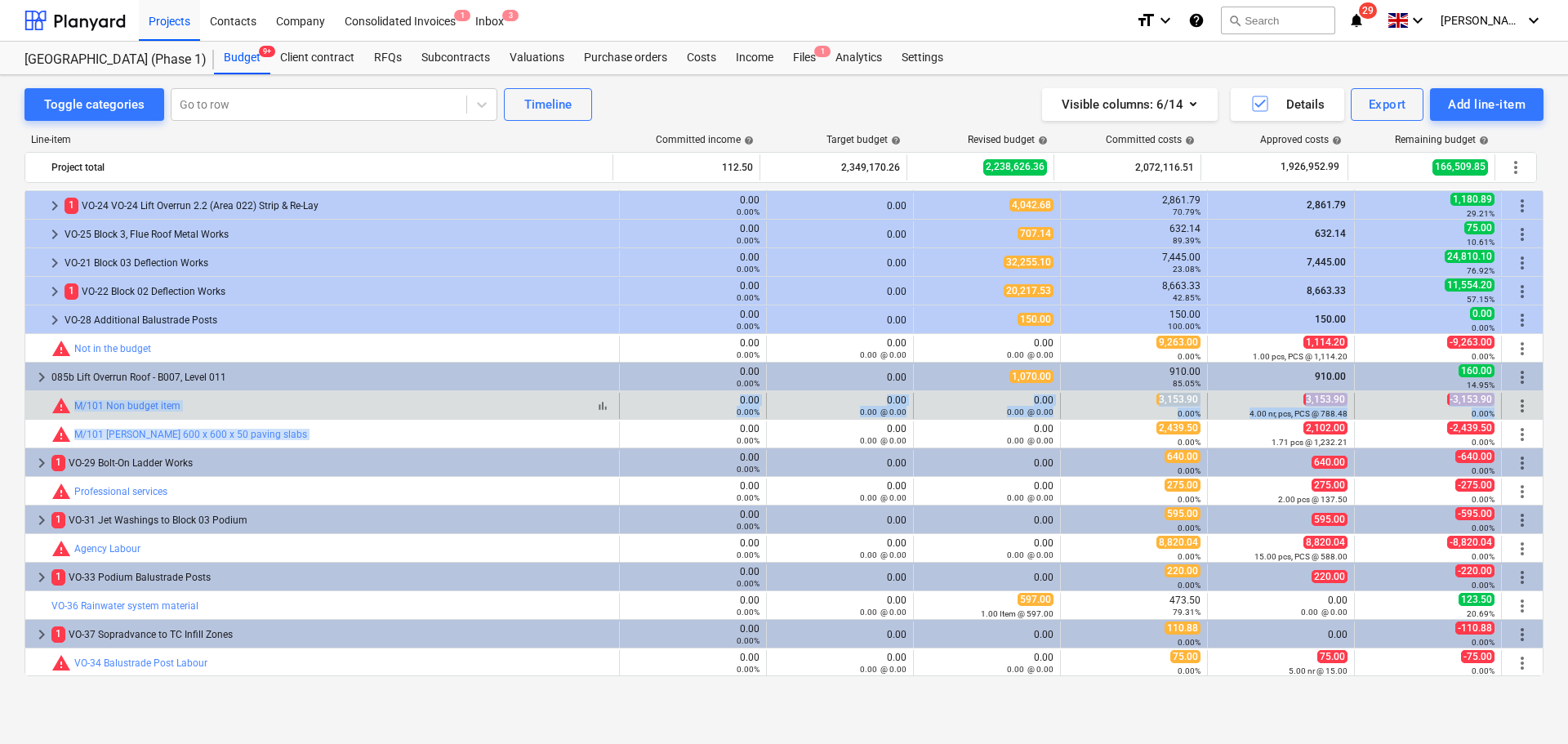
drag, startPoint x: 351, startPoint y: 429, endPoint x: 354, endPoint y: 411, distance: 18.2
click at [354, 411] on div "bar_chart warning M/101 Non budget item" at bounding box center [332, 406] width 561 height 19
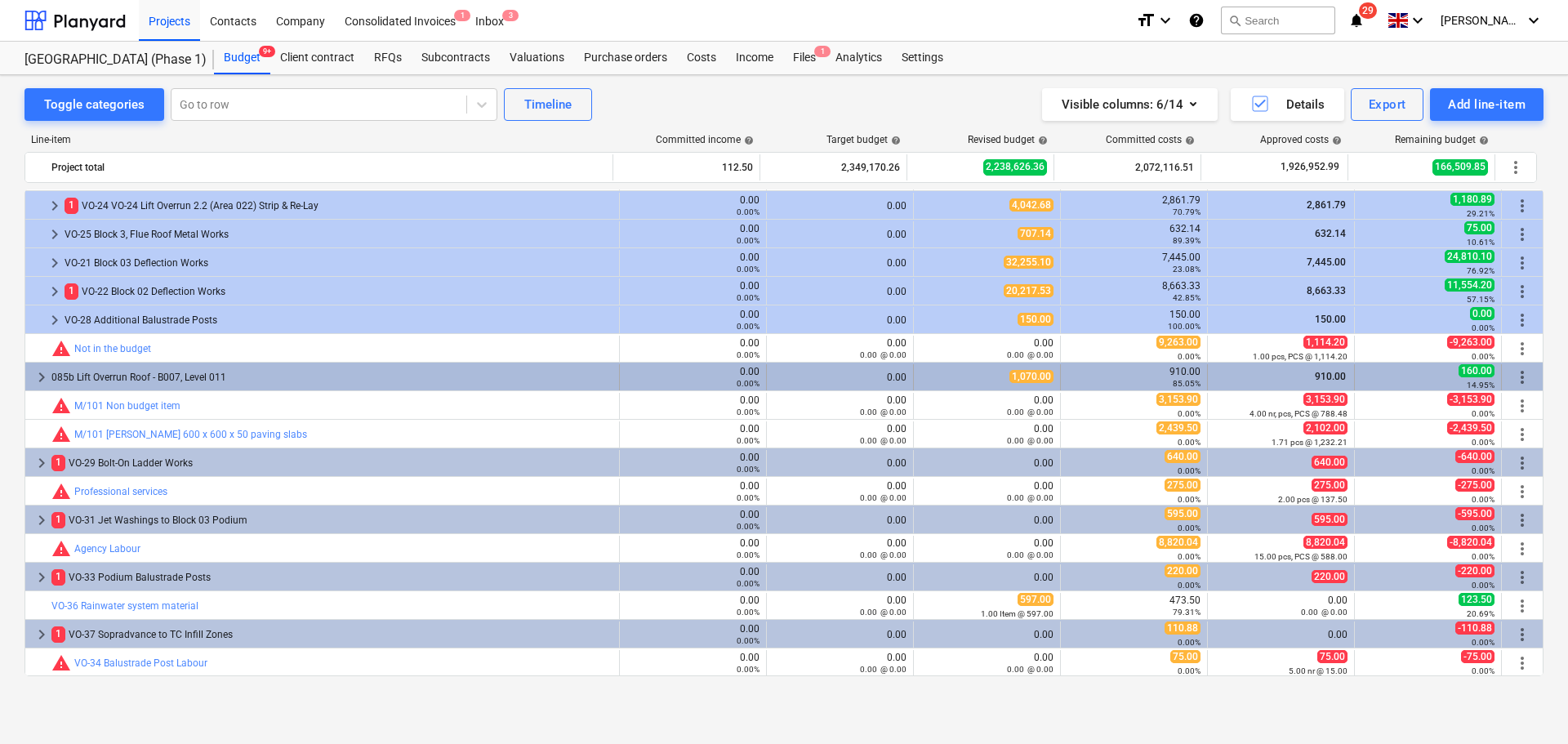
click at [356, 383] on div "085b Lift Overrun Roof - B007, Level 011" at bounding box center [332, 376] width 561 height 26
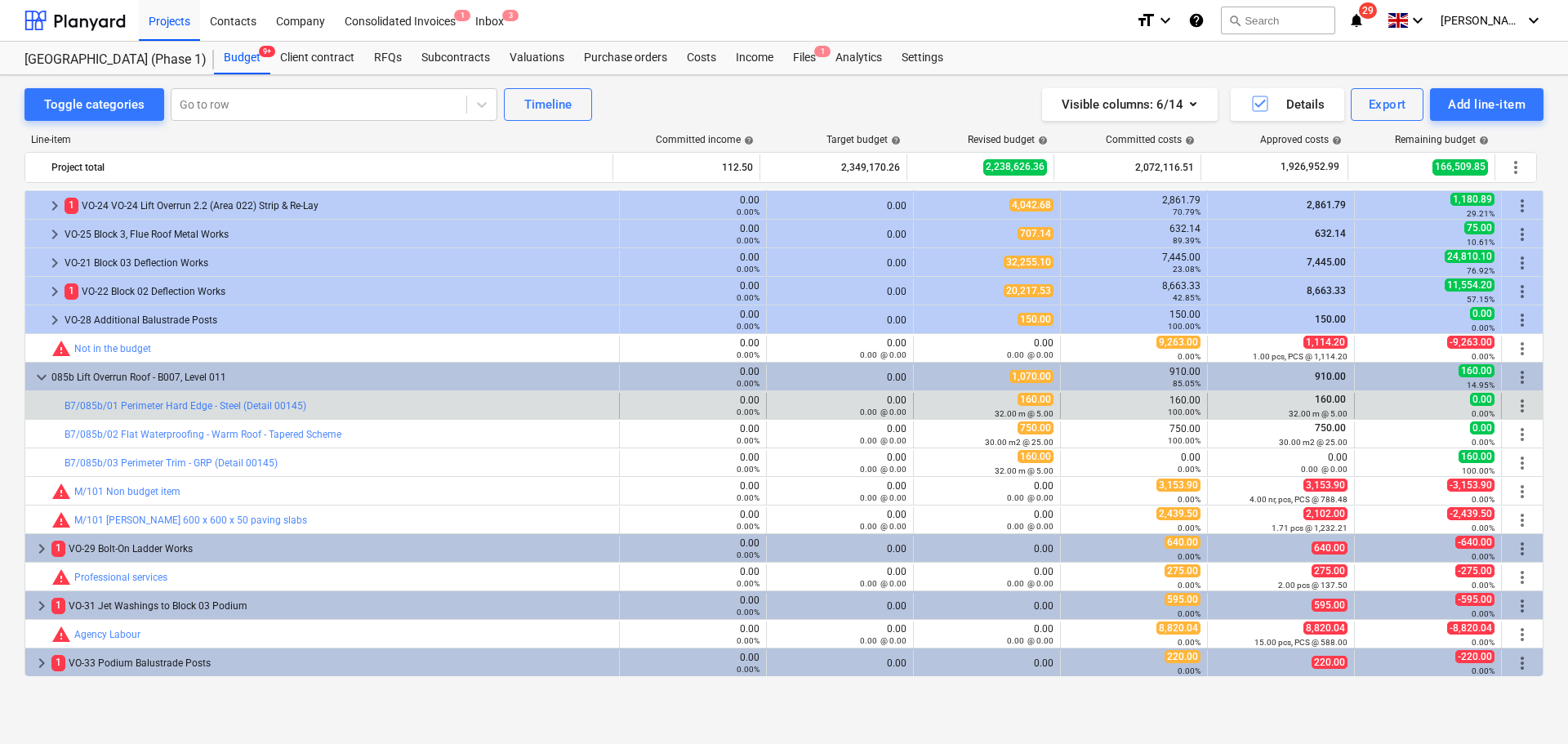
click at [385, 413] on div "bar_chart B7/085b/01 Perimeter Hard Edge - Steel (Detail 00145)" at bounding box center [338, 405] width 548 height 26
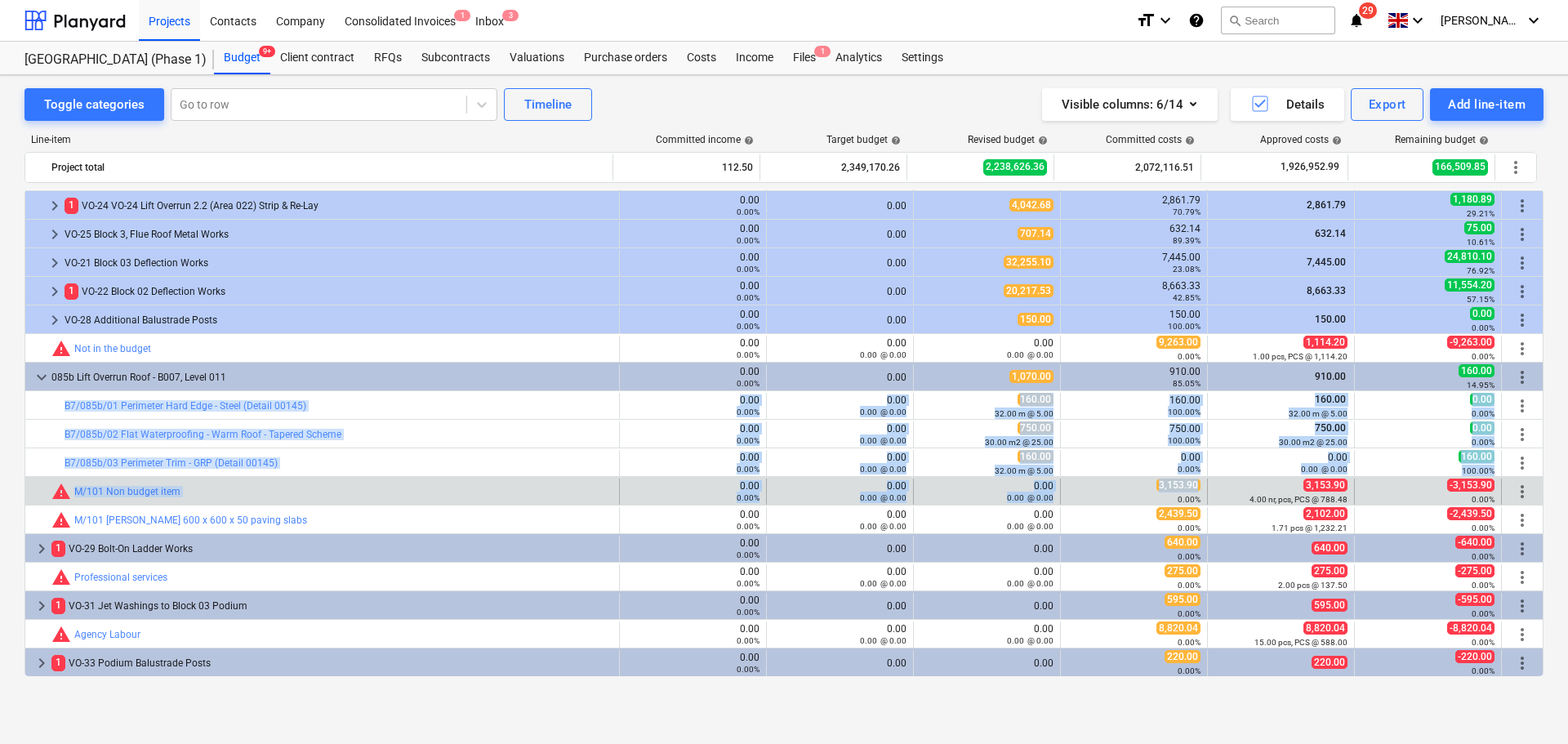
drag, startPoint x: 385, startPoint y: 413, endPoint x: 1166, endPoint y: 480, distance: 783.9
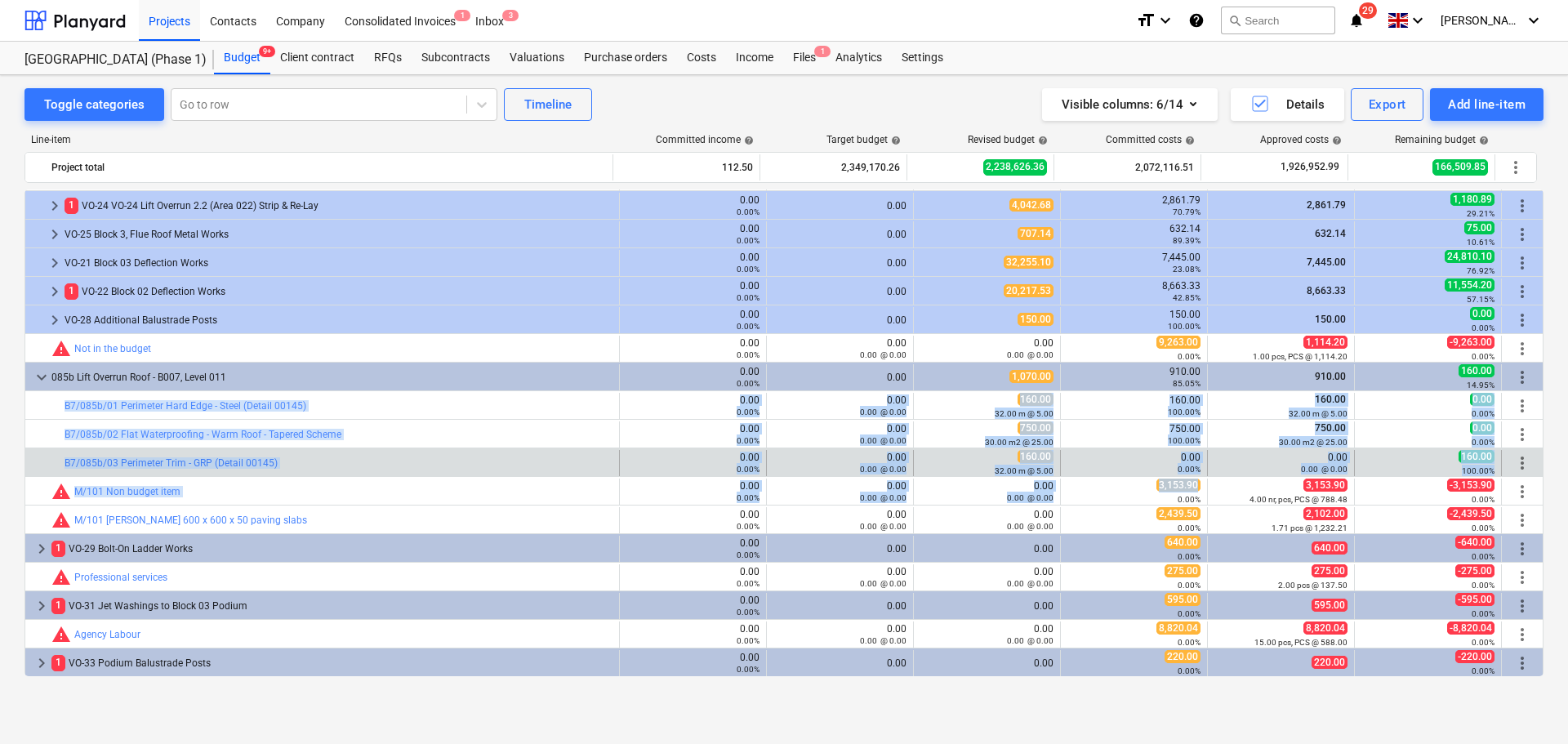
click at [1154, 459] on div "0.00 0.00%" at bounding box center [1133, 463] width 133 height 23
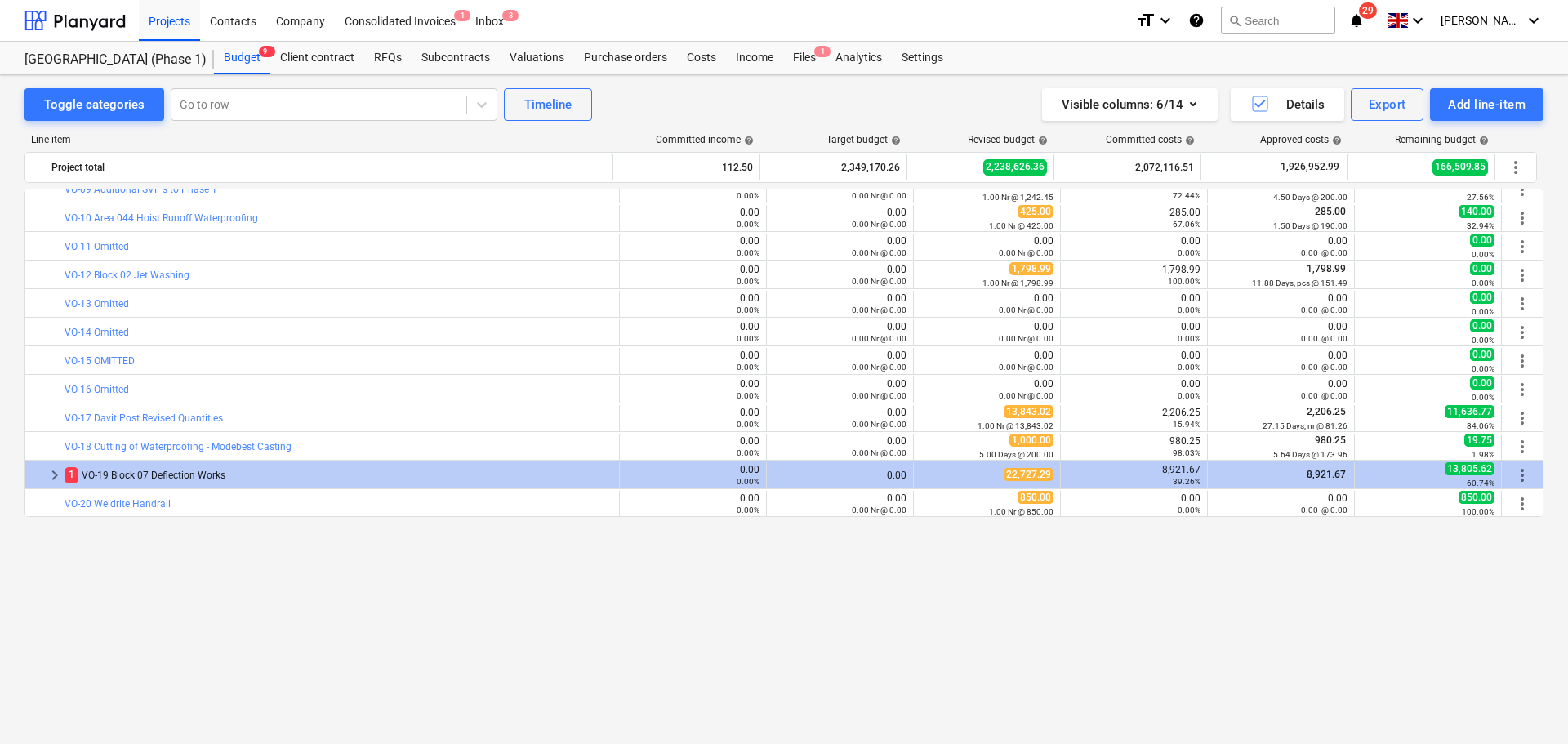
scroll to position [3056, 0]
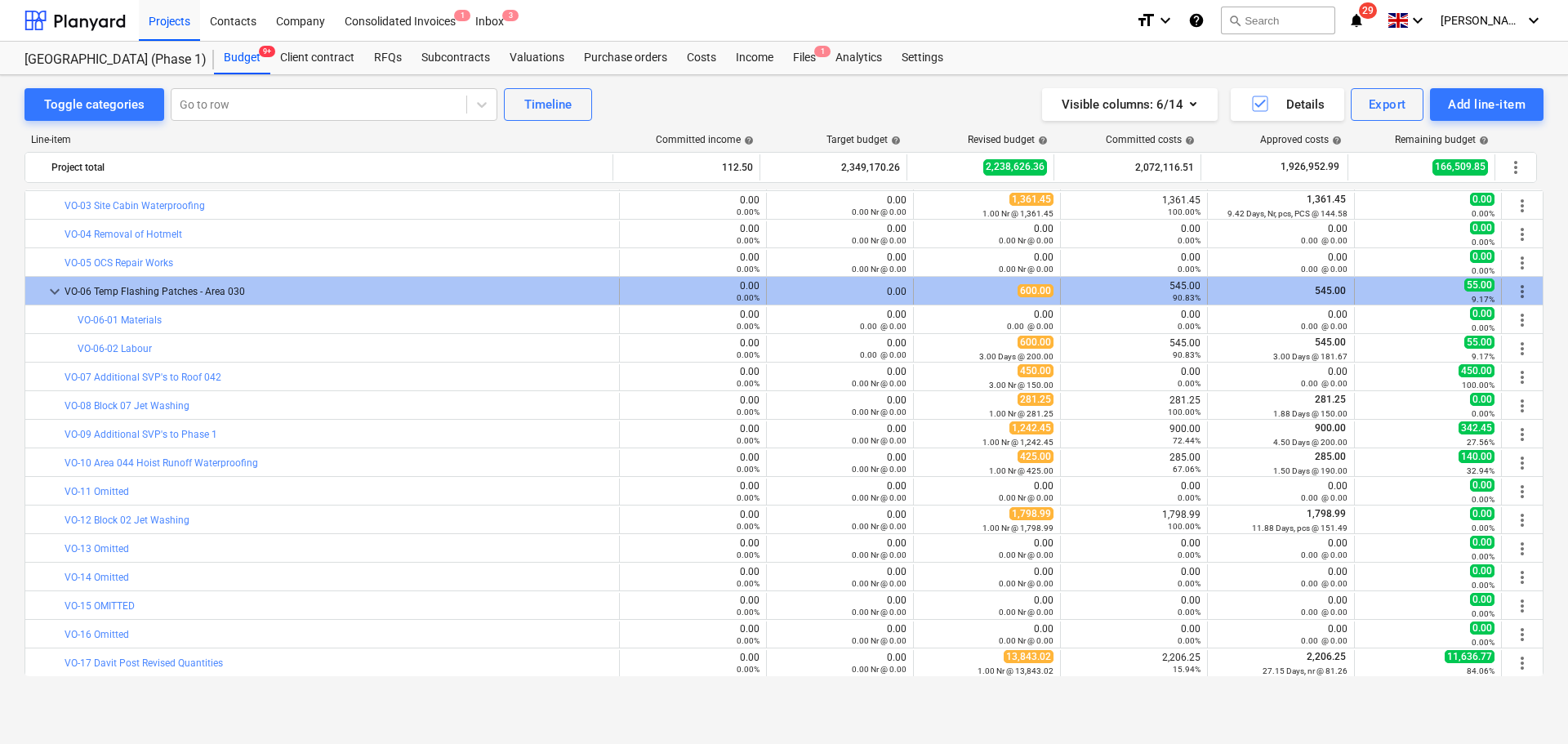
click at [171, 300] on div "VO-06 Temp Flashing Patches - Area 030" at bounding box center [338, 291] width 548 height 26
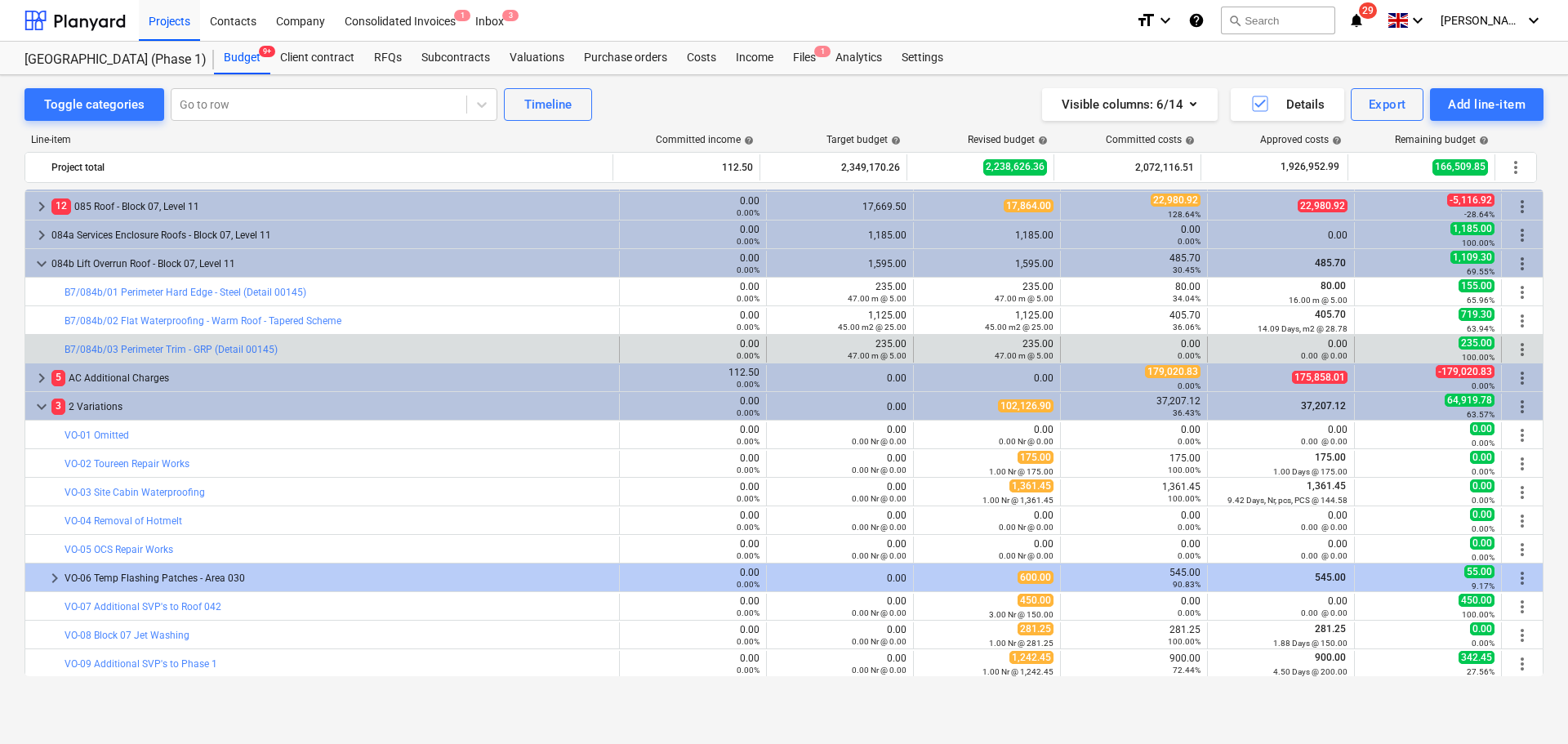
scroll to position [2730, 0]
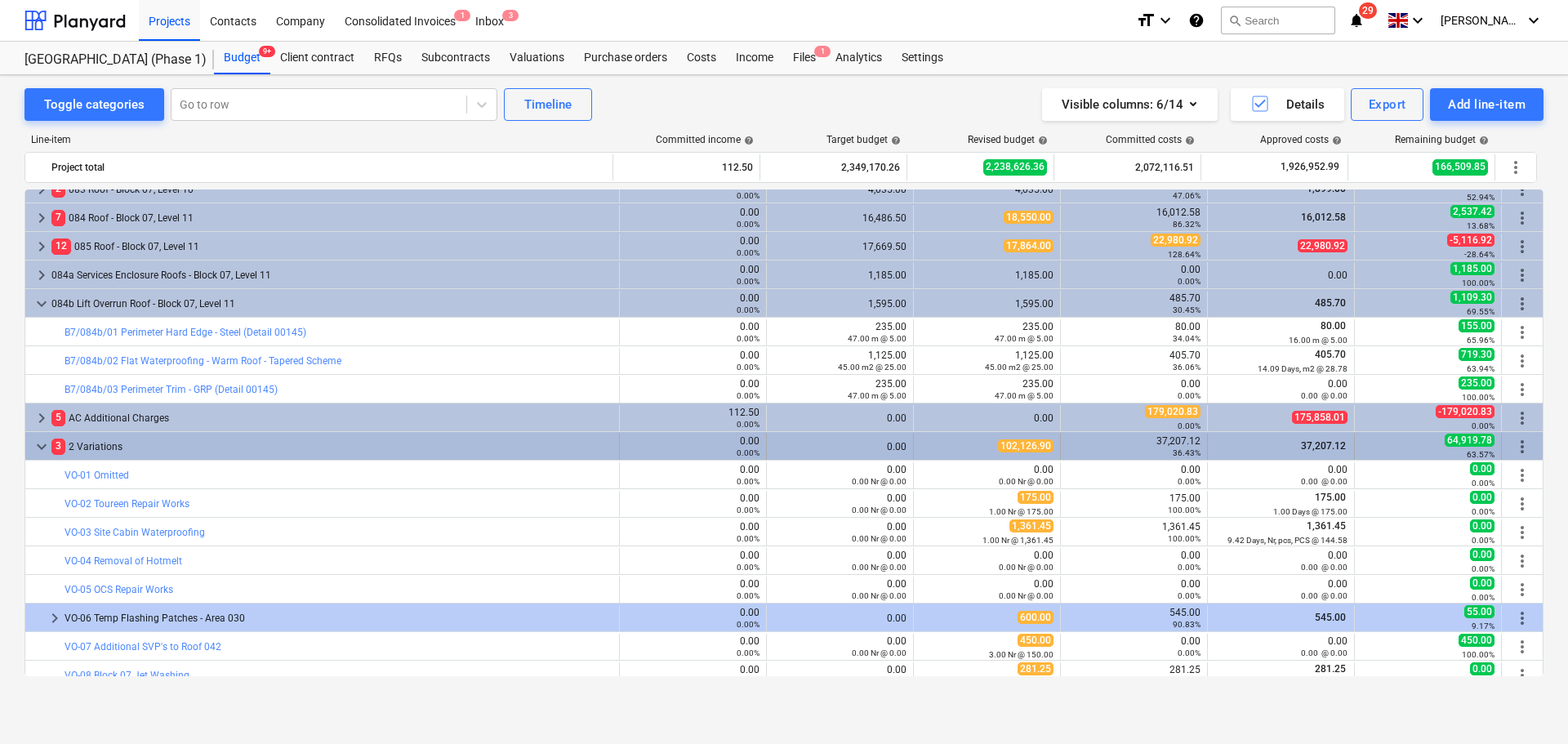
click at [99, 440] on div "3 2 Variations" at bounding box center [332, 446] width 561 height 26
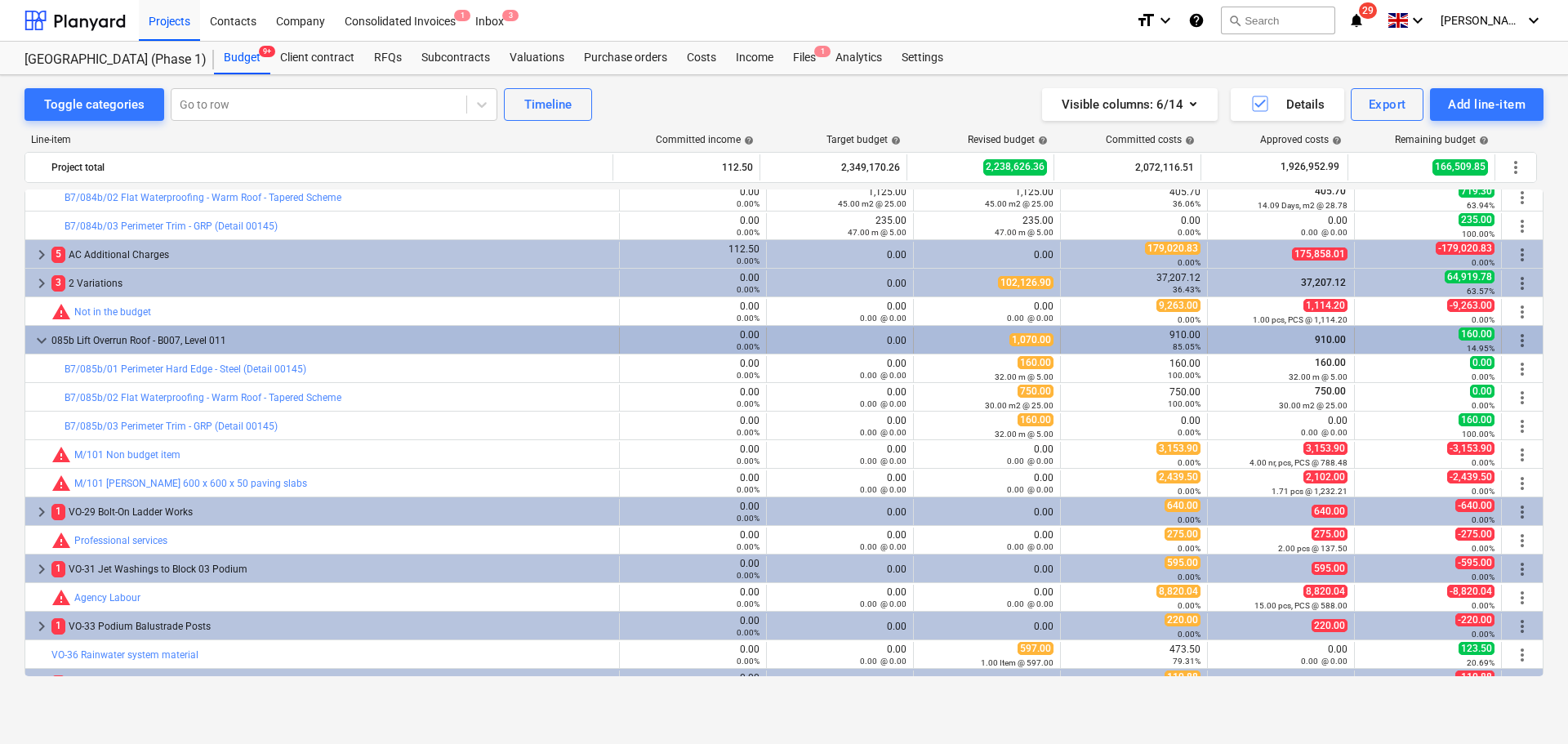
click at [114, 332] on div "085b Lift Overrun Roof - B007, Level 011" at bounding box center [332, 340] width 561 height 26
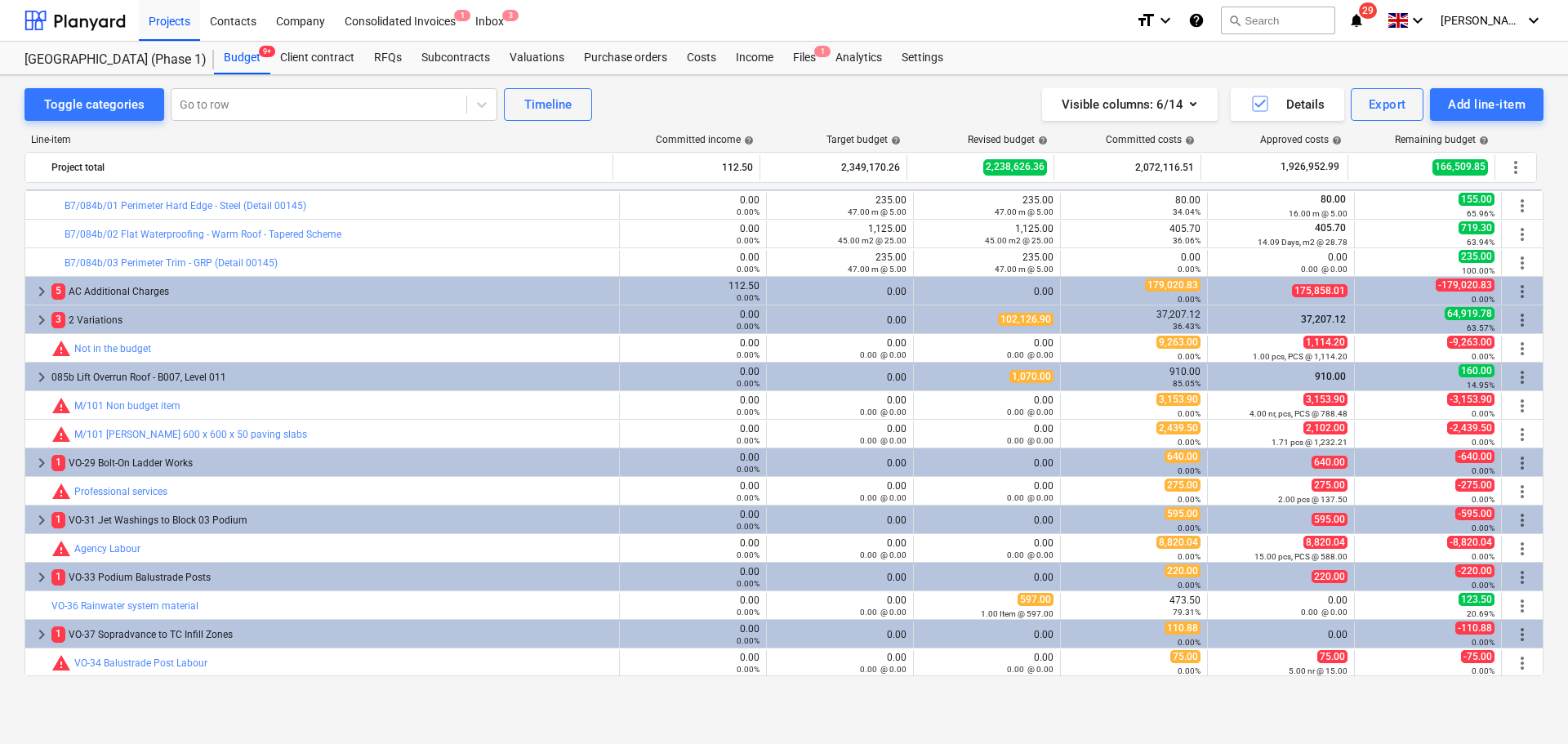
scroll to position [2856, 0]
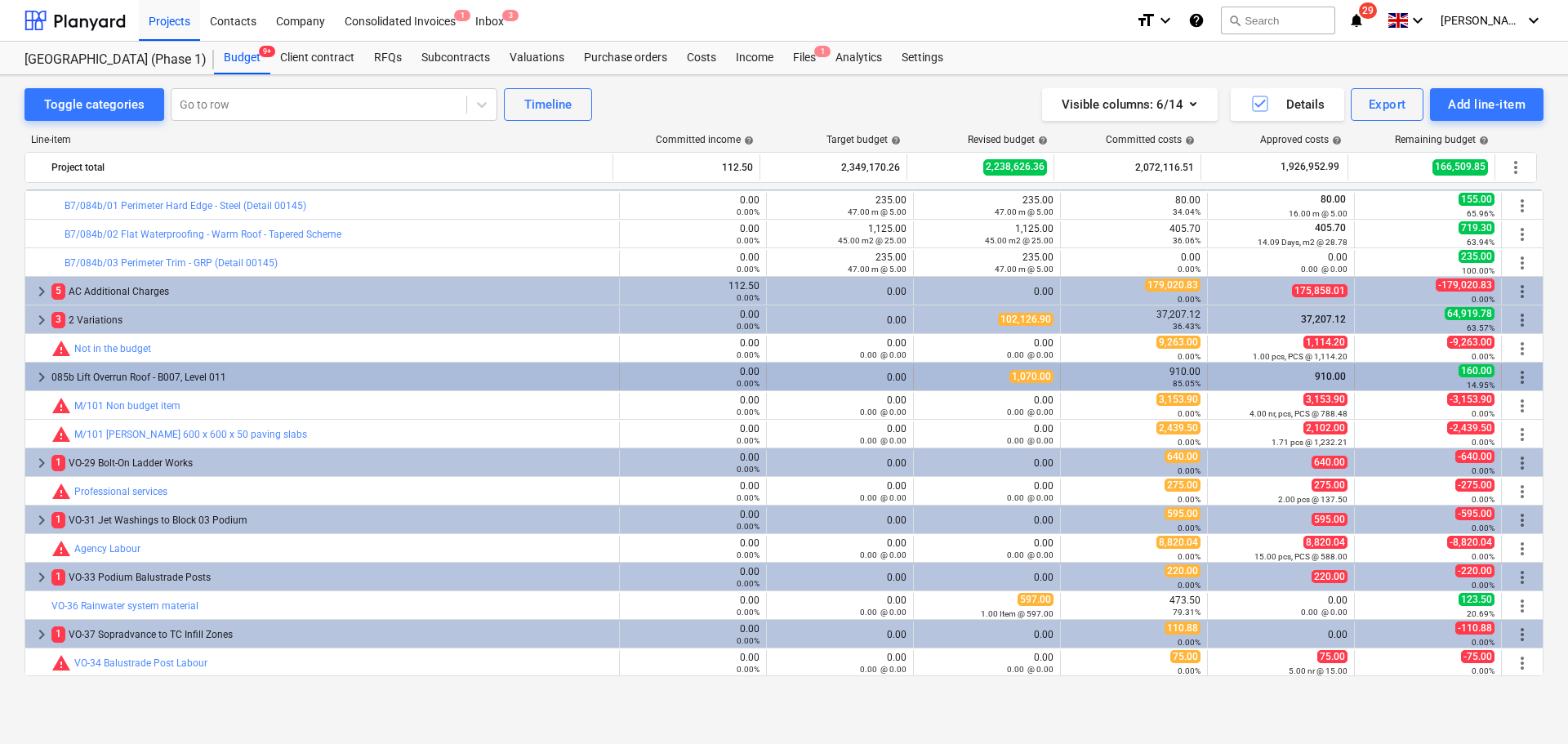
click at [112, 374] on div "085b Lift Overrun Roof - B007, Level 011" at bounding box center [332, 376] width 561 height 26
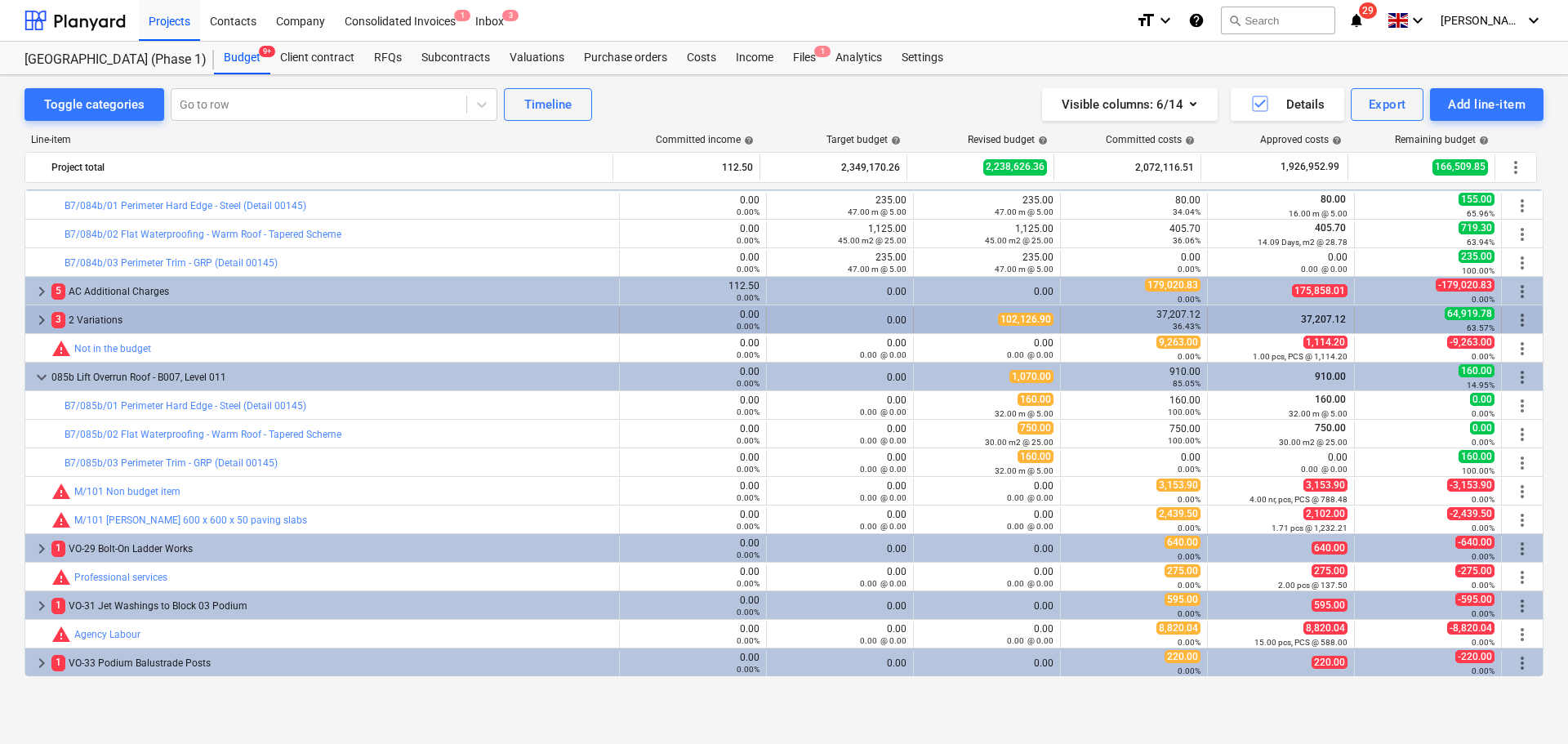
click at [149, 325] on div "3 2 Variations" at bounding box center [332, 320] width 561 height 26
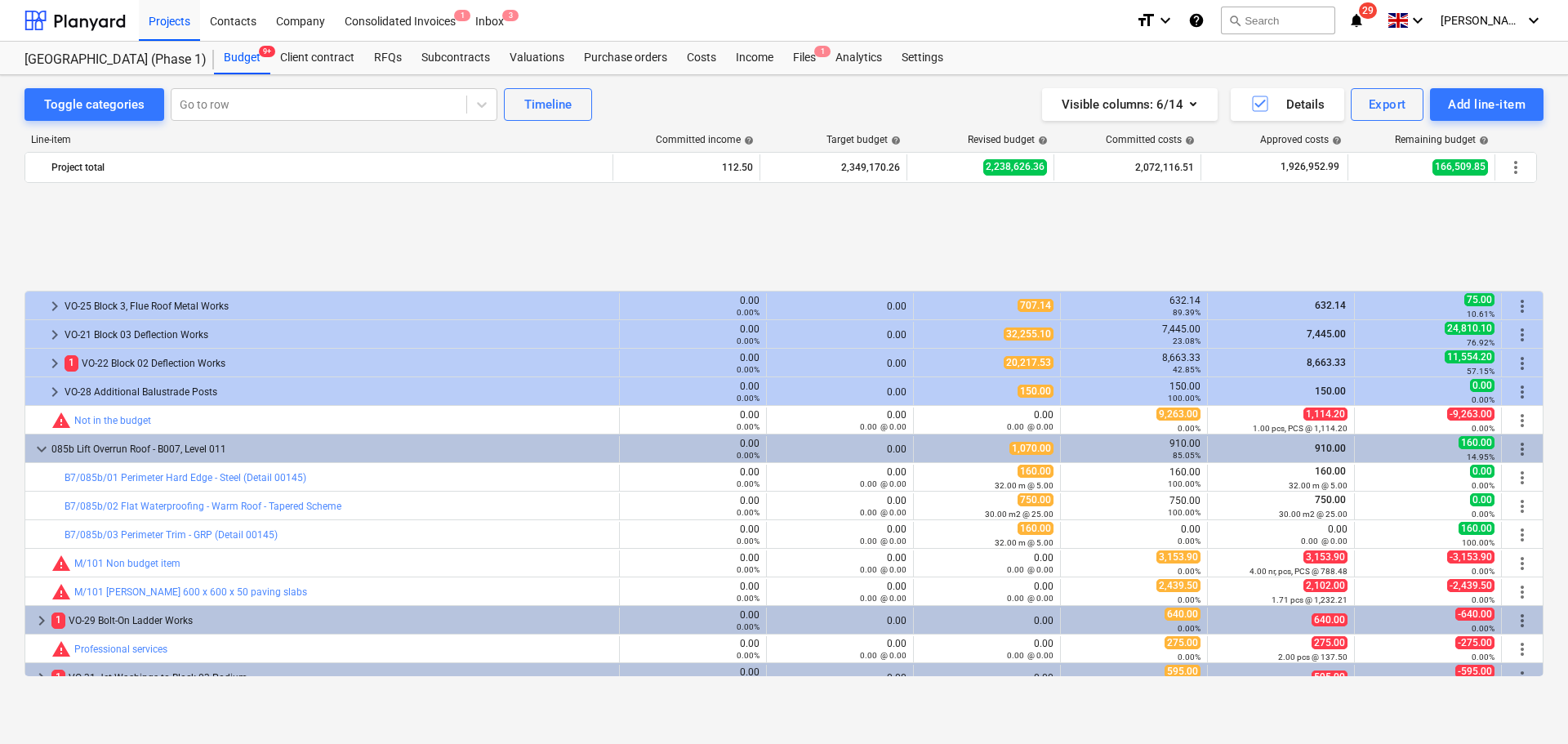
scroll to position [3657, 0]
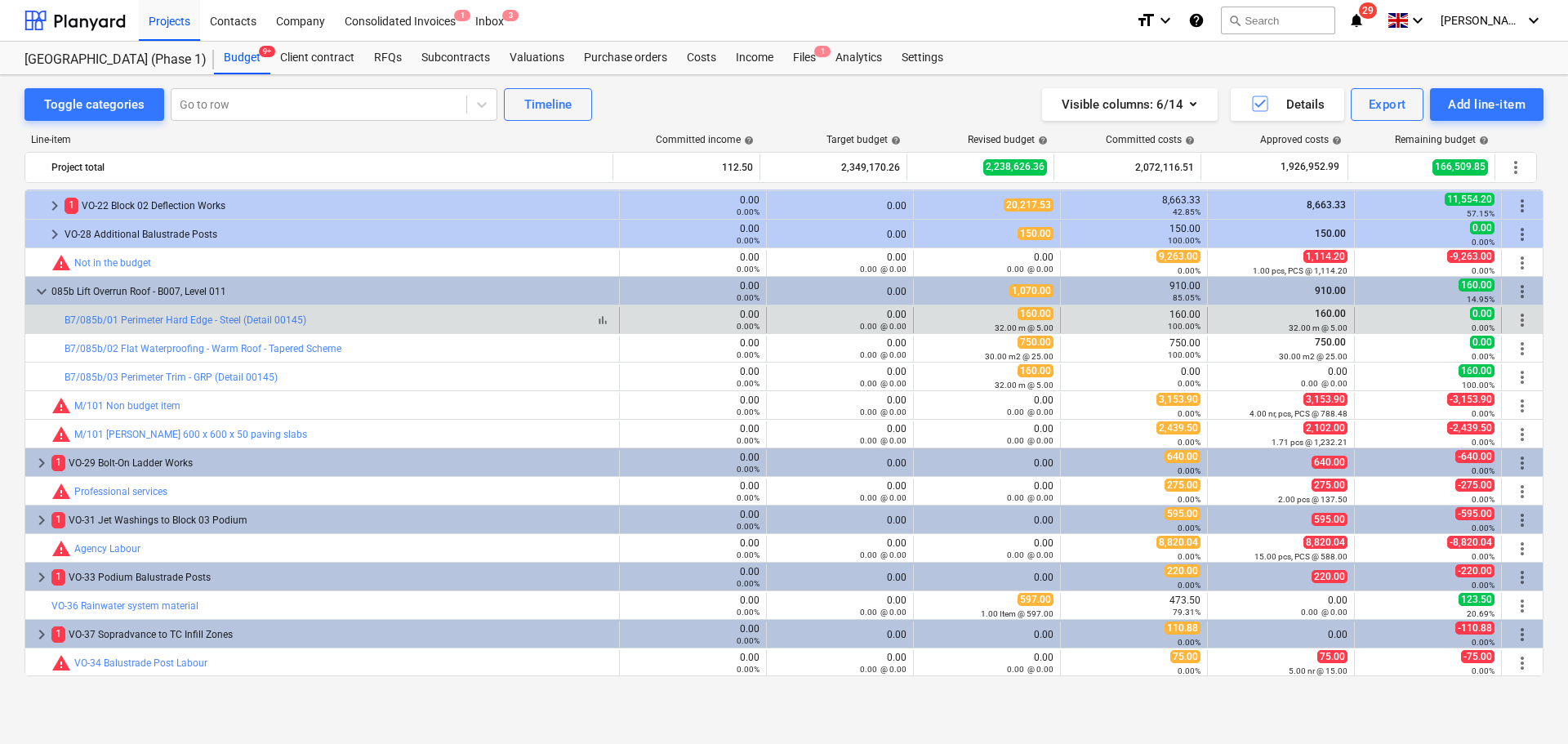
click at [379, 321] on div "bar_chart B7/085b/01 Perimeter Hard Edge - Steel (Detail 00145)" at bounding box center [338, 320] width 548 height 11
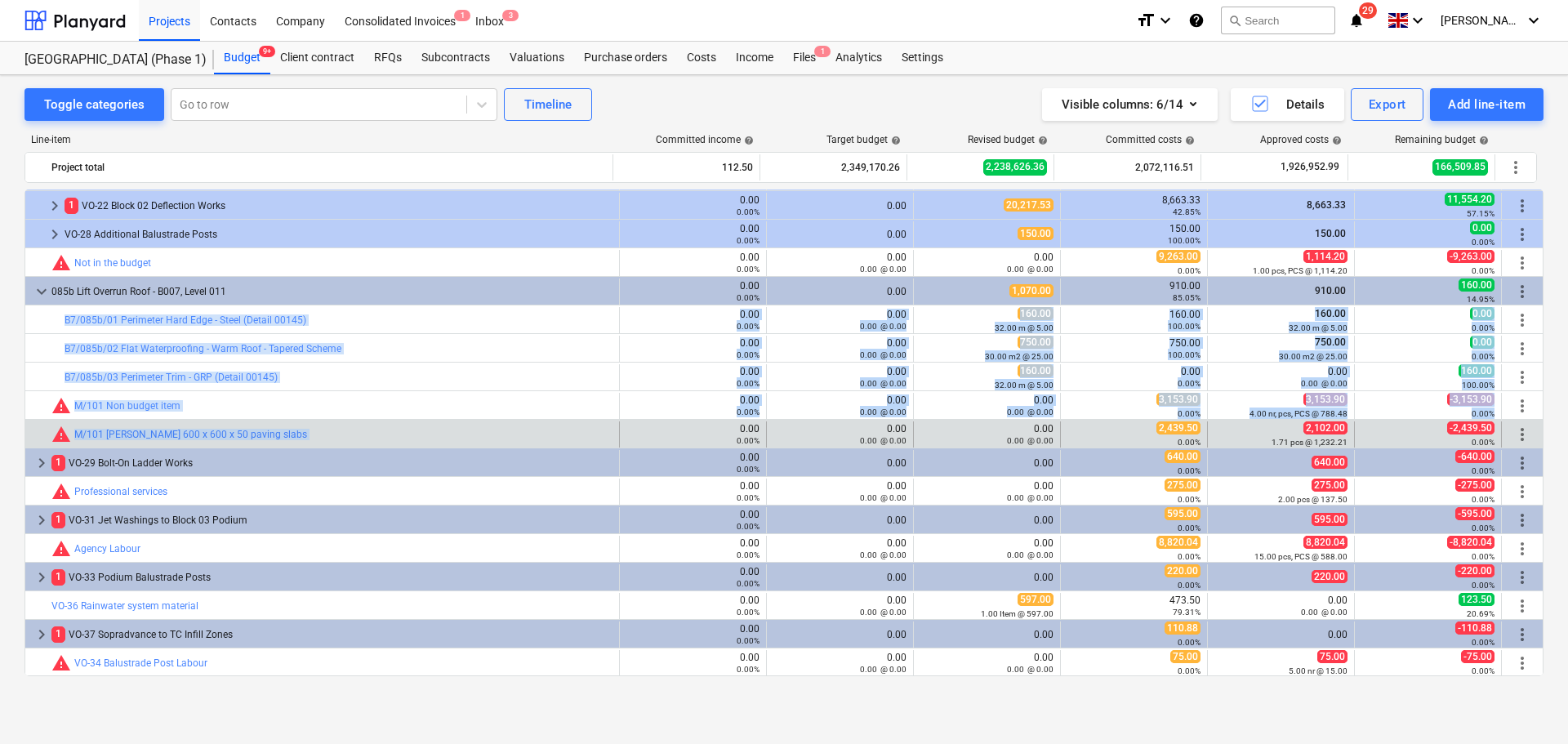
drag, startPoint x: 379, startPoint y: 321, endPoint x: 422, endPoint y: 424, distance: 111.6
click at [420, 424] on div "bar_chart warning M/101 Marshall 600 x 600 x 50 paving slabs" at bounding box center [332, 434] width 561 height 26
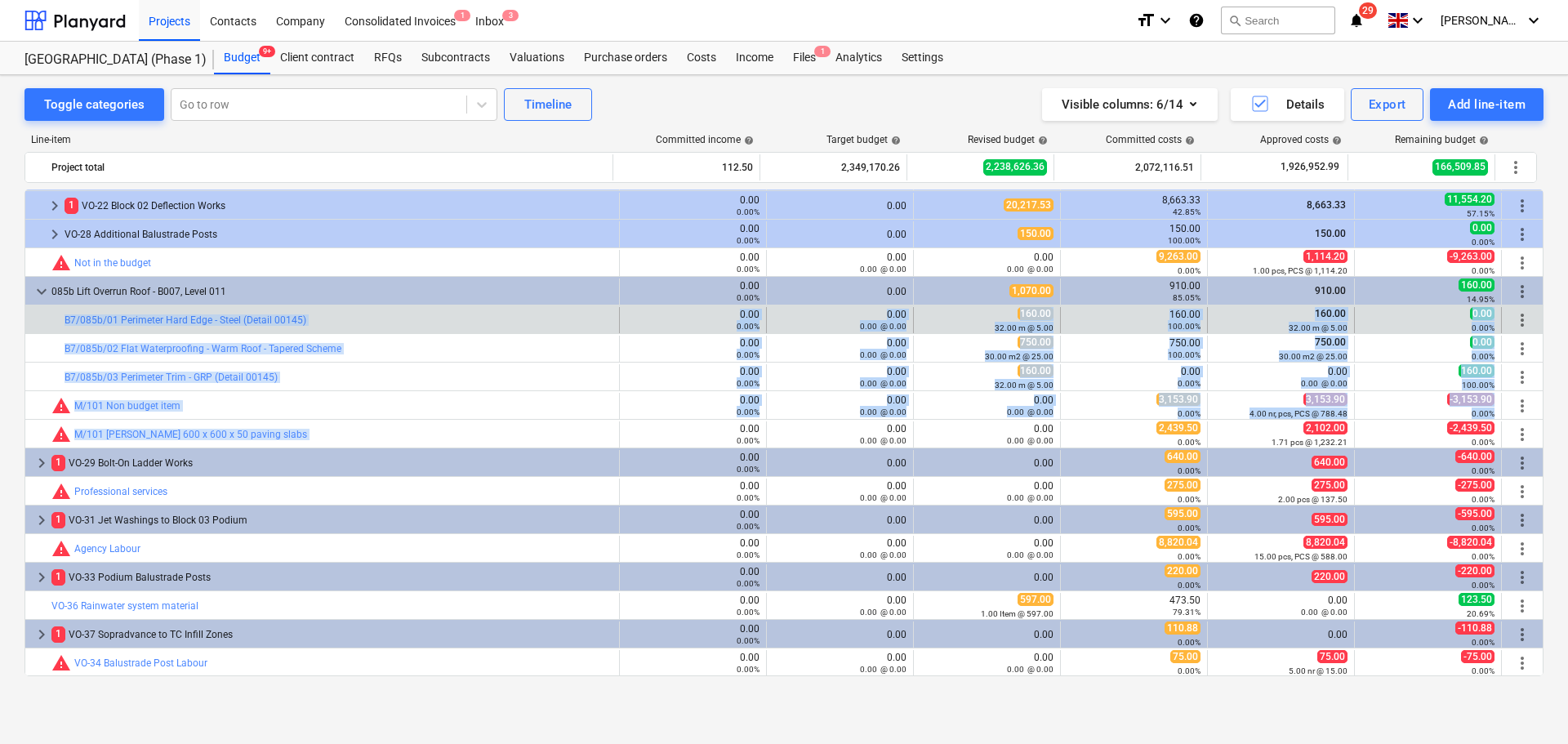
drag, startPoint x: 420, startPoint y: 424, endPoint x: 425, endPoint y: 327, distance: 97.1
click at [425, 327] on div "bar_chart B7/085b/01 Perimeter Hard Edge - Steel (Detail 00145)" at bounding box center [338, 320] width 548 height 26
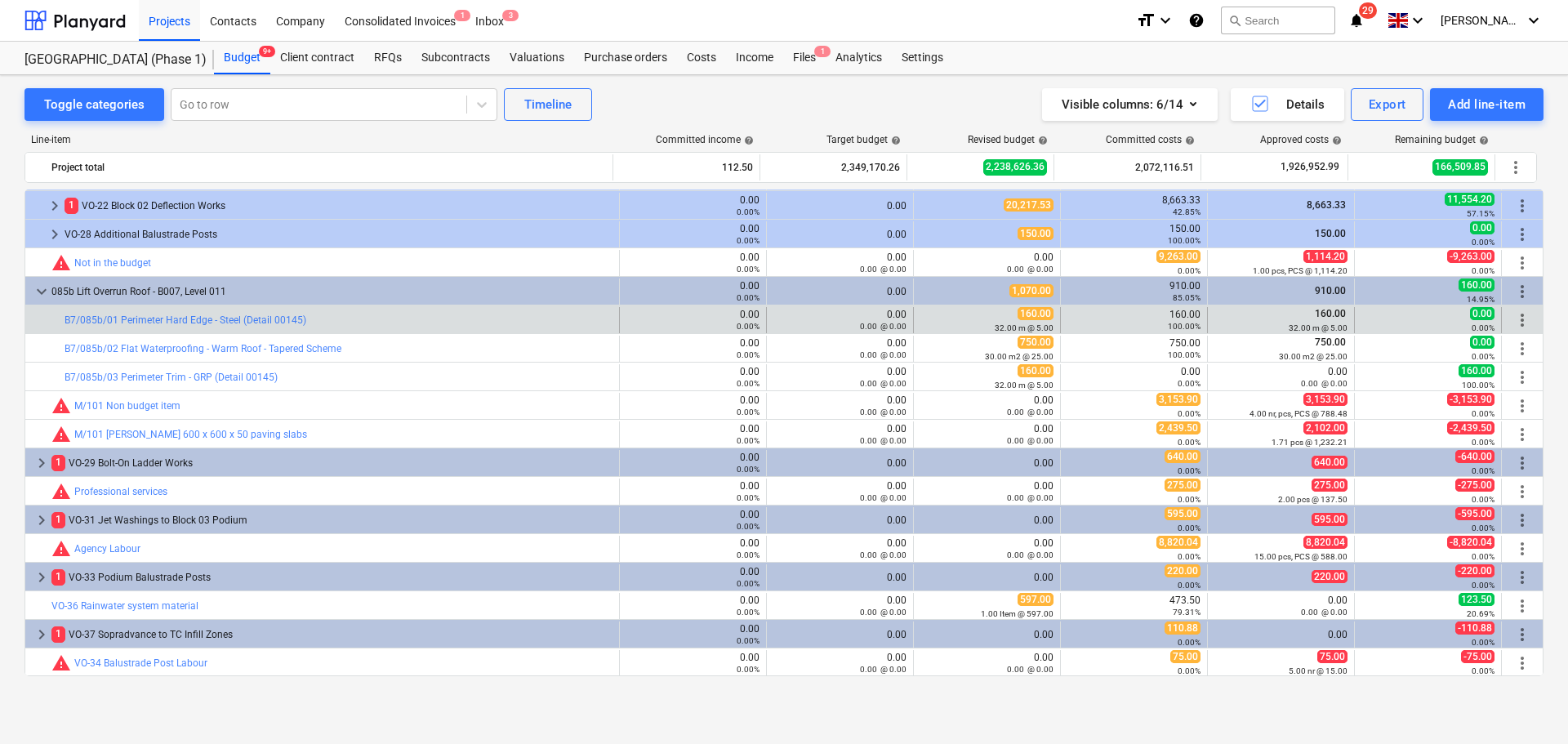
click at [425, 327] on div "bar_chart B7/085b/01 Perimeter Hard Edge - Steel (Detail 00145)" at bounding box center [338, 320] width 548 height 26
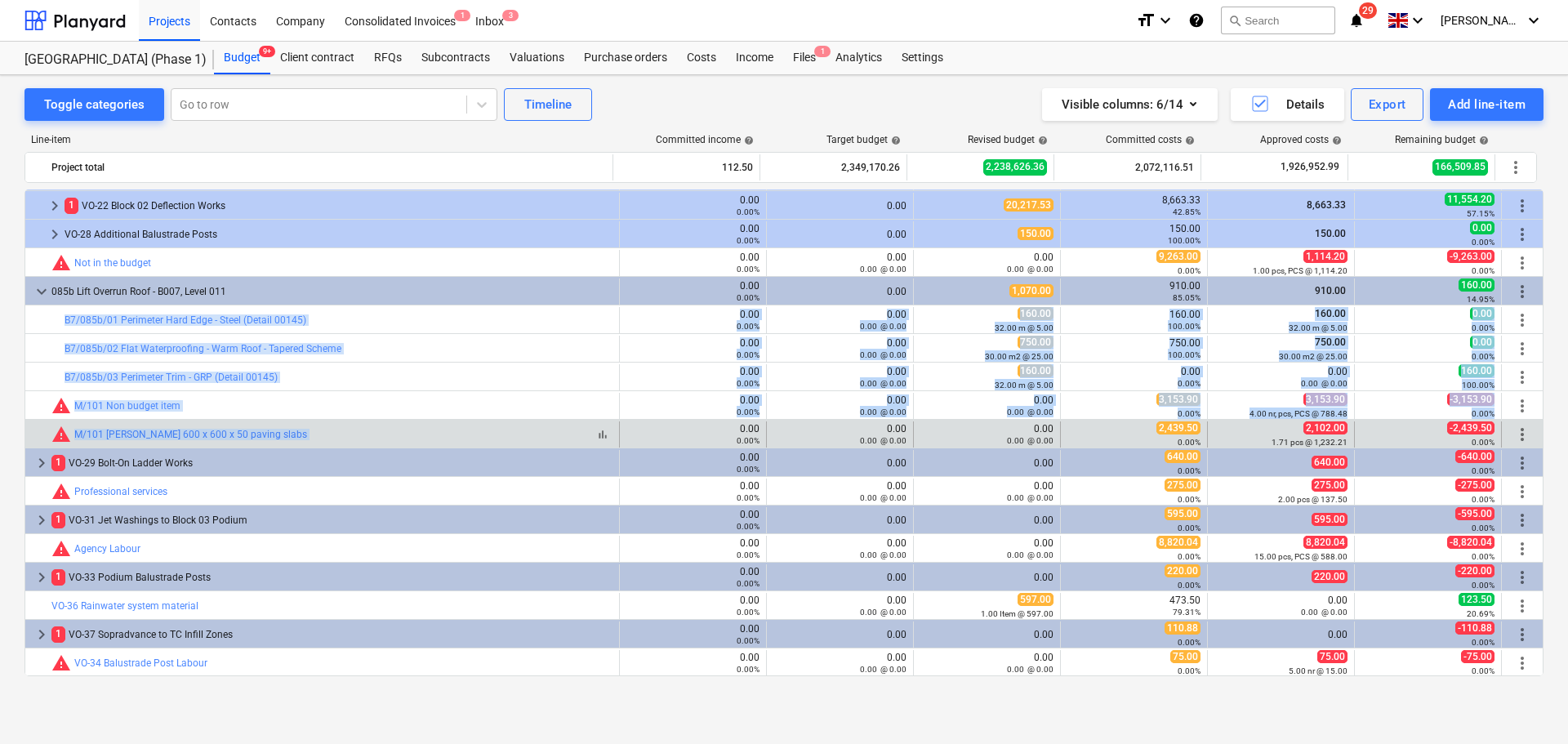
drag, startPoint x: 425, startPoint y: 327, endPoint x: 414, endPoint y: 436, distance: 109.6
click at [414, 436] on div "bar_chart warning M/101 Marshall 600 x 600 x 50 paving slabs" at bounding box center [332, 434] width 561 height 19
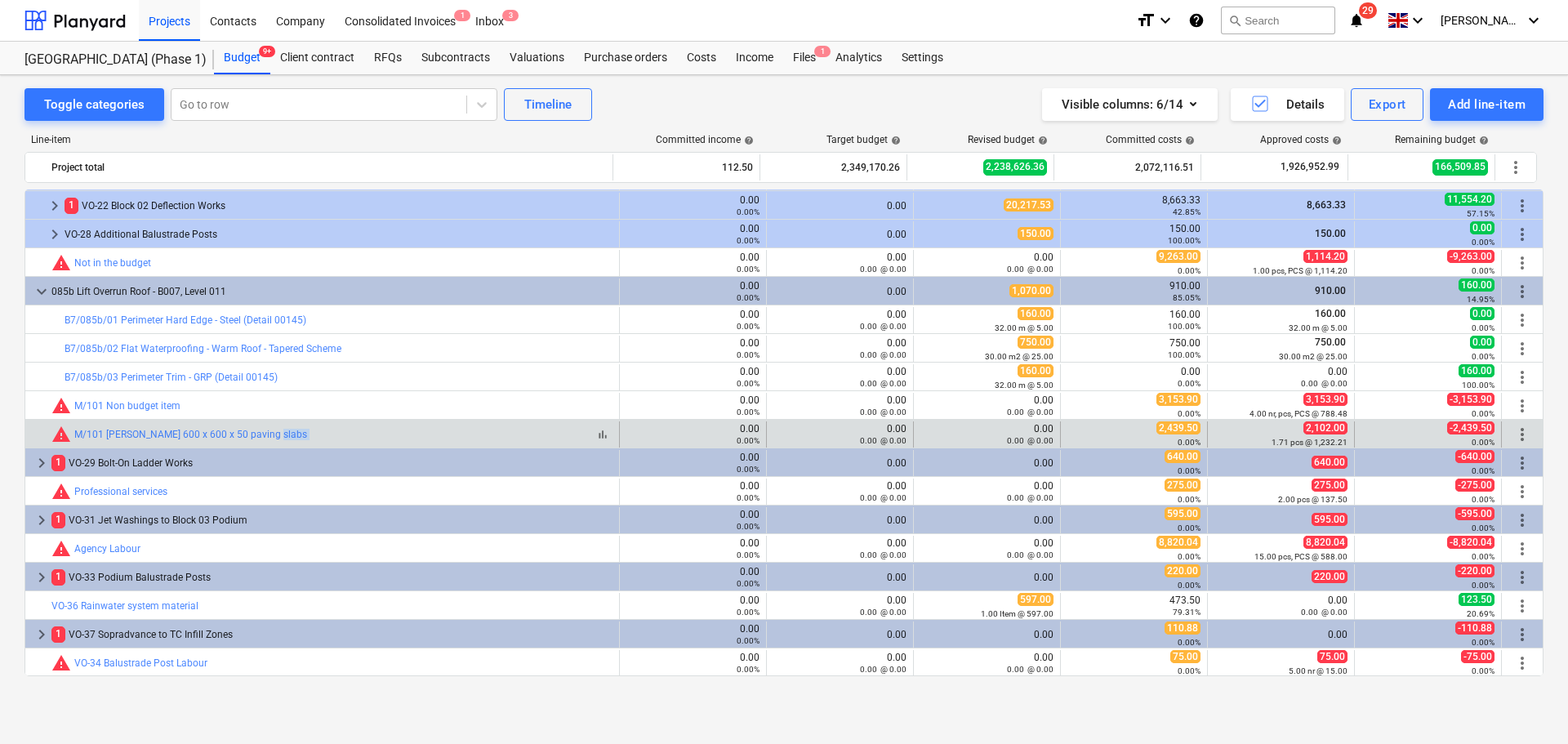
click at [414, 436] on div "bar_chart warning M/101 Marshall 600 x 600 x 50 paving slabs" at bounding box center [332, 434] width 561 height 19
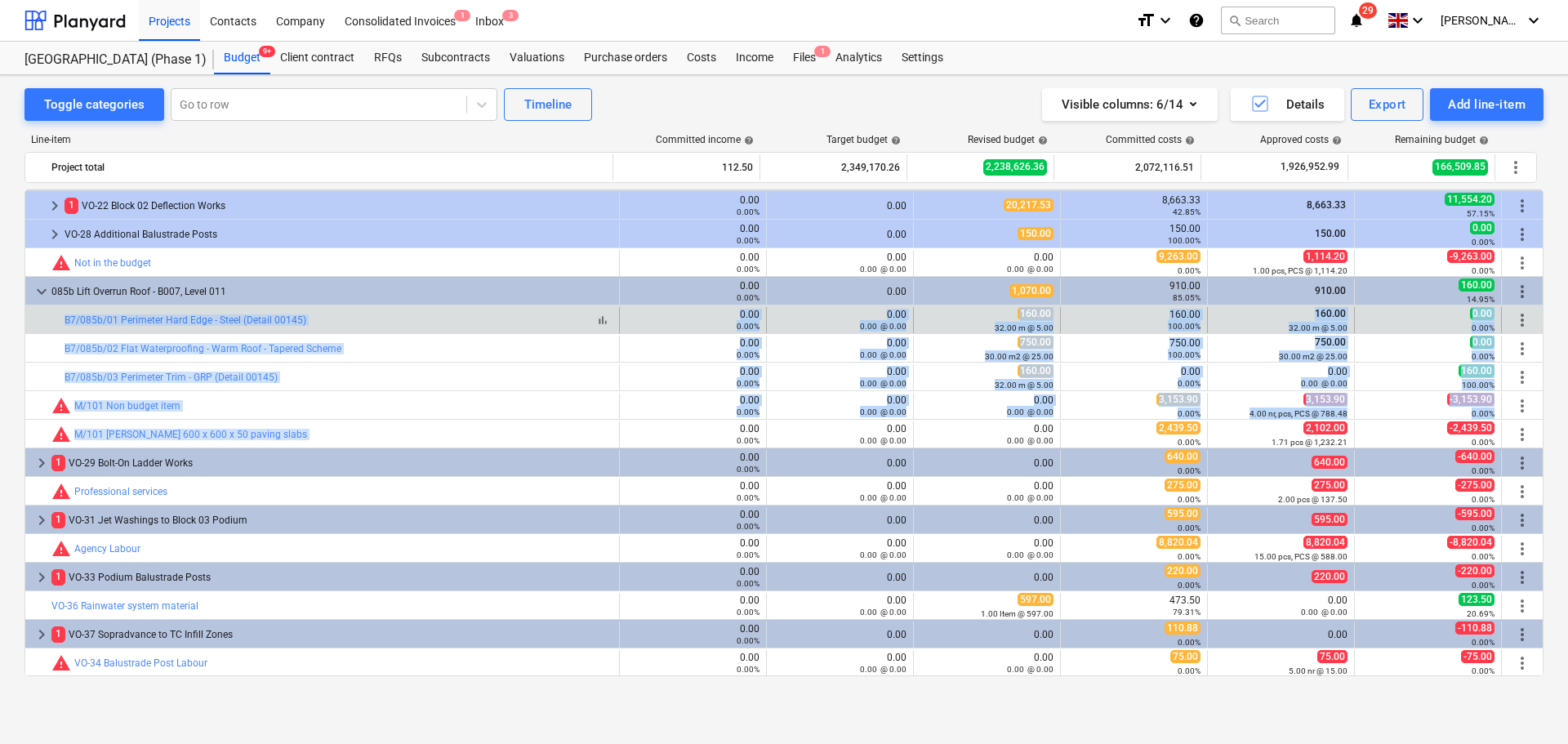
drag, startPoint x: 414, startPoint y: 436, endPoint x: 417, endPoint y: 325, distance: 111.0
click at [417, 325] on div "bar_chart B7/085b/01 Perimeter Hard Edge - Steel (Detail 00145)" at bounding box center [338, 320] width 548 height 11
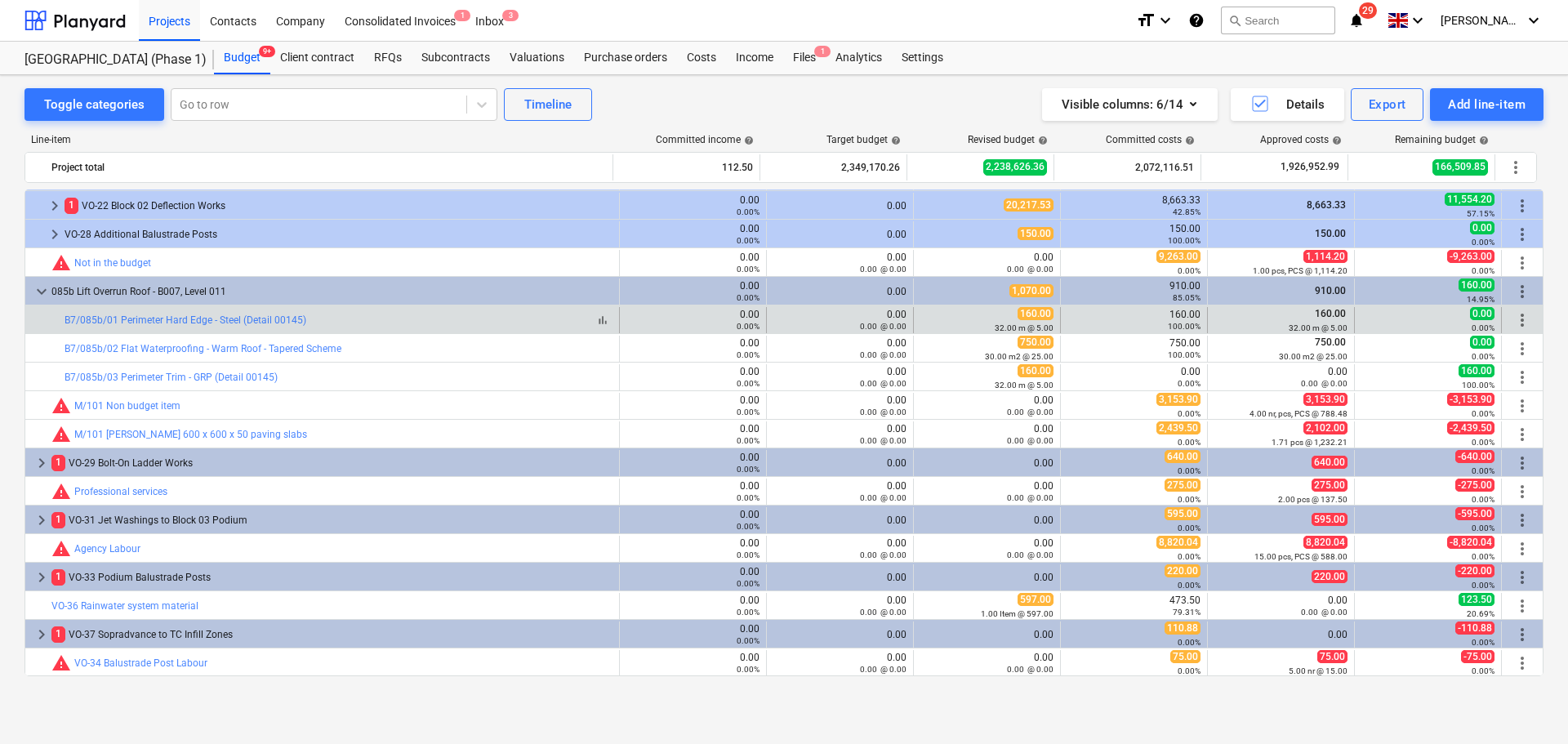
click at [417, 325] on div "bar_chart B7/085b/01 Perimeter Hard Edge - Steel (Detail 00145)" at bounding box center [338, 320] width 548 height 11
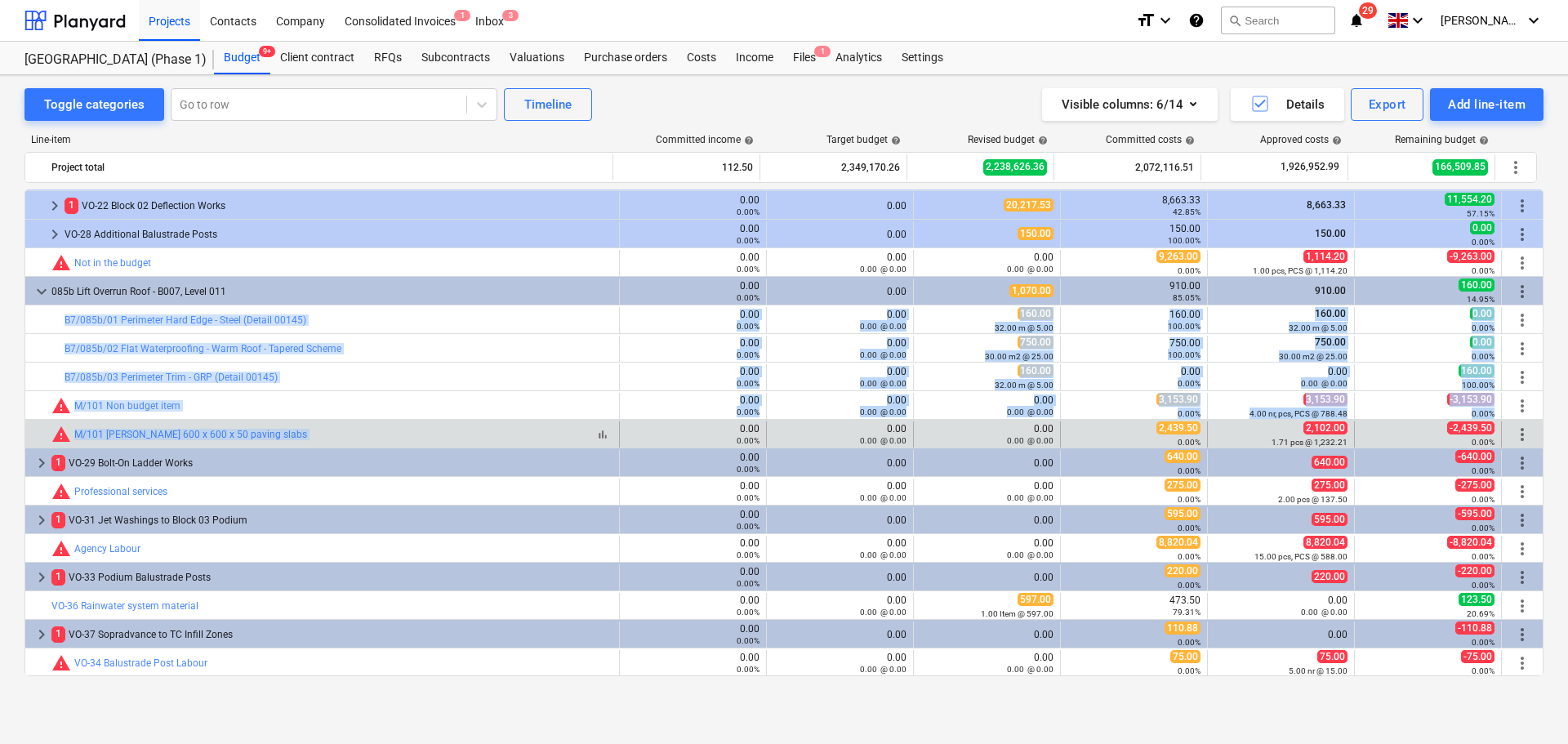
drag, startPoint x: 417, startPoint y: 325, endPoint x: 407, endPoint y: 430, distance: 105.5
click at [407, 430] on div "bar_chart warning M/101 Marshall 600 x 600 x 50 paving slabs" at bounding box center [332, 434] width 561 height 19
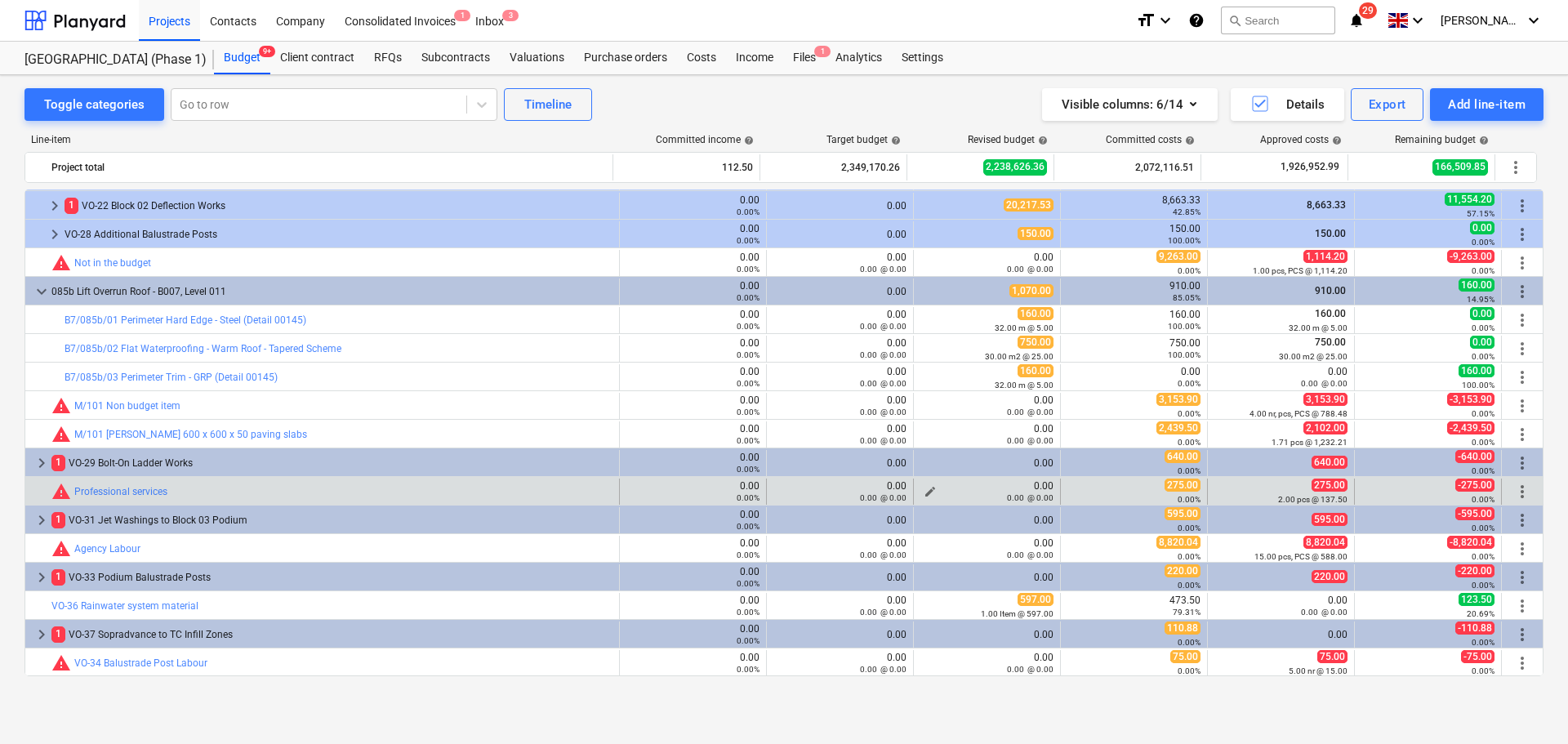
click at [929, 489] on span "edit" at bounding box center [930, 491] width 13 height 13
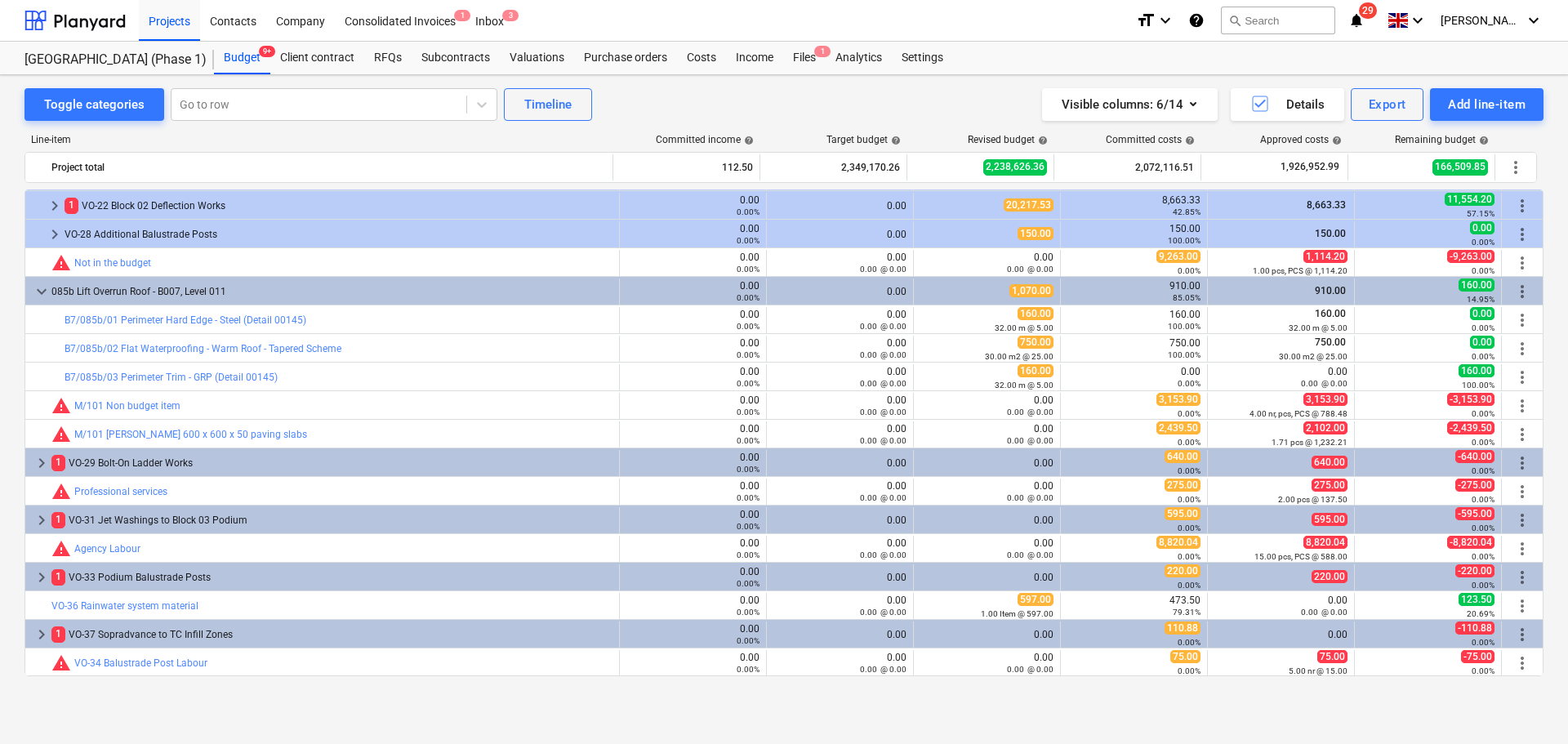
type textarea "x"
type input "0.00"
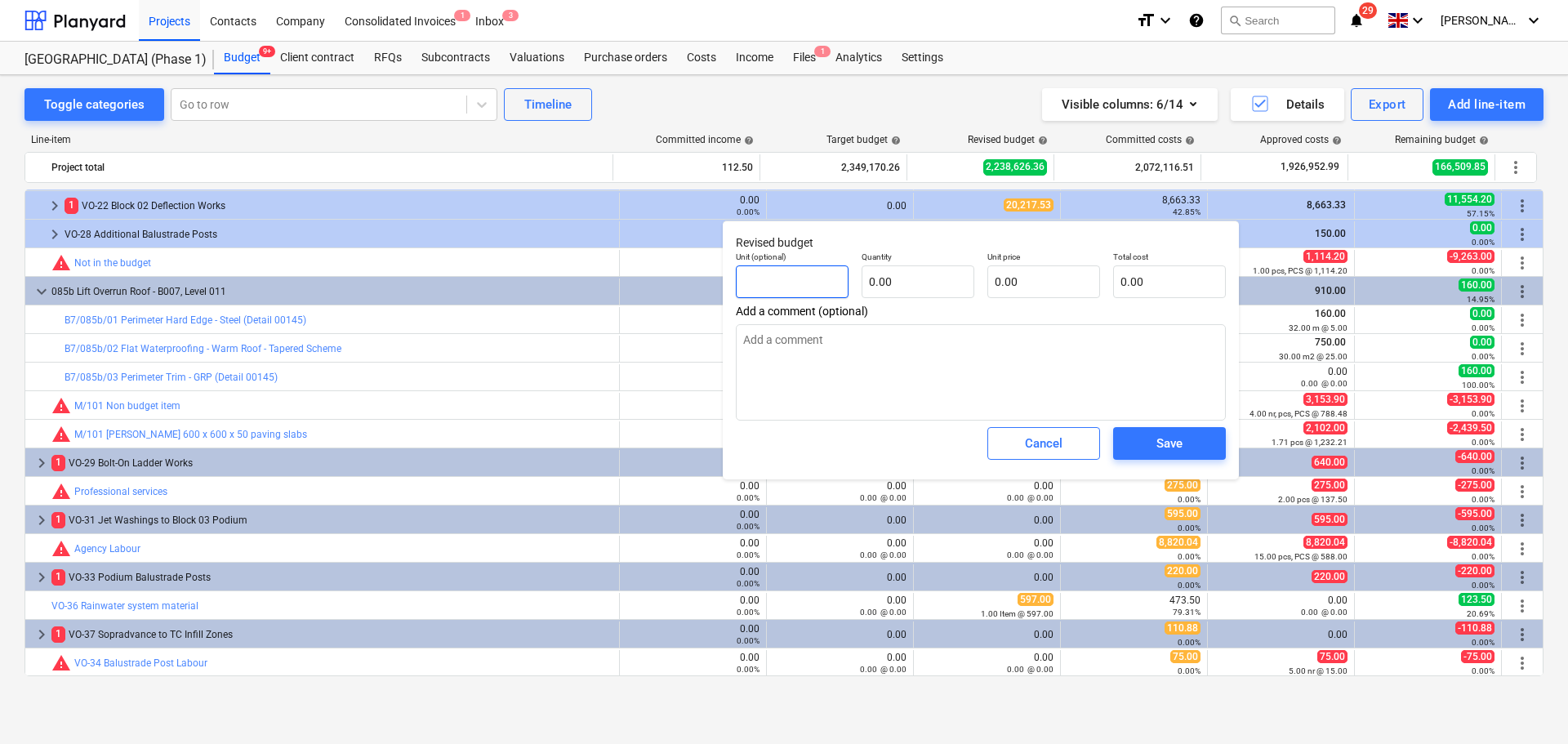
click at [797, 284] on input "text" at bounding box center [792, 282] width 113 height 33
type textarea "x"
type input "I"
type textarea "x"
type input "It"
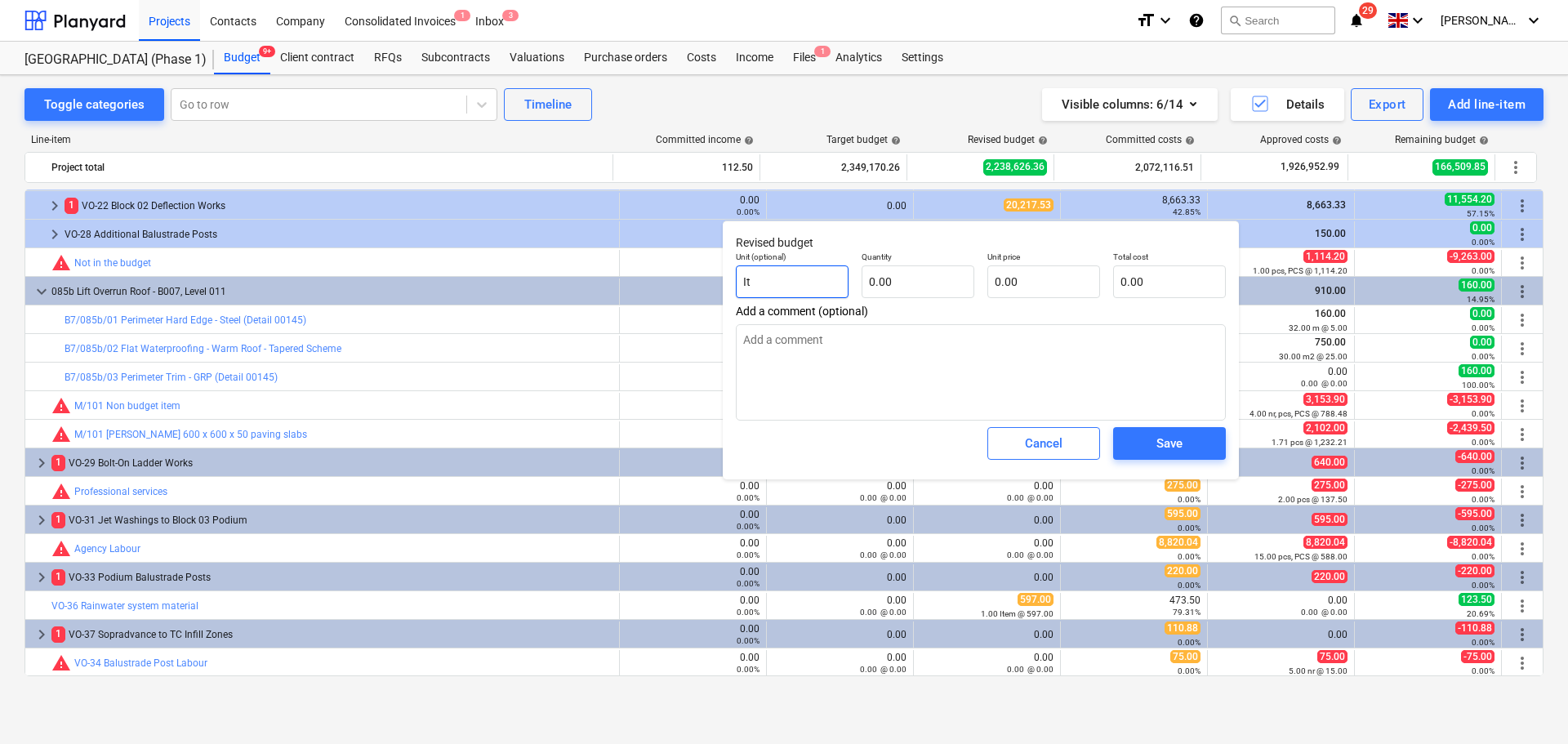
type textarea "x"
type input "Ite"
type textarea "x"
type input "Item"
type textarea "x"
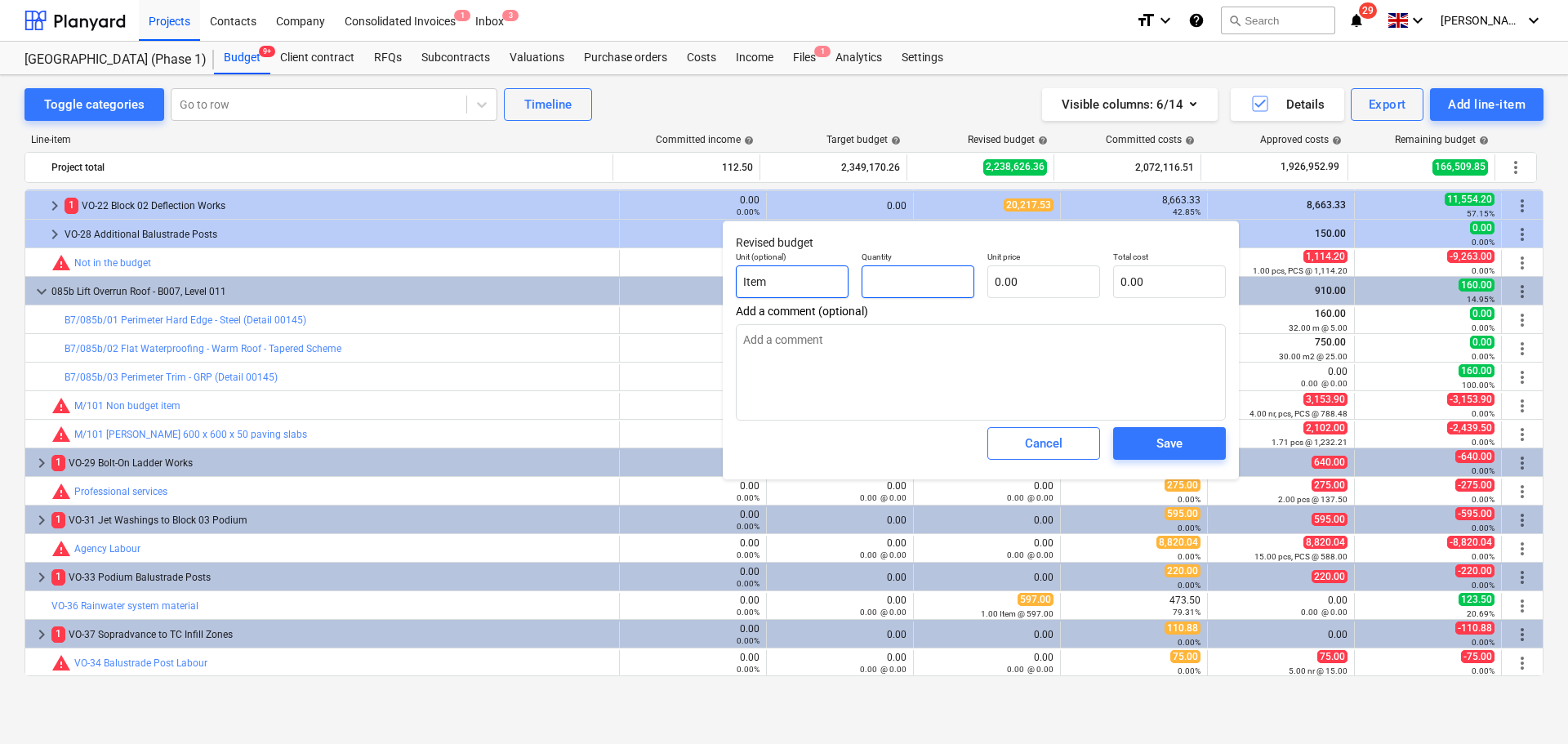
type textarea "x"
type input "1"
type textarea "x"
type input "1.00"
type textarea "x"
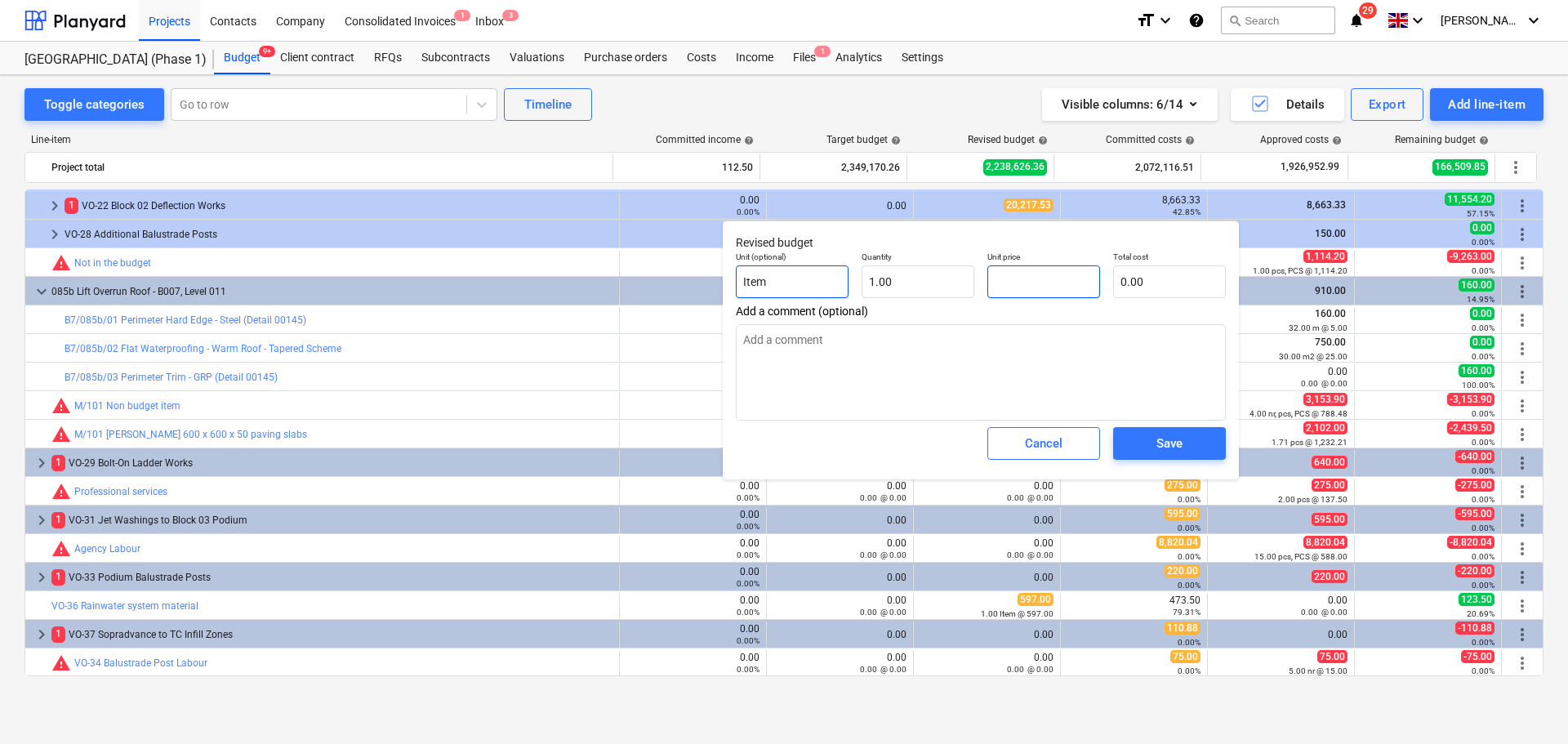
type input "1"
type input "1.00"
type textarea "x"
type input "11"
type input "11.00"
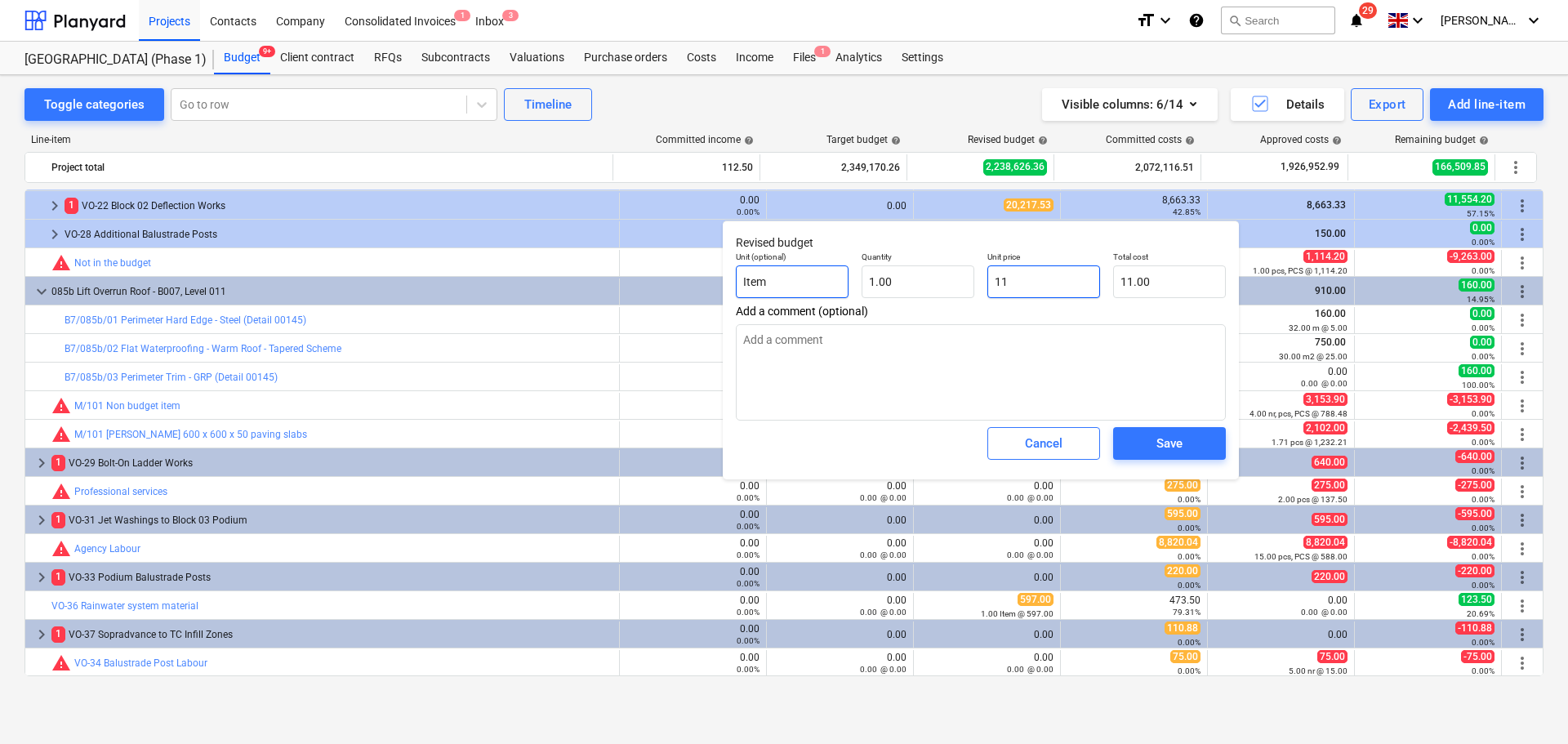
type textarea "x"
type input "118"
type input "118.00"
type textarea "x"
type input "1181"
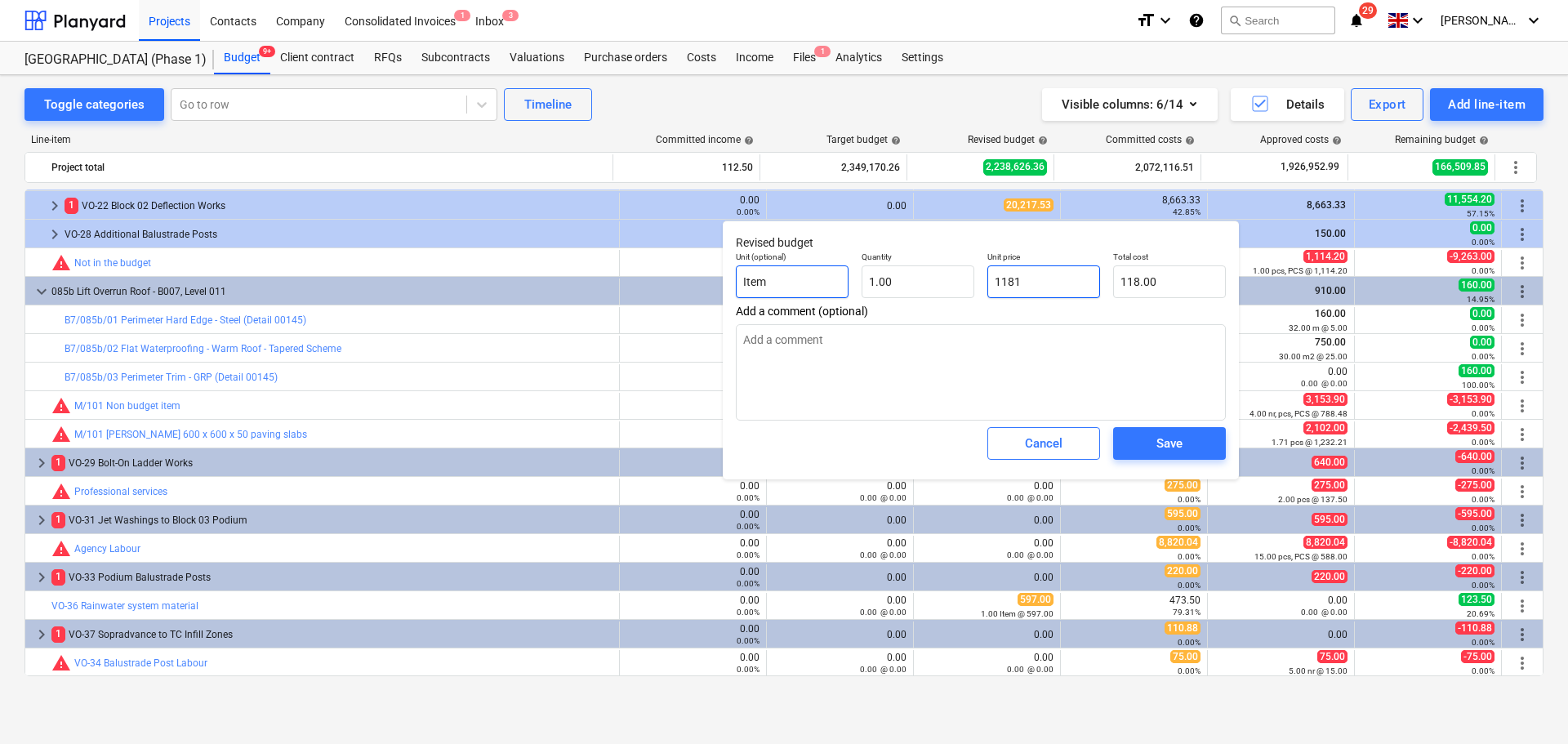
type input "1,181.00"
type textarea "x"
type input "1181."
type textarea "x"
type input "1181.4"
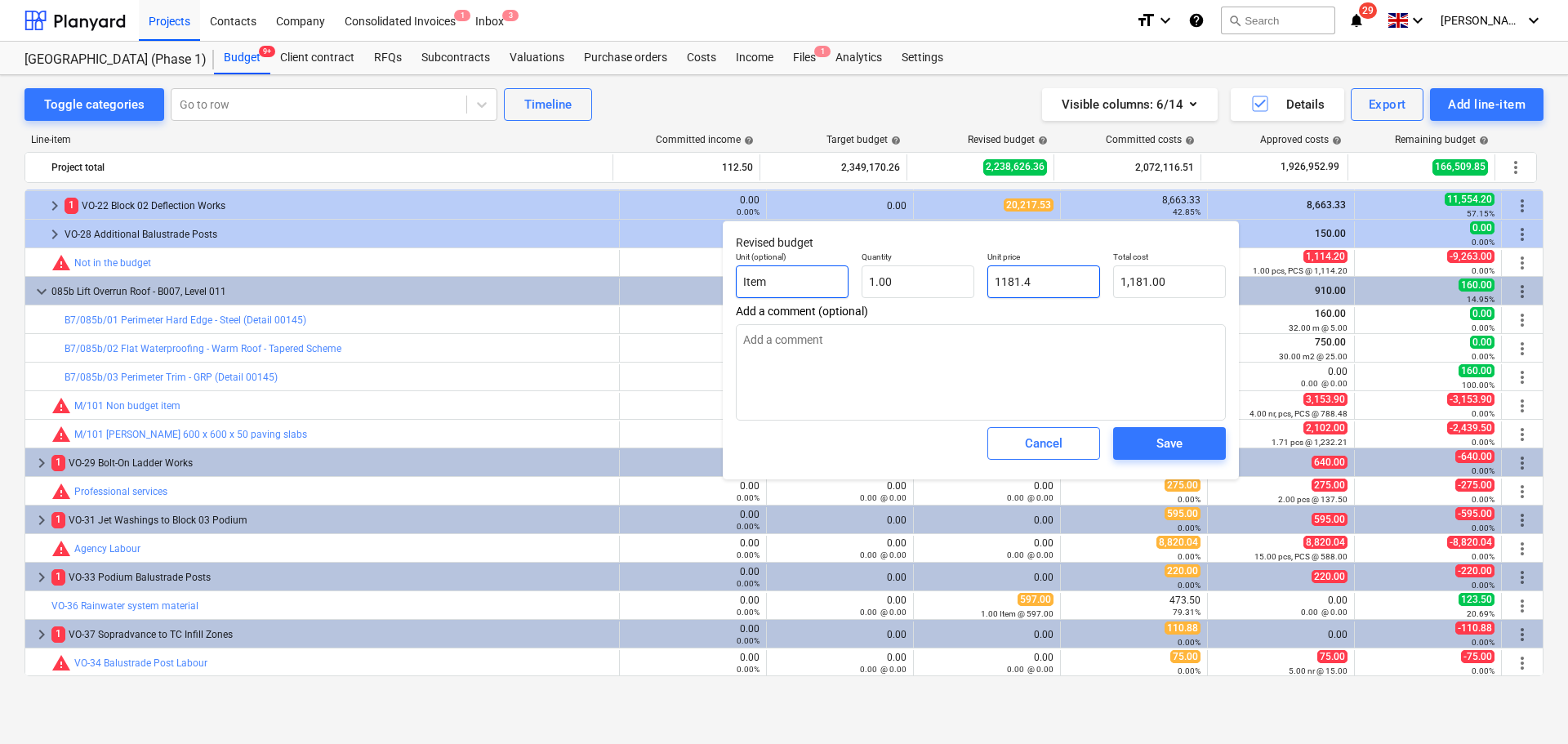
type input "1,181.40"
type textarea "x"
type input "1181.43"
type input "1,181.43"
type input "1181.43"
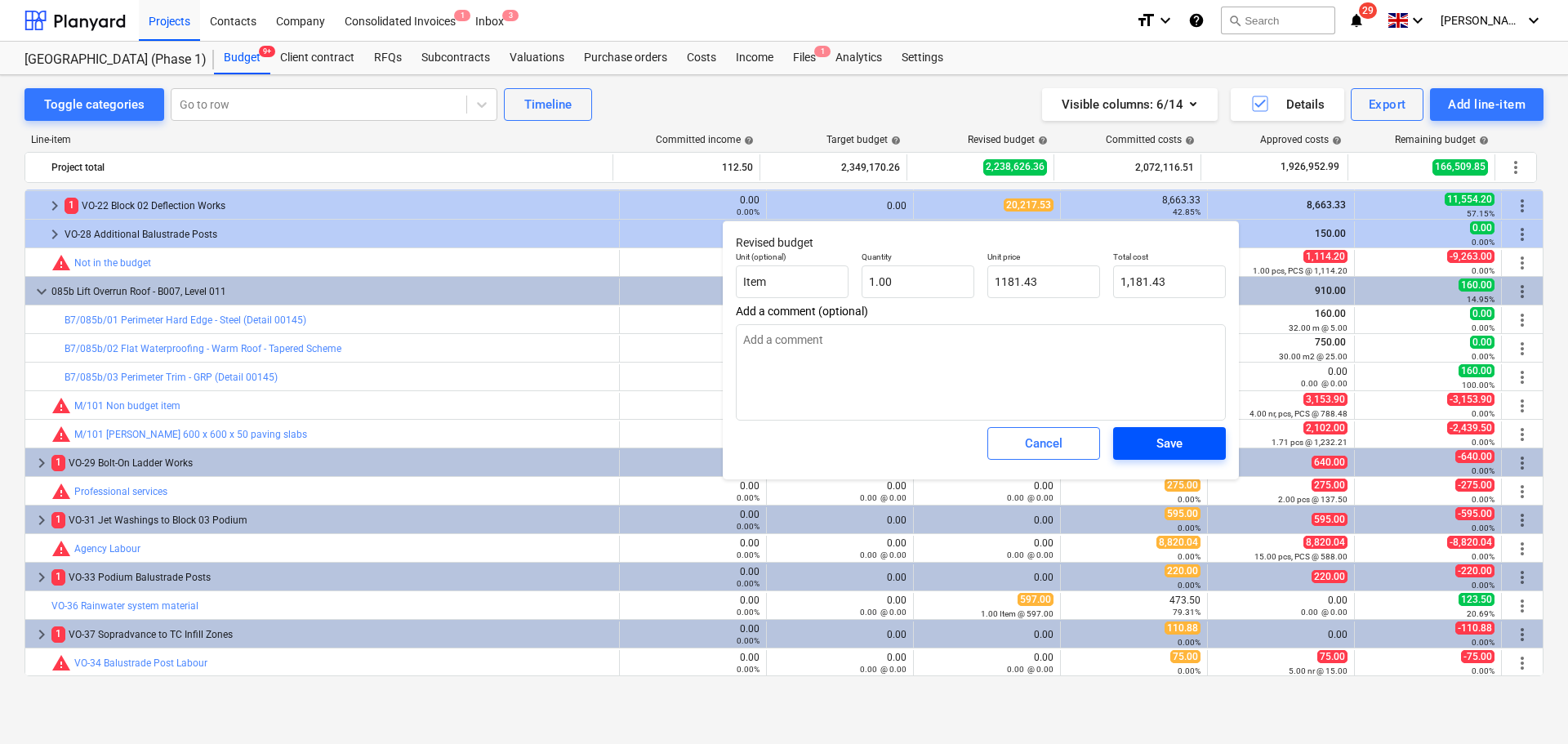
type textarea "x"
type input "1,181.43"
click at [1133, 458] on button "Save" at bounding box center [1170, 443] width 113 height 33
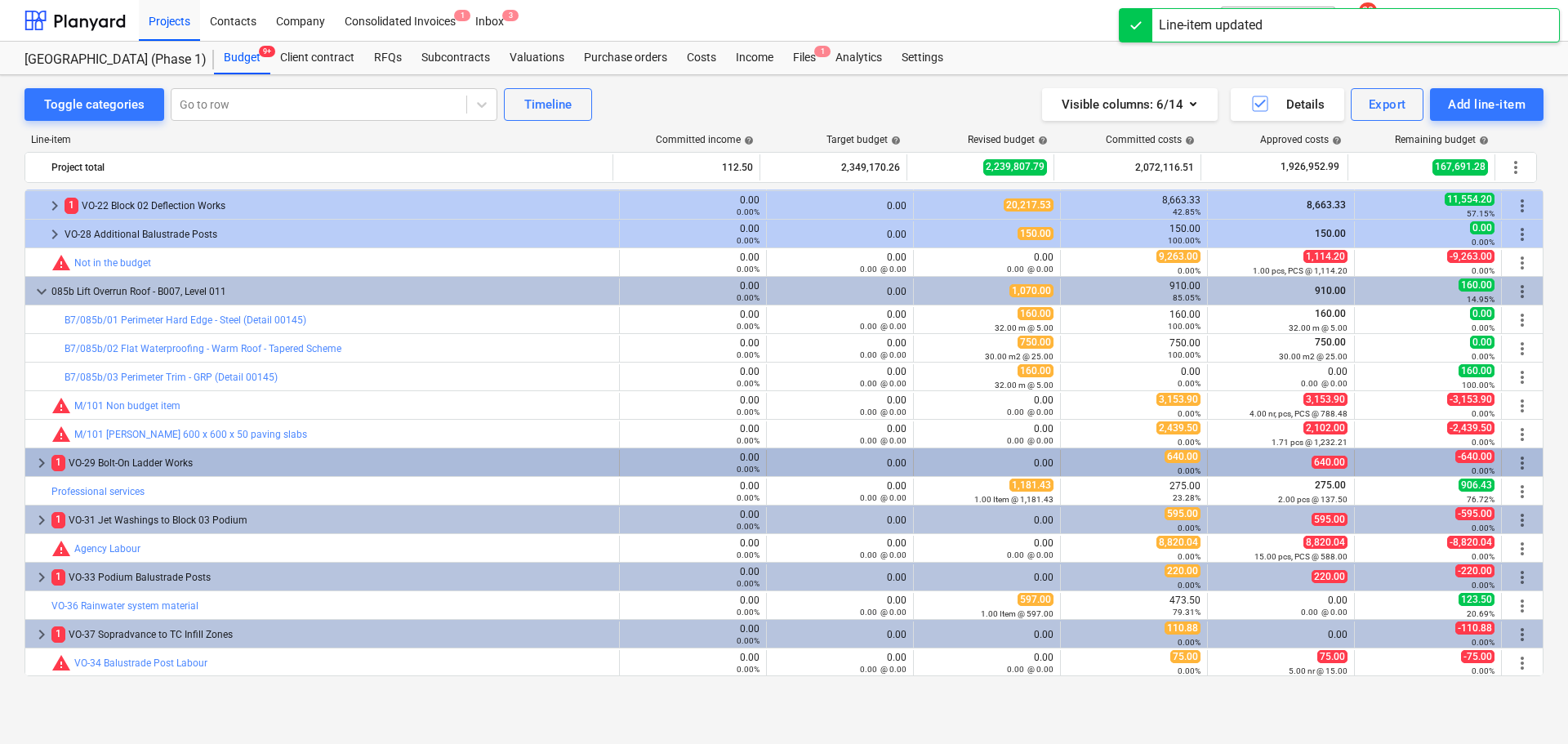
click at [522, 471] on div "1 VO-29 Bolt-On Ladder Works" at bounding box center [332, 462] width 561 height 26
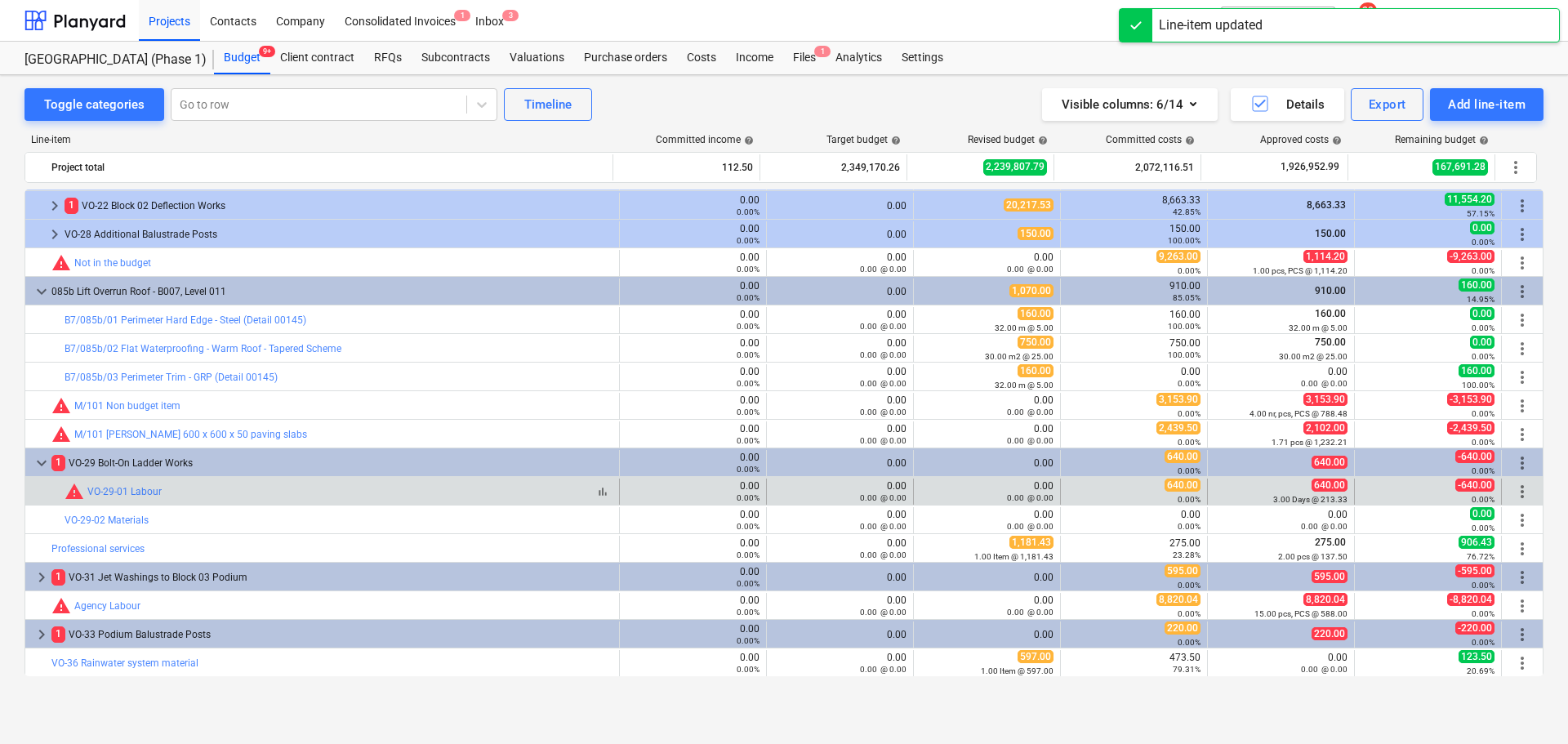
click at [499, 485] on div "bar_chart warning VO-29-01 Labour" at bounding box center [338, 491] width 548 height 19
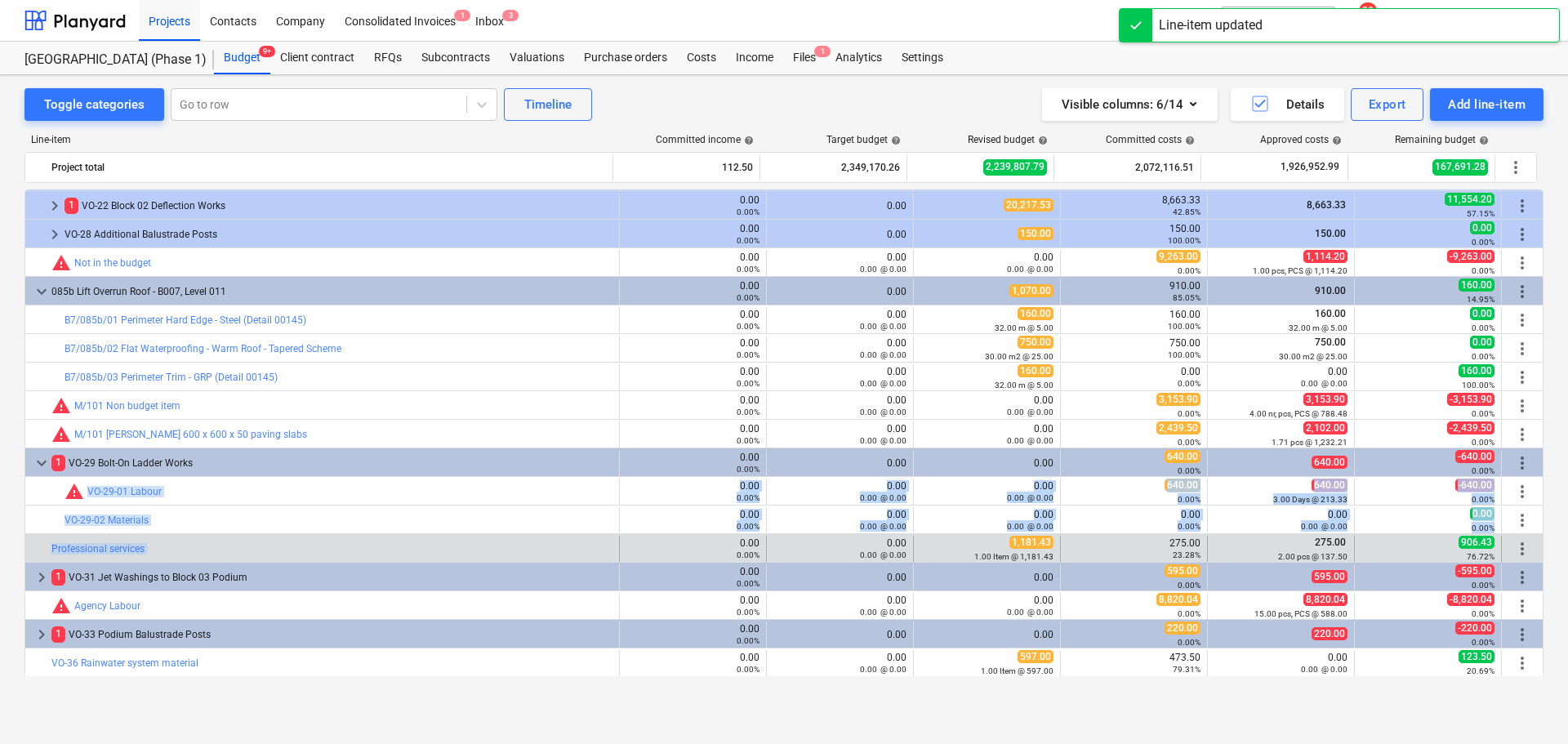
drag, startPoint x: 499, startPoint y: 485, endPoint x: 483, endPoint y: 536, distance: 53.5
click at [483, 536] on div "bar_chart Professional services" at bounding box center [332, 548] width 561 height 26
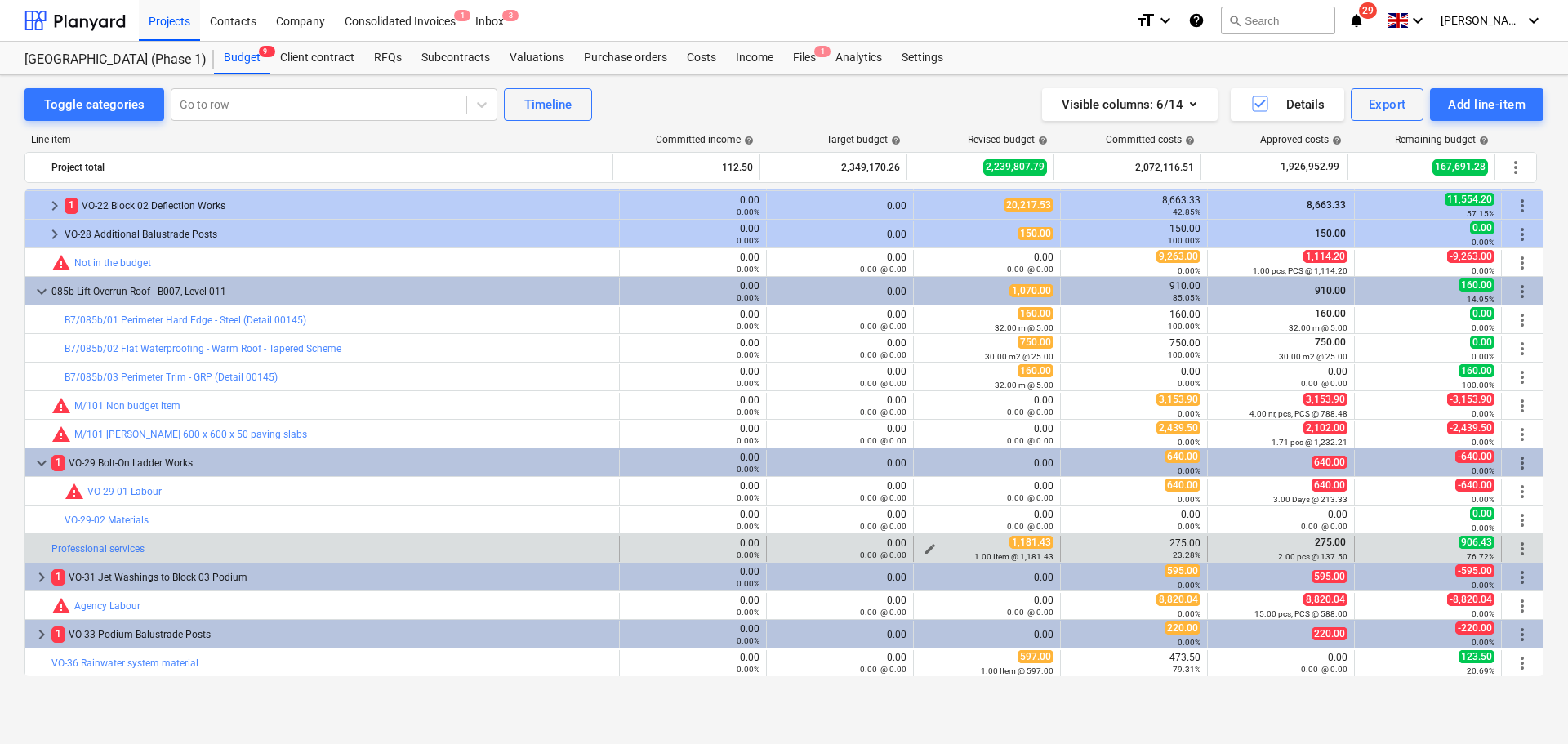
click at [928, 552] on div "1.00 Item @ 1,181.43" at bounding box center [987, 556] width 133 height 11
click at [922, 555] on div "1.00 Item @ 1,181.43" at bounding box center [987, 556] width 133 height 11
click at [920, 552] on div "1.00 Item @ 1,181.43" at bounding box center [987, 556] width 133 height 11
click at [926, 551] on div "1.00 Item @ 1,181.43" at bounding box center [987, 556] width 133 height 11
click at [914, 540] on div "edit 1,181.43 1.00 Item @ 1,181.43" at bounding box center [987, 548] width 147 height 26
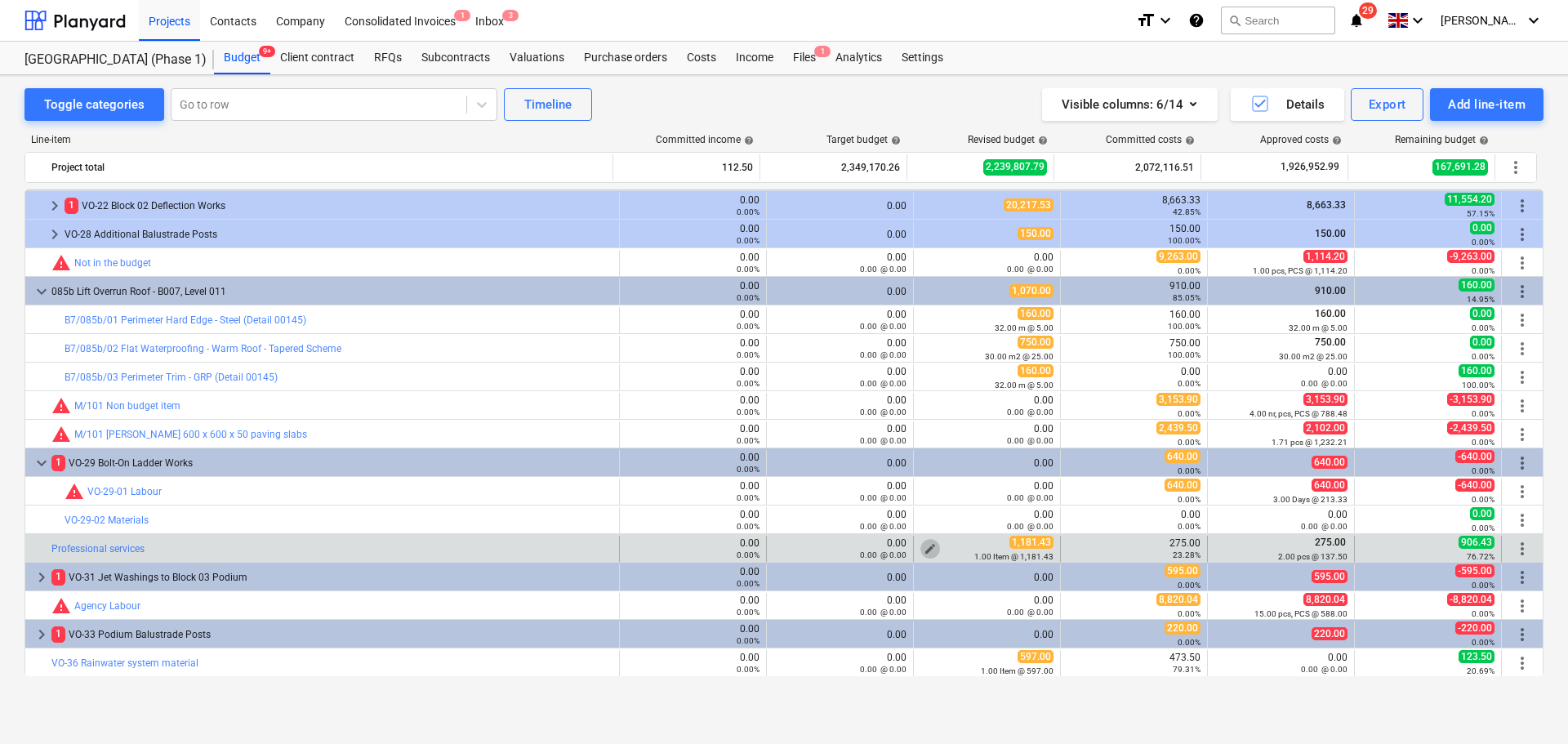
click at [923, 545] on span "edit" at bounding box center [930, 549] width 13 height 13
type textarea "x"
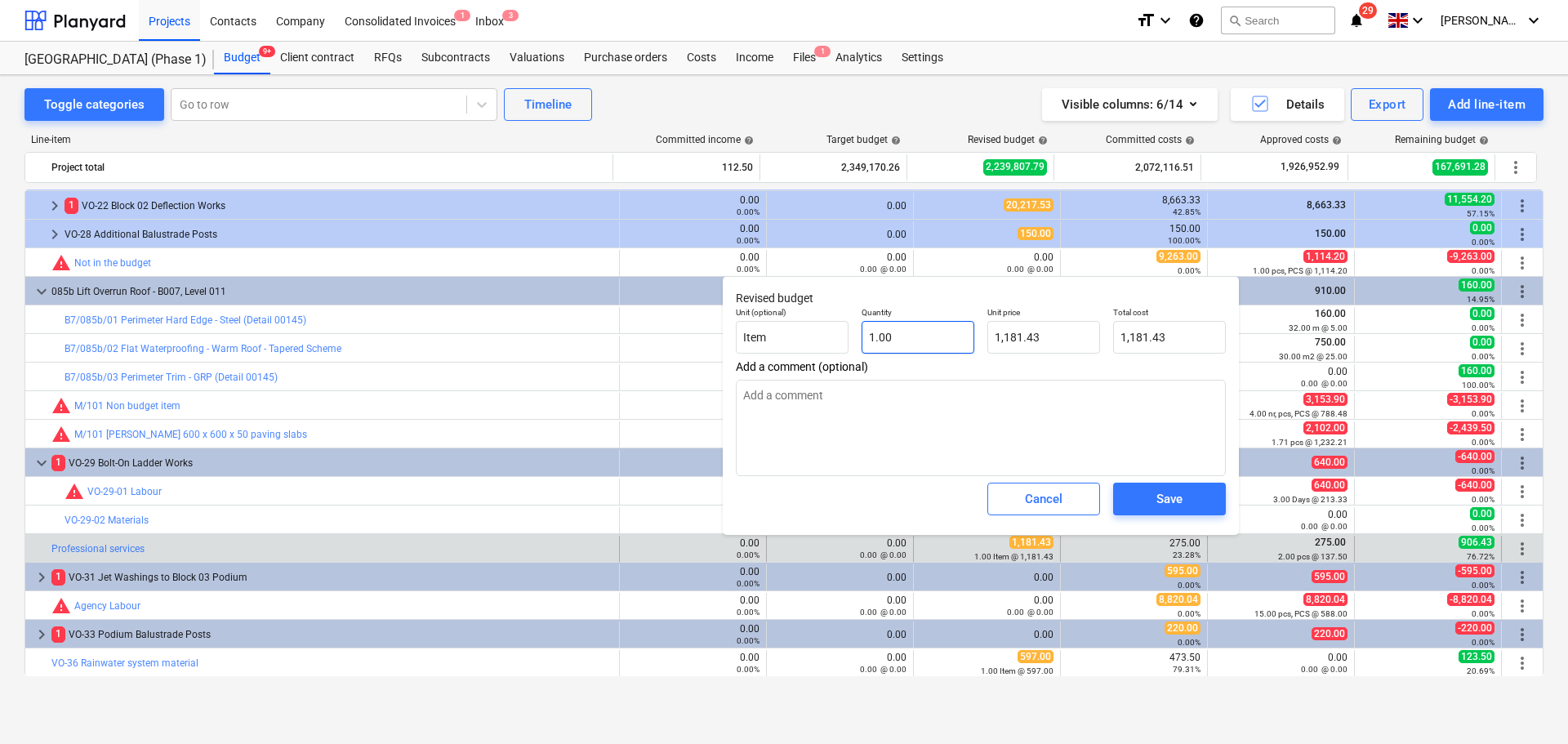
type input "1"
click at [942, 343] on input "1" at bounding box center [919, 337] width 113 height 33
type textarea "x"
type input "2"
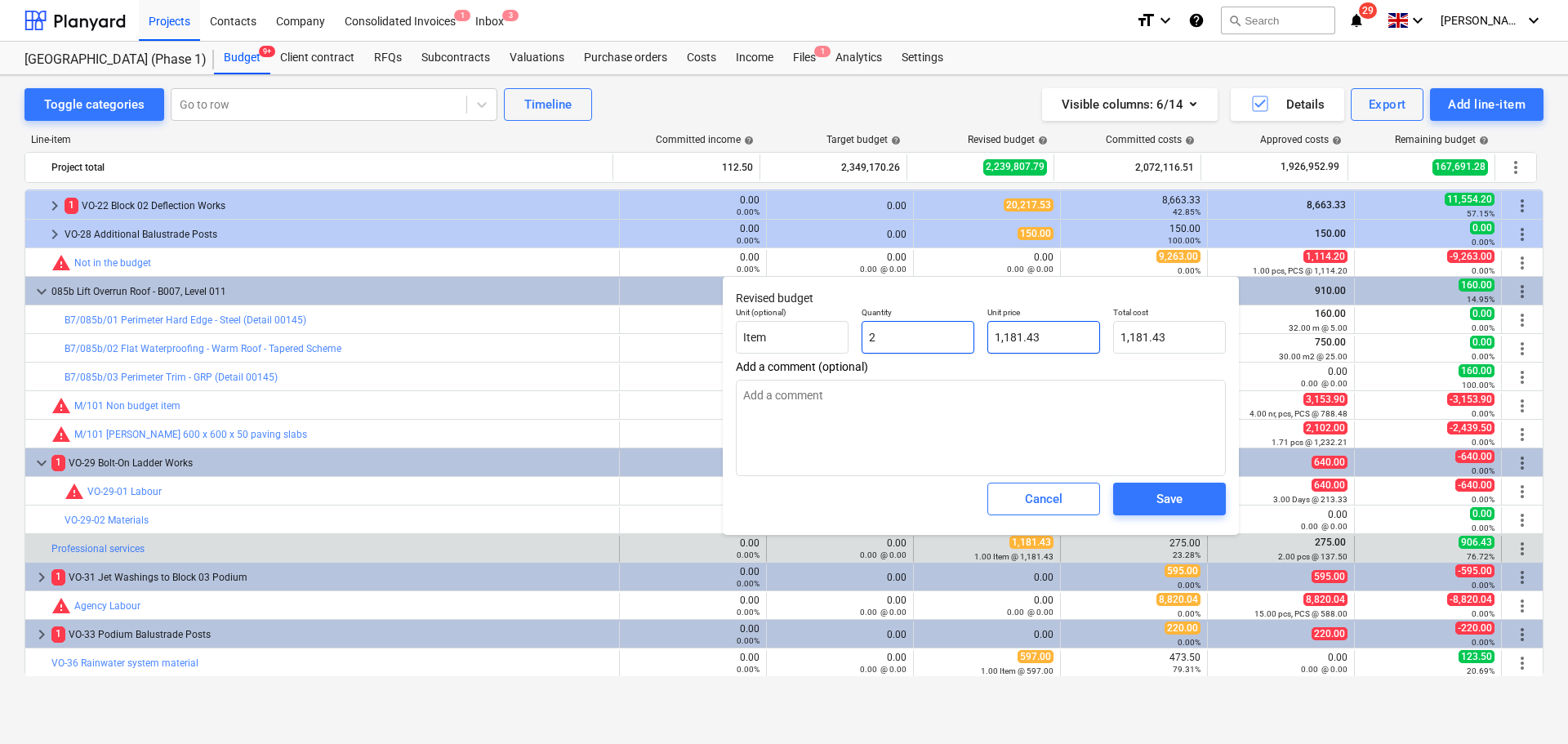
type input "2,362.86"
type input "2"
type textarea "x"
type input "2.00"
type input "1181.43"
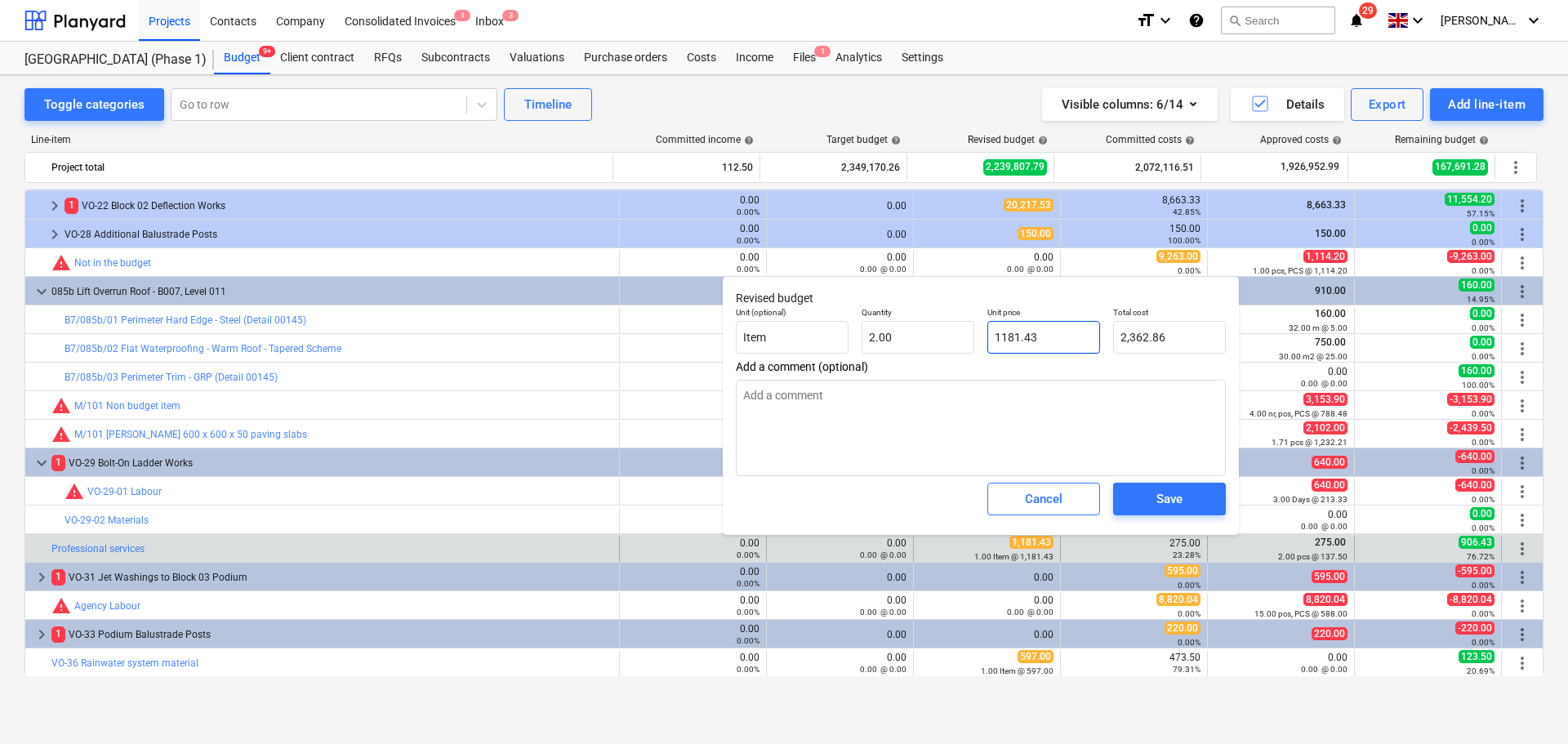
click at [1037, 347] on input "1181.43" at bounding box center [1044, 337] width 113 height 33
type textarea "x"
type input "1"
type input "2.00"
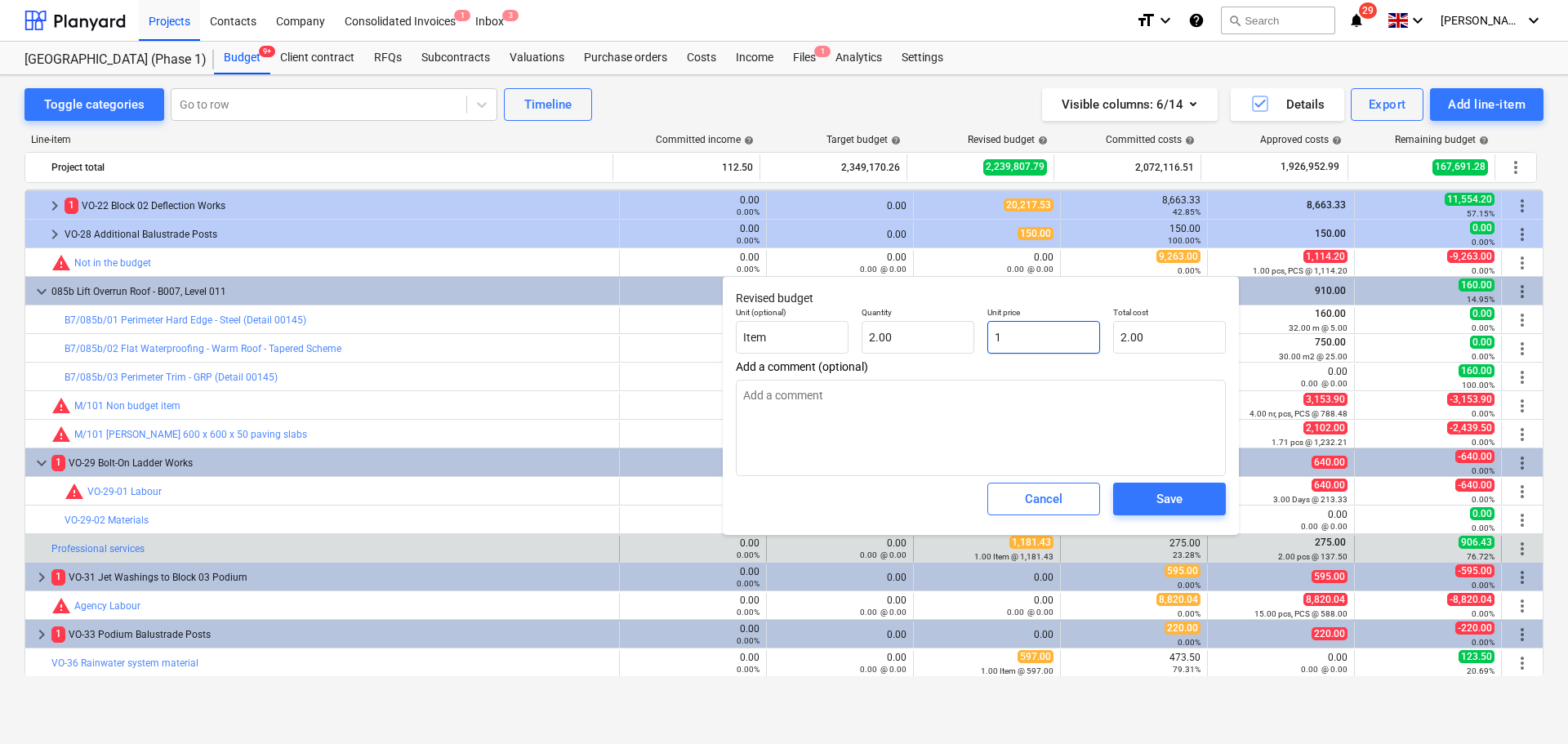
type textarea "x"
type input "13"
type input "26.00"
type textarea "x"
type input "137"
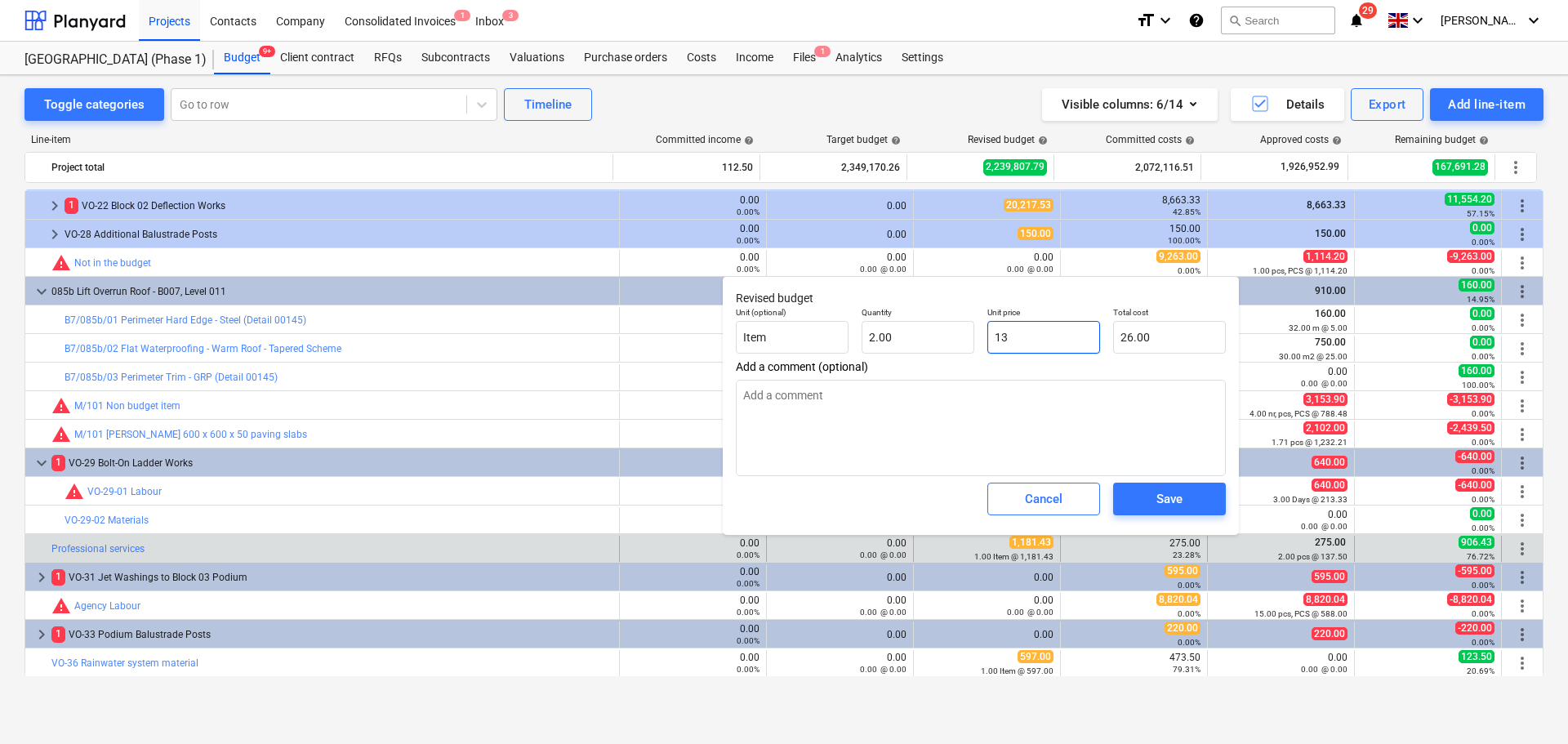
type input "274.00"
type textarea "x"
type input "137."
type textarea "x"
type input "137.5"
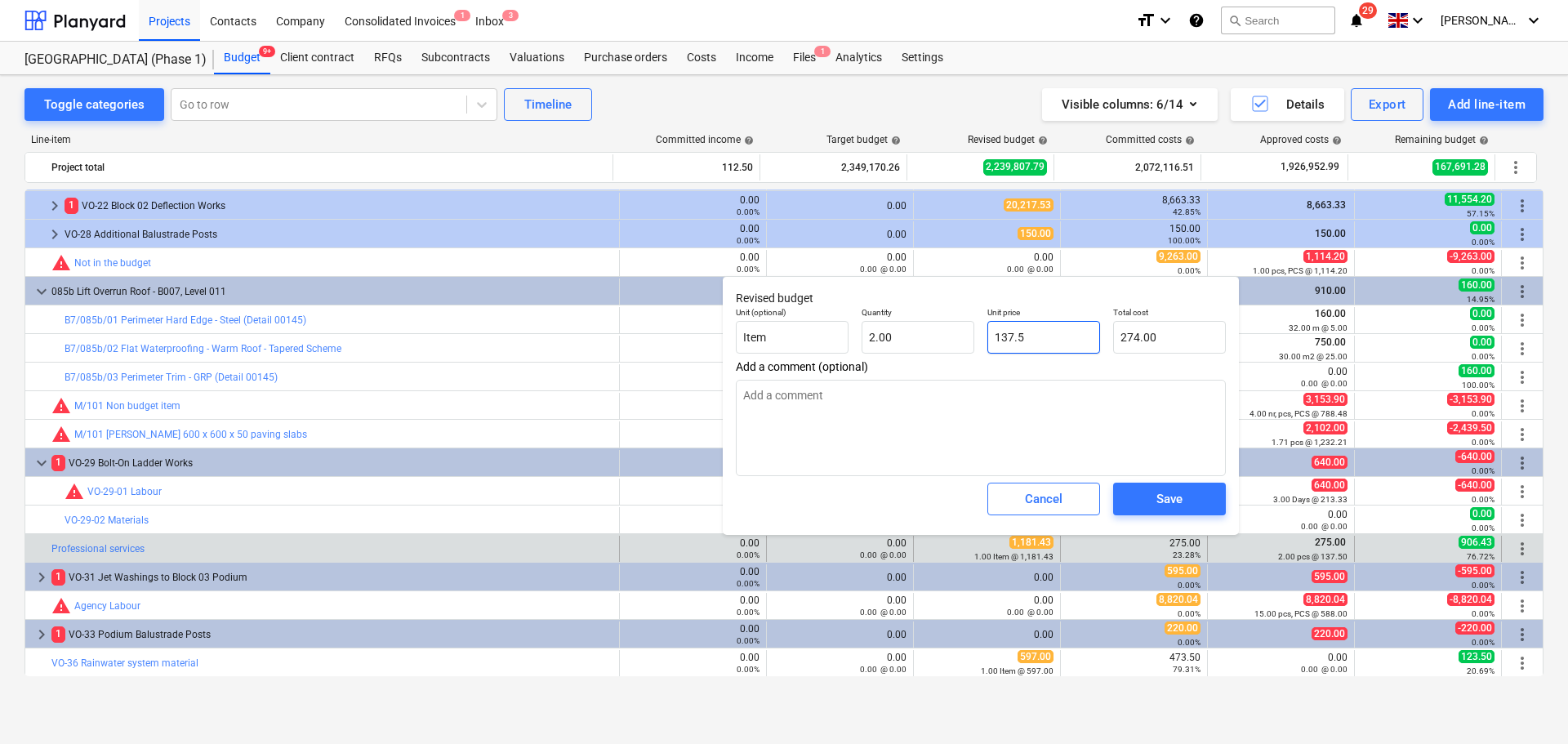
type input "275.00"
type textarea "x"
type input "137.50"
click at [1170, 506] on div "Save" at bounding box center [1169, 499] width 26 height 21
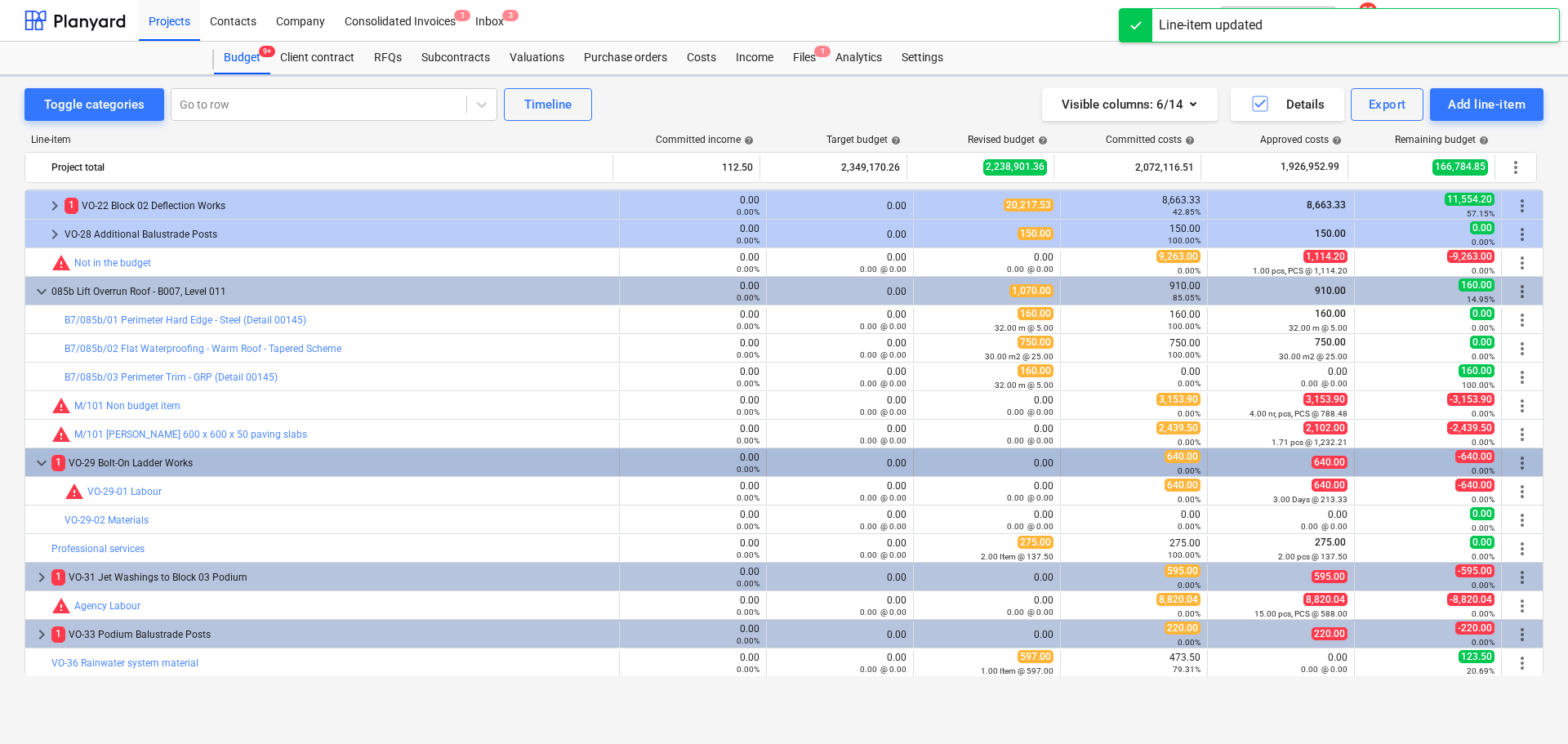
click at [134, 474] on div "1 VO-29 Bolt-On Ladder Works" at bounding box center [332, 462] width 561 height 26
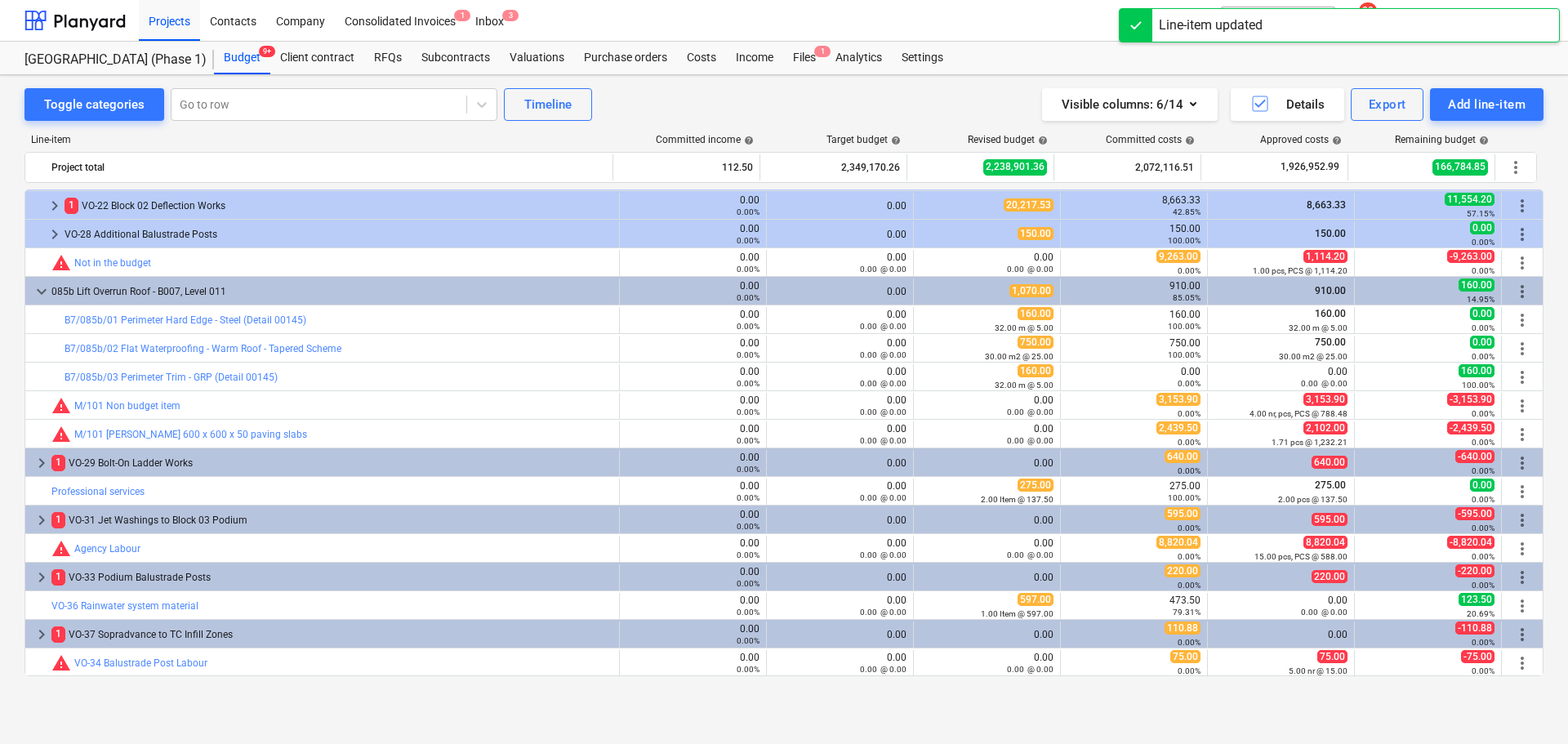
click at [140, 464] on div "1 VO-29 Bolt-On Ladder Works" at bounding box center [332, 462] width 561 height 26
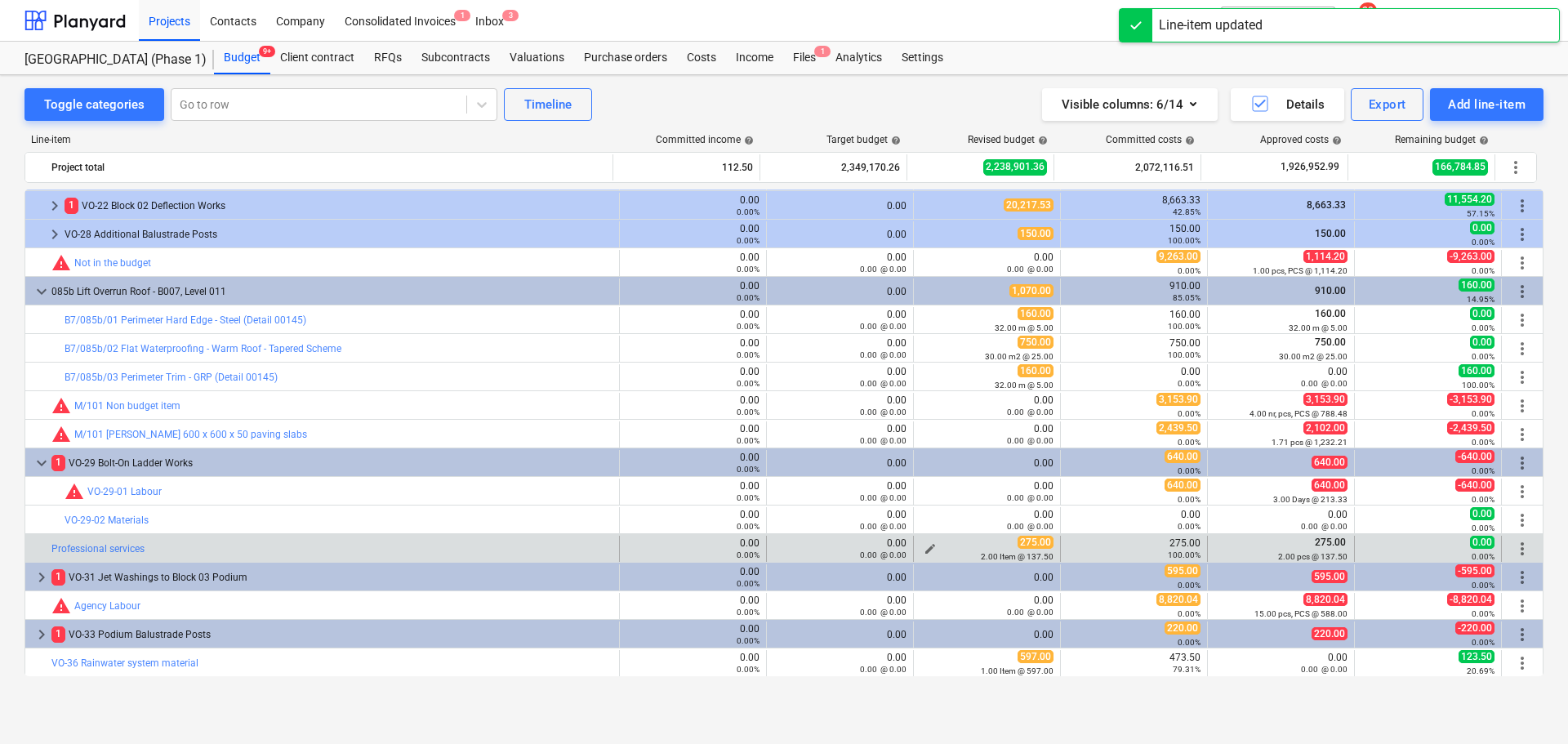
click at [960, 546] on div "275.00 2.00 Item @ 137.50" at bounding box center [987, 548] width 133 height 25
drag, startPoint x: 960, startPoint y: 546, endPoint x: 960, endPoint y: 561, distance: 15.0
click at [960, 561] on div "275.00 2.00 Item @ 137.50" at bounding box center [987, 548] width 133 height 25
click at [960, 561] on div "2.00 Item @ 137.50" at bounding box center [987, 556] width 133 height 11
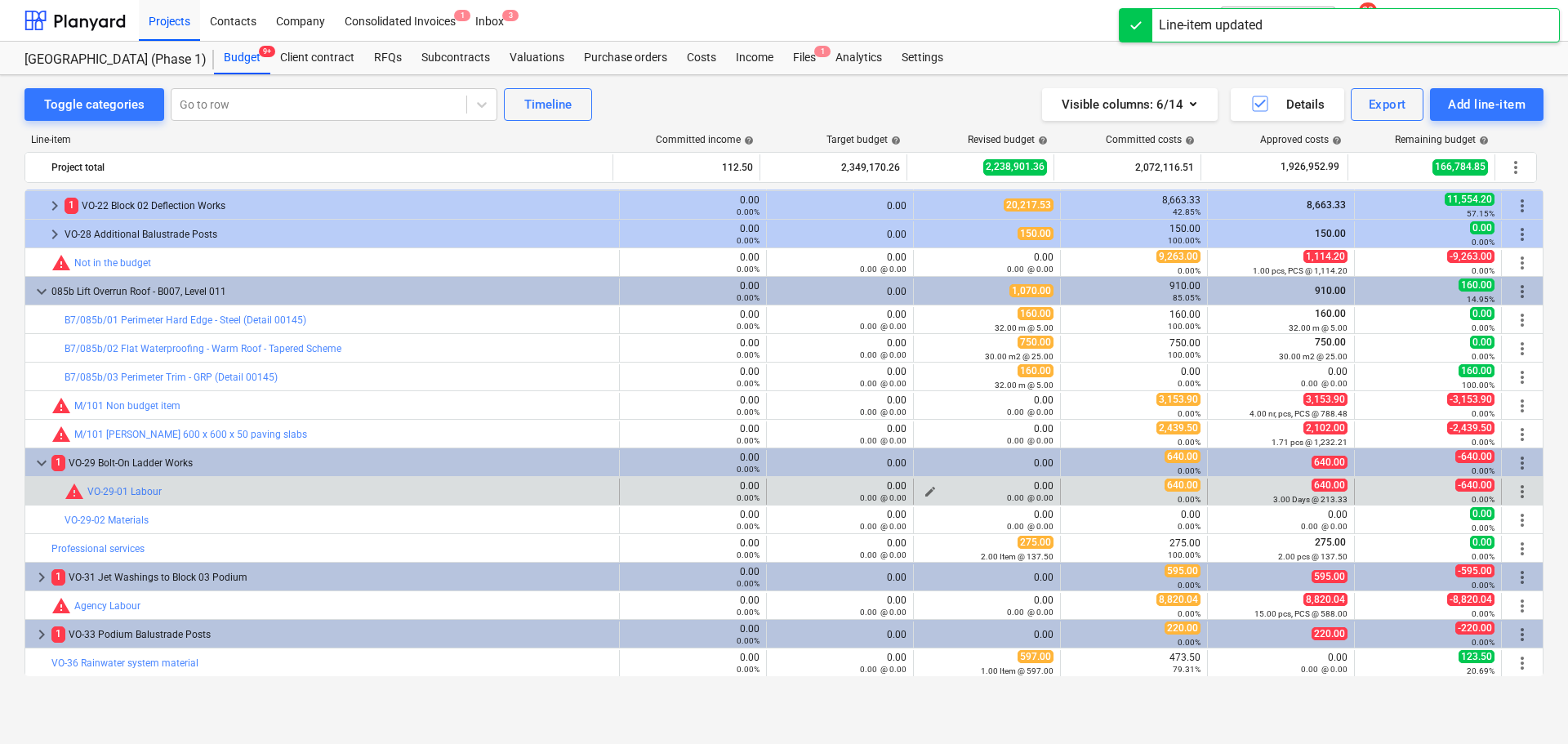
click at [925, 492] on div "0.00 @ 0.00" at bounding box center [987, 497] width 133 height 11
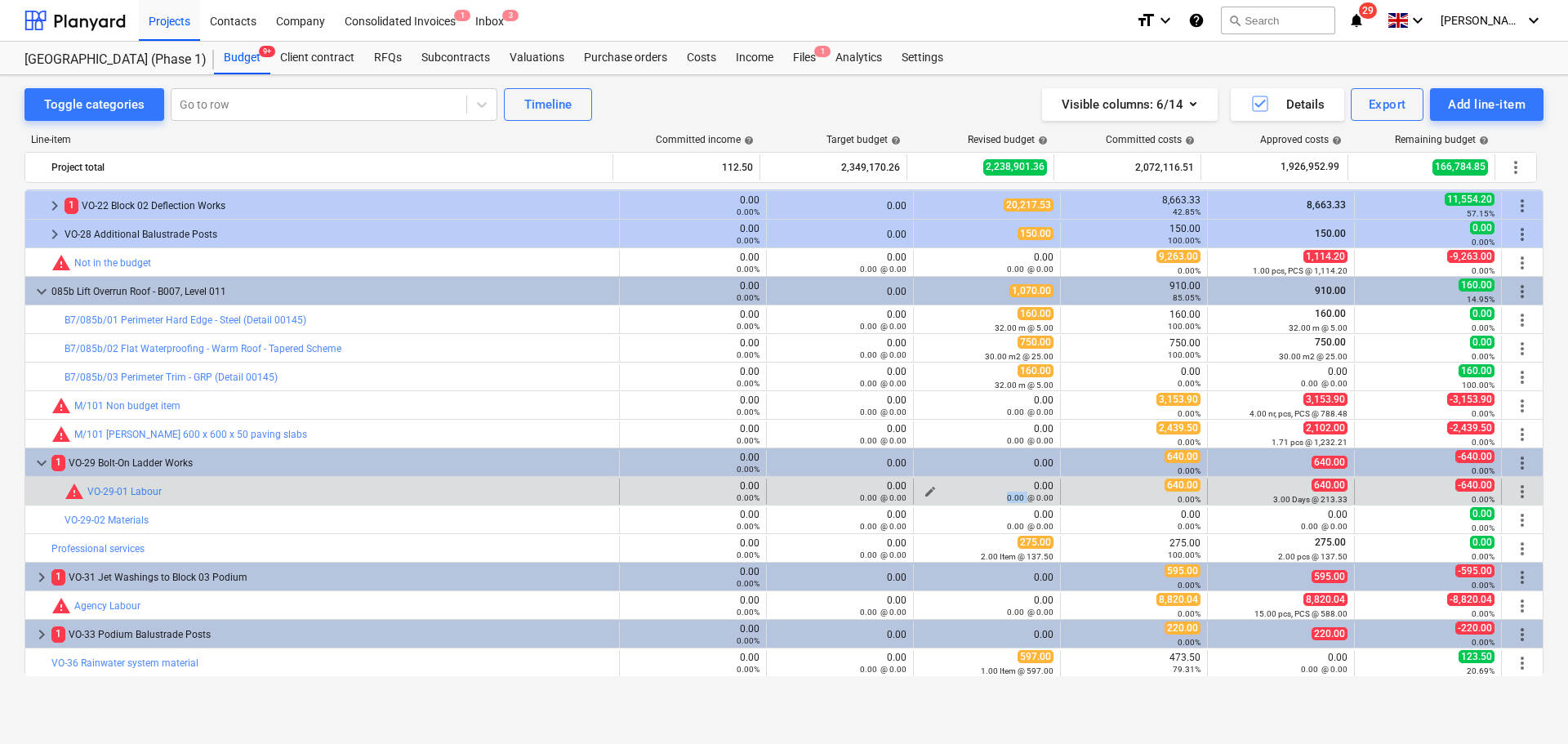
click at [923, 491] on div "0.00 @ 0.00" at bounding box center [987, 497] width 133 height 11
click at [924, 486] on span "edit" at bounding box center [930, 491] width 13 height 13
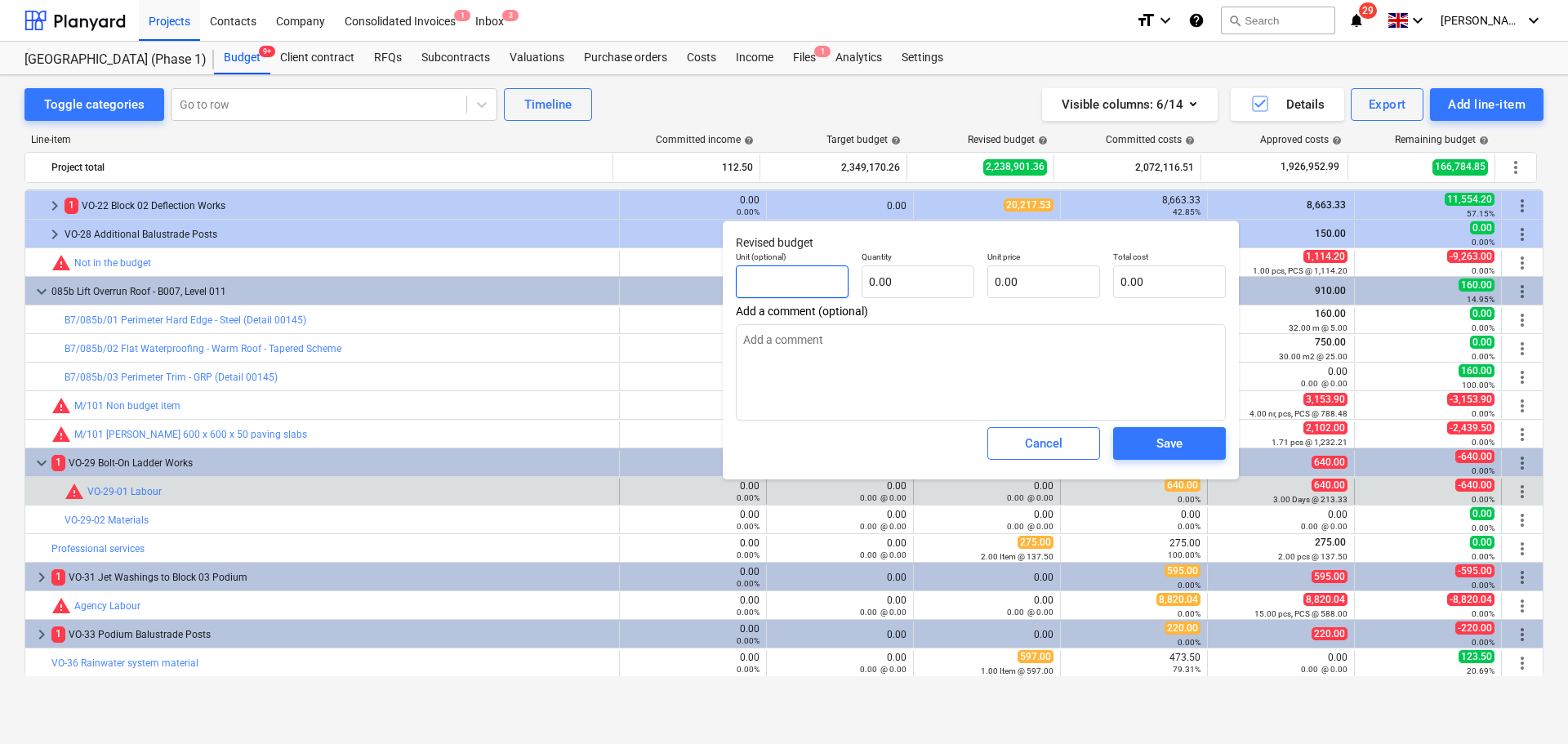
click at [807, 284] on input "text" at bounding box center [792, 282] width 113 height 33
type textarea "x"
type input "D"
type textarea "x"
type input "Da"
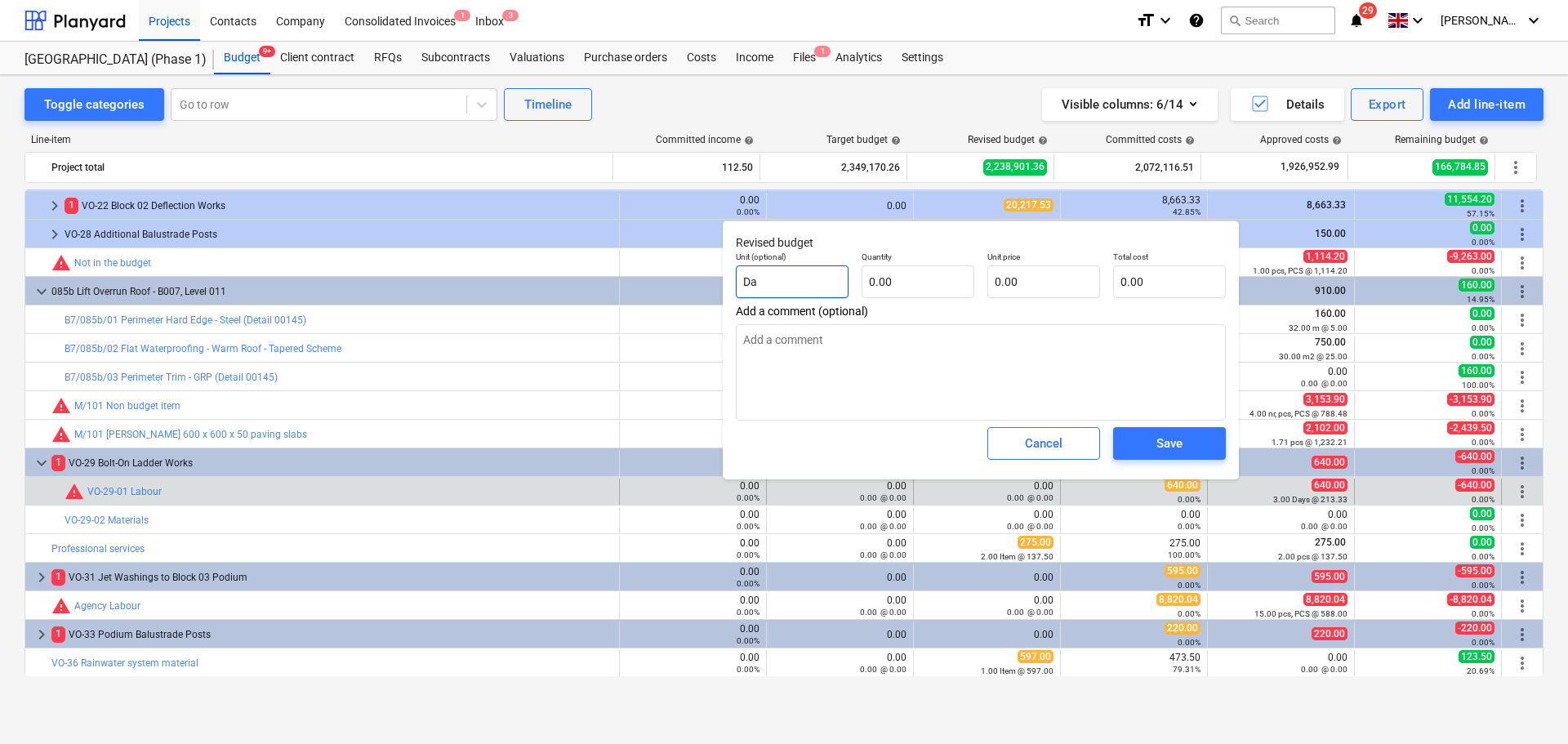
type textarea "x"
type input "Day"
type textarea "x"
type input "Days"
type textarea "x"
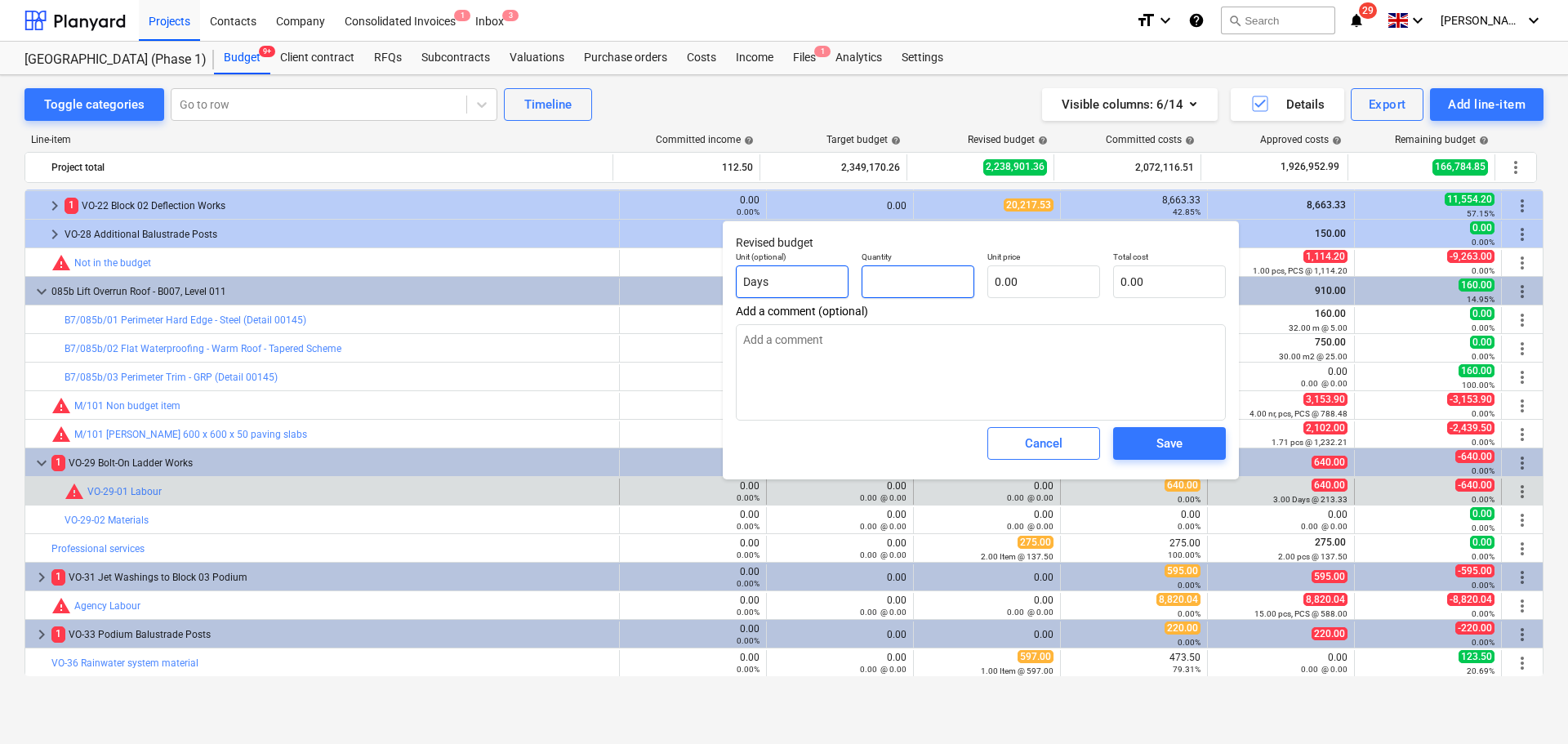
type textarea "x"
click at [1141, 443] on span "Save" at bounding box center [1170, 443] width 74 height 21
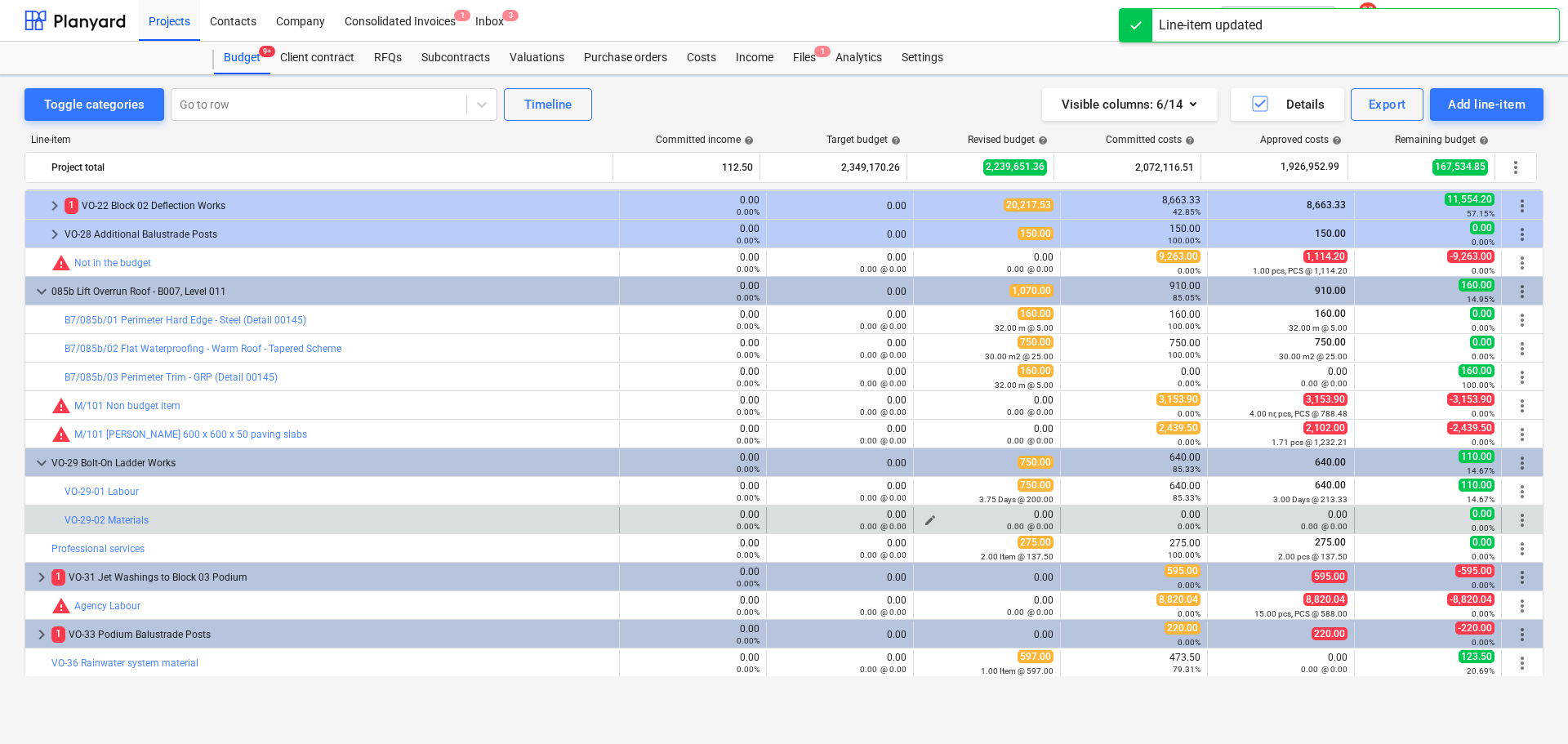
click at [923, 518] on span "edit" at bounding box center [930, 520] width 13 height 13
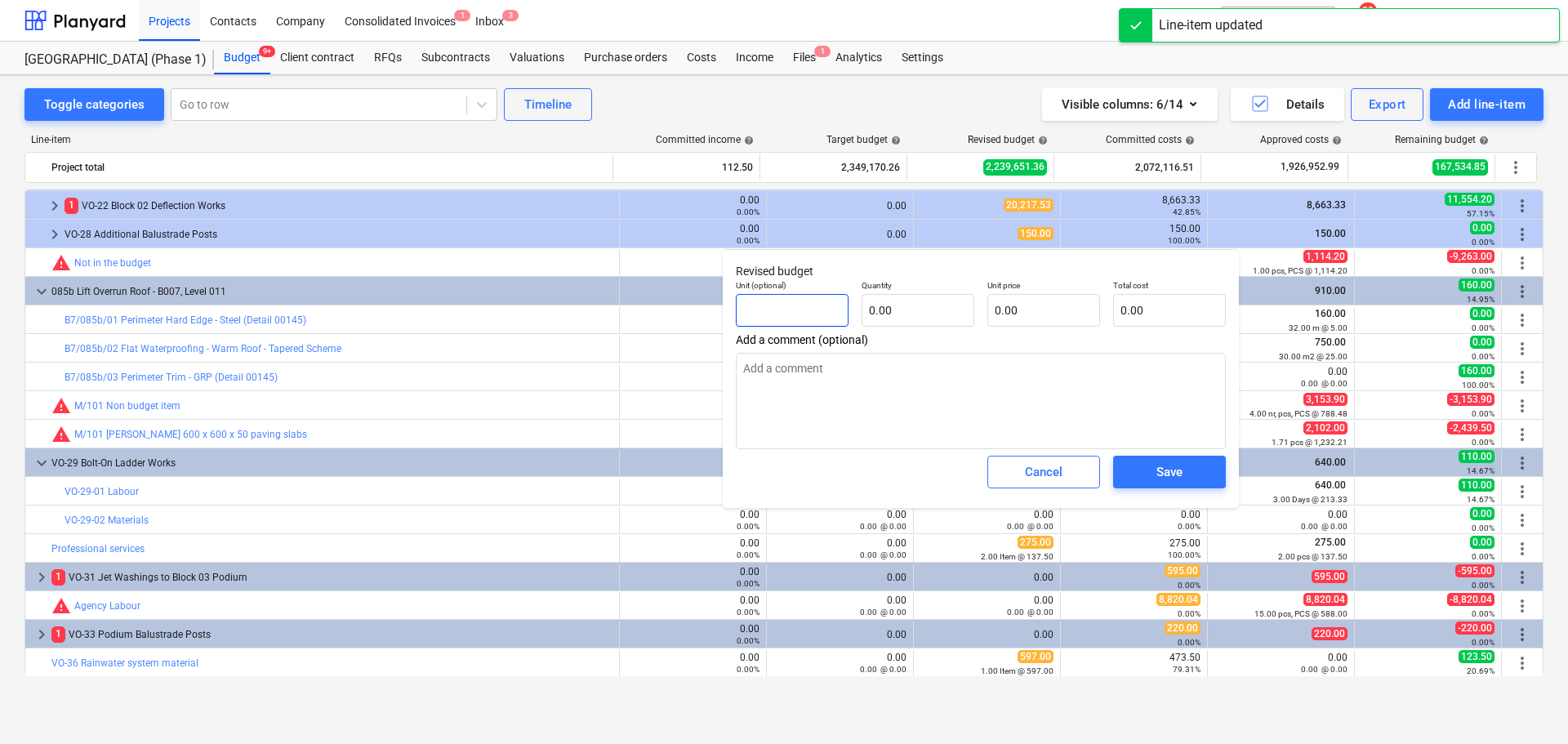
click at [794, 315] on input "text" at bounding box center [792, 310] width 113 height 33
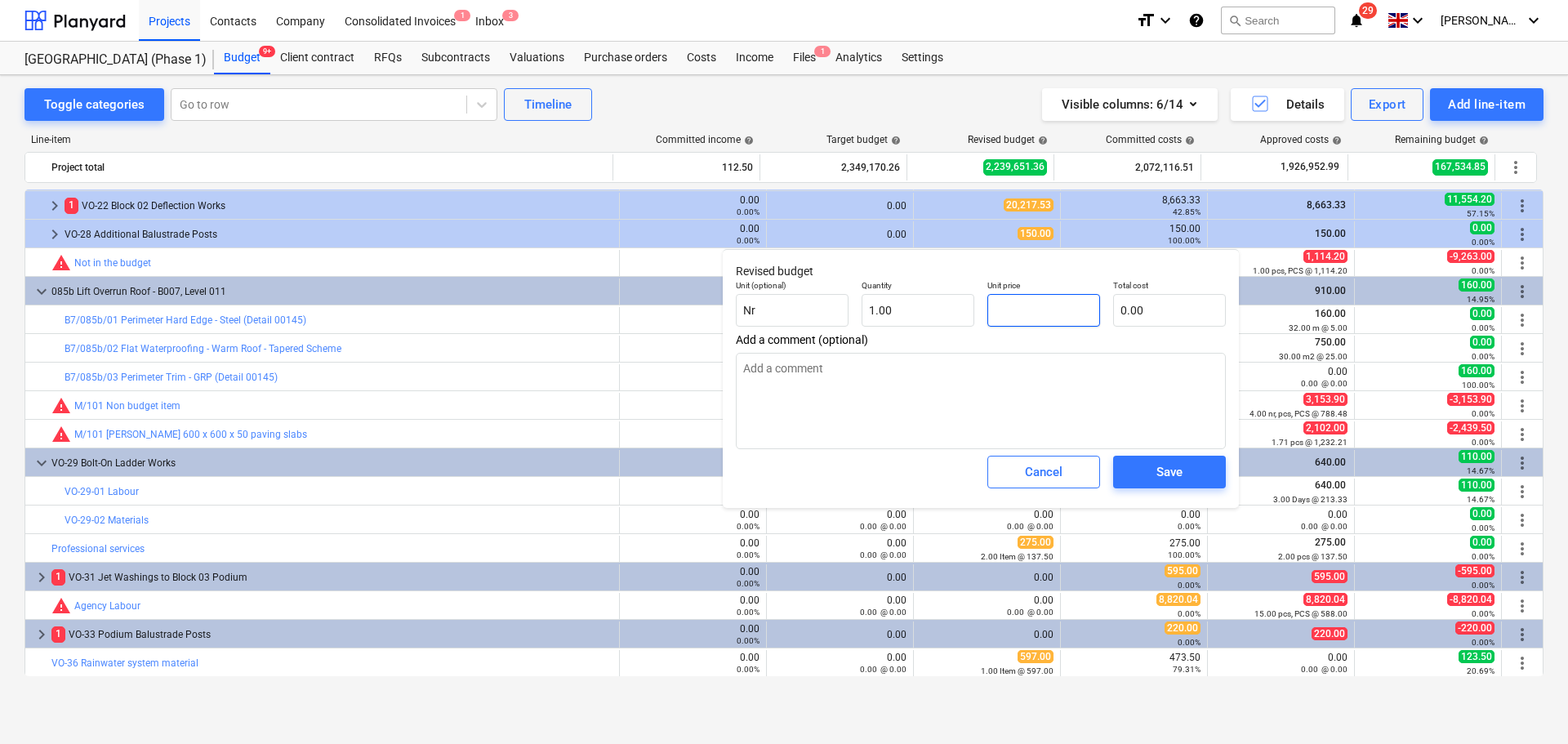
click at [1065, 321] on input "text" at bounding box center [1044, 310] width 113 height 33
click at [1150, 476] on span "Save" at bounding box center [1170, 472] width 74 height 21
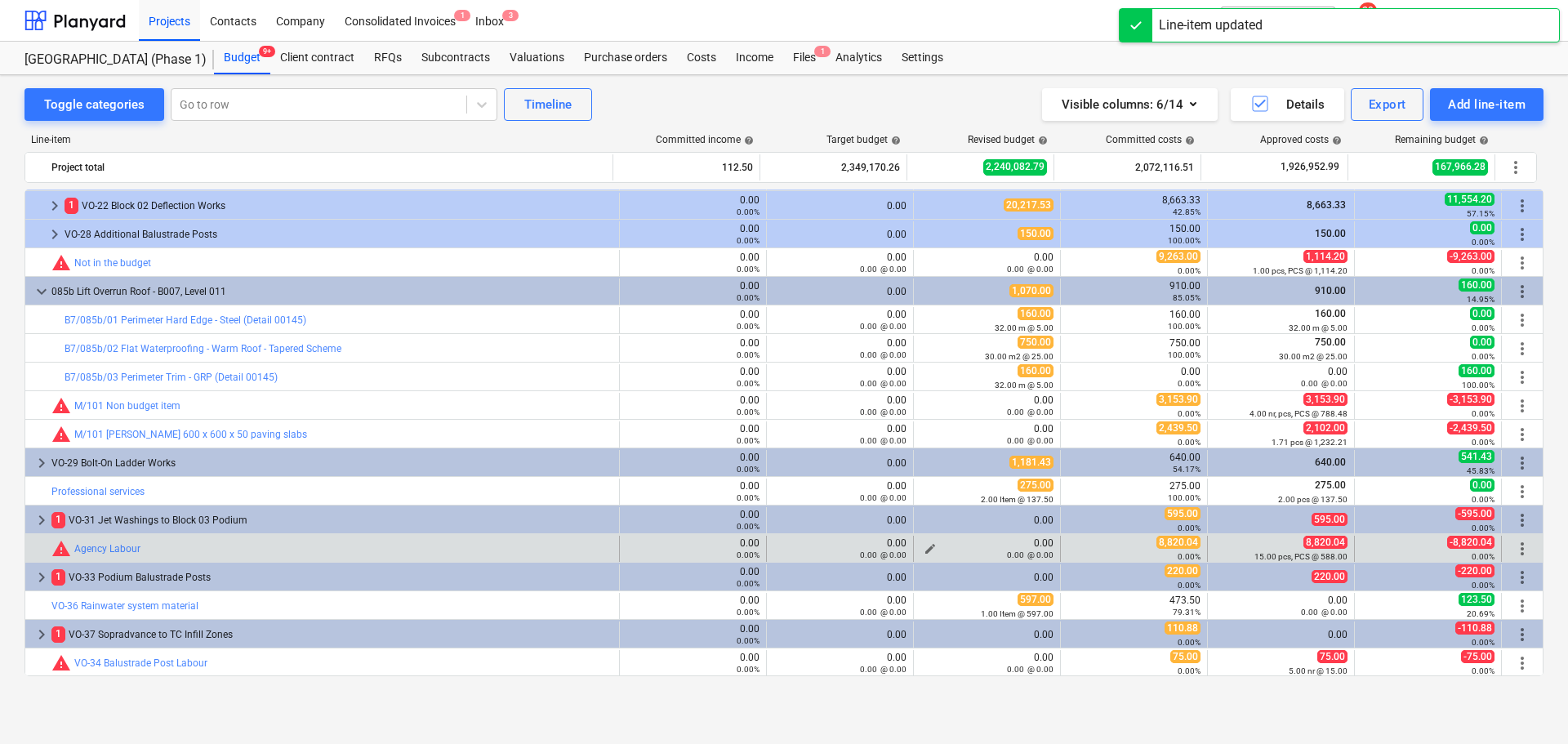
click at [923, 546] on span "edit" at bounding box center [930, 549] width 13 height 13
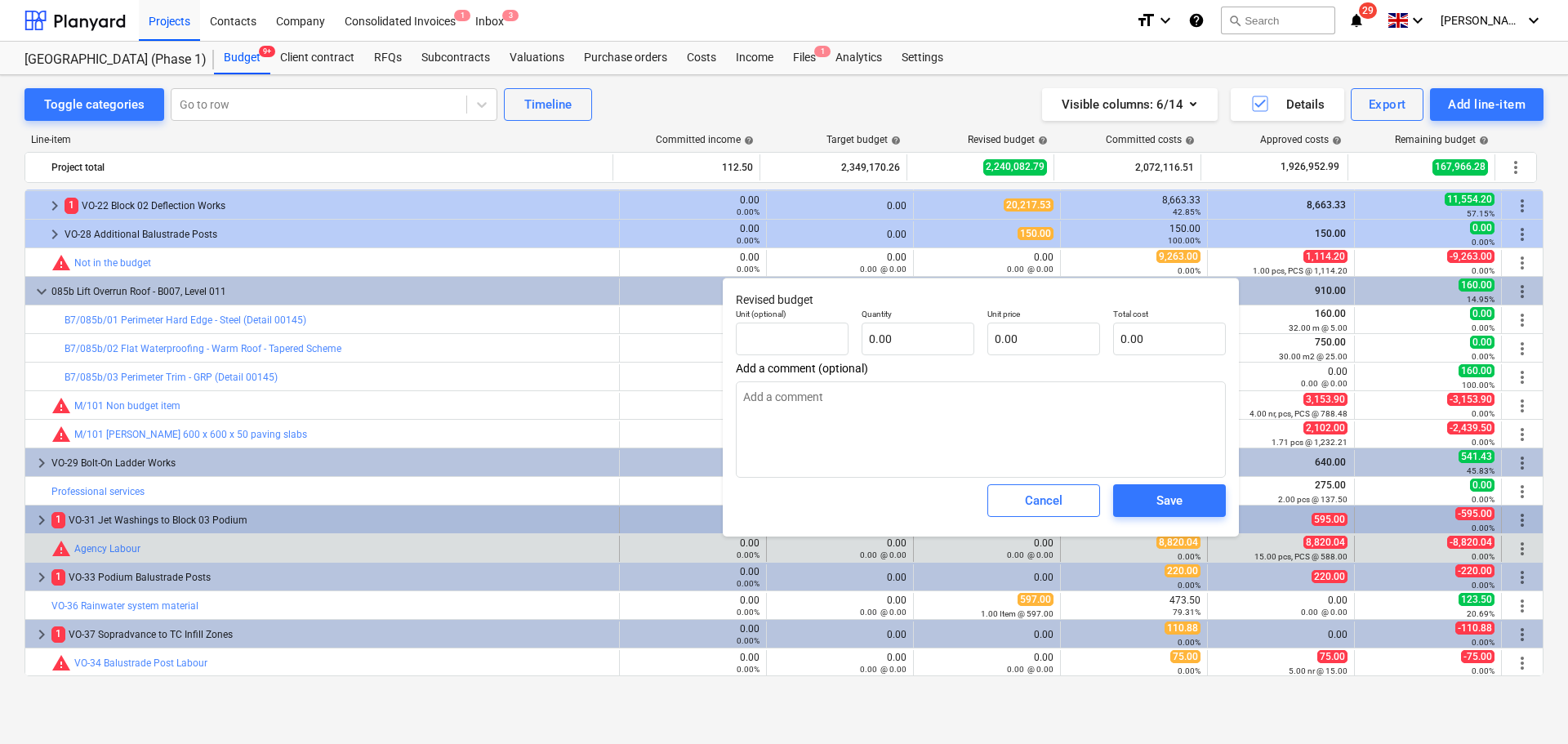
click at [1036, 511] on div "Cancel" at bounding box center [1043, 501] width 37 height 21
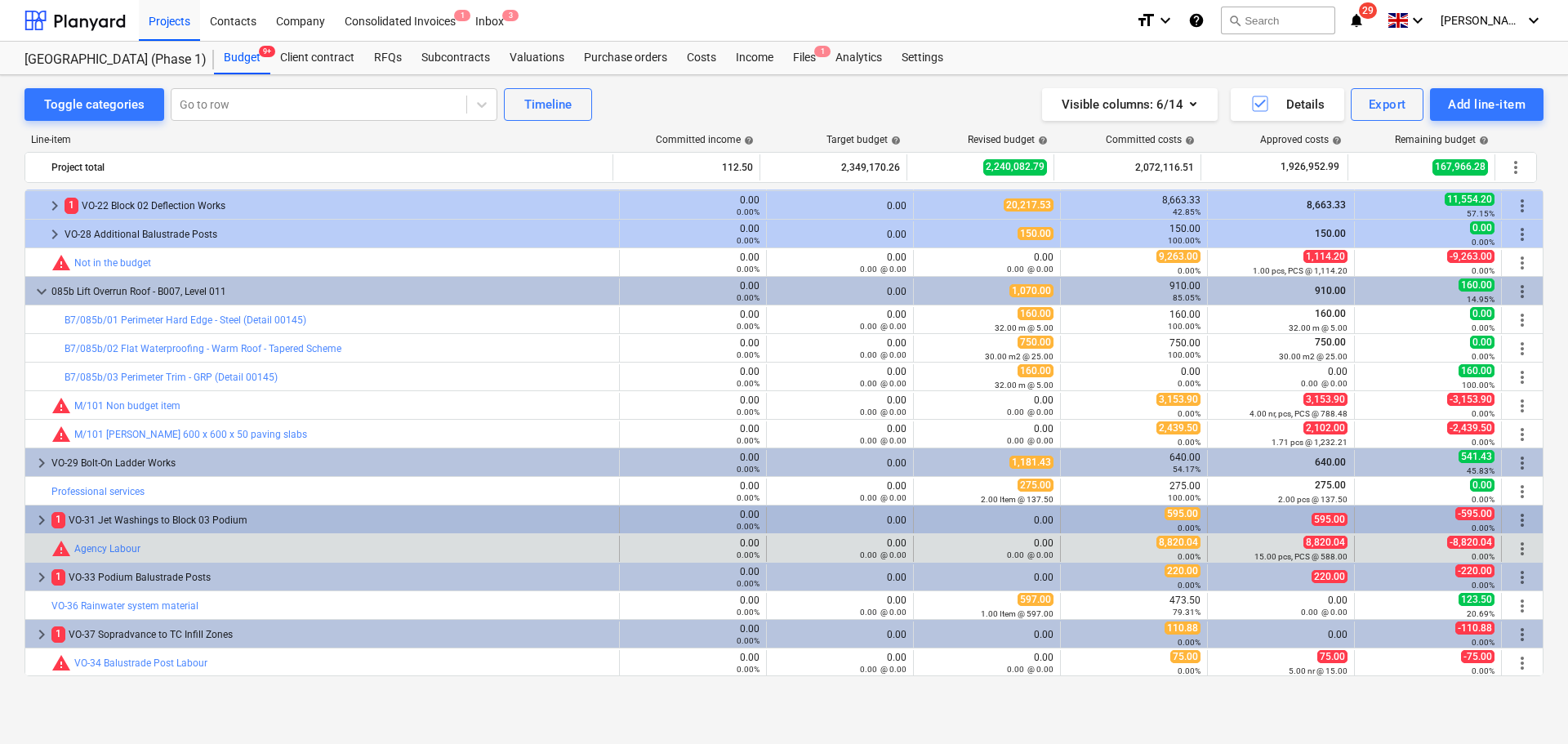
click at [1512, 516] on span "more_vert" at bounding box center [1522, 520] width 19 height 19
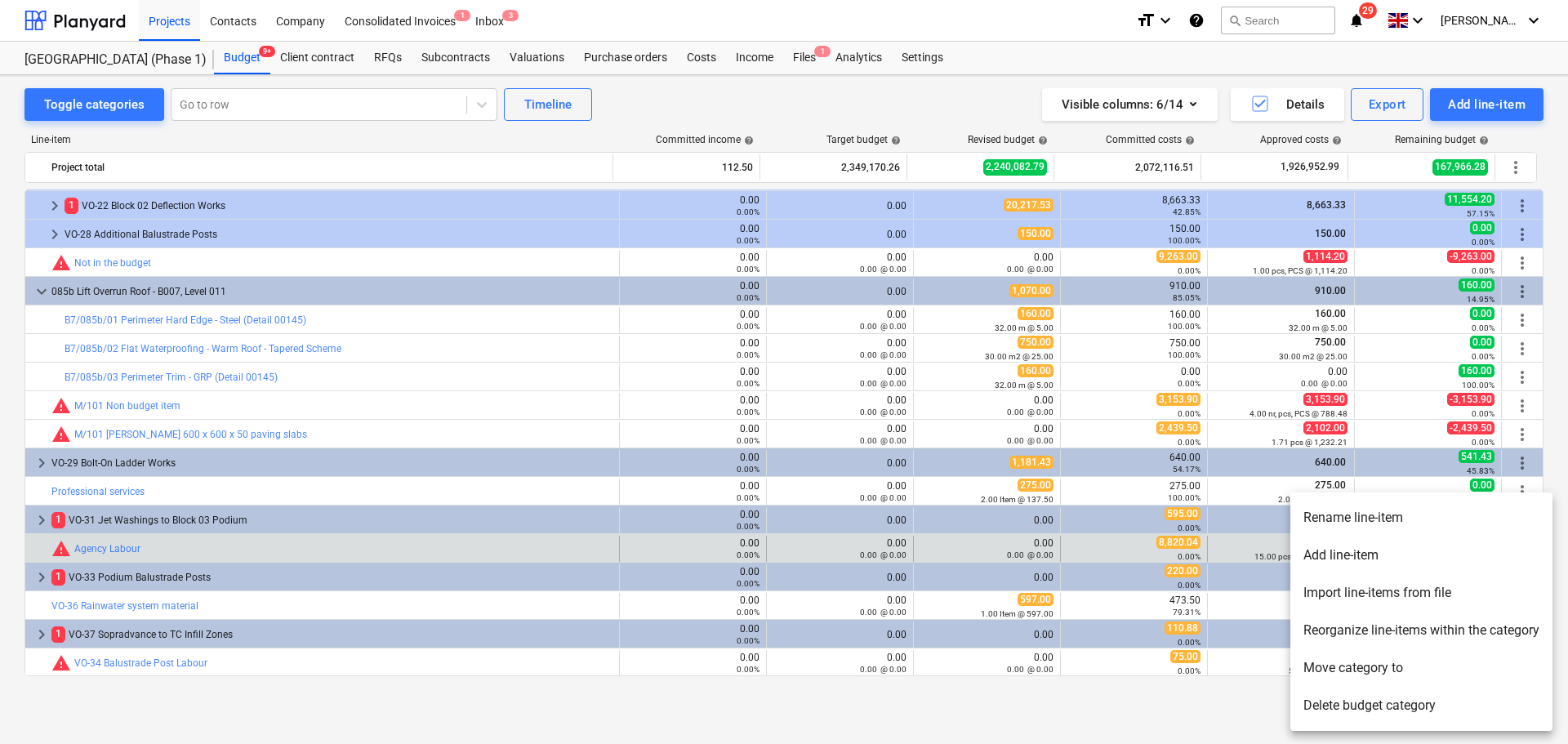
click at [1410, 529] on li "Rename line-item" at bounding box center [1421, 517] width 262 height 37
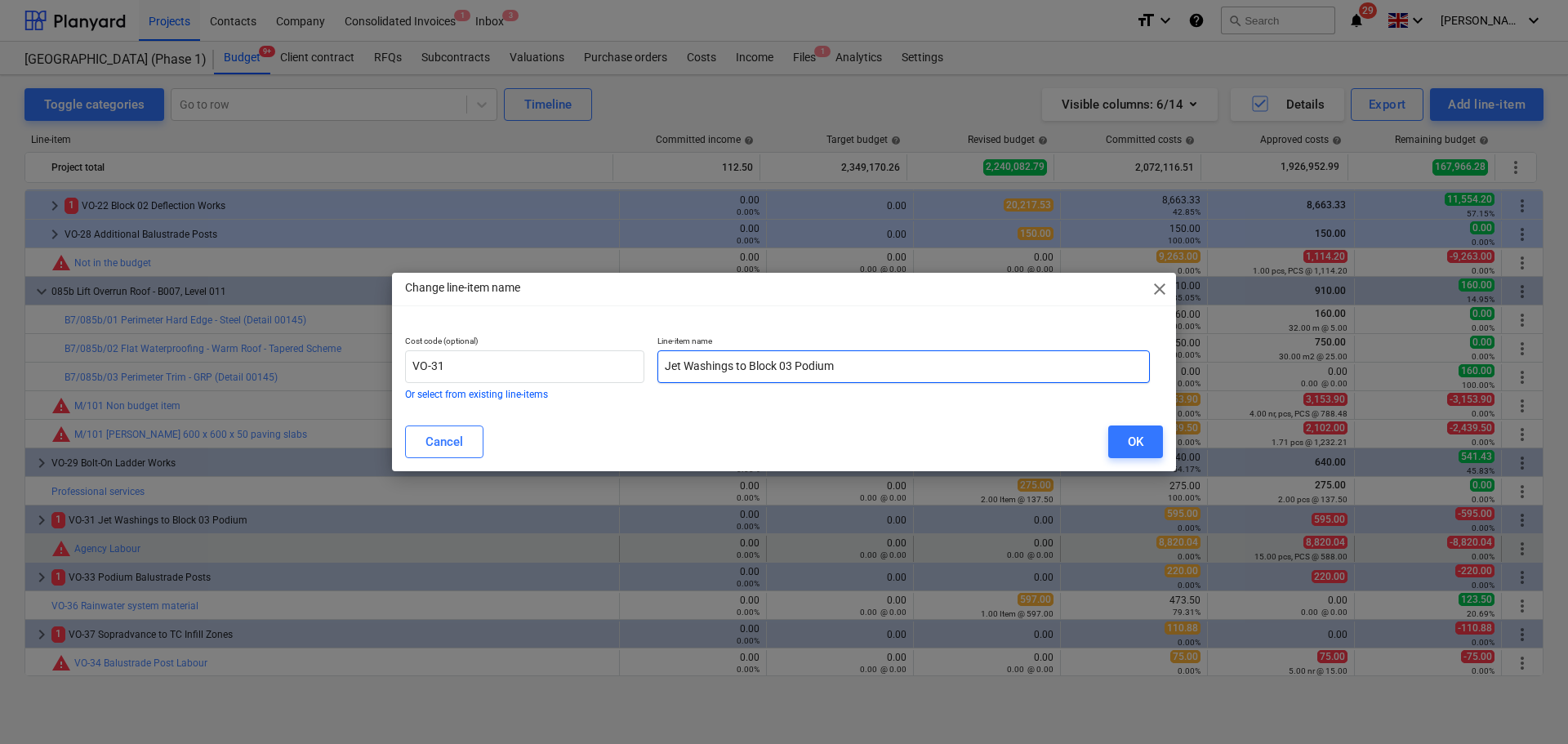
click at [953, 369] on input "Jet Washings to Block 03 Podium" at bounding box center [903, 367] width 492 height 33
click at [953, 368] on input "Jet Washings to Block 03 Podium" at bounding box center [903, 367] width 492 height 33
click at [1123, 429] on button "OK" at bounding box center [1135, 441] width 55 height 33
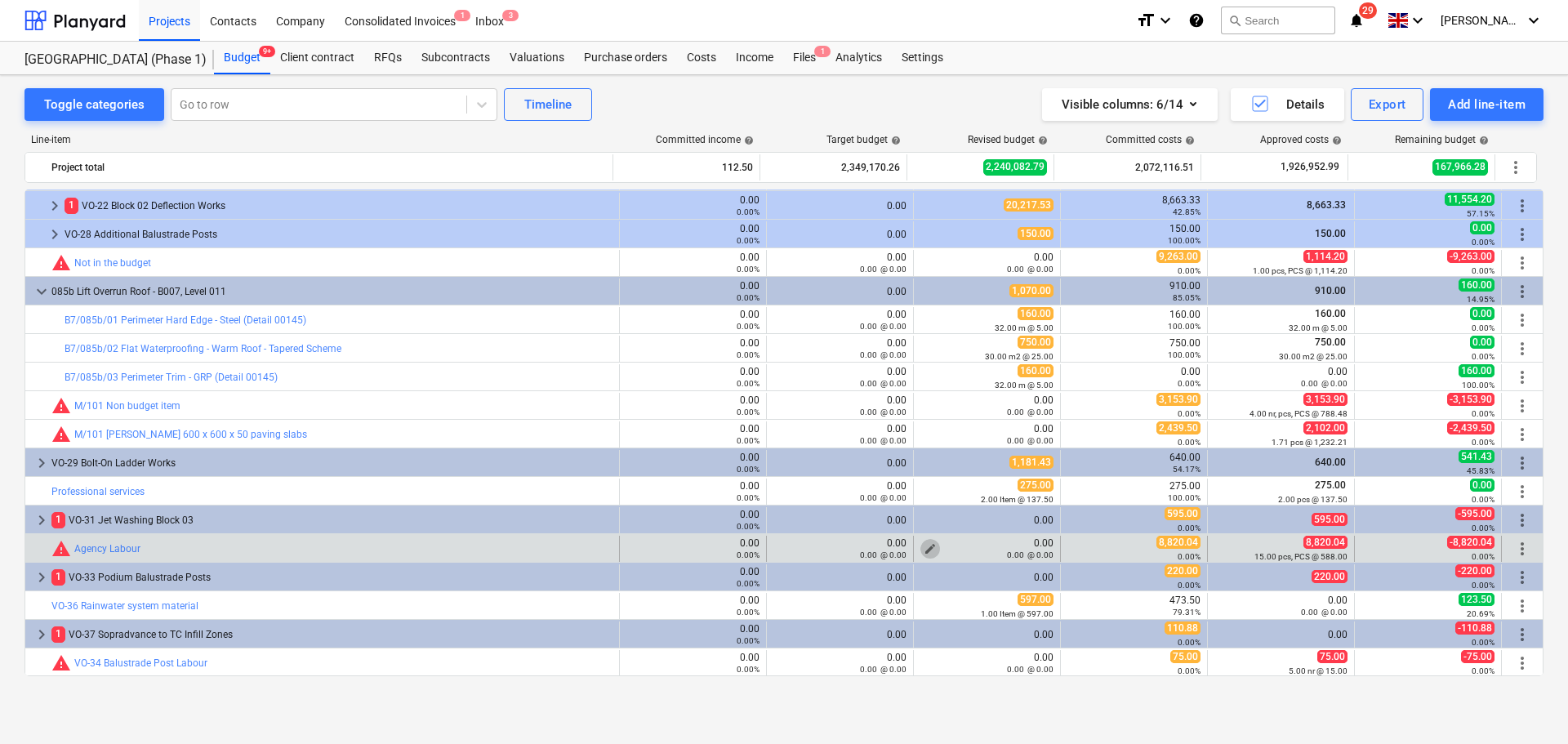
click at [925, 548] on span "edit" at bounding box center [930, 549] width 13 height 13
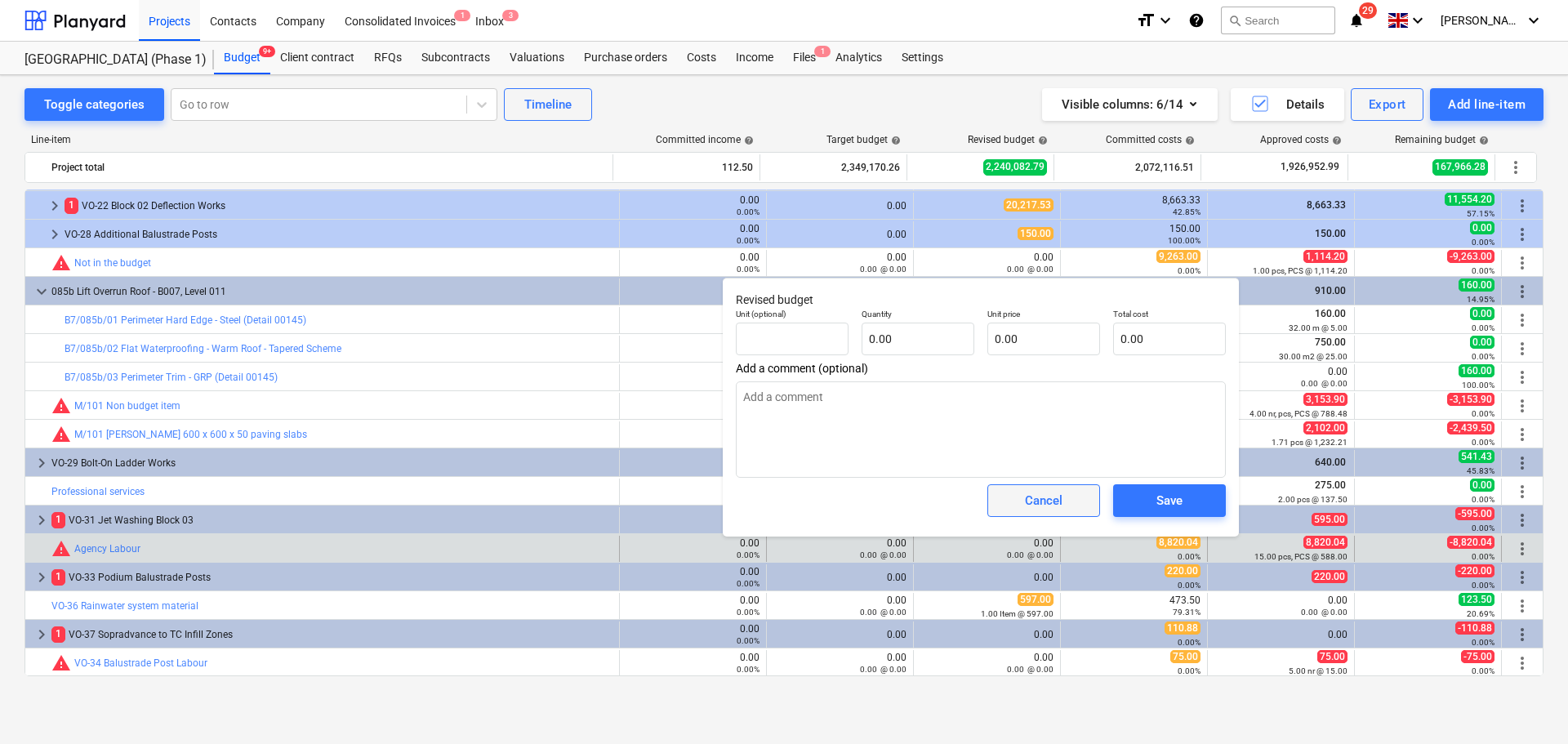
click at [1034, 509] on div "Cancel" at bounding box center [1043, 501] width 37 height 21
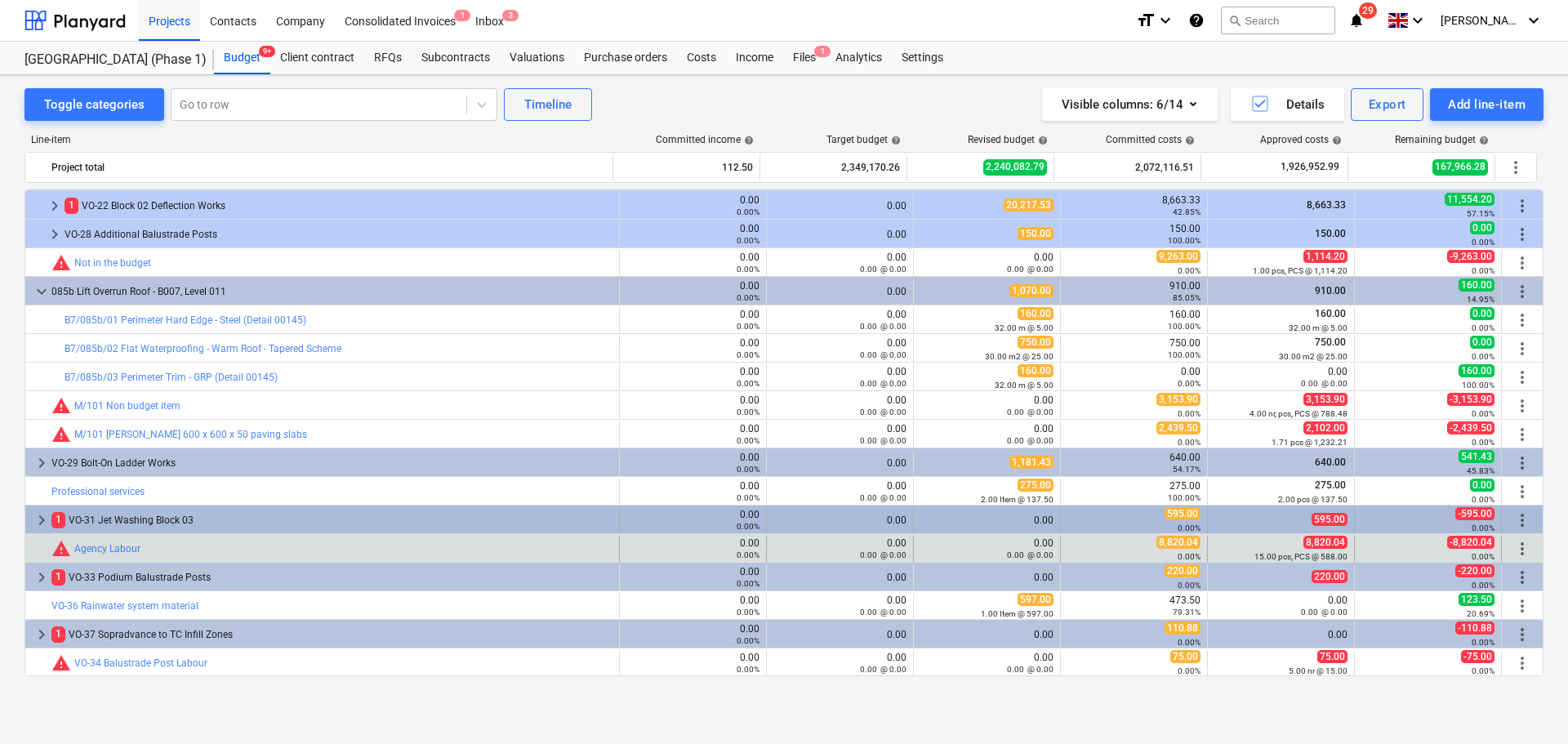
click at [900, 512] on div "0.00" at bounding box center [840, 520] width 147 height 26
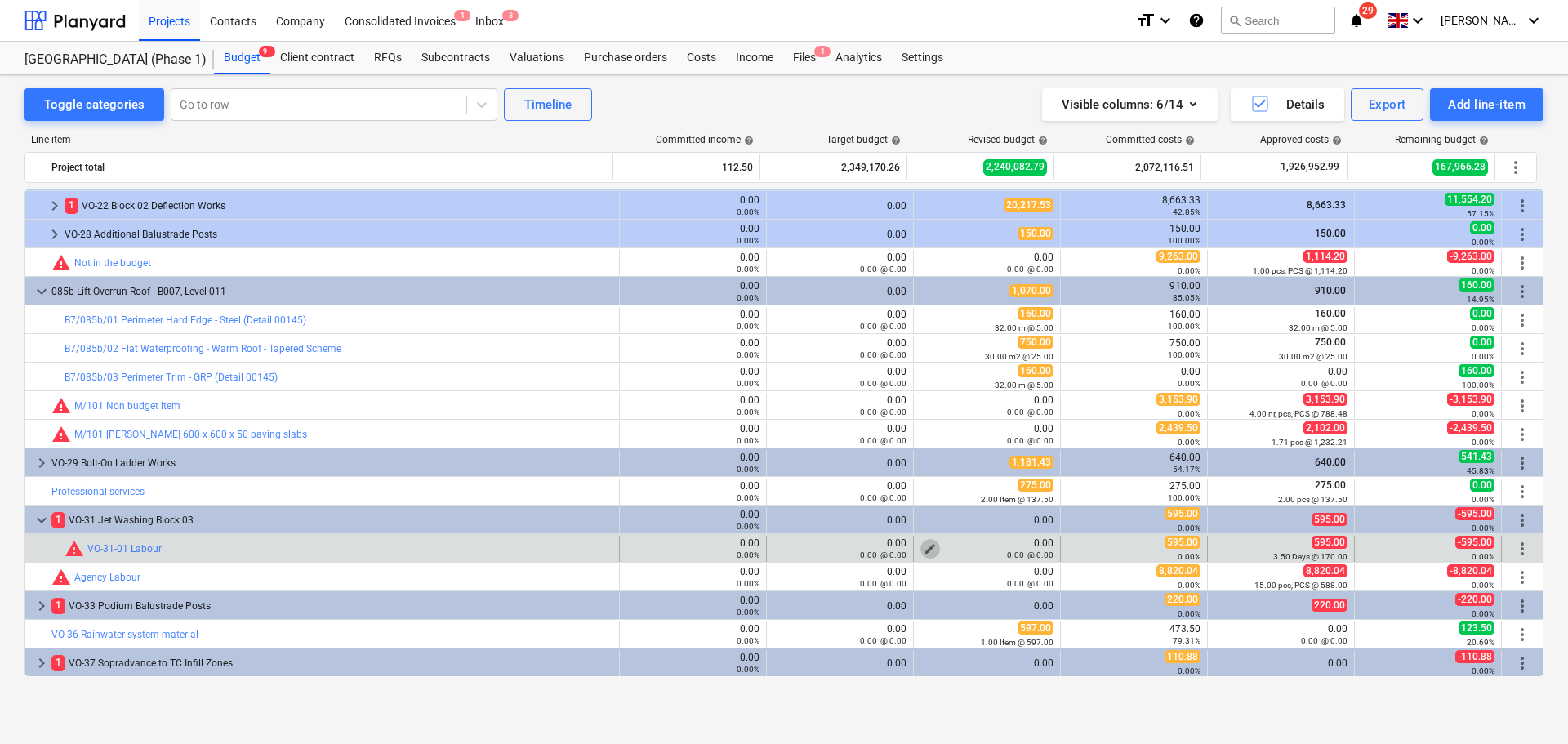
click at [928, 545] on span "edit" at bounding box center [930, 549] width 13 height 13
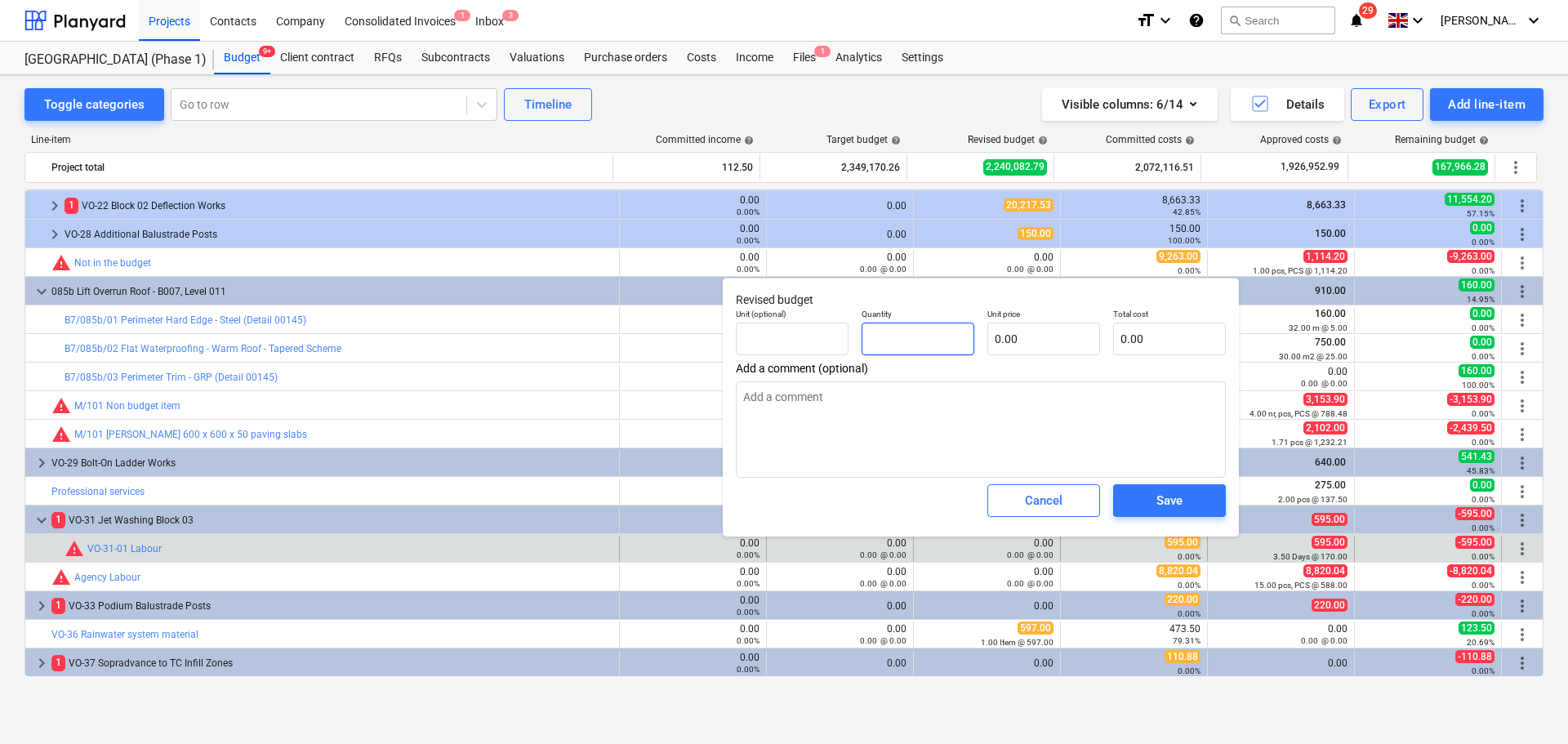
click at [908, 348] on input "text" at bounding box center [919, 339] width 113 height 33
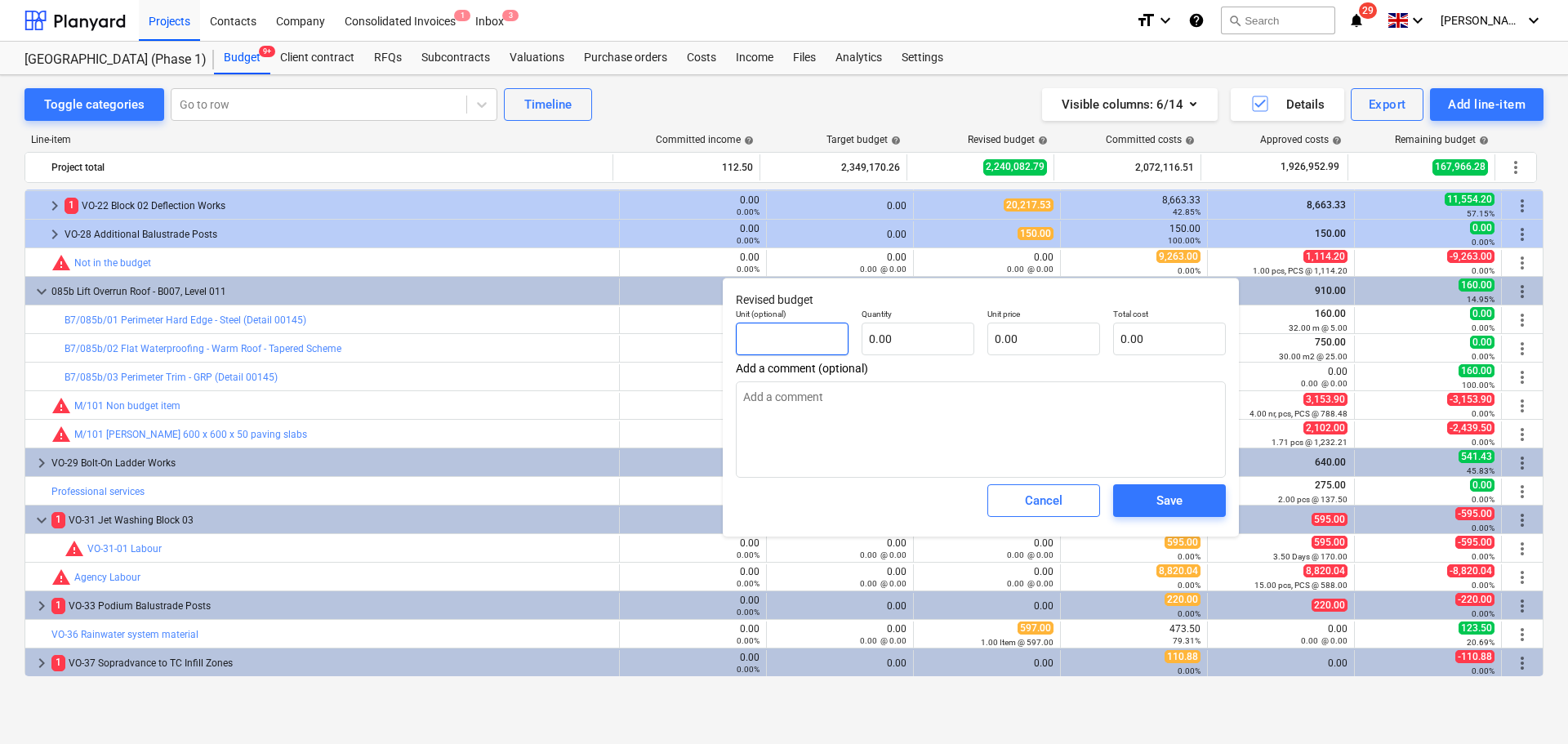
click at [815, 346] on input "text" at bounding box center [792, 339] width 113 height 33
click at [815, 346] on input "4" at bounding box center [792, 339] width 113 height 33
click at [874, 340] on input "2004" at bounding box center [919, 339] width 113 height 33
click at [1153, 507] on span "Save" at bounding box center [1170, 501] width 74 height 21
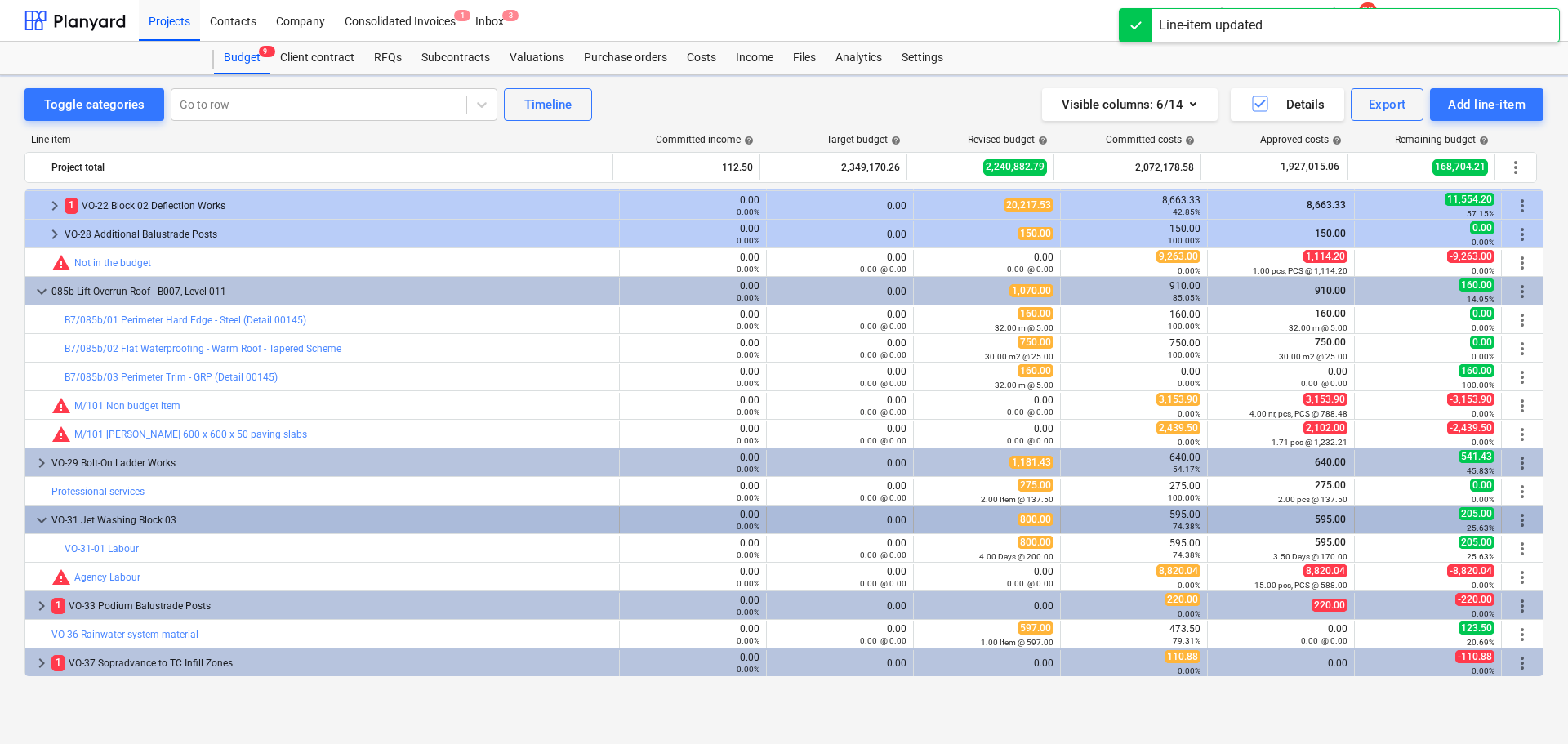
click at [1025, 515] on span "800.00" at bounding box center [1035, 519] width 36 height 13
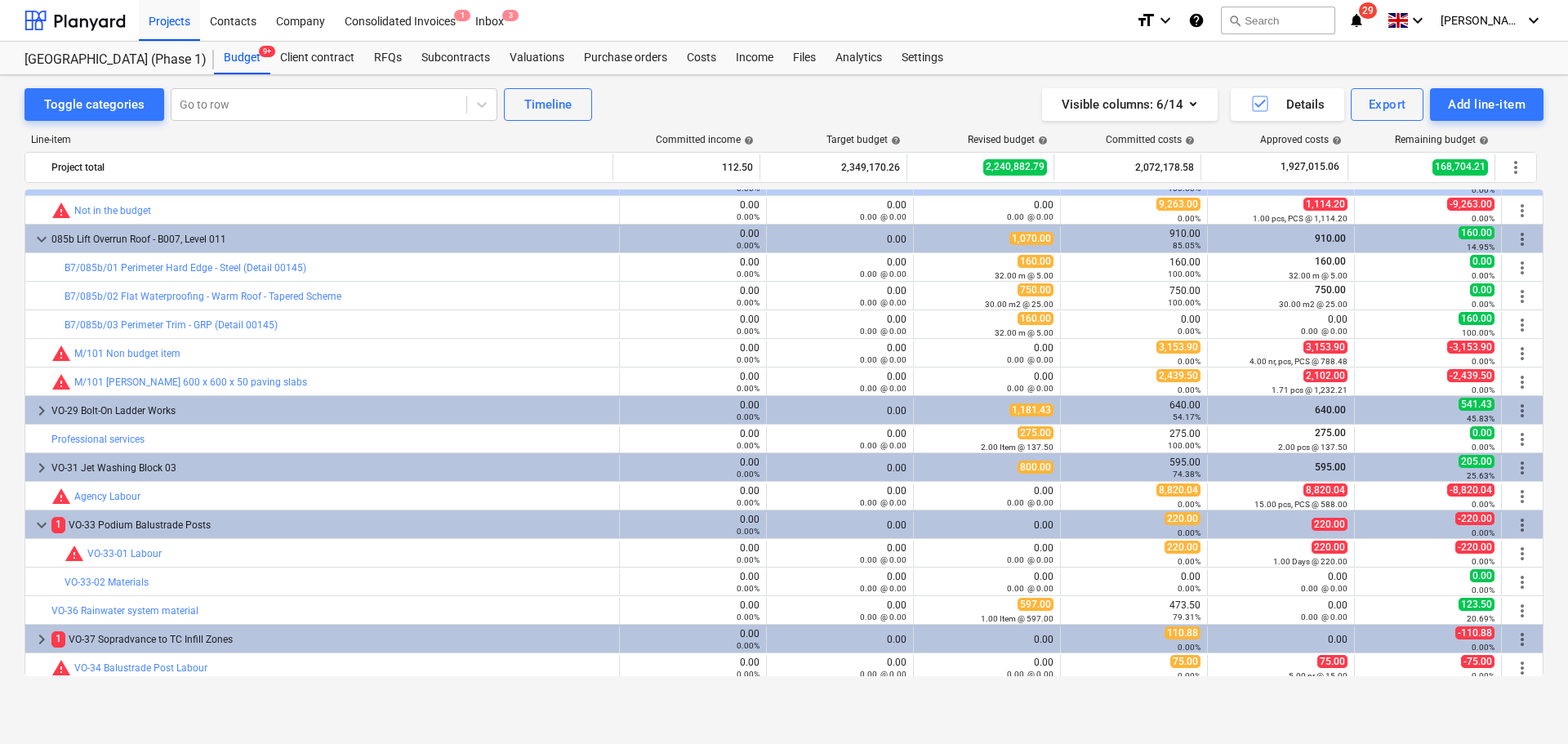
scroll to position [3714, 0]
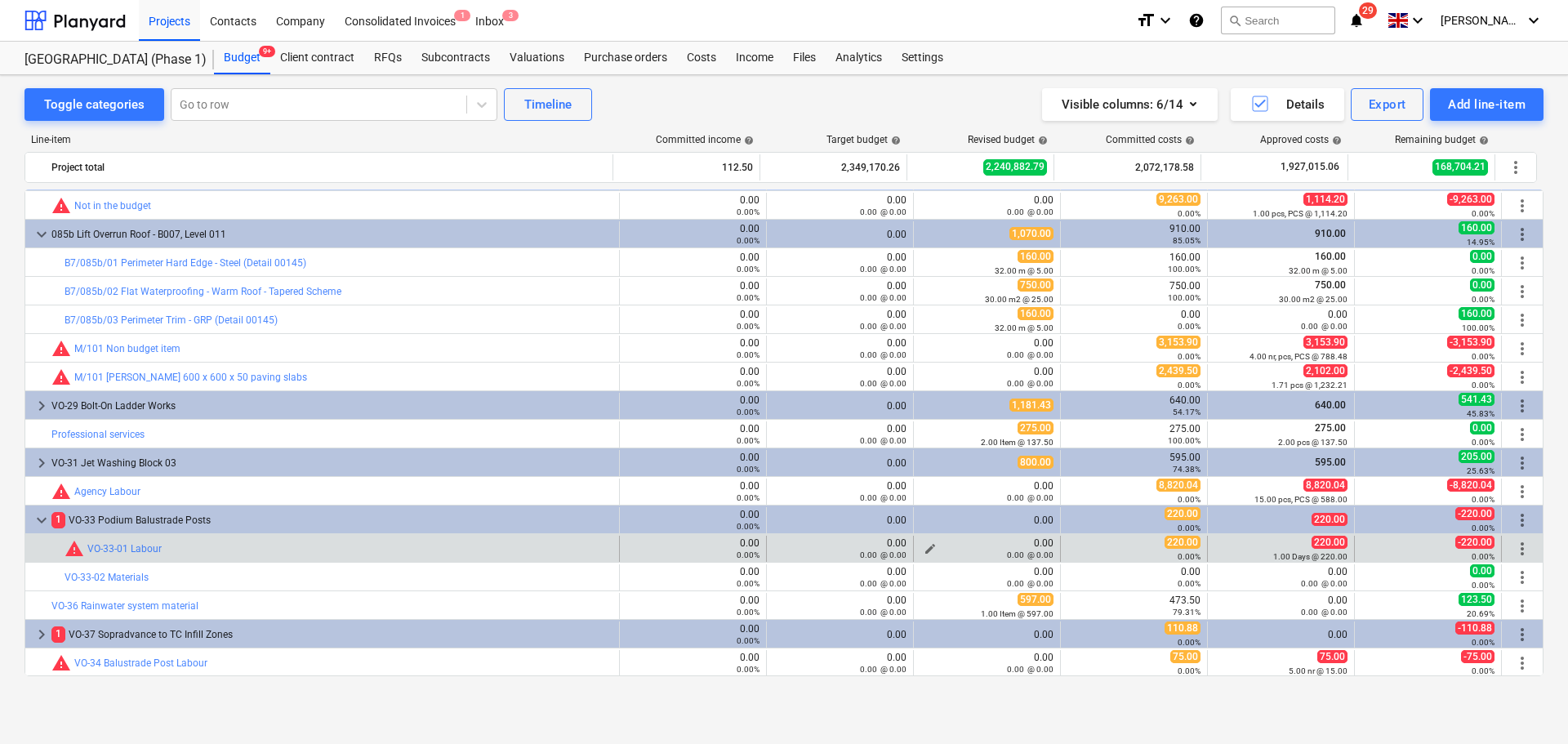
click at [928, 545] on span "edit" at bounding box center [930, 549] width 13 height 13
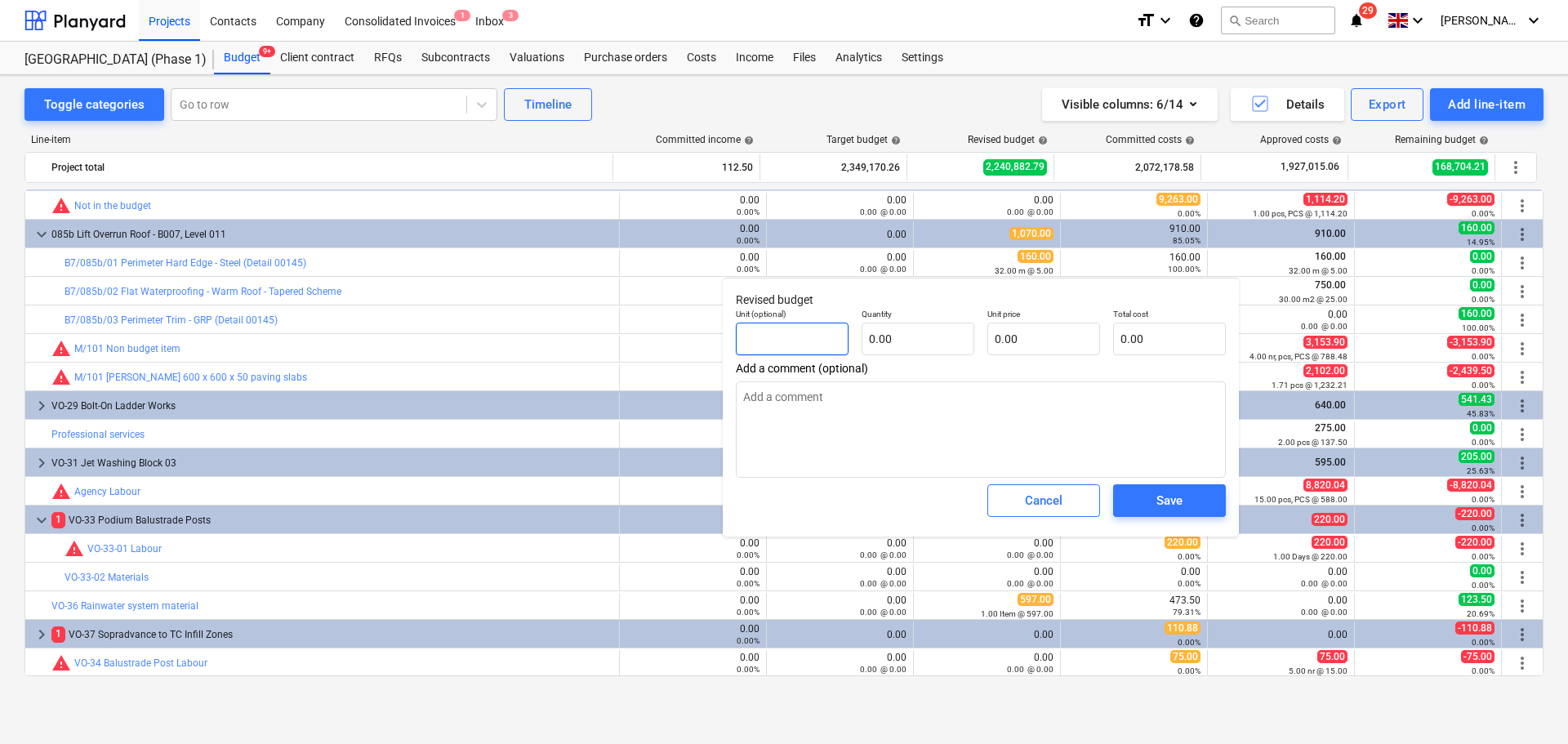
click at [807, 349] on input "text" at bounding box center [792, 339] width 113 height 33
click at [1163, 496] on div "Save" at bounding box center [1169, 501] width 26 height 21
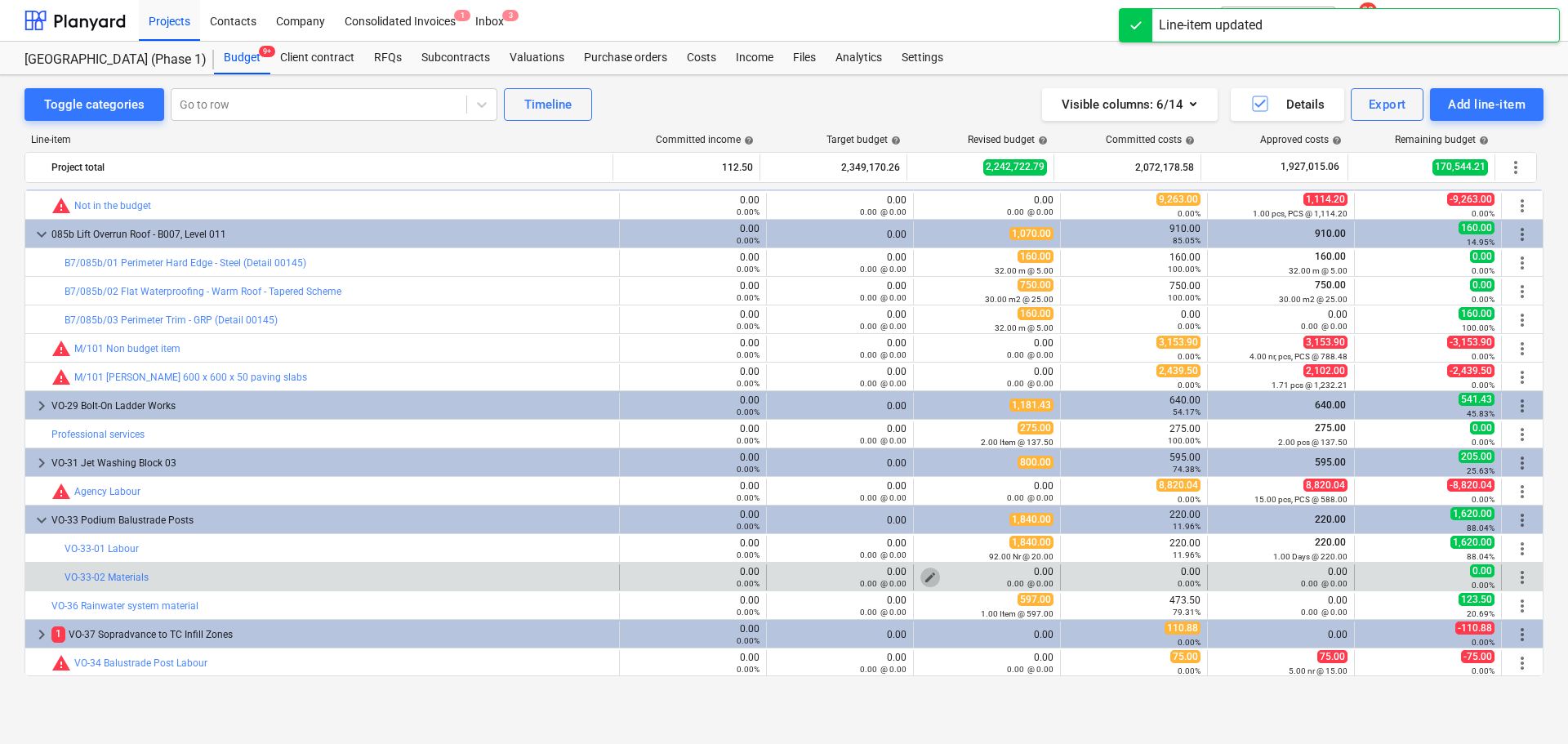
click at [932, 574] on button "edit" at bounding box center [930, 577] width 19 height 19
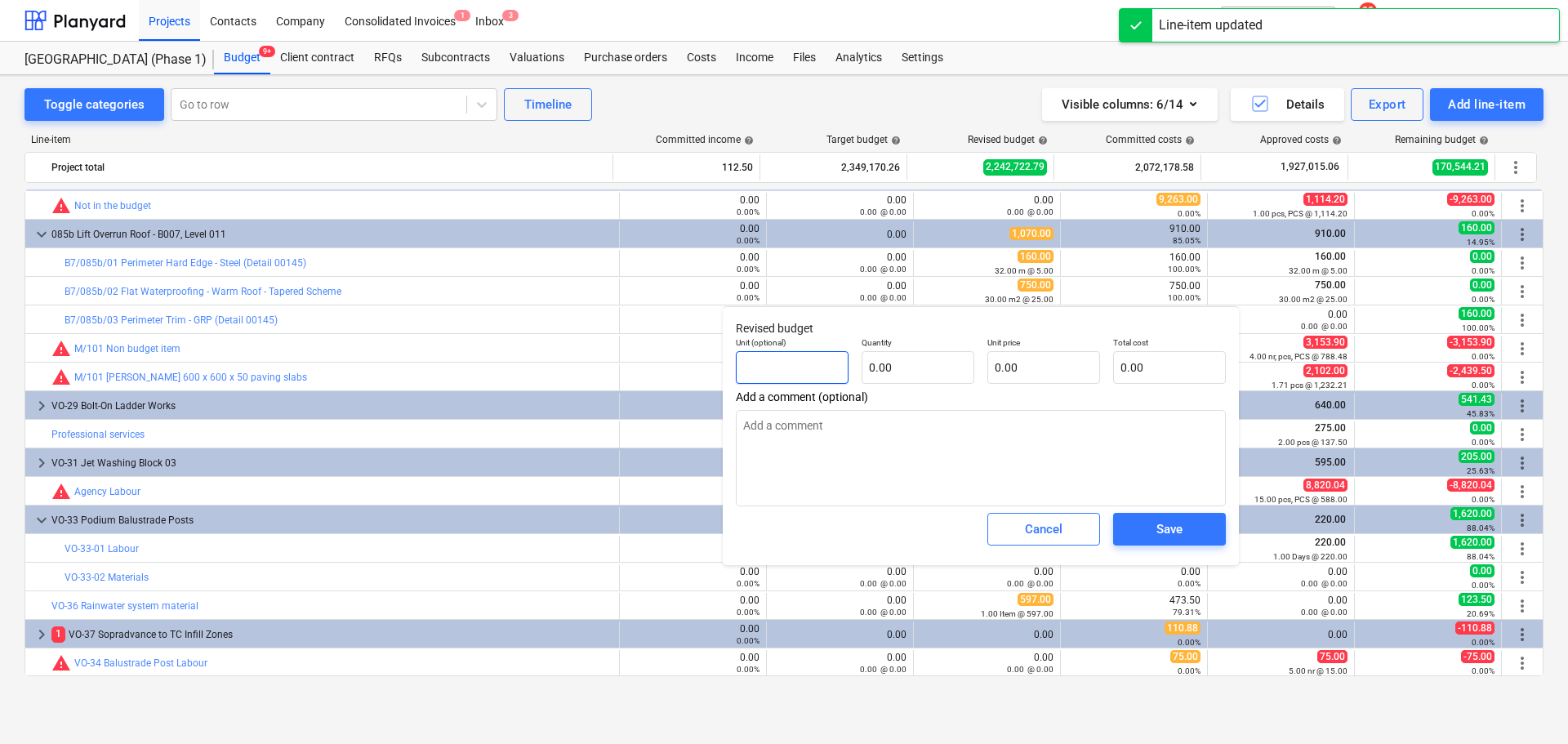
click at [827, 371] on input "text" at bounding box center [792, 368] width 113 height 33
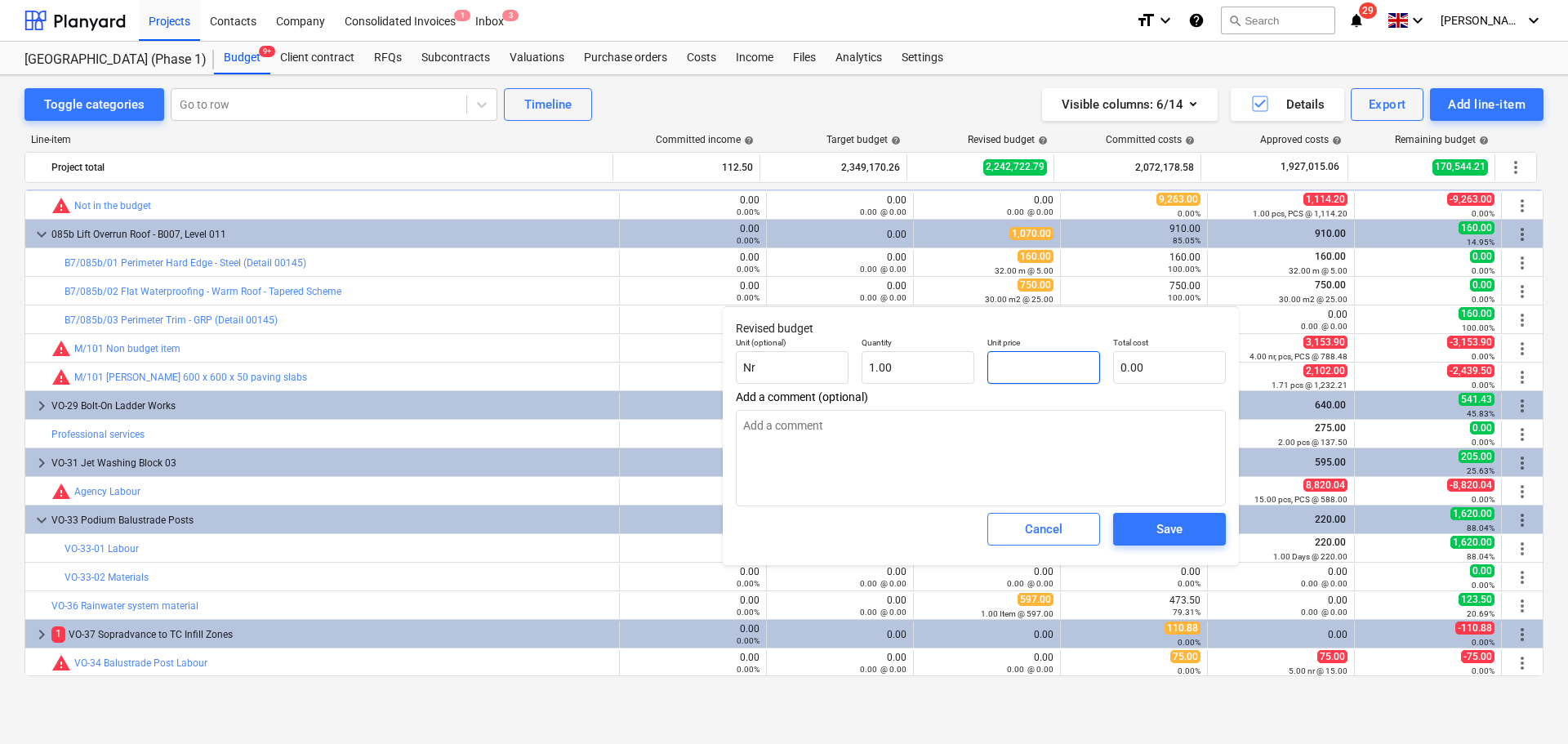
click at [1026, 371] on input "text" at bounding box center [1044, 368] width 113 height 33
click at [1154, 528] on span "Save" at bounding box center [1170, 529] width 74 height 21
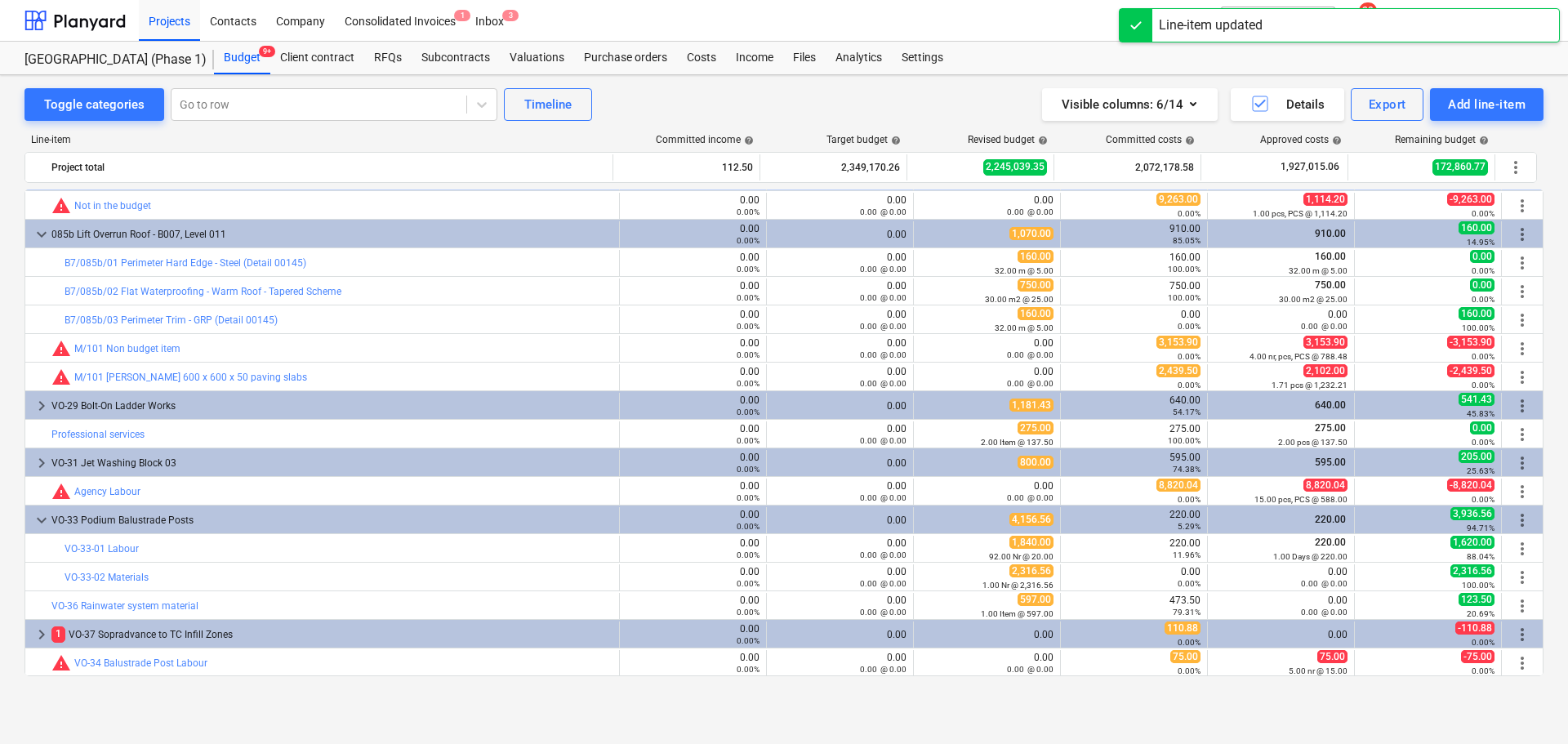
click at [424, 524] on div "VO-33 Podium Balustrade Posts" at bounding box center [332, 520] width 561 height 26
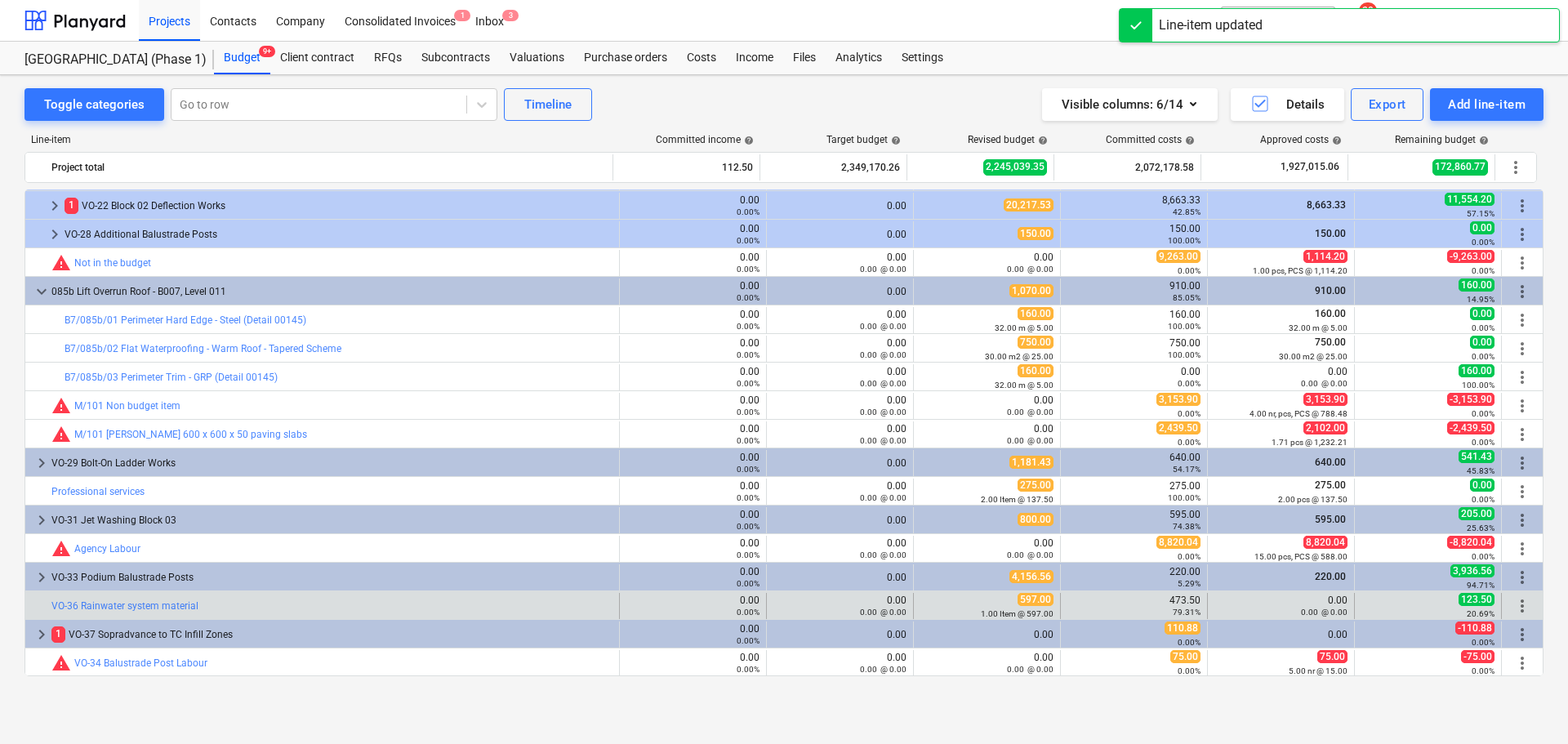
click at [401, 617] on div "bar_chart VO-36 Rainwater system material" at bounding box center [332, 605] width 561 height 26
click at [394, 613] on div "bar_chart VO-36 Rainwater system material" at bounding box center [332, 605] width 561 height 26
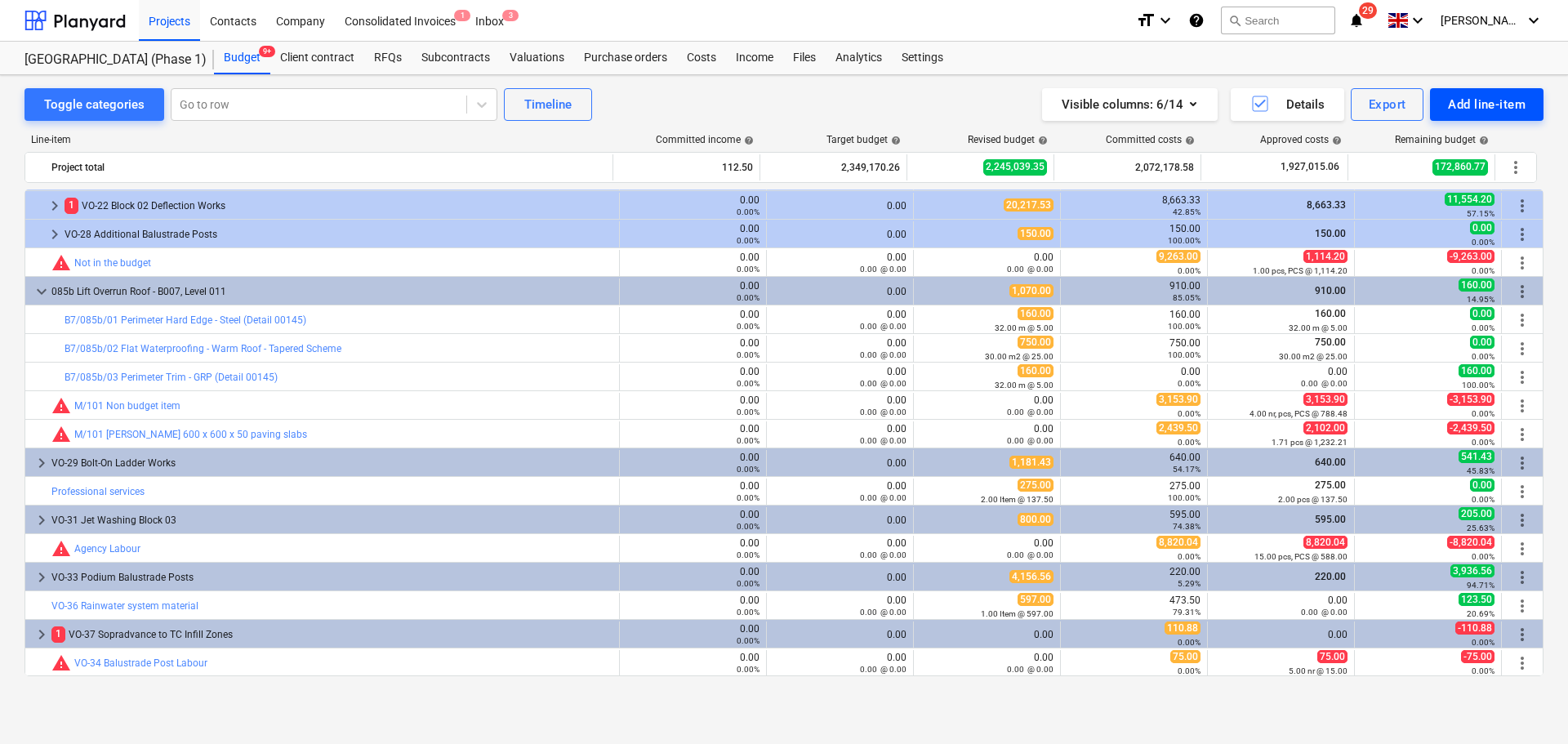
click at [1477, 101] on div "Add line-item" at bounding box center [1487, 104] width 78 height 21
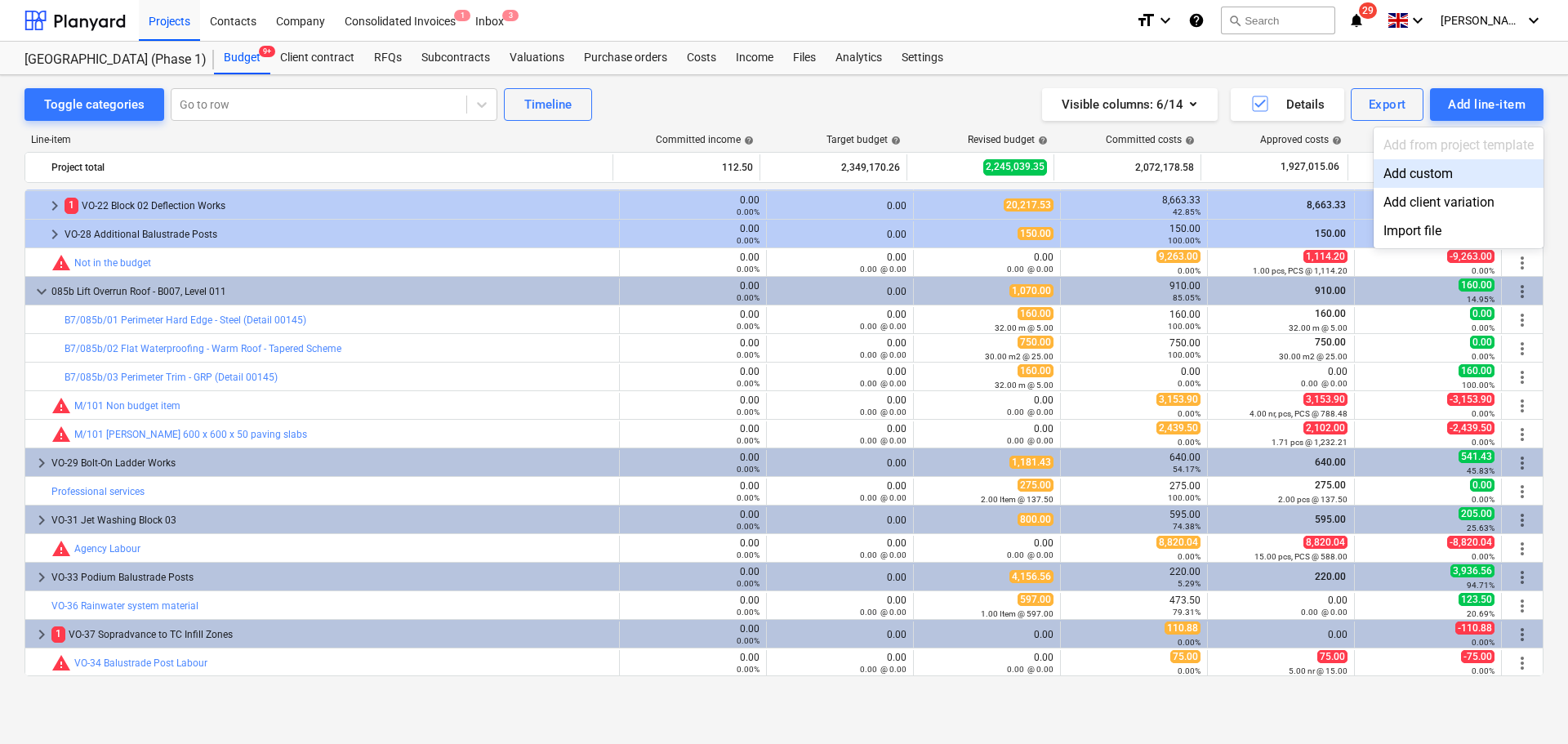
click at [1428, 169] on div "Add custom" at bounding box center [1458, 173] width 170 height 29
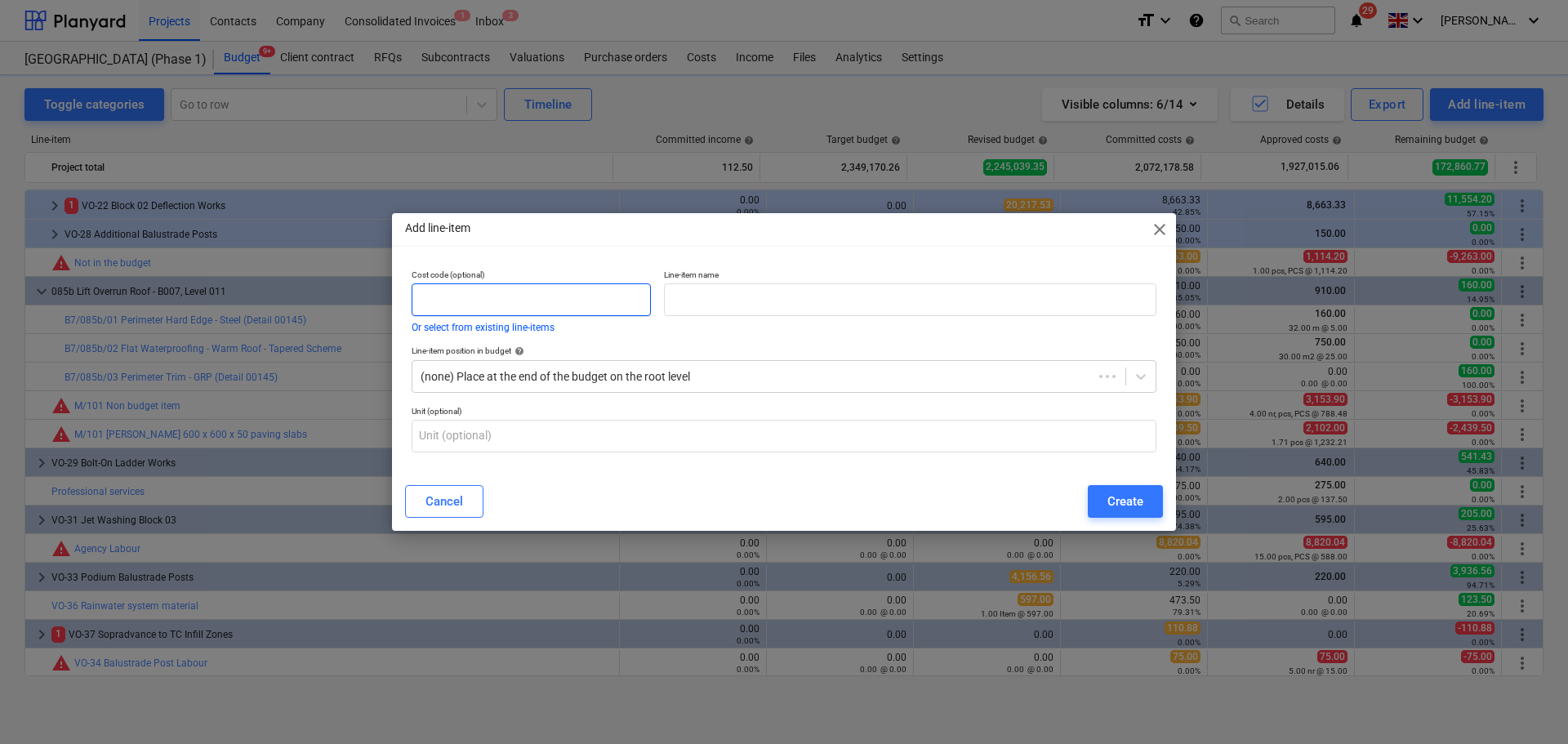
click at [552, 311] on input "text" at bounding box center [532, 300] width 239 height 33
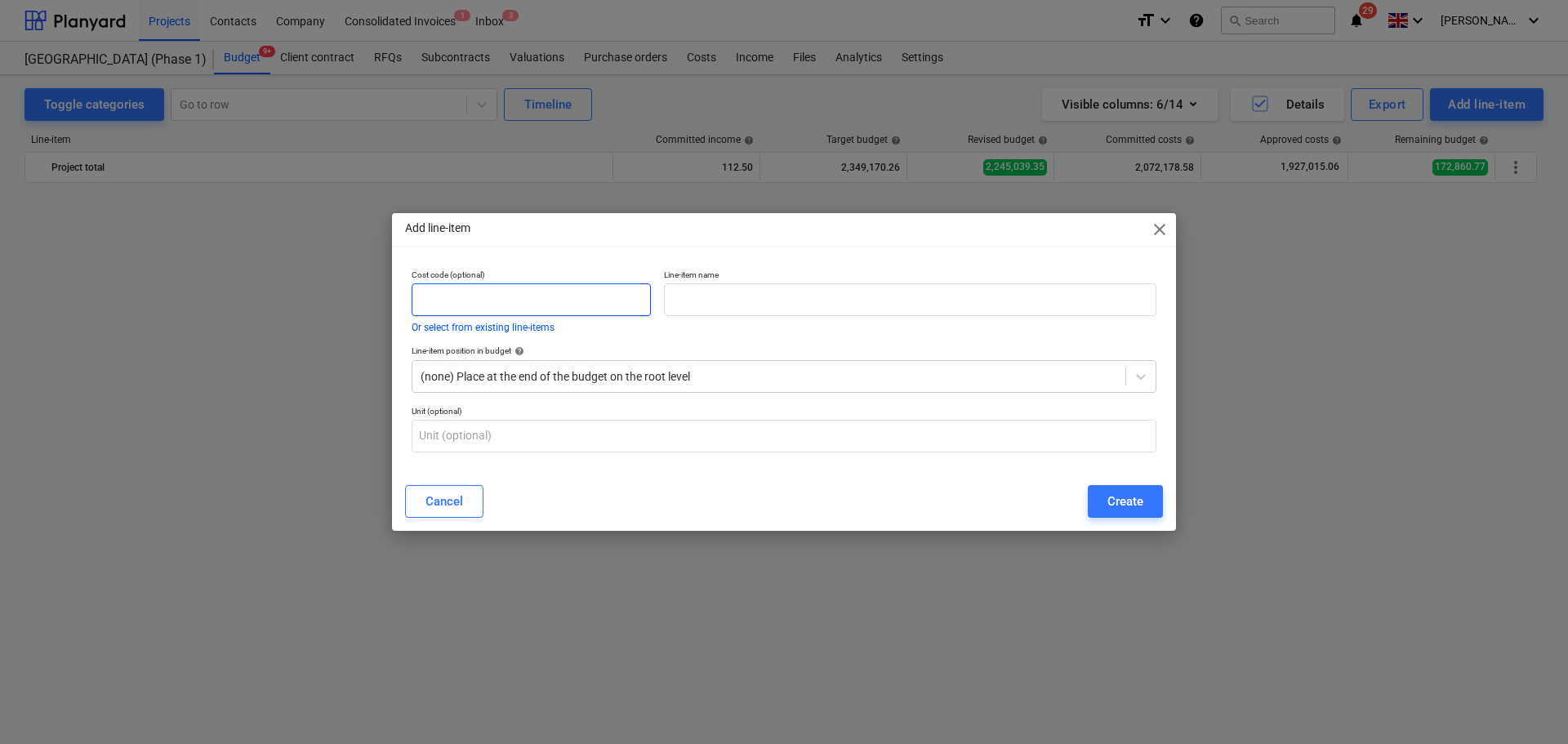
scroll to position [3657, 0]
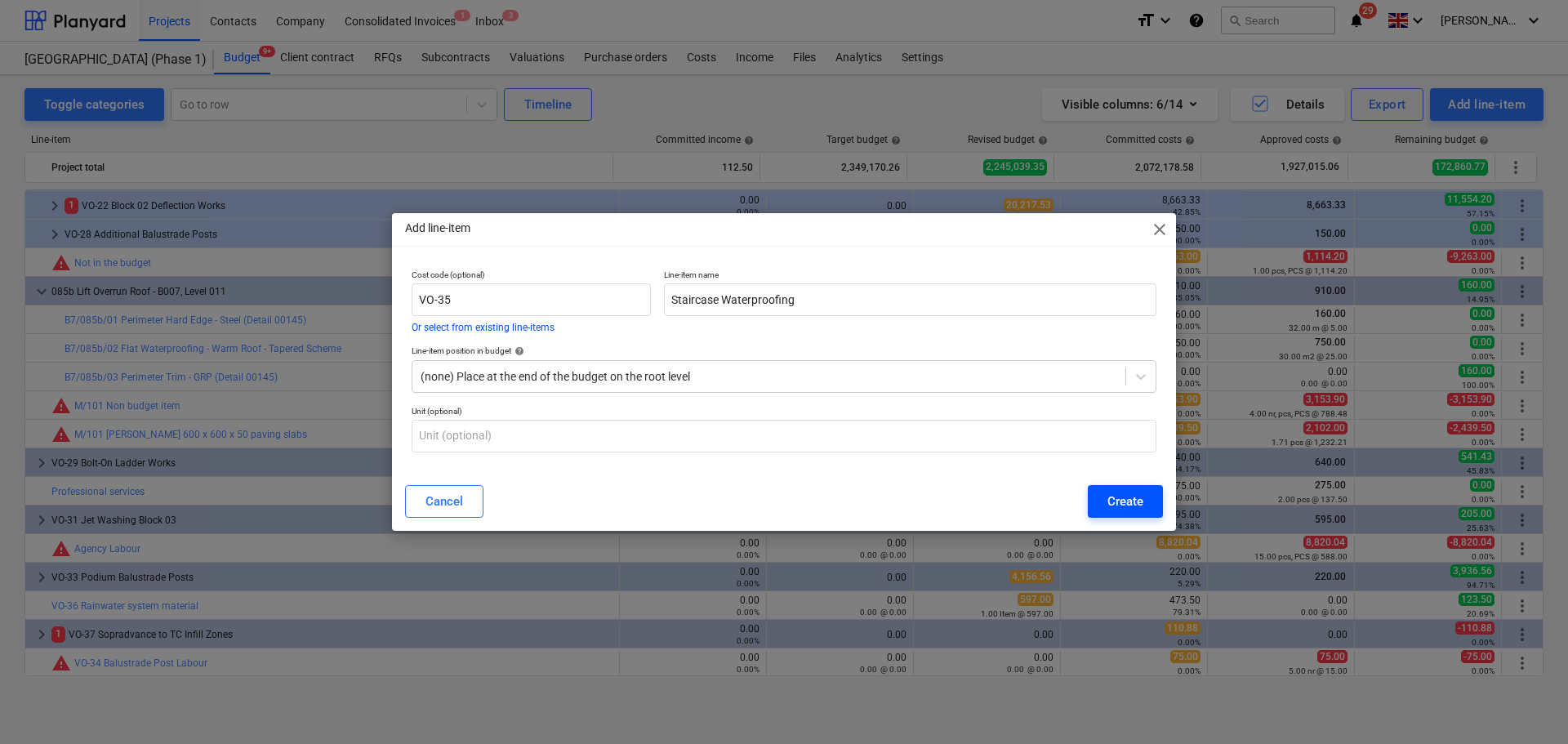
click at [1123, 496] on div "Create" at bounding box center [1125, 501] width 36 height 21
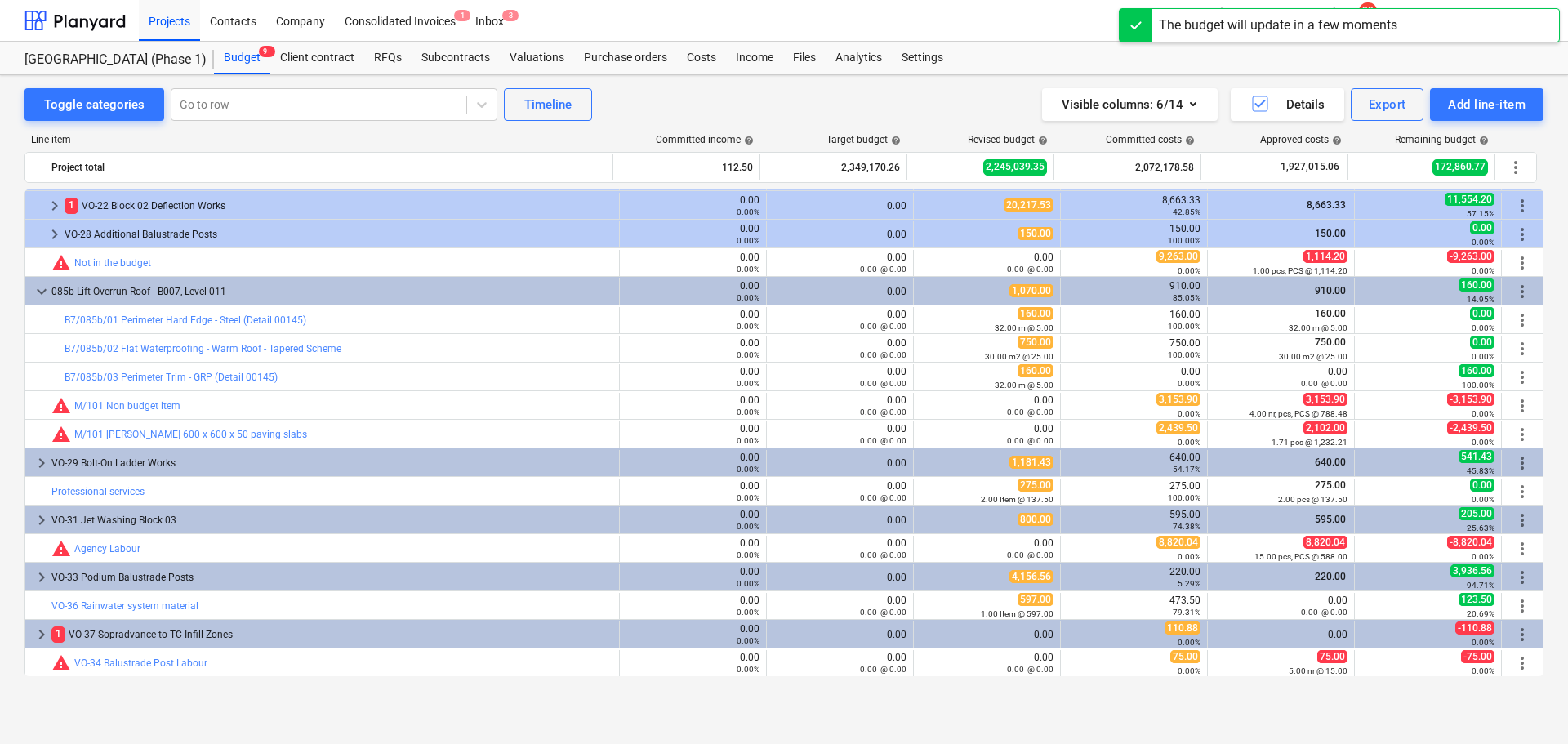
scroll to position [3686, 0]
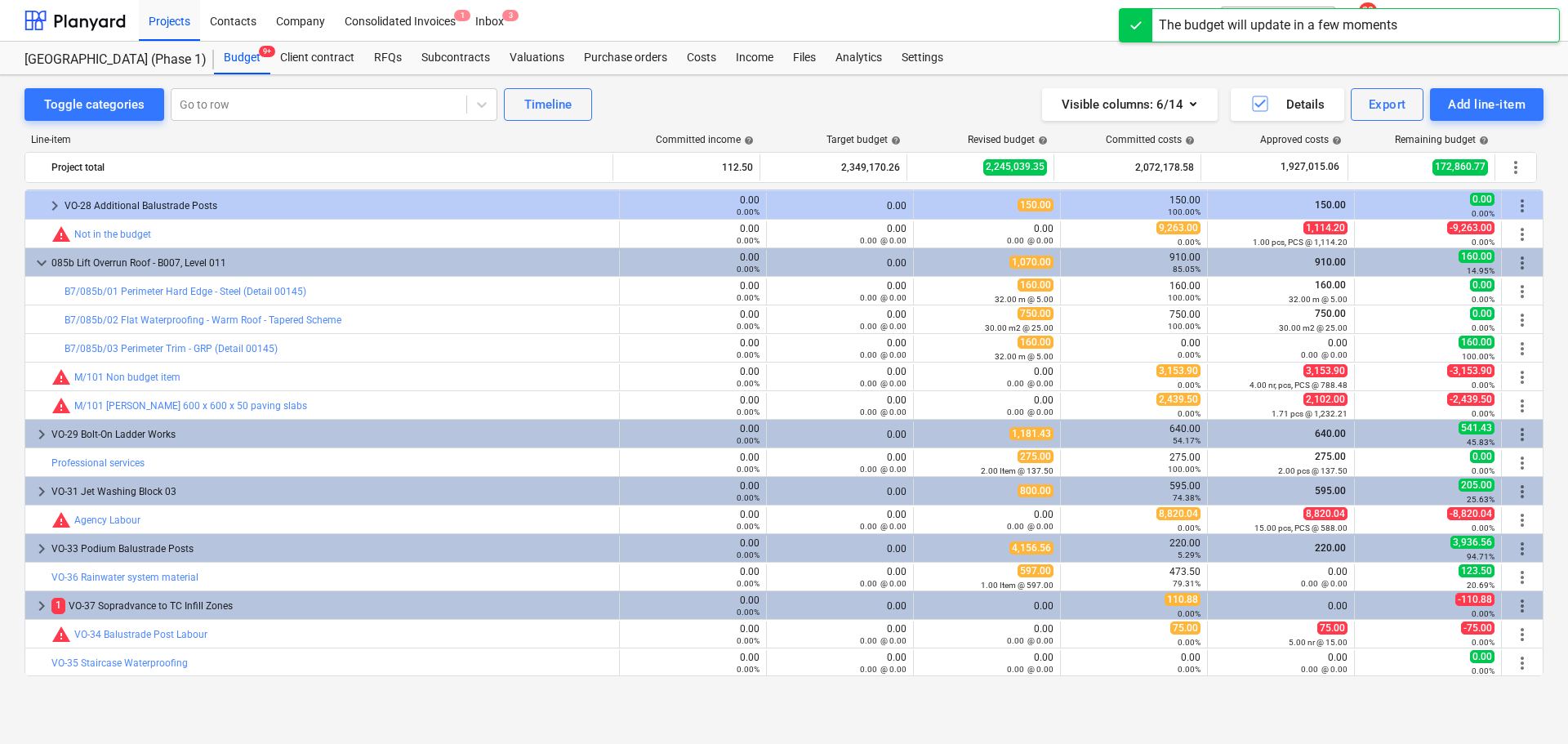
click at [402, 565] on div "bar_chart VO-36 Rainwater system material" at bounding box center [332, 576] width 561 height 26
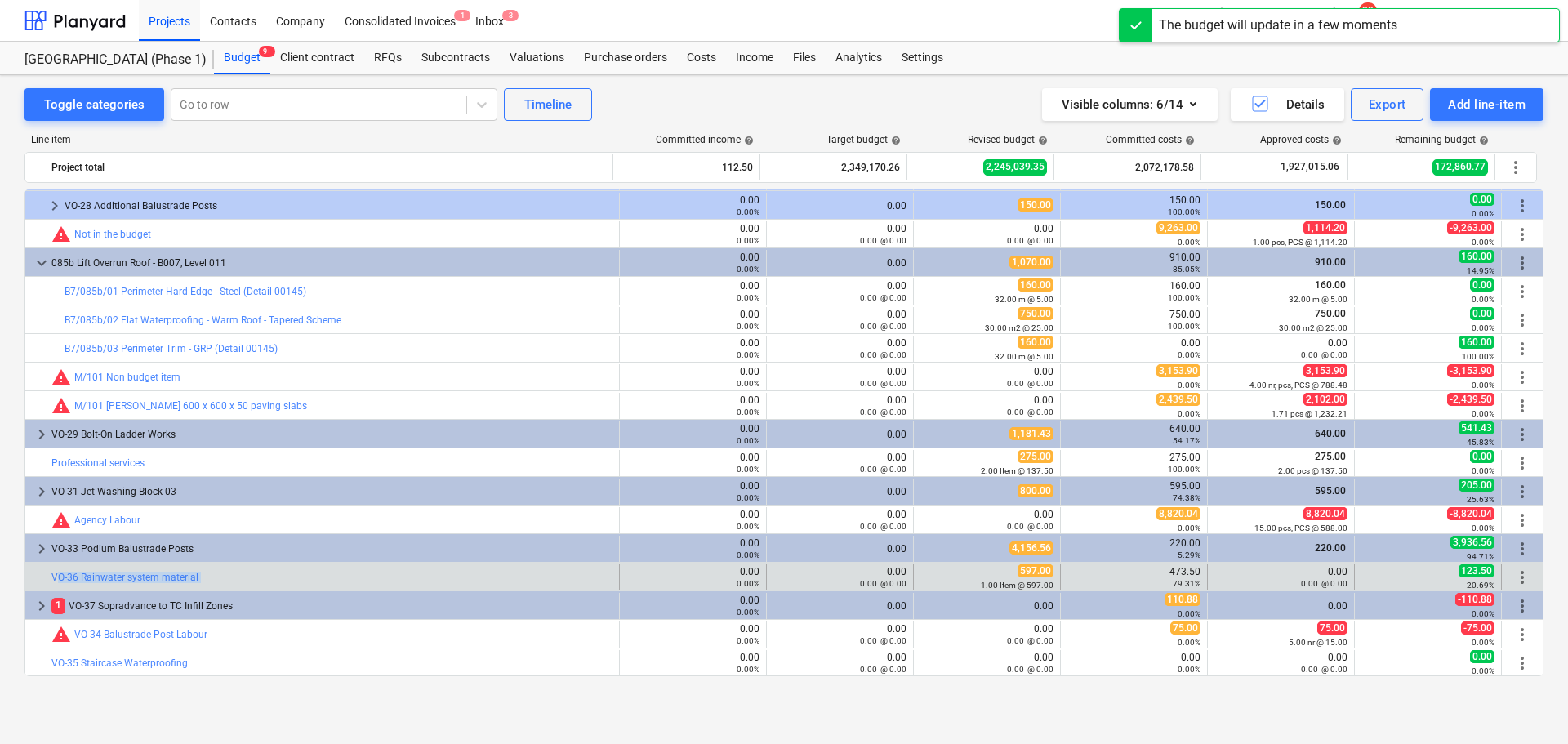
click at [391, 562] on div "bar_chart VO-36 Rainwater system material 0.00 0.00% edit 0.00 0.00 @ 0.00 edit…" at bounding box center [784, 575] width 1517 height 28
click at [1513, 574] on span "more_vert" at bounding box center [1522, 577] width 19 height 19
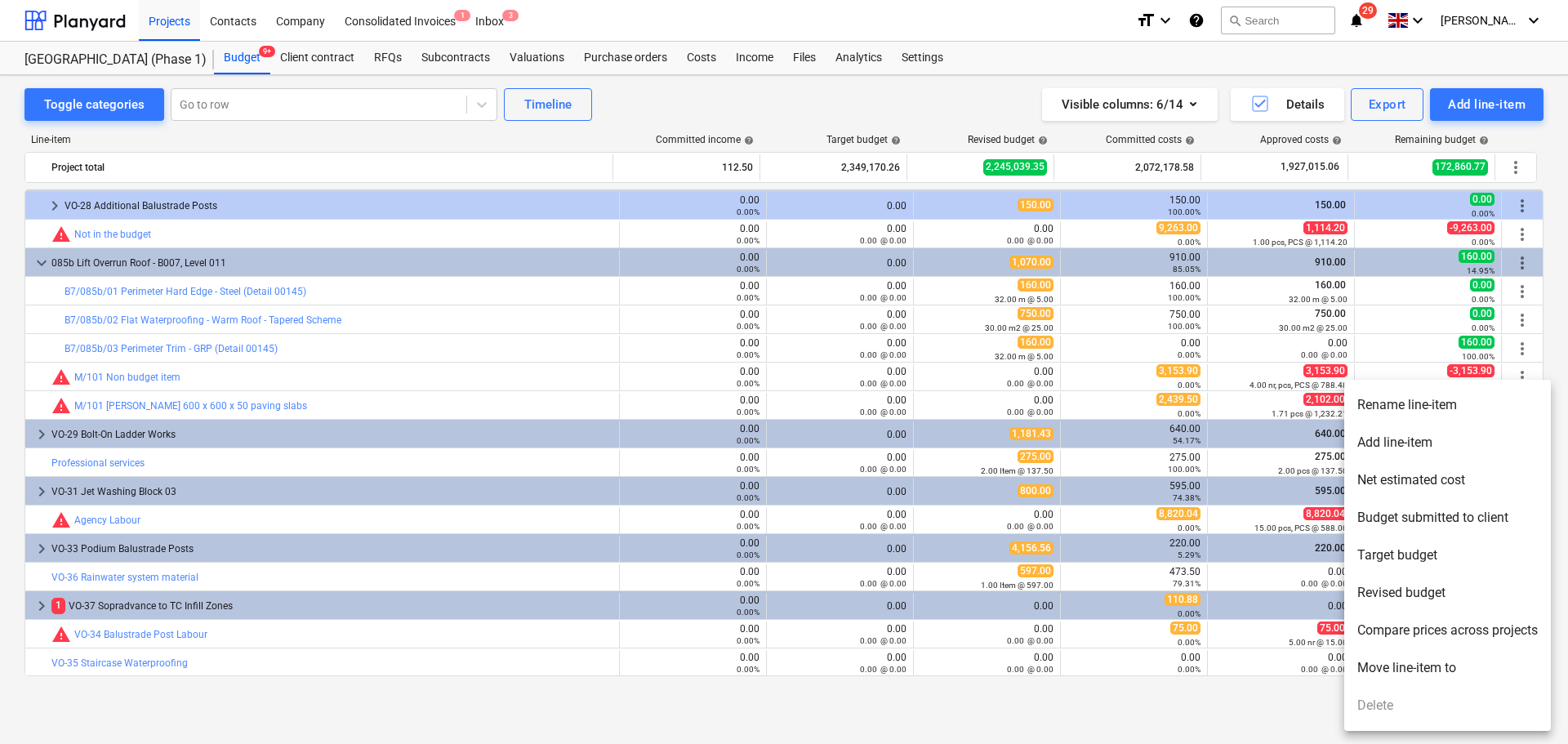
click at [972, 573] on div at bounding box center [784, 372] width 1568 height 744
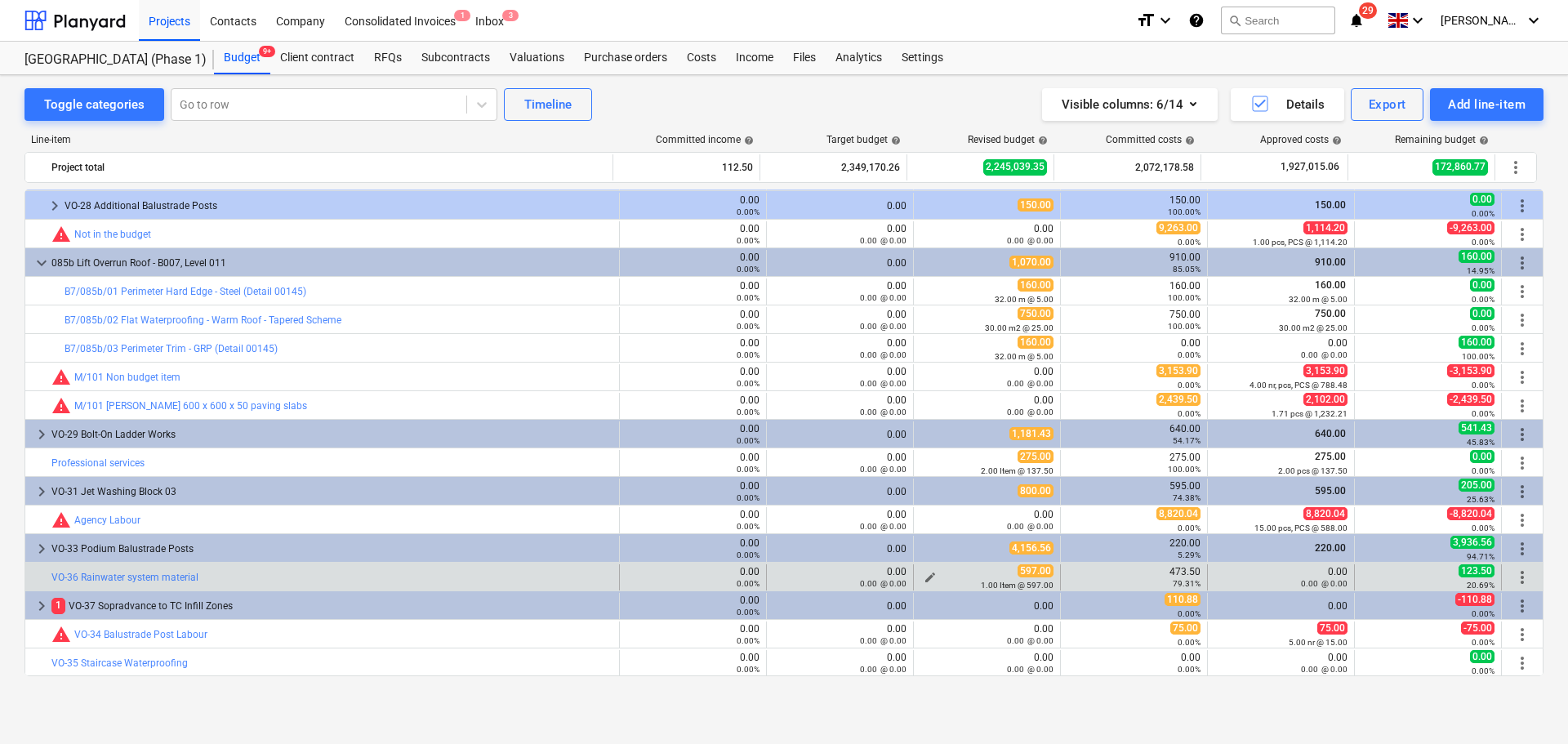
click at [924, 575] on span "edit" at bounding box center [930, 577] width 13 height 13
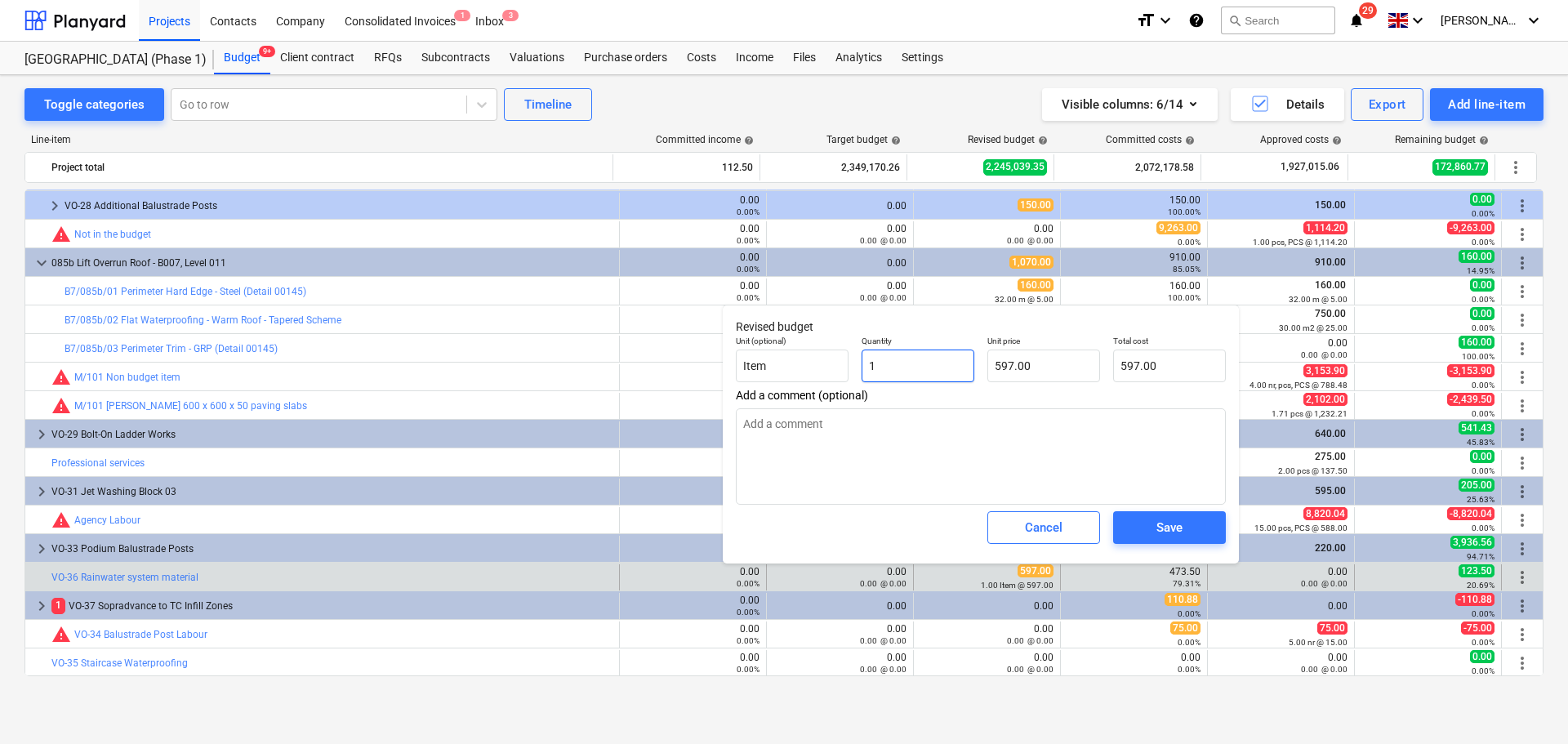
click at [908, 365] on input "1" at bounding box center [919, 366] width 113 height 33
click at [812, 372] on input "Item" at bounding box center [792, 366] width 113 height 33
click at [1008, 366] on input "597" at bounding box center [1044, 366] width 113 height 33
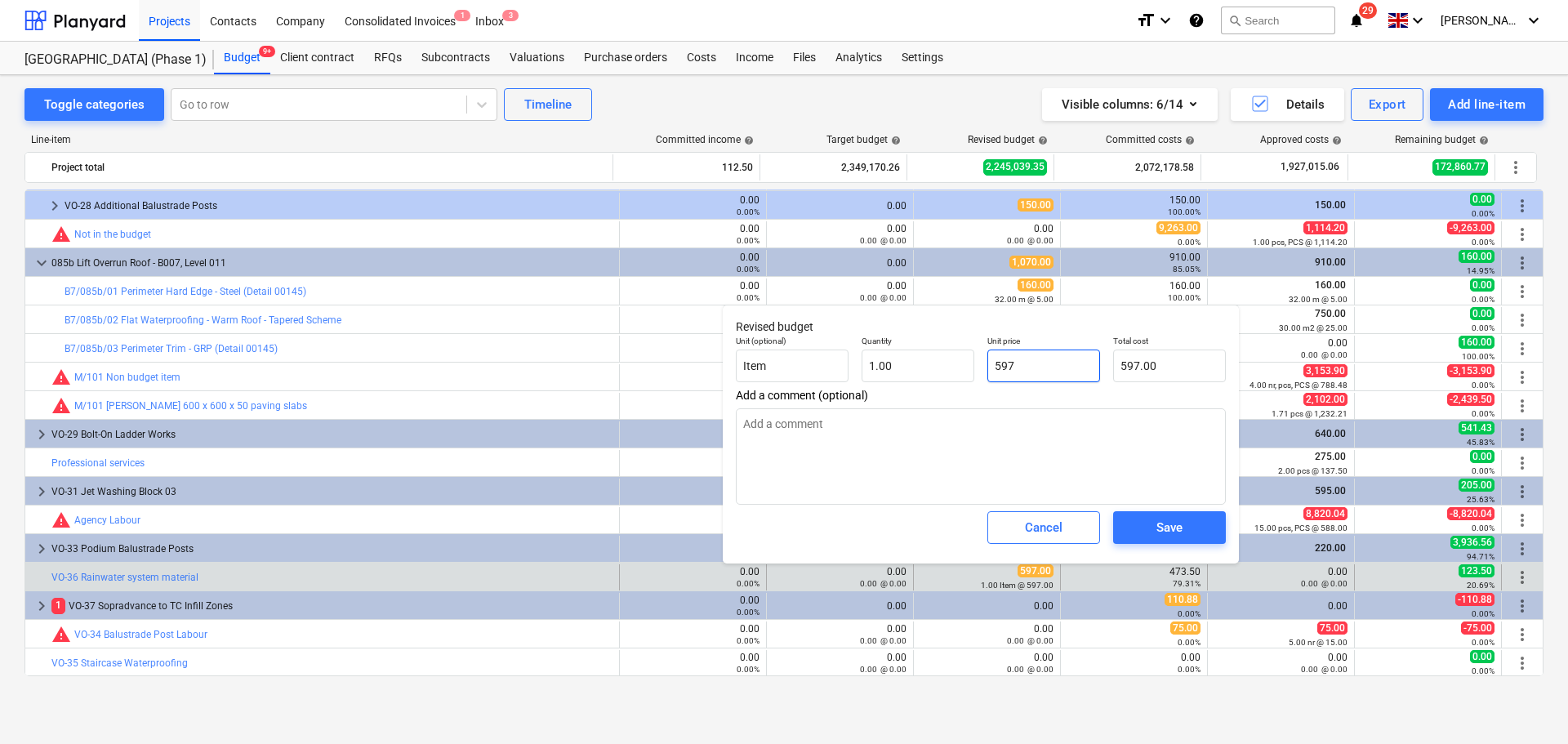
click at [1008, 366] on input "597" at bounding box center [1044, 366] width 113 height 33
click at [1169, 526] on div "Save" at bounding box center [1169, 528] width 26 height 21
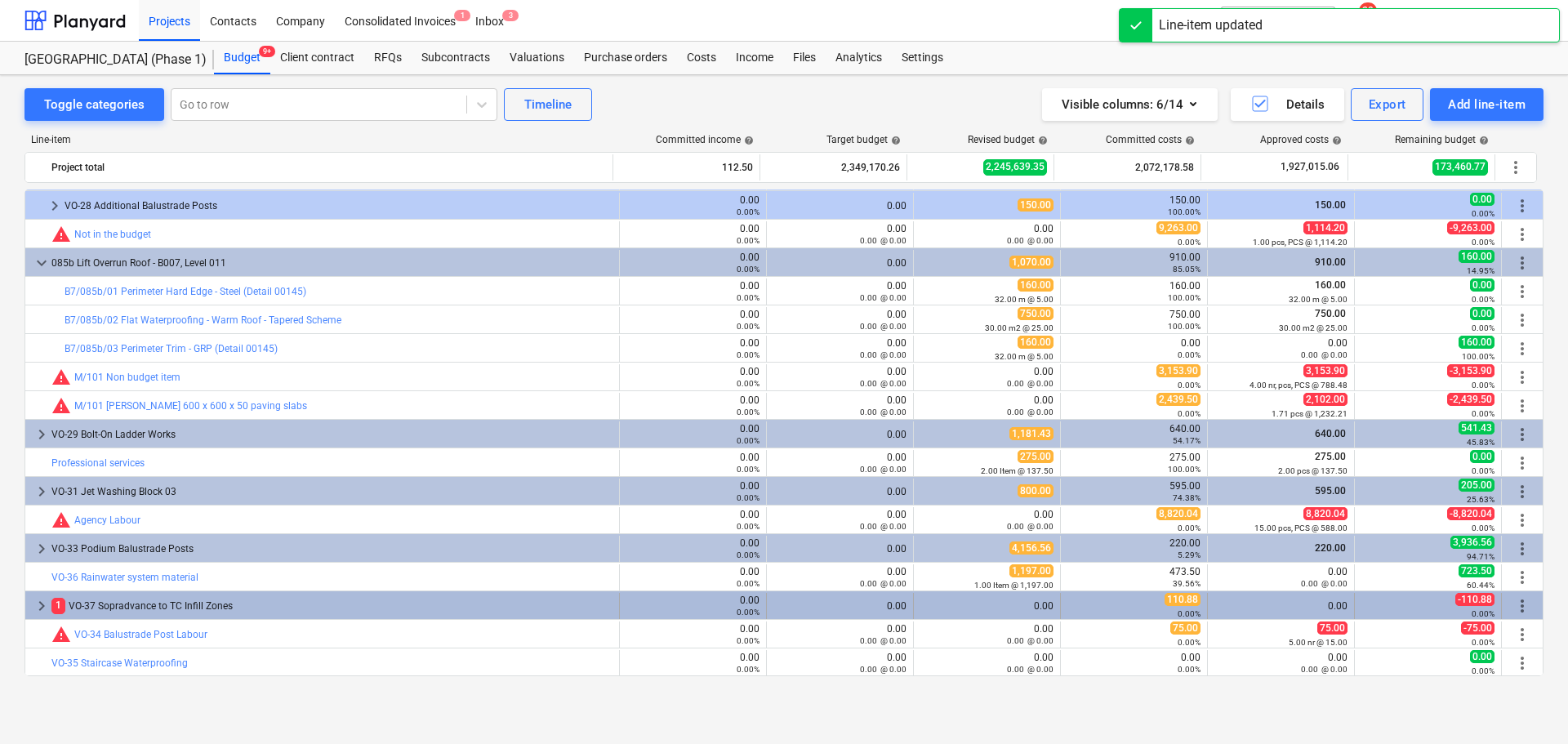
click at [373, 607] on div "1 VO-37 Sopradvance to TC Infill Zones" at bounding box center [332, 605] width 561 height 26
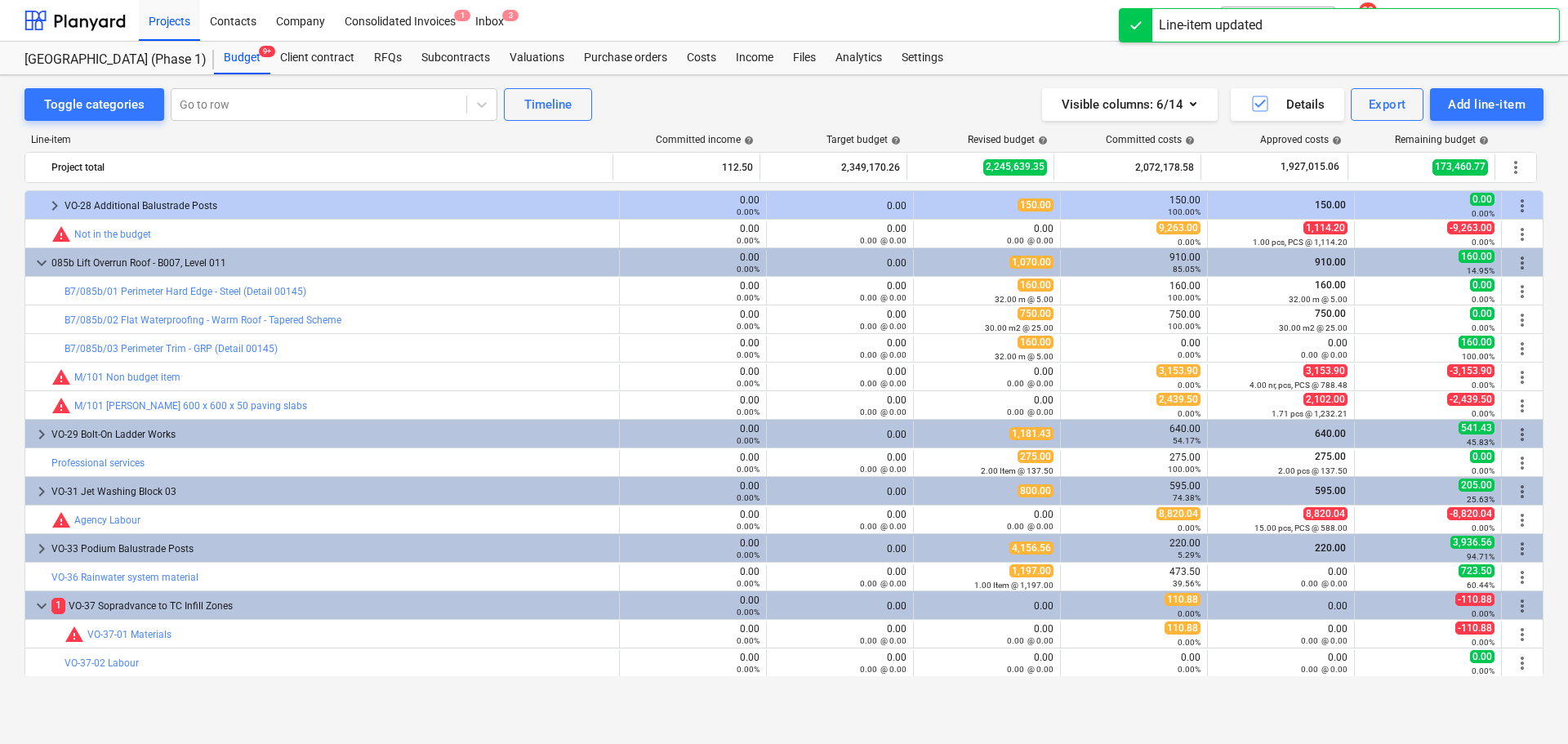
scroll to position [3743, 0]
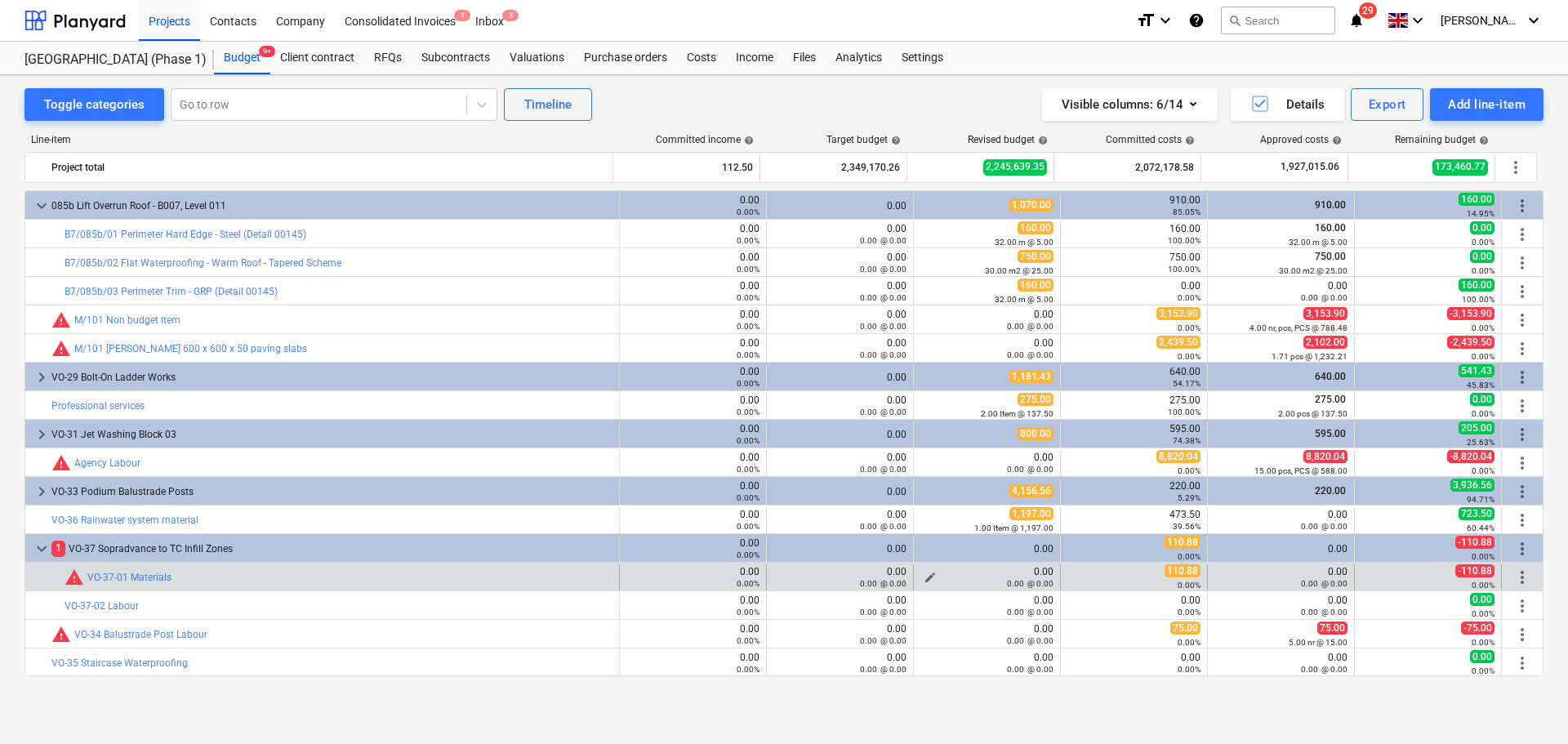
click at [928, 572] on span "edit" at bounding box center [930, 577] width 13 height 13
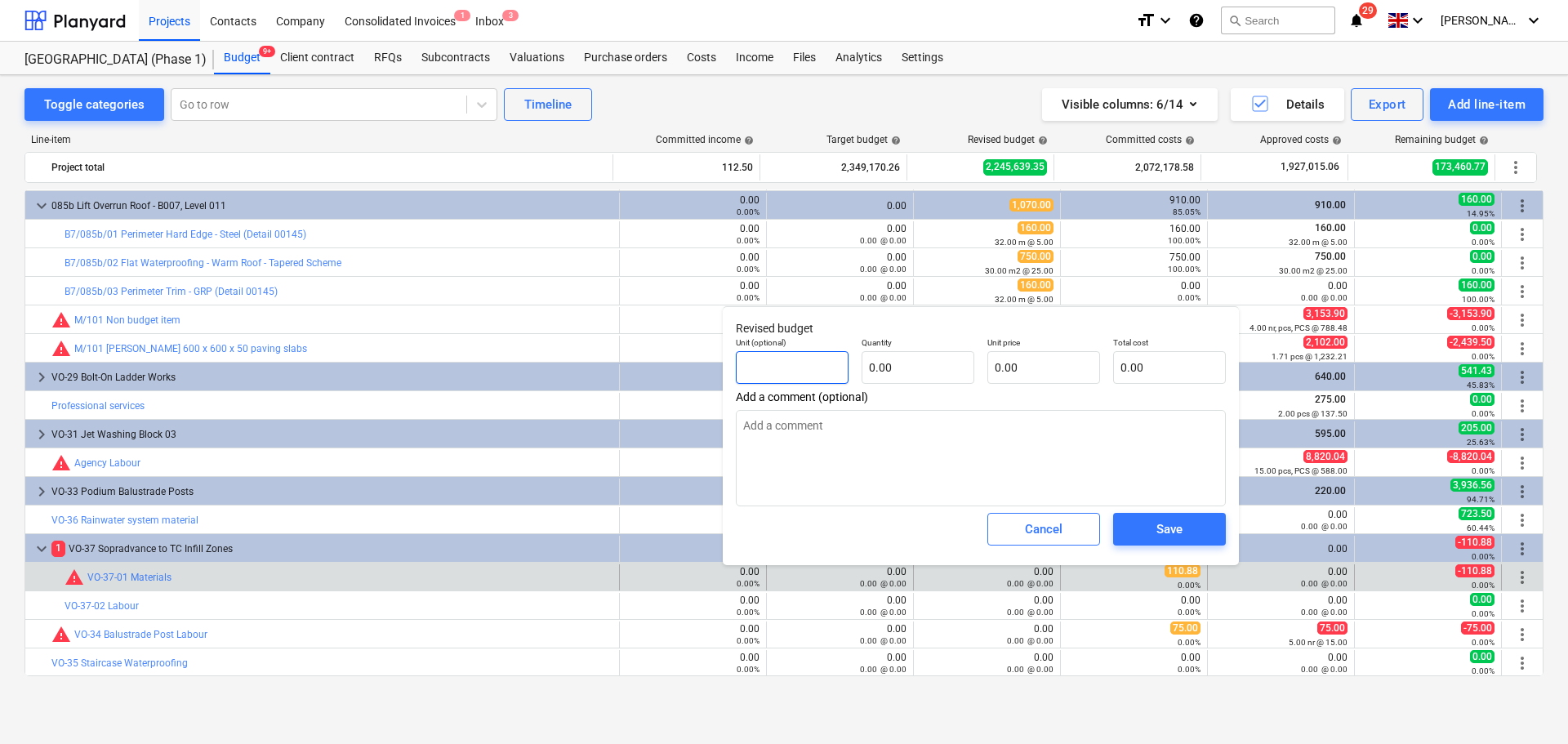
click at [805, 368] on input "text" at bounding box center [792, 368] width 113 height 33
click at [1147, 521] on span "Save" at bounding box center [1170, 529] width 74 height 21
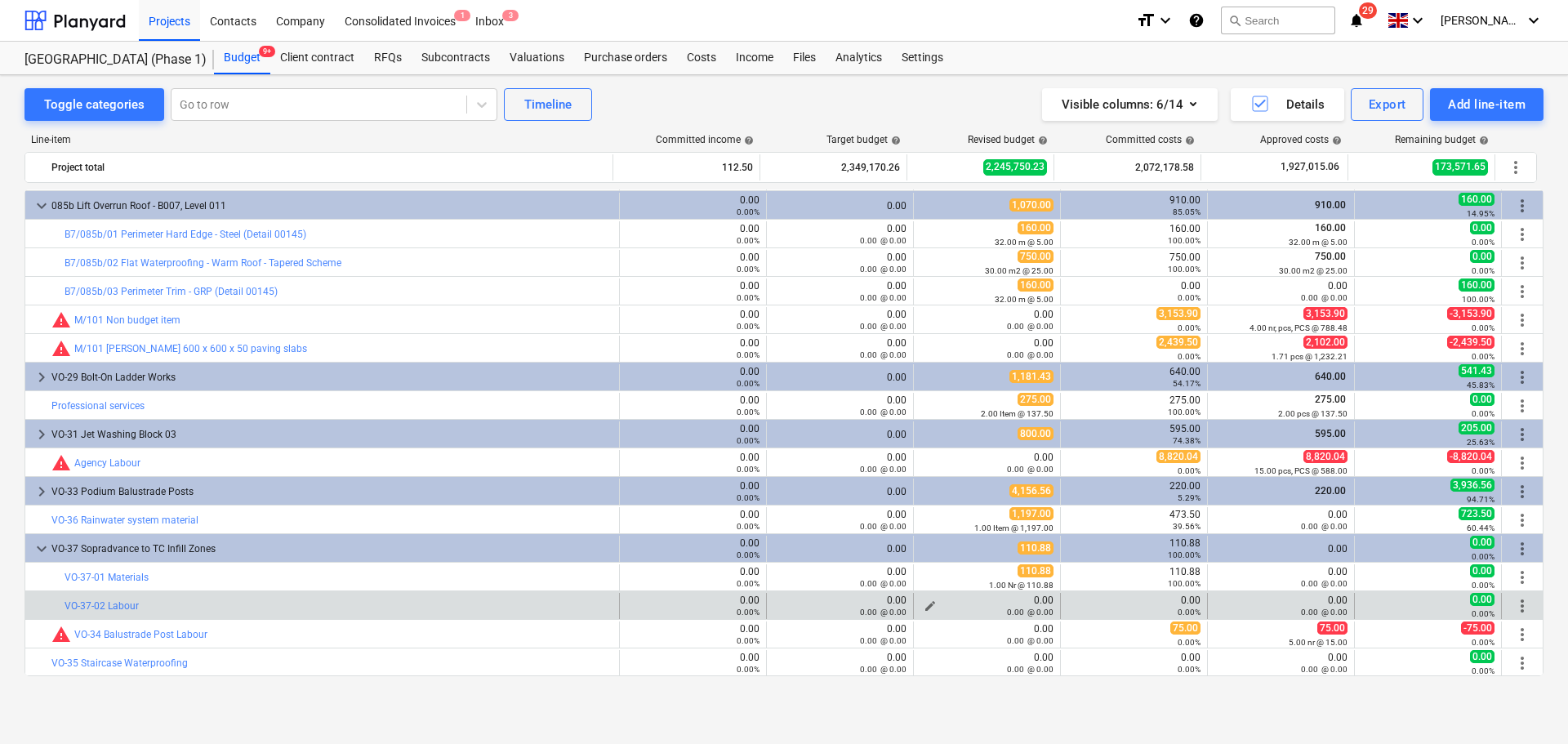
click at [927, 599] on span "edit" at bounding box center [930, 606] width 13 height 13
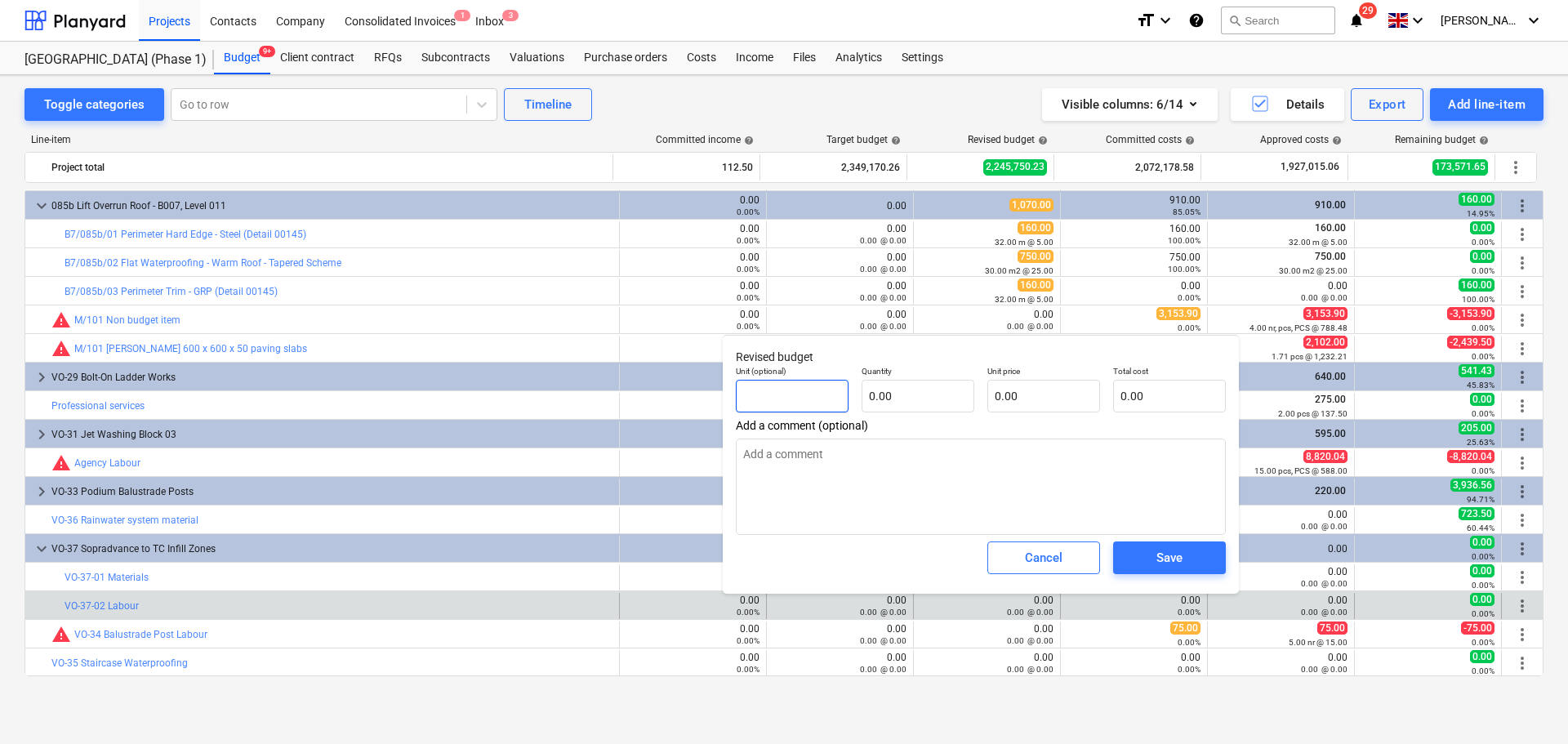
click at [833, 396] on input "text" at bounding box center [792, 395] width 113 height 33
click at [1118, 552] on button "Save" at bounding box center [1170, 557] width 113 height 33
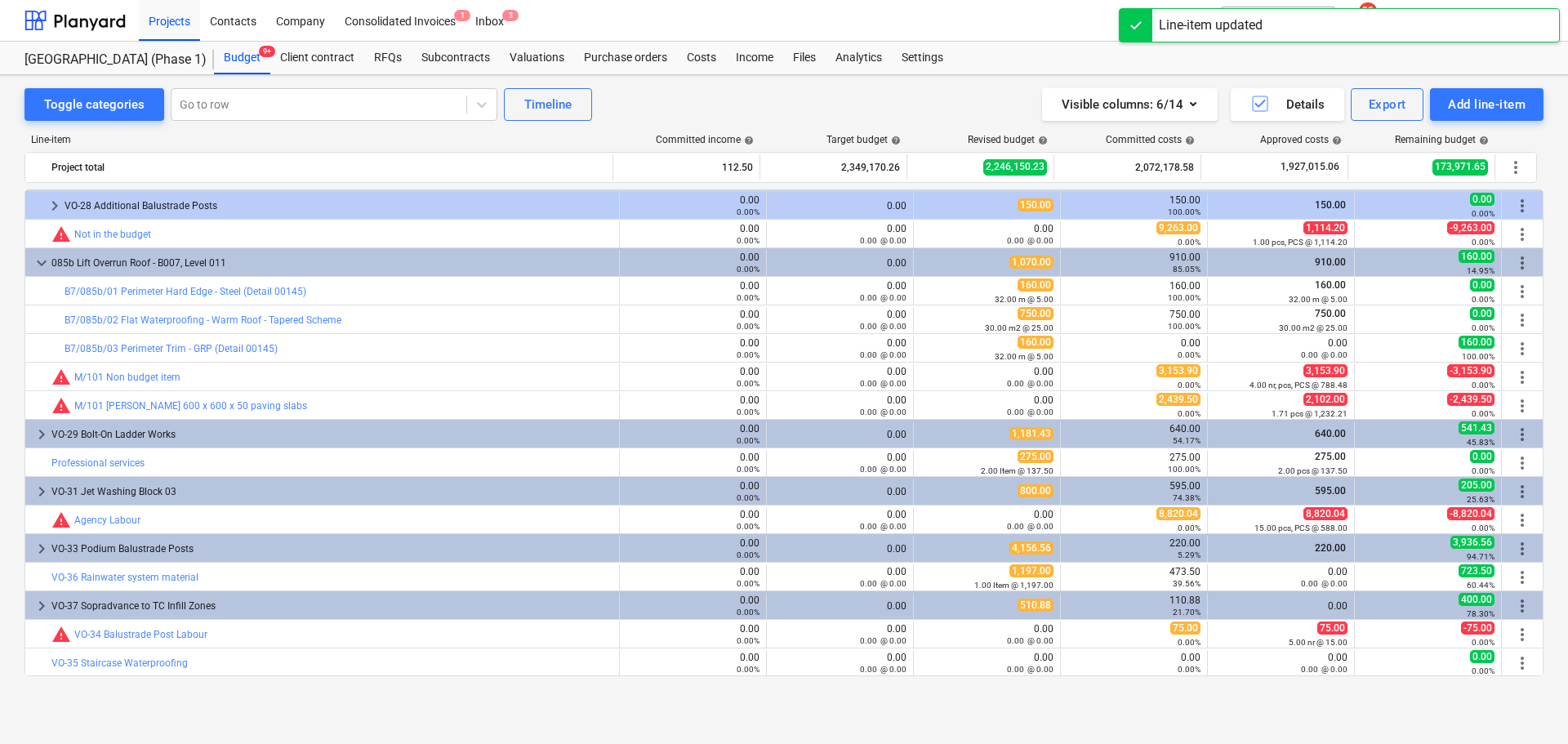
scroll to position [3686, 0]
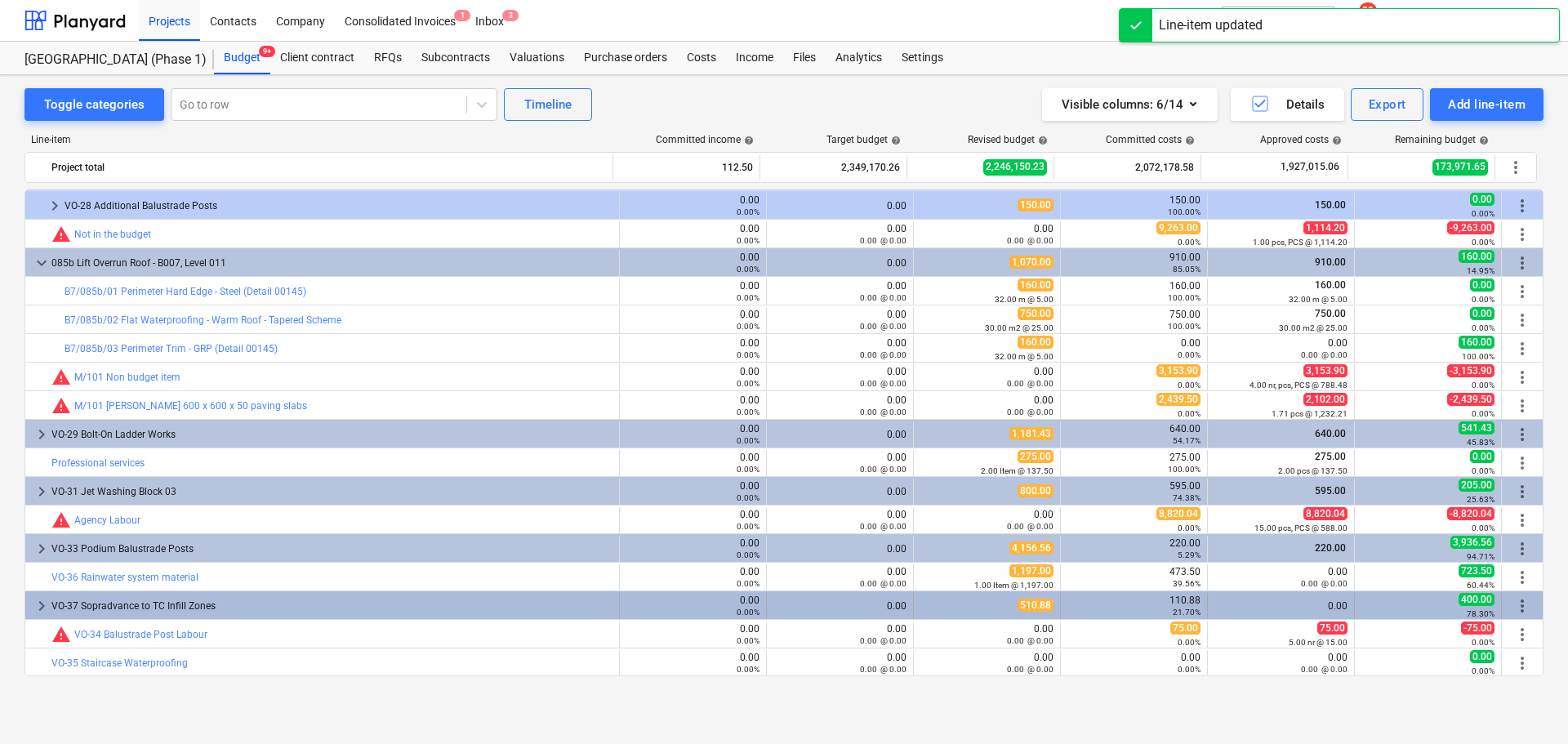
click at [273, 597] on div "VO-37 Sopradvance to TC Infill Zones" at bounding box center [332, 605] width 561 height 26
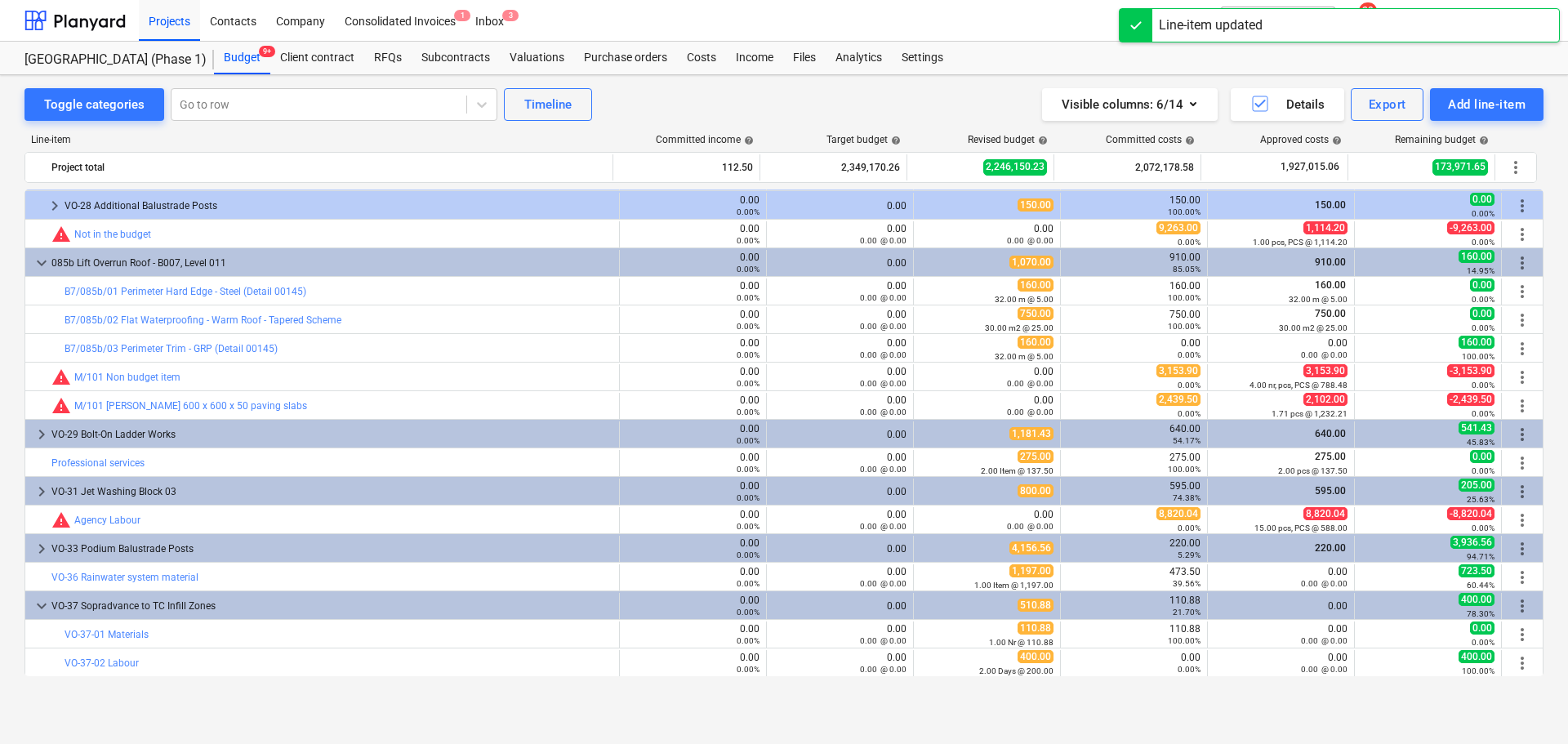
click at [273, 597] on div "VO-37 Sopradvance to TC Infill Zones" at bounding box center [332, 605] width 561 height 26
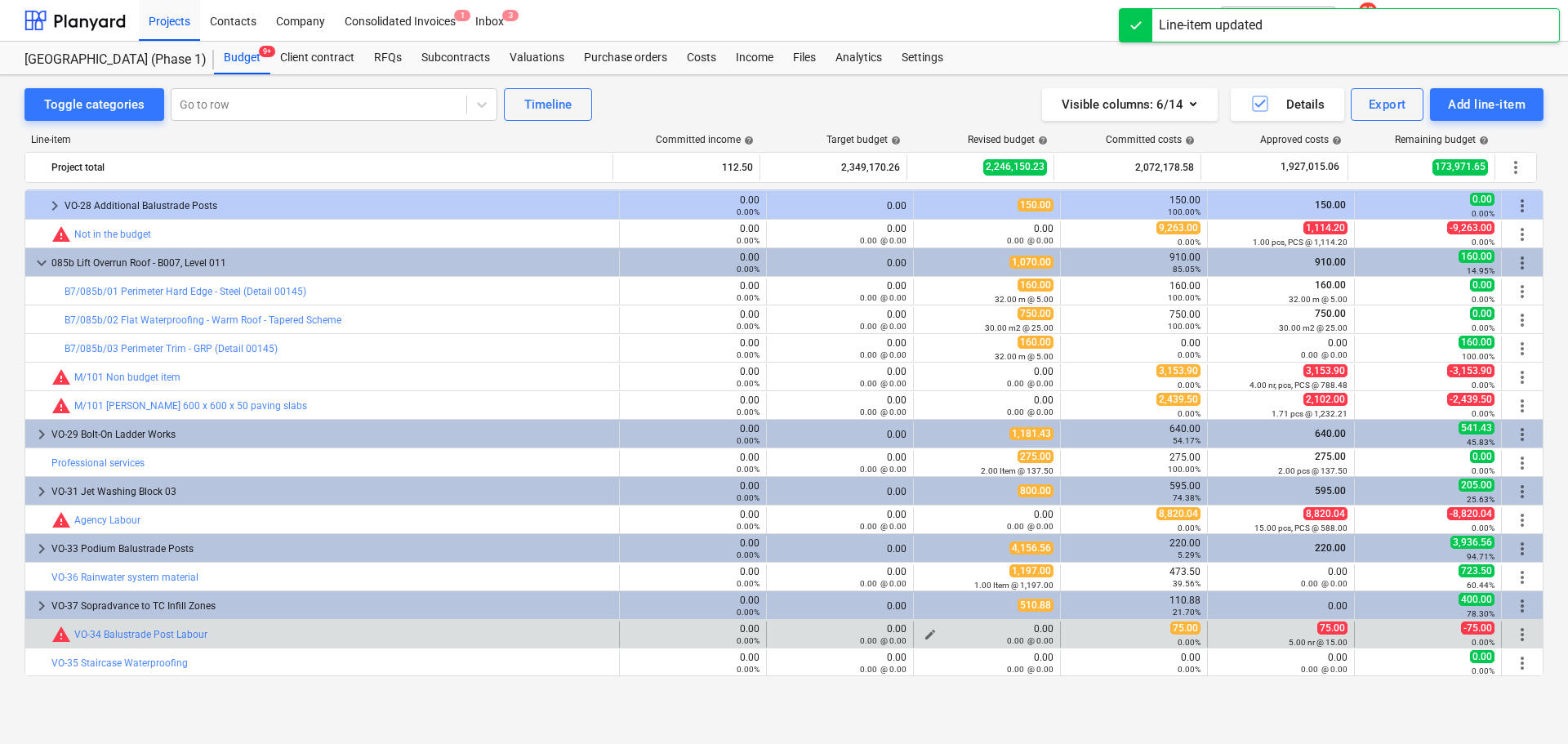
click at [927, 630] on span "edit" at bounding box center [930, 635] width 13 height 13
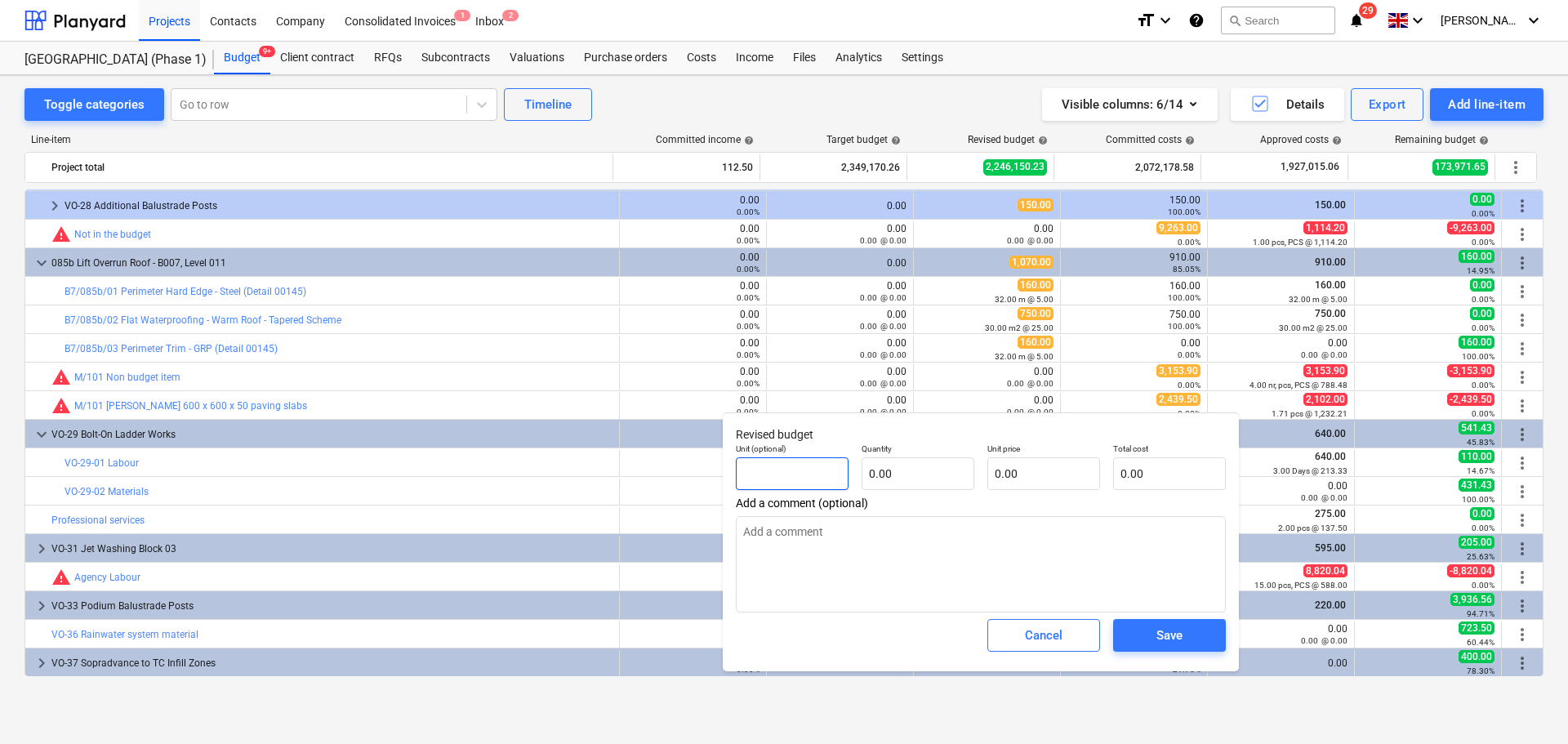
click at [778, 486] on input "text" at bounding box center [792, 473] width 113 height 33
click at [780, 477] on input "text" at bounding box center [792, 473] width 113 height 33
click at [1152, 639] on span "Save" at bounding box center [1170, 635] width 74 height 21
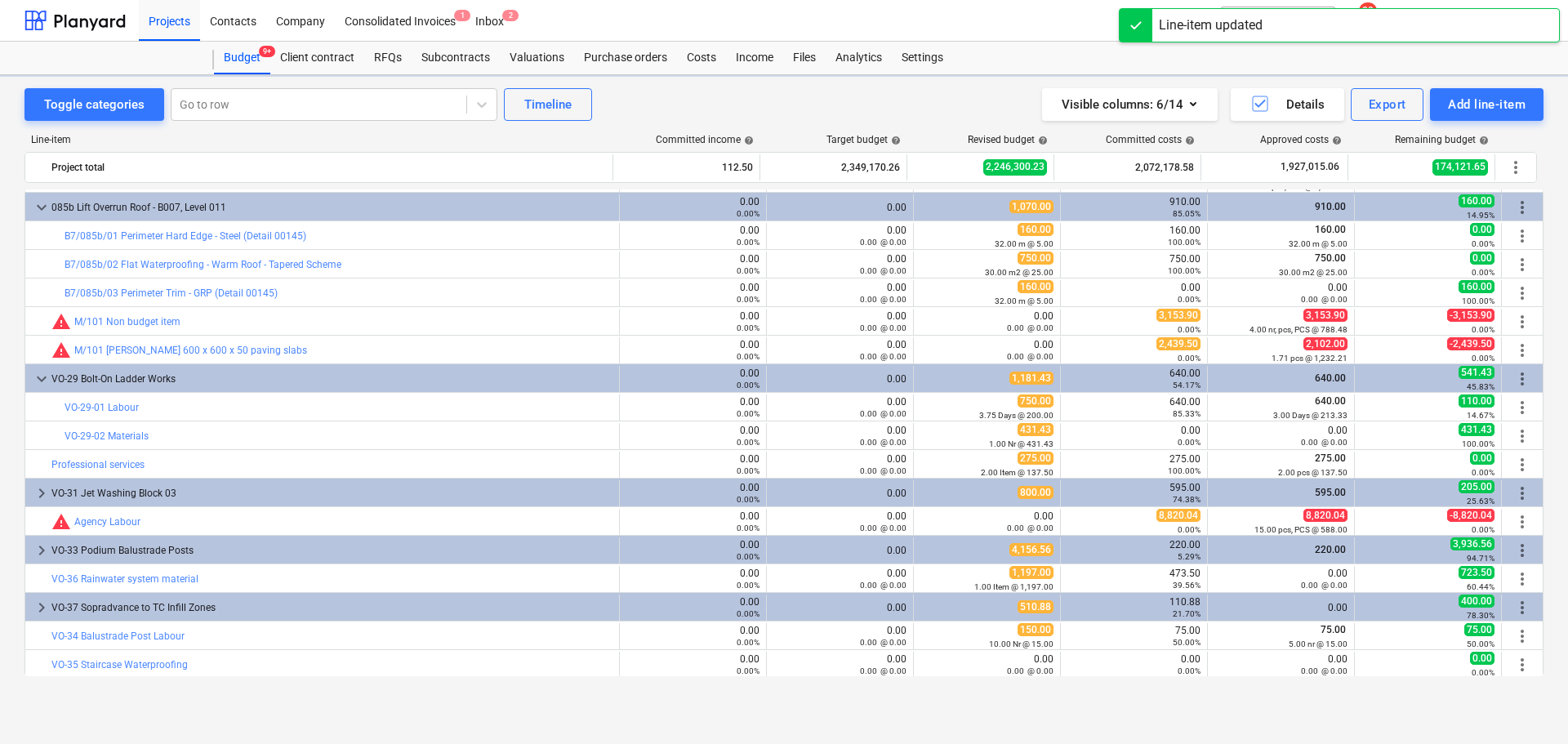
scroll to position [3743, 0]
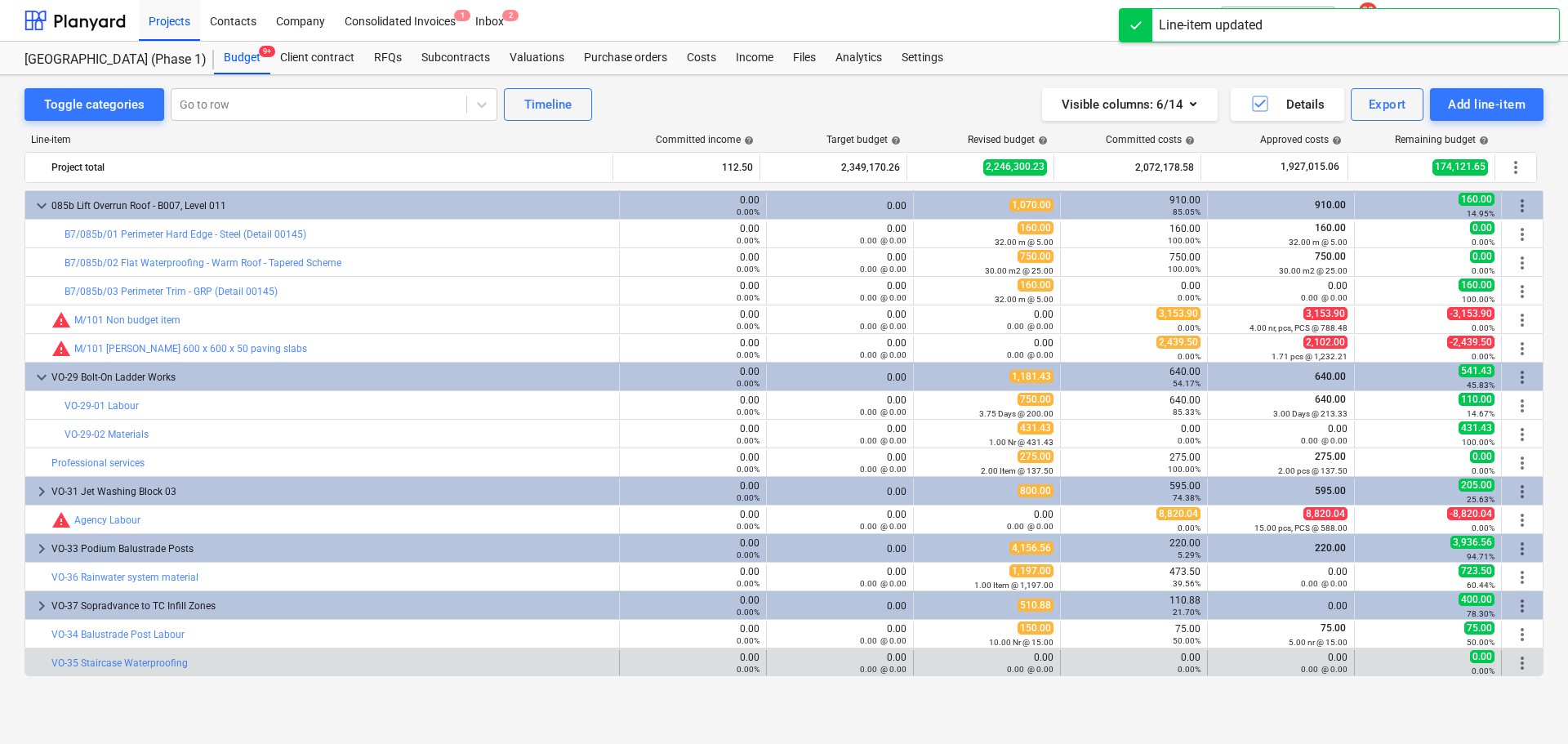
click at [1519, 659] on span "more_vert" at bounding box center [1522, 663] width 19 height 19
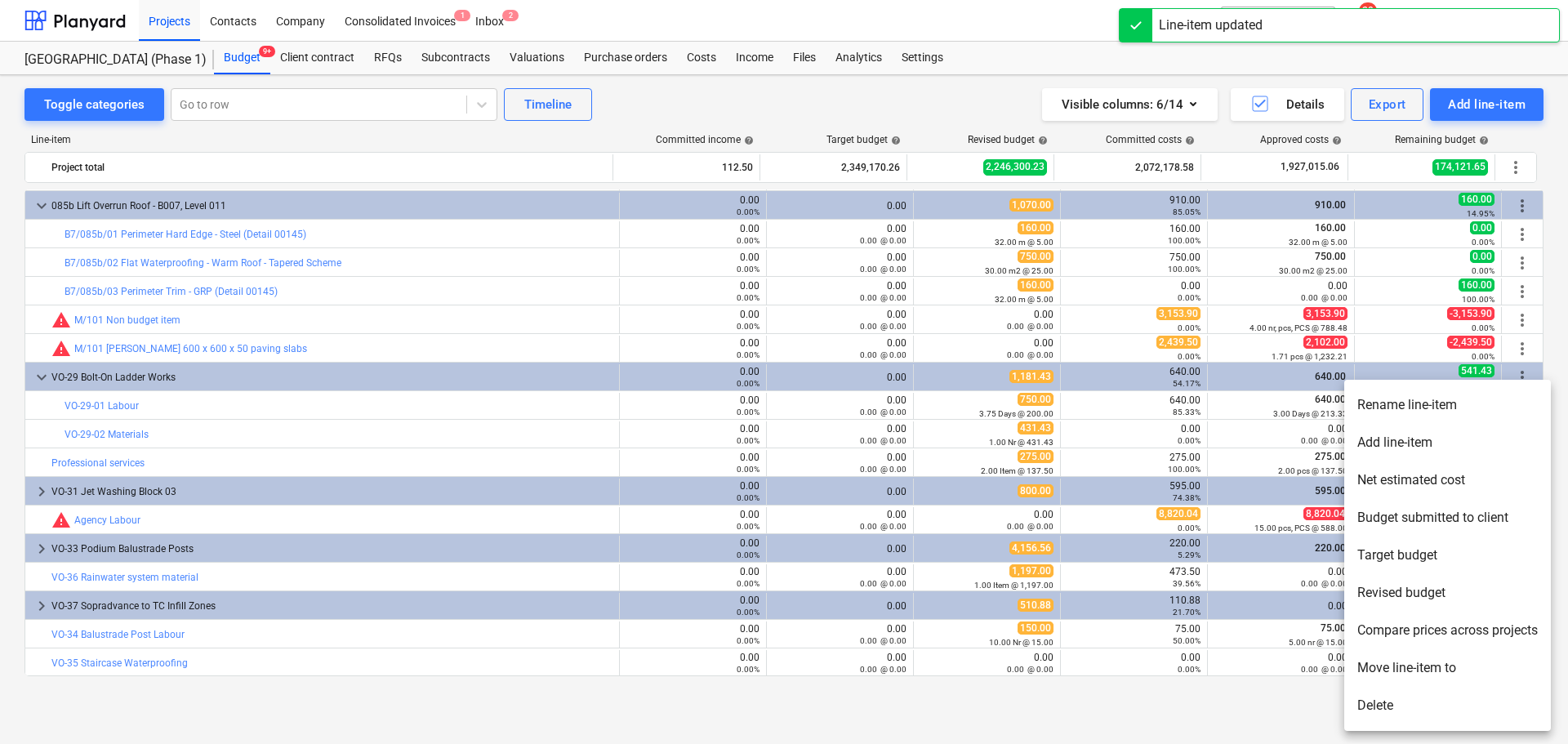
click at [1375, 443] on li "Add line-item" at bounding box center [1447, 442] width 207 height 37
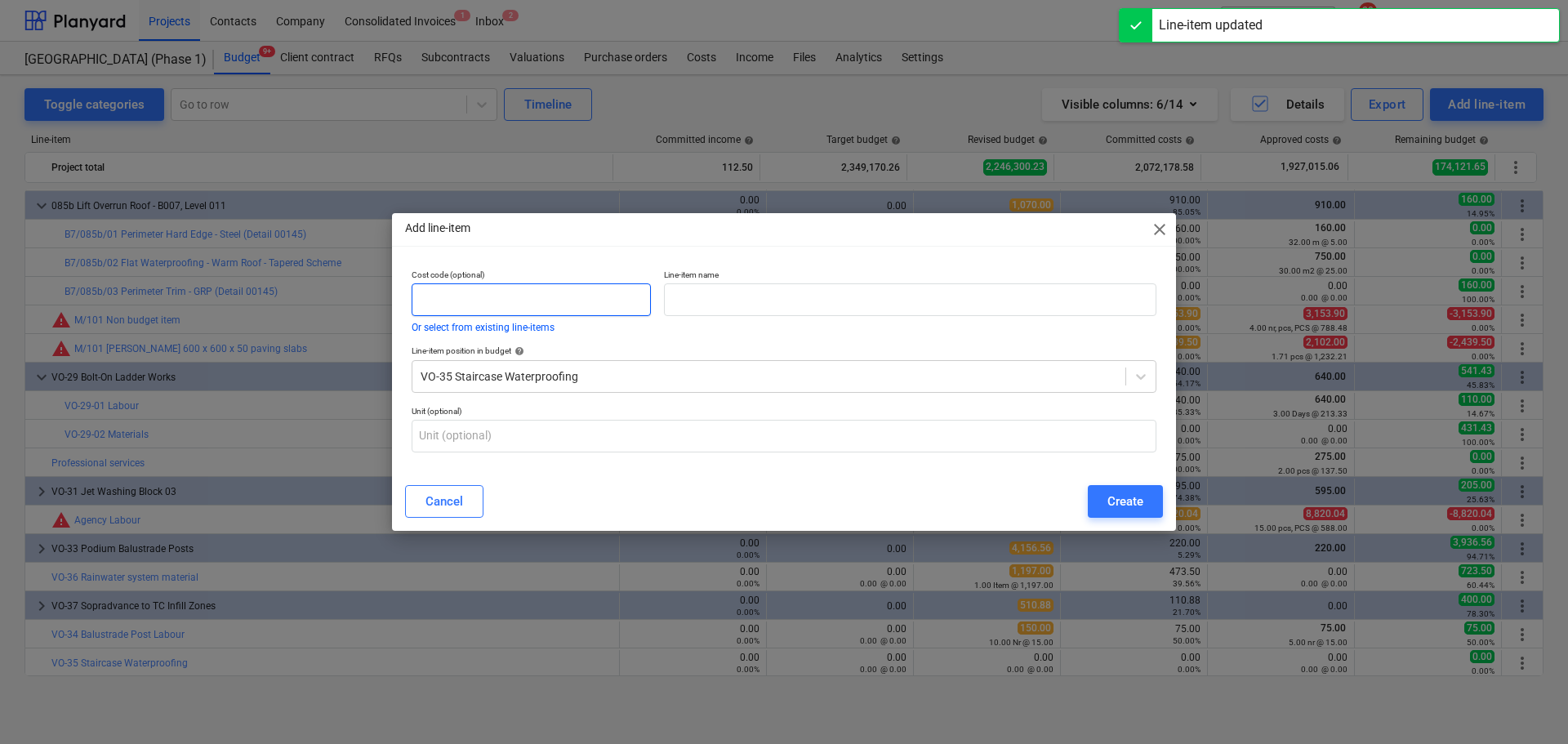
click at [540, 302] on input "text" at bounding box center [532, 300] width 239 height 33
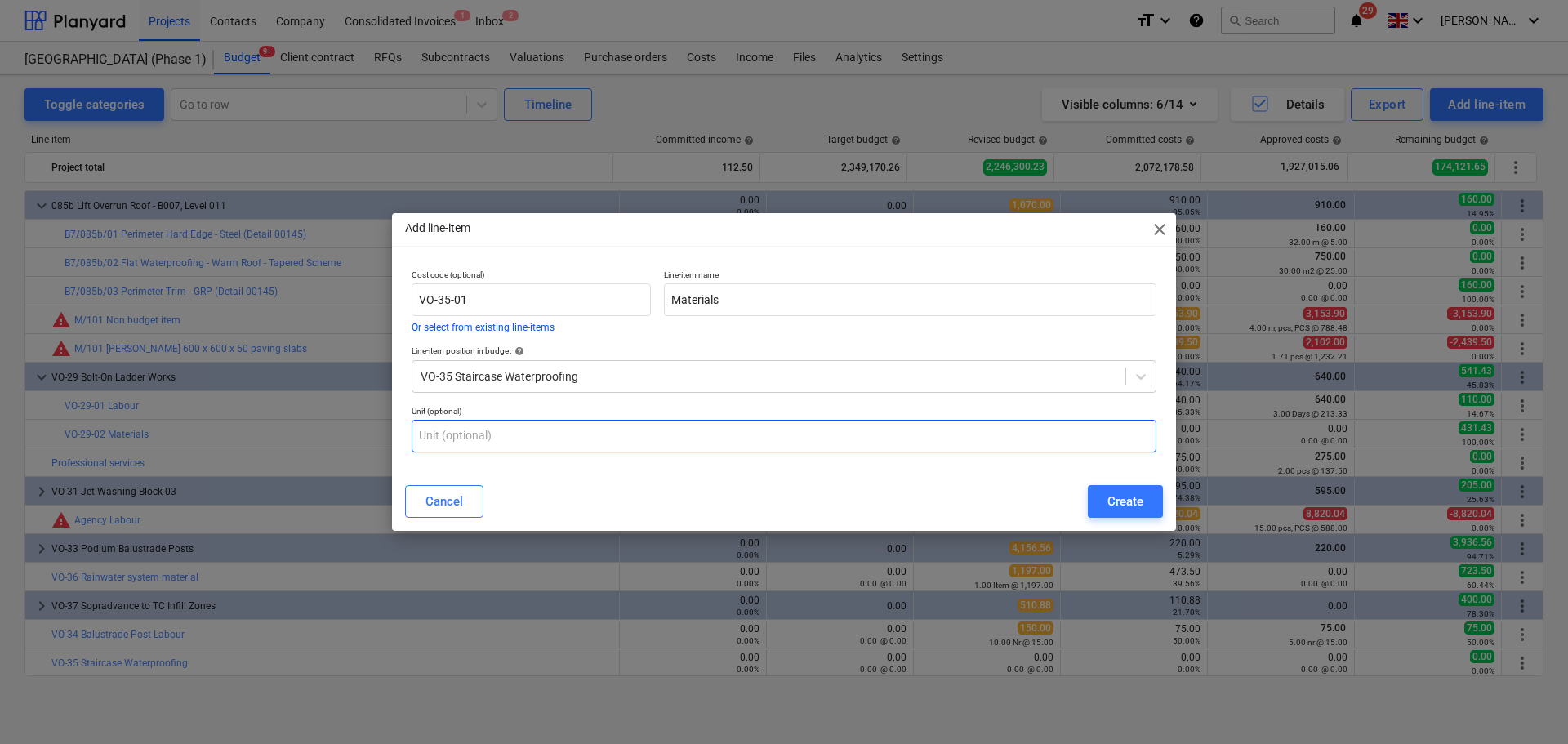
click at [523, 428] on input "text" at bounding box center [784, 436] width 745 height 33
click at [1135, 511] on div "Create" at bounding box center [1125, 501] width 36 height 21
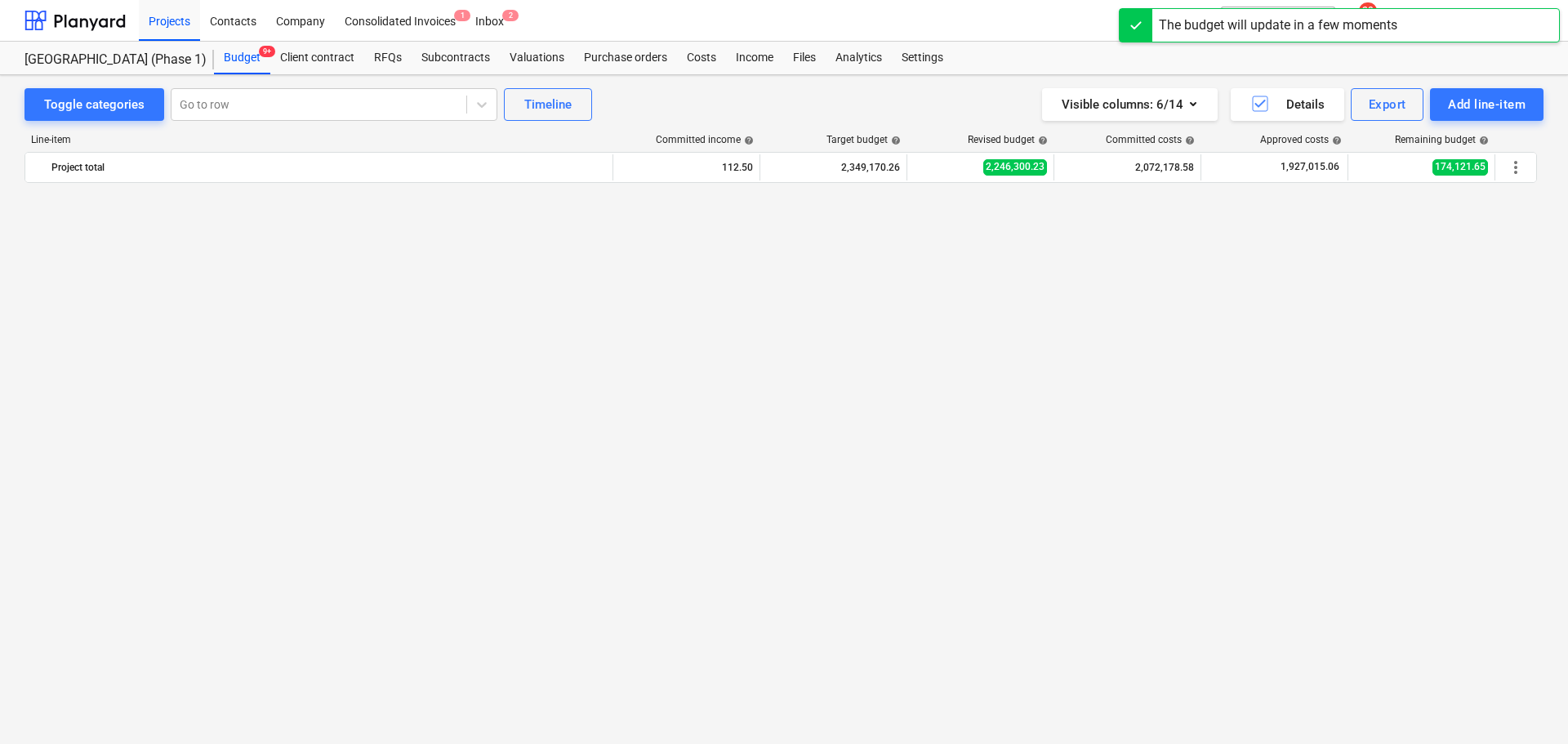
scroll to position [3743, 0]
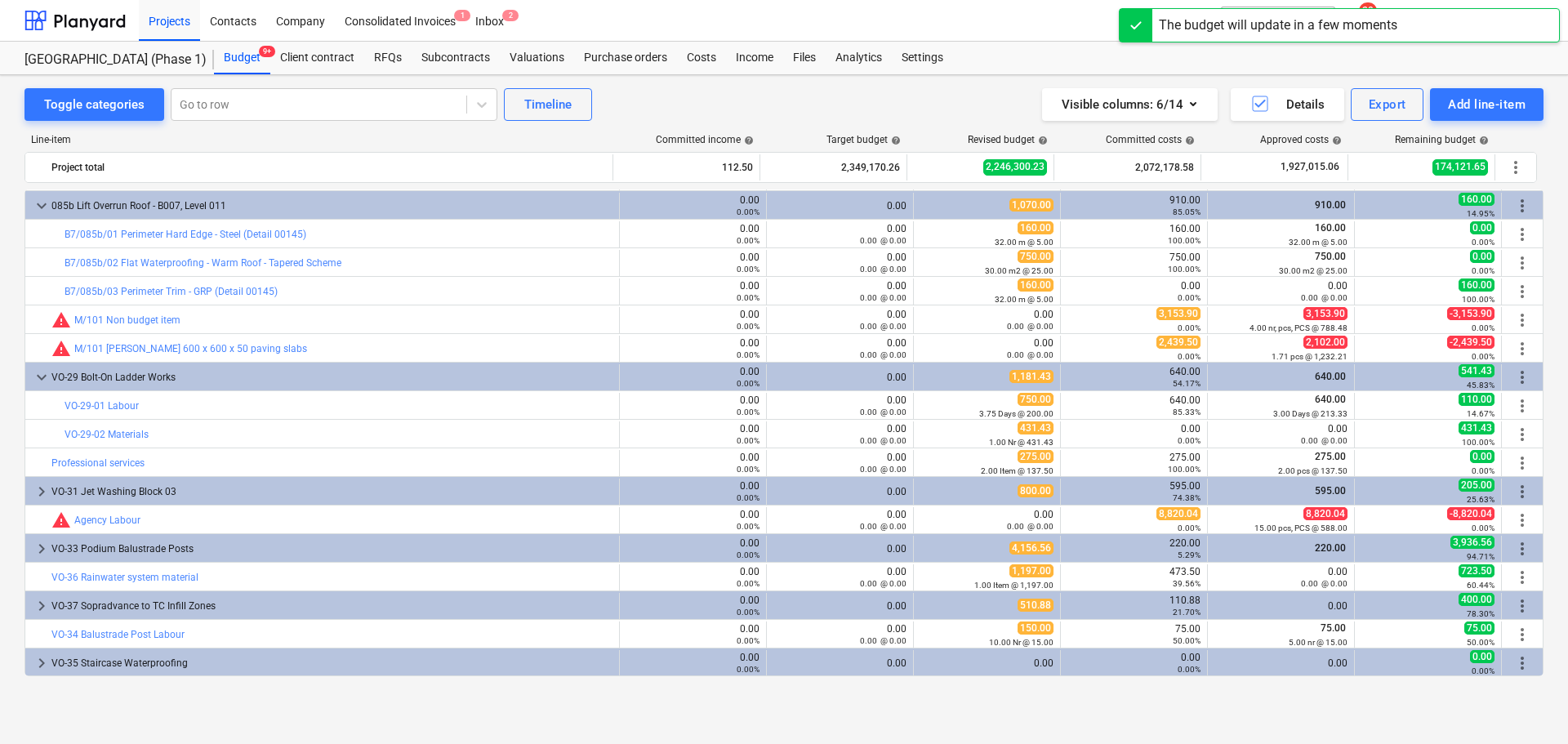
click at [923, 679] on div "Line-item Committed income help Target budget help Revised budget help Committe…" at bounding box center [784, 408] width 1519 height 575
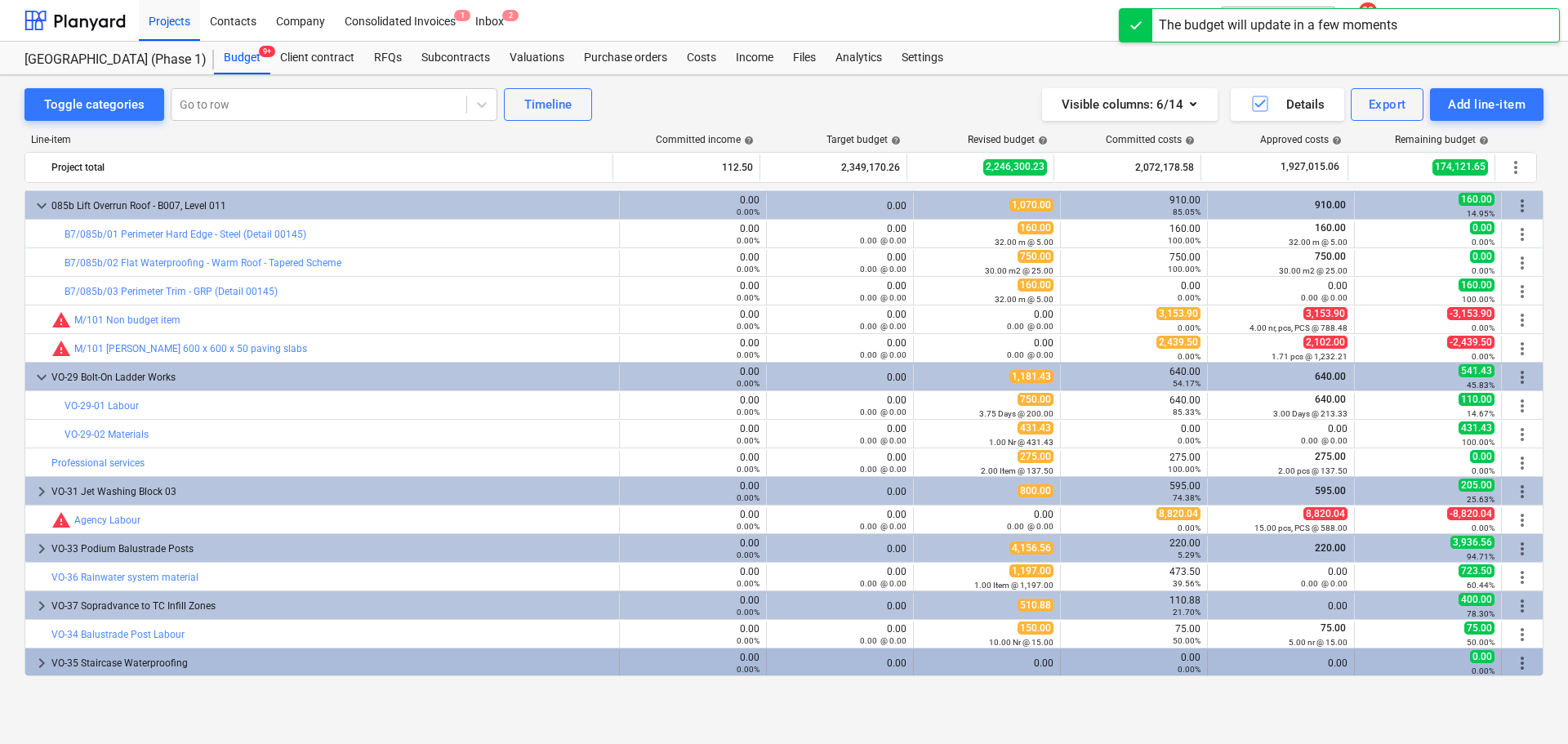
click at [928, 665] on div "0.00" at bounding box center [987, 663] width 133 height 11
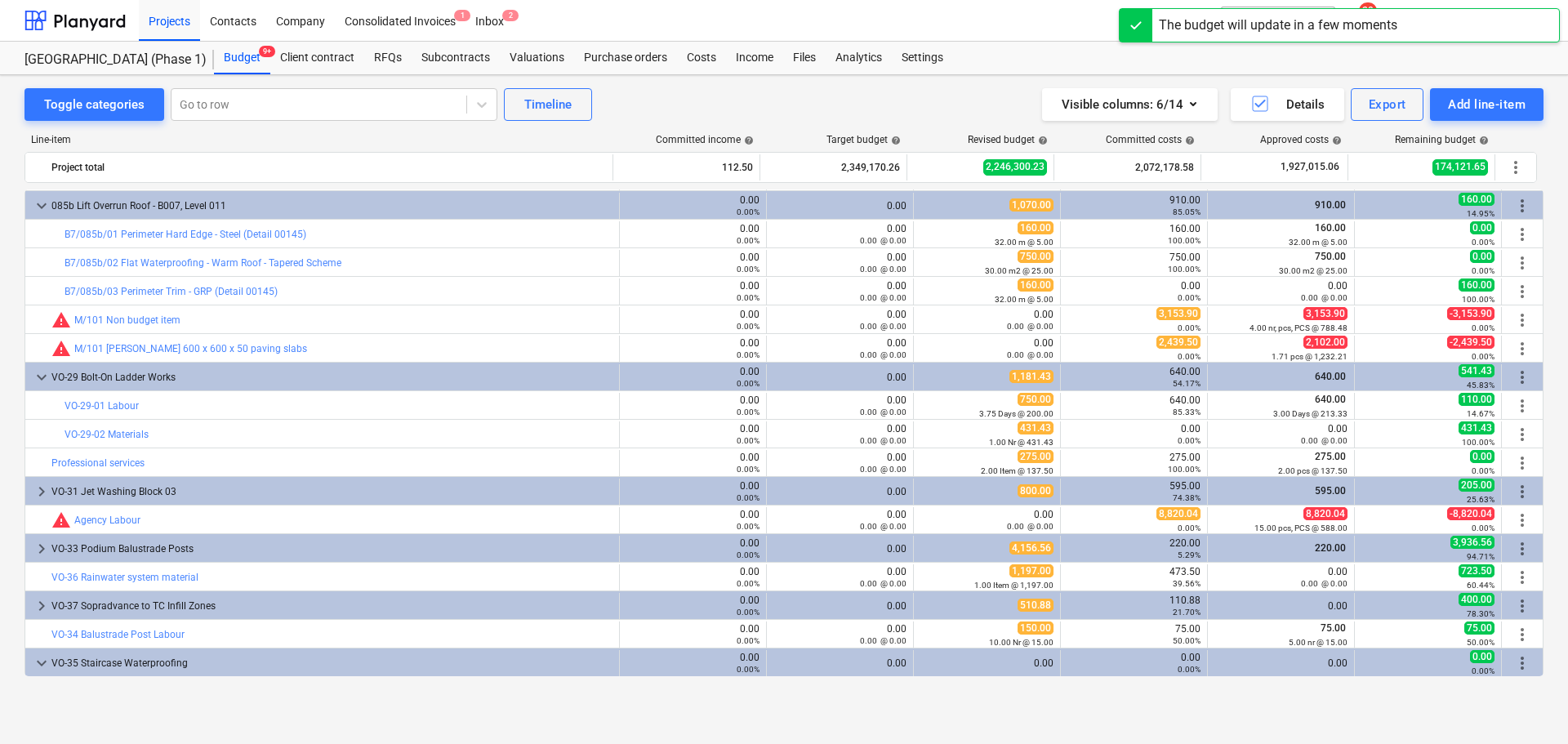
scroll to position [3771, 0]
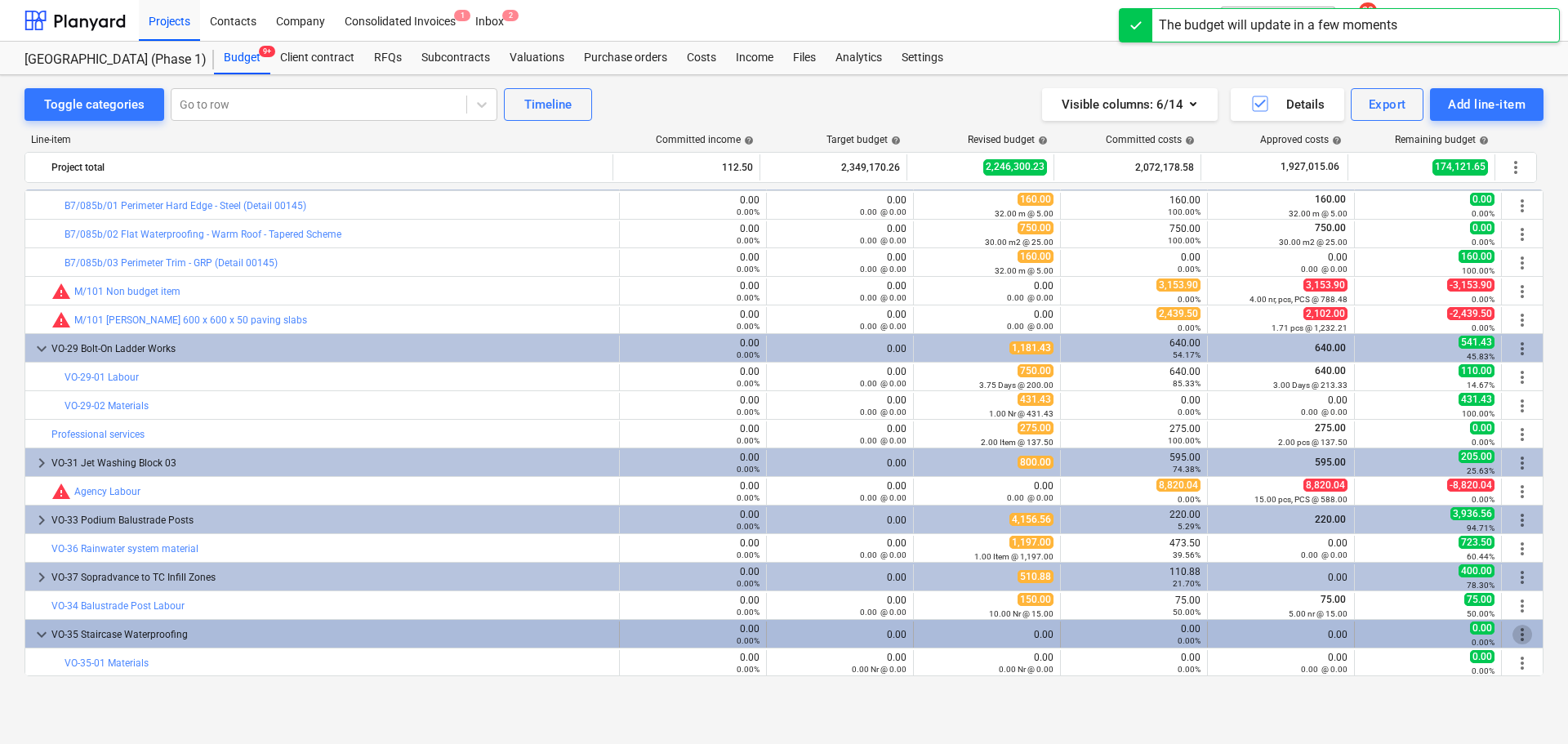
click at [1512, 637] on span "more_vert" at bounding box center [1522, 634] width 19 height 19
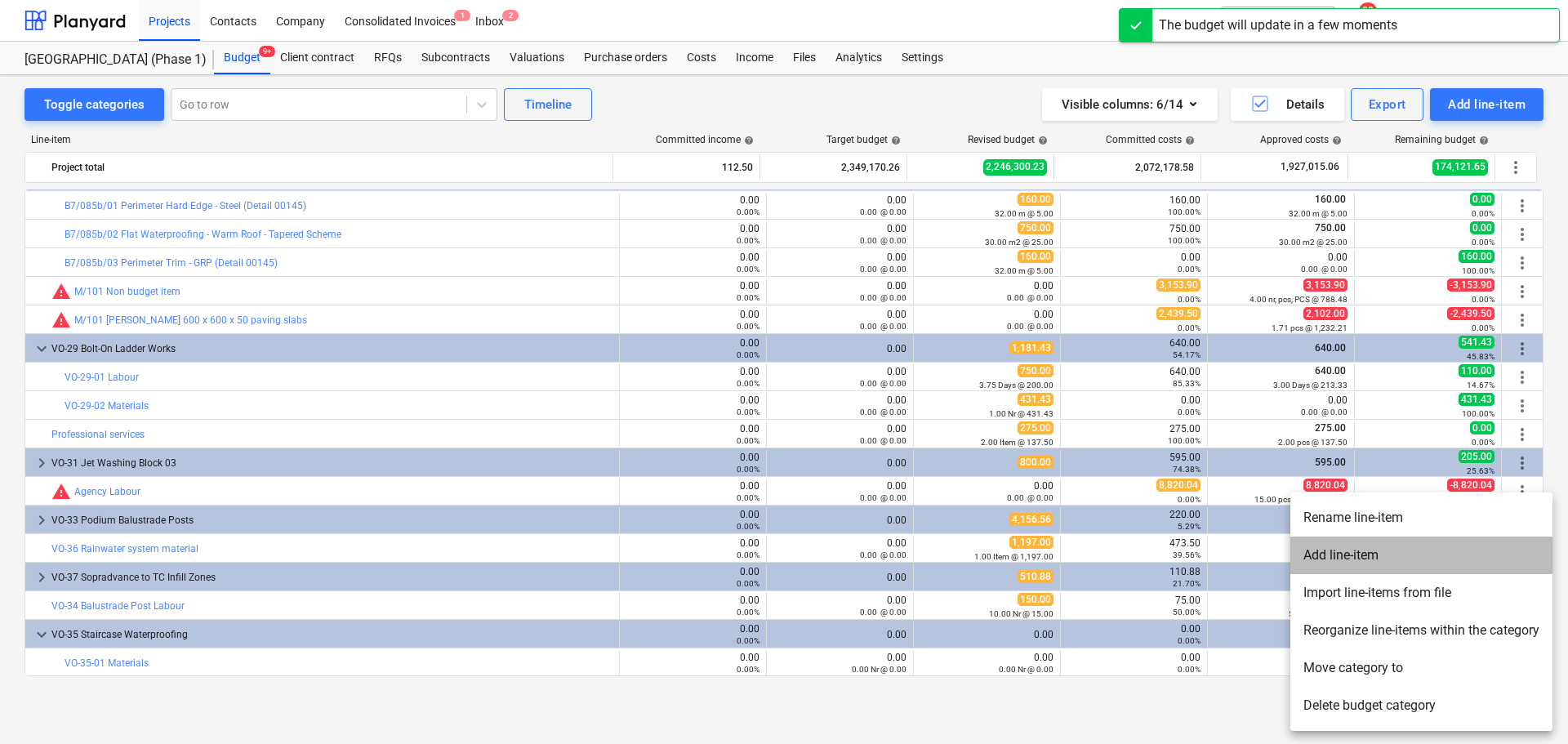
click at [1408, 541] on li "Add line-item" at bounding box center [1421, 554] width 262 height 37
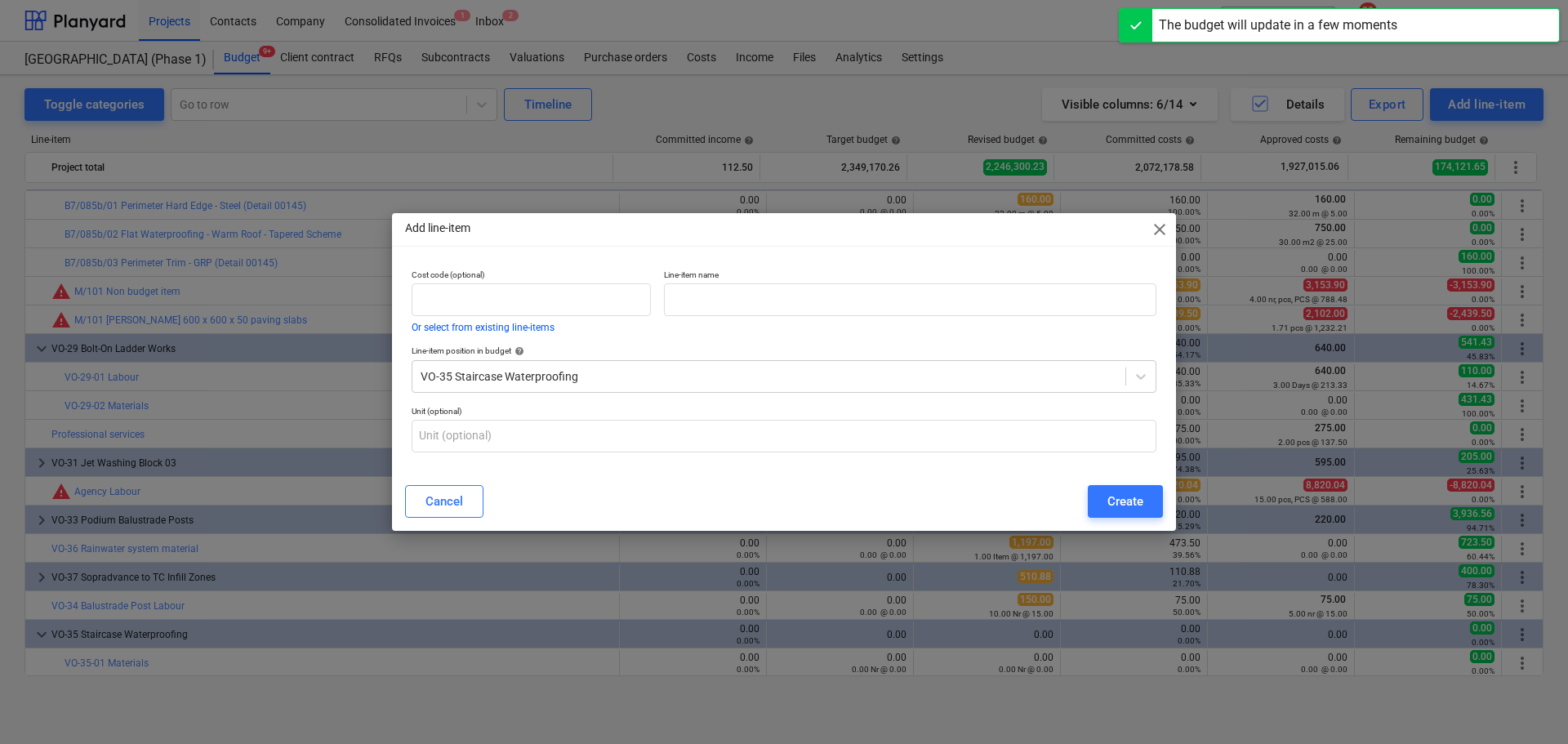
click at [503, 277] on p "Cost code (optional)" at bounding box center [532, 276] width 239 height 13
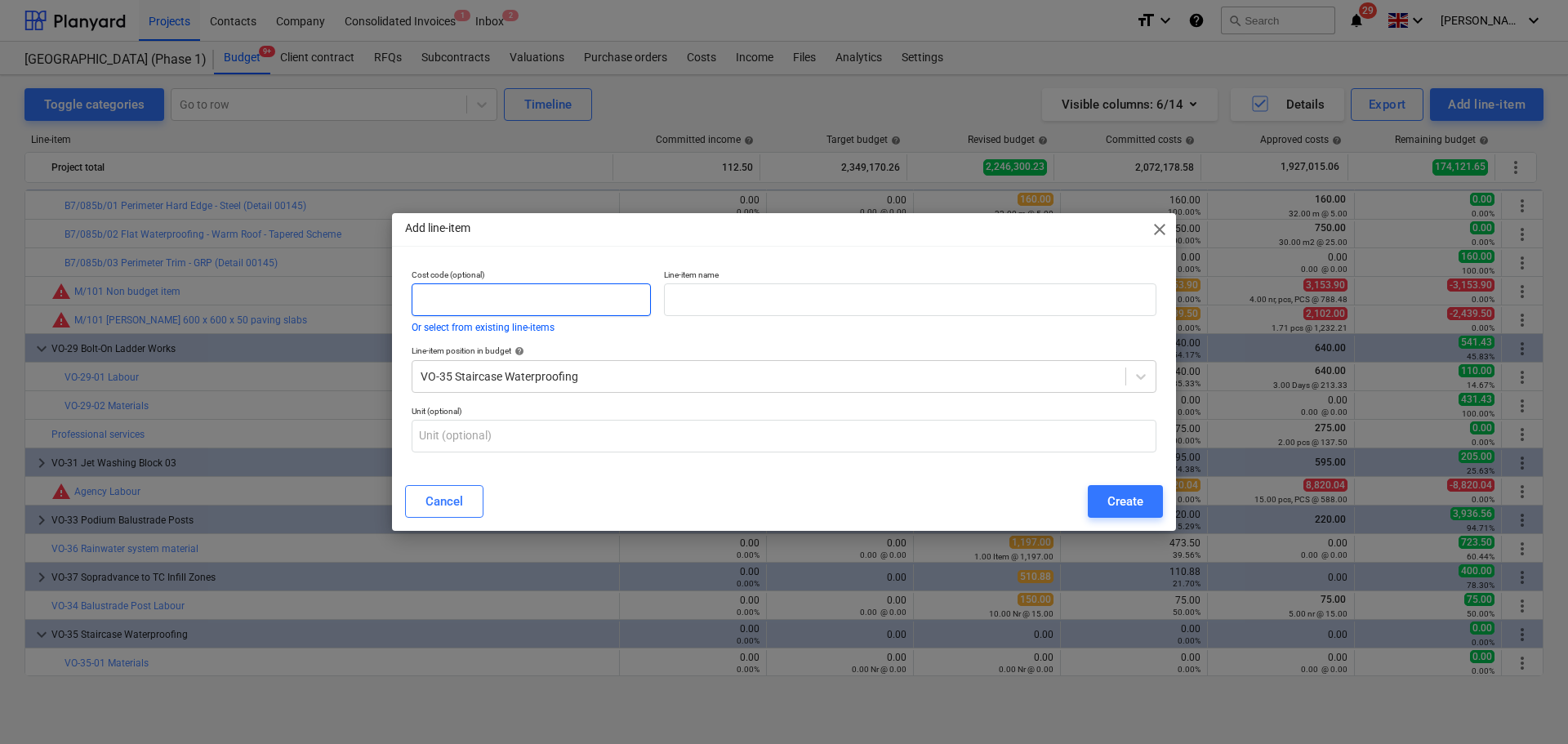
click at [489, 297] on input "text" at bounding box center [532, 300] width 239 height 33
click at [1131, 491] on div "Create" at bounding box center [1125, 501] width 36 height 21
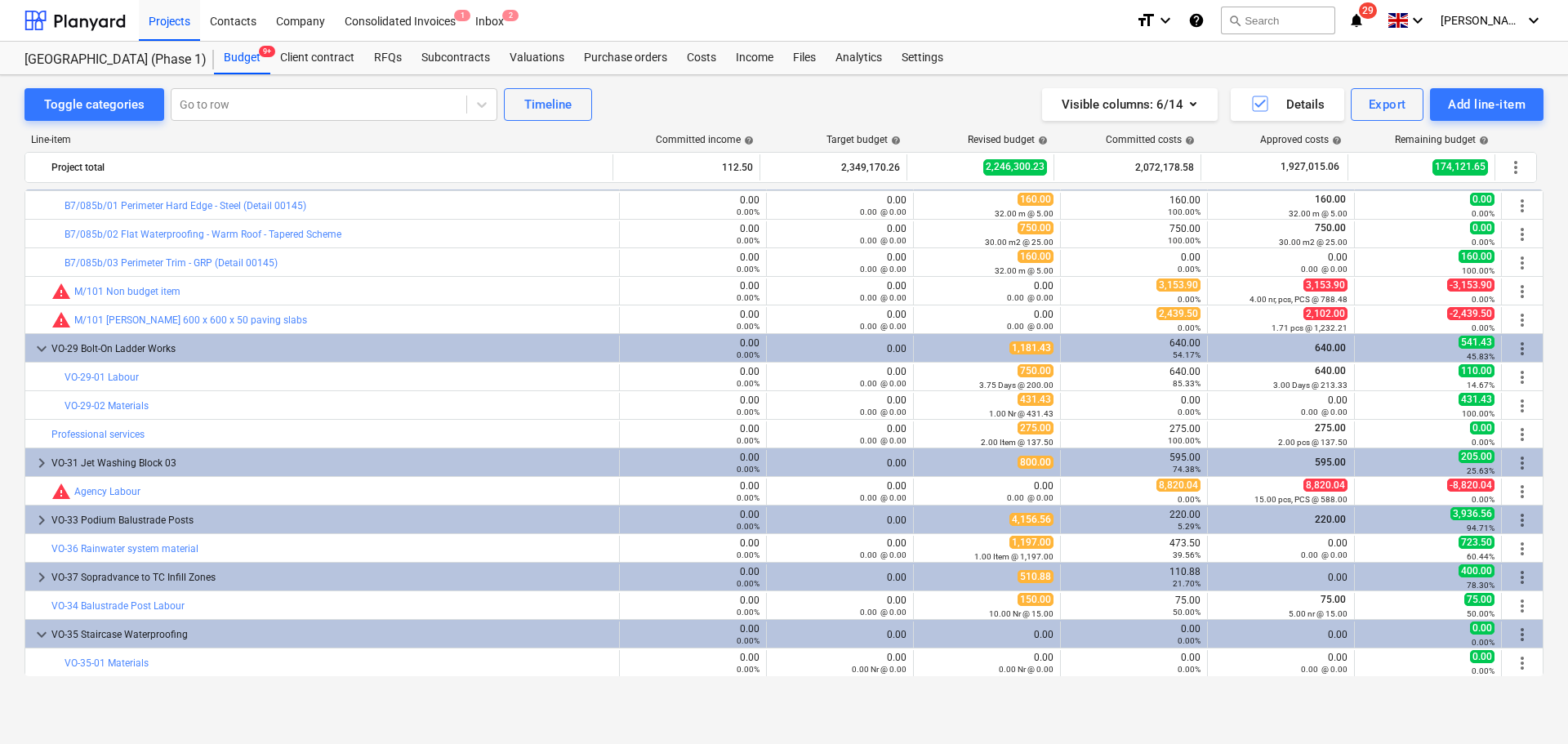
scroll to position [3799, 0]
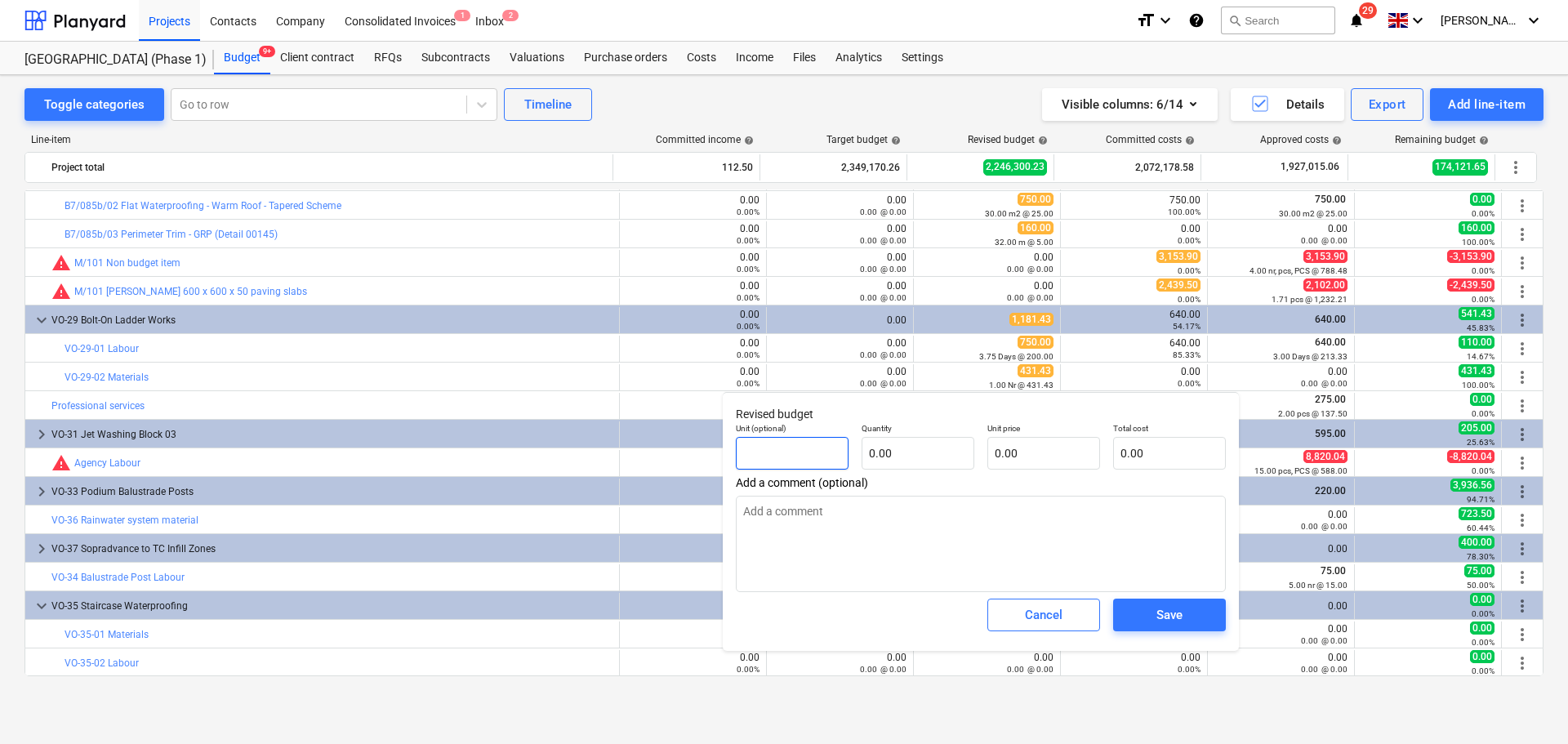
click at [801, 458] on input "text" at bounding box center [792, 453] width 113 height 33
click at [777, 456] on input "text" at bounding box center [792, 453] width 113 height 33
click at [948, 453] on input "text" at bounding box center [919, 453] width 113 height 33
click at [1017, 453] on input "text" at bounding box center [1044, 453] width 113 height 33
click at [1194, 604] on button "Save" at bounding box center [1170, 615] width 113 height 33
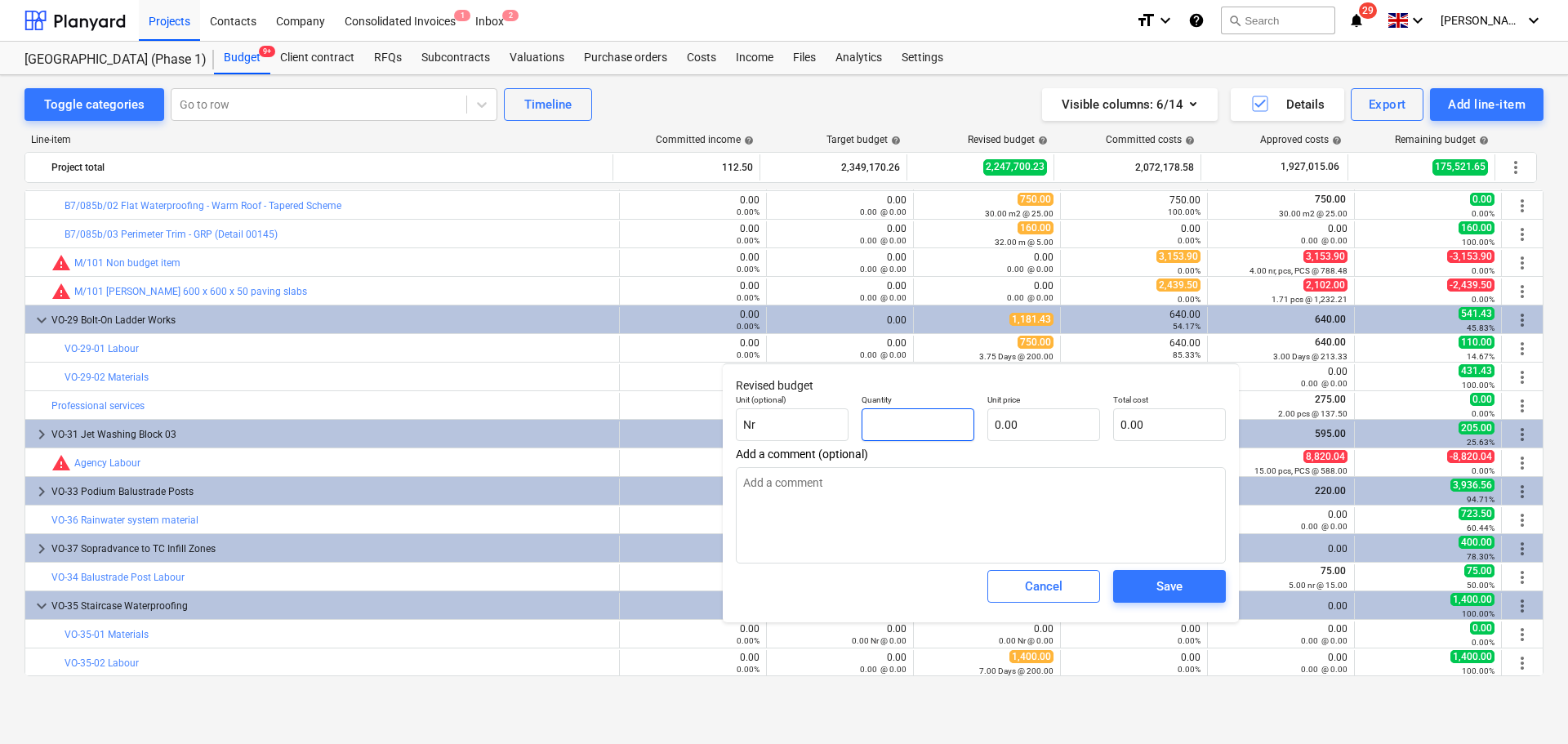
click at [918, 415] on input "text" at bounding box center [919, 424] width 113 height 33
click at [1023, 424] on input "text" at bounding box center [1044, 424] width 113 height 33
click at [1145, 575] on button "Save" at bounding box center [1170, 586] width 113 height 33
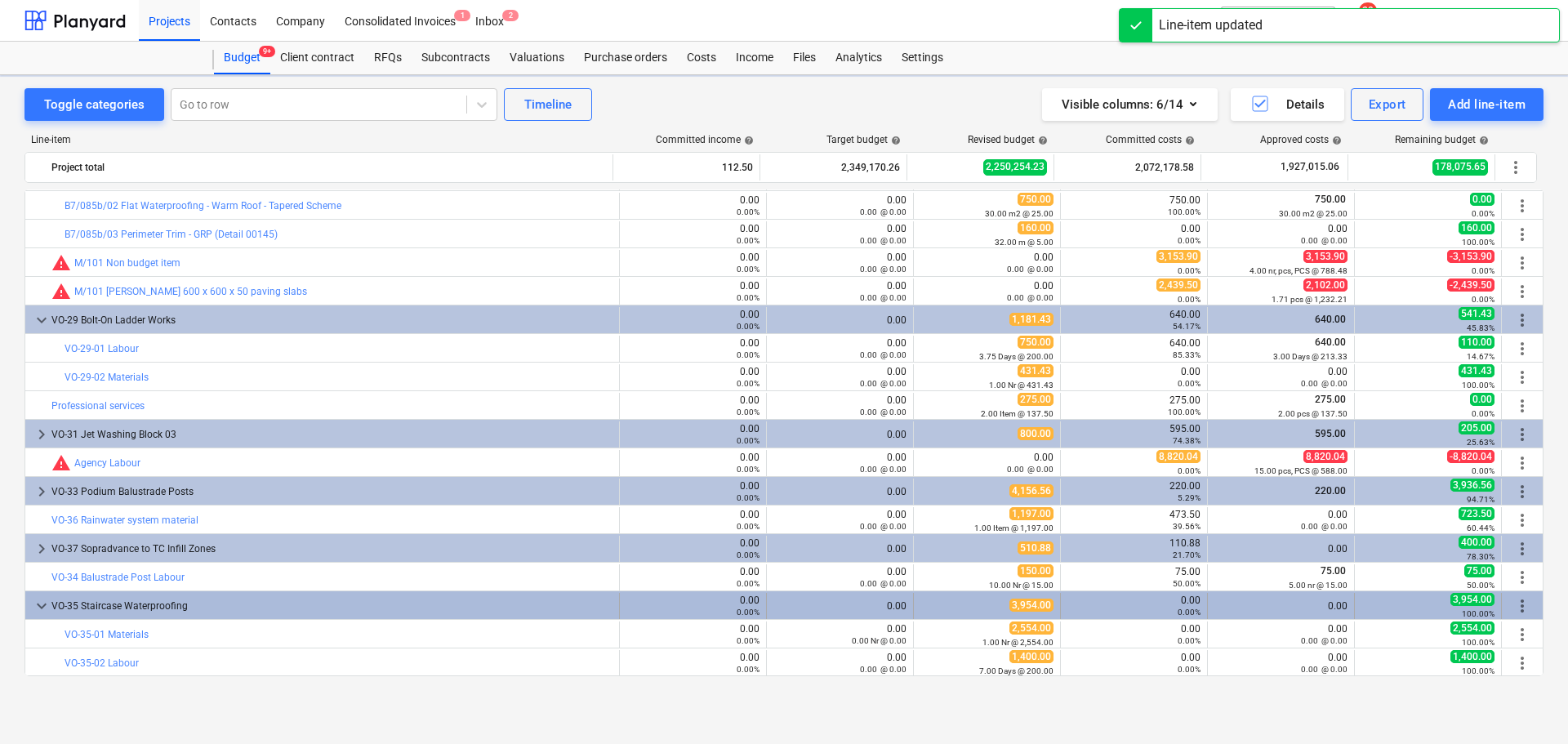
click at [592, 598] on div "VO-35 Staircase Waterproofing" at bounding box center [332, 605] width 561 height 26
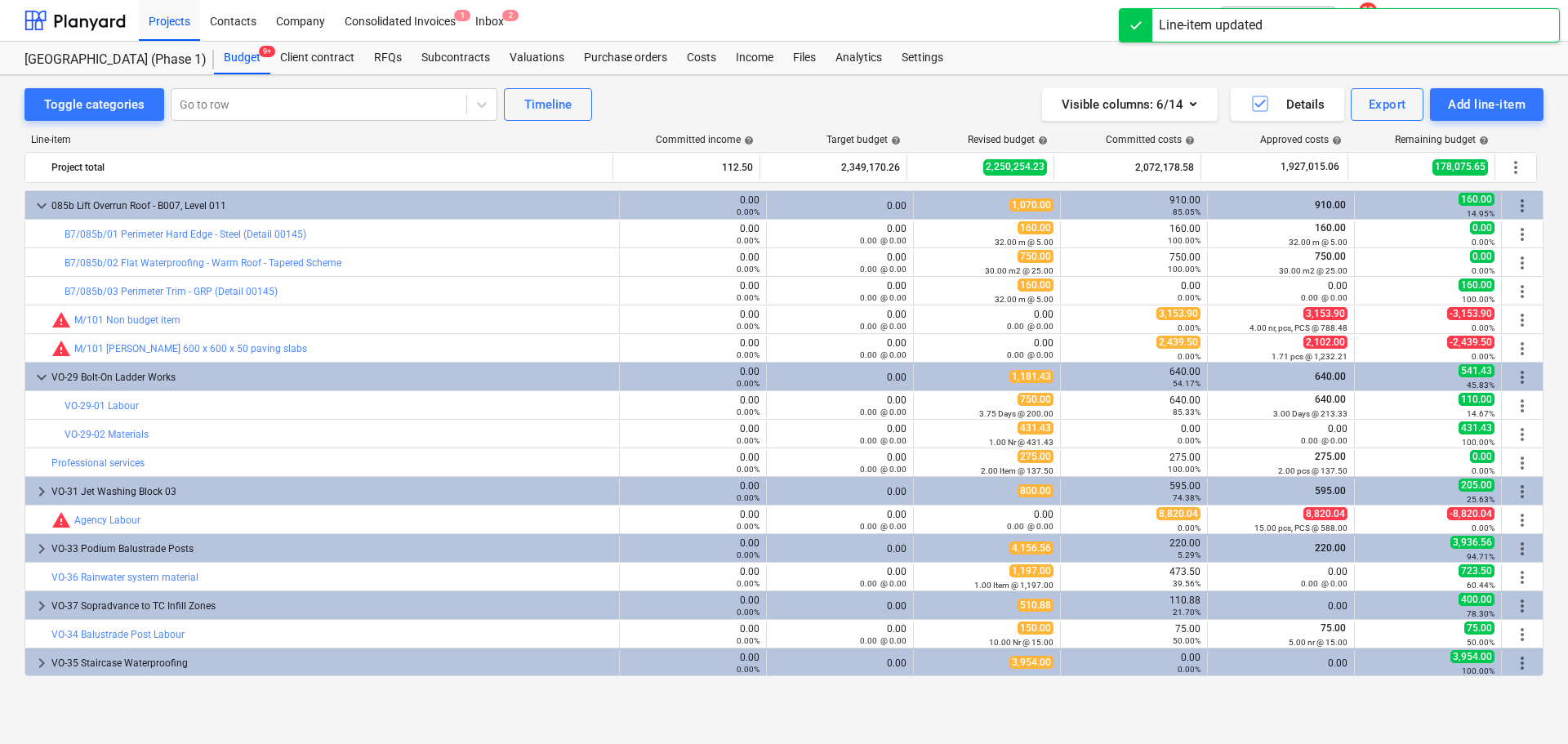
scroll to position [3743, 0]
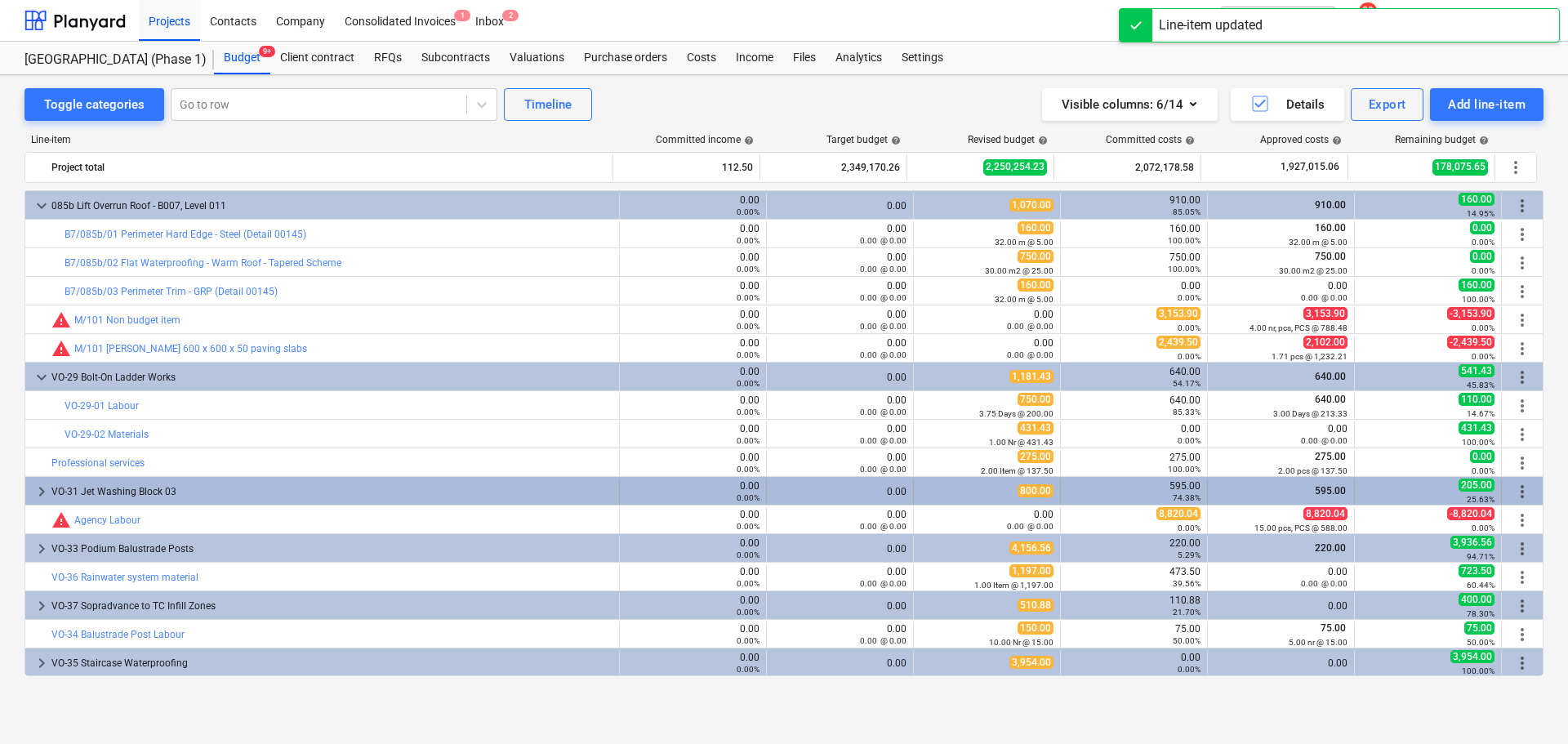
click at [432, 487] on div "VO-31 Jet Washing Block 03" at bounding box center [332, 491] width 561 height 26
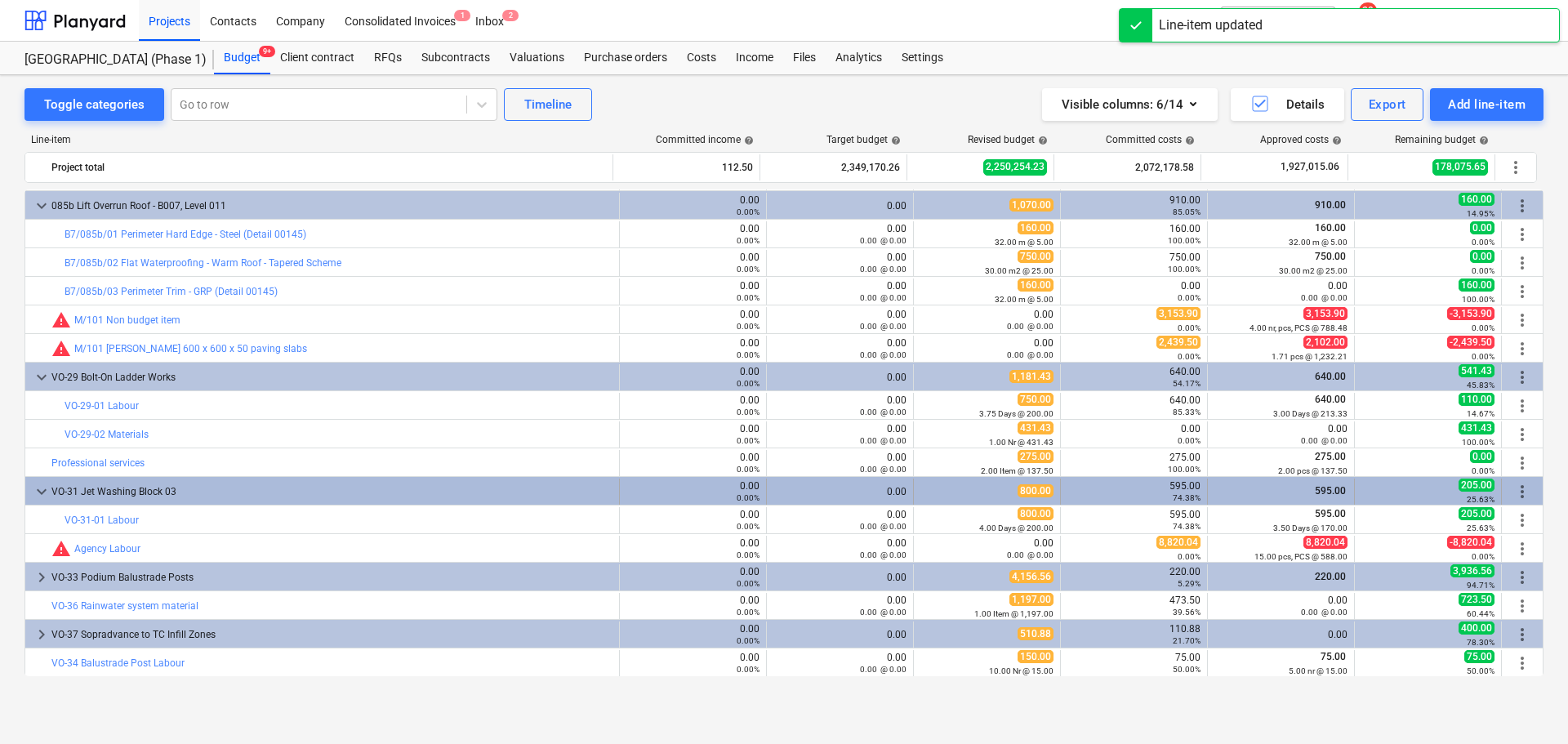
click at [426, 487] on div "VO-31 Jet Washing Block 03" at bounding box center [332, 491] width 561 height 26
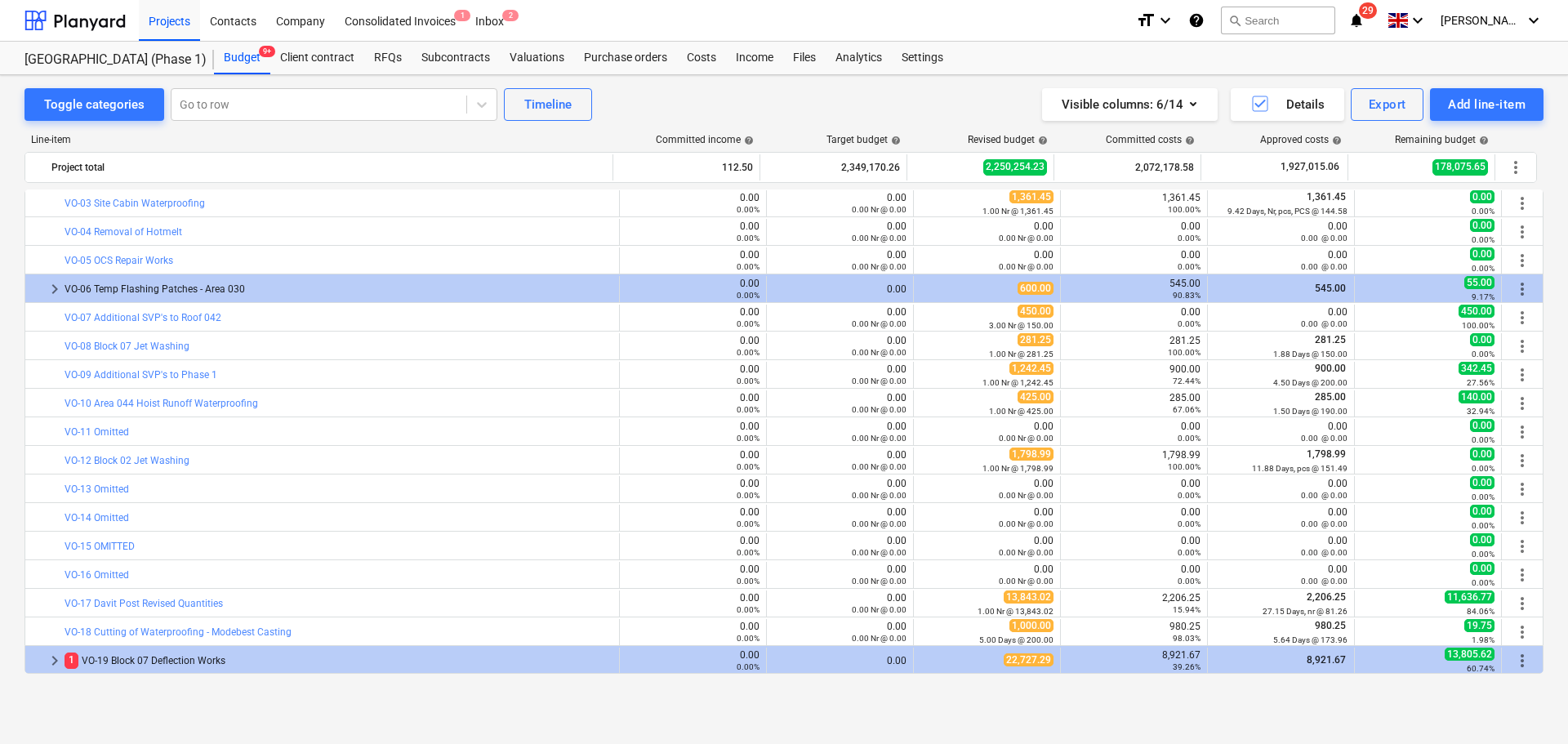
scroll to position [3008, 0]
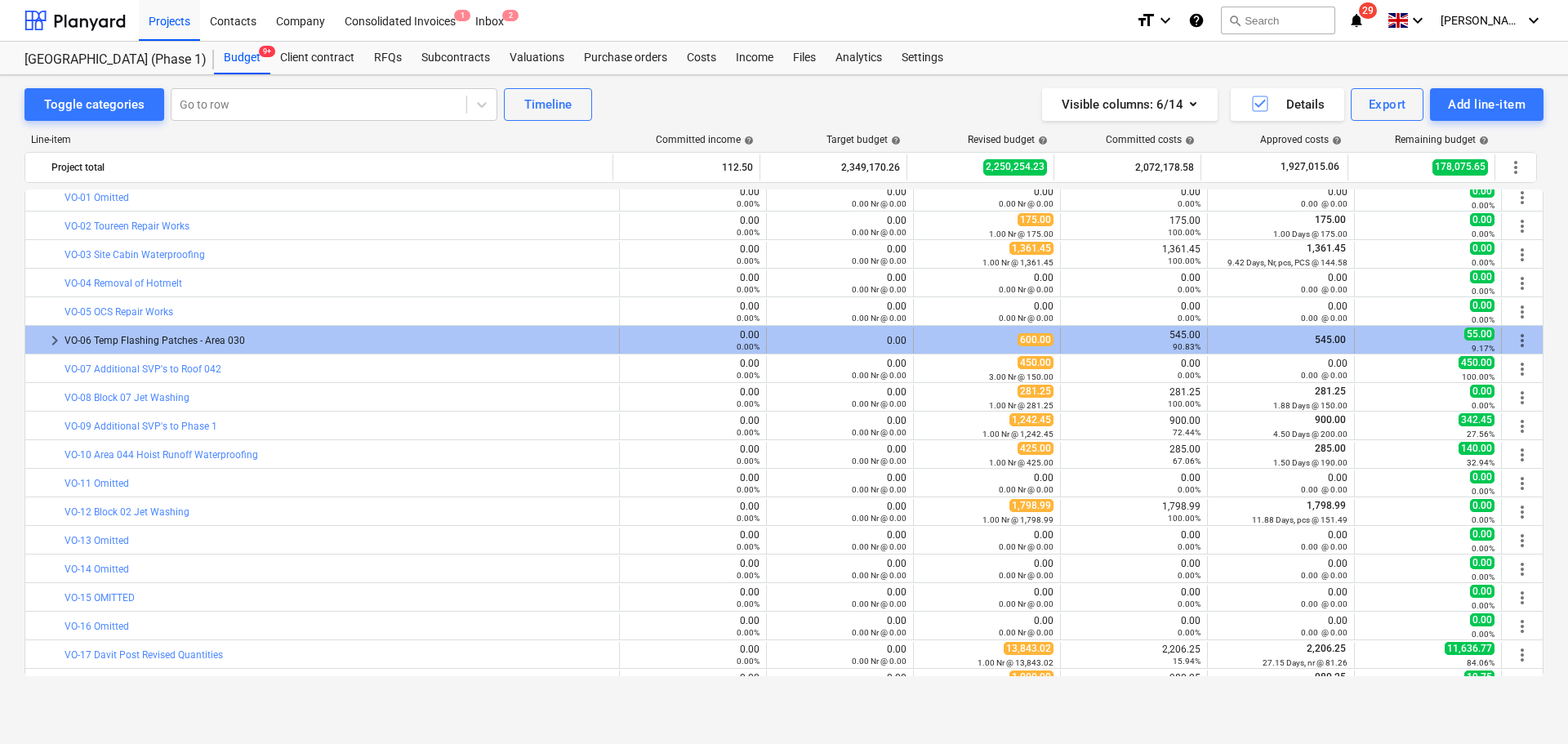
click at [224, 348] on div "VO-06 Temp Flashing Patches - Area 030" at bounding box center [338, 340] width 548 height 26
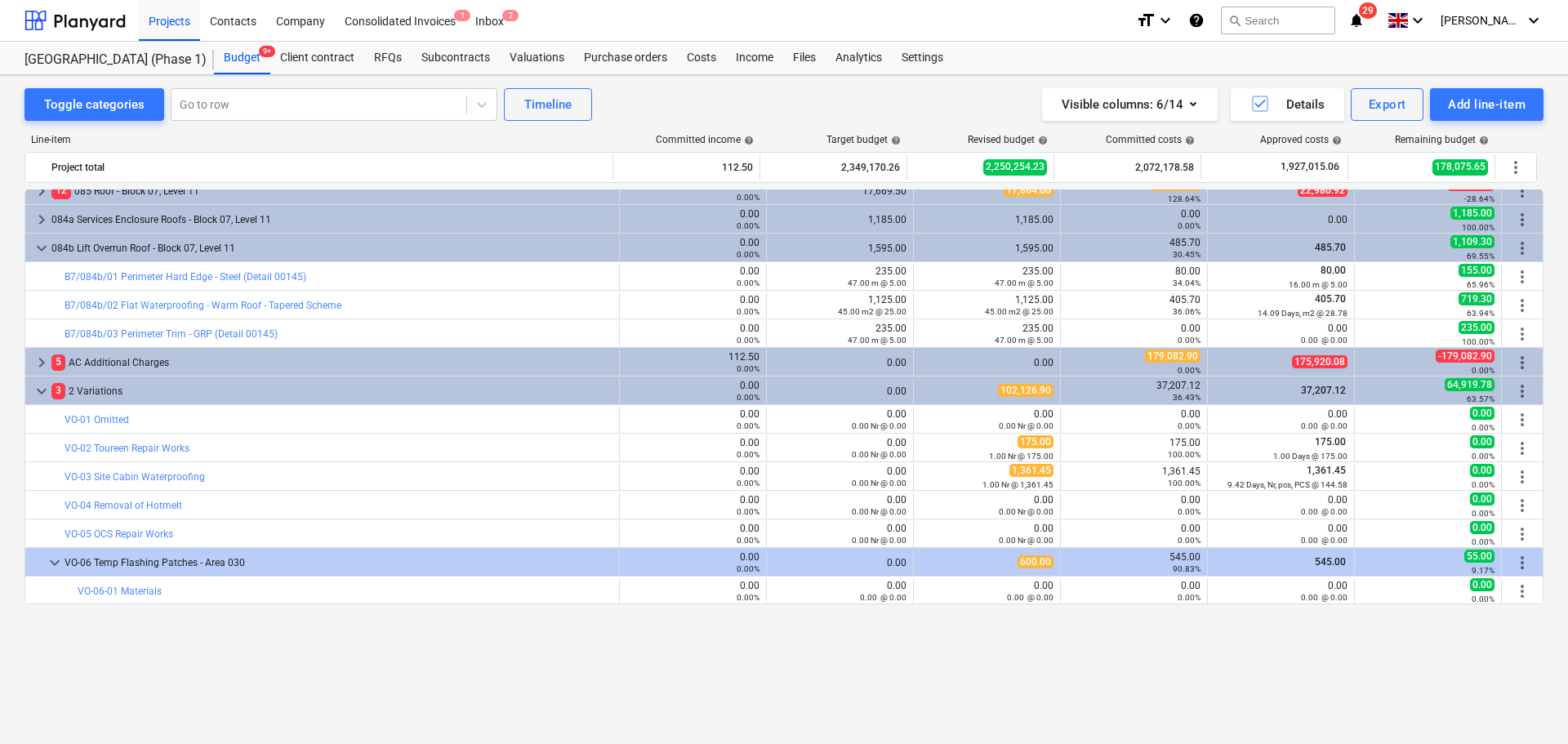
scroll to position [2681, 0]
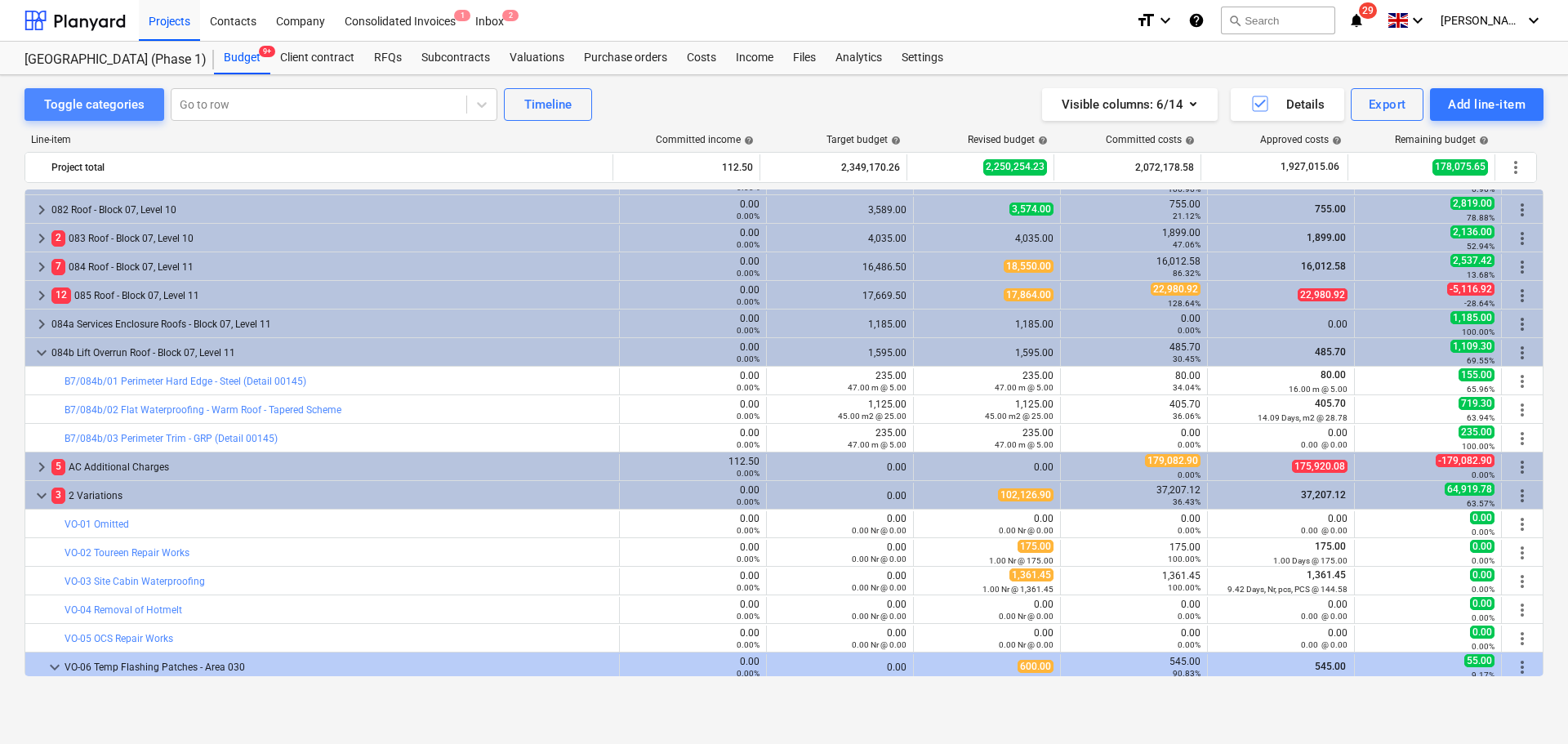
click at [129, 115] on div "Toggle categories" at bounding box center [94, 104] width 101 height 21
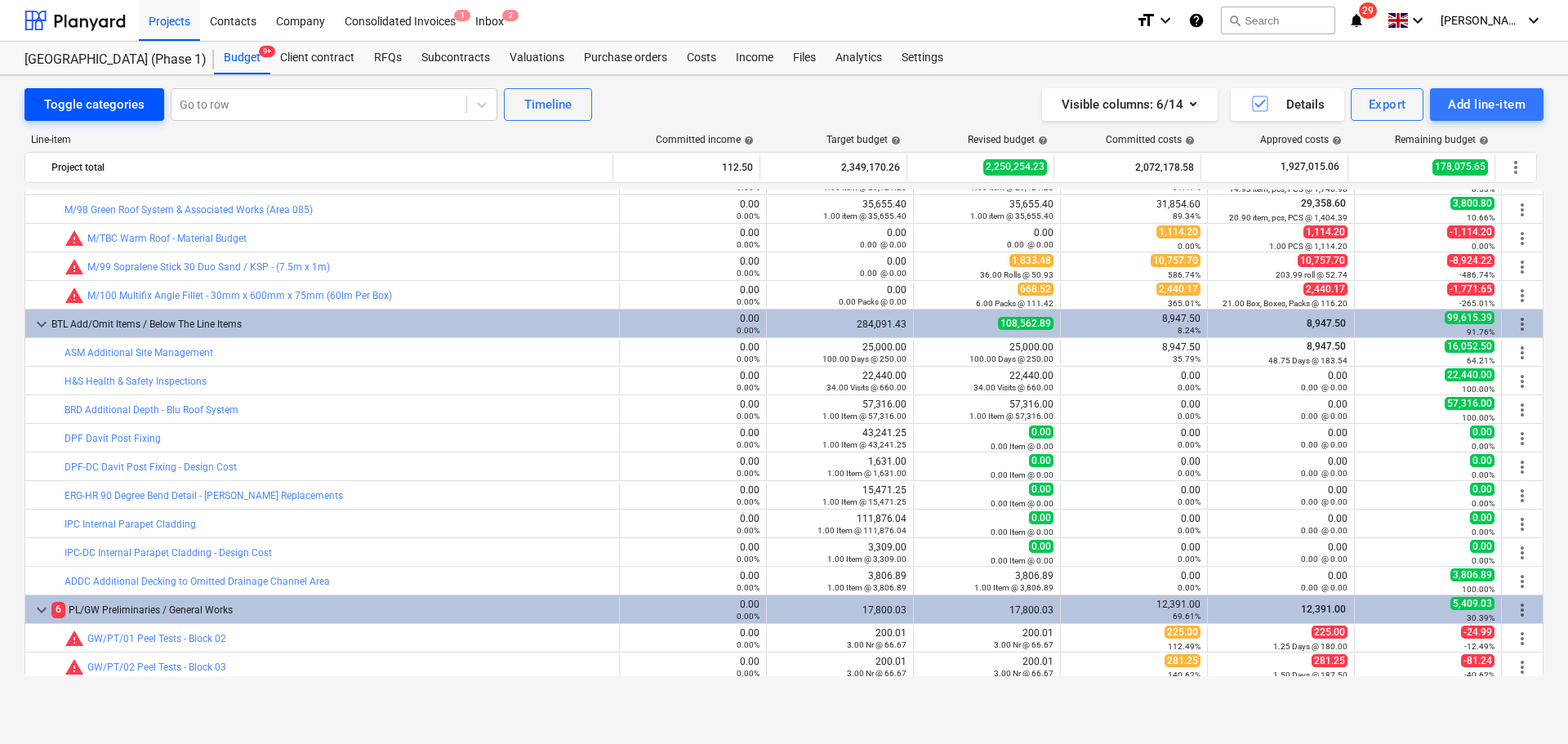
click at [129, 115] on div "Toggle categories" at bounding box center [94, 104] width 101 height 21
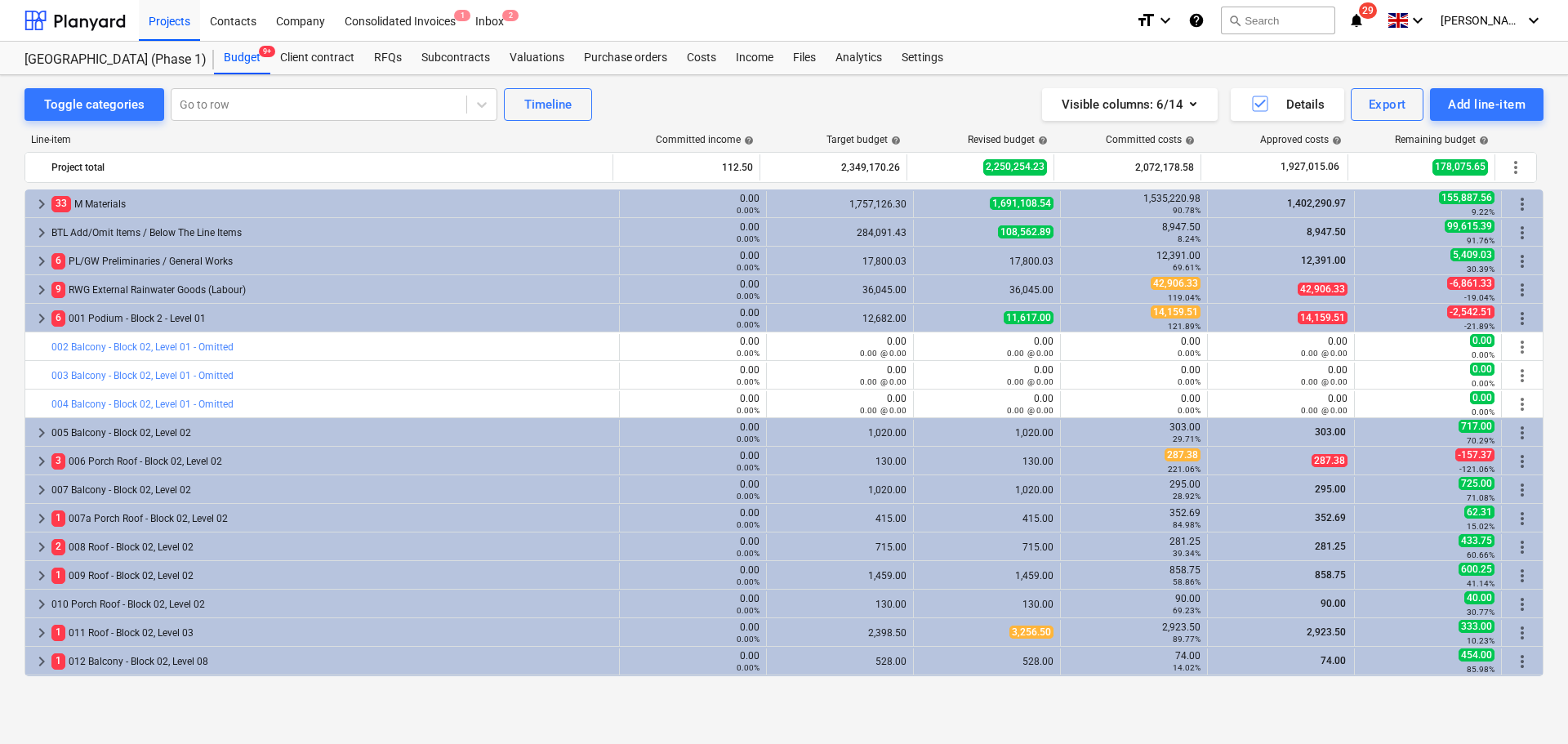
scroll to position [0, 0]
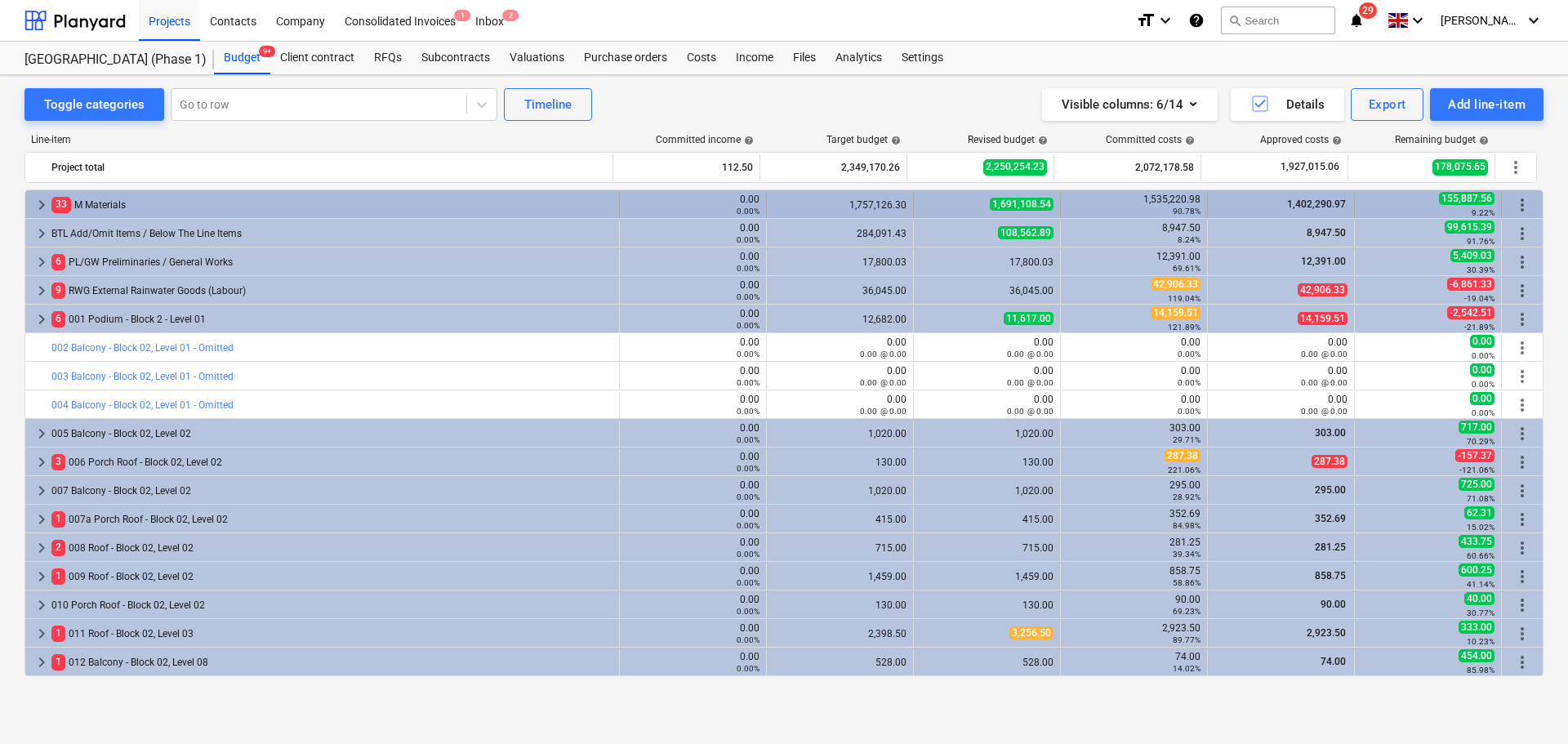
click at [140, 192] on div "33 M Materials" at bounding box center [332, 204] width 561 height 26
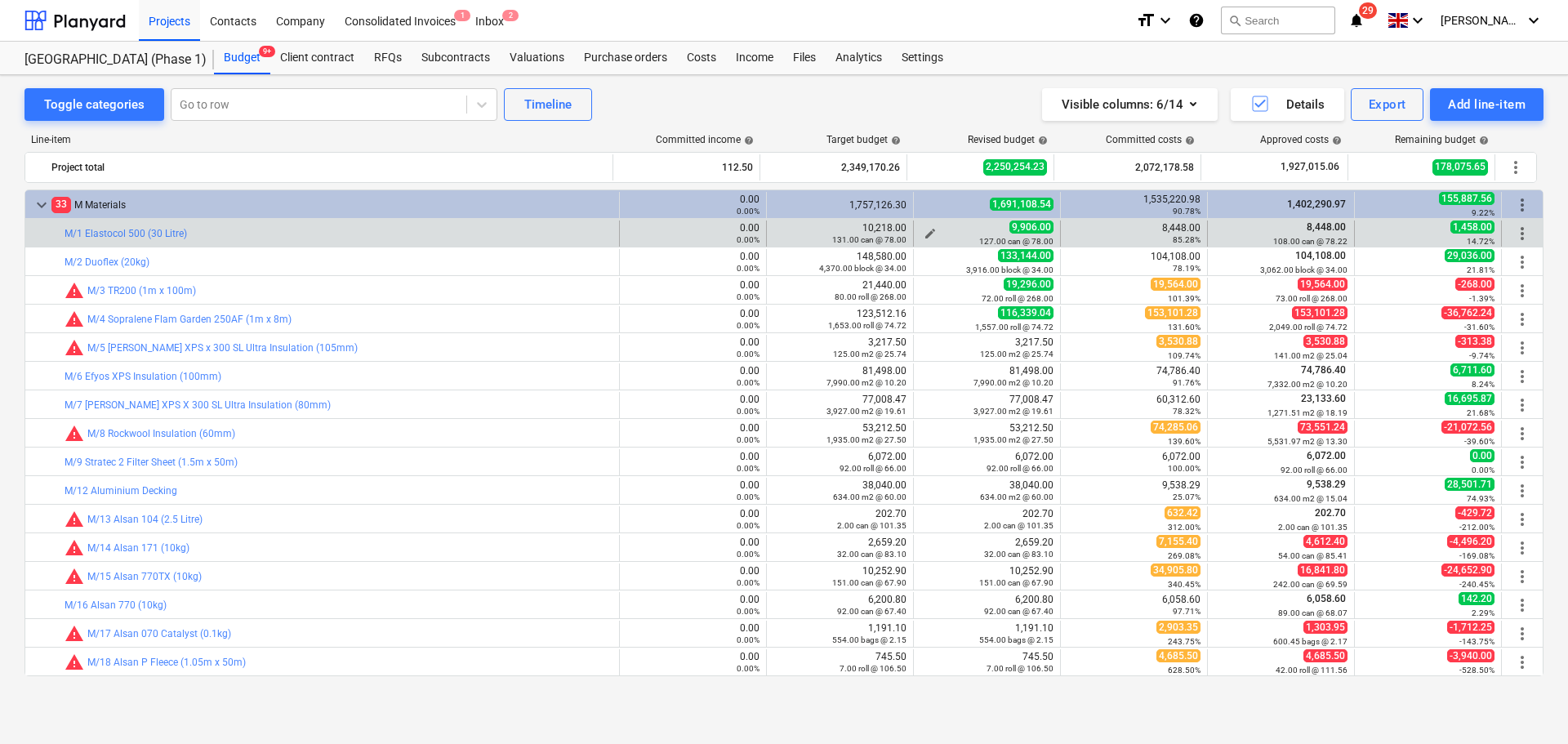
click at [993, 233] on div "9,906.00 127.00 can @ 78.00" at bounding box center [987, 233] width 133 height 25
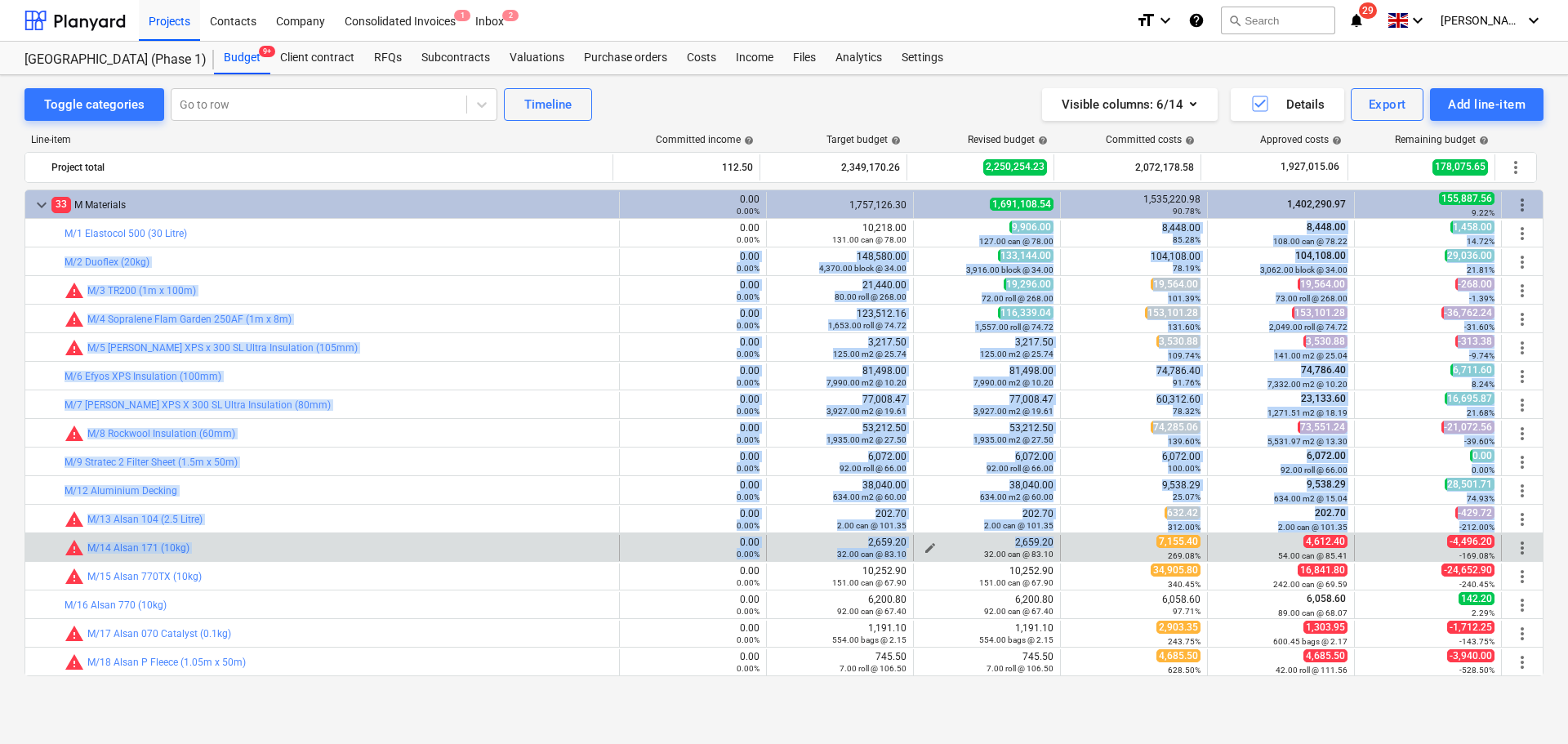
drag, startPoint x: 993, startPoint y: 233, endPoint x: 945, endPoint y: 552, distance: 322.6
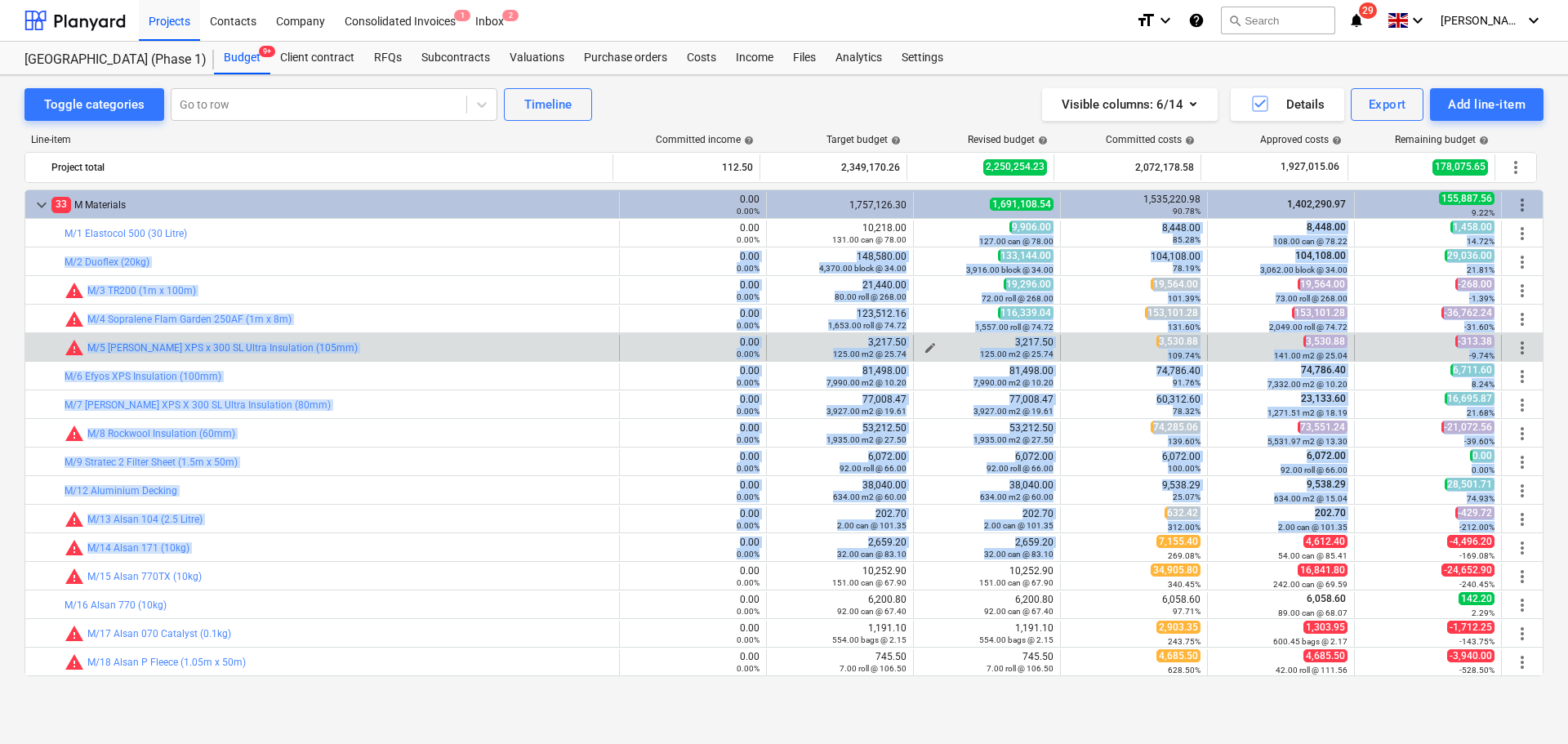
click at [965, 352] on div "125.00 m2 @ 25.74" at bounding box center [987, 353] width 133 height 11
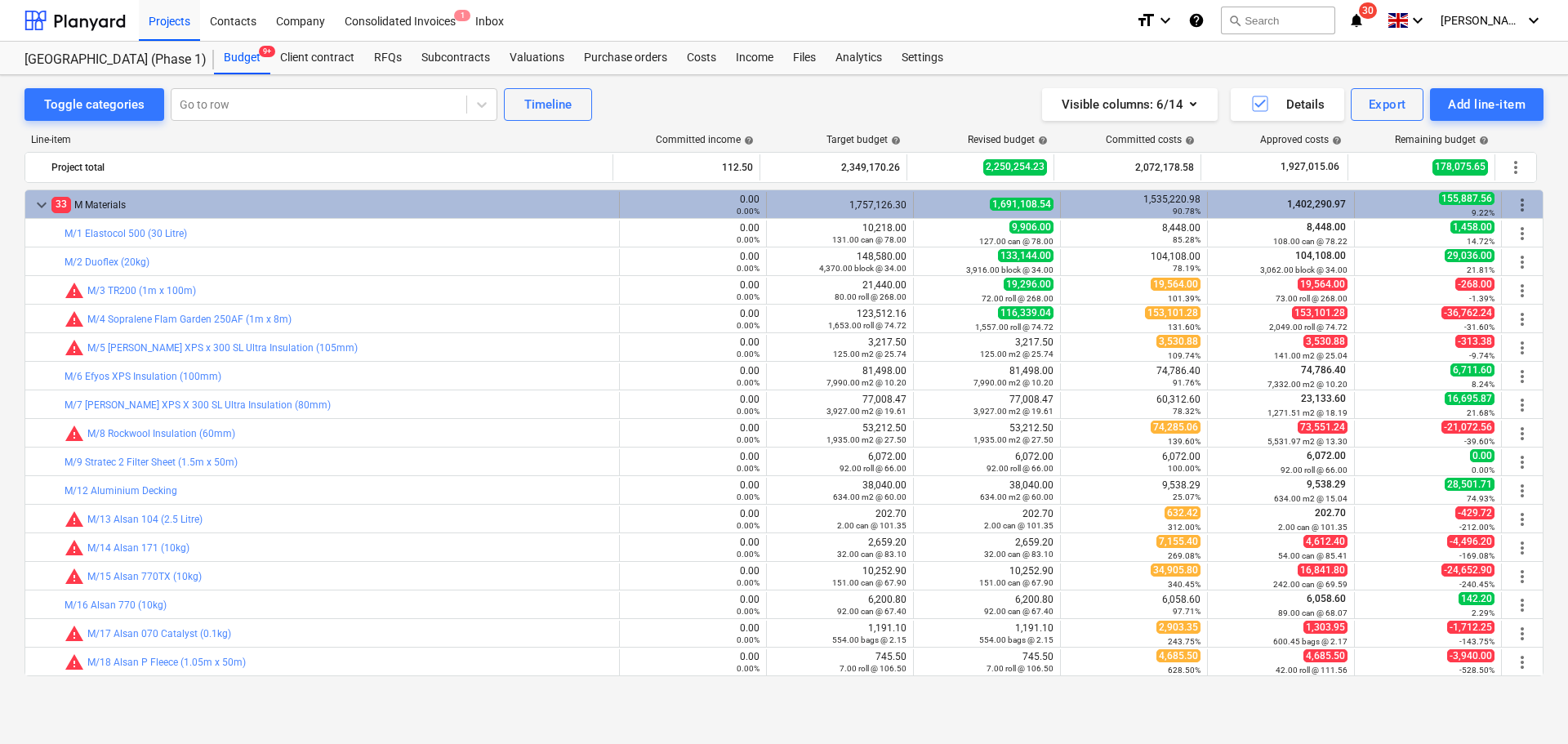
click at [319, 211] on div "33 M Materials" at bounding box center [332, 204] width 561 height 26
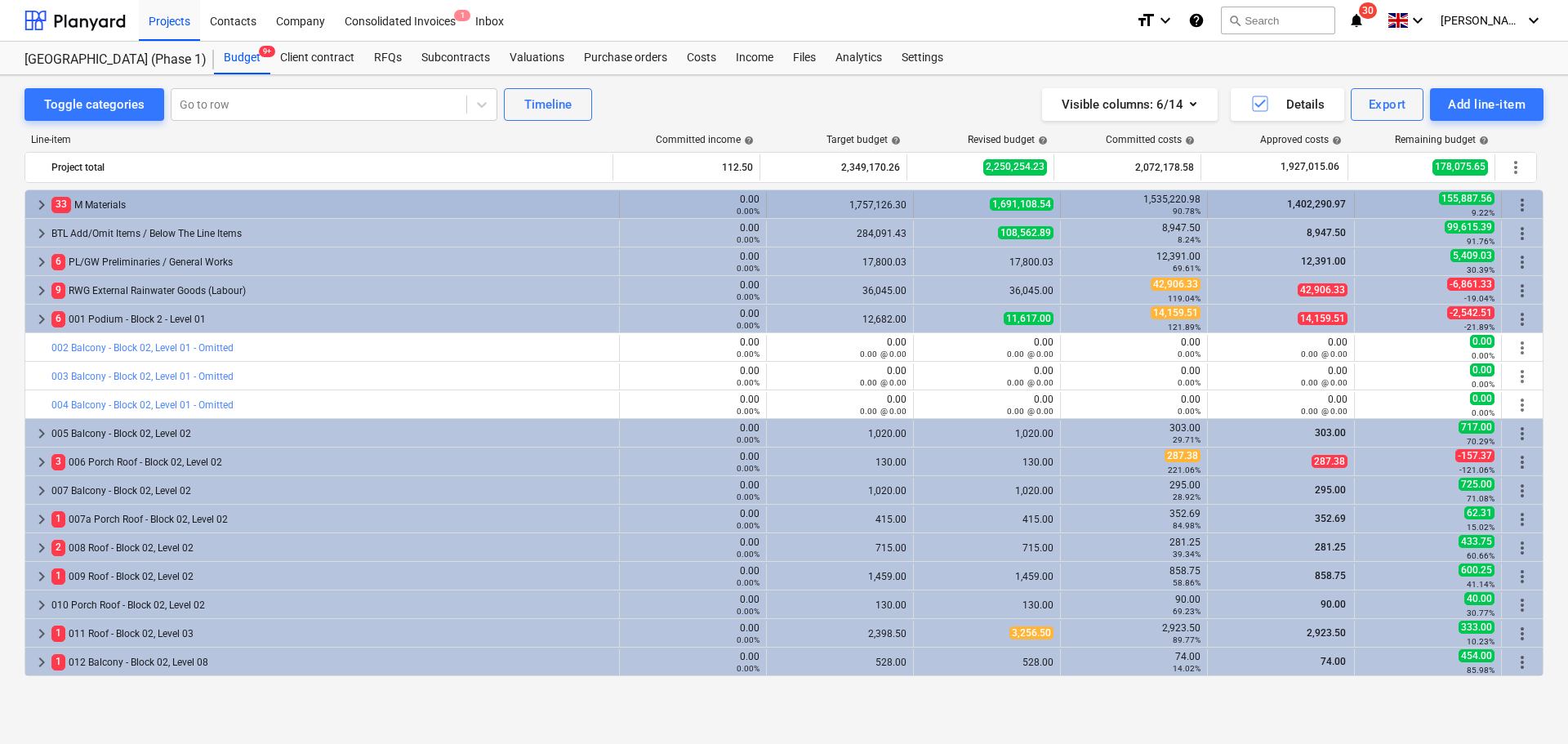
click at [263, 213] on div "33 M Materials" at bounding box center [332, 204] width 561 height 26
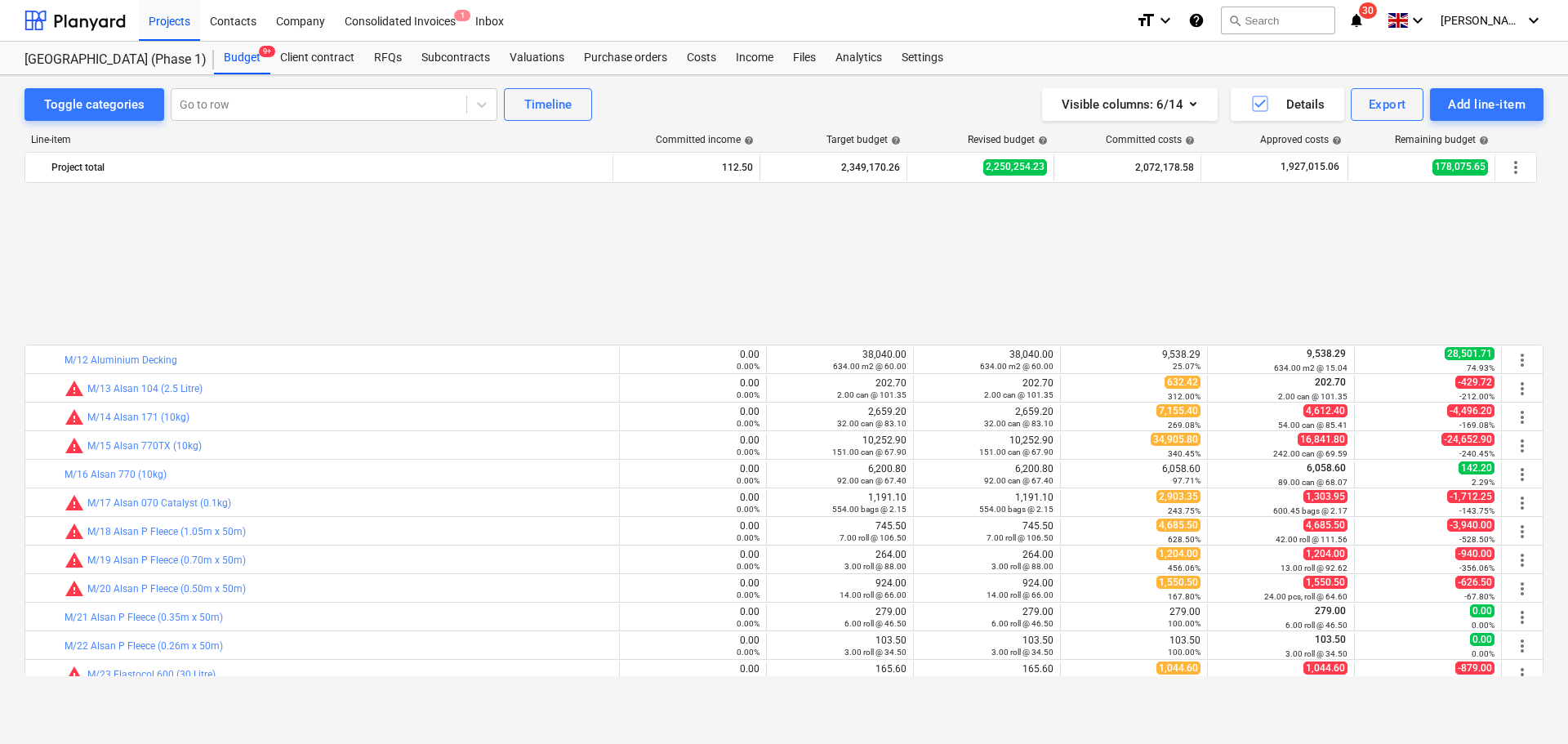
scroll to position [327, 0]
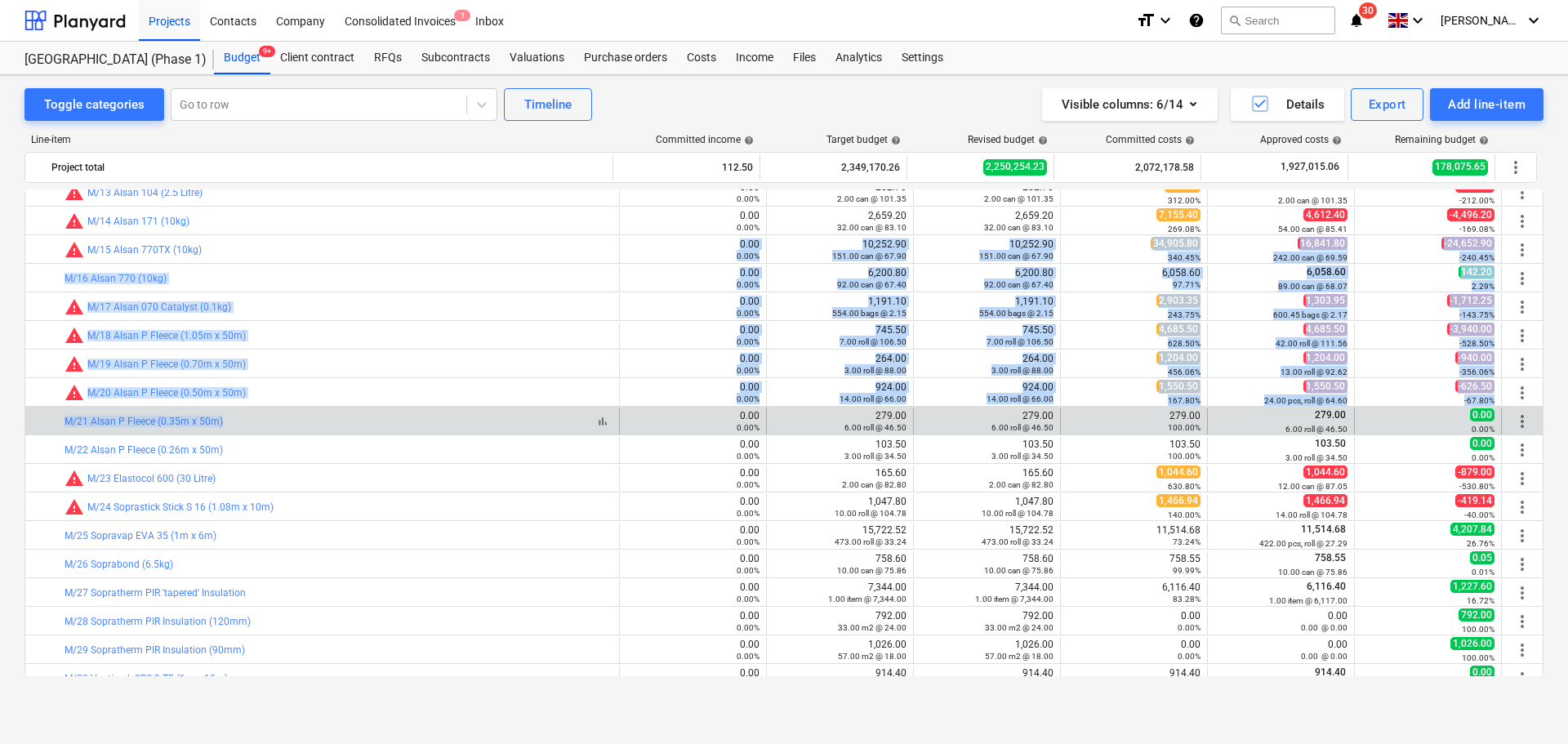
drag, startPoint x: 402, startPoint y: 243, endPoint x: 400, endPoint y: 426, distance: 183.0
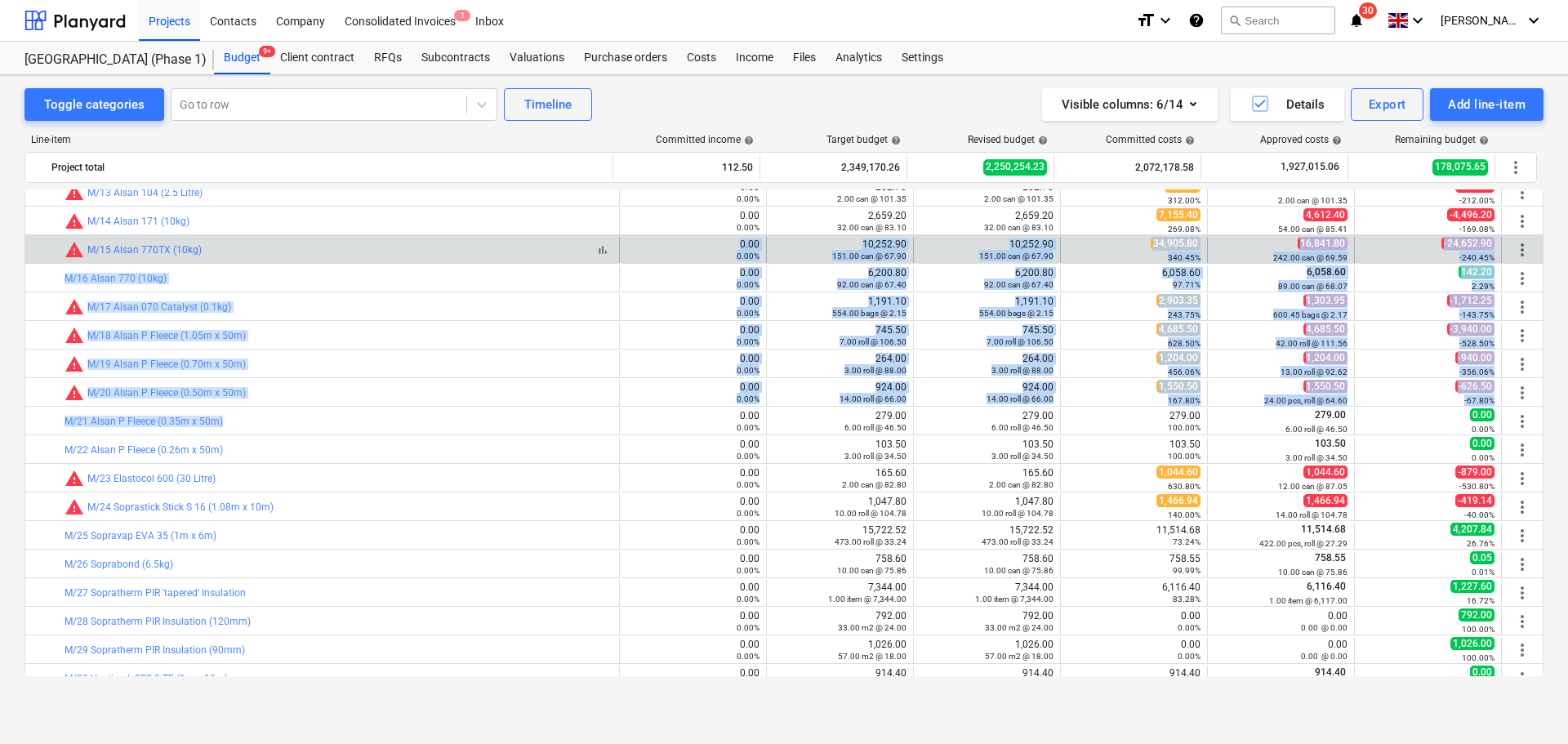
click at [372, 247] on div "bar_chart warning M/15 Alsan 770TX (10kg)" at bounding box center [338, 250] width 548 height 19
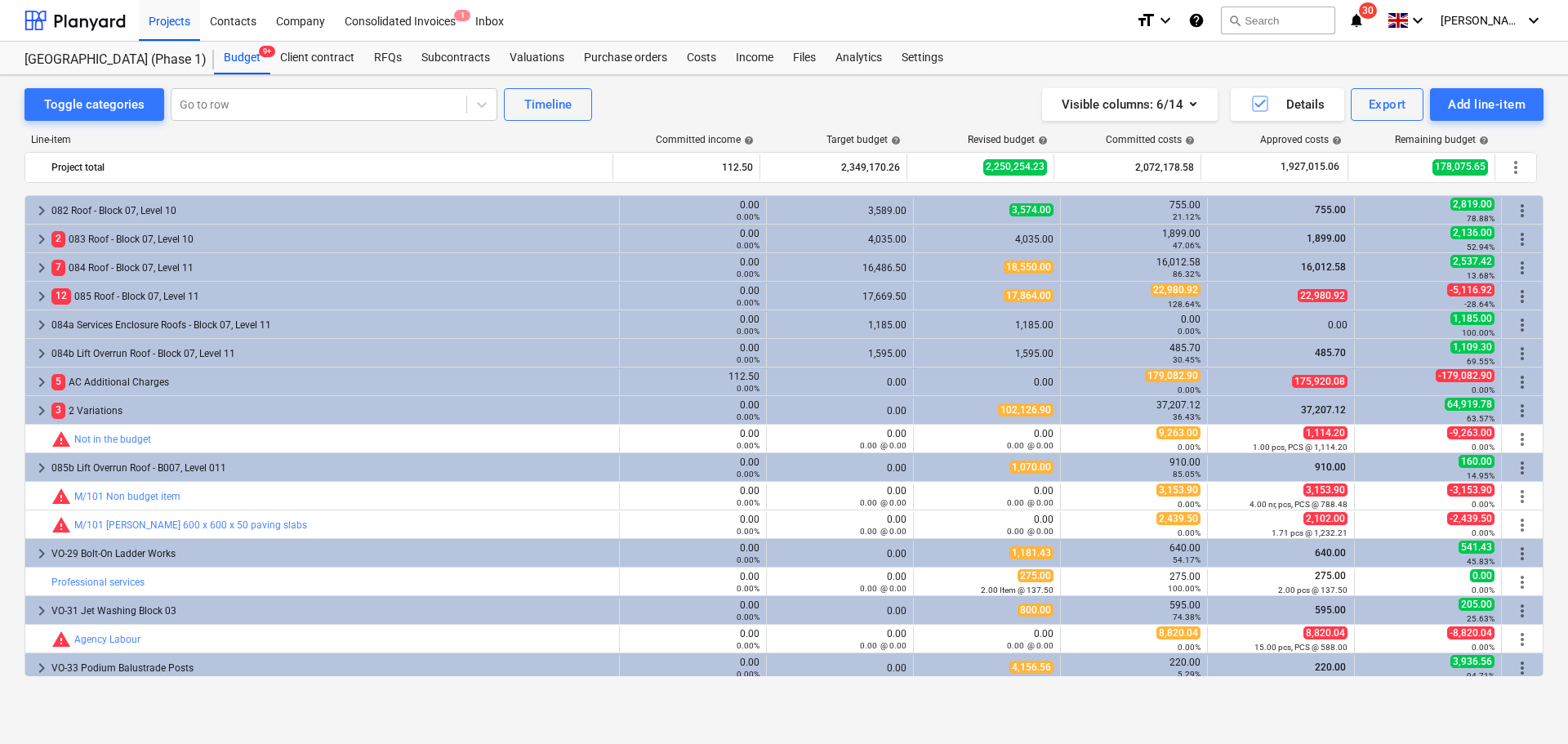
scroll to position [5572, 0]
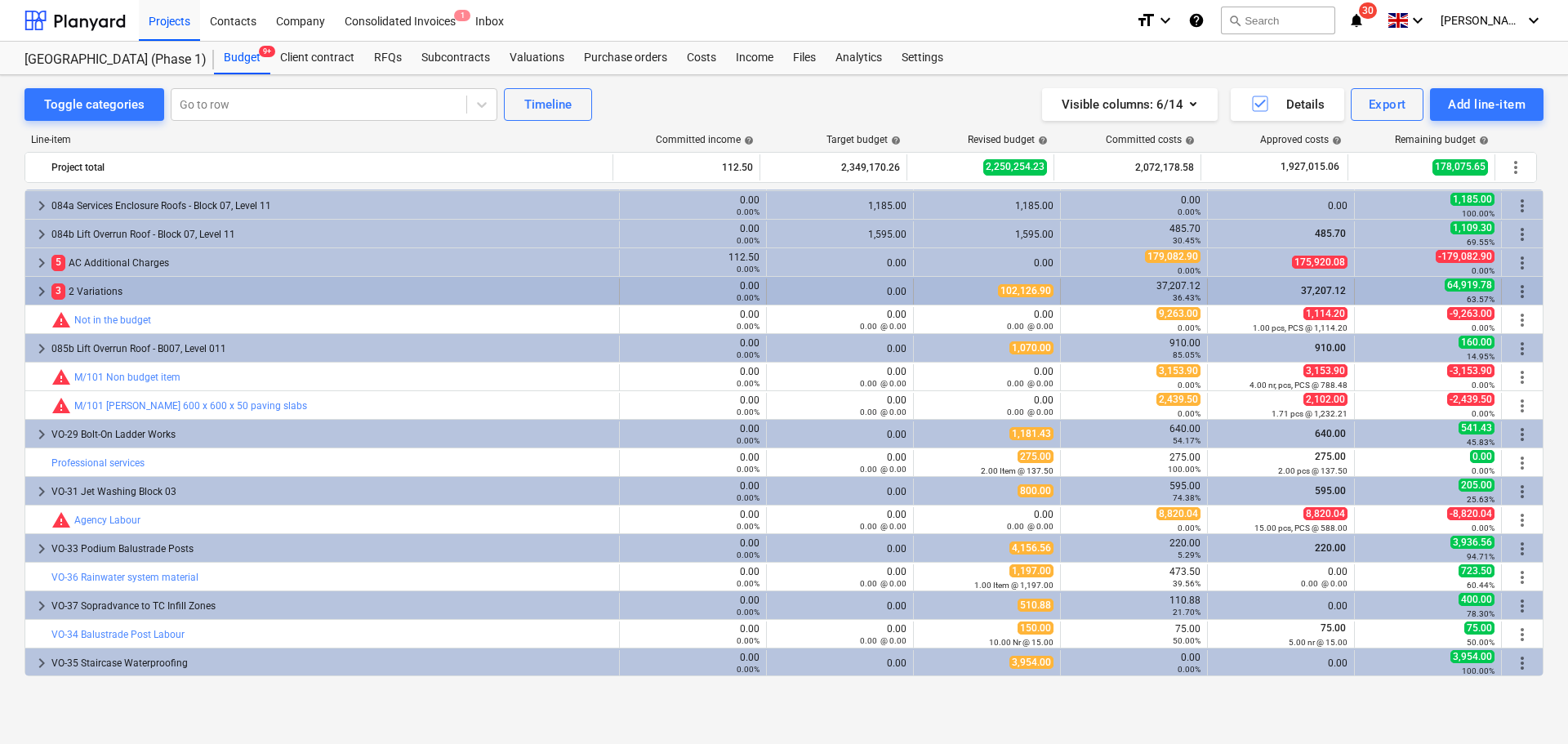
click at [239, 288] on div "3 2 Variations" at bounding box center [332, 291] width 561 height 26
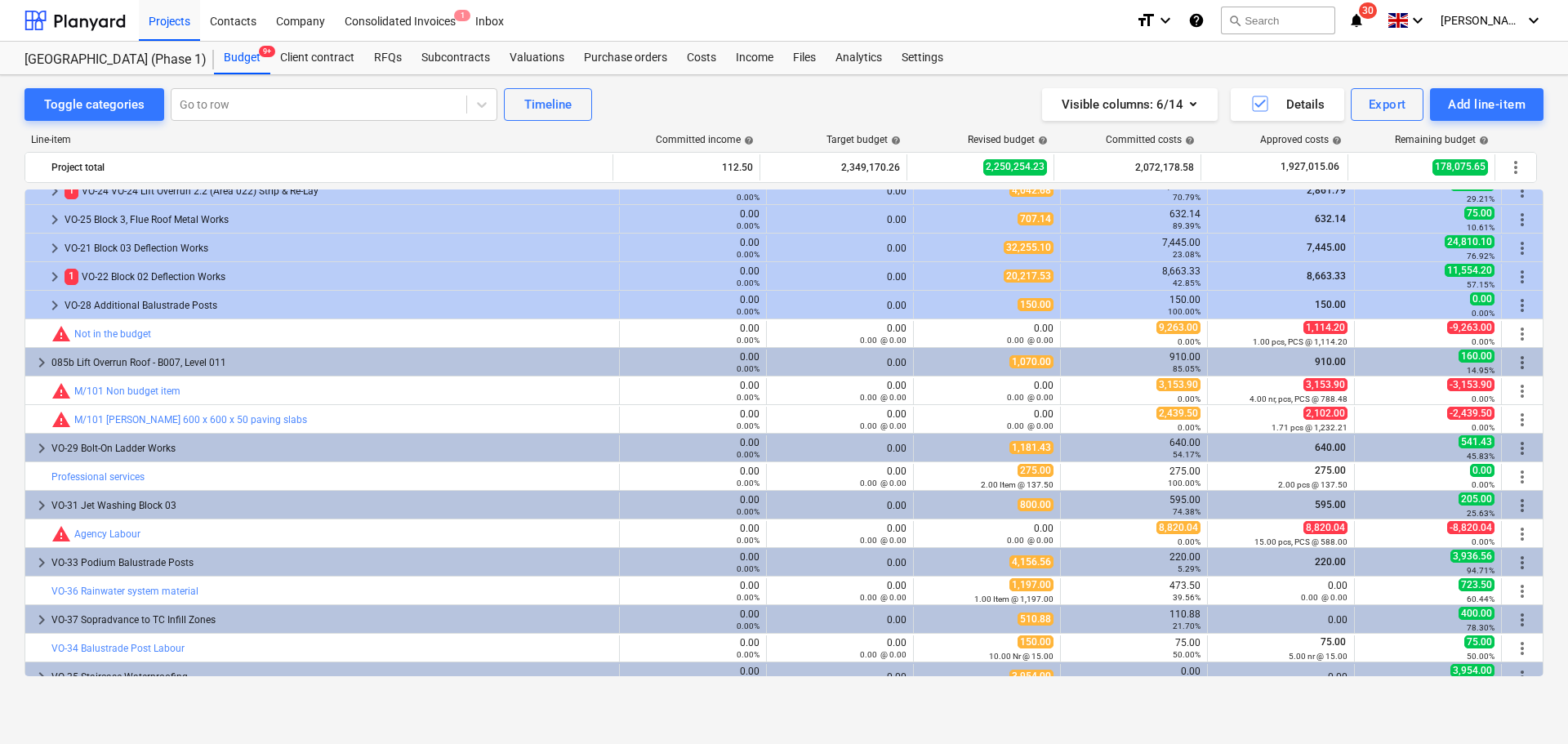
scroll to position [6286, 0]
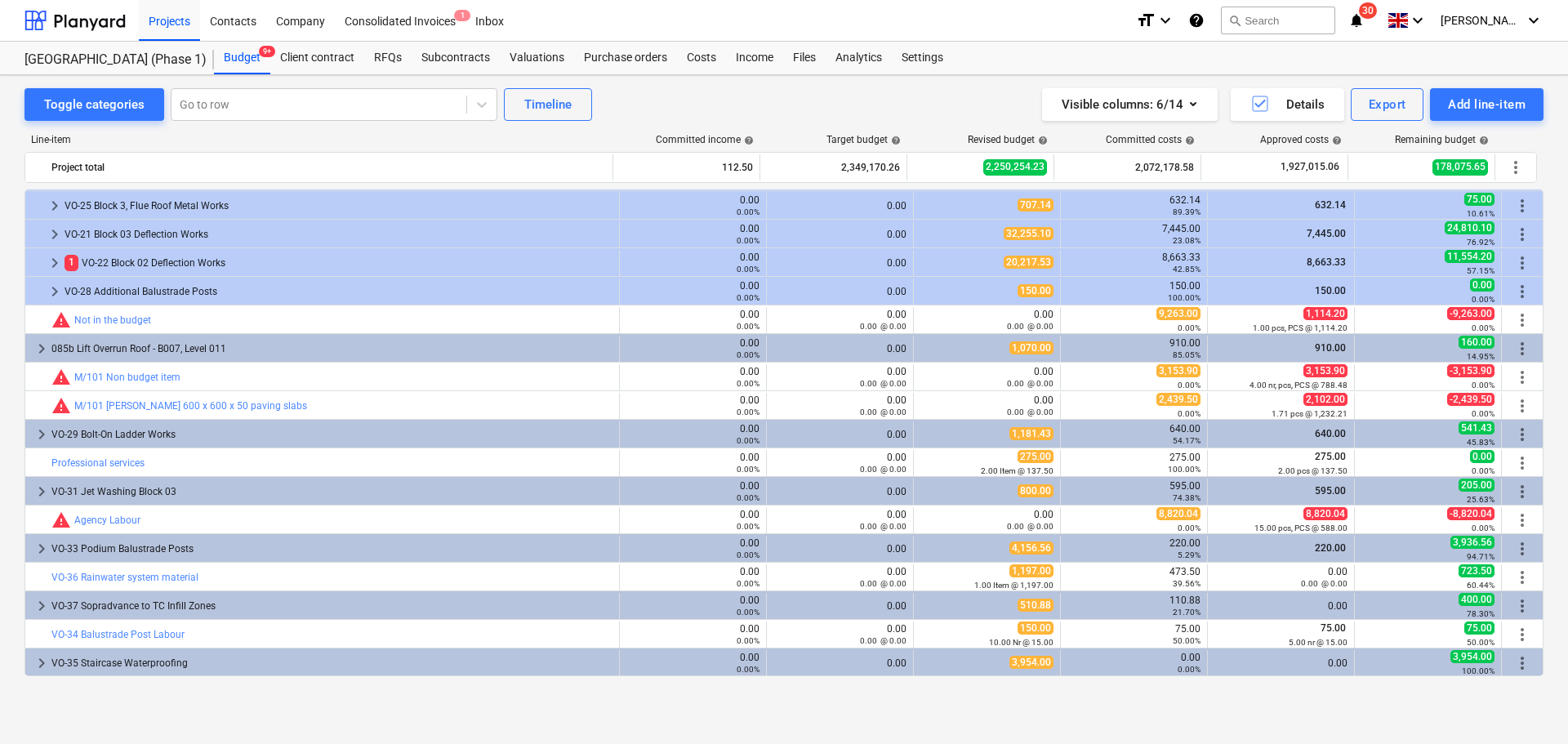
click at [1511, 76] on div "Toggle categories Go to row Timeline Visible columns : 6/14 Details Export Add …" at bounding box center [784, 392] width 1568 height 634
click at [1494, 96] on div "Add line-item" at bounding box center [1487, 104] width 78 height 21
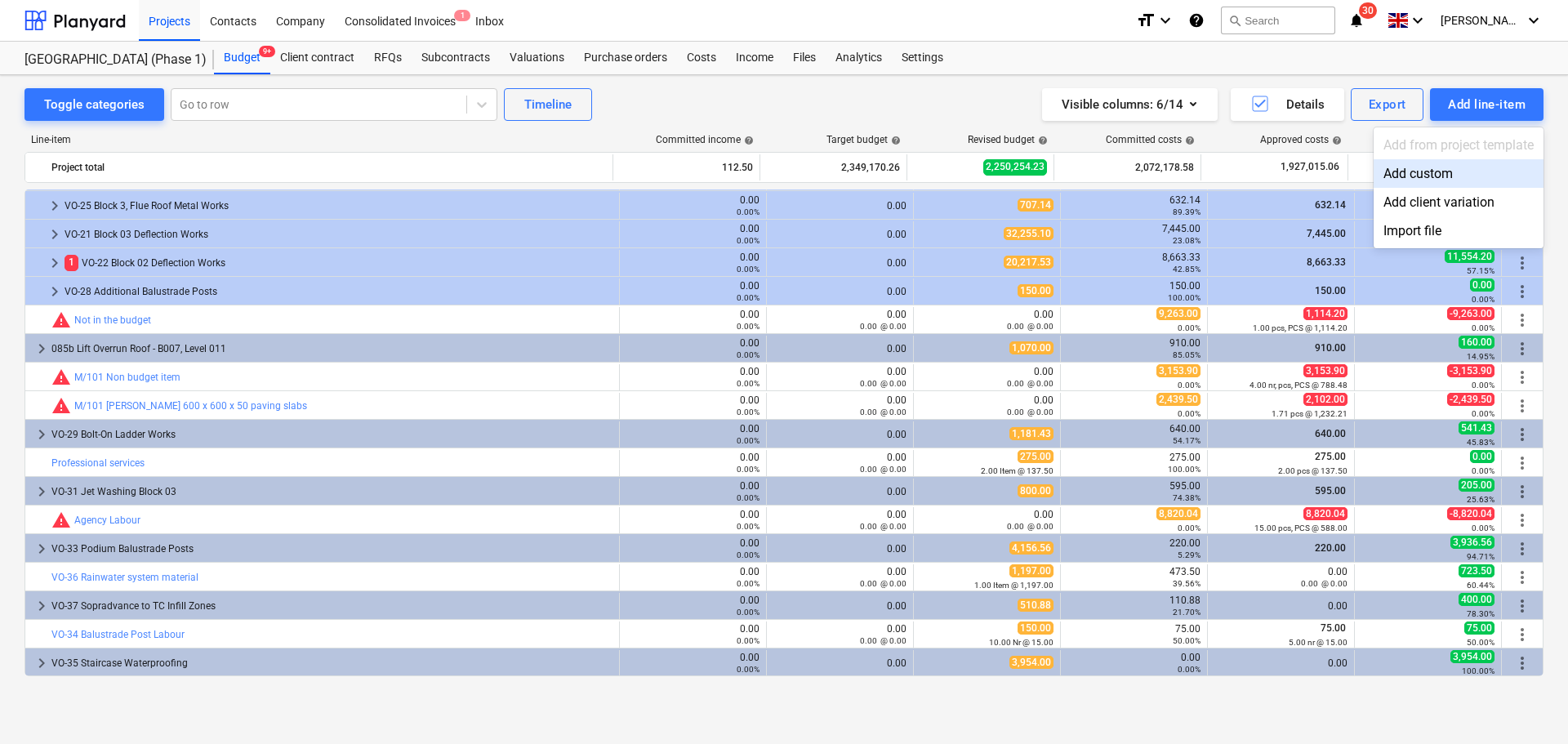
click at [1427, 169] on div "Add custom" at bounding box center [1458, 173] width 170 height 29
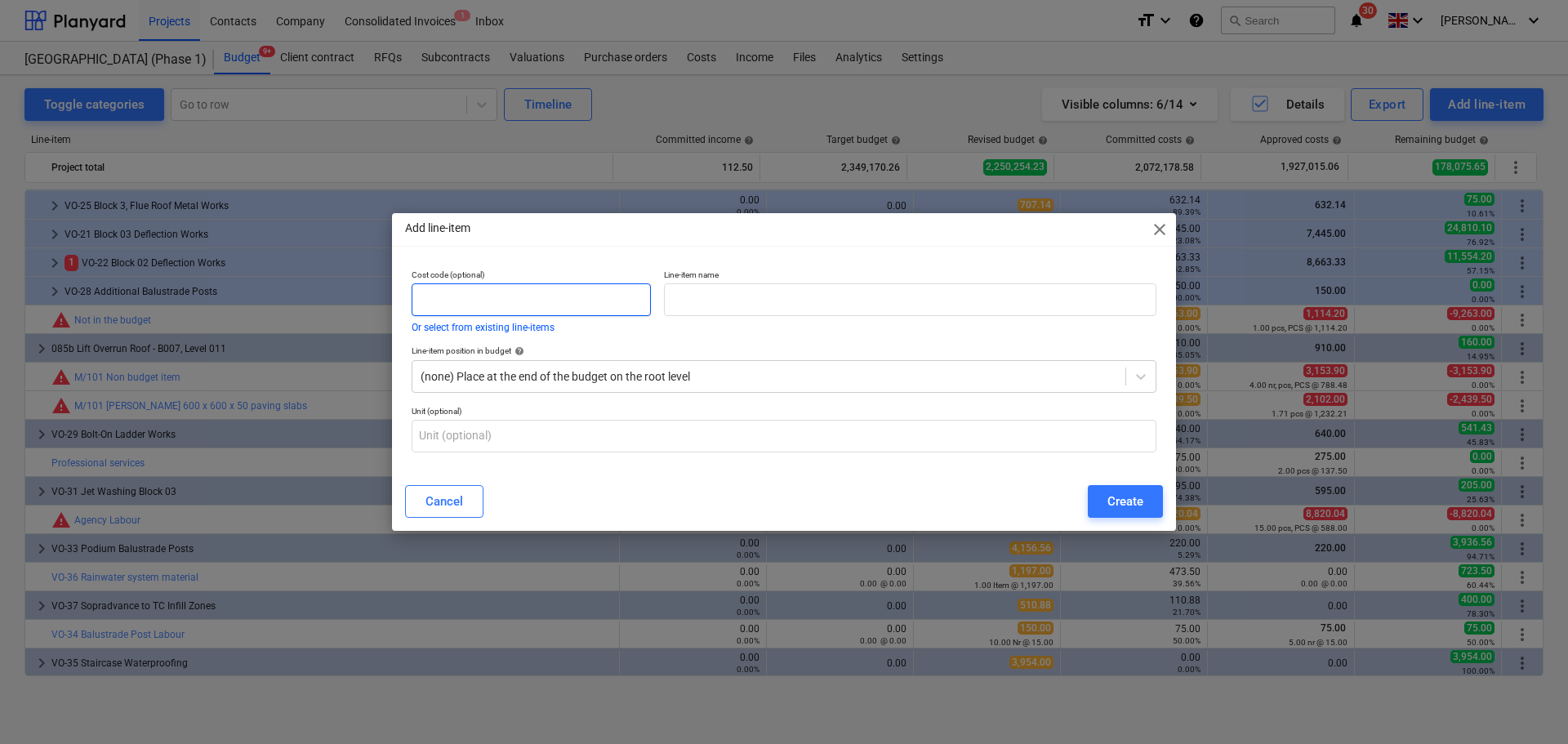
click at [594, 304] on input "text" at bounding box center [532, 300] width 239 height 33
click at [1139, 505] on div "Create" at bounding box center [1125, 501] width 36 height 21
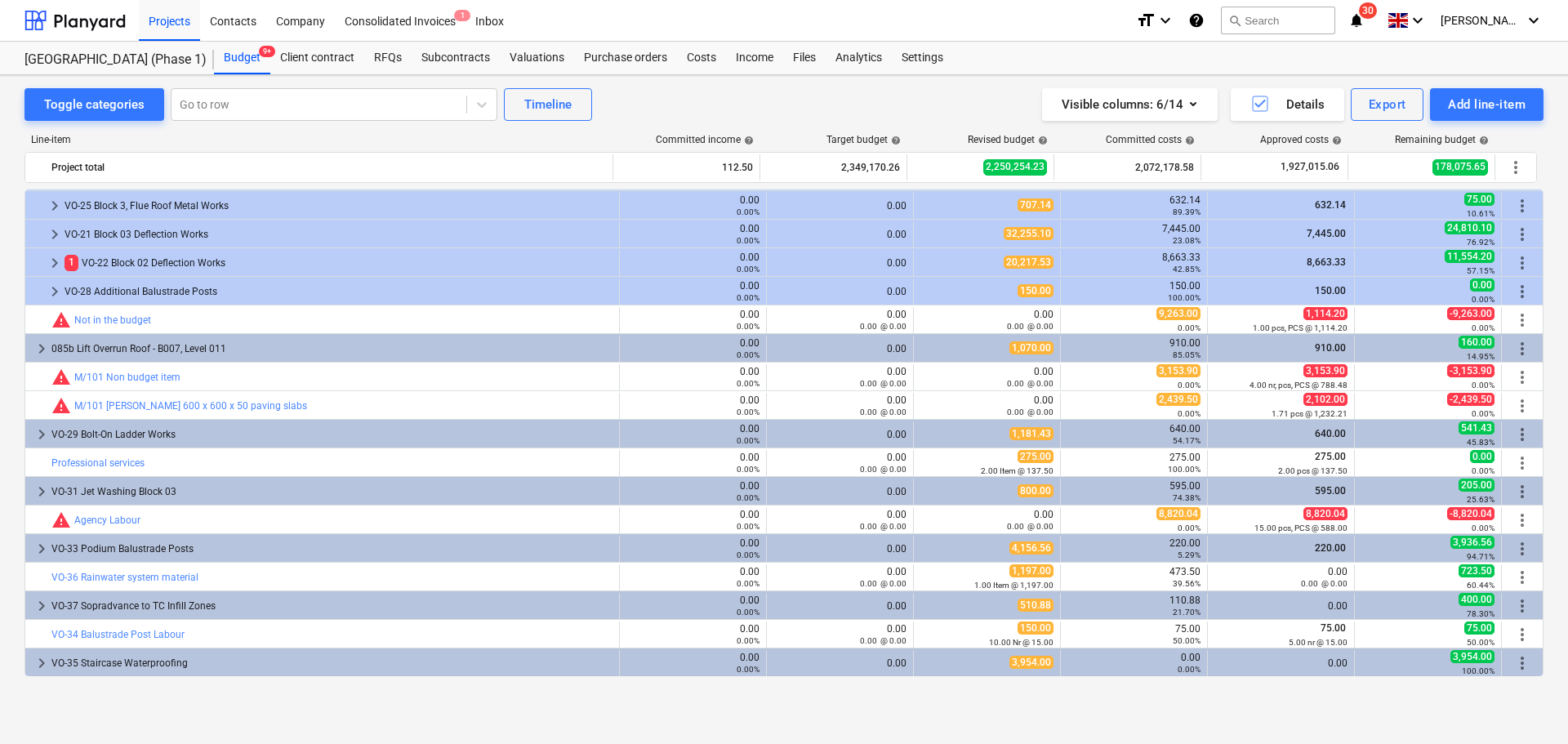
scroll to position [6315, 0]
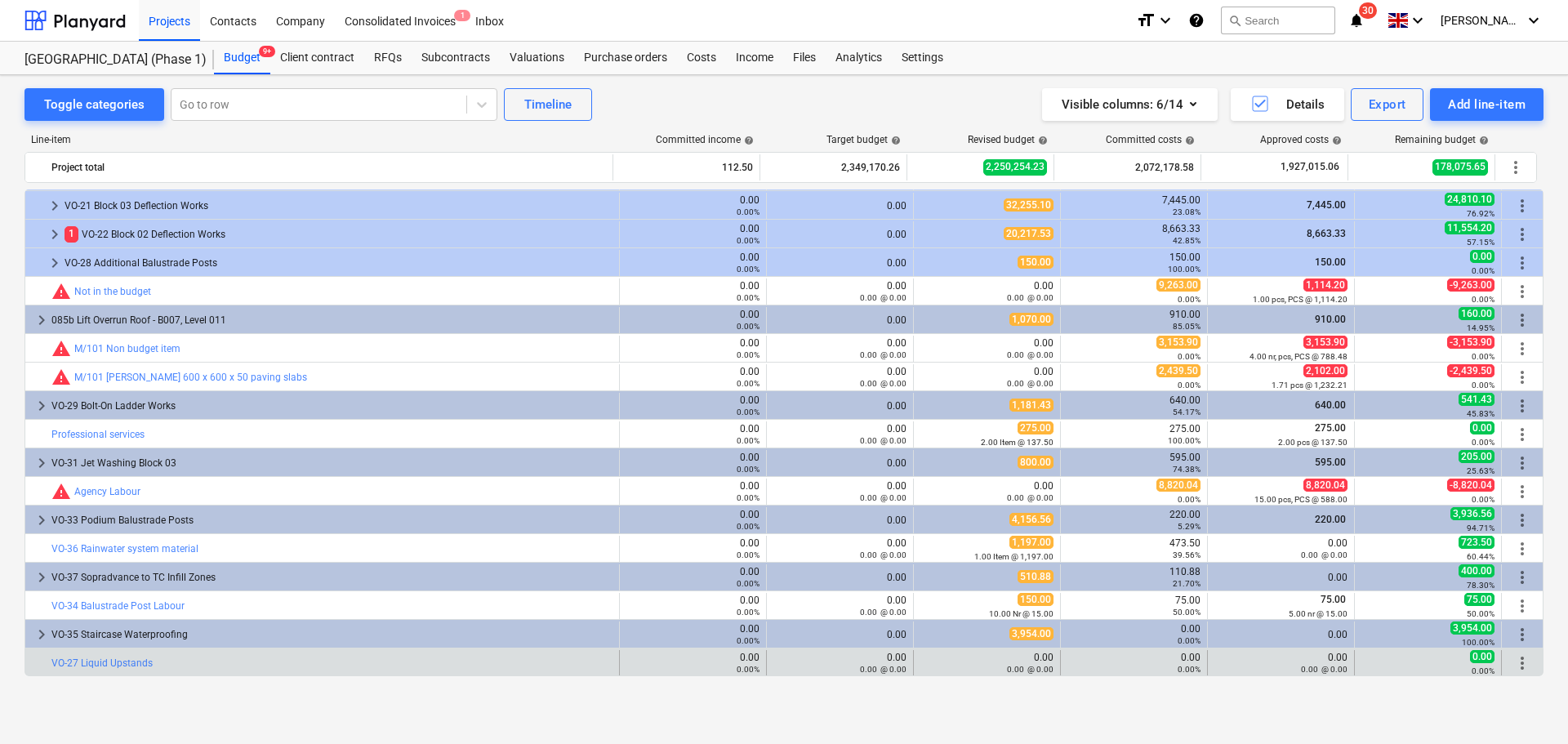
click at [1521, 662] on span "more_vert" at bounding box center [1522, 663] width 19 height 19
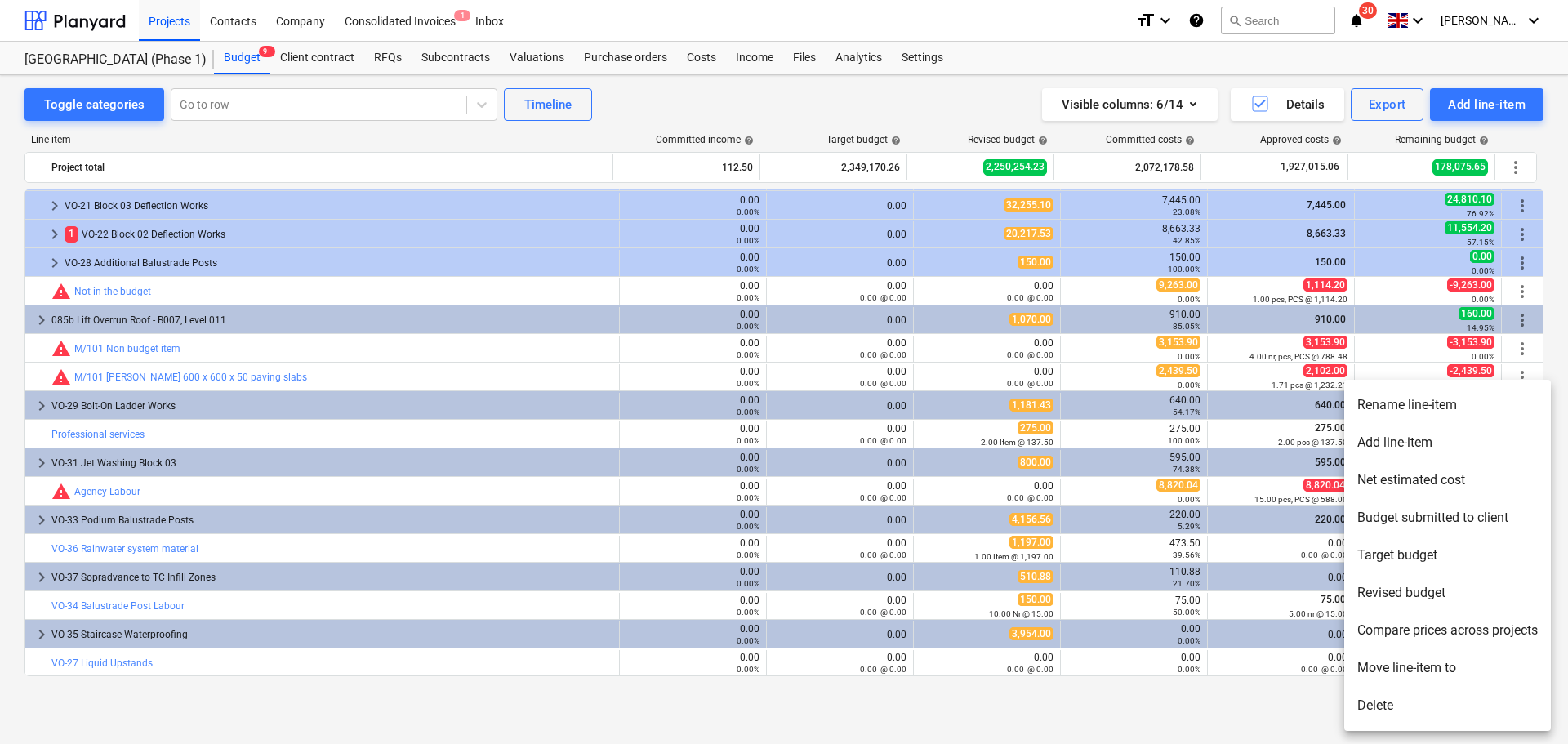
click at [1378, 434] on li "Add line-item" at bounding box center [1447, 442] width 207 height 37
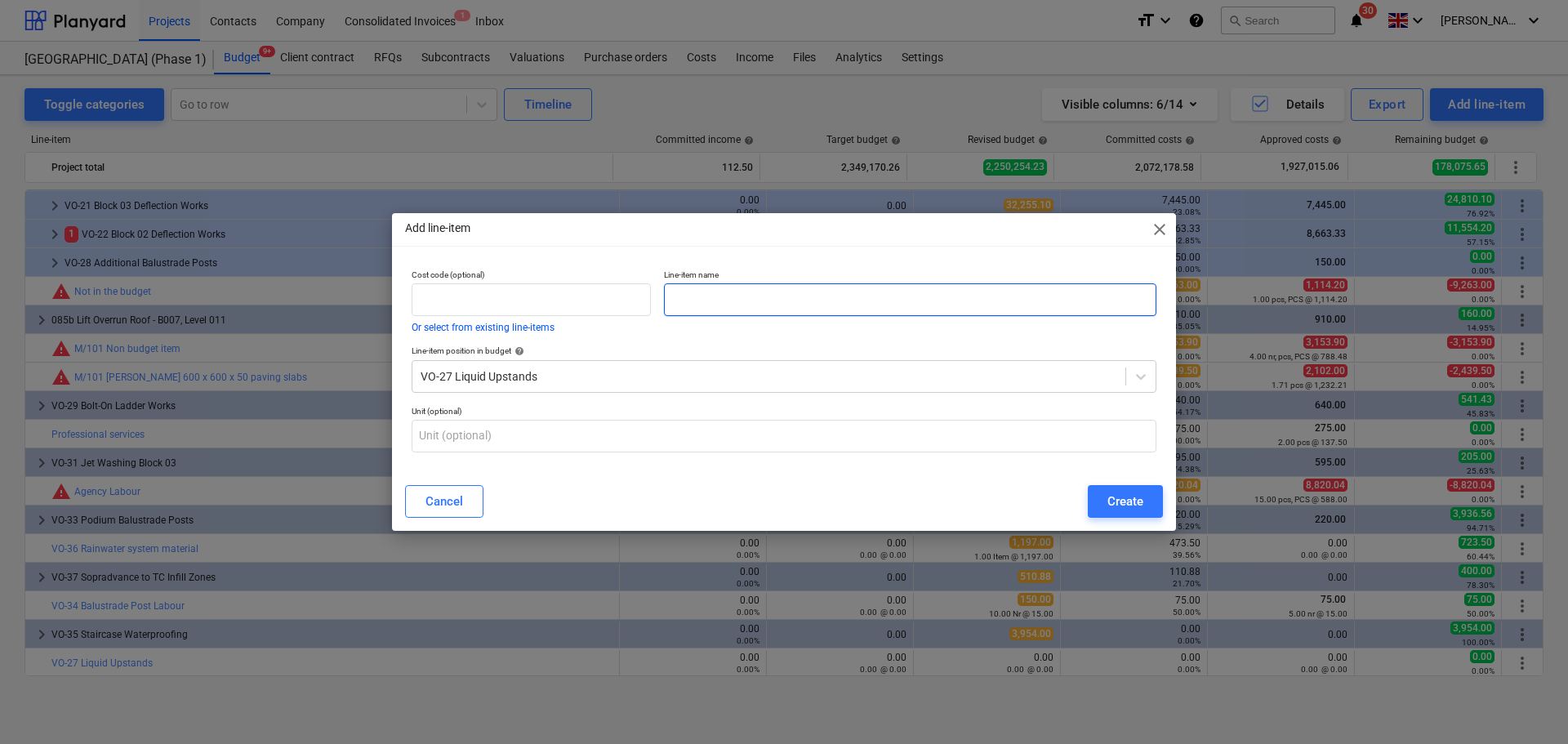
click at [750, 304] on input "text" at bounding box center [910, 300] width 492 height 33
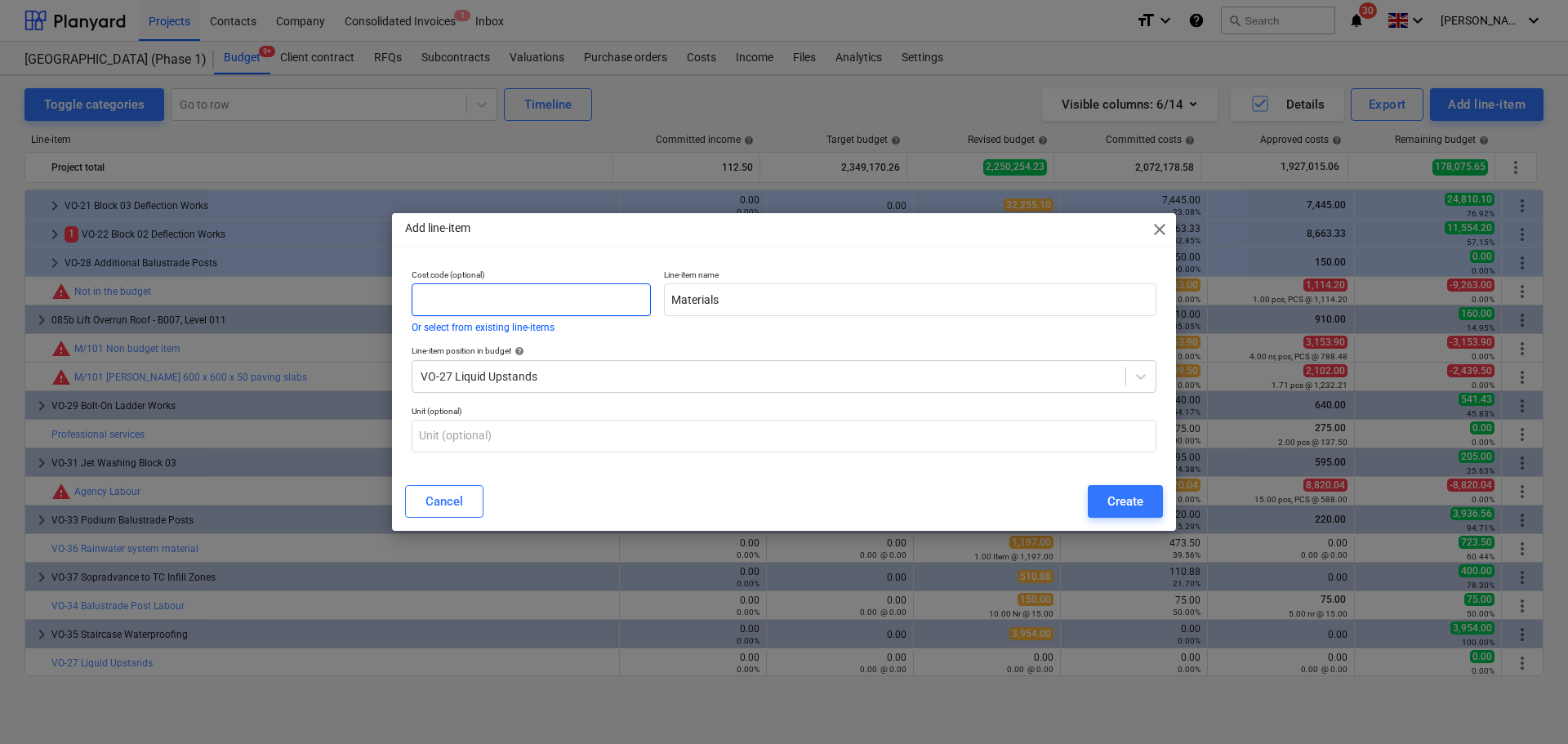
click at [534, 293] on input "text" at bounding box center [532, 300] width 239 height 33
click at [1117, 503] on div "Create" at bounding box center [1125, 501] width 36 height 21
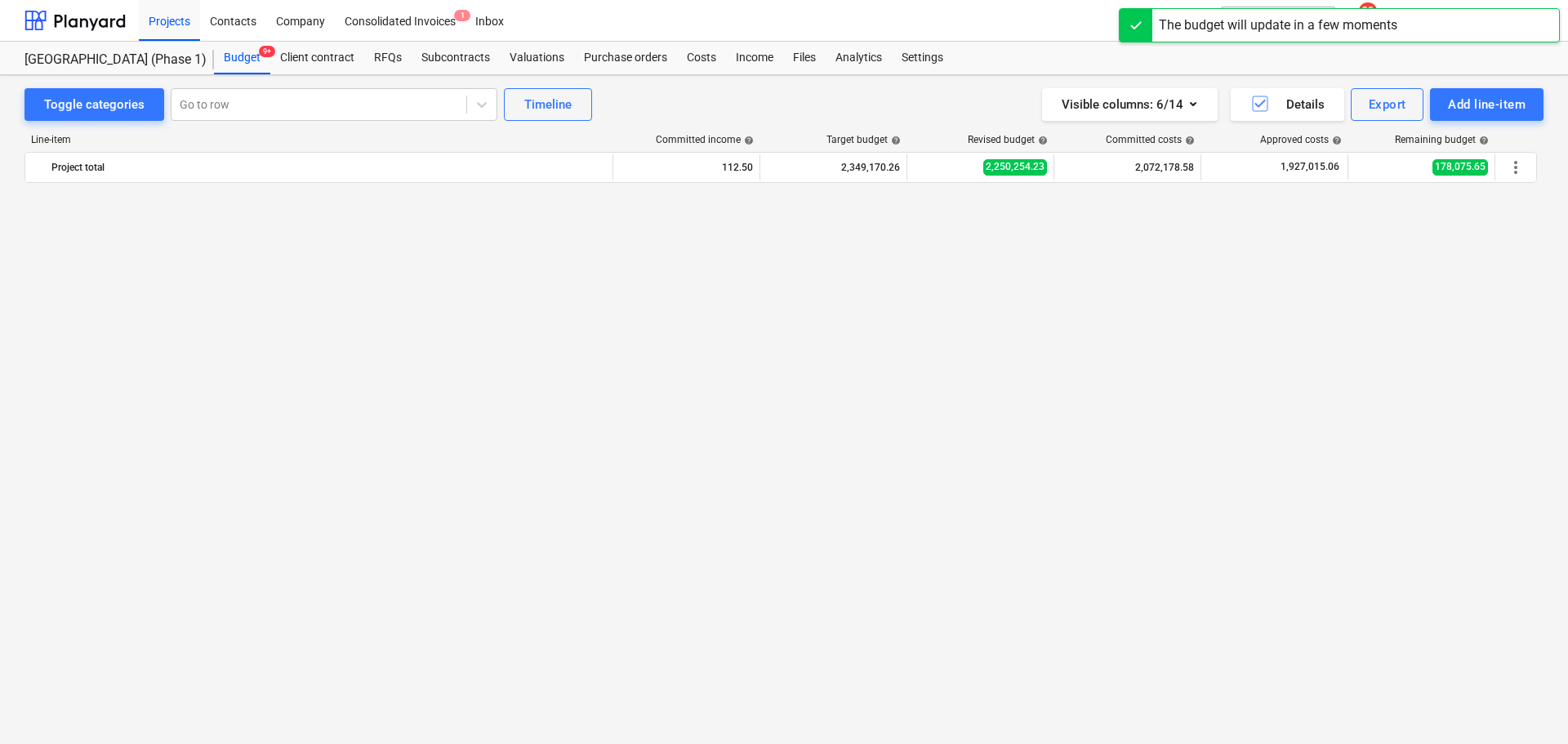
scroll to position [6315, 0]
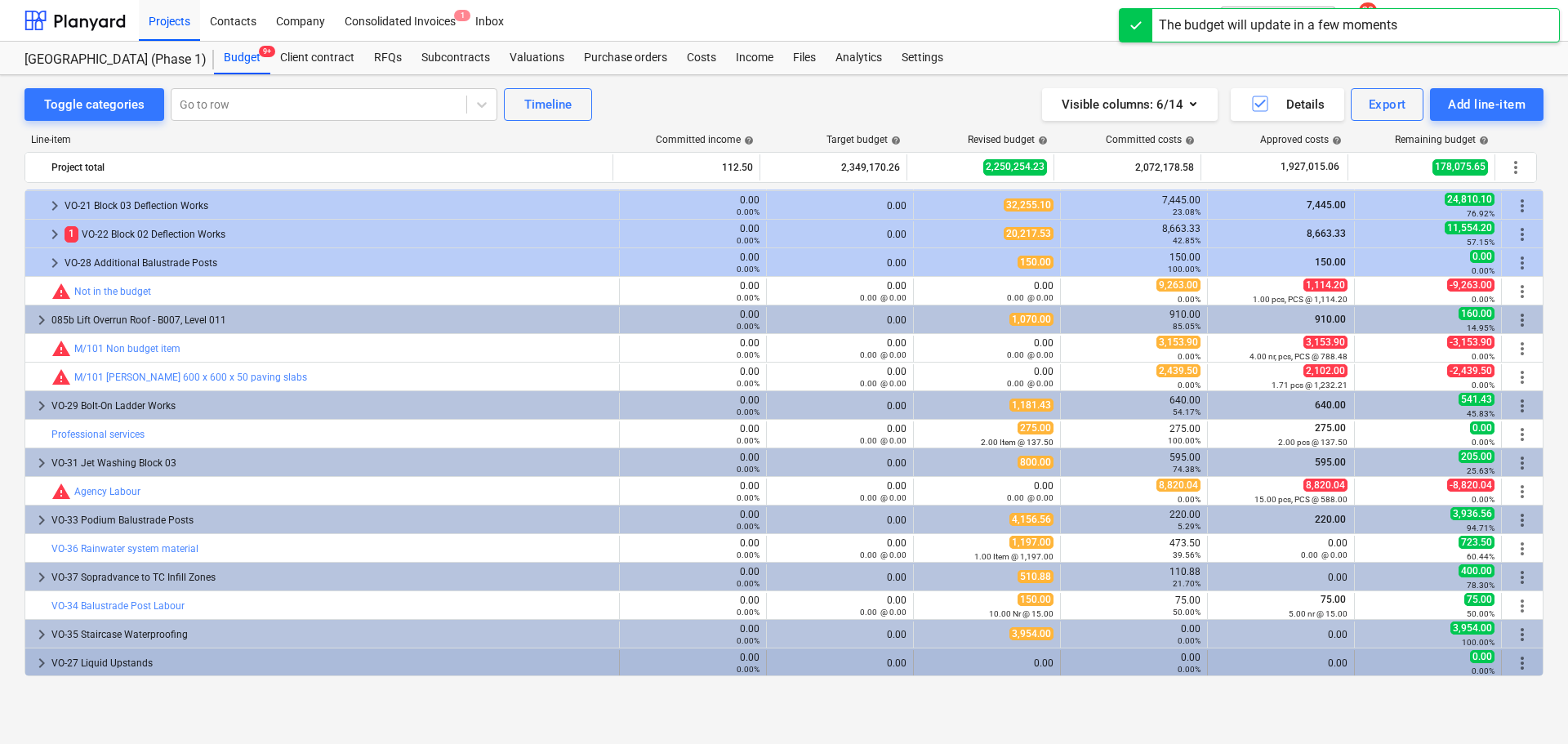
click at [1514, 660] on span "more_vert" at bounding box center [1522, 663] width 19 height 19
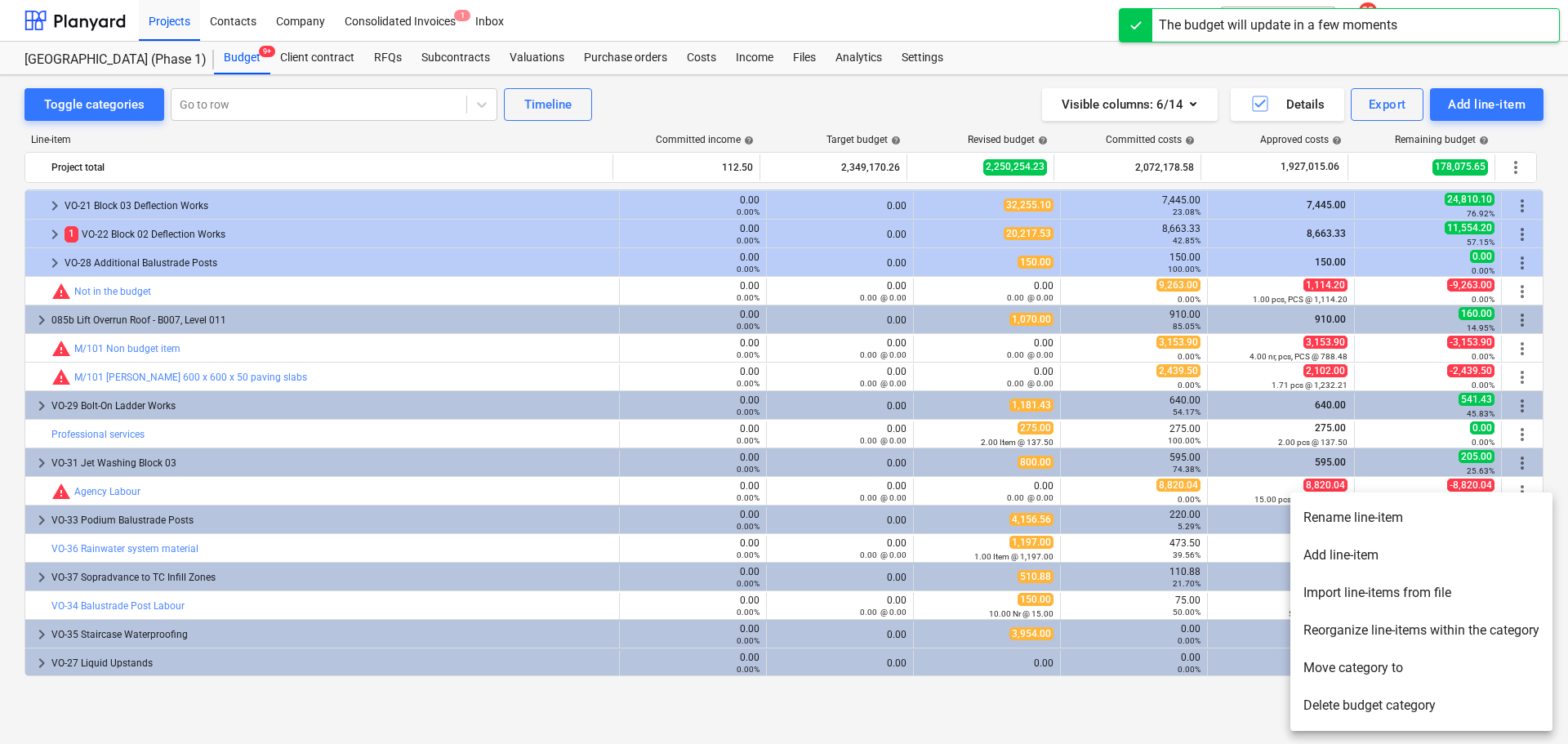
click at [1354, 560] on li "Add line-item" at bounding box center [1421, 554] width 262 height 37
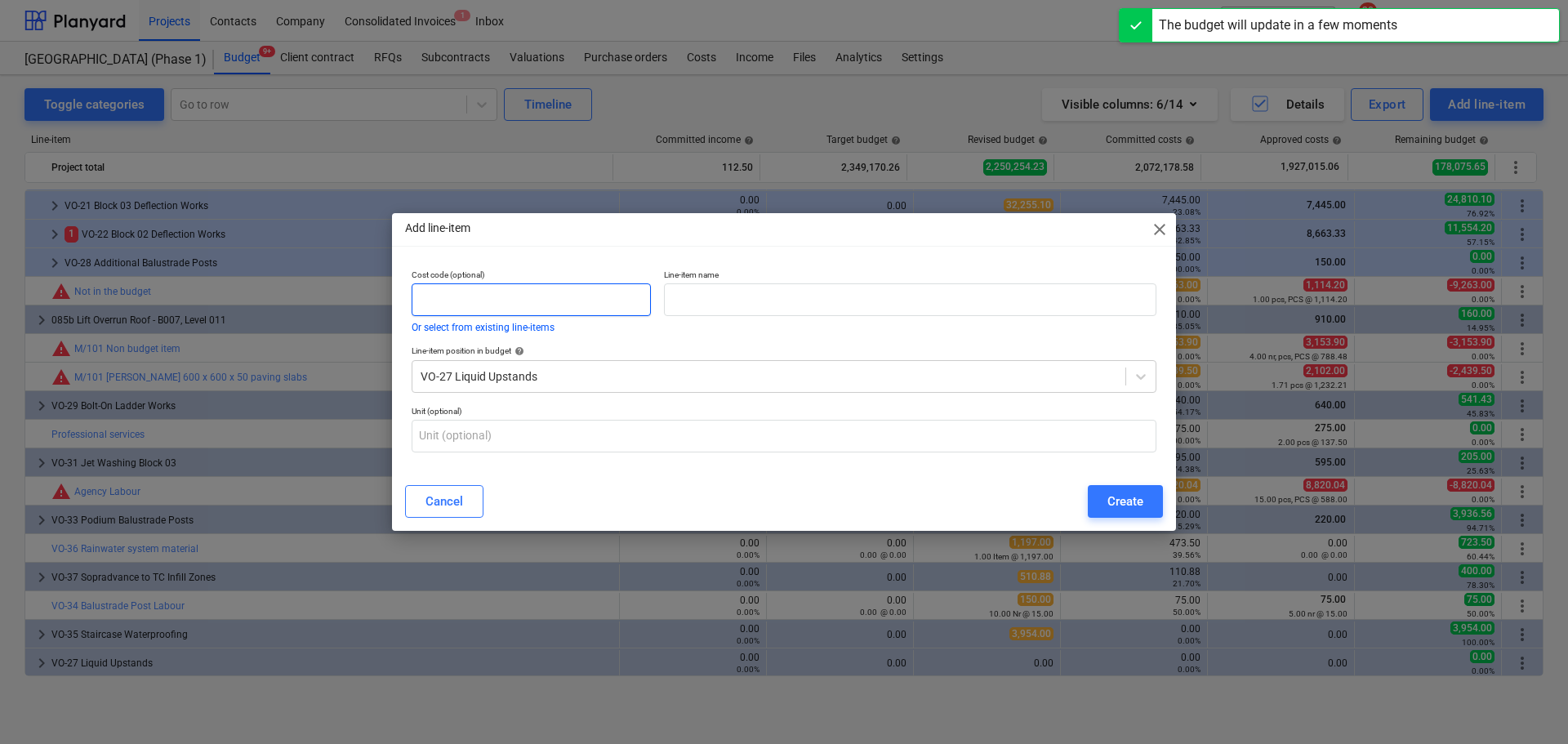
click at [573, 304] on input "text" at bounding box center [532, 300] width 239 height 33
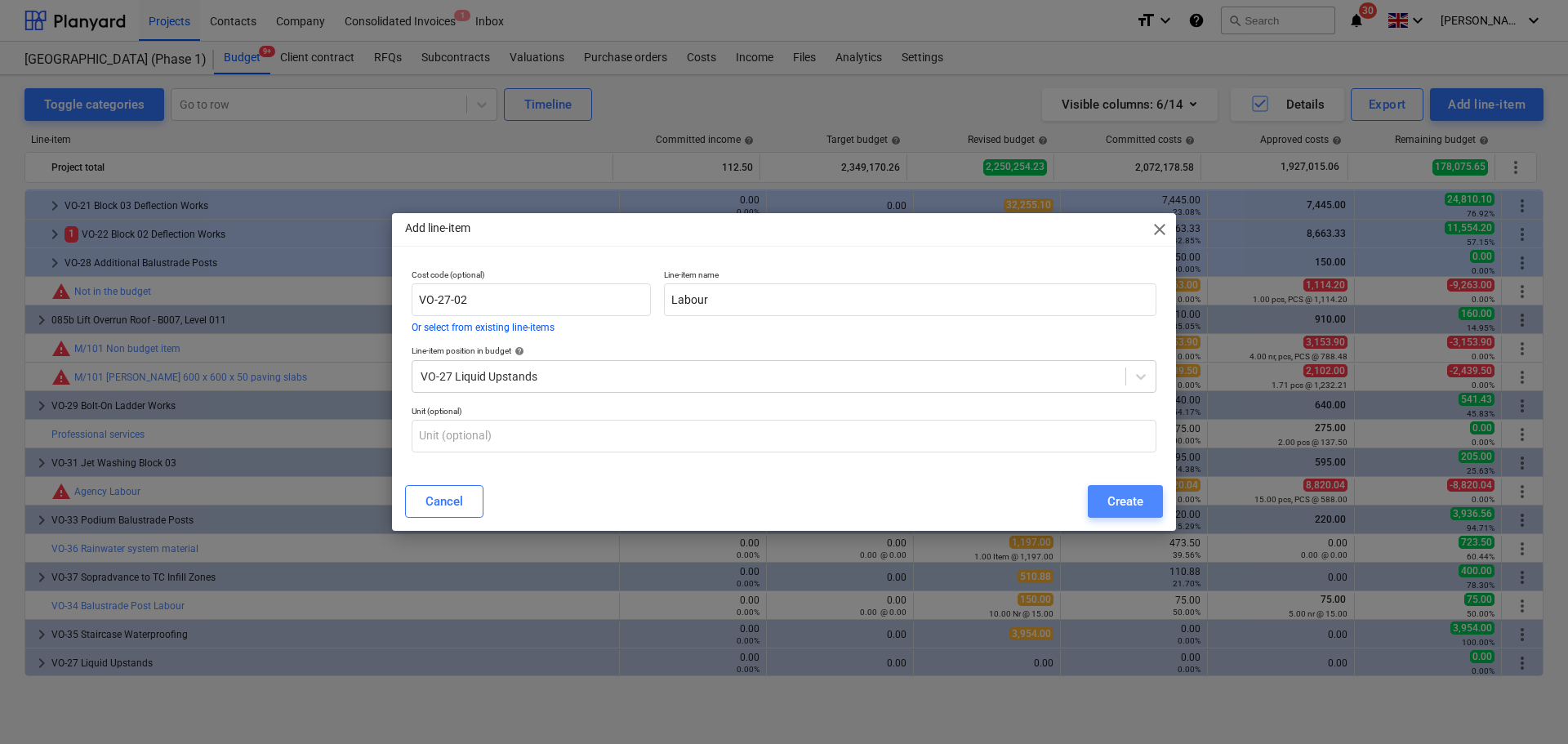
click at [1096, 490] on button "Create" at bounding box center [1125, 501] width 75 height 33
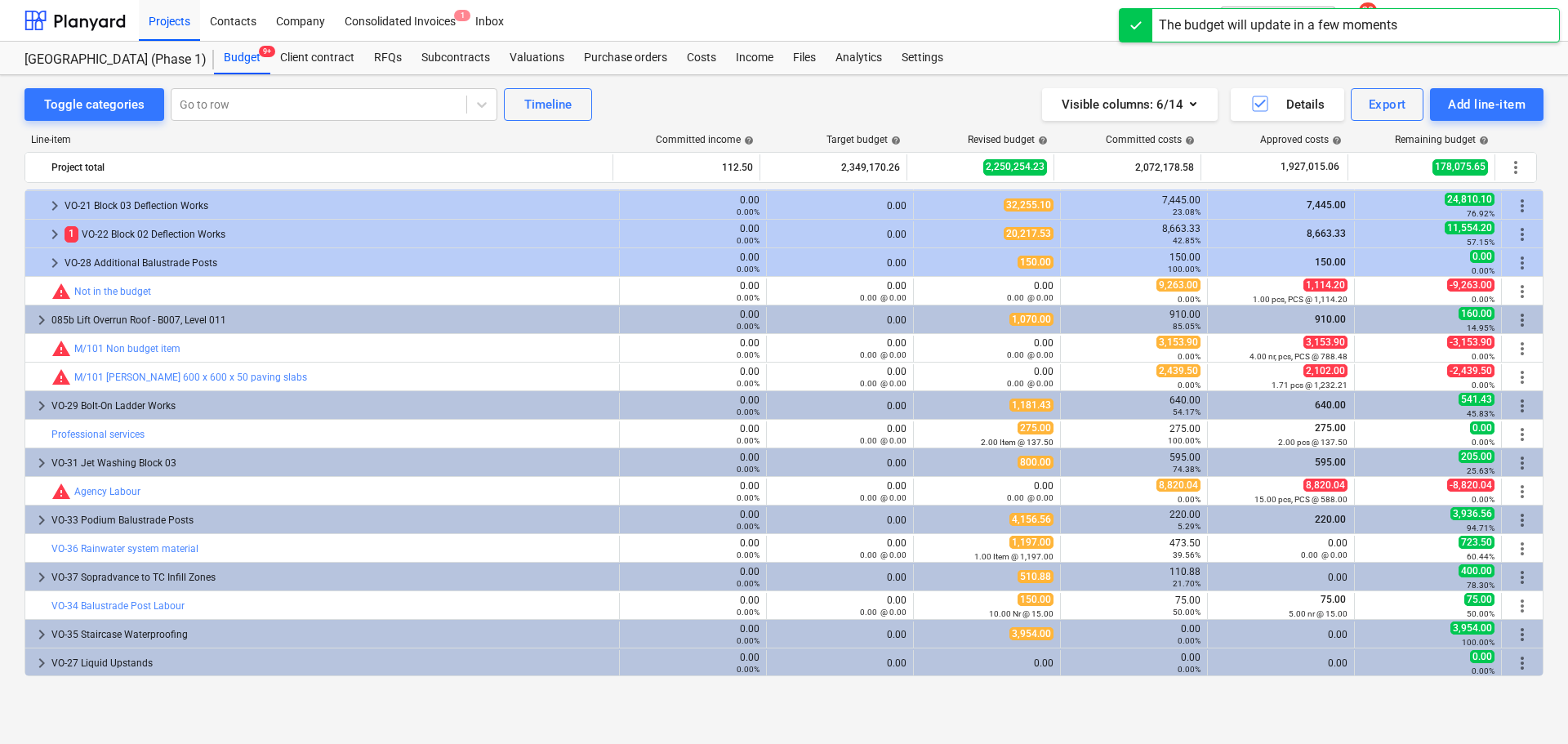
click at [148, 665] on div "VO-27 Liquid Upstands" at bounding box center [332, 663] width 561 height 26
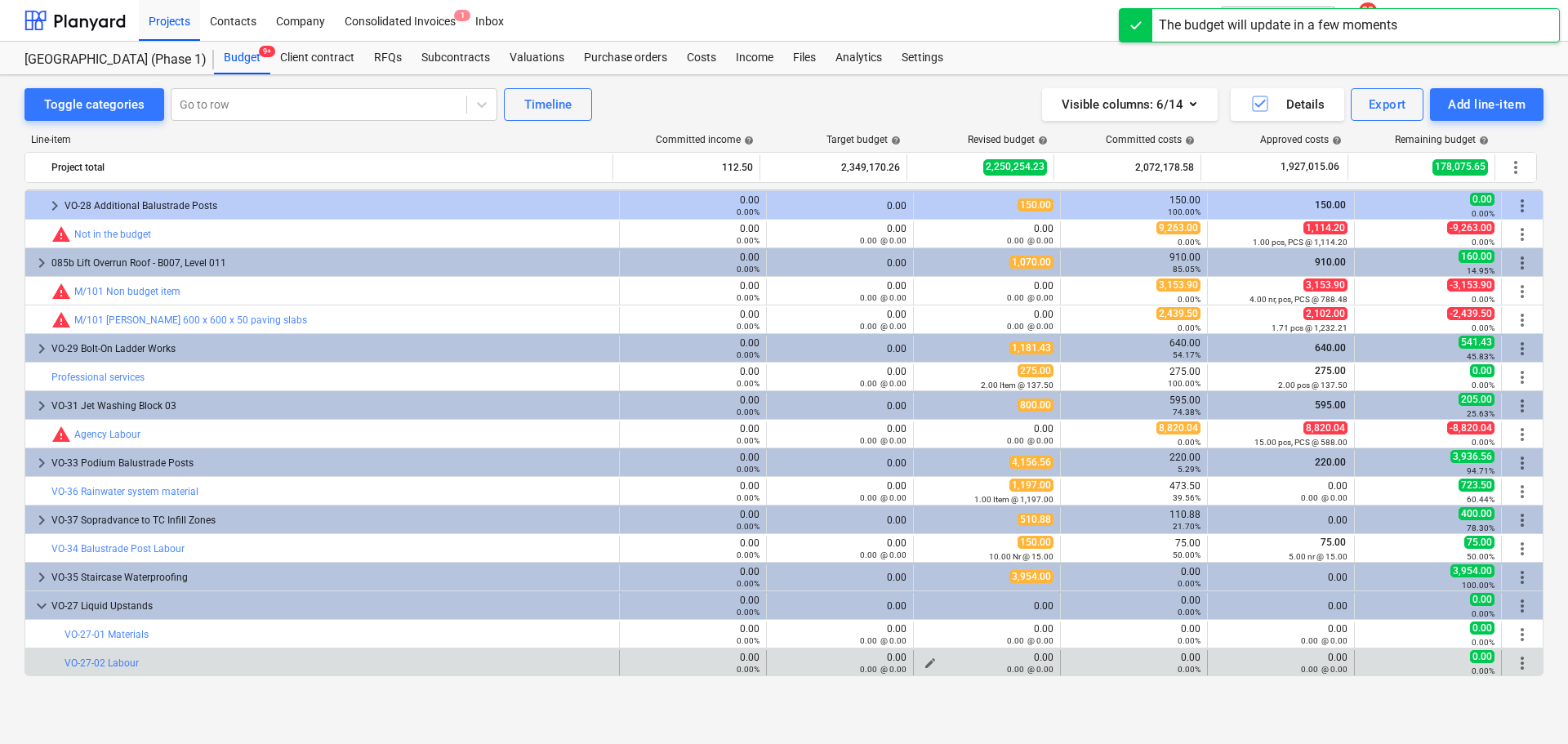
click at [925, 662] on span "edit" at bounding box center [930, 664] width 13 height 13
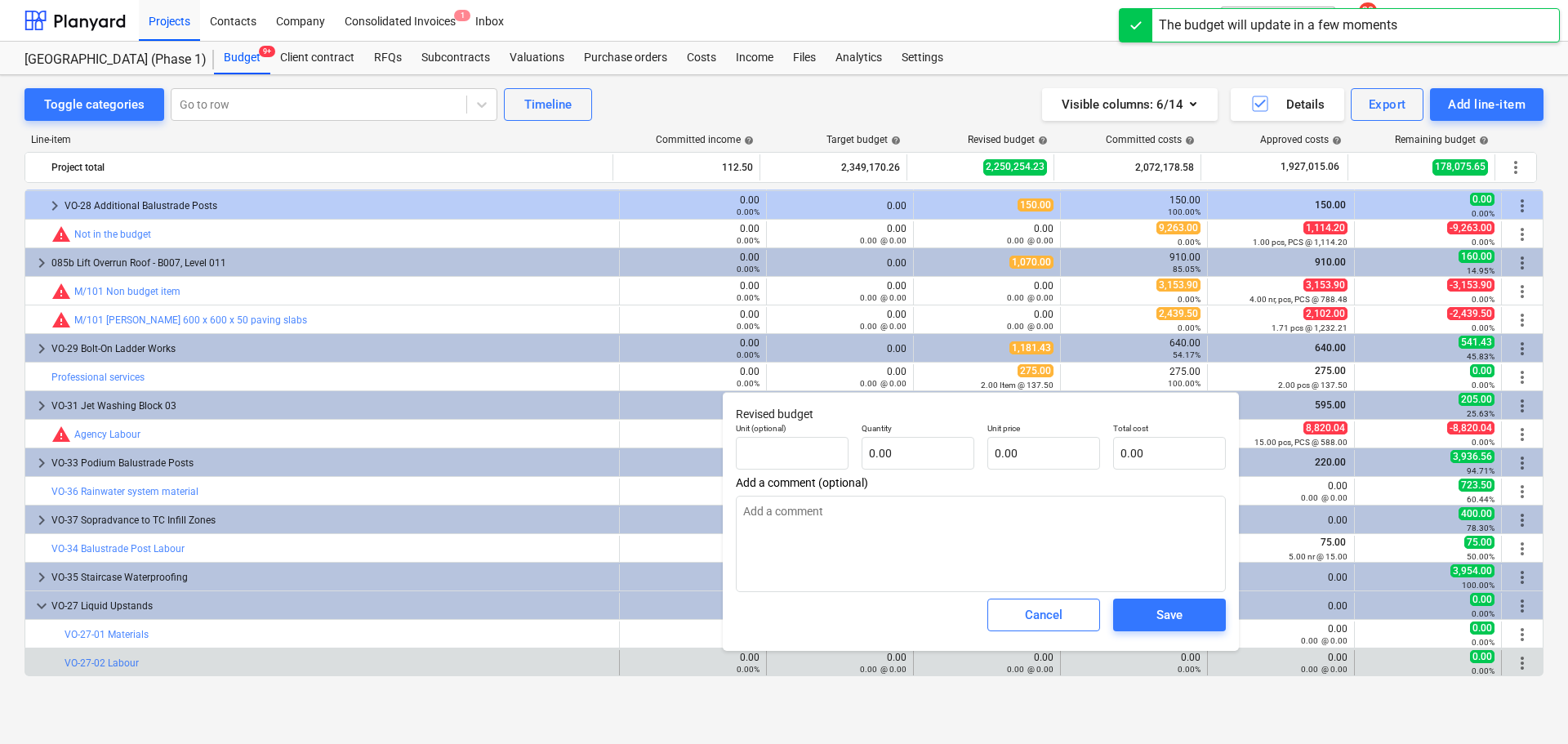
click at [773, 432] on p "Unit (optional)" at bounding box center [792, 430] width 113 height 13
click at [787, 446] on input "text" at bounding box center [792, 453] width 113 height 33
click at [906, 450] on input "text" at bounding box center [919, 453] width 113 height 33
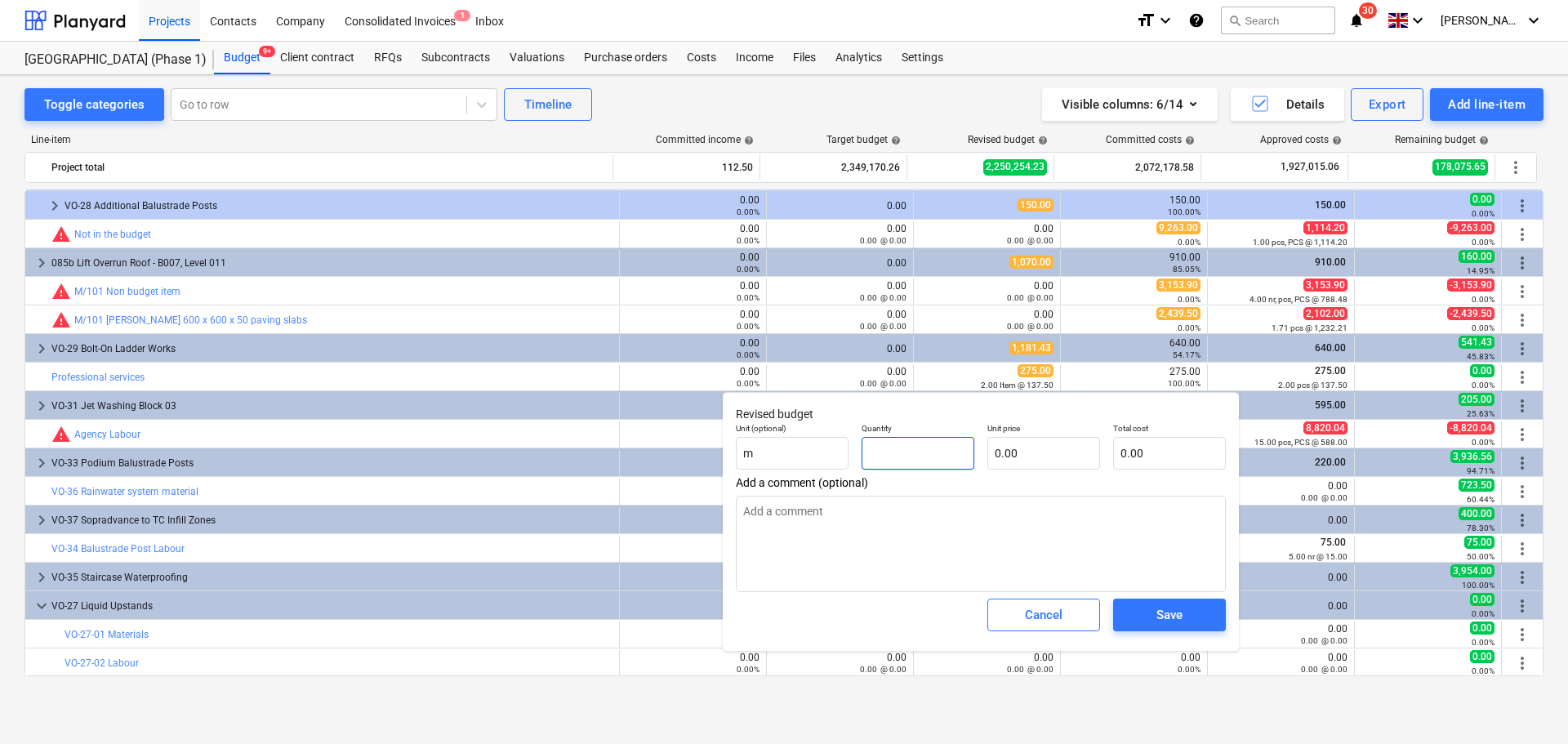
click at [942, 442] on input "text" at bounding box center [919, 453] width 113 height 33
click at [922, 452] on input "46" at bounding box center [919, 453] width 113 height 33
click at [801, 452] on input "25" at bounding box center [792, 453] width 113 height 33
click at [805, 452] on input "25" at bounding box center [792, 453] width 113 height 33
click at [1159, 611] on div "Save" at bounding box center [1169, 615] width 26 height 21
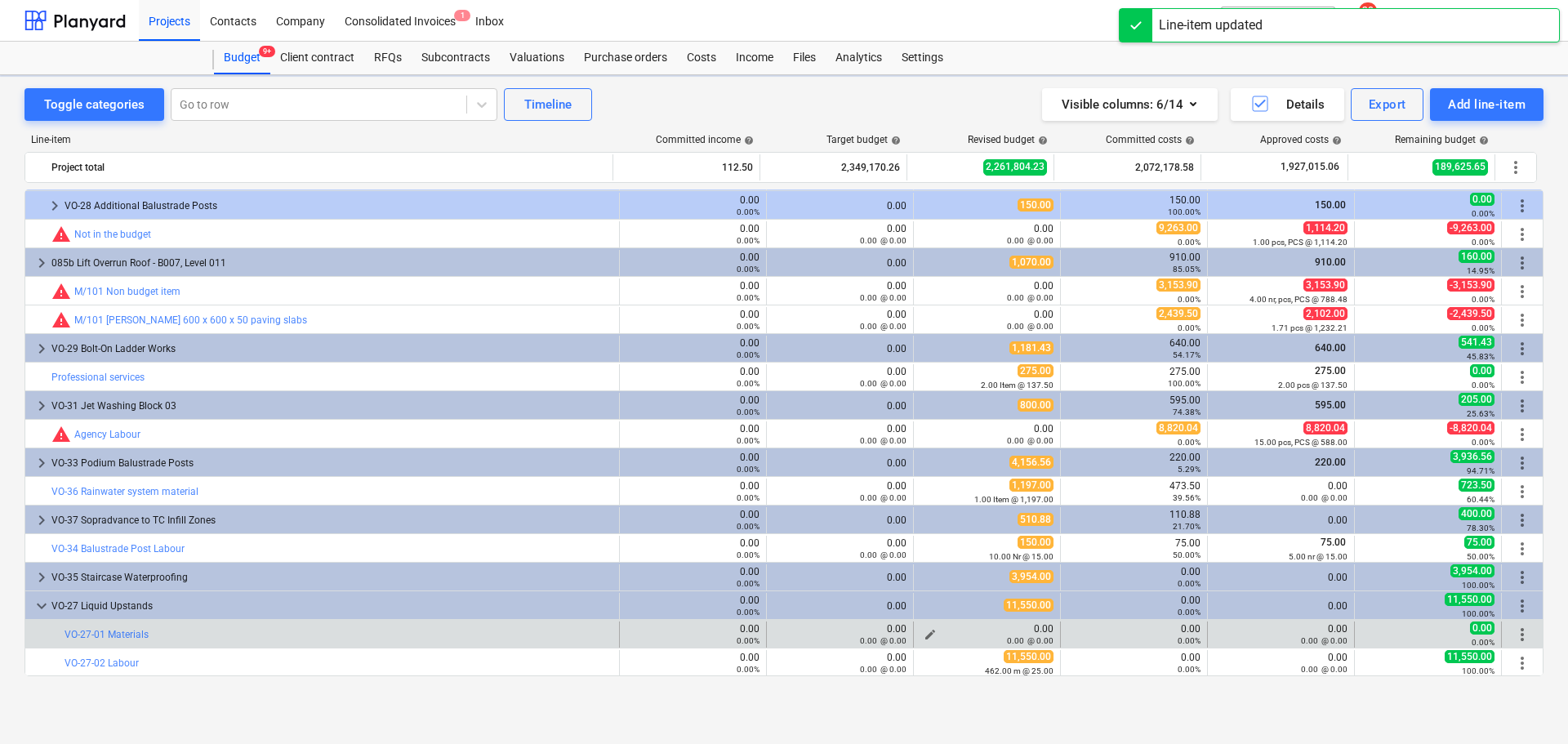
click at [925, 635] on div "0.00 @ 0.00" at bounding box center [987, 641] width 133 height 11
click at [924, 629] on span "edit" at bounding box center [930, 635] width 13 height 13
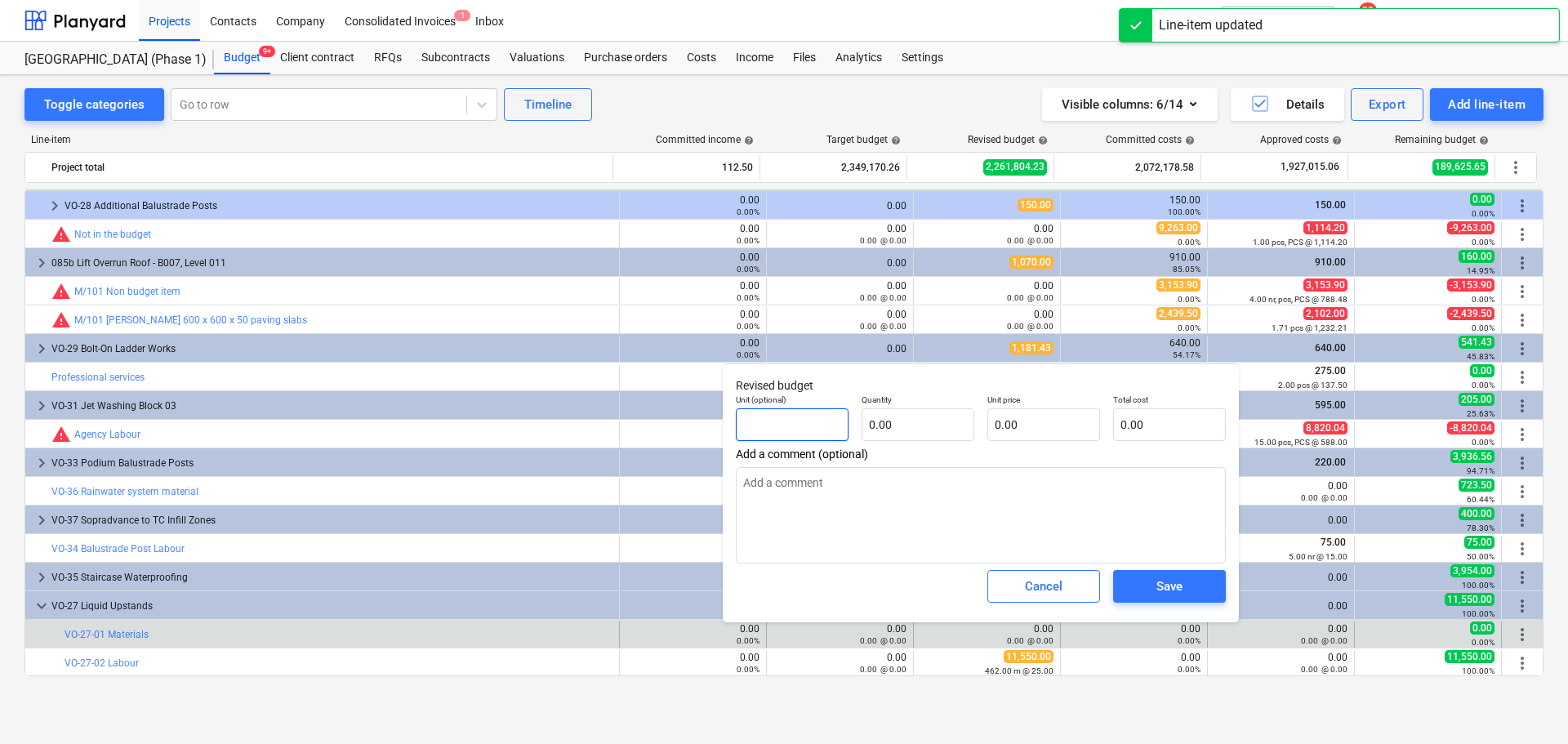
click at [816, 433] on input "text" at bounding box center [792, 424] width 113 height 33
click at [896, 430] on input "text" at bounding box center [919, 424] width 113 height 33
click at [1019, 424] on input "text" at bounding box center [1044, 424] width 113 height 33
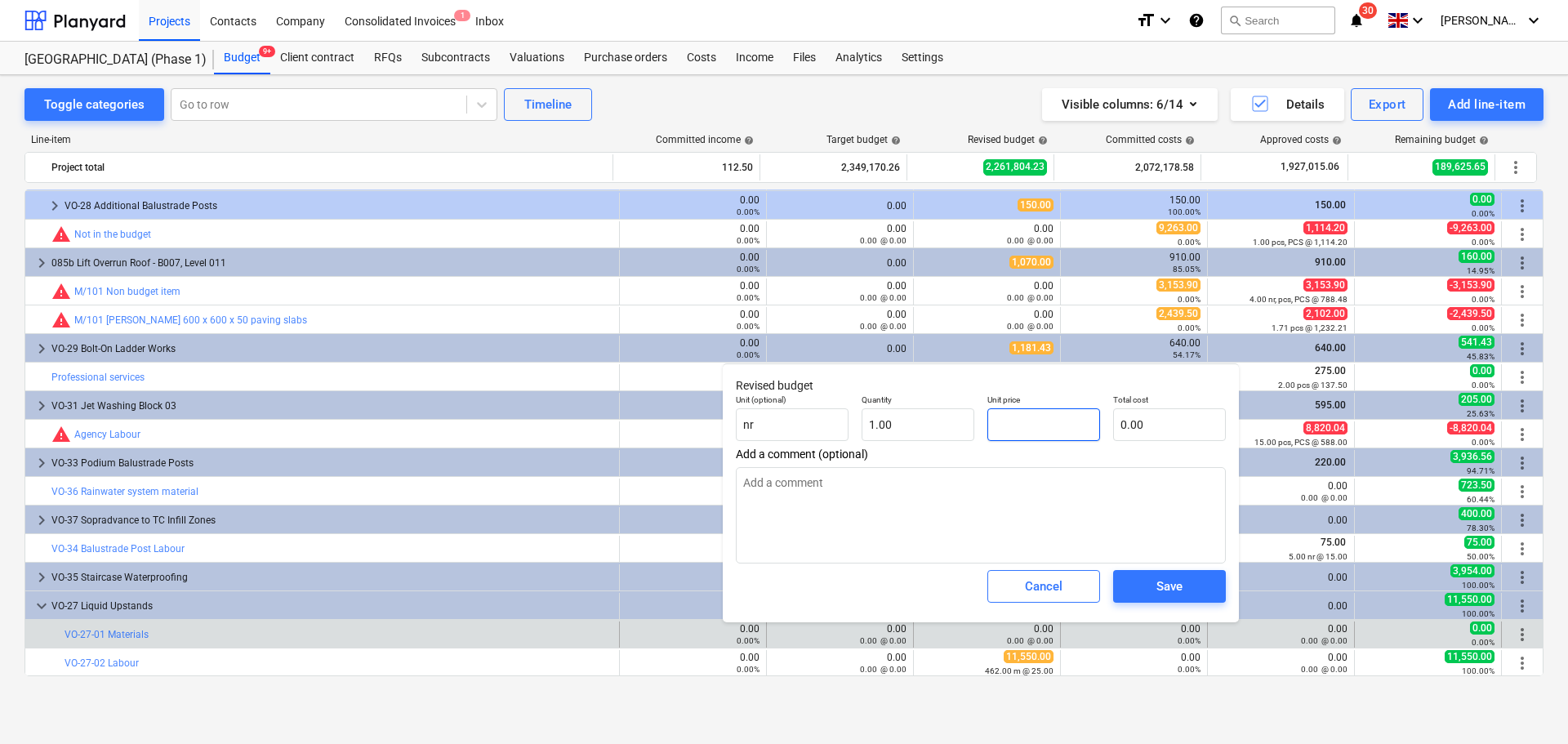
click at [1033, 425] on input "text" at bounding box center [1044, 424] width 113 height 33
click at [1139, 576] on span "Save" at bounding box center [1170, 586] width 74 height 21
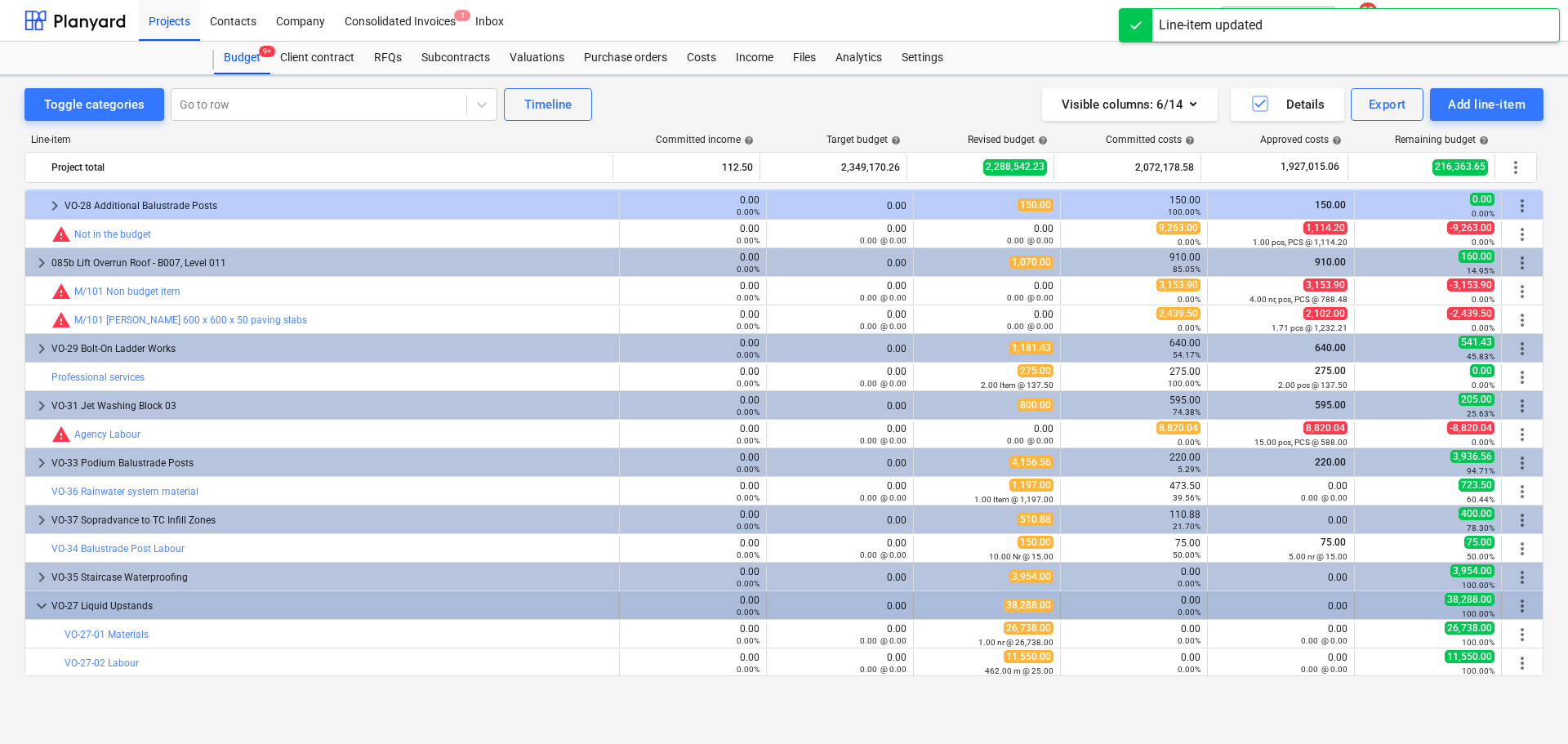
click at [1002, 613] on div "38,288.00" at bounding box center [987, 605] width 133 height 13
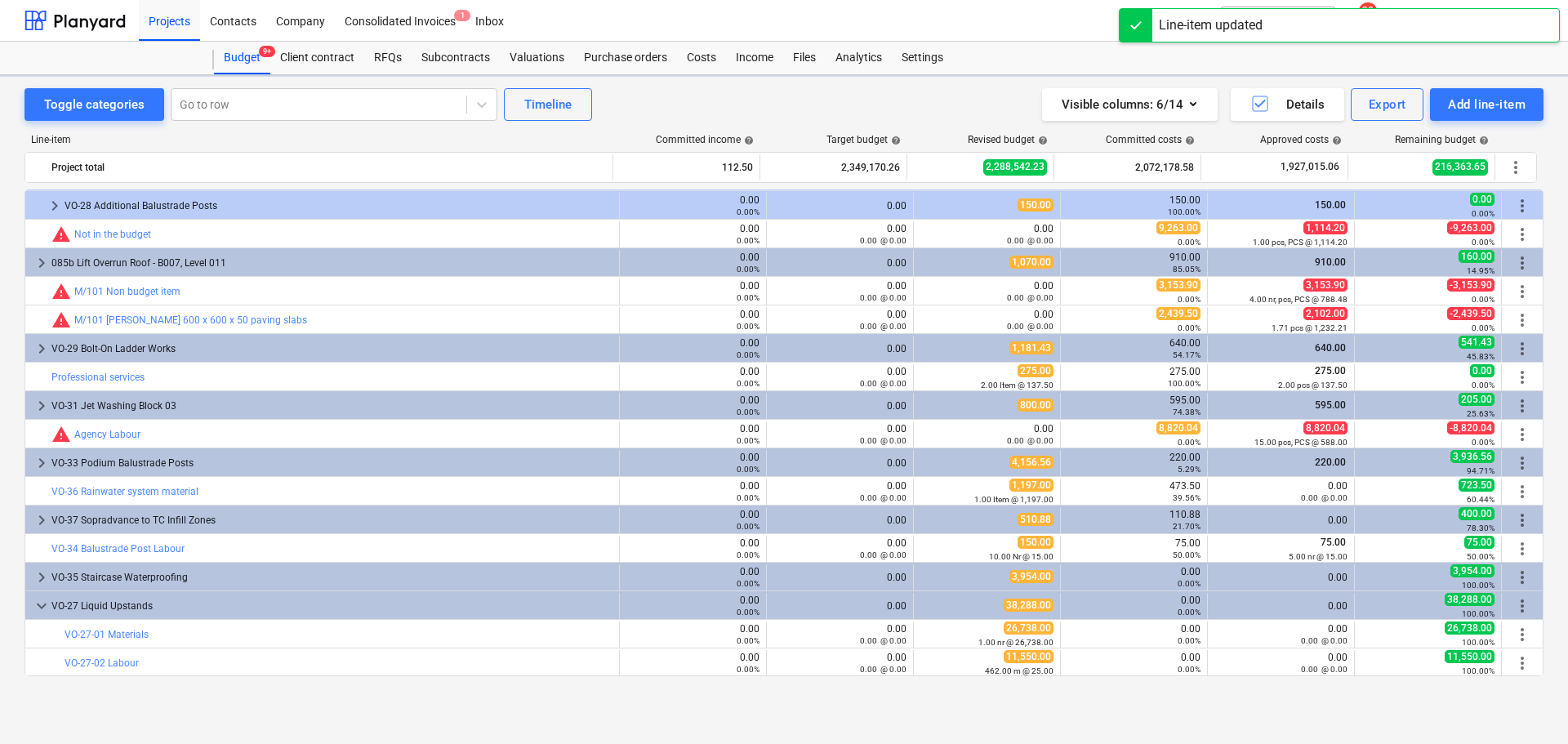
scroll to position [6315, 0]
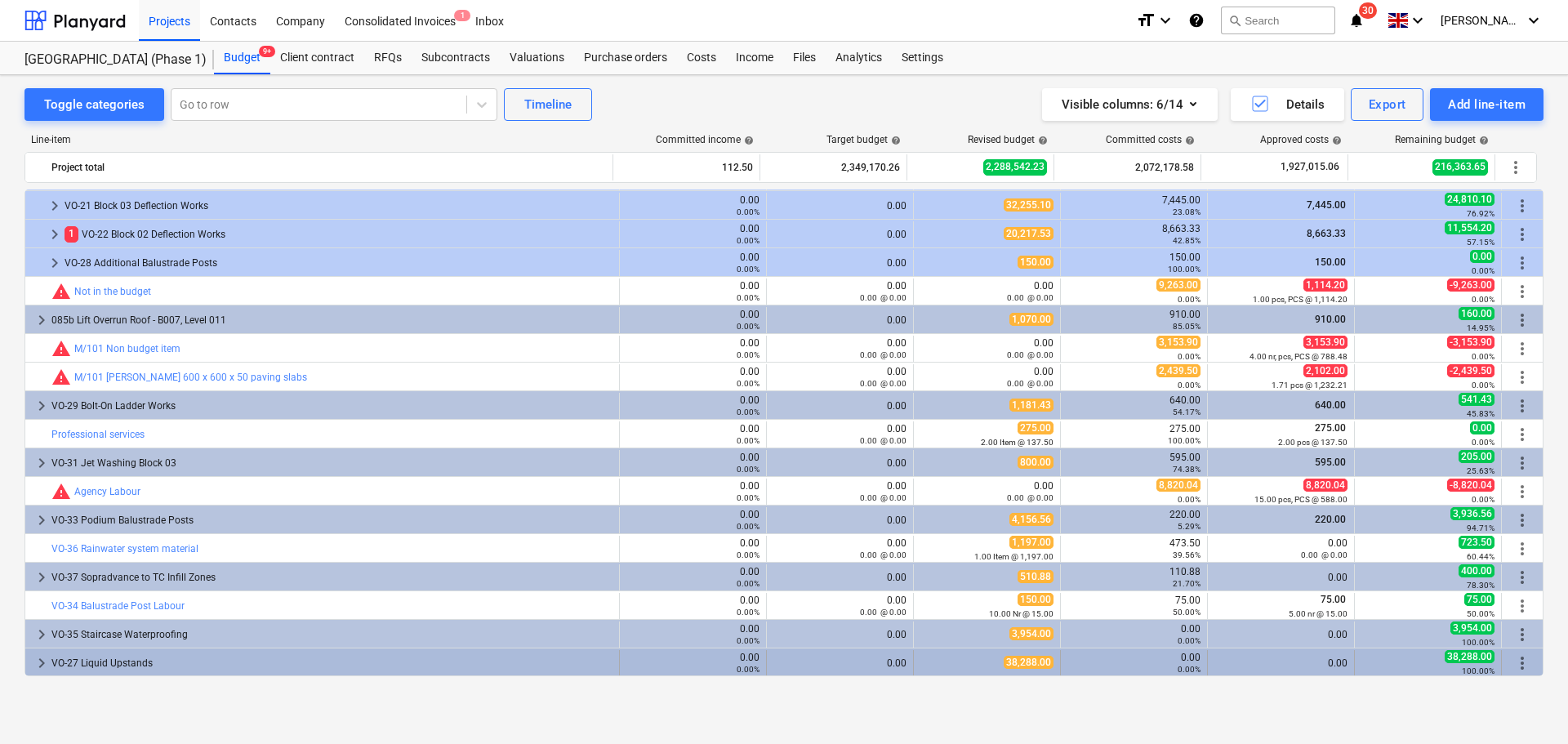
click at [1004, 665] on span "38,288.00" at bounding box center [1029, 663] width 50 height 13
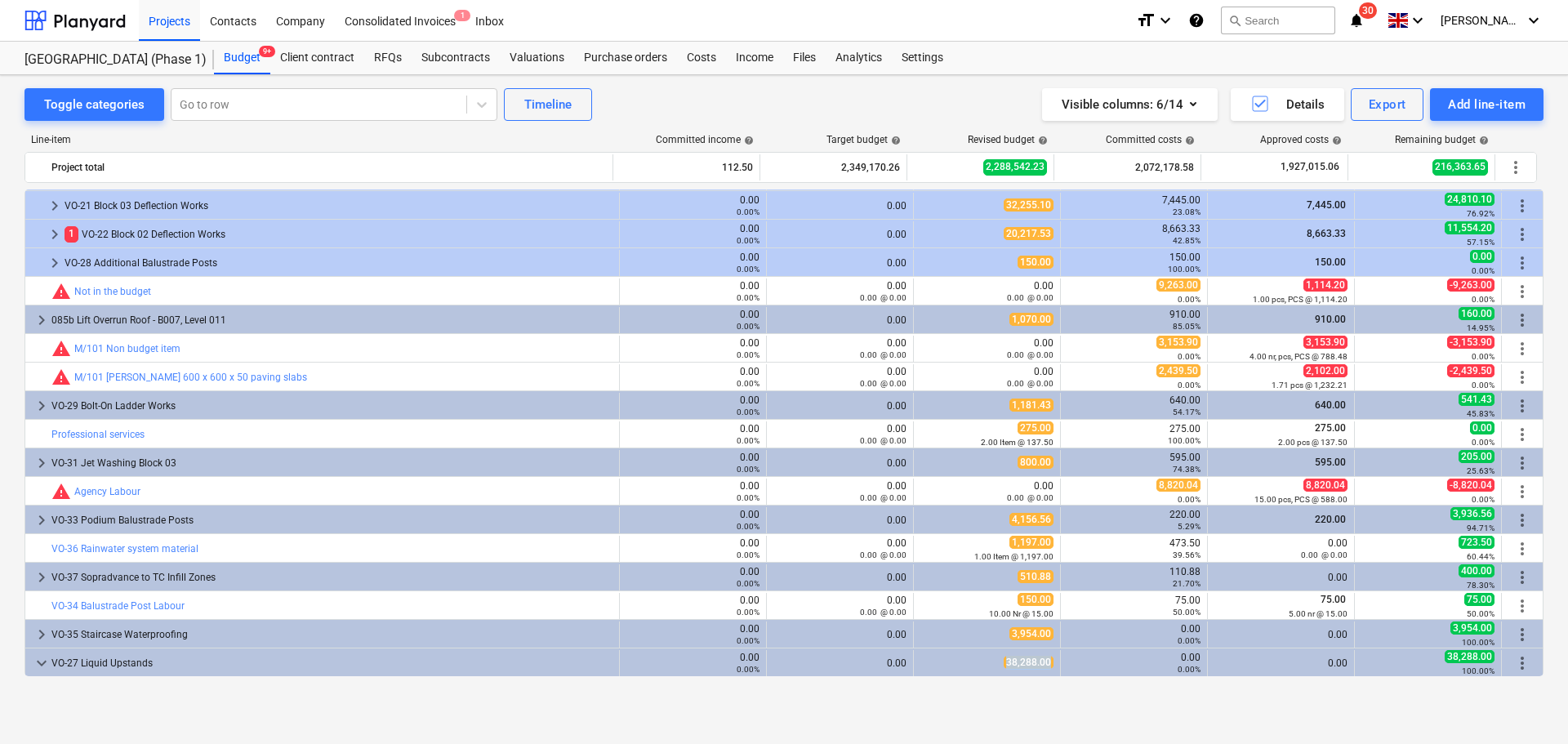
click at [1004, 665] on span "38,288.00" at bounding box center [1029, 663] width 50 height 13
click at [105, 25] on div at bounding box center [76, 20] width 102 height 41
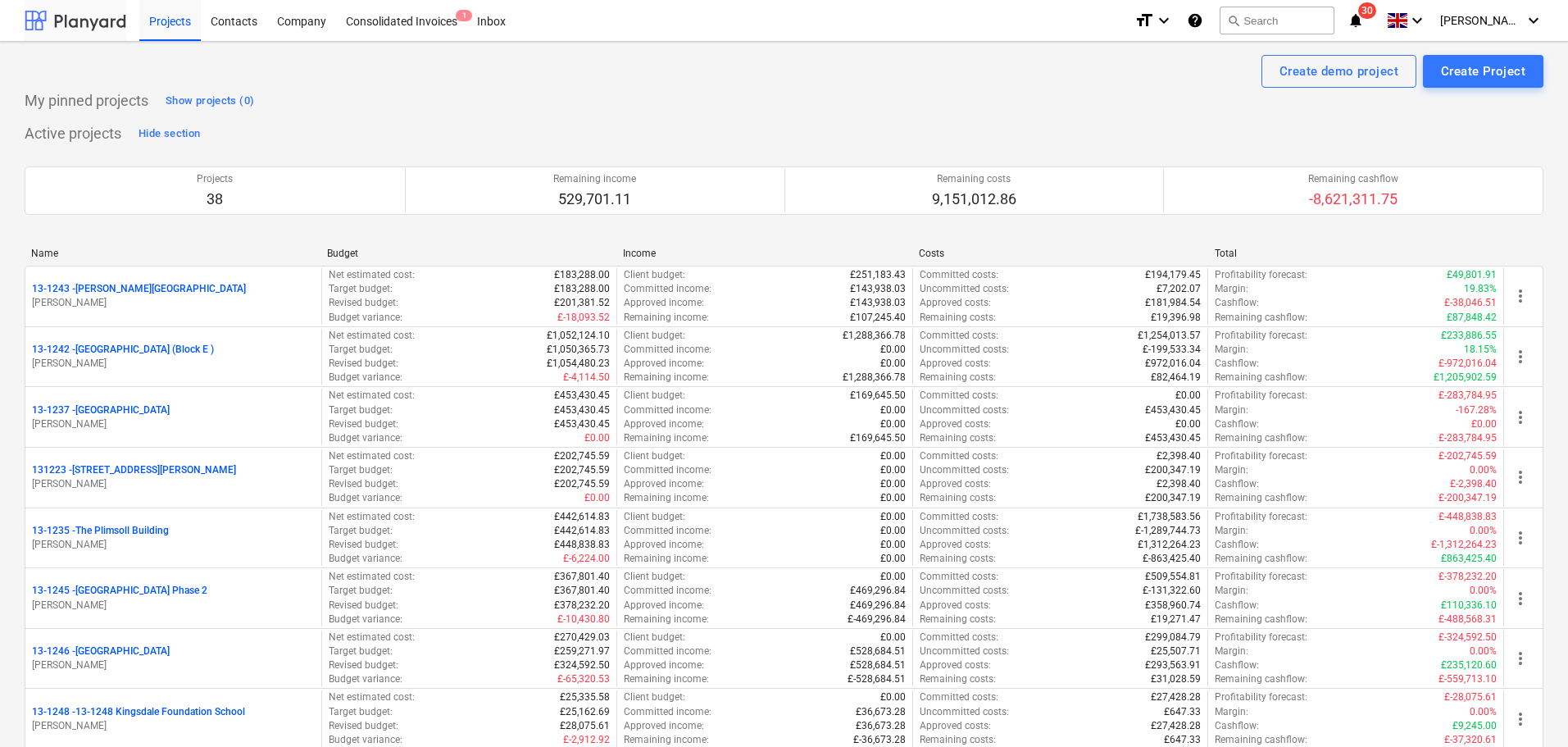
click at [46, 19] on div at bounding box center [76, 20] width 102 height 41
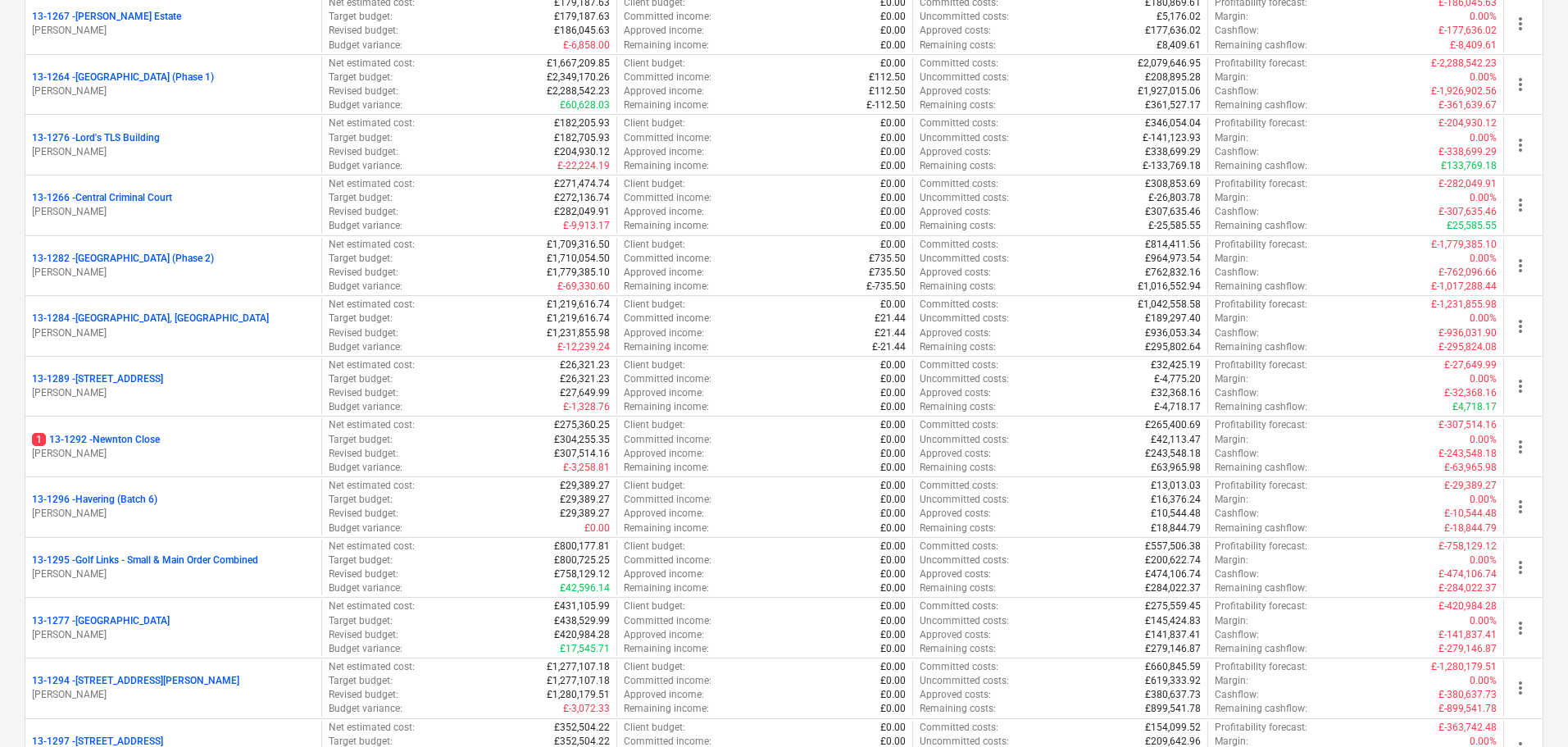
scroll to position [1722, 0]
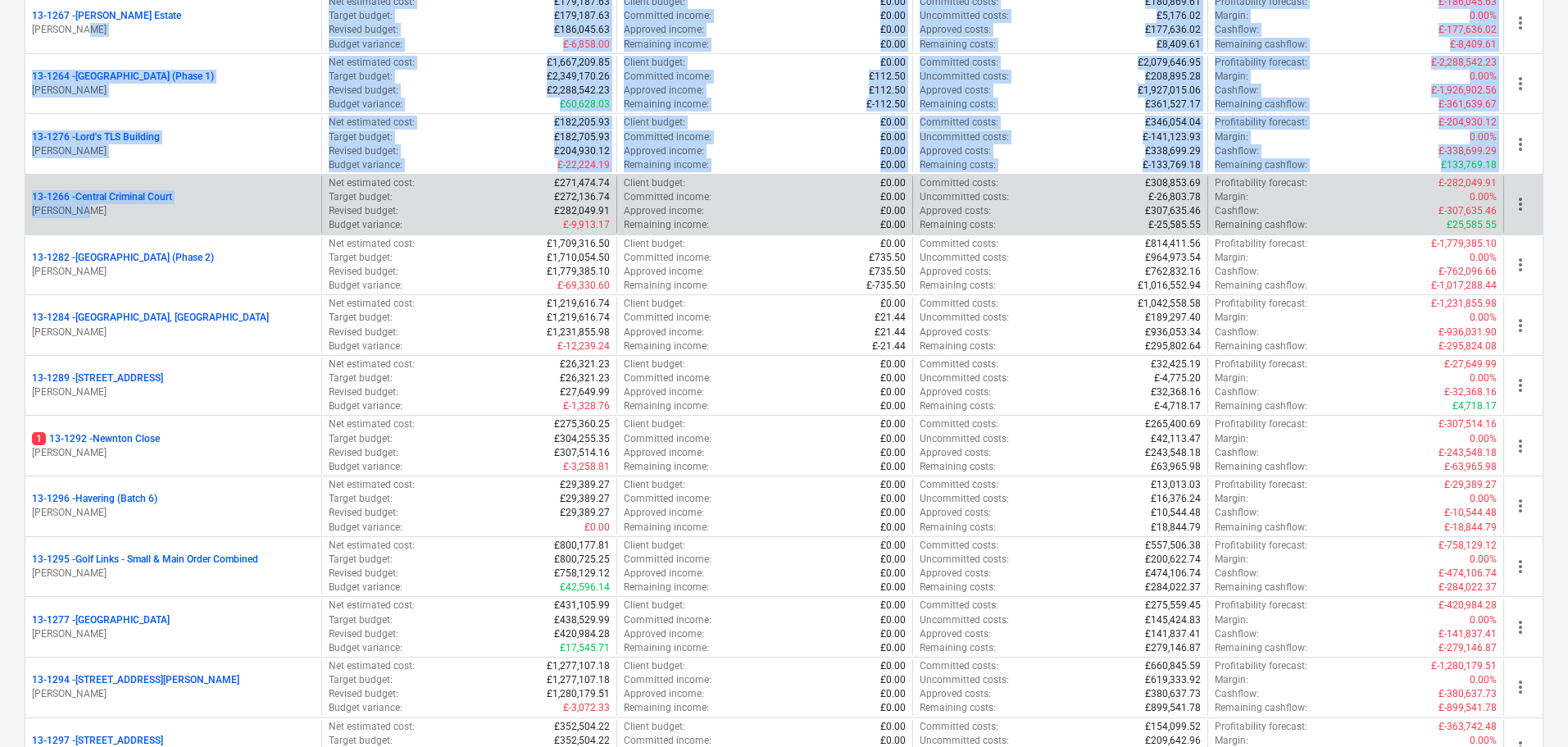
drag, startPoint x: 298, startPoint y: 24, endPoint x: 283, endPoint y: 213, distance: 189.6
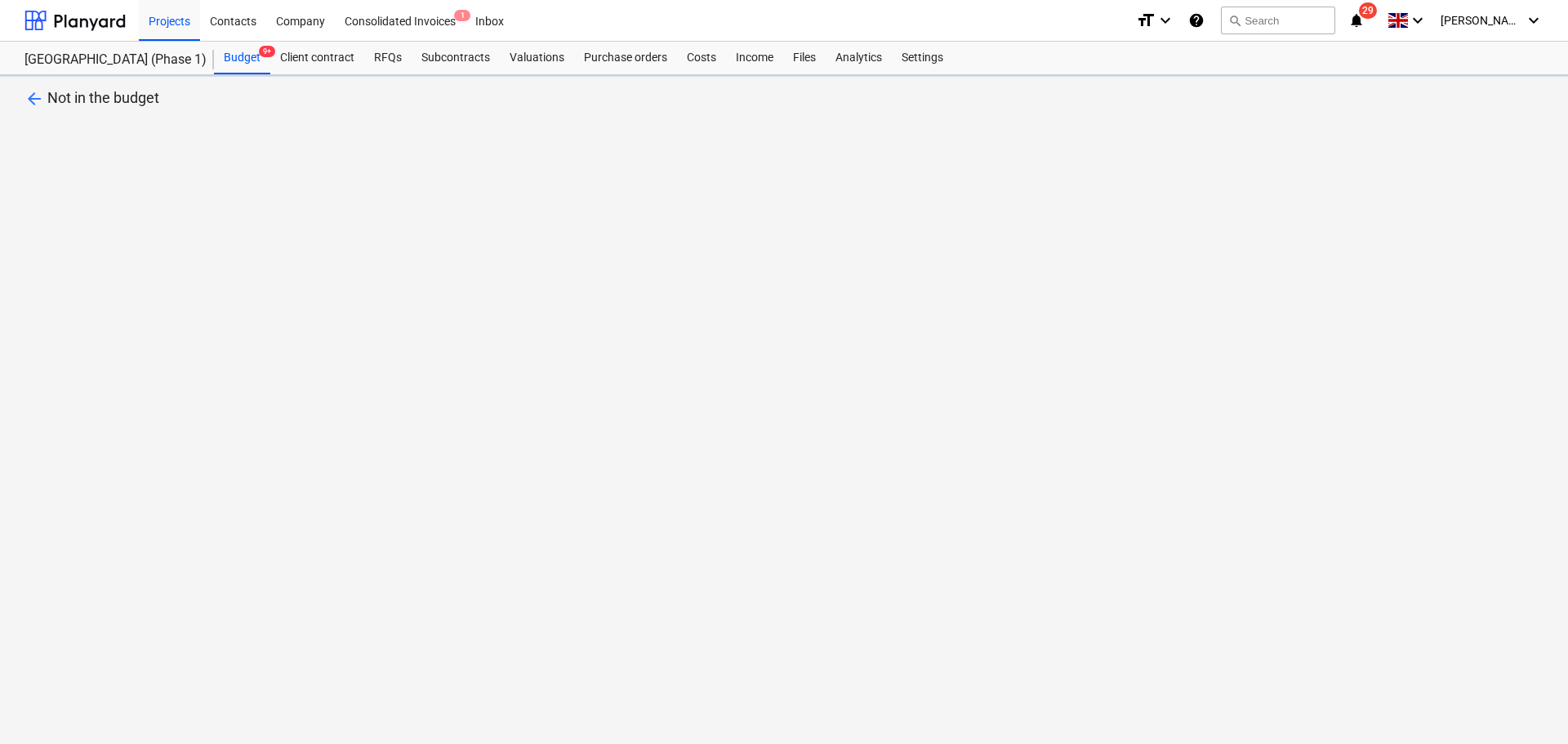
click at [1365, 19] on icon "notifications" at bounding box center [1356, 20] width 16 height 19
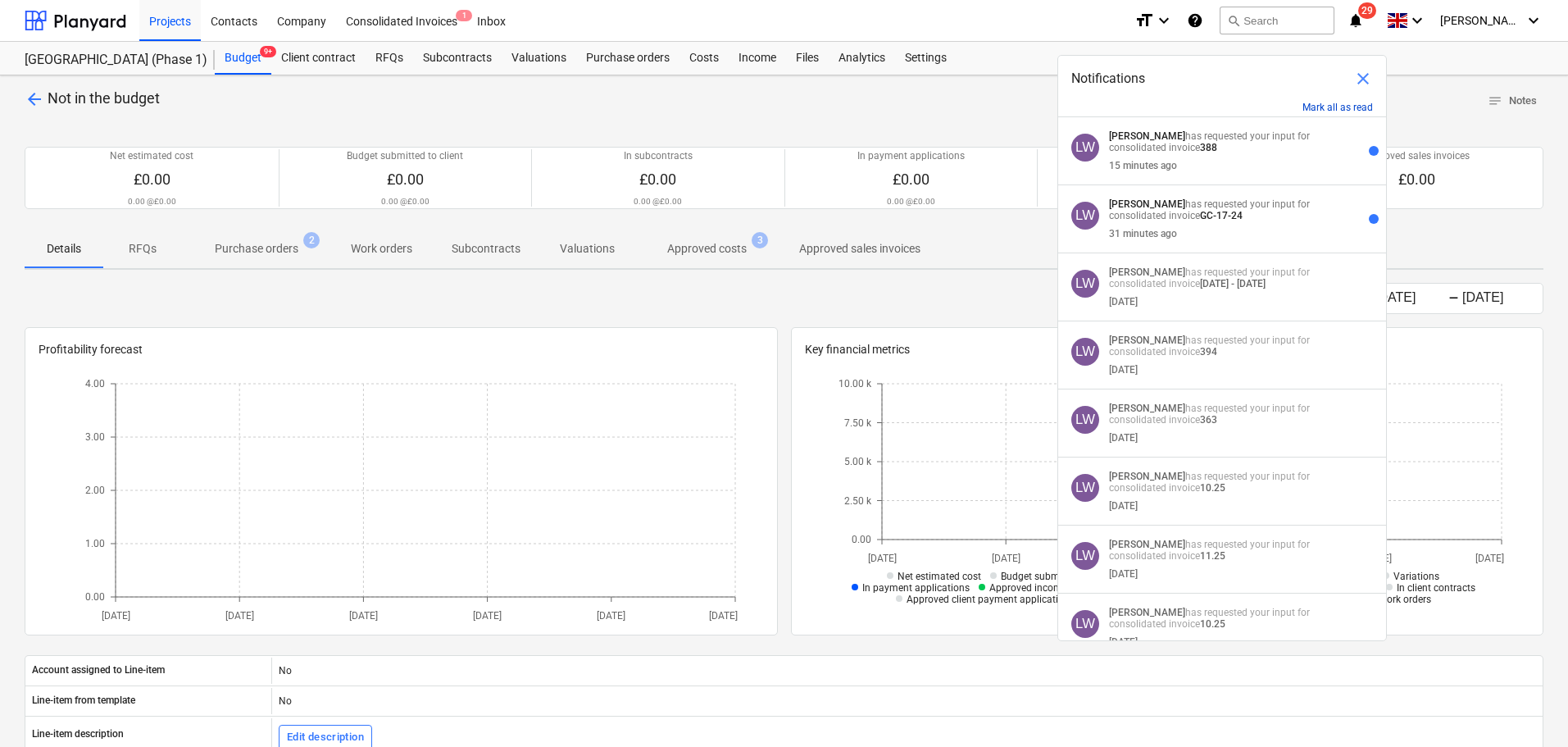
click at [1333, 105] on button "Mark all as read" at bounding box center [1337, 108] width 70 height 12
click at [1369, 74] on span "close" at bounding box center [1363, 79] width 19 height 19
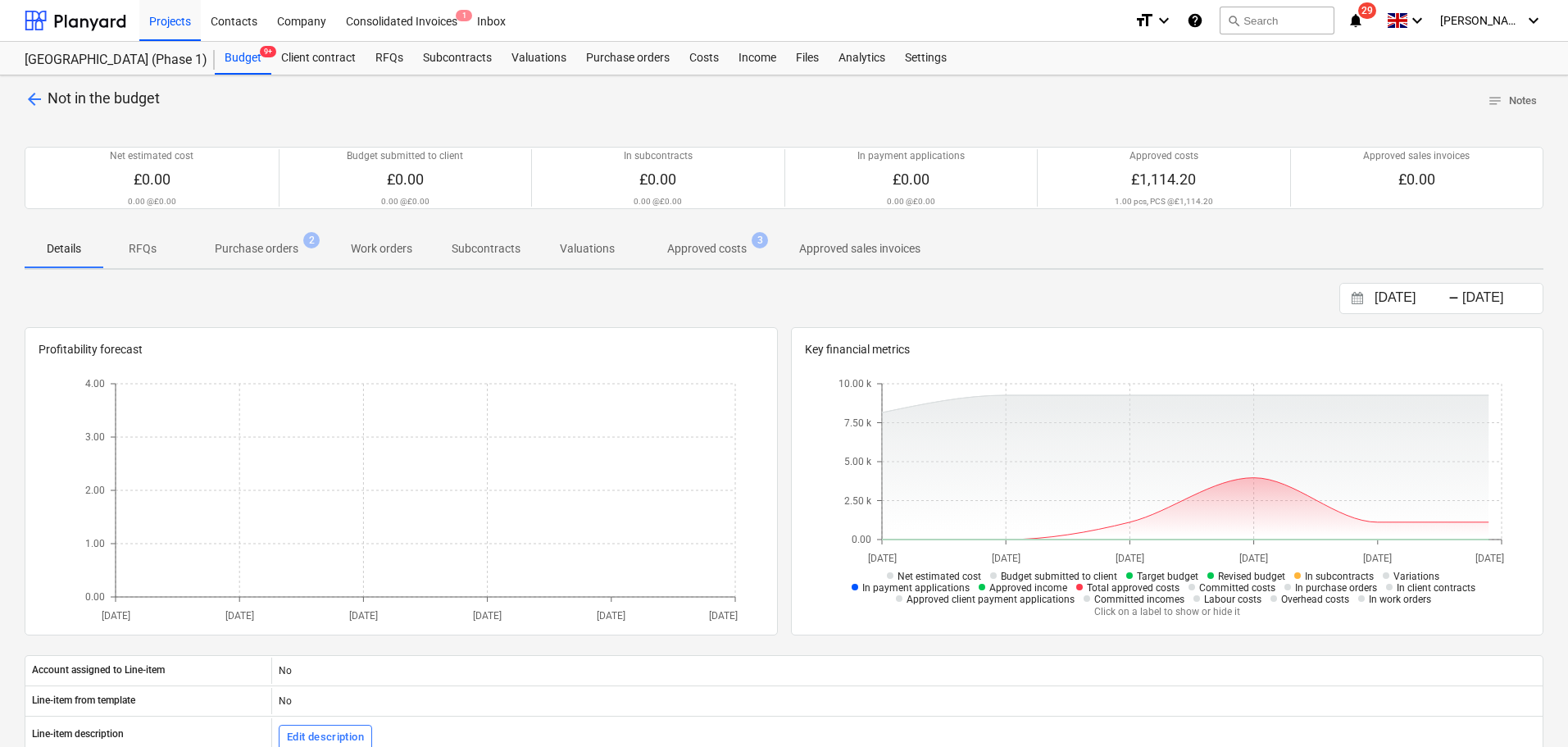
click at [1104, 35] on div "Projects Contacts Company Consolidated Invoices 1 Inbox" at bounding box center [630, 20] width 982 height 41
click at [682, 261] on span "Approved costs 3" at bounding box center [707, 248] width 145 height 30
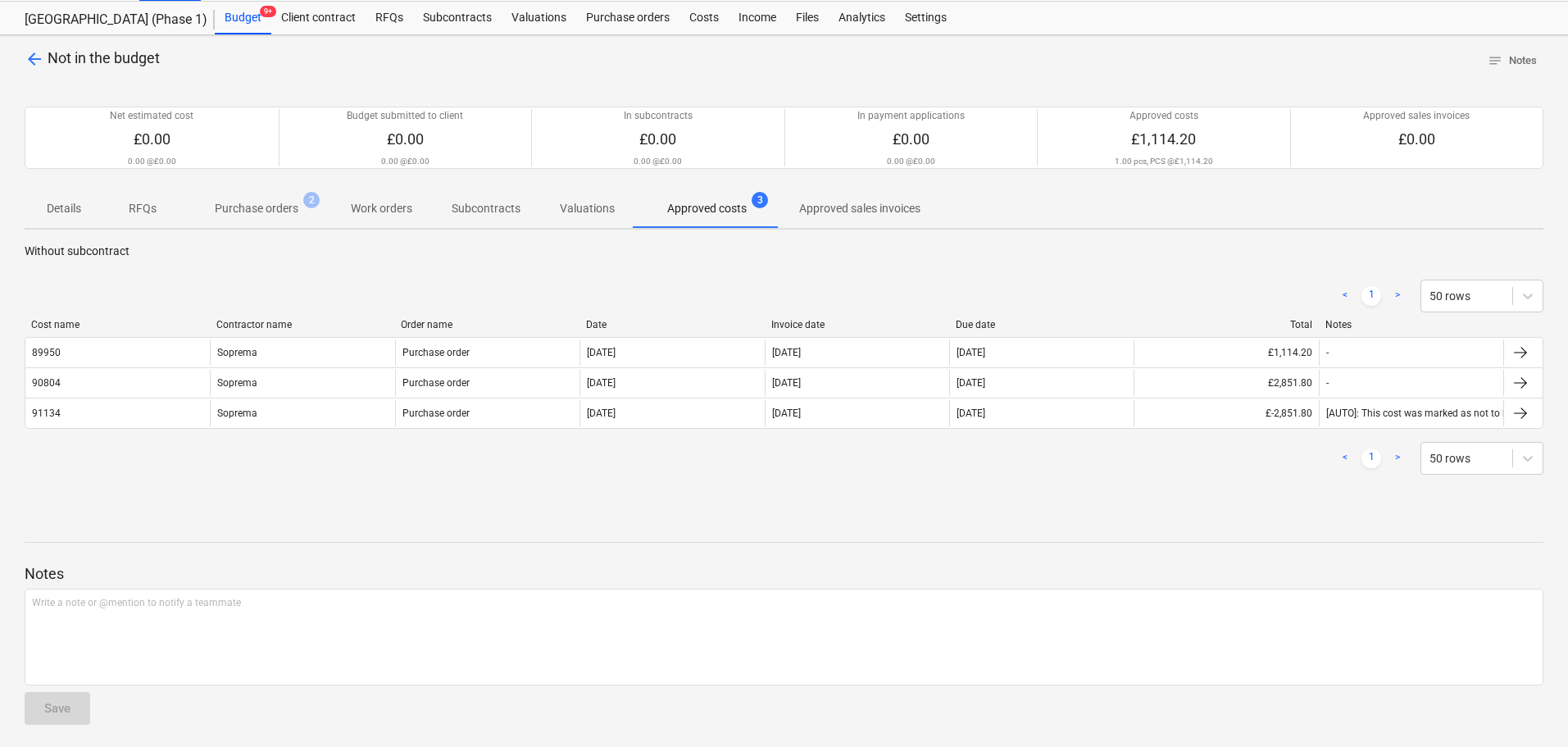
scroll to position [44, 0]
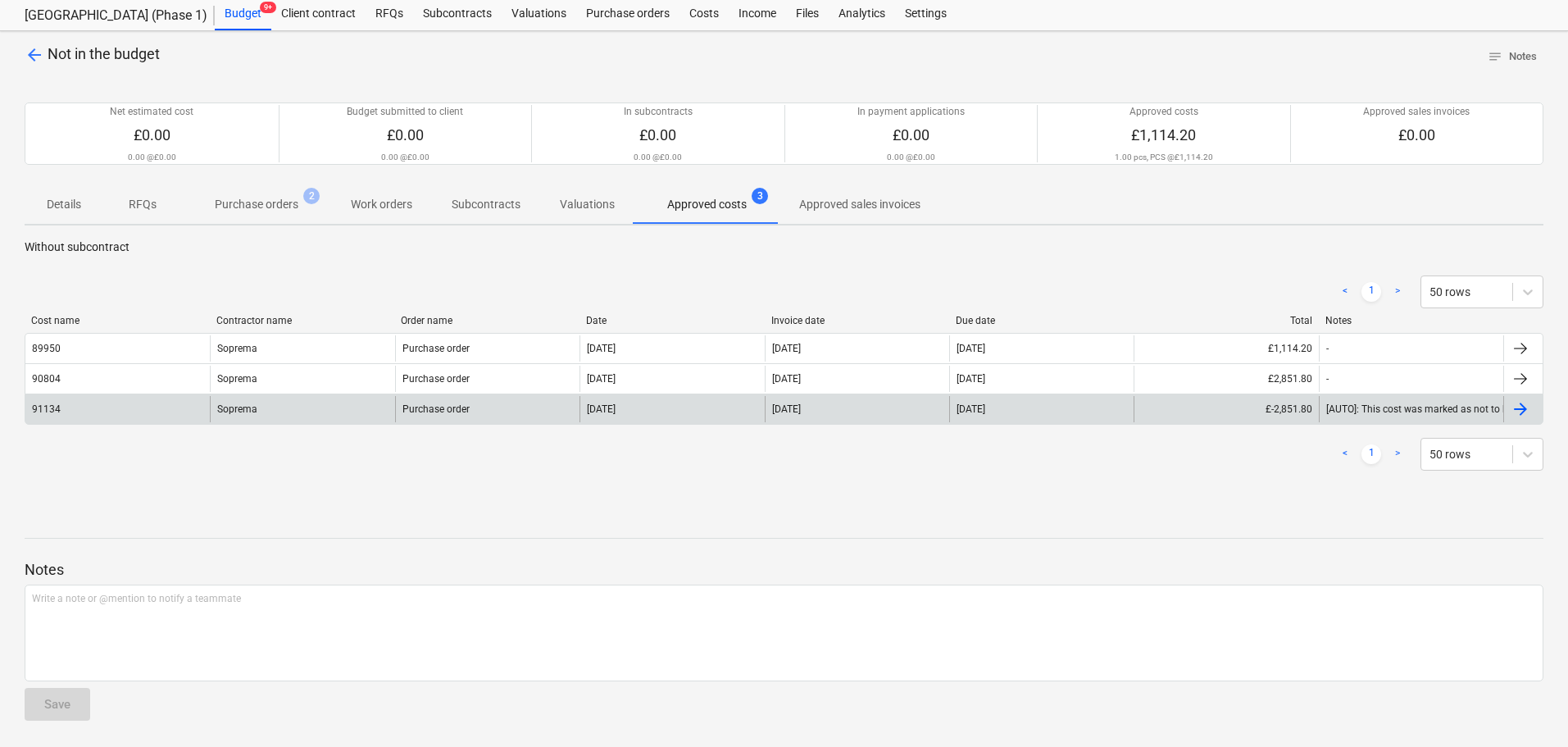
click at [173, 401] on div "91134" at bounding box center [117, 409] width 185 height 26
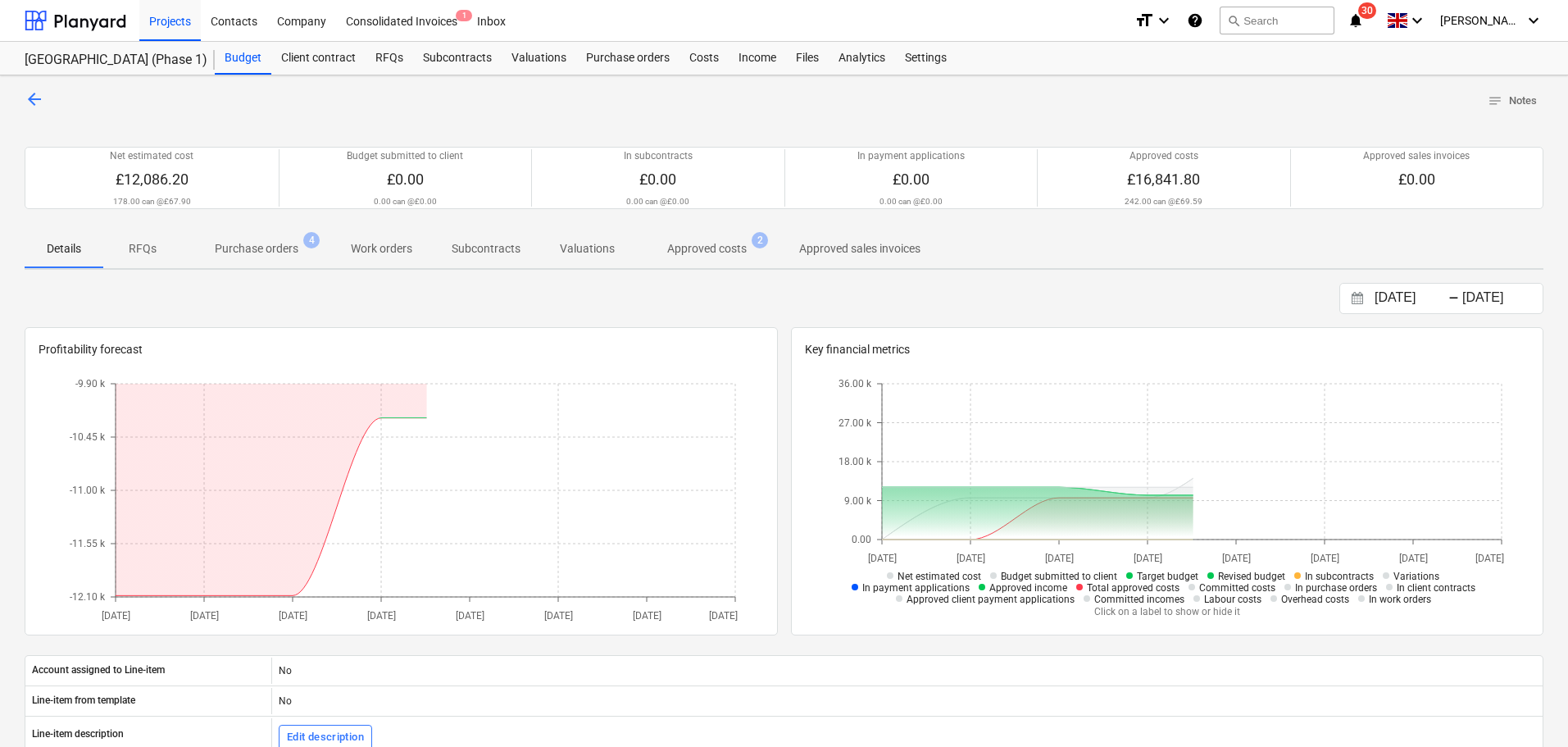
click at [668, 239] on span "Approved costs 2" at bounding box center [707, 248] width 145 height 30
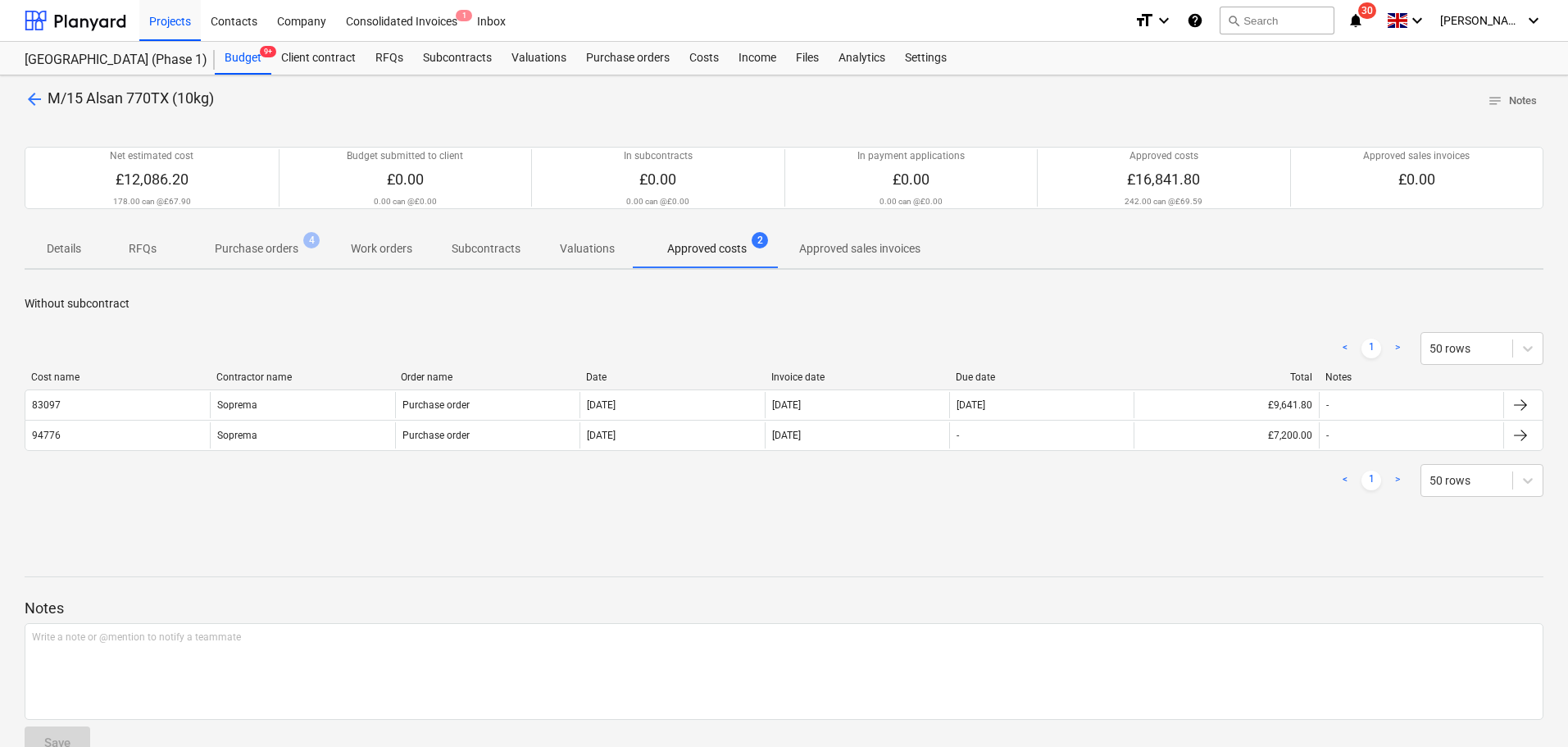
click at [262, 252] on p "Purchase orders" at bounding box center [256, 249] width 84 height 17
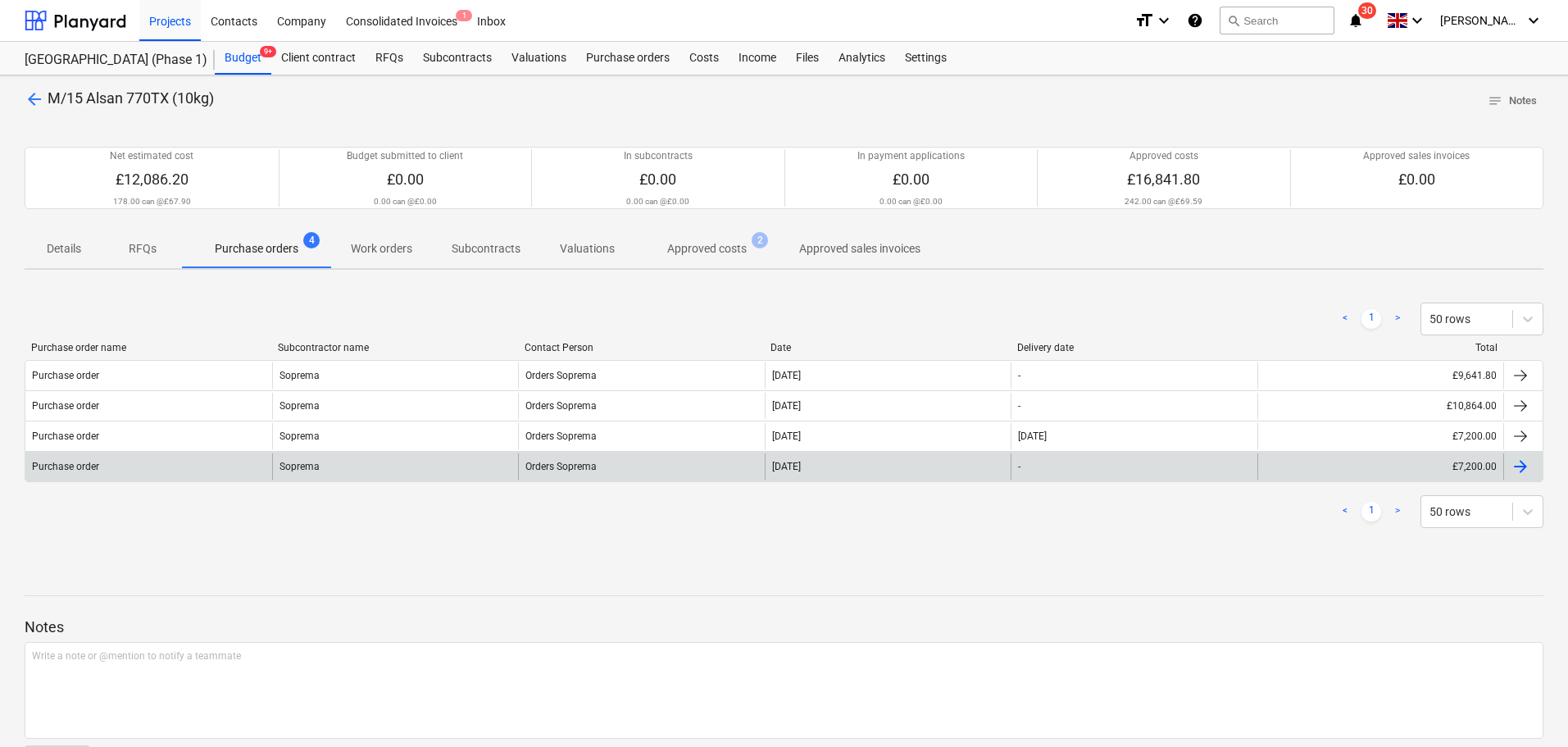
click at [385, 464] on div "Soprema" at bounding box center [395, 466] width 247 height 26
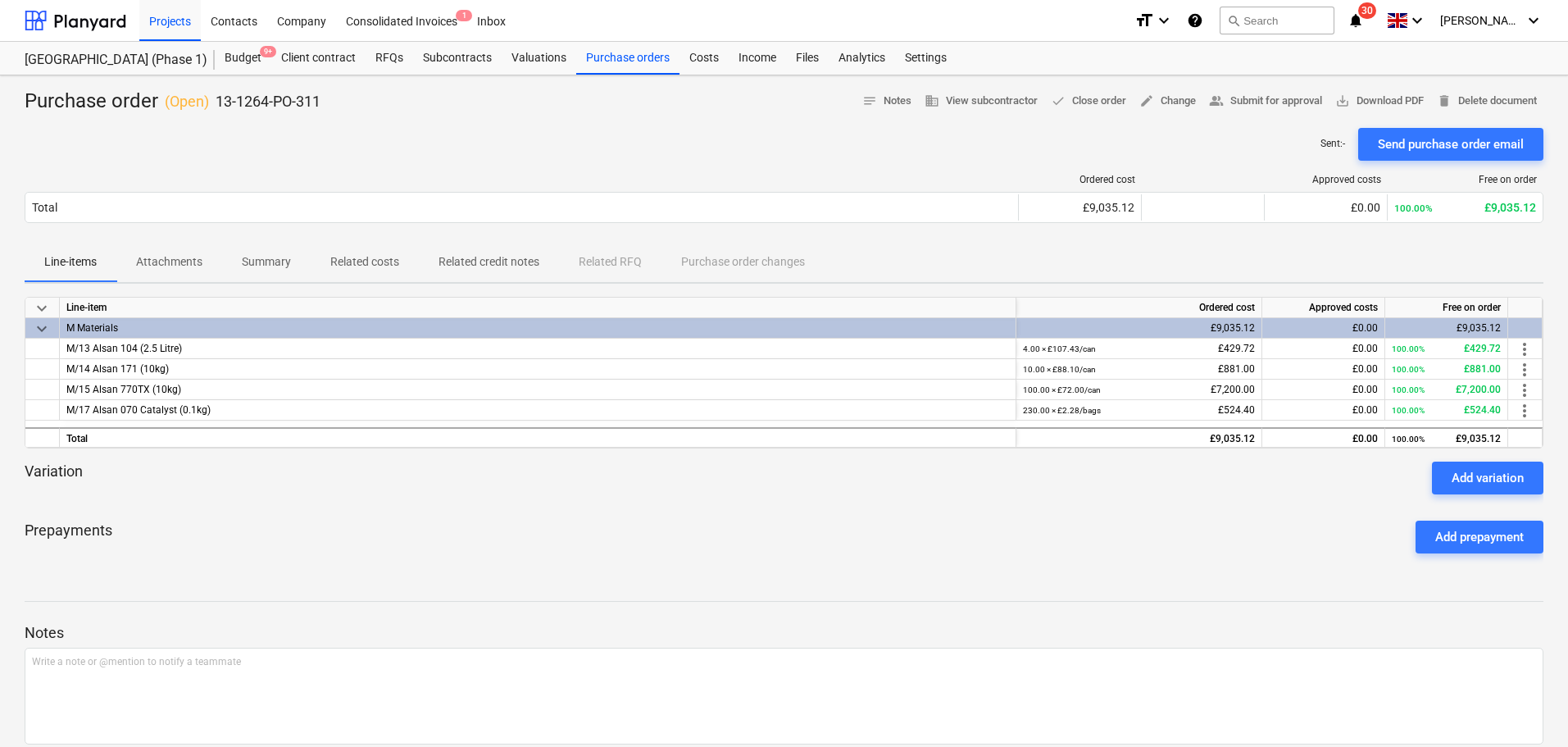
click at [331, 270] on p "Related costs" at bounding box center [365, 261] width 69 height 17
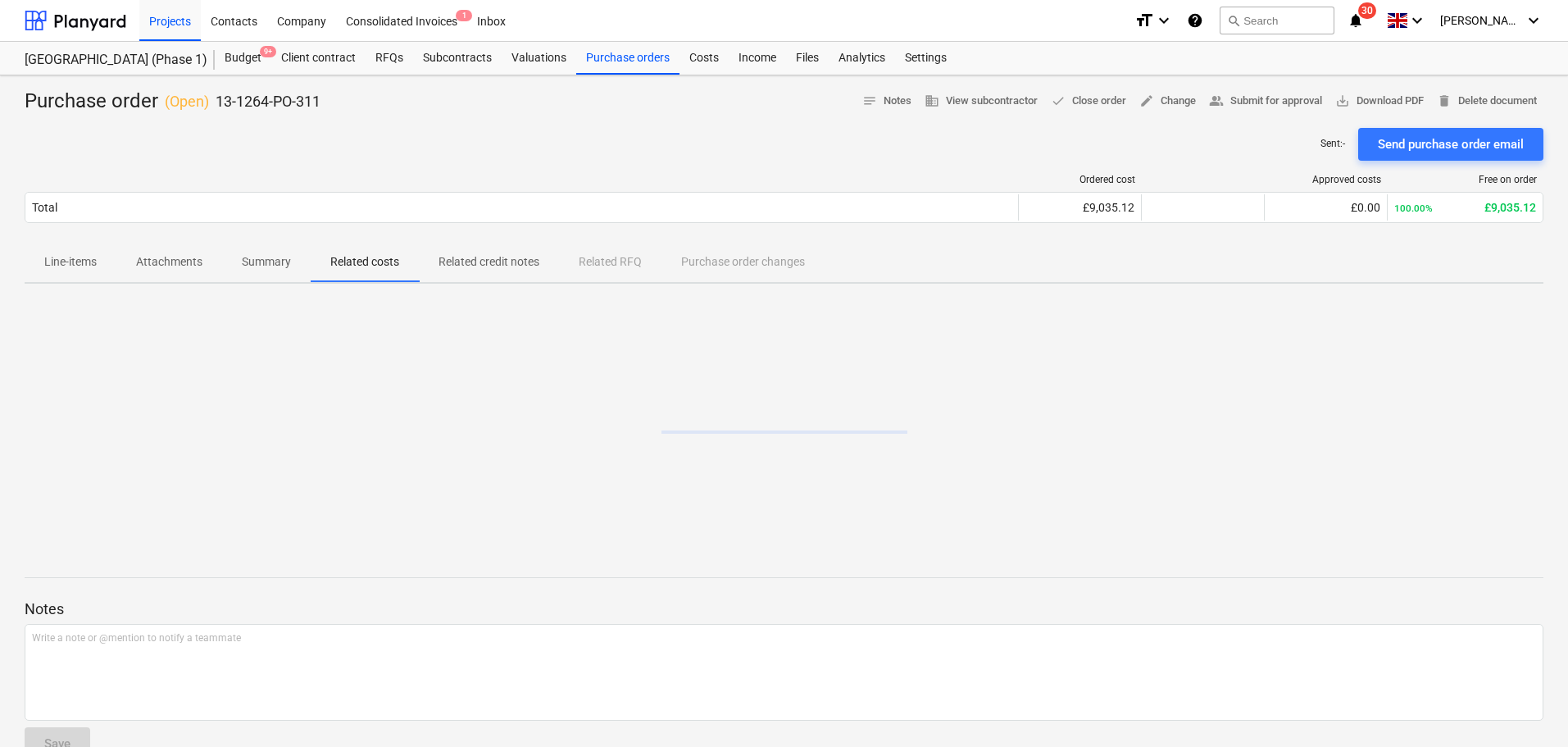
click at [287, 267] on p "Summary" at bounding box center [266, 261] width 49 height 17
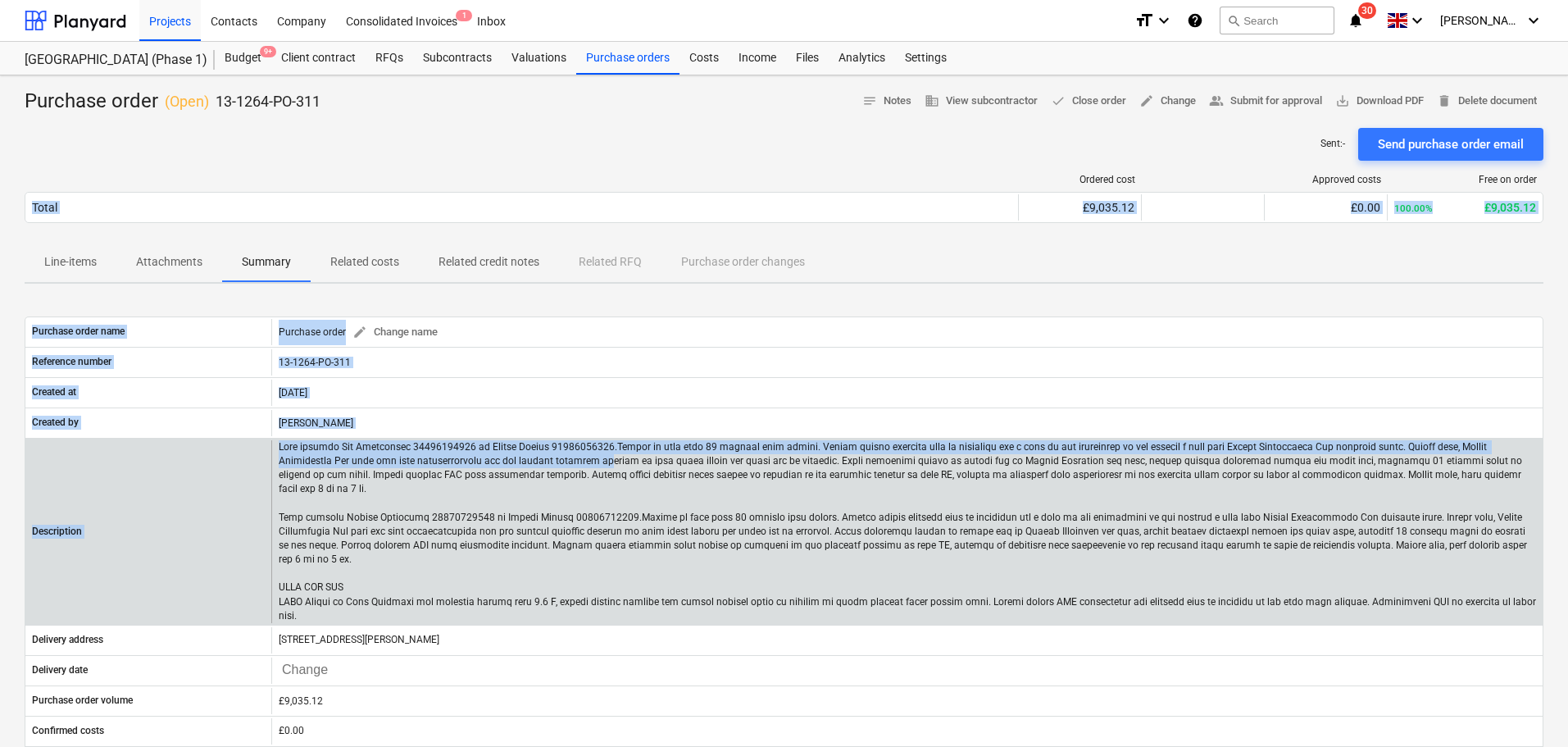
drag, startPoint x: 435, startPoint y: 166, endPoint x: 479, endPoint y: 460, distance: 297.3
click at [479, 460] on div "Purchase order ( Open ) 13-1264-PO-311 notes Notes business View subcontractor …" at bounding box center [784, 591] width 1568 height 1033
click at [479, 460] on p at bounding box center [908, 532] width 1257 height 183
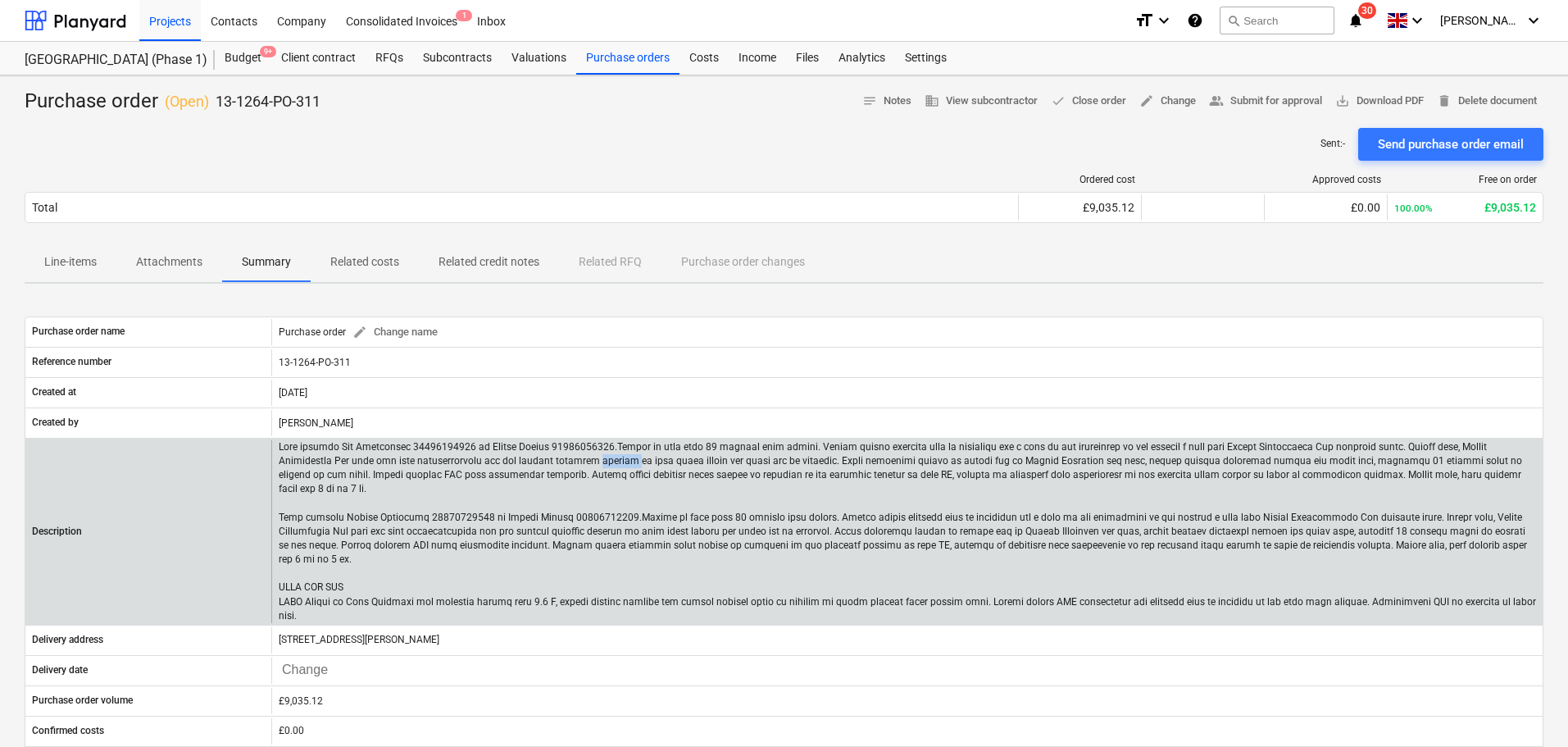
click at [479, 460] on p at bounding box center [908, 532] width 1257 height 183
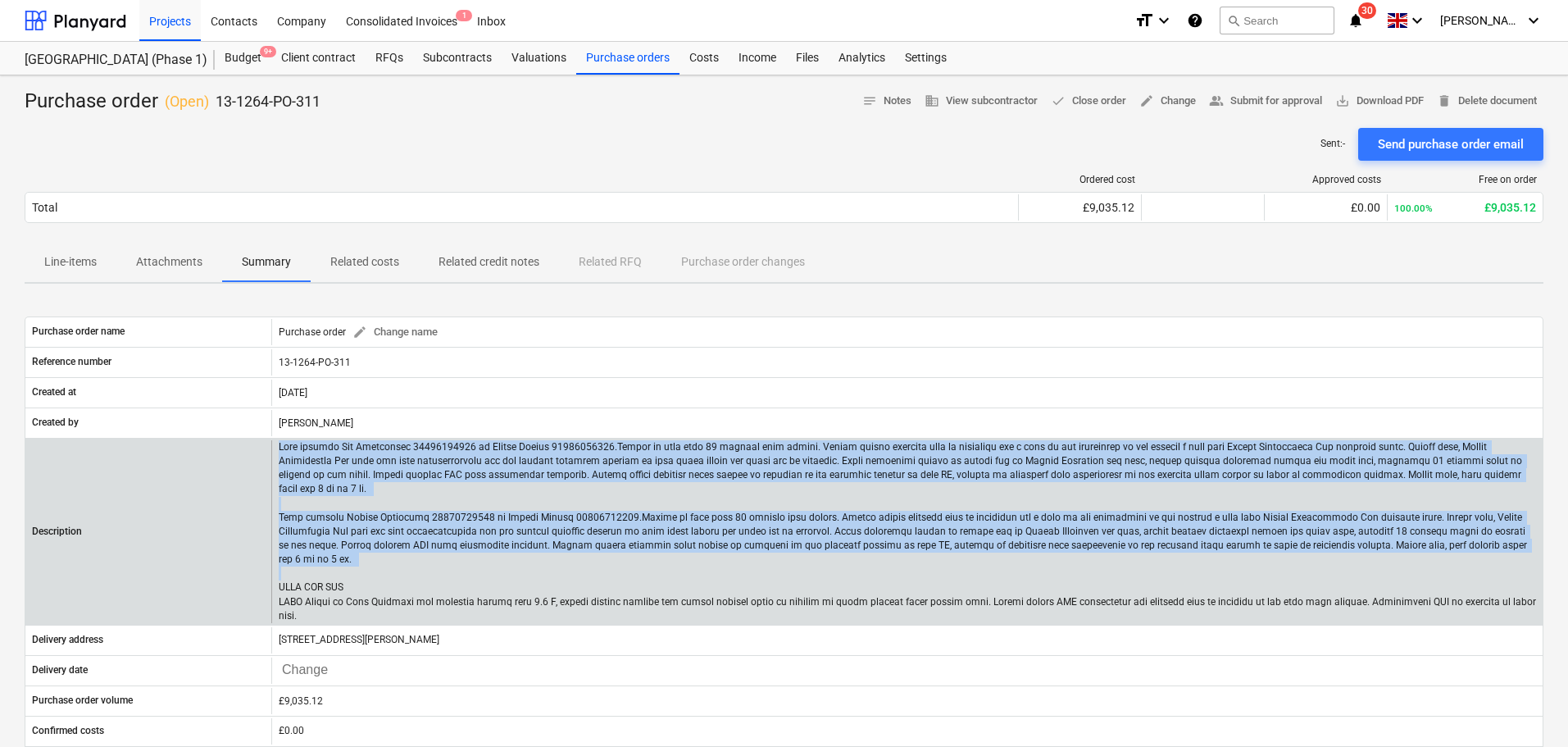
drag, startPoint x: 479, startPoint y: 460, endPoint x: 465, endPoint y: 551, distance: 92.1
click at [465, 551] on p at bounding box center [908, 532] width 1257 height 183
click at [463, 526] on p at bounding box center [908, 532] width 1257 height 183
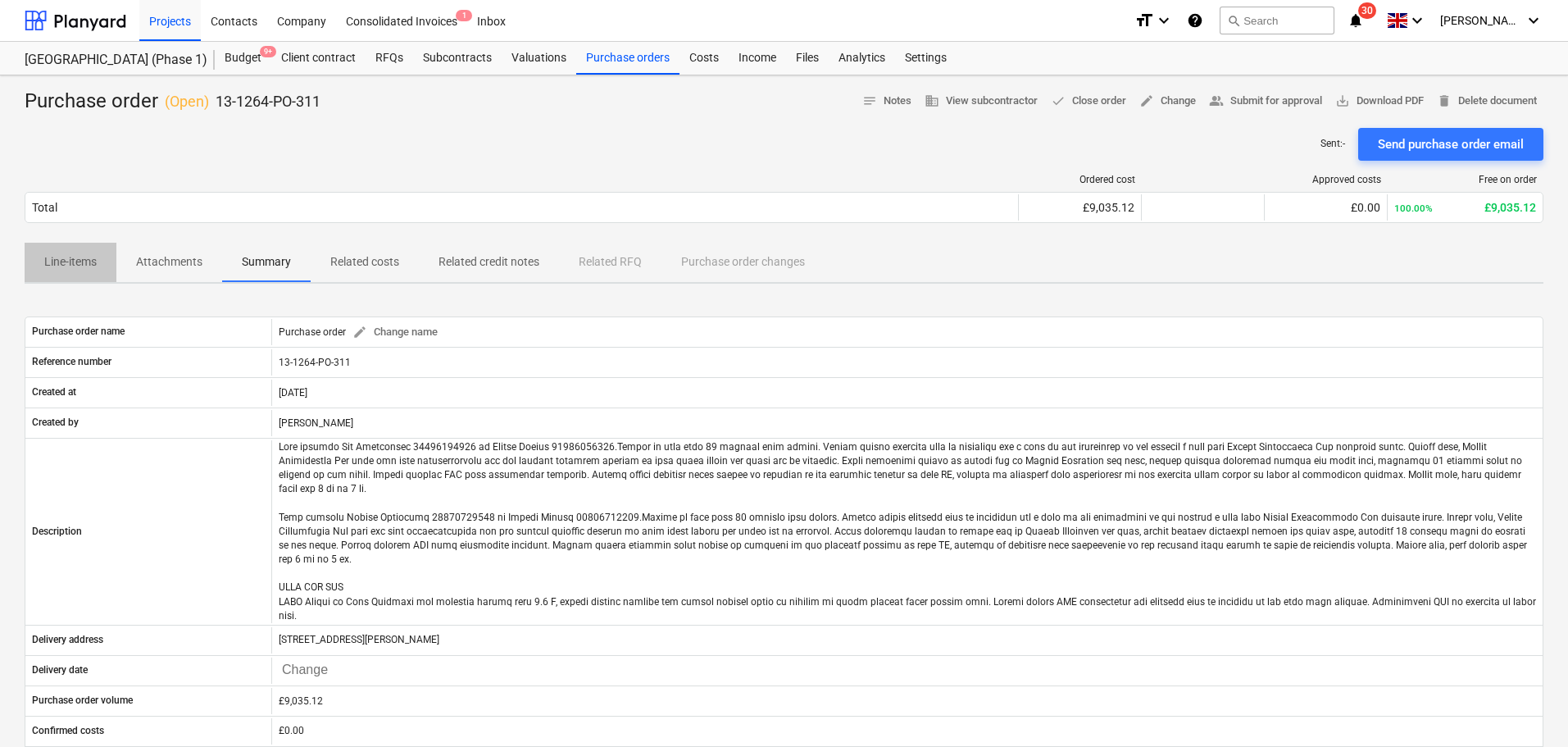
click at [92, 260] on p "Line-items" at bounding box center [70, 261] width 53 height 17
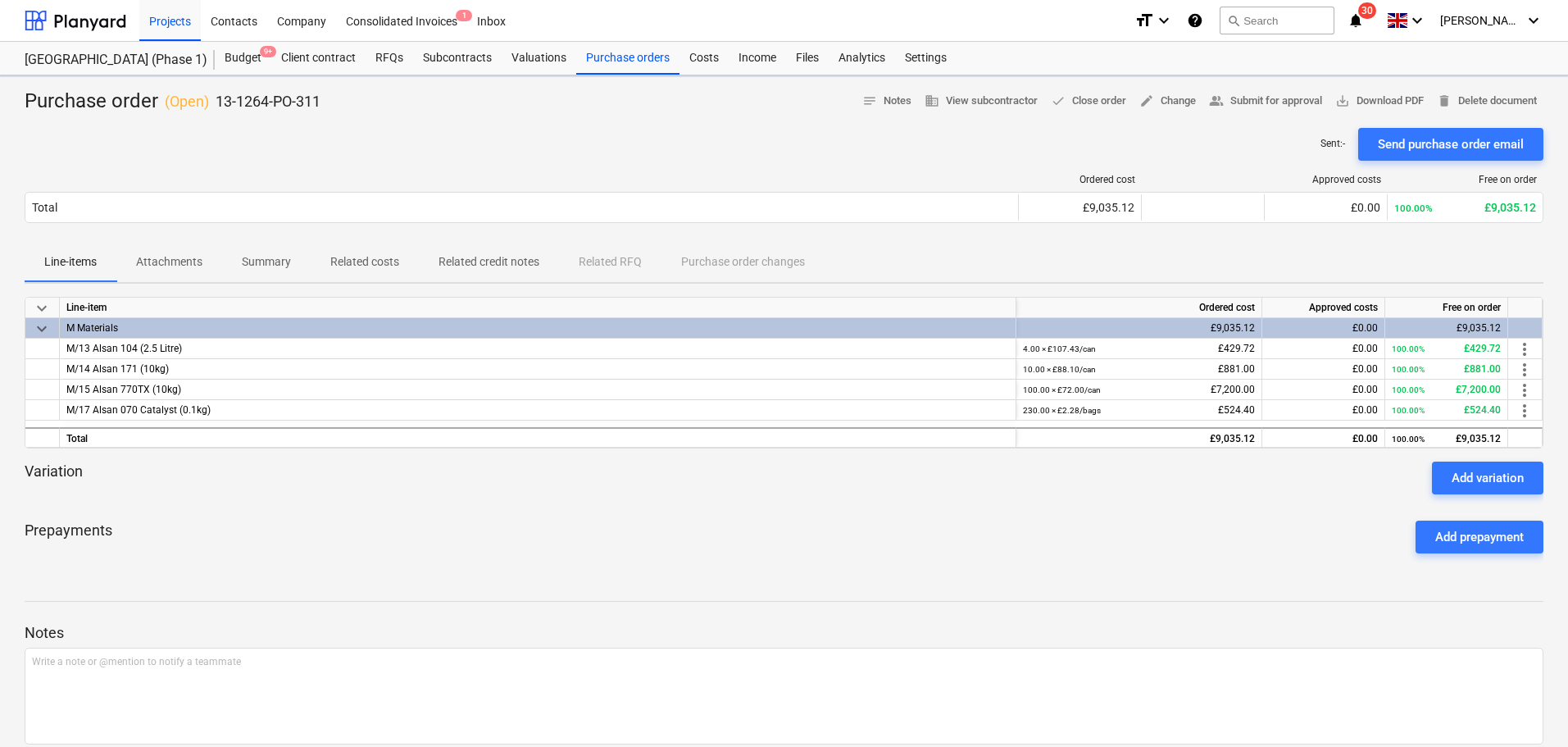
click at [287, 167] on div "Ordered cost Approved costs Free on order Total £9,035.12 £0.00 100.00% £9,035.…" at bounding box center [784, 201] width 1519 height 82
click at [294, 153] on div "Sent : - Send purchase order email" at bounding box center [784, 144] width 1519 height 33
click at [197, 386] on div "M/15 Alsan 770TX (10kg)" at bounding box center [537, 389] width 957 height 20
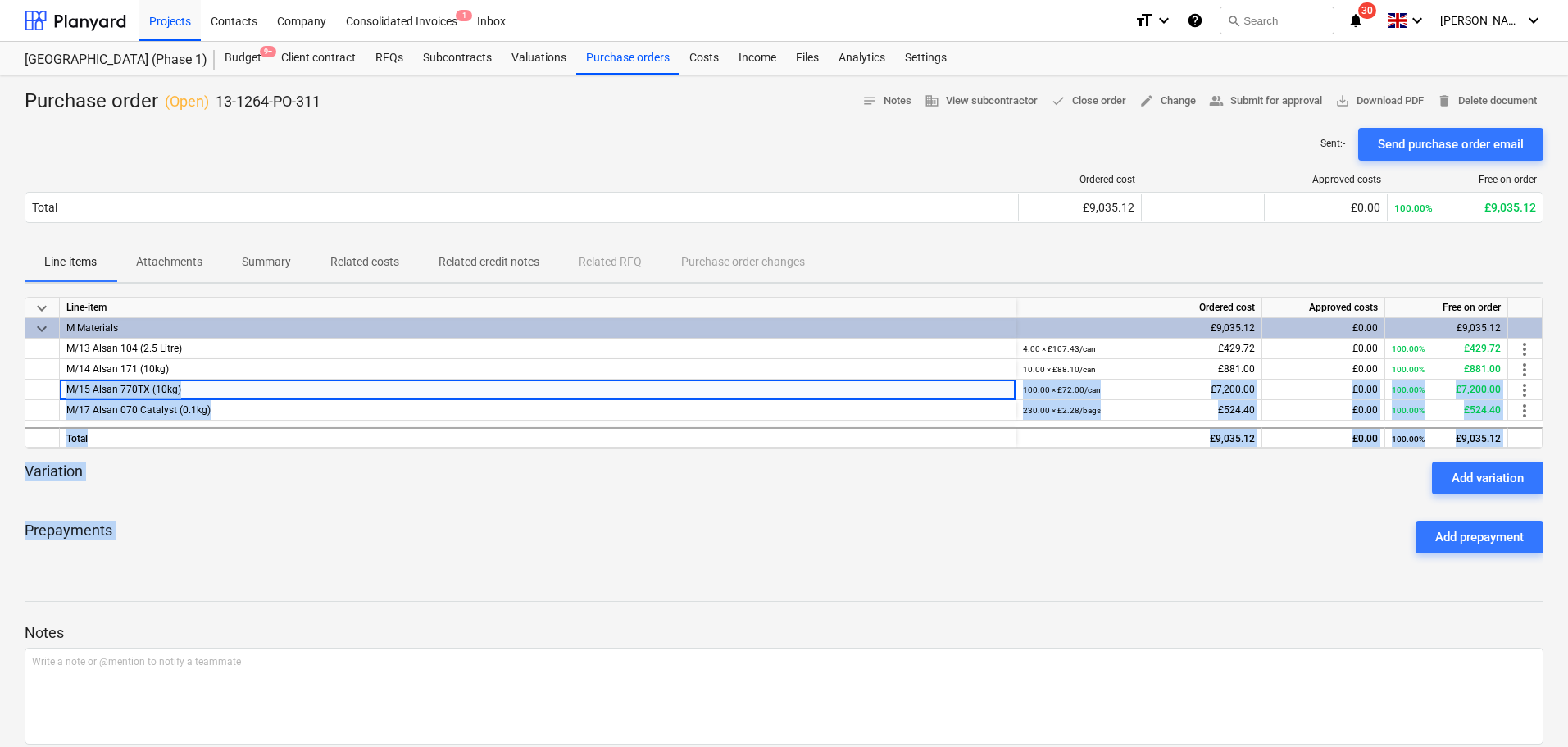
drag, startPoint x: 197, startPoint y: 386, endPoint x: 1229, endPoint y: 532, distance: 1042.3
click at [1270, 526] on div "keyboard_arrow_down Line-item Ordered cost Approved costs Free on order keyboar…" at bounding box center [784, 432] width 1519 height 270
click at [1219, 534] on div "Prepayments Add prepayment" at bounding box center [784, 536] width 1519 height 59
